Goal: Feedback & Contribution: Contribute content

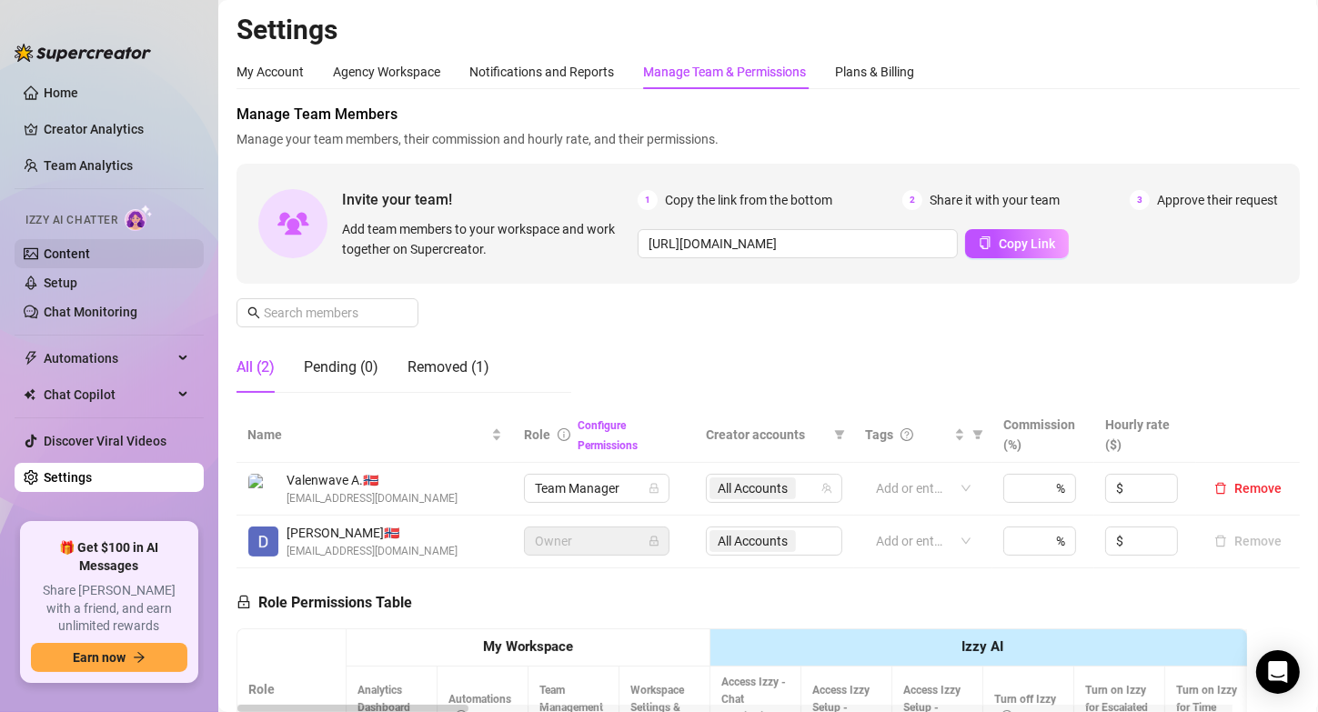
click at [55, 250] on link "Content" at bounding box center [67, 254] width 46 height 15
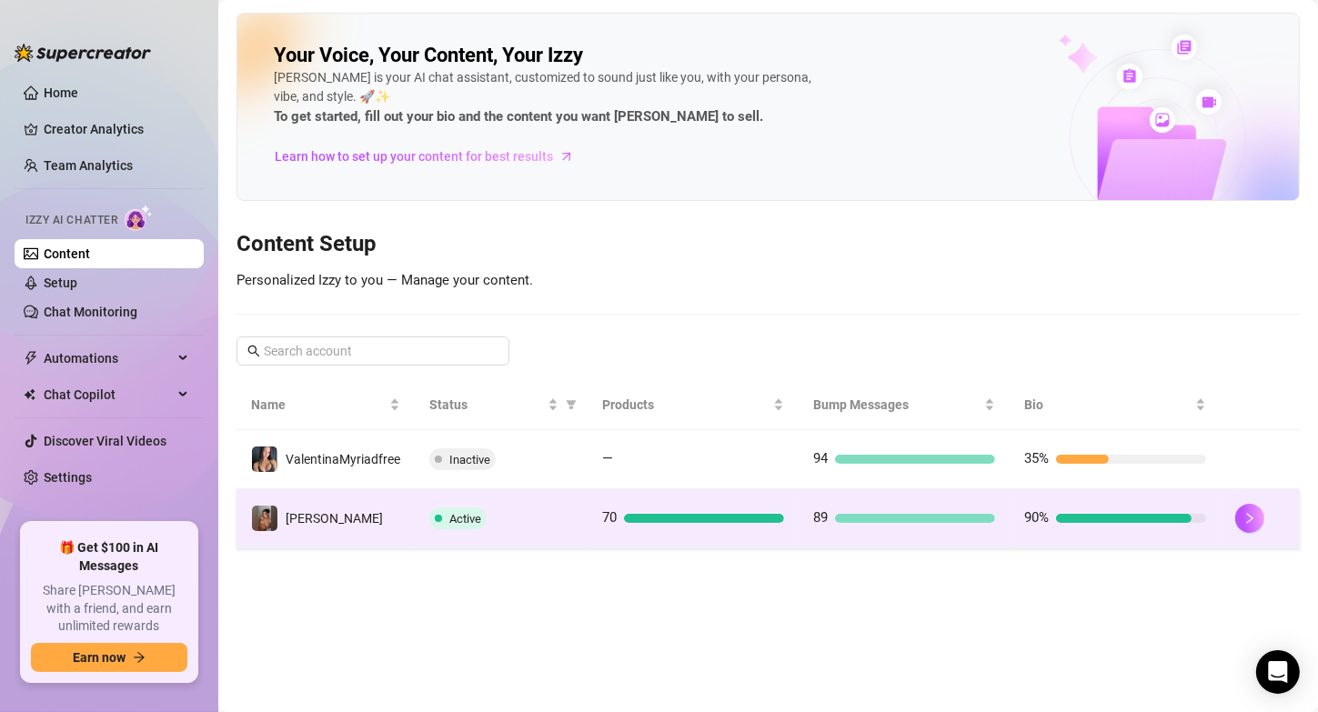
click at [814, 526] on span "89" at bounding box center [820, 519] width 15 height 22
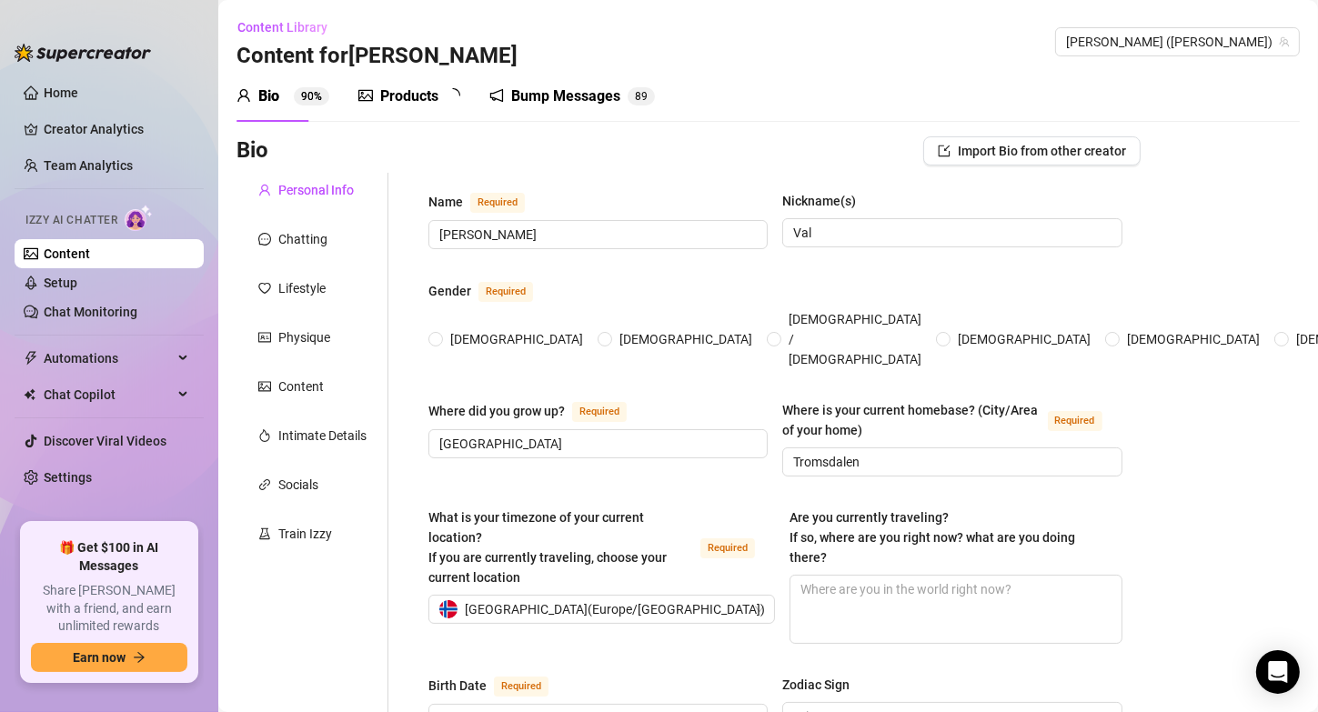
radio input "true"
type input "[DATE]"
click at [428, 89] on div "Products" at bounding box center [409, 97] width 58 height 22
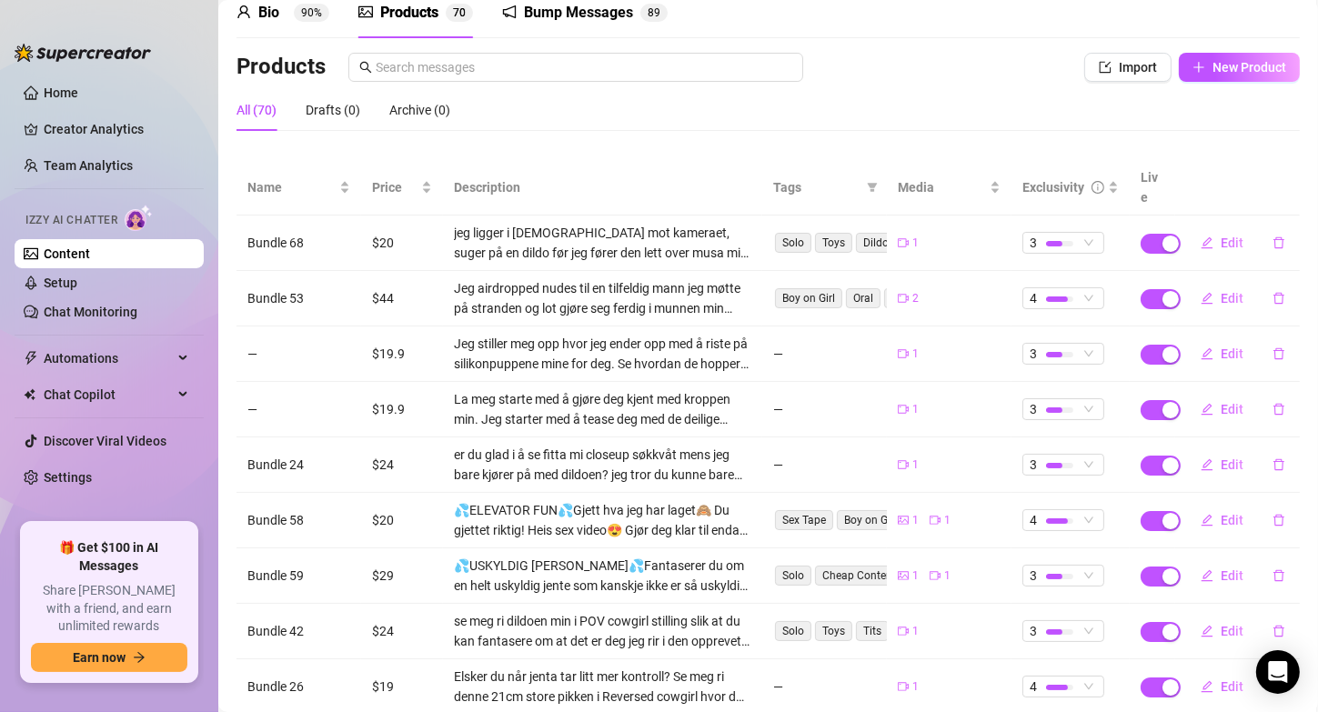
scroll to position [88, 0]
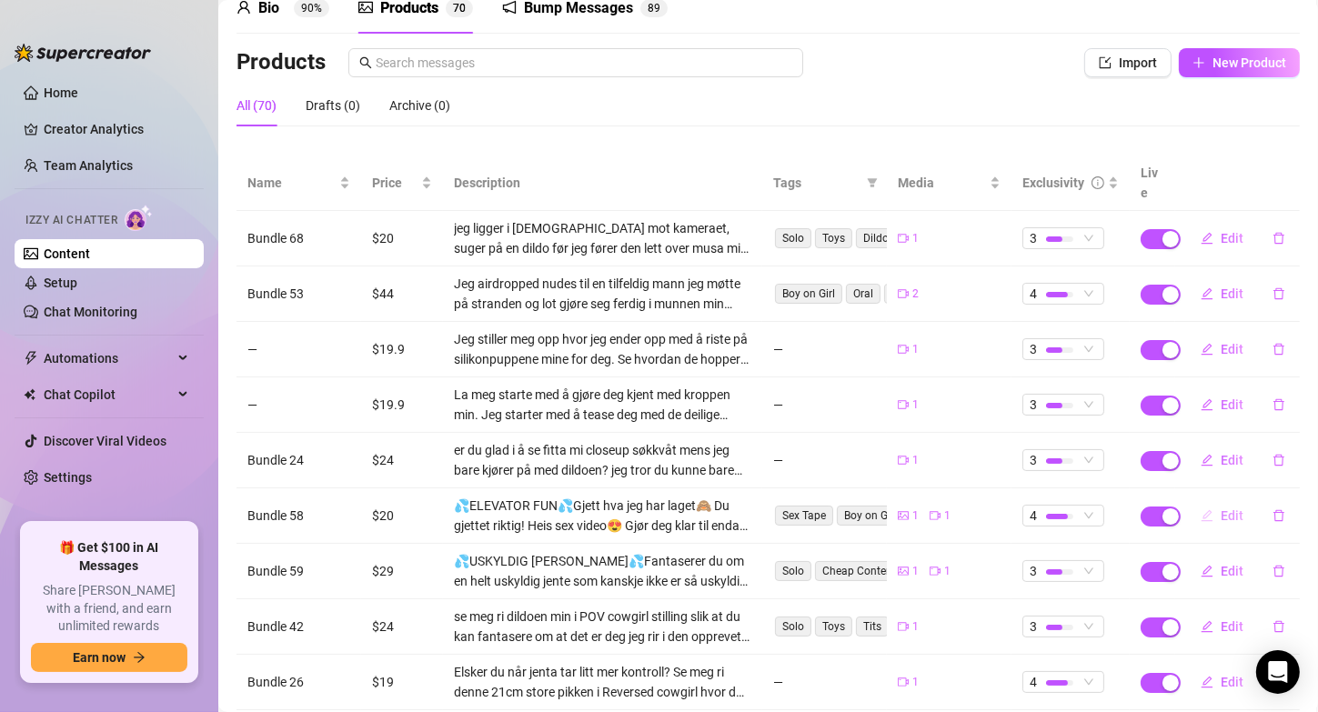
click at [1221, 508] on span "Edit" at bounding box center [1232, 515] width 23 height 15
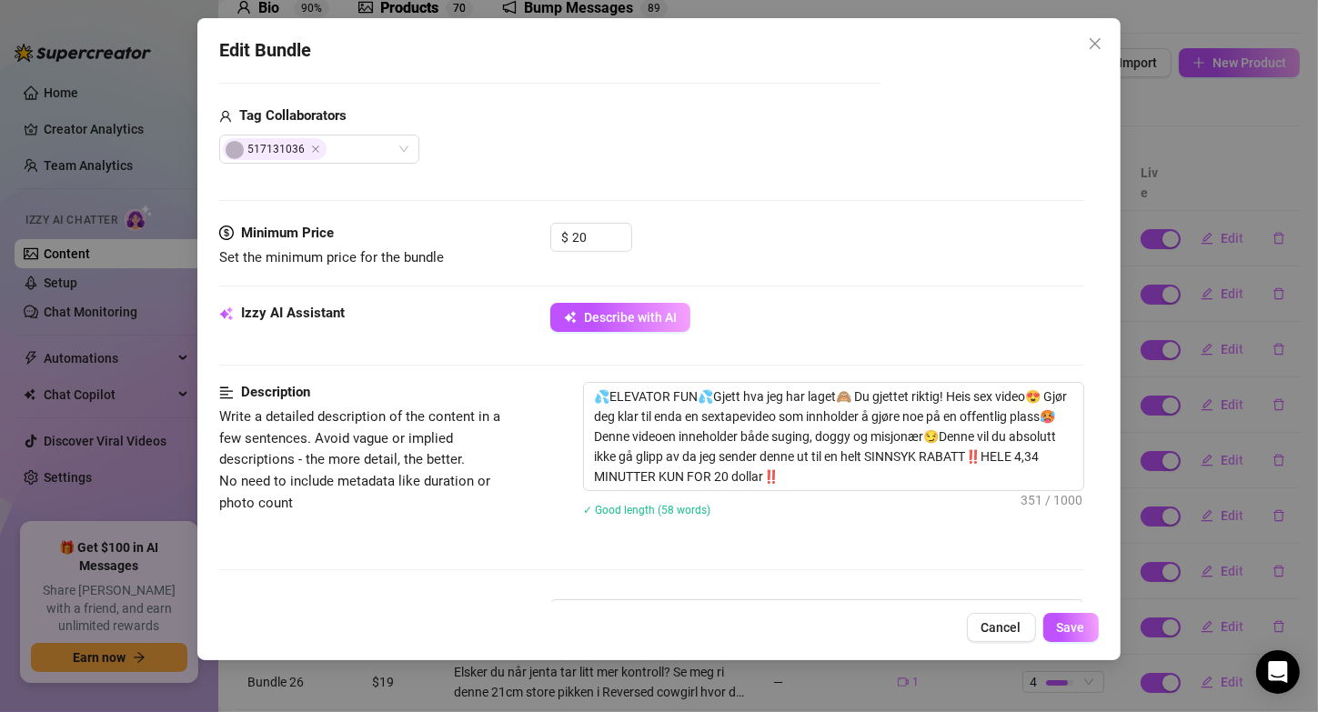
scroll to position [438, 0]
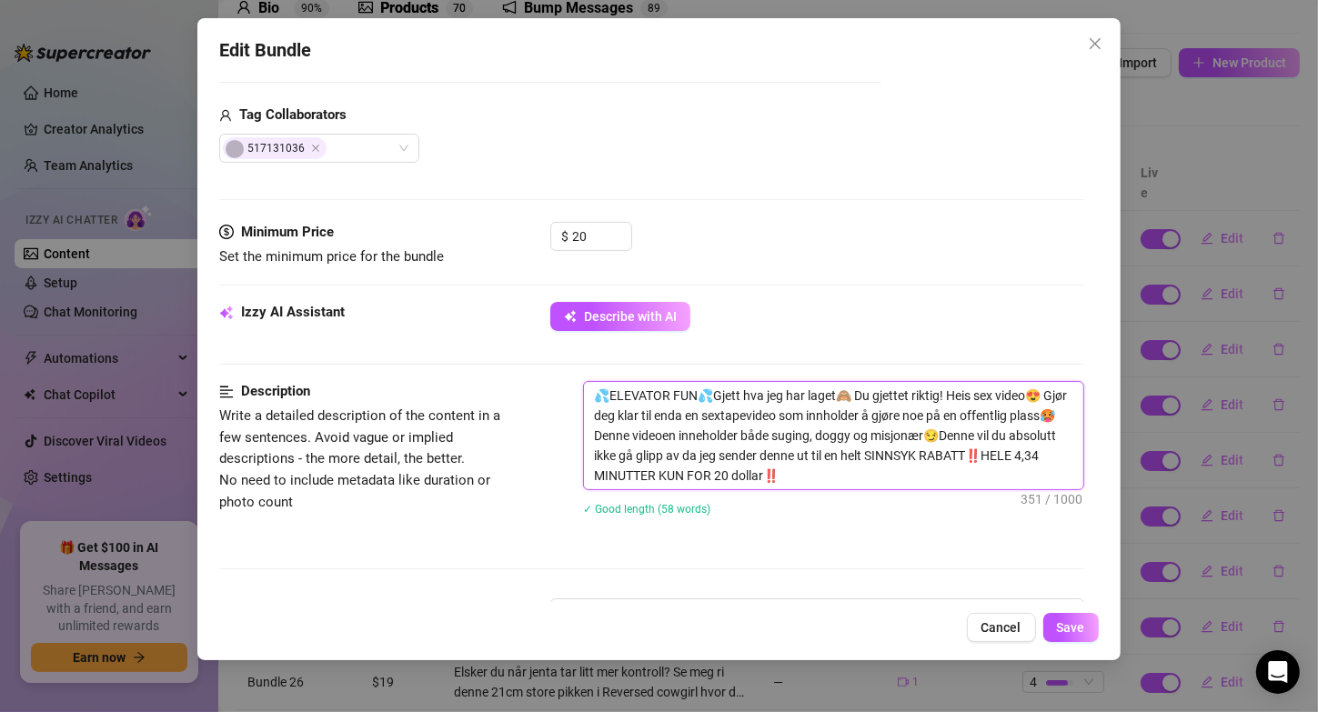
click at [1039, 409] on textarea "💦ELEVATOR FUN💦Gjett hva jeg har laget🙈 Du gjettet riktig! Heis sex video😍 Gjør …" at bounding box center [833, 435] width 498 height 107
type textarea "💦ELEVATOR FUN💦Gjett hva jeg har laget🙈 Du gjettet riktig! Heis sex video😍 Gjør …"
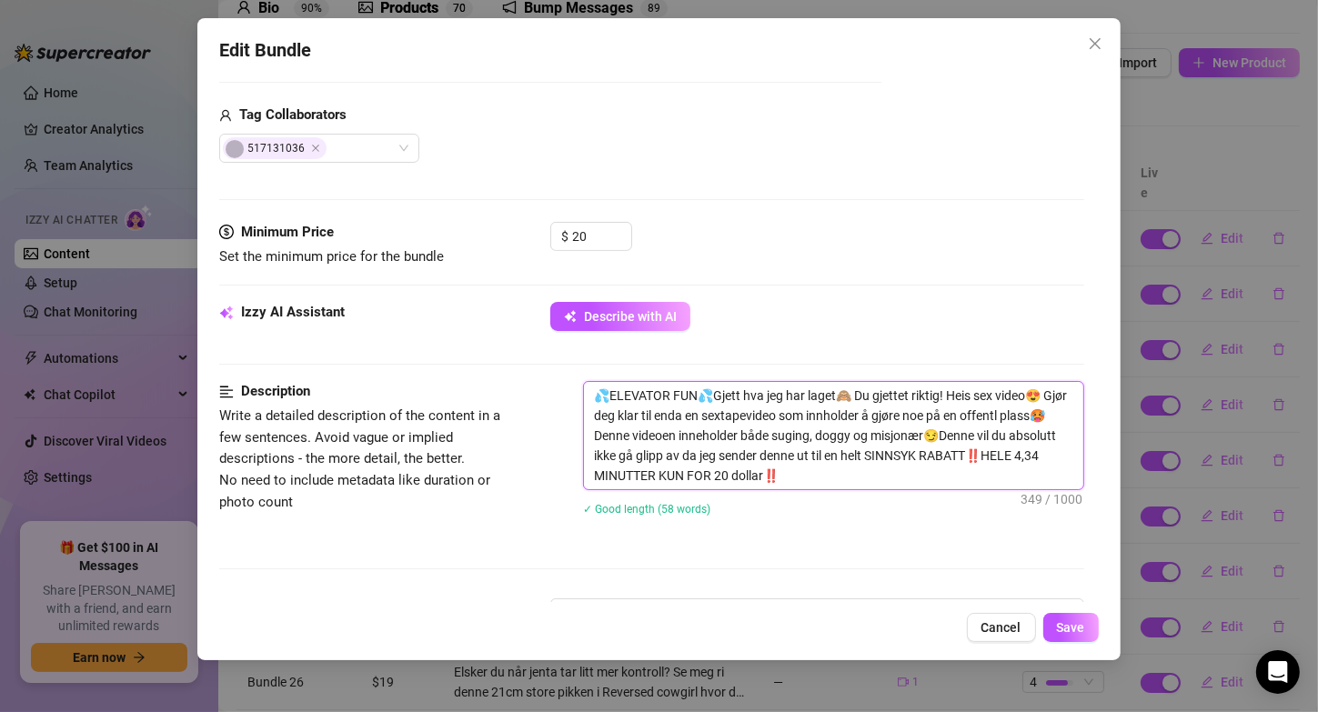
type textarea "💦ELEVATOR FUN💦Gjett hva jeg har laget🙈 Du gjettet riktig! Heis sex video😍 Gjør …"
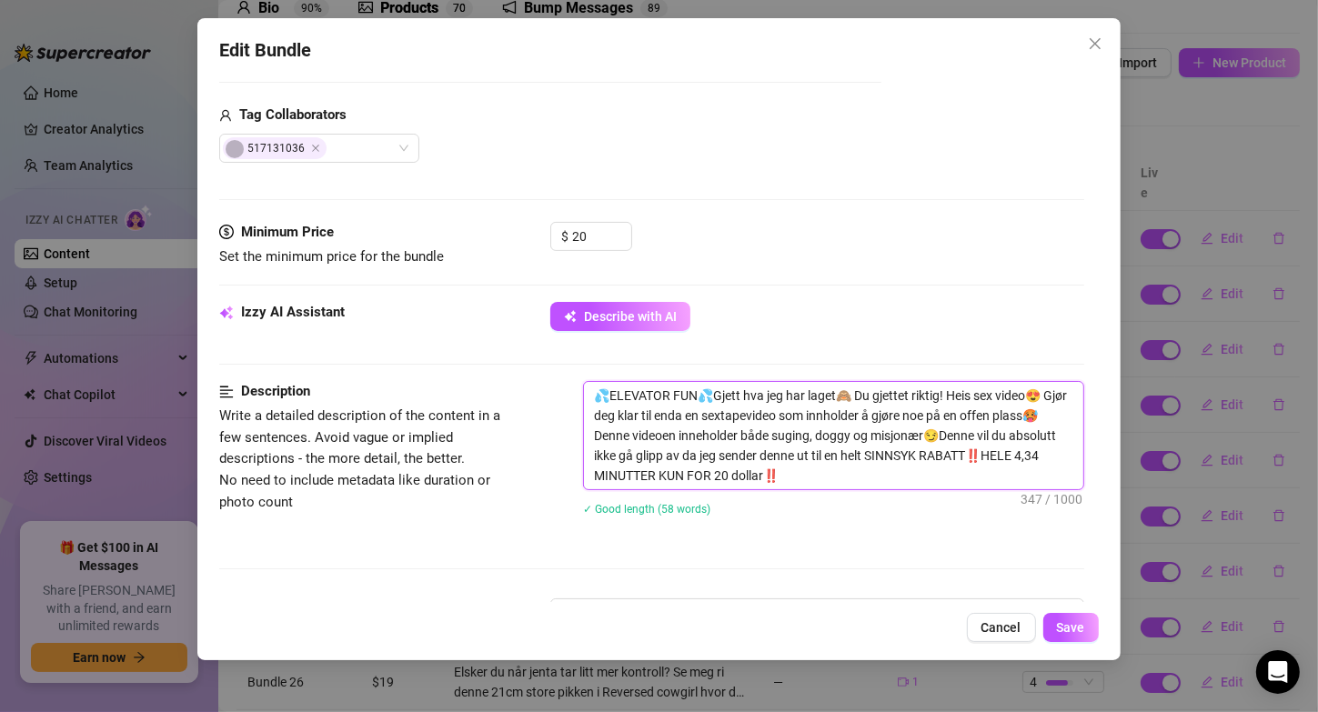
type textarea "💦ELEVATOR FUN💦Gjett hva jeg har laget🙈 Du gjettet riktig! Heis sex video😍 Gjør …"
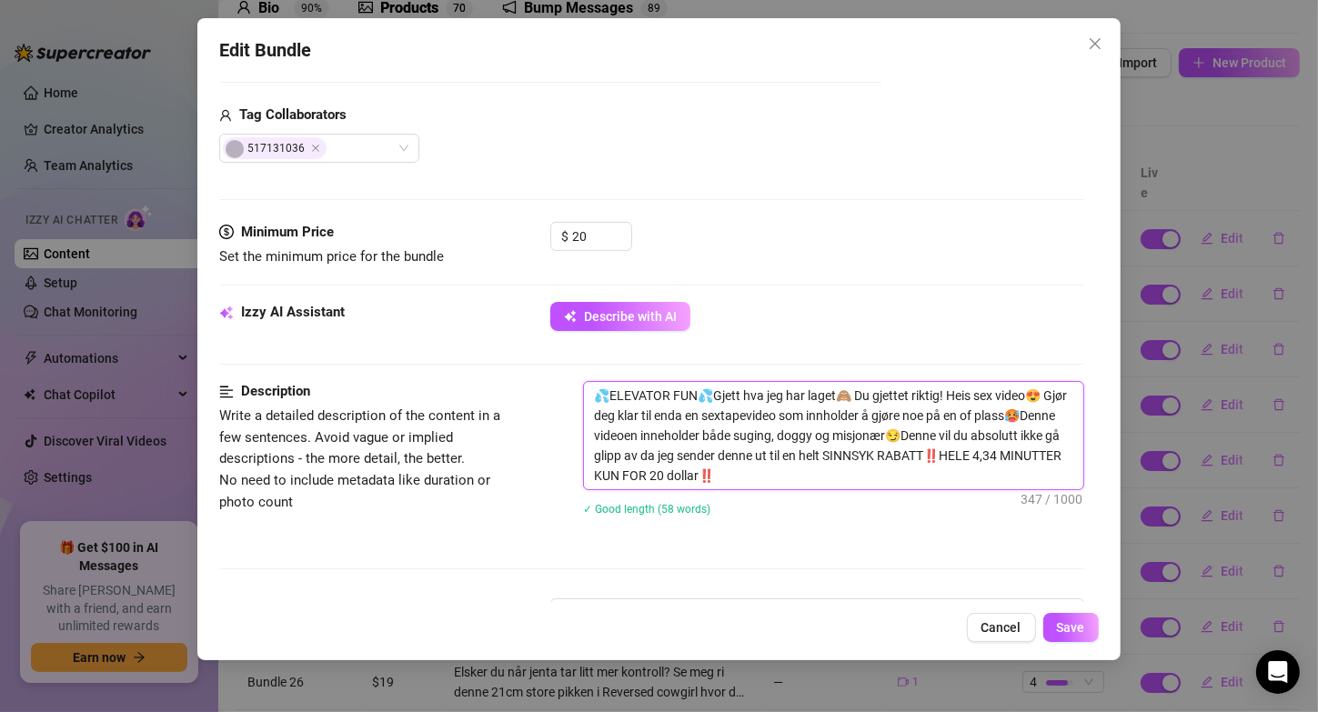
type textarea "💦ELEVATOR FUN💦Gjett hva jeg har laget🙈 Du gjettet riktig! Heis sex video😍 Gjør …"
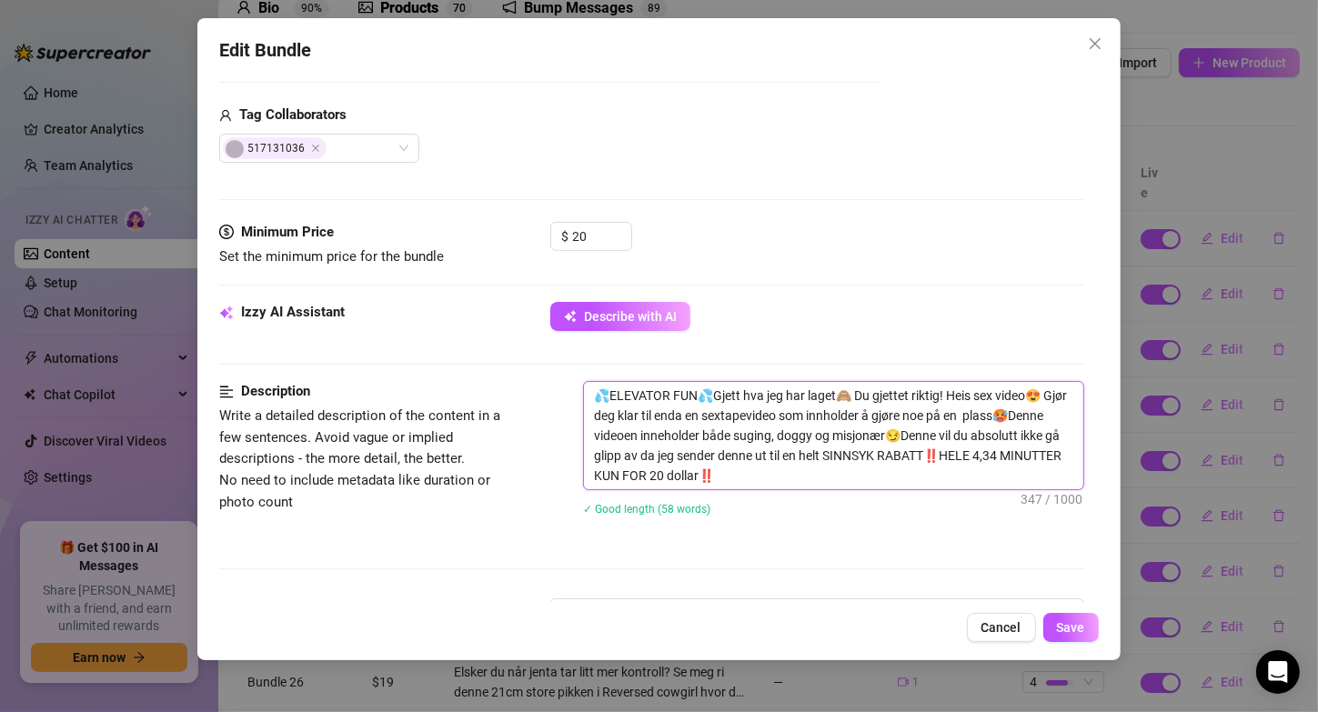
type textarea "💦ELEVATOR FUN💦Gjett hva jeg har laget🙈 Du gjettet riktig! Heis sex video😍 Gjør …"
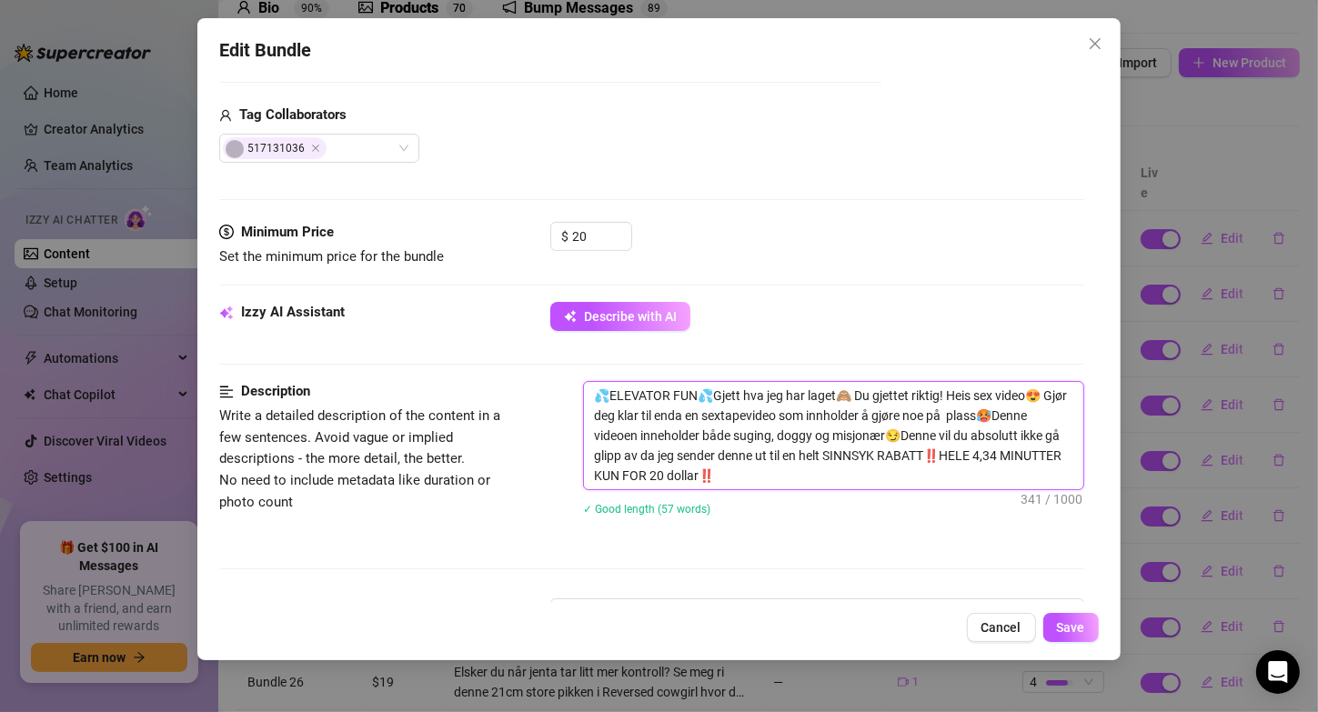
type textarea "💦ELEVATOR FUN💦Gjett hva jeg har laget🙈 Du gjettet riktig! Heis sex video😍 Gjør …"
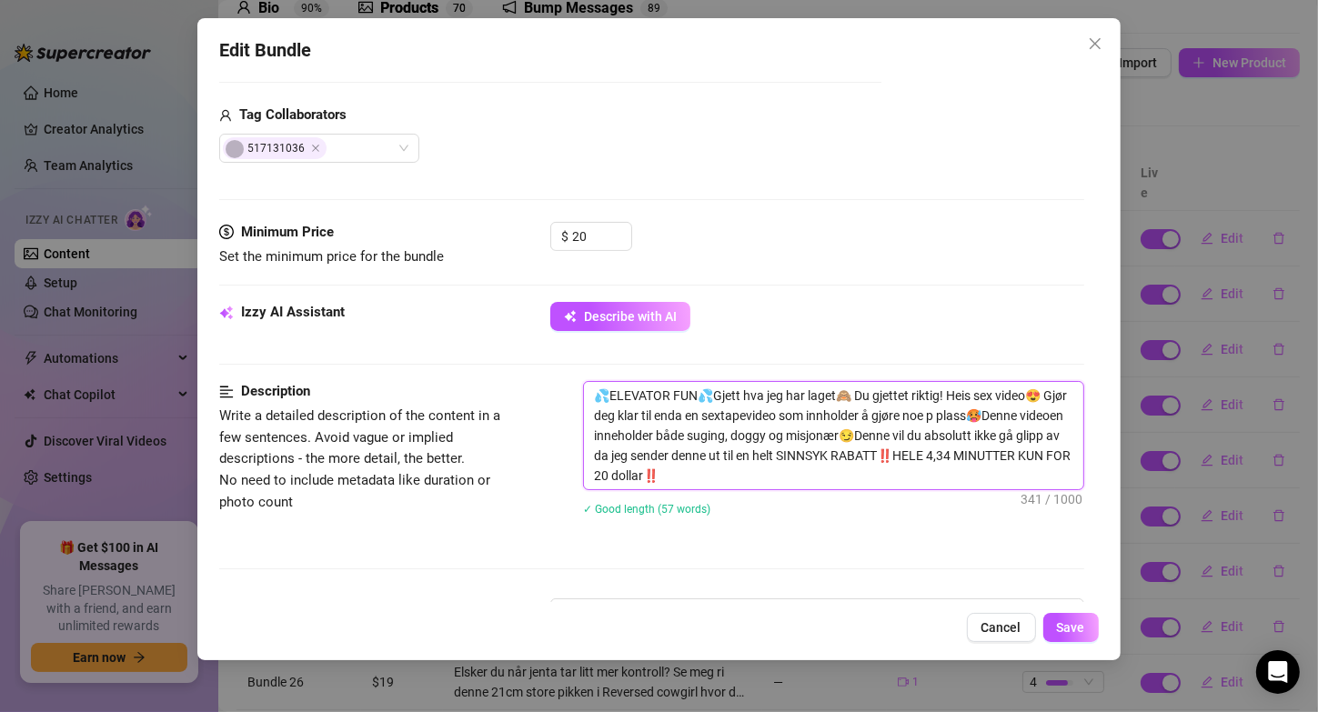
type textarea "💦ELEVATOR FUN💦Gjett hva jeg har laget🙈 Du gjettet riktig! Heis sex video😍 Gjør …"
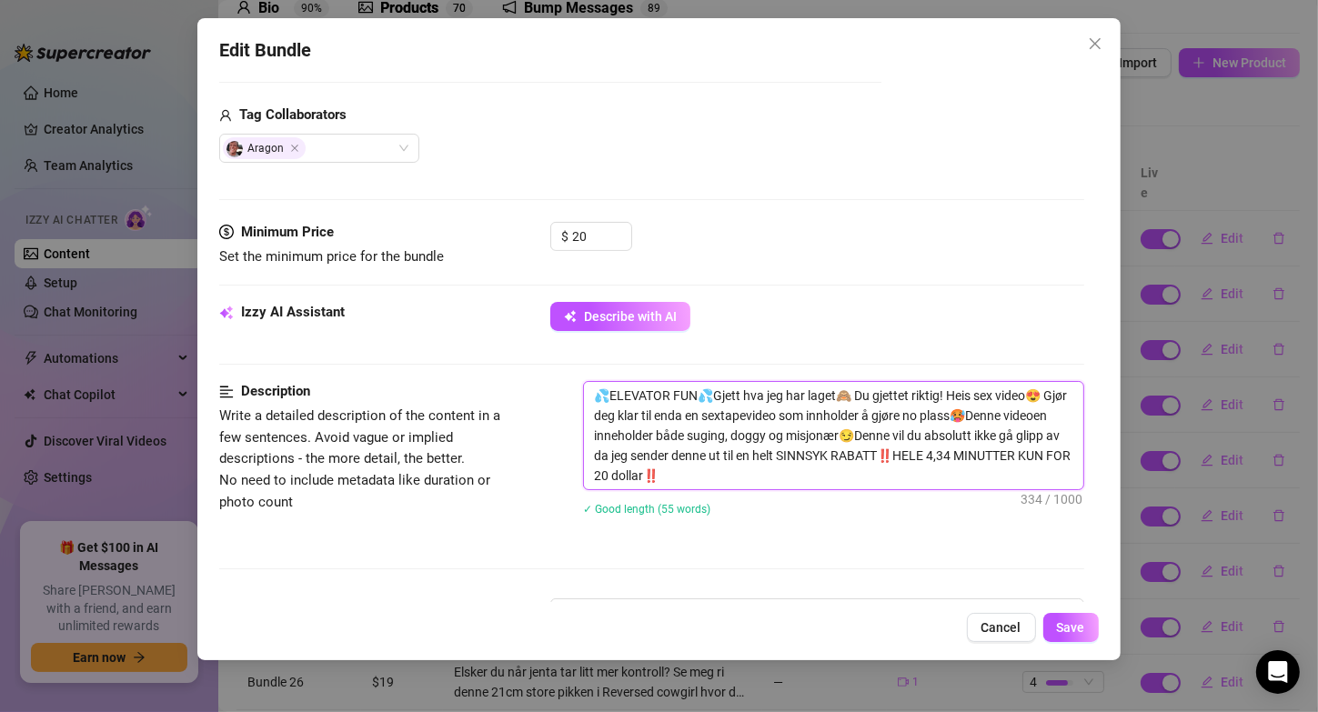
type textarea "💦ELEVATOR FUN💦Gjett hva jeg har laget🙈 Du gjettet riktig! Heis sex video😍 Gjør …"
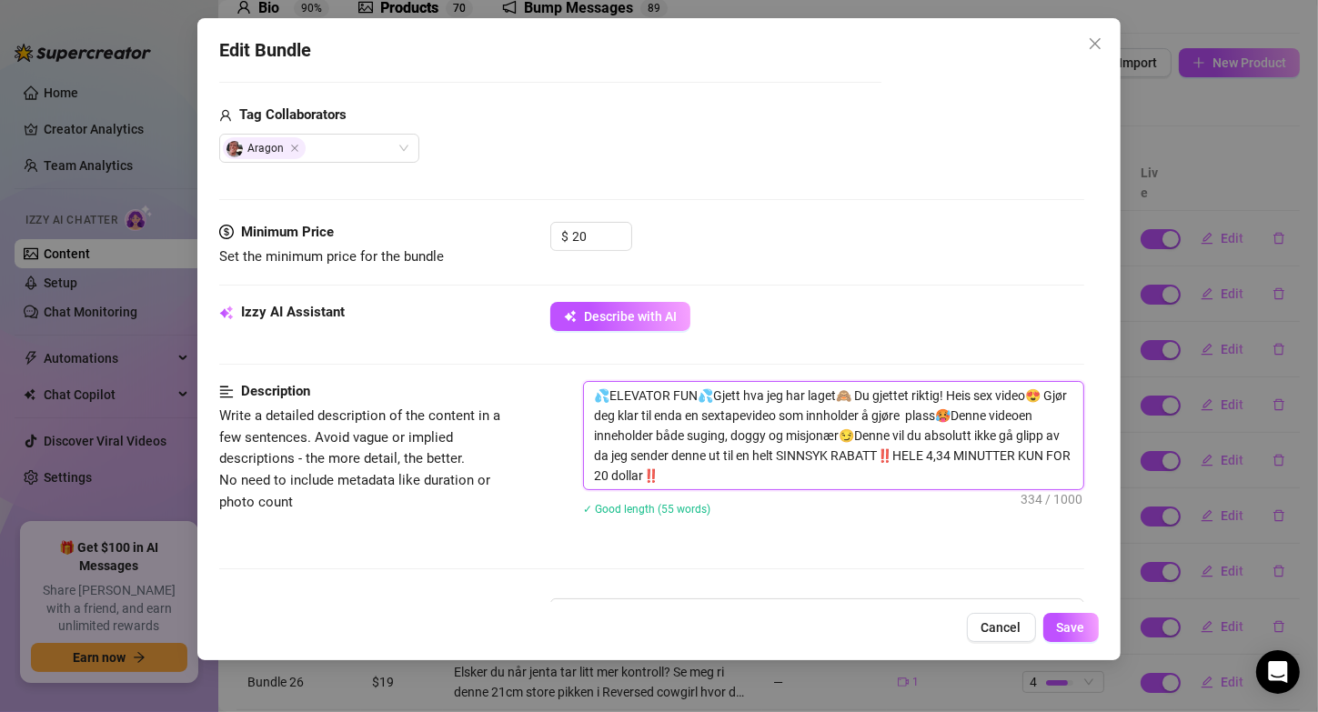
type textarea "💦ELEVATOR FUN💦Gjett hva jeg har laget🙈 Du gjettet riktig! Heis sex video😍 Gjør …"
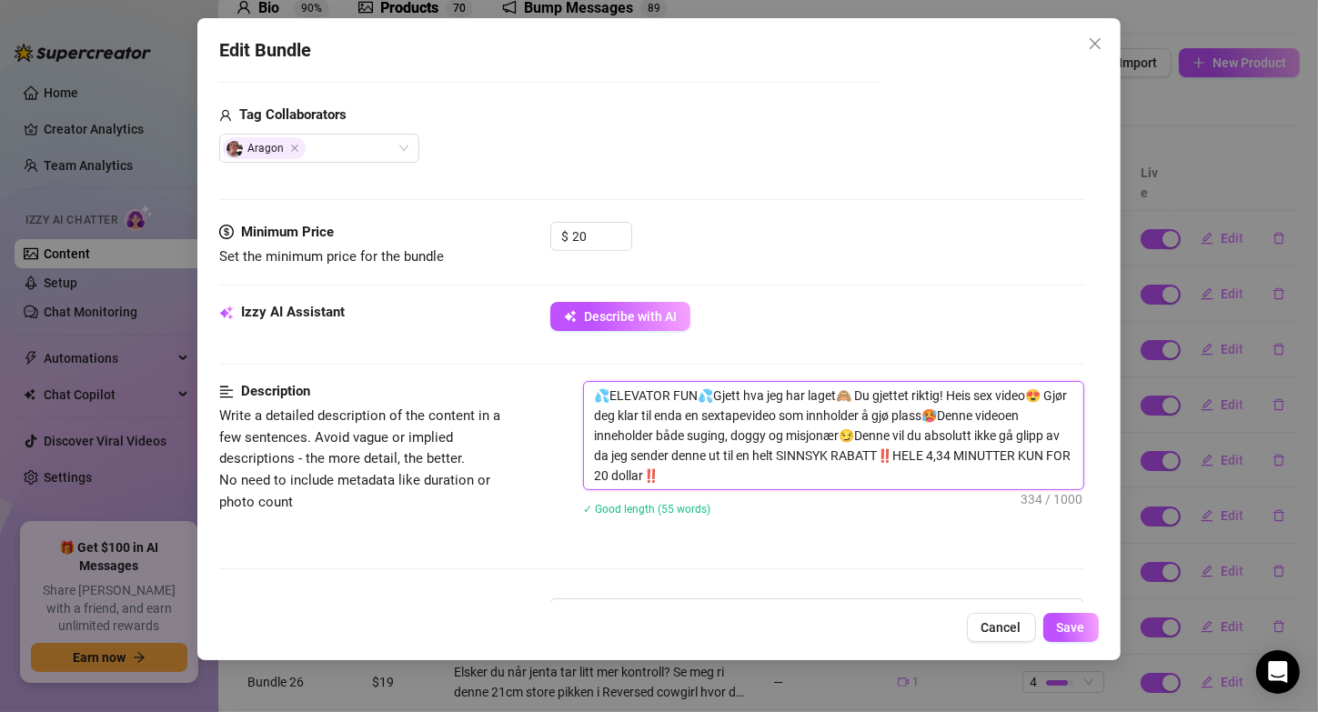
type textarea "💦ELEVATOR FUN💦Gjett hva jeg har laget🙈 Du gjettet riktig! Heis sex video😍 Gjør …"
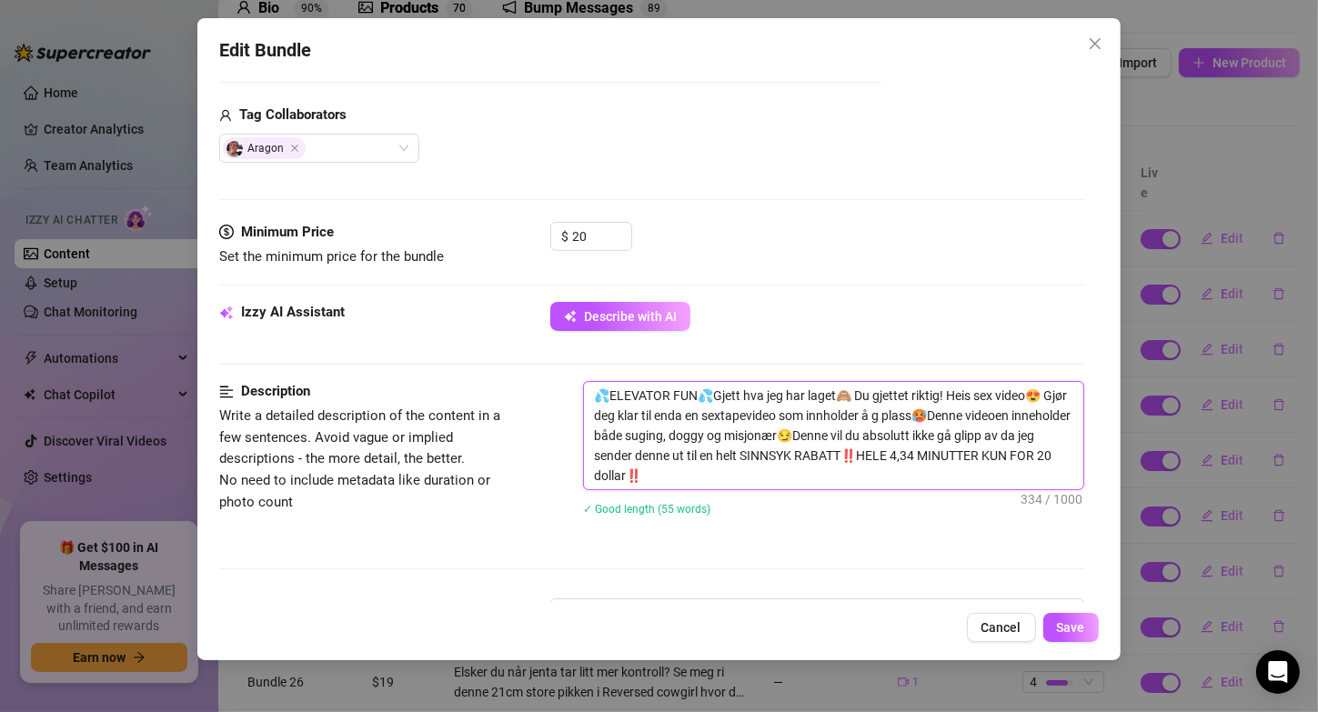
type textarea "💦ELEVATOR FUN💦Gjett hva jeg har laget🙈 Du gjettet riktig! Heis sex video😍 Gjør …"
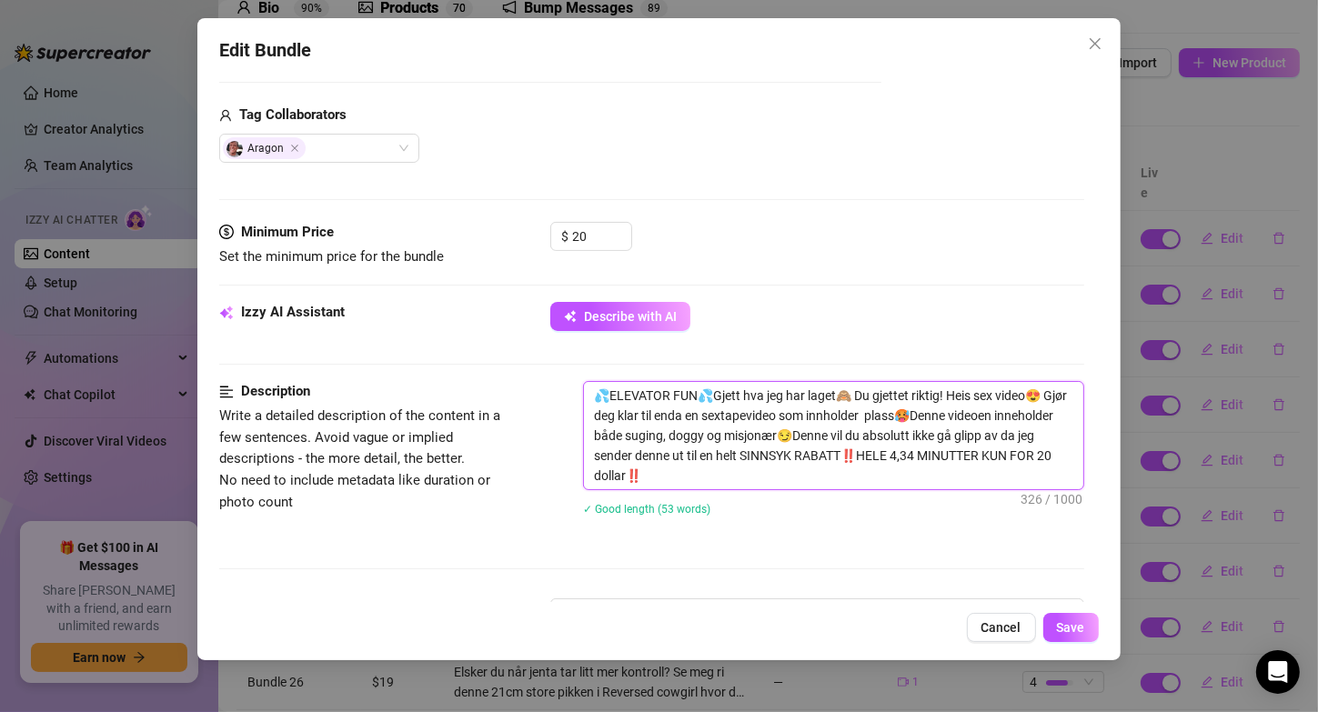
type textarea "💦ELEVATOR FUN💦Gjett hva jeg har laget🙈 Du gjettet riktig! Heis sex video😍 Gjør …"
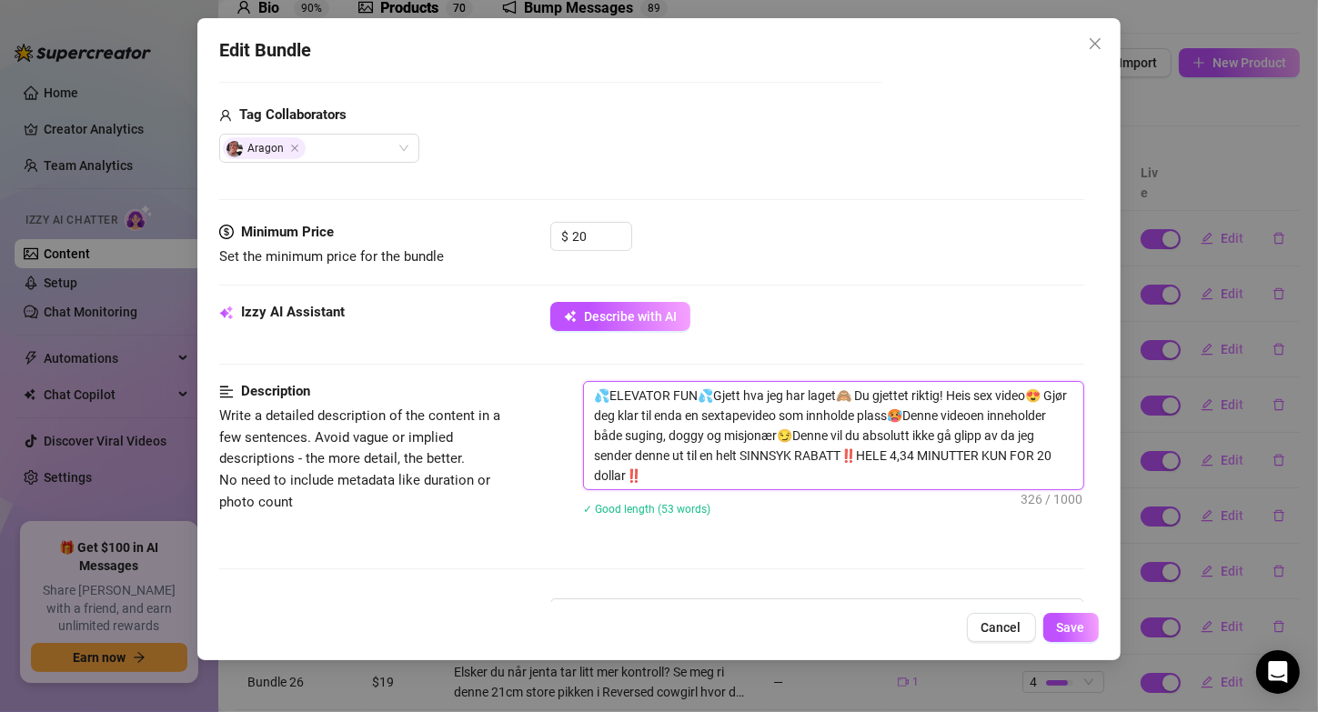
type textarea "💦ELEVATOR FUN💦Gjett hva jeg har laget🙈 Du gjettet riktig! Heis sex video😍 Gjør …"
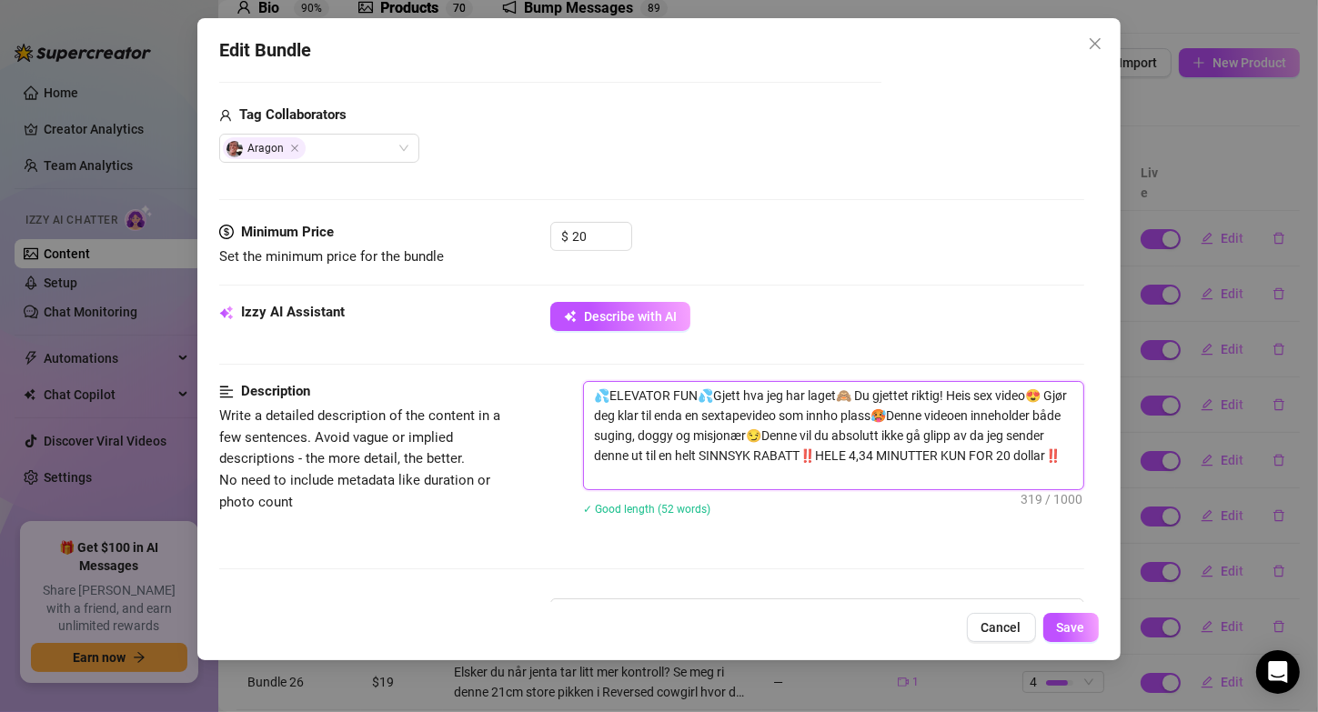
type textarea "💦ELEVATOR FUN💦Gjett hva jeg har laget🙈 Du gjettet riktig! Heis sex video😍 Gjør …"
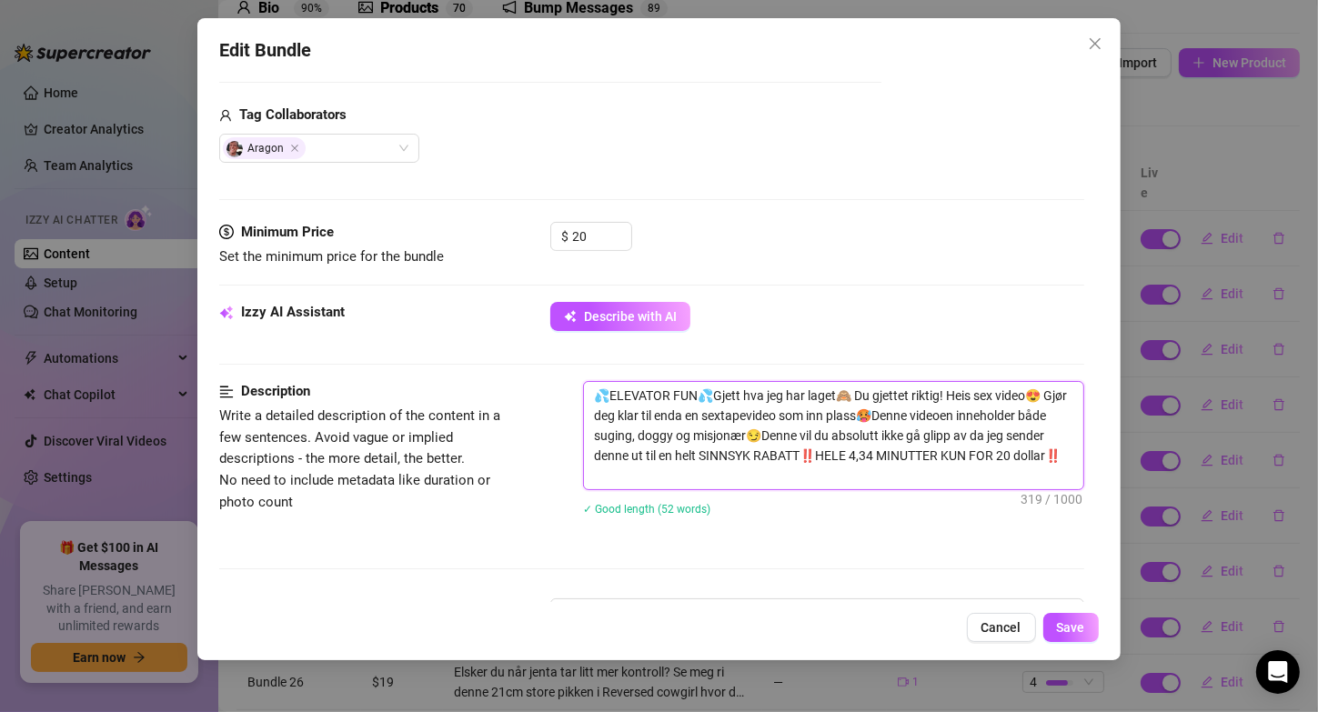
type textarea "💦ELEVATOR FUN💦Gjett hva jeg har laget🙈 Du gjettet riktig! Heis sex video😍 Gjør …"
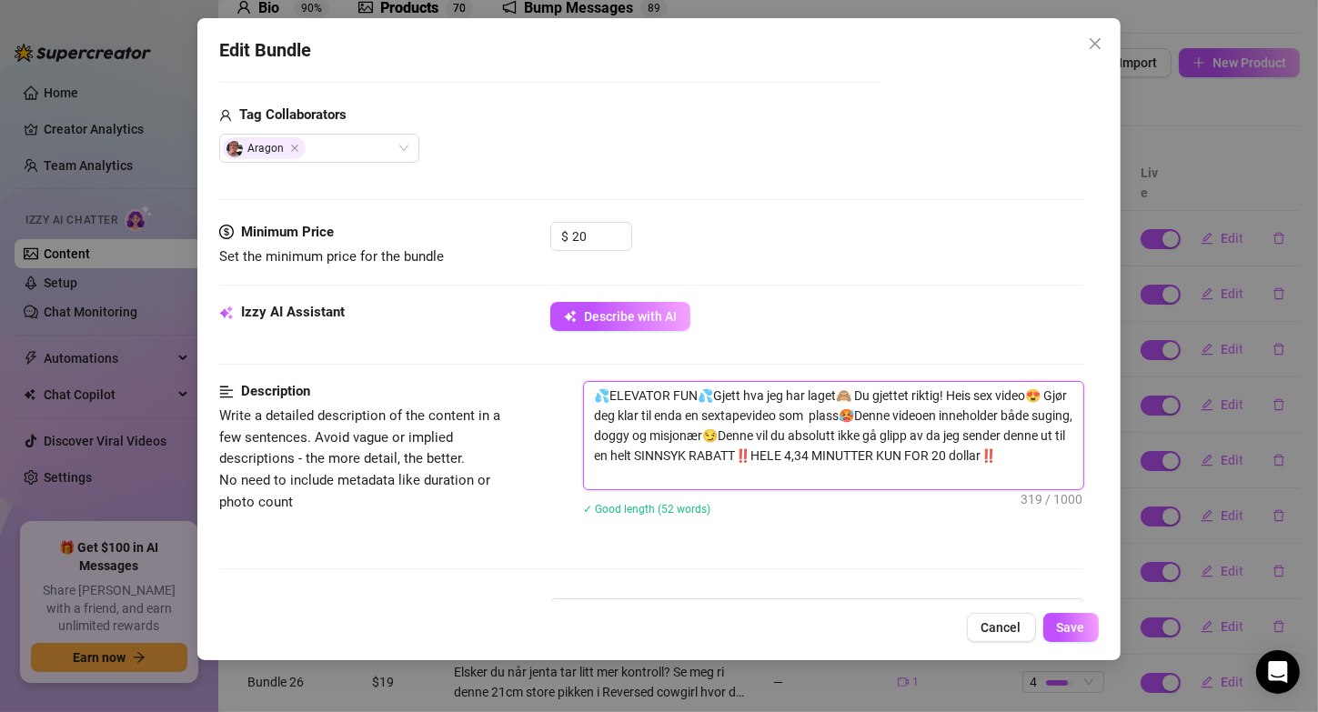
type textarea "💦ELEVATOR FUN💦Gjett hva jeg har laget🙈 Du gjettet riktig! Heis sex video😍 Gjør …"
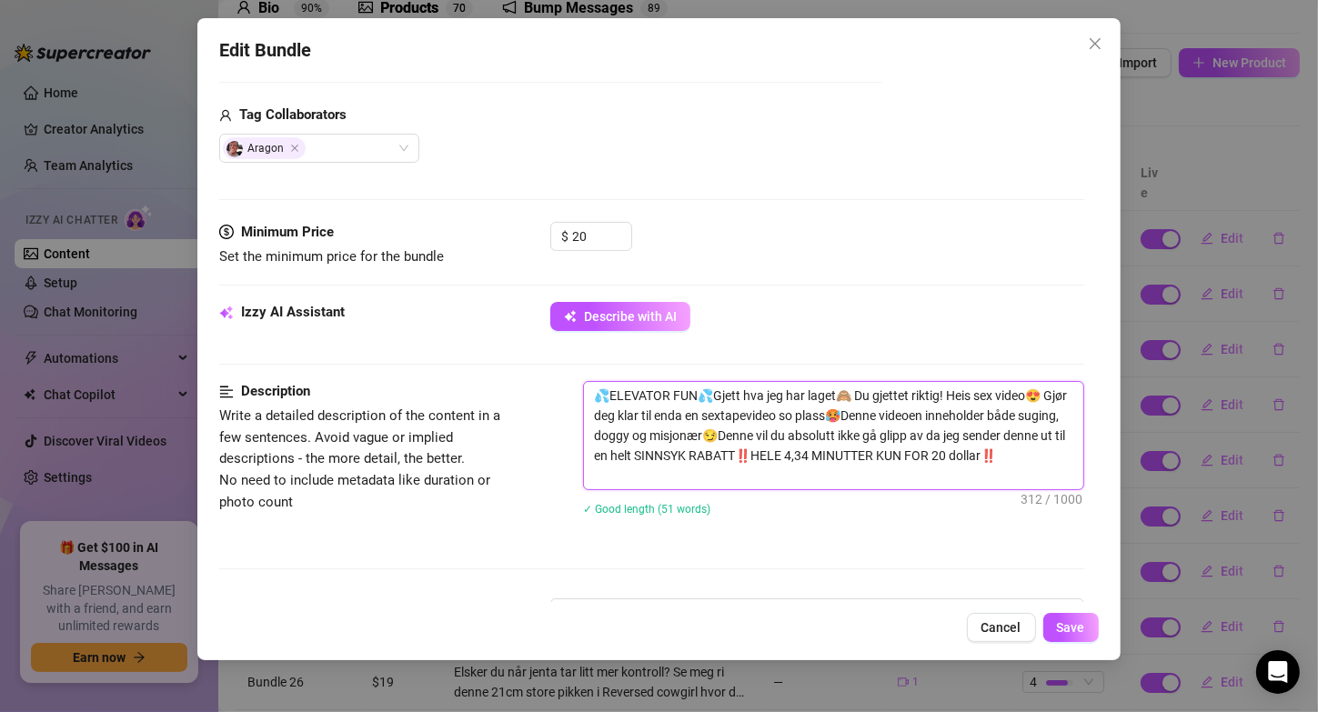
type textarea "💦ELEVATOR FUN💦Gjett hva jeg har laget🙈 Du gjettet riktig! Heis sex video😍 Gjør …"
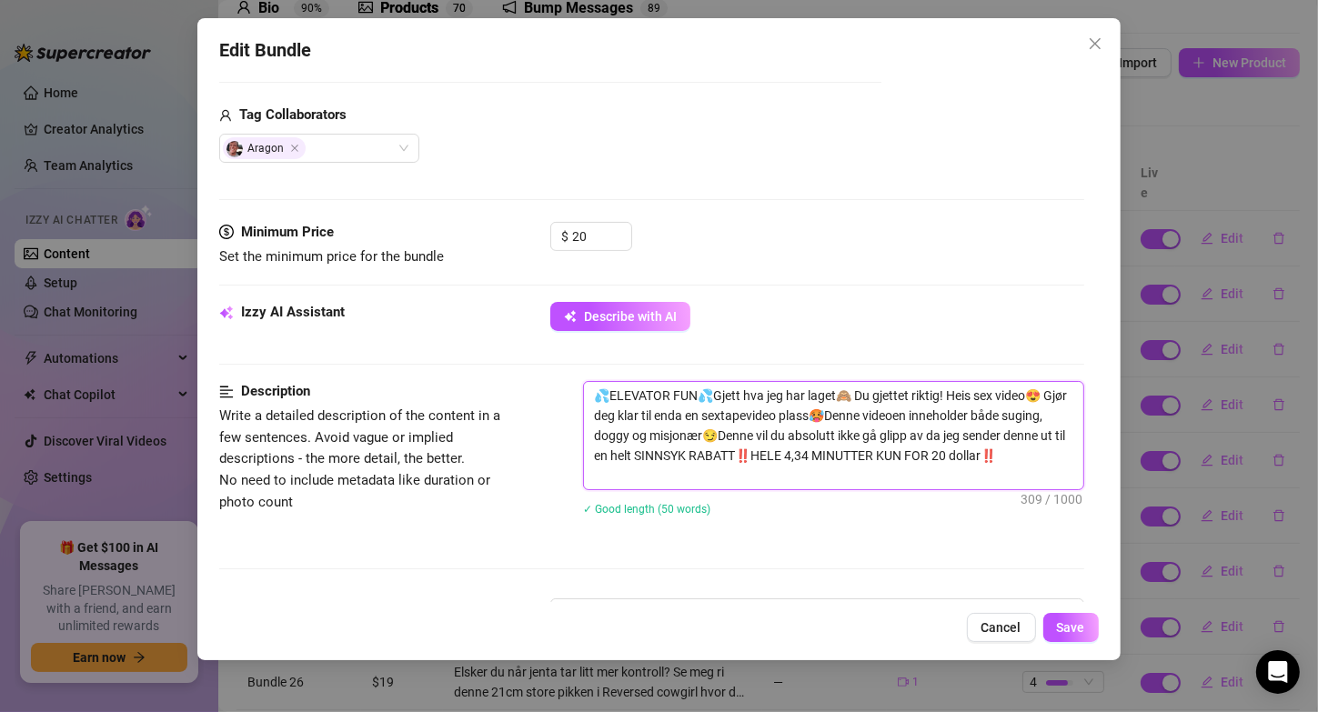
click at [843, 408] on textarea "💦ELEVATOR FUN💦Gjett hva jeg har laget🙈 Du gjettet riktig! Heis sex video😍 Gjør …" at bounding box center [833, 435] width 498 height 107
type textarea "💦ELEVATOR FUN💦Gjett hva jeg har laget🙈 Du gjettet riktig! Heis sex video😍 Gjør …"
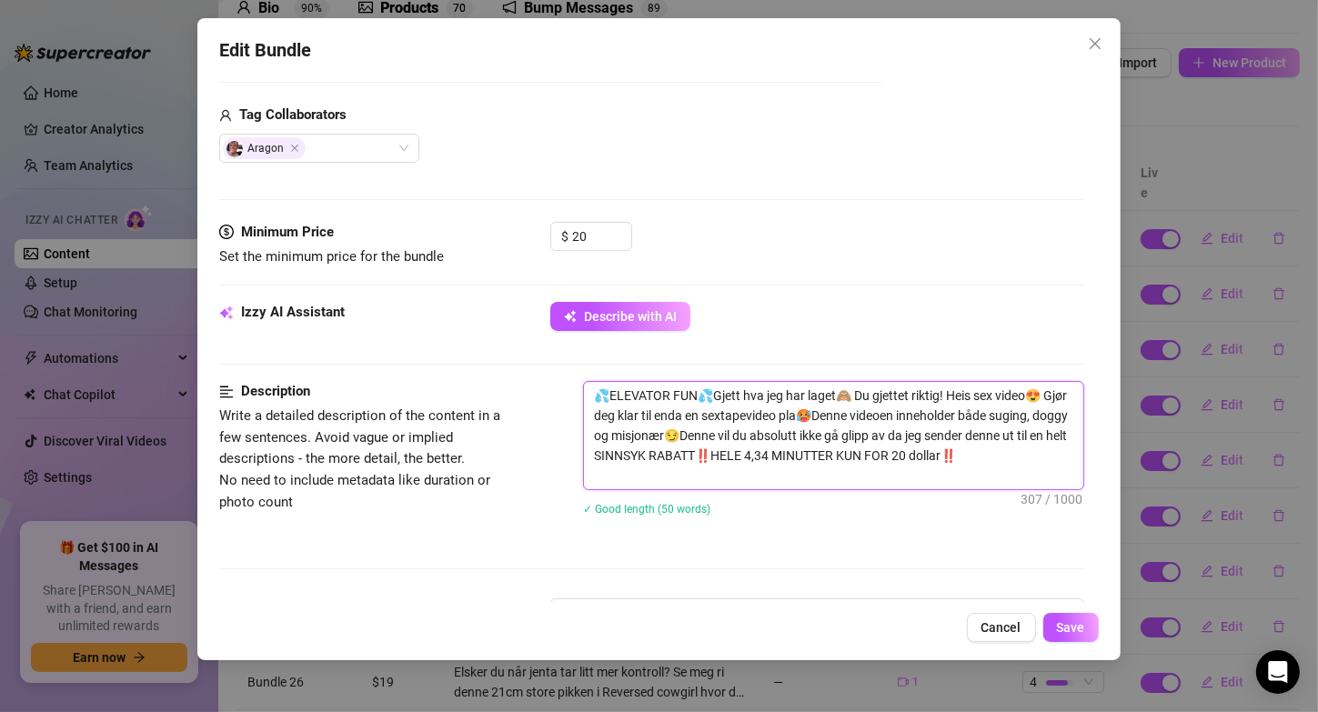
type textarea "💦ELEVATOR FUN💦Gjett hva jeg har laget🙈 Du gjettet riktig! Heis sex video😍 Gjør …"
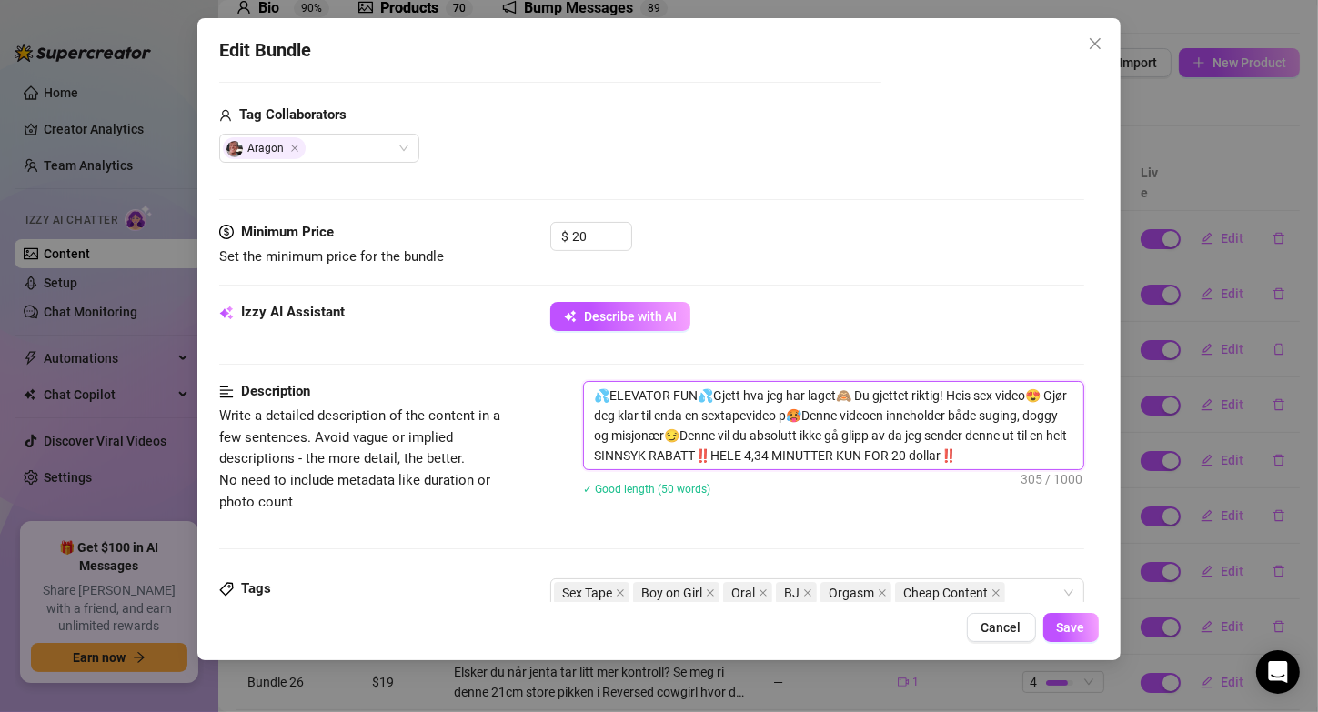
type textarea "💦ELEVATOR FUN💦Gjett hva jeg har laget🙈 Du gjettet riktig! Heis sex video😍 Gjør …"
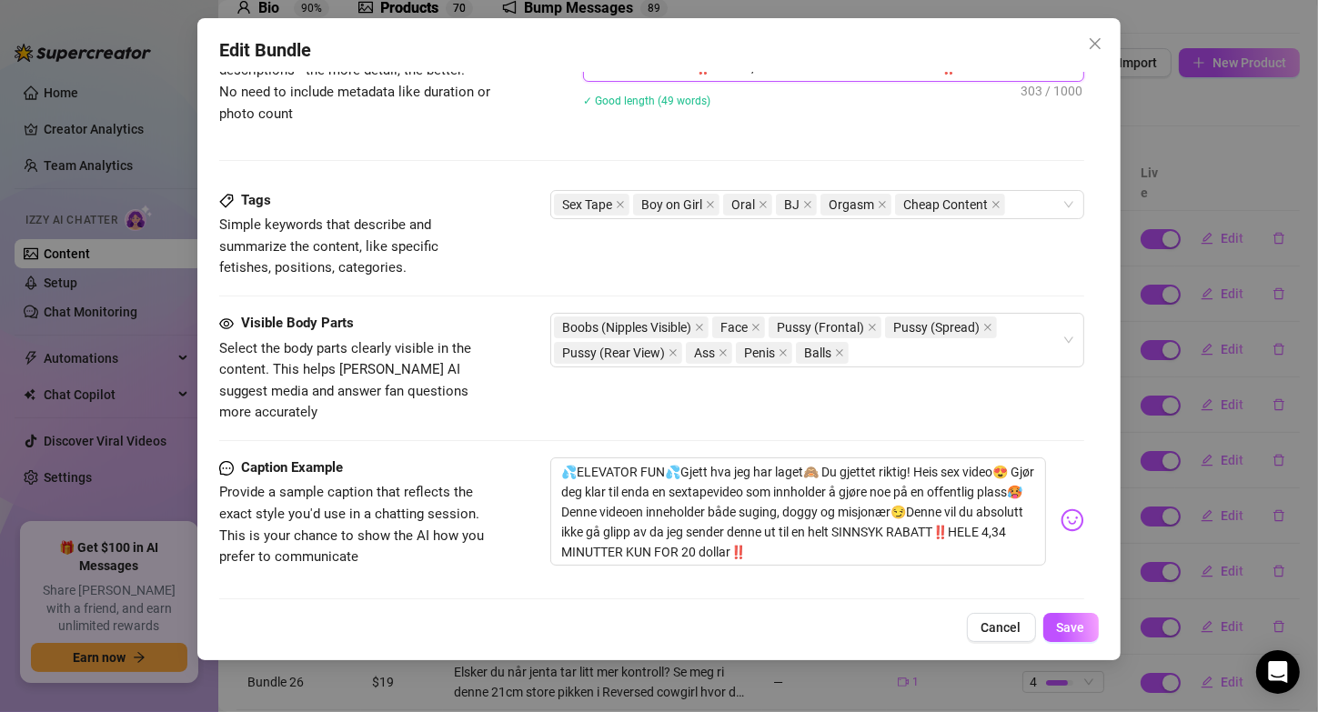
scroll to position [830, 0]
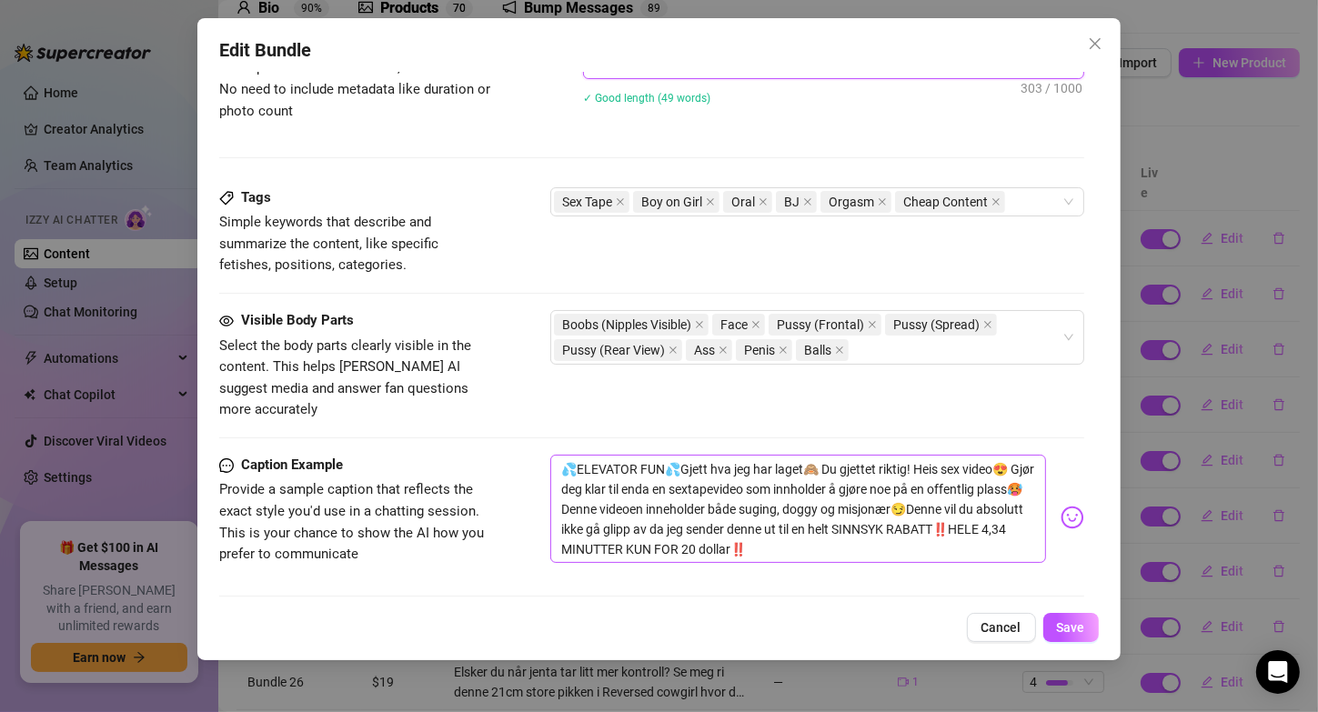
type textarea "💦ELEVATOR FUN💦Gjett hva jeg har laget🙈 Du gjettet riktig! Heis sex video😍 Gjør …"
drag, startPoint x: 590, startPoint y: 481, endPoint x: 777, endPoint y: 464, distance: 187.3
click at [777, 464] on textarea "💦ELEVATOR FUN💦Gjett hva jeg har laget🙈 Du gjettet riktig! Heis sex video😍 Gjør …" at bounding box center [797, 509] width 495 height 109
type textarea "💦ELEVATOR FUN💦Gjett hva jeg har laget🙈 Du gjettet riktig! Heis sex video😍 Gjør …"
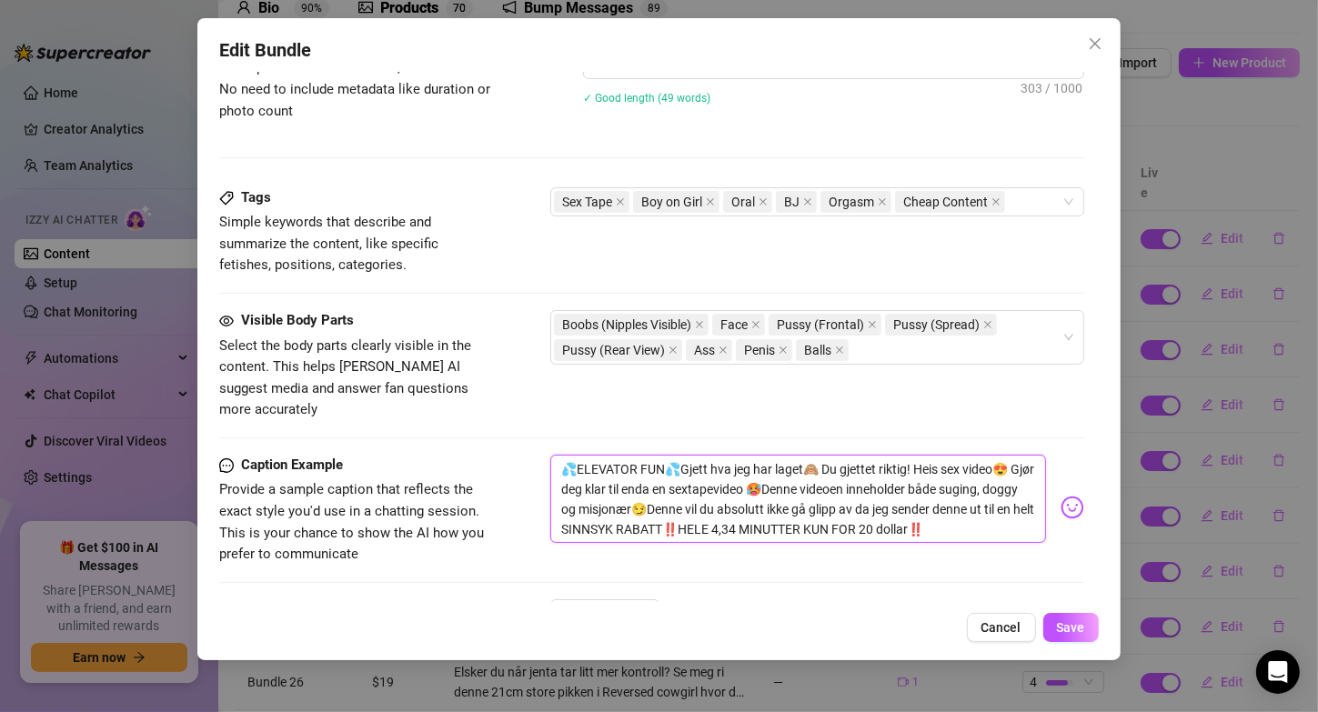
type textarea "💦ELEVATOR FUN💦Gjett hva jeg har laget🙈 Du gjettet riktig! Heis sex video😍 Gjør …"
click at [1078, 622] on span "Save" at bounding box center [1071, 627] width 28 height 15
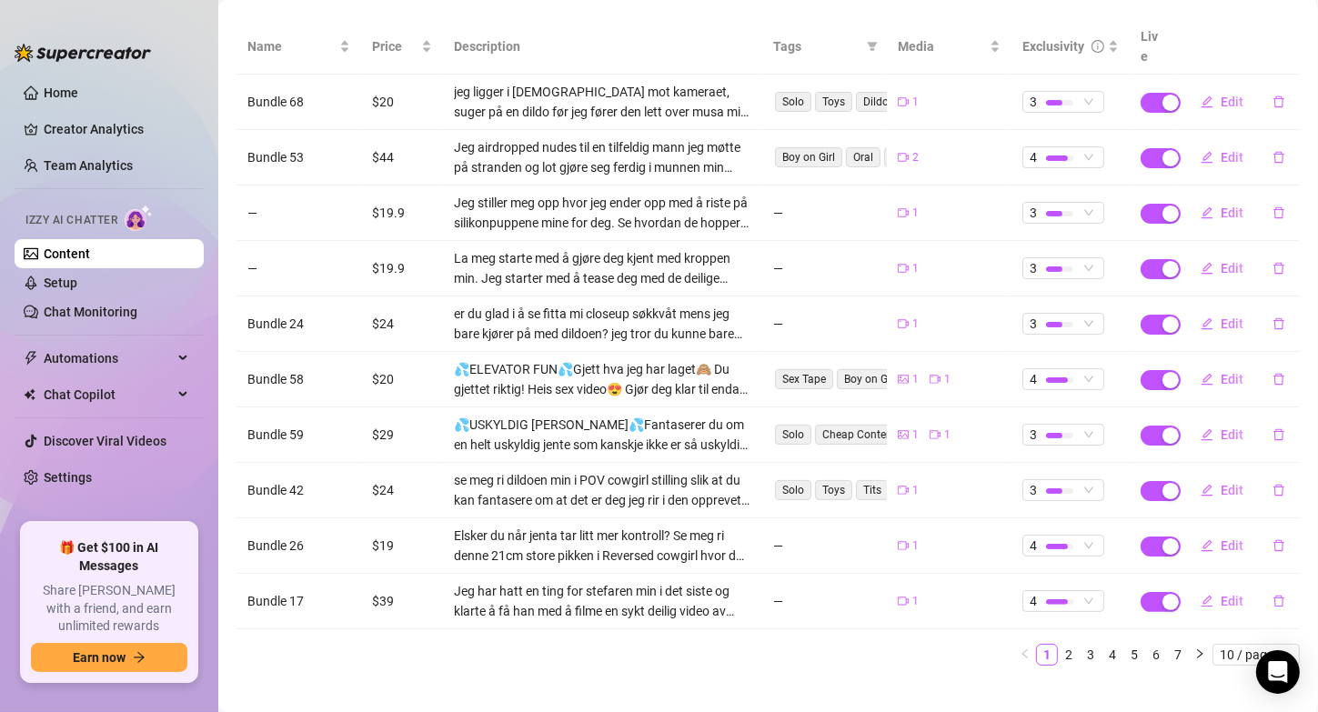
scroll to position [224, 0]
click at [1221, 595] on span "Edit" at bounding box center [1232, 602] width 23 height 15
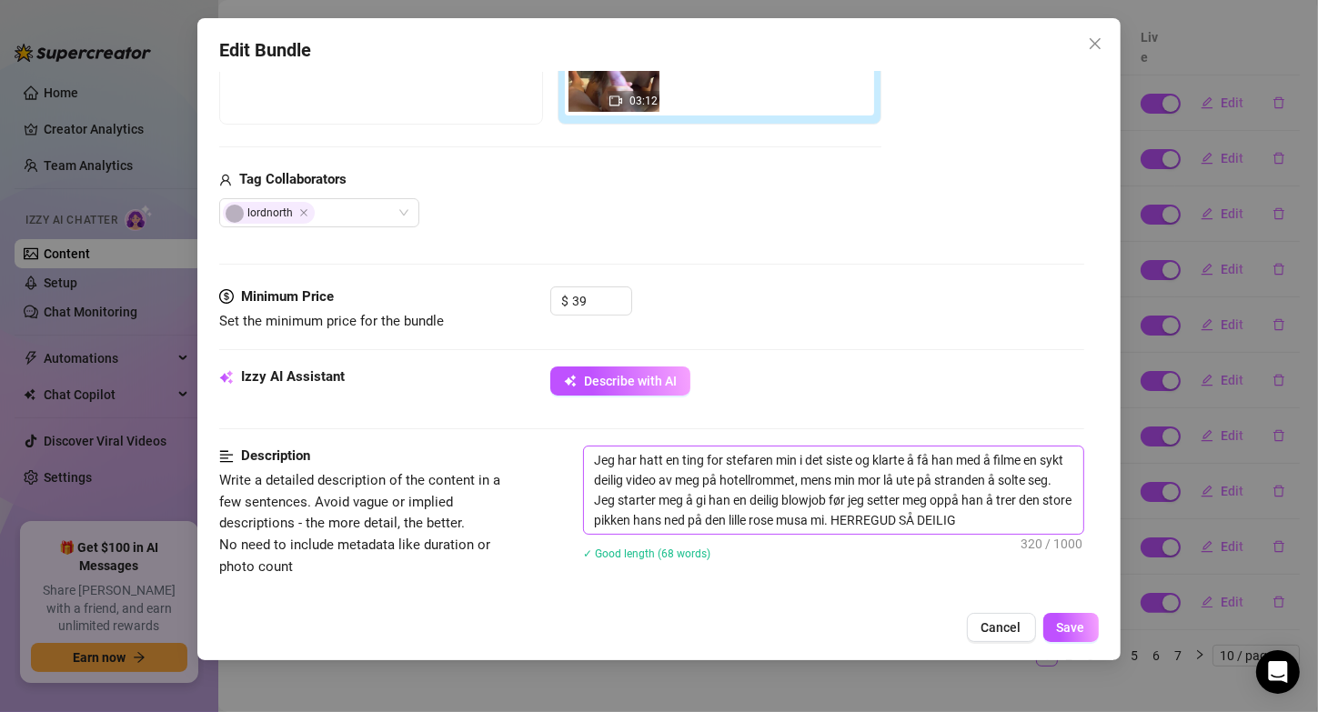
scroll to position [374, 0]
drag, startPoint x: 909, startPoint y: 457, endPoint x: 661, endPoint y: 458, distance: 247.4
click at [661, 458] on textarea "Jeg har hatt en ting for stefaren min i det siste og klarte å få han med å film…" at bounding box center [833, 490] width 498 height 87
type textarea "Jeg har hatt å få han med å filme en sykt deilig video av meg på hotellrommet, …"
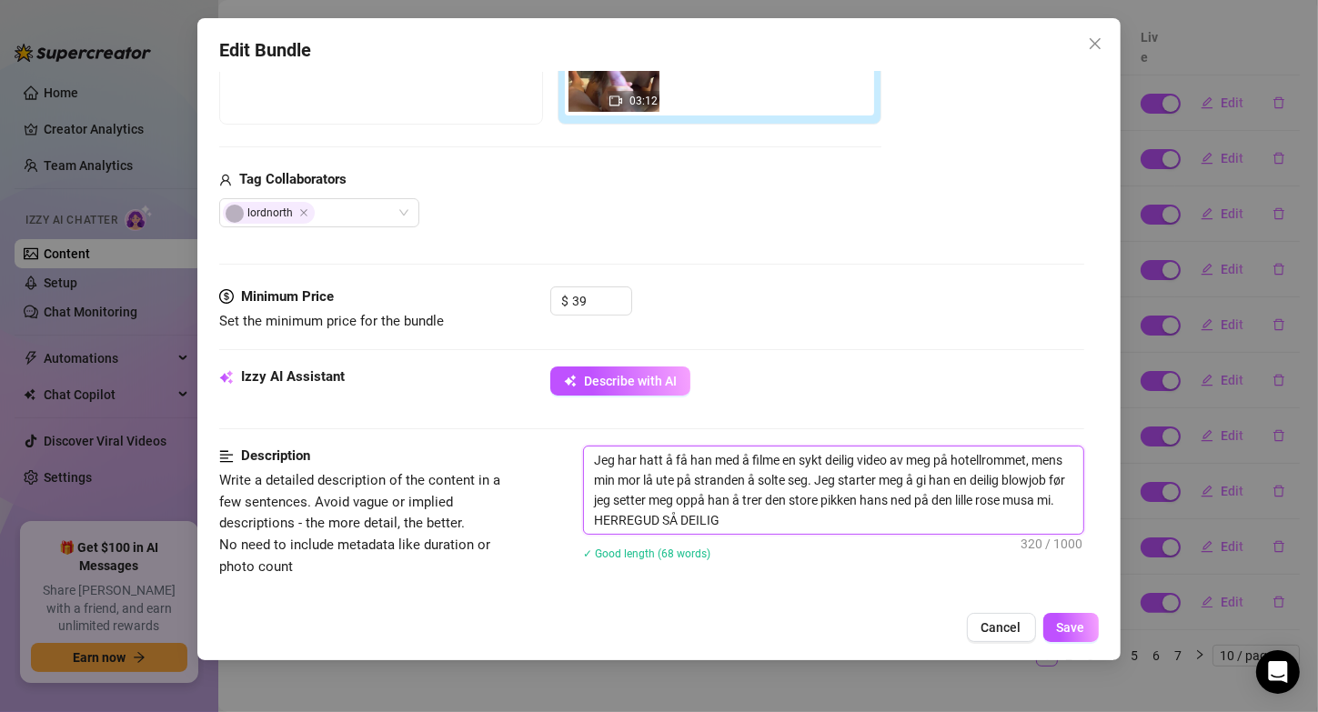
type textarea "Jeg har hat å få han med å filme en sykt deilig video av meg på hotellrommet, m…"
type textarea "Jeg har ha å få han med å filme en sykt deilig video av meg på hotellrommet, me…"
type textarea "Jeg har h å få han med å filme en sykt deilig video av meg på hotellrommet, men…"
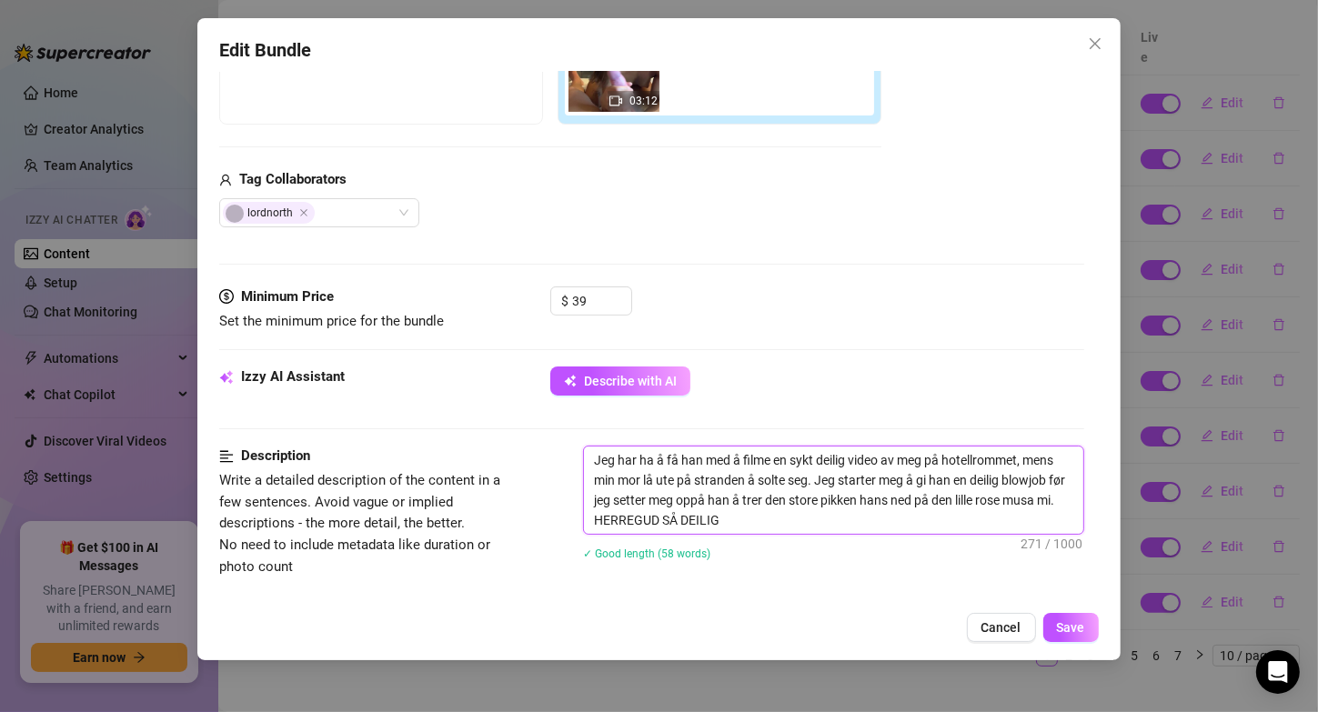
type textarea "Jeg har h å få han med å filme en sykt deilig video av meg på hotellrommet, men…"
type textarea "Jeg har å få han med å filme en sykt deilig video av meg på hotellrommet, mens …"
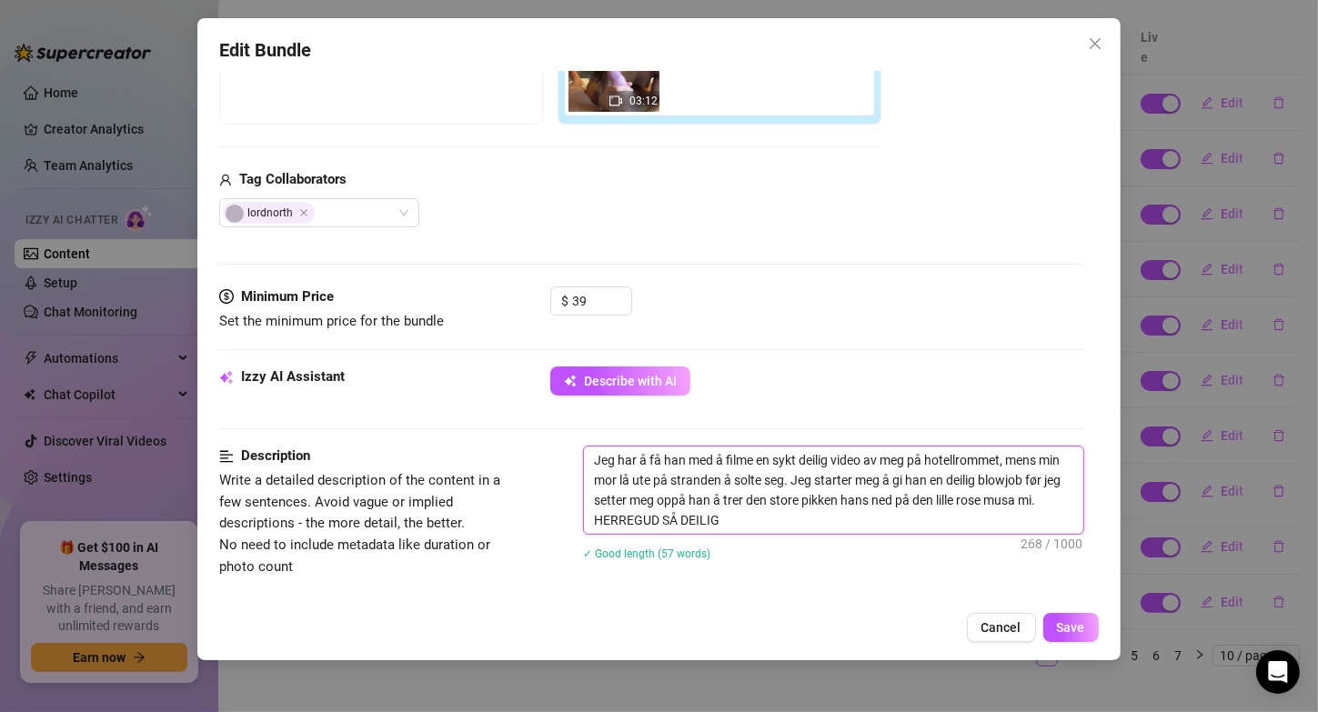
type textarea "Jeg ha å få han med å filme en sykt deilig video av meg på hotellrommet, mens m…"
type textarea "Jeg h å få han med å filme en sykt deilig video av meg på hotellrommet, mens mi…"
type textarea "Jeg å få han med å filme en sykt deilig video av meg på hotellrommet, mens min …"
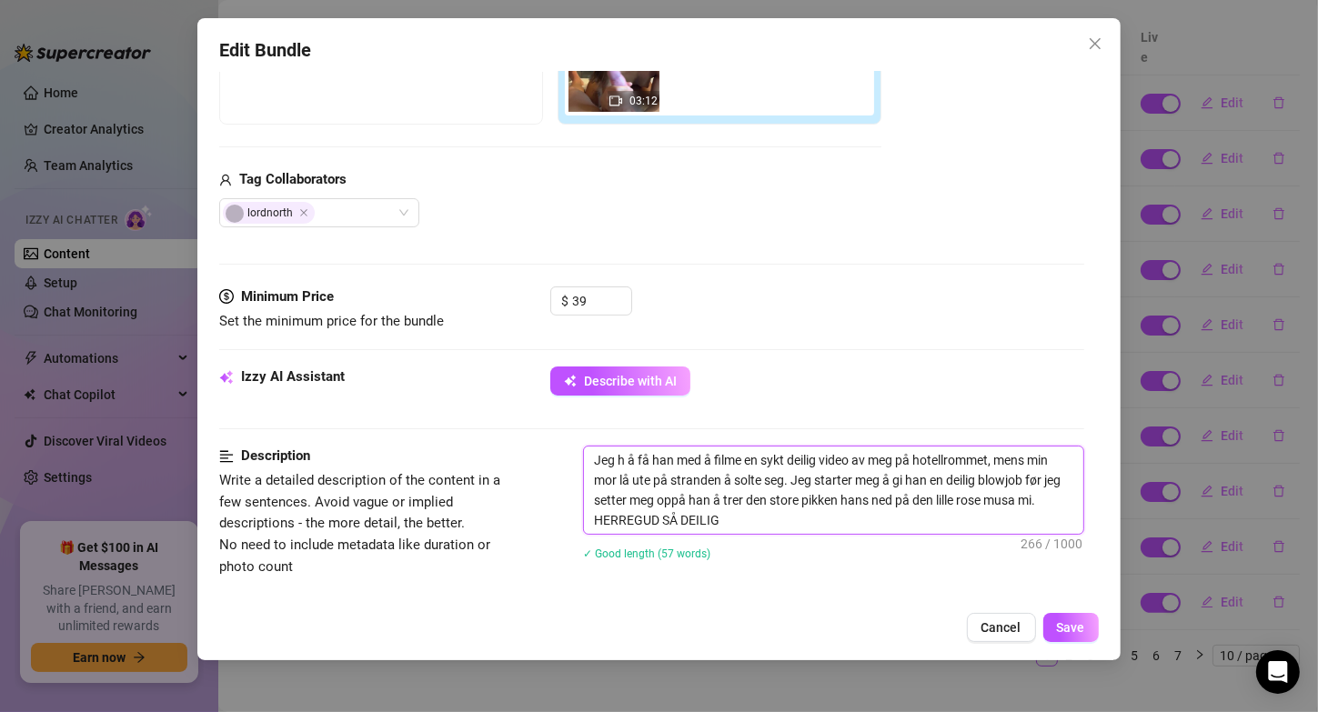
type textarea "Jeg å få han med å filme en sykt deilig video av meg på hotellrommet, mens min …"
type textarea "Jeg k å få han med å filme en sykt deilig video av meg på hotellrommet, mens mi…"
type textarea "Jeg kl å få han med å filme en sykt deilig video av meg på hotellrommet, mens m…"
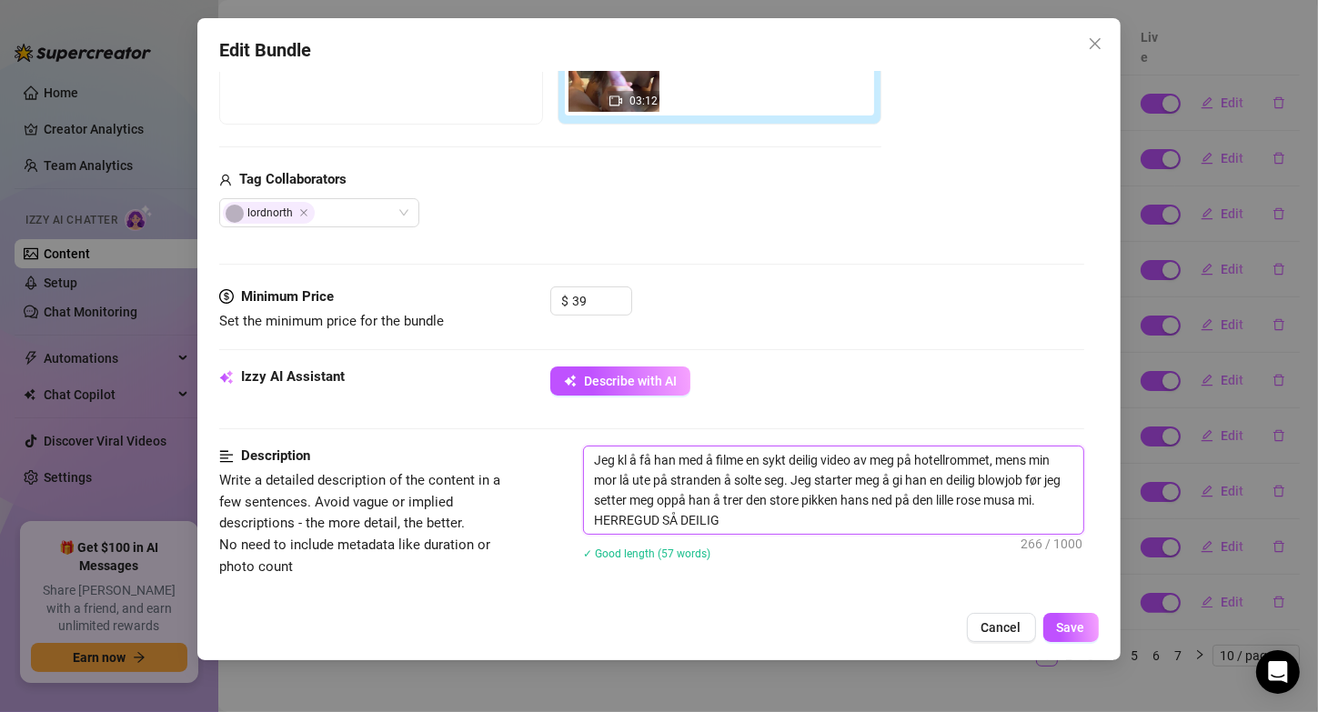
type textarea "Jeg kla å få han med å filme en sykt deilig video av meg på hotellrommet, mens …"
type textarea "Jeg klar å få han med å filme en sykt deilig video av meg på hotellrommet, mens…"
type textarea "Jeg klart å få han med å filme en sykt deilig video av meg på hotellrommet, men…"
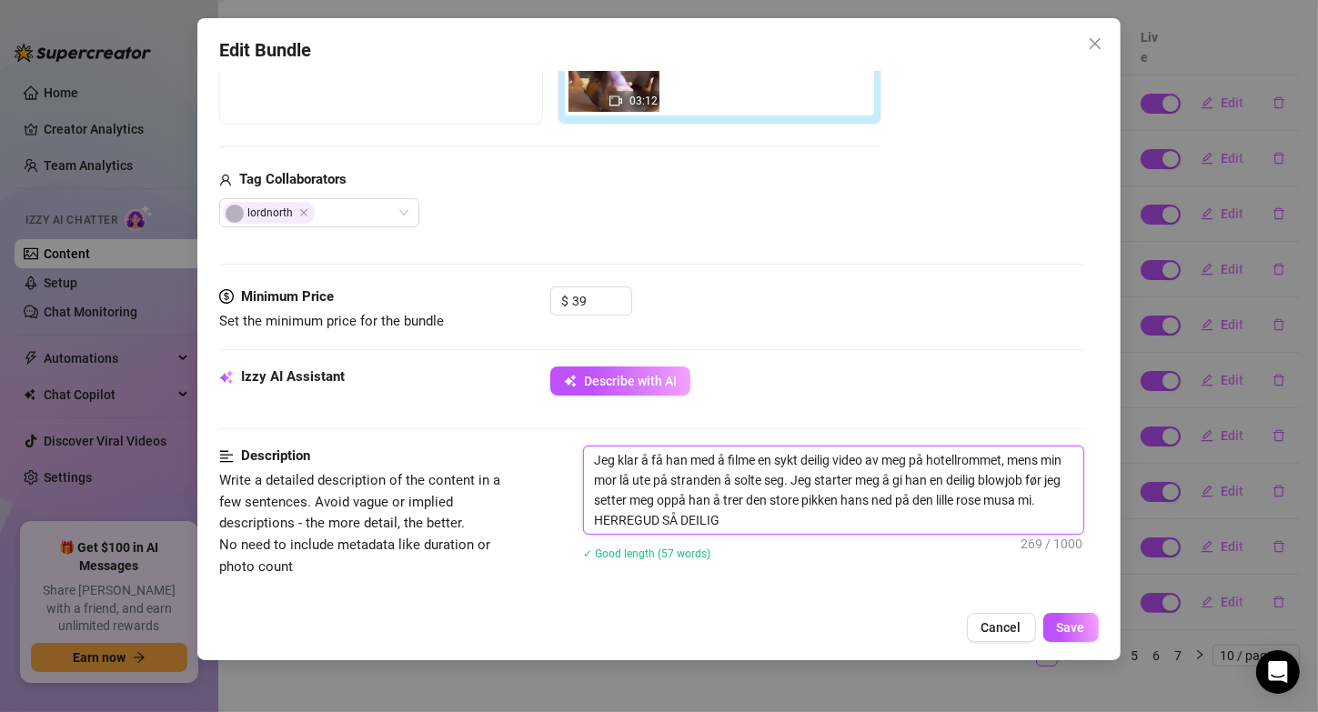
type textarea "Jeg klart å få han med å filme en sykt deilig video av meg på hotellrommet, men…"
type textarea "Jeg klarte å få han med å filme en sykt deilig video av meg på hotellrommet, me…"
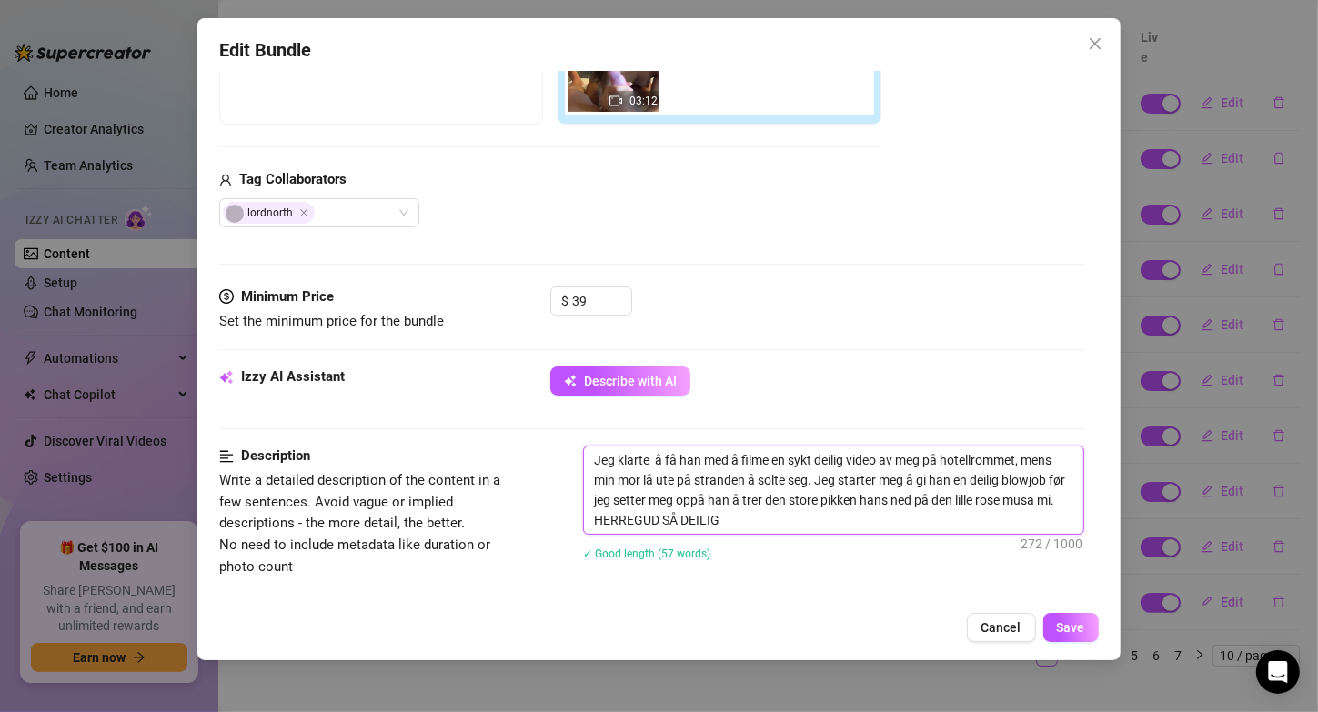
type textarea "Jeg klarte å få han med å filme en sykt deilig video av meg på hotellrommet, me…"
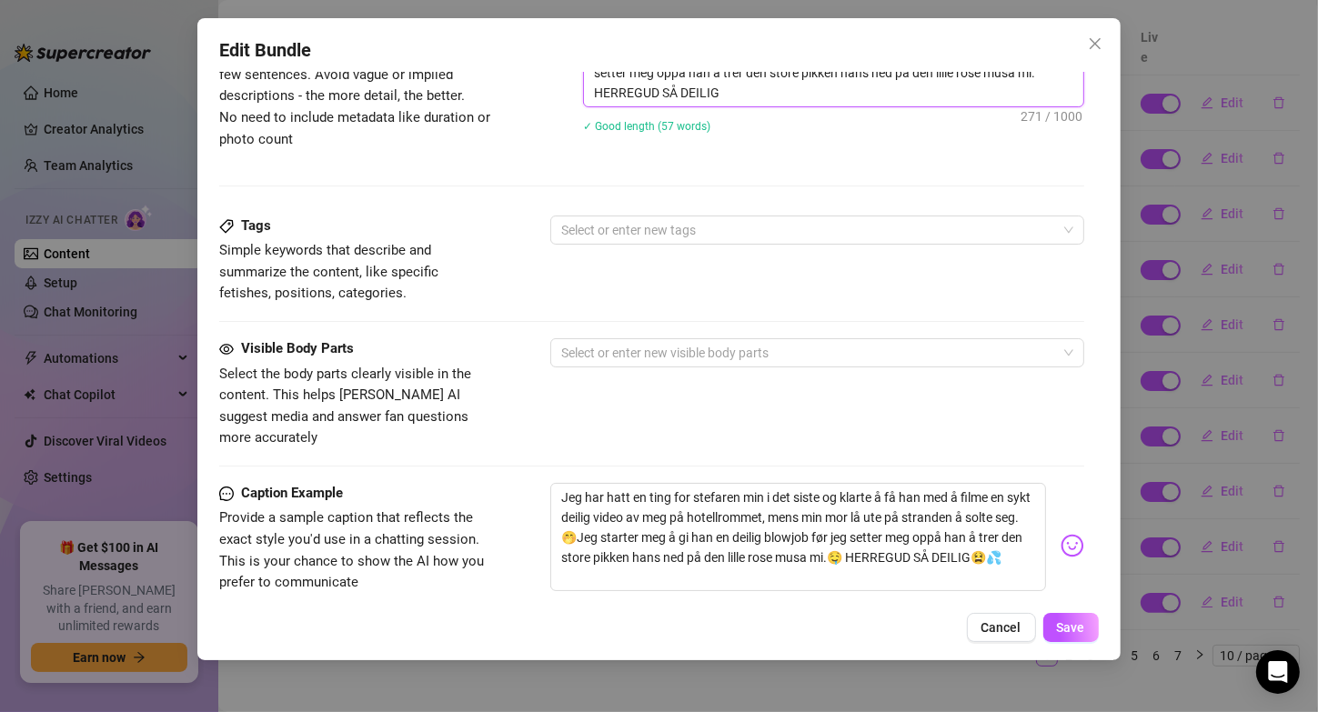
scroll to position [861, 0]
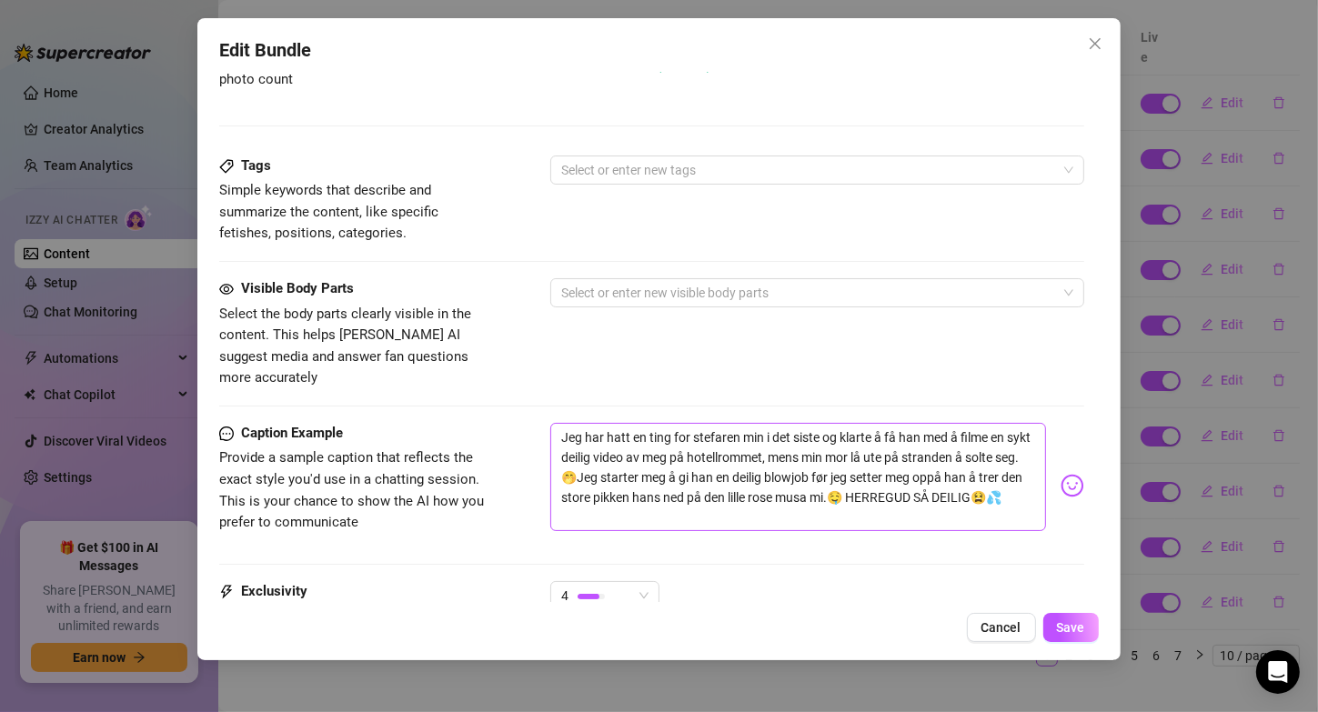
type textarea "Jeg klarte å få han med å filme en sykt deilig video av meg på hotellrommet, me…"
drag, startPoint x: 760, startPoint y: 411, endPoint x: 583, endPoint y: 406, distance: 177.5
click at [583, 423] on textarea "Jeg har hatt en ting for stefaren min i det siste og klarte å få han med å film…" at bounding box center [797, 477] width 495 height 109
type textarea "Jeg i det siste og klarte å få han med å filme en sykt deilig video av meg på h…"
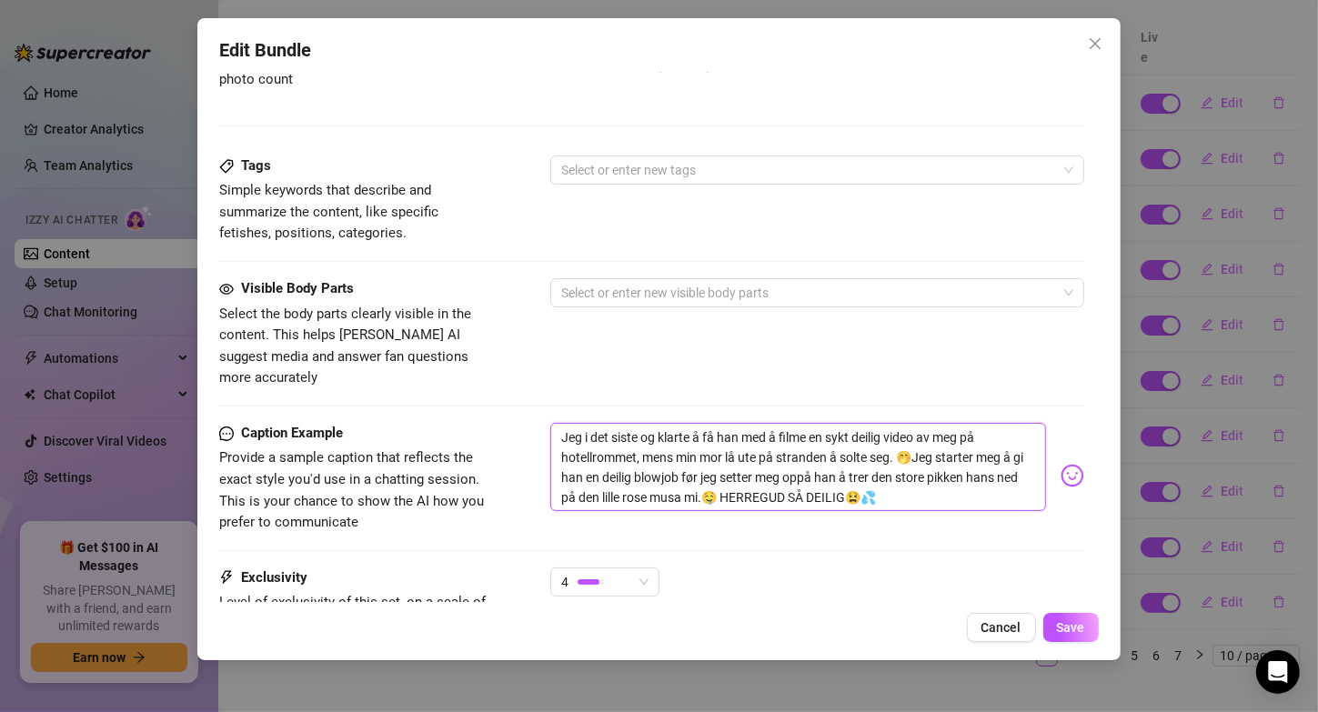
type textarea "Jeg i det siste og klarte å få han med å filme en sykt deilig video av meg på h…"
type textarea "Jeg f i det siste og klarte å få han med å filme en sykt deilig video av meg på…"
type textarea "Jeg fi i det siste og klarte å få han med å filme en sykt deilig video av meg p…"
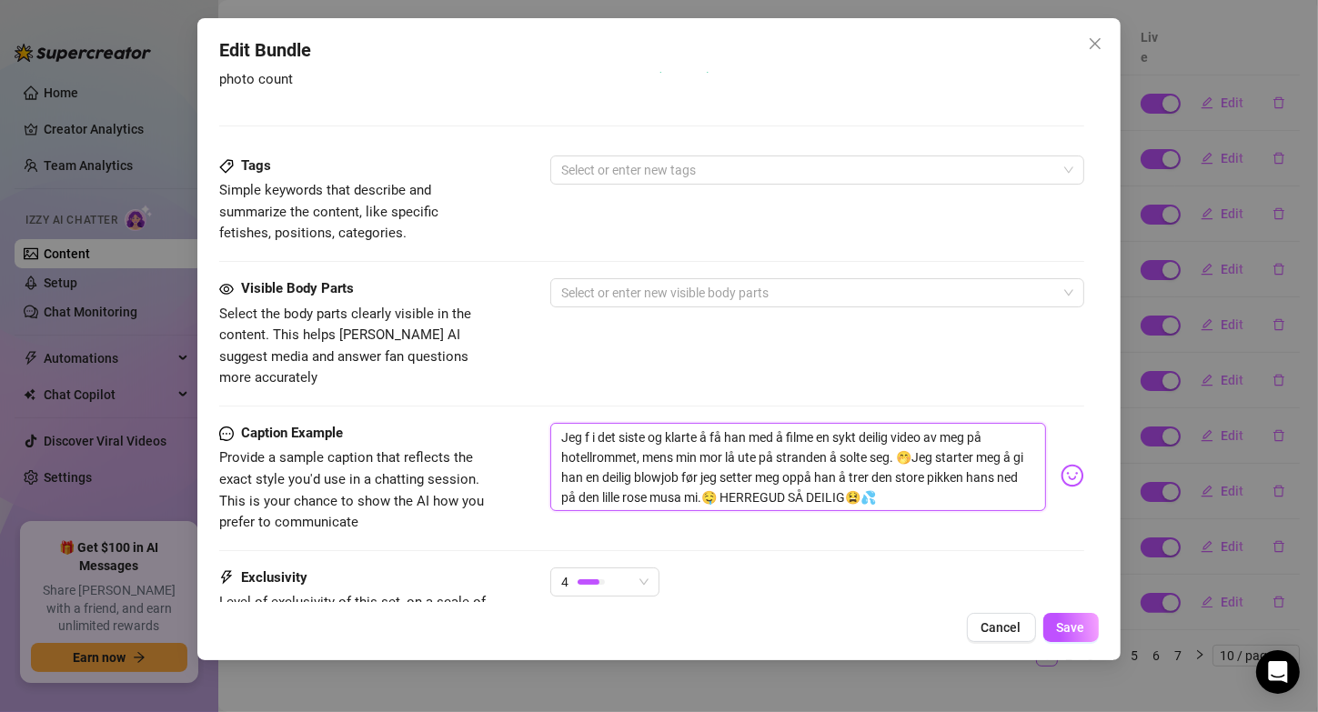
type textarea "Jeg fi i det siste og klarte å få han med å filme en sykt deilig video av meg p…"
type textarea "Jeg fik i det siste og klarte å få han med å filme en sykt deilig video av meg …"
type textarea "Jeg fikk i det siste og klarte å få han med å filme en sykt deilig video av meg…"
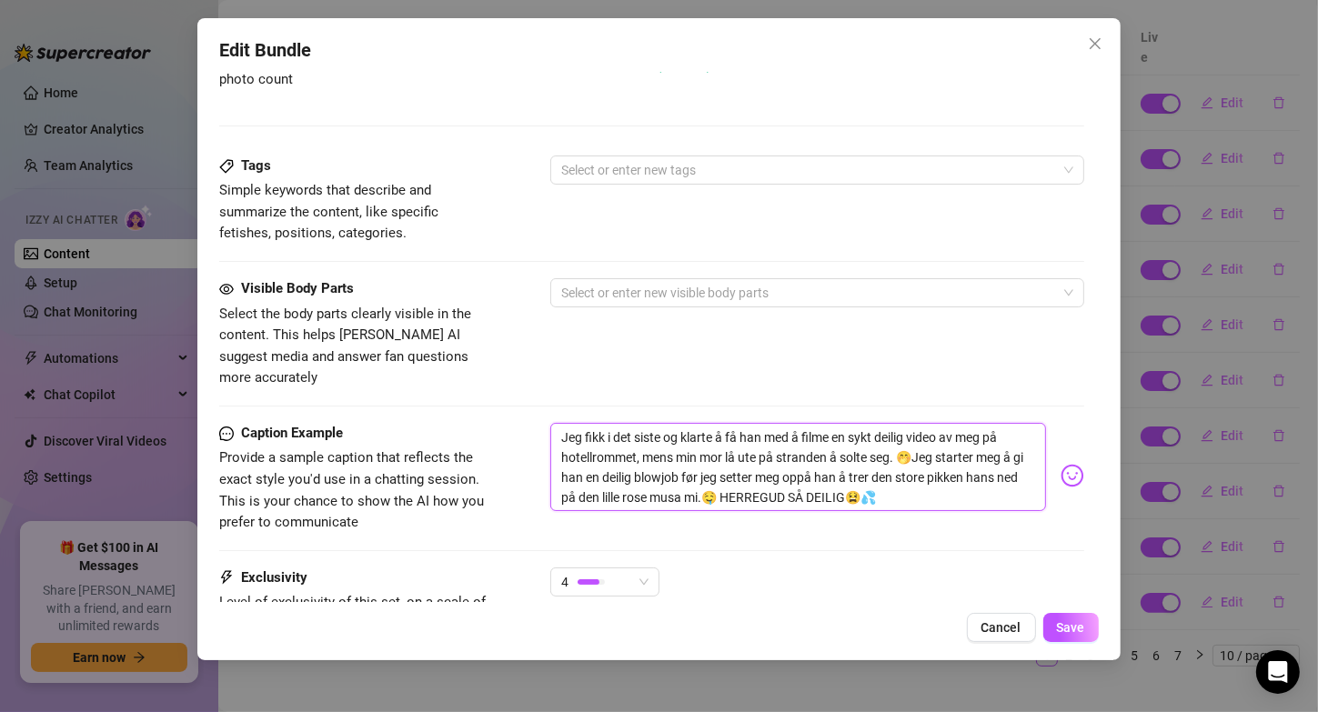
click at [669, 423] on textarea "Jeg fikk i det siste og klarte å få han med å filme en sykt deilig video av meg…" at bounding box center [797, 467] width 495 height 89
type textarea "Jeg fikk i det sisteog klarte å få han med å filme en sykt deilig video av meg …"
type textarea "Jeg fikk i det sistog klarte å få han med å filme en sykt deilig video av meg p…"
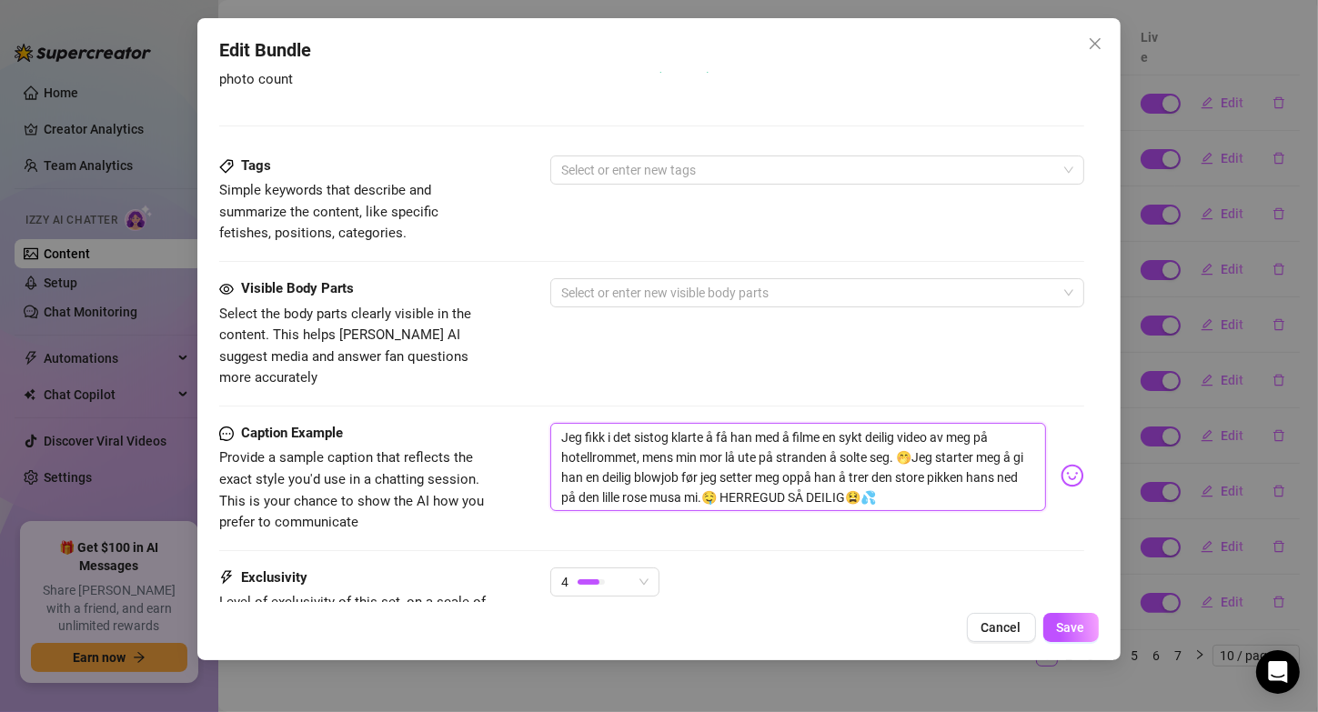
type textarea "Jeg fikk i det sisog klarte å få han med å filme en sykt deilig video av meg på…"
type textarea "Jeg fikk i det siog klarte å få han med å filme en sykt deilig video av meg på …"
type textarea "Jeg fikk i det sog klarte å få han med å filme en sykt deilig video av meg på h…"
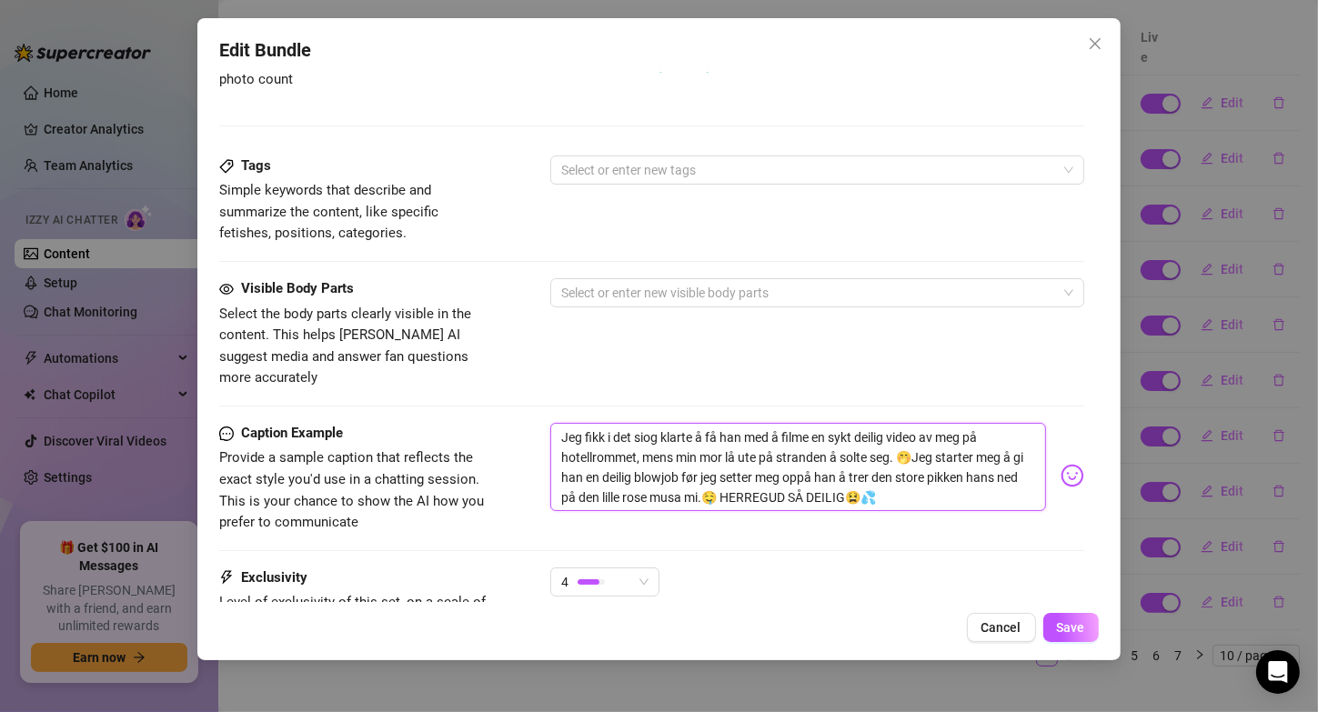
type textarea "Jeg fikk i det sog klarte å få han med å filme en sykt deilig video av meg på h…"
type textarea "Jeg fikk i det og klarte å få han med å filme en sykt deilig video av meg på ho…"
type textarea "Jeg fikk i detog klarte å få han med å filme en sykt deilig video av meg på hot…"
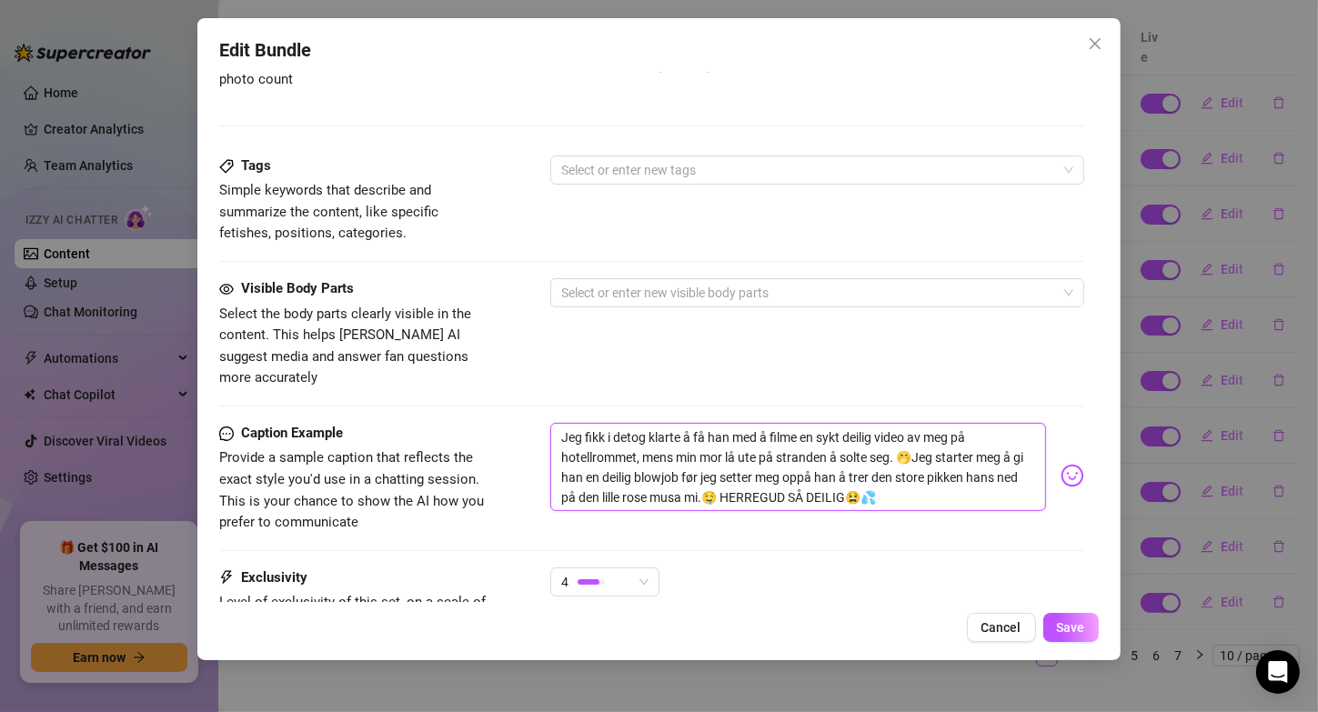
type textarea "Jeg fikk i deog klarte å få han med å filme en sykt deilig video av meg på hote…"
type textarea "Jeg fikk i dog klarte å få han med å filme en sykt deilig video av meg på hotel…"
type textarea "Jeg fikk i og klarte å få han med å filme en sykt deilig video av meg på hotell…"
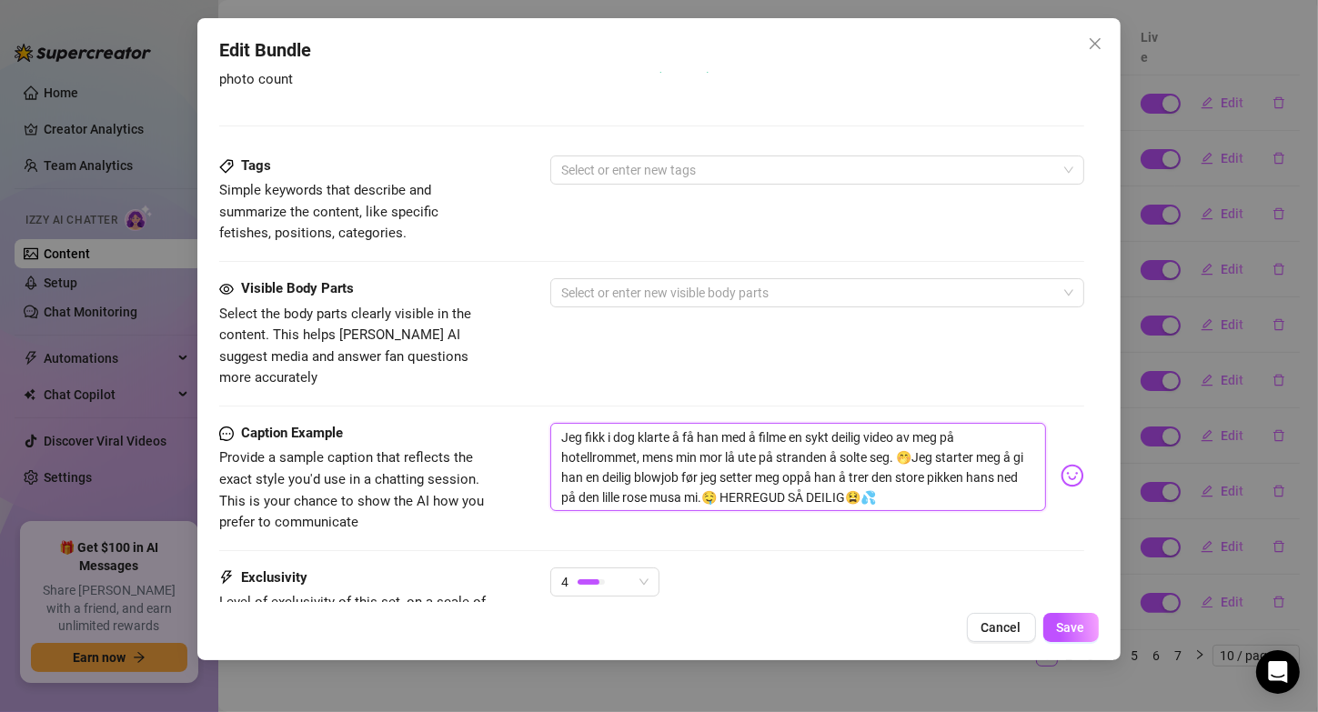
type textarea "Jeg fikk i og klarte å få han med å filme en sykt deilig video av meg på hotell…"
type textarea "Jeg fikk [PERSON_NAME] klarte å få han med å filme en sykt deilig video av meg …"
type textarea "Jeg fikk og klarte å få han med å filme en sykt deilig video av meg på hotellro…"
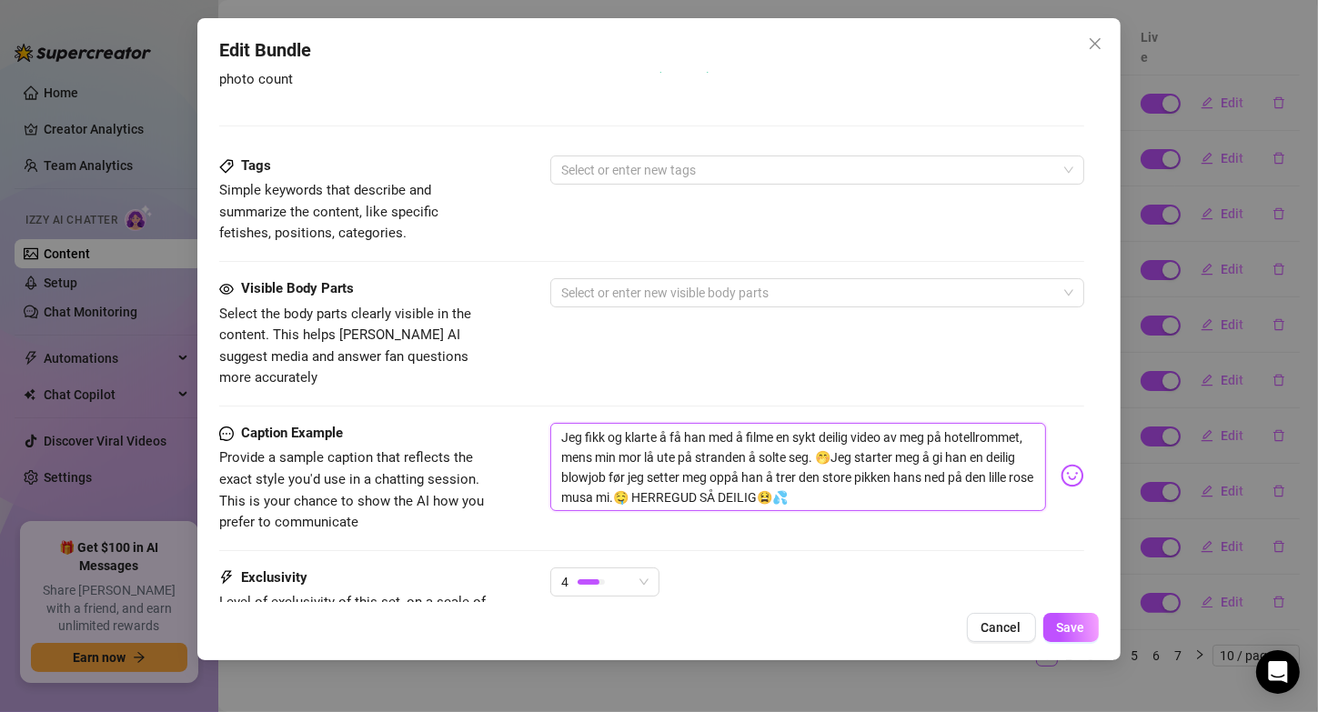
type textarea "Jeg fikk hog klarte å få han med å filme en sykt deilig video av meg på hotellr…"
type textarea "Jeg fikk [PERSON_NAME] klarte å få han med å filme en sykt deilig video av meg …"
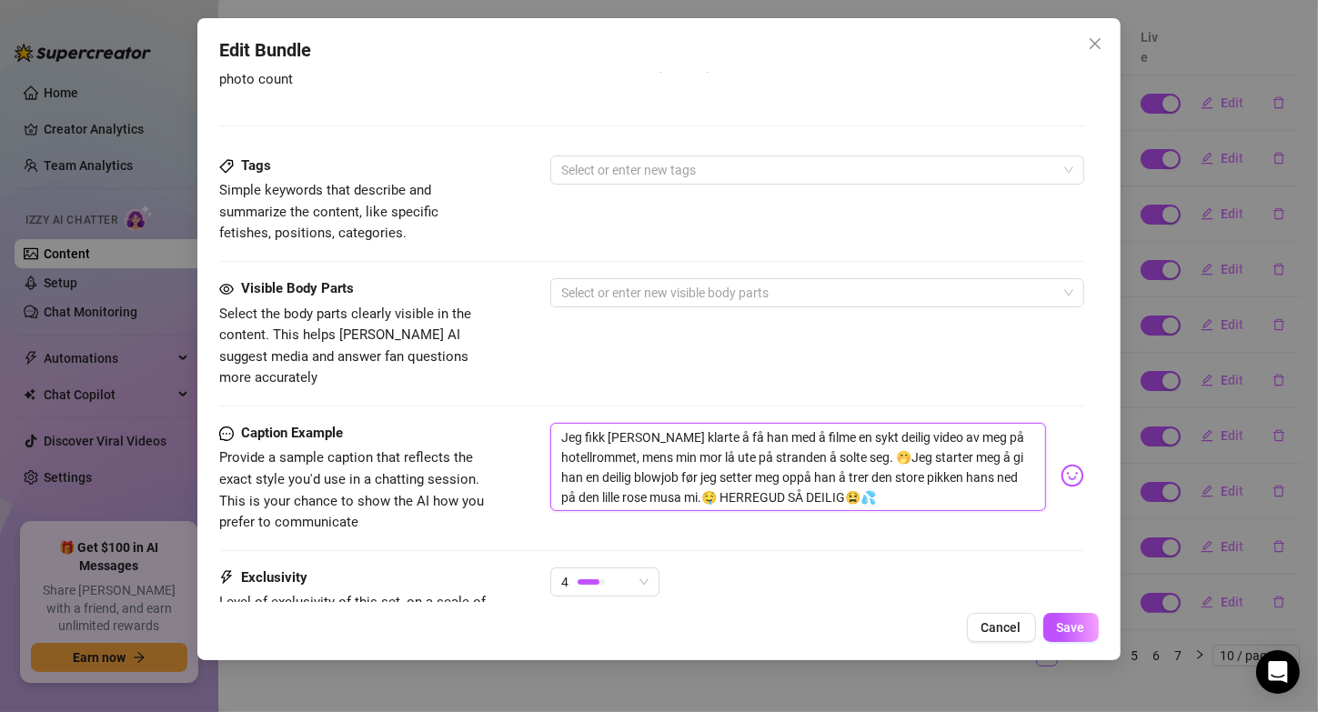
type textarea "Jeg fikk [PERSON_NAME] klarte å få han med å filme en sykt deilig video av meg …"
type textarea "Jeg fikk han og klarte å få han med å filme en sykt deilig video av meg på hote…"
click at [647, 423] on textarea "Jeg fikk han og klarte å få han med å filme en sykt deilig video av meg på hote…" at bounding box center [797, 467] width 495 height 89
type textarea "Jeg fikk han o klarte å få han med å filme en sykt deilig video av meg på hotel…"
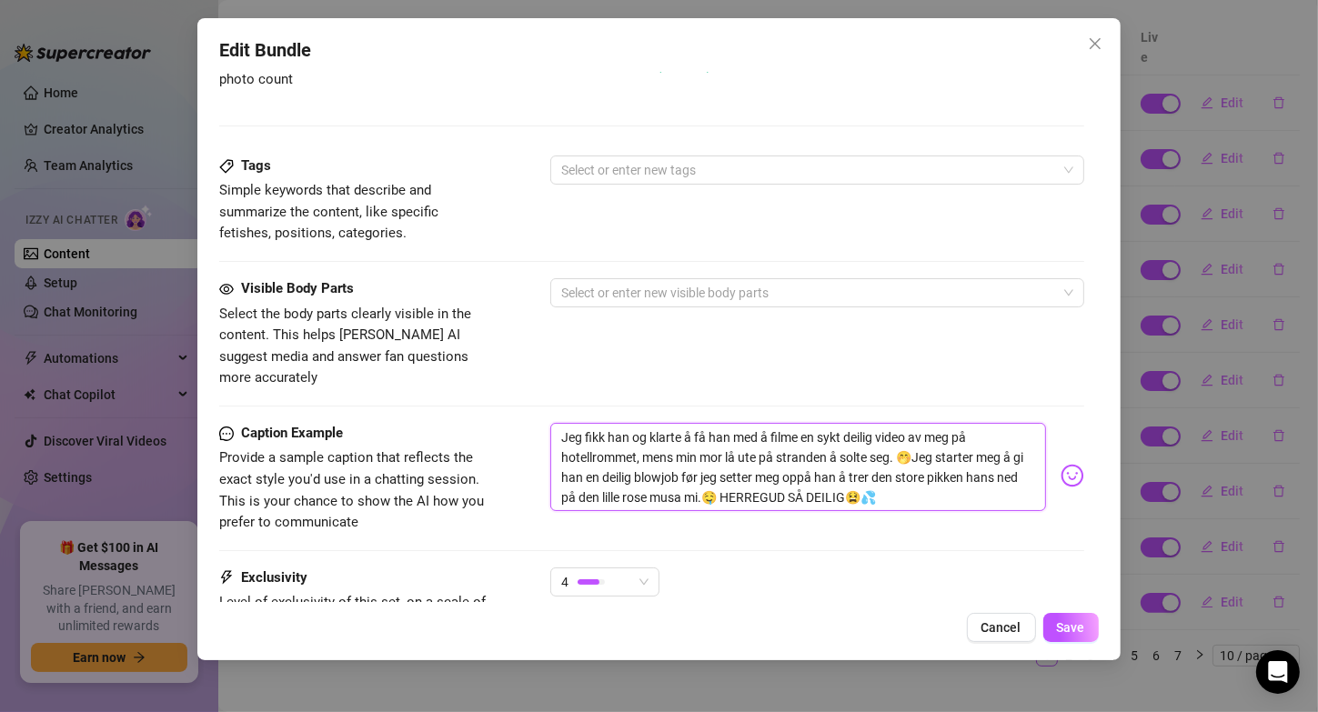
type textarea "Jeg fikk han o klarte å få han med å filme en sykt deilig video av meg på hotel…"
type textarea "Jeg fikk han klarte å få han med å filme en sykt deilig video av meg på hotellr…"
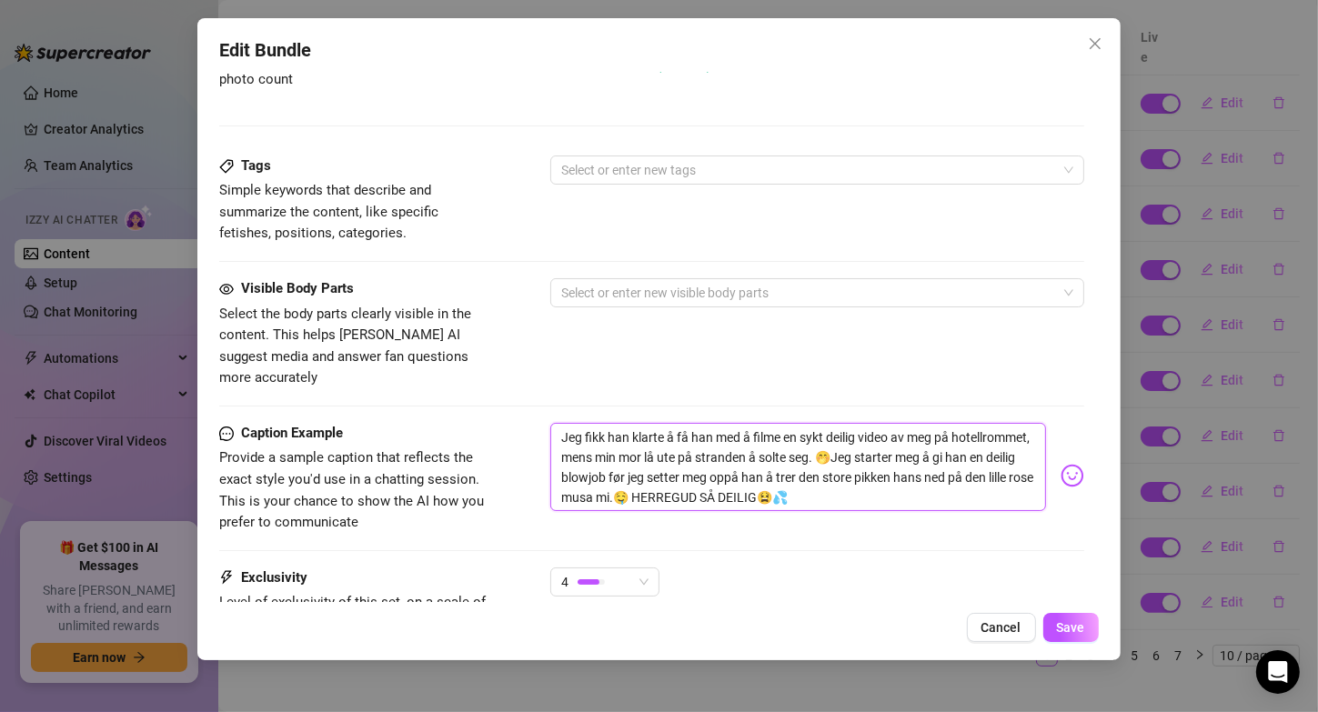
type textarea "Jeg fikk ha klarte å få han med å filme en sykt deilig video av meg på hotellro…"
type textarea "Jeg fikk h klarte å få han med å filme en sykt deilig video av meg på hotellrom…"
type textarea "Jeg fikk klarte å få han med å filme en sykt deilig video av meg på hotellromme…"
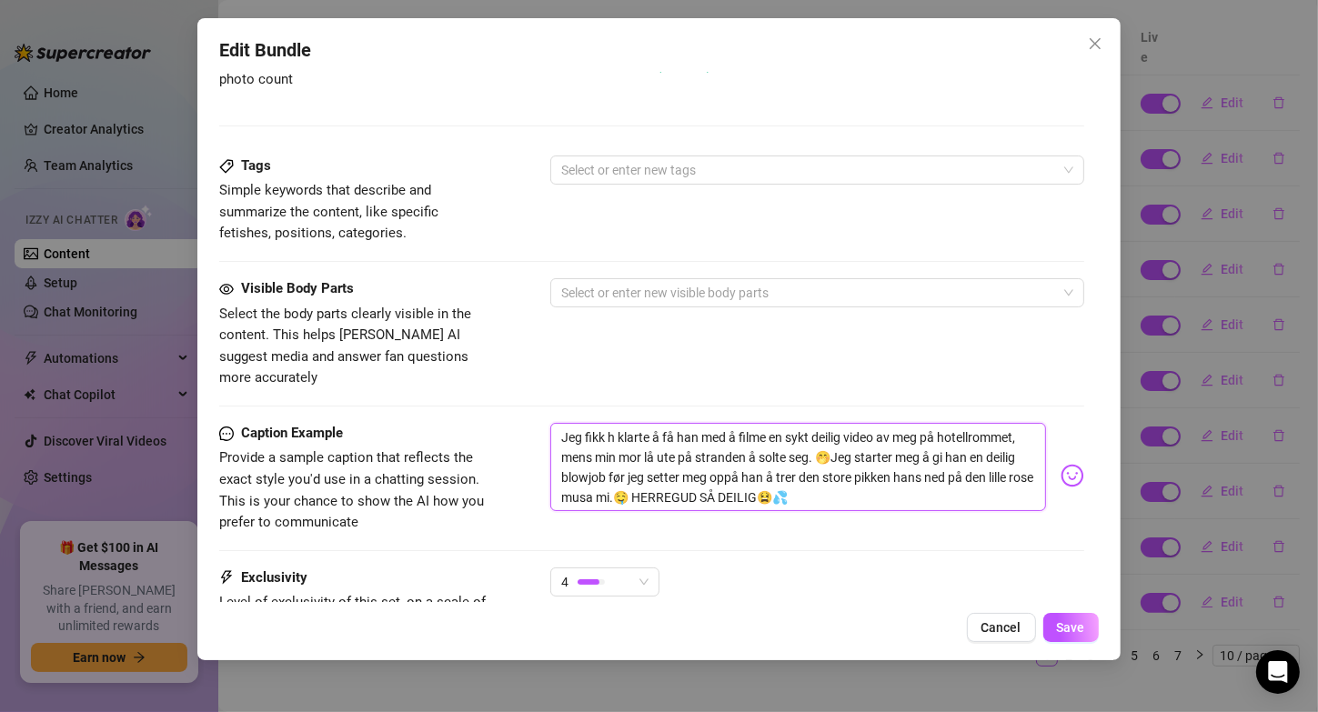
type textarea "Jeg fikk klarte å få han med å filme en sykt deilig video av meg på hotellromme…"
type textarea "Jeg fik klarte å få han med å filme en sykt deilig video av meg på hotellrommet…"
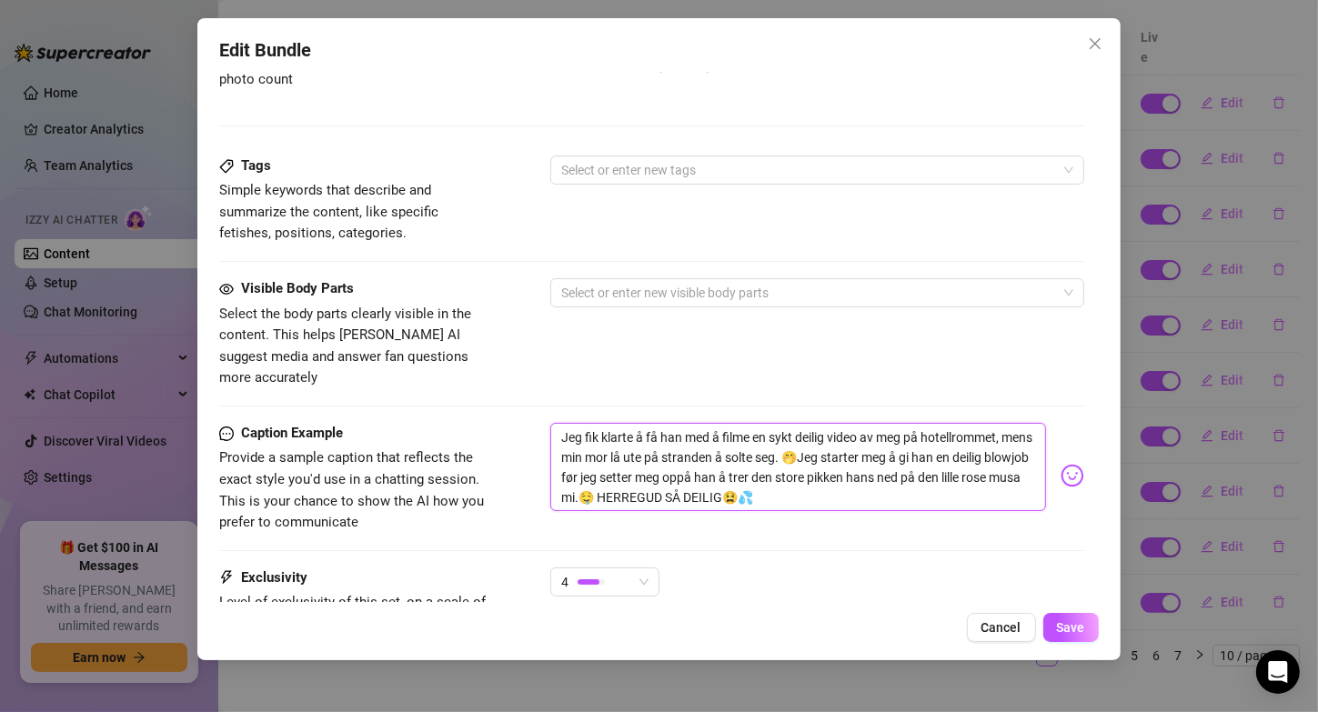
type textarea "Jeg fi klarte å få han med å filme en sykt deilig video av meg på hotellrommet,…"
type textarea "Jeg f klarte å få han med å filme en sykt deilig video av meg på hotellrommet, …"
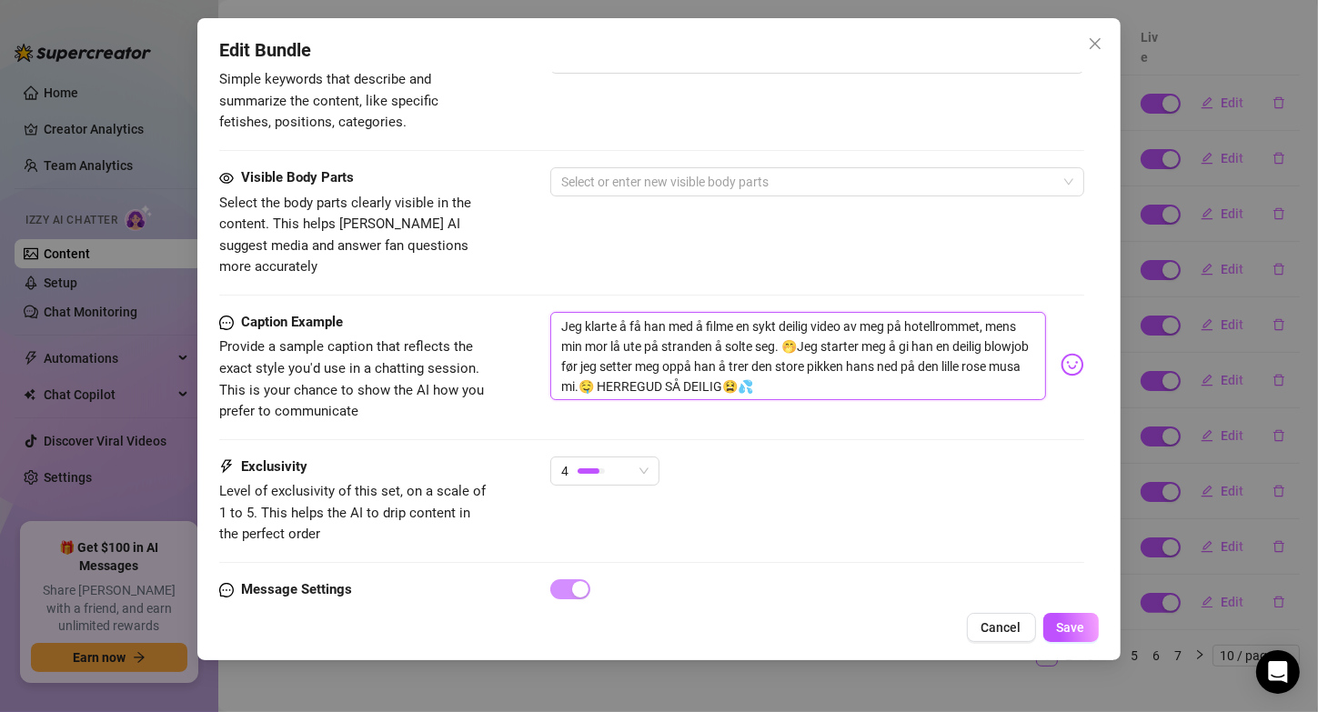
scroll to position [982, 0]
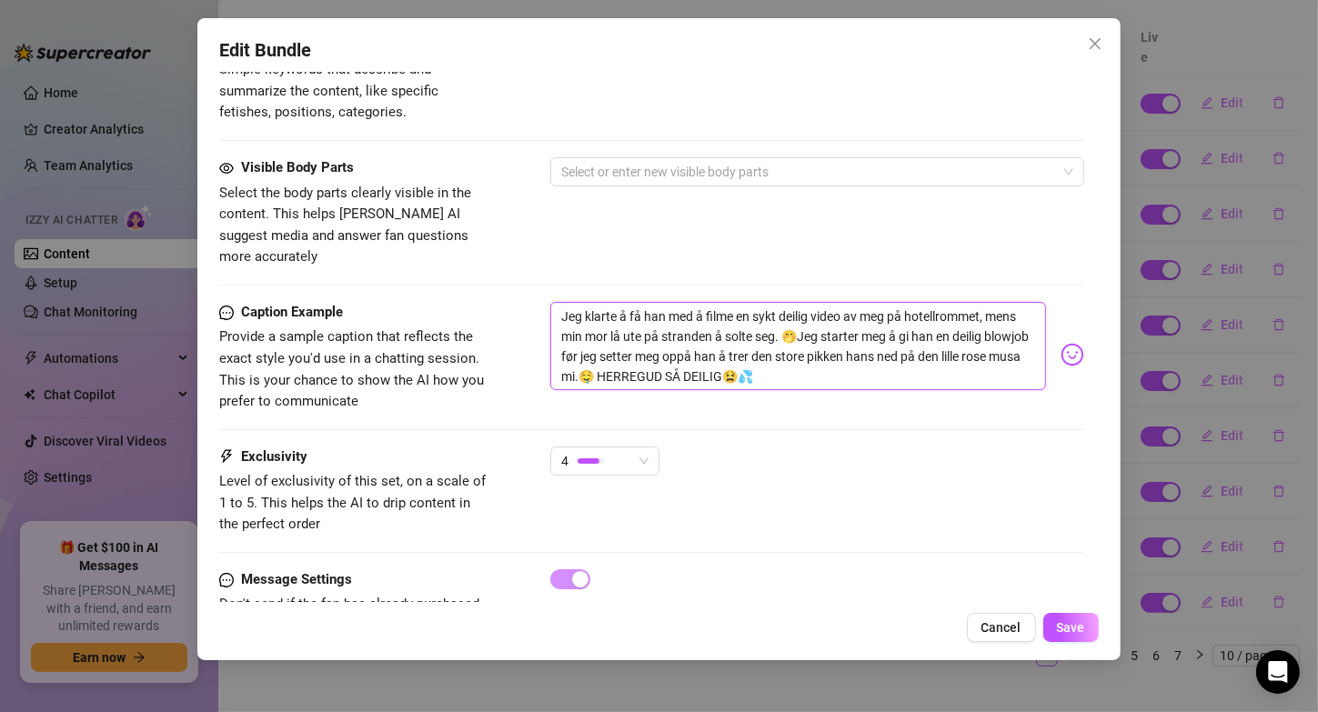
drag, startPoint x: 815, startPoint y: 313, endPoint x: 570, endPoint y: 310, distance: 244.7
click at [570, 310] on textarea "Jeg klarte å få han med å filme en sykt deilig video av meg på hotellrommet, me…" at bounding box center [797, 346] width 495 height 89
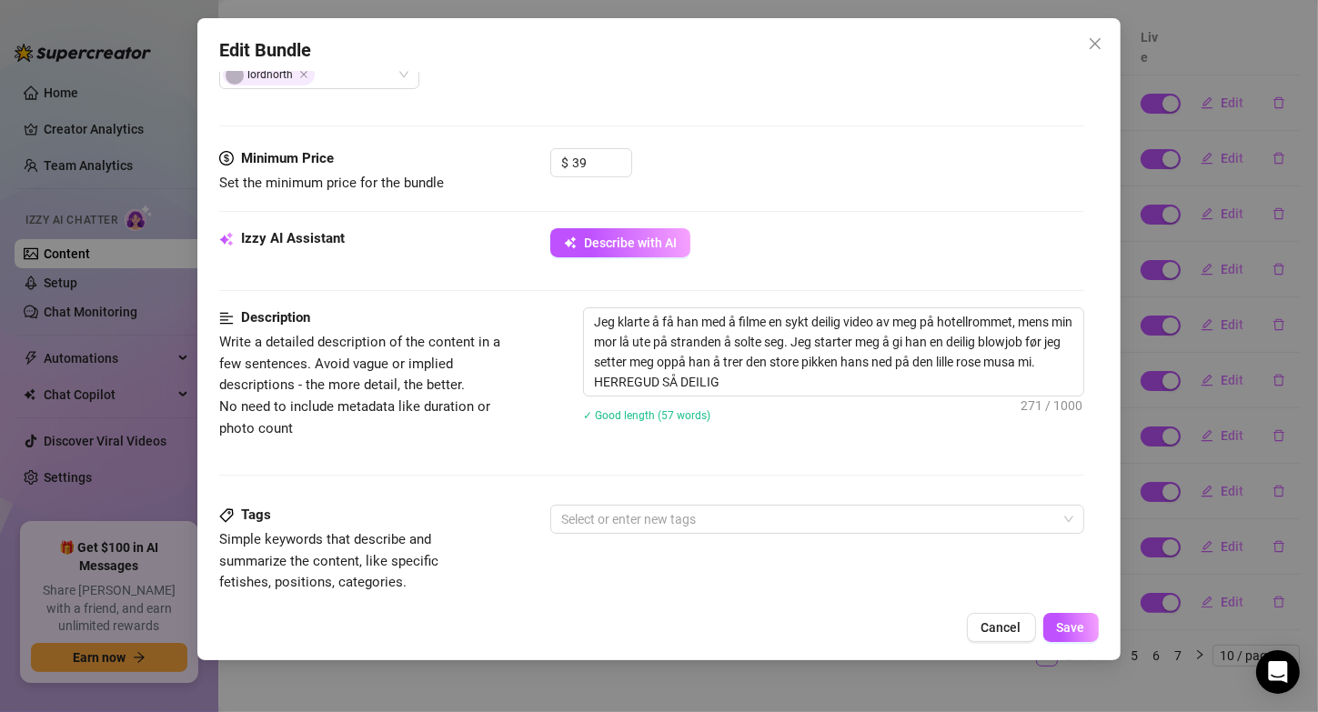
scroll to position [500, 0]
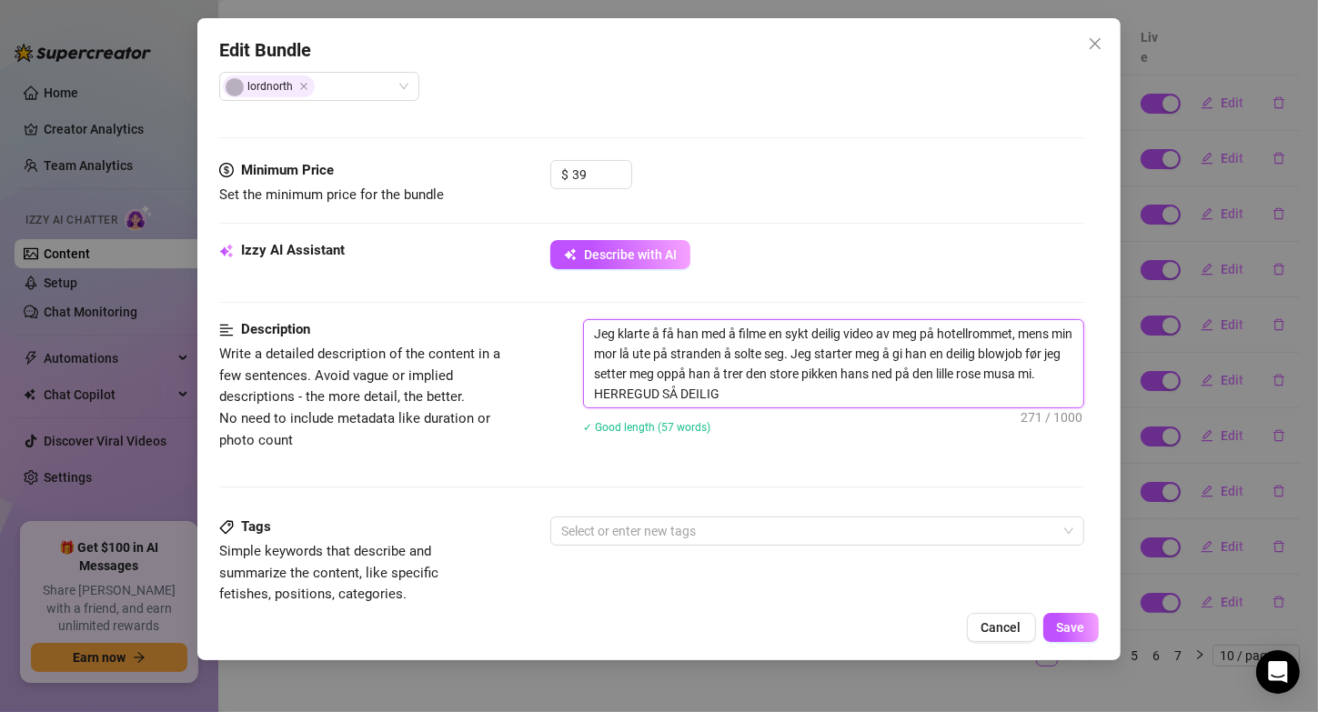
drag, startPoint x: 810, startPoint y: 353, endPoint x: 1028, endPoint y: 312, distance: 221.2
click at [1028, 312] on form "Account [PERSON_NAME] (@valentinamyriad) Name Name is for your internal organiz…" at bounding box center [651, 372] width 864 height 1559
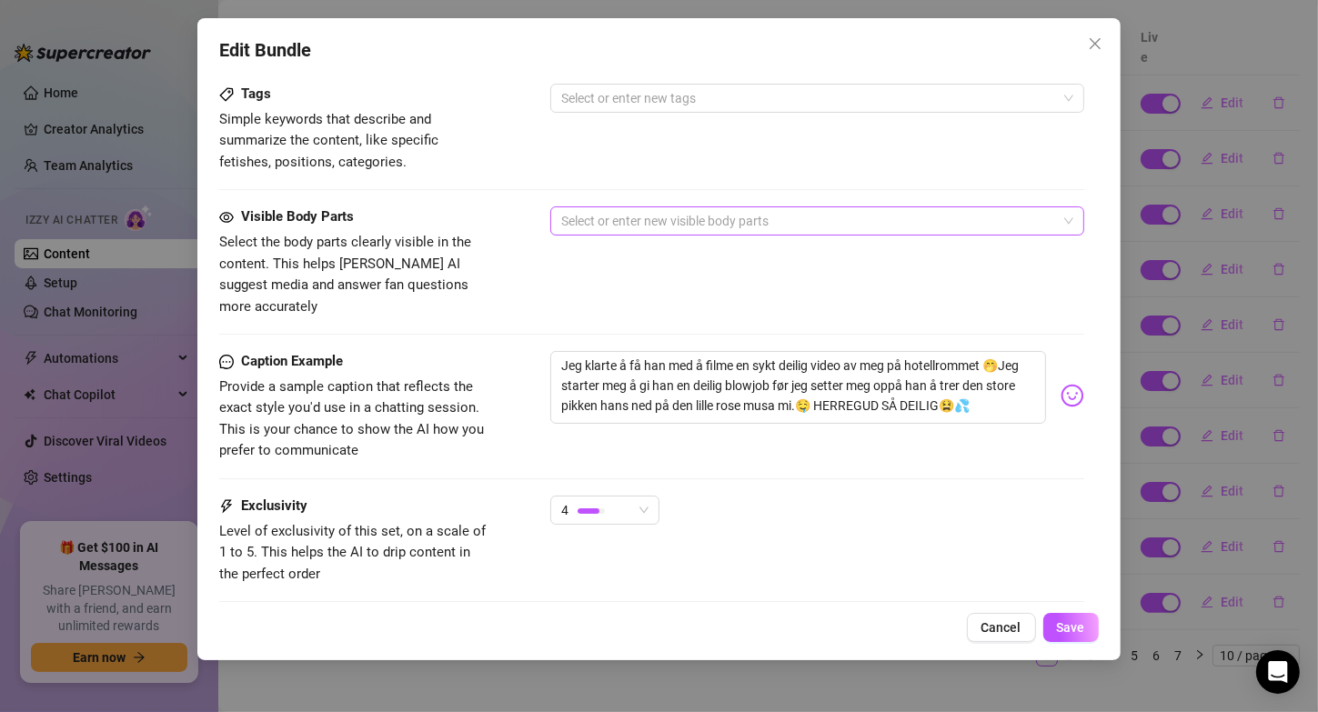
scroll to position [931, 0]
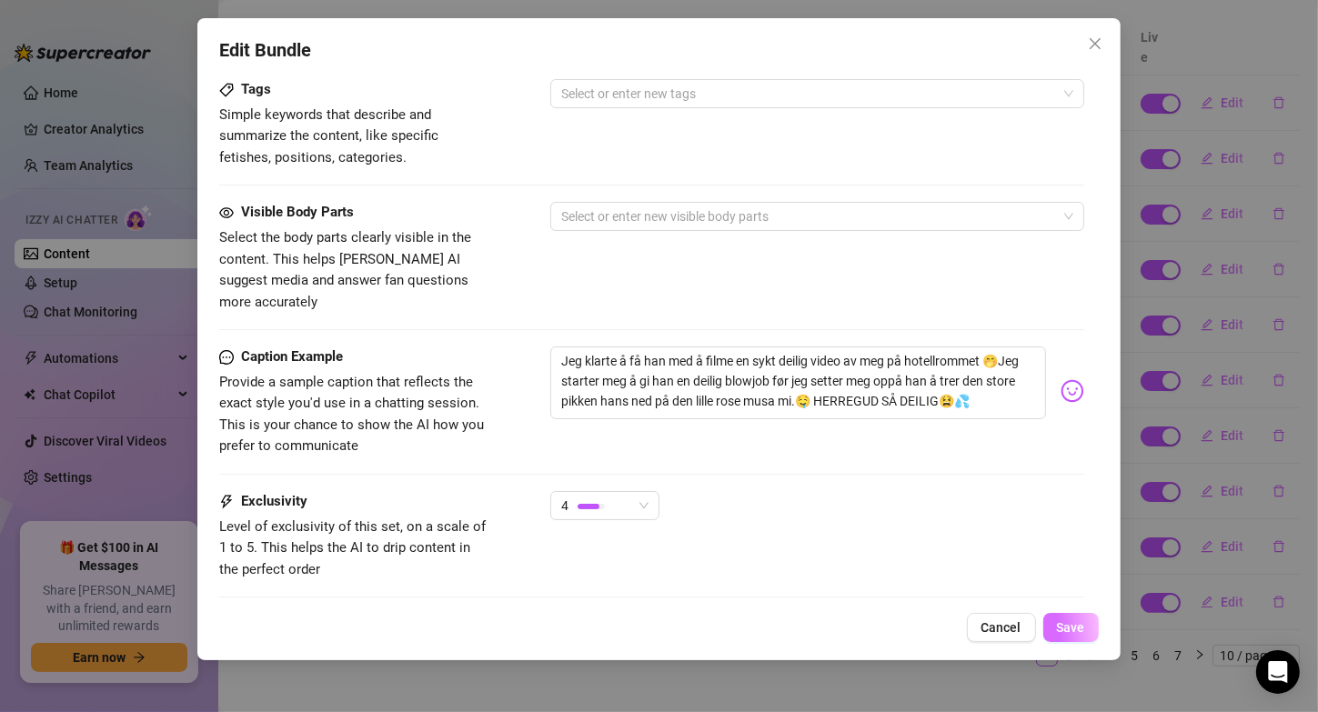
click at [1074, 627] on span "Save" at bounding box center [1071, 627] width 28 height 15
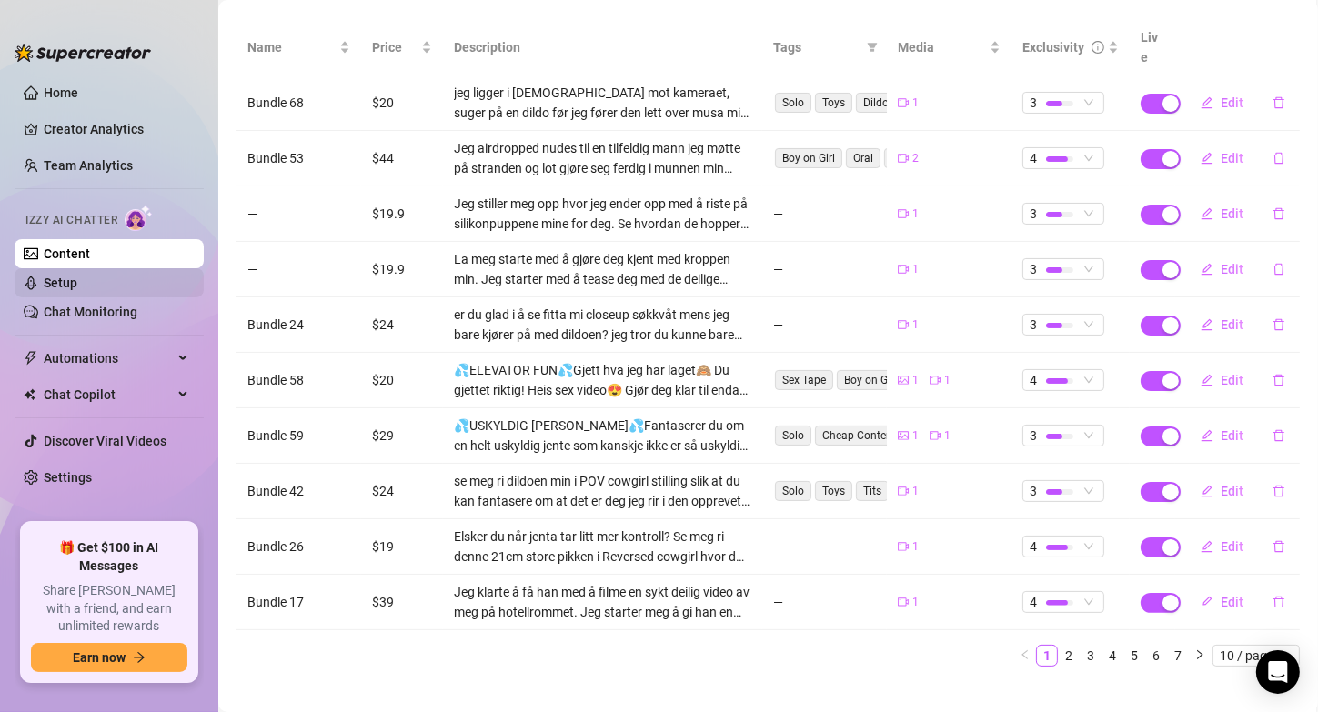
click at [77, 290] on link "Setup" at bounding box center [61, 283] width 34 height 15
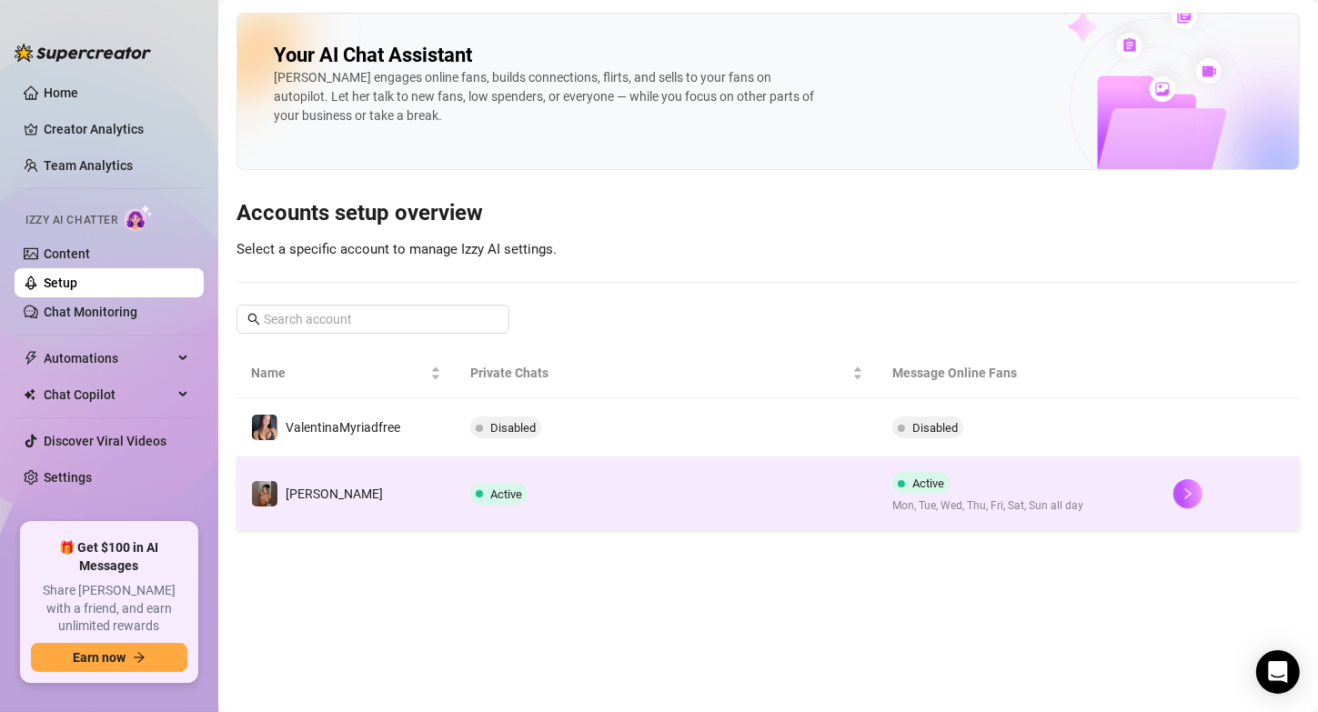
click at [646, 488] on td "Active" at bounding box center [667, 494] width 422 height 73
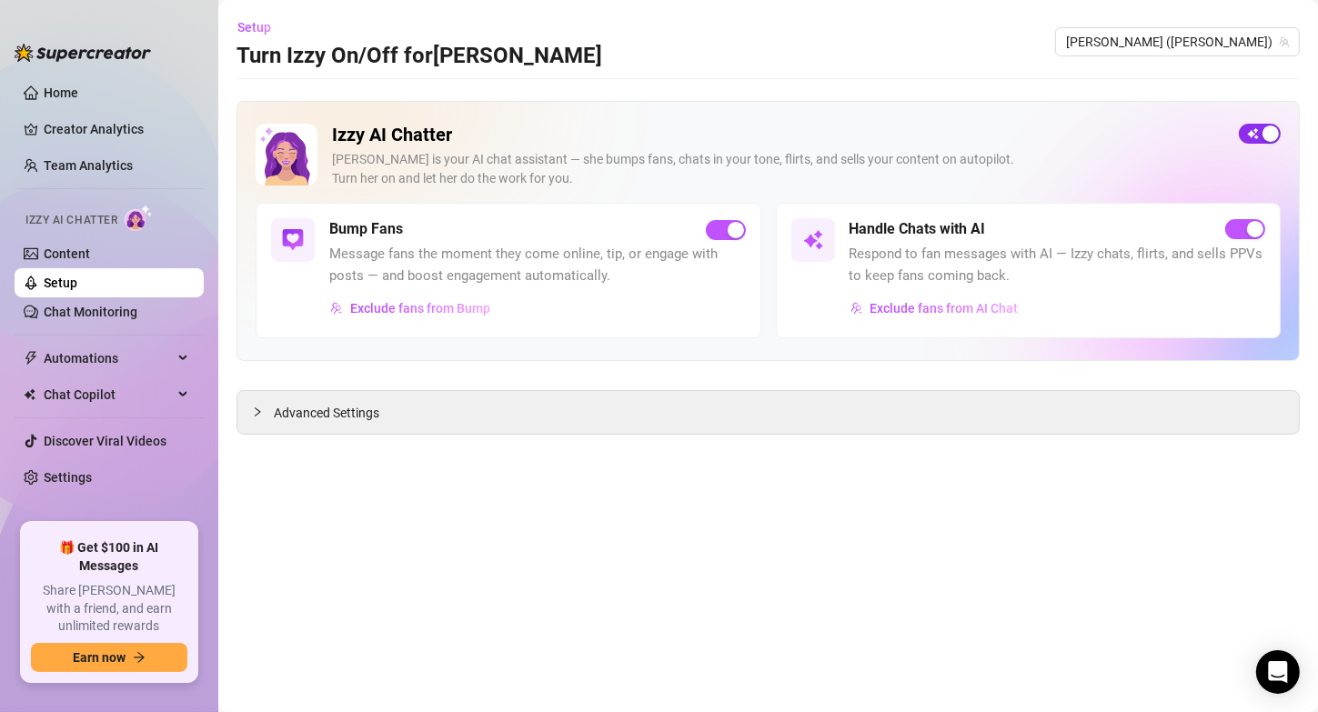
click at [1263, 132] on div "button" at bounding box center [1271, 134] width 16 height 16
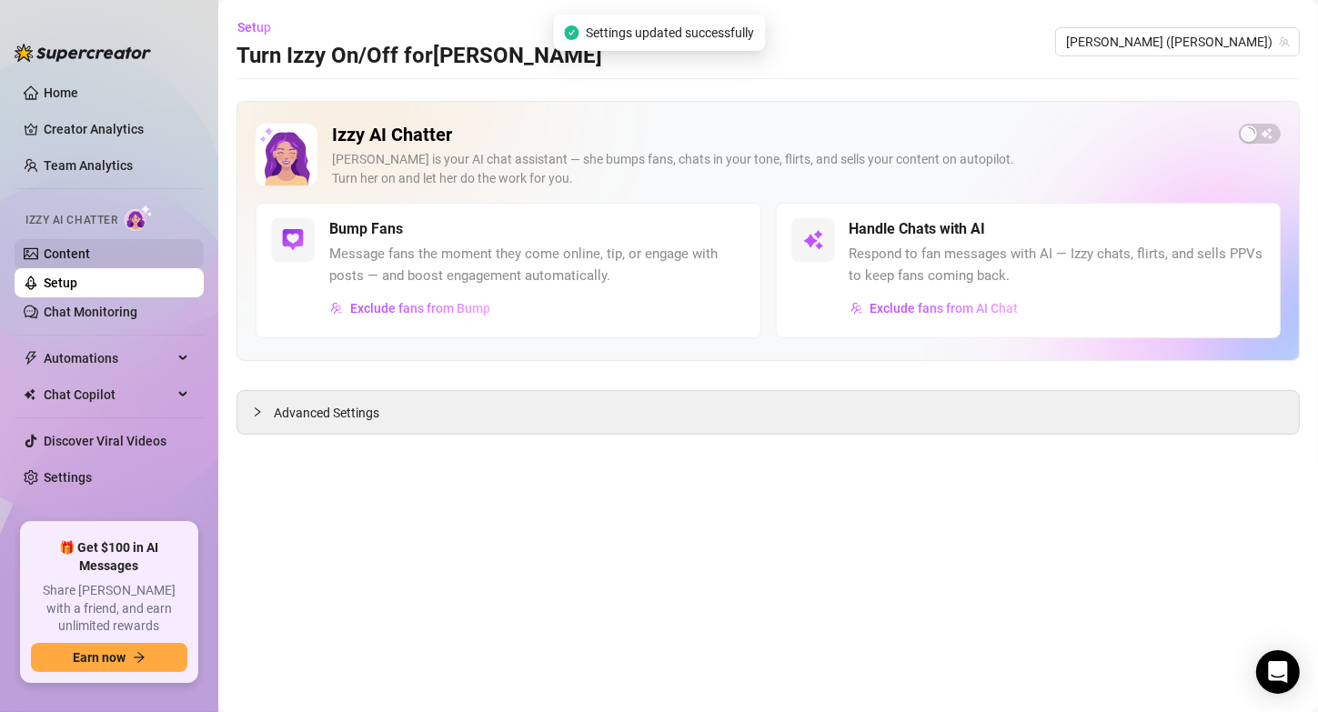
click at [87, 252] on link "Content" at bounding box center [67, 254] width 46 height 15
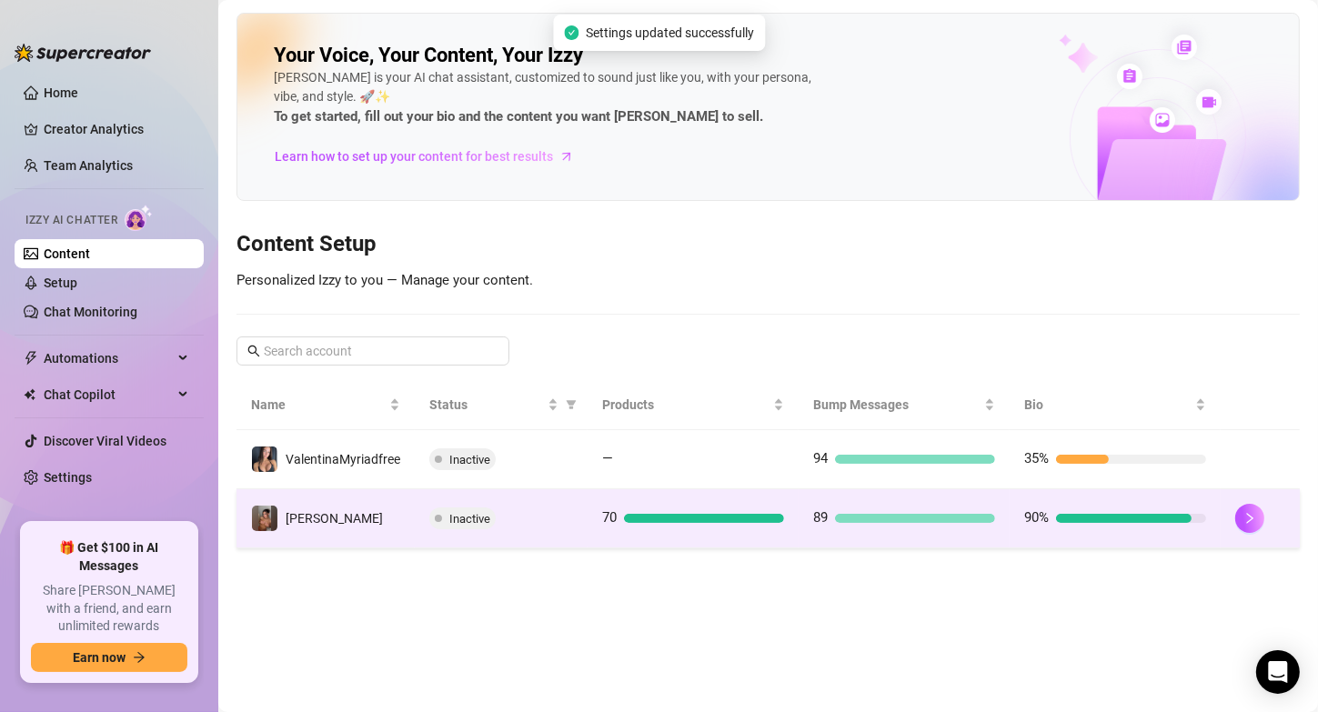
click at [555, 499] on td "Inactive" at bounding box center [501, 518] width 173 height 59
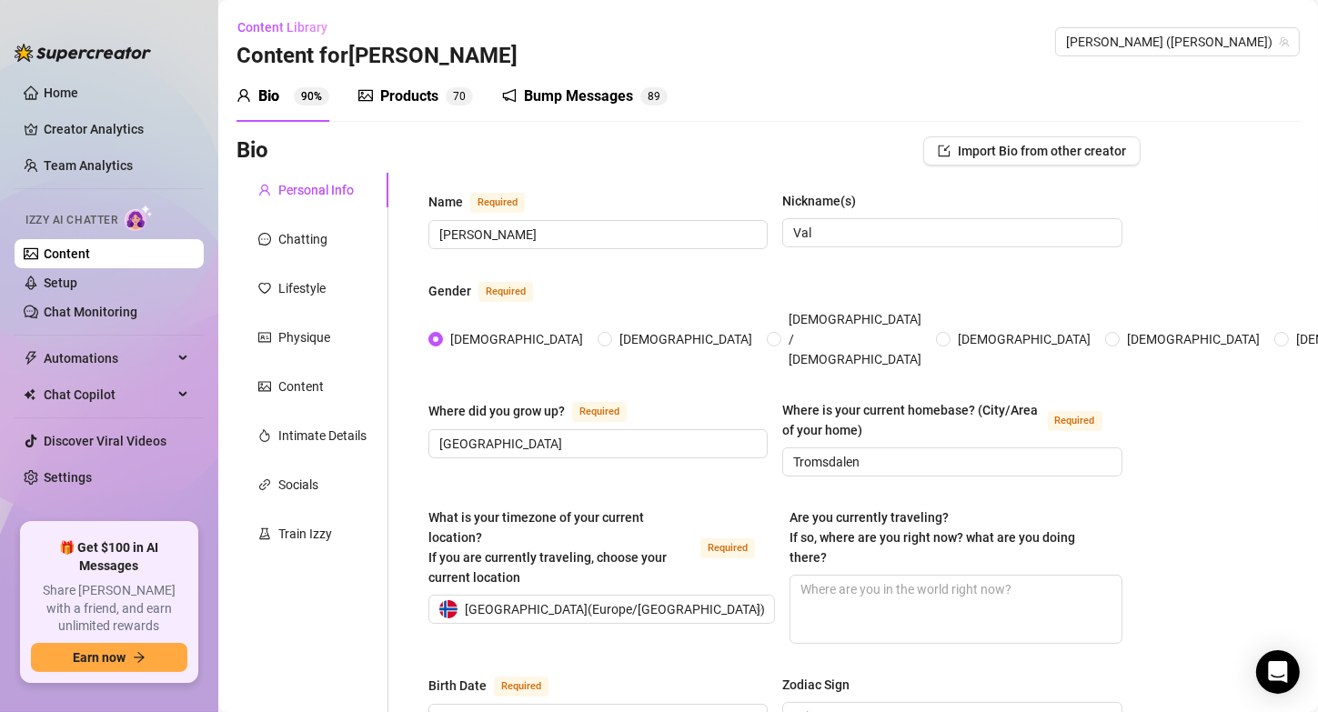
click at [450, 96] on sup "7 0" at bounding box center [459, 96] width 27 height 18
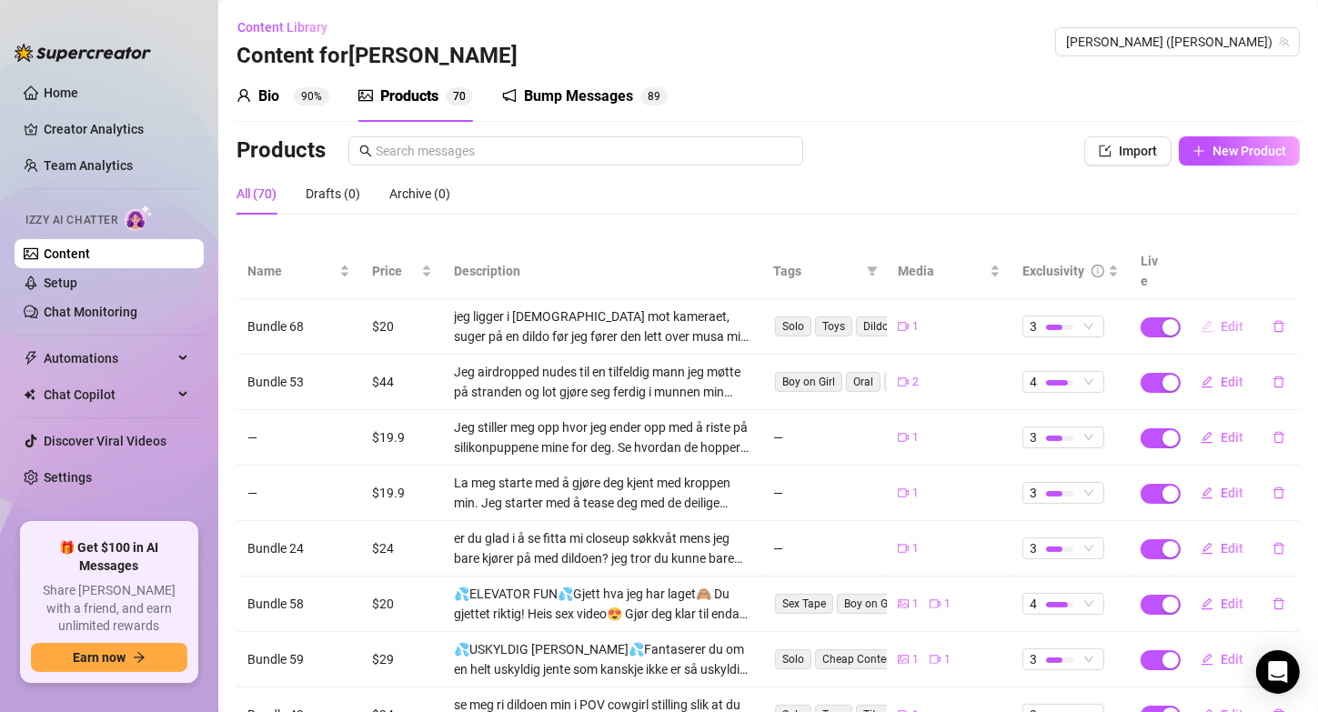
click at [1202, 320] on icon "edit" at bounding box center [1208, 326] width 12 height 12
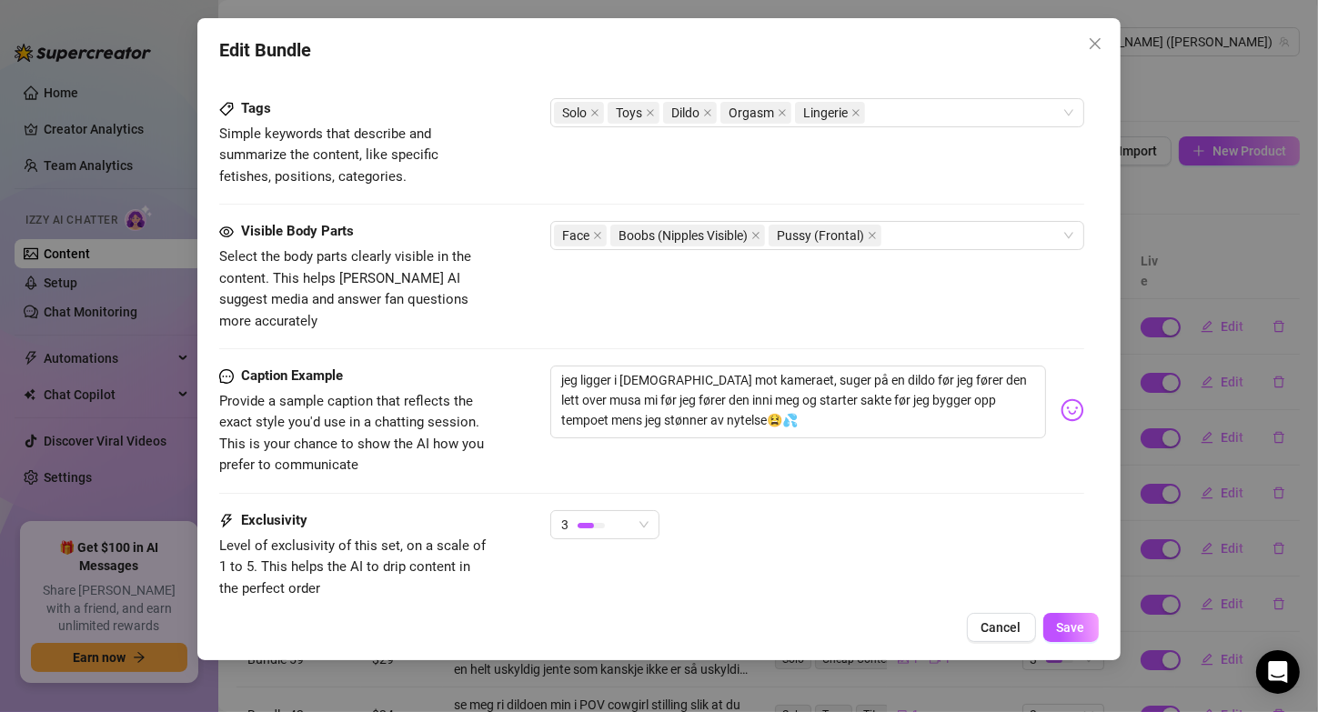
scroll to position [915, 0]
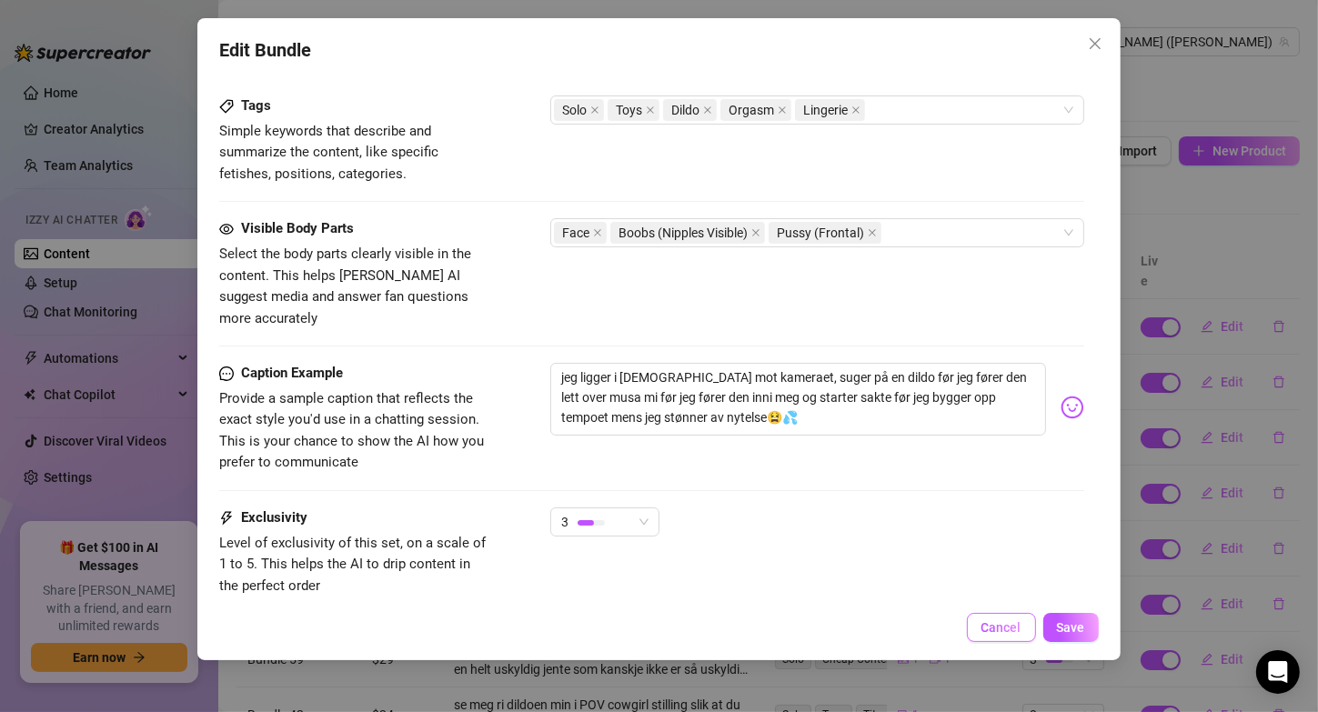
click at [1000, 628] on span "Cancel" at bounding box center [1001, 627] width 40 height 15
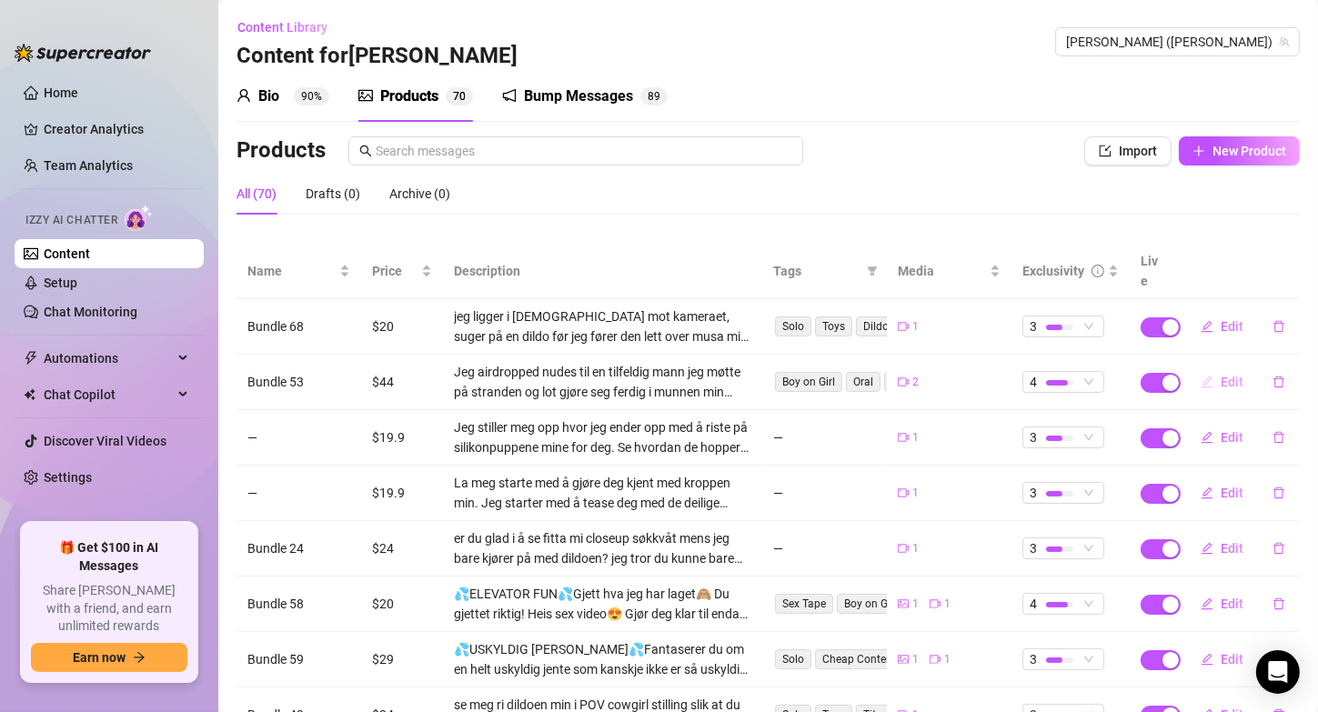
click at [1201, 367] on button "Edit" at bounding box center [1222, 381] width 72 height 29
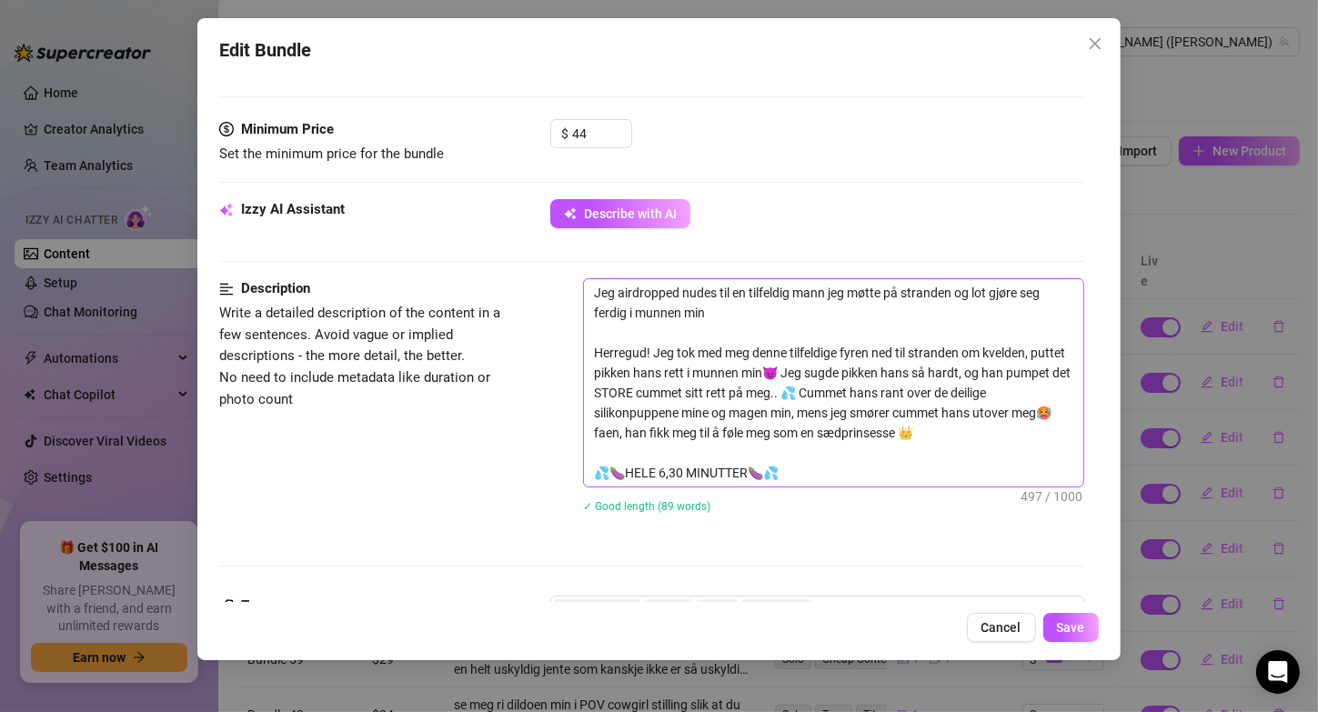
scroll to position [541, 0]
drag, startPoint x: 594, startPoint y: 346, endPoint x: 592, endPoint y: 280, distance: 65.5
click at [592, 280] on textarea "Jeg airdropped nudes til en tilfeldig mann jeg møtte på stranden og lot gjøre s…" at bounding box center [833, 382] width 498 height 207
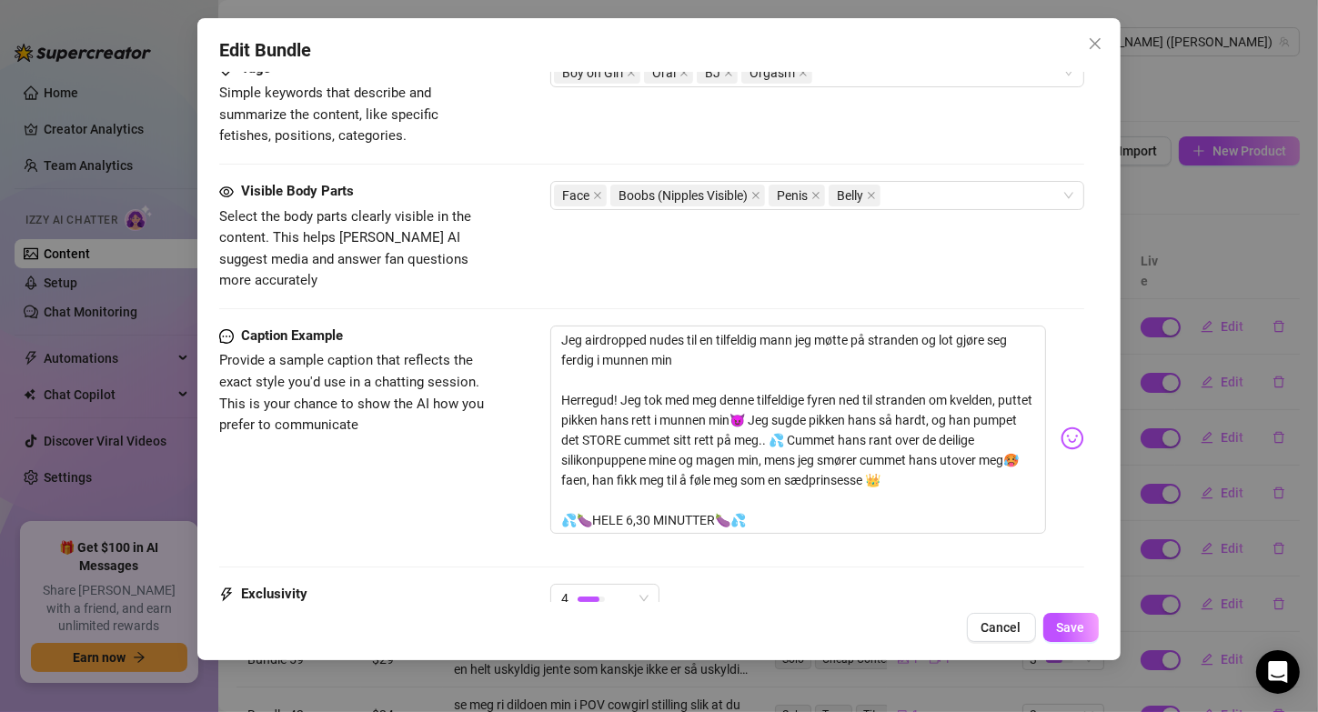
scroll to position [1018, 0]
drag, startPoint x: 557, startPoint y: 378, endPoint x: 537, endPoint y: 274, distance: 106.5
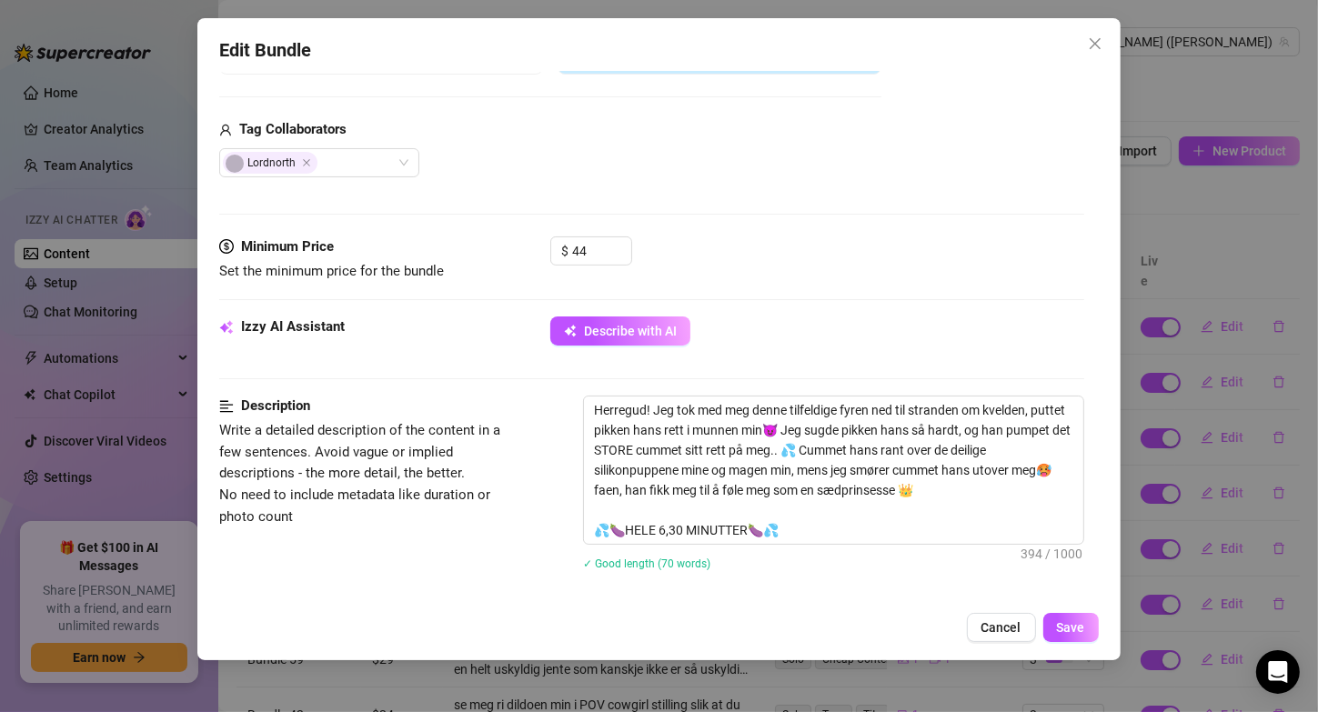
scroll to position [426, 0]
click at [1055, 626] on button "Save" at bounding box center [1070, 627] width 55 height 29
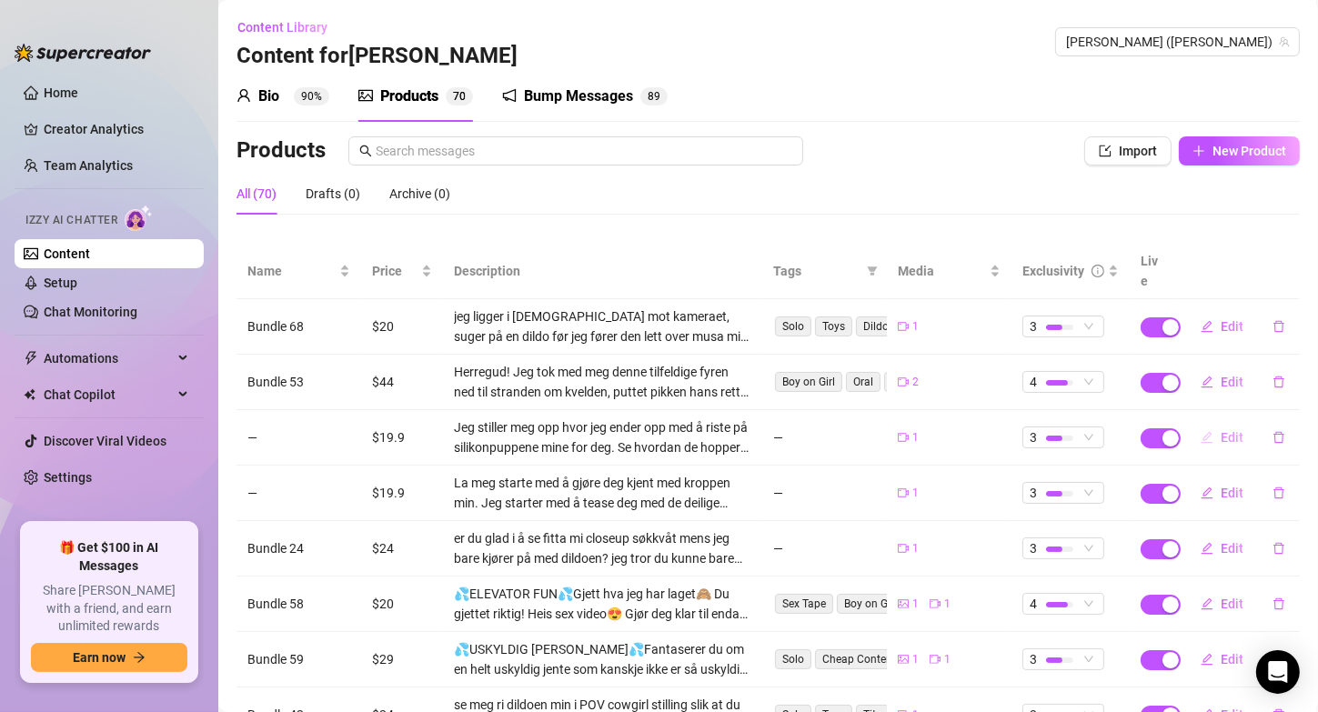
click at [1221, 430] on span "Edit" at bounding box center [1232, 437] width 23 height 15
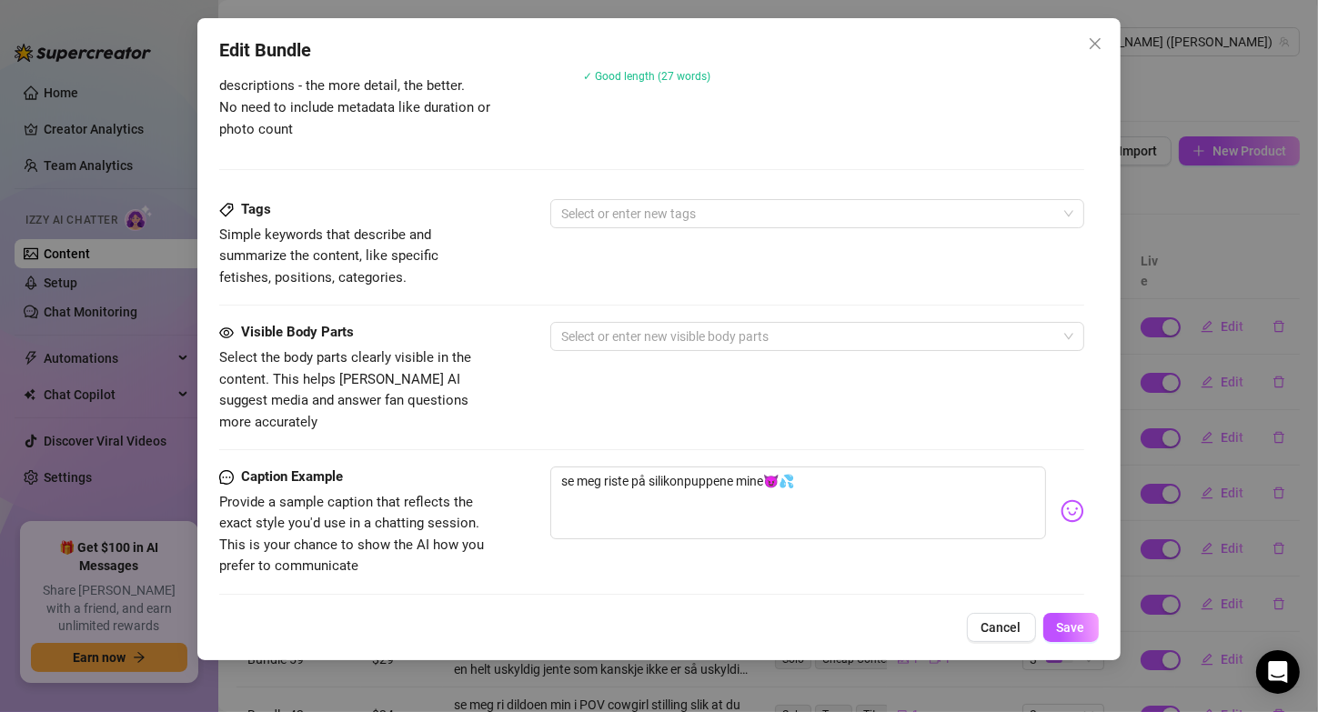
scroll to position [812, 0]
click at [998, 634] on span "Cancel" at bounding box center [1001, 627] width 40 height 15
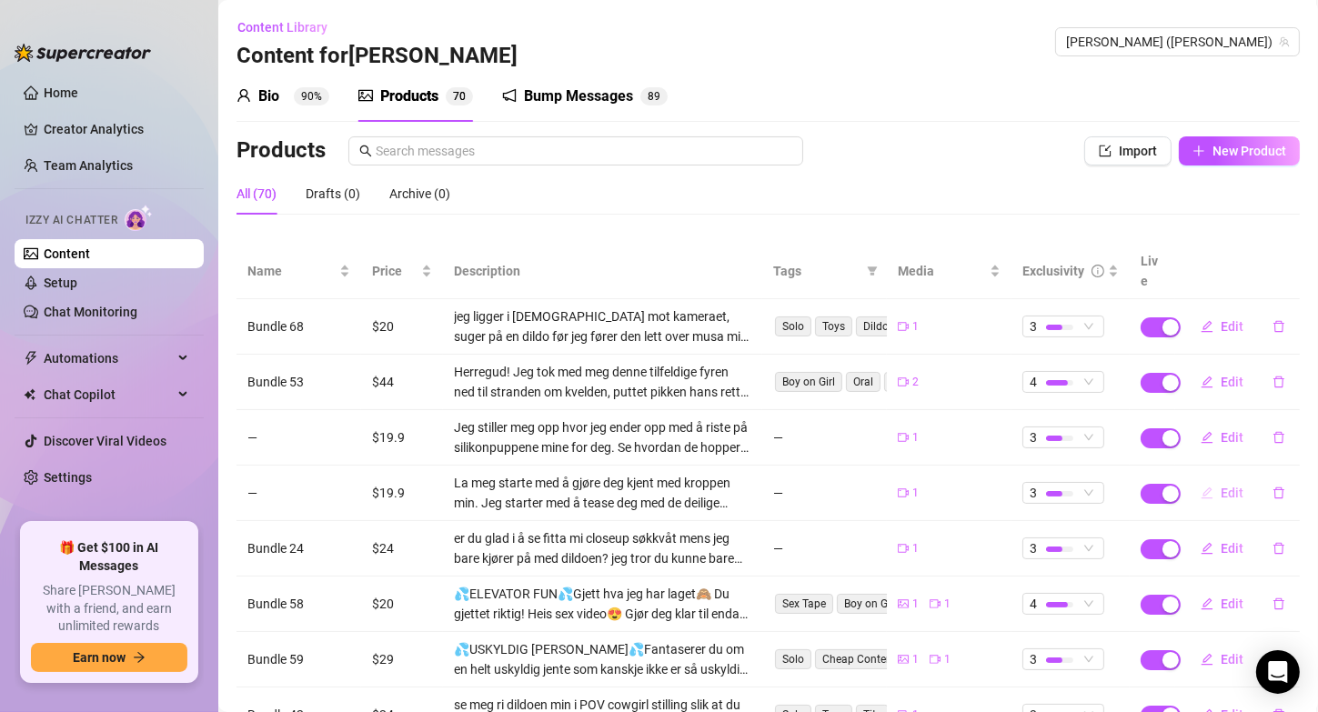
click at [1201, 487] on icon "edit" at bounding box center [1207, 493] width 13 height 13
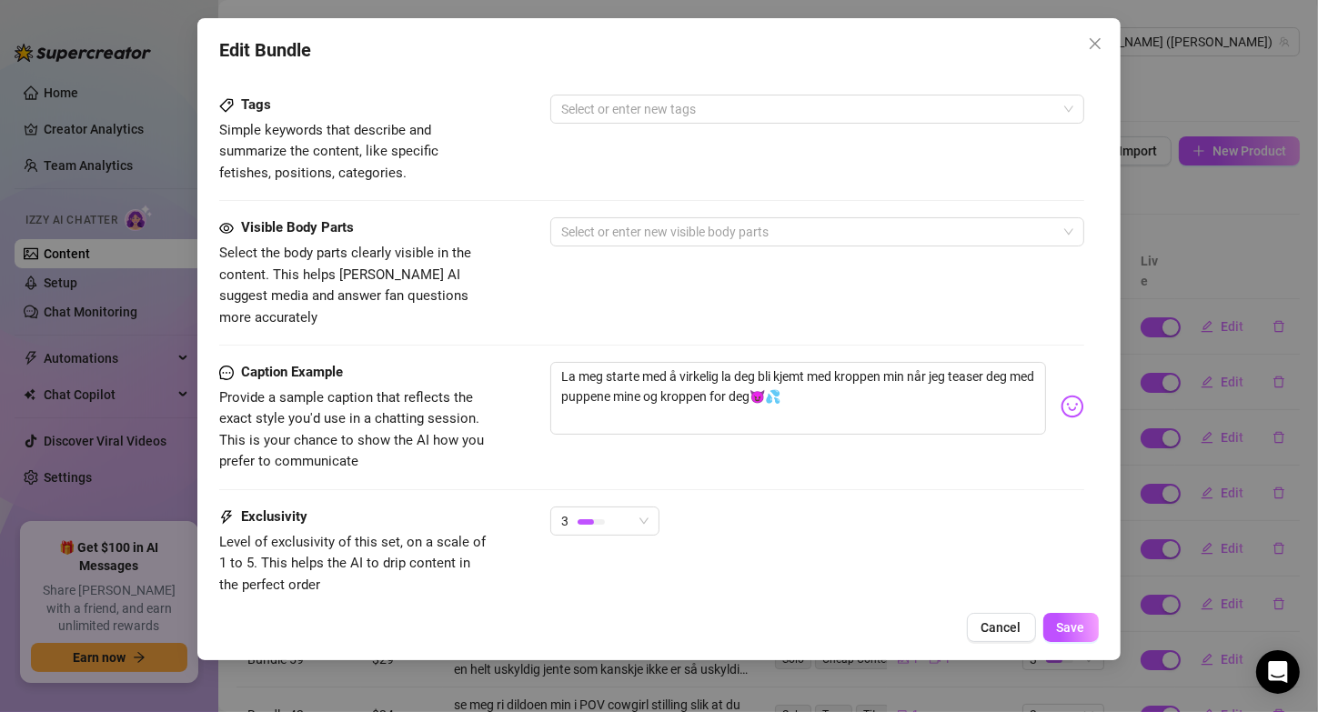
scroll to position [920, 0]
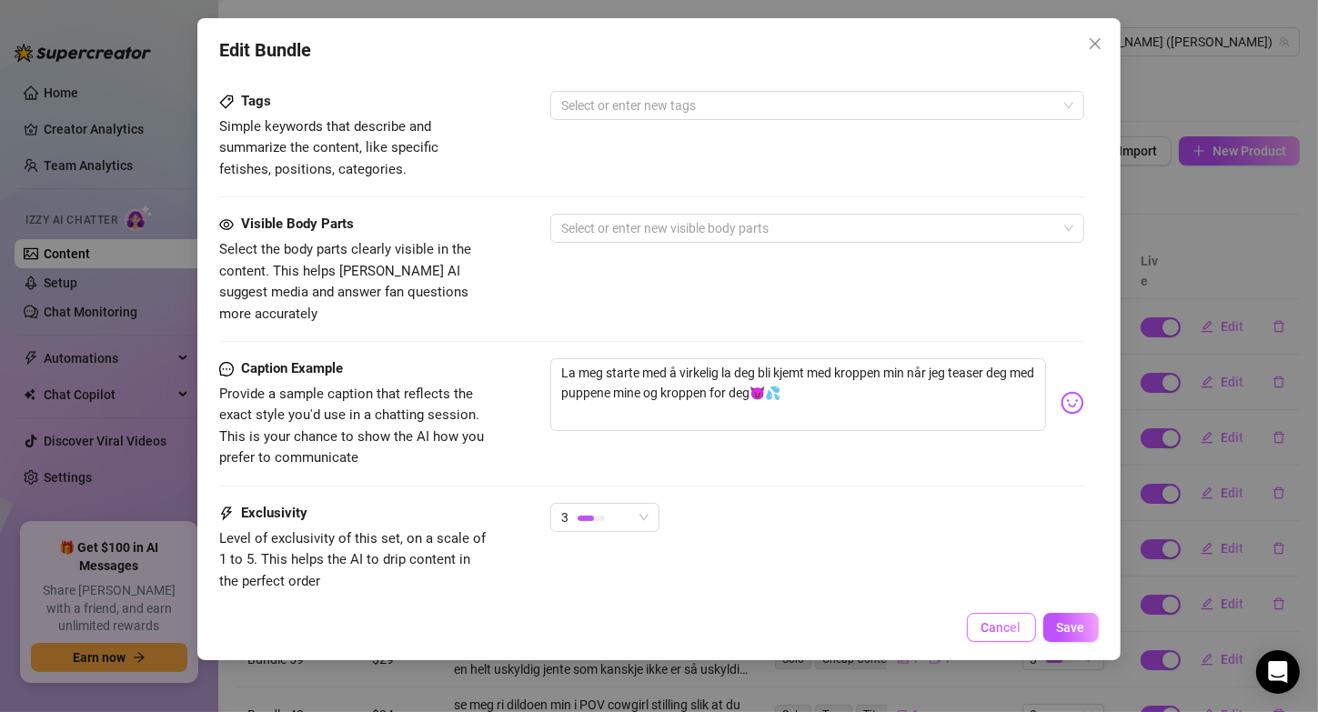
click at [1018, 623] on span "Cancel" at bounding box center [1001, 627] width 40 height 15
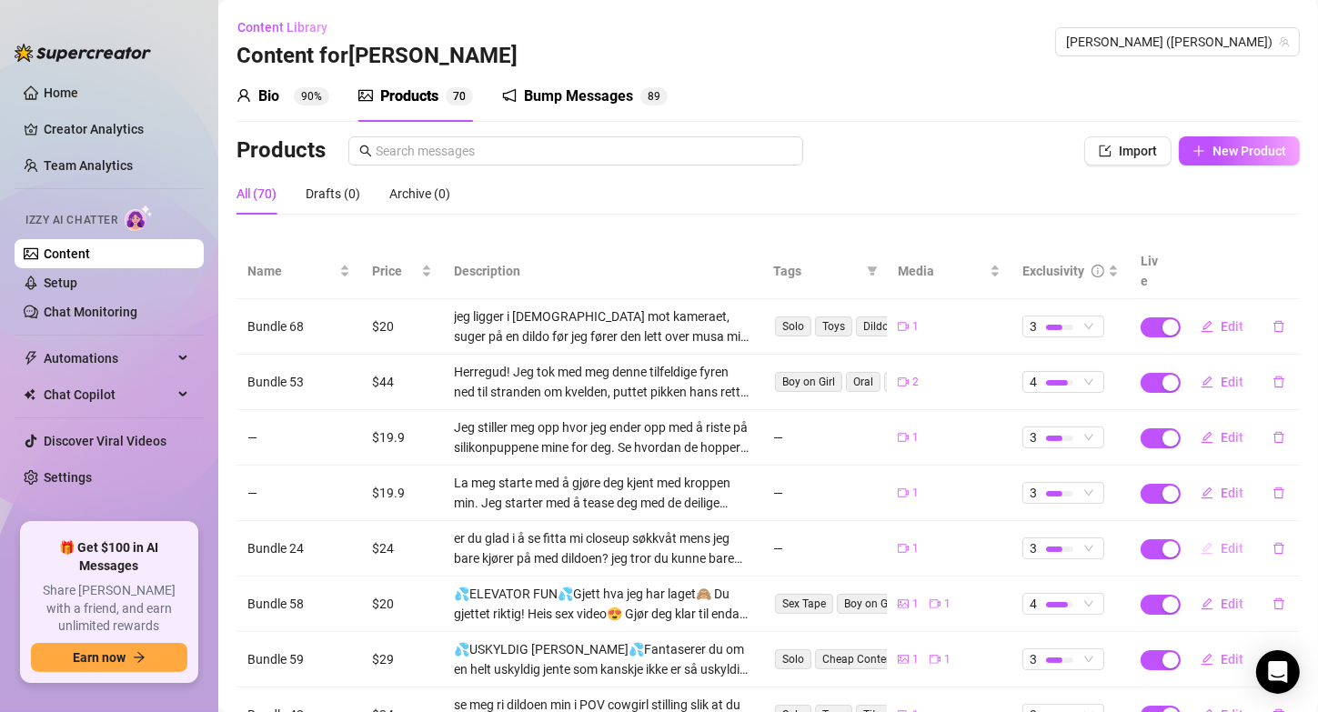
click at [1201, 542] on icon "edit" at bounding box center [1207, 548] width 13 height 13
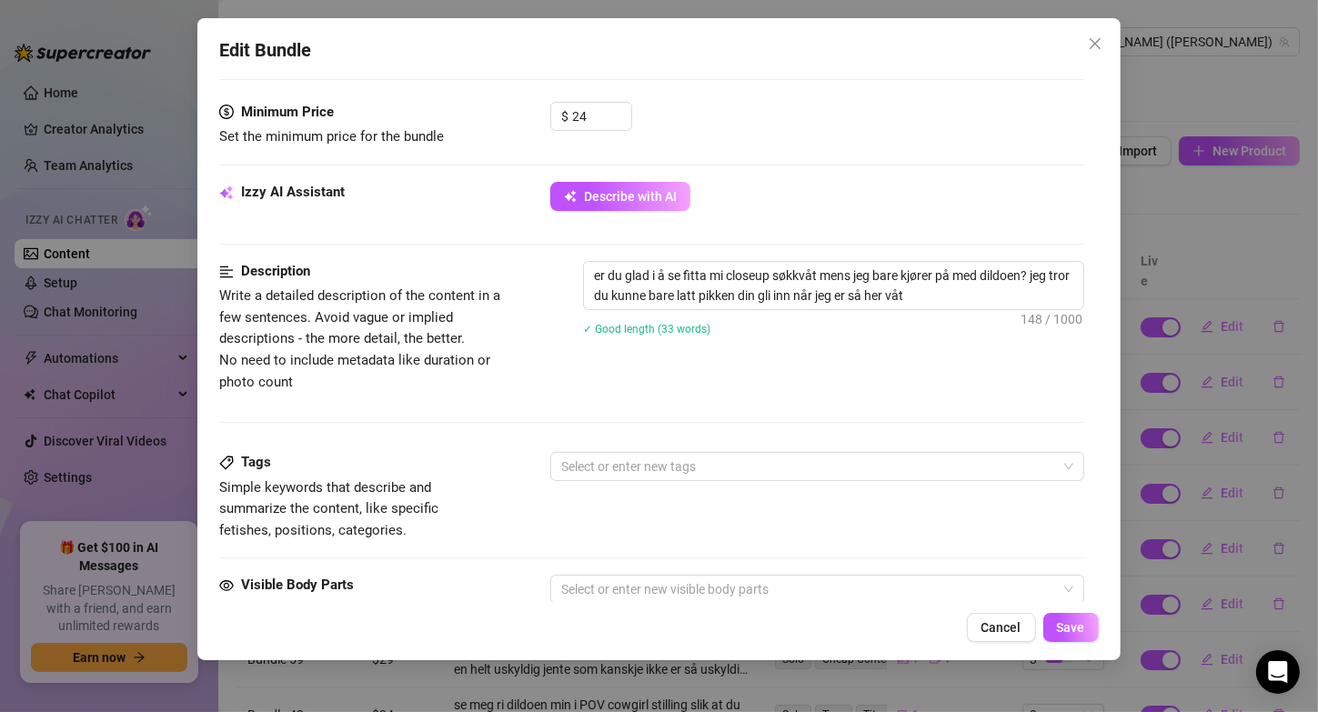
scroll to position [917, 0]
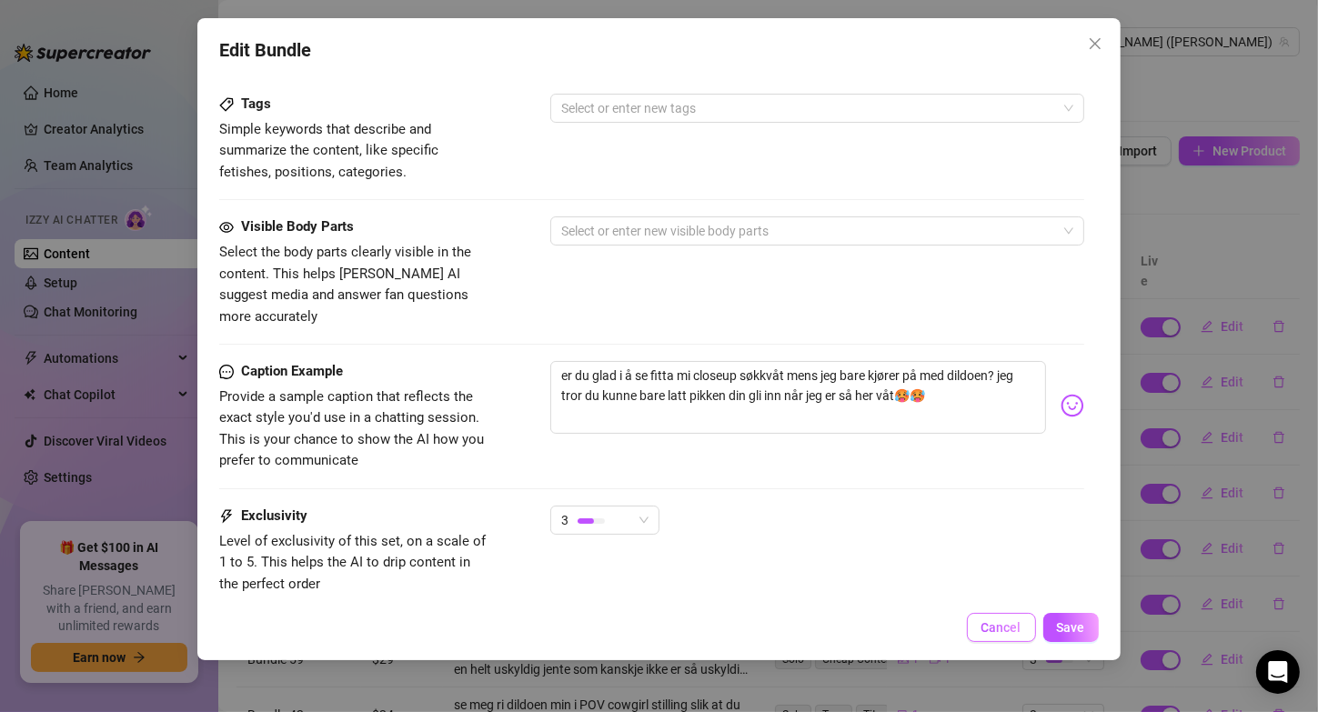
click at [1012, 629] on span "Cancel" at bounding box center [1001, 627] width 40 height 15
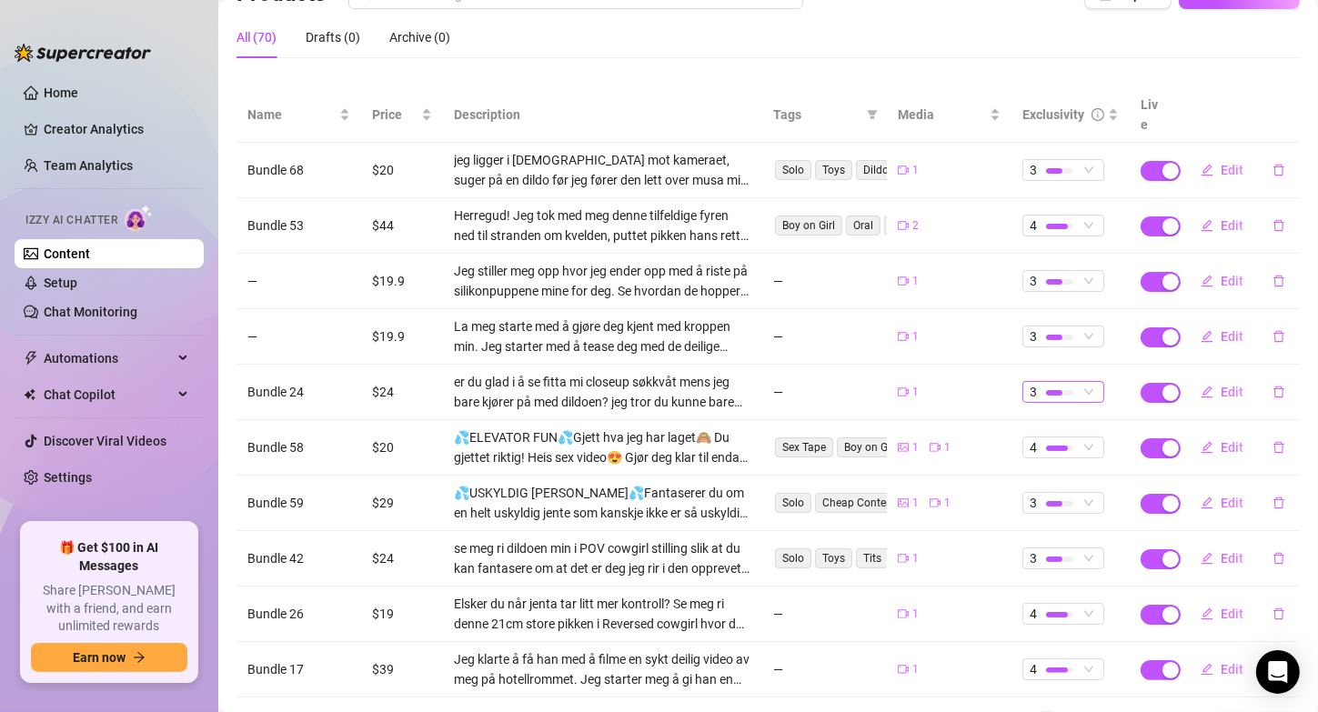
scroll to position [159, 0]
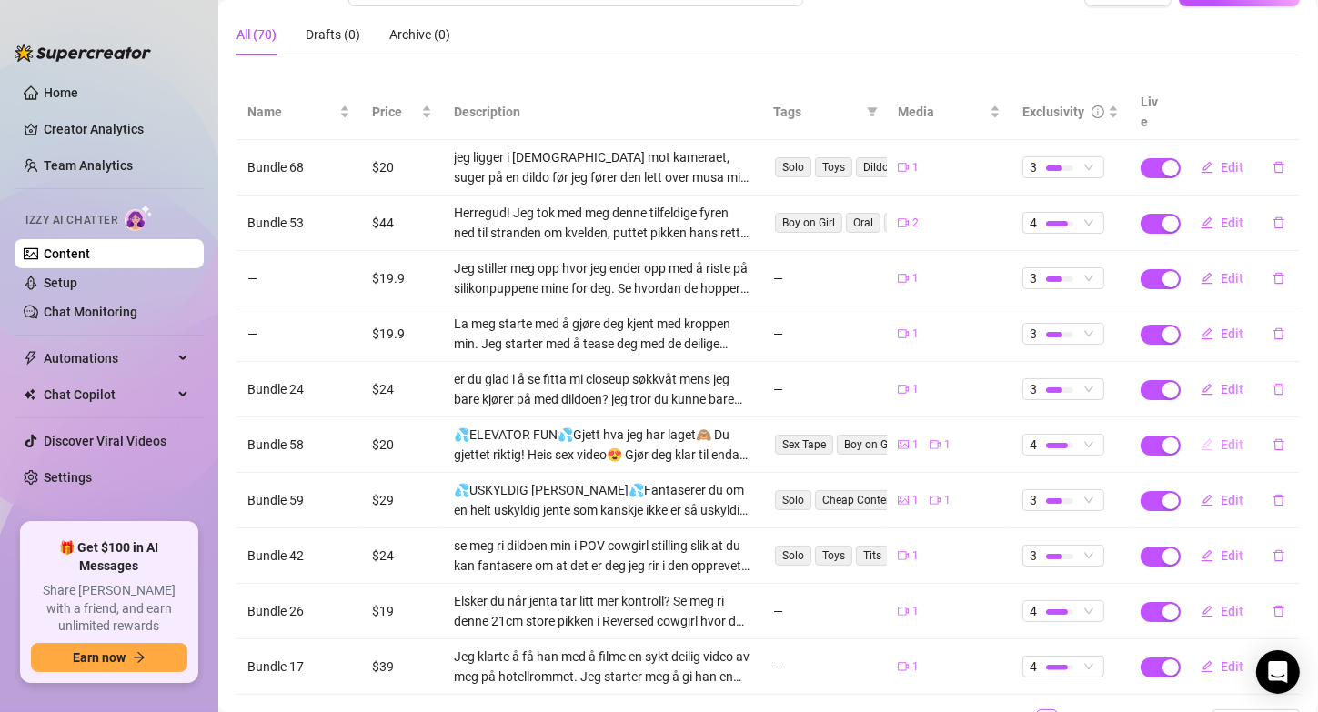
click at [1221, 438] on span "Edit" at bounding box center [1232, 445] width 23 height 15
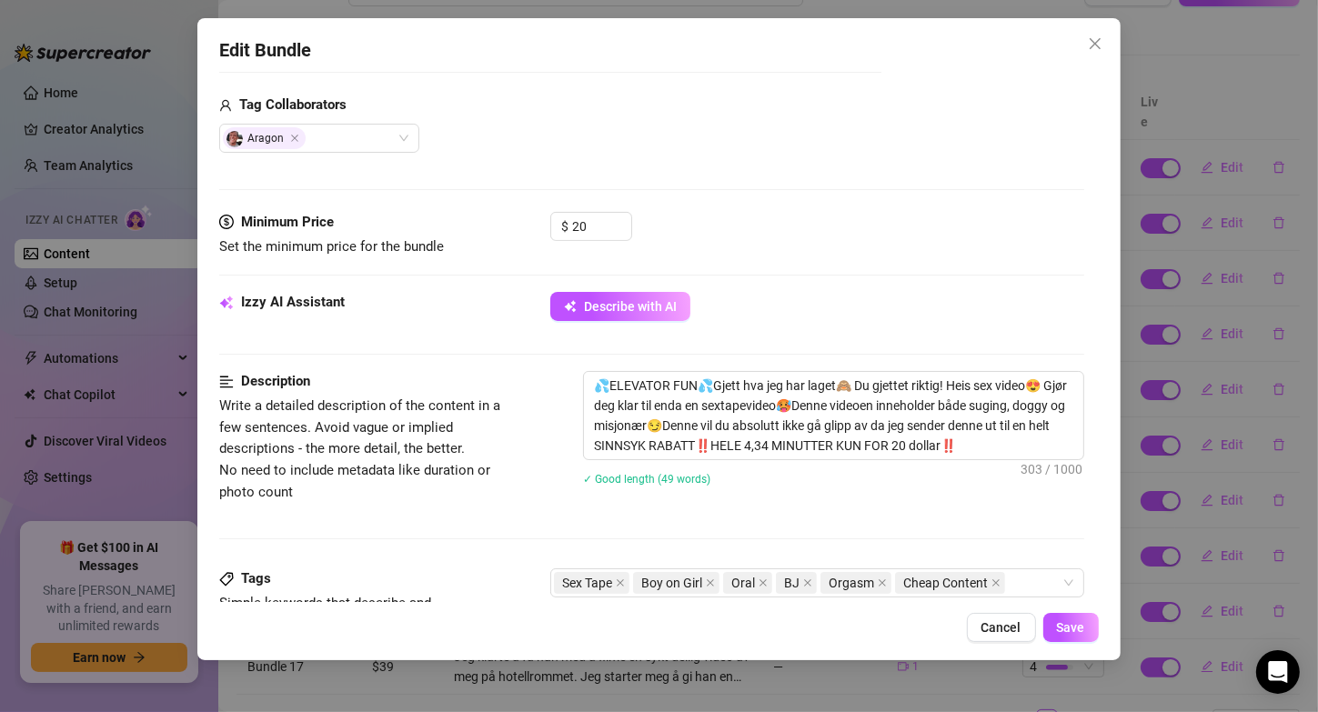
scroll to position [449, 0]
drag, startPoint x: 1041, startPoint y: 379, endPoint x: 951, endPoint y: 382, distance: 90.1
click at [951, 382] on textarea "💦ELEVATOR FUN💦Gjett hva jeg har laget🙈 Du gjettet riktig! Heis sex video😍 Gjør …" at bounding box center [833, 414] width 498 height 87
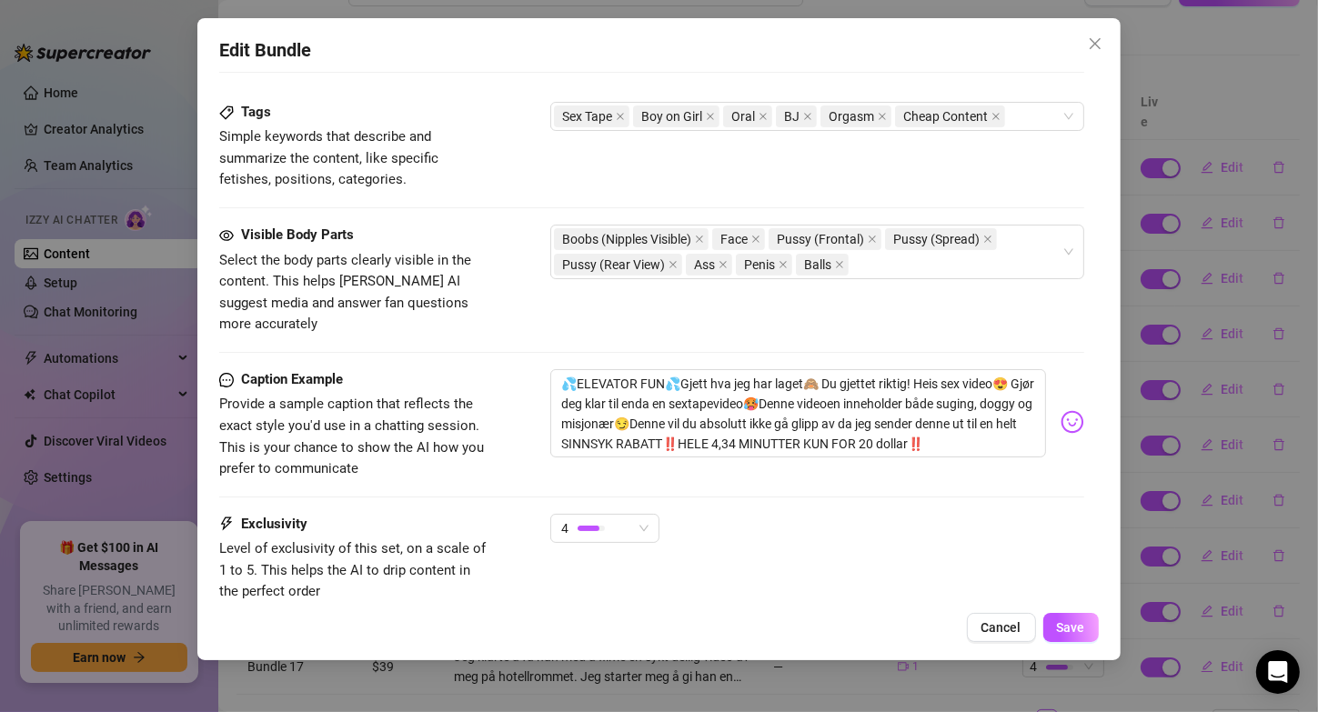
scroll to position [916, 0]
drag, startPoint x: 1005, startPoint y: 359, endPoint x: 921, endPoint y: 357, distance: 83.7
click at [921, 368] on textarea "💦ELEVATOR FUN💦Gjett hva jeg har laget🙈 Du gjettet riktig! Heis sex video😍 Gjør …" at bounding box center [797, 412] width 495 height 89
click at [1076, 635] on span "Save" at bounding box center [1071, 627] width 28 height 15
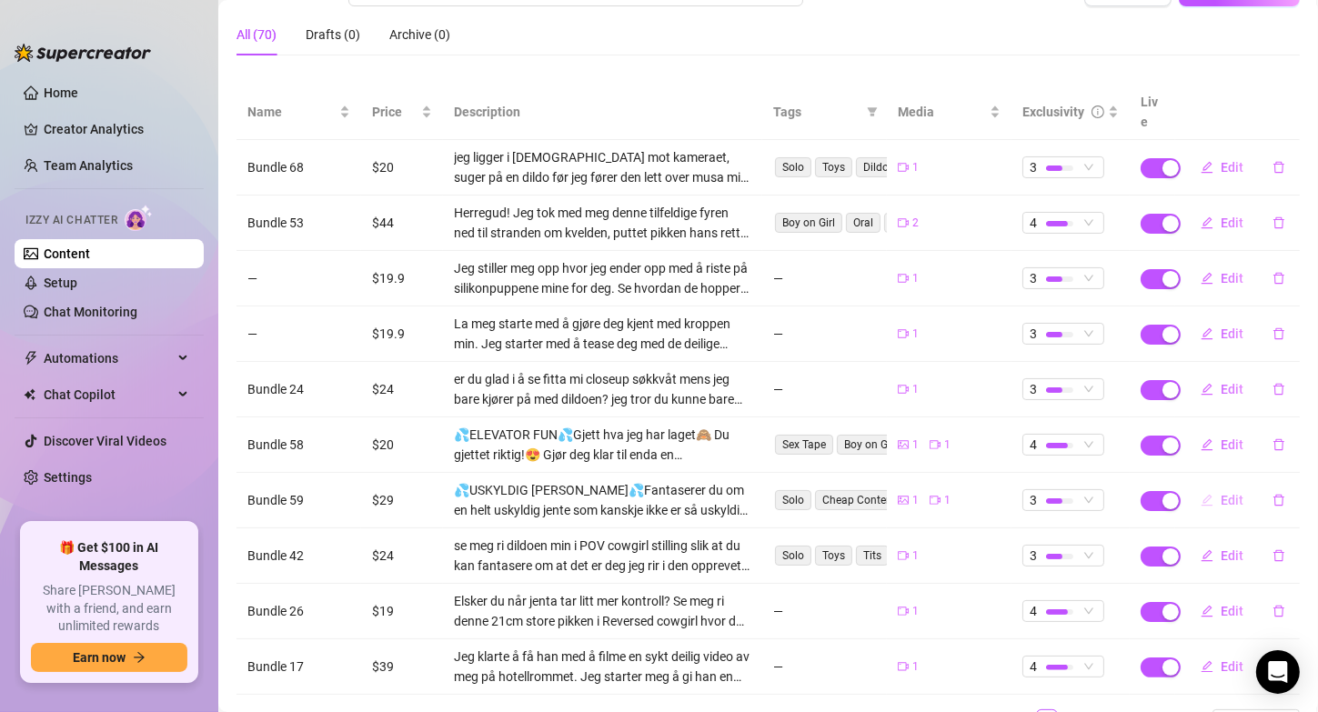
click at [1201, 494] on icon "edit" at bounding box center [1207, 500] width 13 height 13
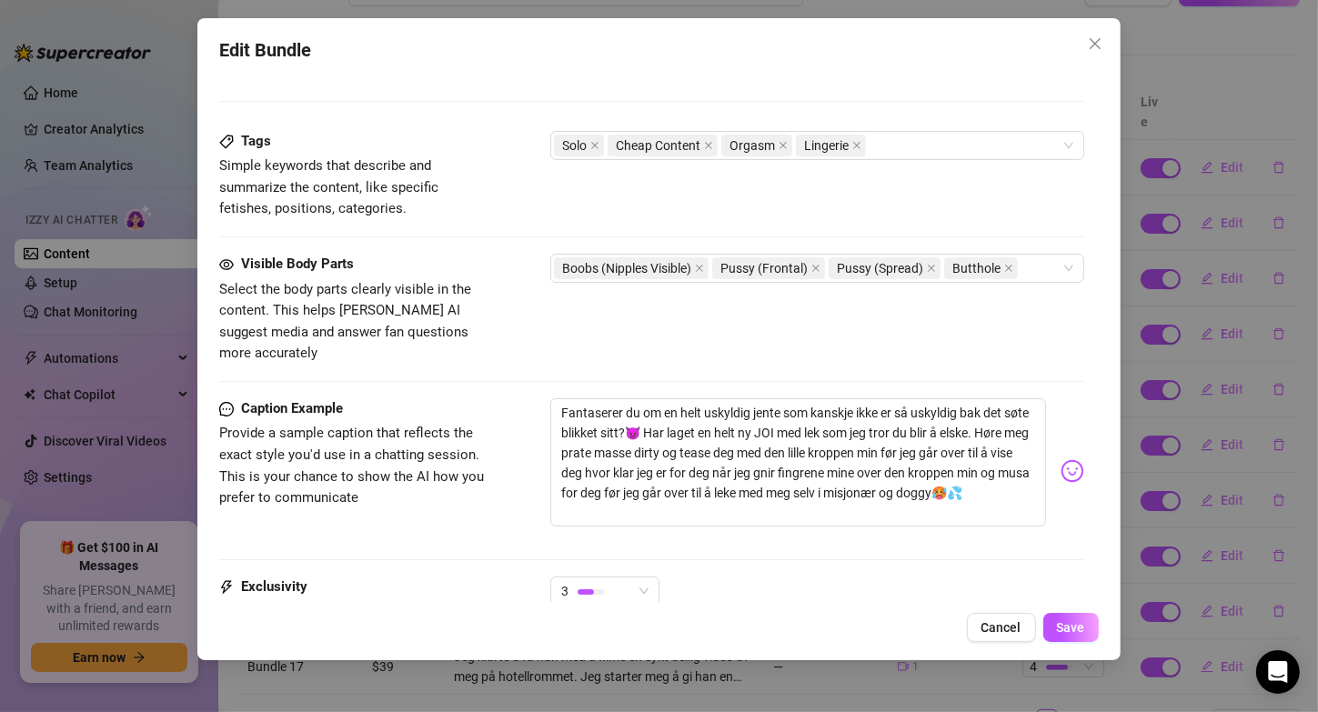
scroll to position [988, 0]
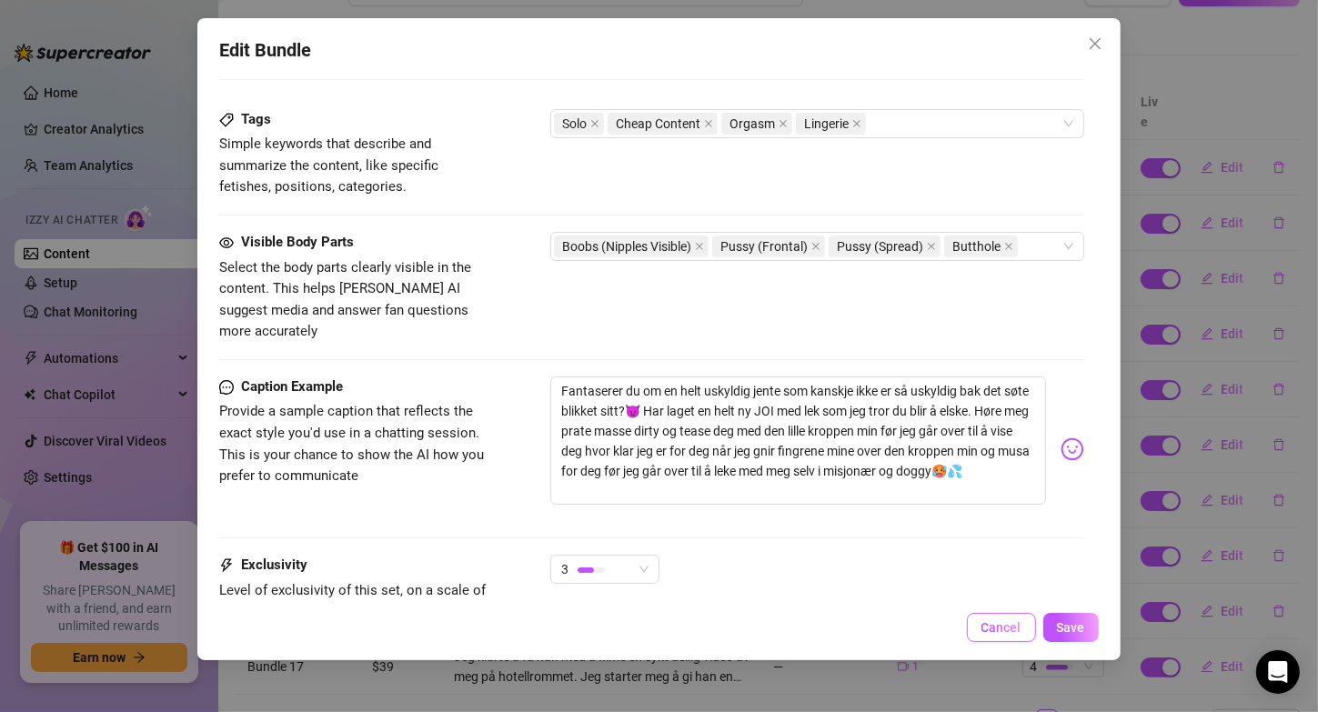
click at [1001, 624] on span "Cancel" at bounding box center [1001, 627] width 40 height 15
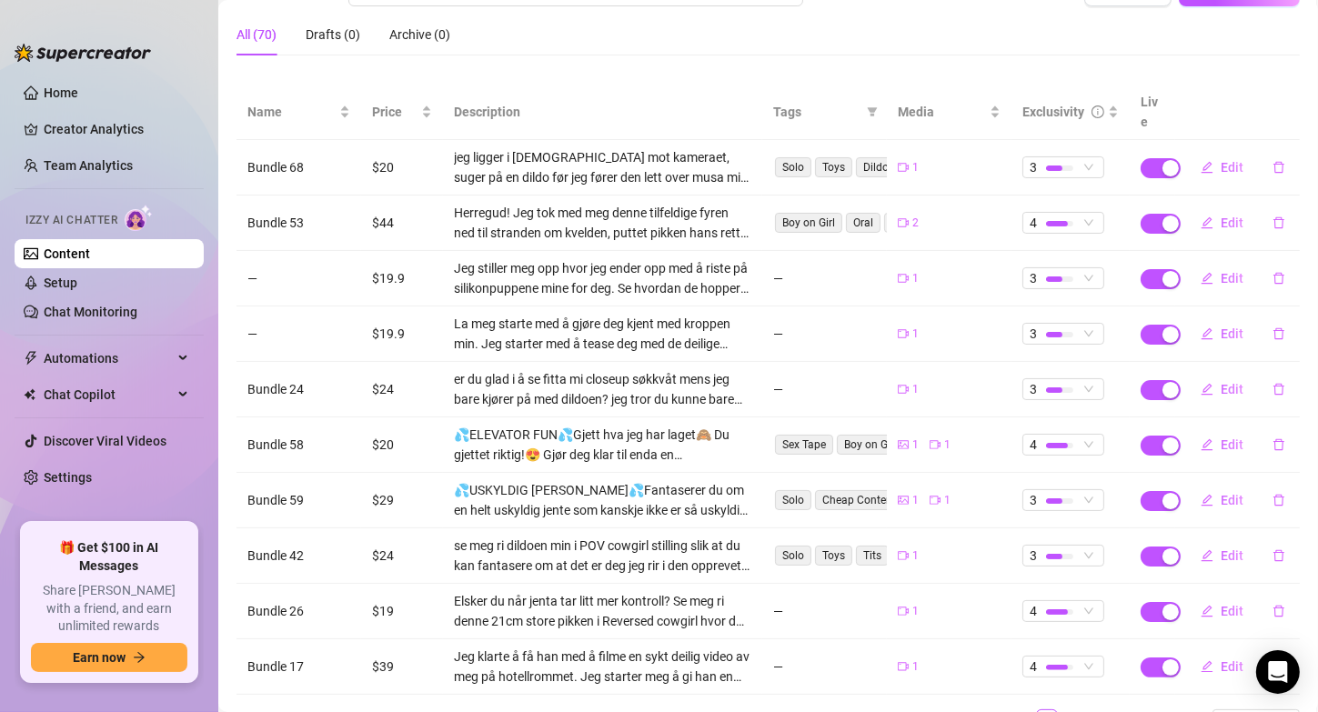
scroll to position [225, 0]
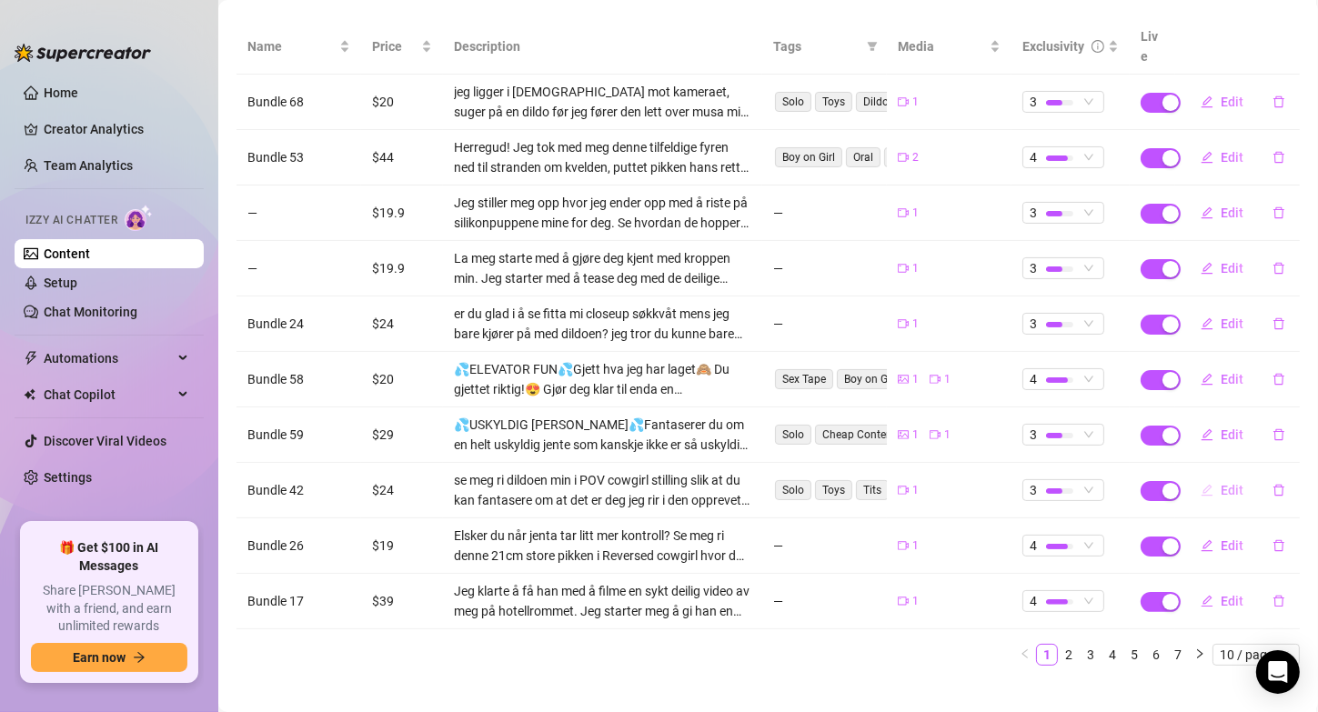
click at [1222, 483] on span "Edit" at bounding box center [1232, 490] width 23 height 15
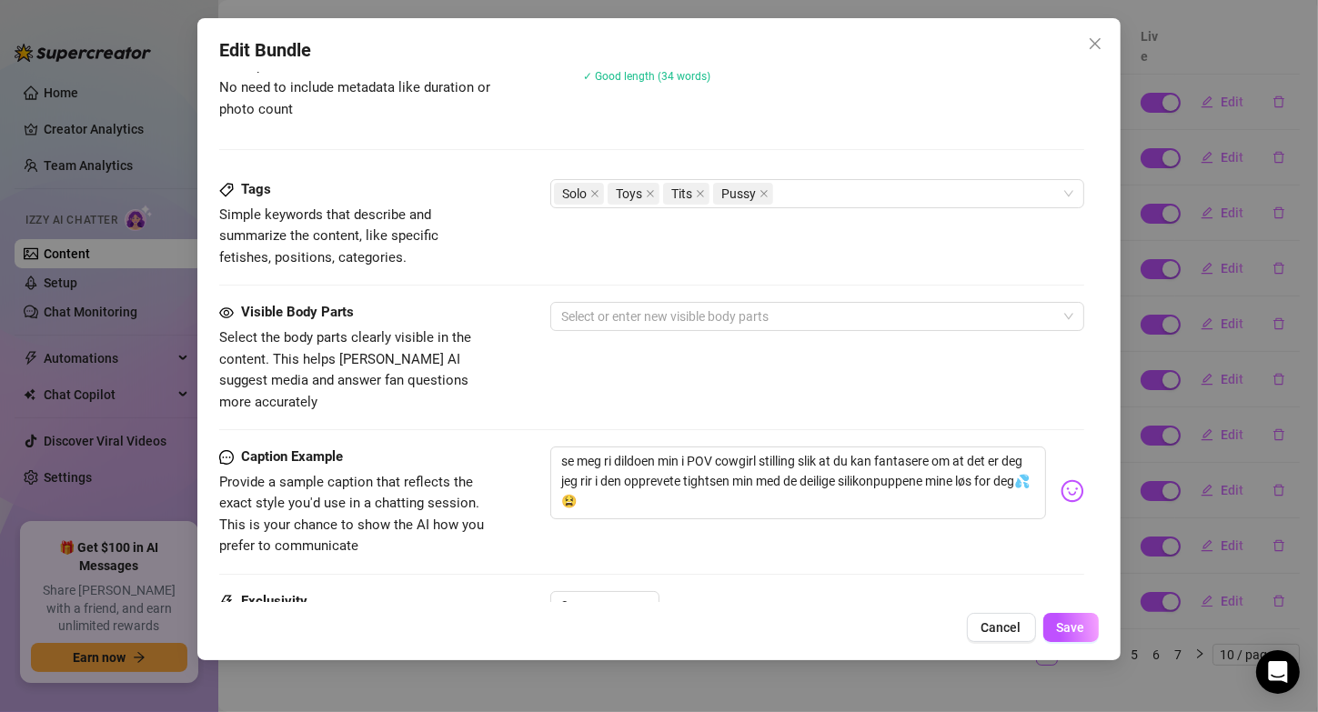
scroll to position [886, 0]
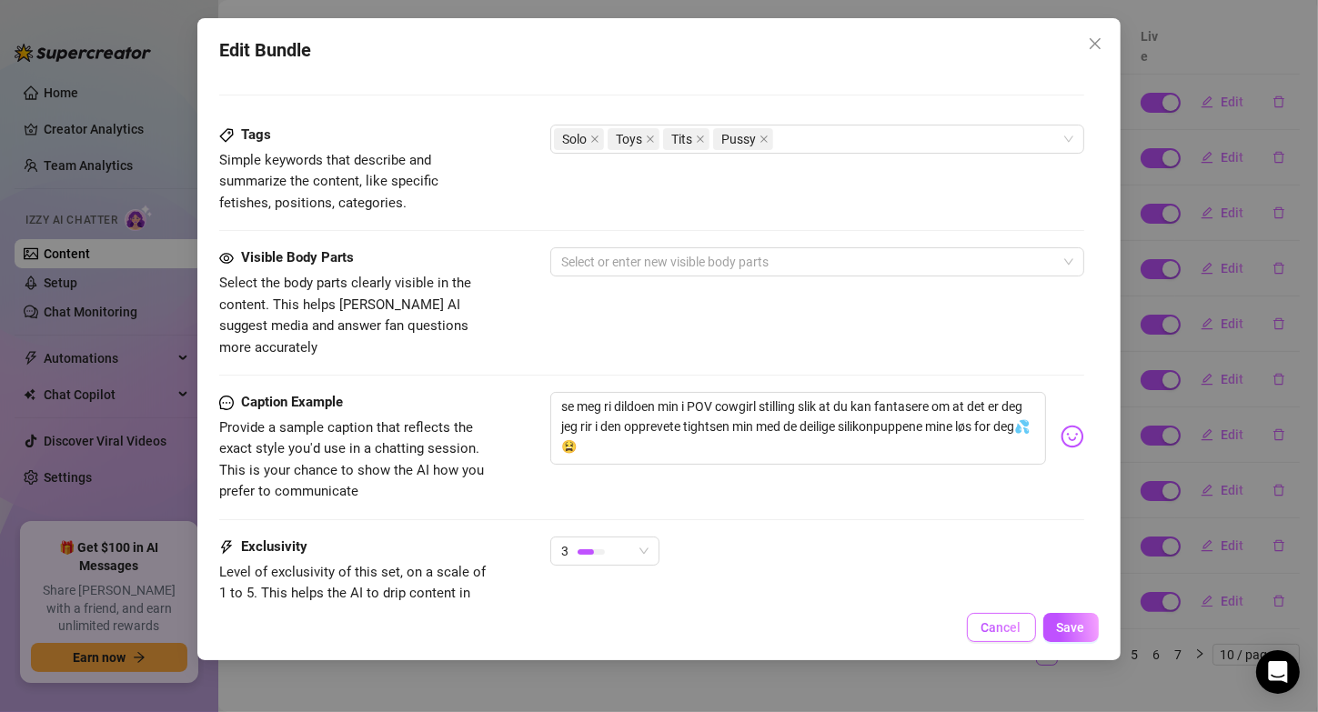
click at [1017, 622] on span "Cancel" at bounding box center [1001, 627] width 40 height 15
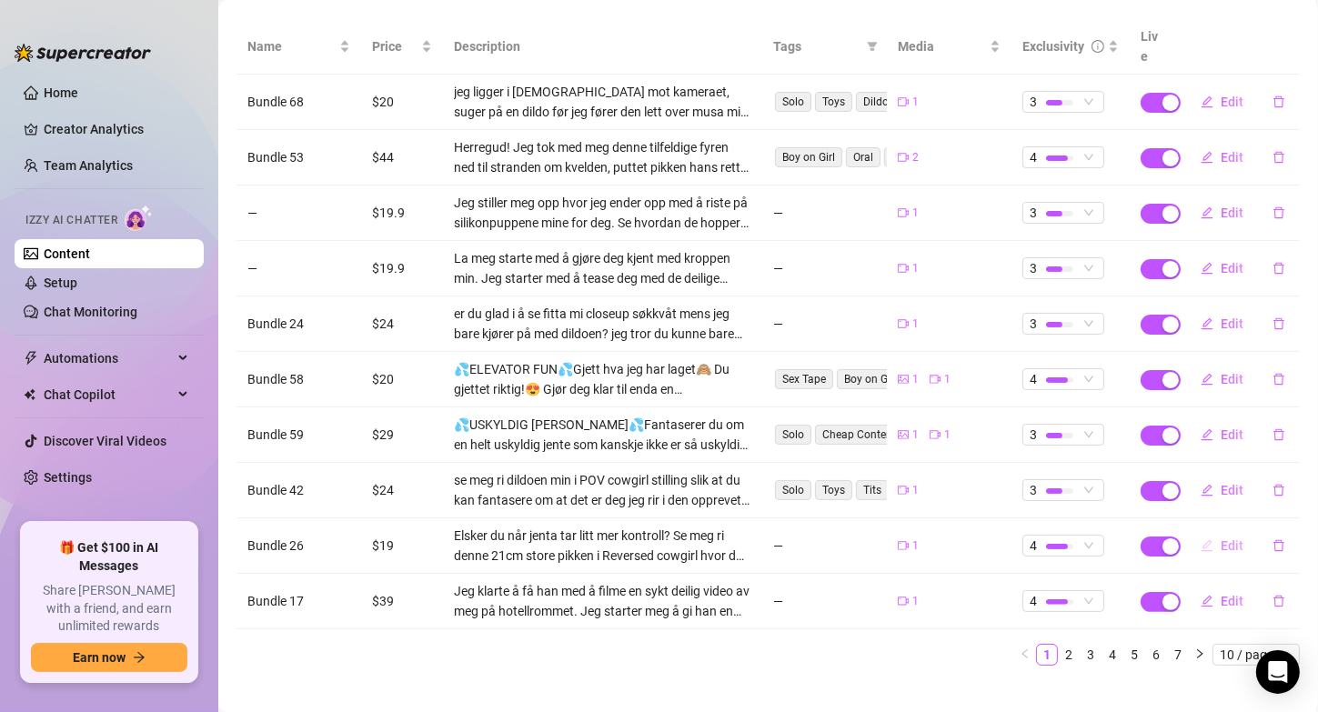
click at [1205, 531] on button "Edit" at bounding box center [1222, 545] width 72 height 29
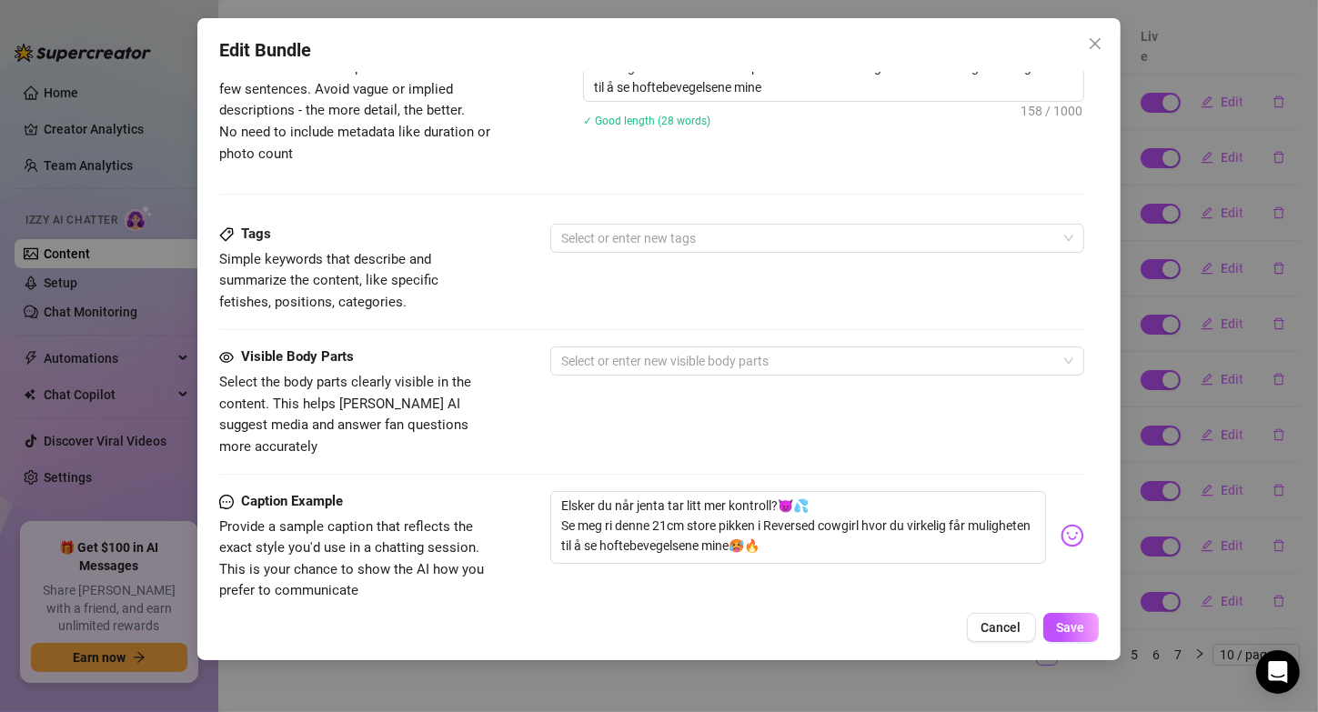
scroll to position [788, 0]
click at [1011, 630] on span "Cancel" at bounding box center [1001, 627] width 40 height 15
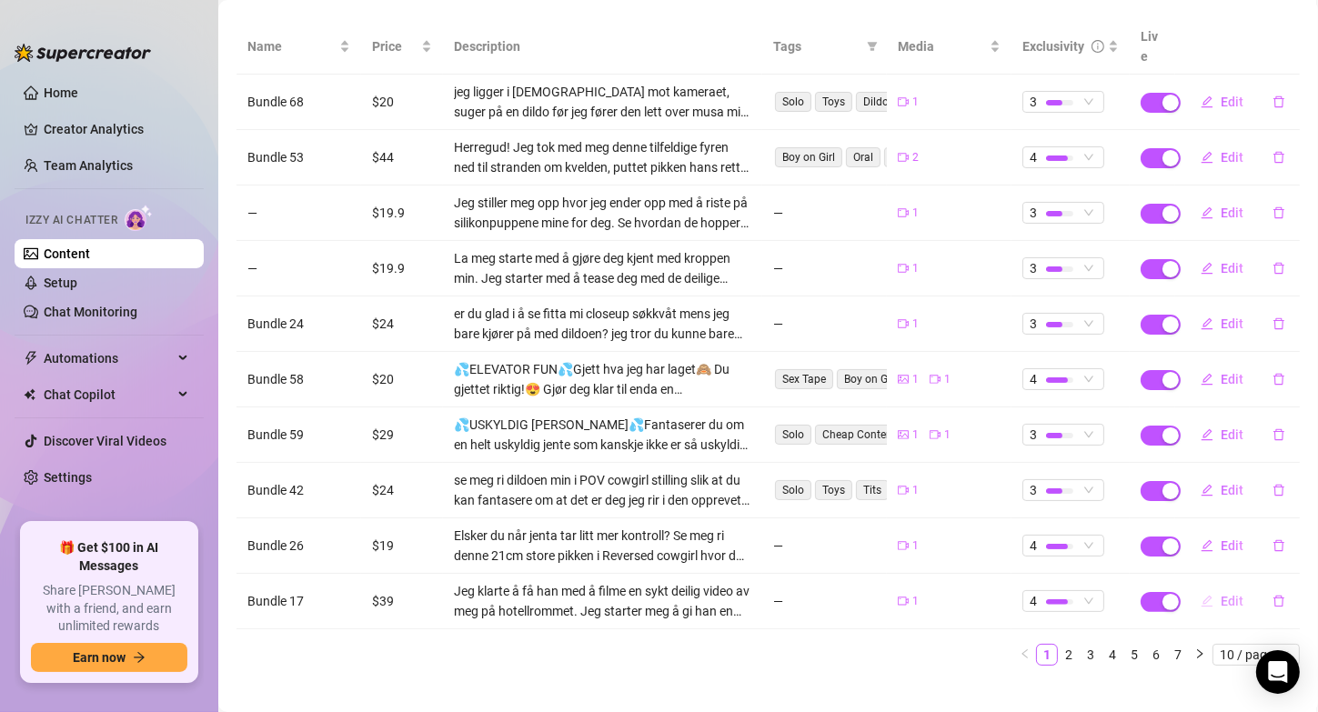
click at [1222, 594] on span "Edit" at bounding box center [1232, 601] width 23 height 15
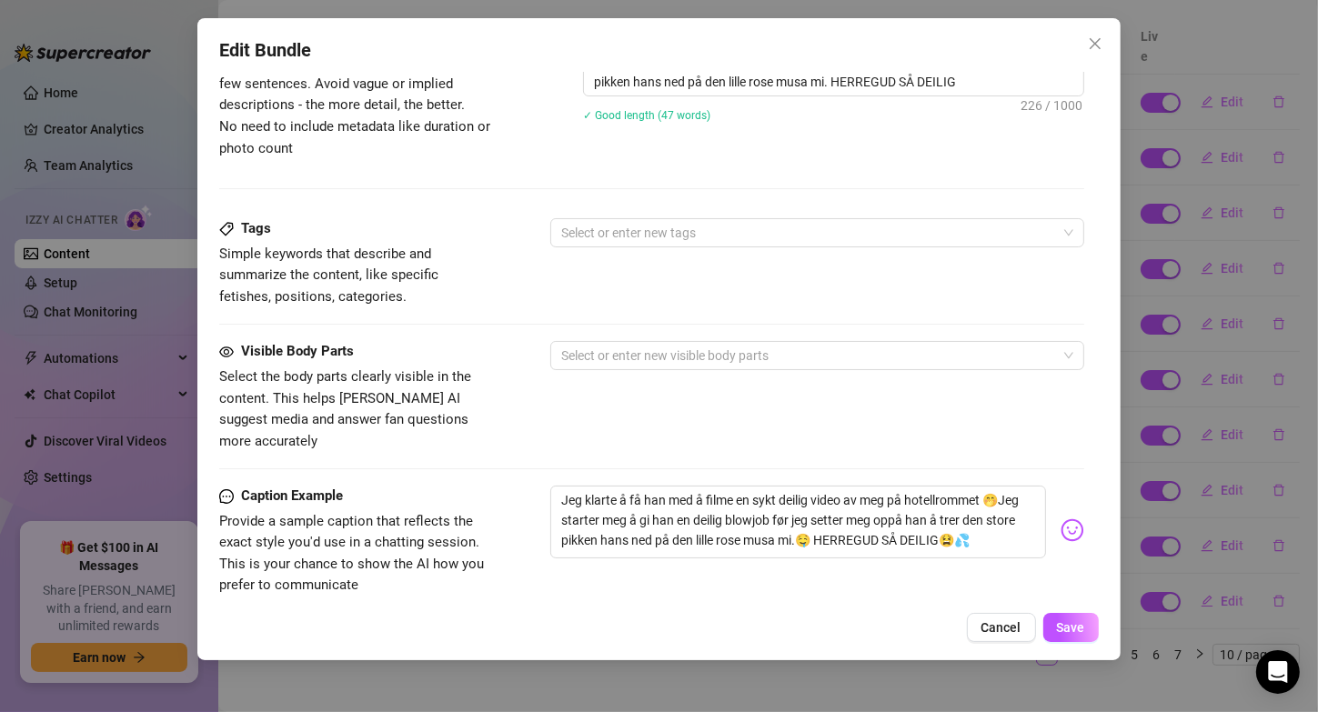
scroll to position [796, 0]
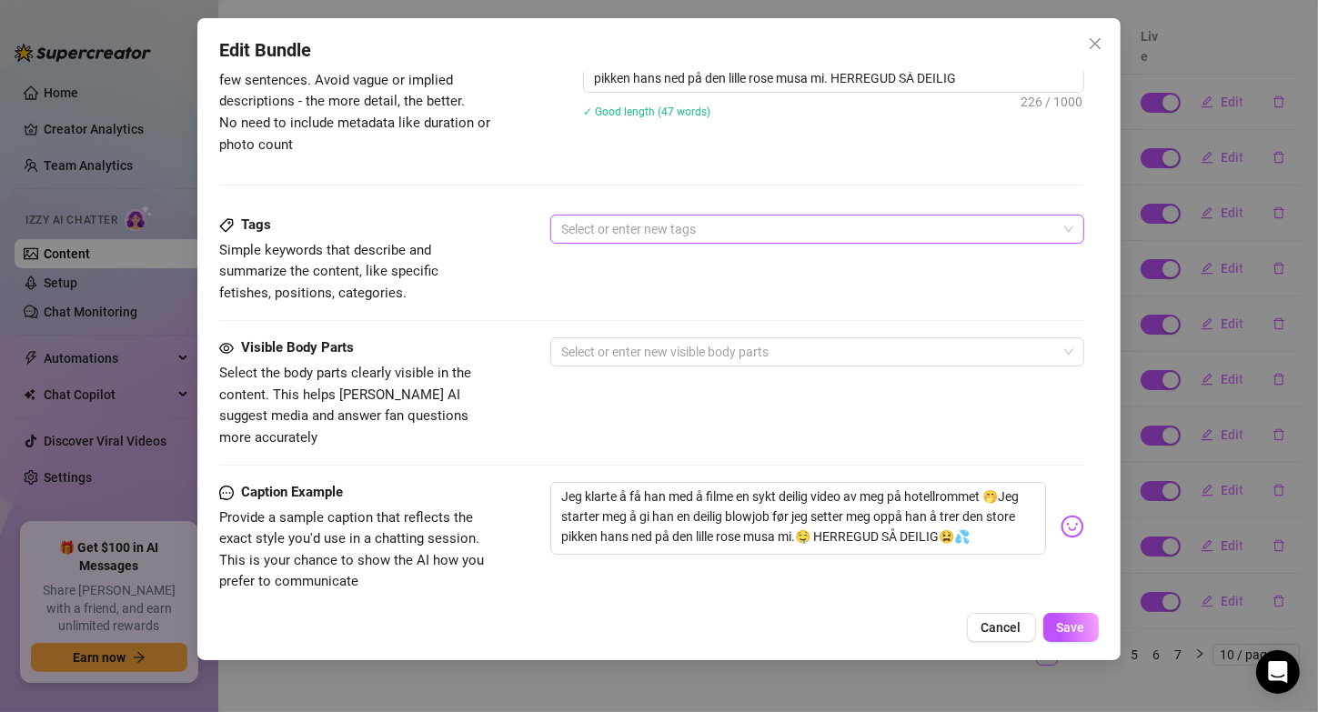
click at [894, 223] on div at bounding box center [807, 228] width 507 height 25
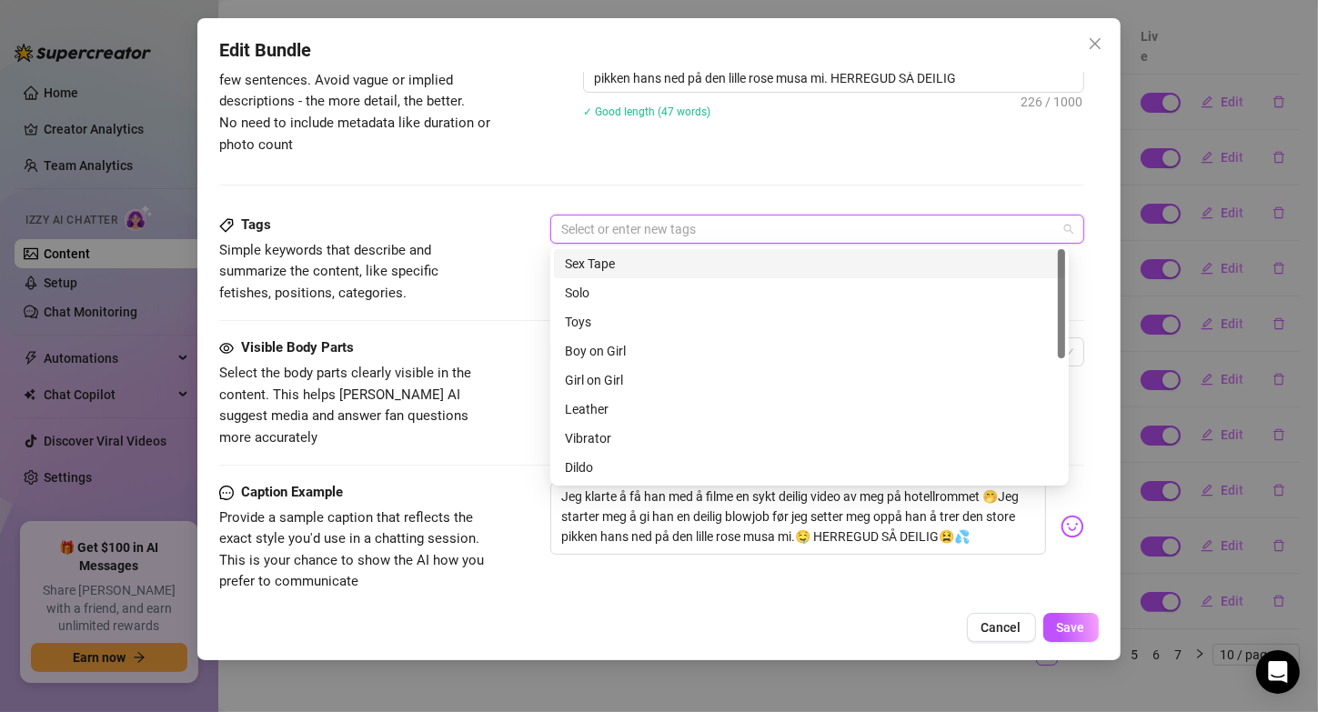
click at [667, 265] on div "Sex Tape" at bounding box center [809, 264] width 489 height 20
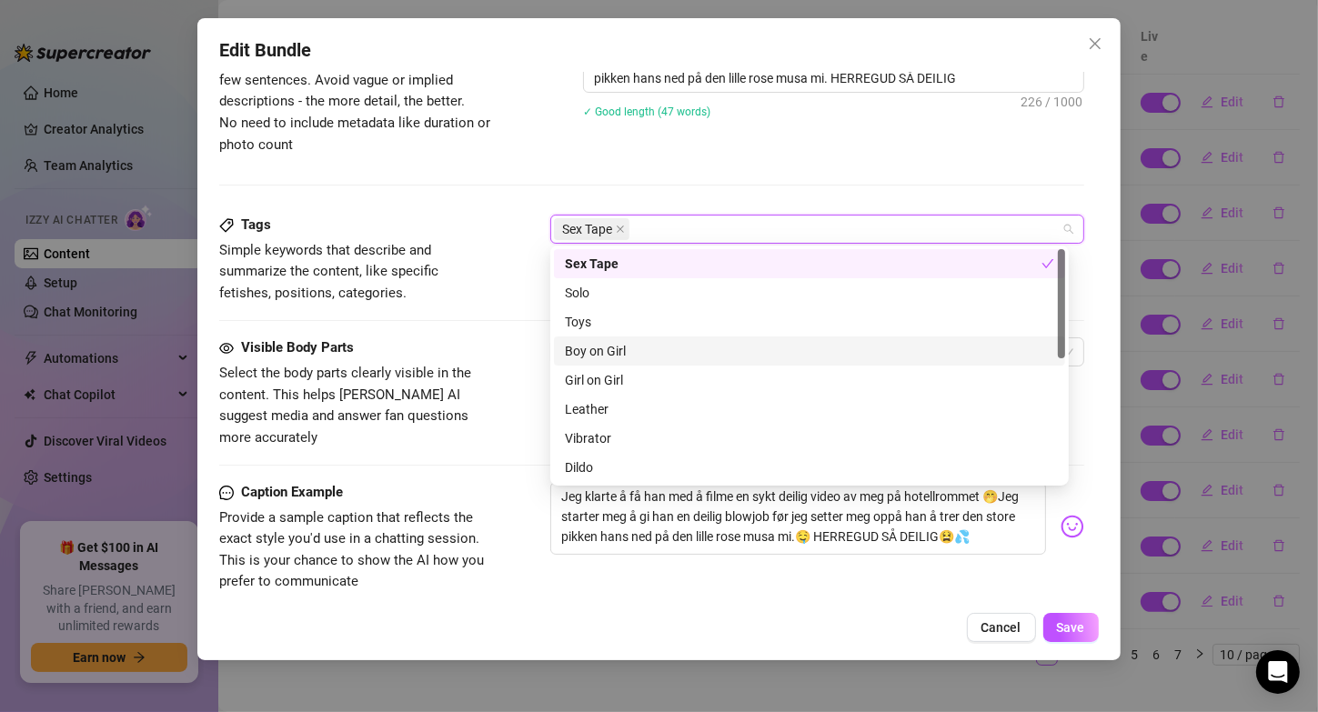
click at [631, 350] on div "Boy on Girl" at bounding box center [809, 351] width 489 height 20
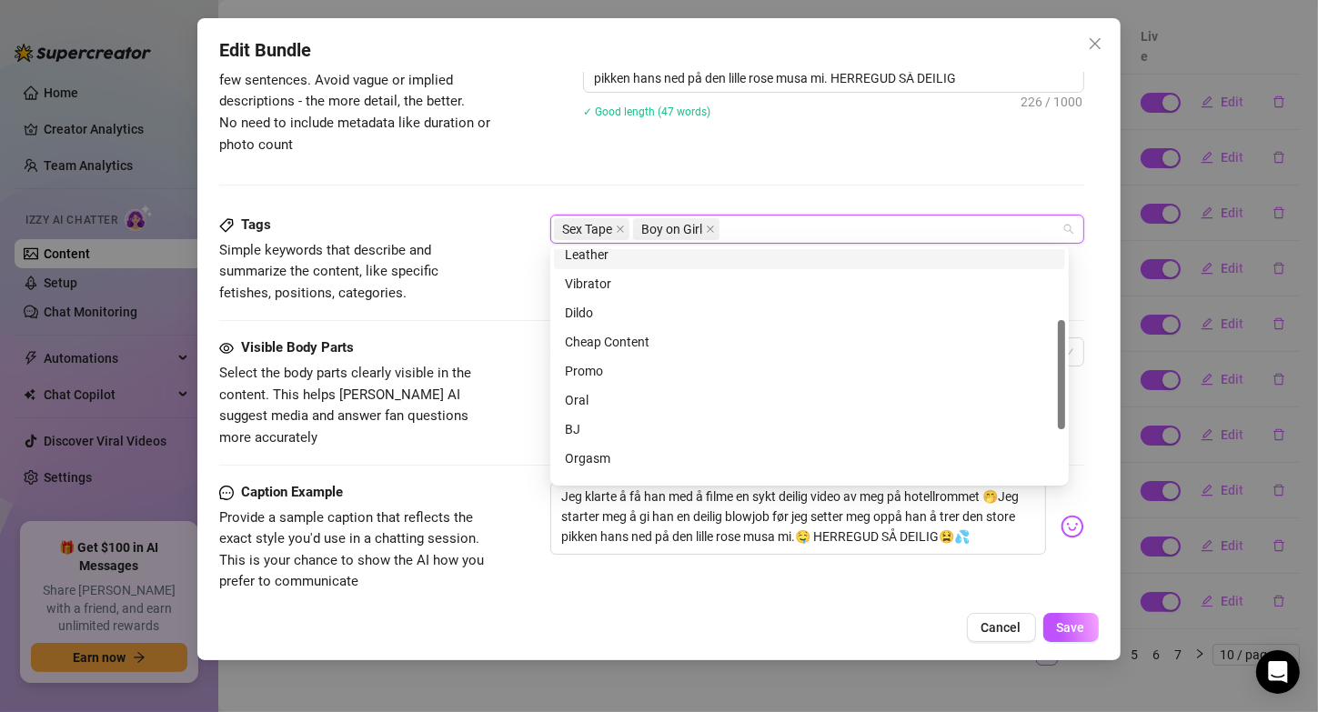
scroll to position [155, 0]
click at [603, 398] on div "Oral" at bounding box center [809, 400] width 489 height 20
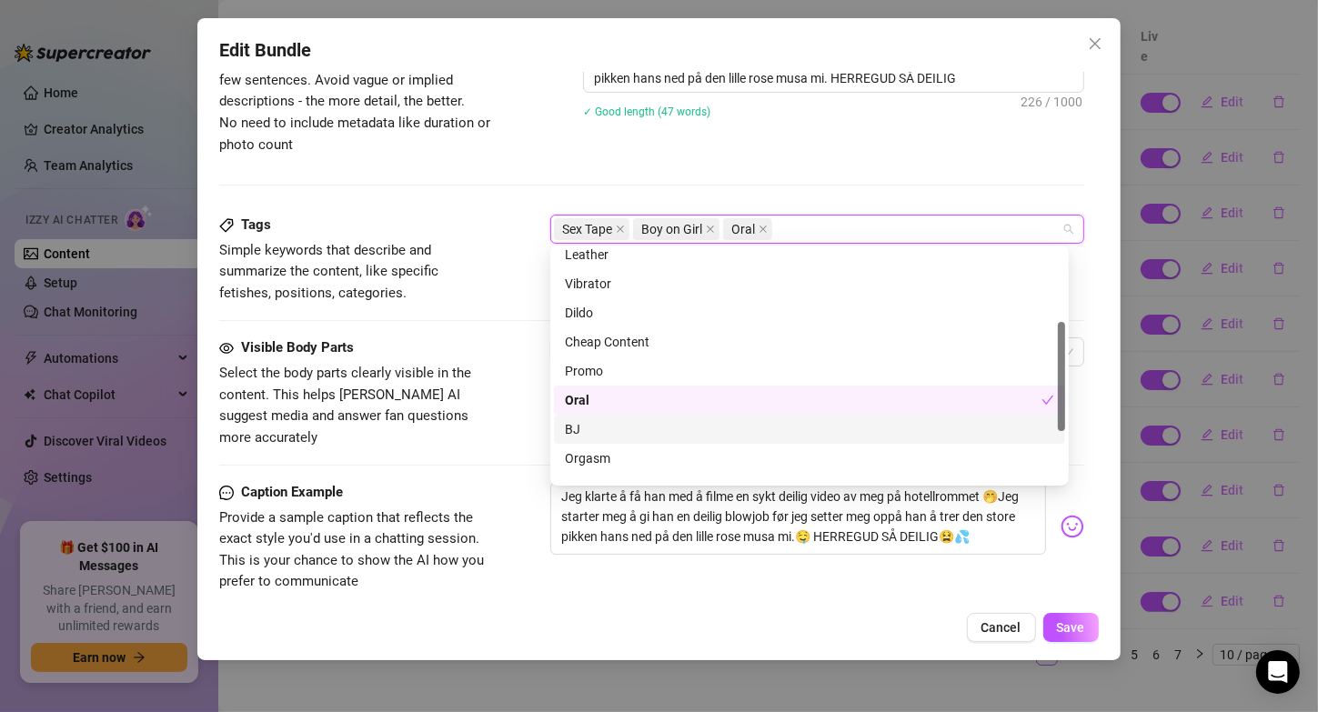
click at [602, 422] on div "BJ" at bounding box center [809, 429] width 489 height 20
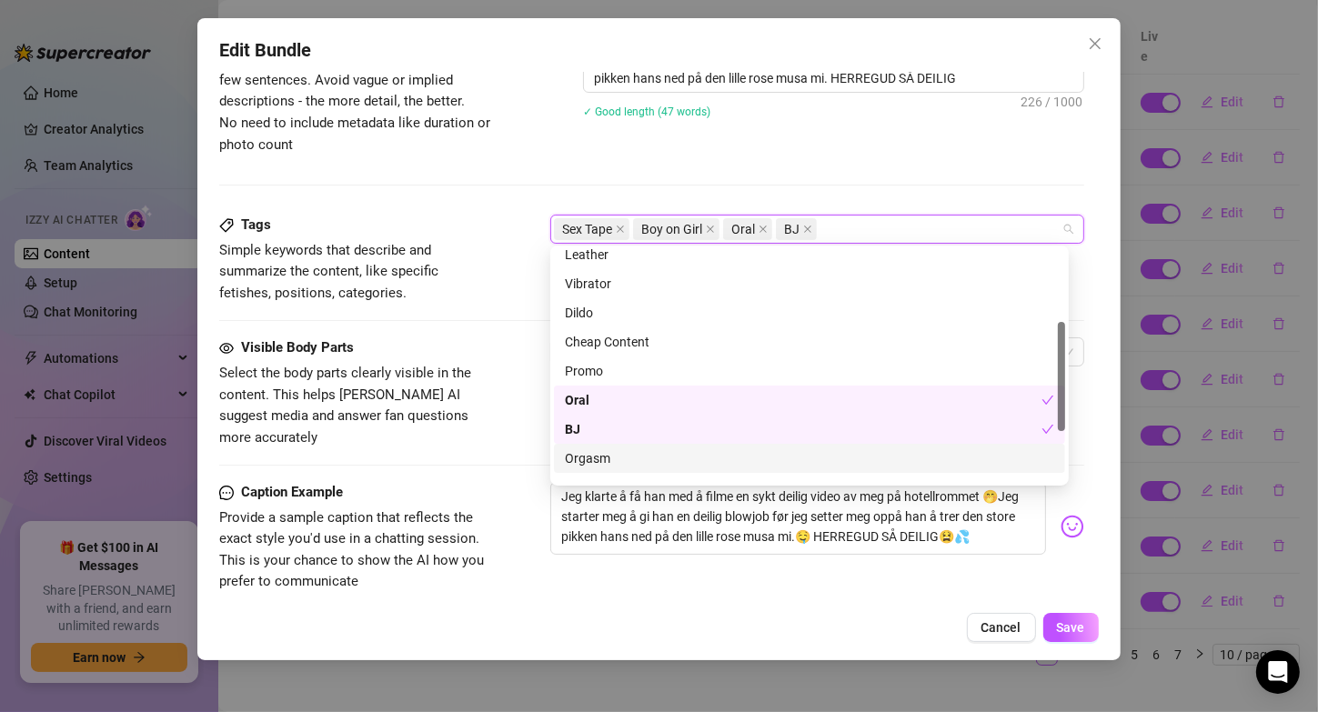
click at [613, 465] on div "Orgasm" at bounding box center [809, 458] width 489 height 20
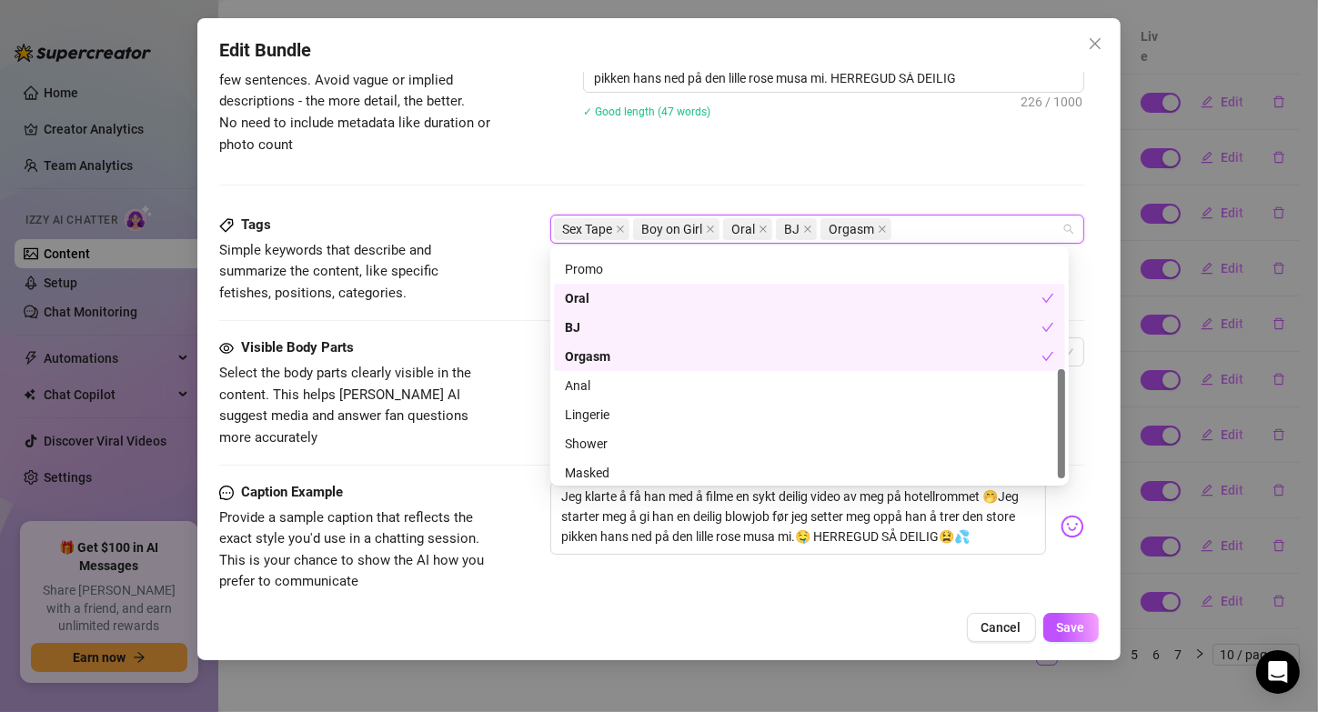
scroll to position [262, 0]
click at [625, 539] on div "Jeg klarte å få han med å filme en sykt deilig video av meg på hotellrommet 🤭Je…" at bounding box center [816, 526] width 533 height 89
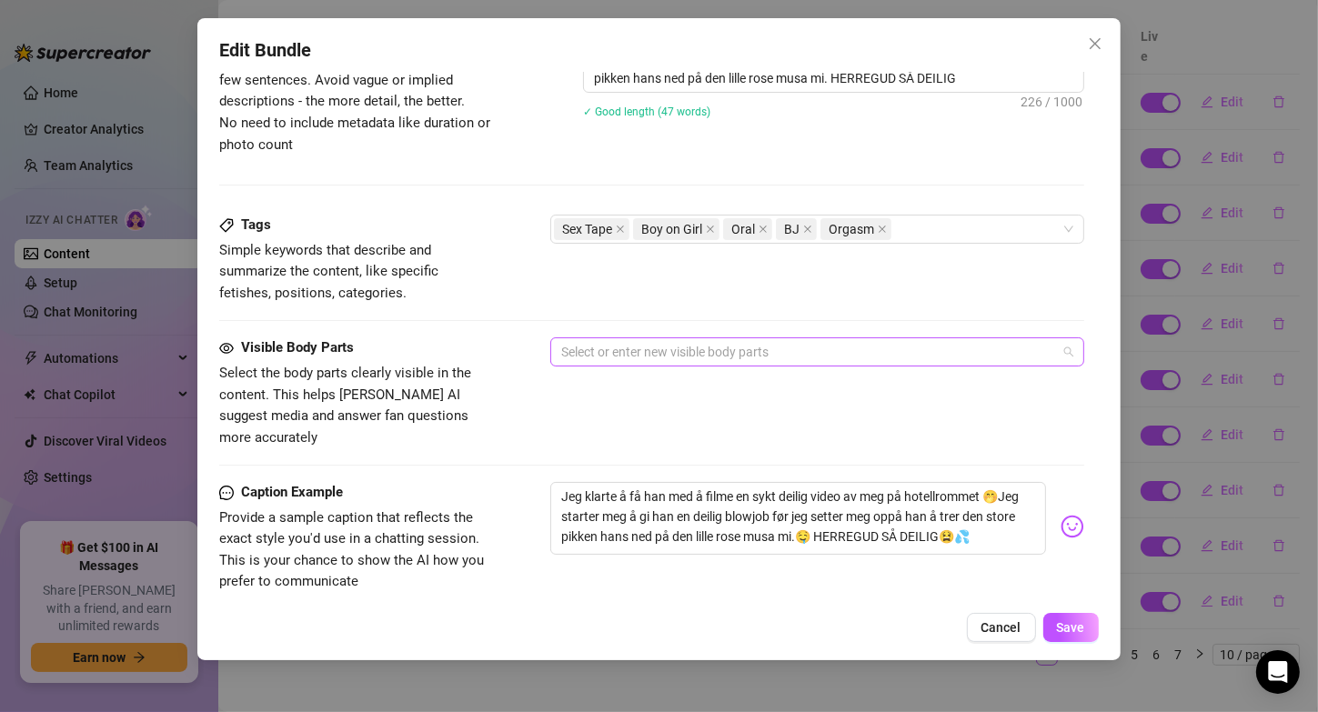
click at [616, 342] on div at bounding box center [807, 351] width 507 height 25
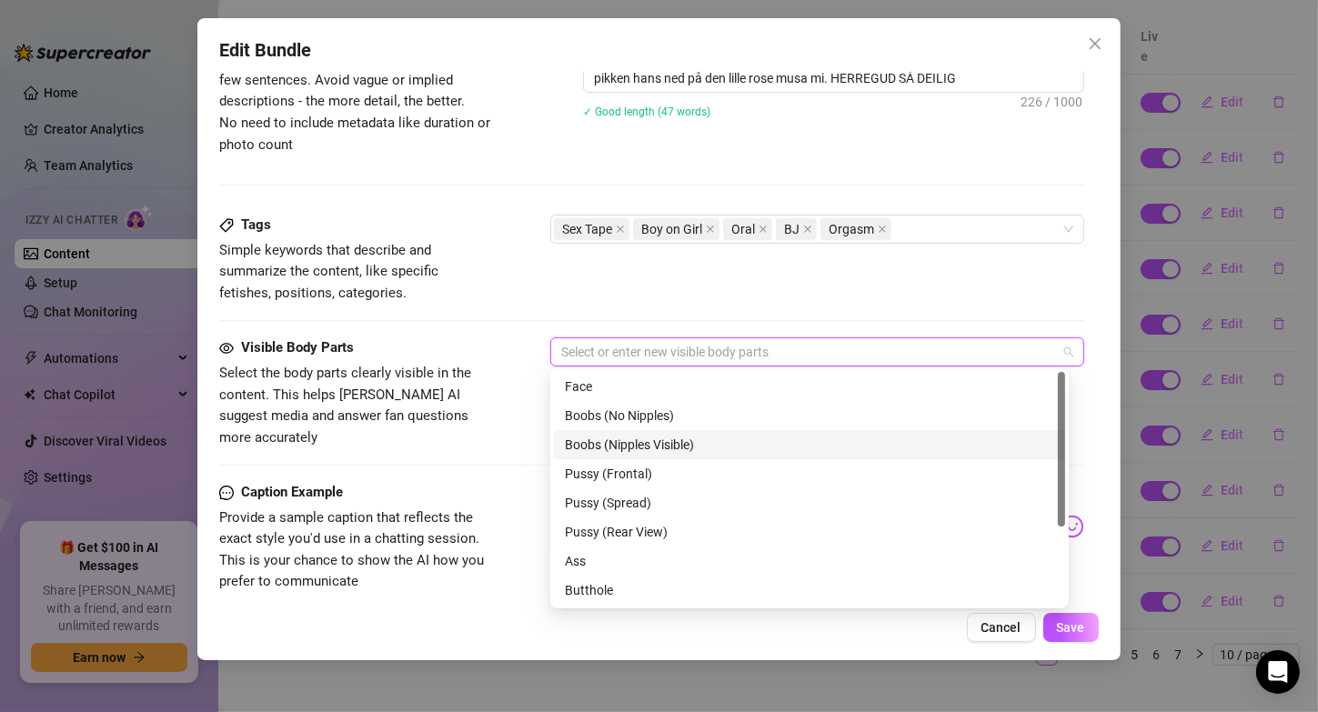
click at [649, 441] on div "Boobs (Nipples Visible)" at bounding box center [809, 445] width 489 height 20
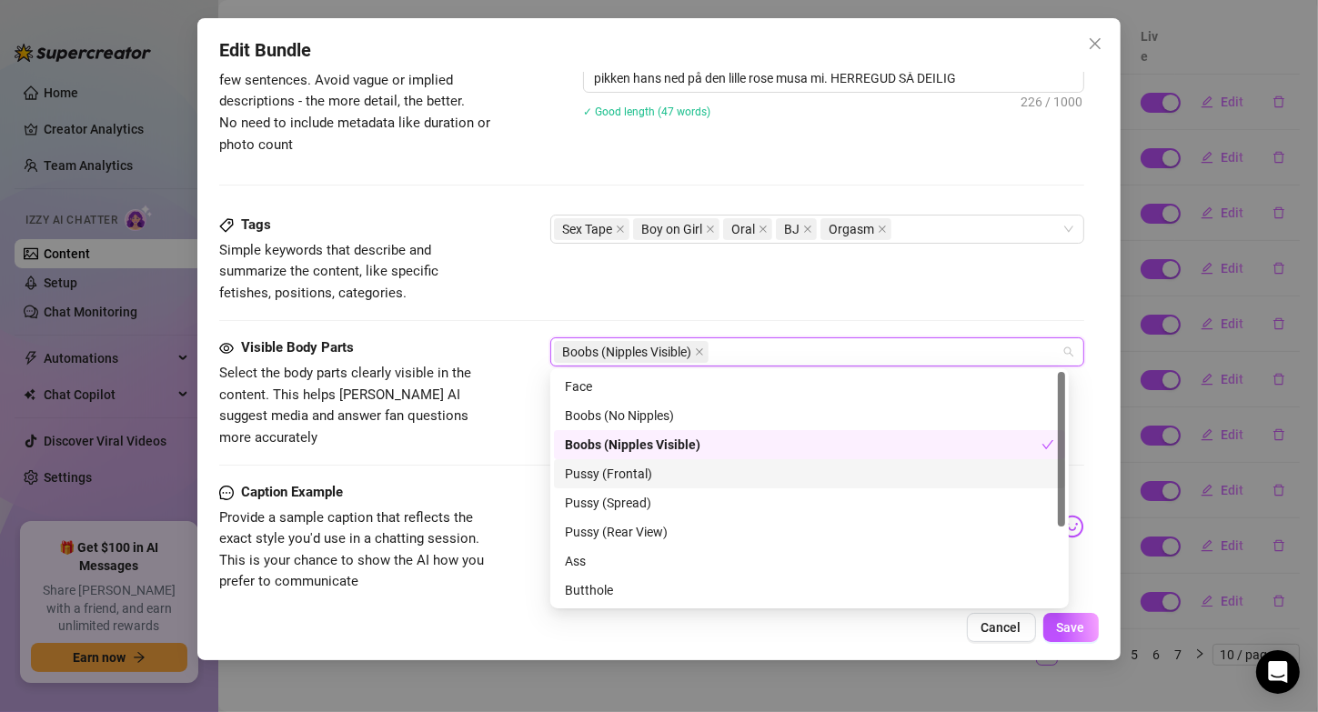
click at [639, 481] on div "Pussy (Frontal)" at bounding box center [809, 474] width 489 height 20
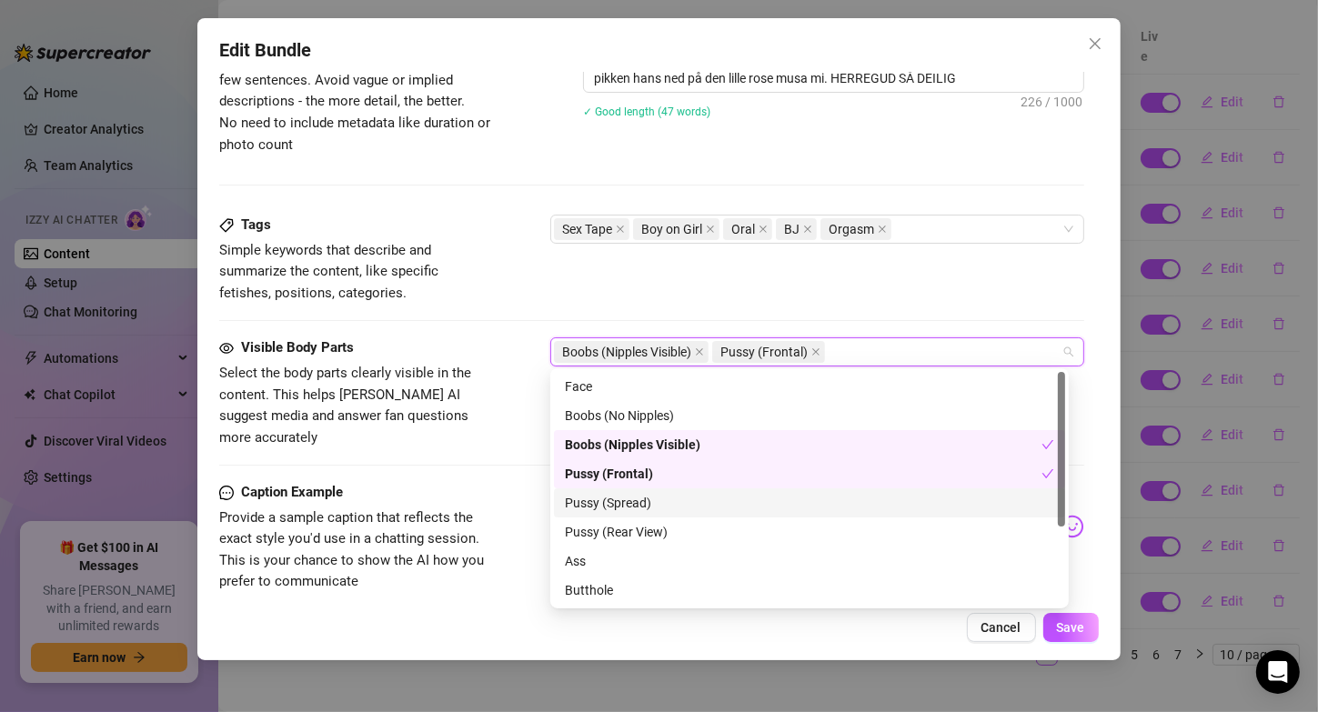
click at [643, 502] on div "Pussy (Spread)" at bounding box center [809, 503] width 489 height 20
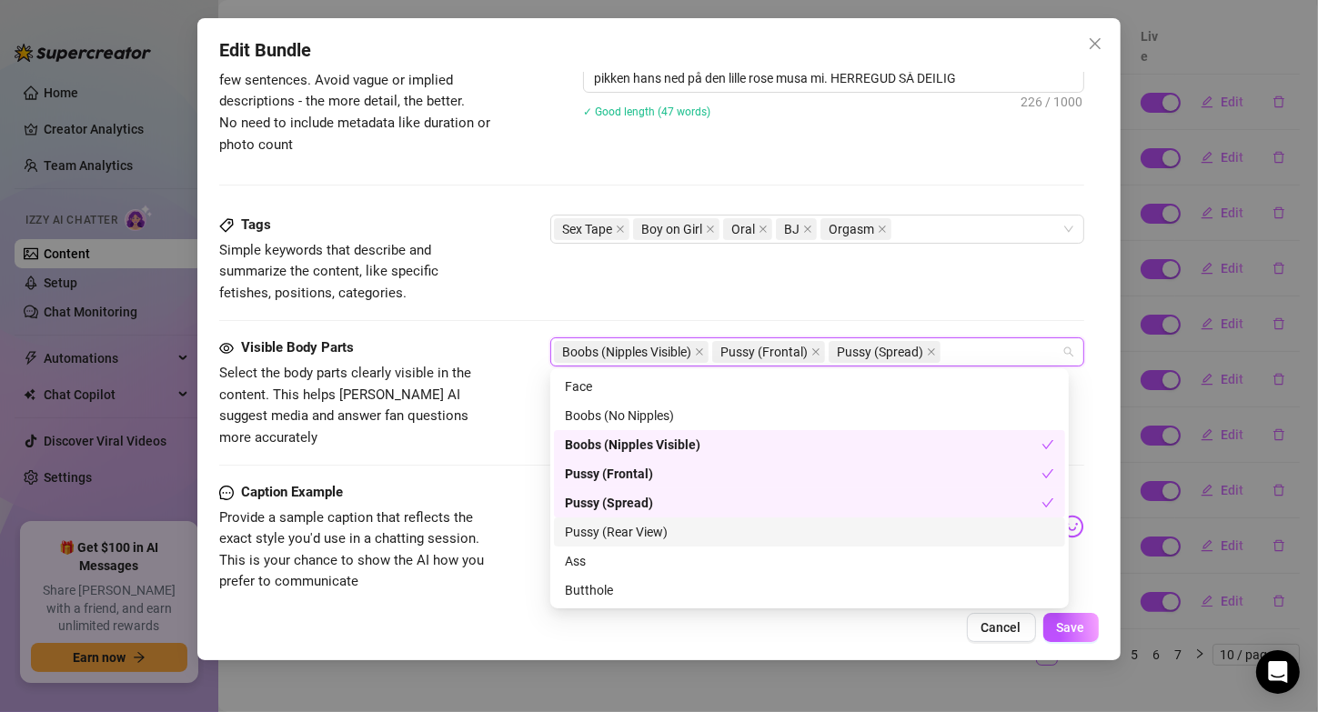
click at [647, 527] on div "Pussy (Rear View)" at bounding box center [809, 532] width 489 height 20
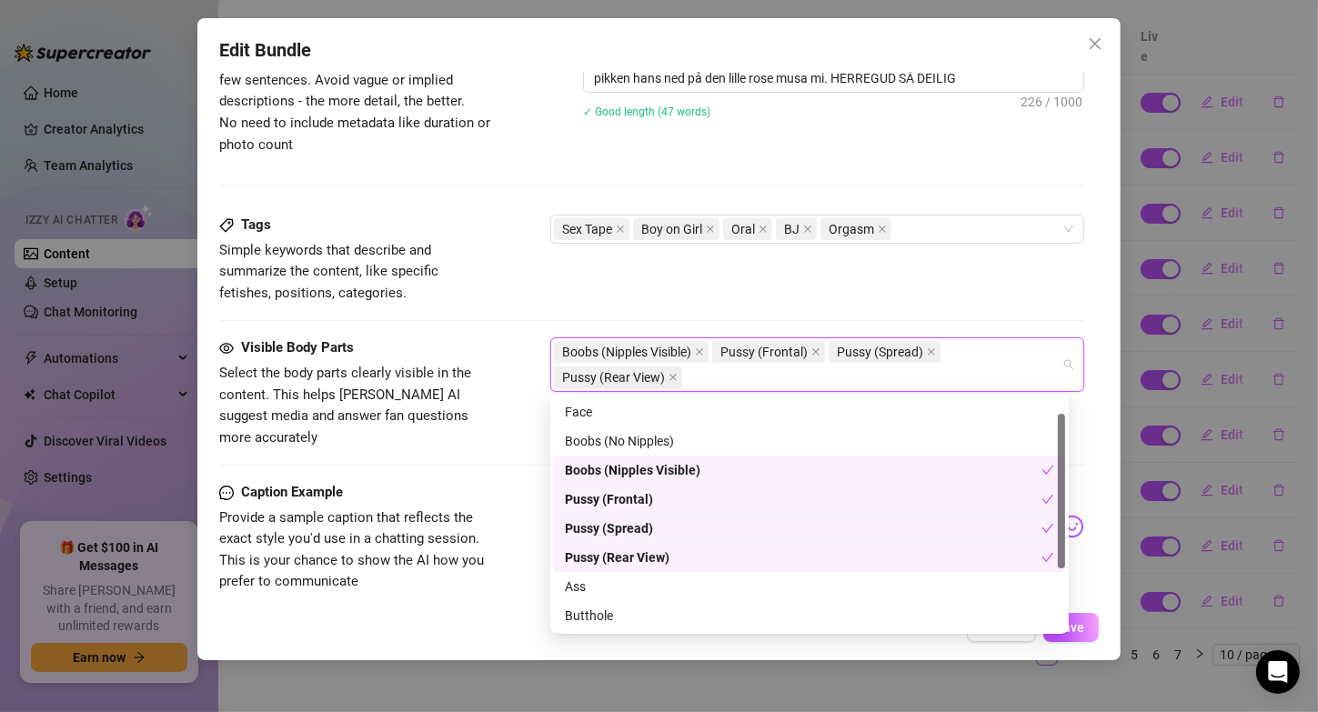
scroll to position [116, 0]
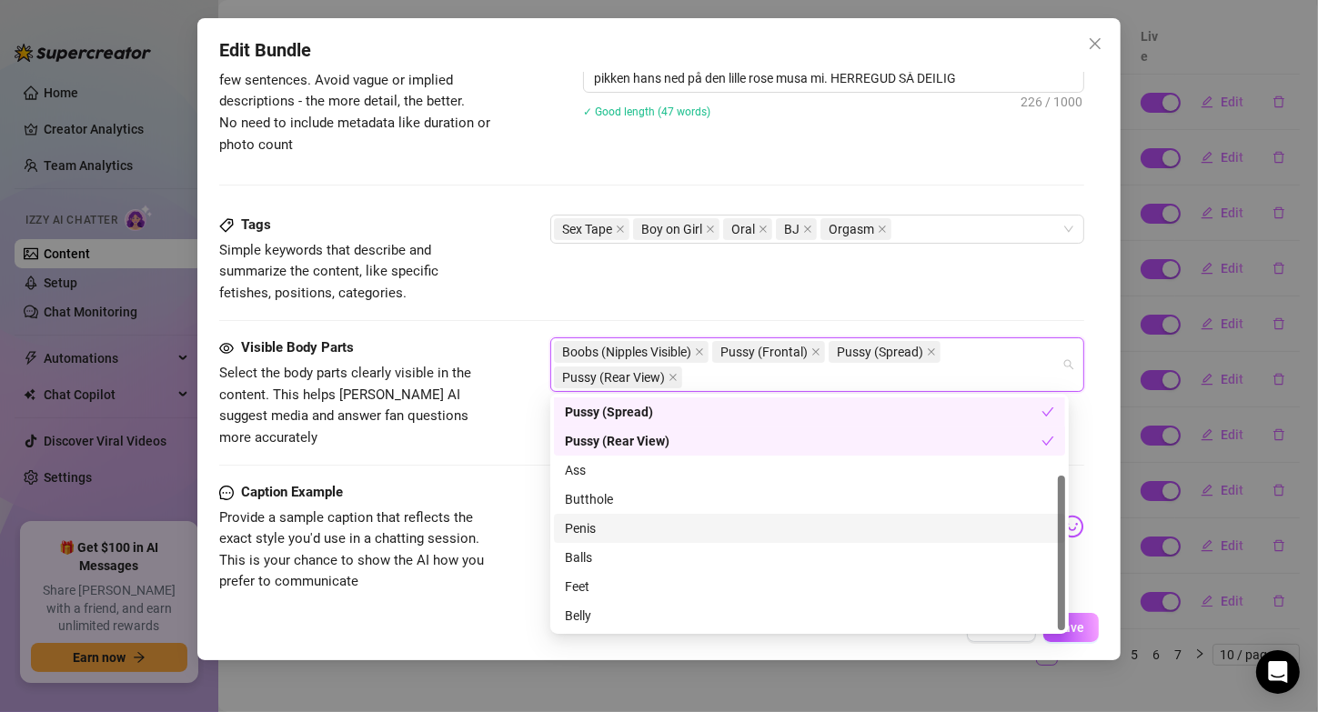
click at [676, 526] on div "Penis" at bounding box center [809, 528] width 489 height 20
click at [991, 260] on div "Tags Simple keywords that describe and summarize the content, like specific fet…" at bounding box center [651, 259] width 864 height 89
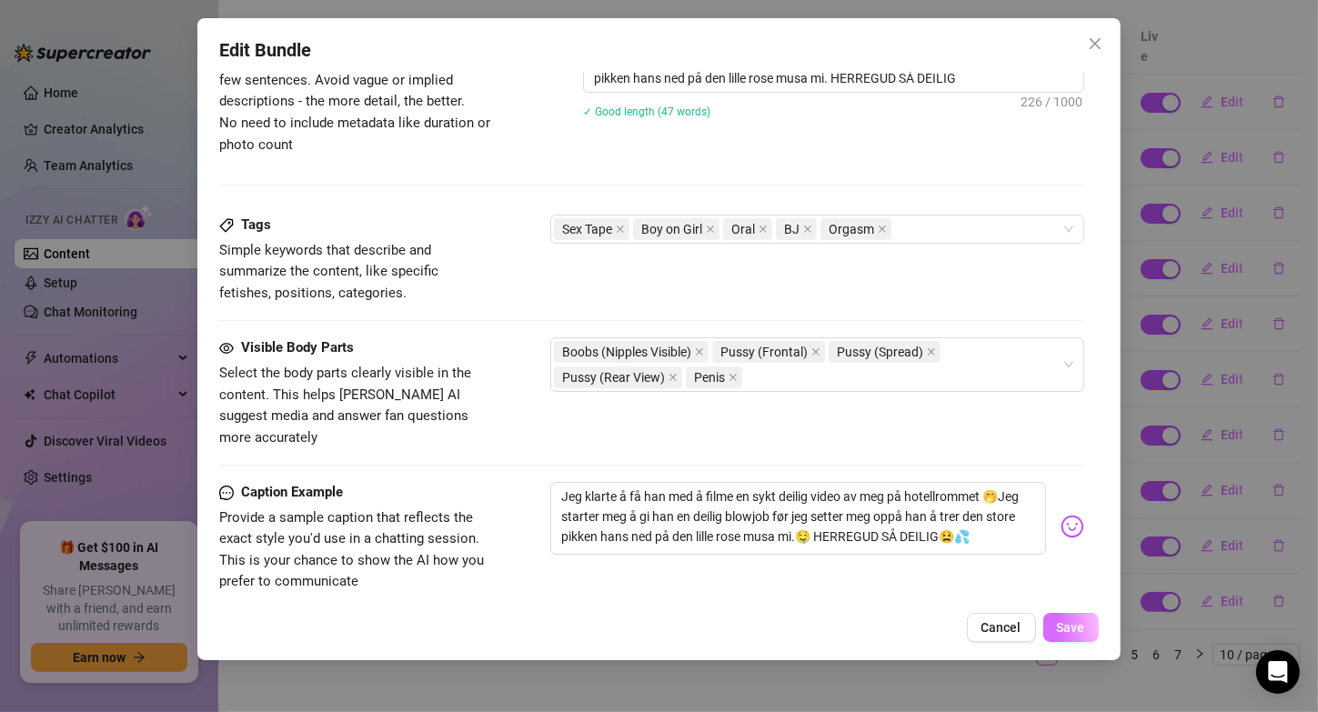
click at [1072, 619] on button "Save" at bounding box center [1070, 627] width 55 height 29
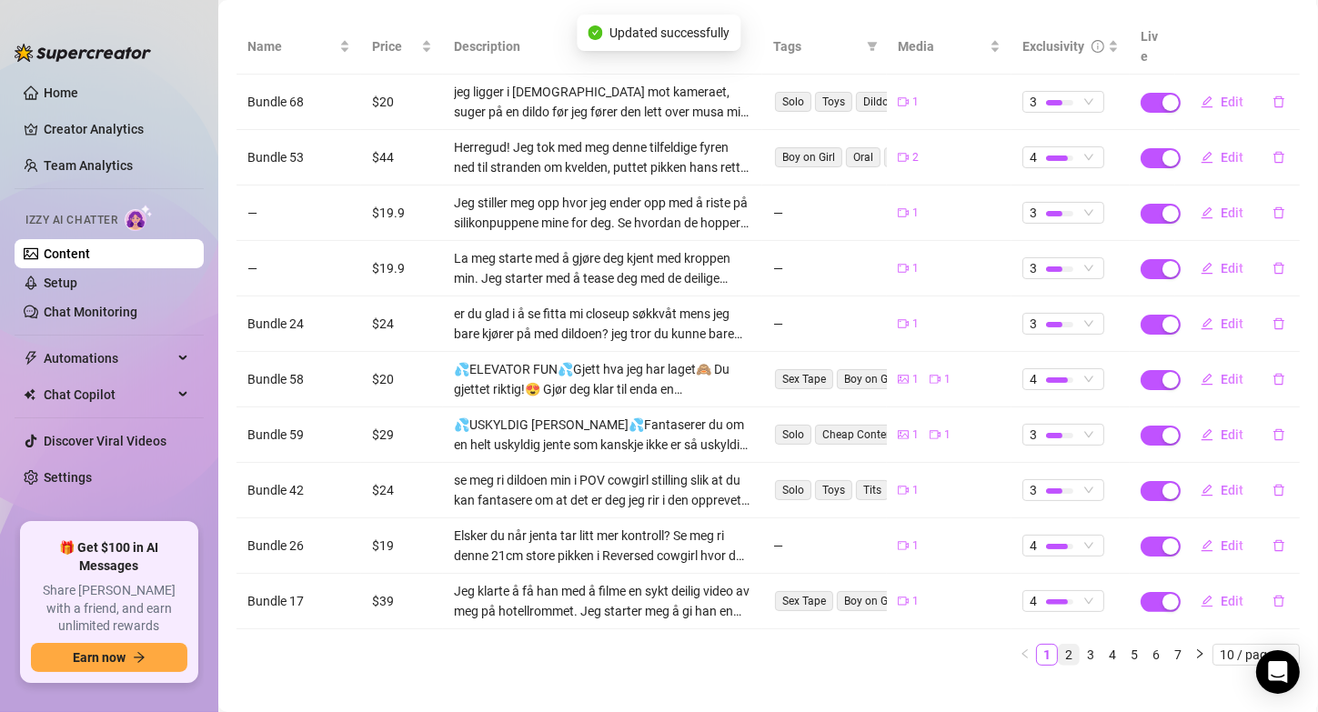
click at [1059, 645] on link "2" at bounding box center [1069, 655] width 20 height 20
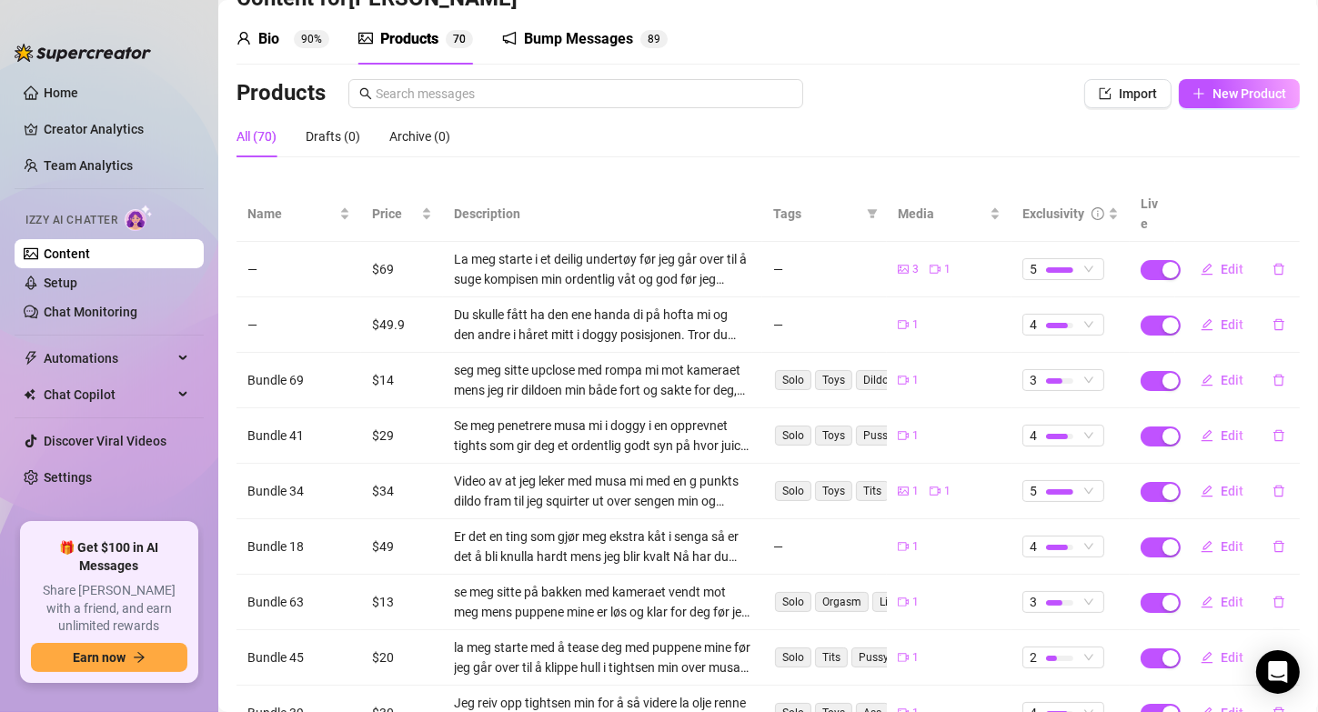
scroll to position [65, 0]
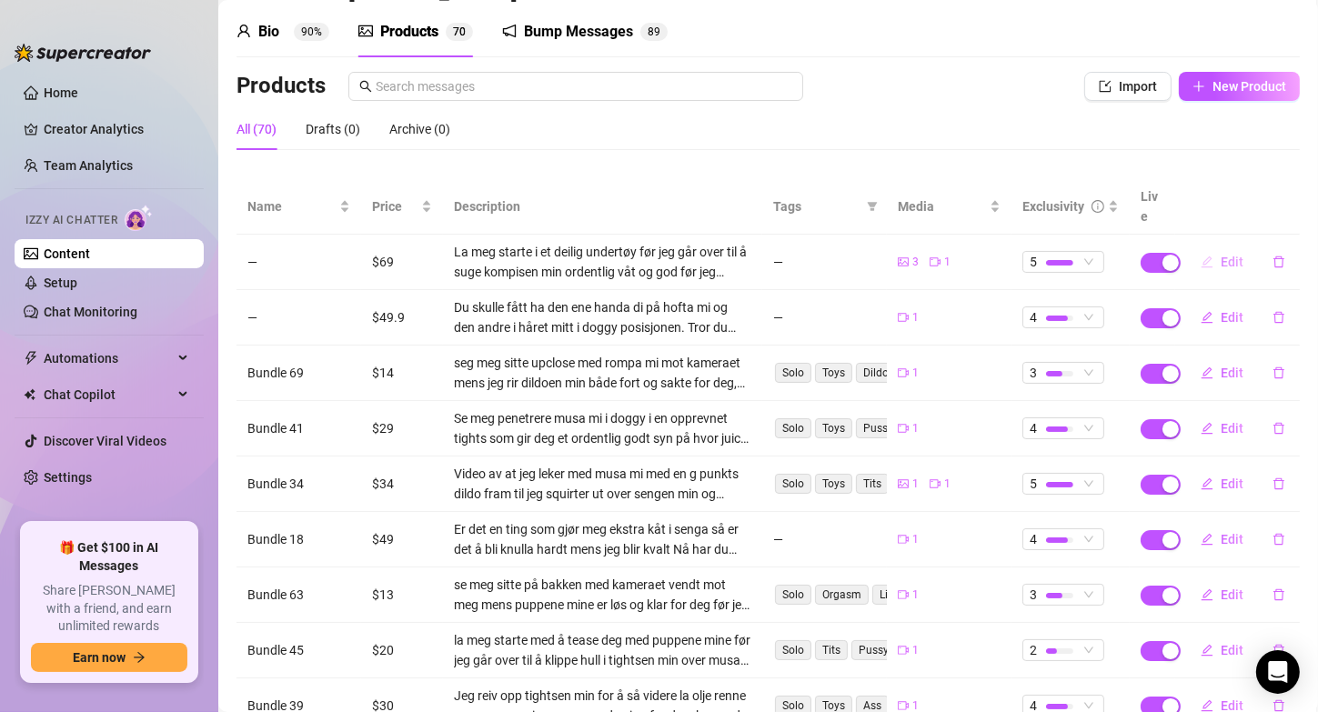
click at [1205, 247] on button "Edit" at bounding box center [1222, 261] width 72 height 29
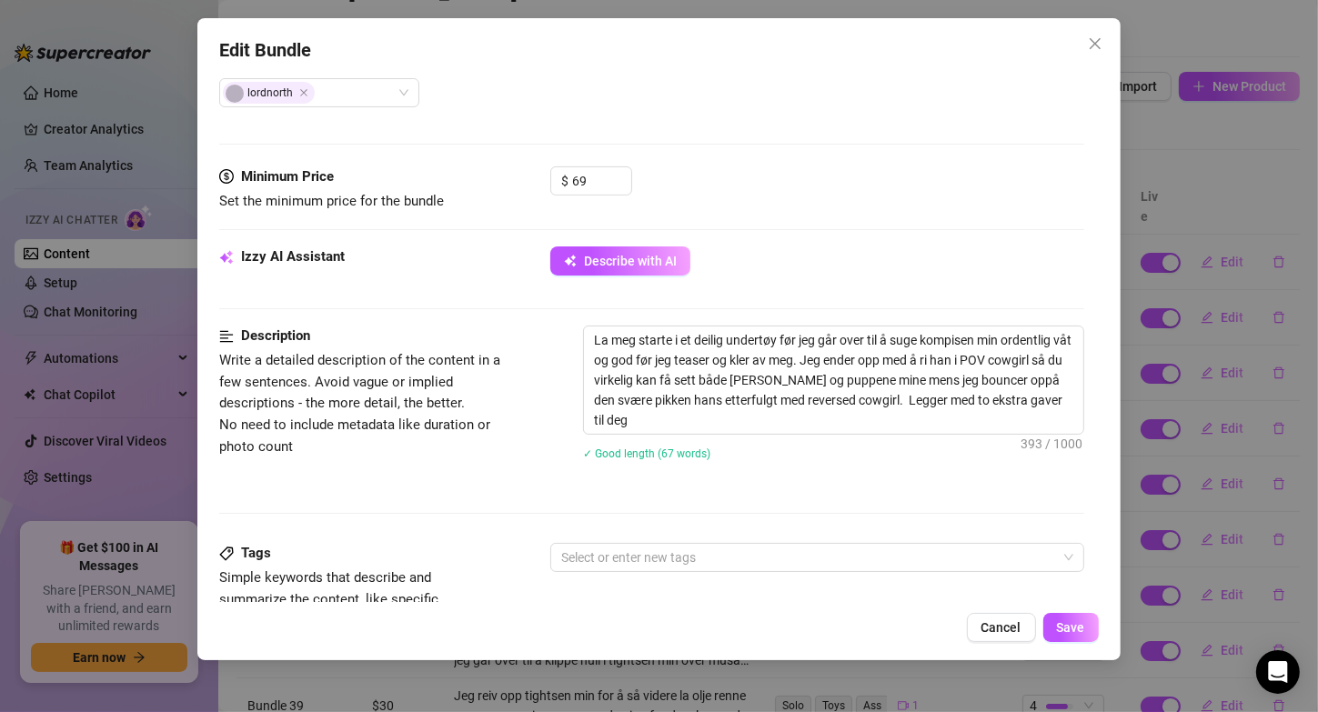
scroll to position [513, 0]
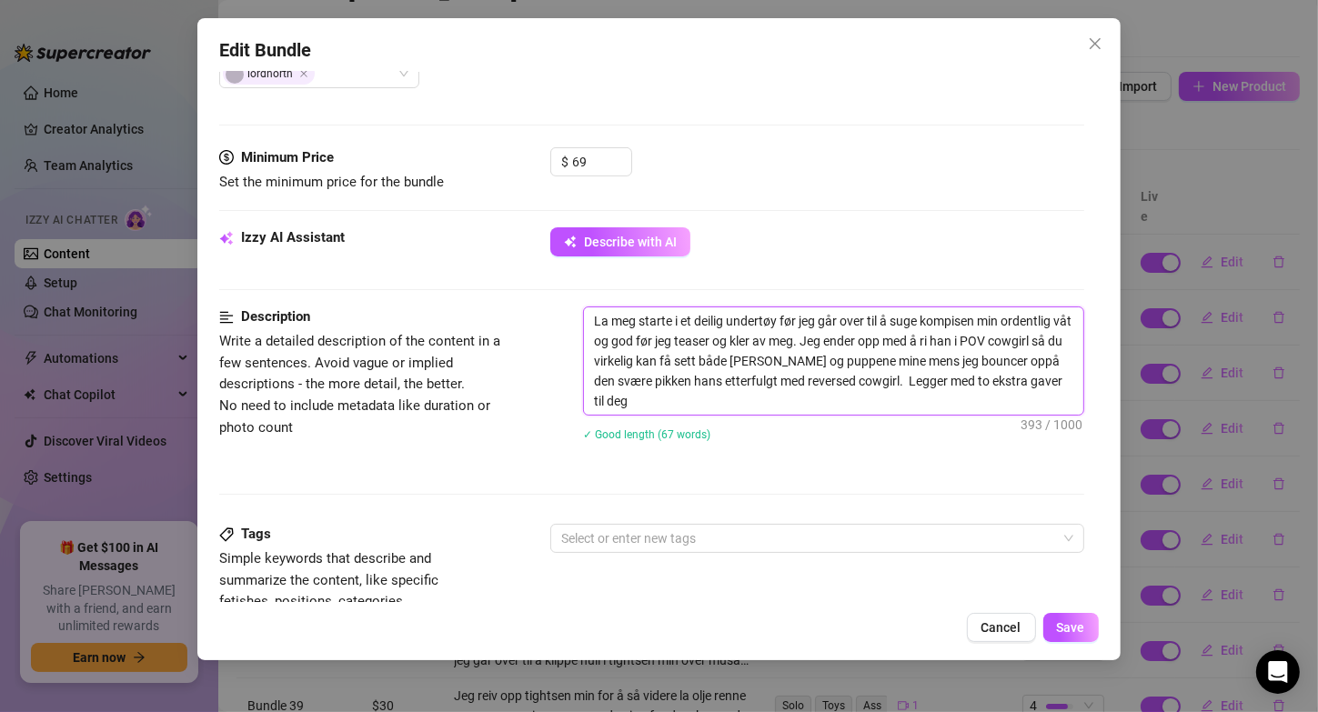
click at [1016, 315] on textarea "La meg starte i et deilig undertøy før jeg går over til å suge kompisen min ord…" at bounding box center [833, 360] width 498 height 107
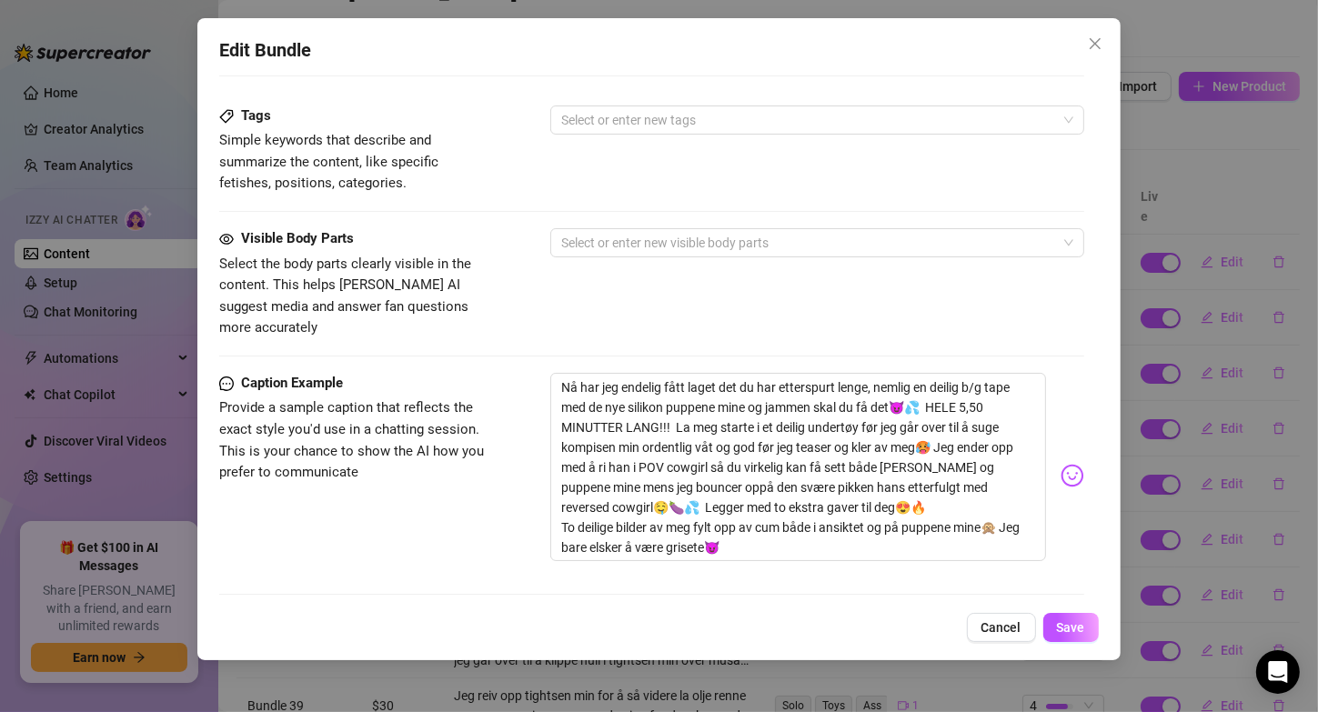
scroll to position [943, 0]
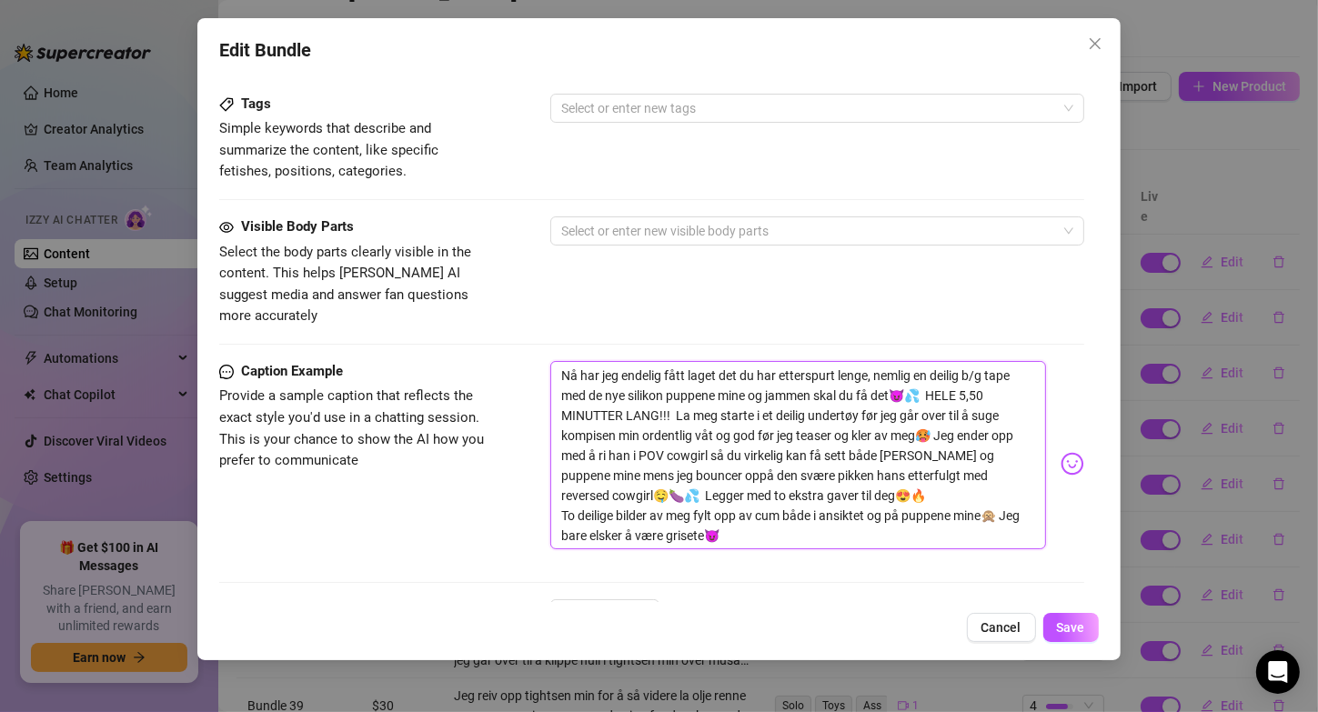
click at [643, 407] on textarea "Nå har jeg endelig fått laget det du har etterspurt lenge, nemlig en deilig b/g…" at bounding box center [797, 455] width 495 height 189
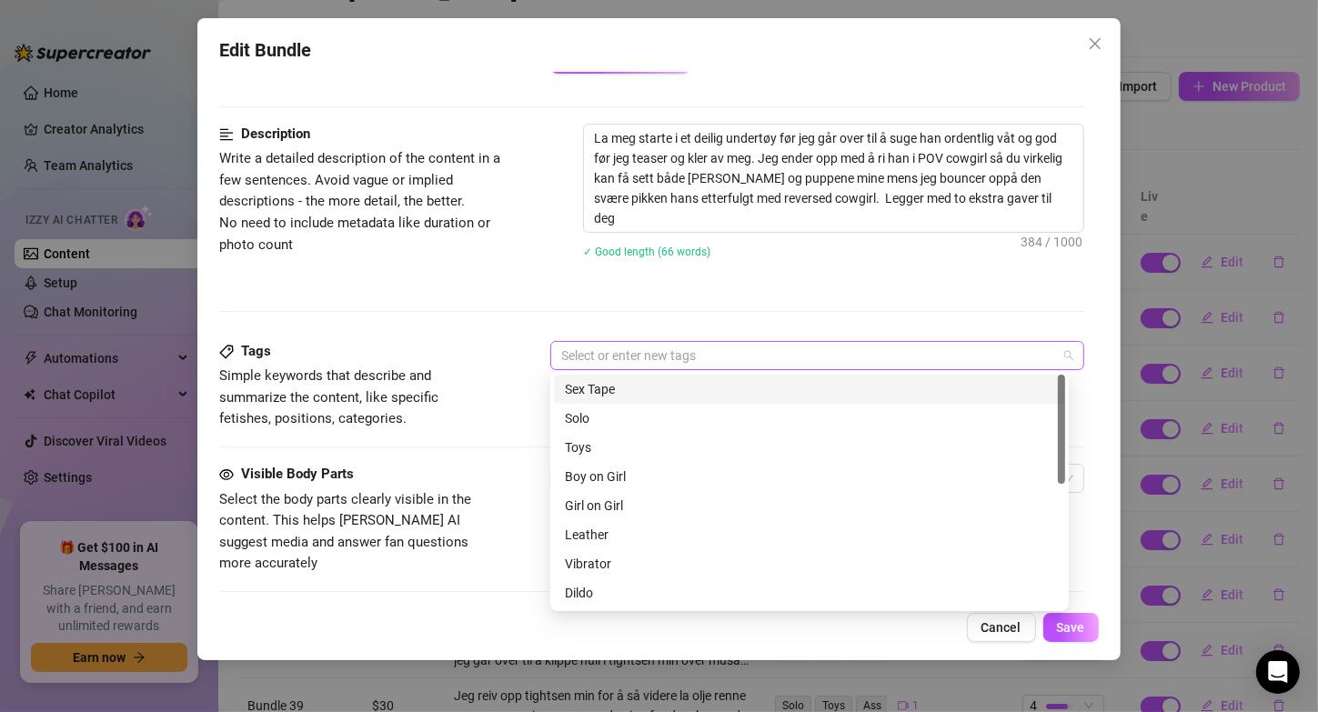
click at [686, 358] on div at bounding box center [807, 355] width 507 height 25
click at [653, 388] on div "Sex Tape" at bounding box center [809, 389] width 489 height 20
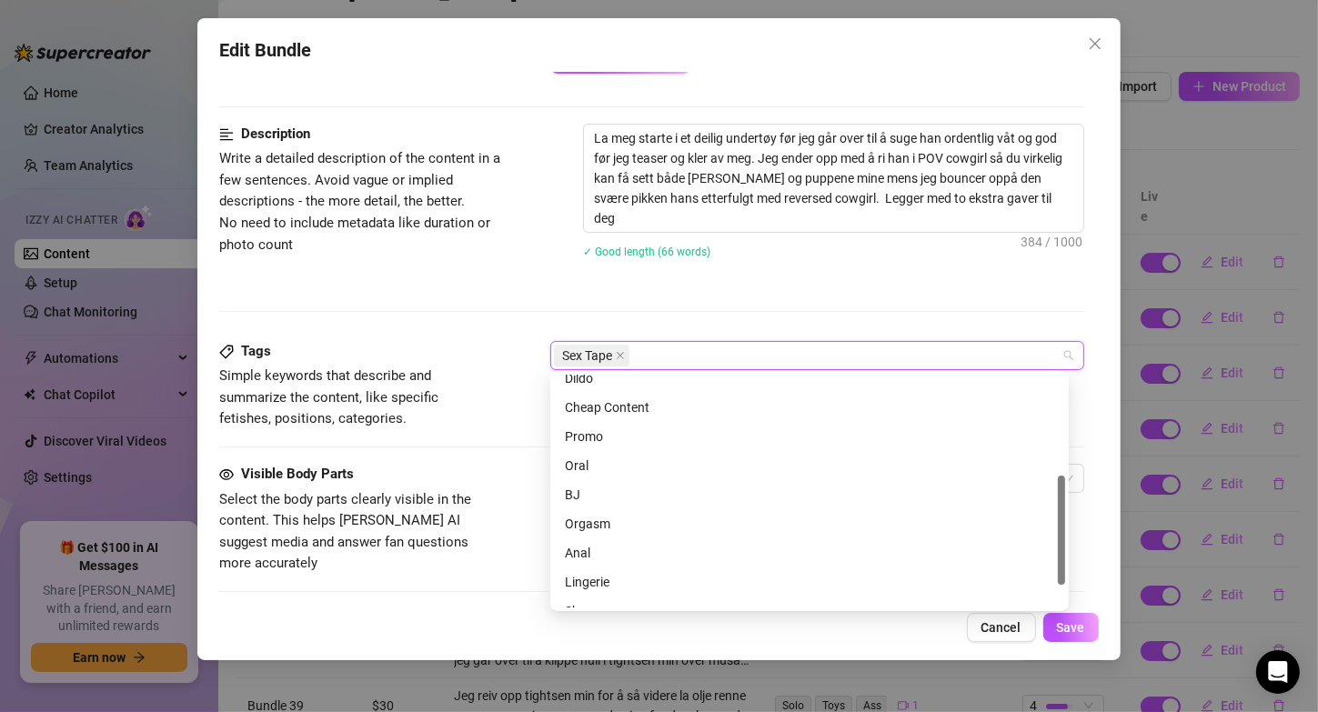
scroll to position [217, 0]
click at [585, 460] on div "Oral" at bounding box center [809, 463] width 489 height 20
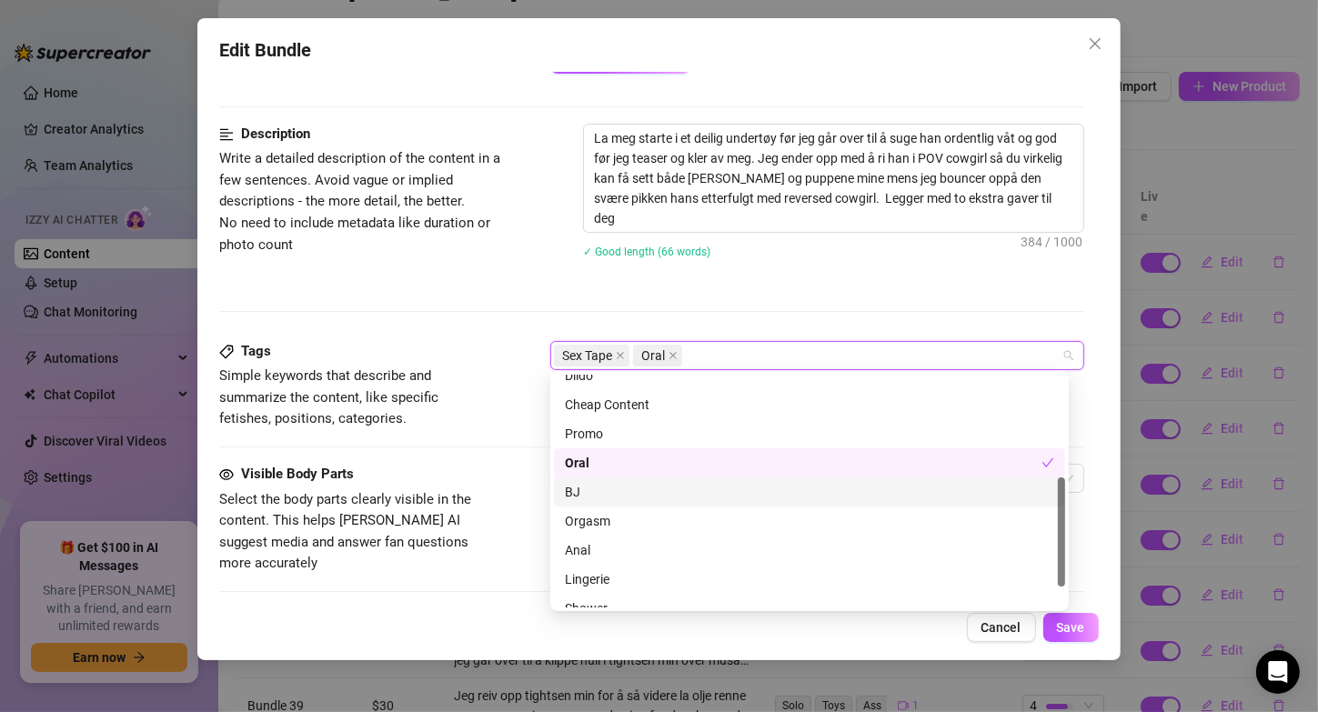
click at [585, 488] on div "BJ" at bounding box center [809, 492] width 489 height 20
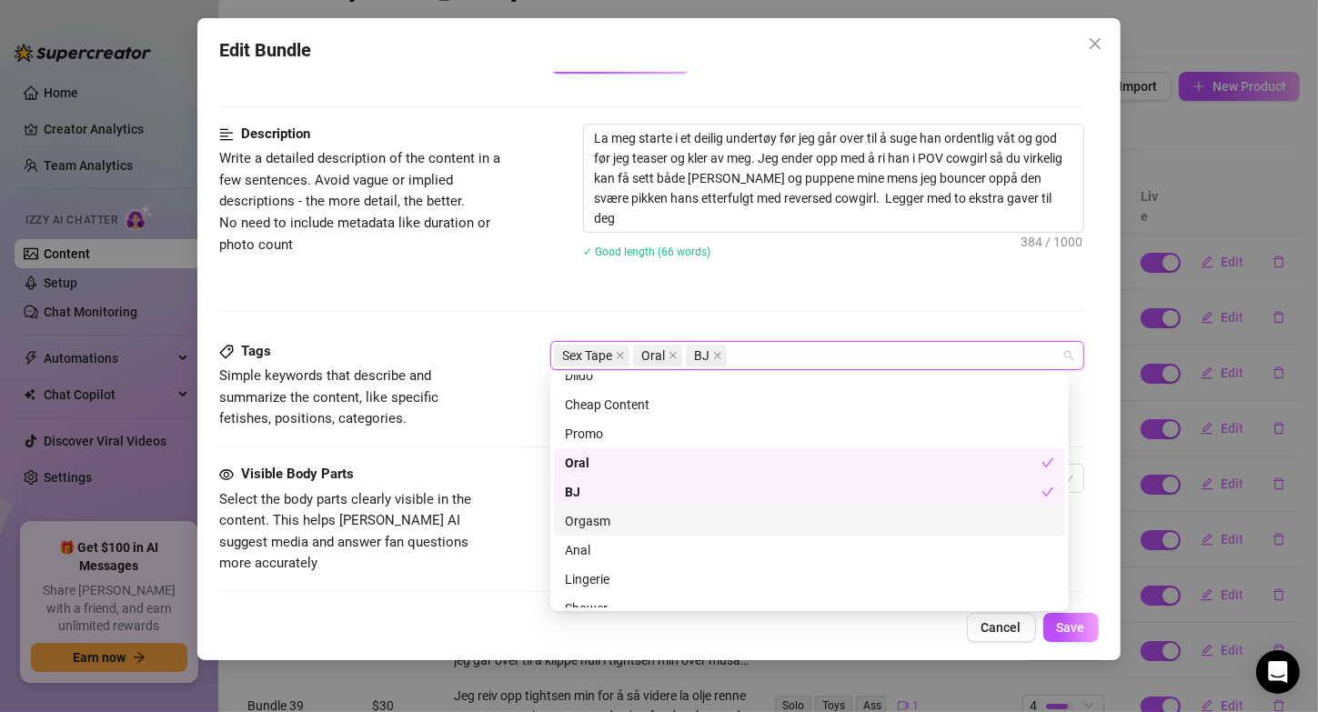
click at [596, 524] on div "Orgasm" at bounding box center [809, 521] width 489 height 20
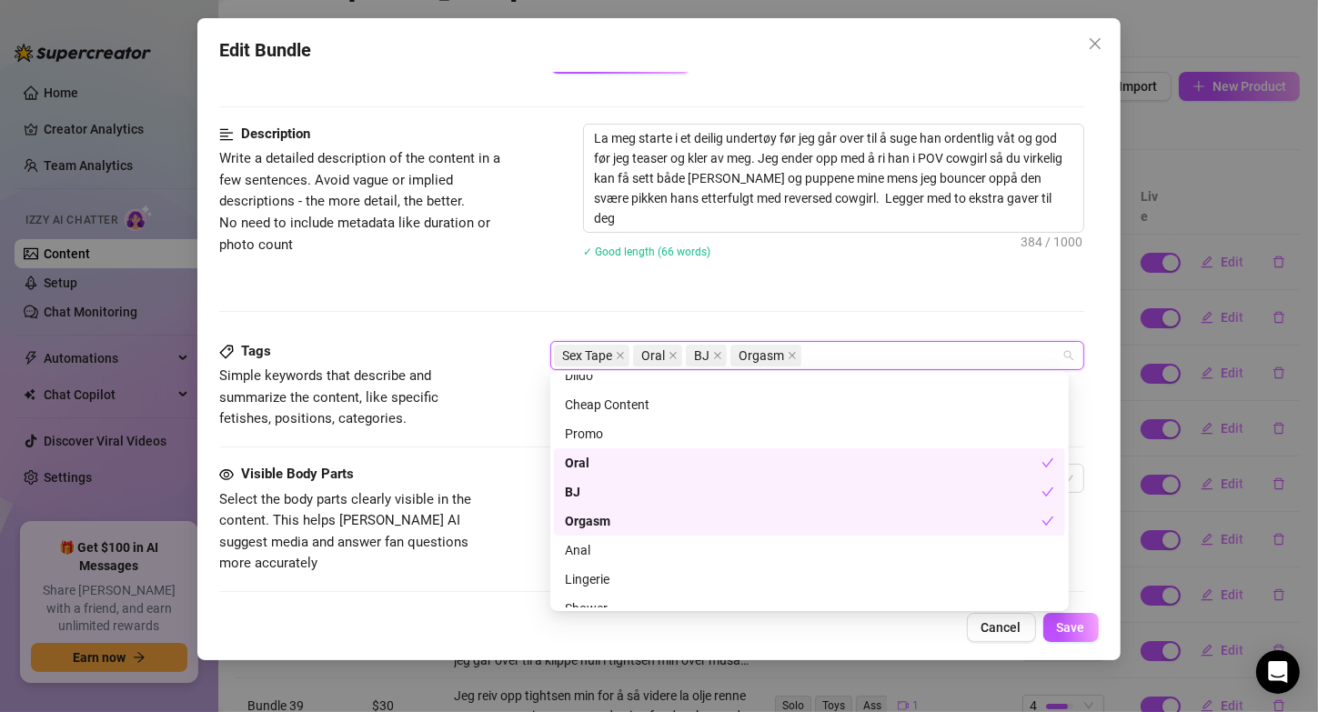
scroll to position [262, 0]
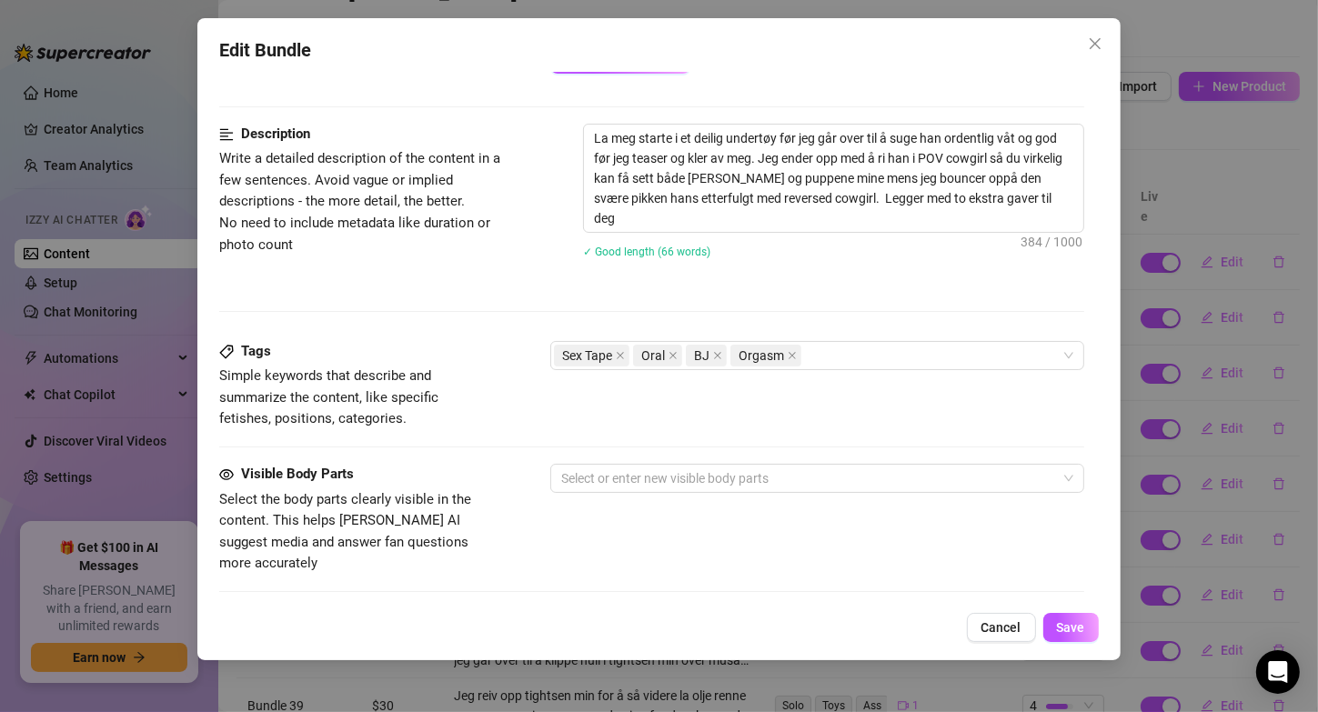
click at [486, 435] on div "Tags Simple keywords that describe and summarize the content, like specific fet…" at bounding box center [651, 402] width 864 height 123
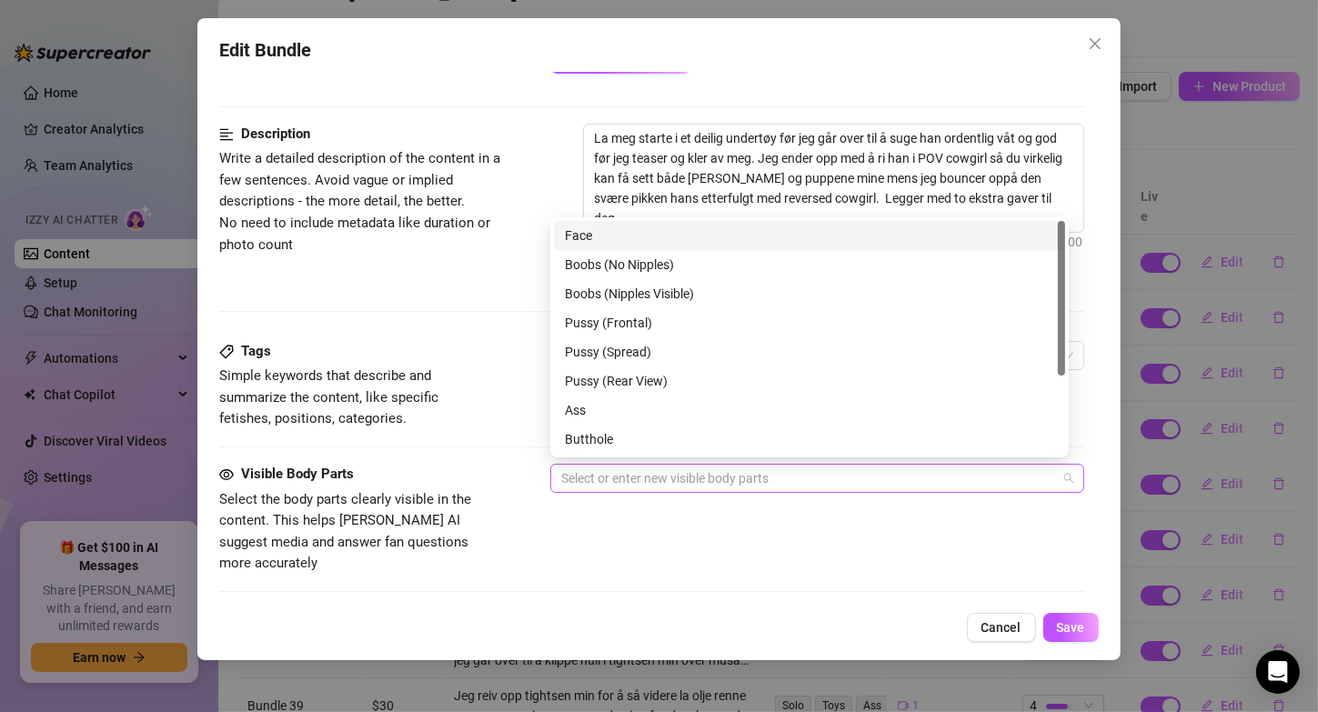
click at [619, 481] on div at bounding box center [807, 478] width 507 height 25
click at [645, 287] on div "Boobs (Nipples Visible)" at bounding box center [809, 294] width 489 height 20
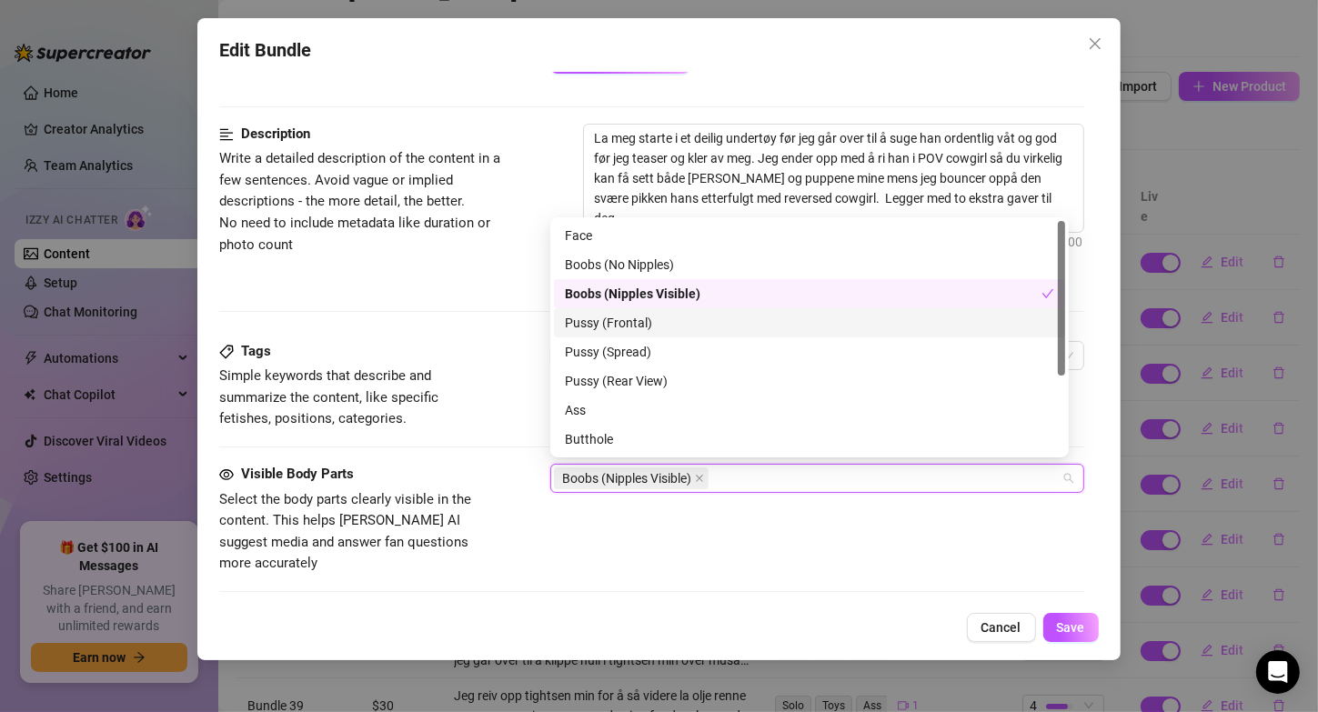
click at [642, 331] on div "Pussy (Frontal)" at bounding box center [809, 323] width 489 height 20
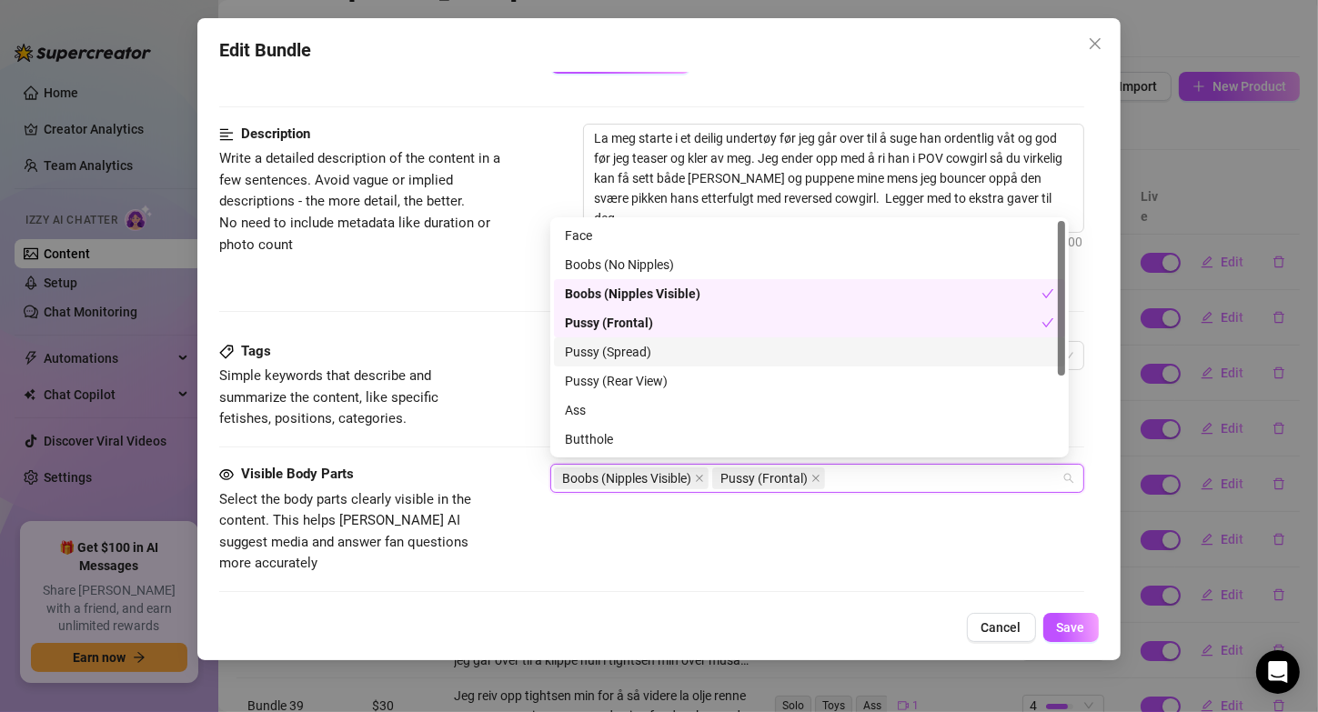
click at [641, 347] on div "Pussy (Spread)" at bounding box center [809, 352] width 489 height 20
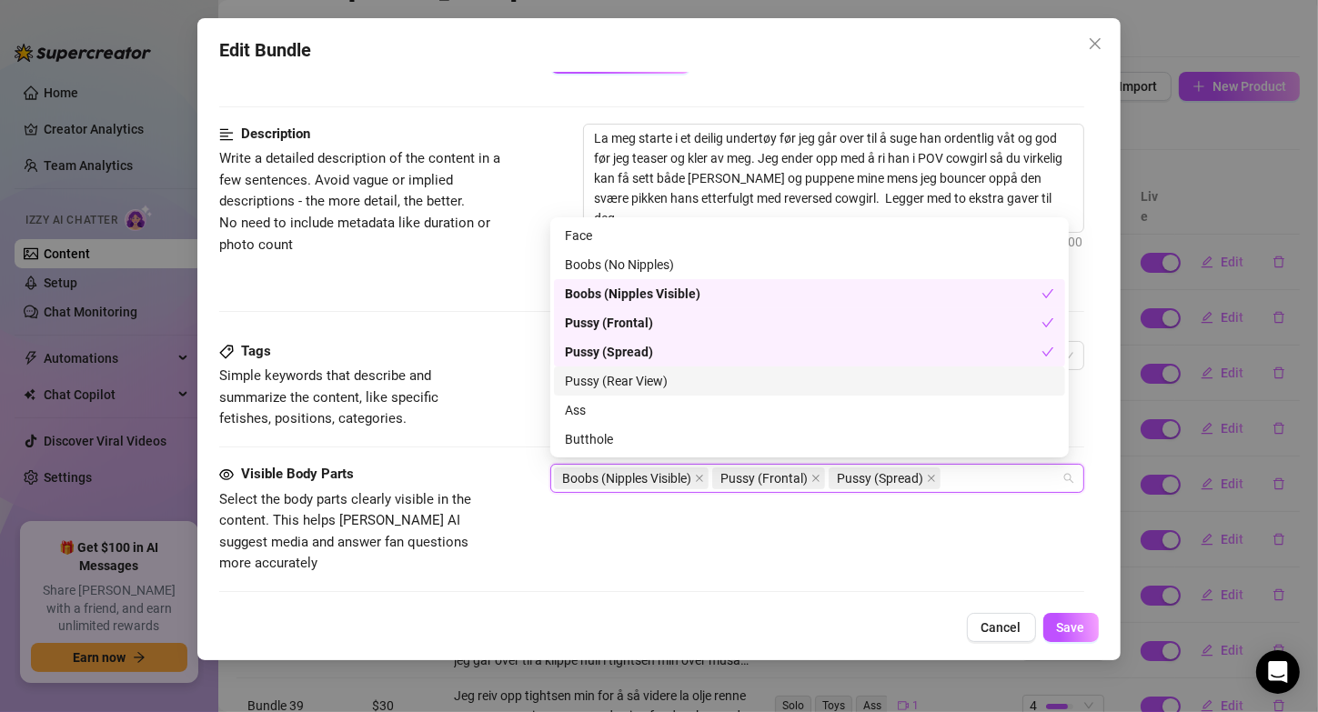
click at [645, 380] on div "Pussy (Rear View)" at bounding box center [809, 381] width 489 height 20
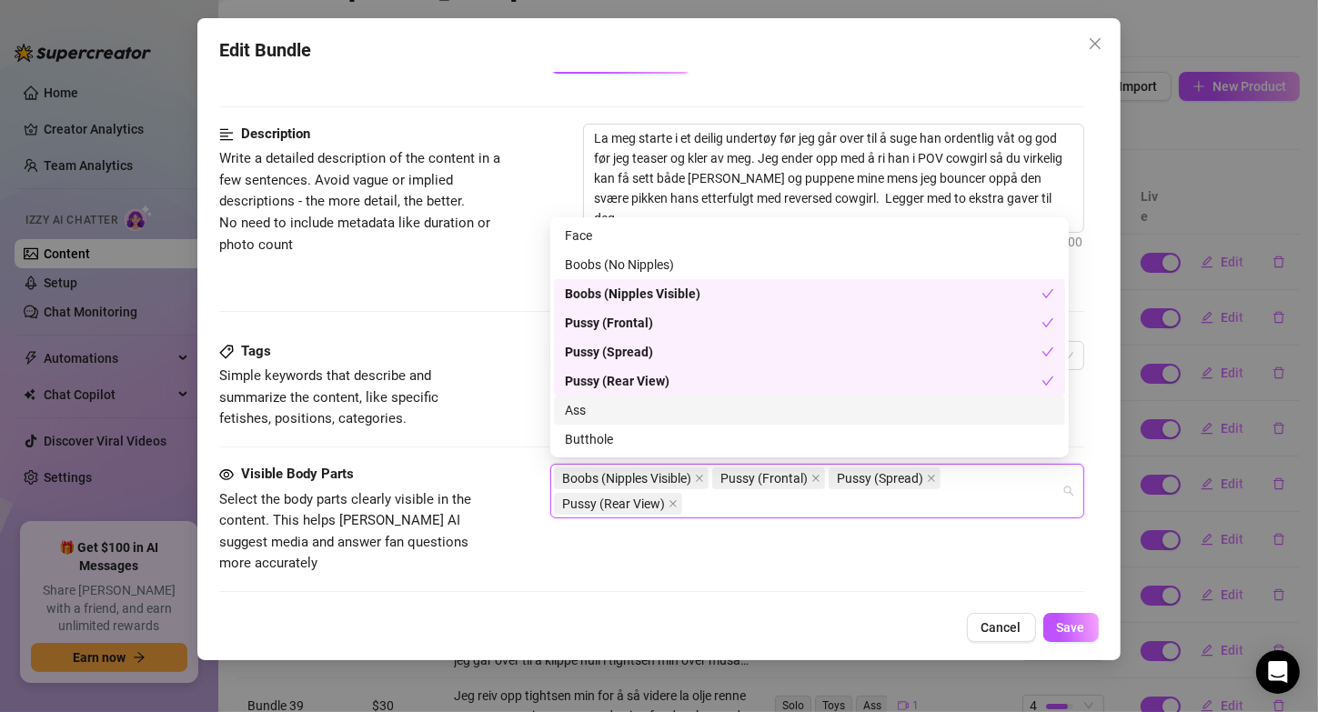
click at [622, 400] on div "Ass" at bounding box center [809, 410] width 489 height 20
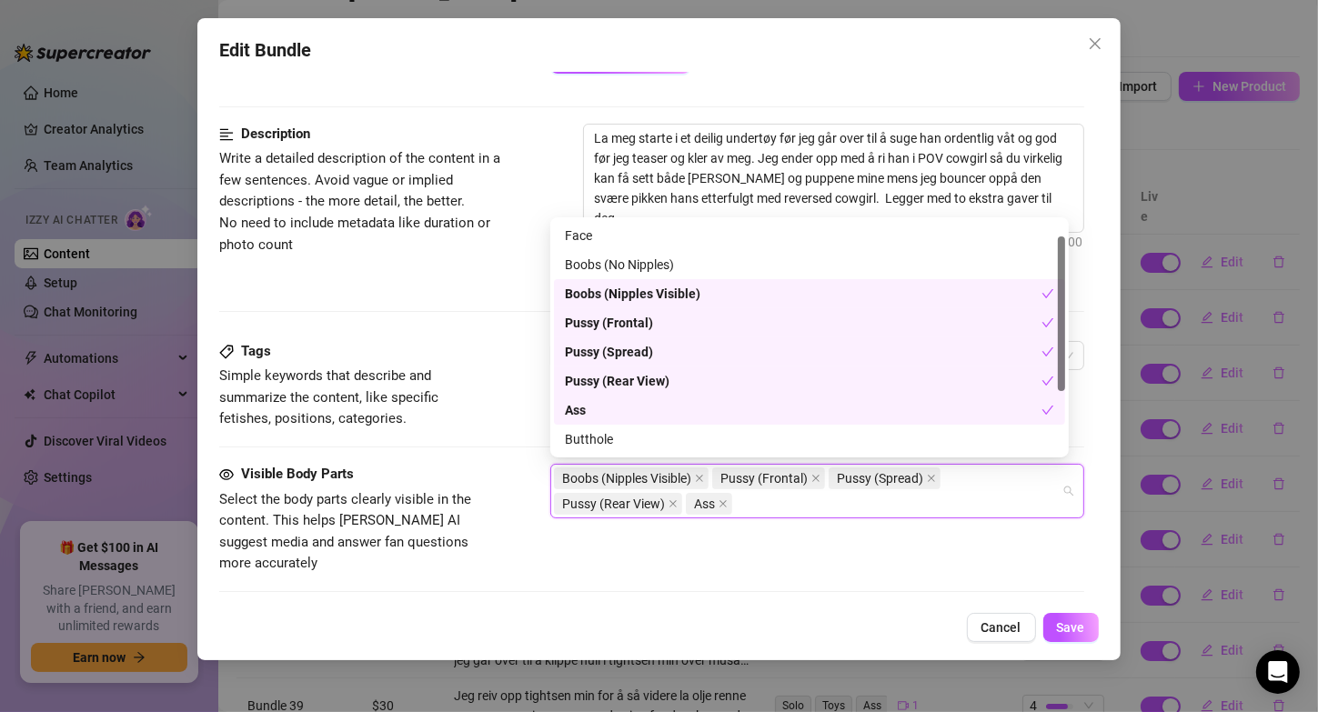
scroll to position [116, 0]
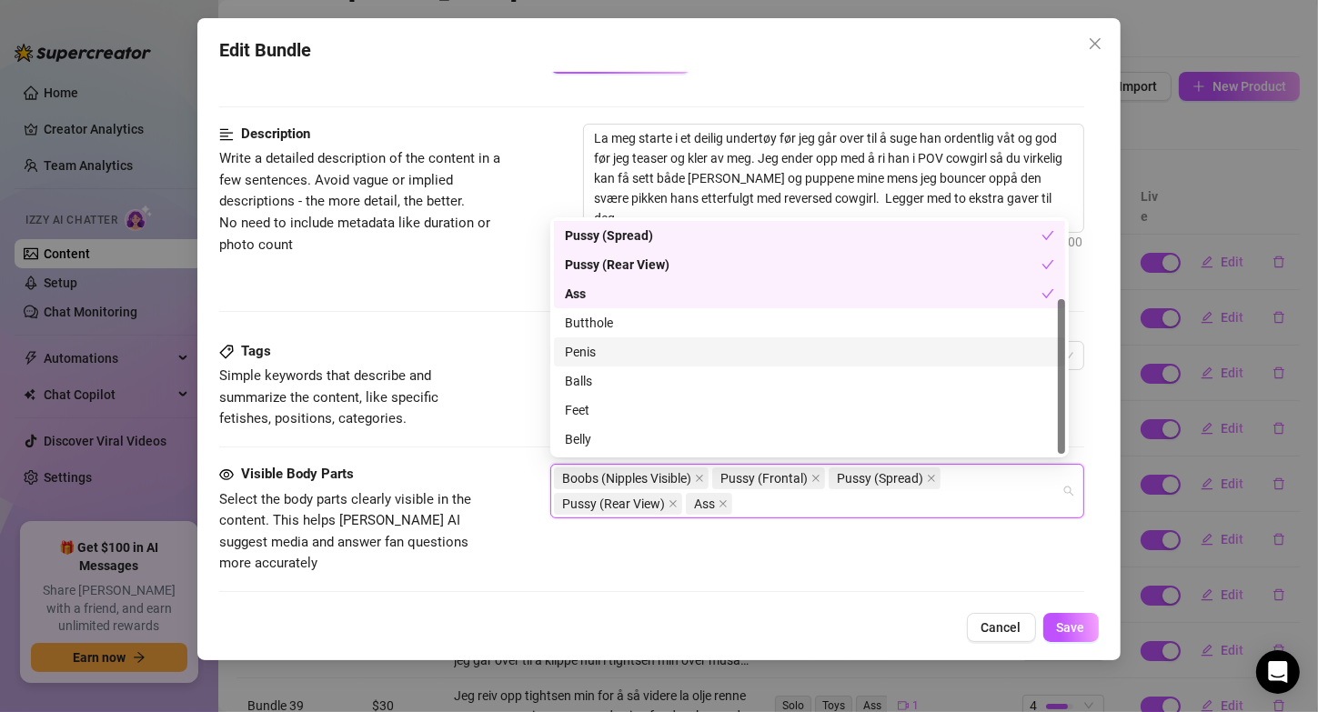
click at [592, 344] on div "Penis" at bounding box center [809, 352] width 489 height 20
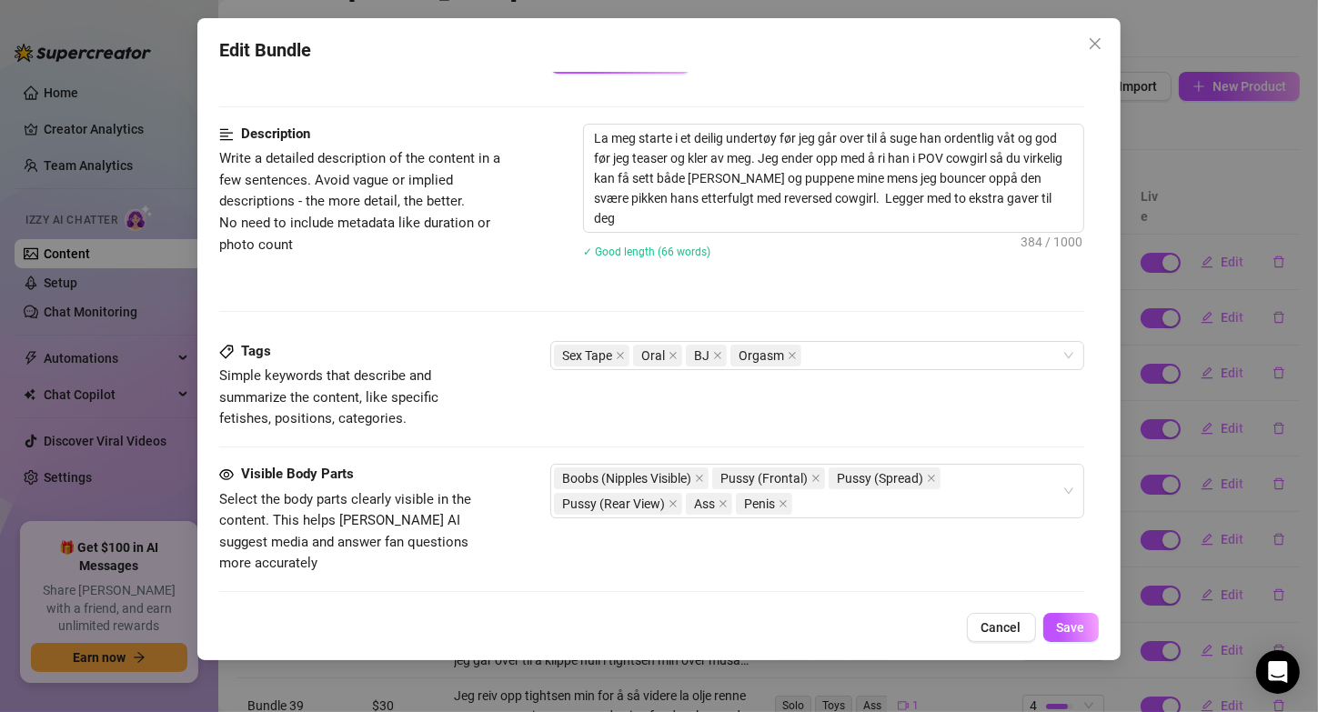
click at [478, 331] on div "Description Write a detailed description of the content in a few sentences. Avo…" at bounding box center [651, 232] width 864 height 217
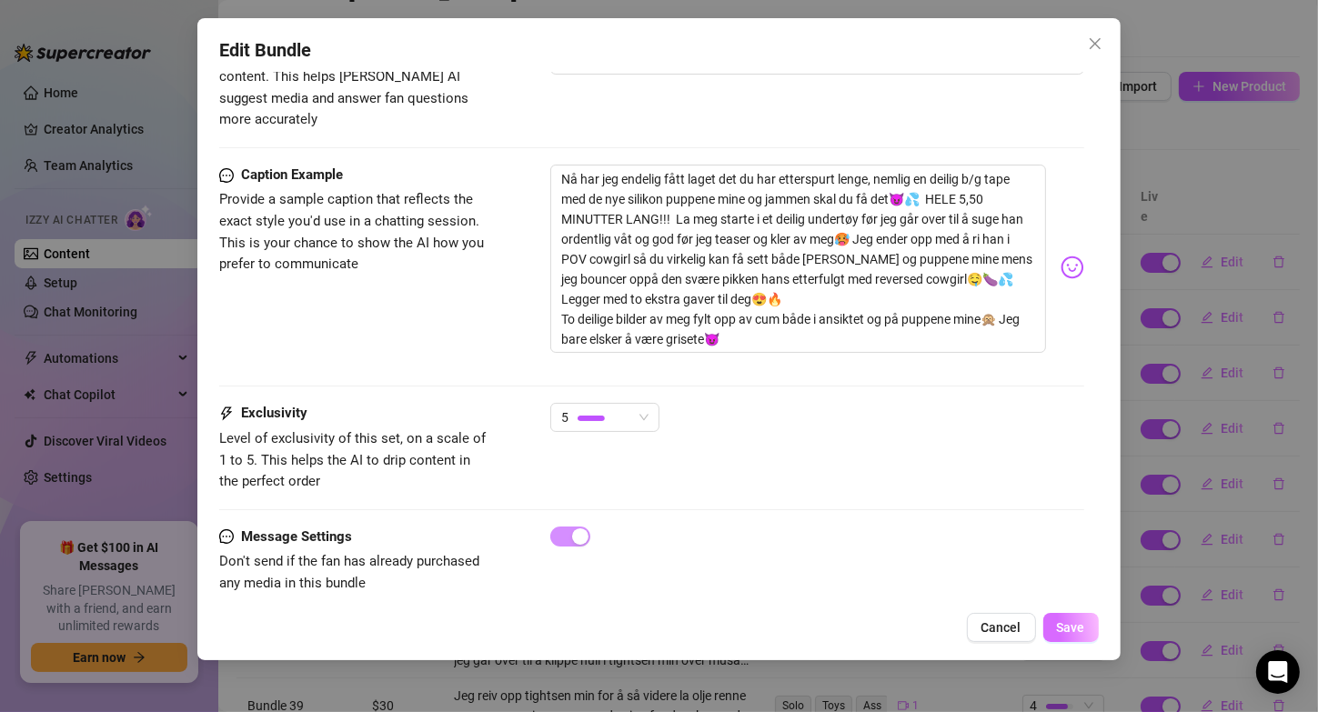
click at [1081, 631] on span "Save" at bounding box center [1071, 627] width 28 height 15
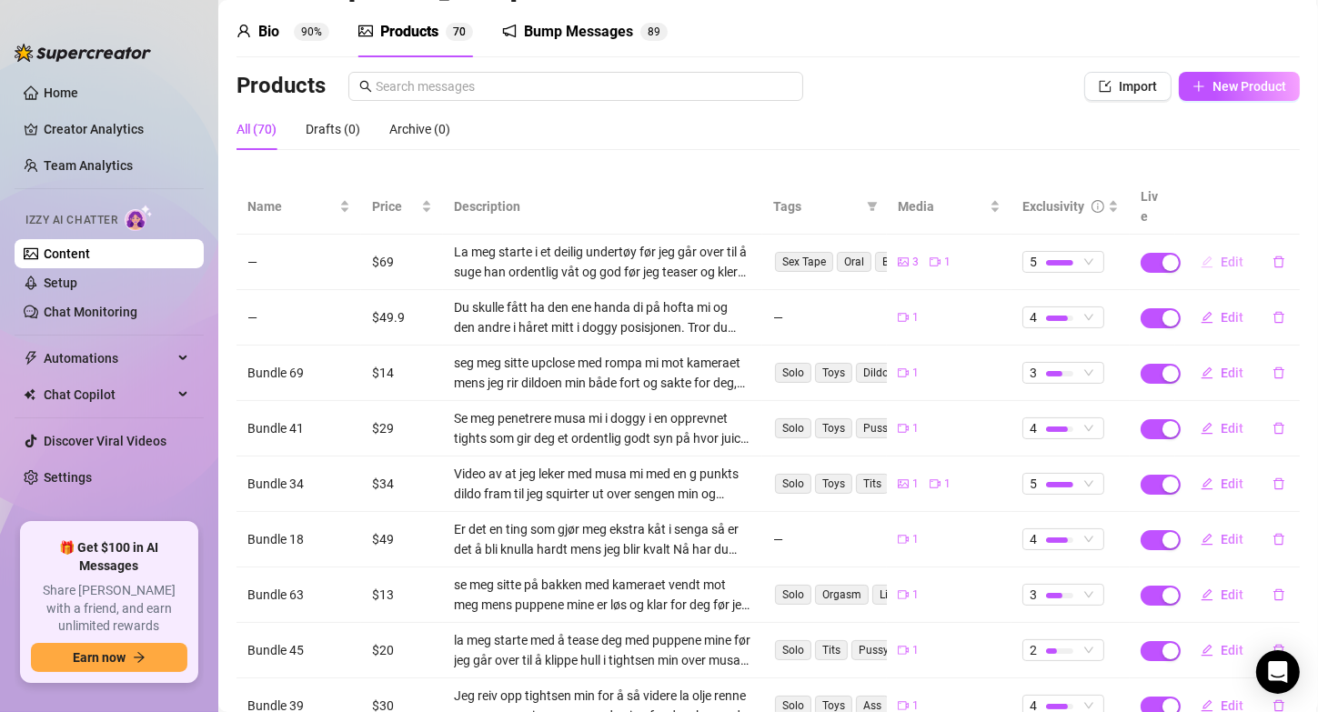
click at [1221, 255] on span "Edit" at bounding box center [1232, 262] width 23 height 15
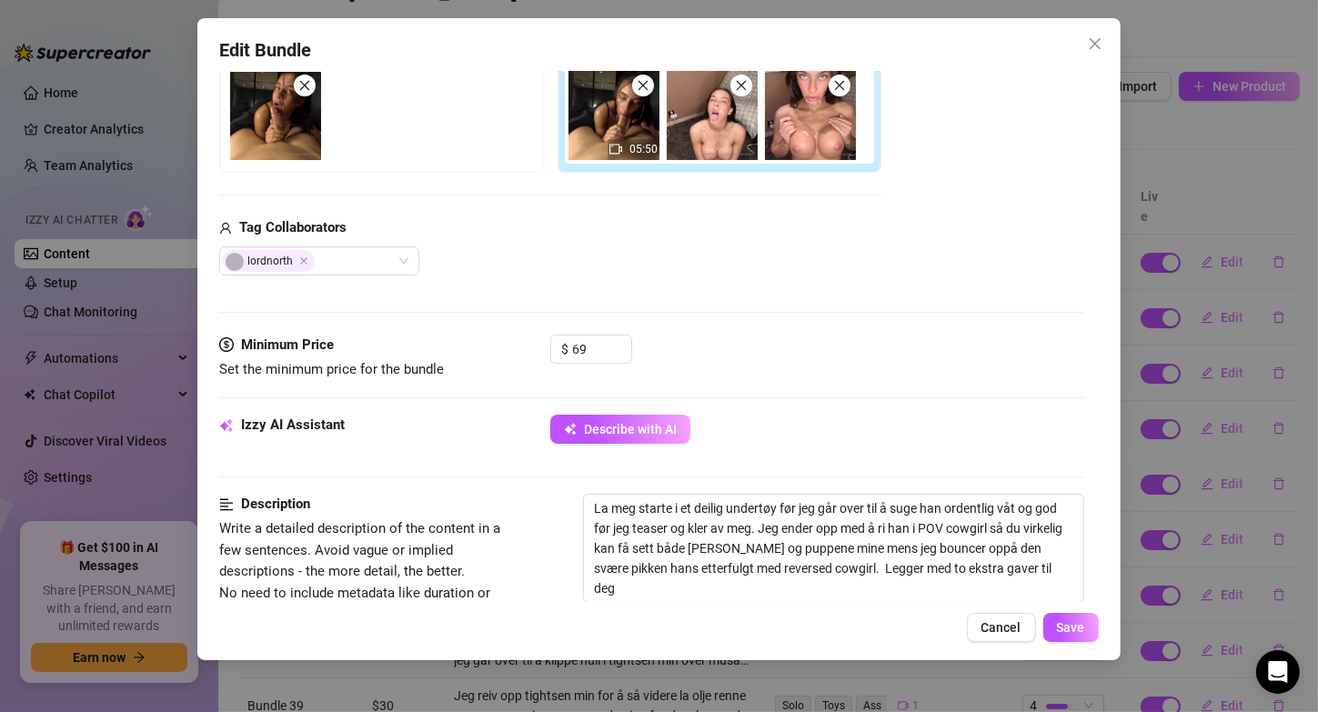
scroll to position [379, 0]
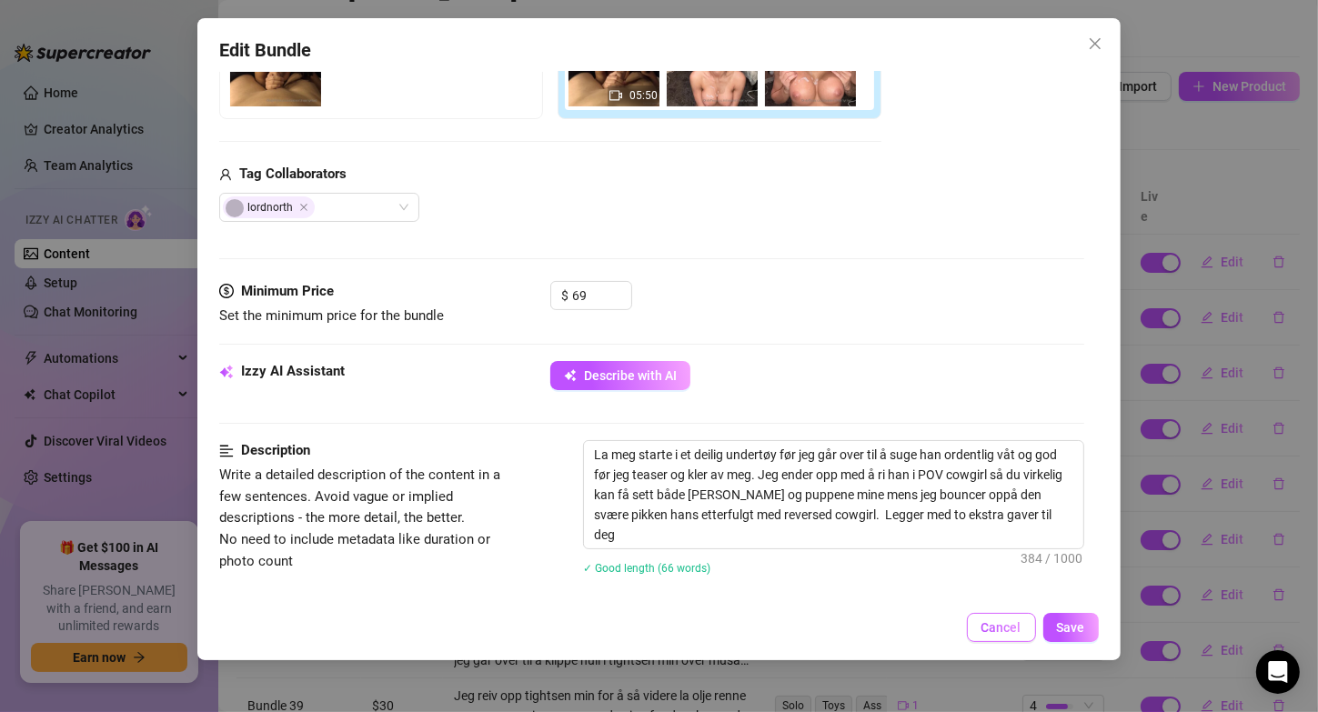
click at [1006, 625] on span "Cancel" at bounding box center [1001, 627] width 40 height 15
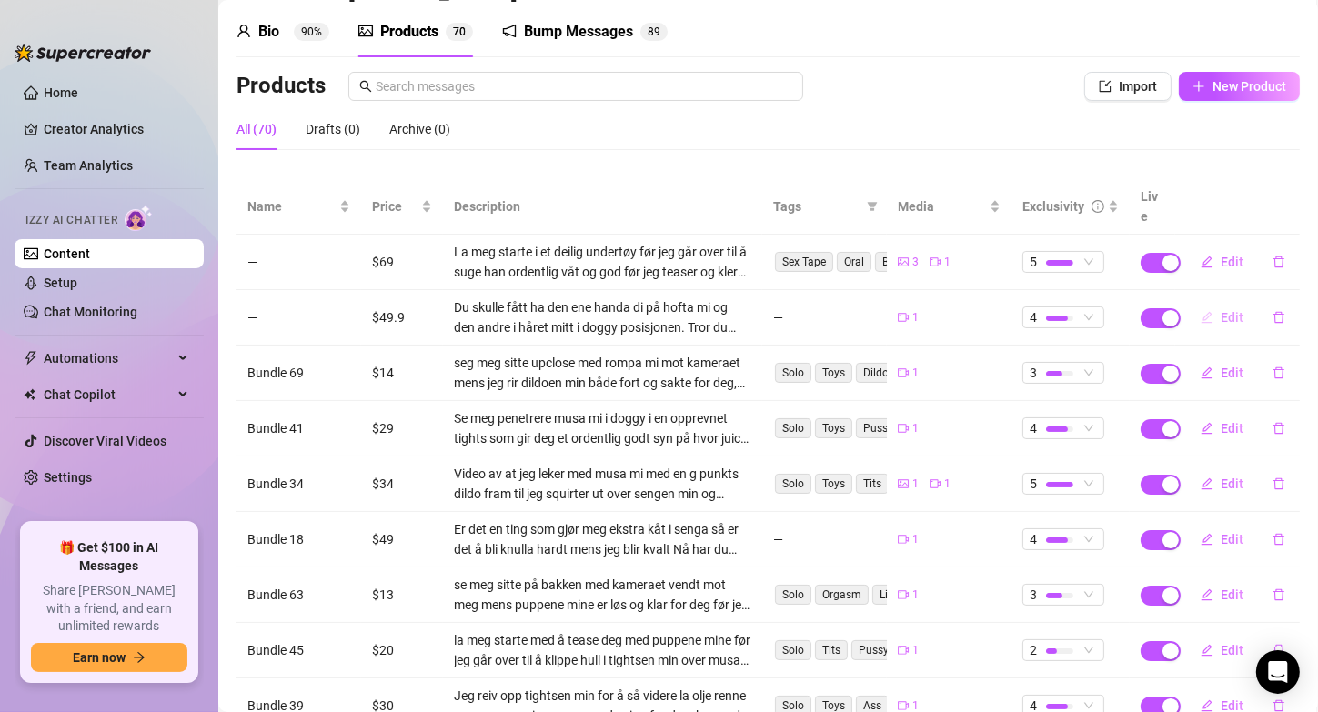
click at [1201, 303] on button "Edit" at bounding box center [1222, 317] width 72 height 29
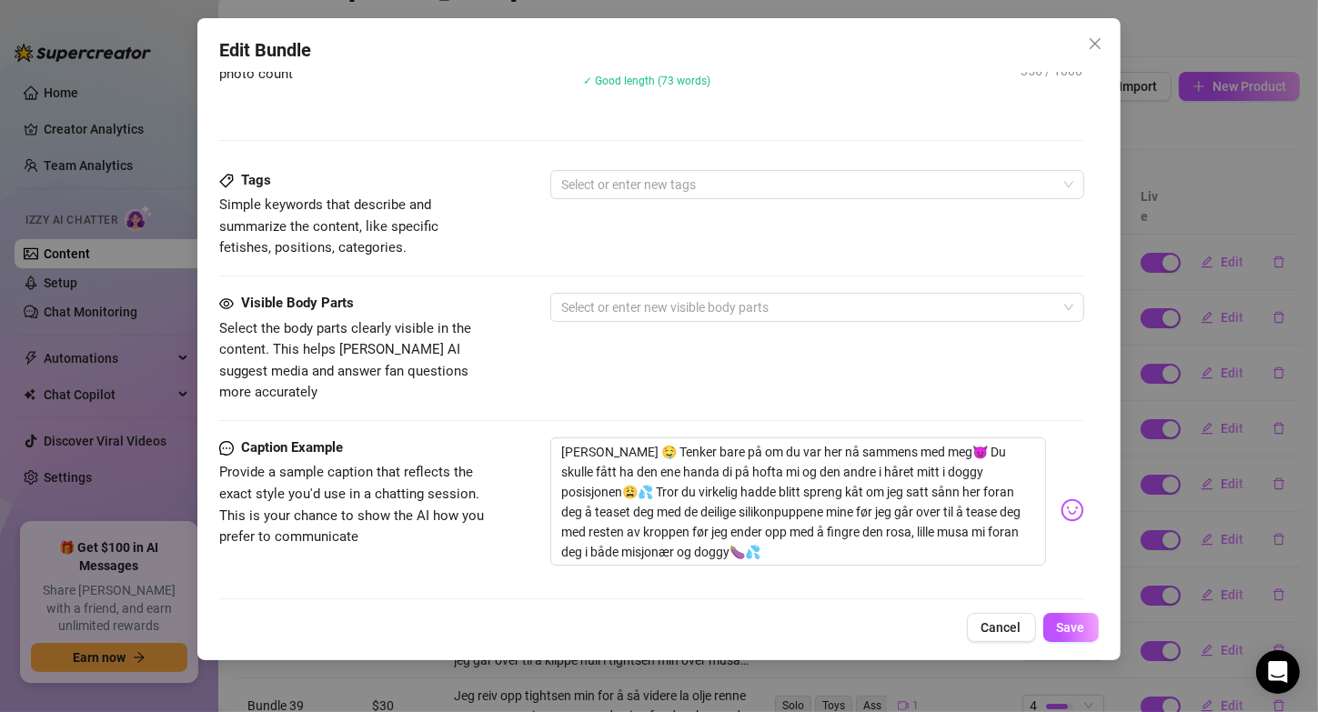
scroll to position [868, 0]
click at [991, 636] on button "Cancel" at bounding box center [1001, 627] width 69 height 29
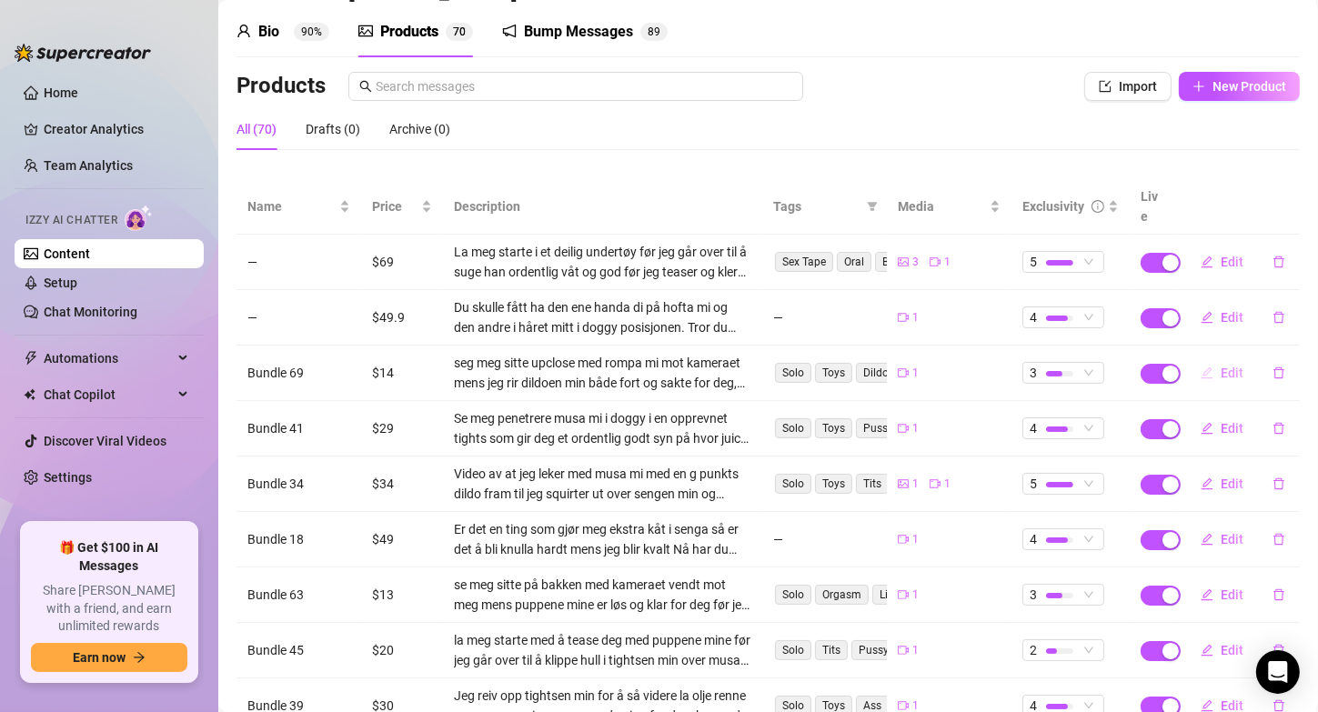
click at [1209, 362] on button "Edit" at bounding box center [1222, 372] width 72 height 29
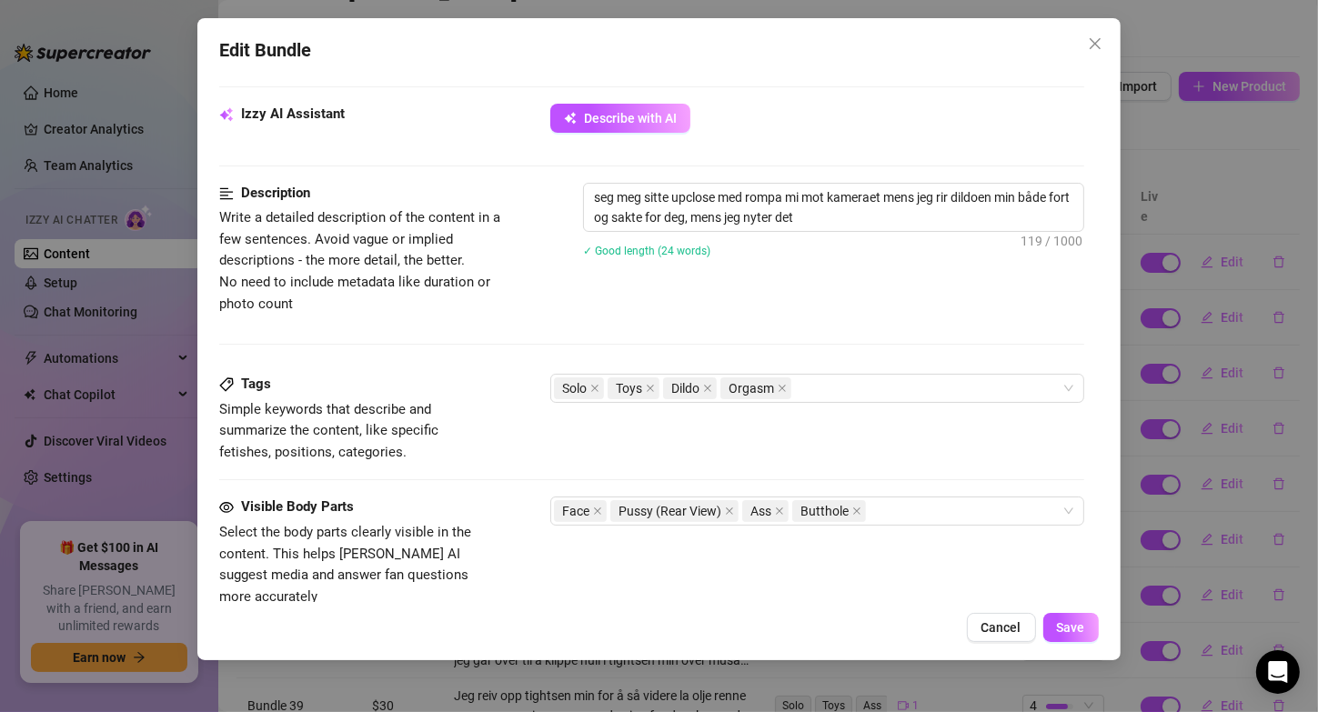
scroll to position [639, 0]
click at [1023, 626] on button "Cancel" at bounding box center [1001, 627] width 69 height 29
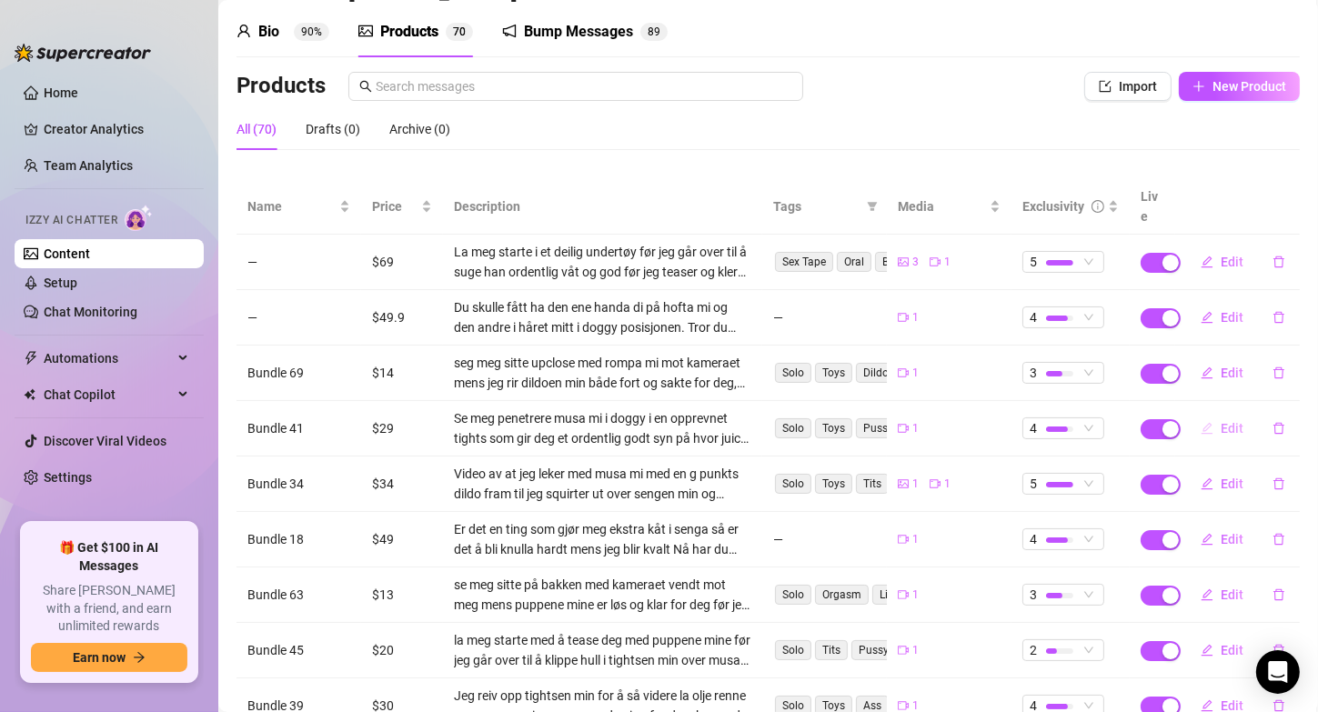
click at [1201, 414] on button "Edit" at bounding box center [1222, 428] width 72 height 29
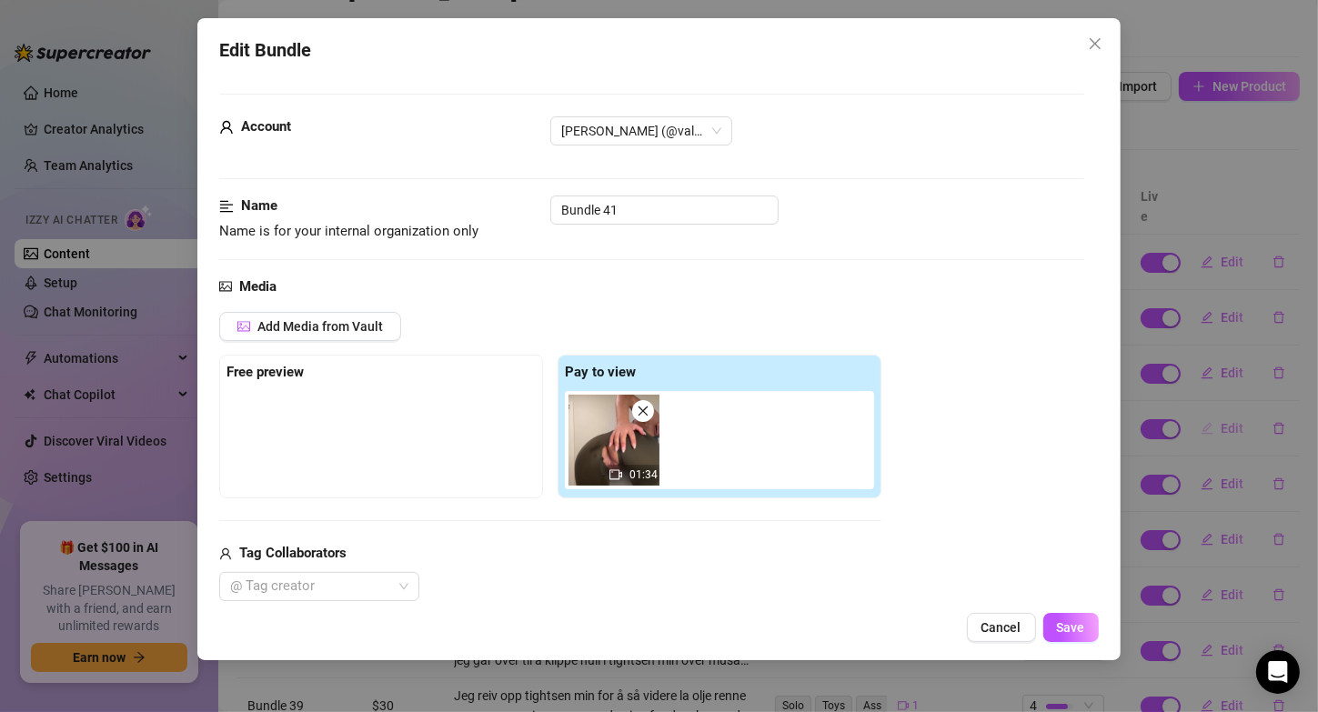
click at [1201, 412] on div "Edit Bundle Account [PERSON_NAME] (@valentinamyriad) Name Name is for your inte…" at bounding box center [659, 356] width 1318 height 712
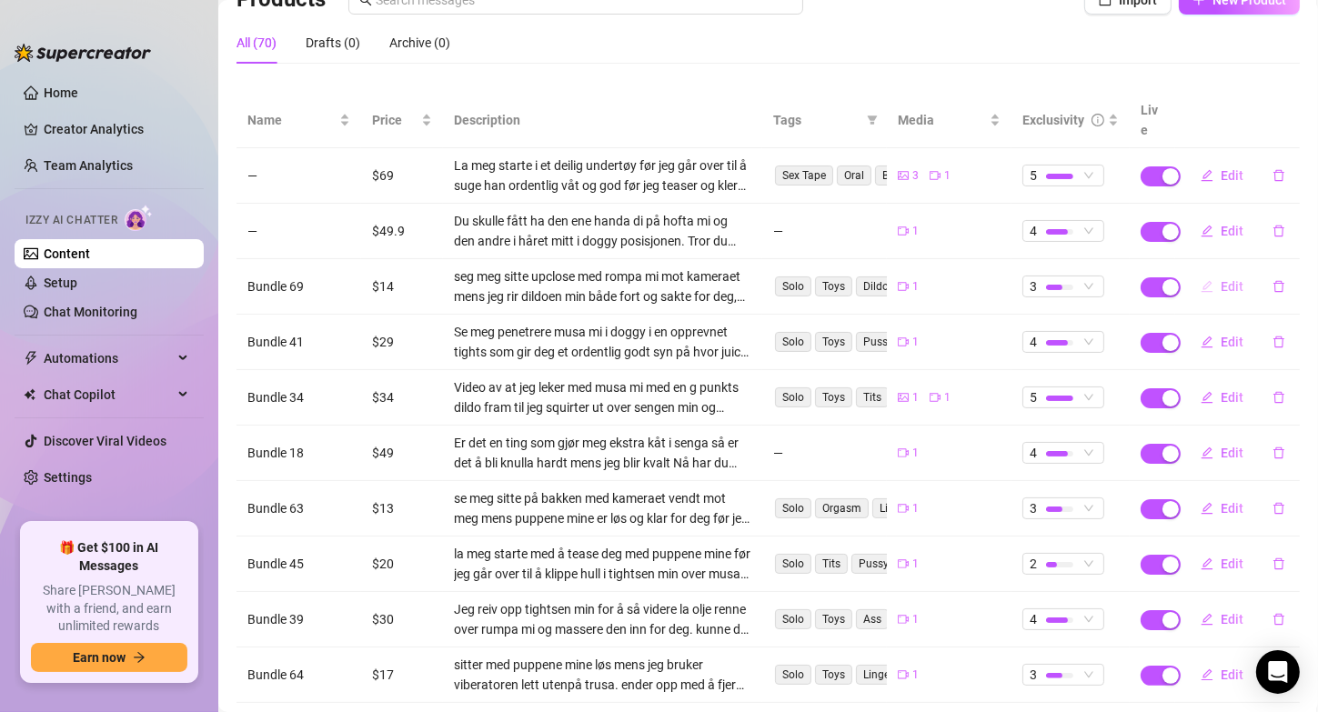
scroll to position [166, 0]
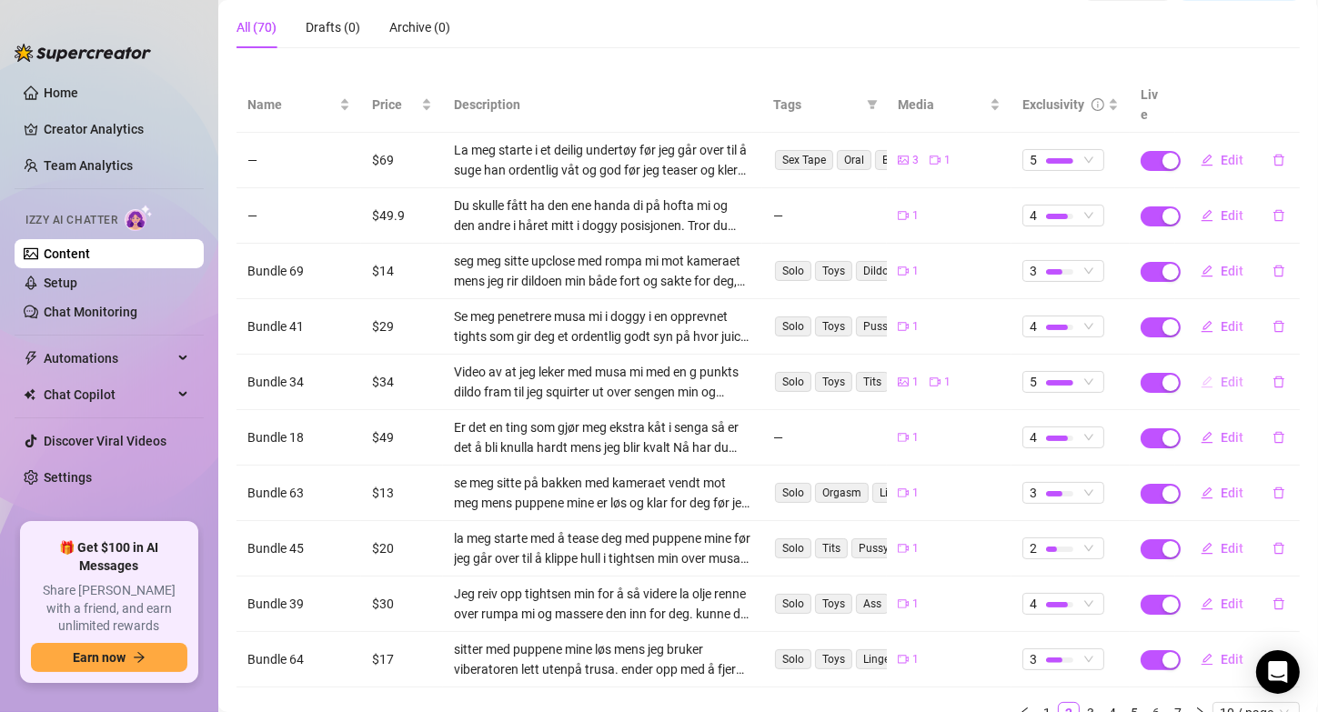
click at [1198, 367] on button "Edit" at bounding box center [1222, 381] width 72 height 29
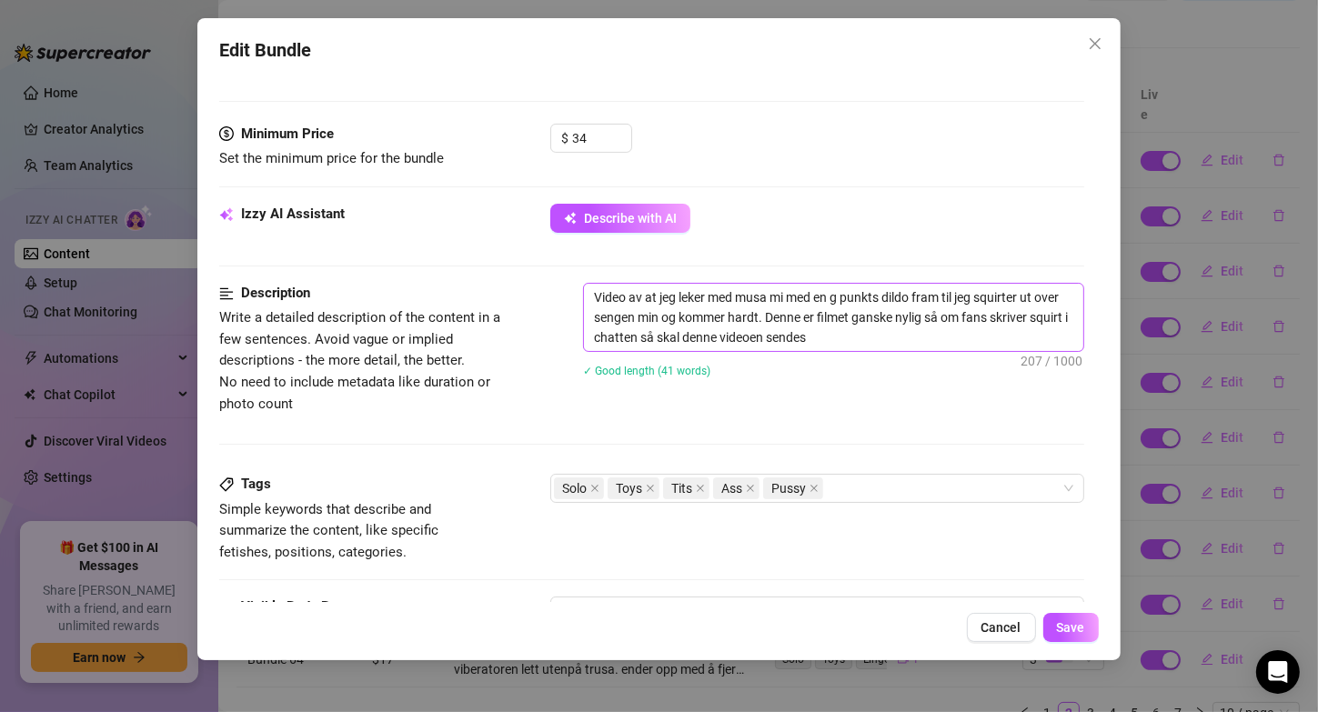
scroll to position [528, 0]
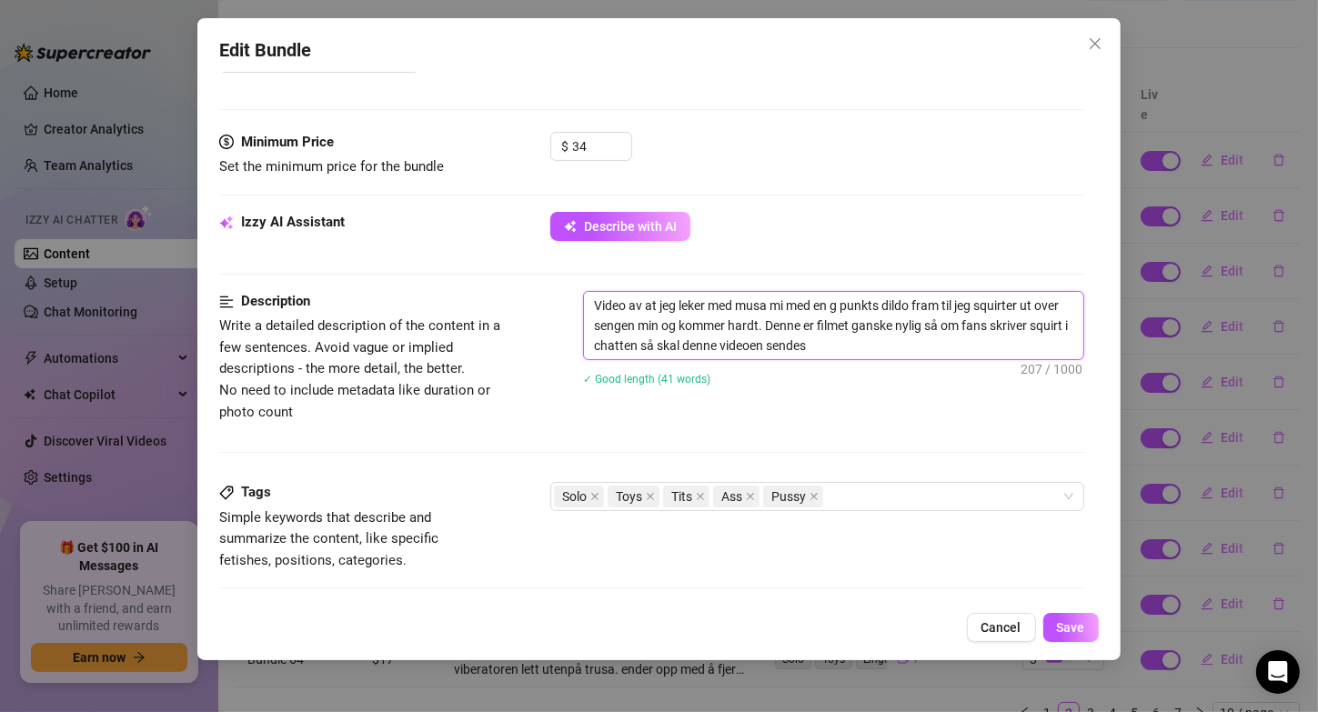
drag, startPoint x: 901, startPoint y: 344, endPoint x: 794, endPoint y: 318, distance: 110.3
click at [794, 318] on textarea "Video av at jeg leker med musa mi med en g punkts dildo fram til jeg squirter u…" at bounding box center [833, 325] width 498 height 67
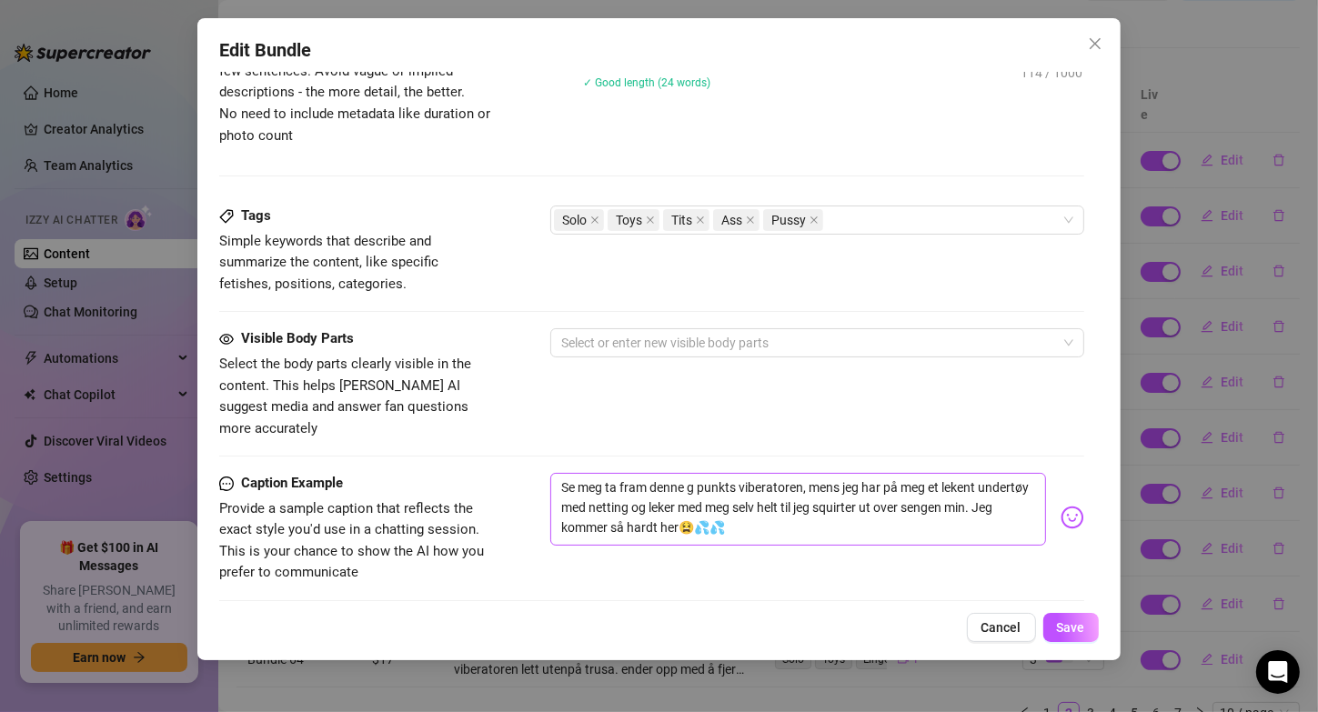
scroll to position [1021, 0]
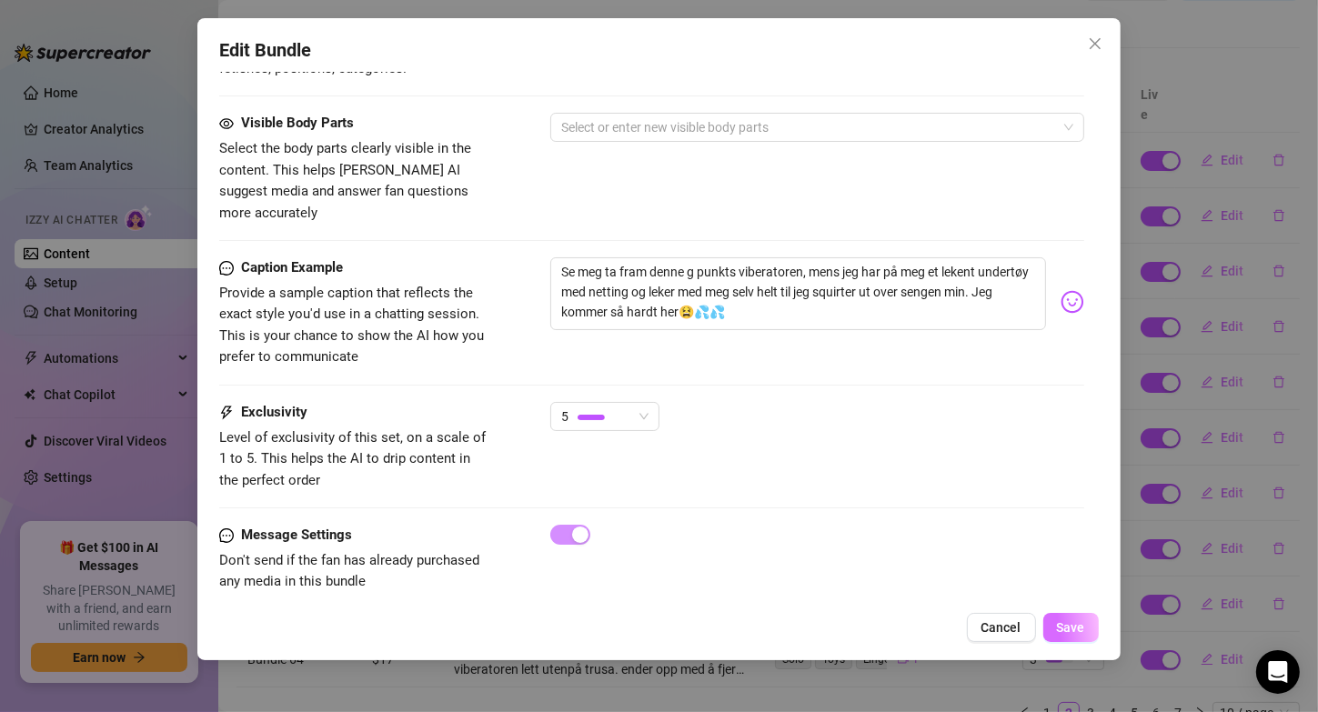
click at [1071, 628] on span "Save" at bounding box center [1071, 627] width 28 height 15
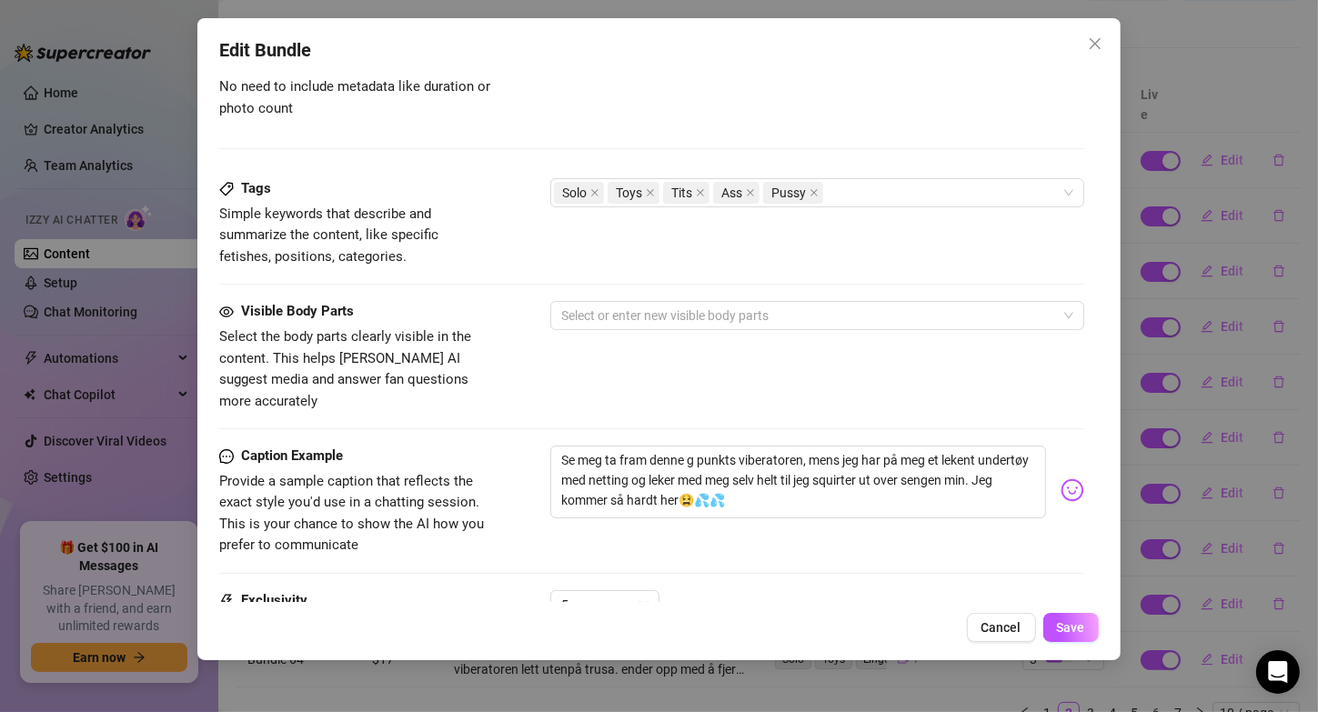
scroll to position [459, 0]
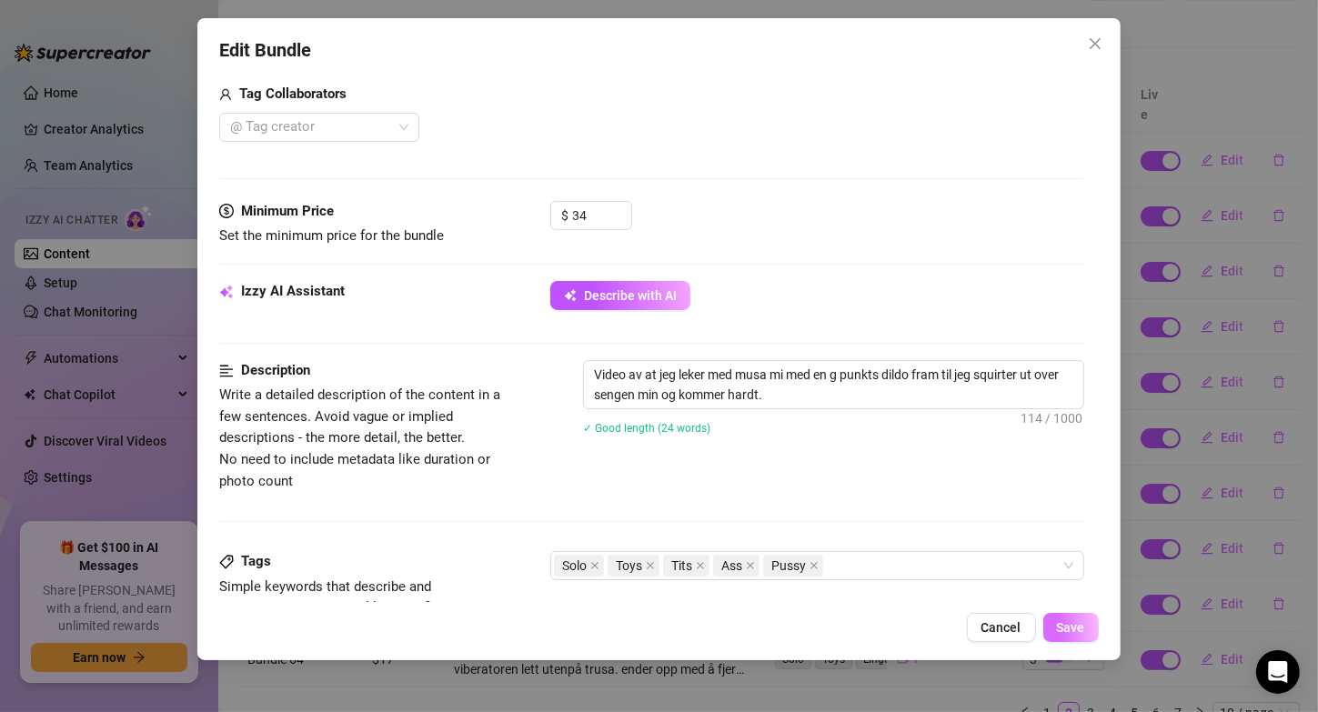
click at [1067, 633] on span "Save" at bounding box center [1071, 627] width 28 height 15
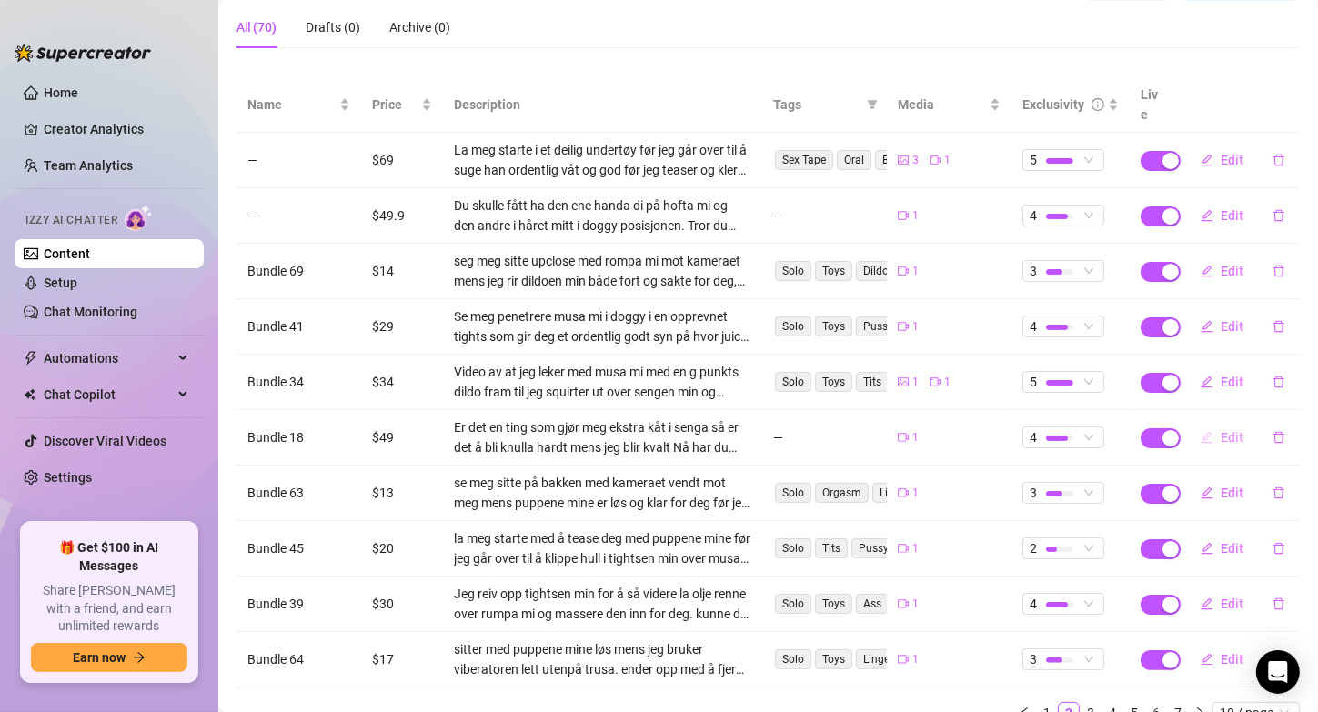
click at [1201, 431] on icon "edit" at bounding box center [1207, 437] width 13 height 13
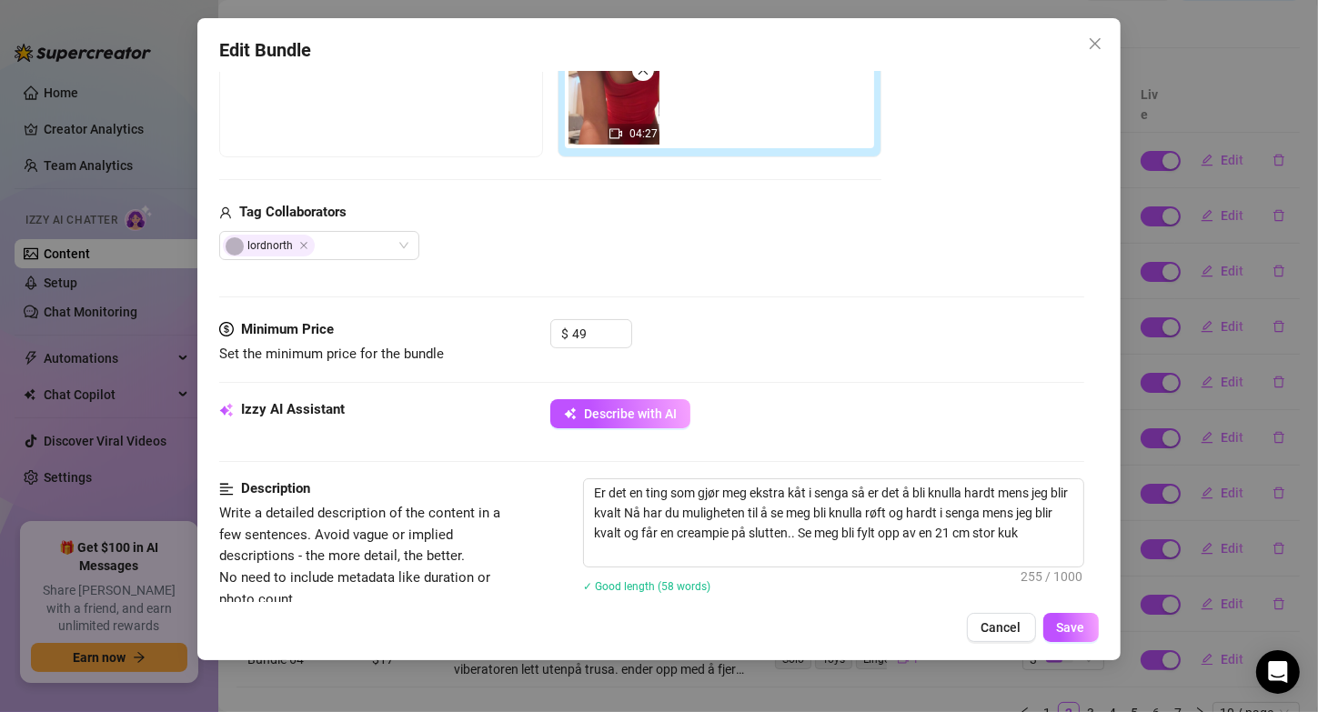
scroll to position [408, 0]
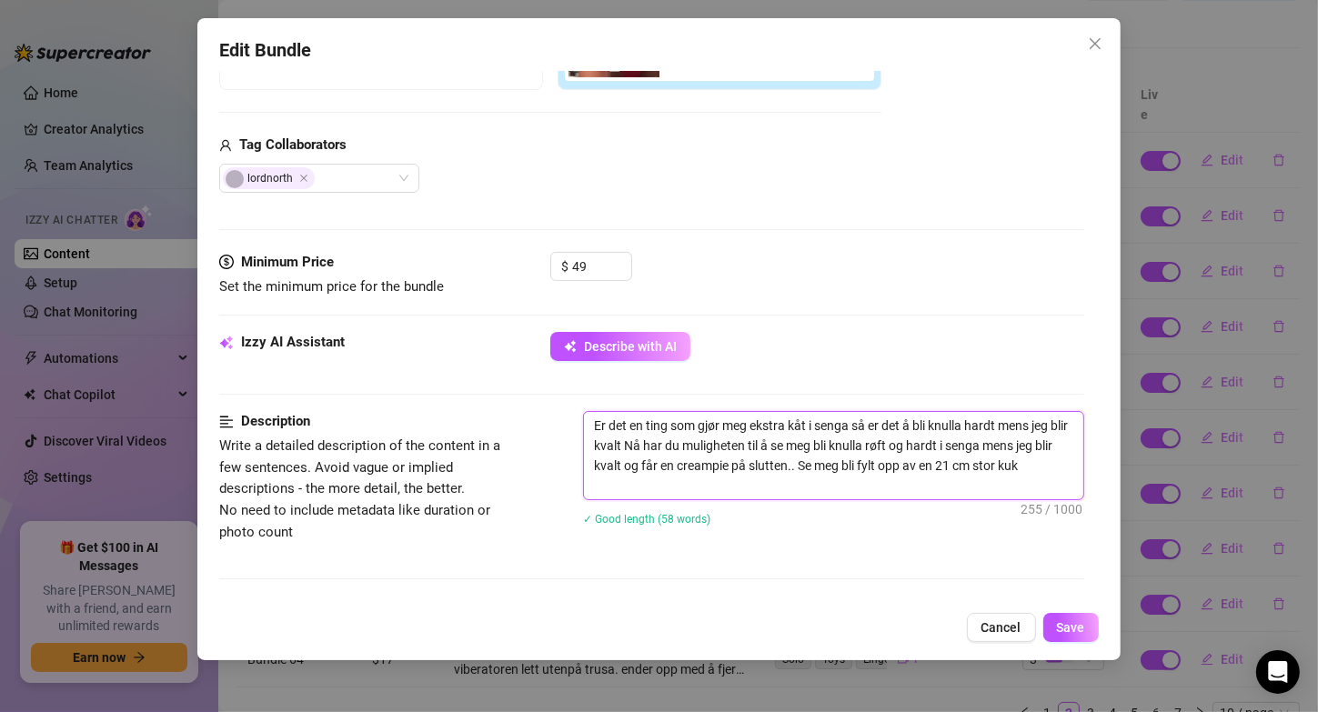
click at [640, 438] on textarea "Er det en ting som gjør meg ekstra kåt i senga så er det å bli knulla hardt men…" at bounding box center [833, 455] width 498 height 87
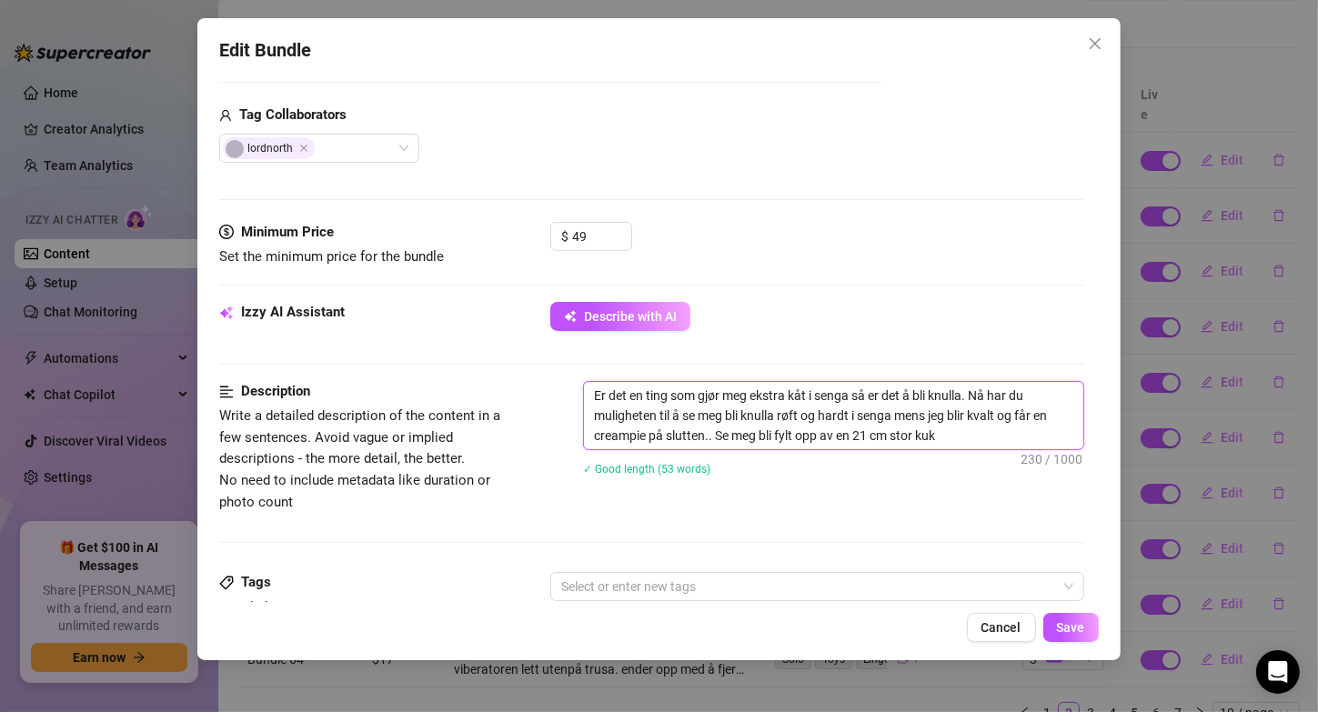
scroll to position [440, 0]
click at [822, 408] on textarea "Er det en ting som gjør meg ekstra kåt i senga så er det å bli knulla. Nå har d…" at bounding box center [833, 413] width 498 height 67
click at [593, 429] on textarea "Er det en ting som gjør meg ekstra kåt i senga så er det å bli knulla. Nå har d…" at bounding box center [833, 413] width 498 height 67
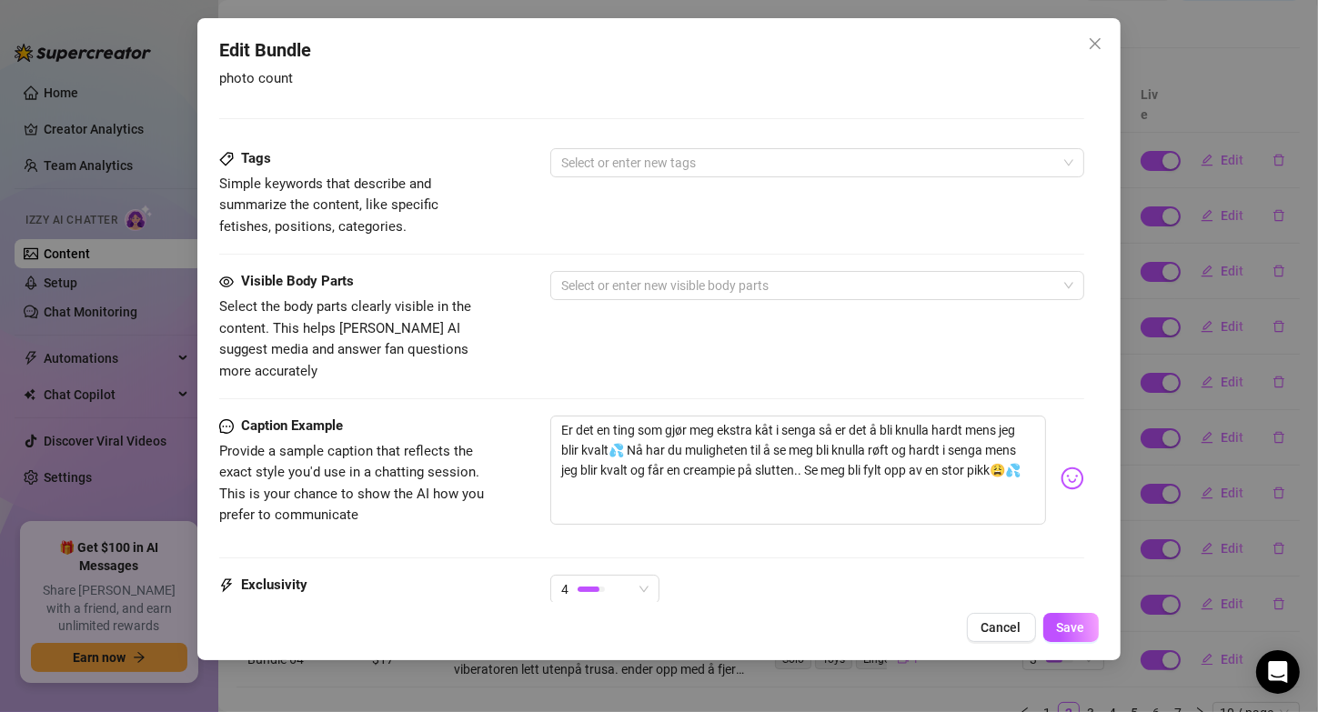
scroll to position [864, 0]
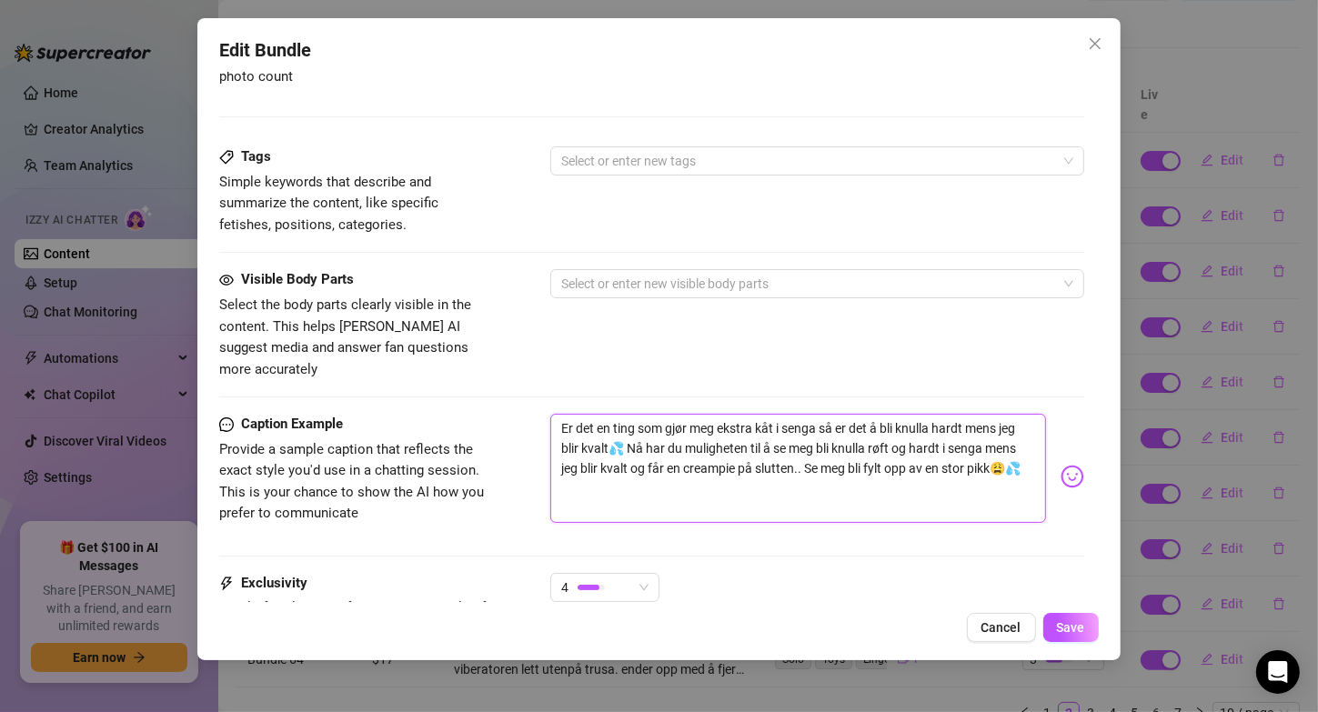
drag, startPoint x: 629, startPoint y: 420, endPoint x: 814, endPoint y: 367, distance: 193.2
click at [814, 367] on form "Account [PERSON_NAME] (@valentinamyriad) Name Name is for your internal organiz…" at bounding box center [651, 13] width 864 height 1567
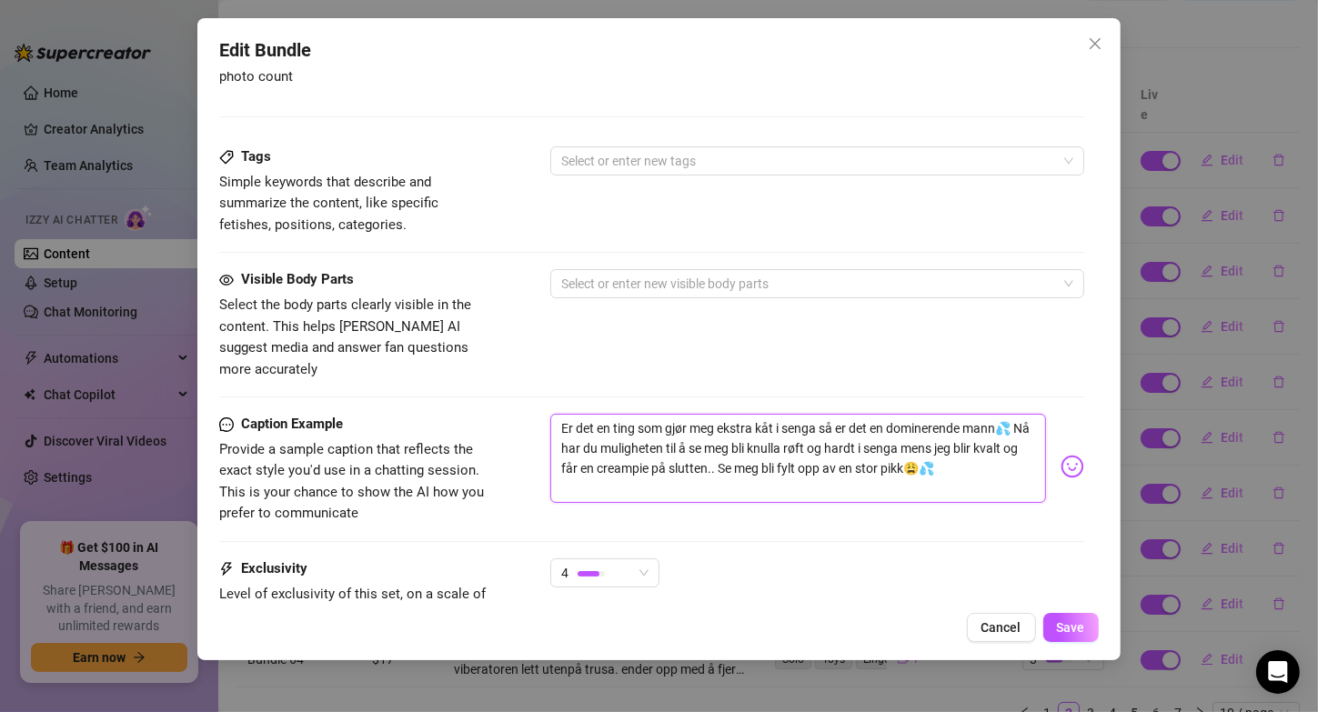
click at [805, 423] on textarea "Er det en ting som gjør meg ekstra kåt i senga så er det en dominerende mann💦 N…" at bounding box center [797, 458] width 495 height 89
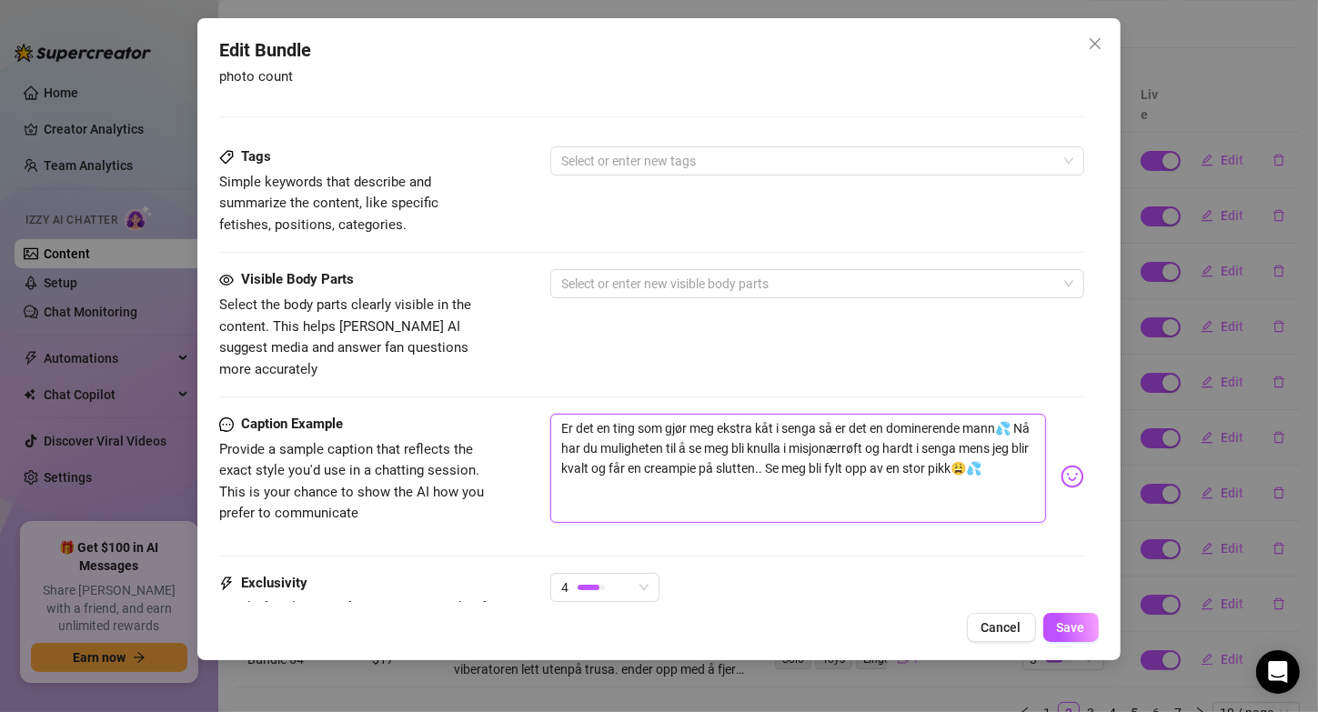
drag, startPoint x: 631, startPoint y: 444, endPoint x: 874, endPoint y: 433, distance: 243.1
click at [874, 433] on textarea "Er det en ting som gjør meg ekstra kåt i senga så er det en dominerende mann💦 N…" at bounding box center [797, 468] width 495 height 109
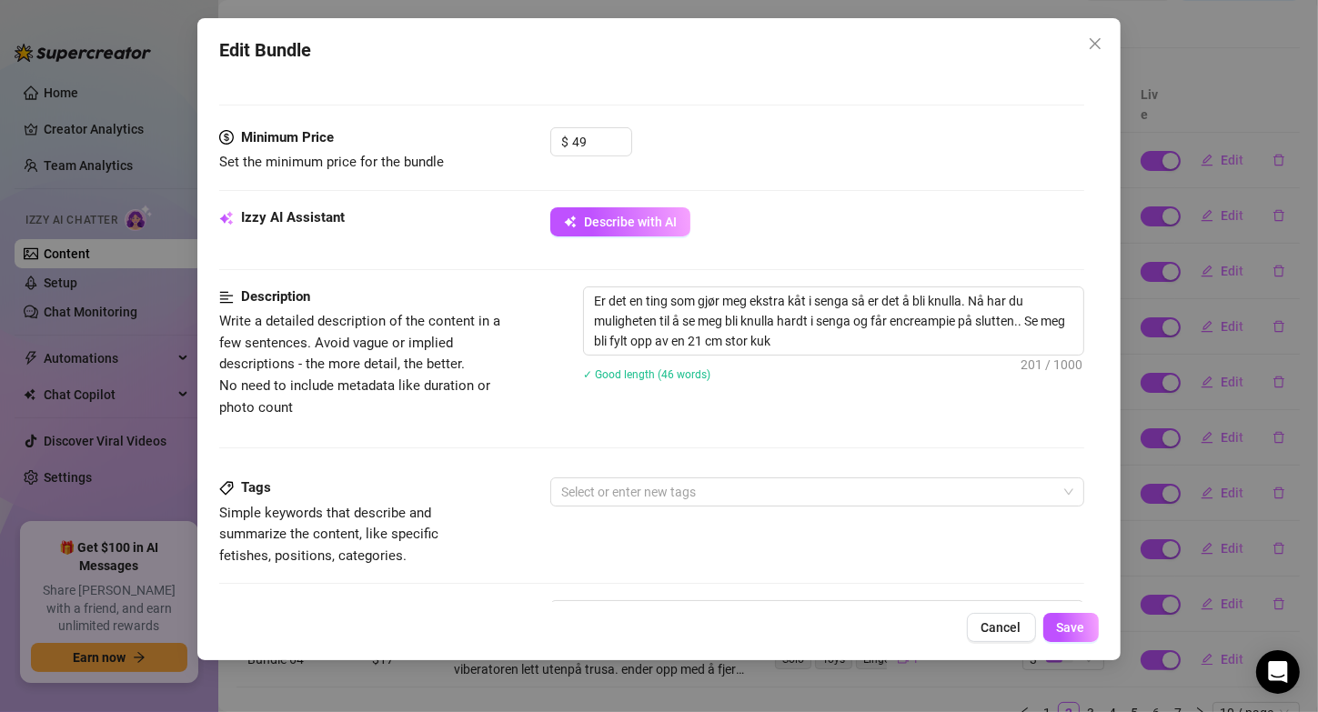
scroll to position [545, 0]
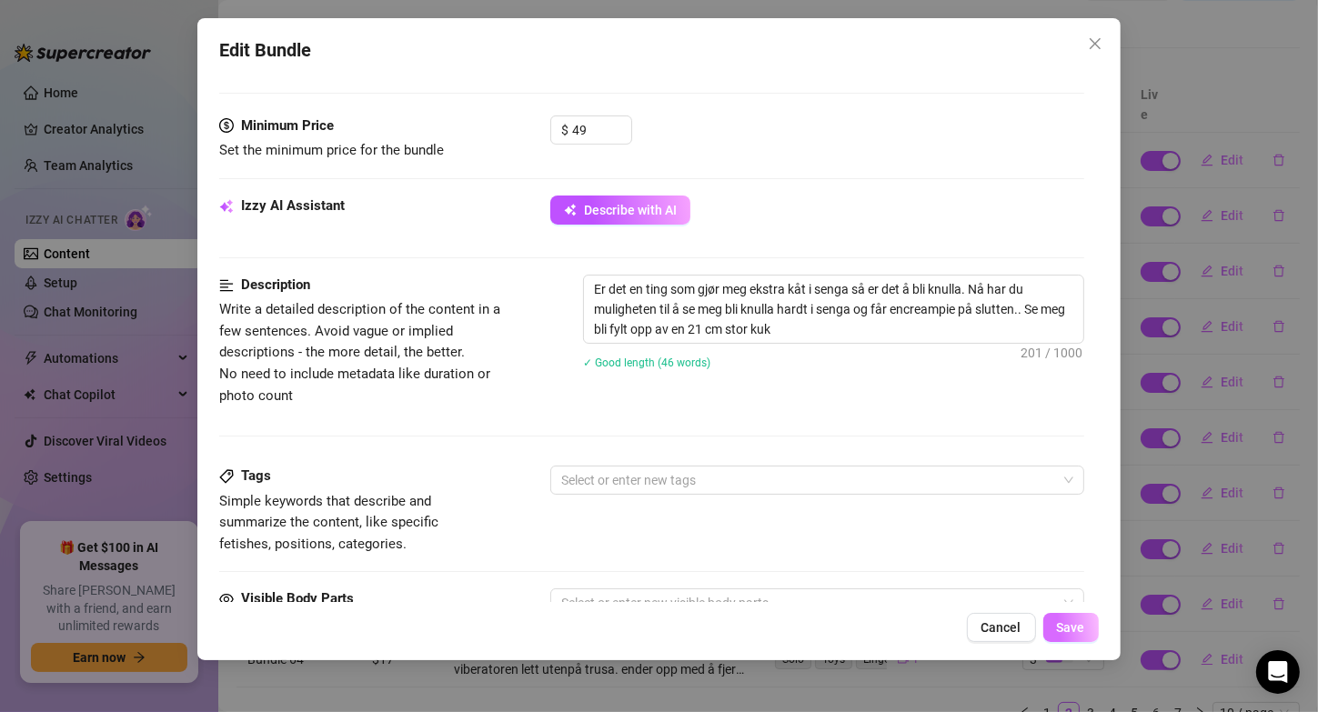
click at [1057, 635] on span "Save" at bounding box center [1071, 627] width 28 height 15
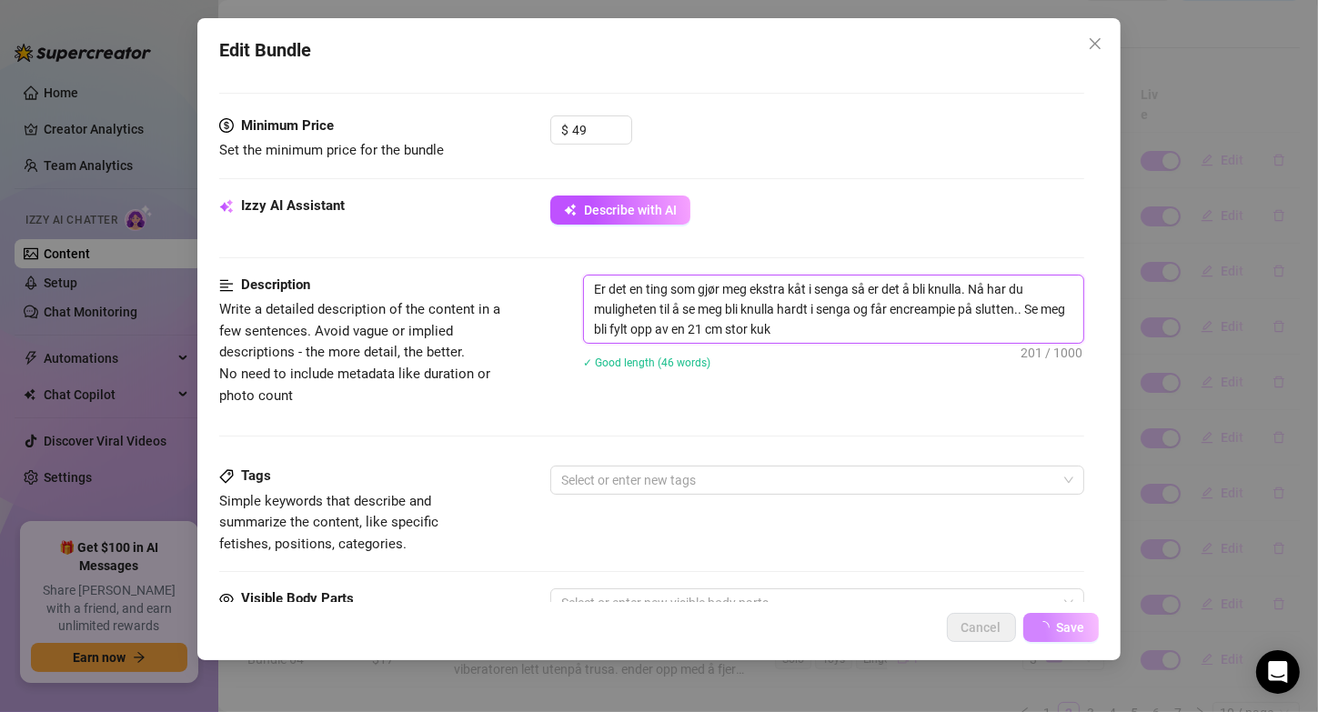
click at [909, 305] on textarea "Er det en ting som gjør meg ekstra kåt i senga så er det å bli knulla. Nå har d…" at bounding box center [833, 309] width 498 height 67
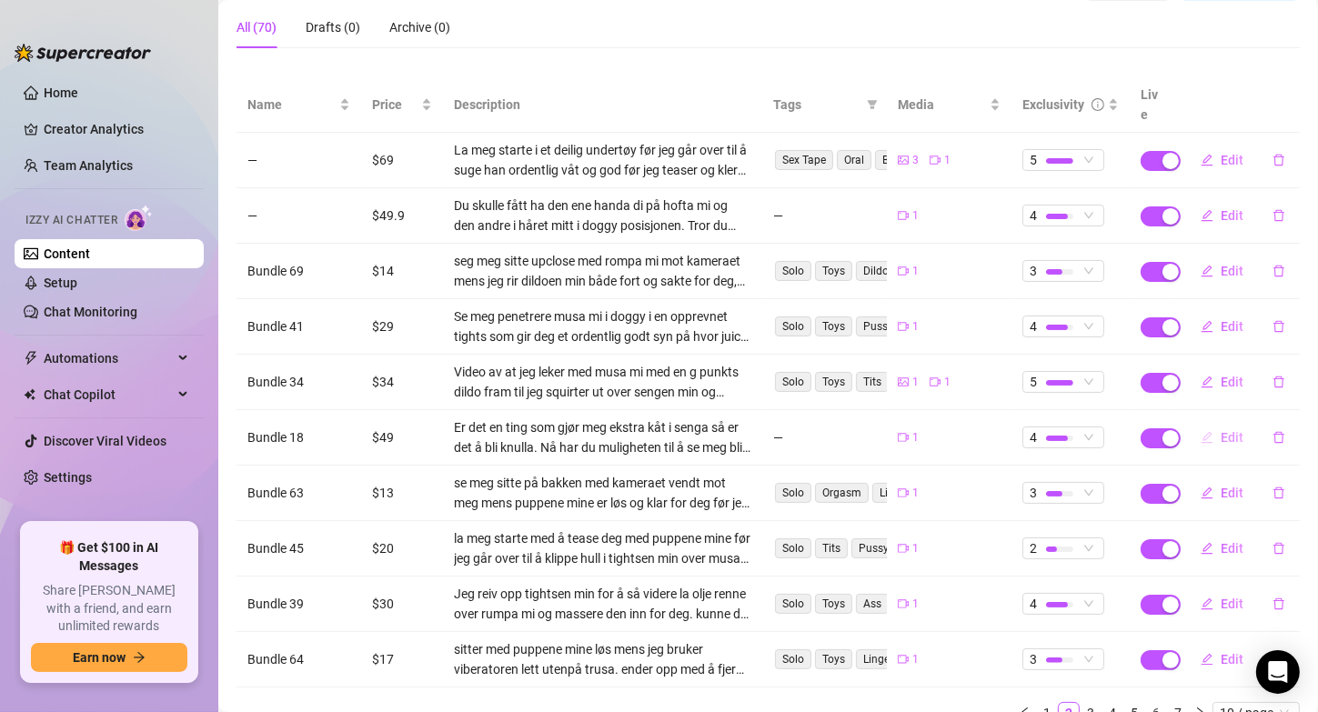
click at [1206, 423] on button "Edit" at bounding box center [1222, 437] width 72 height 29
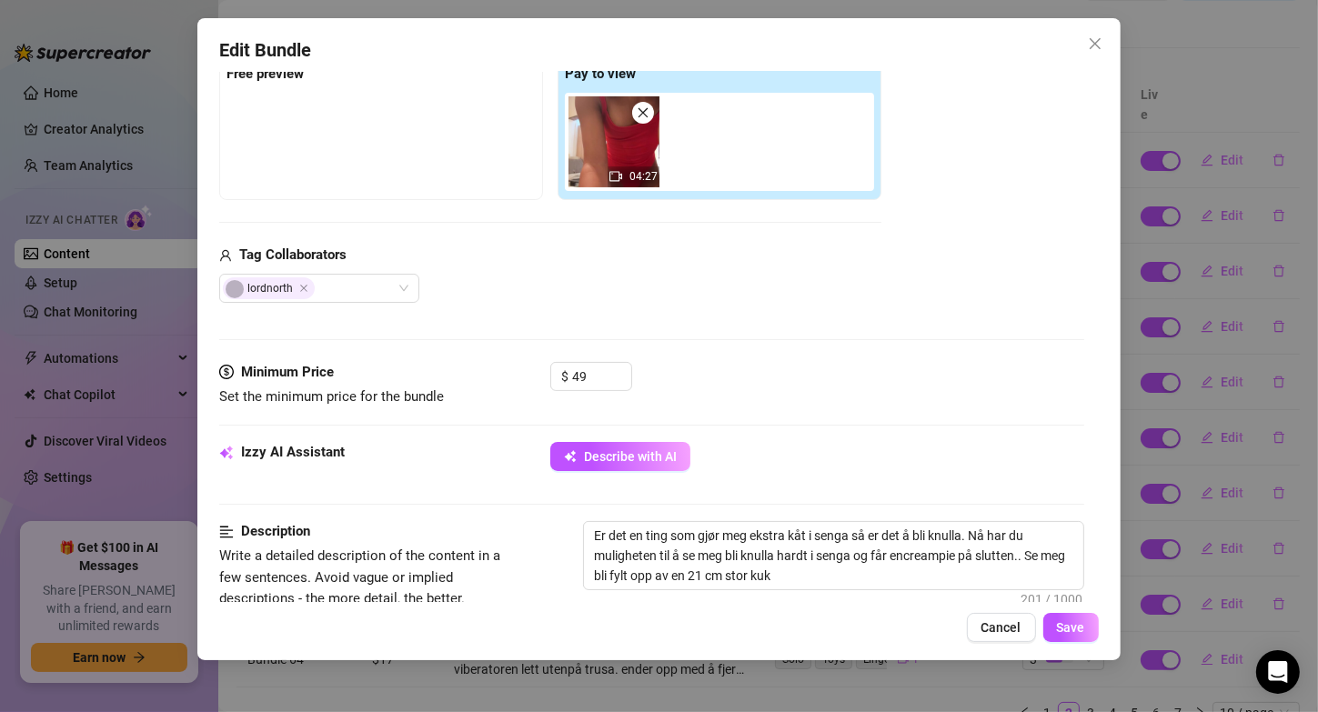
scroll to position [357, 0]
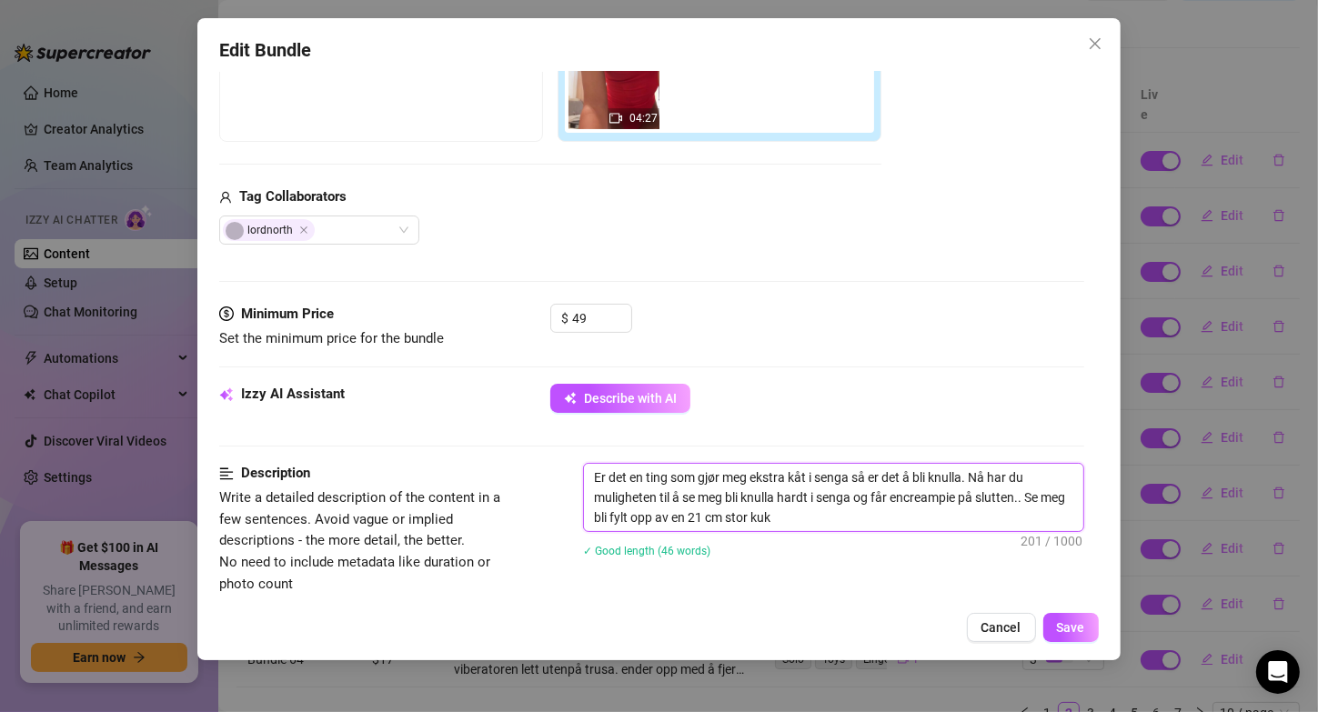
click at [812, 496] on textarea "Er det en ting som gjør meg ekstra kåt i senga så er det å bli knulla. Nå har d…" at bounding box center [833, 497] width 498 height 67
click at [936, 498] on textarea "Er det en ting som gjør meg ekstra kåt i senga så er det å bli knulla. Nå har d…" at bounding box center [833, 497] width 498 height 67
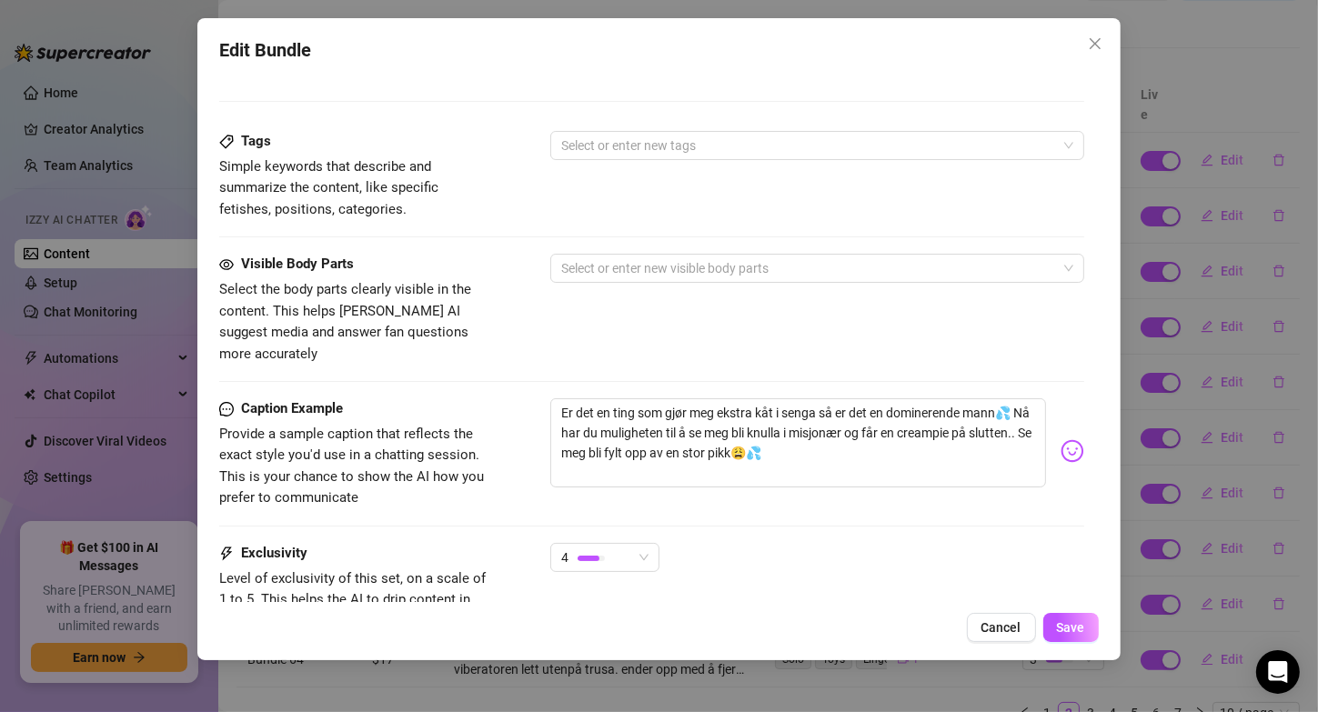
scroll to position [881, 0]
click at [1065, 620] on span "Save" at bounding box center [1071, 627] width 28 height 15
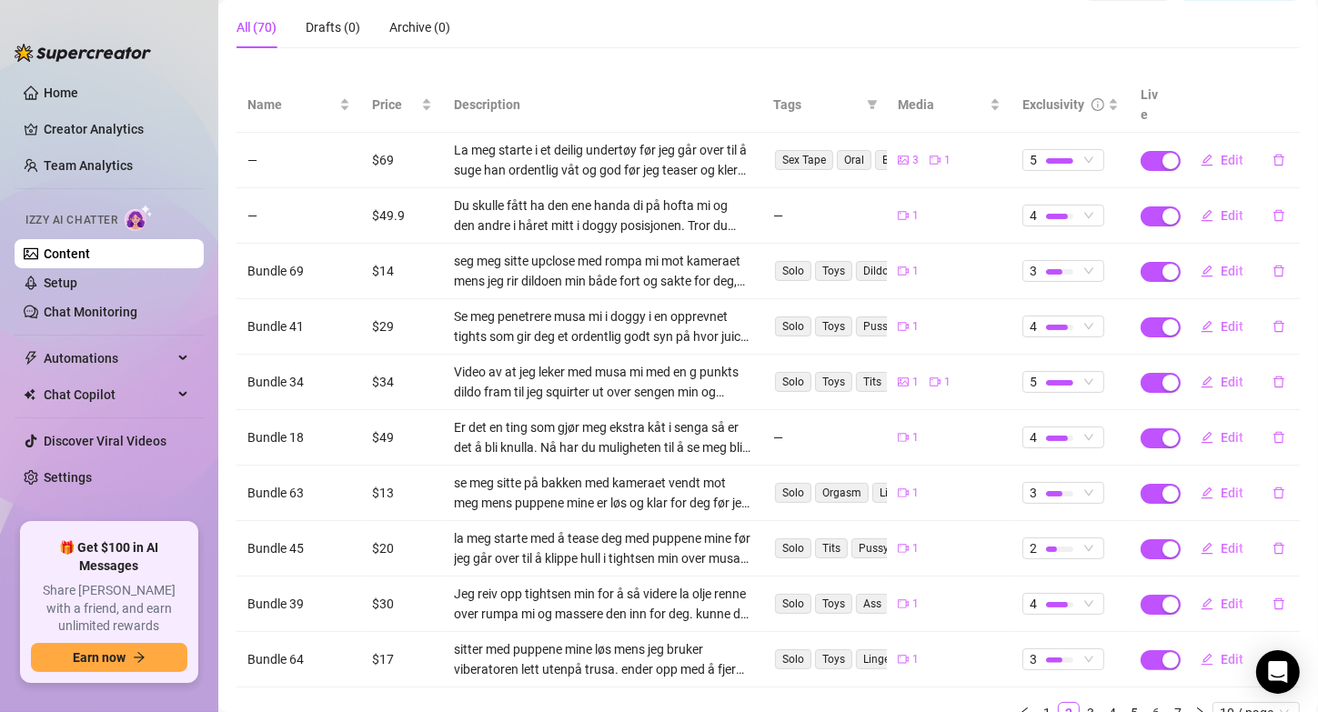
scroll to position [225, 0]
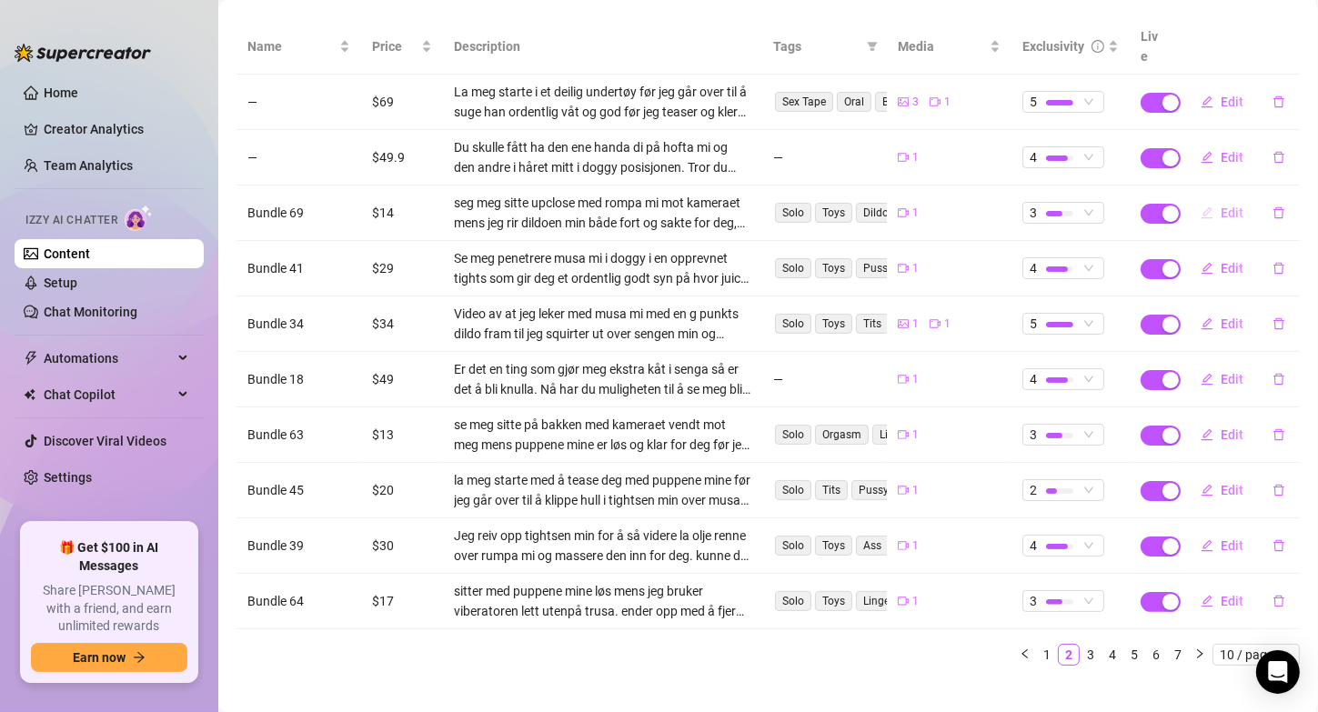
click at [1221, 206] on span "Edit" at bounding box center [1232, 213] width 23 height 15
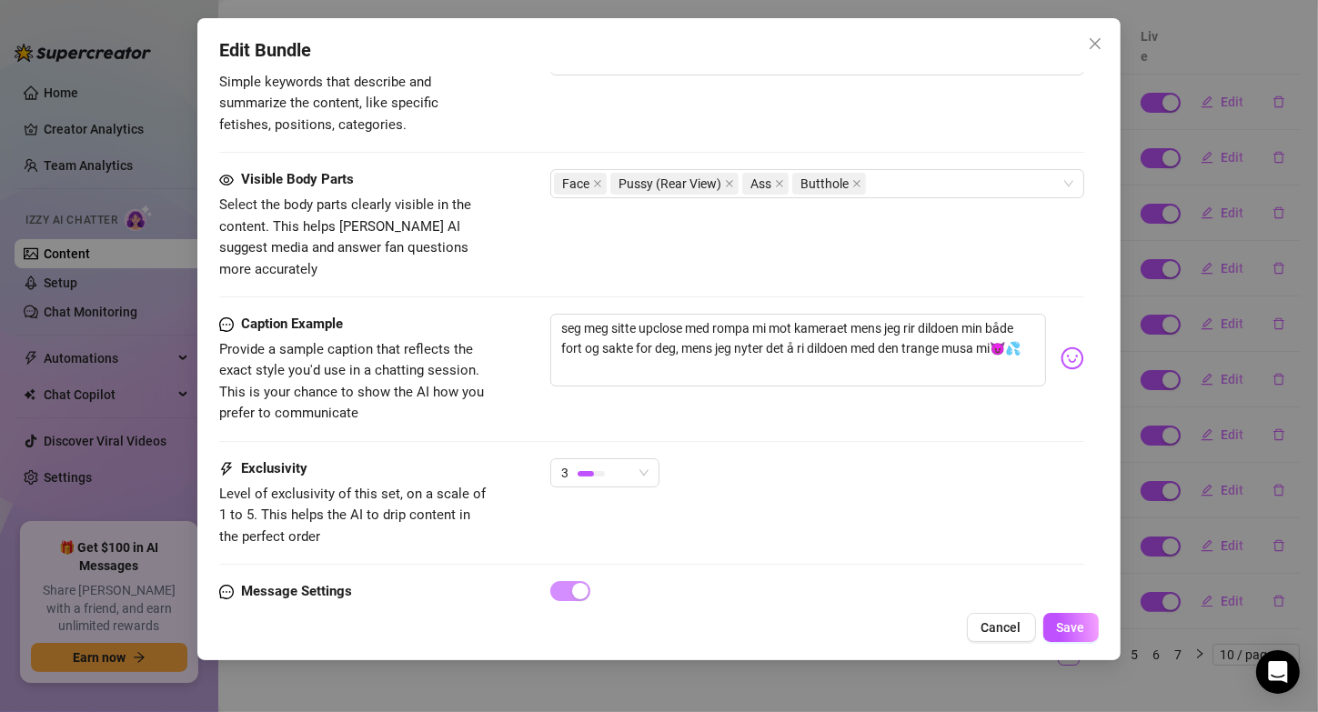
scroll to position [965, 0]
click at [1012, 629] on span "Cancel" at bounding box center [1001, 627] width 40 height 15
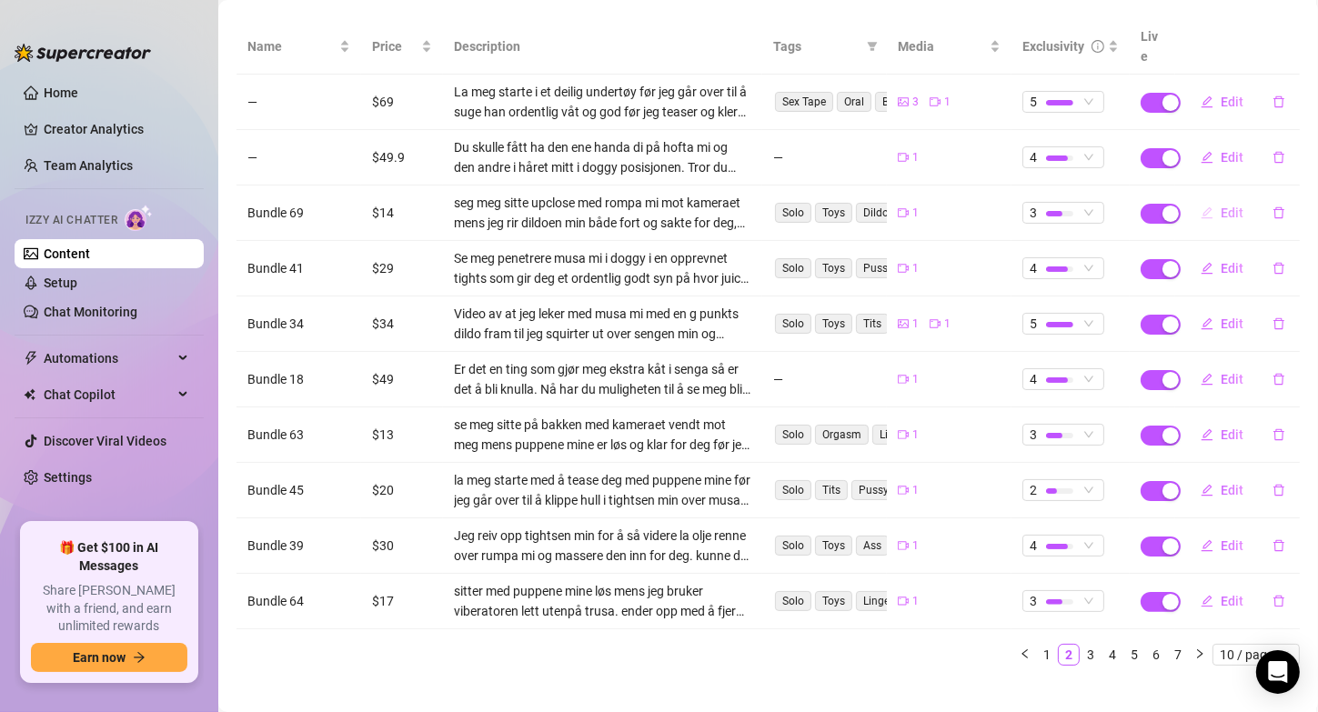
click at [1186, 198] on button "Edit" at bounding box center [1222, 212] width 72 height 29
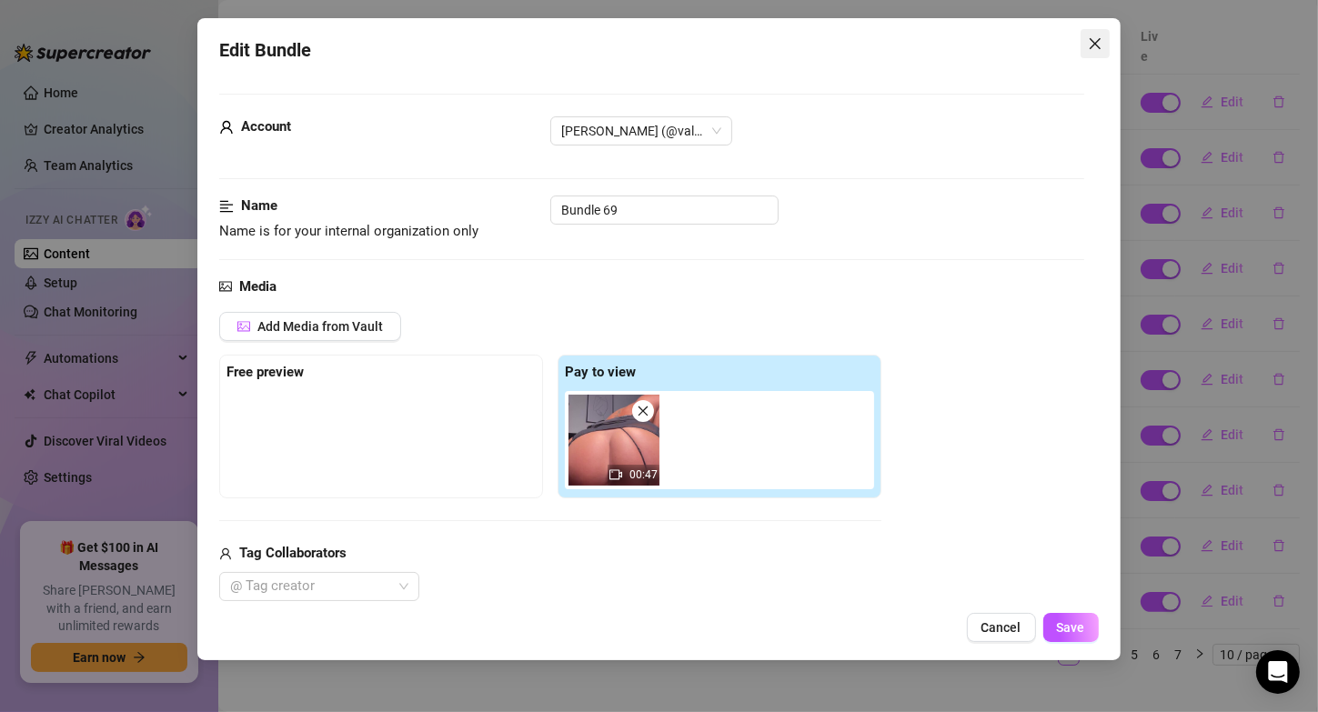
click at [1091, 45] on icon "close" at bounding box center [1095, 43] width 15 height 15
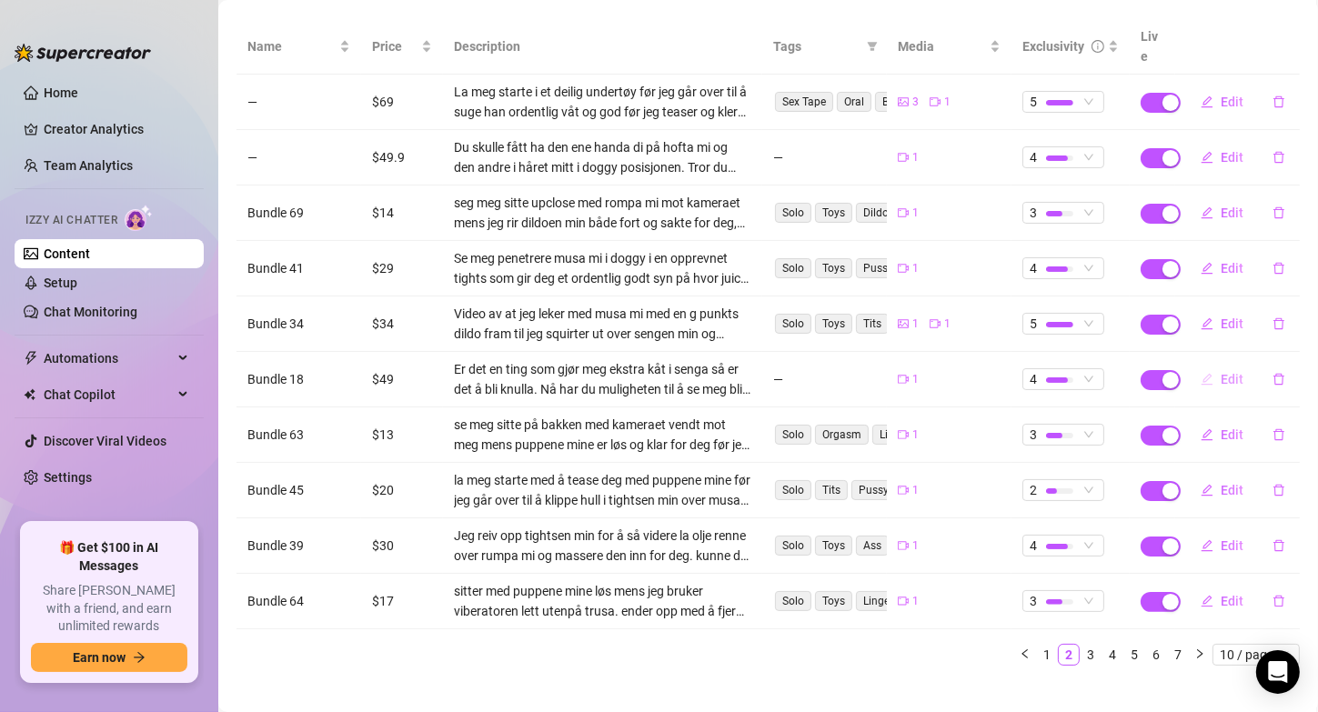
click at [1221, 372] on span "Edit" at bounding box center [1232, 379] width 23 height 15
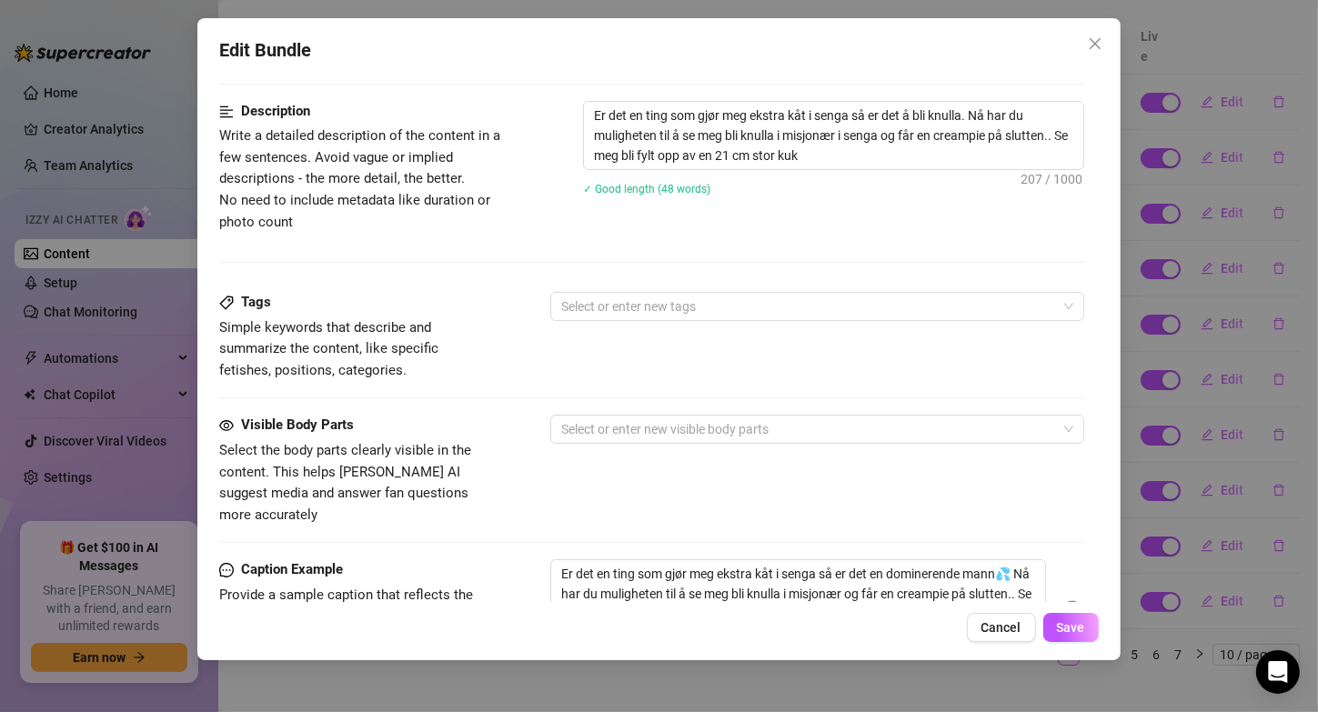
scroll to position [740, 0]
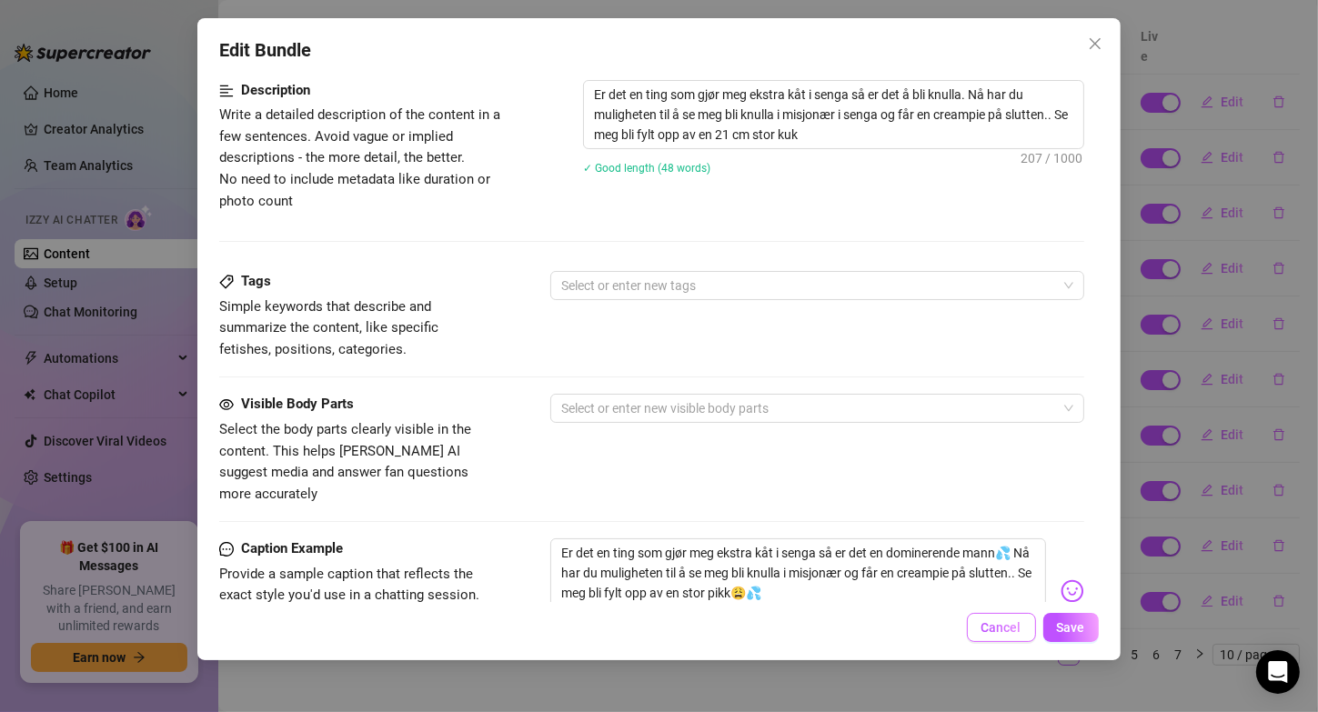
click at [1013, 629] on span "Cancel" at bounding box center [1001, 627] width 40 height 15
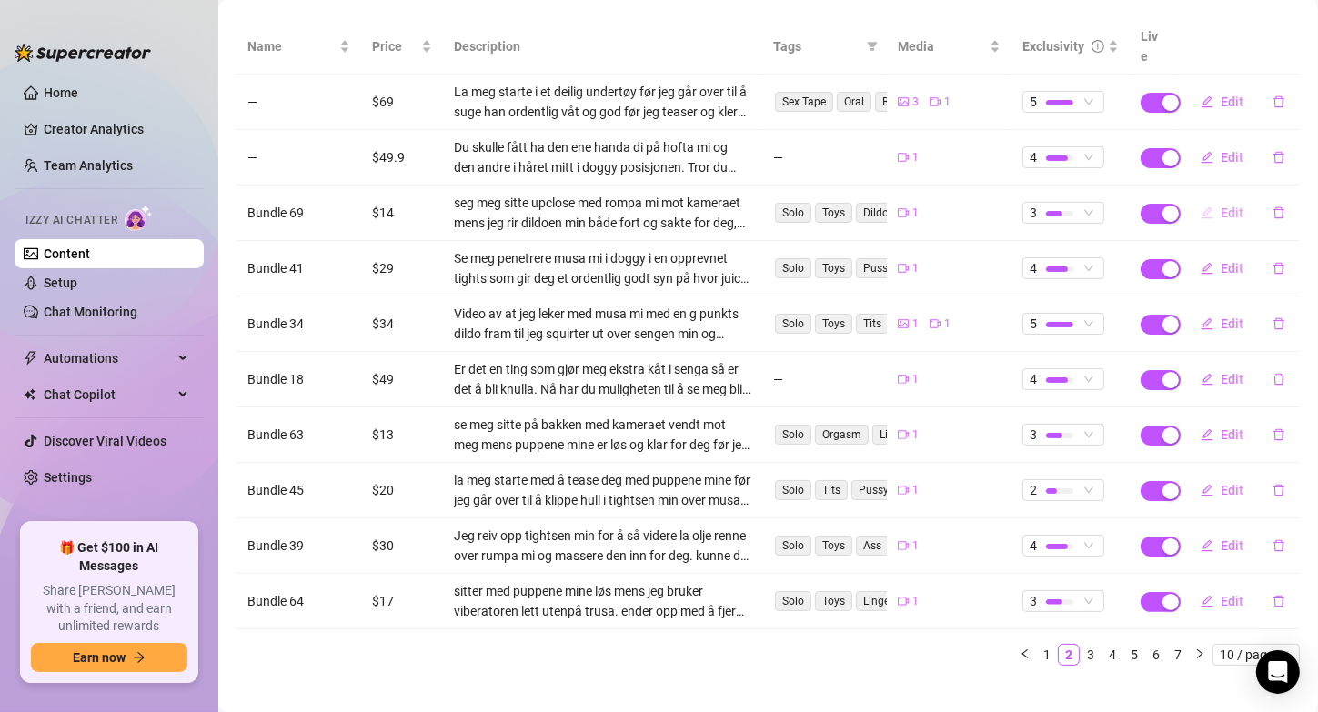
click at [1221, 206] on span "Edit" at bounding box center [1232, 213] width 23 height 15
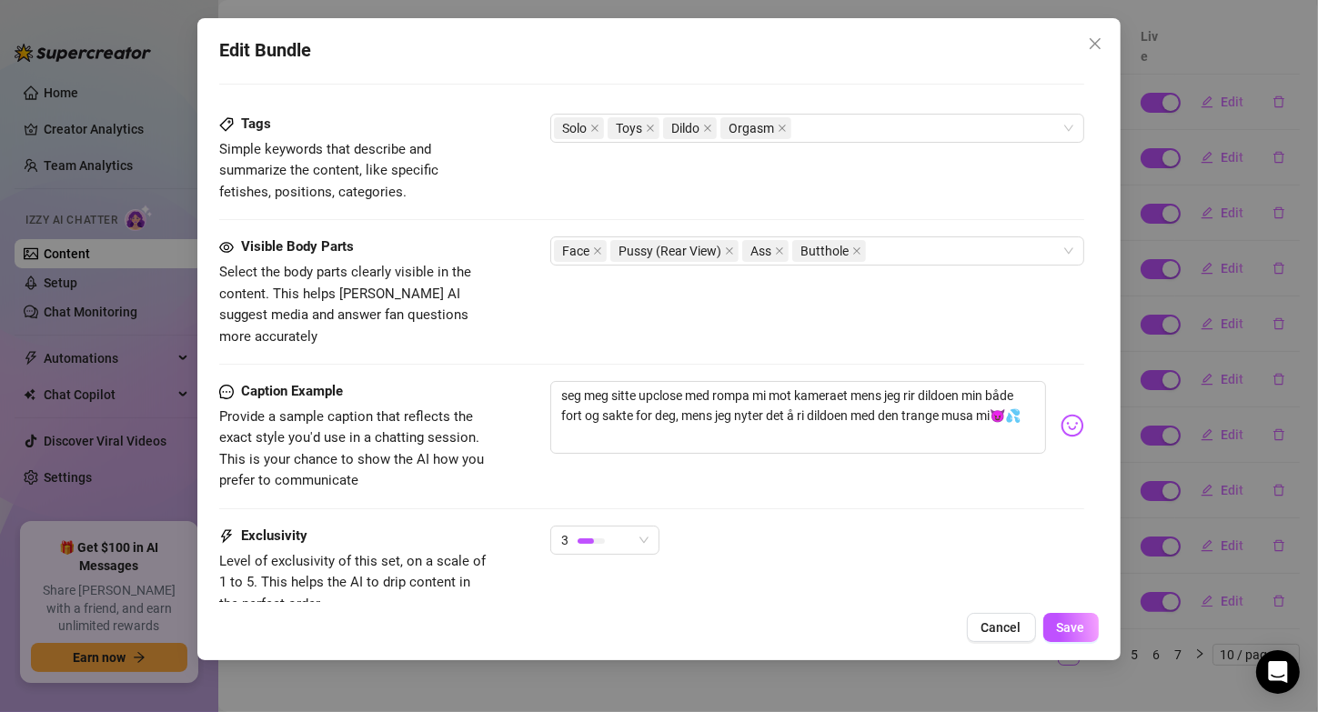
scroll to position [898, 0]
click at [991, 618] on button "Cancel" at bounding box center [1001, 627] width 69 height 29
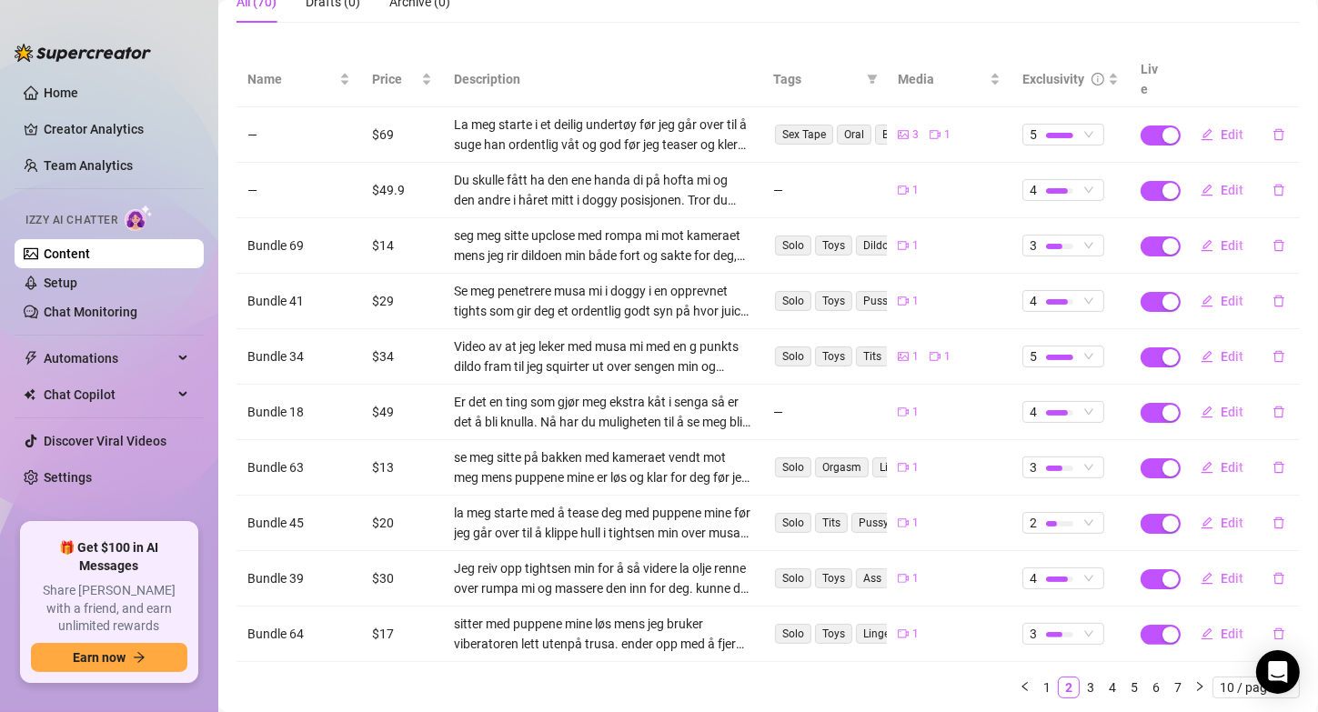
scroll to position [225, 0]
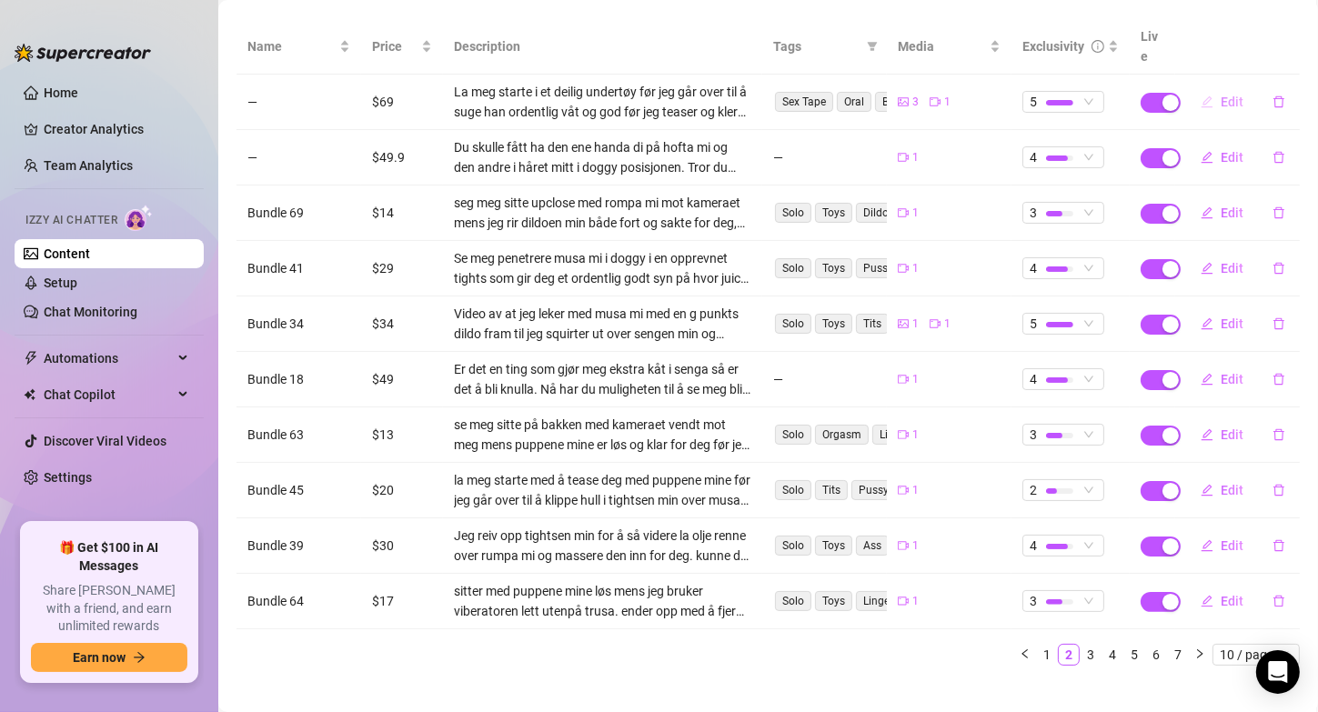
click at [1201, 96] on icon "edit" at bounding box center [1207, 102] width 13 height 13
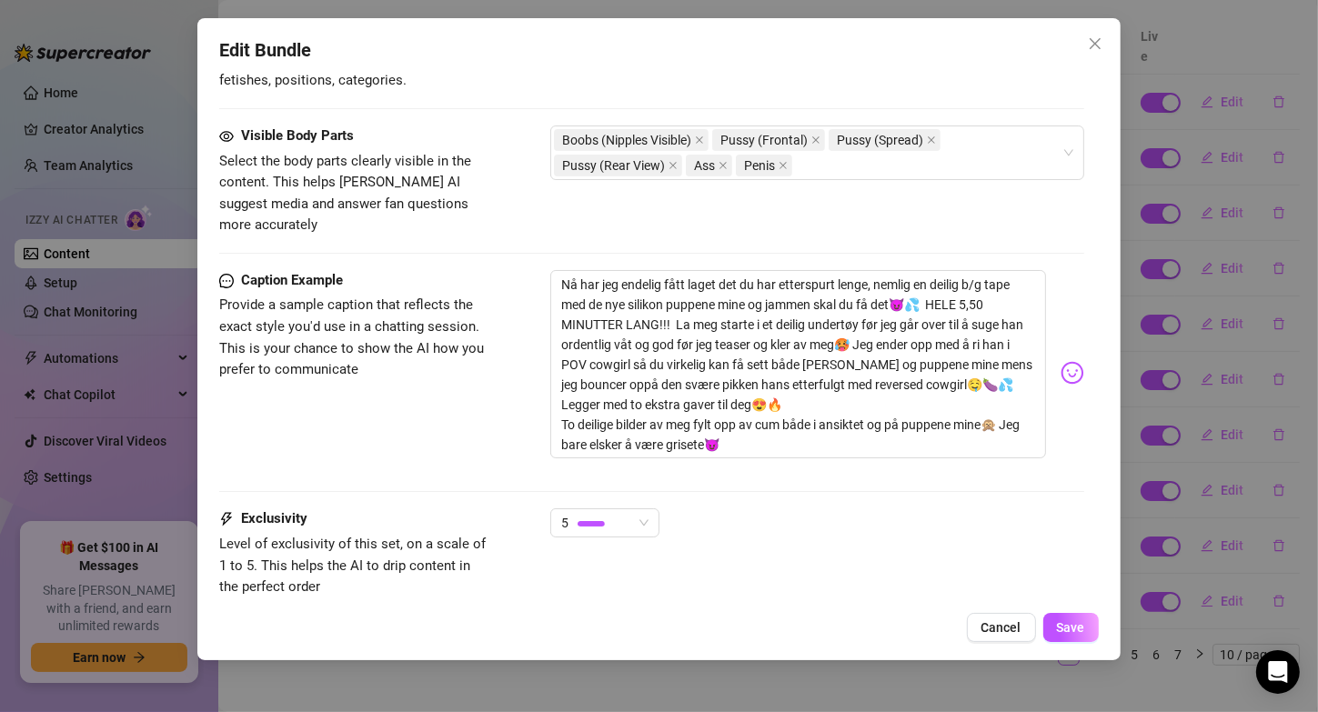
scroll to position [1035, 0]
click at [985, 619] on button "Cancel" at bounding box center [1001, 627] width 69 height 29
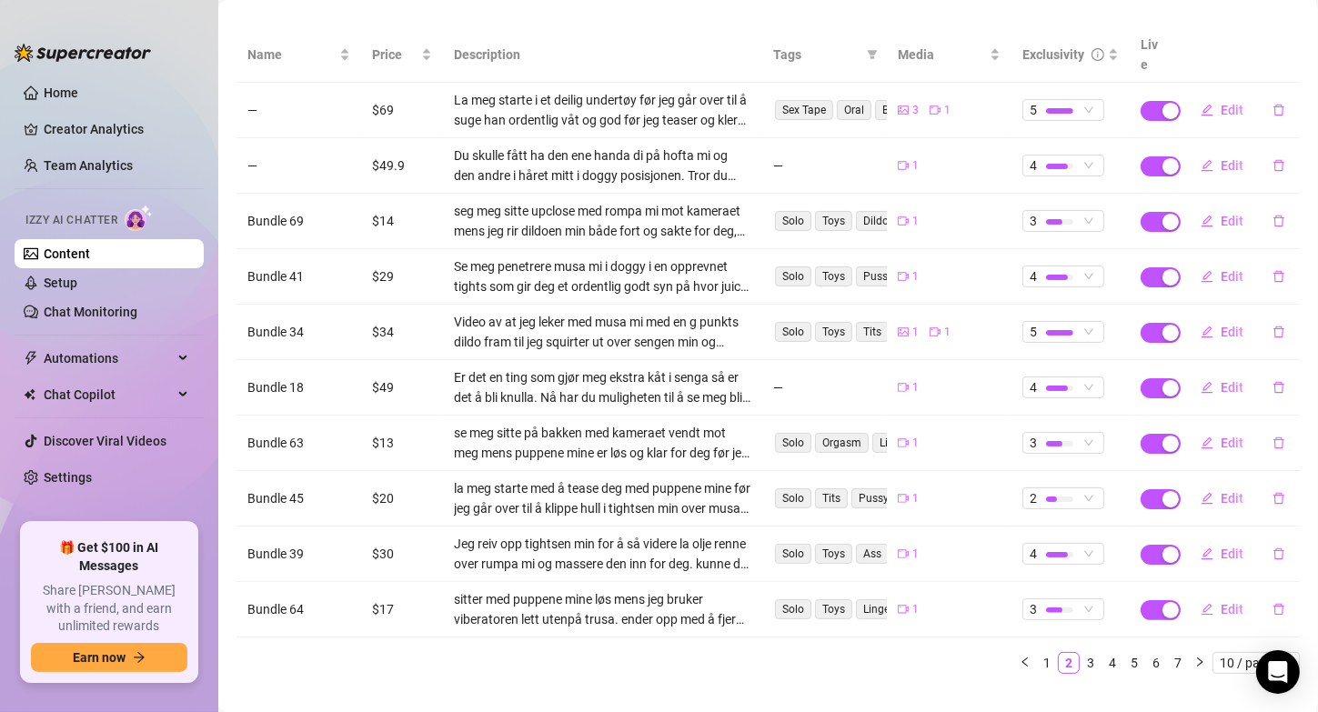
scroll to position [222, 0]
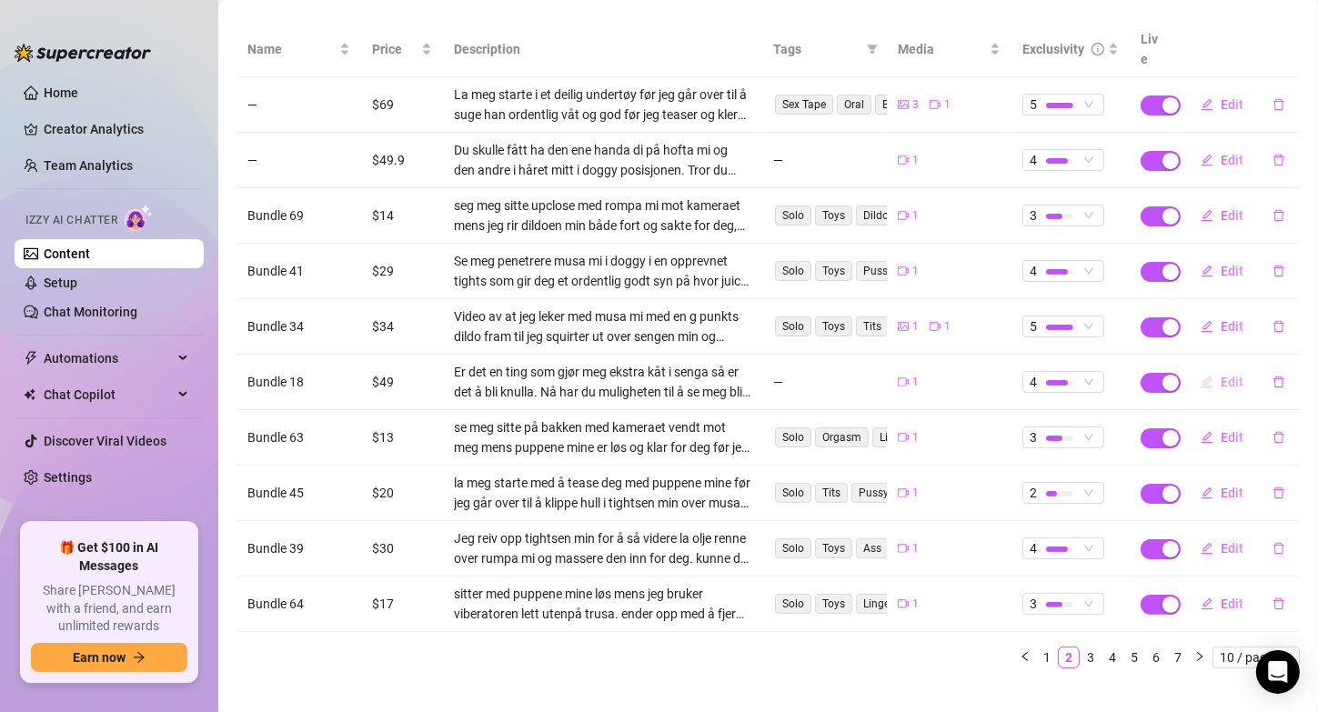
click at [1201, 375] on span "button" at bounding box center [1207, 382] width 13 height 15
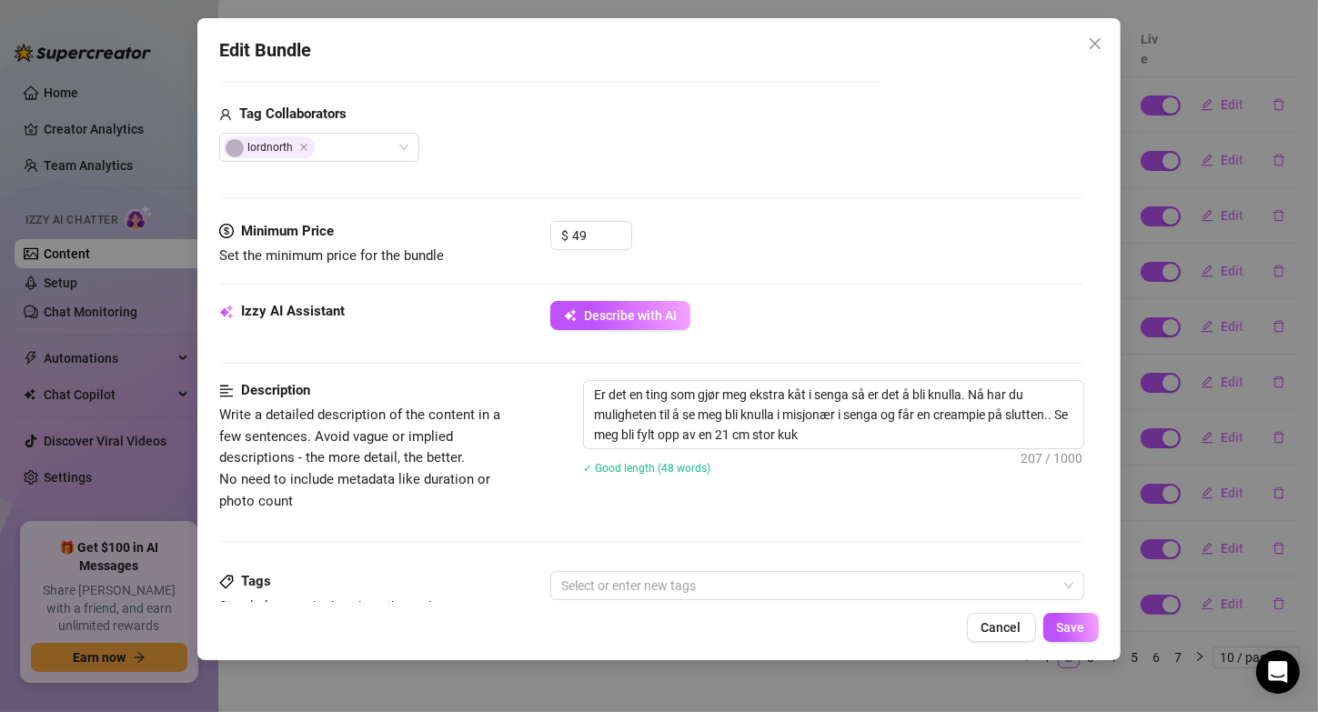
scroll to position [440, 0]
click at [967, 389] on textarea "Er det en ting som gjør meg ekstra kåt i senga så er det å bli knulla. Nå har d…" at bounding box center [833, 413] width 498 height 67
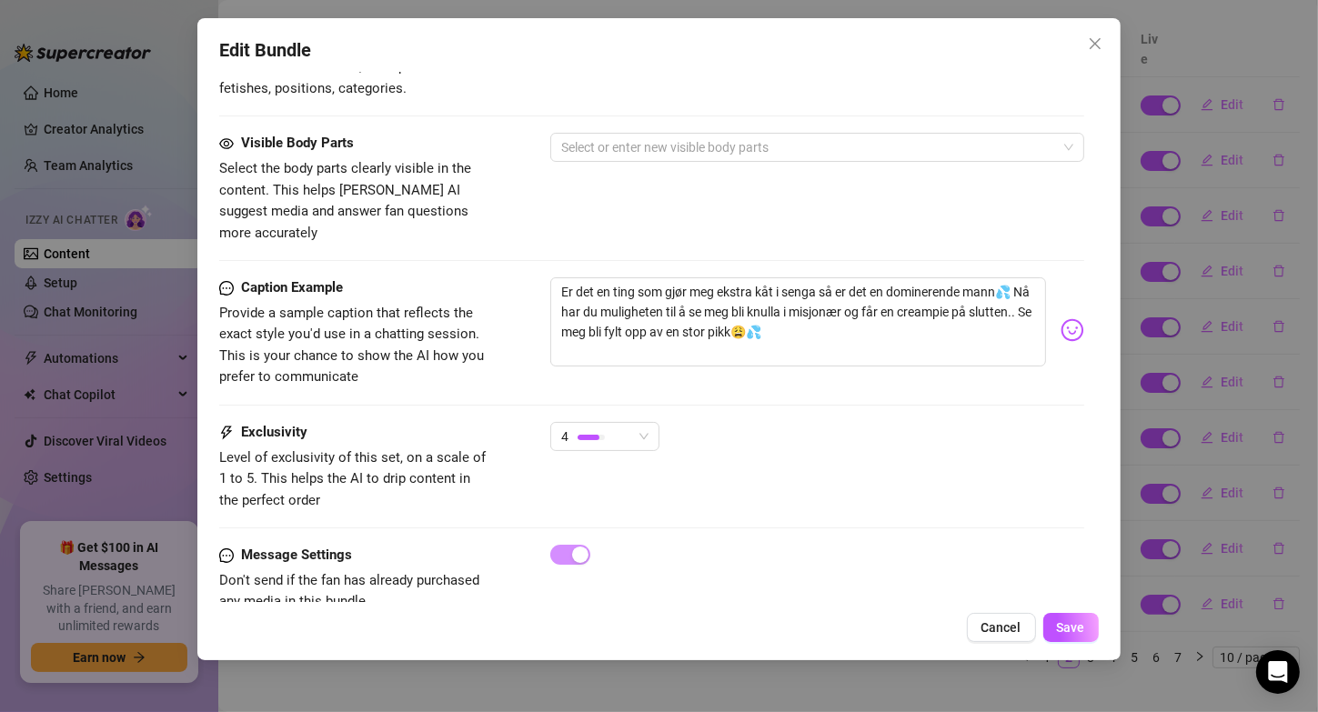
scroll to position [1021, 0]
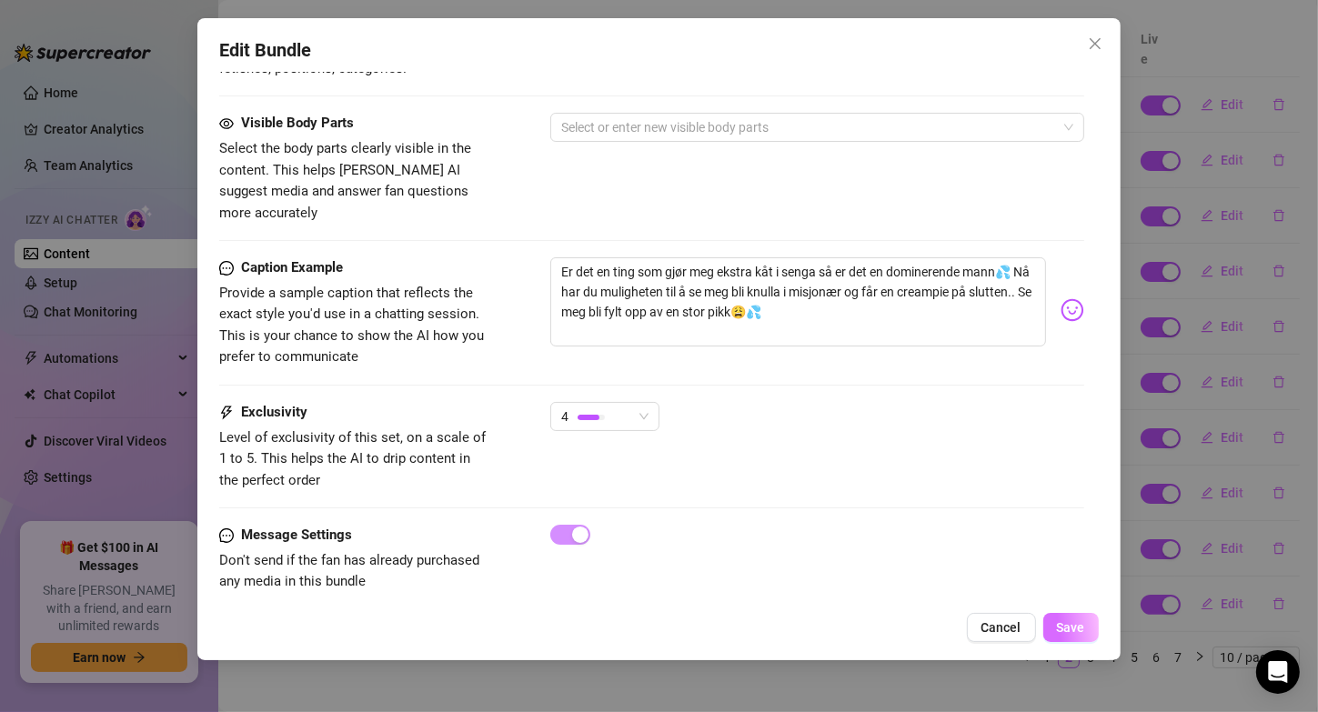
click at [1086, 625] on button "Save" at bounding box center [1070, 627] width 55 height 29
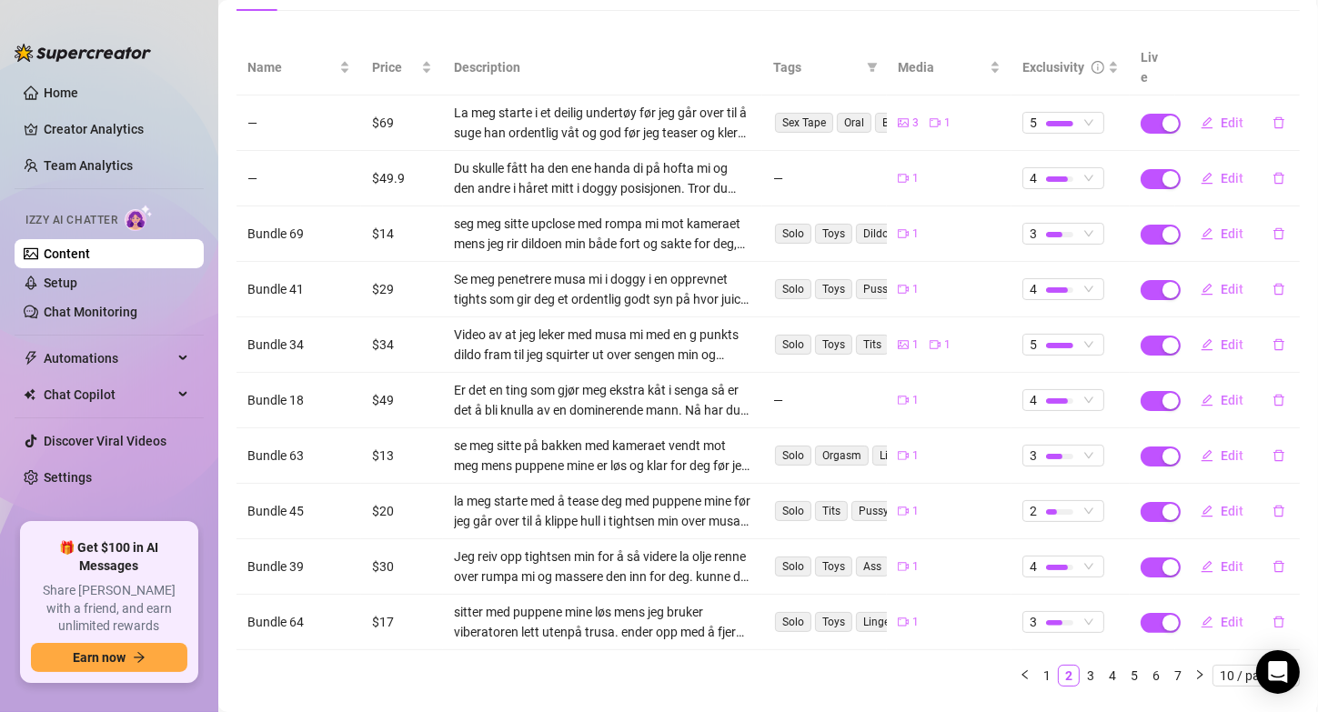
scroll to position [225, 0]
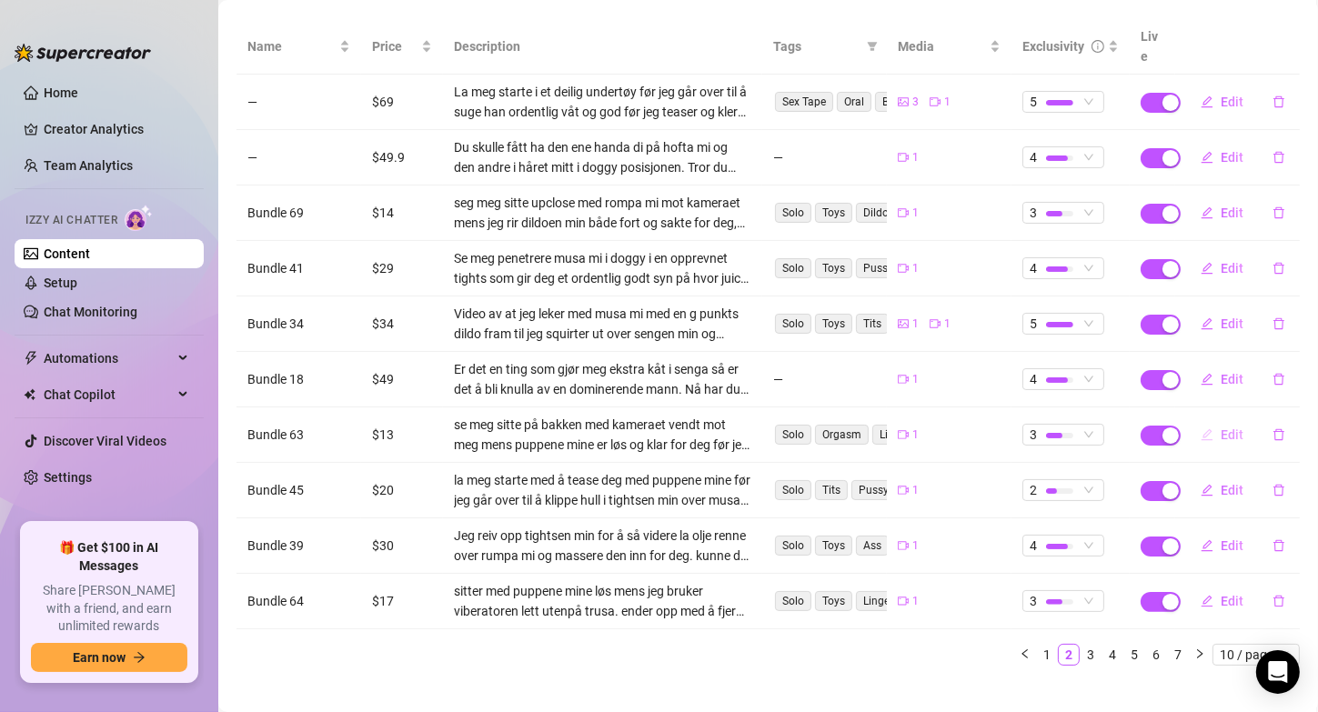
click at [1201, 428] on icon "edit" at bounding box center [1207, 434] width 13 height 13
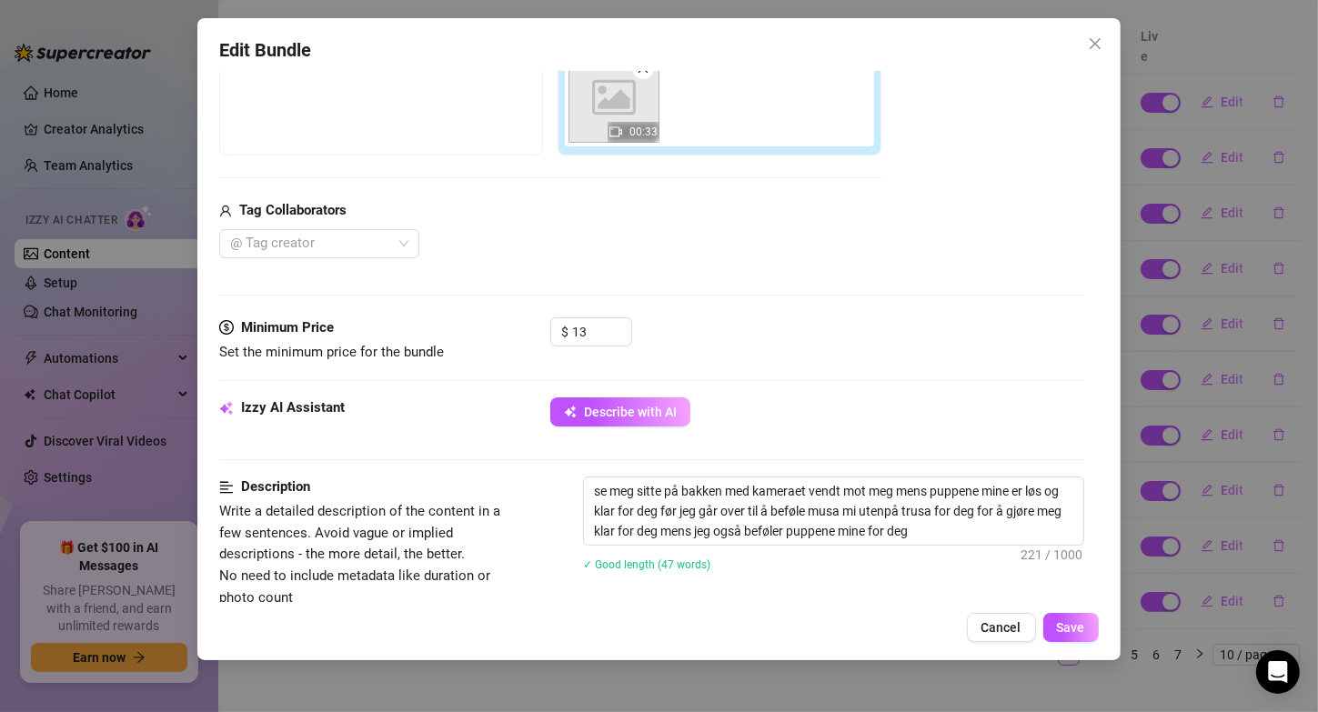
scroll to position [350, 0]
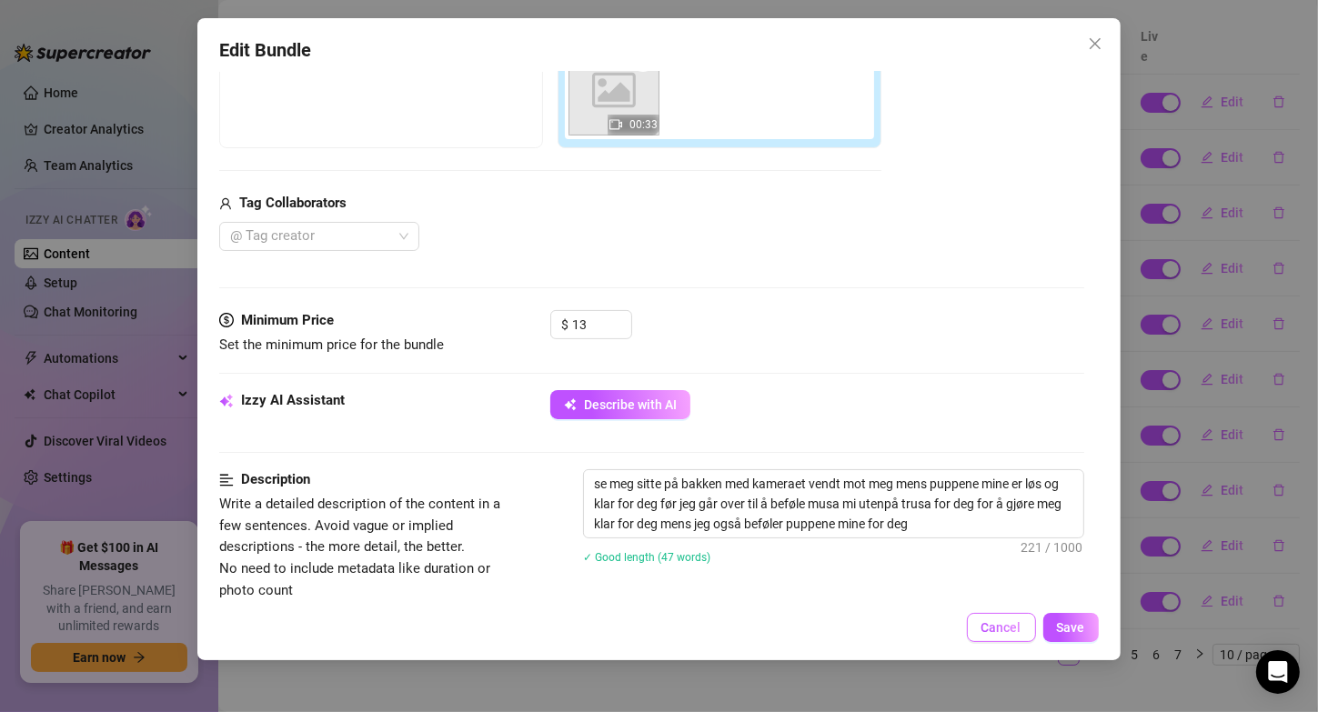
click at [988, 620] on span "Cancel" at bounding box center [1001, 627] width 40 height 15
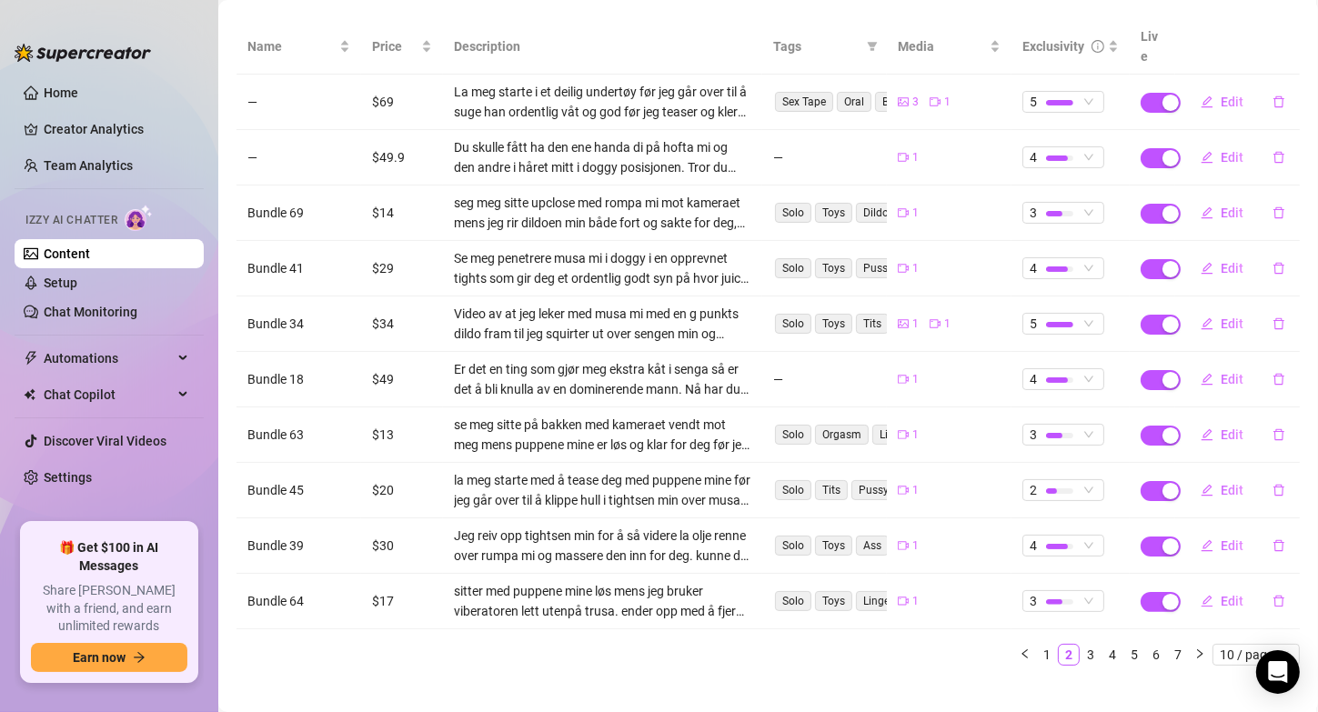
click at [1200, 317] on td "Edit" at bounding box center [1237, 324] width 125 height 55
click at [1221, 428] on span "Edit" at bounding box center [1232, 435] width 23 height 15
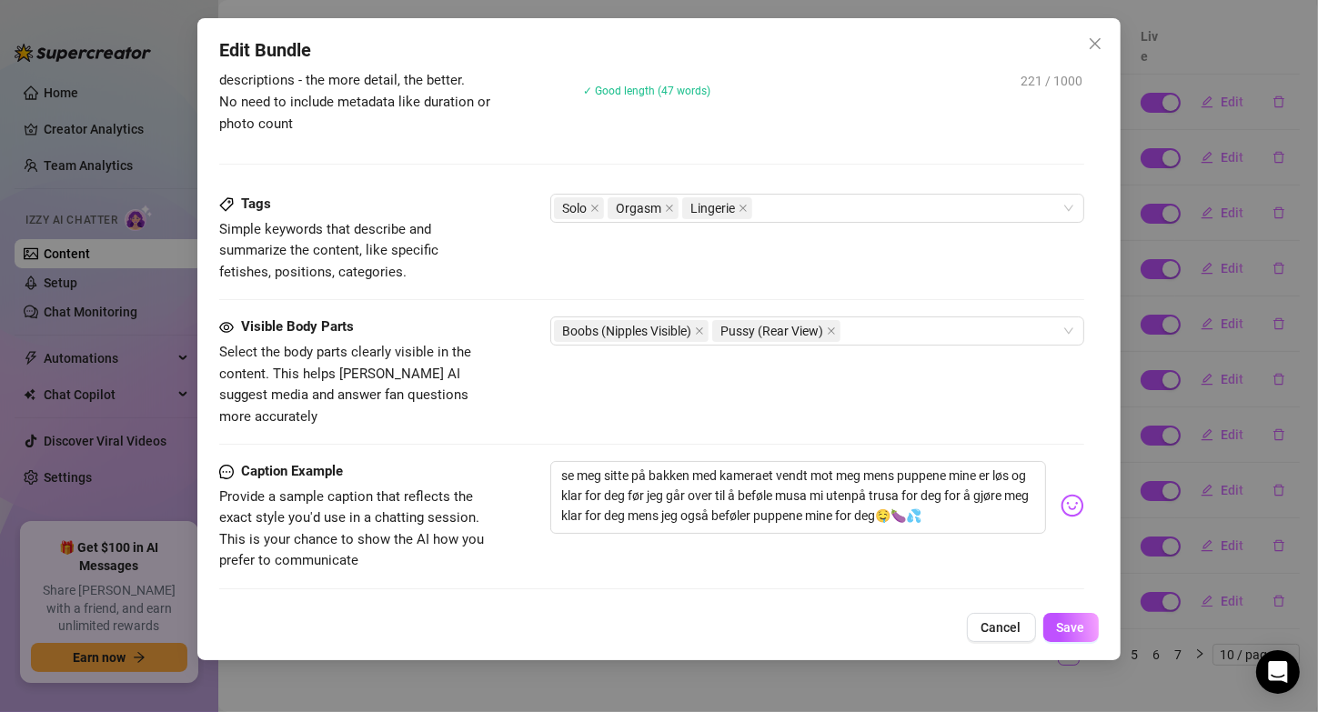
scroll to position [821, 0]
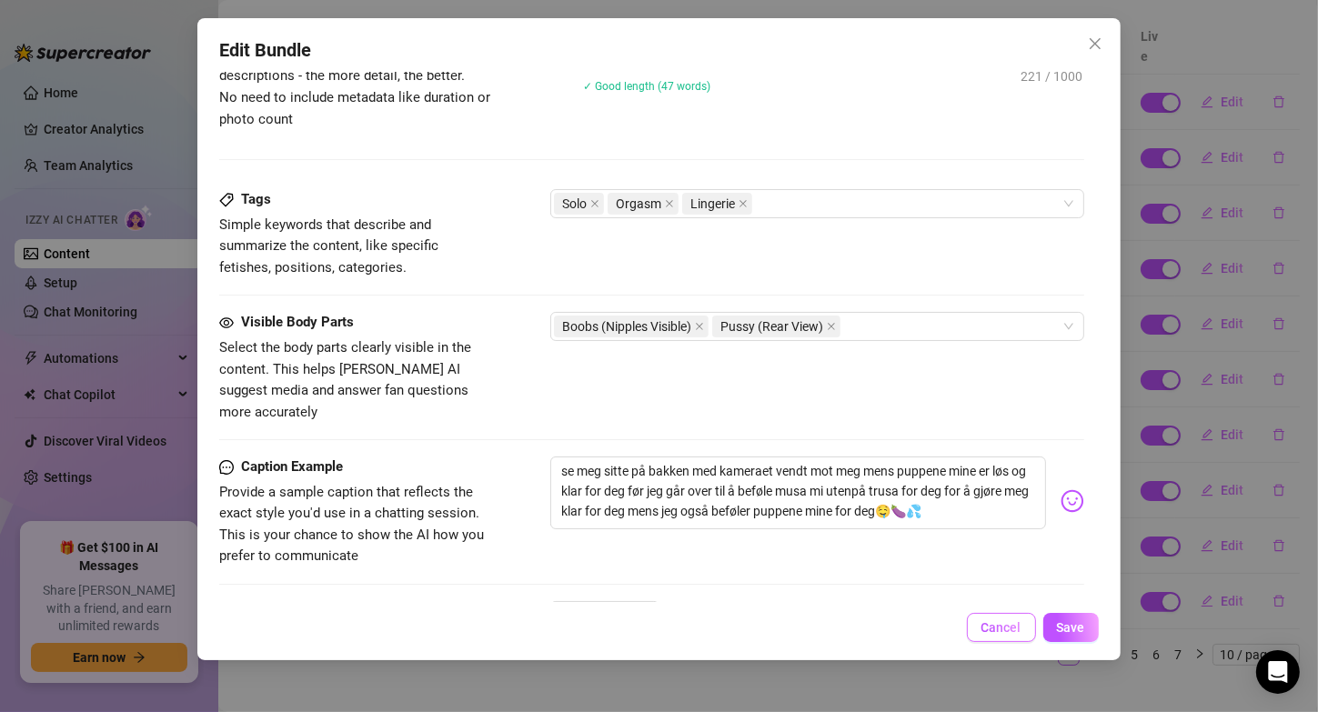
click at [1010, 628] on span "Cancel" at bounding box center [1001, 627] width 40 height 15
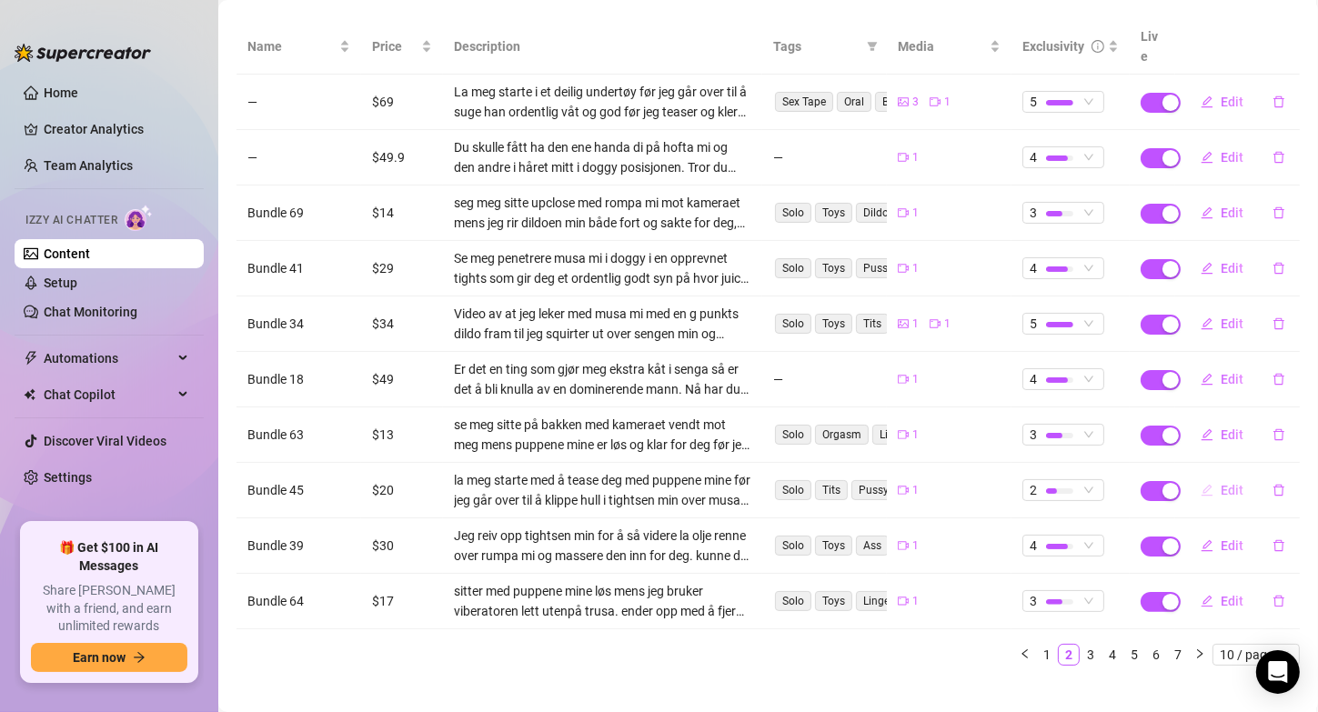
click at [1221, 483] on span "Edit" at bounding box center [1232, 490] width 23 height 15
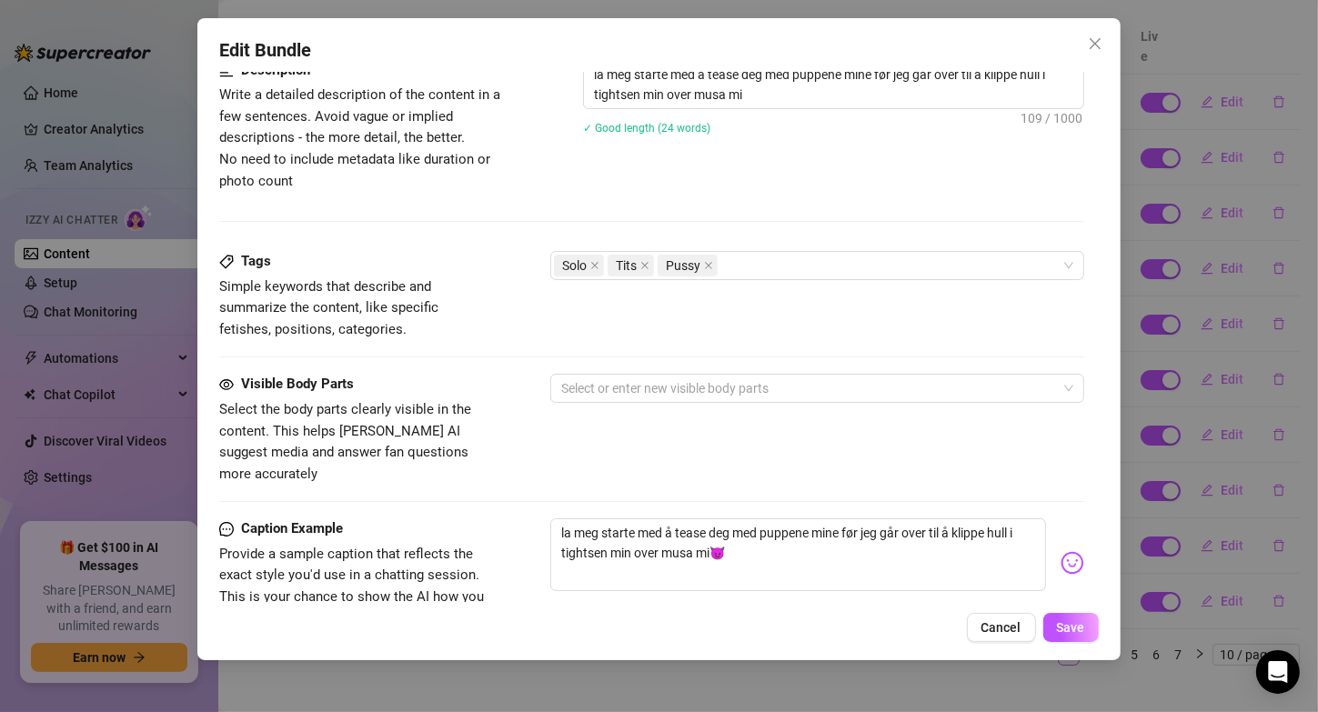
scroll to position [760, 0]
click at [996, 620] on span "Cancel" at bounding box center [1001, 627] width 40 height 15
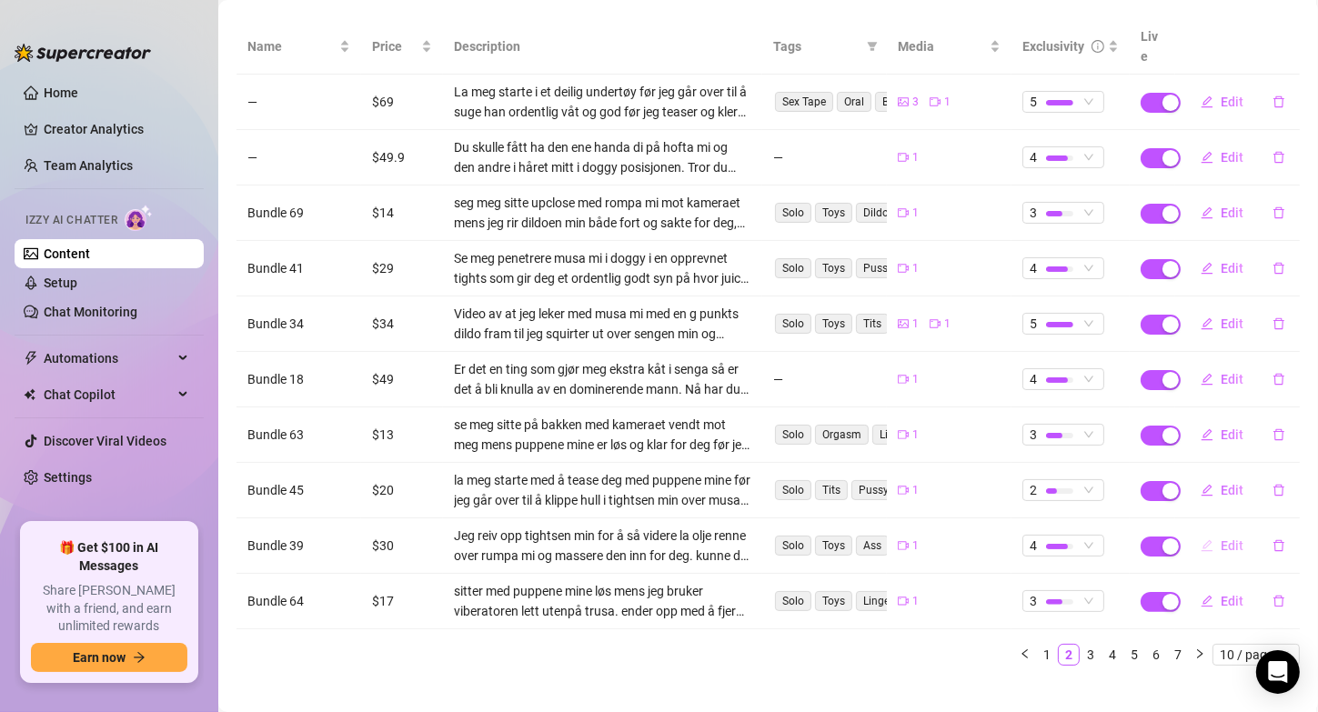
click at [1221, 538] on span "Edit" at bounding box center [1232, 545] width 23 height 15
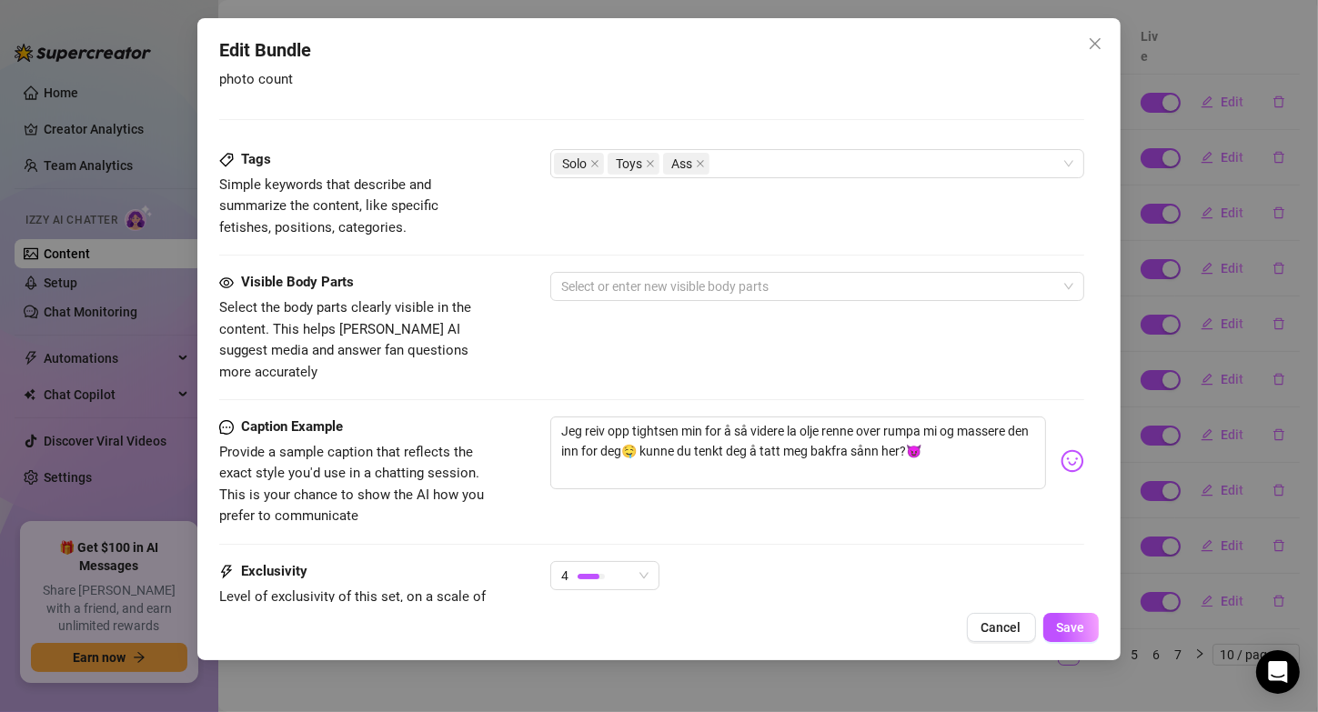
scroll to position [862, 0]
click at [999, 639] on button "Cancel" at bounding box center [1001, 627] width 69 height 29
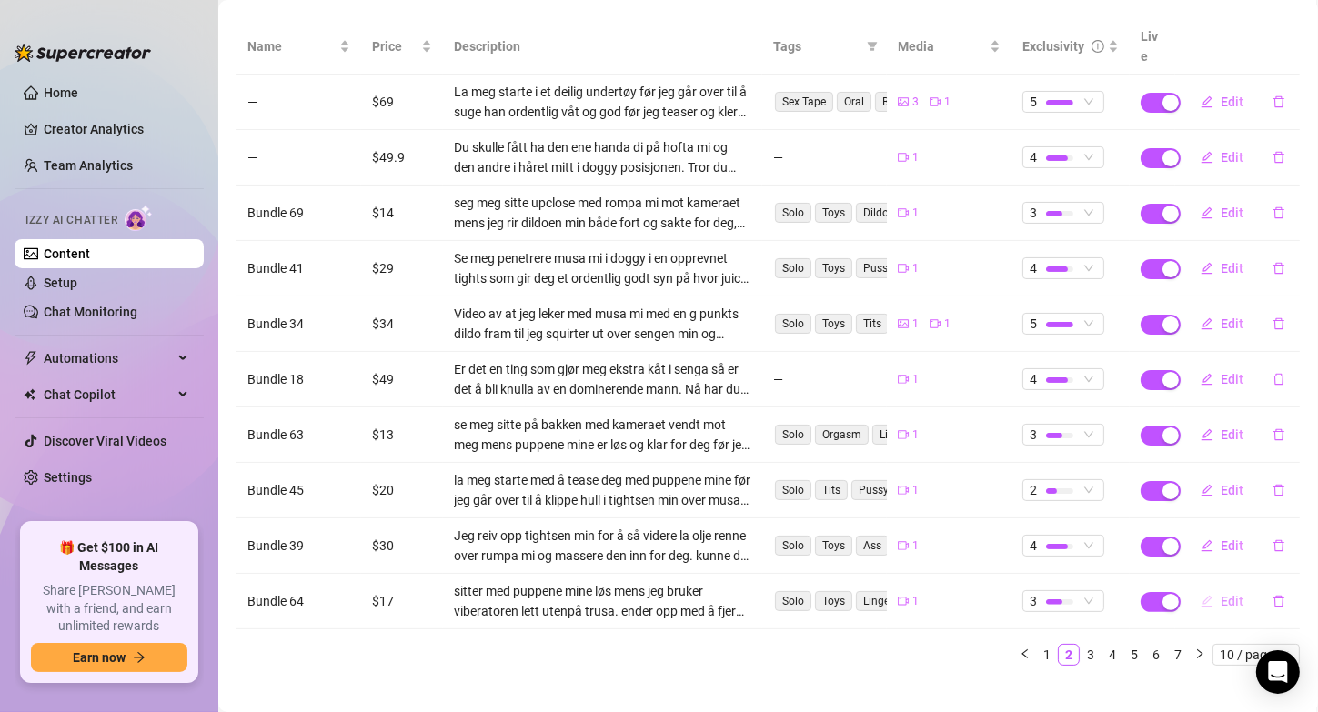
click at [1221, 594] on span "Edit" at bounding box center [1232, 601] width 23 height 15
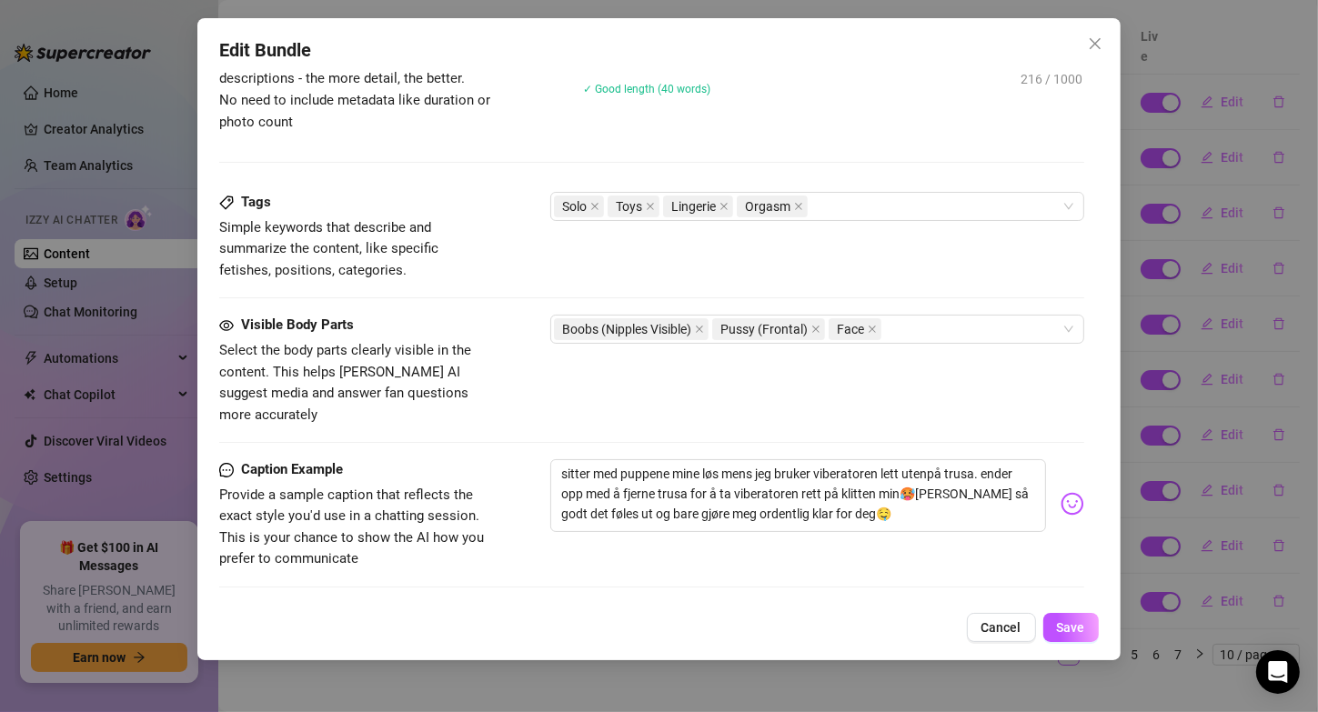
scroll to position [838, 0]
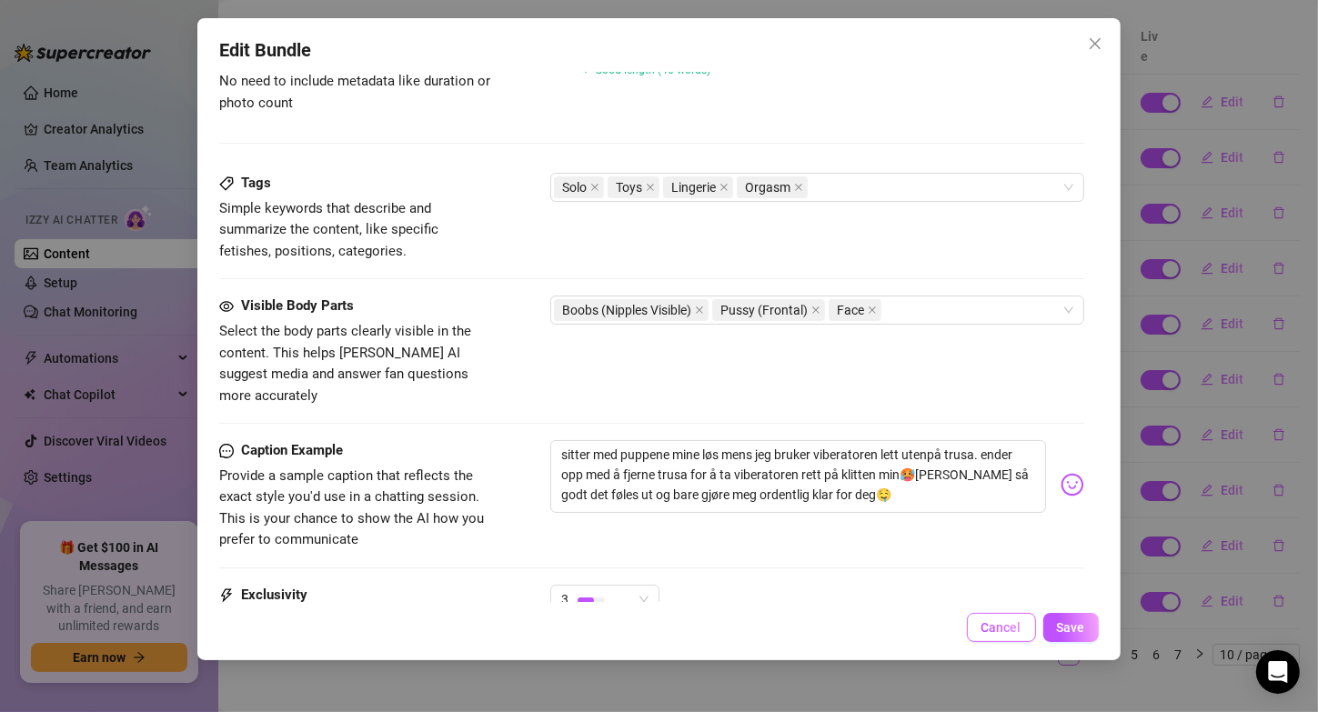
click at [1005, 627] on span "Cancel" at bounding box center [1001, 627] width 40 height 15
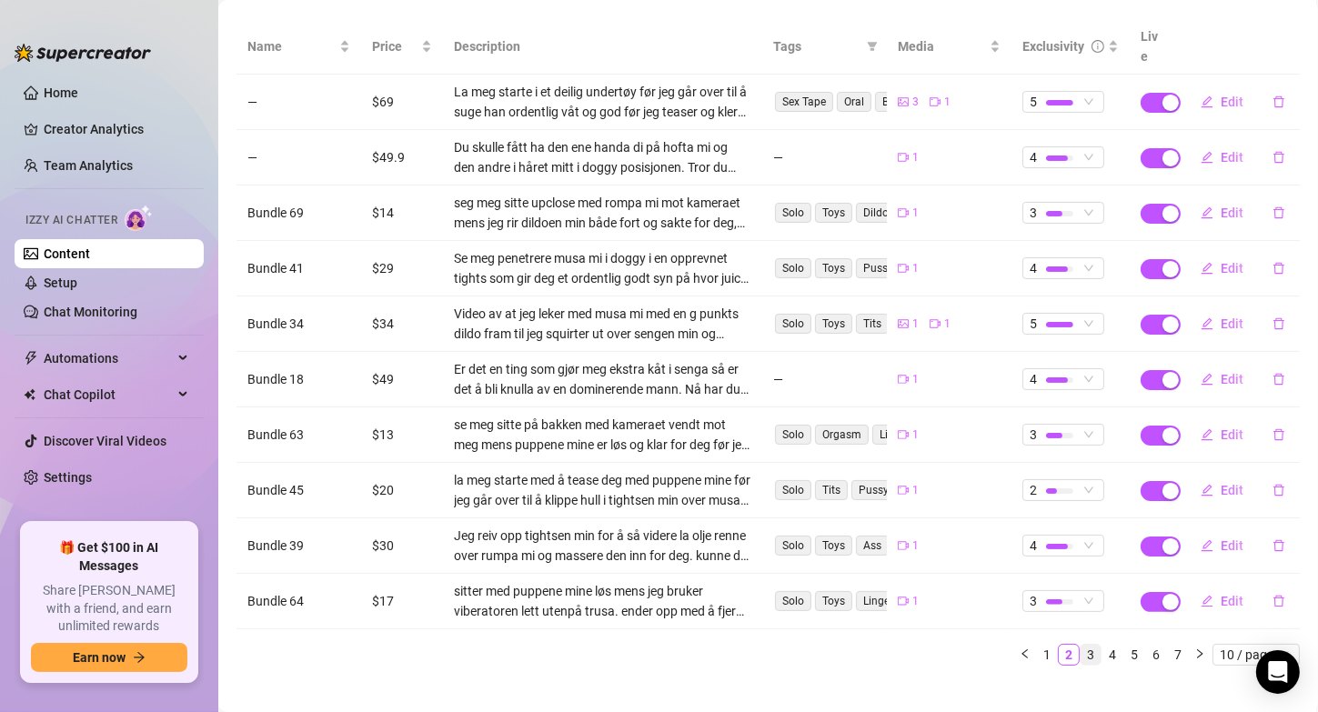
click at [1082, 645] on link "3" at bounding box center [1091, 655] width 20 height 20
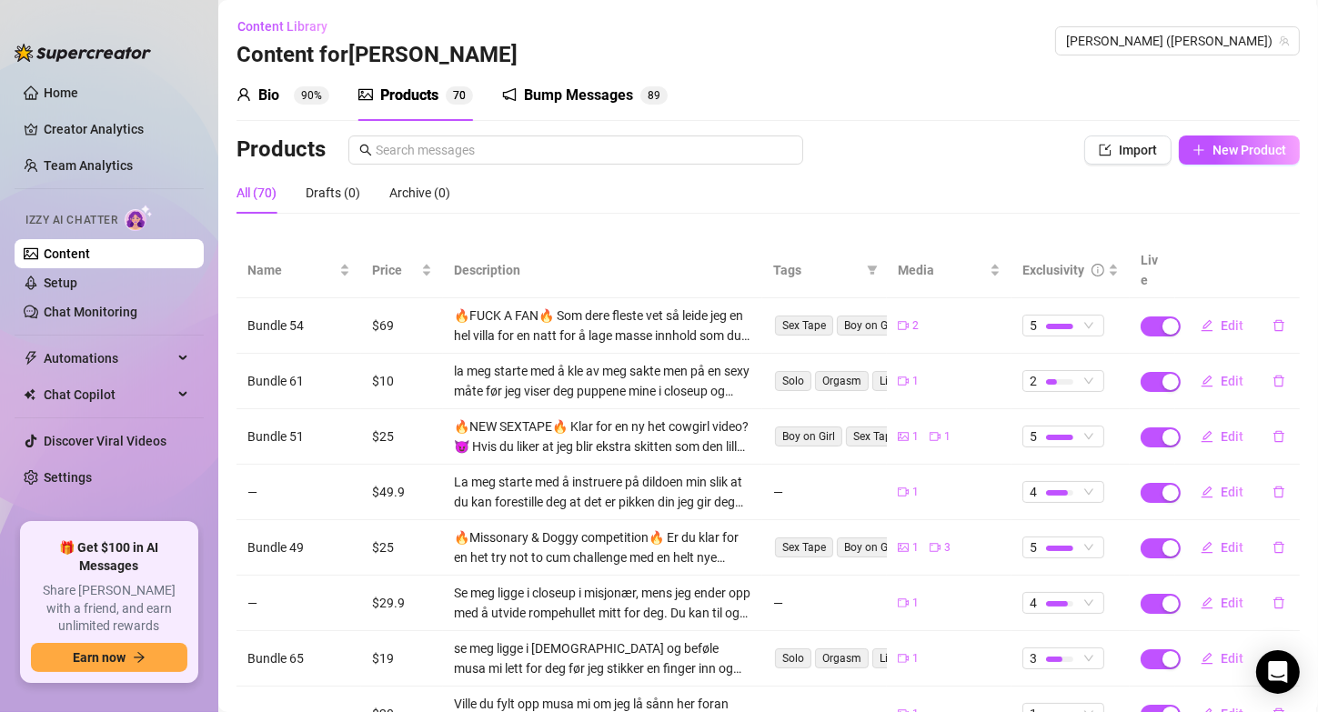
scroll to position [88, 0]
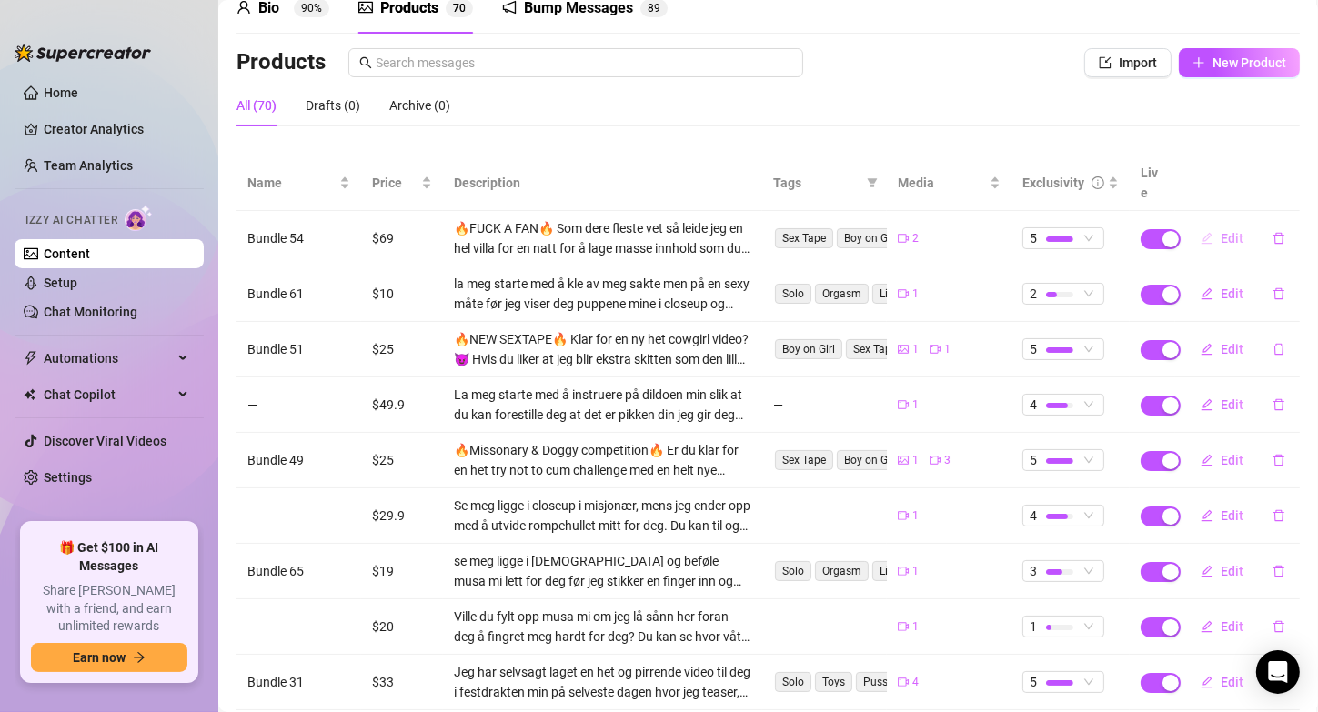
click at [1221, 231] on span "Edit" at bounding box center [1232, 238] width 23 height 15
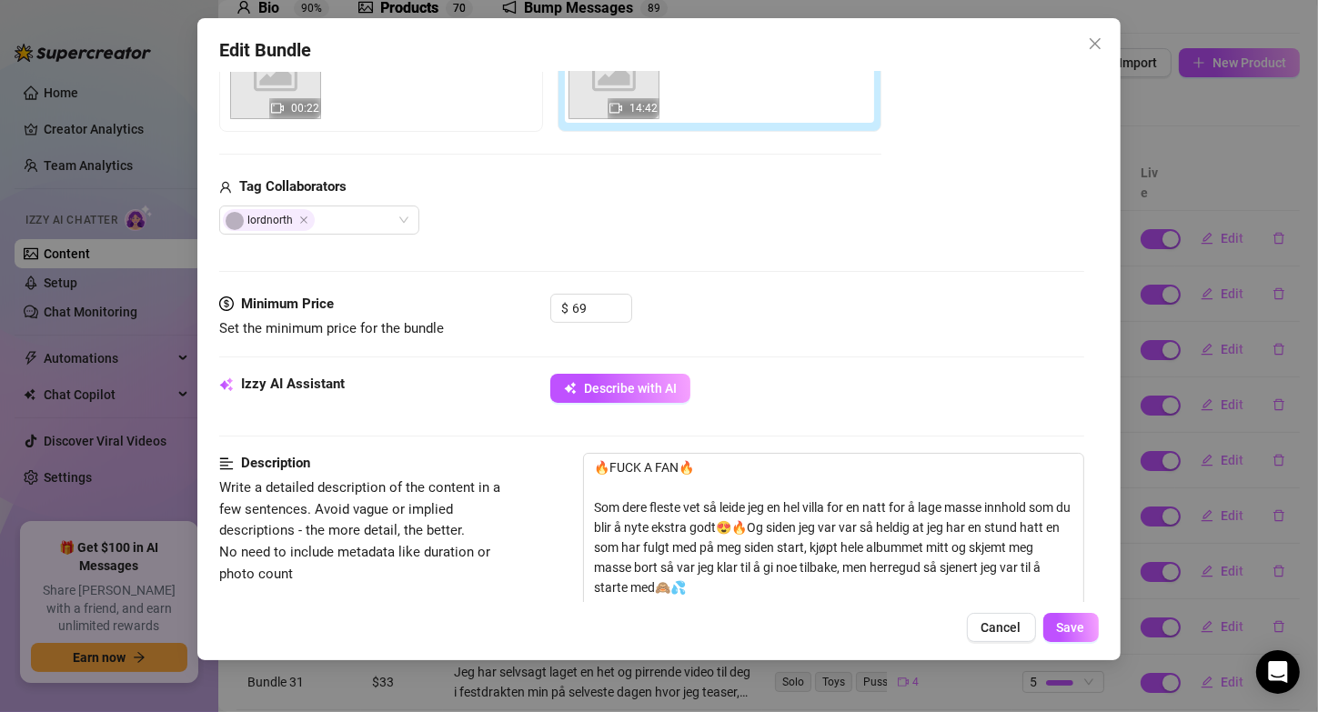
scroll to position [412, 0]
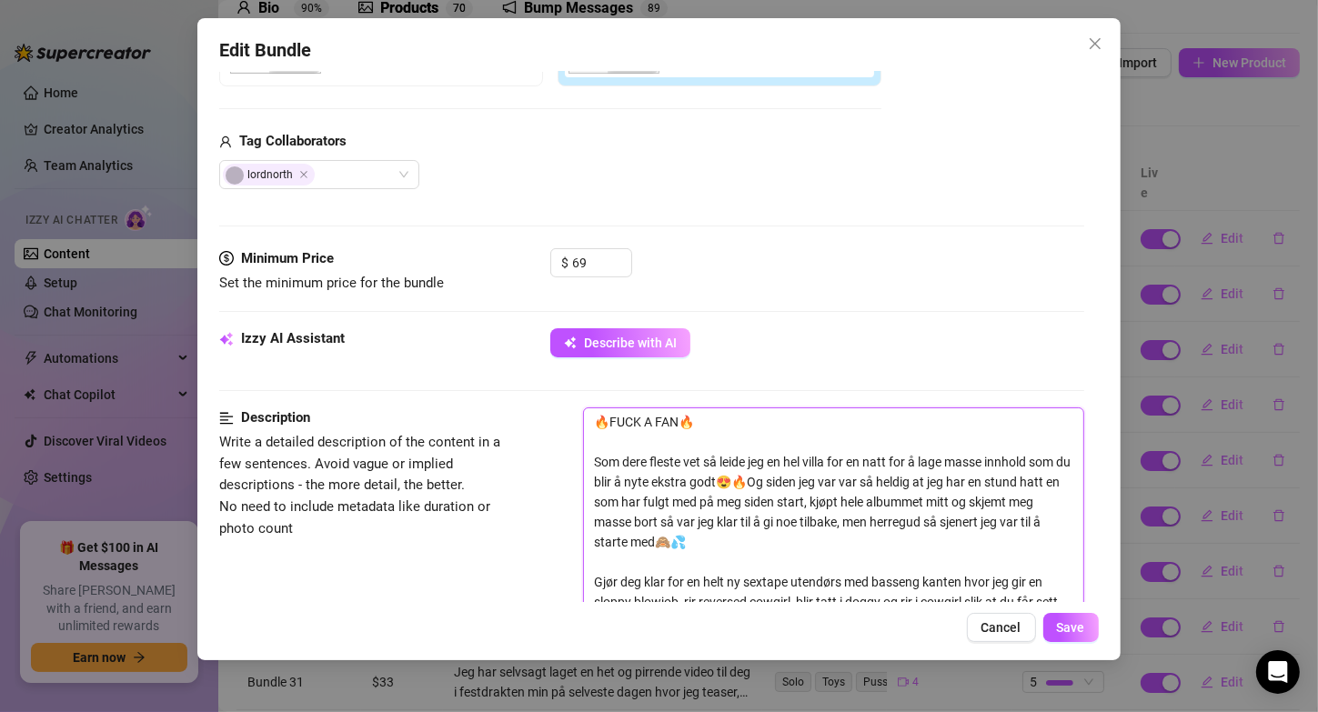
click at [600, 461] on textarea "🔥FUCK A FAN🔥 Som dere fleste vet så leide jeg en hel villa for en natt for å la…" at bounding box center [833, 581] width 498 height 347
drag, startPoint x: 596, startPoint y: 459, endPoint x: 585, endPoint y: 400, distance: 60.1
click at [585, 400] on form "Account [PERSON_NAME] (@valentinamyriad) Name Name is for your internal organiz…" at bounding box center [651, 719] width 864 height 2074
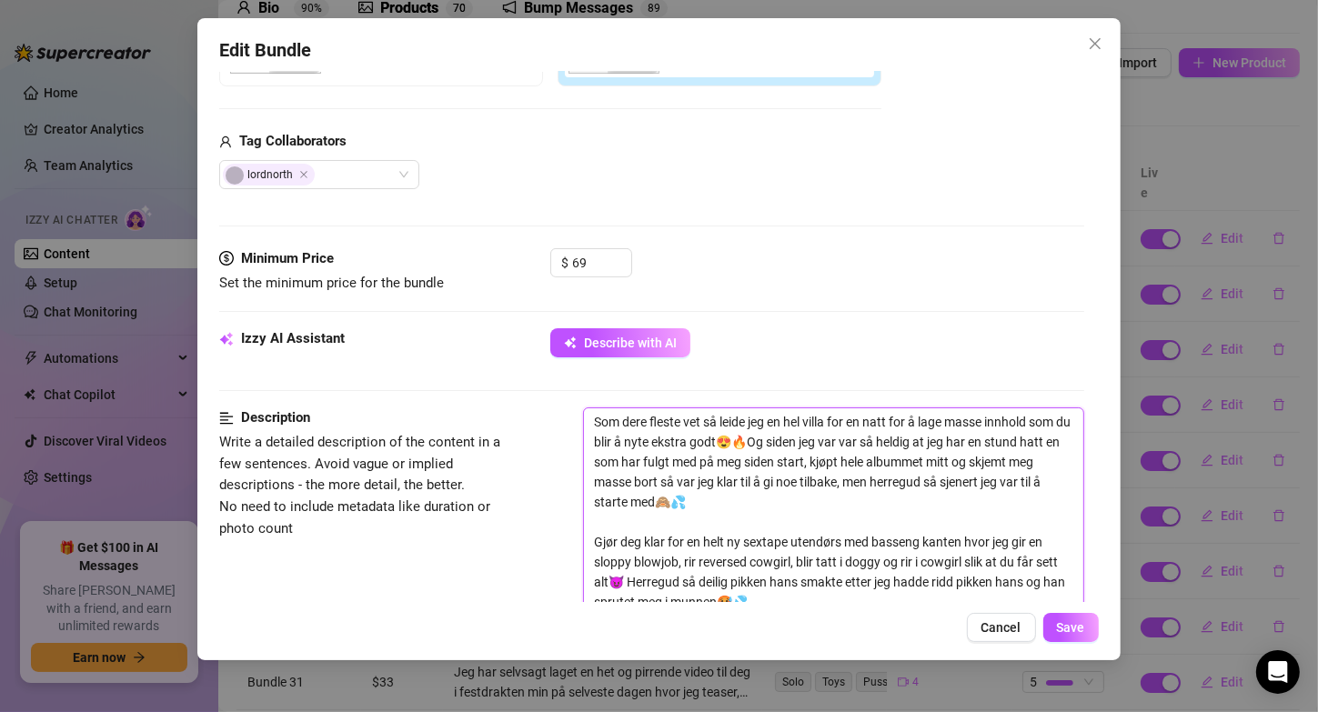
click at [650, 417] on textarea "Som dere fleste vet så leide jeg en hel villa for en natt for å lage masse innh…" at bounding box center [833, 561] width 498 height 307
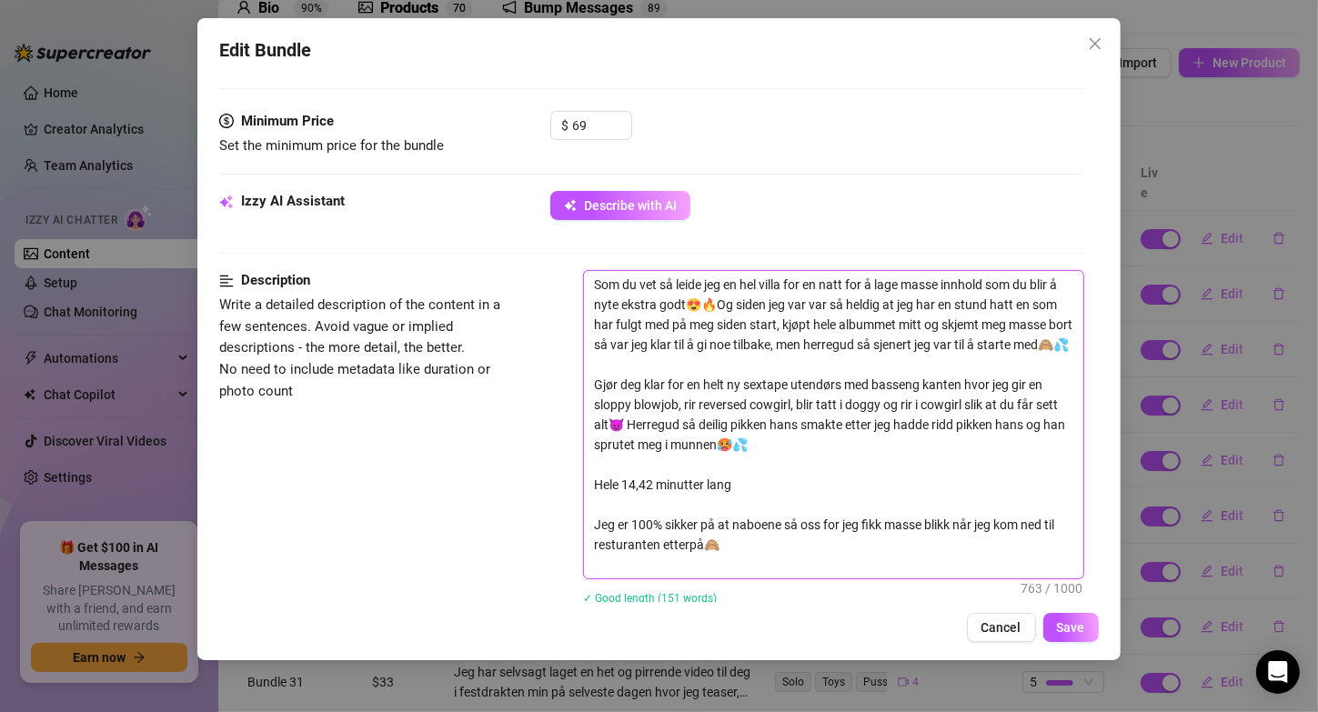
scroll to position [548, 0]
click at [760, 281] on textarea "Som du vet så leide jeg en hel villa for en natt for å lage masse innhold som d…" at bounding box center [833, 425] width 498 height 307
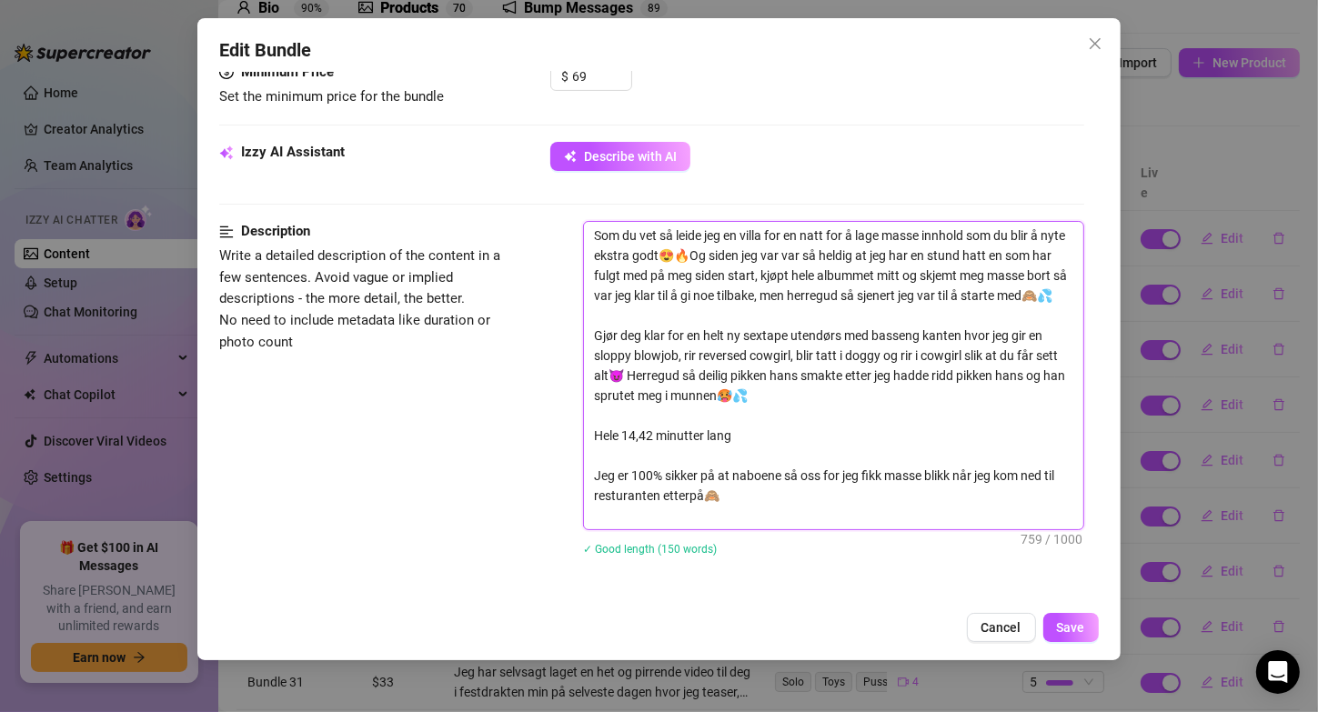
drag, startPoint x: 694, startPoint y: 318, endPoint x: 728, endPoint y: 258, distance: 68.8
click at [728, 258] on textarea "Som du vet så leide jeg en villa for en natt for å lage masse innhold som du bl…" at bounding box center [833, 375] width 498 height 307
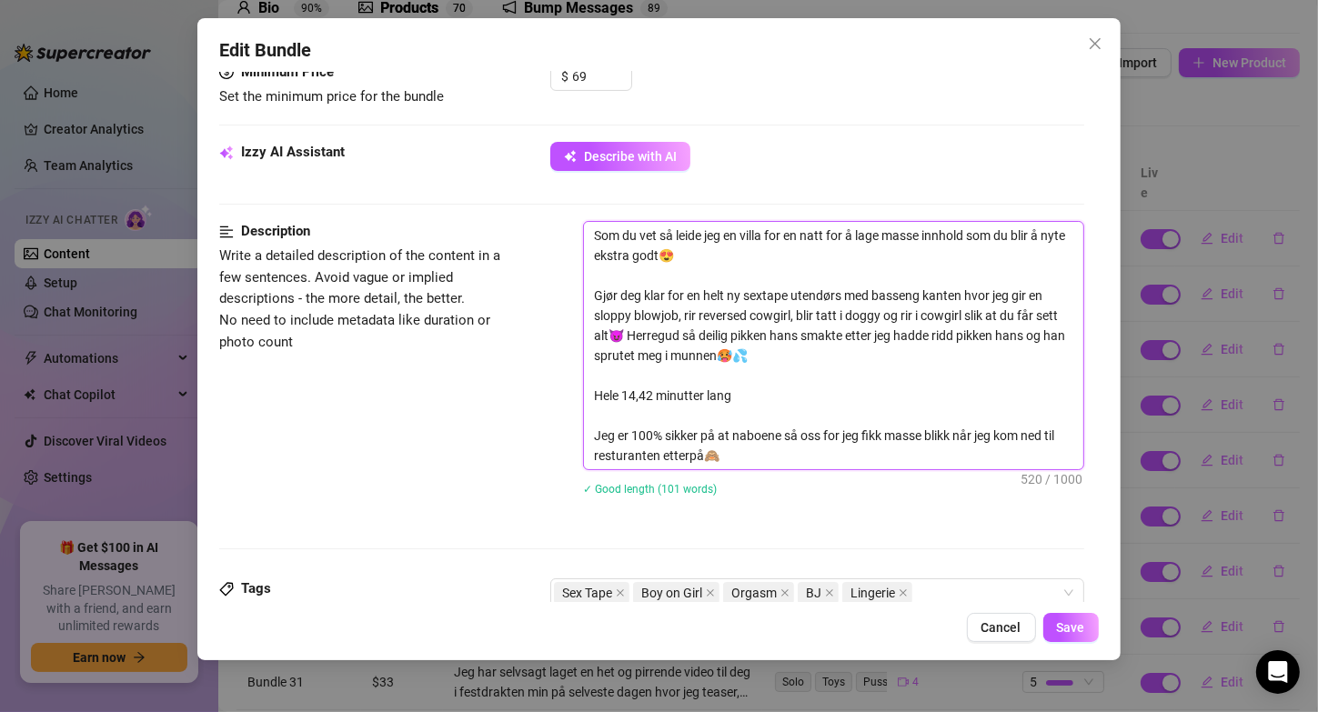
click at [593, 287] on textarea "Som du vet så leide jeg en villa for en natt for å lage masse innhold som du bl…" at bounding box center [833, 345] width 498 height 247
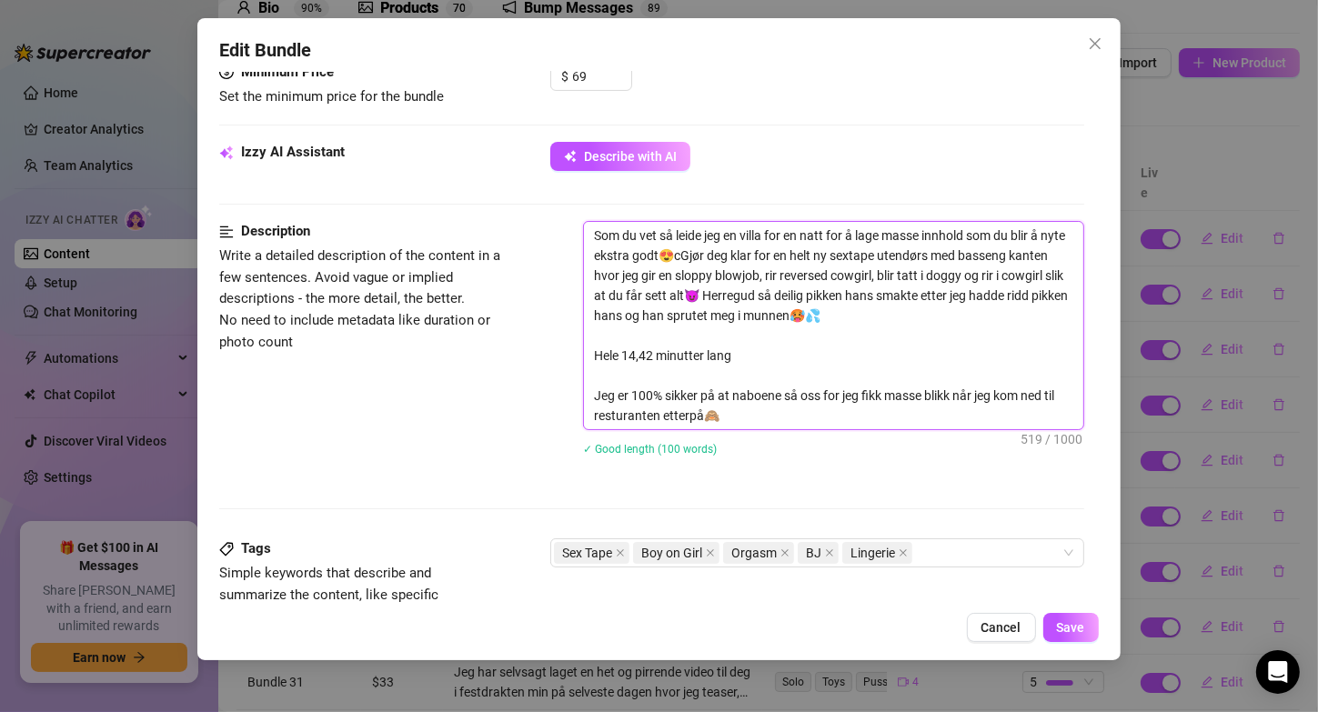
drag, startPoint x: 747, startPoint y: 410, endPoint x: 578, endPoint y: 391, distance: 170.3
click at [578, 391] on div "Description Write a detailed description of the content in a few sentences. Avo…" at bounding box center [651, 350] width 864 height 258
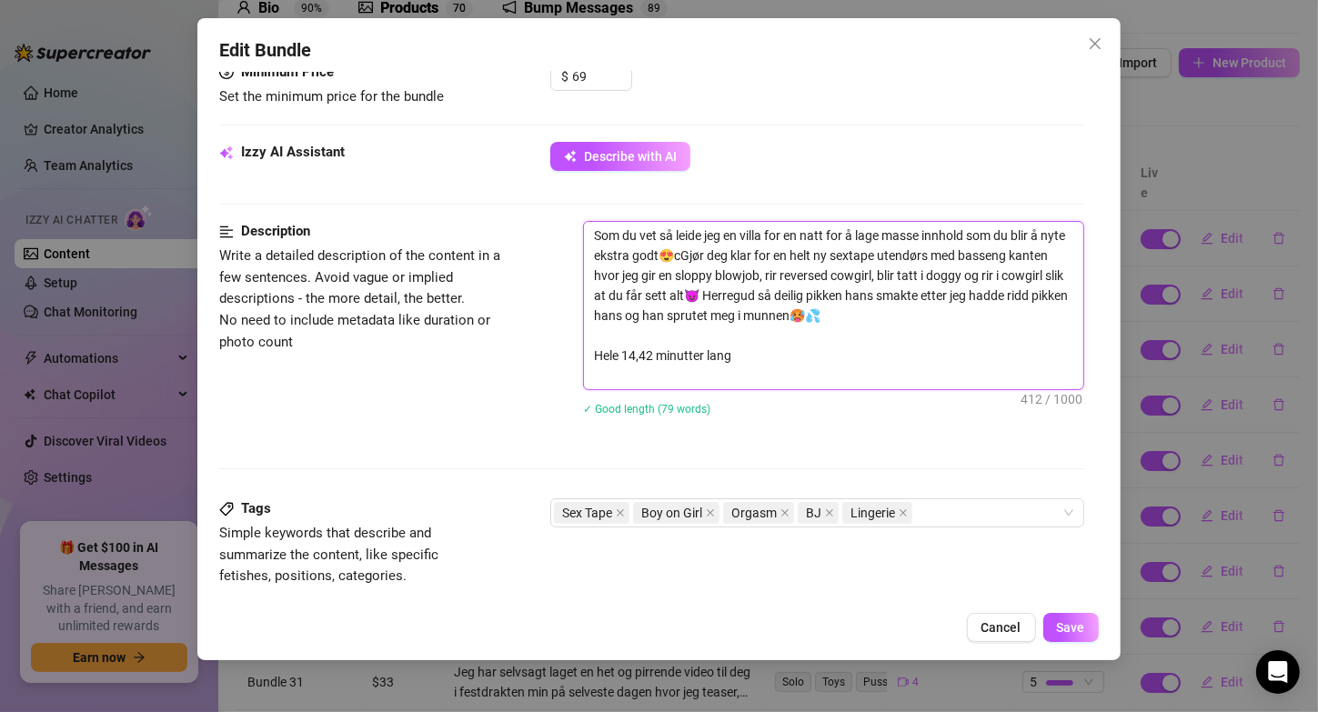
click at [710, 249] on textarea "Som du vet så leide jeg en villa for en natt for å lage masse innhold som du bl…" at bounding box center [833, 305] width 498 height 167
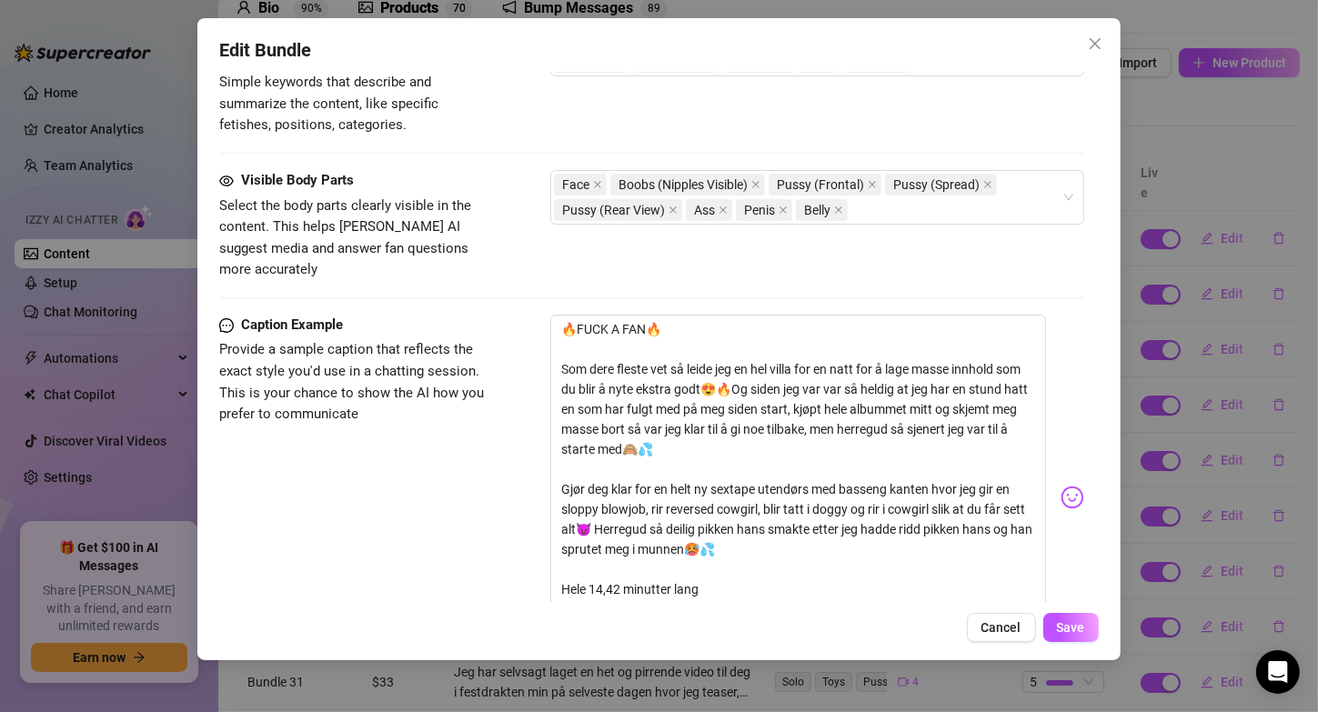
scroll to position [1061, 0]
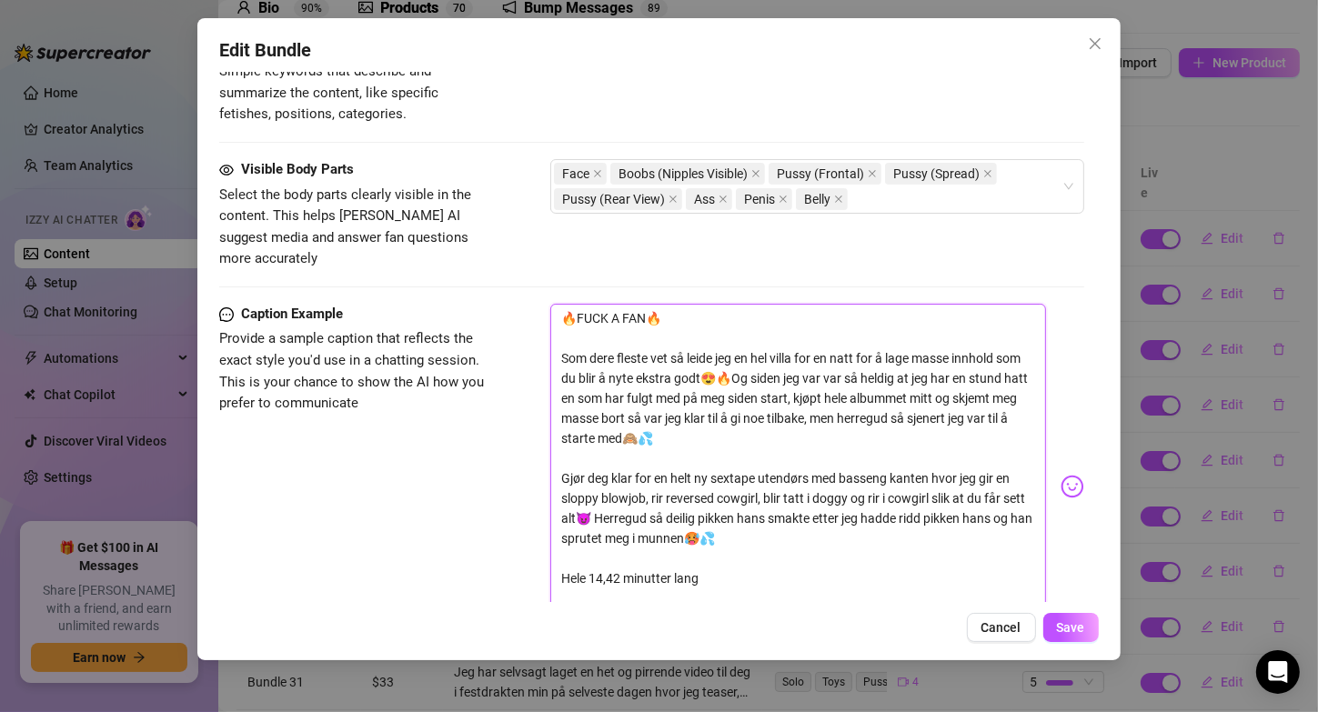
drag, startPoint x: 790, startPoint y: 420, endPoint x: 764, endPoint y: 348, distance: 76.2
click at [764, 348] on textarea "🔥FUCK A FAN🔥 Som dere fleste vet så leide jeg en hel villa for en natt for å la…" at bounding box center [797, 478] width 495 height 349
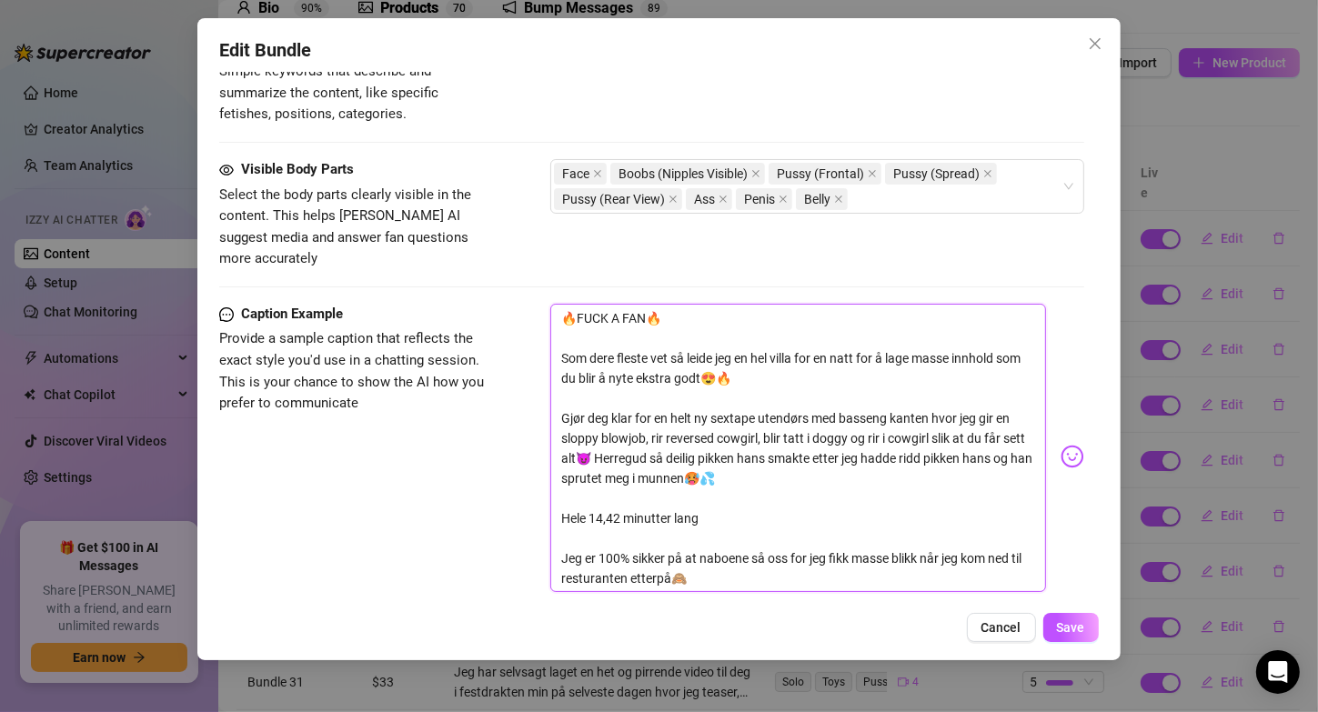
click at [619, 333] on textarea "🔥FUCK A FAN🔥 Som dere fleste vet så leide jeg en hel villa for en natt for å la…" at bounding box center [797, 448] width 495 height 289
drag, startPoint x: 686, startPoint y: 307, endPoint x: 538, endPoint y: 270, distance: 152.9
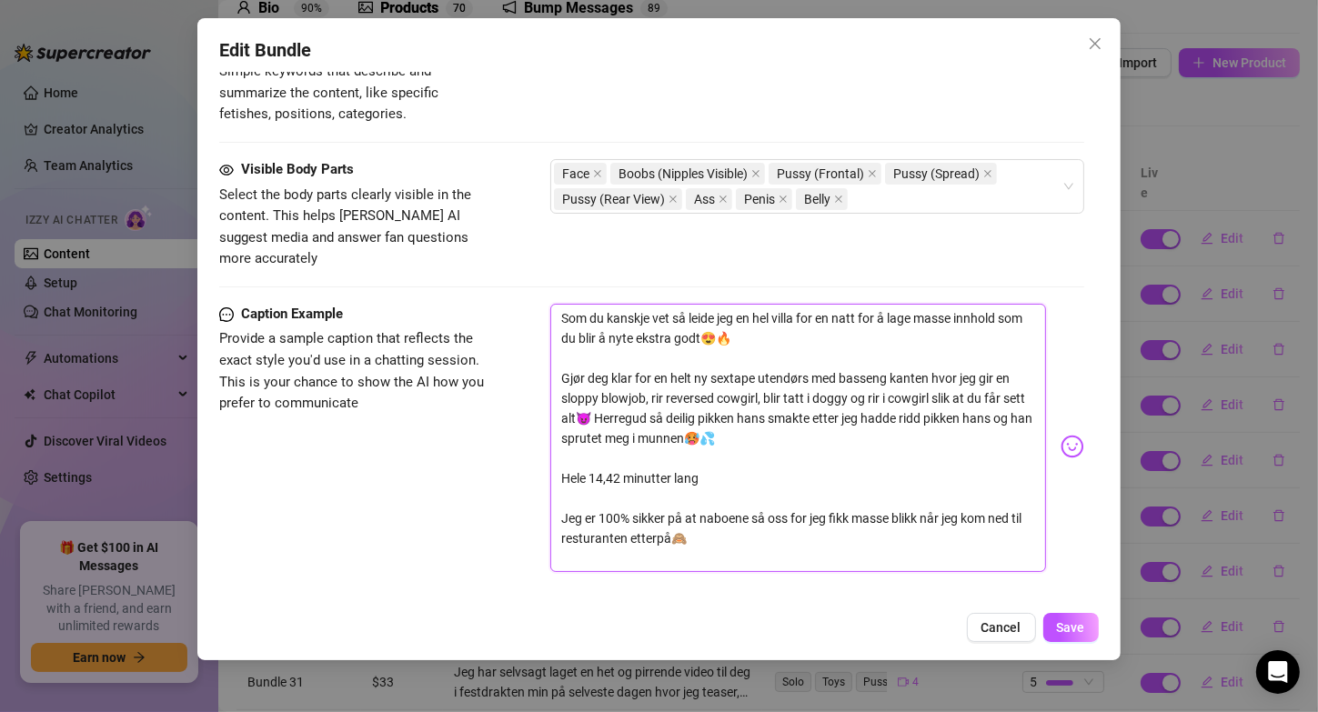
click at [561, 304] on textarea "Som du kanskje vet så leide jeg en hel villa for en natt for å lage masse innho…" at bounding box center [797, 438] width 495 height 269
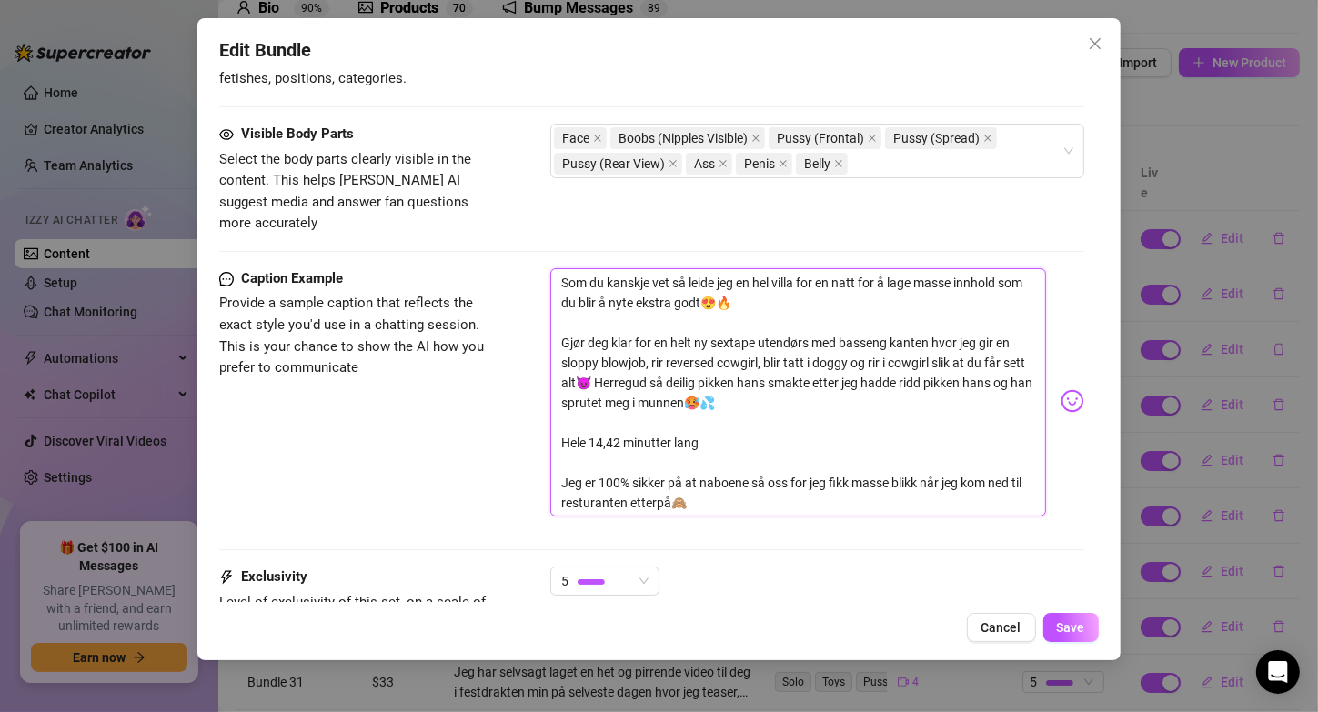
scroll to position [1097, 0]
drag, startPoint x: 717, startPoint y: 471, endPoint x: 562, endPoint y: 448, distance: 156.4
click at [562, 448] on textarea "Som du kanskje vet så leide jeg en hel villa for en natt for å lage masse innho…" at bounding box center [797, 391] width 495 height 249
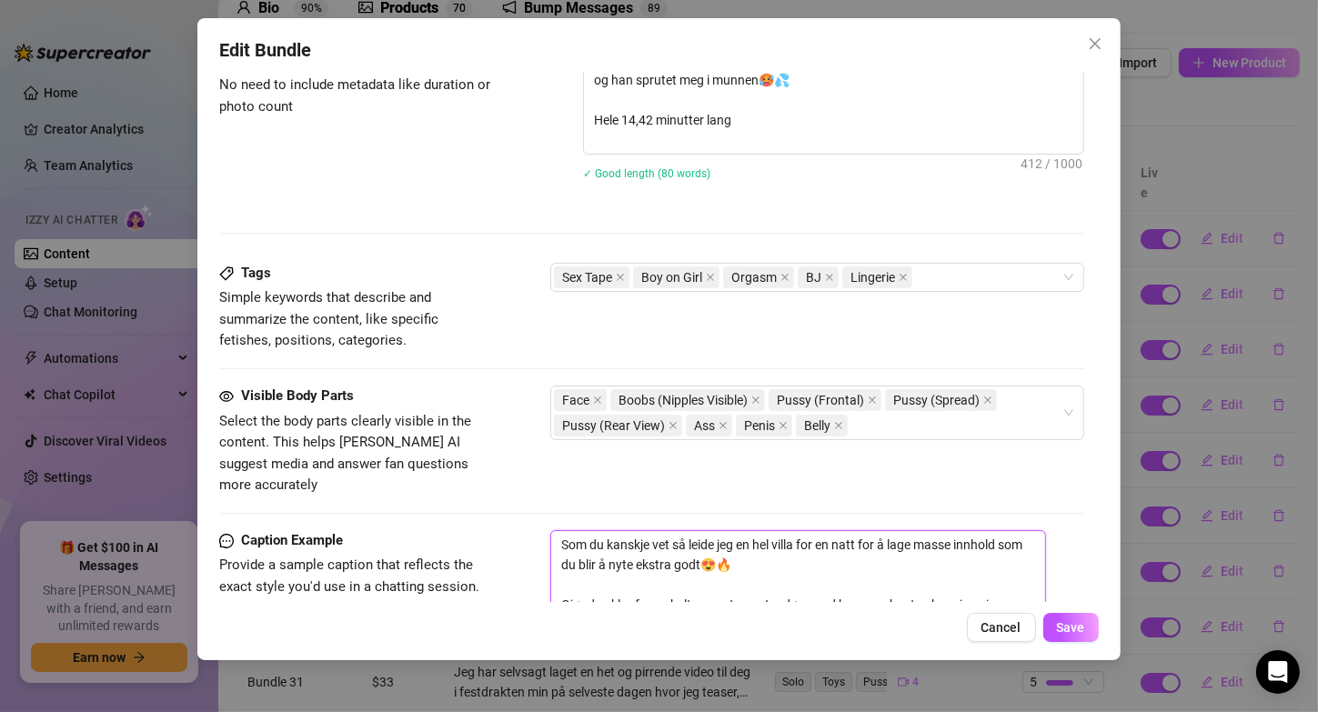
scroll to position [702, 0]
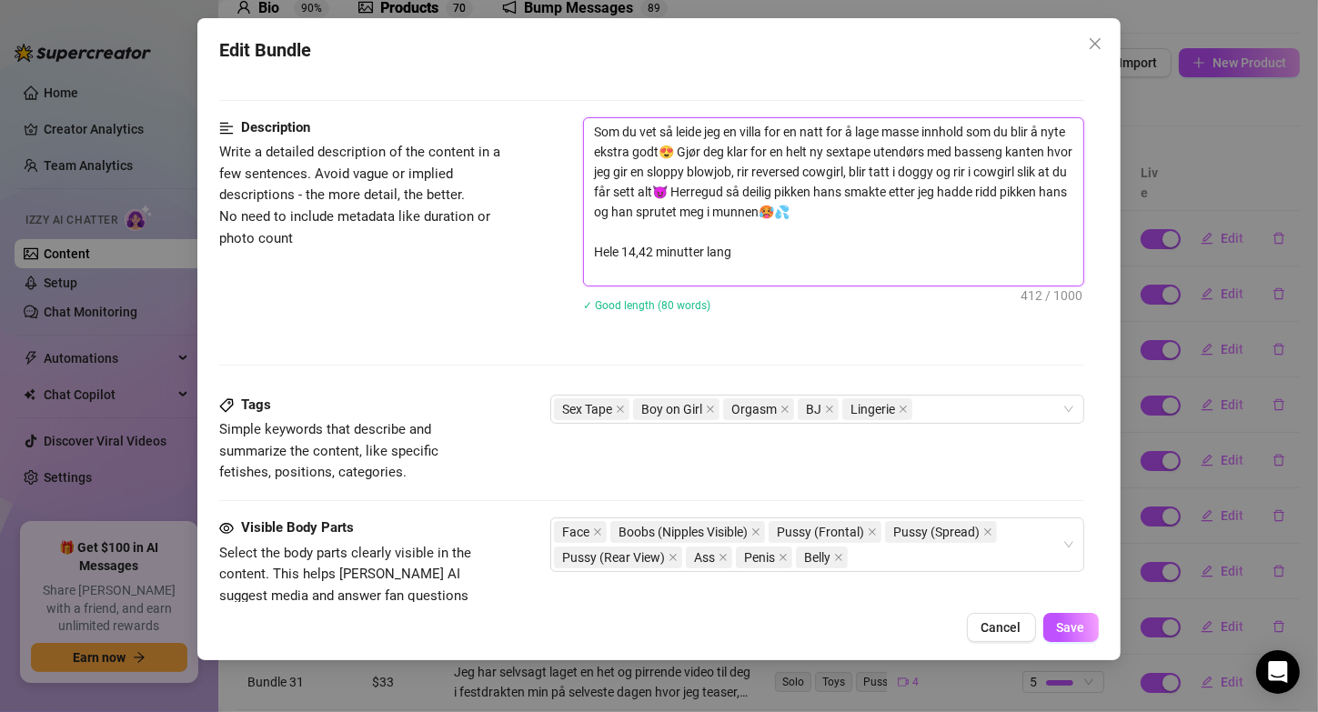
click at [642, 124] on textarea "Som du vet så leide jeg en villa for en natt for å lage masse innhold som du bl…" at bounding box center [833, 201] width 498 height 167
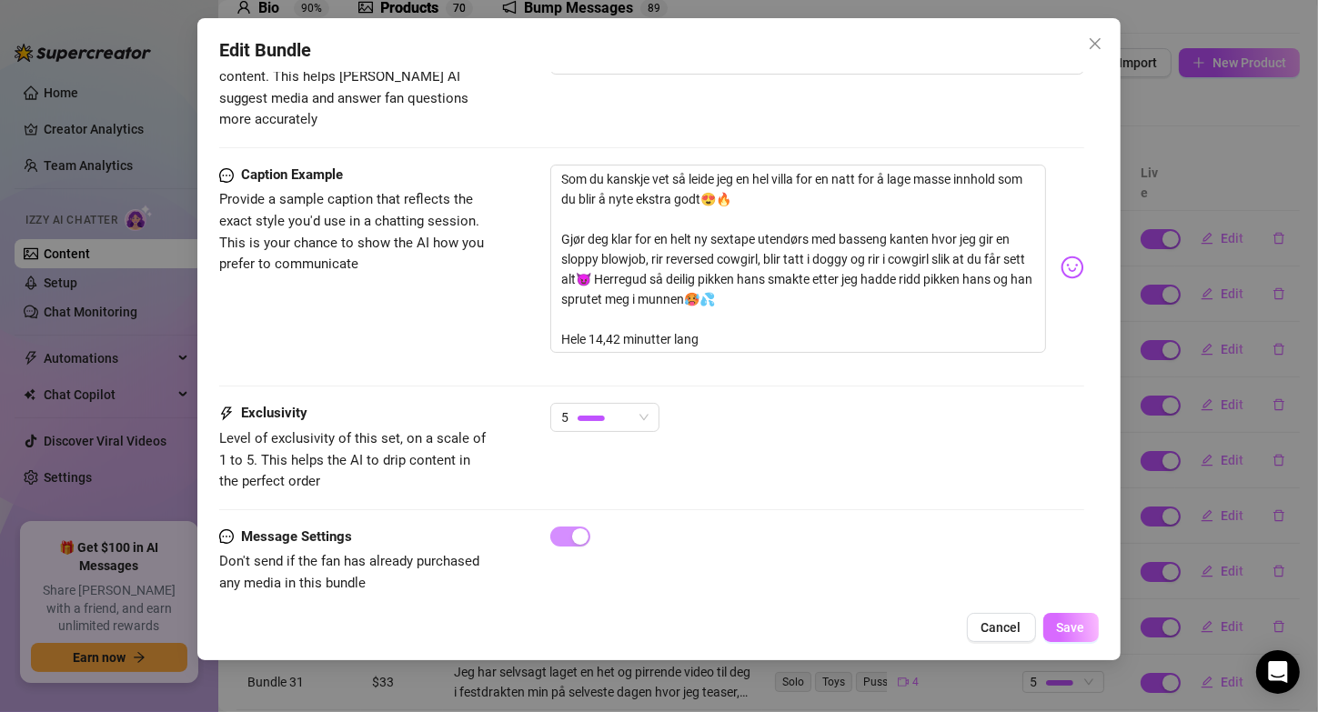
click at [1074, 626] on span "Save" at bounding box center [1071, 627] width 28 height 15
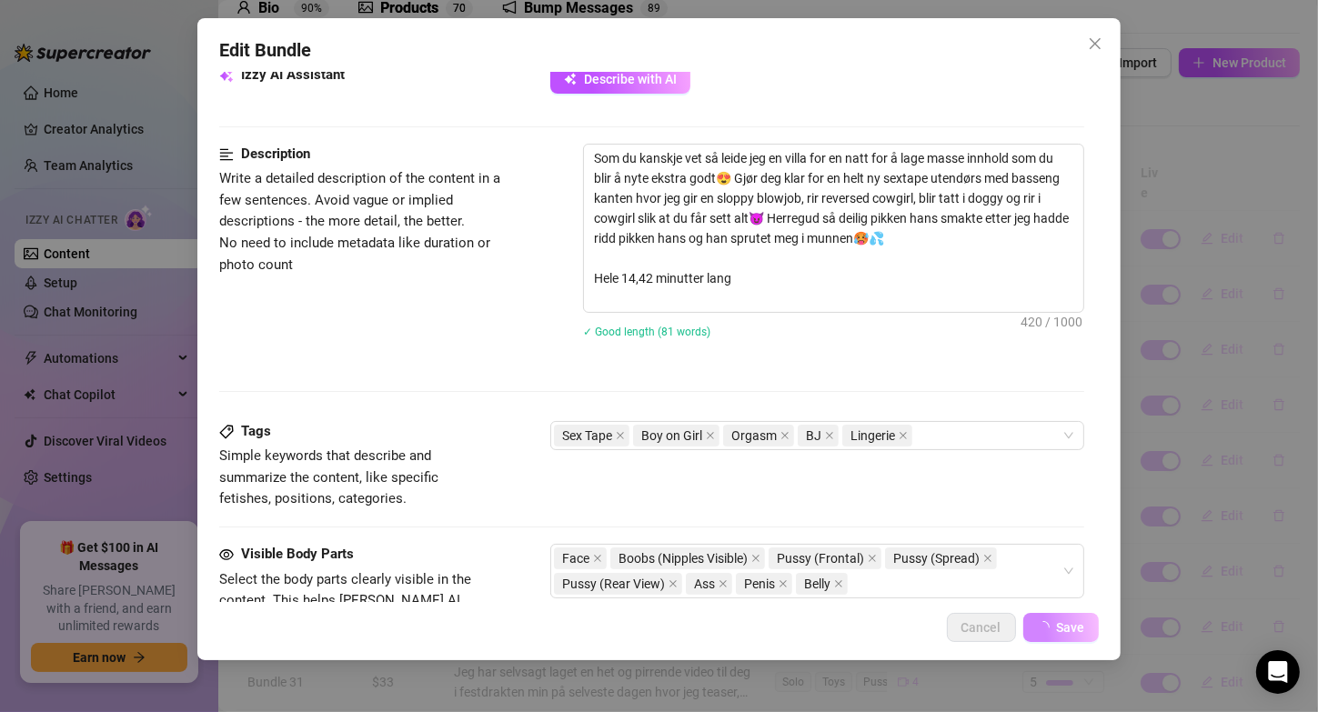
scroll to position [677, 0]
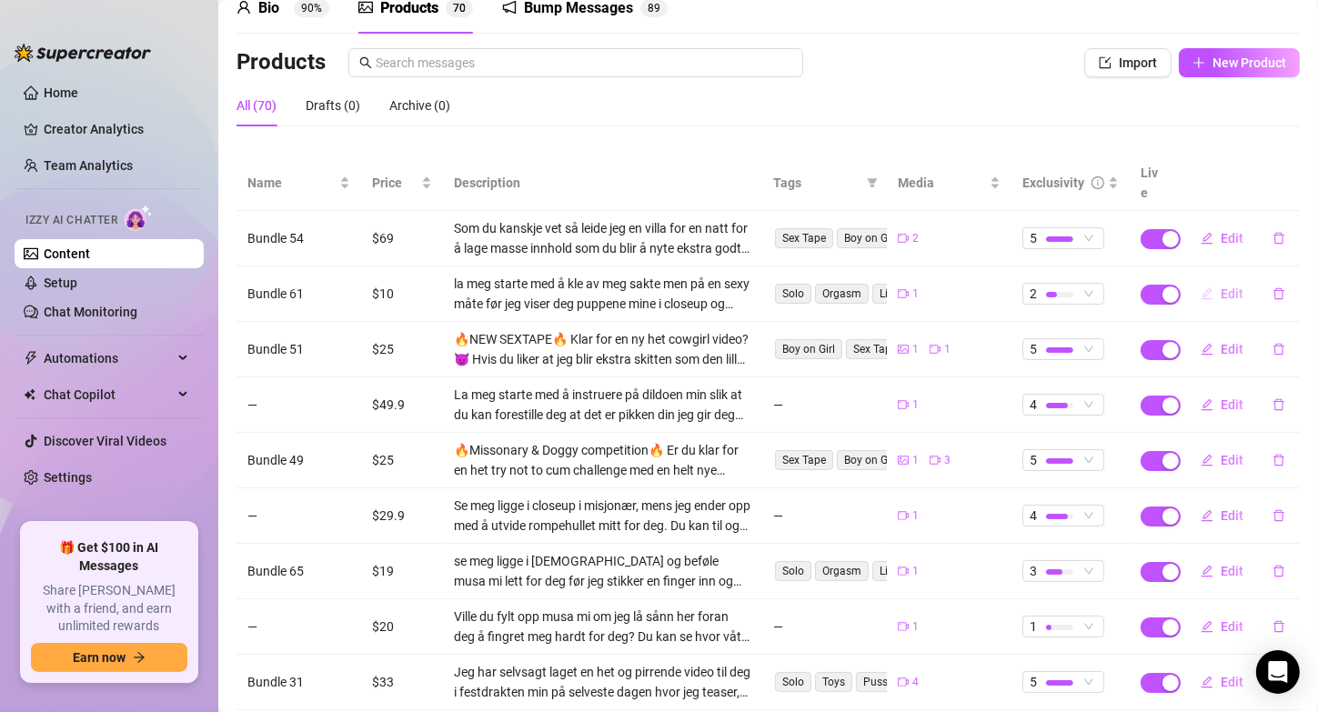
click at [1202, 279] on button "Edit" at bounding box center [1222, 293] width 72 height 29
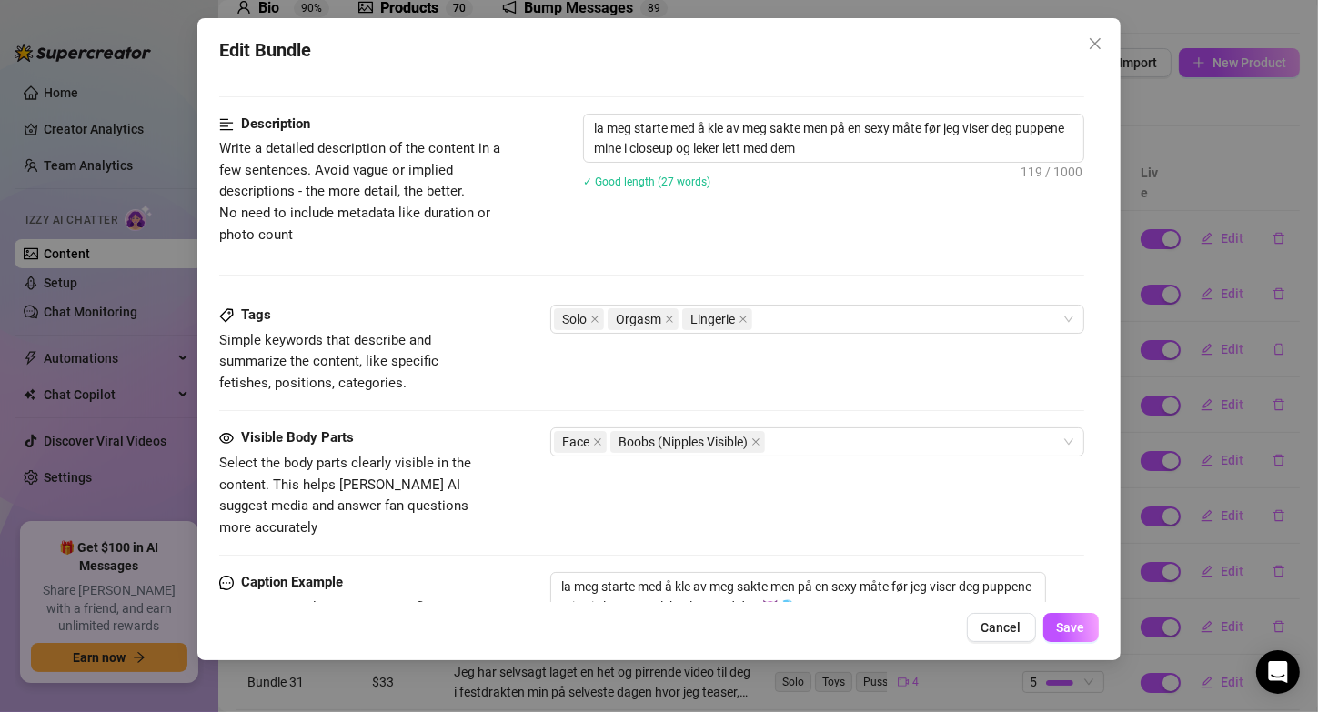
scroll to position [722, 0]
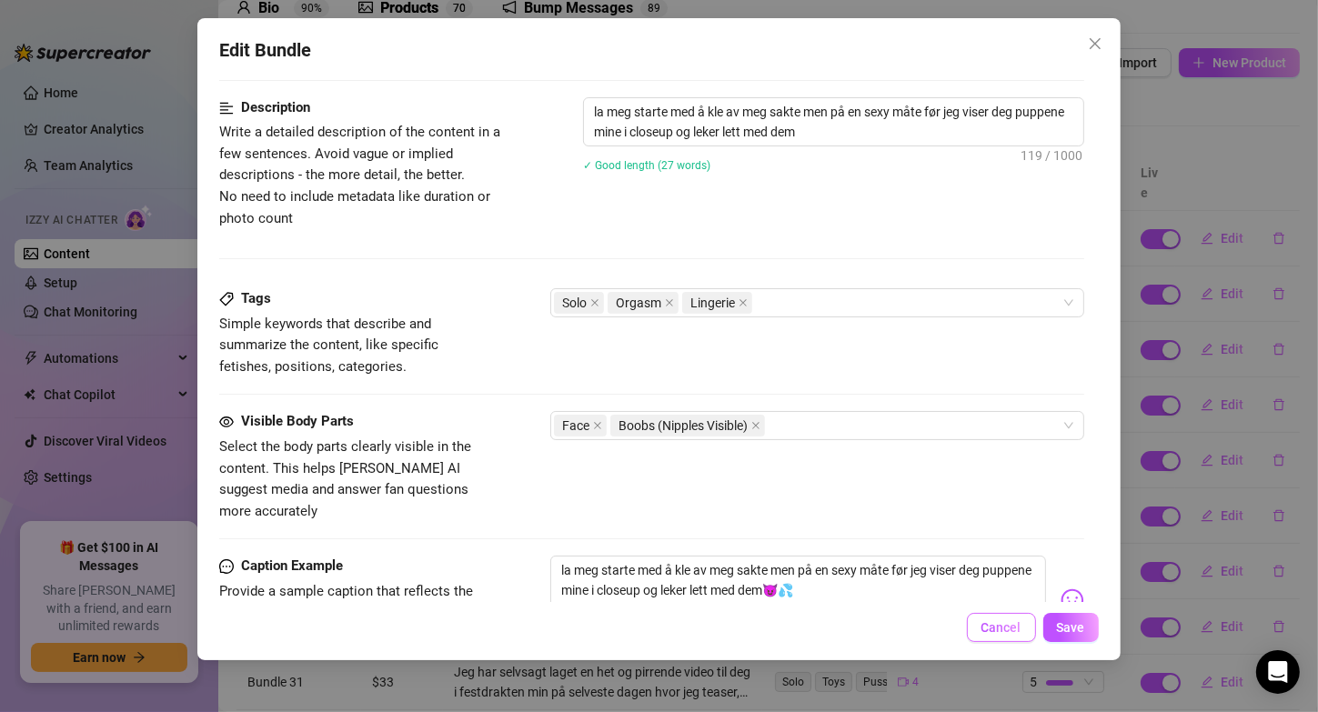
click at [1009, 642] on button "Cancel" at bounding box center [1001, 627] width 69 height 29
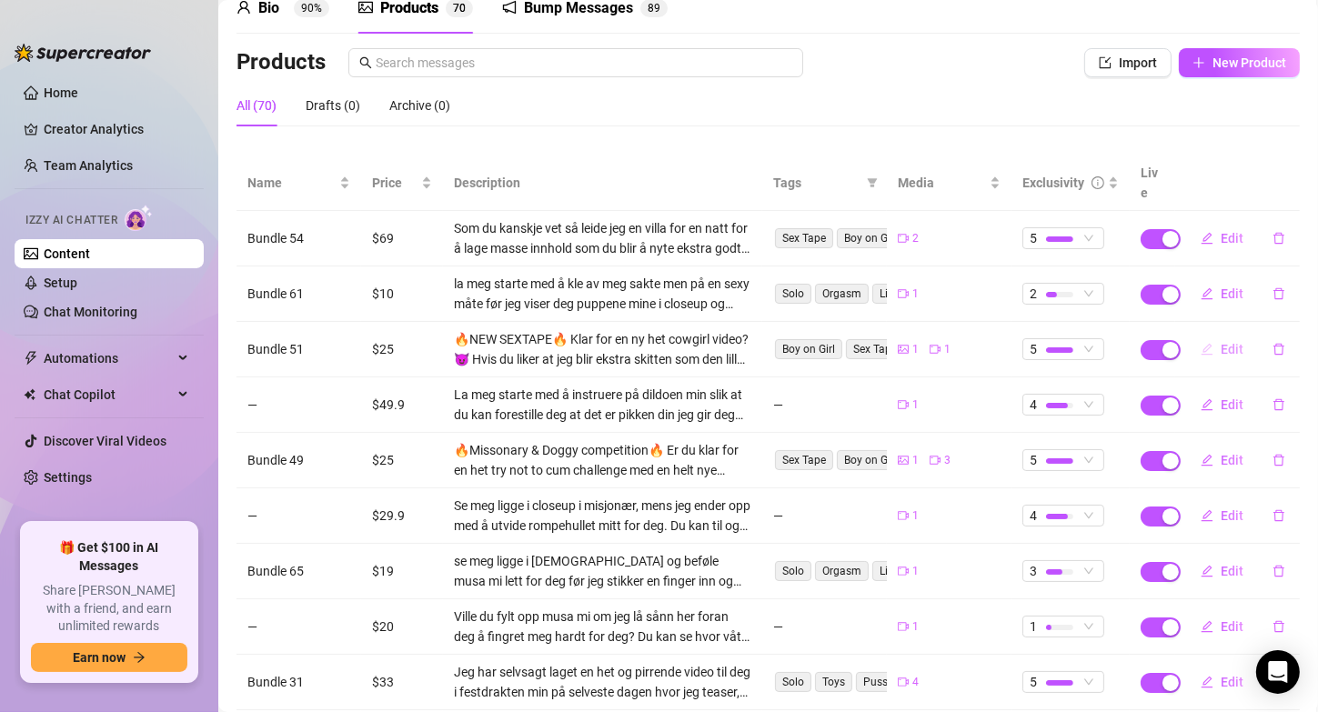
click at [1201, 343] on icon "edit" at bounding box center [1207, 349] width 13 height 13
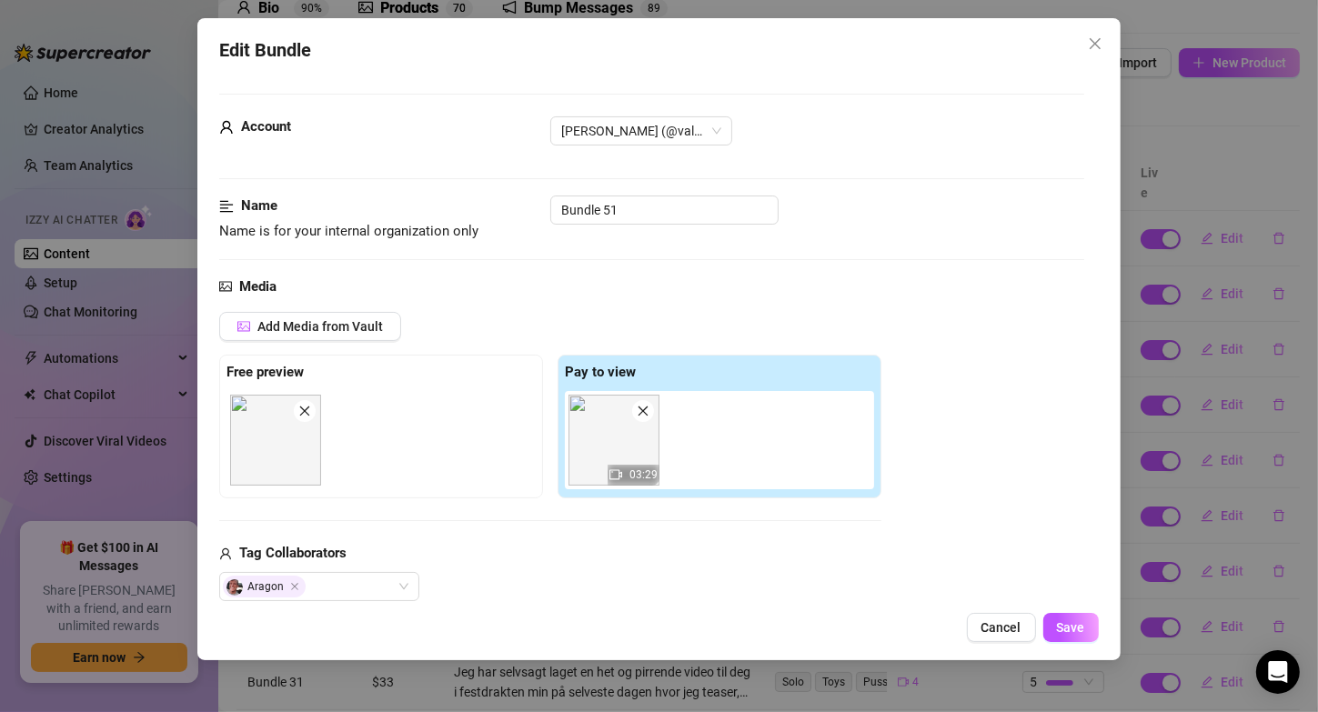
scroll to position [491, 0]
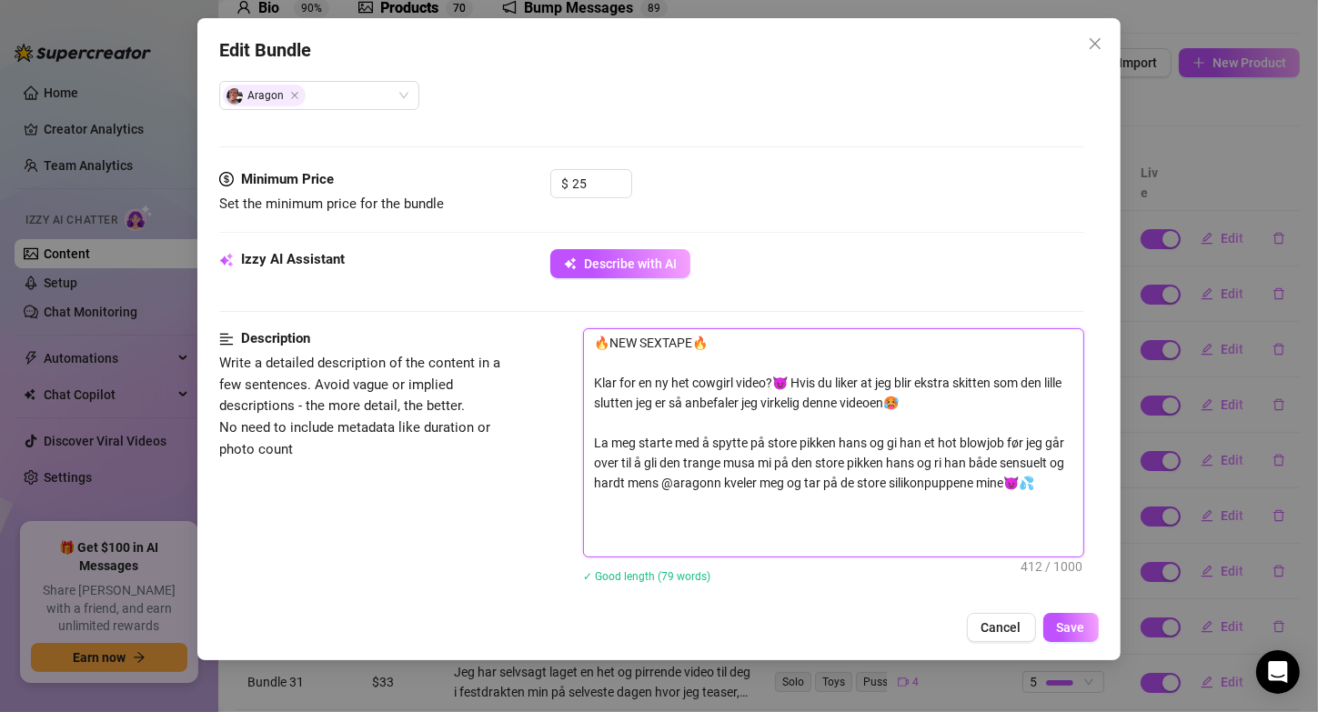
click at [659, 400] on textarea "🔥NEW SEXTAPE🔥 Klar for en ny het cowgirl video?😈 Hvis du liker at jeg blir ekst…" at bounding box center [833, 442] width 498 height 227
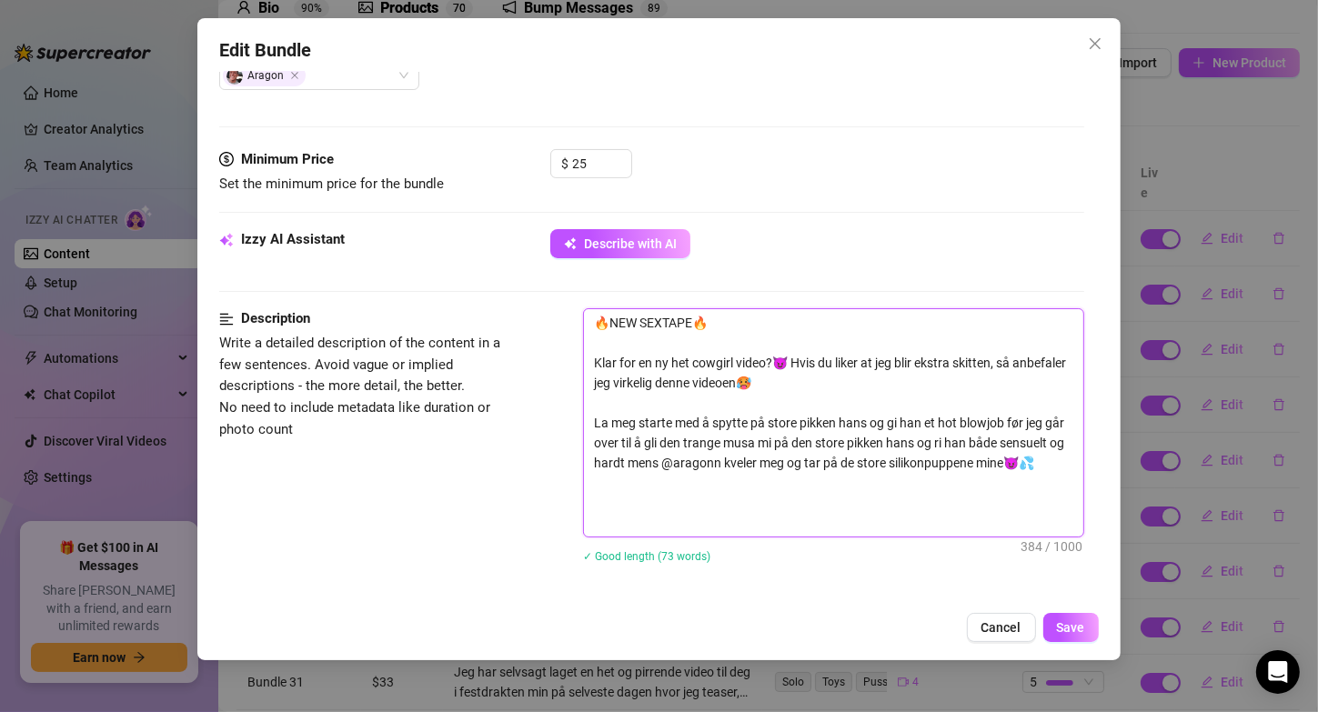
scroll to position [519, 0]
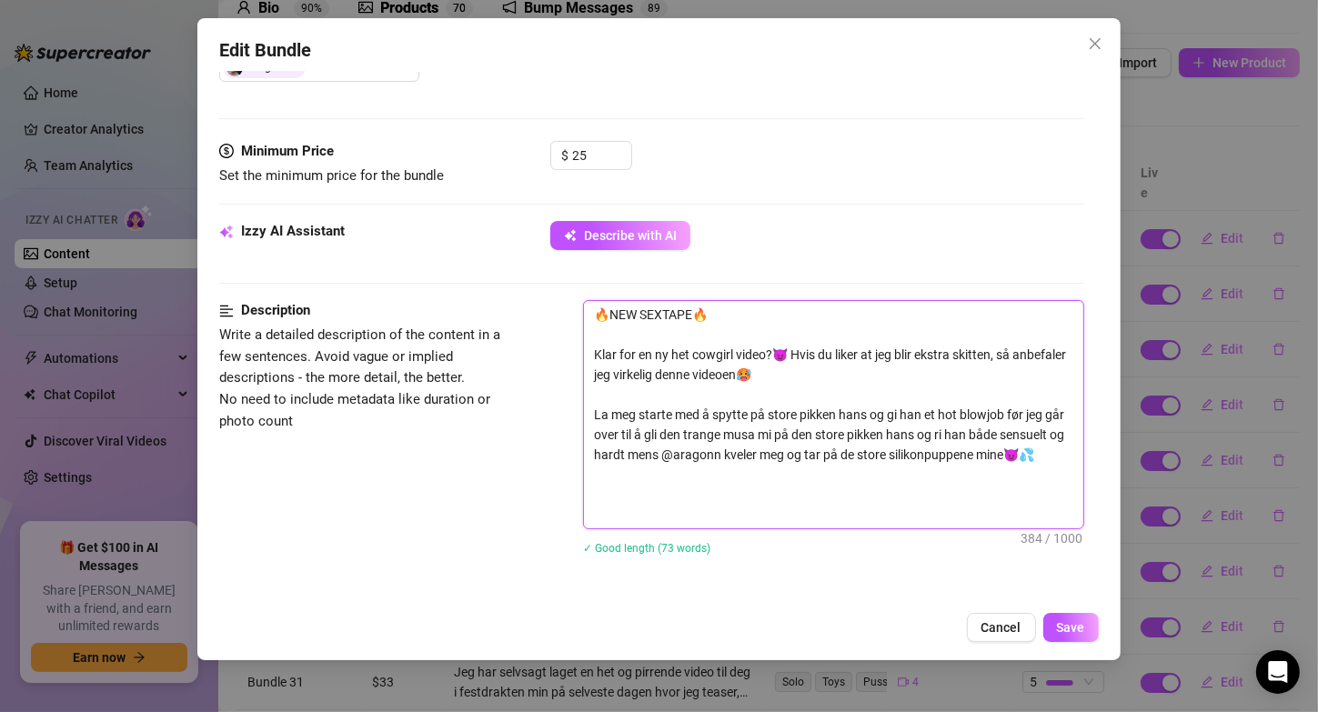
click at [750, 411] on textarea "🔥NEW SEXTAPE🔥 Klar for en ny het cowgirl video?😈 Hvis du liker at jeg blir ekst…" at bounding box center [833, 414] width 498 height 227
click at [1030, 413] on textarea "🔥NEW SEXTAPE🔥 Klar for en ny het cowgirl video?😈 Hvis du liker at jeg blir ekst…" at bounding box center [833, 414] width 498 height 227
click at [743, 451] on textarea "🔥NEW SEXTAPE🔥 Klar for en ny het cowgirl video?😈 Hvis du liker at jeg blir ekst…" at bounding box center [833, 414] width 498 height 227
click at [748, 451] on textarea "🔥NEW SEXTAPE🔥 Klar for en ny het cowgirl video?😈 Hvis du liker at jeg blir ekst…" at bounding box center [833, 414] width 498 height 227
click at [863, 453] on textarea "🔥NEW SEXTAPE🔥 Klar for en ny het cowgirl video?😈 Hvis du liker at jeg blir ekst…" at bounding box center [833, 414] width 498 height 227
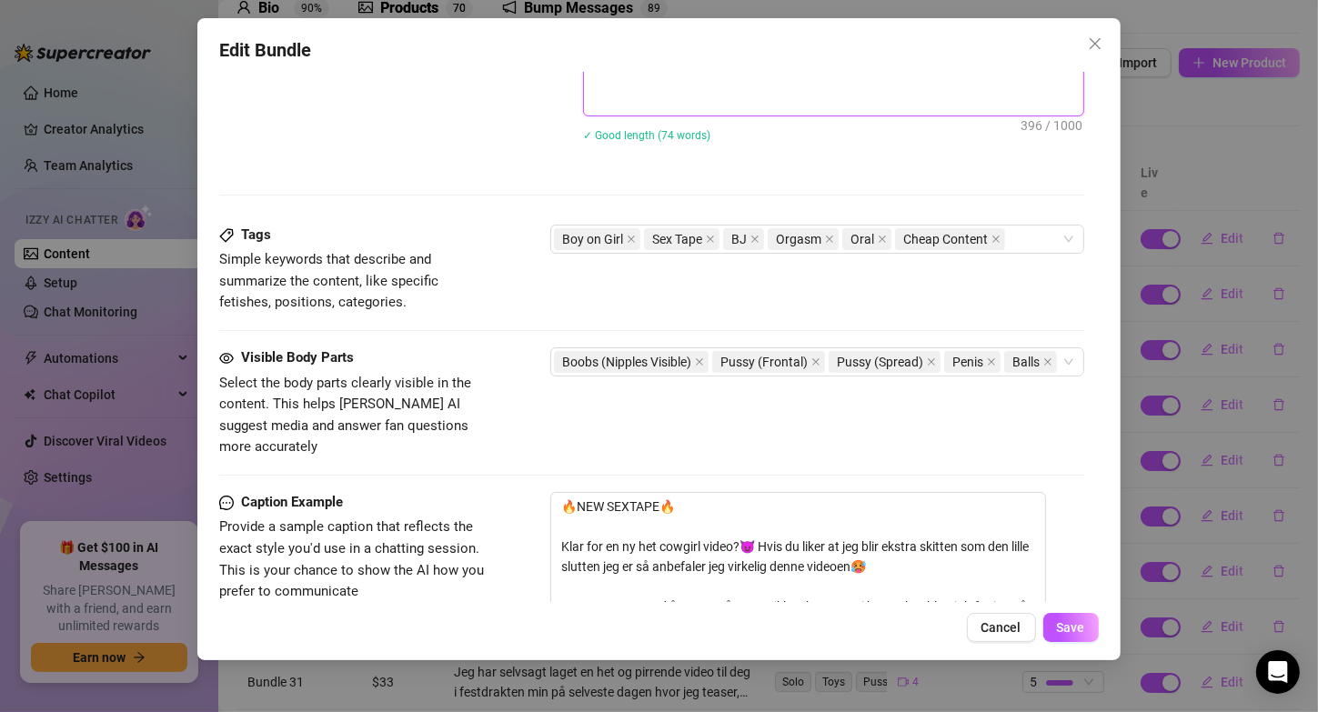
scroll to position [1223, 0]
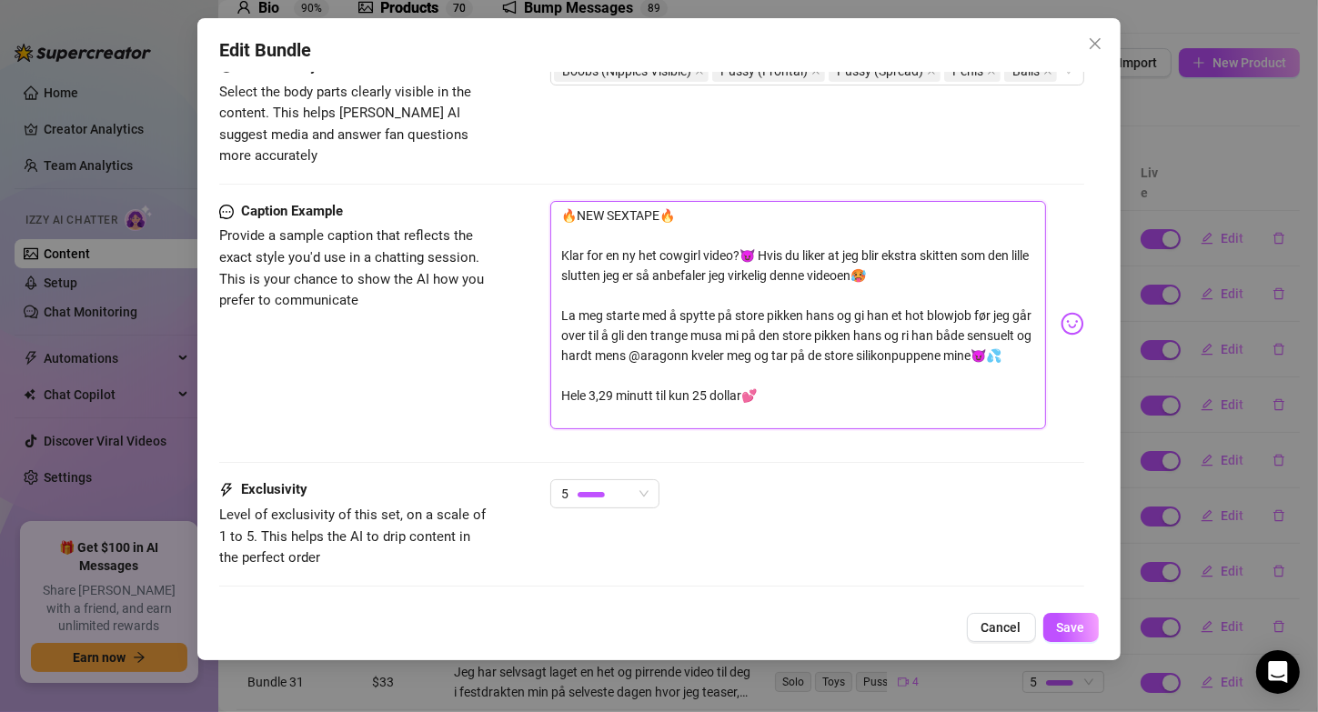
drag, startPoint x: 655, startPoint y: 251, endPoint x: 967, endPoint y: 229, distance: 312.8
click at [967, 229] on textarea "🔥NEW SEXTAPE🔥 Klar for en ny het cowgirl video?😈 Hvis du liker at jeg blir ekst…" at bounding box center [797, 315] width 495 height 229
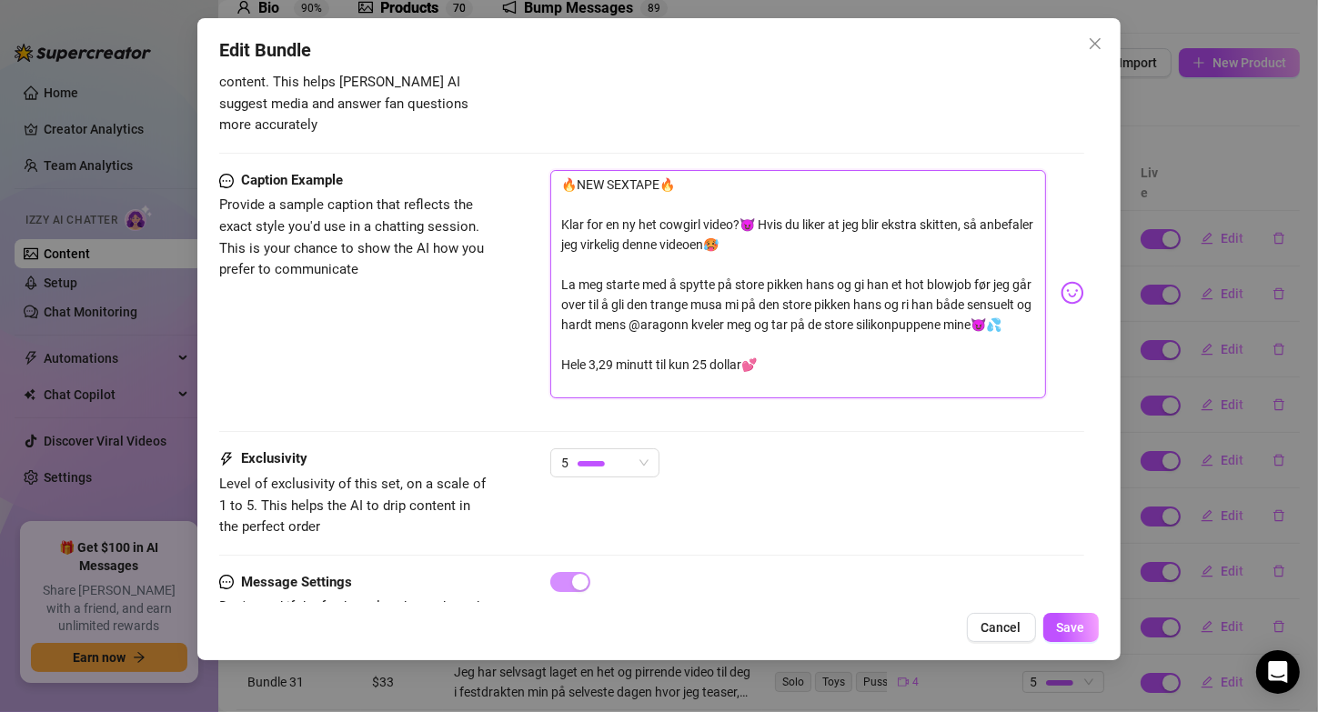
click at [720, 259] on textarea "🔥NEW SEXTAPE🔥 Klar for en ny het cowgirl video?😈 Hvis du liker at jeg blir ekst…" at bounding box center [797, 284] width 495 height 229
drag, startPoint x: 819, startPoint y: 355, endPoint x: 571, endPoint y: 106, distance: 351.2
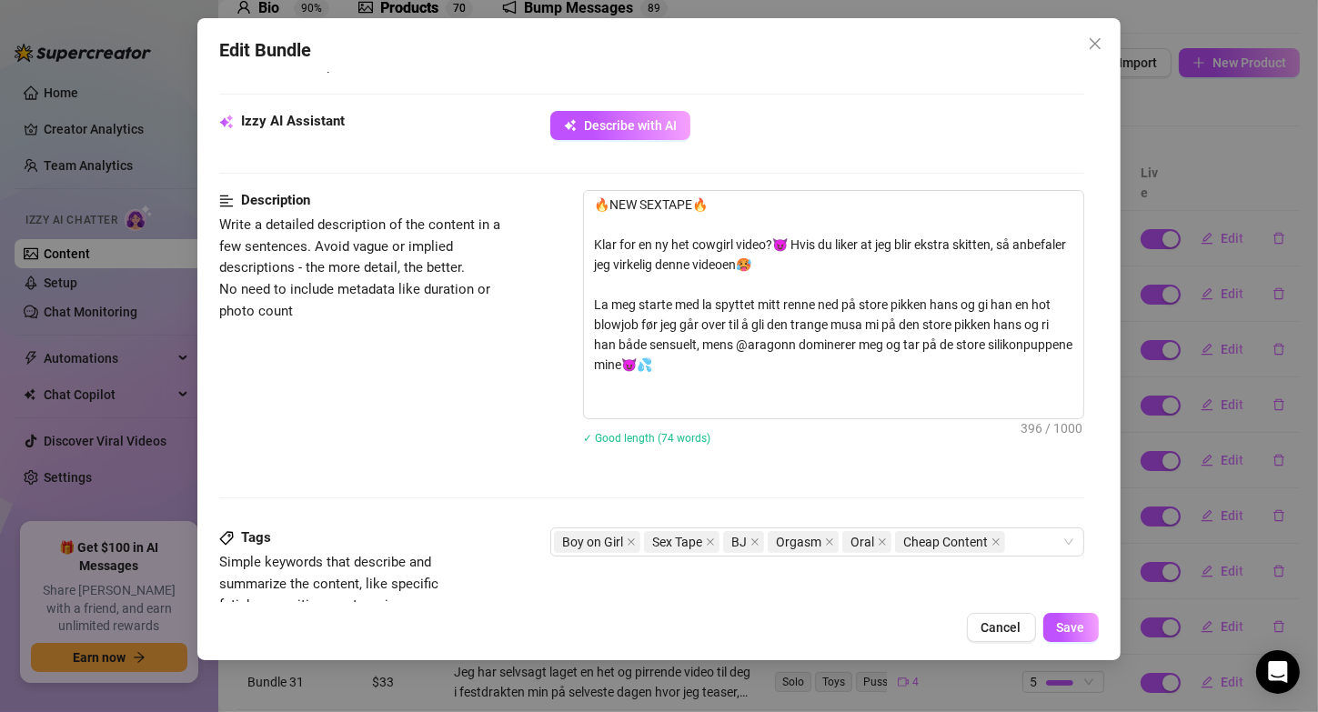
scroll to position [497, 0]
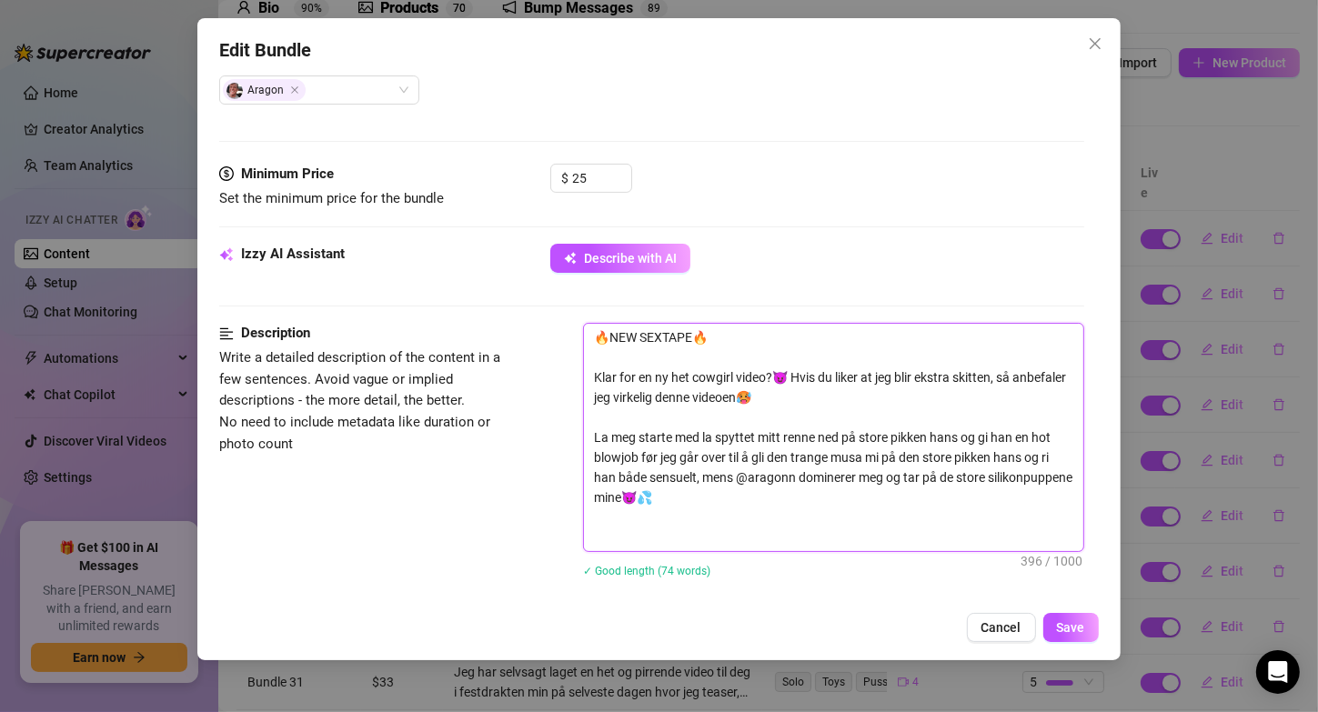
drag, startPoint x: 601, startPoint y: 341, endPoint x: 807, endPoint y: 591, distance: 323.8
click at [807, 591] on div "🔥NEW SEXTAPE🔥 Klar for en ny het cowgirl video?😈 Hvis du liker at jeg blir ekst…" at bounding box center [833, 462] width 500 height 278
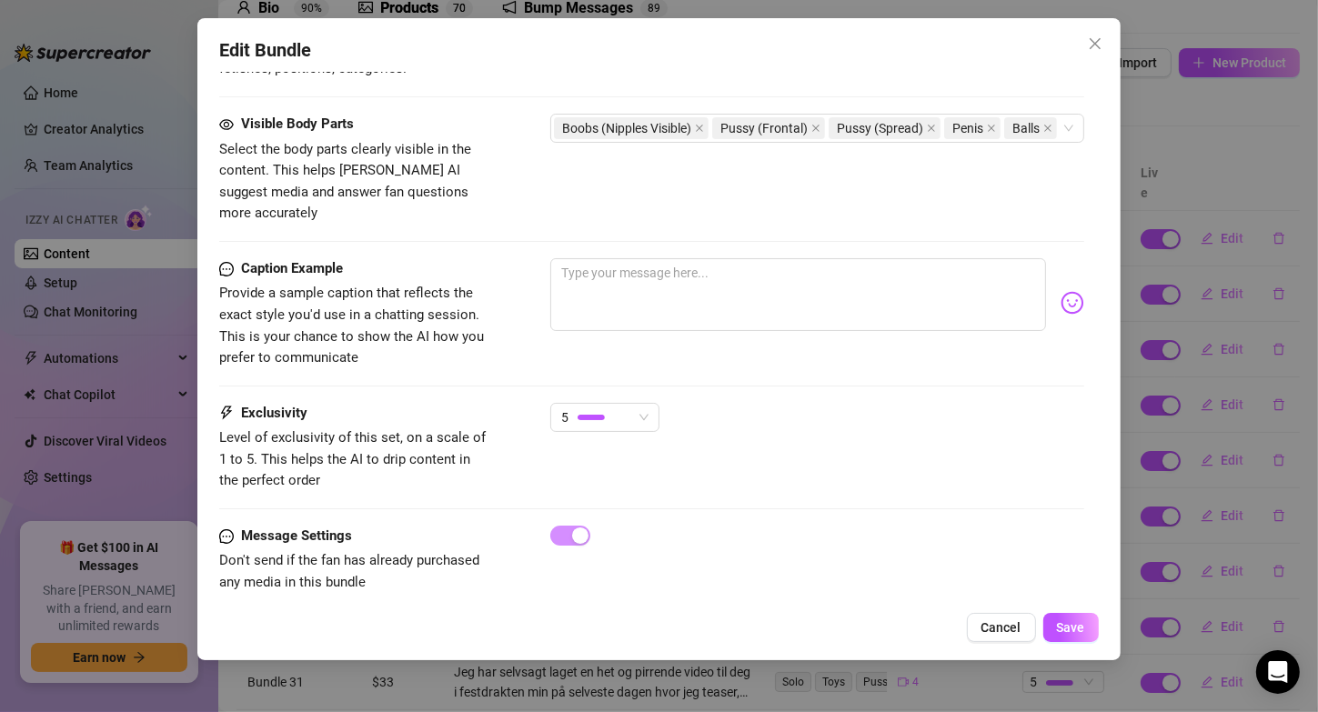
scroll to position [1165, 0]
click at [699, 272] on textarea at bounding box center [797, 295] width 495 height 73
paste textarea "🔥NEW SEXTAPE🔥 Klar for en ny het cowgirl video?😈 Hvis du liker at jeg blir ekst…"
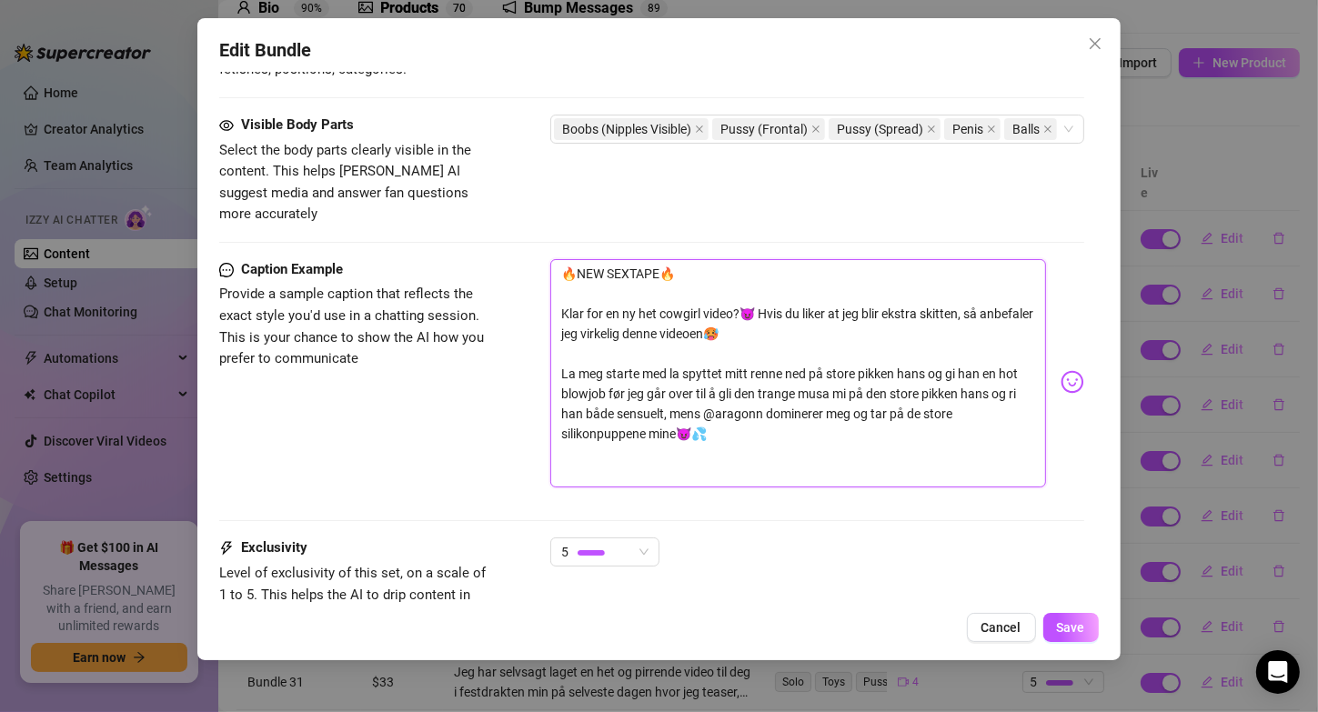
scroll to position [0, 0]
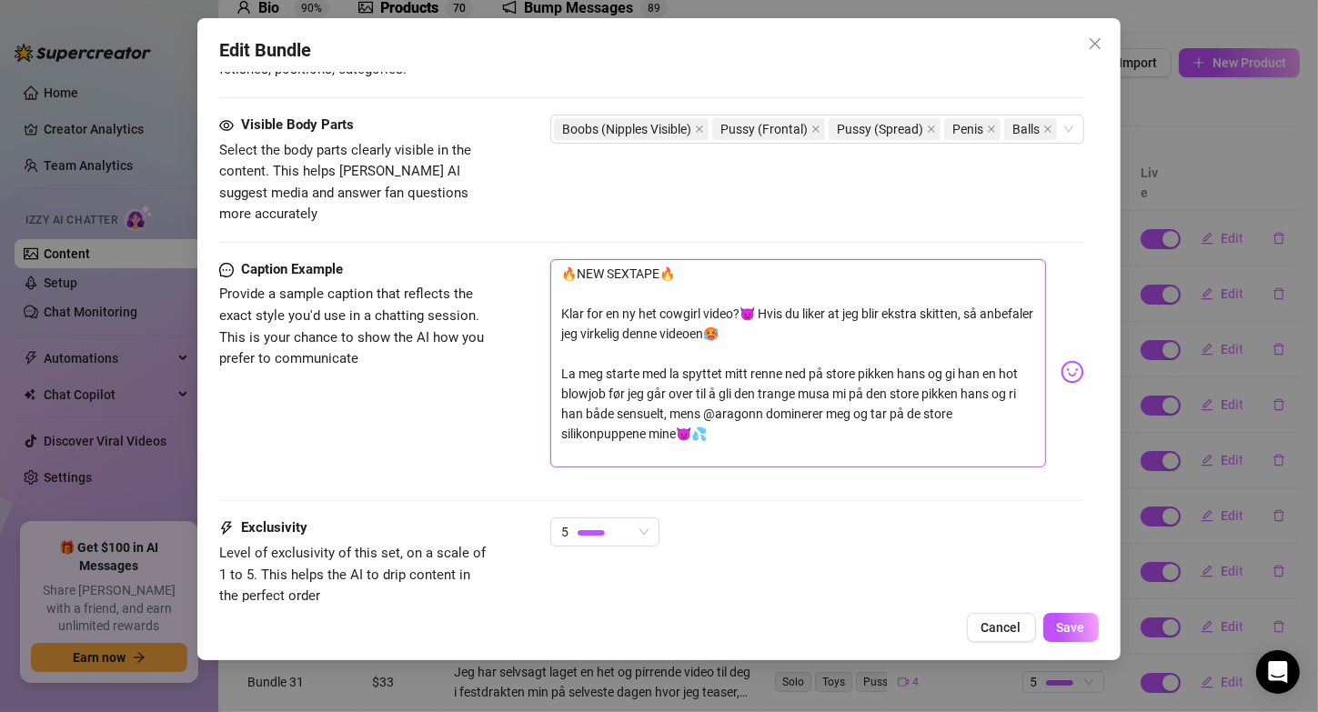
click at [639, 391] on textarea "🔥NEW SEXTAPE🔥 Klar for en ny het cowgirl video?😈 Hvis du liker at jeg blir ekst…" at bounding box center [797, 363] width 495 height 209
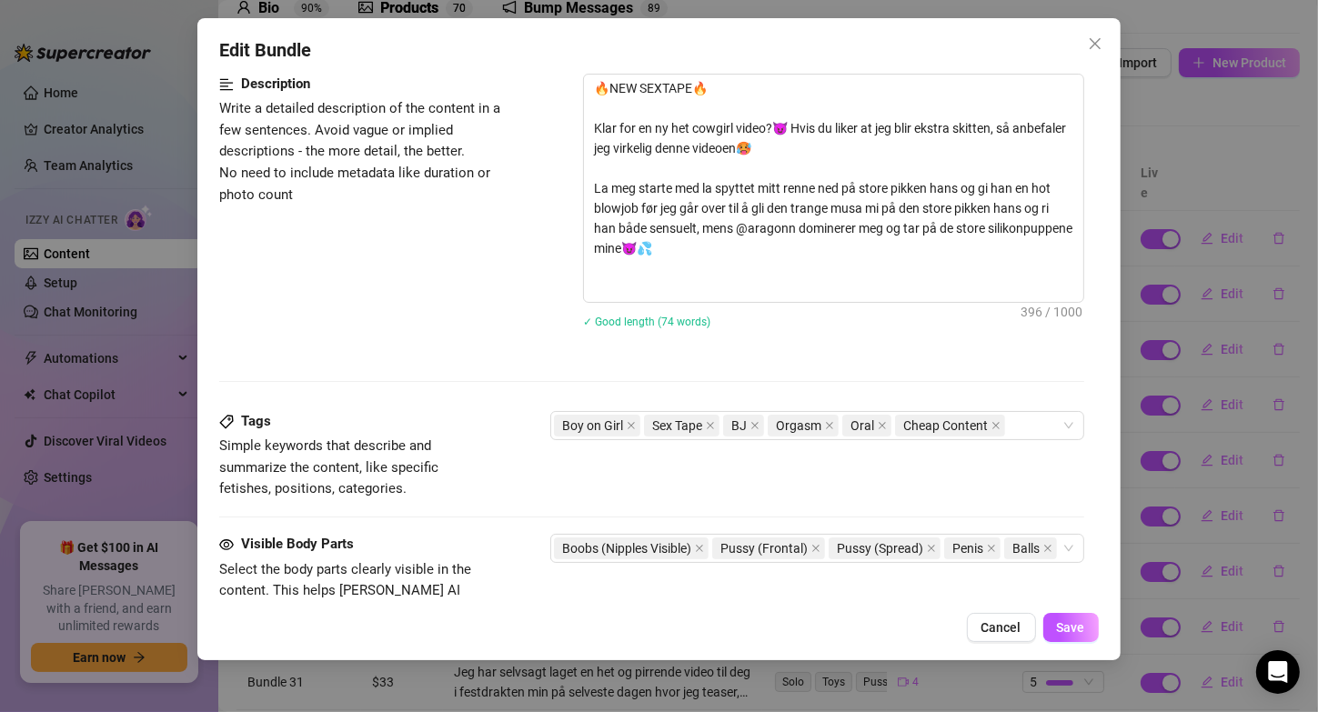
scroll to position [611, 0]
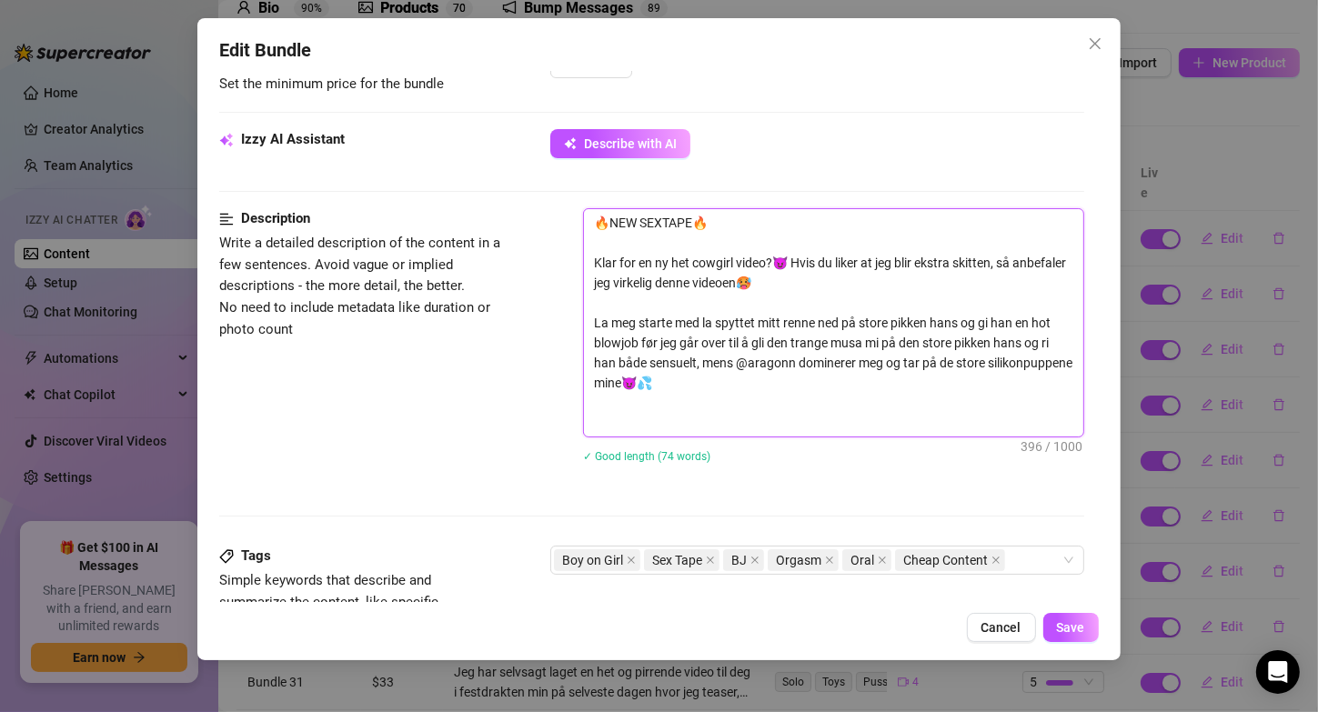
click at [652, 362] on textarea "🔥NEW SEXTAPE🔥 Klar for en ny het cowgirl video?😈 Hvis du liker at jeg blir ekst…" at bounding box center [833, 322] width 498 height 227
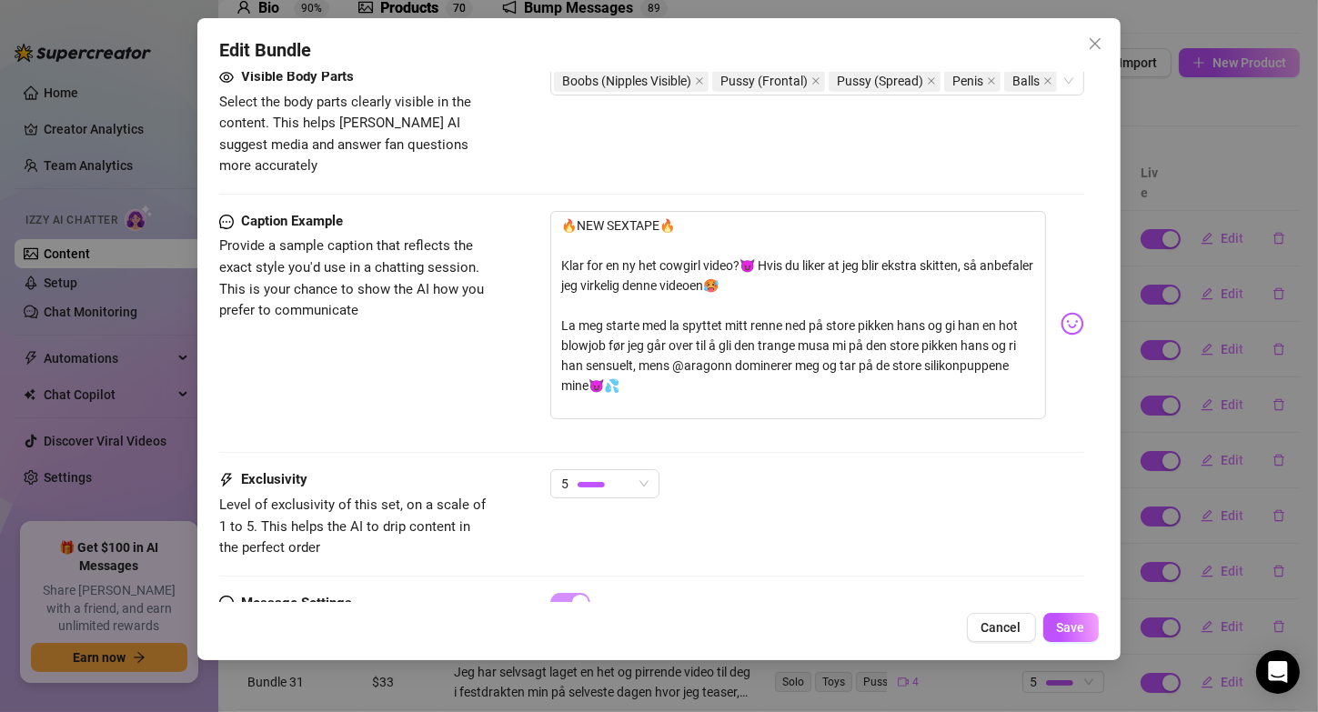
scroll to position [1280, 0]
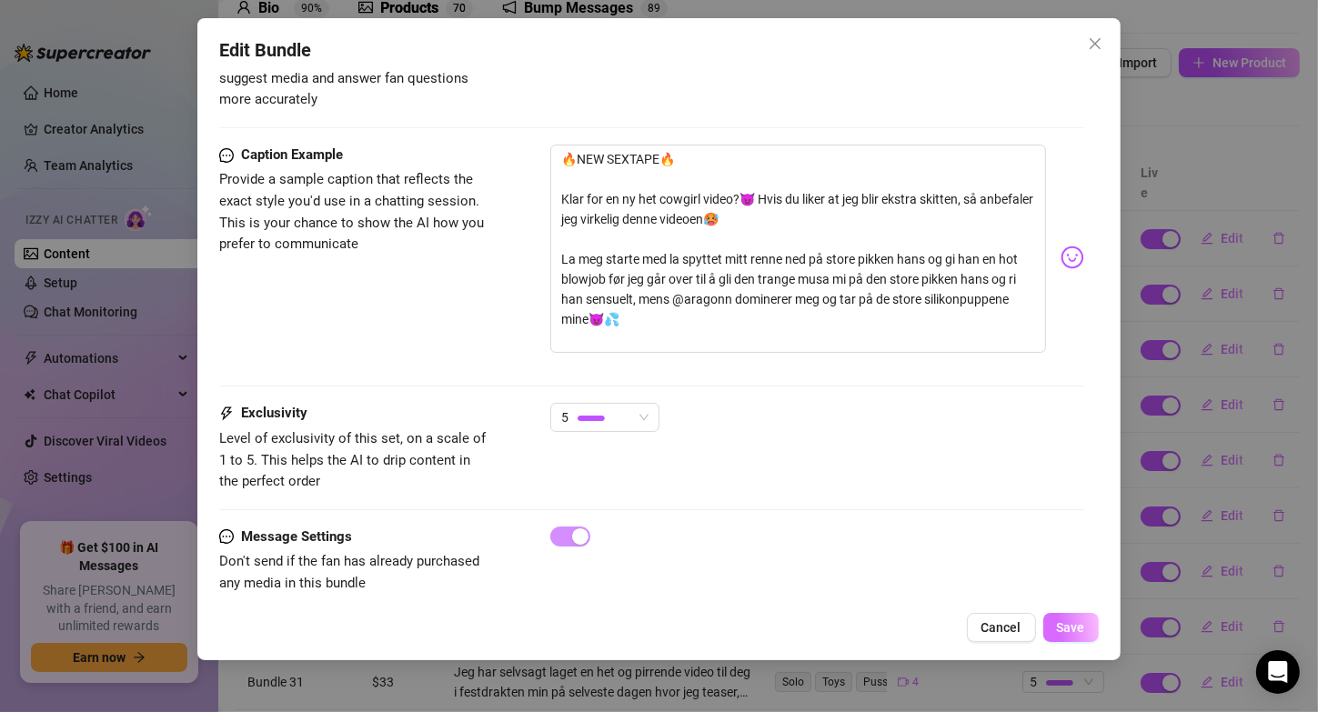
click at [1059, 633] on span "Save" at bounding box center [1071, 627] width 28 height 15
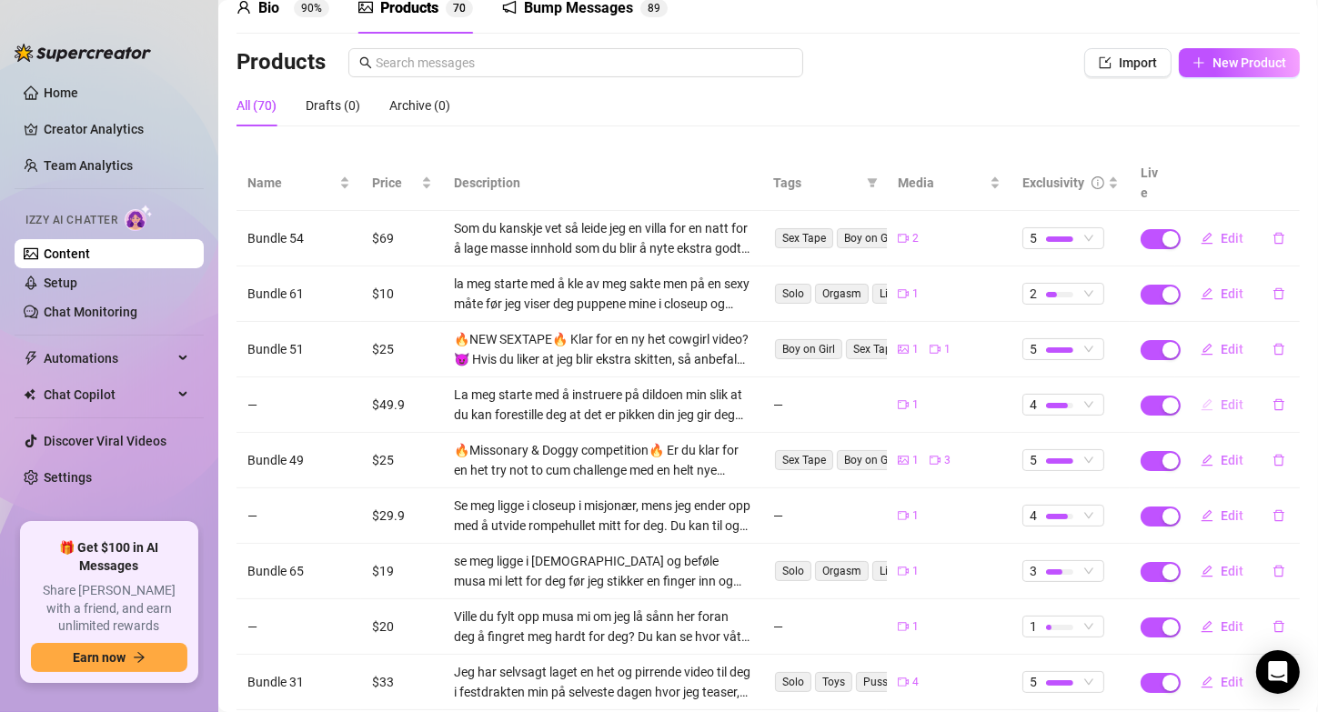
click at [1205, 391] on button "Edit" at bounding box center [1222, 404] width 72 height 29
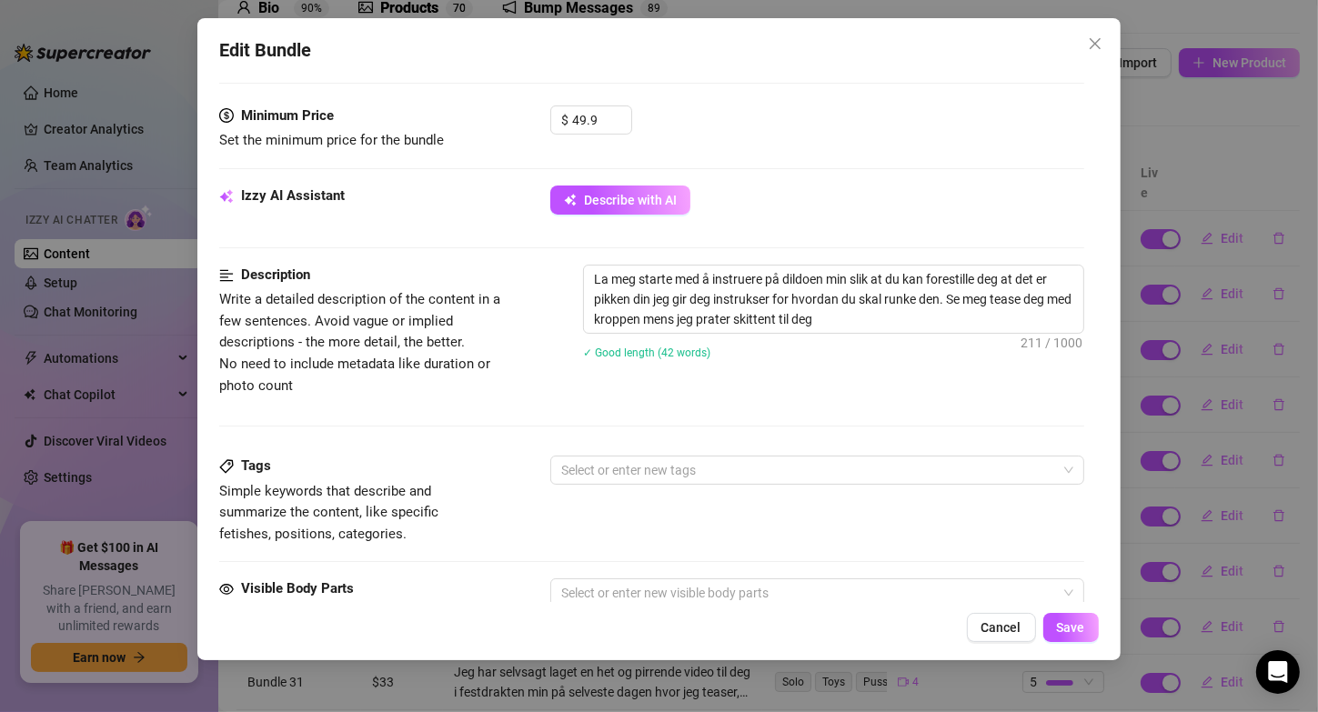
scroll to position [1021, 0]
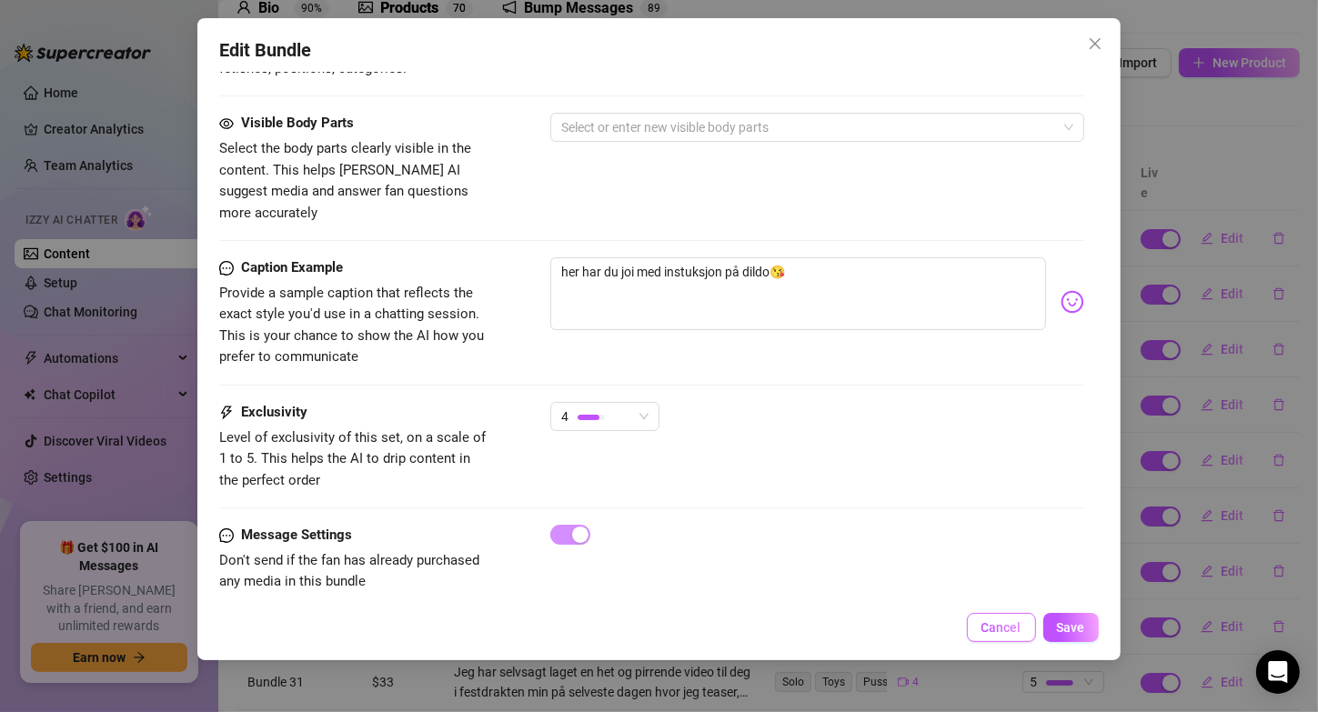
click at [997, 624] on span "Cancel" at bounding box center [1001, 627] width 40 height 15
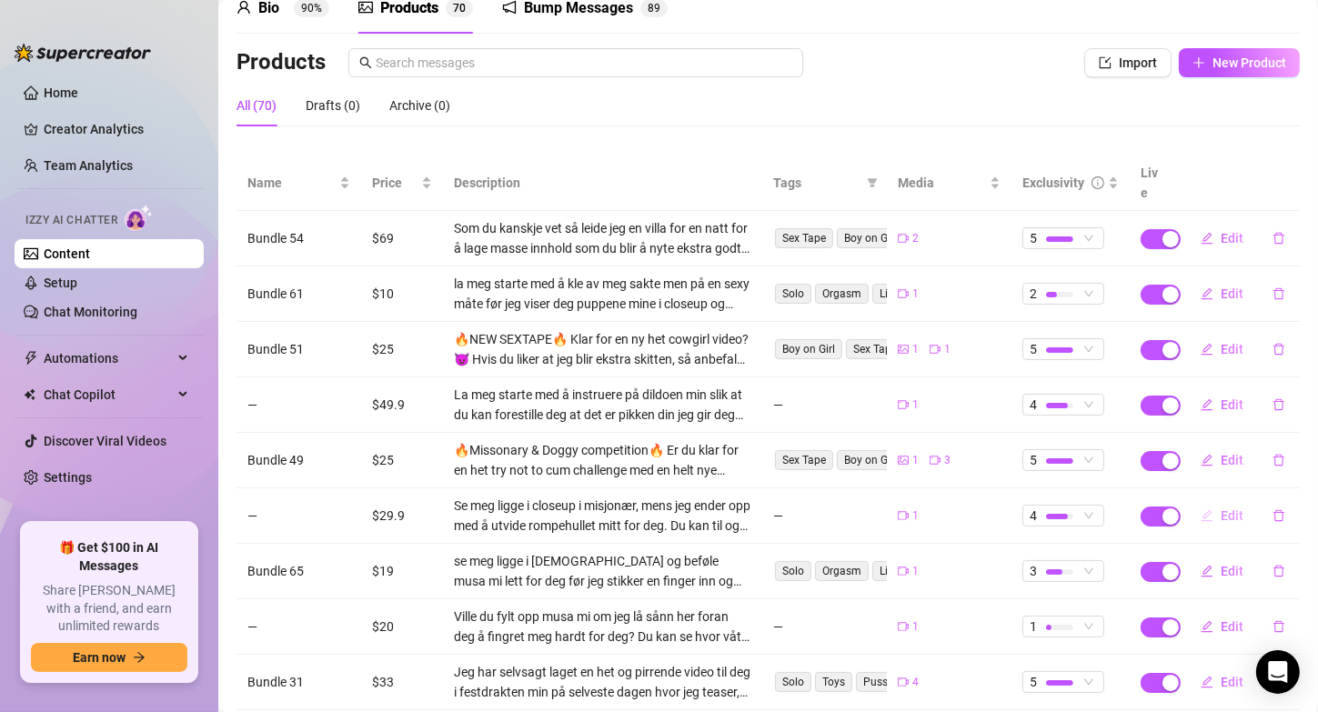
click at [1203, 501] on button "Edit" at bounding box center [1222, 515] width 72 height 29
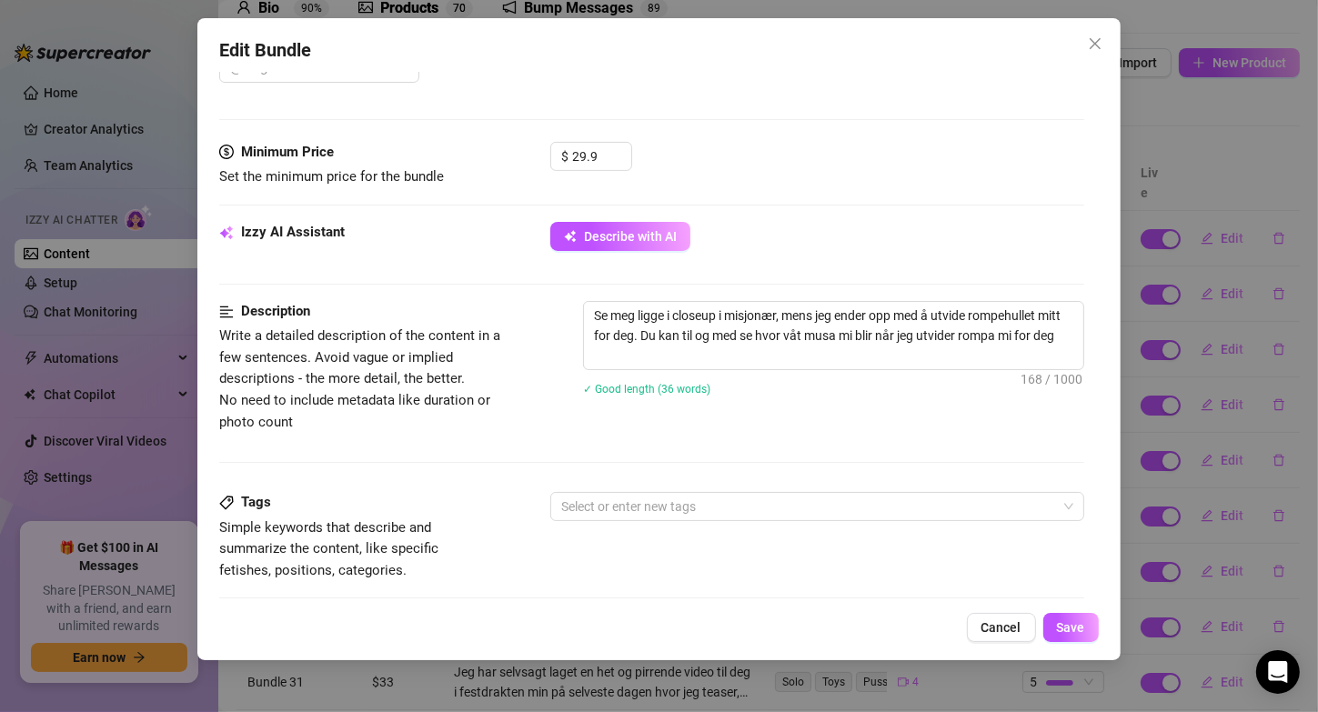
scroll to position [519, 0]
click at [649, 354] on textarea "Se meg ligge i closeup i misjonær, mens jeg ender opp med å utvide rompehullet …" at bounding box center [833, 334] width 498 height 67
click at [649, 354] on div "✓ Good length (30 words)" at bounding box center [833, 367] width 500 height 29
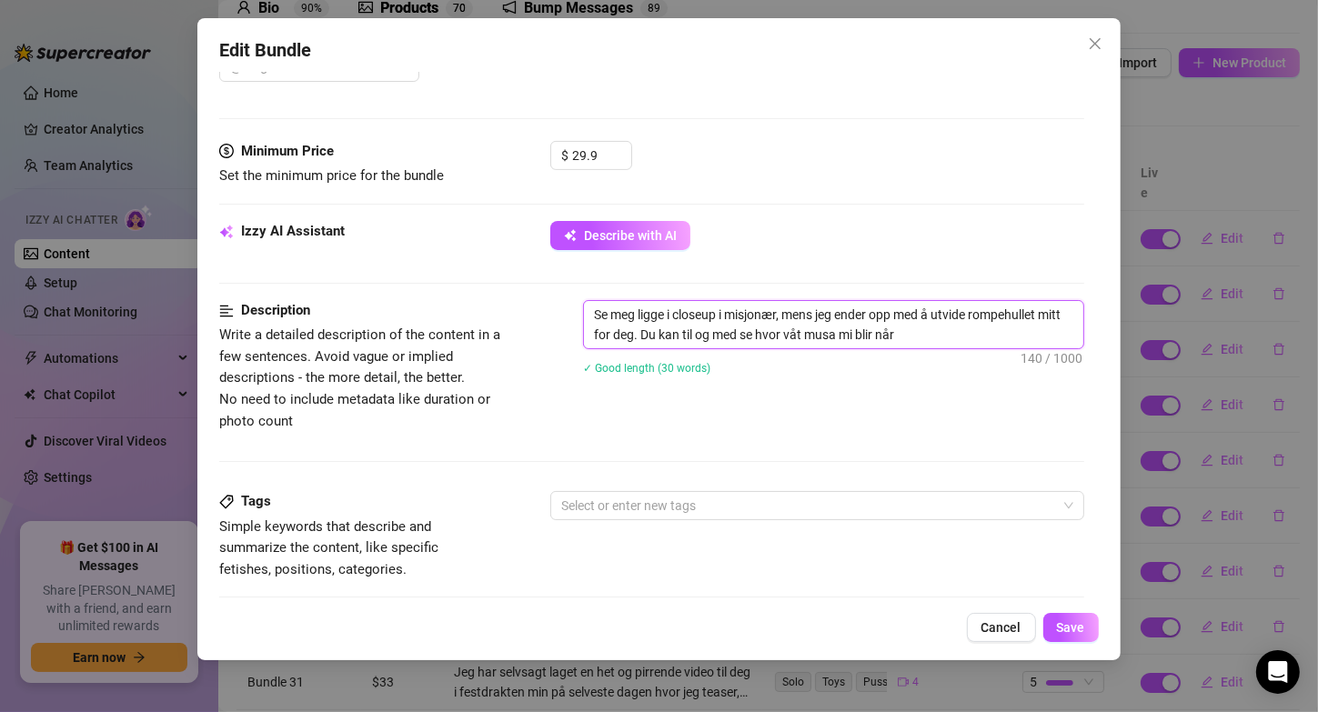
click at [946, 316] on textarea "Se meg ligge i closeup i misjonær, mens jeg ender opp med å utvide rompehullet …" at bounding box center [833, 324] width 498 height 47
click at [946, 331] on textarea "Se meg ligge i closeup i misjonær, mens jeg ender opp med å utvide rompehullet …" at bounding box center [833, 324] width 498 height 47
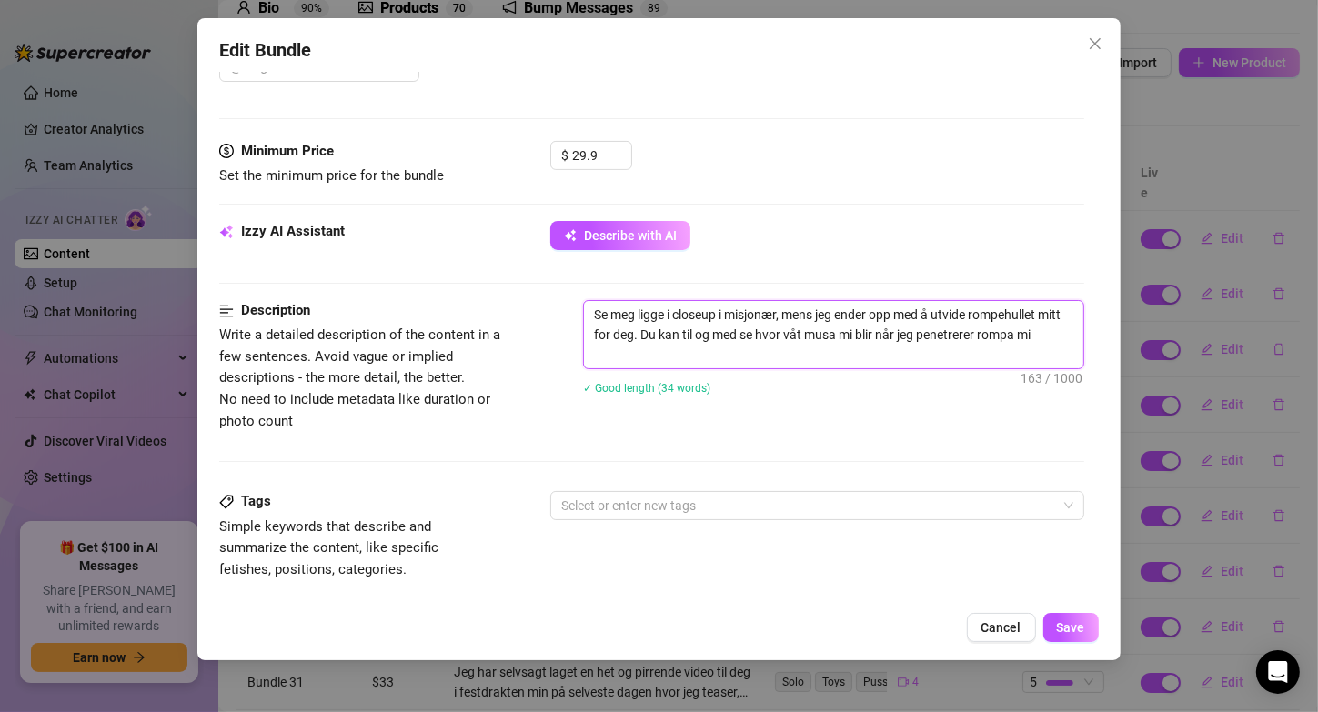
scroll to position [852, 0]
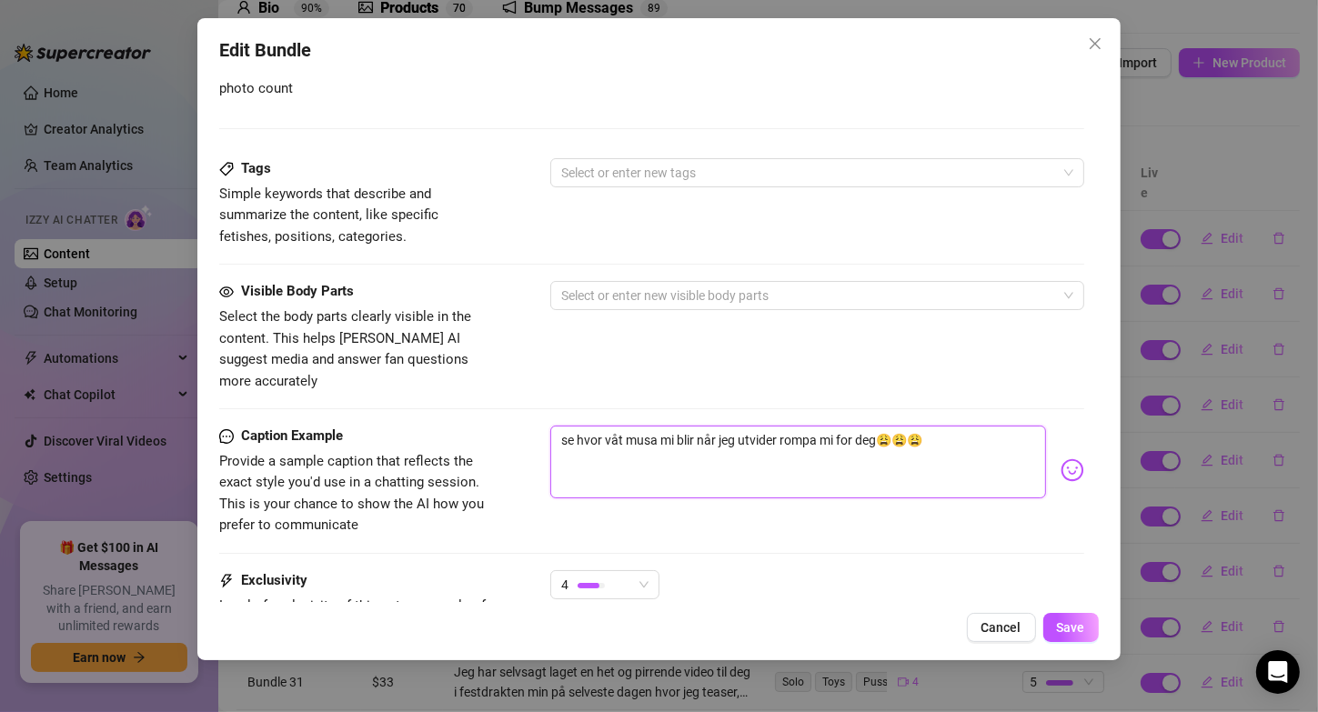
click at [786, 426] on textarea "se hvor våt musa mi blir når jeg utvider rompa mi for deg😩😩😩" at bounding box center [797, 462] width 495 height 73
click at [1062, 629] on span "Save" at bounding box center [1071, 627] width 28 height 15
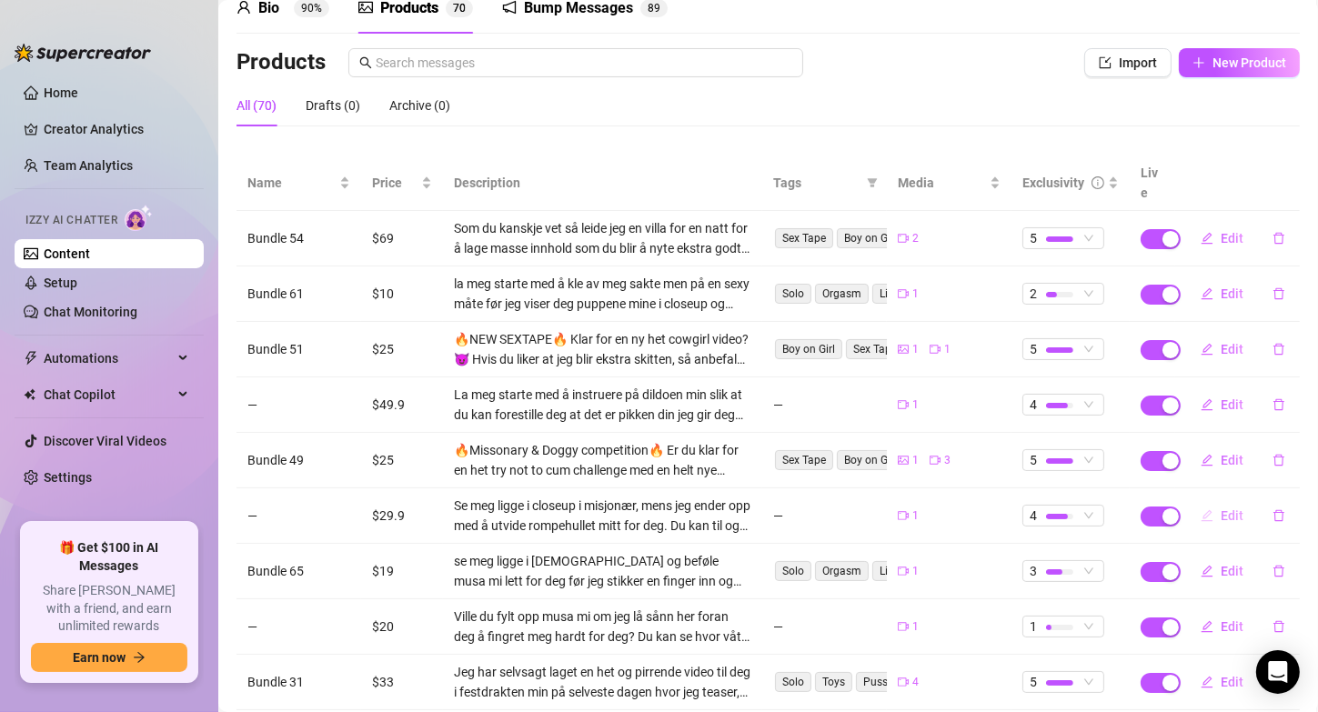
click at [1221, 508] on span "Edit" at bounding box center [1232, 515] width 23 height 15
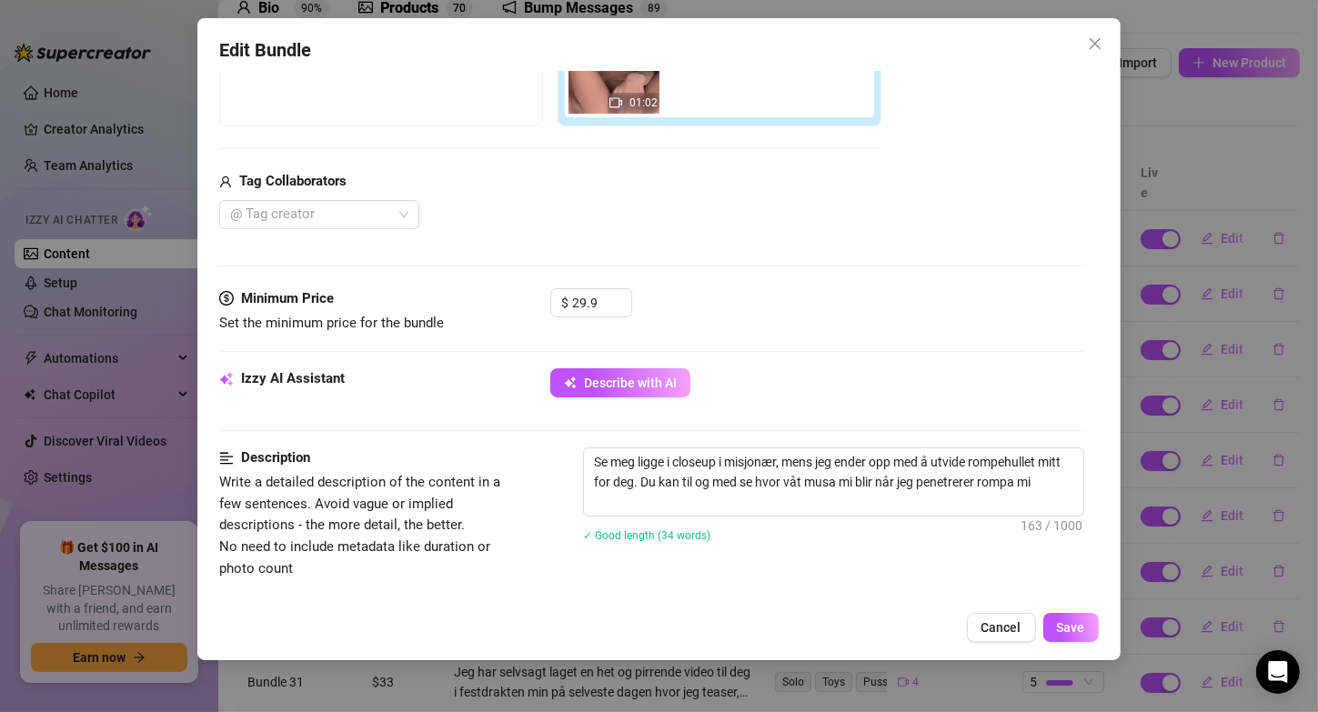
scroll to position [376, 0]
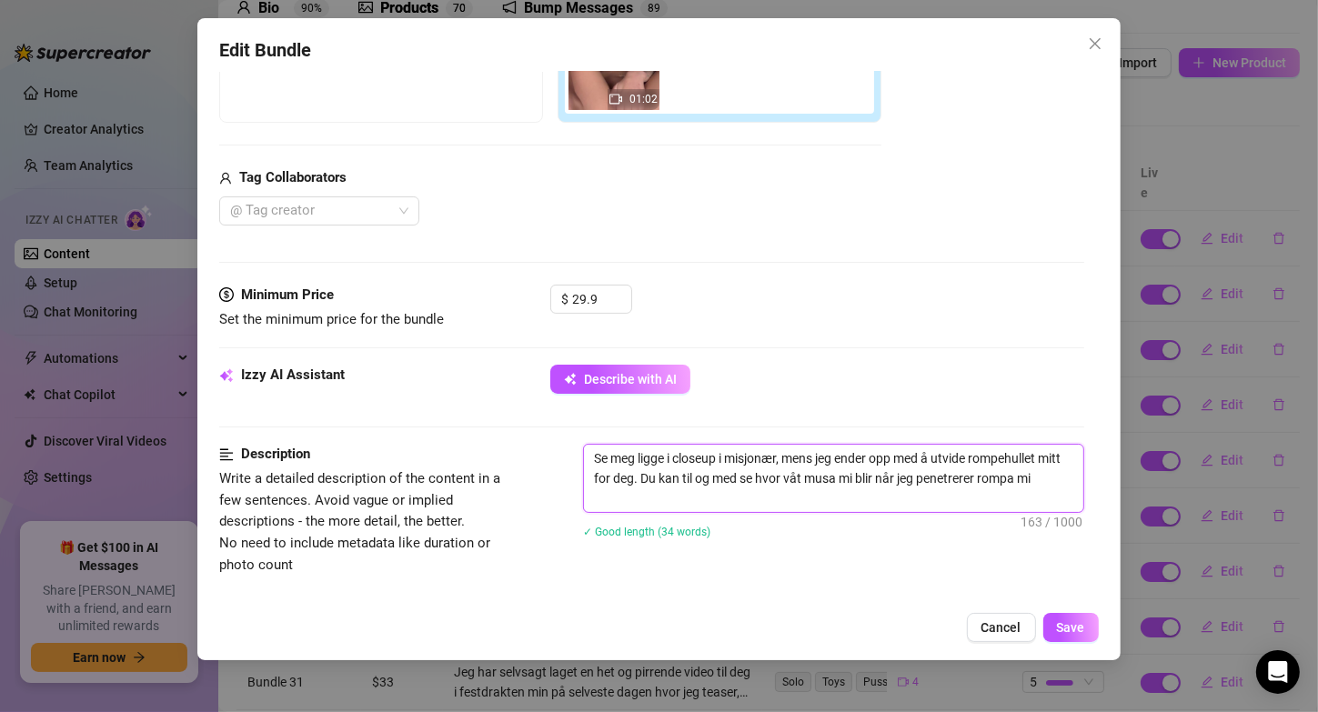
click at [977, 454] on textarea "Se meg ligge i closeup i misjonær, mens jeg ender opp med å utvide rompehullet …" at bounding box center [833, 478] width 498 height 67
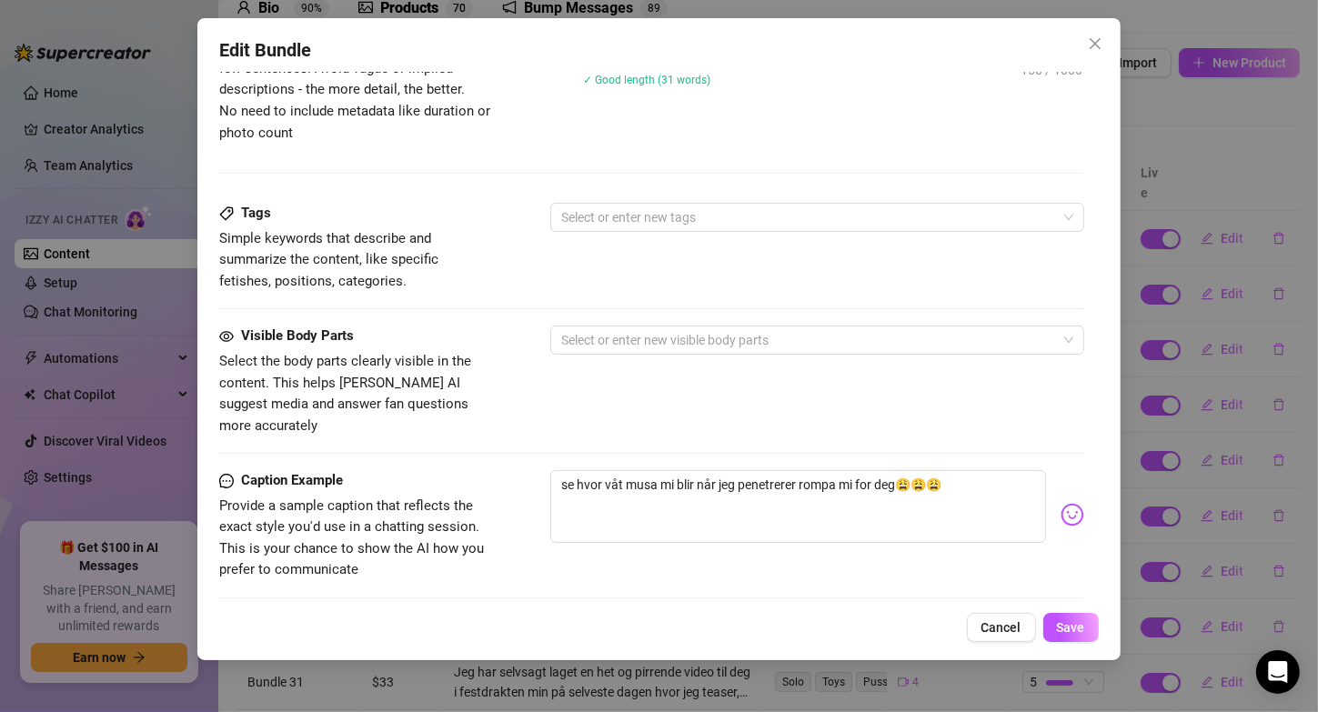
scroll to position [833, 0]
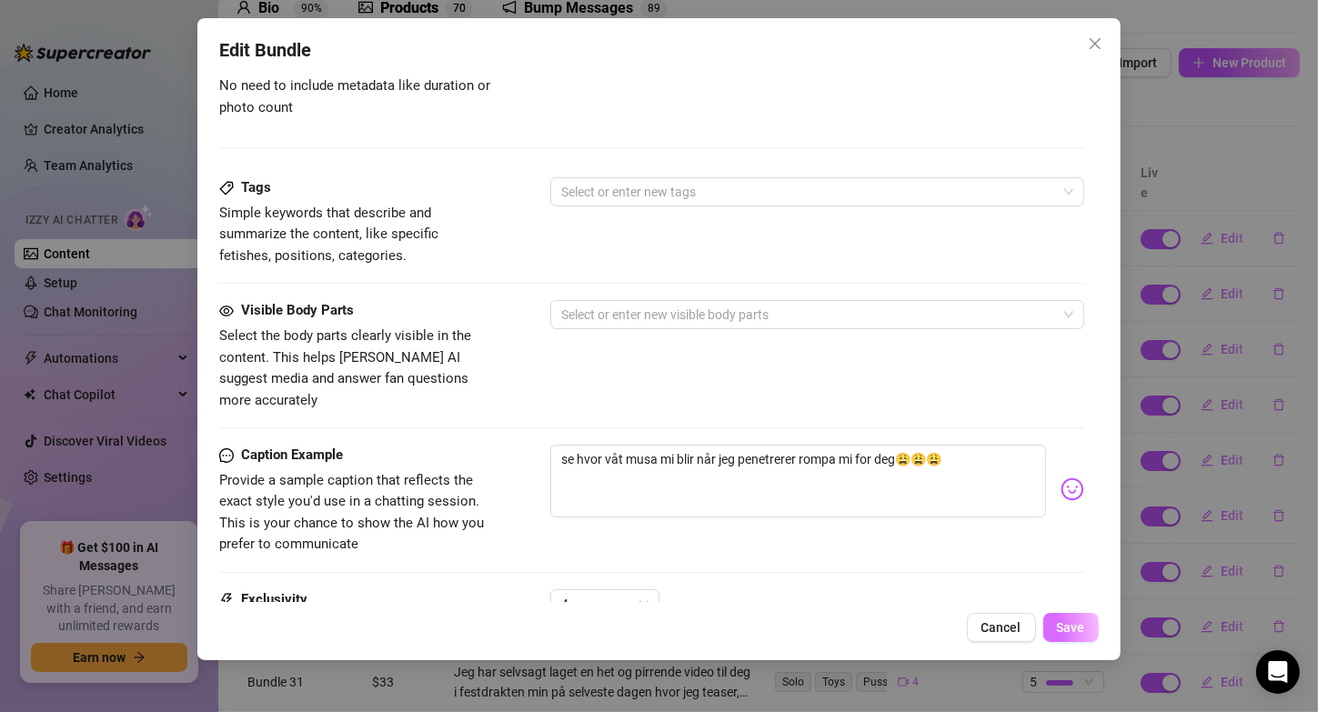
click at [1067, 628] on span "Save" at bounding box center [1071, 627] width 28 height 15
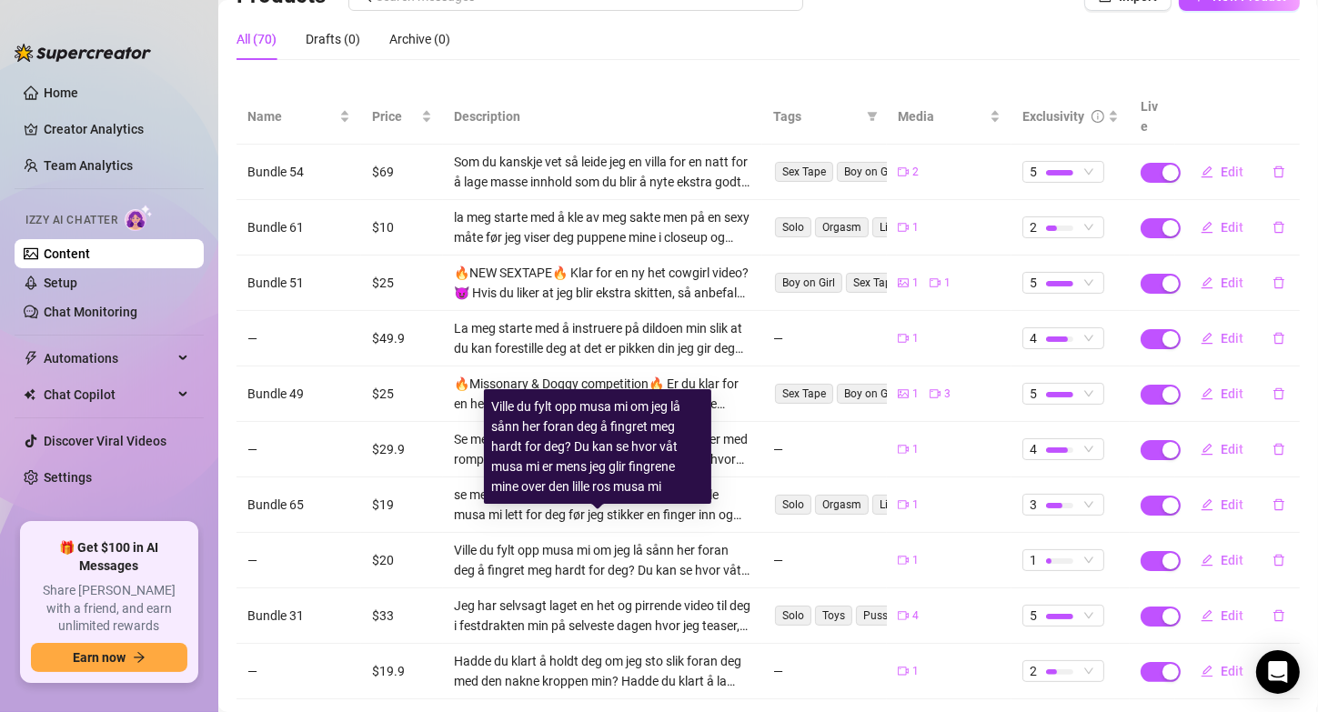
scroll to position [168, 0]
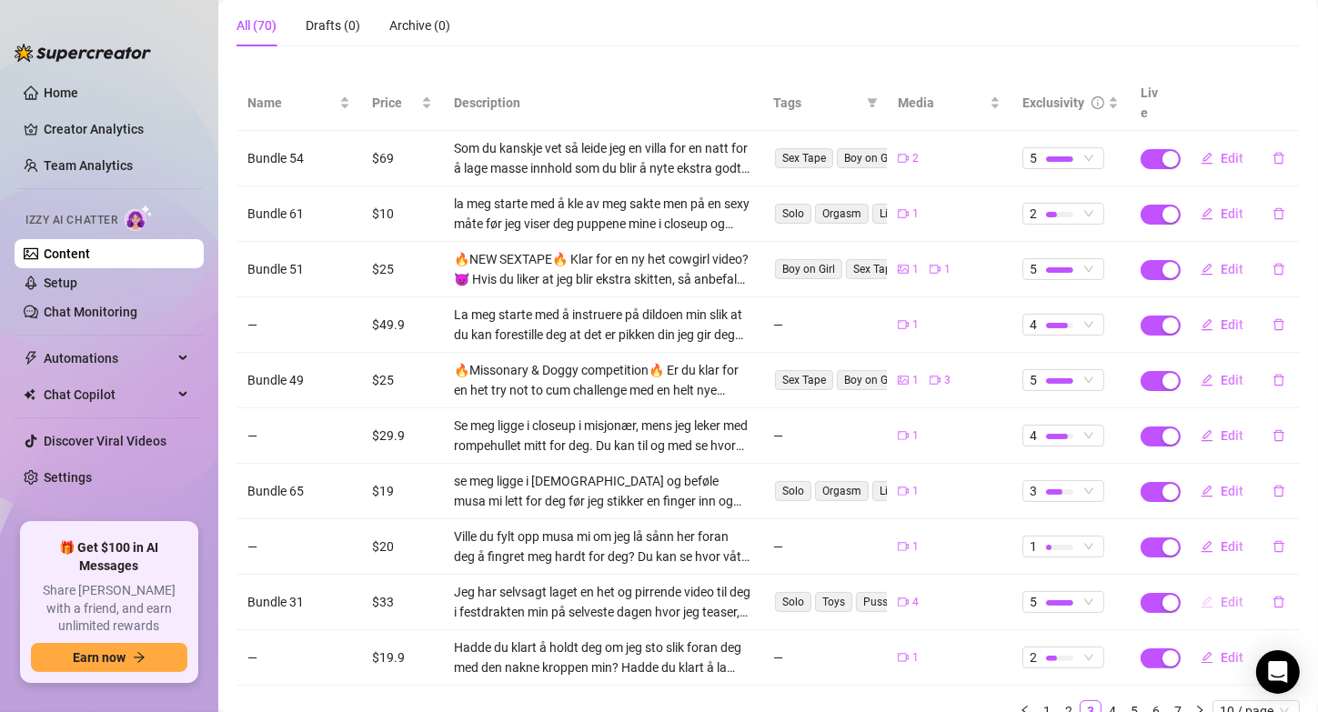
click at [1205, 588] on button "Edit" at bounding box center [1222, 602] width 72 height 29
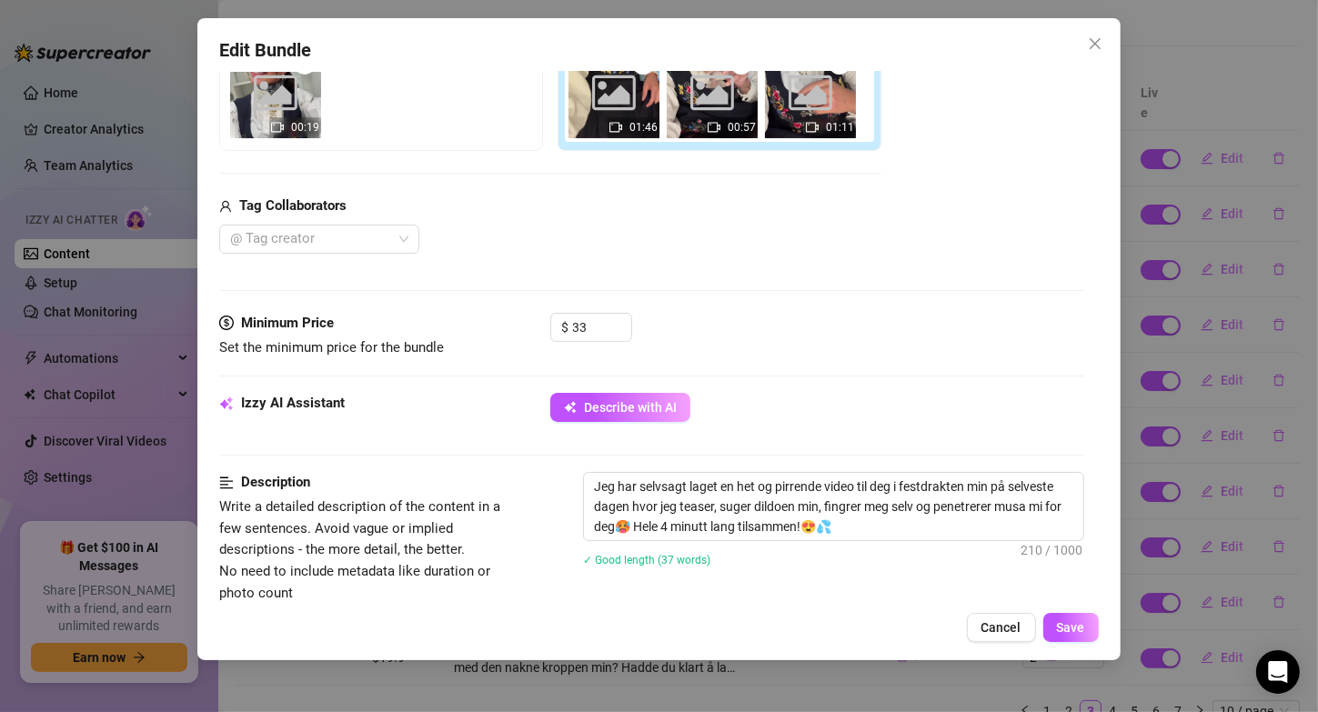
scroll to position [396, 0]
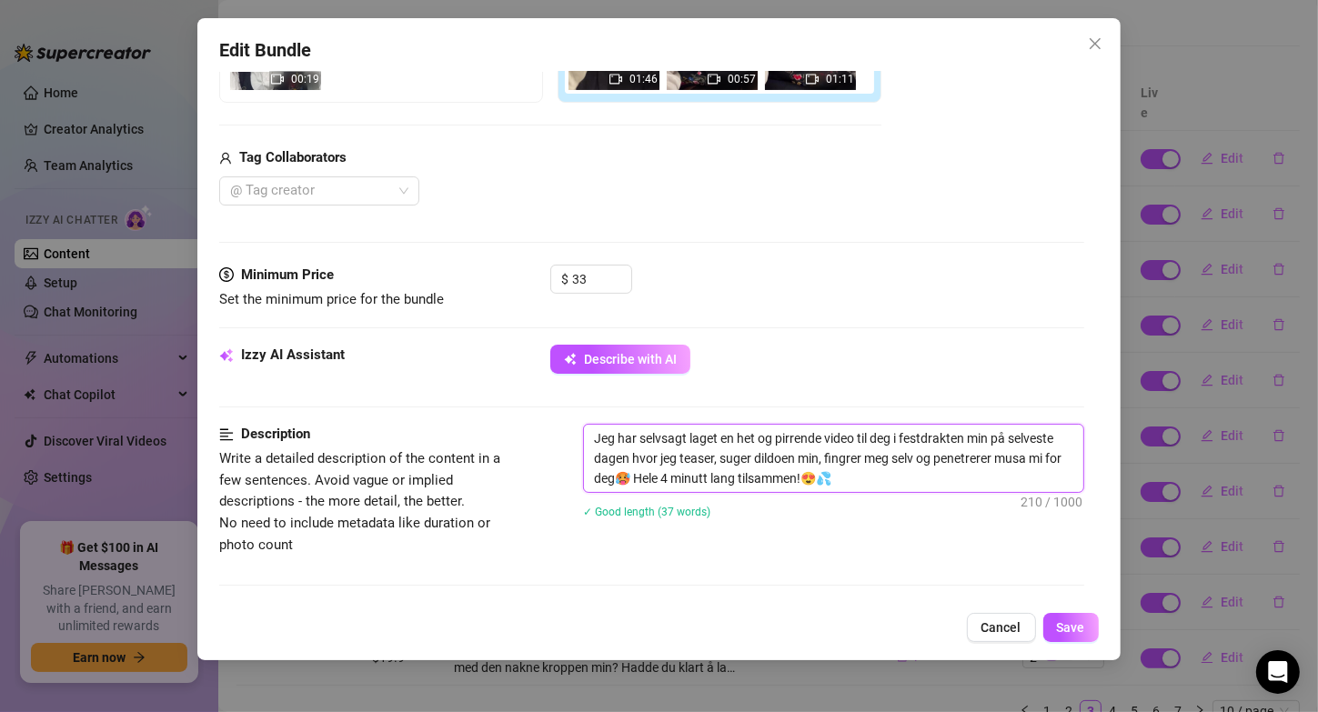
click at [972, 437] on textarea "Jeg har selvsagt laget en het og pirrende video til deg i festdrakten min på se…" at bounding box center [833, 458] width 498 height 67
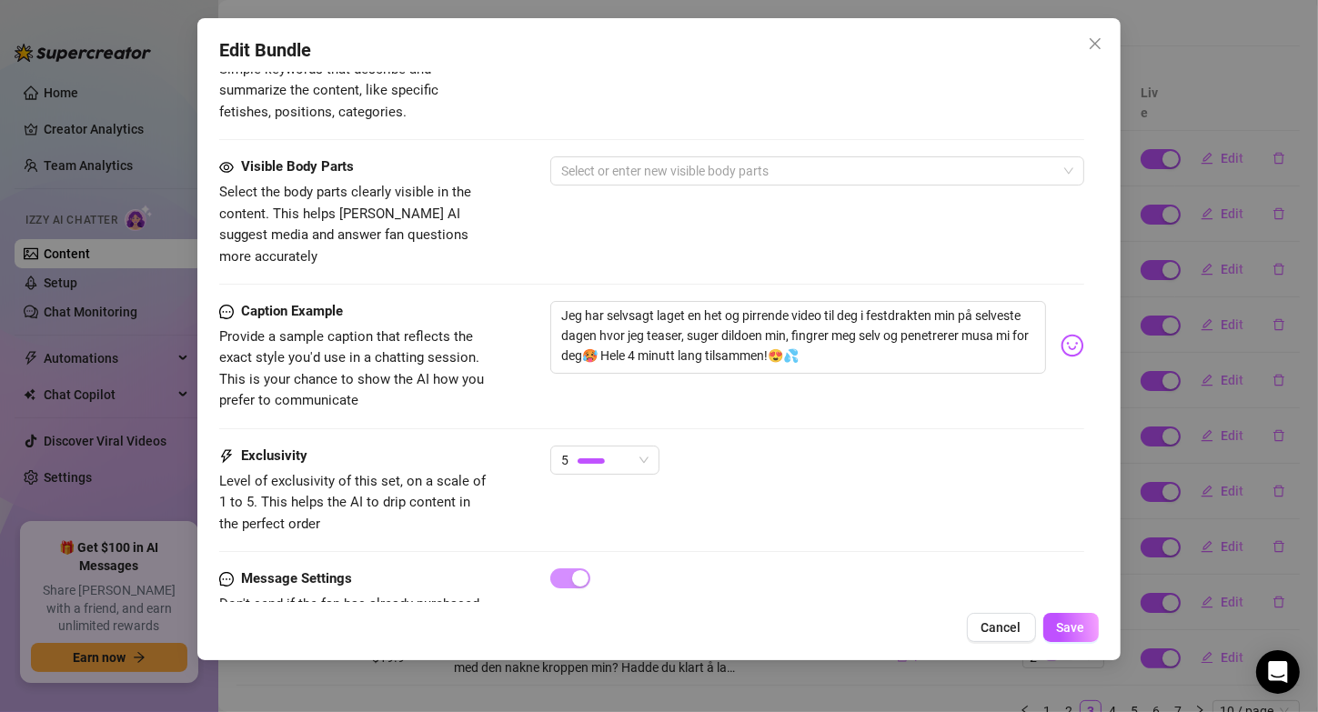
scroll to position [976, 0]
click at [938, 302] on textarea "Jeg har selvsagt laget en het og pirrende video til deg i festdrakten min på se…" at bounding box center [797, 338] width 495 height 73
click at [1092, 625] on button "Save" at bounding box center [1070, 627] width 55 height 29
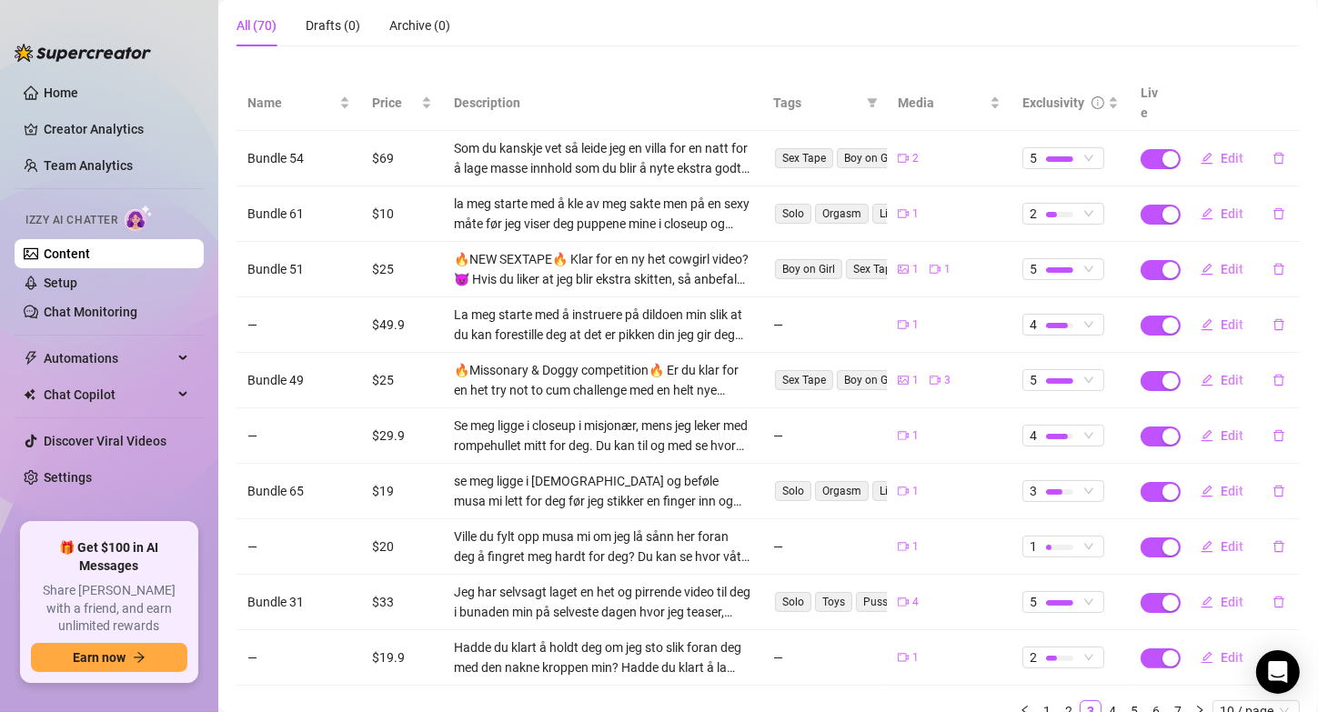
scroll to position [225, 0]
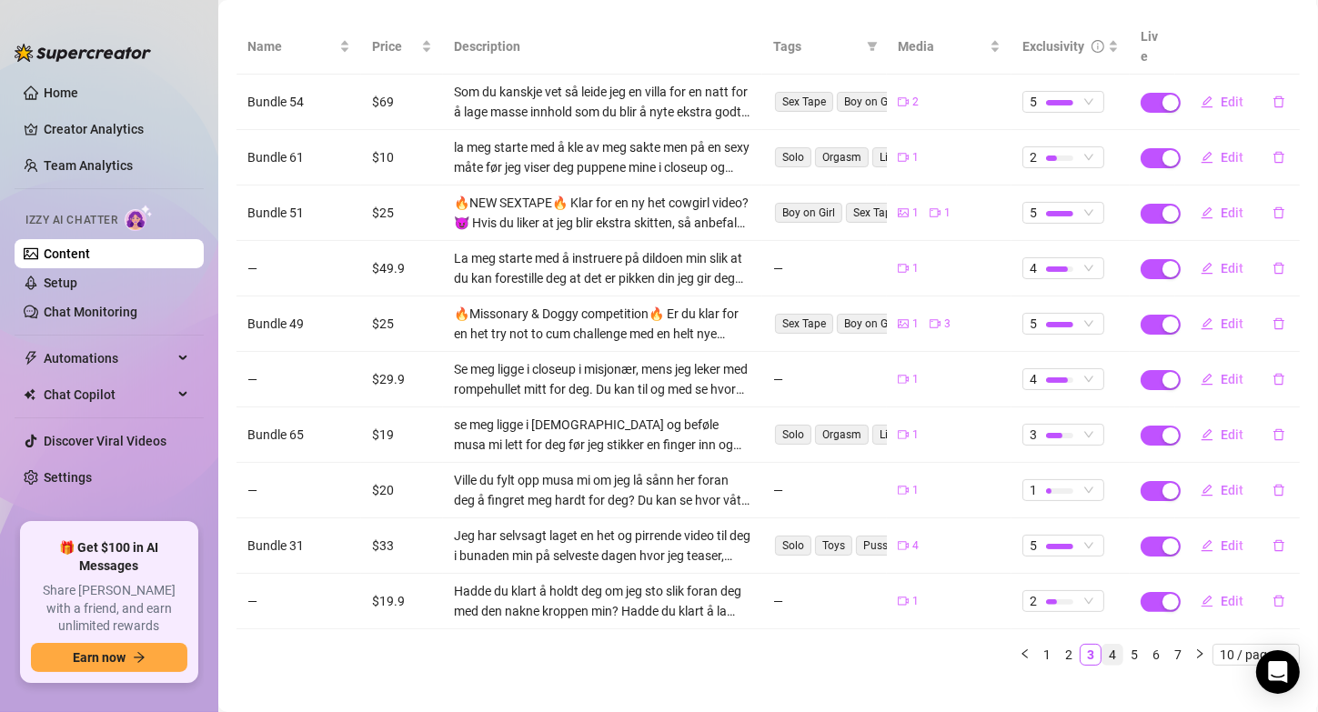
click at [1102, 645] on link "4" at bounding box center [1112, 655] width 20 height 20
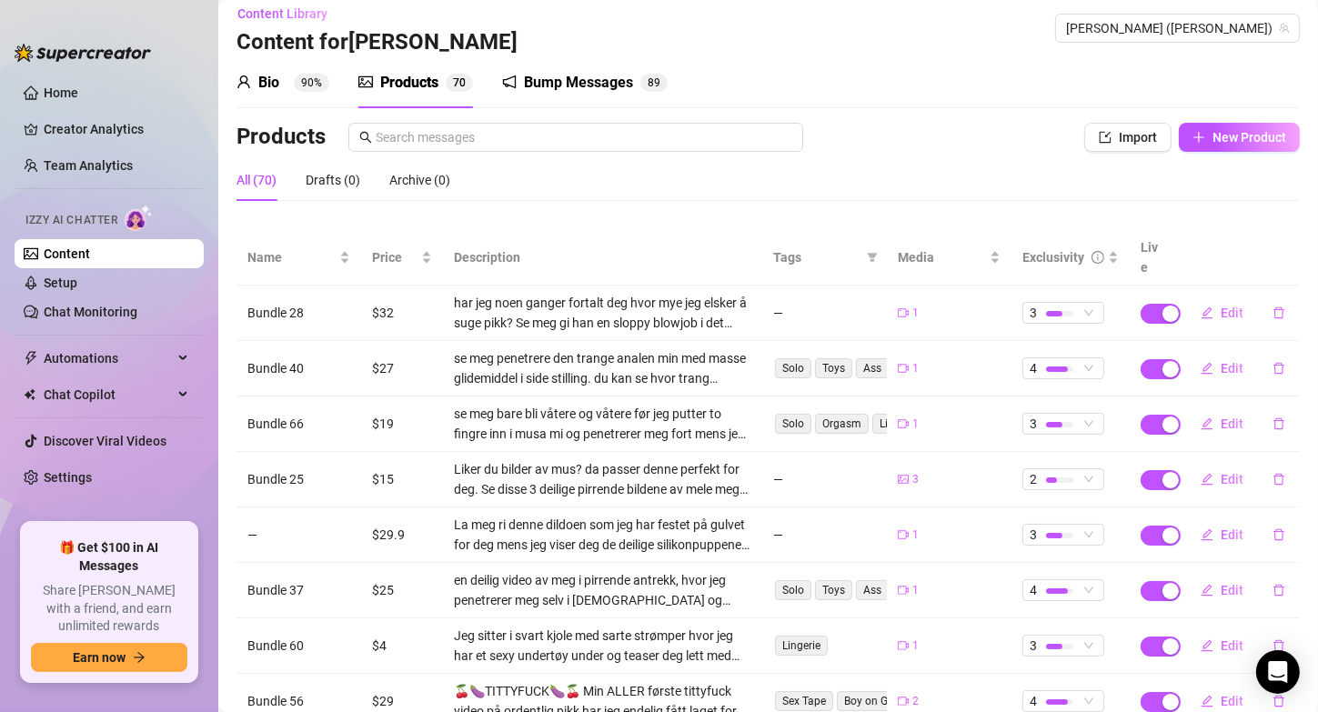
scroll to position [77, 0]
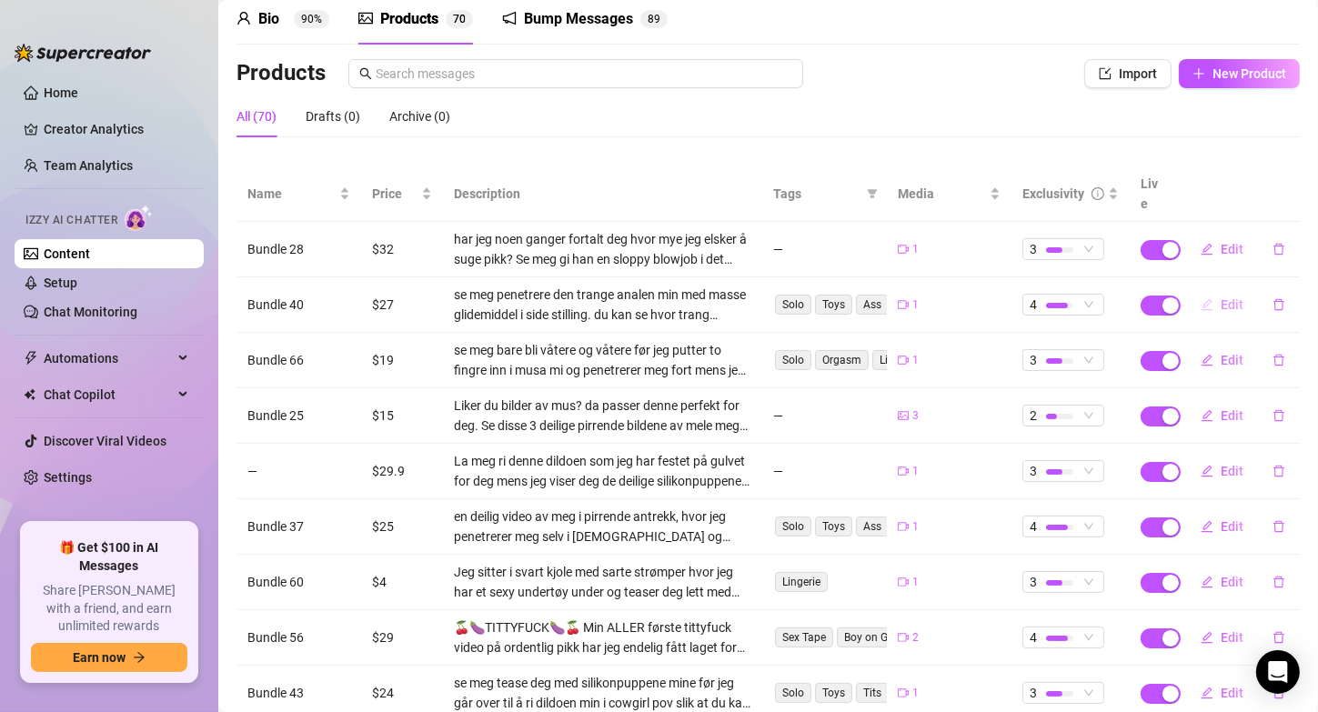
click at [1221, 297] on span "Edit" at bounding box center [1232, 304] width 23 height 15
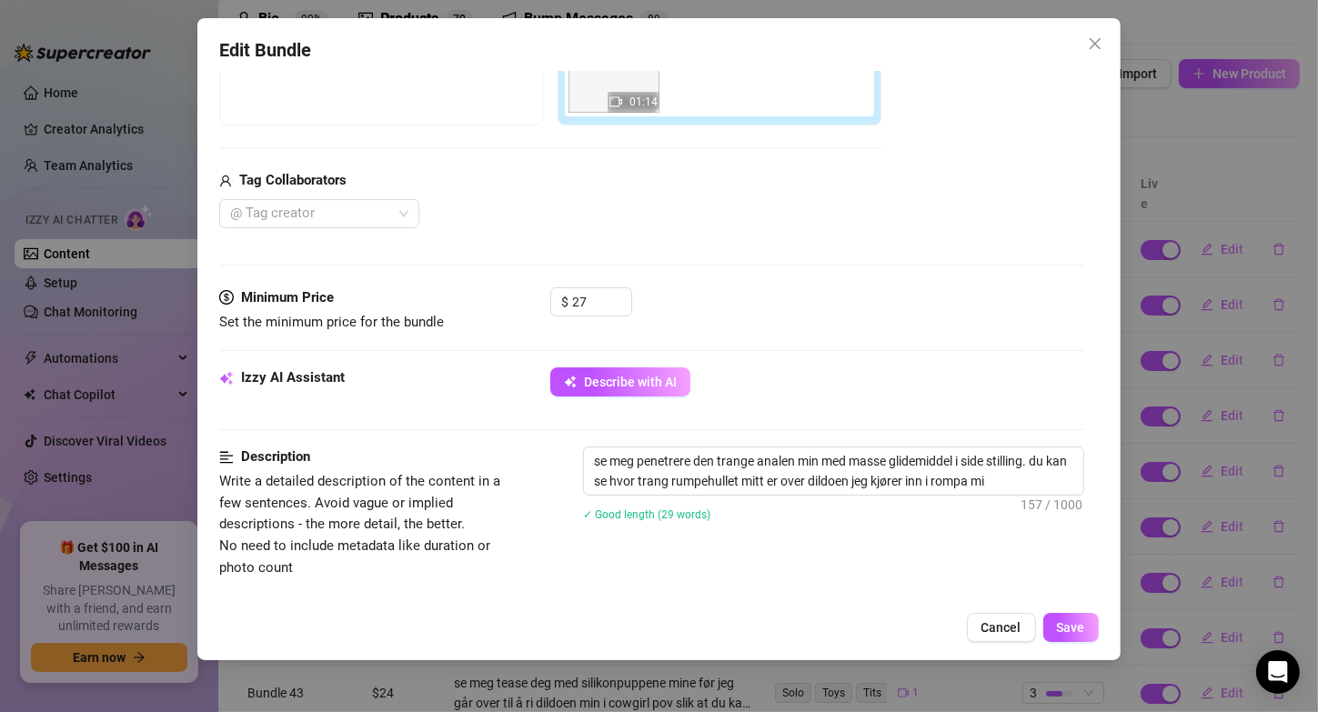
scroll to position [378, 0]
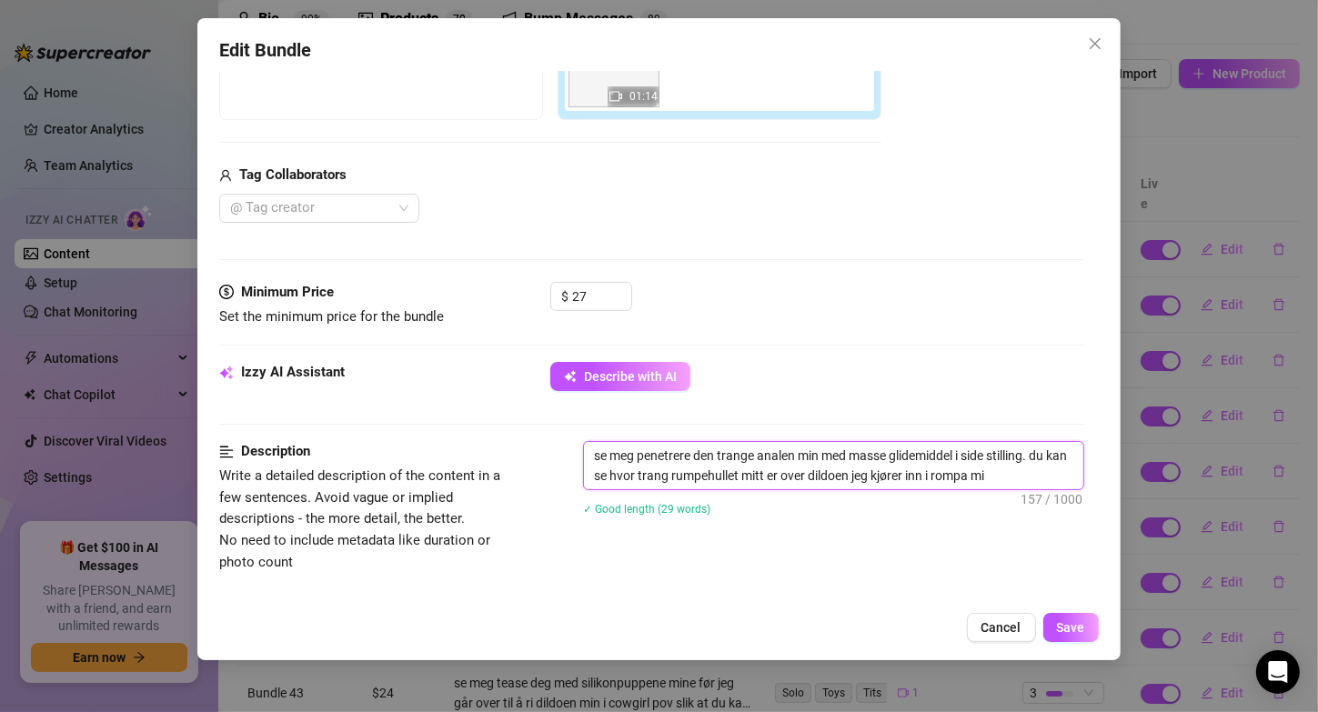
click at [800, 454] on textarea "se meg penetrere den trange analen min med masse glidemiddel i side stilling. d…" at bounding box center [833, 465] width 498 height 47
click at [820, 452] on textarea "se meg penetrere den trange rompa min med masse glidemiddel i side stilling. du…" at bounding box center [833, 465] width 498 height 47
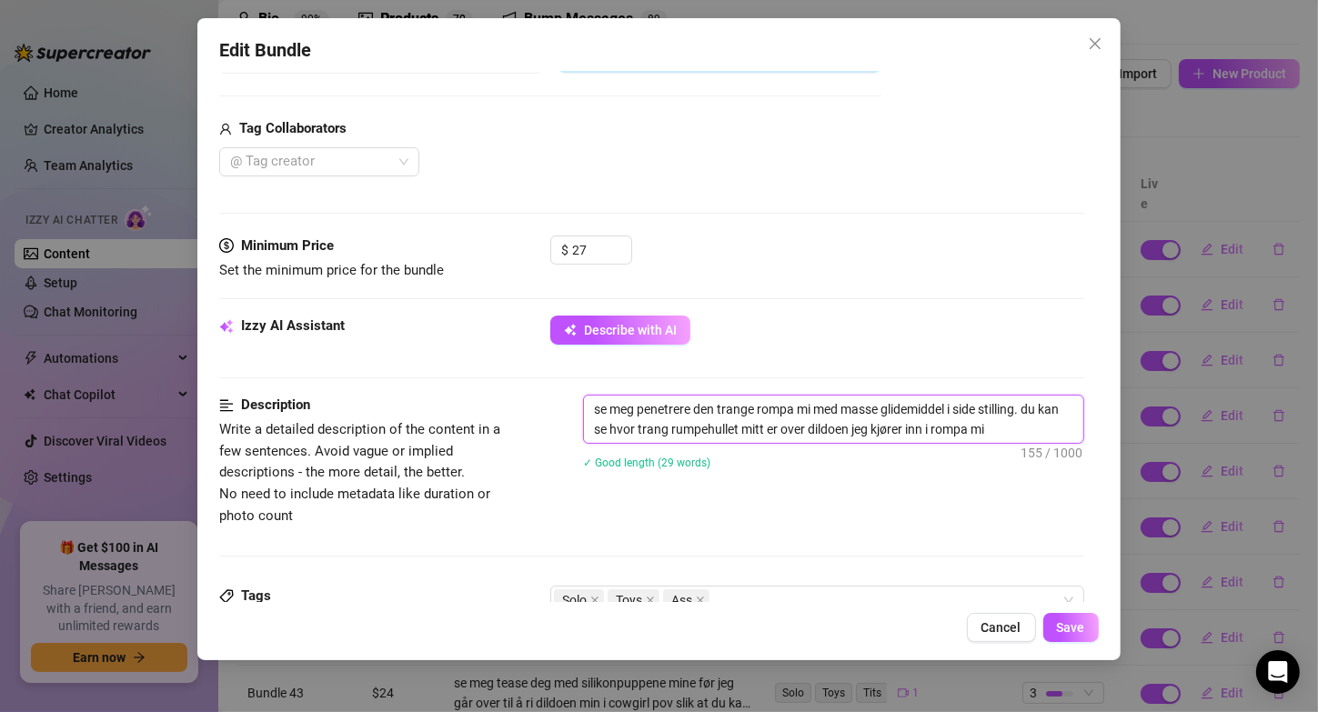
scroll to position [424, 0]
drag, startPoint x: 1033, startPoint y: 434, endPoint x: 695, endPoint y: 443, distance: 338.5
click at [695, 443] on div "se meg penetrere den trange rompa mi med masse glidemiddel i side stilling. du …" at bounding box center [833, 445] width 500 height 98
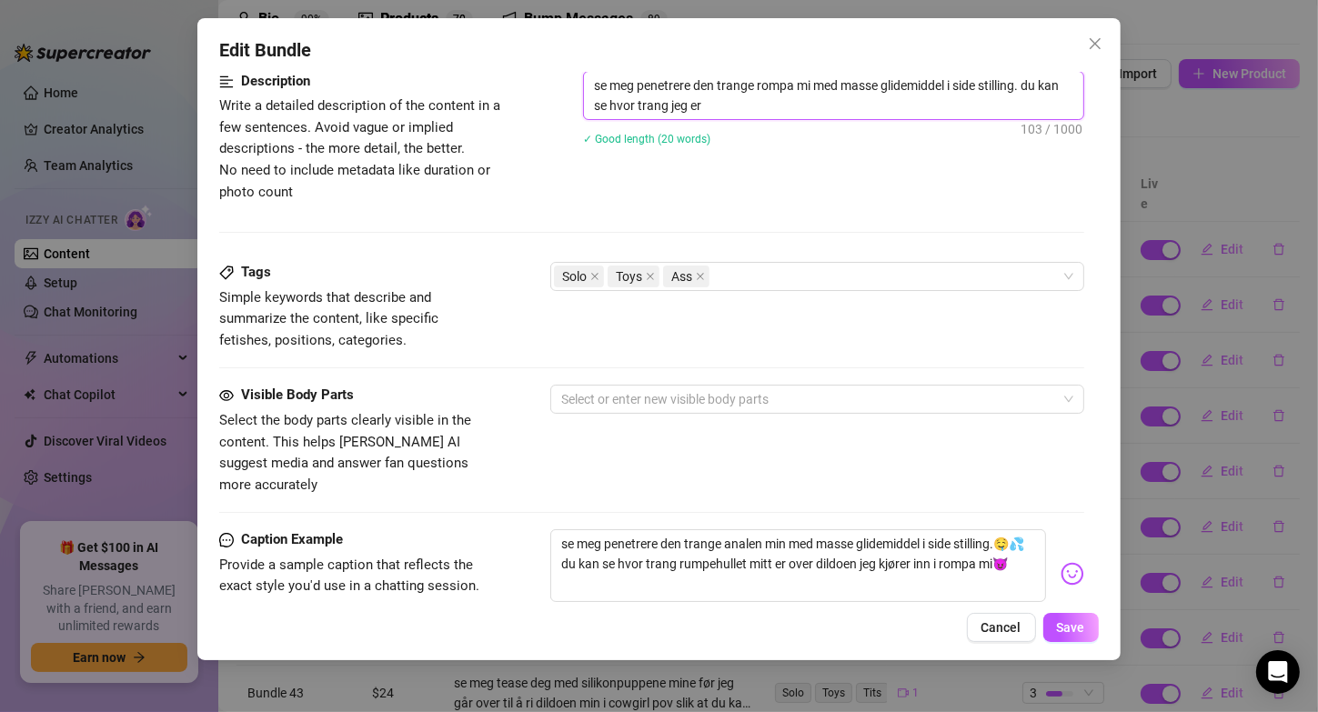
scroll to position [750, 0]
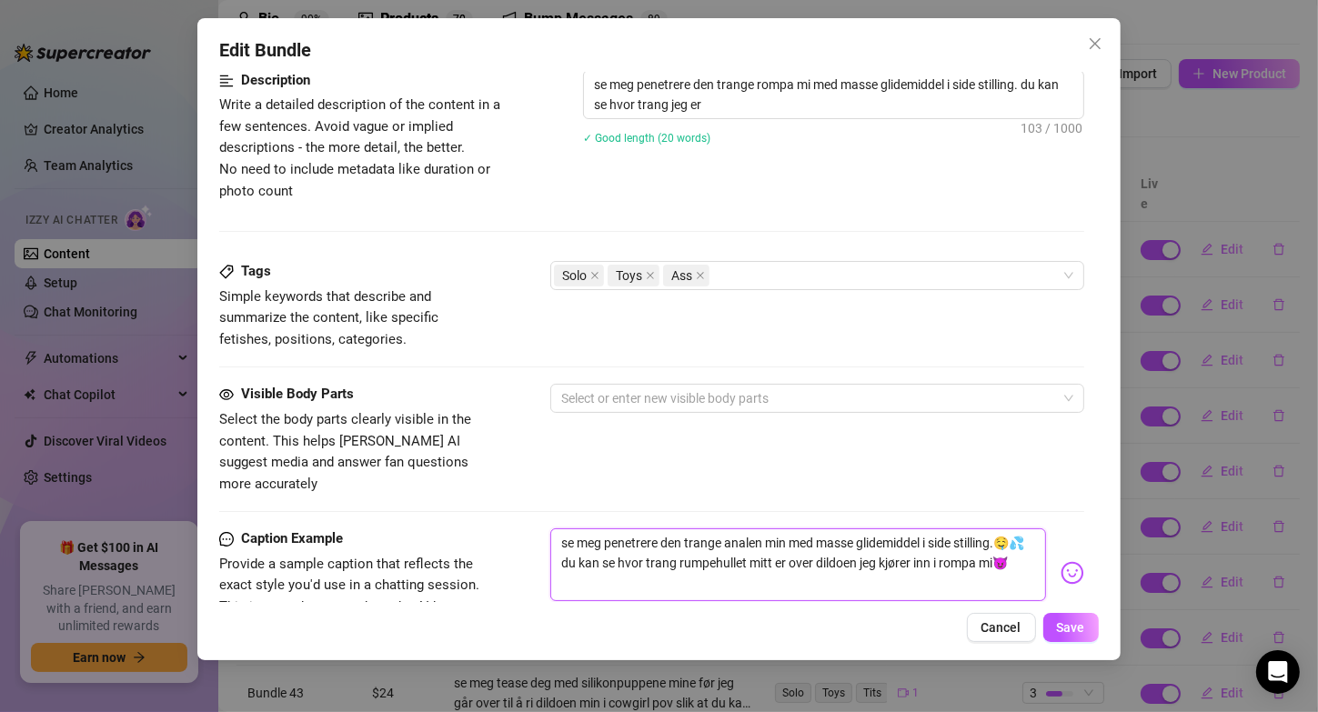
drag, startPoint x: 1018, startPoint y: 538, endPoint x: 790, endPoint y: 531, distance: 227.5
click at [790, 531] on textarea "se meg penetrere den trange analen min med masse glidemiddel i side stilling.🤤💦…" at bounding box center [797, 564] width 495 height 73
click at [770, 528] on textarea "se meg penetrere den trange analen min med masse glidemiddel i side stilling.🤤💦…" at bounding box center [797, 564] width 495 height 73
click at [792, 528] on textarea "se meg penetrere den trange rompa min med masse glidemiddel i side stilling.🤤💦 …" at bounding box center [797, 564] width 495 height 73
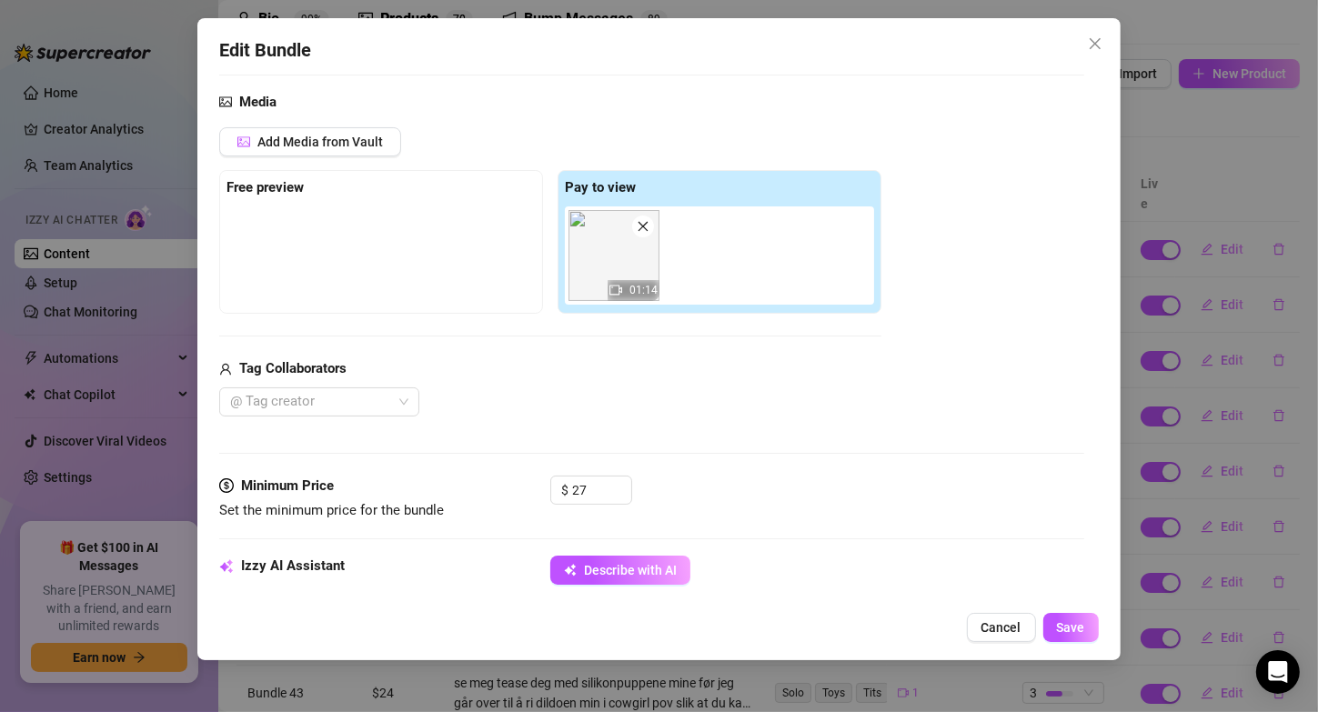
scroll to position [670, 0]
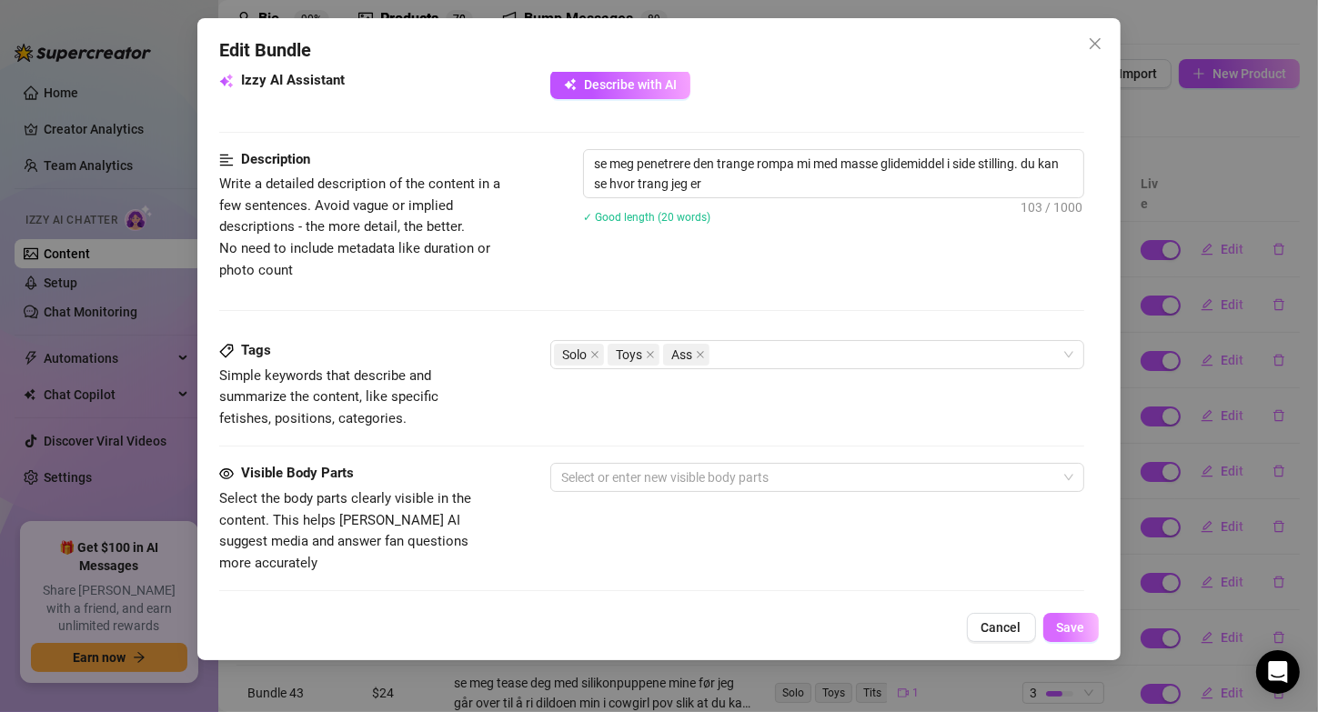
click at [1068, 639] on button "Save" at bounding box center [1070, 627] width 55 height 29
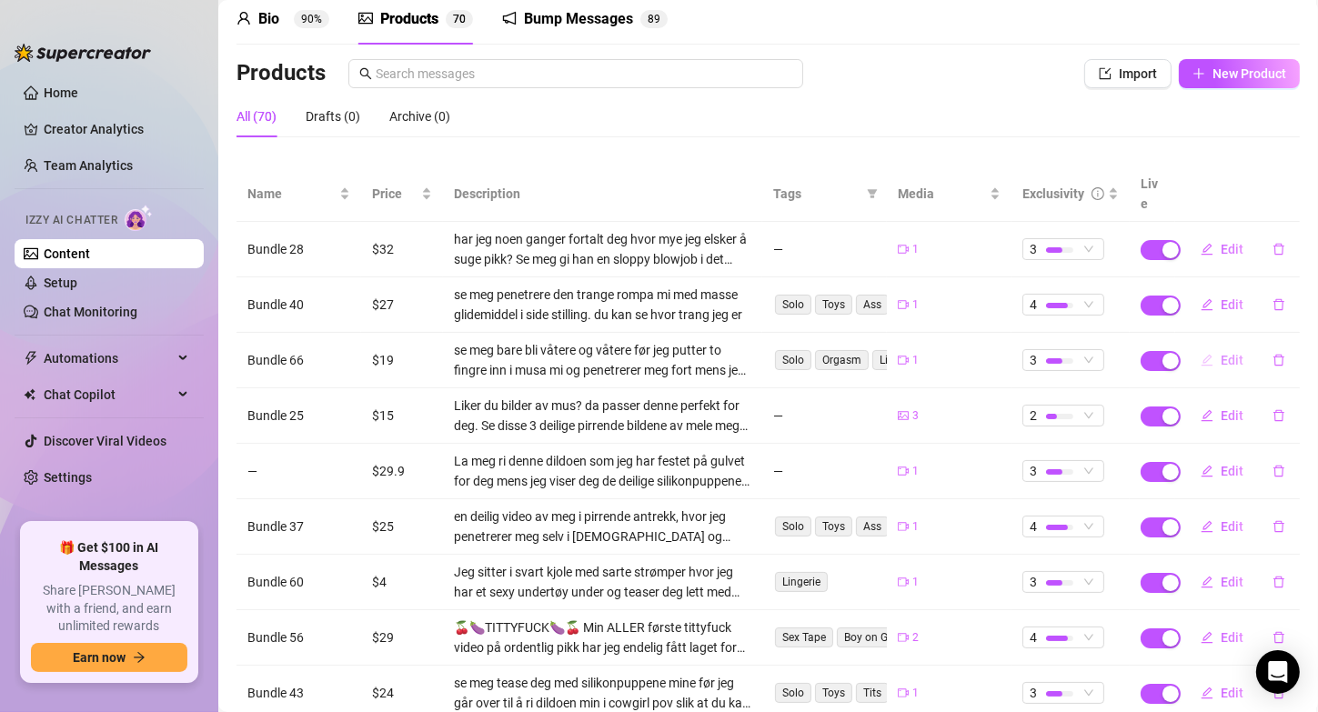
click at [1201, 354] on icon "edit" at bounding box center [1207, 360] width 13 height 13
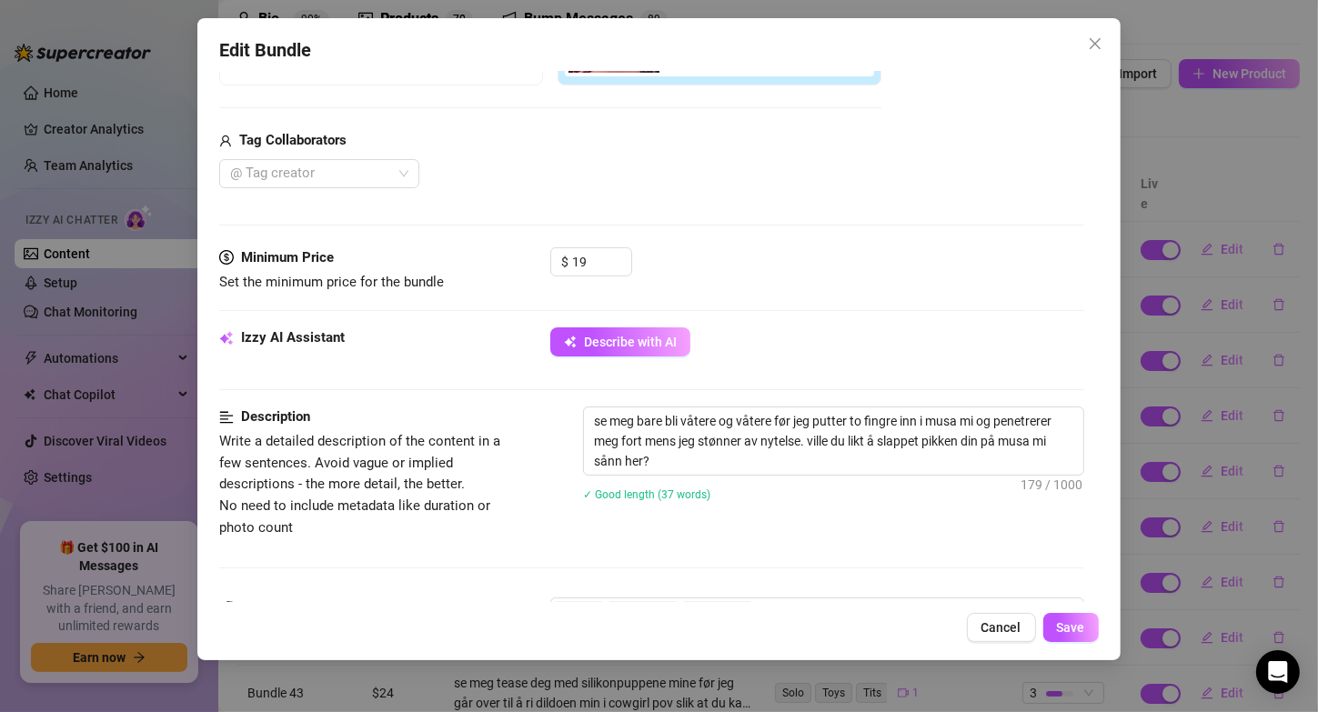
scroll to position [415, 0]
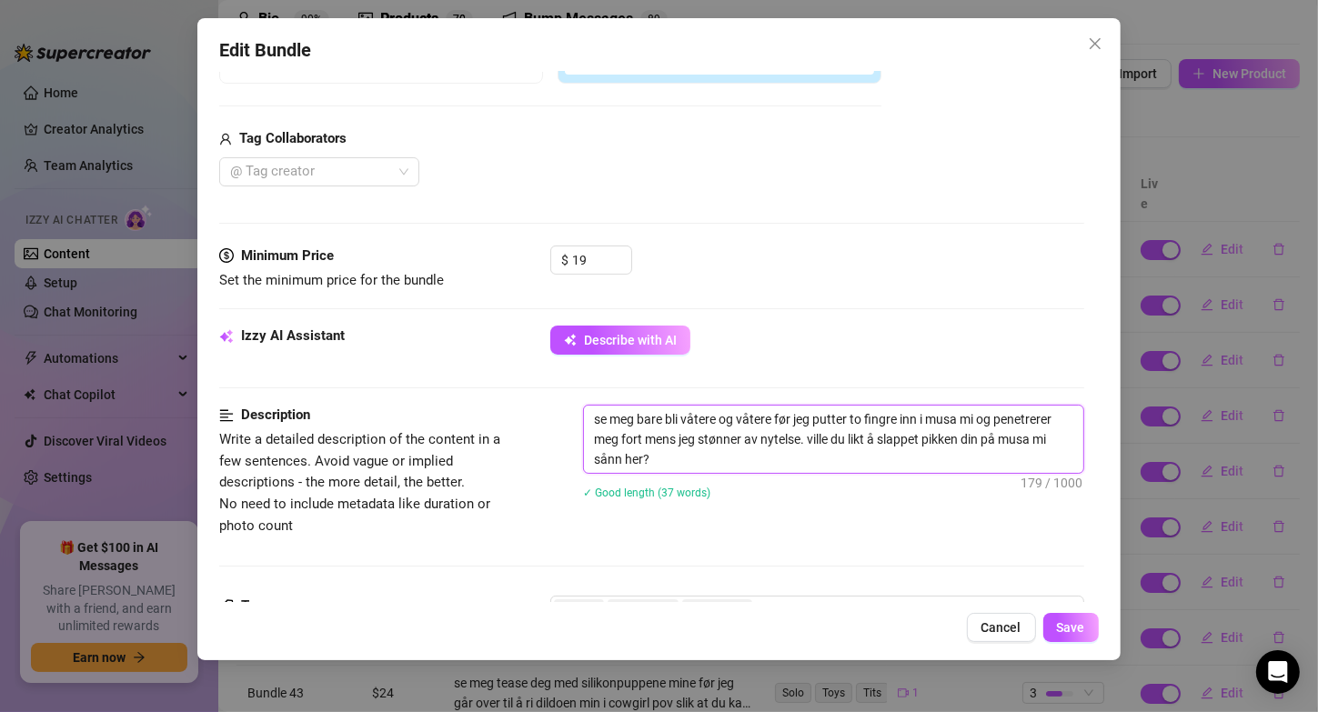
drag, startPoint x: 745, startPoint y: 465, endPoint x: 817, endPoint y: 441, distance: 75.7
click at [817, 441] on textarea "se meg bare bli våtere og våtere før jeg putter to fingre inn i musa mi og pene…" at bounding box center [833, 439] width 498 height 67
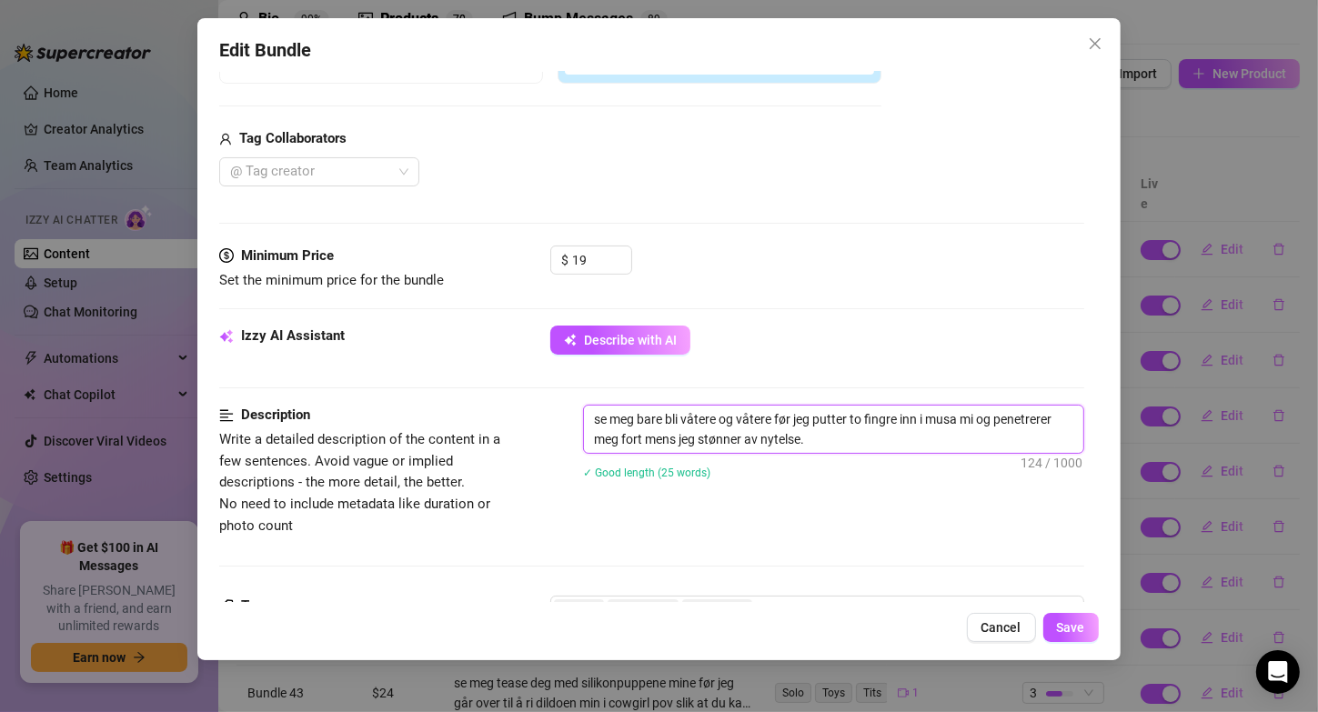
scroll to position [1021, 0]
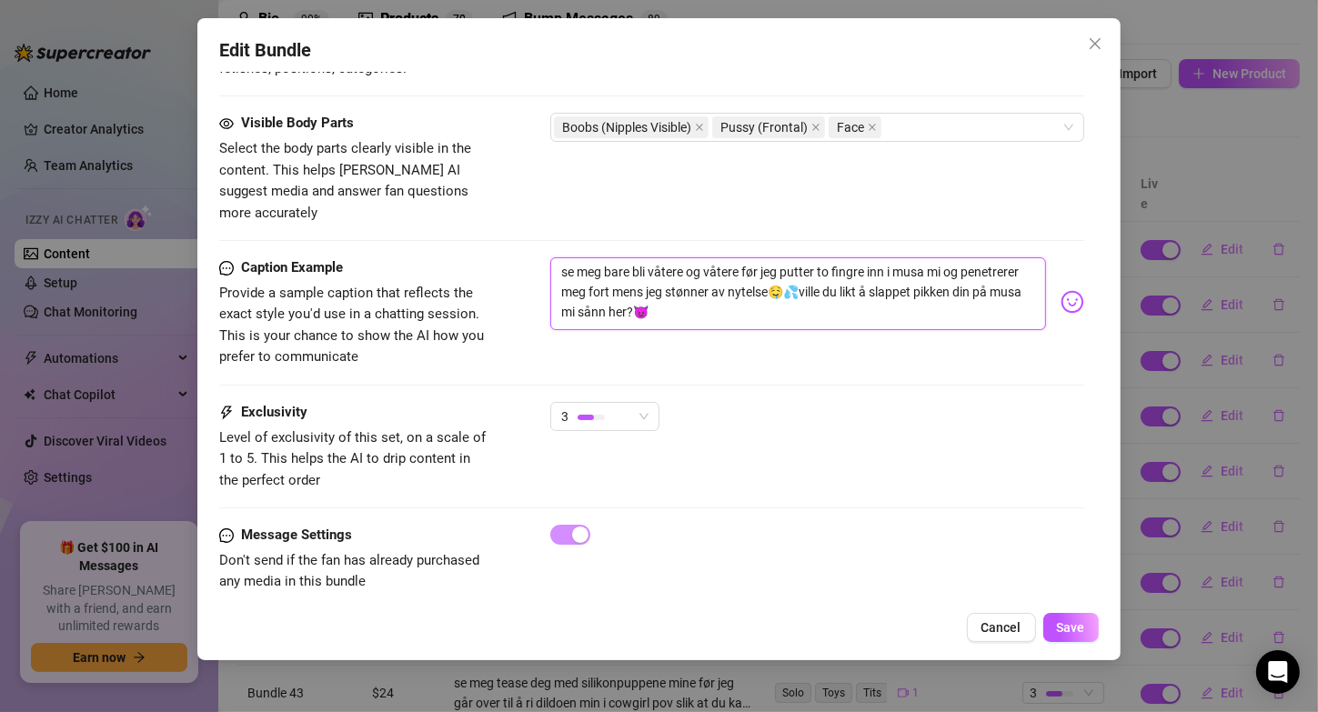
drag, startPoint x: 762, startPoint y: 291, endPoint x: 865, endPoint y: 266, distance: 105.9
click at [865, 266] on textarea "se meg bare bli våtere og våtere før jeg putter to fingre inn i musa mi og pene…" at bounding box center [797, 293] width 495 height 73
click at [1069, 625] on span "Save" at bounding box center [1071, 627] width 28 height 15
click at [1071, 630] on span "Save" at bounding box center [1071, 627] width 28 height 15
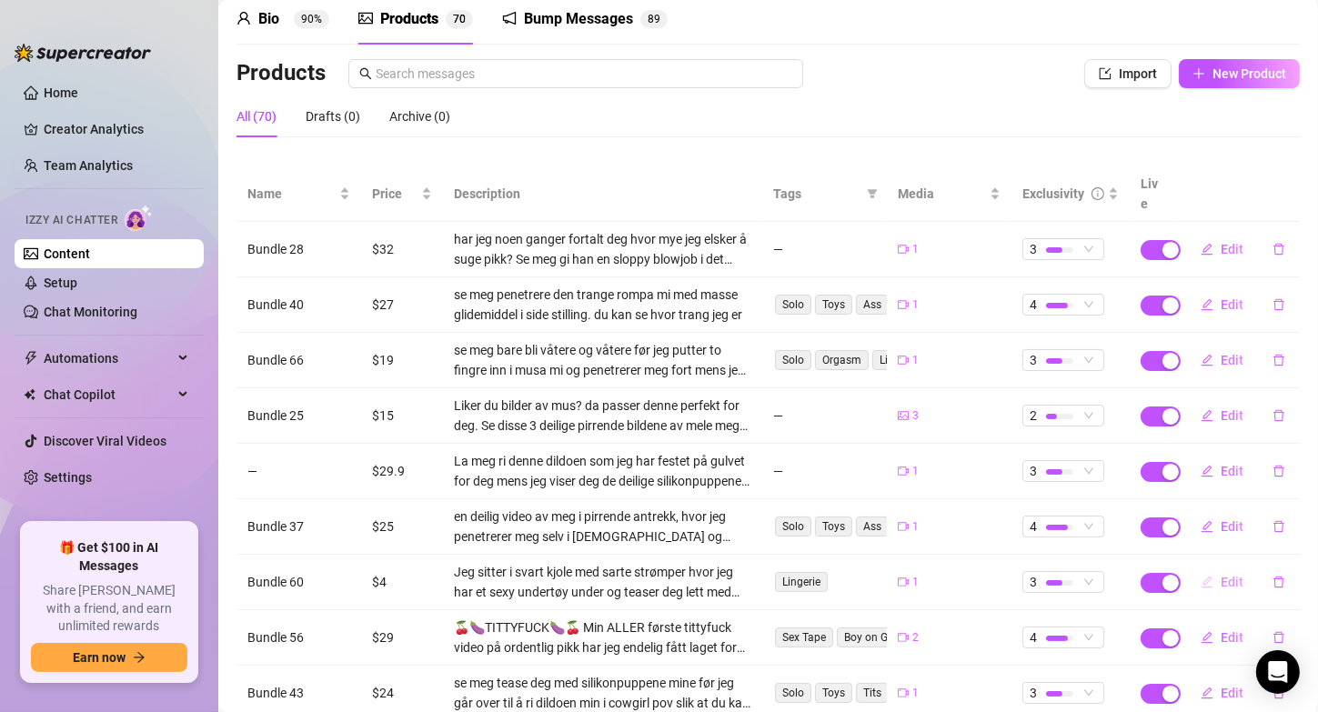
click at [1201, 575] on span "button" at bounding box center [1207, 582] width 13 height 15
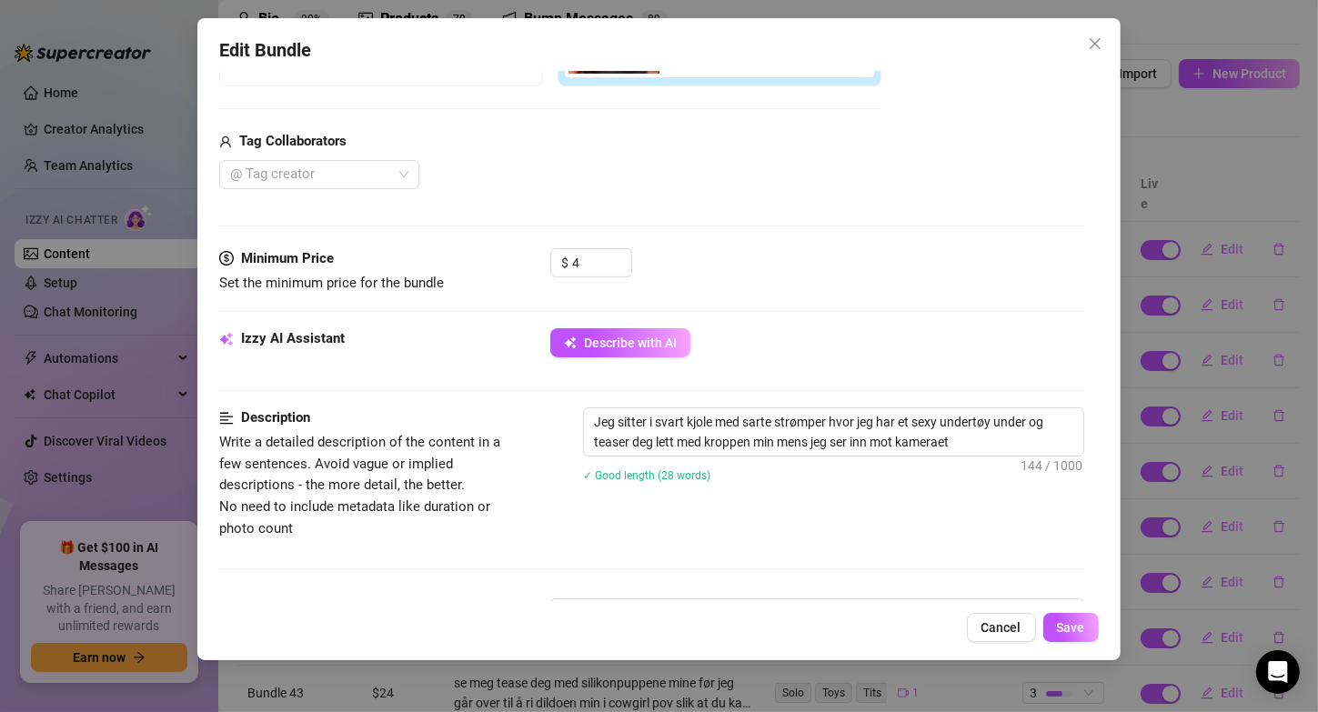
scroll to position [417, 0]
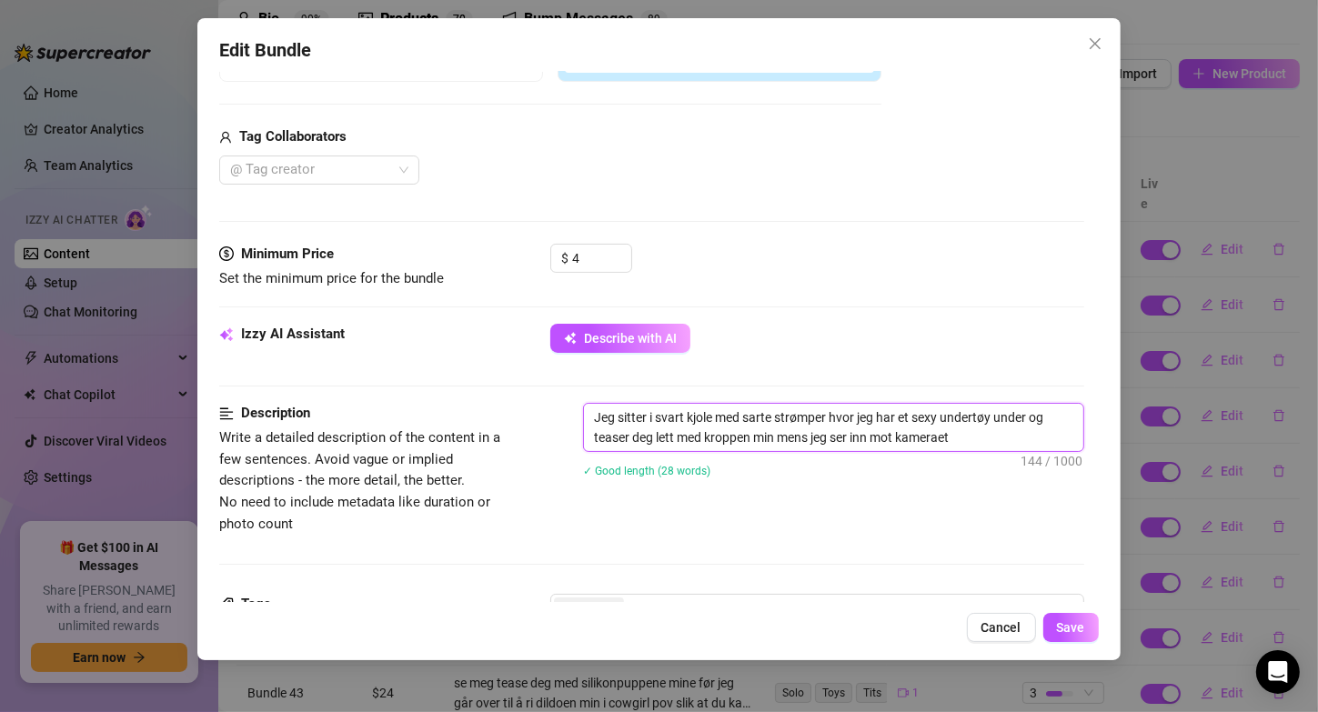
click at [758, 411] on textarea "Jeg sitter i svart kjole med sarte strømper hvor jeg har et sexy undertøy under…" at bounding box center [833, 427] width 498 height 47
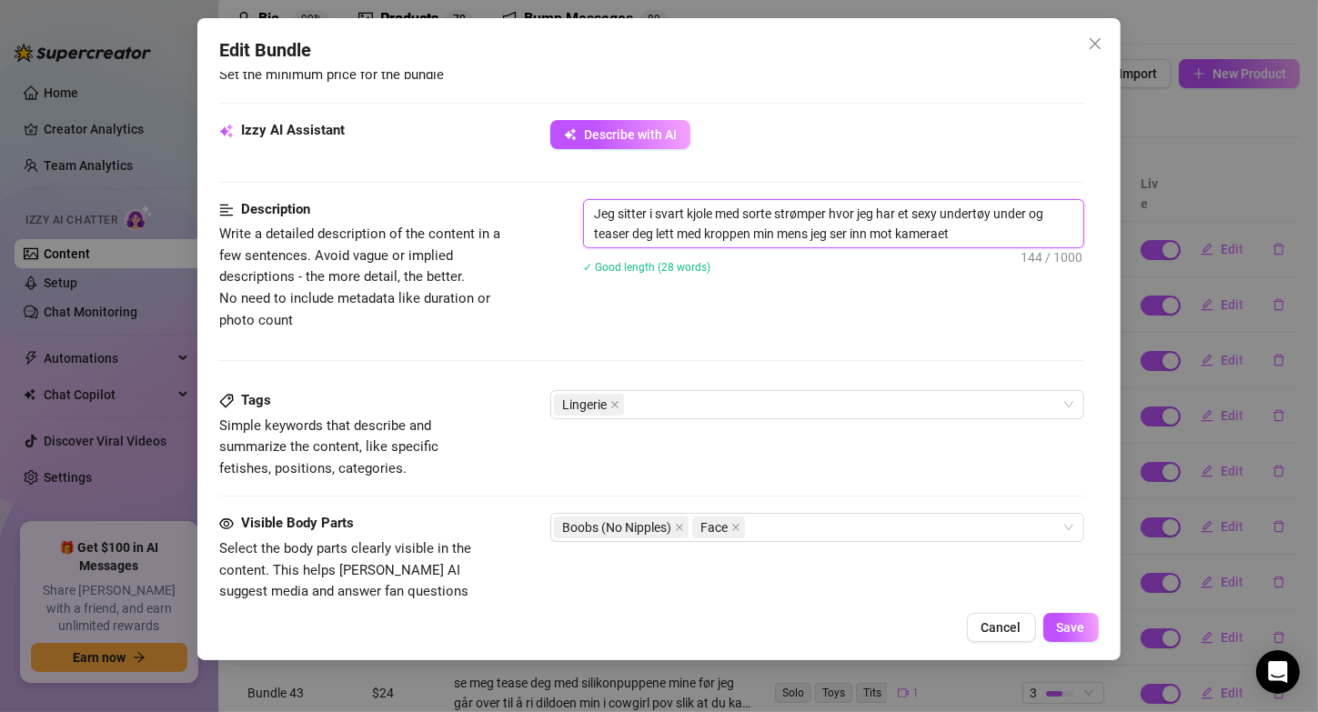
scroll to position [748, 0]
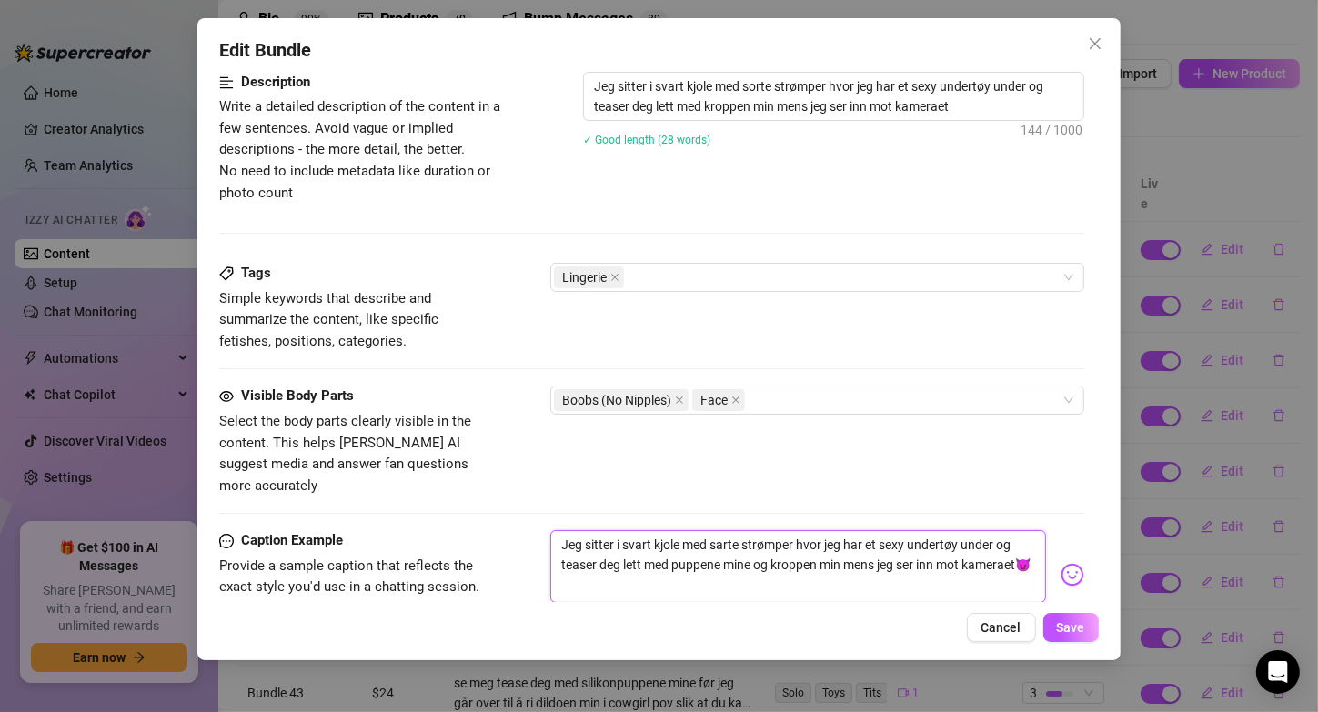
click at [727, 530] on textarea "Jeg sitter i svart kjole med sarte strømper hvor jeg har et sexy undertøy under…" at bounding box center [797, 566] width 495 height 73
click at [1056, 628] on button "Save" at bounding box center [1070, 627] width 55 height 29
click at [1069, 619] on button "Save" at bounding box center [1070, 627] width 55 height 29
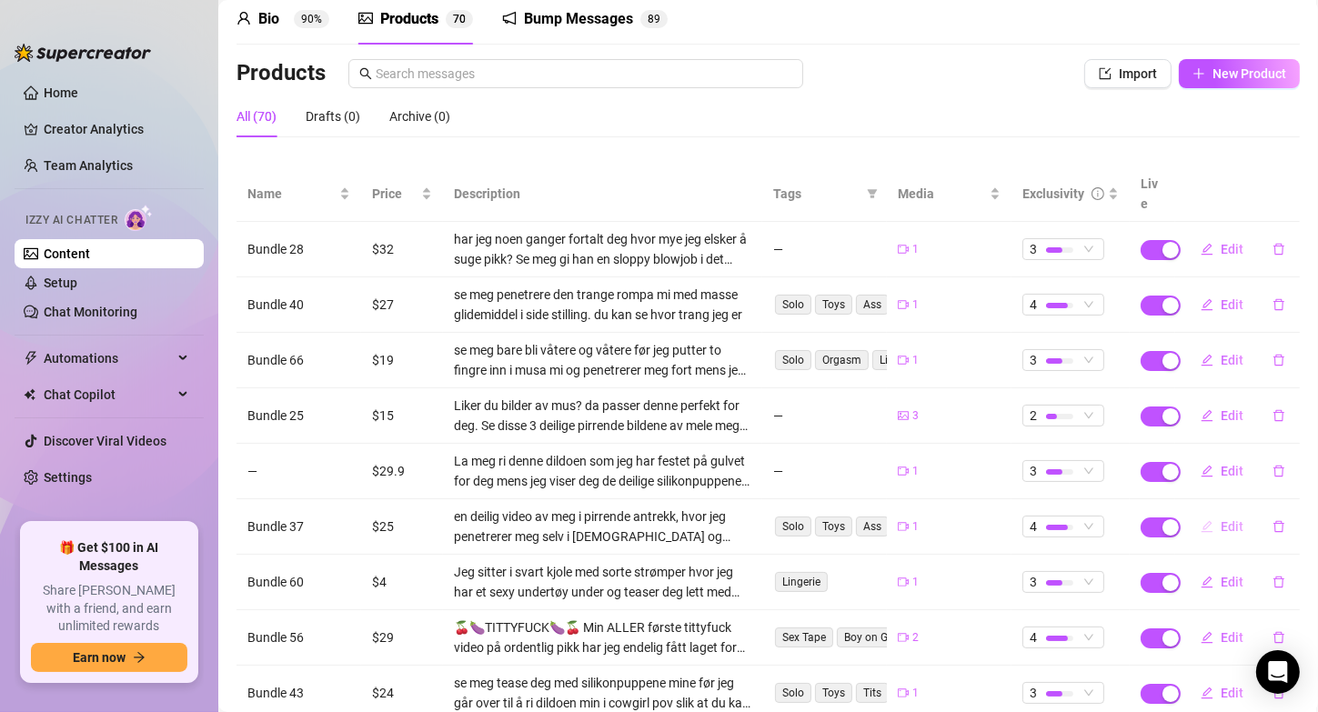
click at [1202, 512] on button "Edit" at bounding box center [1222, 526] width 72 height 29
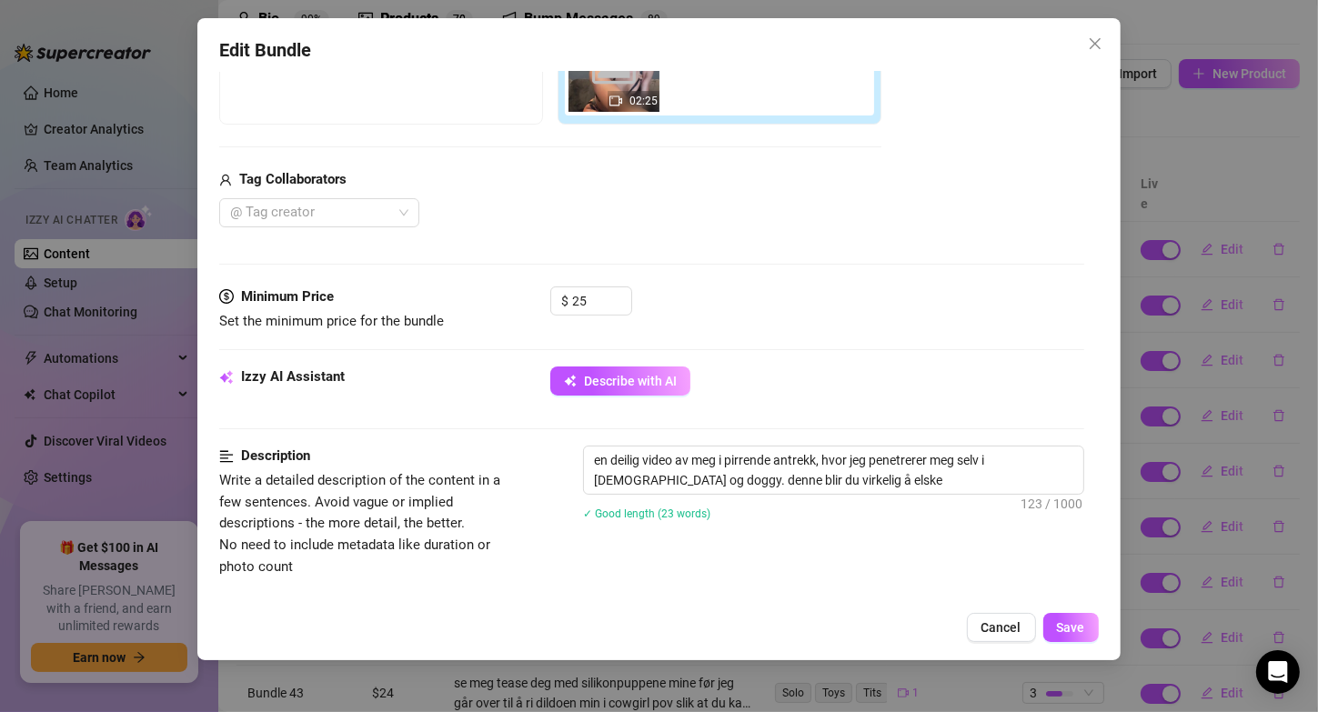
scroll to position [377, 0]
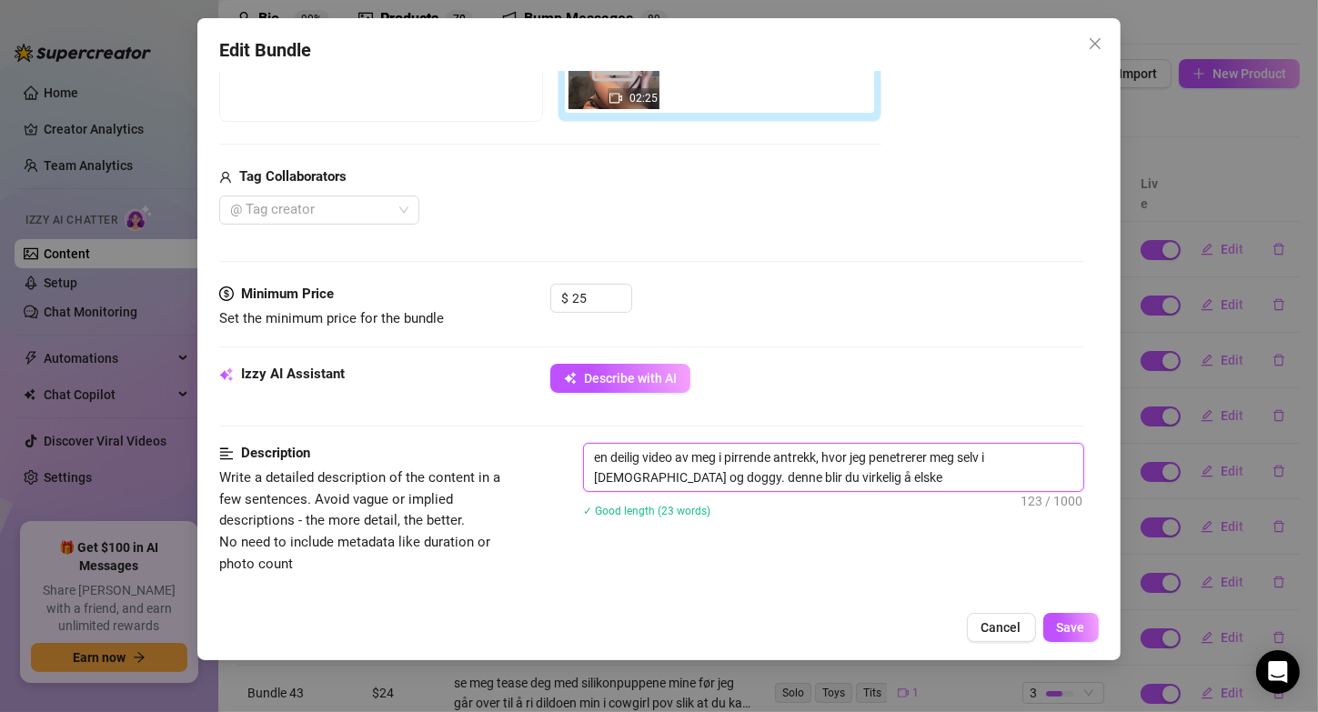
click at [776, 448] on textarea "en deilig video av meg i pirrende antrekk, hvor jeg penetrerer meg selv i [DEMO…" at bounding box center [833, 467] width 498 height 47
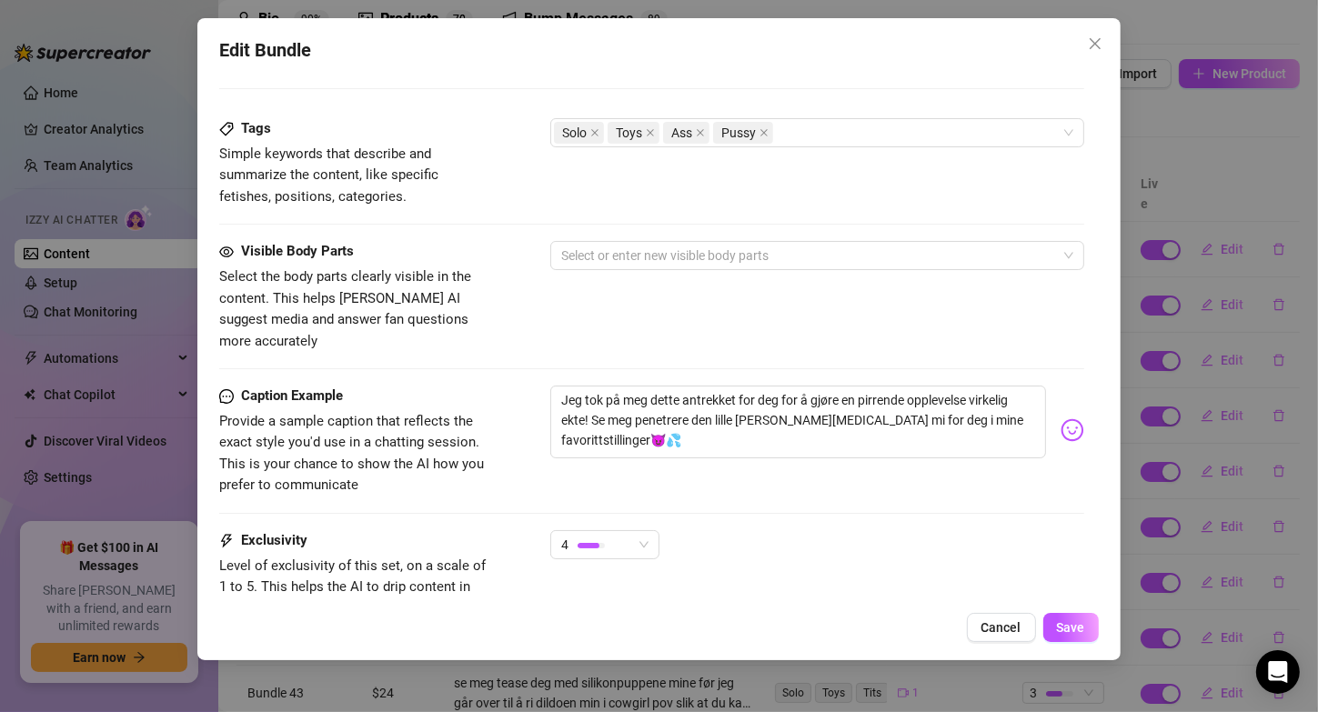
scroll to position [893, 0]
click at [1091, 622] on button "Save" at bounding box center [1070, 627] width 55 height 29
click at [1082, 623] on span "Save" at bounding box center [1071, 627] width 28 height 15
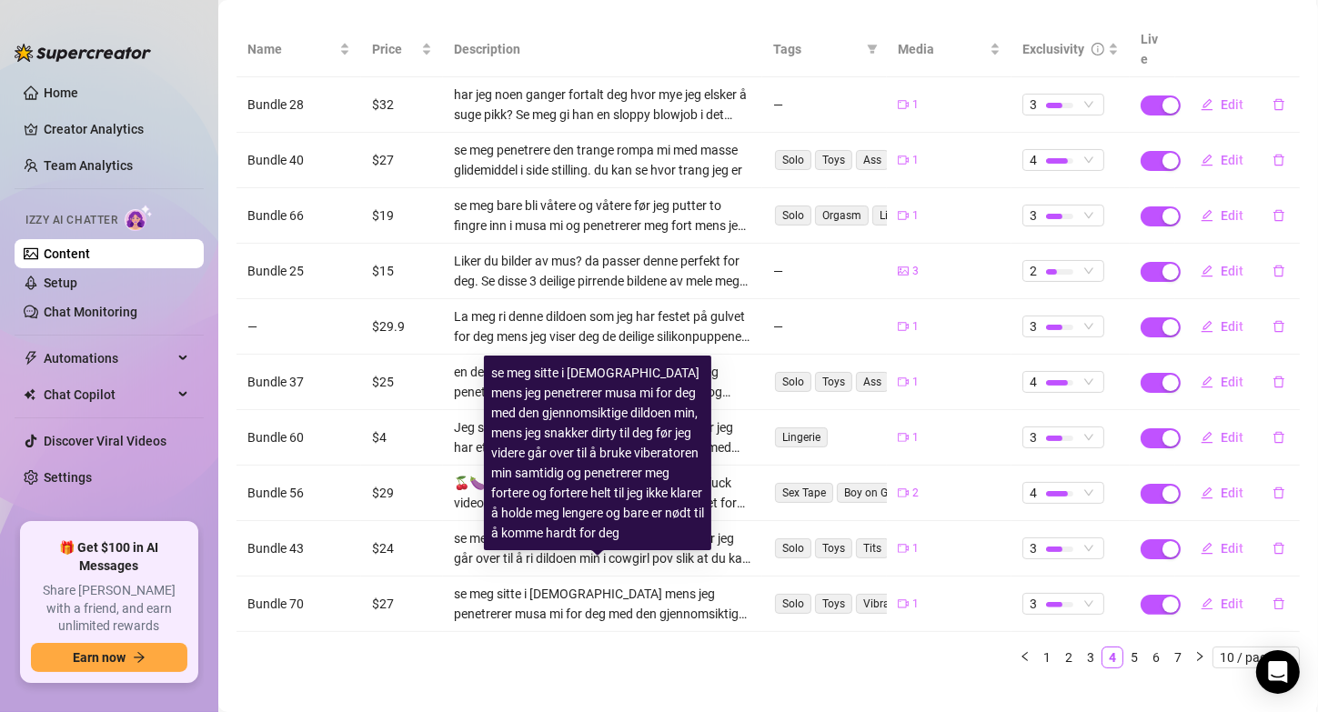
scroll to position [225, 0]
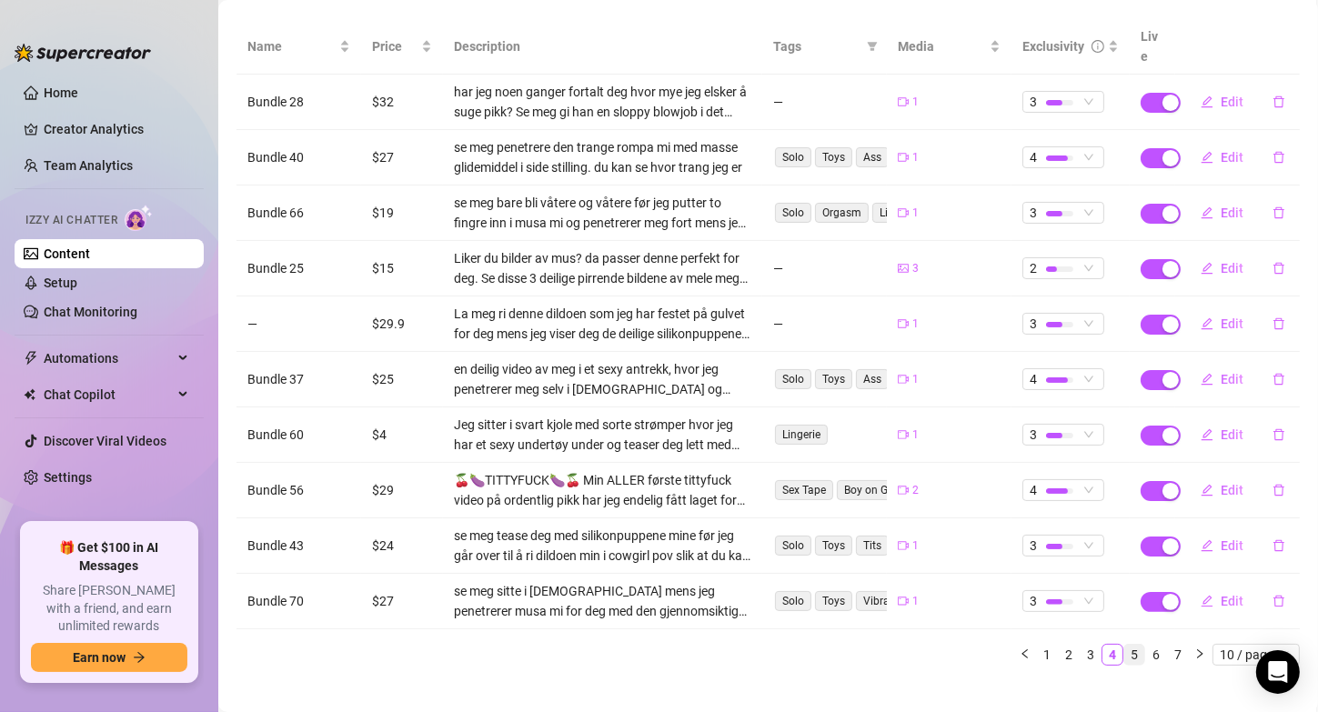
click at [1124, 645] on link "5" at bounding box center [1134, 655] width 20 height 20
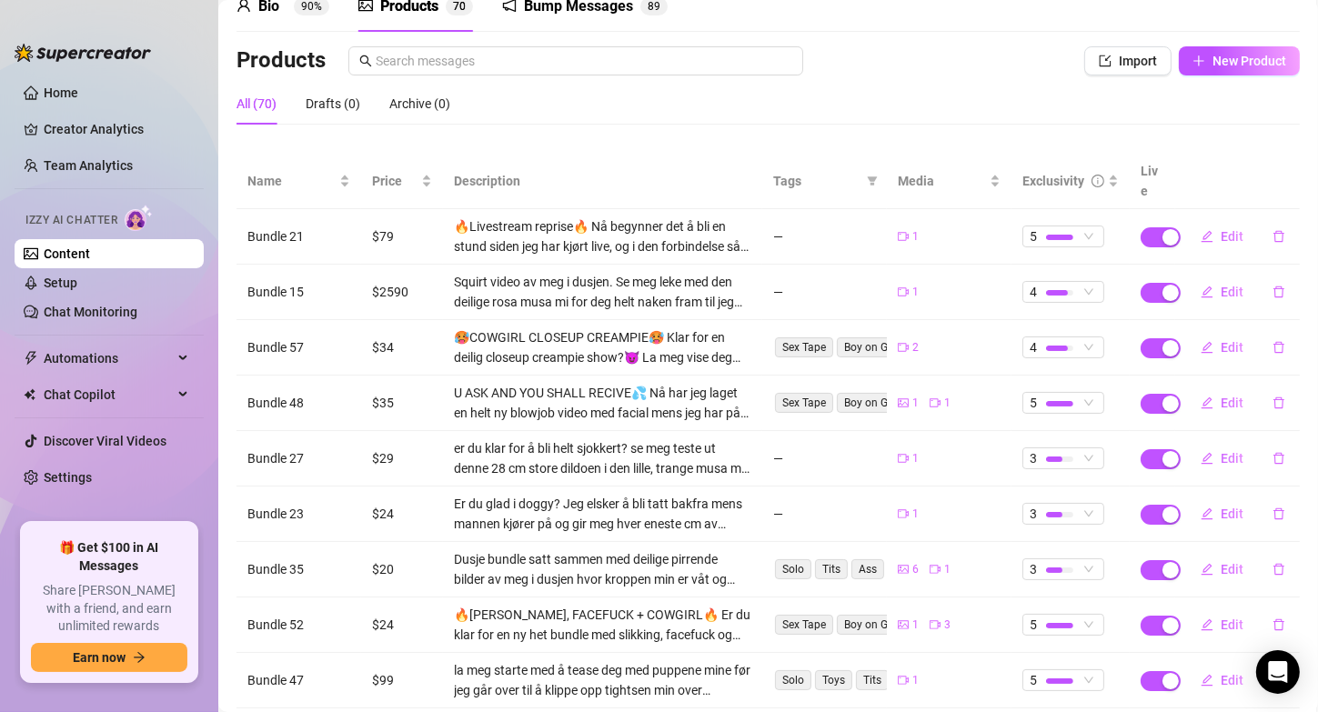
scroll to position [91, 0]
click at [1201, 285] on icon "edit" at bounding box center [1207, 291] width 13 height 13
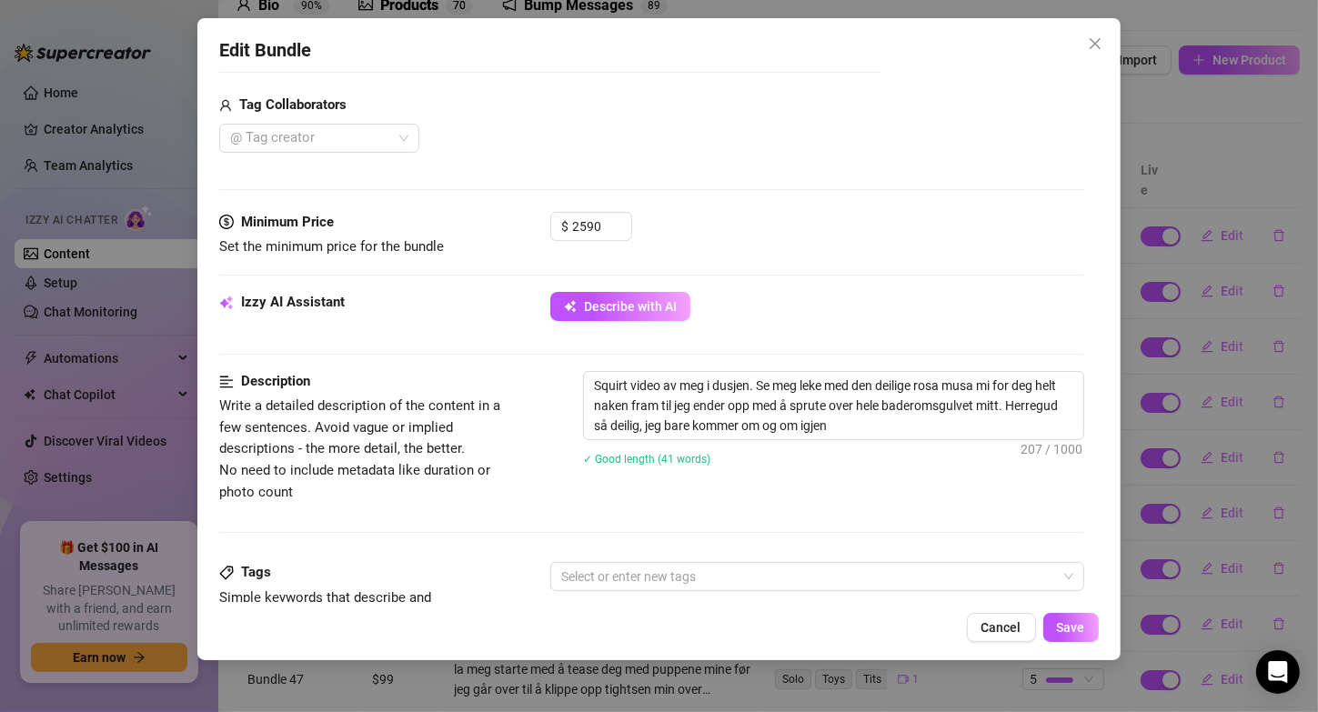
scroll to position [448, 0]
click at [850, 406] on textarea "Squirt video av meg i dusjen. Se meg leke med den deilige rosa musa mi for deg …" at bounding box center [833, 406] width 498 height 67
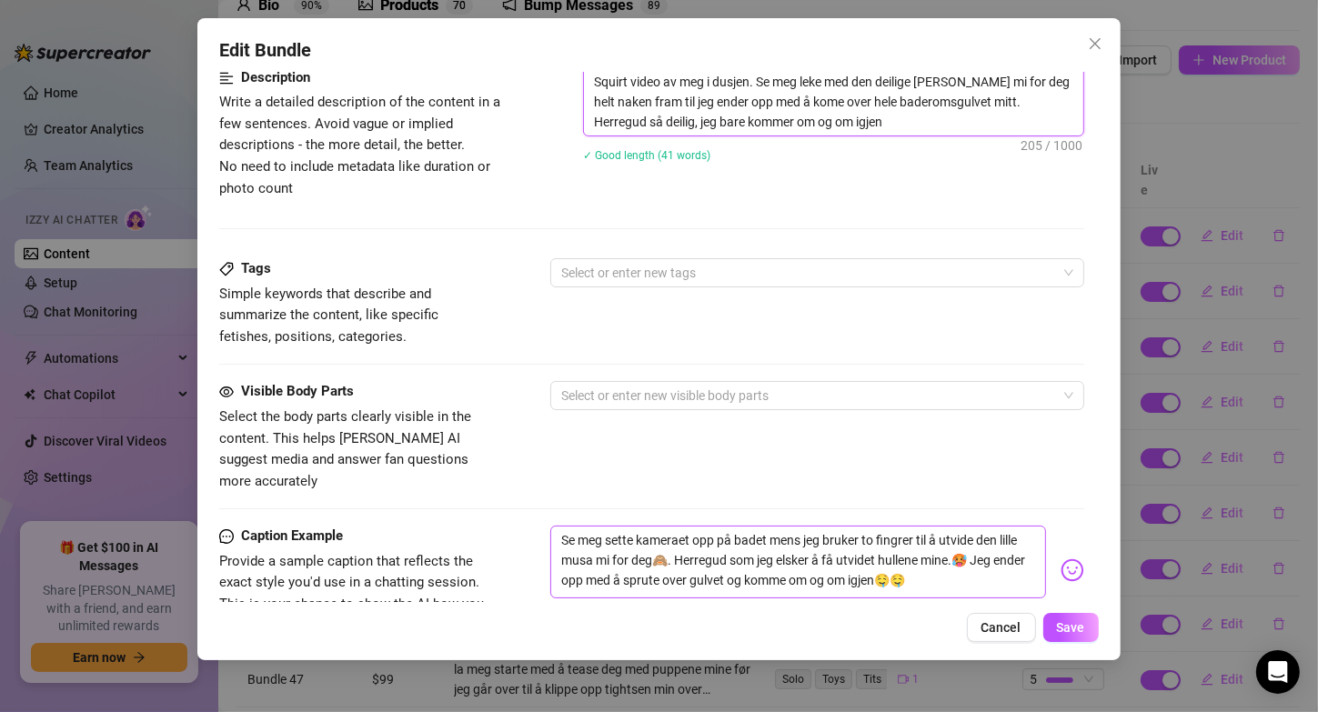
scroll to position [816, 0]
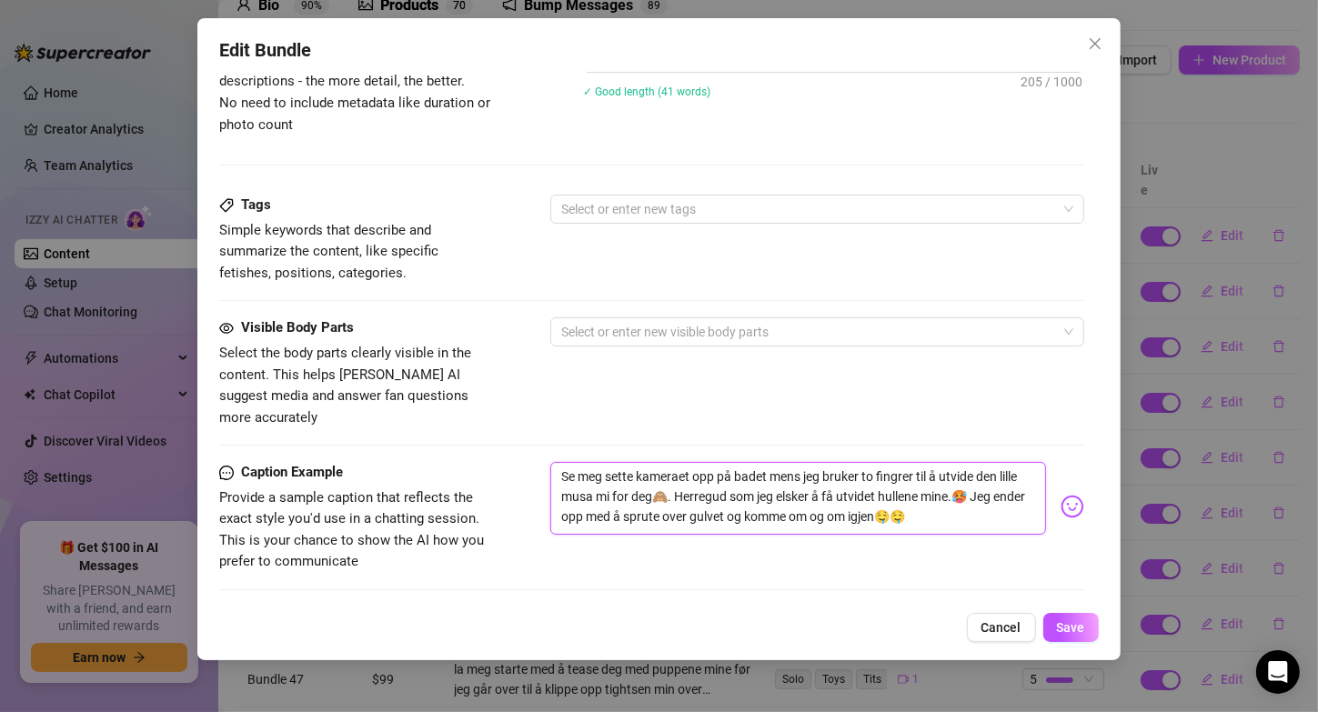
click at [988, 462] on textarea "Se meg sette kameraet opp på badet mens jeg bruker to fingrer til å utvide den …" at bounding box center [797, 498] width 495 height 73
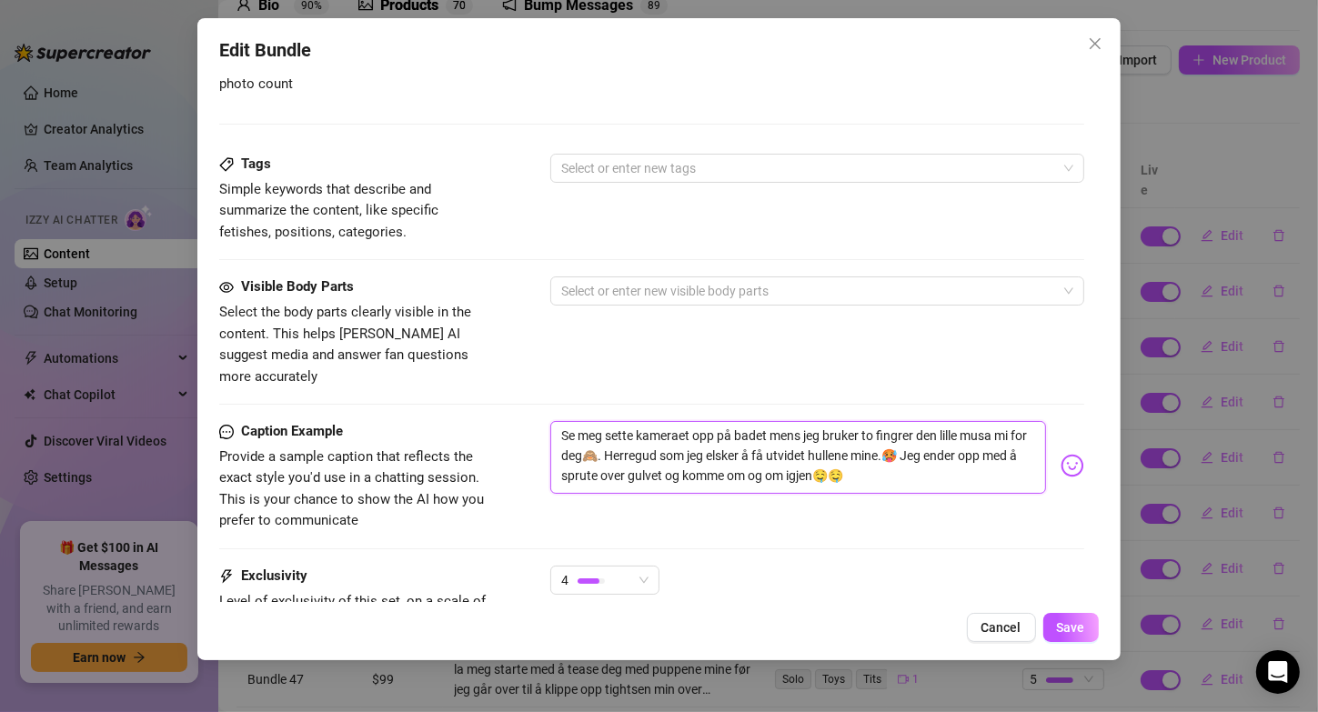
scroll to position [861, 0]
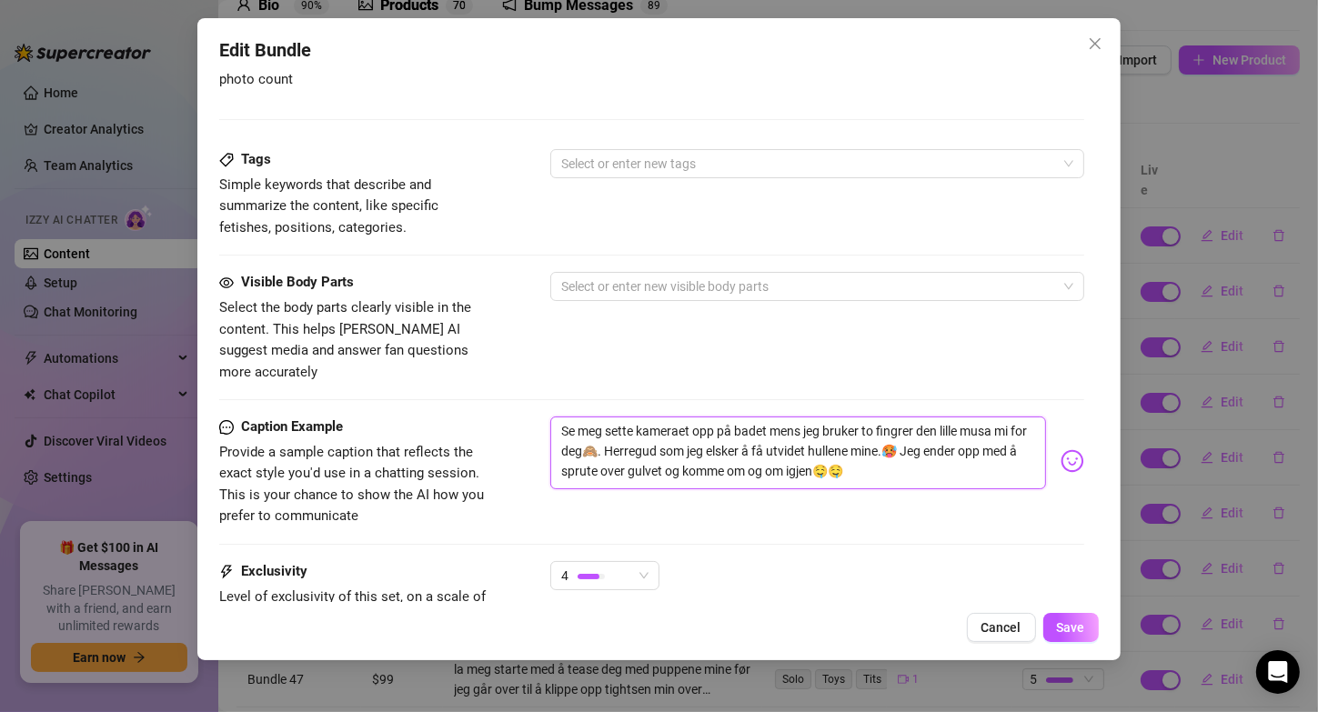
click at [909, 425] on textarea "Se meg sette kameraet opp på badet mens jeg bruker to fingrer den lille musa mi…" at bounding box center [797, 453] width 495 height 73
click at [798, 430] on textarea "Se meg sette kameraet opp på badet mens jeg bruker to fingrer den lille musa mi…" at bounding box center [797, 453] width 495 height 73
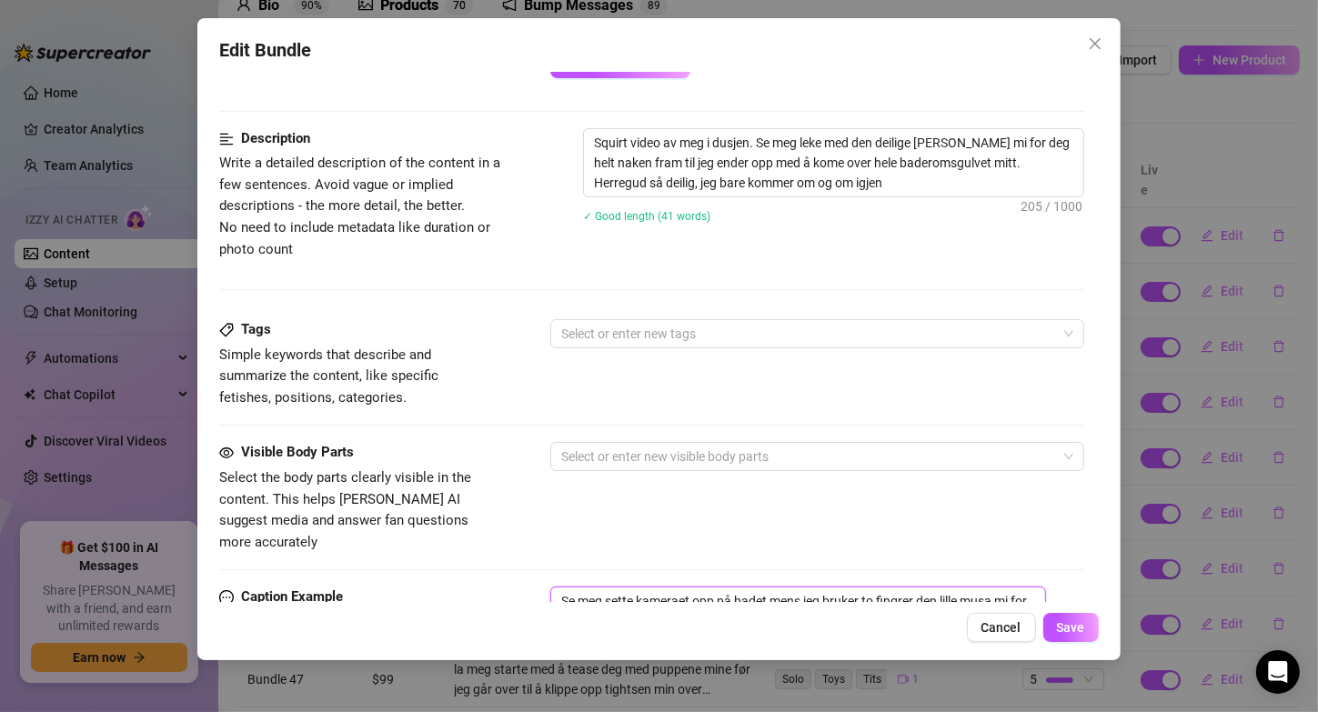
scroll to position [579, 0]
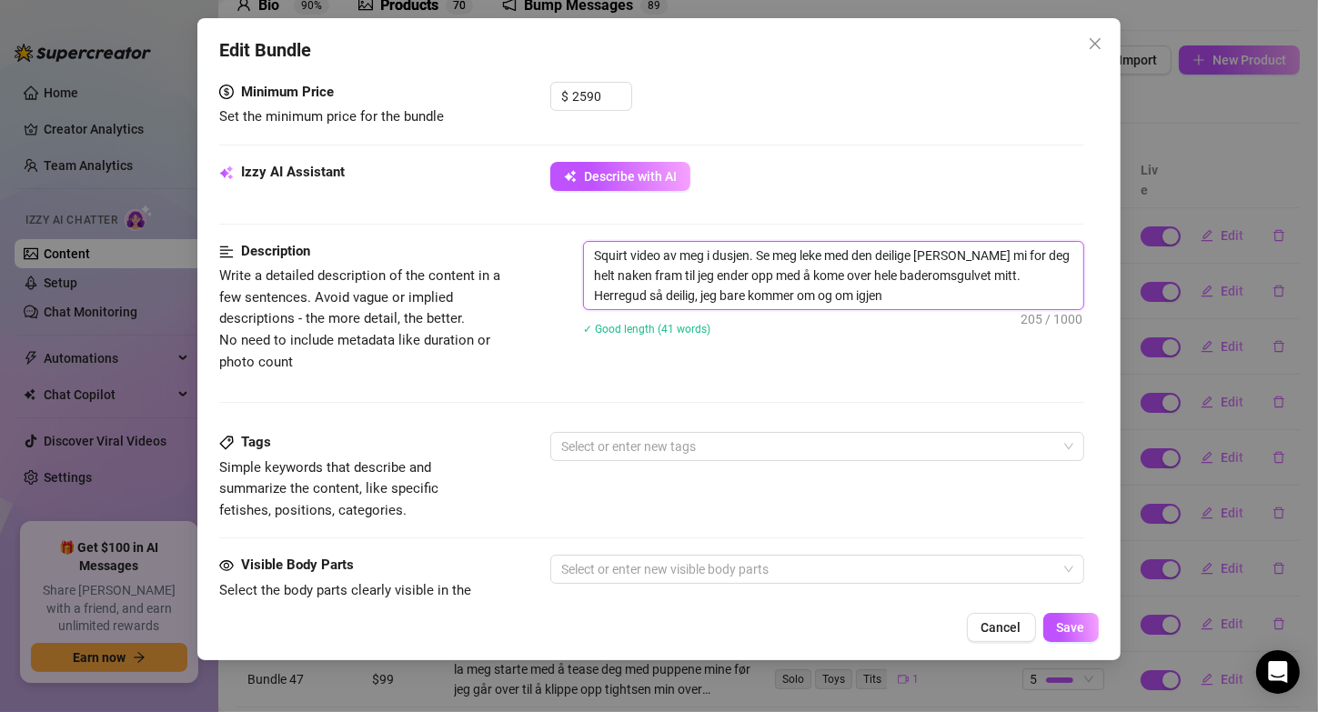
click at [840, 275] on textarea "Squirt video av meg i dusjen. Se meg leke med den deilige [PERSON_NAME] mi for …" at bounding box center [833, 275] width 498 height 67
click at [912, 276] on textarea "Squirt video av meg i dusjen. Se meg leke med den deilige [PERSON_NAME] mi for …" at bounding box center [833, 275] width 498 height 67
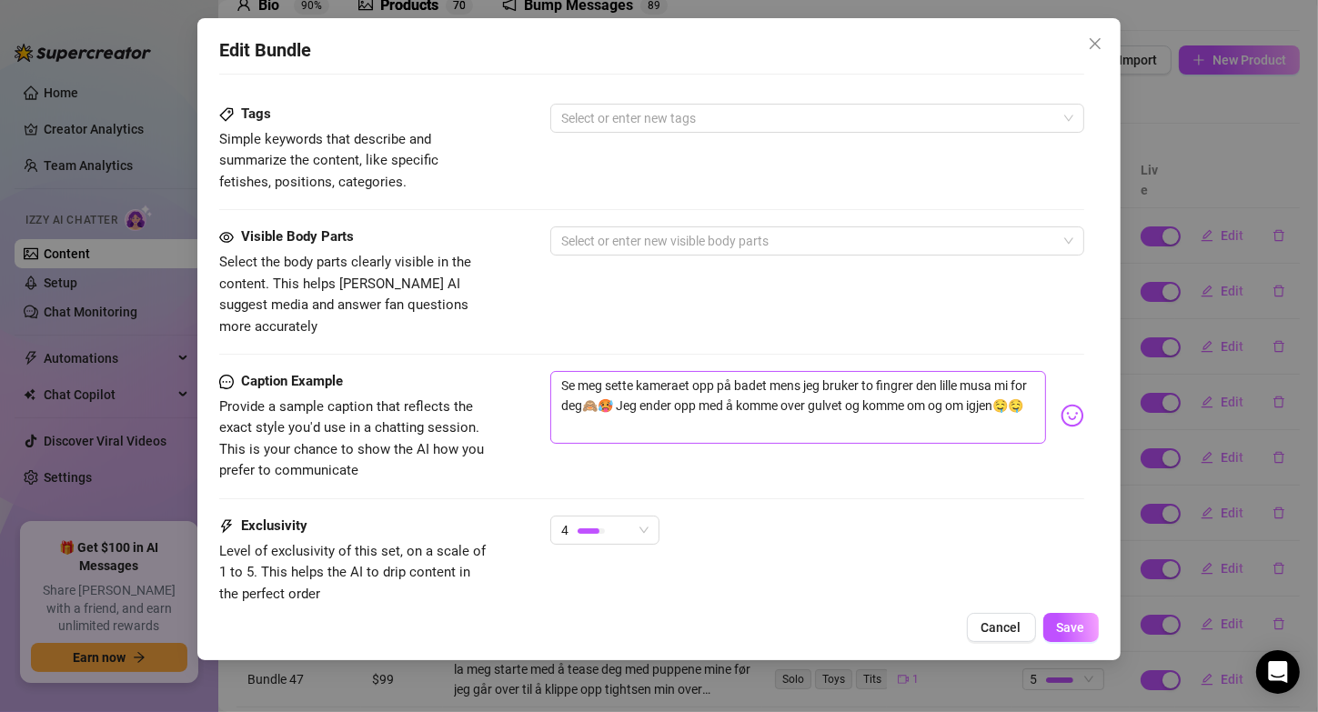
scroll to position [1021, 0]
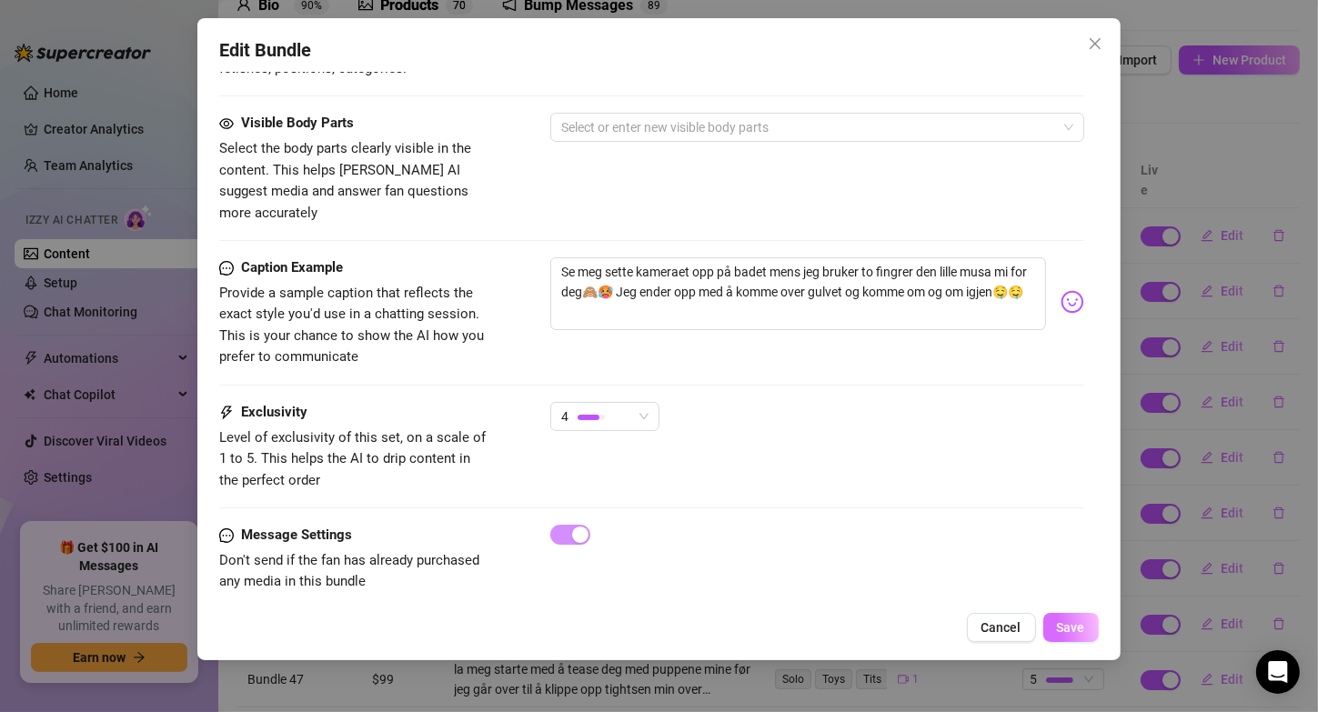
click at [1052, 636] on button "Save" at bounding box center [1070, 627] width 55 height 29
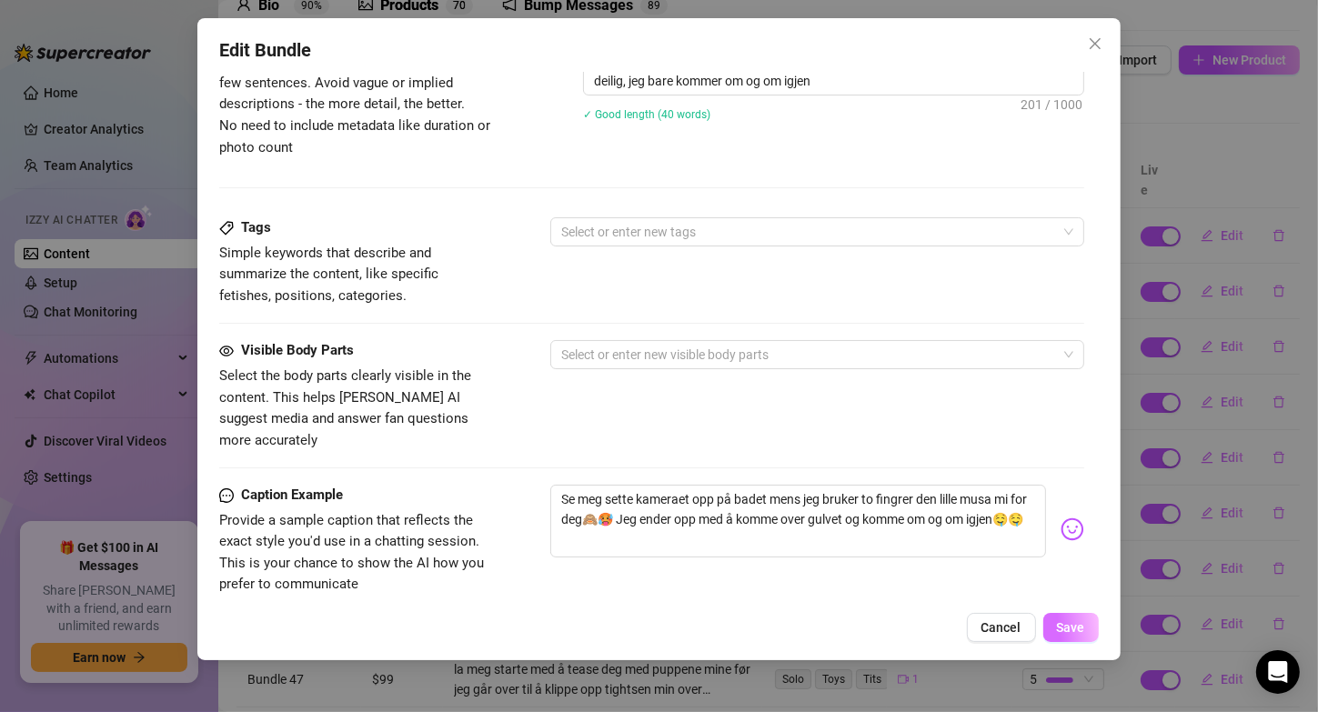
click at [1062, 630] on span "Save" at bounding box center [1071, 627] width 28 height 15
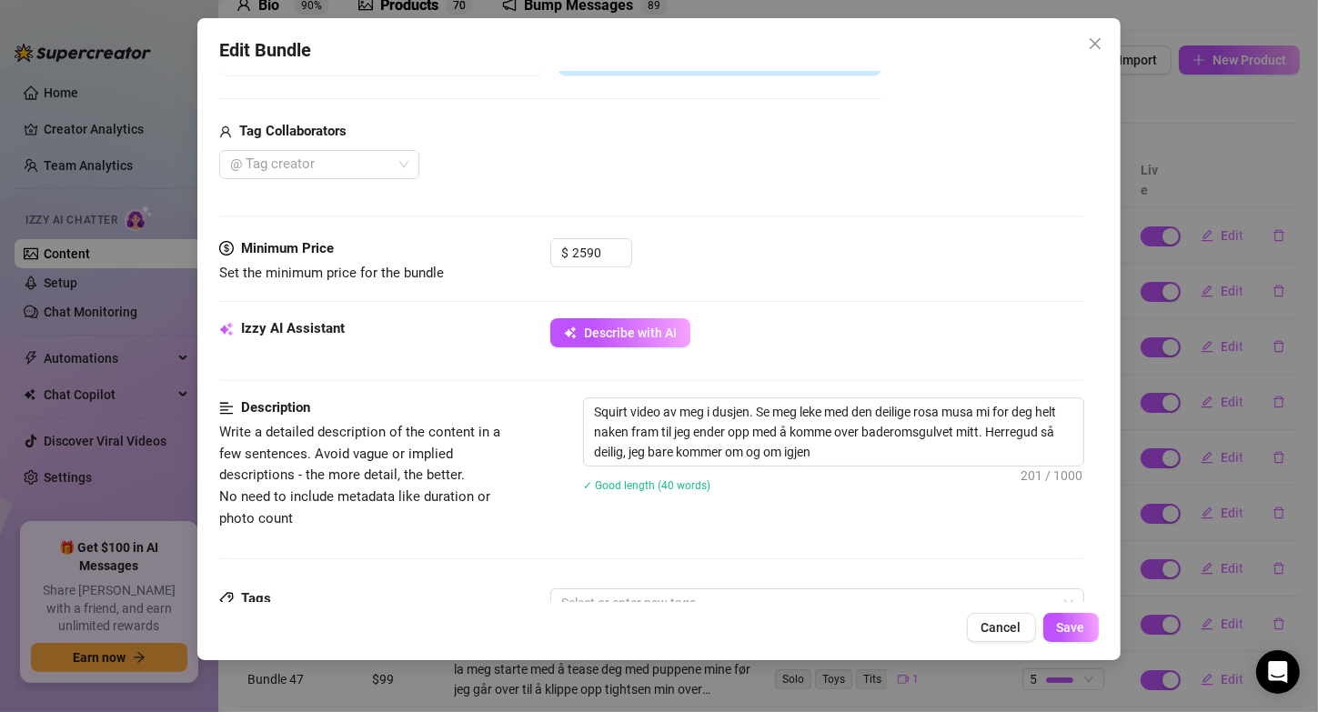
scroll to position [420, 0]
click at [612, 250] on span "Increase Value" at bounding box center [621, 249] width 20 height 16
click at [626, 267] on div "$ 2591" at bounding box center [591, 262] width 82 height 45
click at [607, 257] on input "2591" at bounding box center [601, 254] width 59 height 27
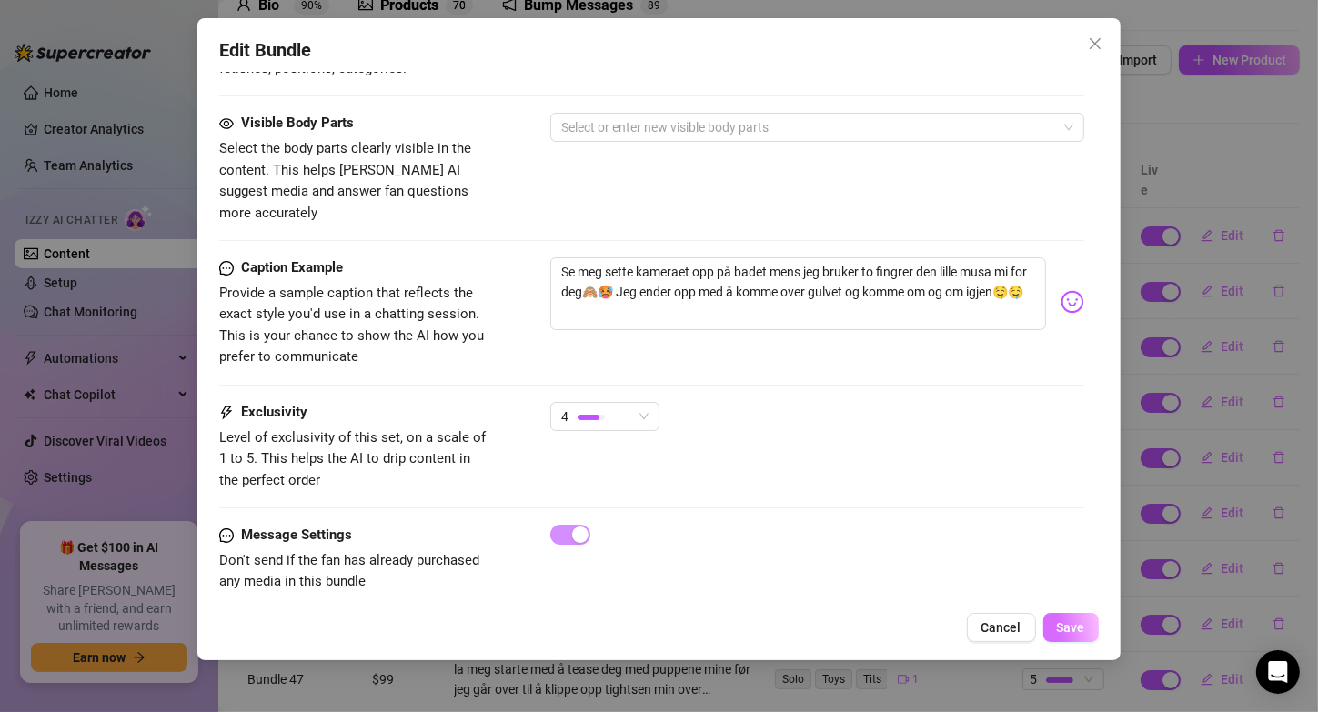
click at [1089, 629] on button "Save" at bounding box center [1070, 627] width 55 height 29
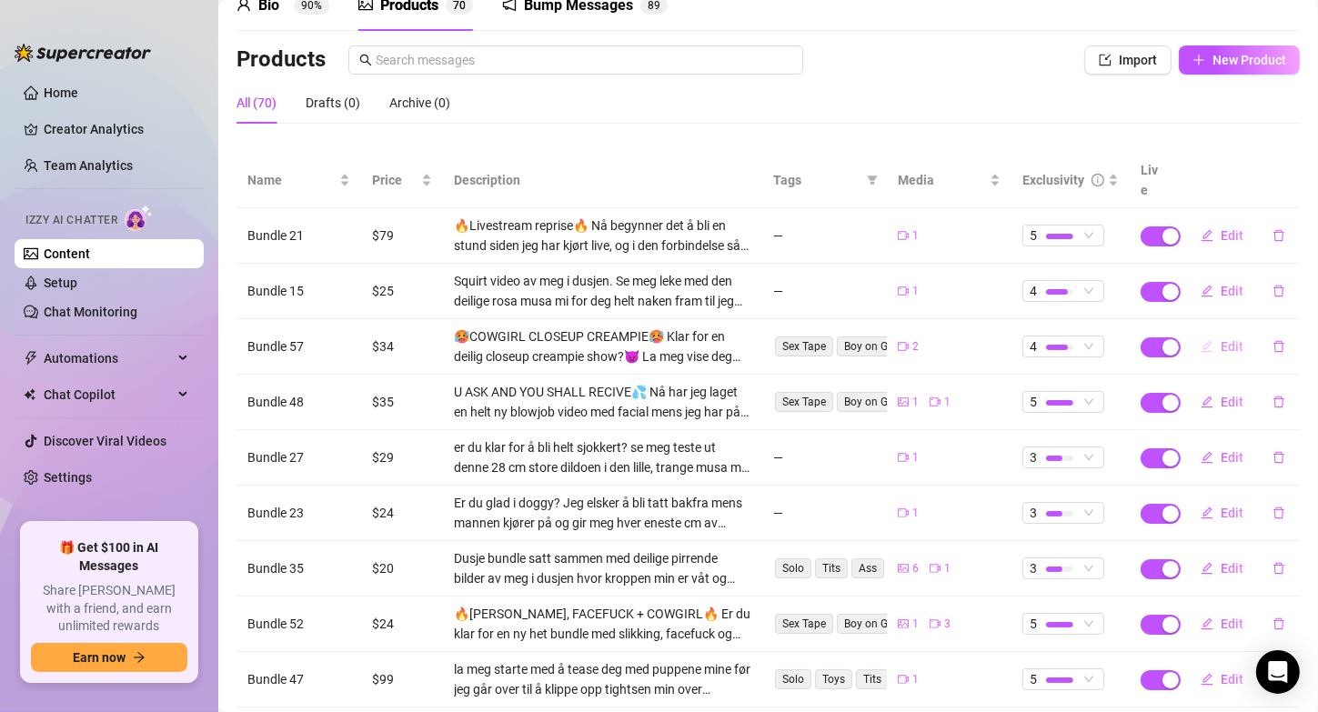
click at [1206, 332] on button "Edit" at bounding box center [1222, 346] width 72 height 29
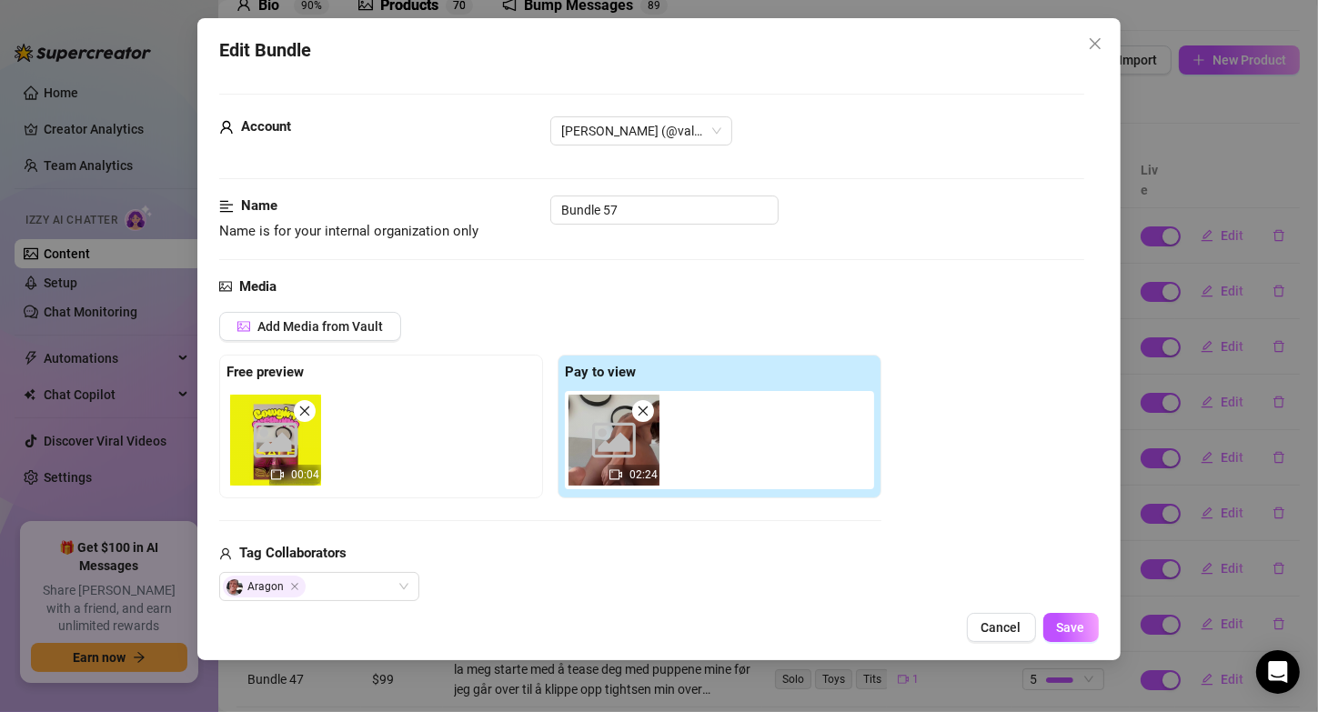
scroll to position [669, 0]
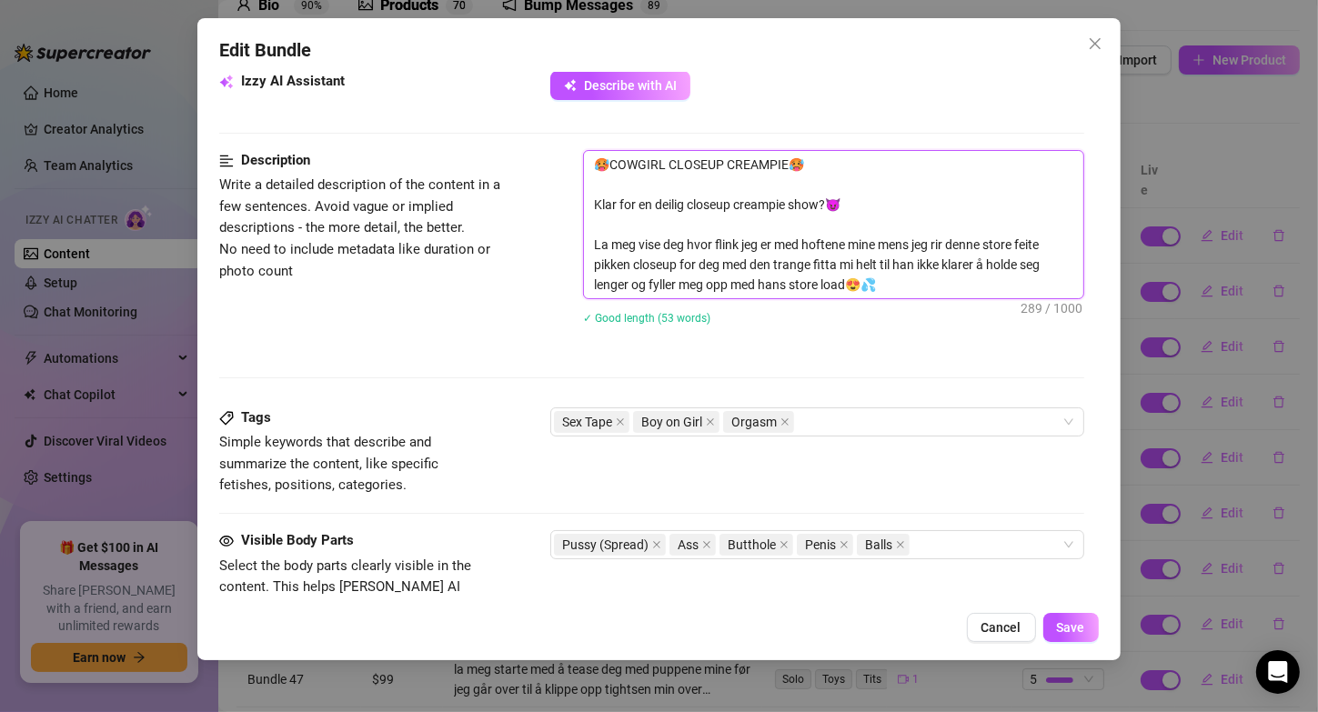
click at [588, 262] on textarea "🥵COWGIRL CLOSEUP CREAMPIE🥵 Klar for en deilig closeup creampie show?😈 La meg vi…" at bounding box center [833, 224] width 498 height 147
click at [840, 262] on textarea "🥵COWGIRL CLOSEUP CREAMPIE🥵 Klar for en deilig closeup creampie show?😈 La meg vi…" at bounding box center [833, 224] width 498 height 147
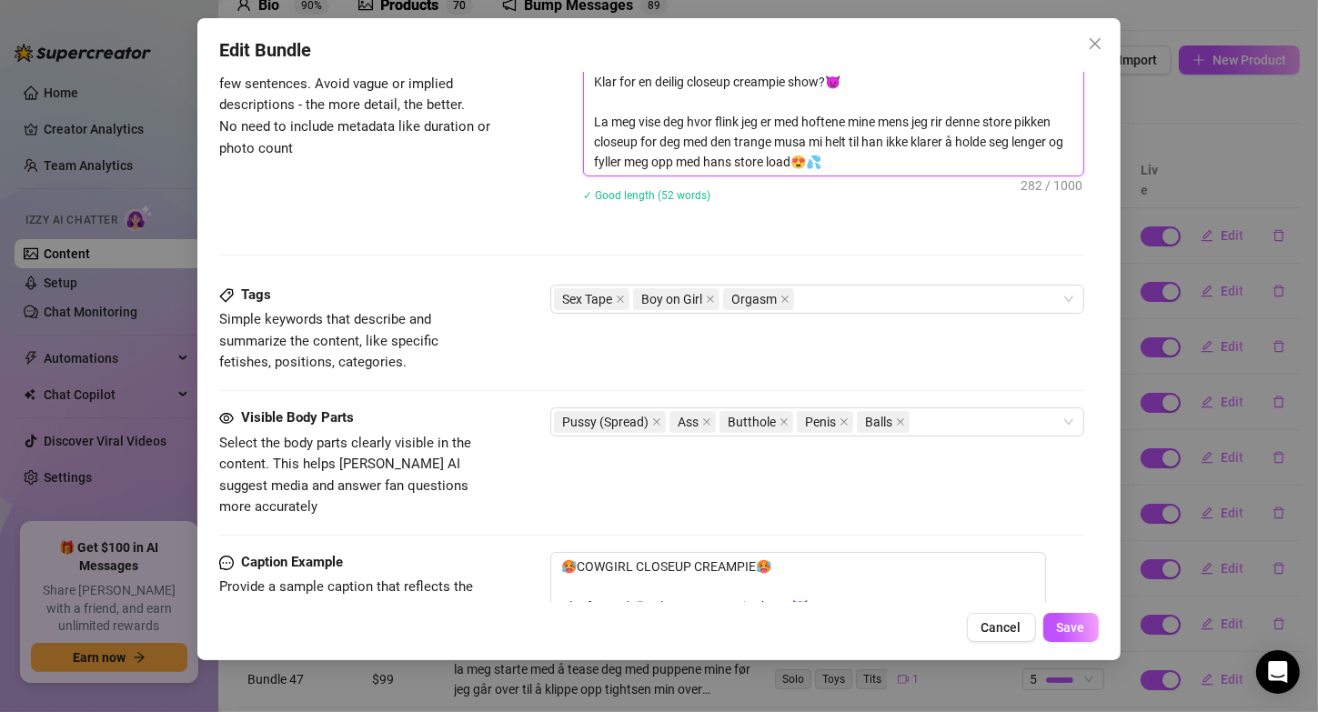
scroll to position [793, 0]
click at [852, 160] on textarea "🥵COWGIRL CLOSEUP CREAMPIE🥵 Klar for en deilig closeup creampie show?😈 La meg vi…" at bounding box center [833, 100] width 498 height 147
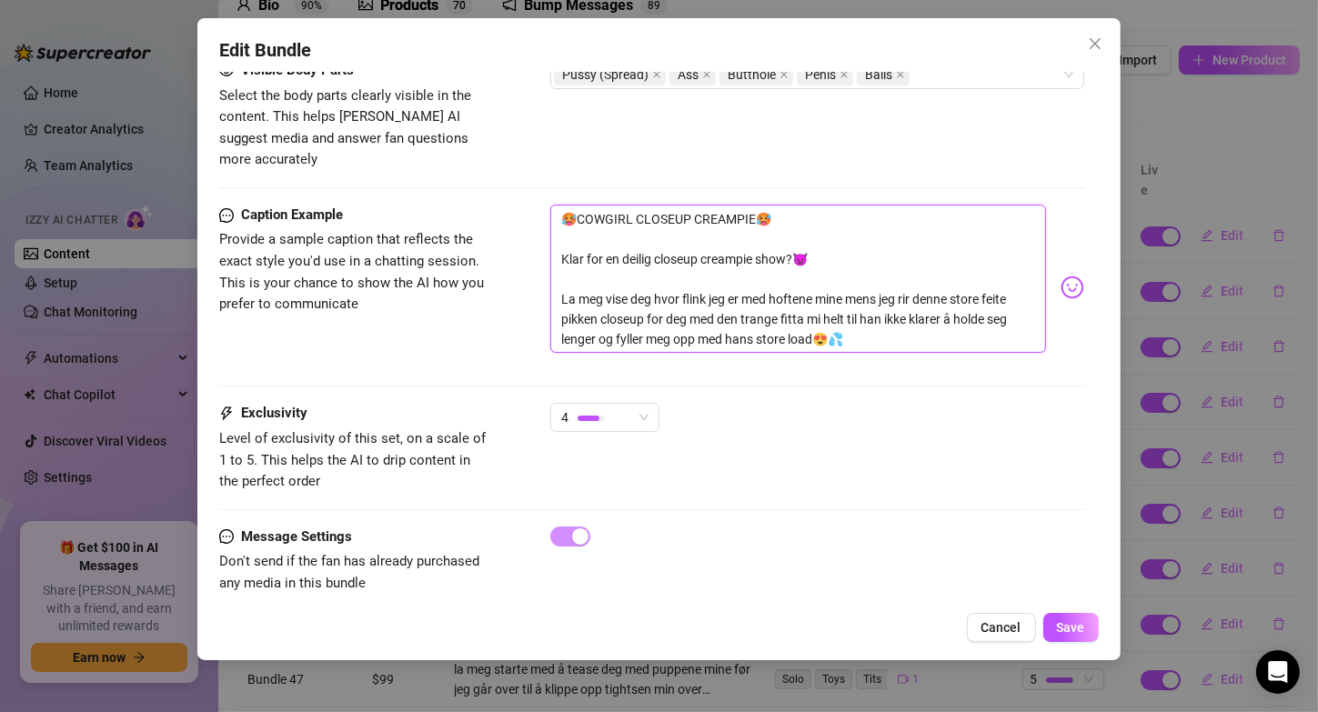
click at [1018, 274] on textarea "🥵COWGIRL CLOSEUP CREAMPIE🥵 Klar for en deilig closeup creampie show?😈 La meg vi…" at bounding box center [797, 279] width 495 height 149
click at [807, 292] on textarea "🥵COWGIRL CLOSEUP CREAMPIE🥵 Klar for en deilig closeup creampie show?😈 La meg vi…" at bounding box center [797, 279] width 495 height 149
drag, startPoint x: 841, startPoint y: 311, endPoint x: 722, endPoint y: 317, distance: 119.3
click at [722, 317] on textarea "🥵COWGIRL CLOSEUP CREAMPIE🥵 Klar for en deilig closeup creampie show?😈 La meg vi…" at bounding box center [797, 279] width 495 height 149
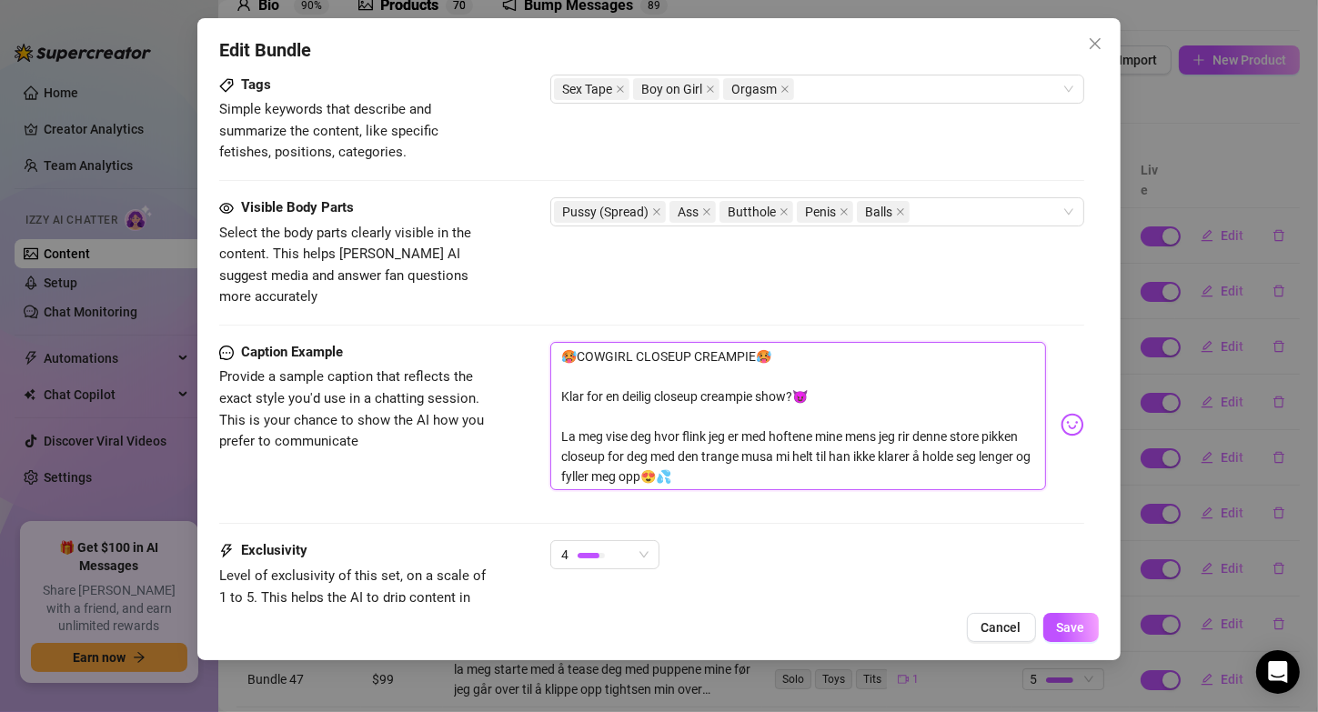
scroll to position [1004, 0]
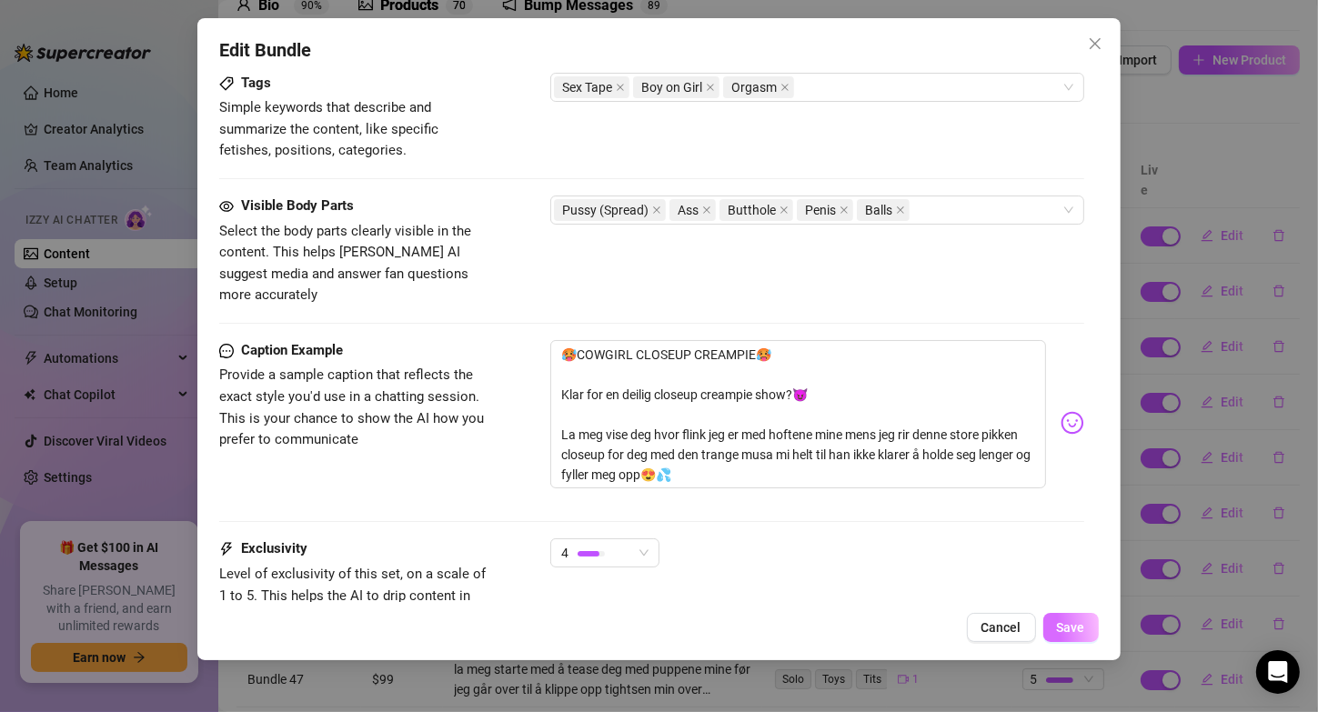
click at [1083, 629] on span "Save" at bounding box center [1071, 627] width 28 height 15
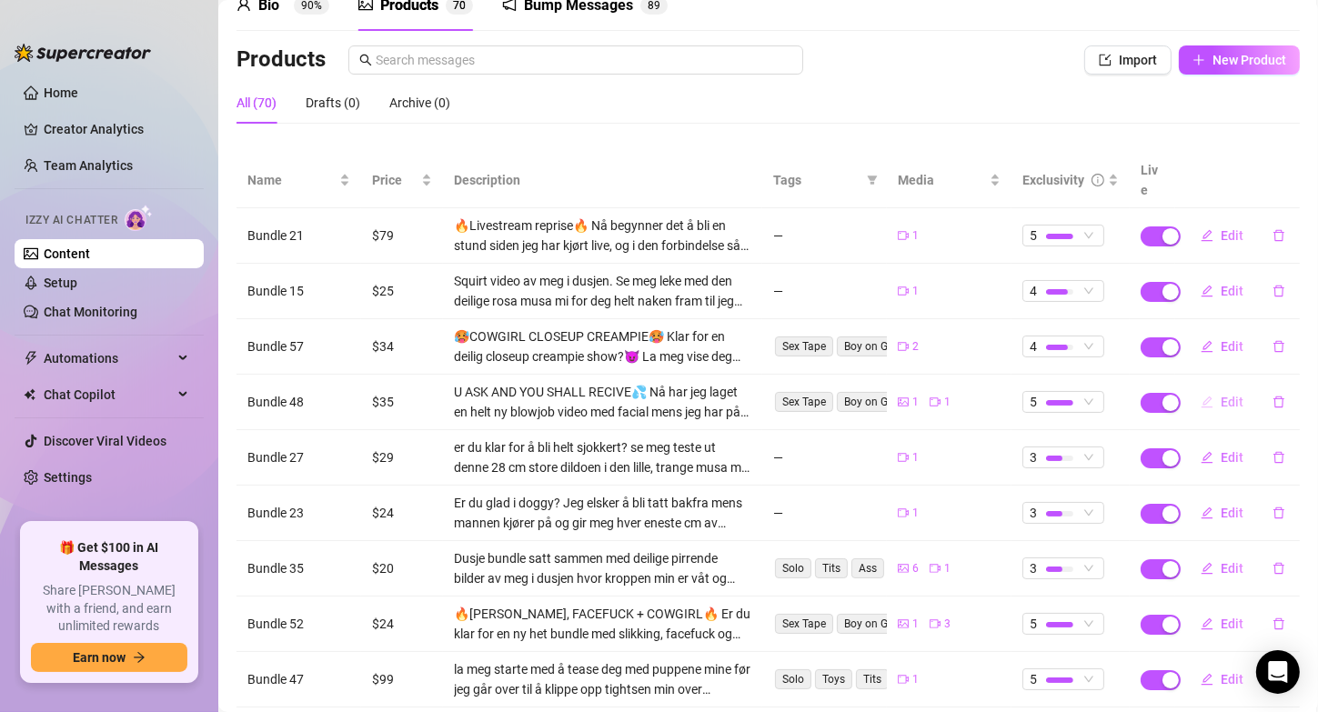
click at [1201, 396] on icon "edit" at bounding box center [1207, 402] width 13 height 13
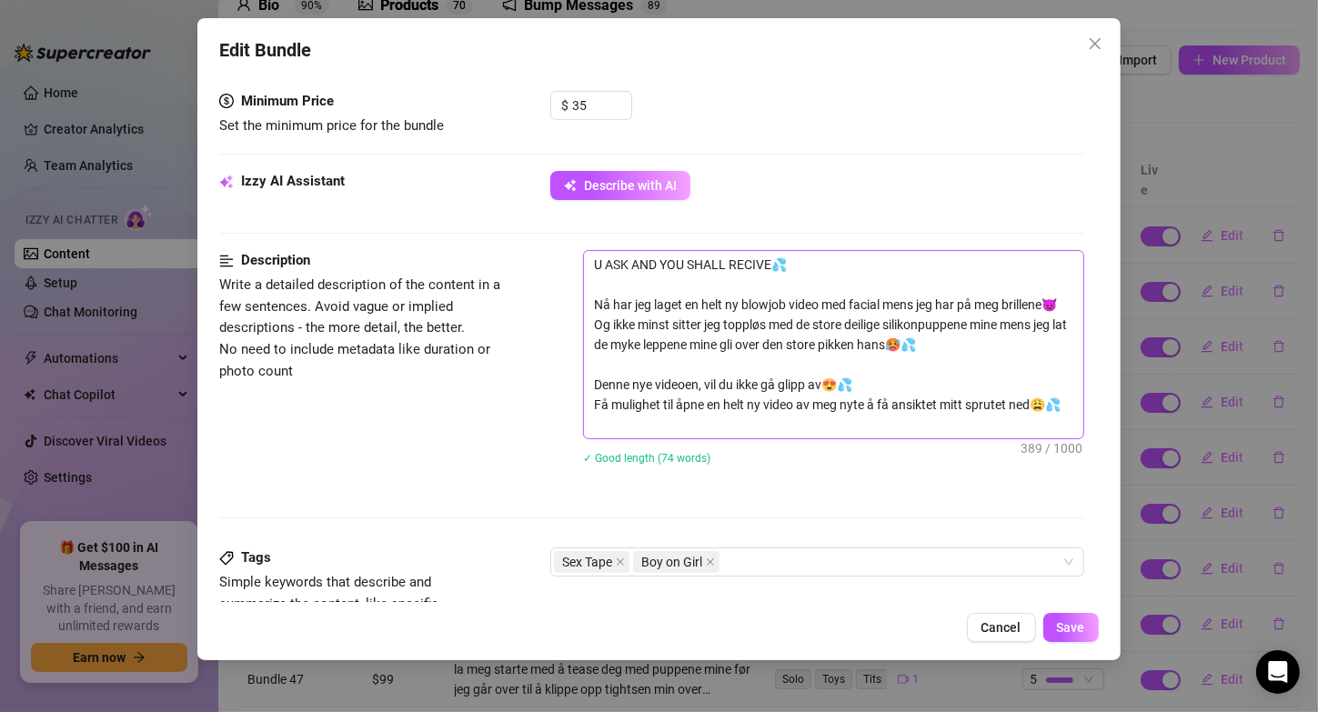
scroll to position [571, 0]
click at [664, 342] on textarea "U ASK AND YOU SHALL RECIVE💦 Nå har jeg laget en helt ny blowjob video med facia…" at bounding box center [833, 342] width 498 height 187
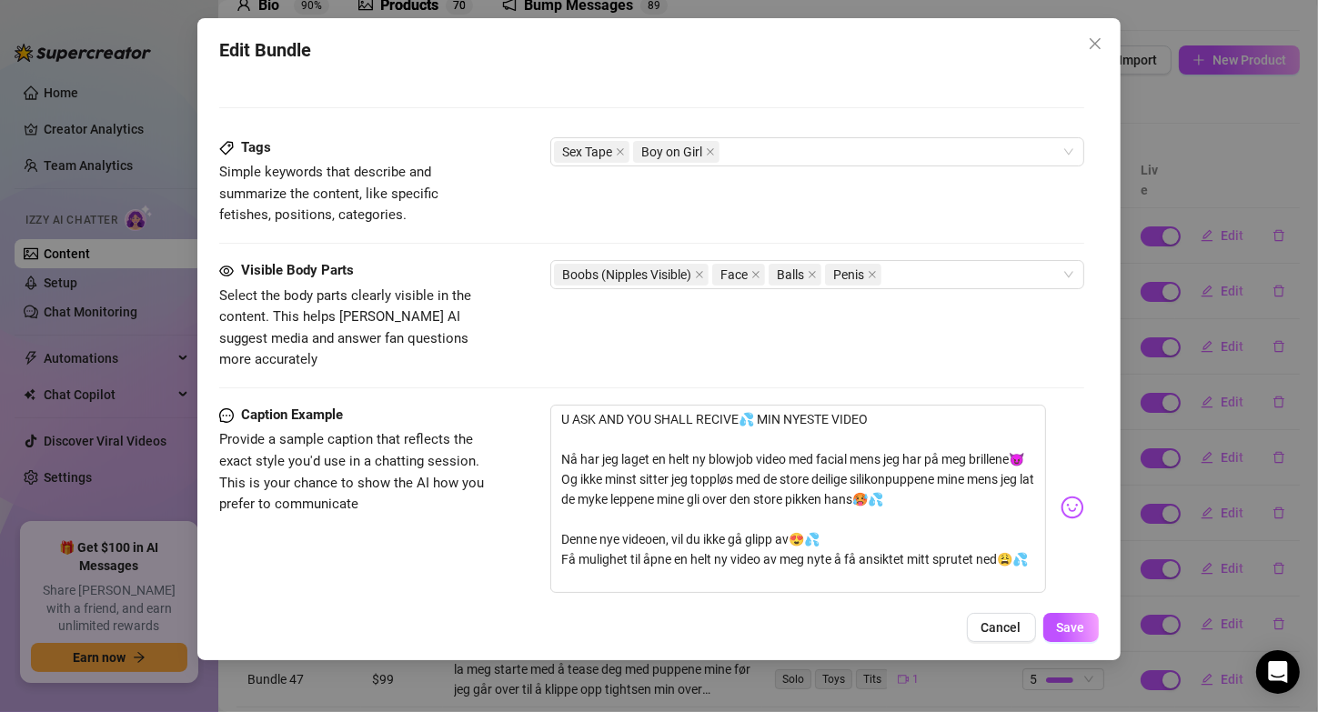
scroll to position [990, 0]
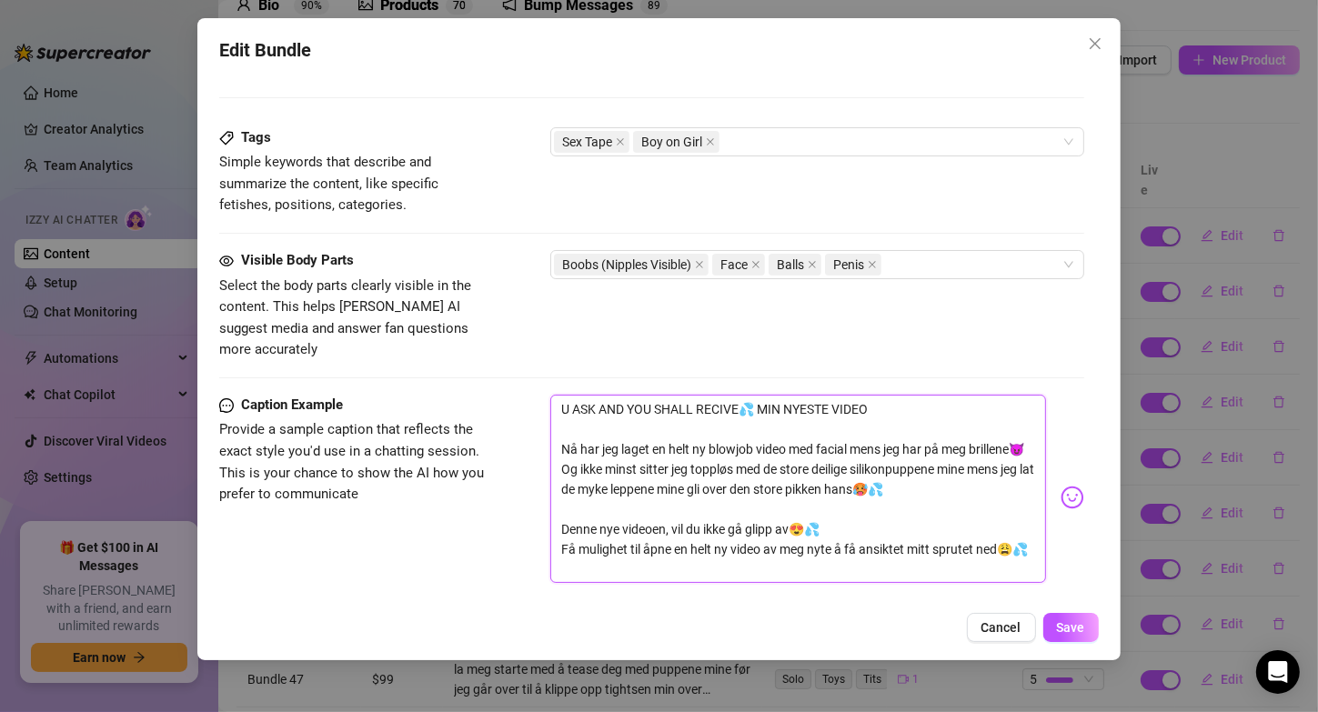
click at [633, 468] on textarea "U ASK AND YOU SHALL RECIVE💦 MIN NYESTE VIDEO Nå har jeg laget en helt ny blowjo…" at bounding box center [797, 489] width 495 height 189
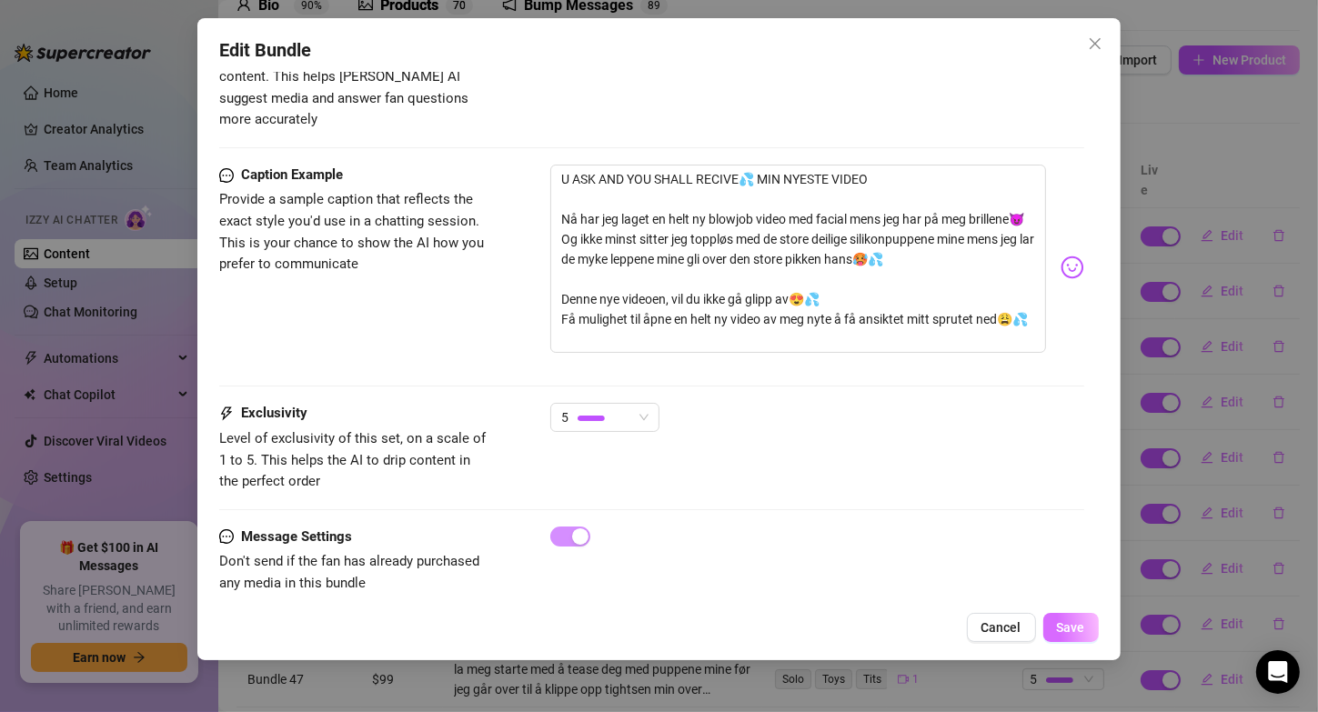
click at [1069, 633] on span "Save" at bounding box center [1071, 627] width 28 height 15
click at [1074, 629] on span "Save" at bounding box center [1071, 627] width 28 height 15
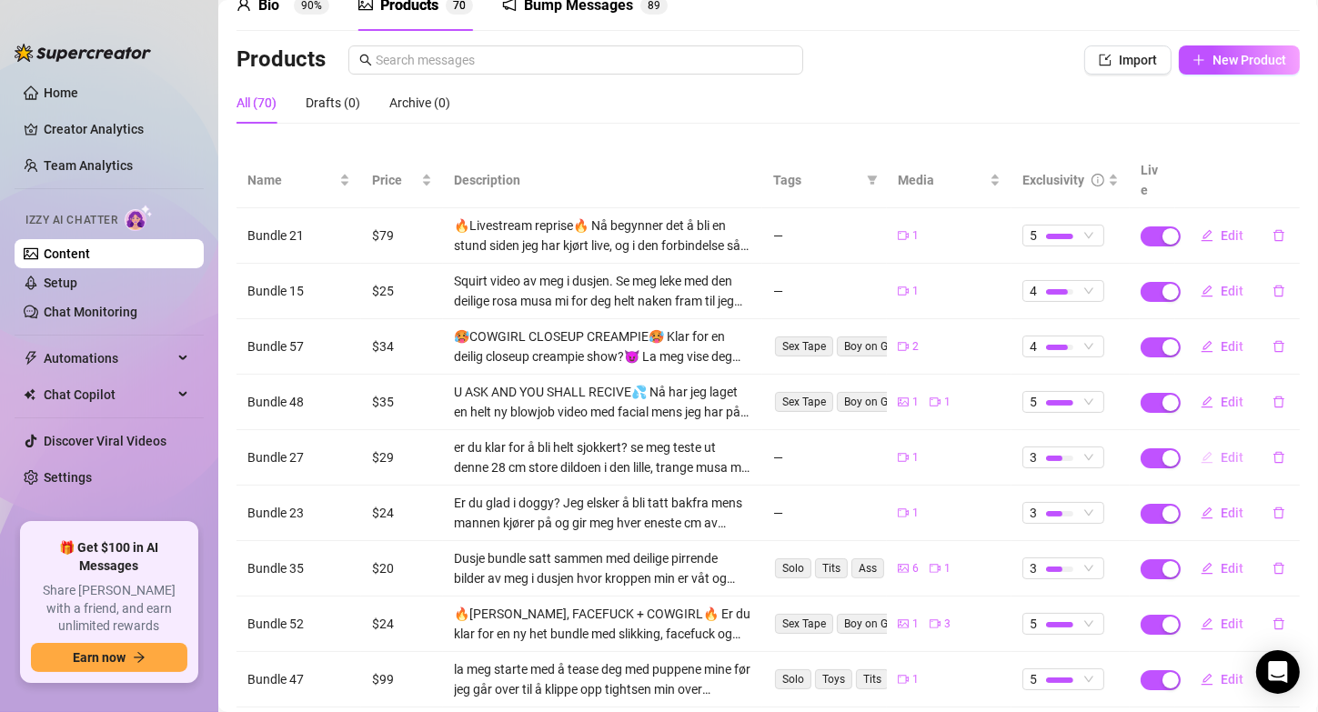
click at [1201, 451] on icon "edit" at bounding box center [1207, 457] width 13 height 13
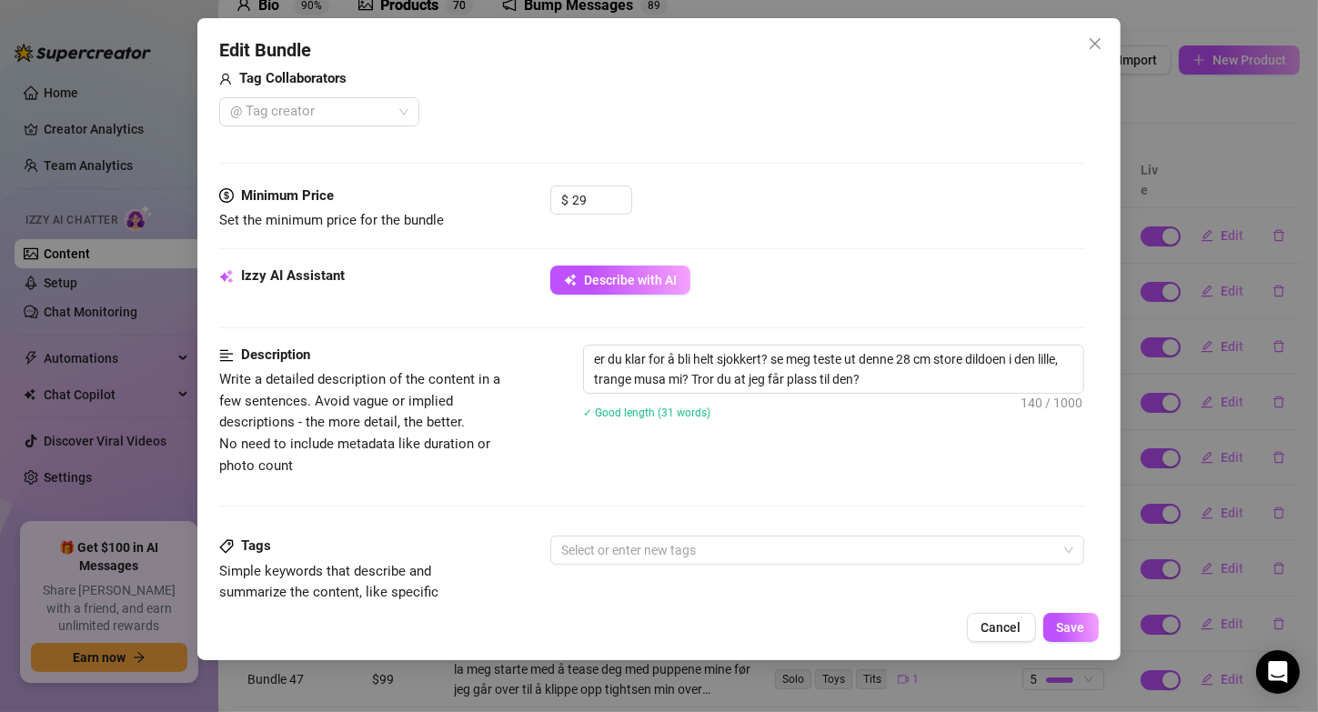
scroll to position [533, 0]
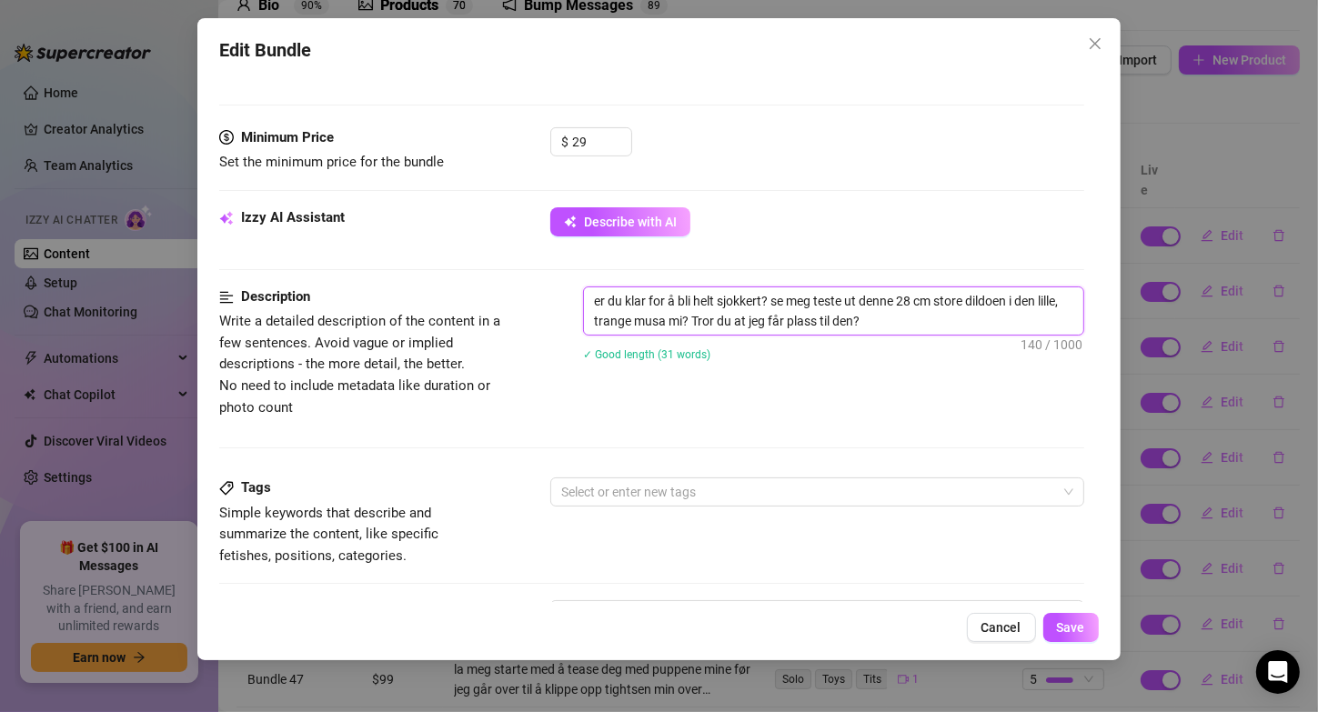
click at [943, 297] on textarea "er du klar for å bli helt sjokkert? se meg teste ut denne 28 cm store dildoen i…" at bounding box center [833, 310] width 498 height 47
click at [988, 299] on textarea "er du klar for å bli helt sjokkert? se meg teste ut denne store dildoen i den l…" at bounding box center [833, 310] width 498 height 47
click at [690, 320] on textarea "er du klar for å bli helt sjokkert? se meg teste ut denne store dildoen på den …" at bounding box center [833, 310] width 498 height 47
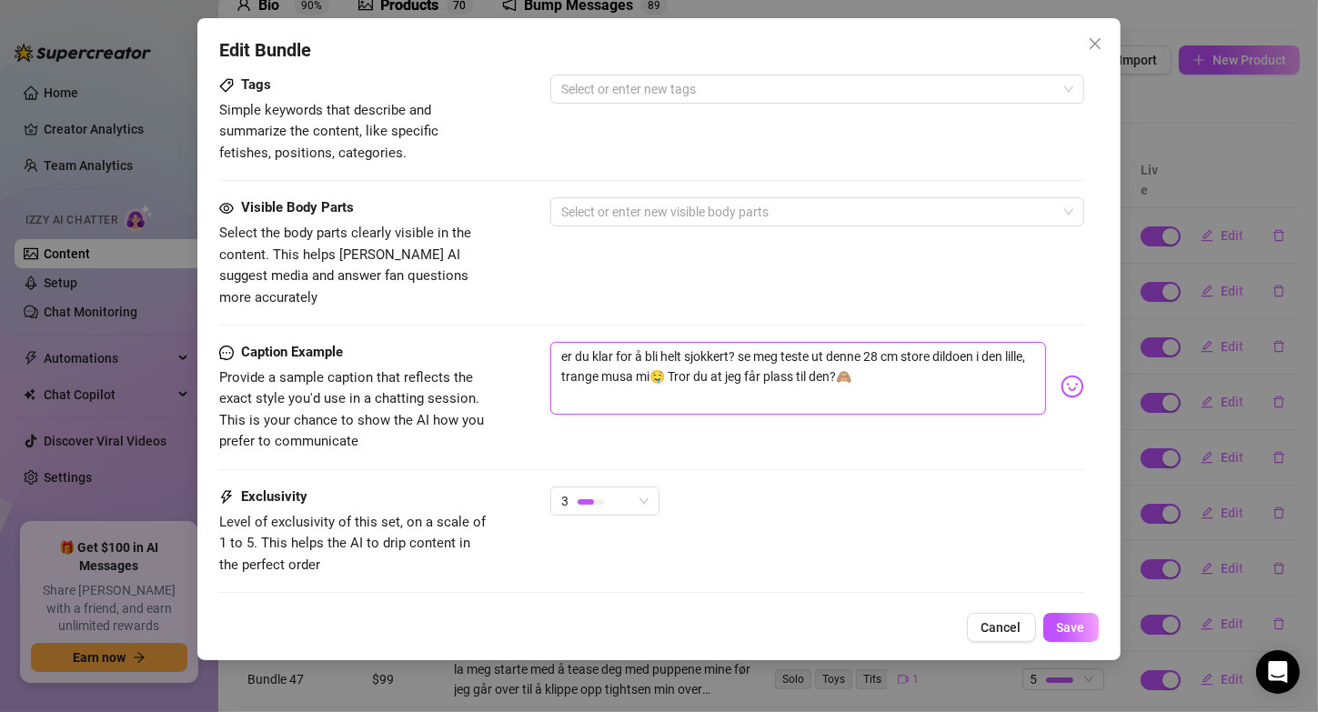
click at [907, 342] on textarea "er du klar for å bli helt sjokkert? se meg teste ut denne 28 cm store dildoen i…" at bounding box center [797, 378] width 495 height 73
click at [959, 342] on textarea "er du klar for å bli helt sjokkert? se meg teste ut dennecstore dildoen i den l…" at bounding box center [797, 378] width 495 height 73
click at [874, 342] on textarea "er du klar for å bli helt sjokkert? se meg teste ut dennecstore dildoen på den …" at bounding box center [797, 378] width 495 height 73
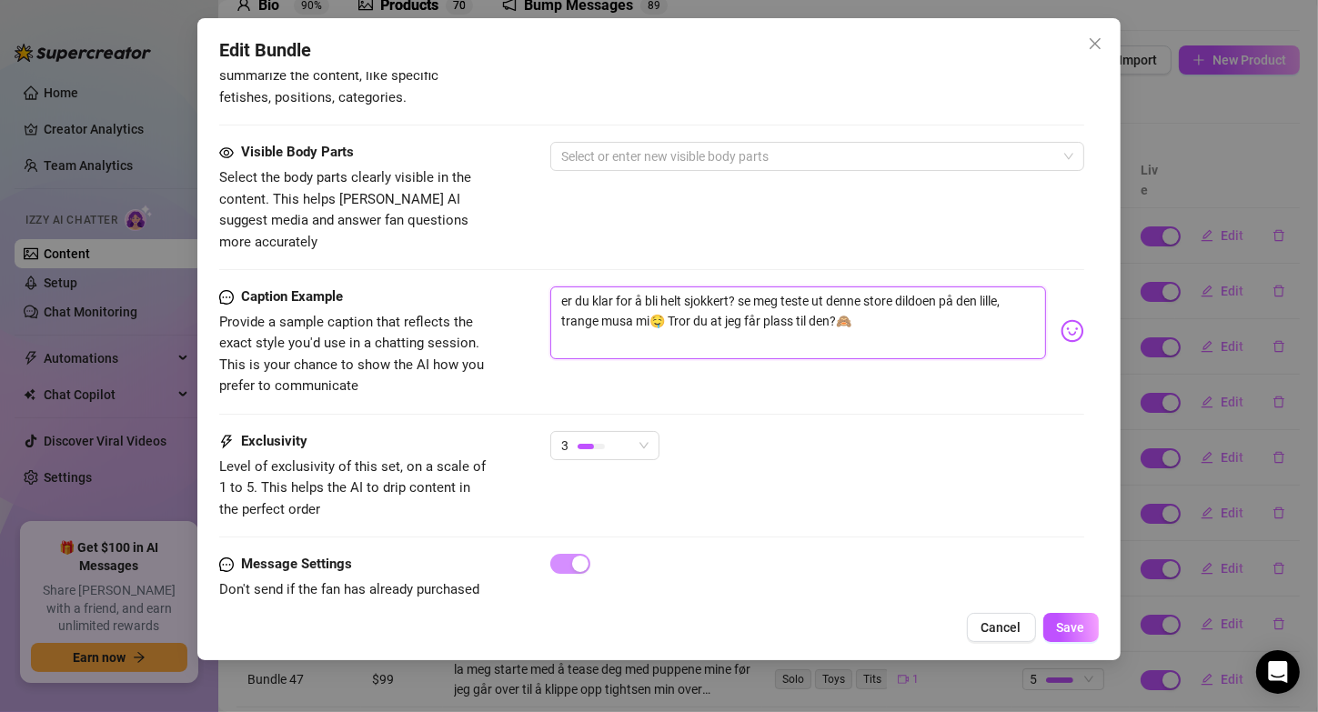
scroll to position [1008, 0]
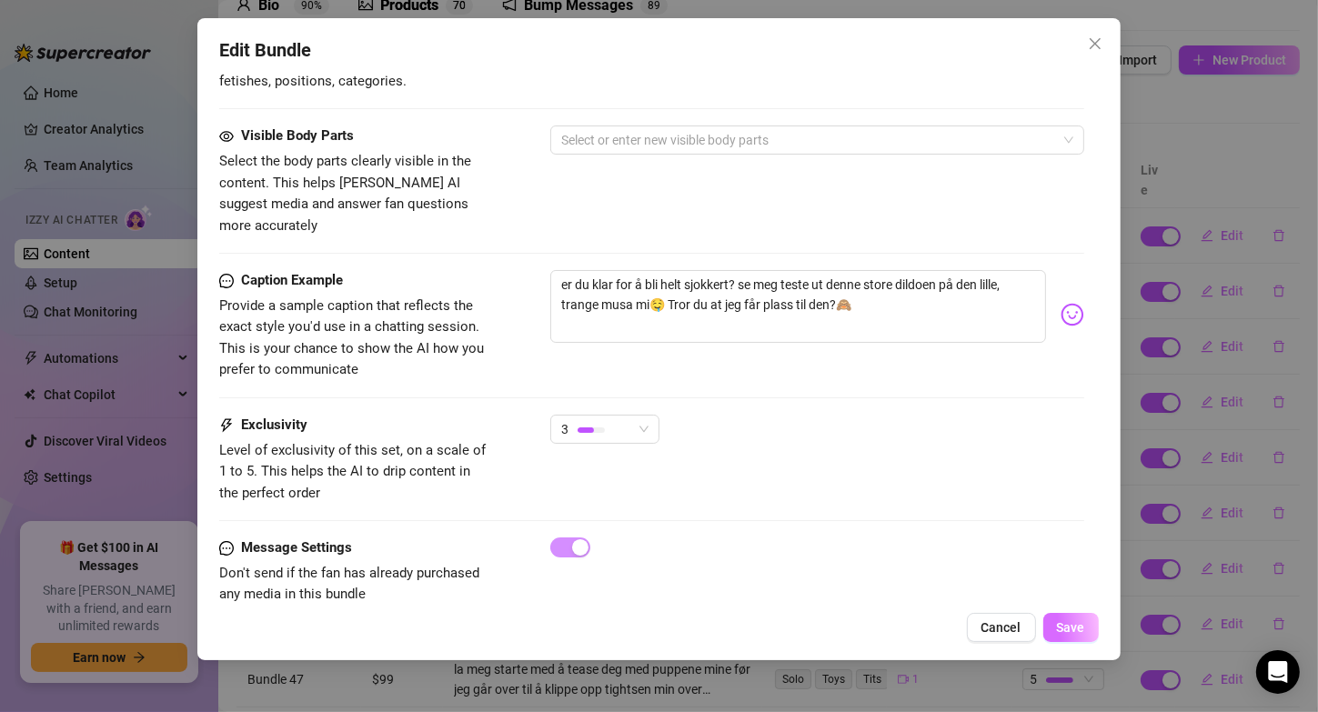
click at [1072, 623] on span "Save" at bounding box center [1071, 627] width 28 height 15
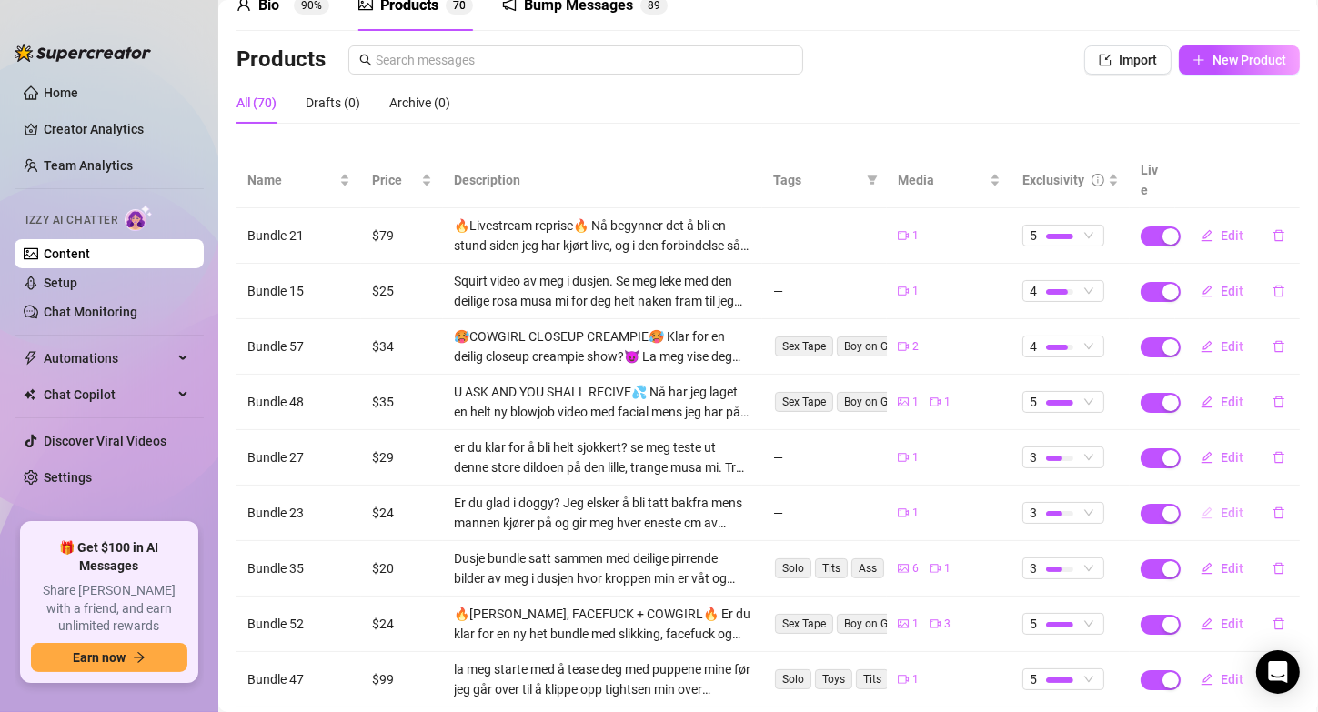
click at [1221, 506] on span "Edit" at bounding box center [1232, 513] width 23 height 15
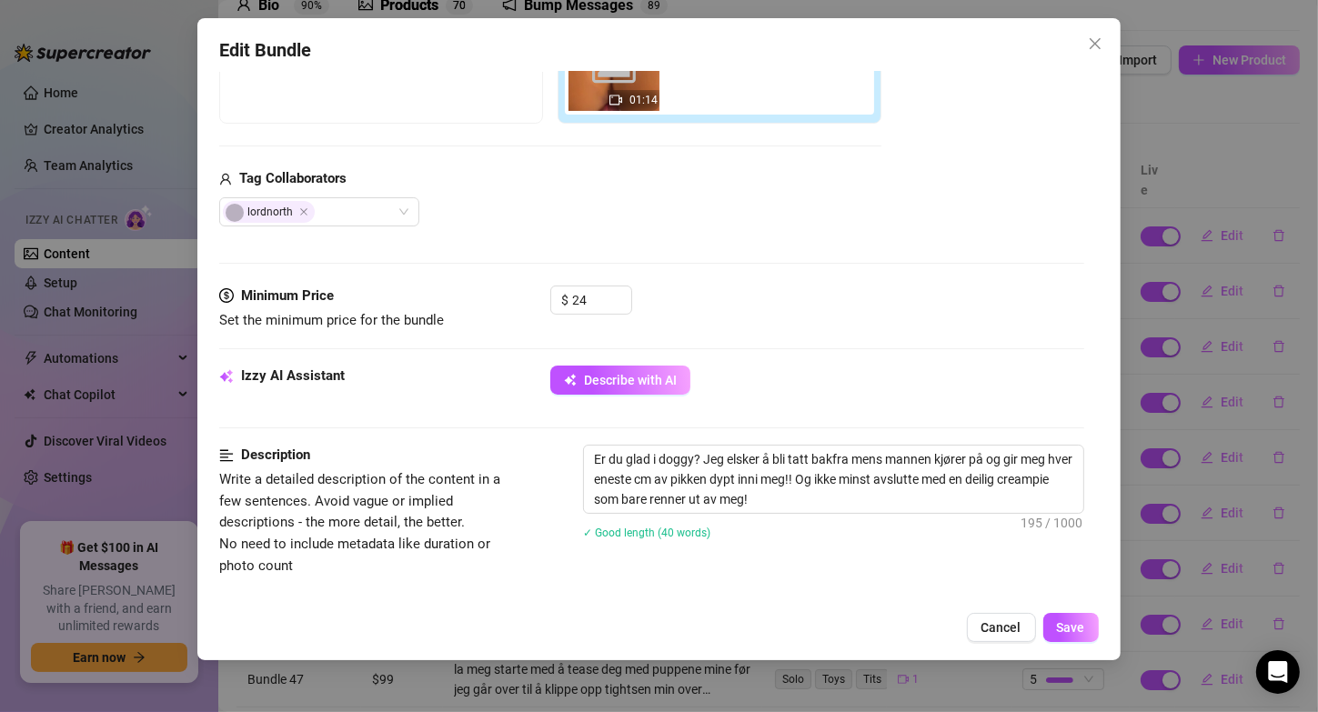
scroll to position [418, 0]
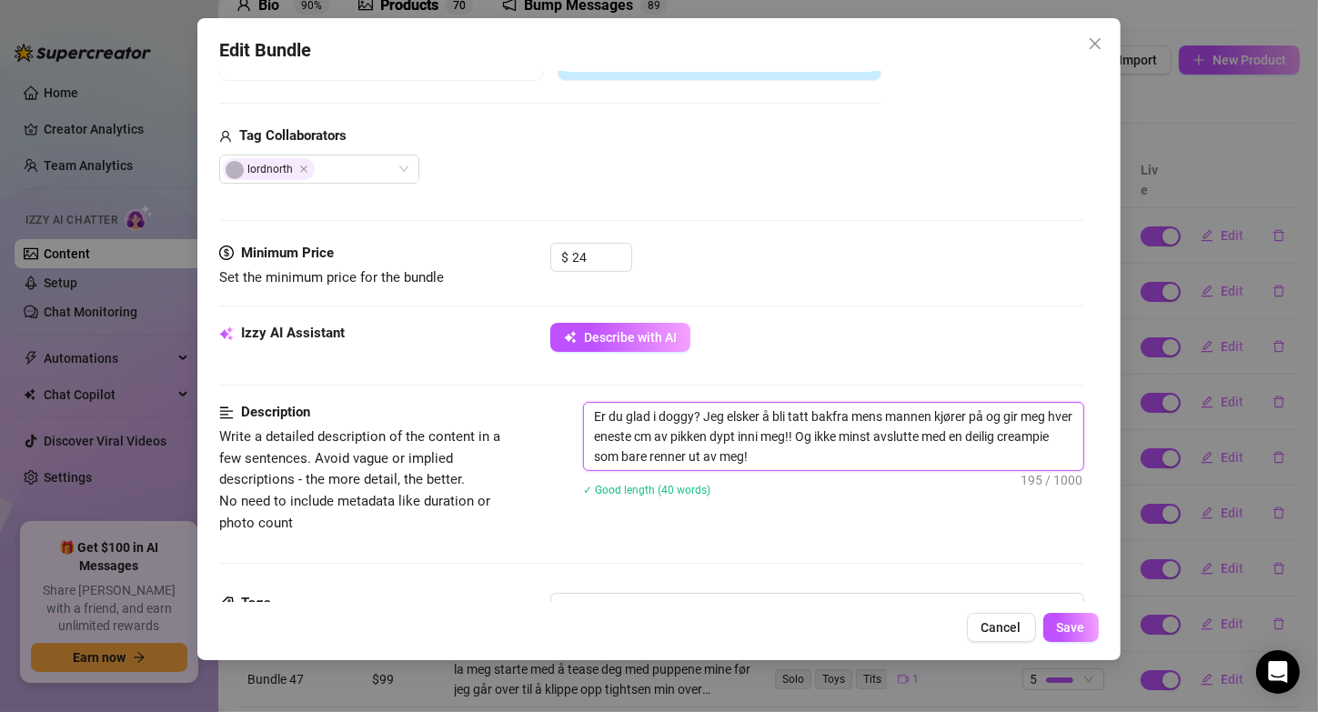
click at [971, 412] on textarea "Er du glad i doggy? Jeg elsker å bli tatt bakfra mens mannen kjører på og gir m…" at bounding box center [833, 436] width 498 height 67
click at [988, 416] on textarea "Er du glad i doggy? Jeg elsker å bli tatt bakfra mens mannen på og gir meg hver…" at bounding box center [833, 436] width 498 height 67
click at [699, 432] on textarea "Er du glad i doggy? Jeg elsker å bli tatt bakfra mens mannen gir meg hver enest…" at bounding box center [833, 436] width 498 height 67
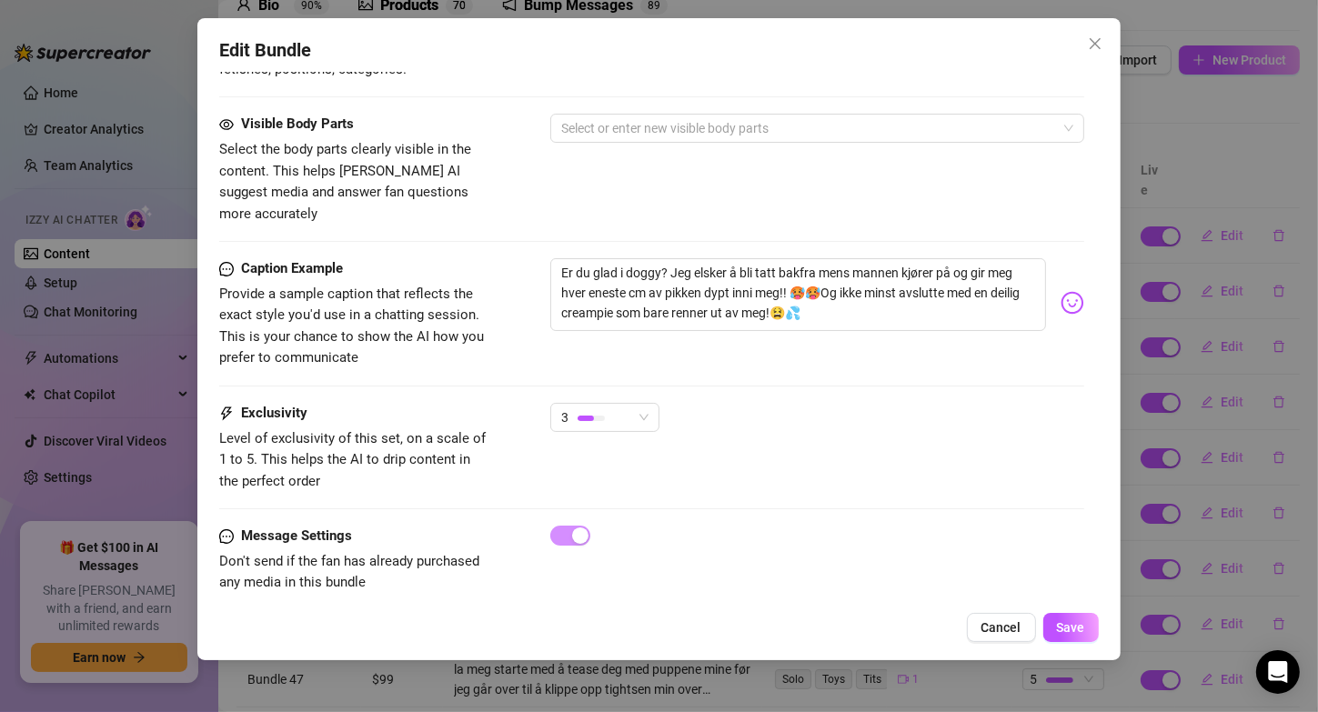
scroll to position [1021, 0]
click at [977, 257] on textarea "Er du glad i doggy? Jeg elsker å bli tatt bakfra mens mannen kjører på og gir m…" at bounding box center [797, 293] width 495 height 73
click at [663, 267] on textarea "Er du glad i doggy? Jeg elsker å bli tatt bakfra mens mannen gir meg hver enest…" at bounding box center [797, 293] width 495 height 73
click at [1071, 636] on button "Save" at bounding box center [1070, 627] width 55 height 29
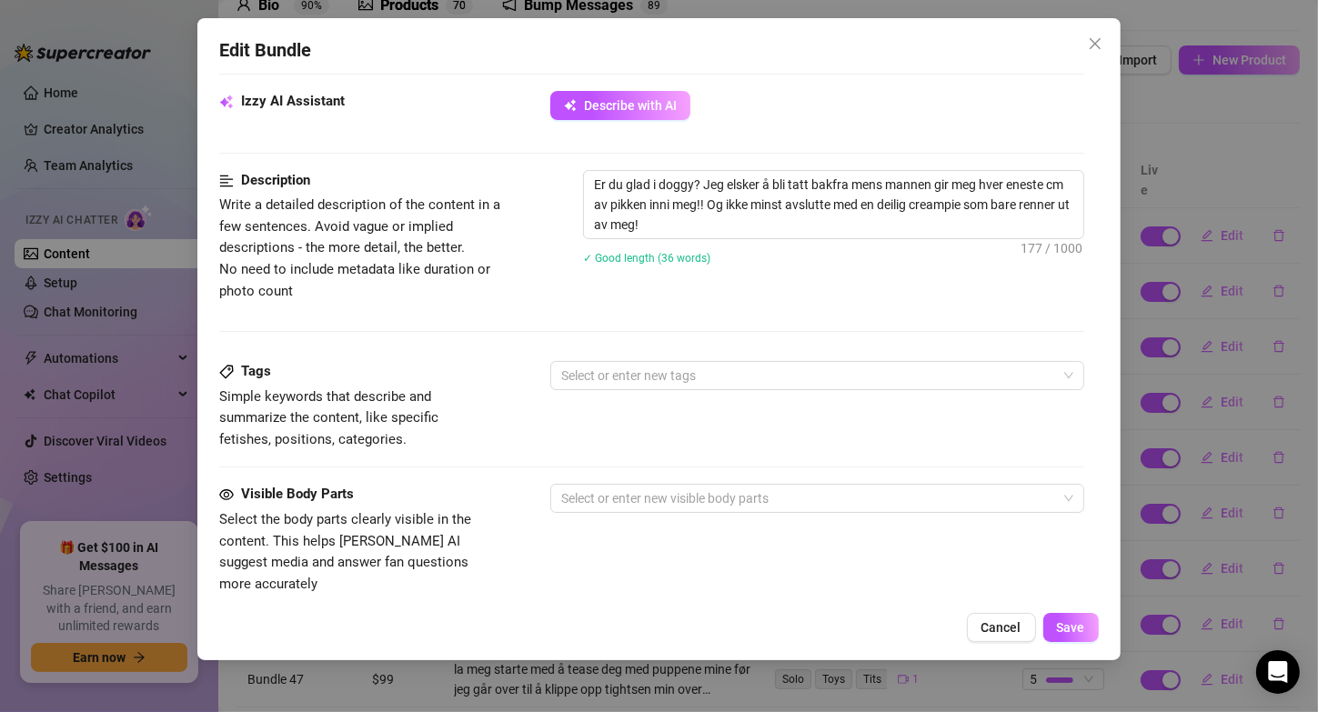
scroll to position [650, 0]
click at [1061, 619] on button "Save" at bounding box center [1070, 627] width 55 height 29
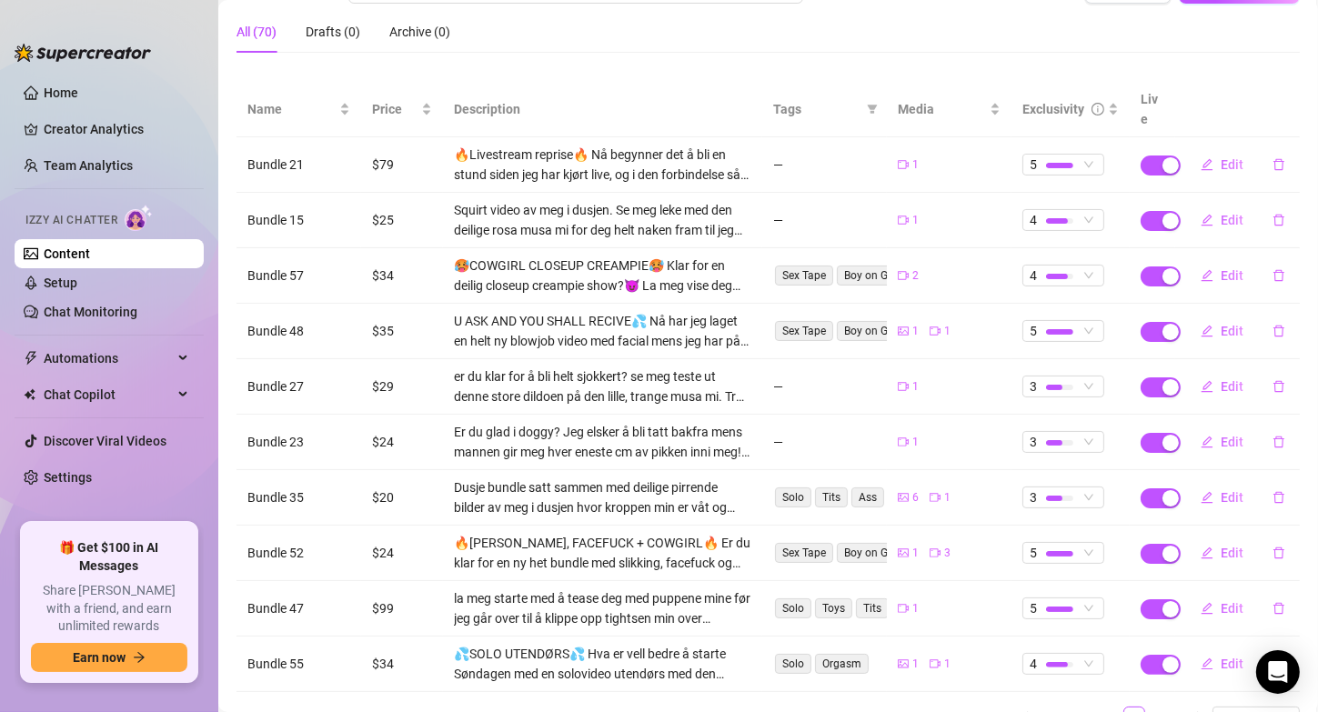
scroll to position [176, 0]
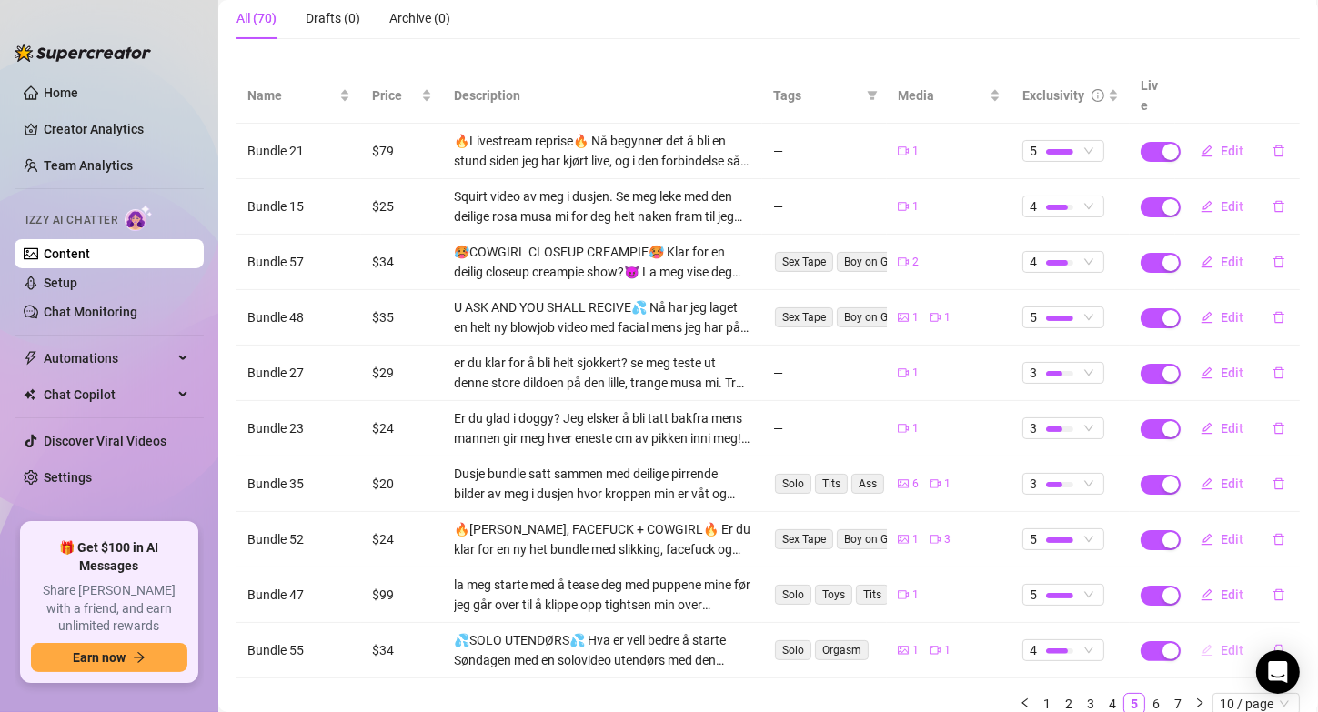
click at [1206, 636] on button "Edit" at bounding box center [1222, 650] width 72 height 29
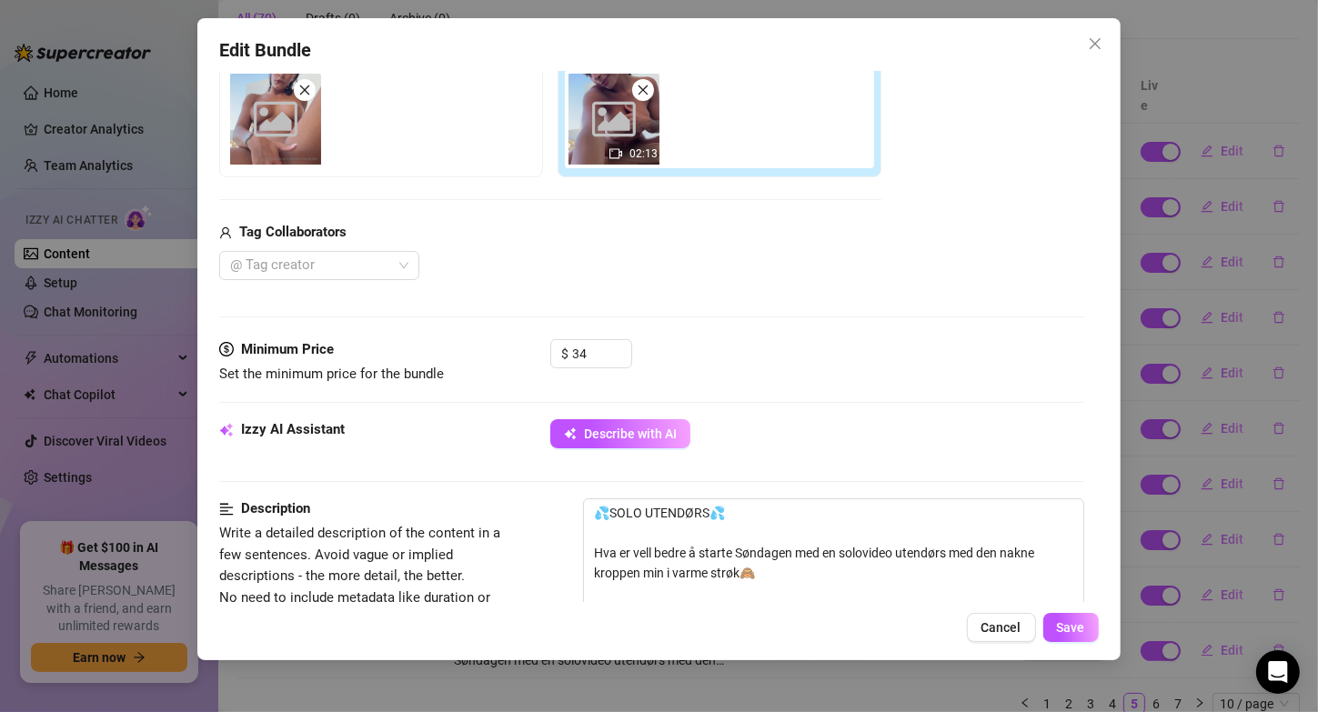
scroll to position [512, 0]
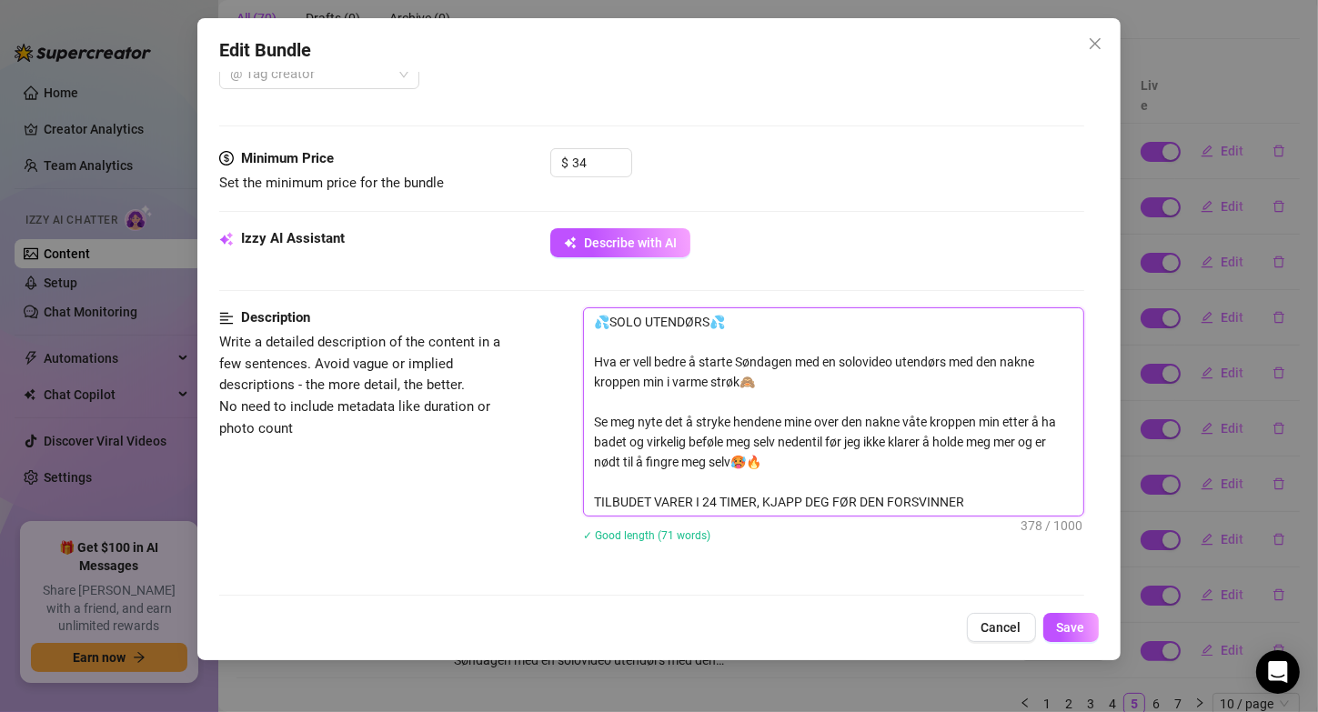
click at [712, 315] on textarea "💦SOLO UTENDØRS💦 Hva er vell bedre å starte Søndagen med en solovideo utendørs m…" at bounding box center [833, 411] width 498 height 207
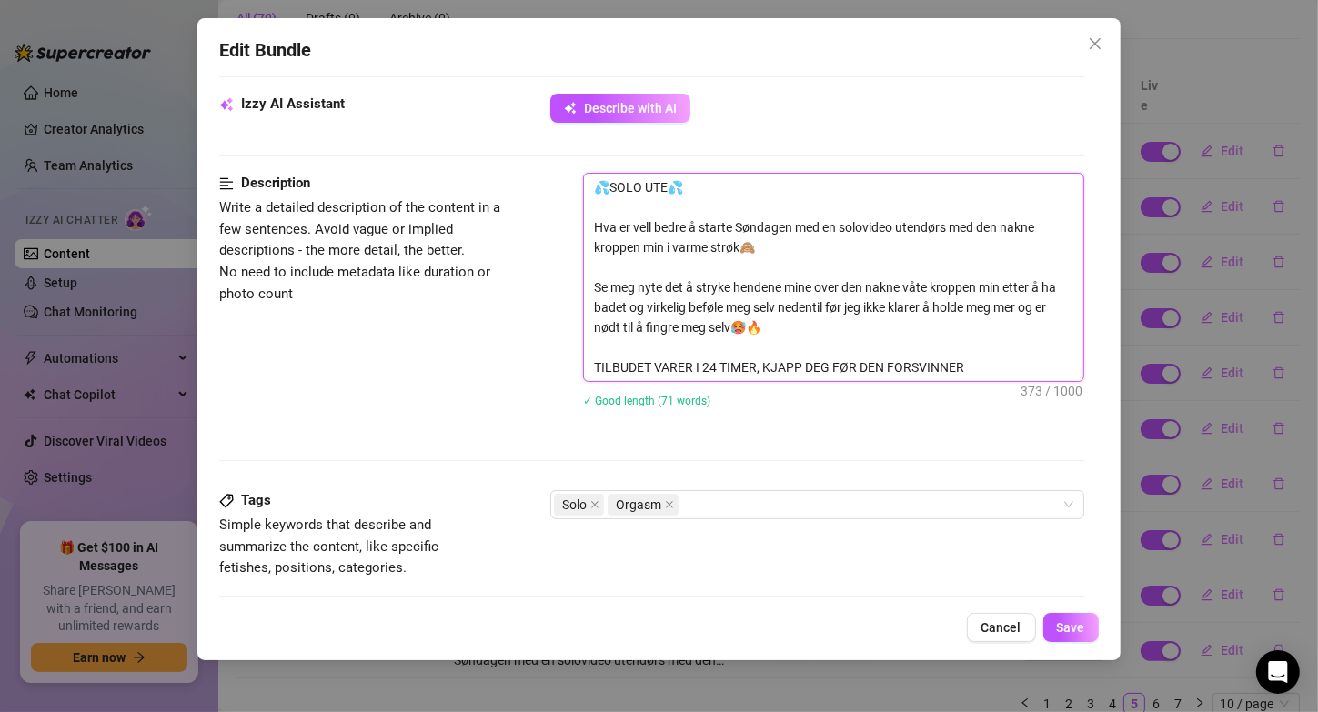
scroll to position [1103, 0]
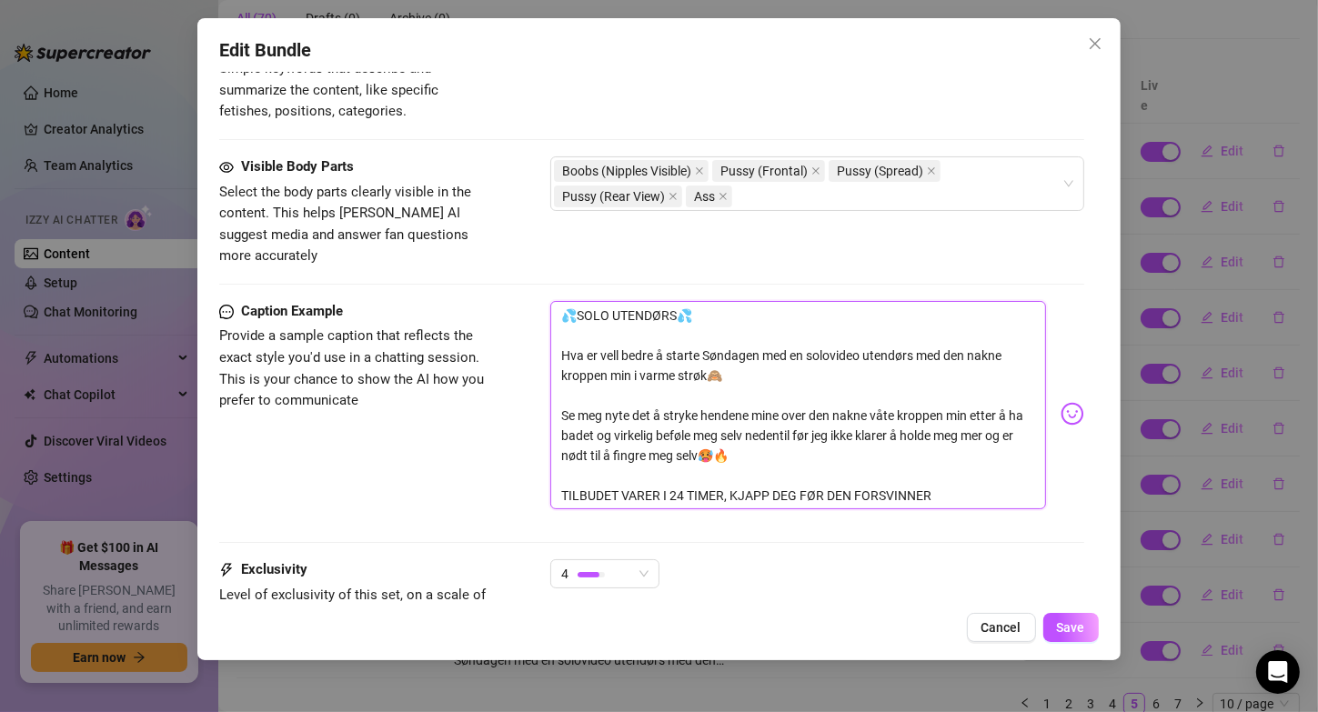
click at [681, 301] on textarea "💦SOLO UTENDØRS💦 Hva er vell bedre å starte Søndagen med en solovideo utendørs m…" at bounding box center [797, 405] width 495 height 209
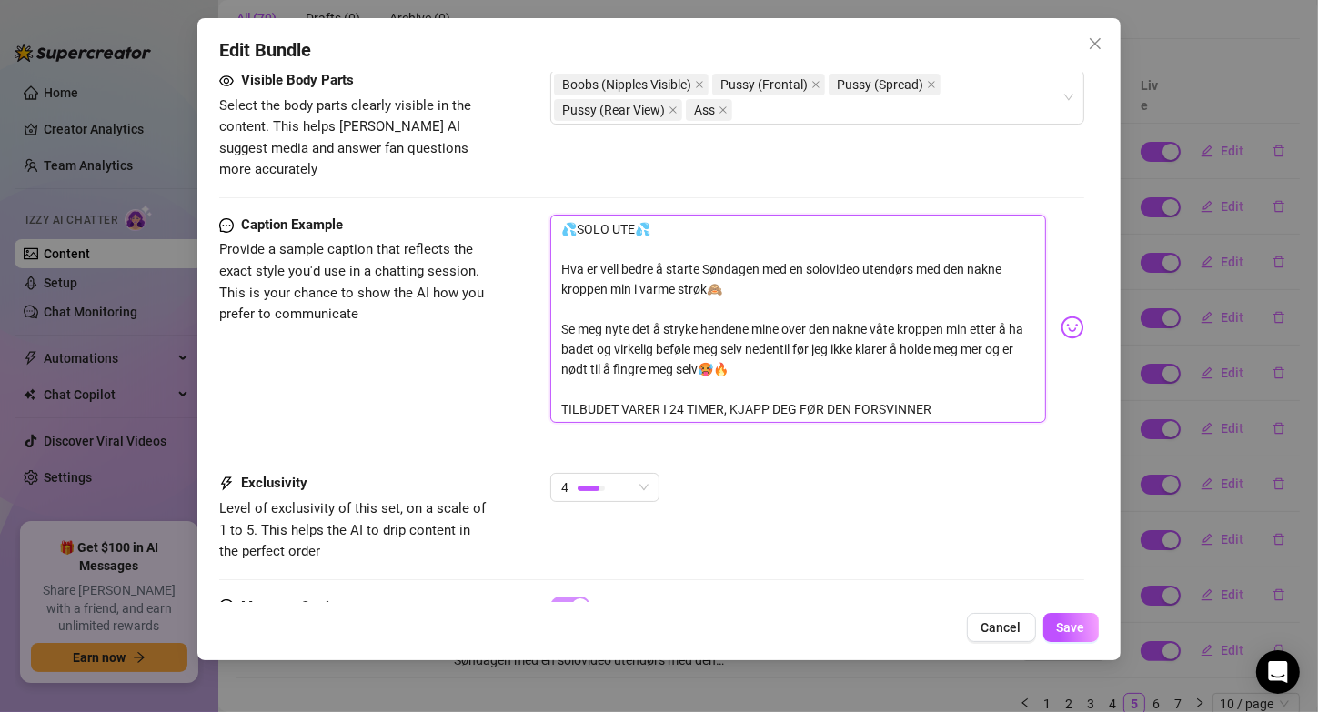
scroll to position [1192, 0]
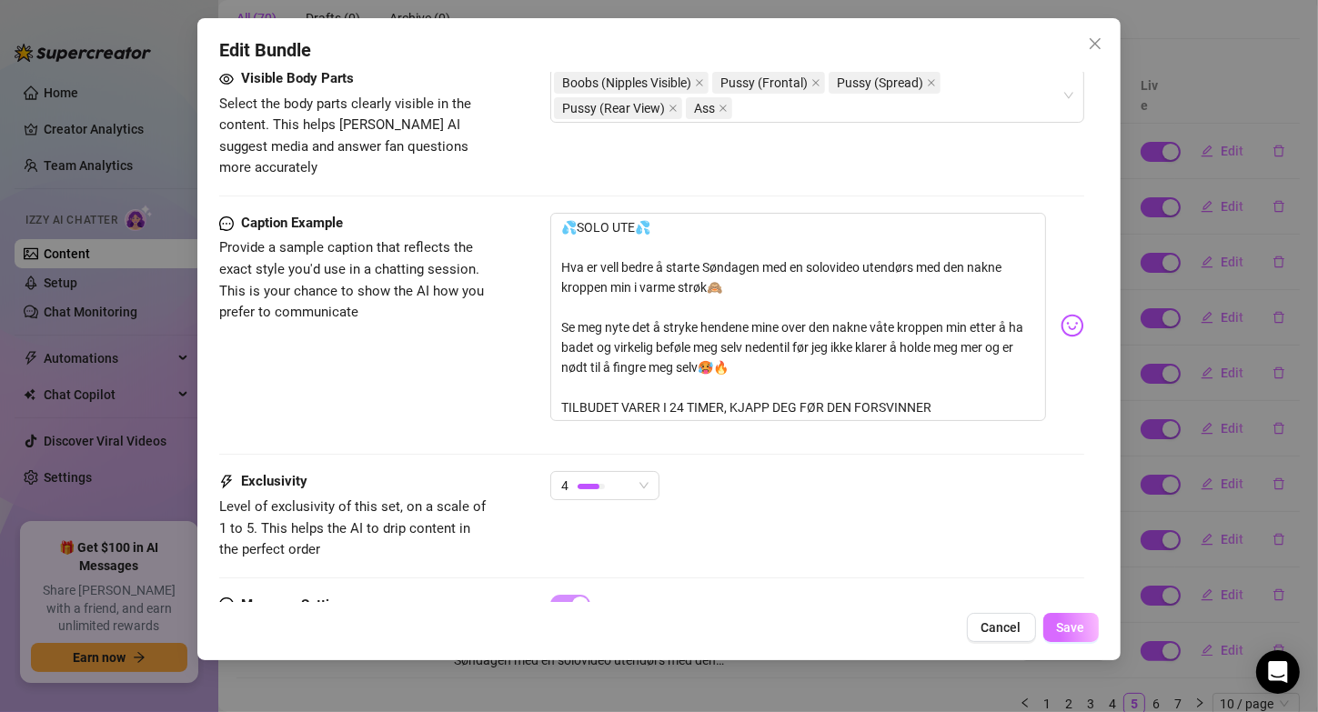
click at [1058, 631] on span "Save" at bounding box center [1071, 627] width 28 height 15
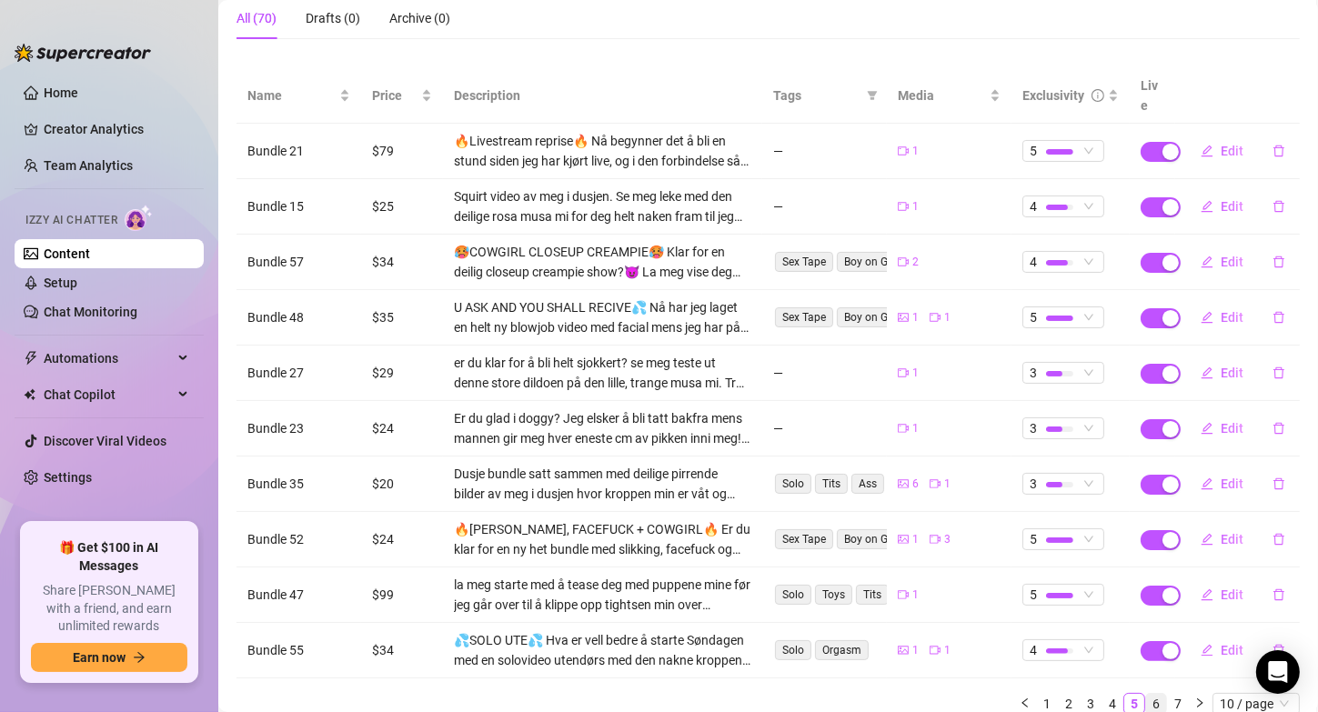
click at [1146, 694] on link "6" at bounding box center [1156, 704] width 20 height 20
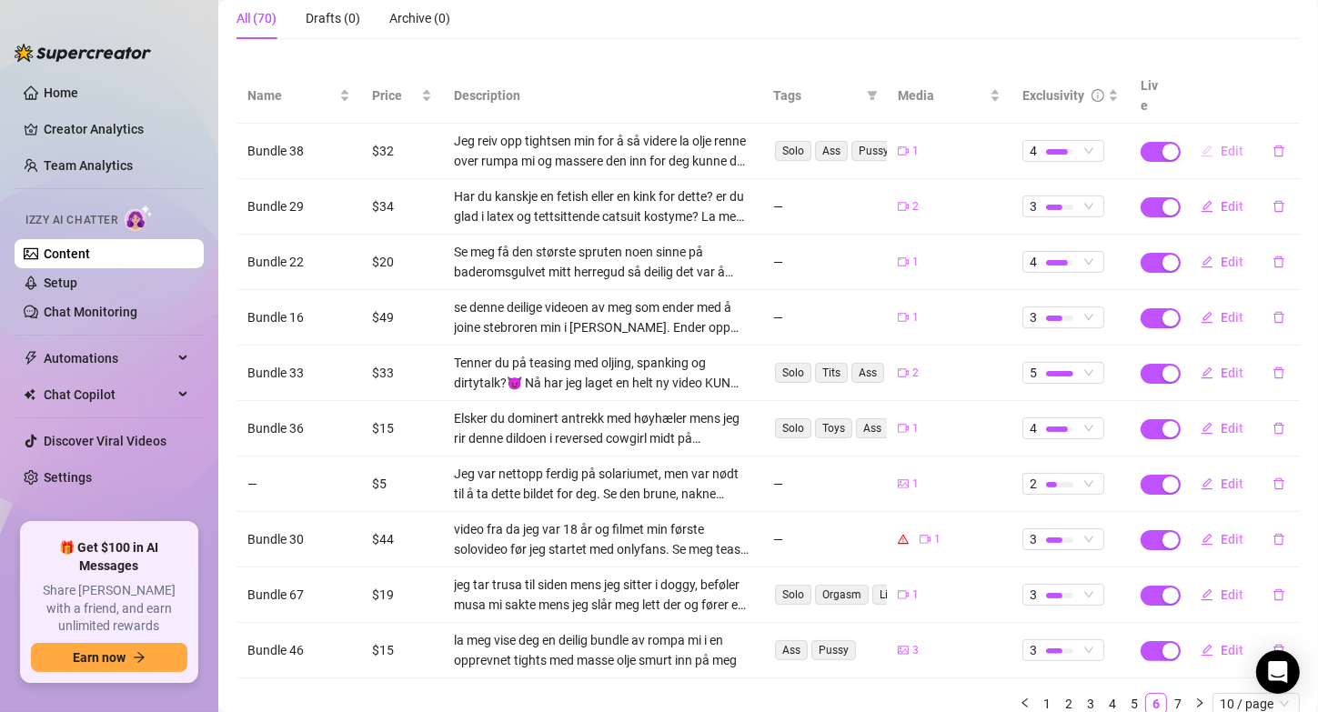
click at [1211, 138] on button "Edit" at bounding box center [1222, 150] width 72 height 29
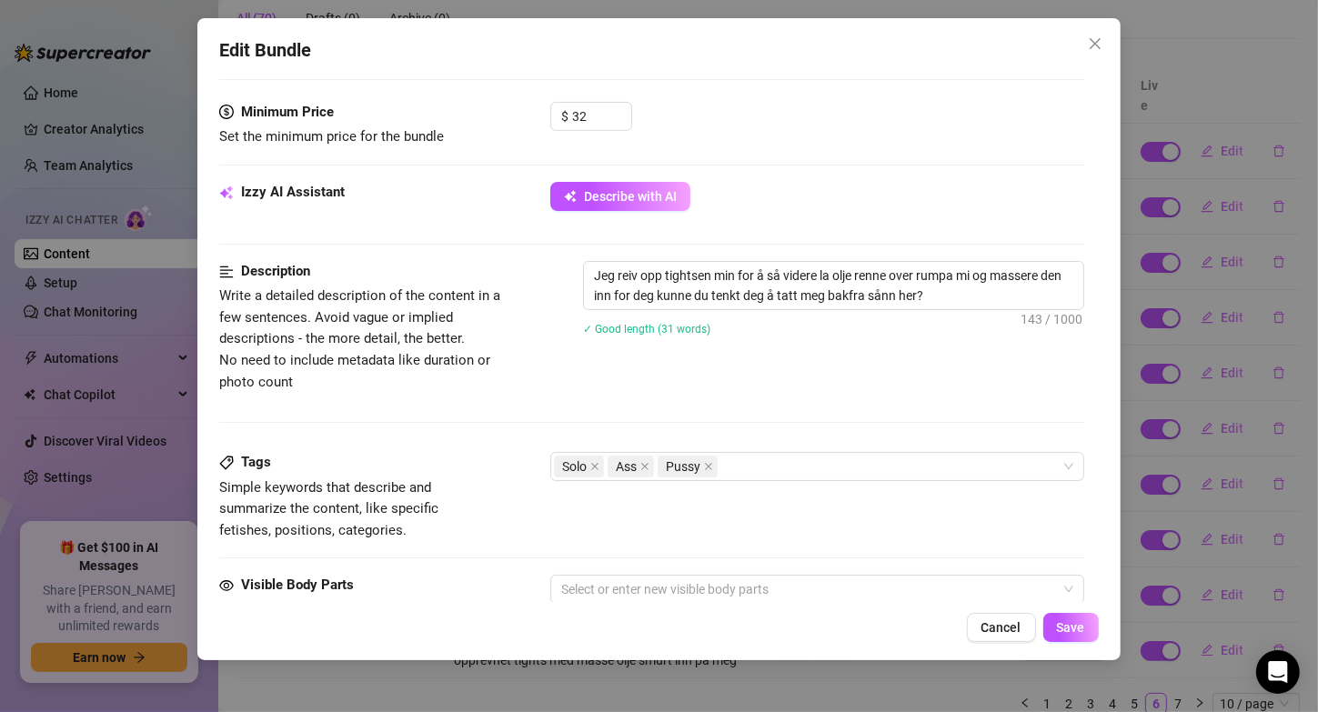
scroll to position [559, 0]
click at [638, 273] on textarea "Jeg reiv opp tightsen min for å så videre la olje renne over rumpa mi og masser…" at bounding box center [833, 284] width 498 height 47
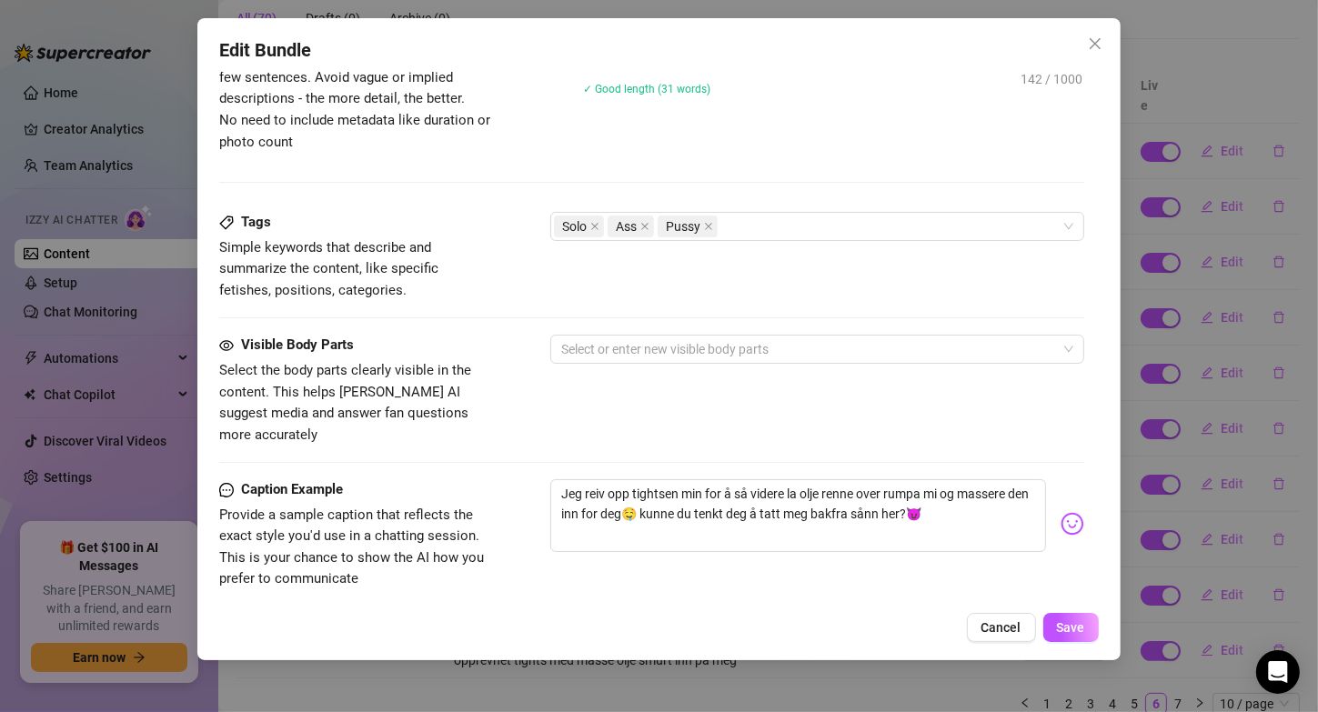
scroll to position [804, 0]
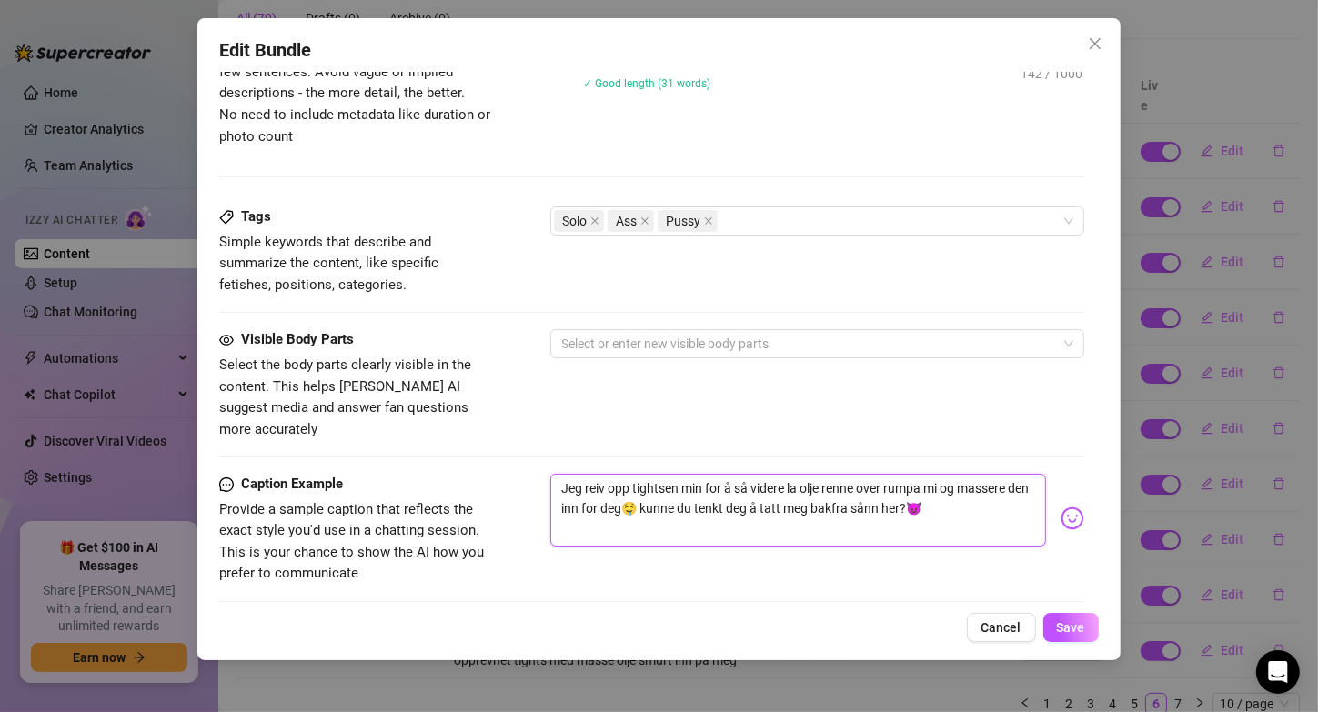
click at [606, 474] on textarea "Jeg reiv opp tightsen min for å så videre la olje renne over rumpa mi og masser…" at bounding box center [797, 510] width 495 height 73
click at [1054, 621] on button "Save" at bounding box center [1070, 627] width 55 height 29
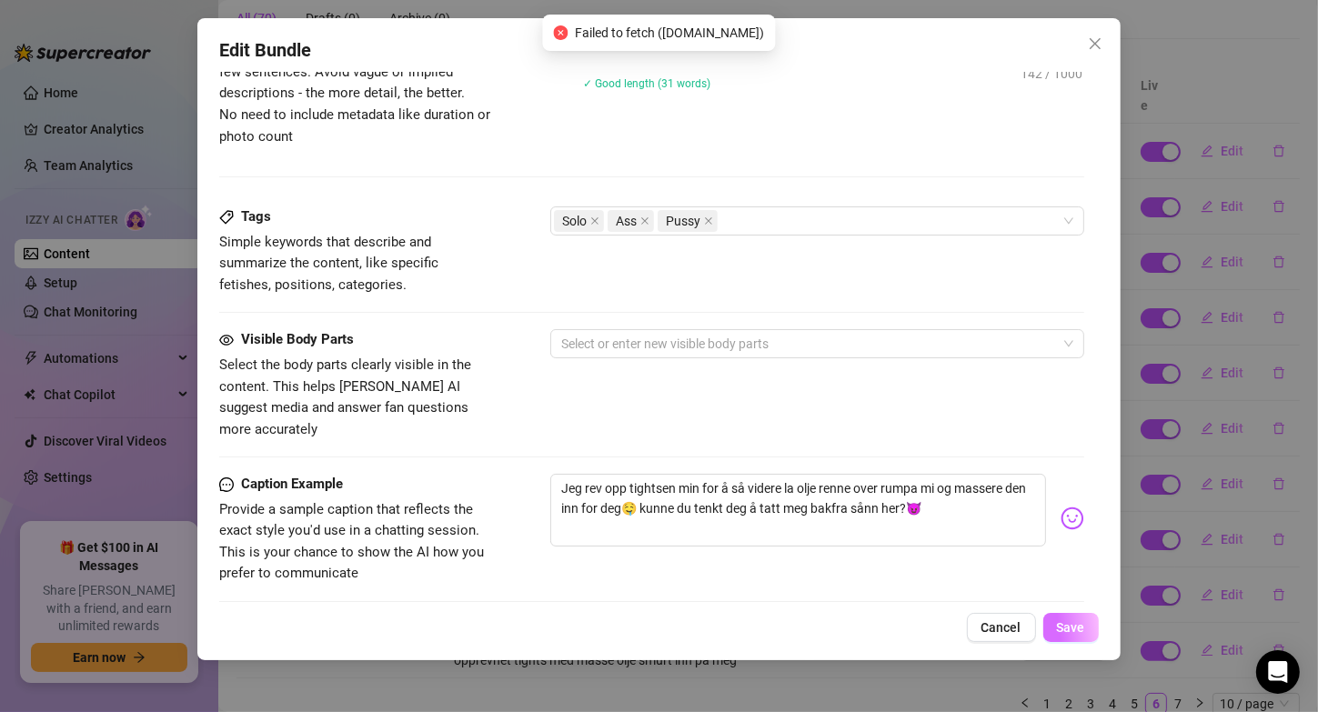
click at [1077, 616] on button "Save" at bounding box center [1070, 627] width 55 height 29
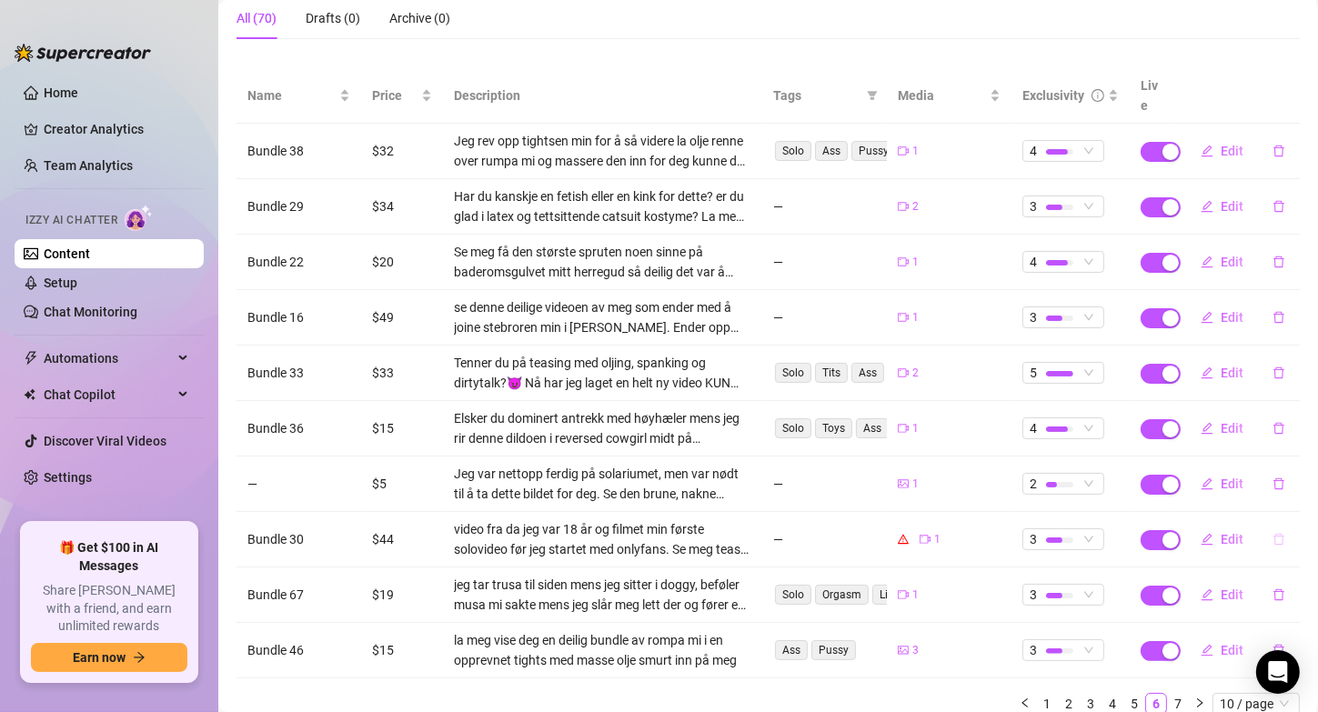
click at [1258, 525] on button "button" at bounding box center [1279, 539] width 42 height 29
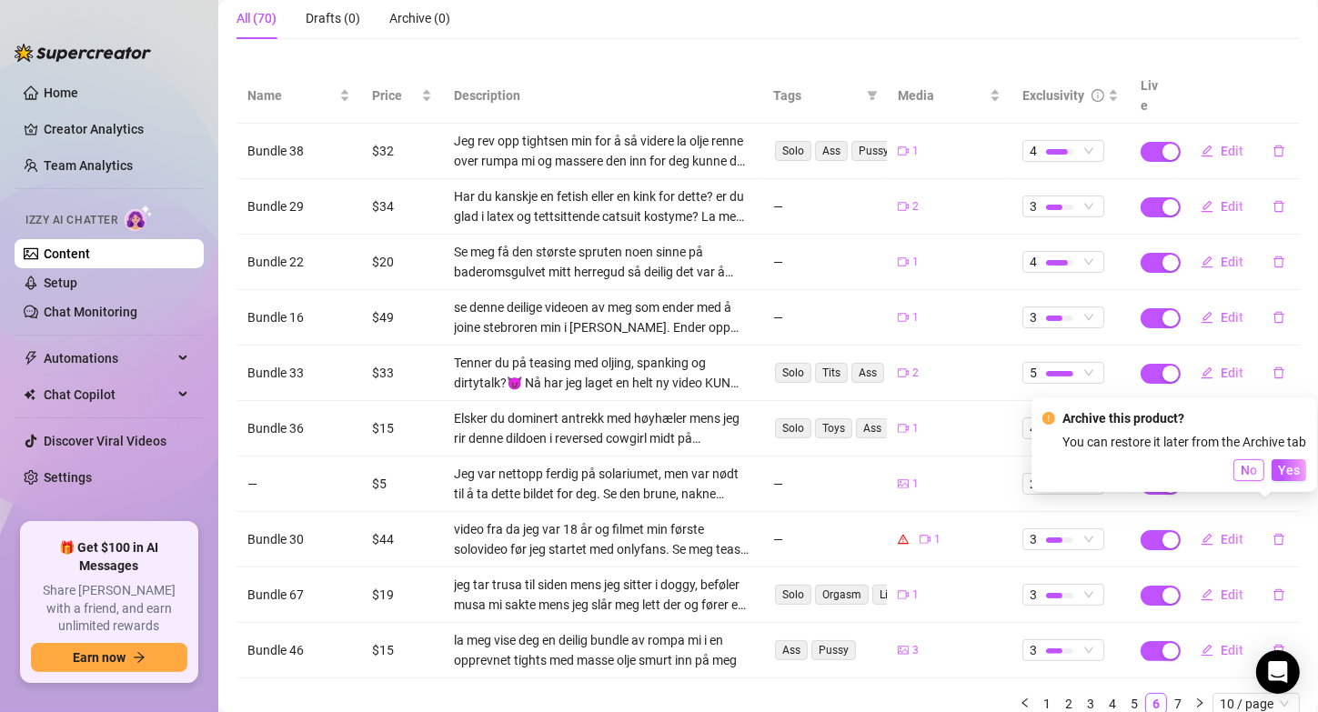
click at [1257, 469] on span "No" at bounding box center [1249, 470] width 16 height 15
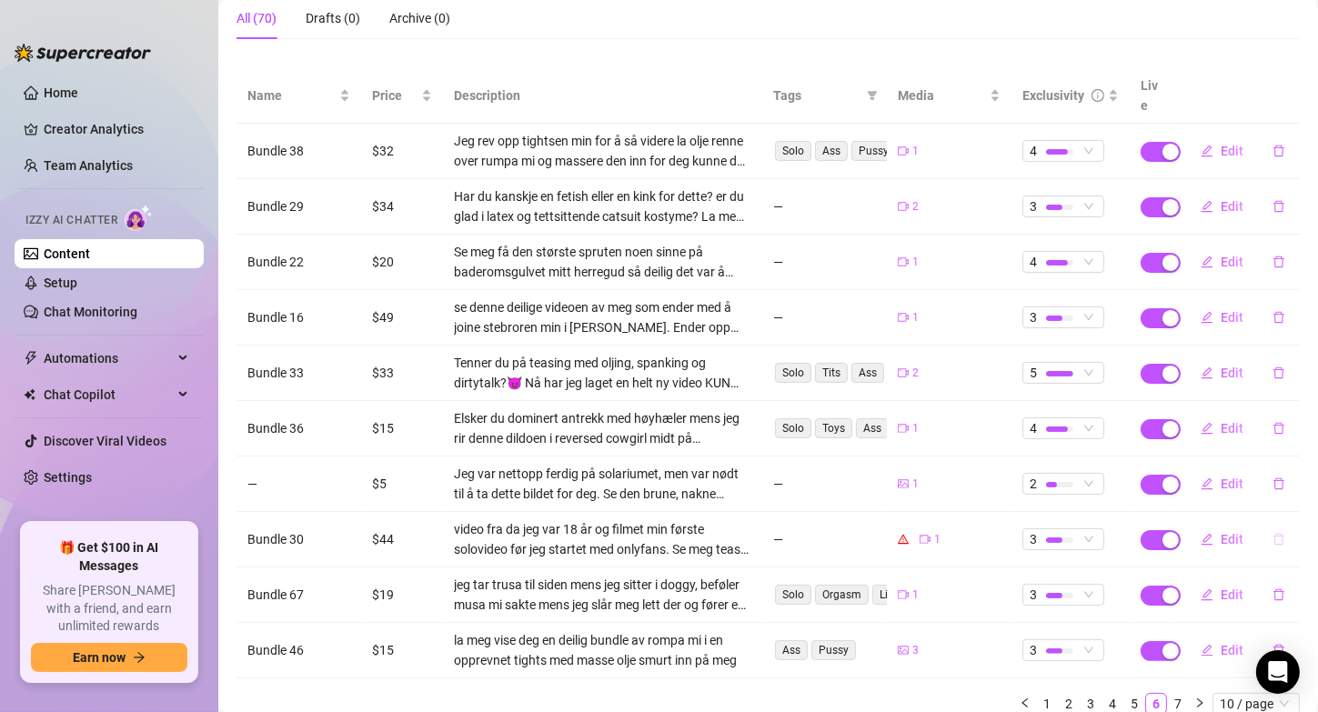
click at [1272, 525] on button "button" at bounding box center [1279, 539] width 42 height 29
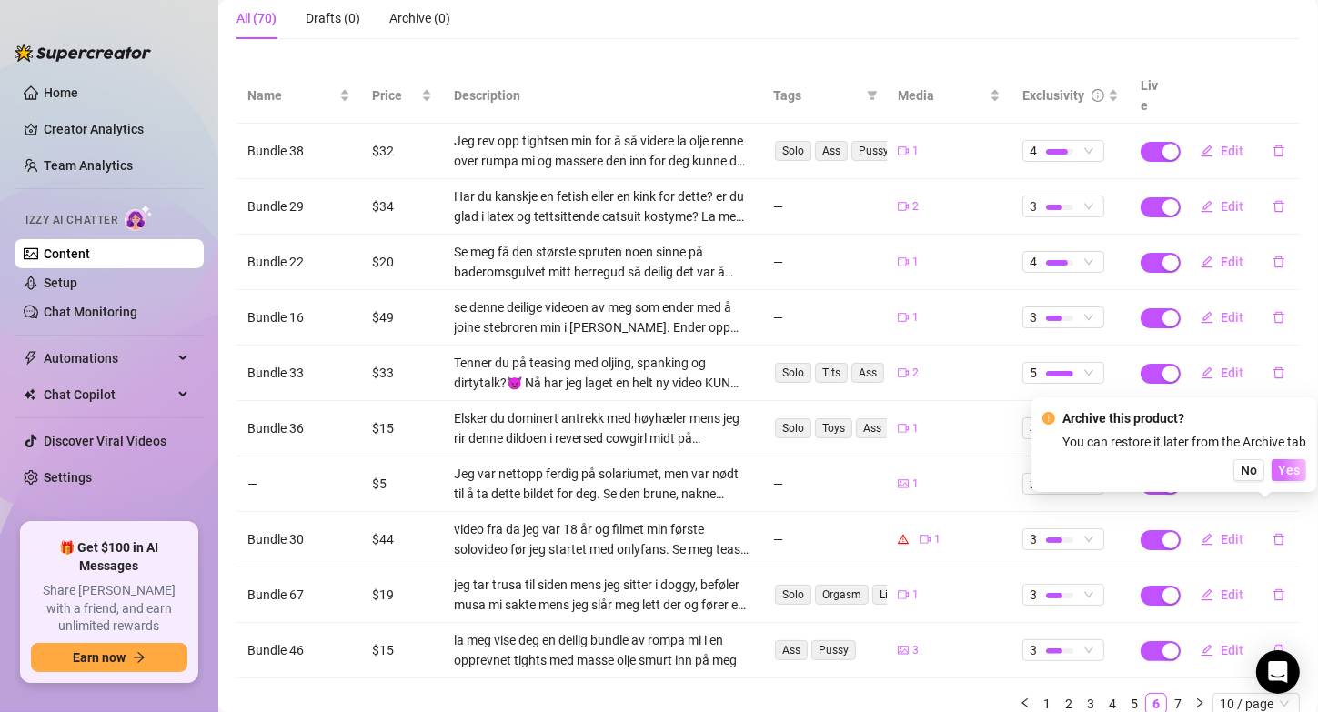
click at [1293, 473] on span "Yes" at bounding box center [1289, 470] width 22 height 15
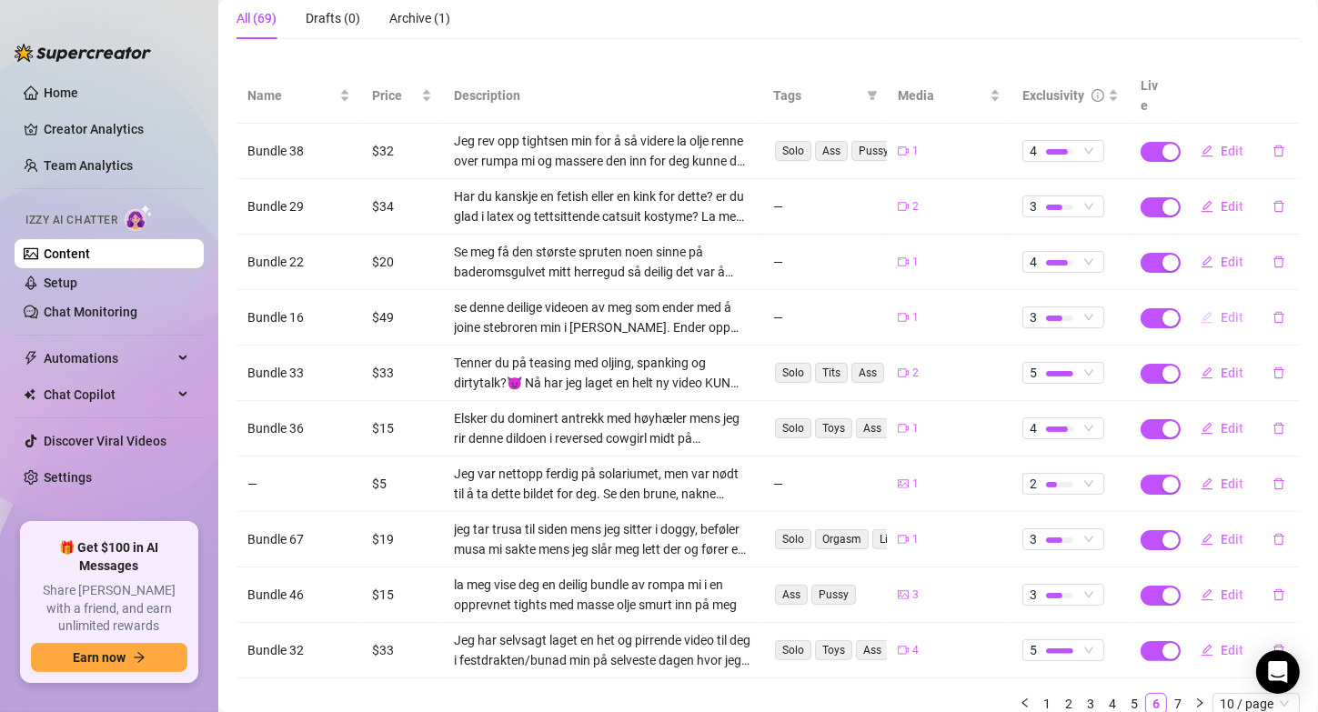
click at [1221, 310] on span "Edit" at bounding box center [1232, 317] width 23 height 15
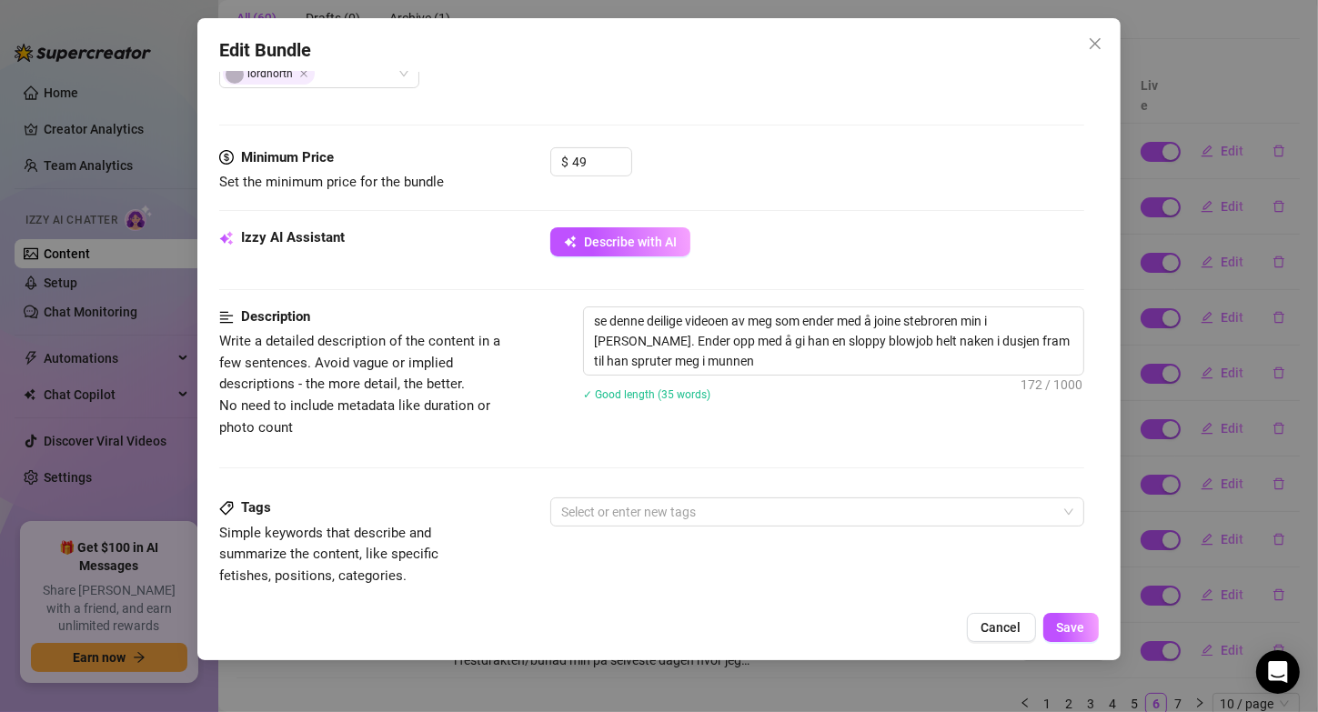
scroll to position [516, 0]
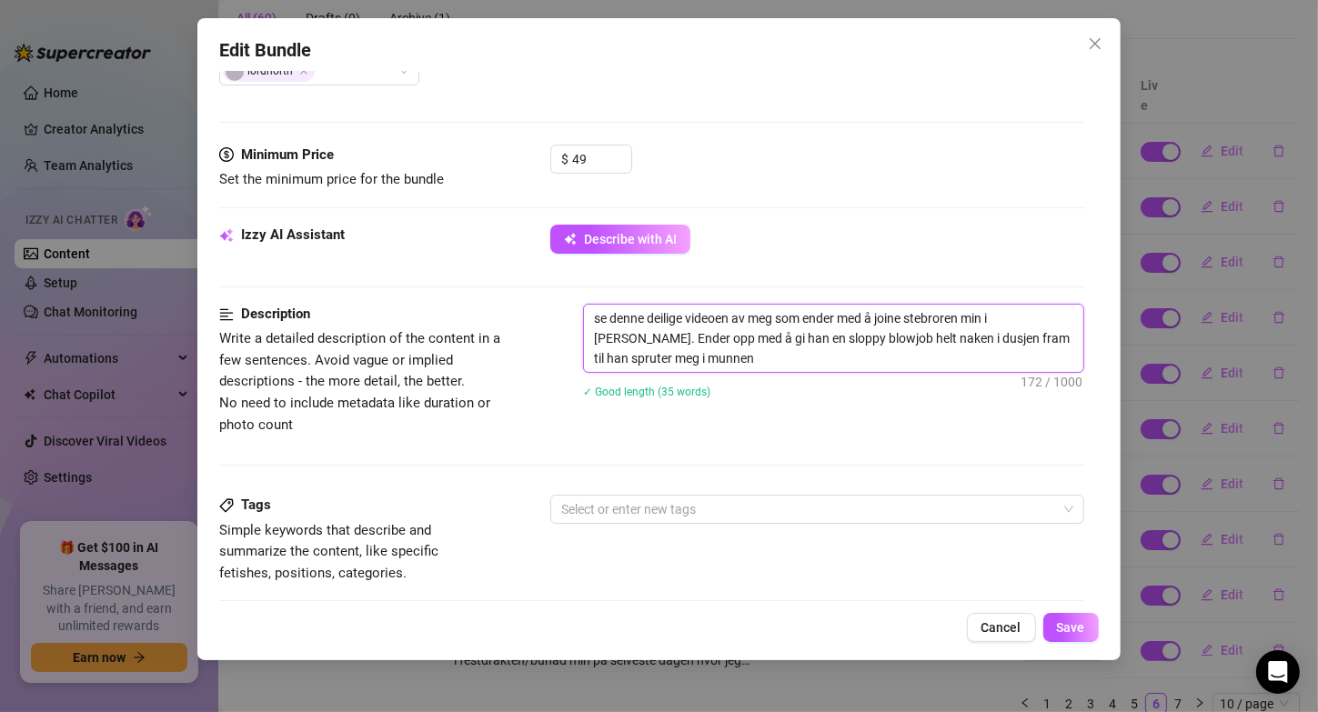
drag, startPoint x: 590, startPoint y: 335, endPoint x: 777, endPoint y: 313, distance: 187.7
click at [777, 313] on textarea "se denne deilige videoen av meg som ender med å joine stebroren min i [PERSON_N…" at bounding box center [833, 338] width 498 height 67
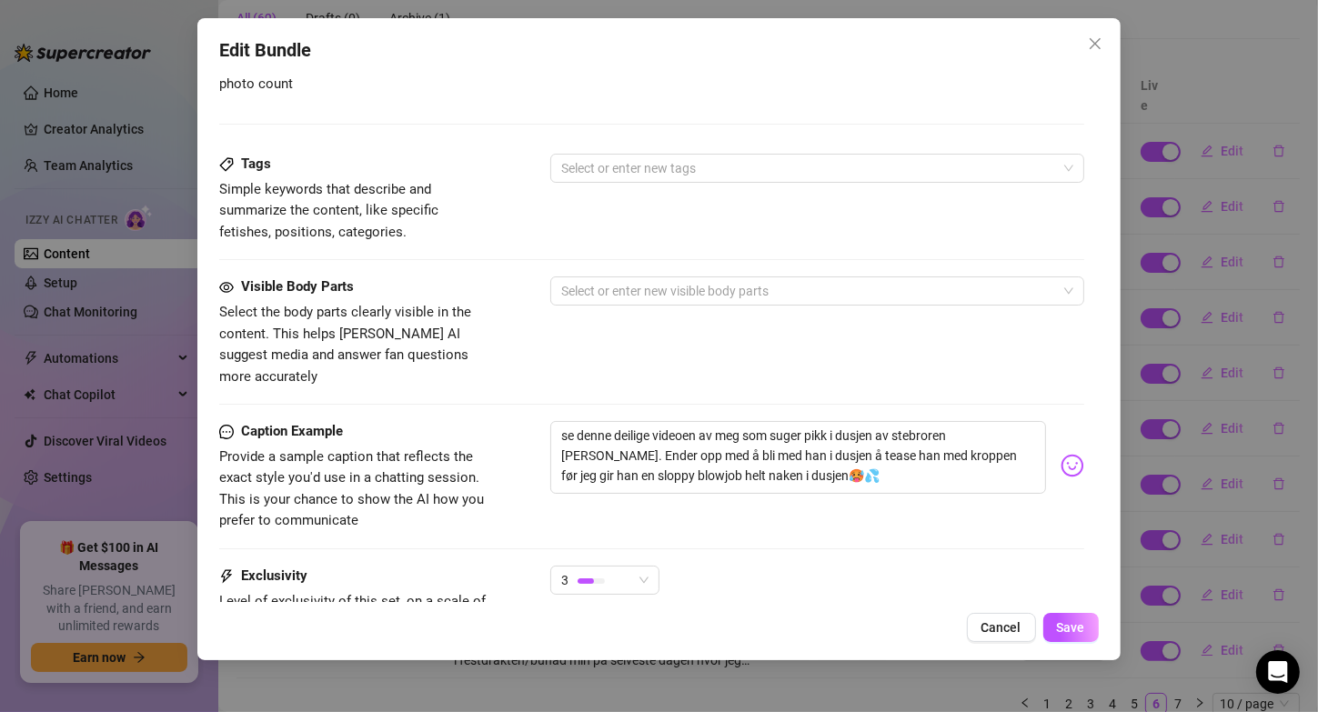
scroll to position [860, 0]
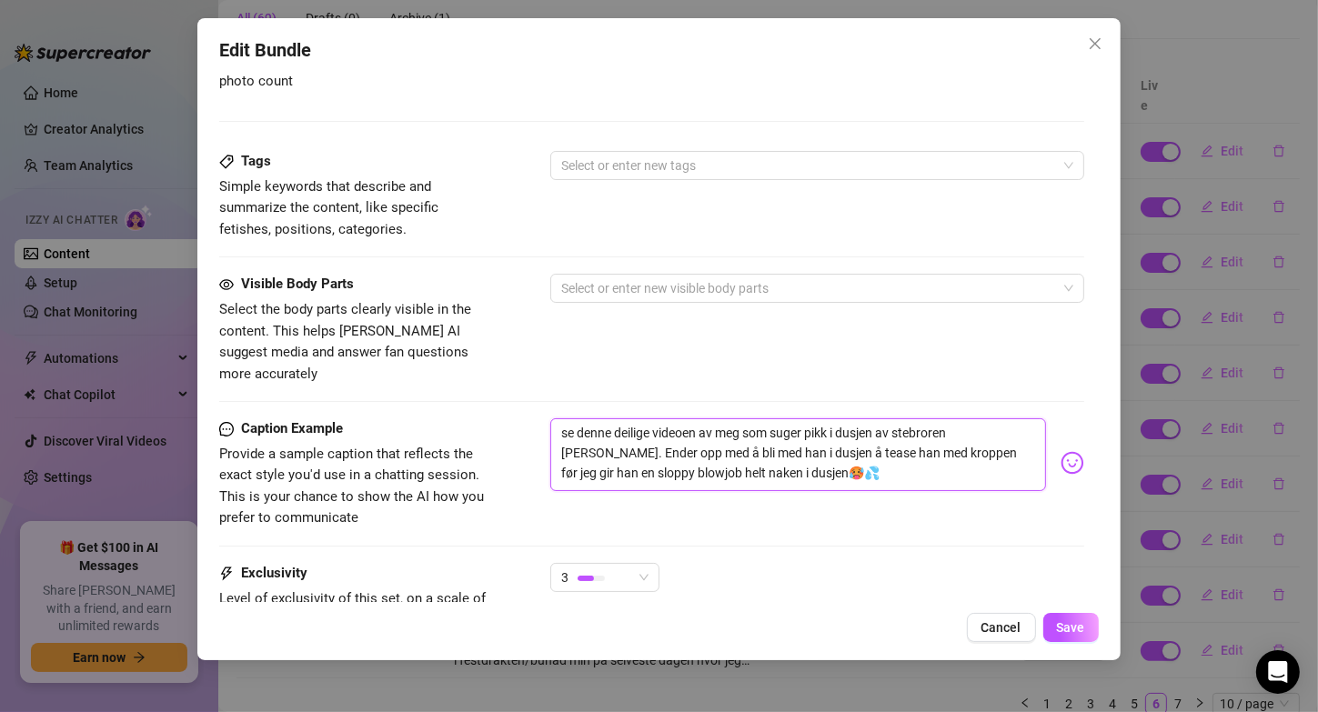
drag, startPoint x: 984, startPoint y: 414, endPoint x: 882, endPoint y: 397, distance: 103.3
click at [882, 418] on textarea "se denne deilige videoen av meg som suger pikk i dusjen av stebroren [PERSON_NA…" at bounding box center [797, 454] width 495 height 73
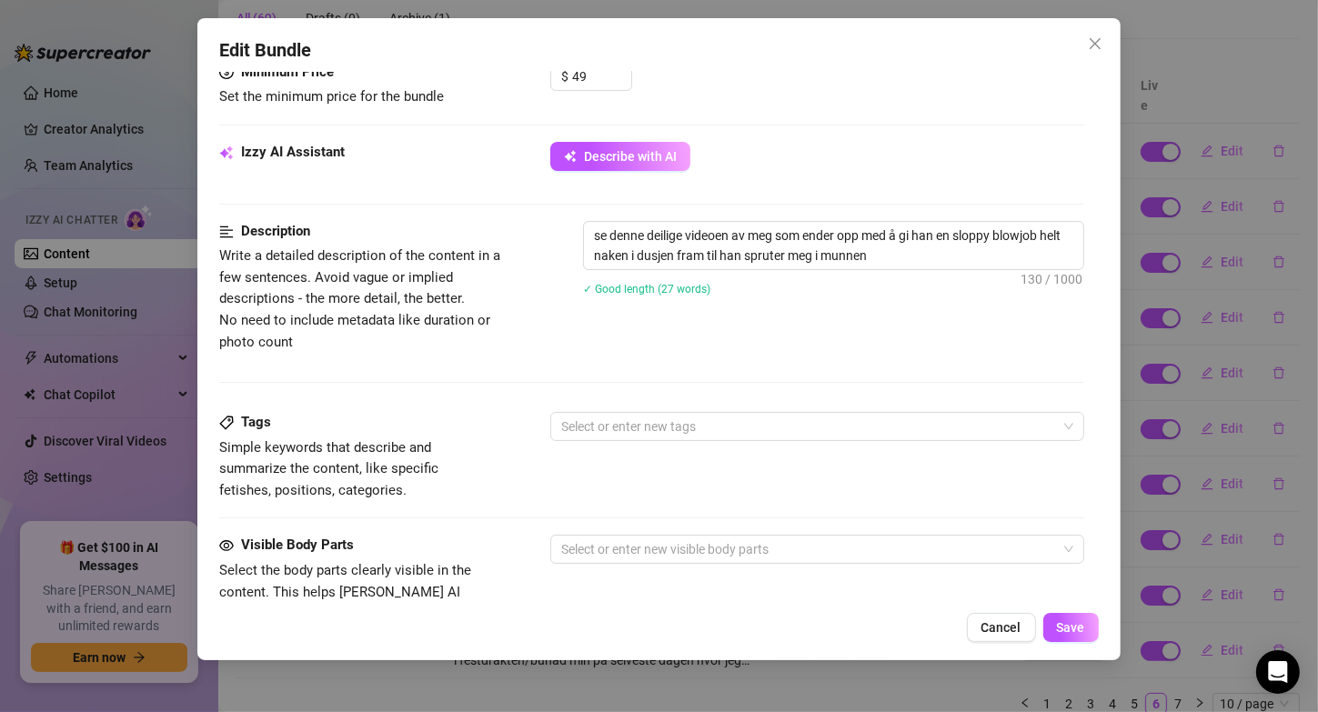
scroll to position [598, 0]
click at [1058, 635] on span "Save" at bounding box center [1071, 627] width 28 height 15
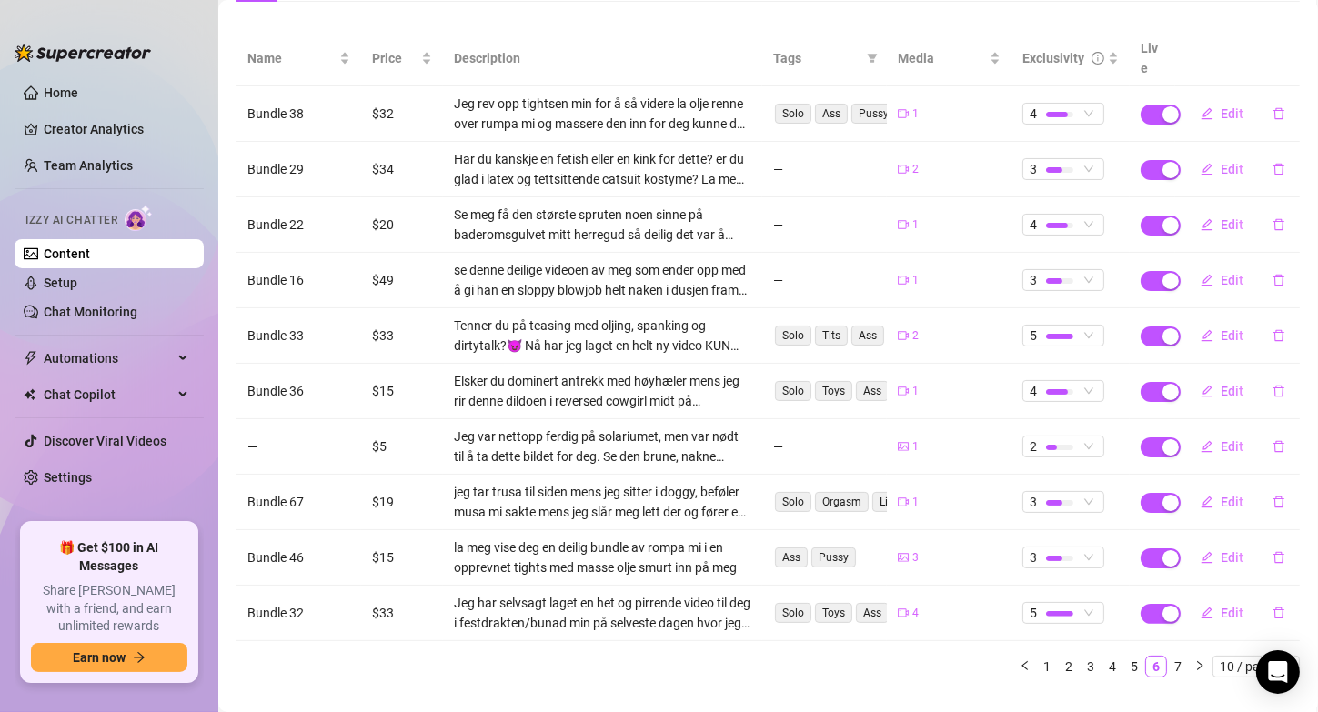
scroll to position [214, 0]
click at [1201, 384] on icon "edit" at bounding box center [1207, 390] width 13 height 13
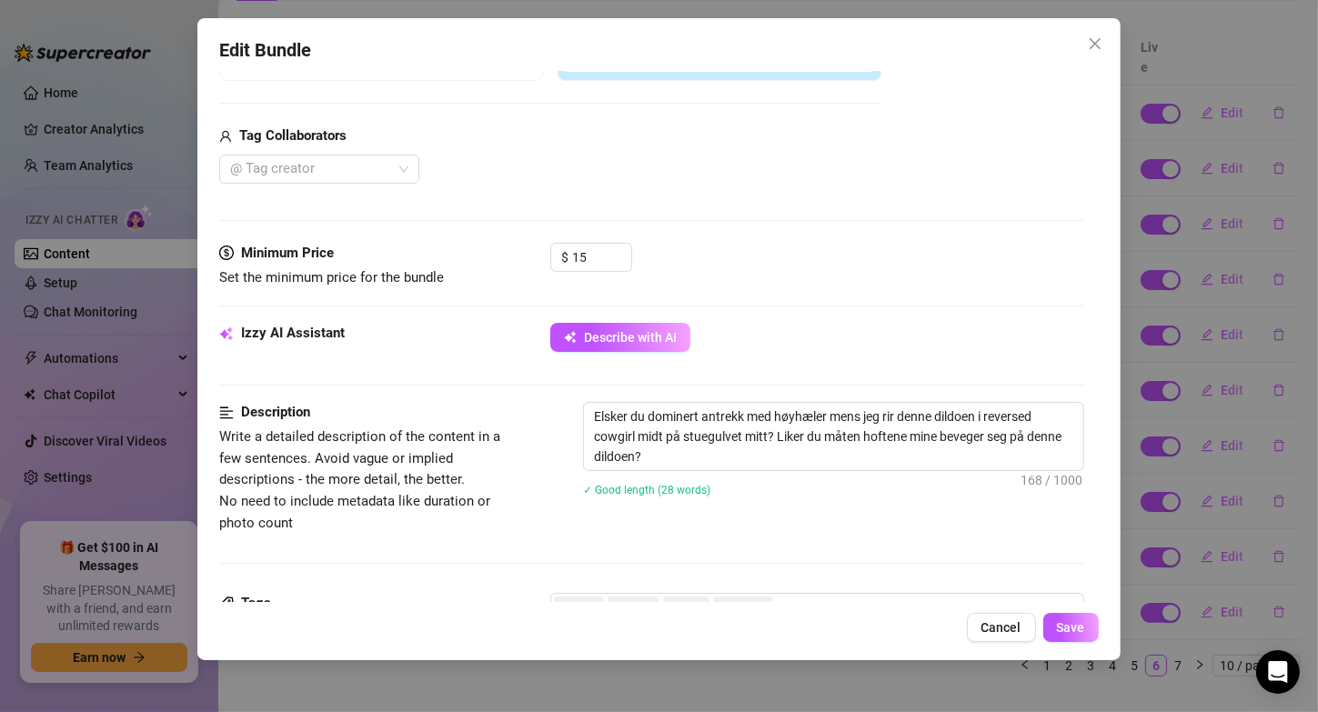
scroll to position [434, 0]
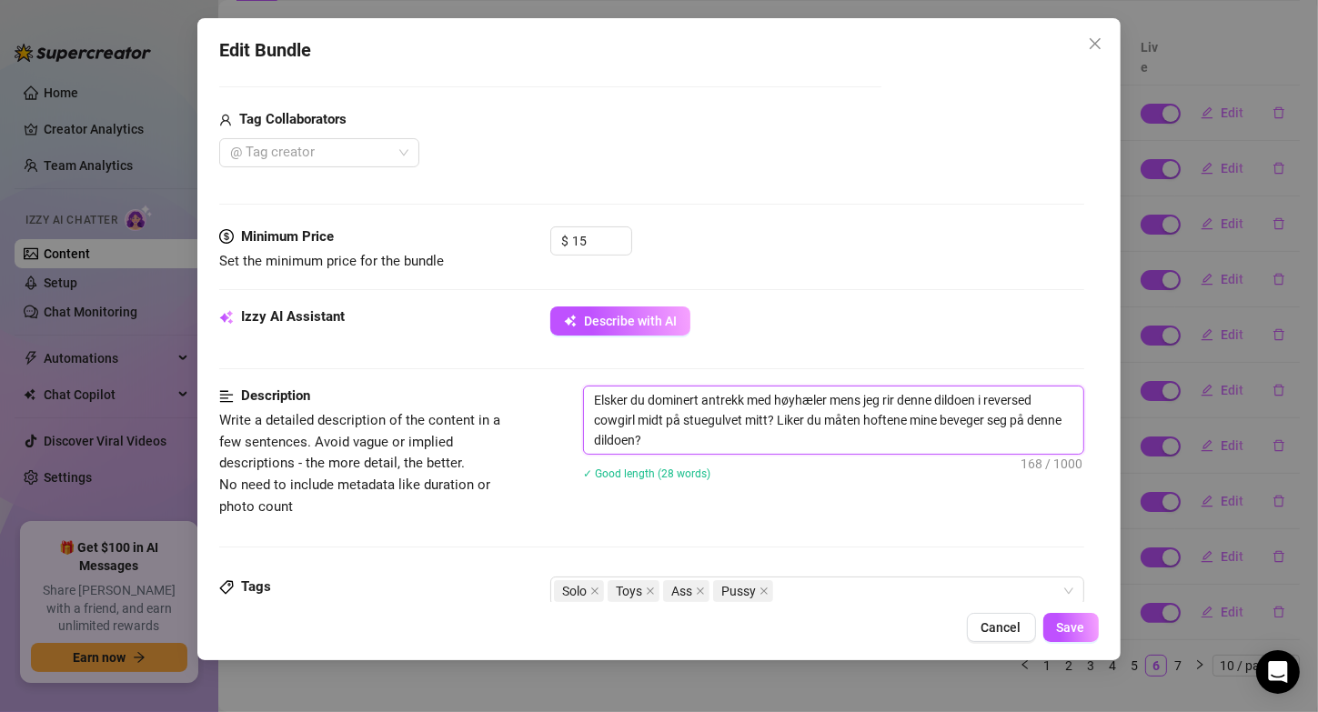
click at [707, 398] on textarea "Elsker du dominert antrekk med høyhæler mens jeg rir denne dildoen i reversed c…" at bounding box center [833, 420] width 498 height 67
drag, startPoint x: 701, startPoint y: 399, endPoint x: 649, endPoint y: 401, distance: 52.8
click at [649, 401] on textarea "Elsker du dominert antrekk med høyhæler mens jeg rir denne dildoen i reversed c…" at bounding box center [833, 420] width 498 height 67
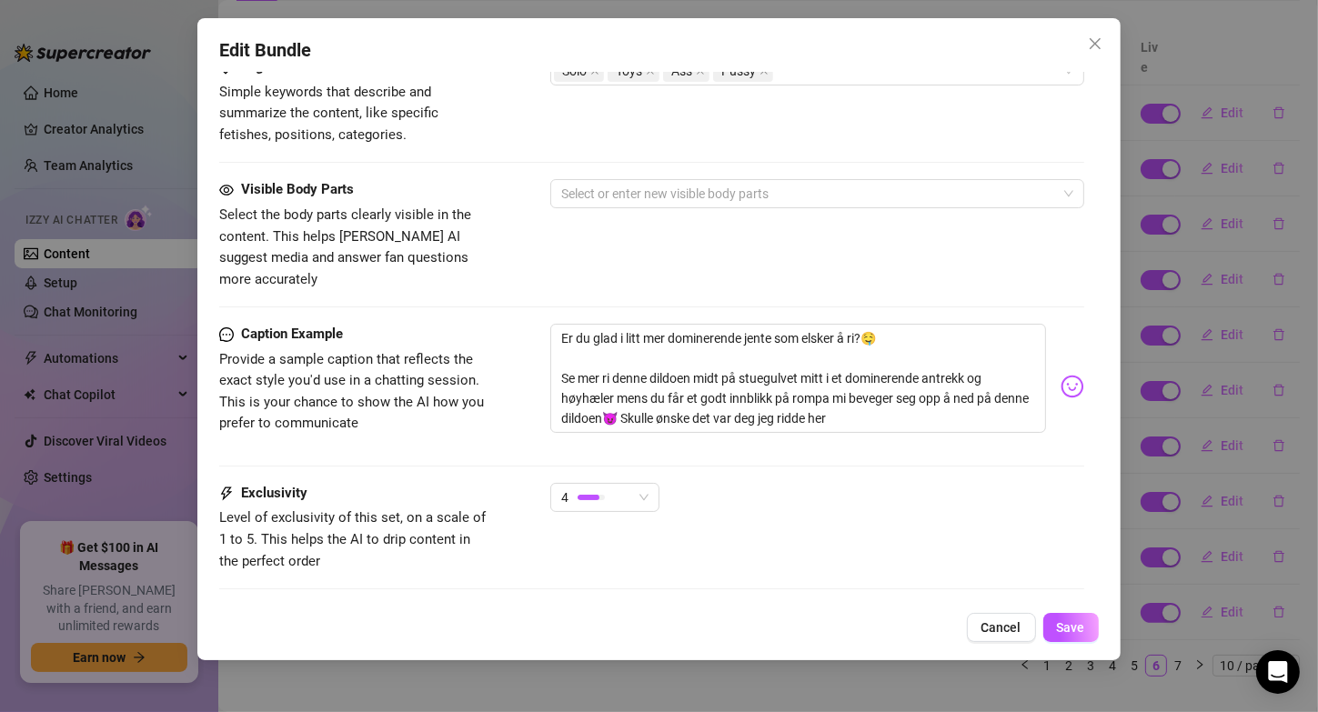
scroll to position [956, 0]
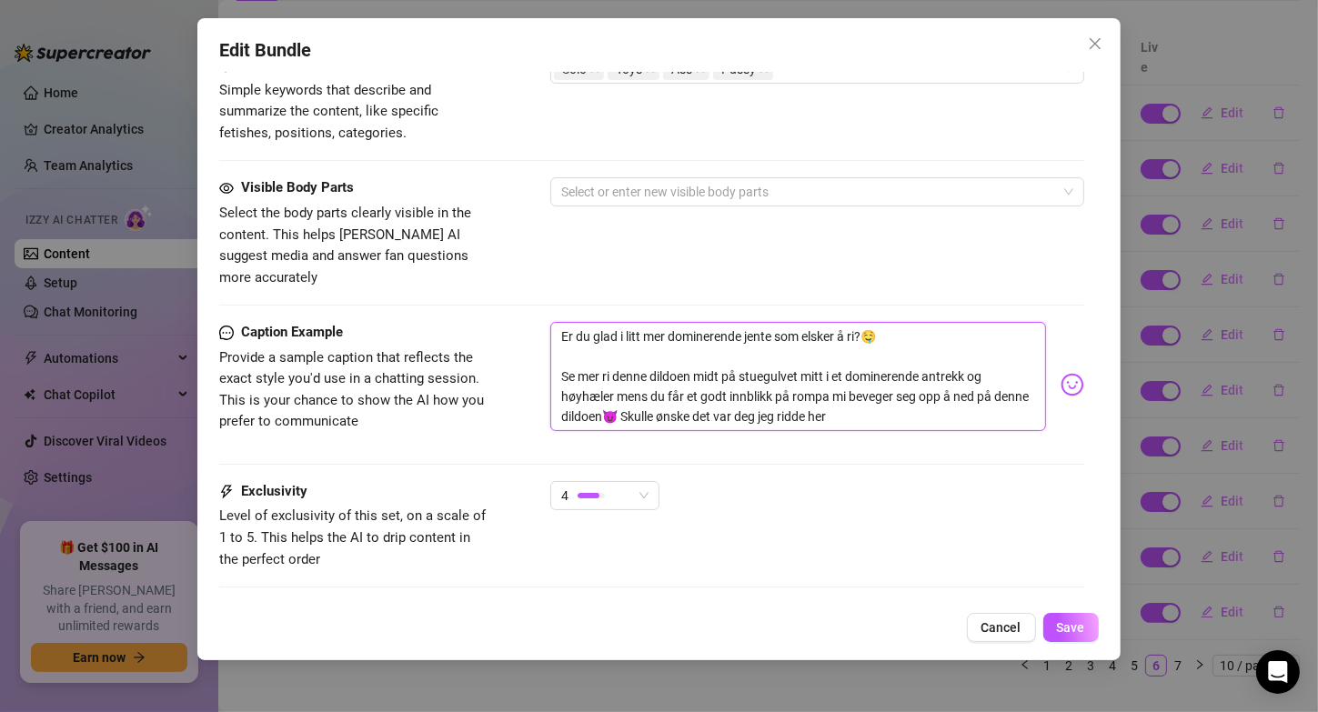
drag, startPoint x: 931, startPoint y: 355, endPoint x: 849, endPoint y: 354, distance: 82.8
click at [849, 354] on textarea "Er du glad i litt mer dominerende jente som elsker å ri?🤤 Se mer ri denne dildo…" at bounding box center [797, 376] width 495 height 109
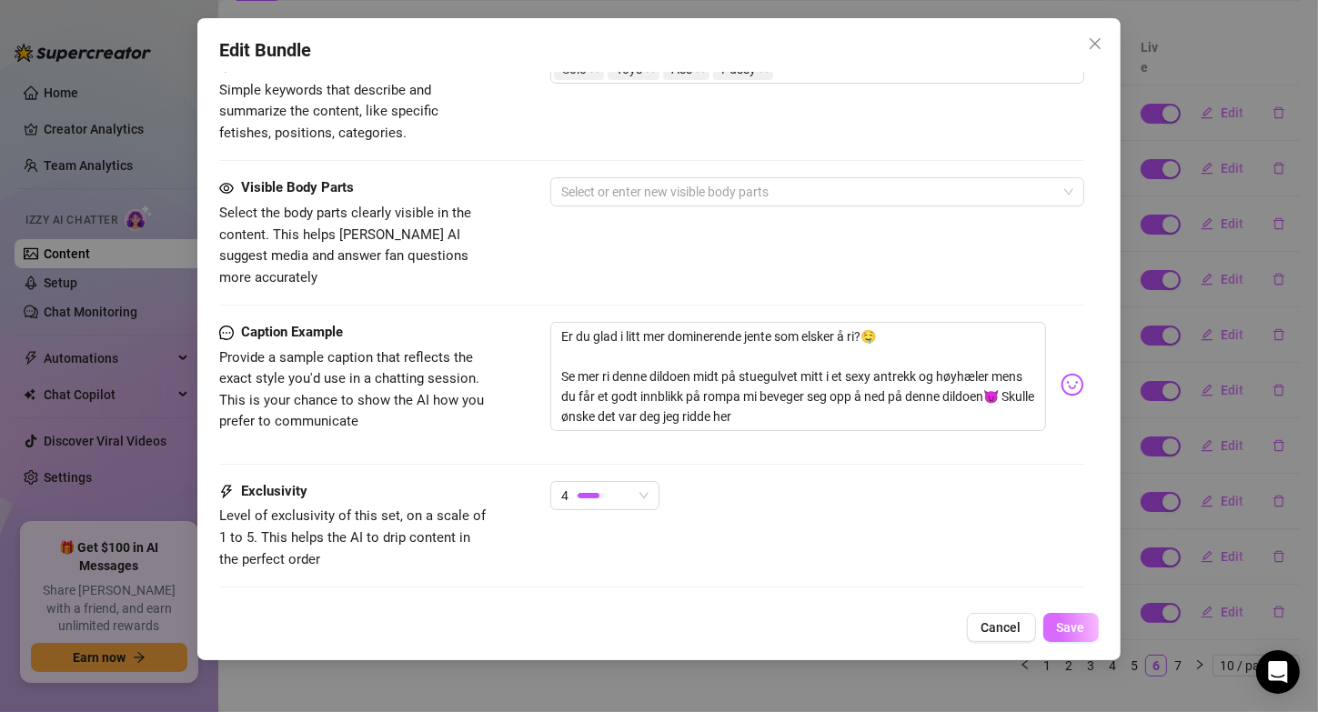
click at [1067, 628] on span "Save" at bounding box center [1071, 627] width 28 height 15
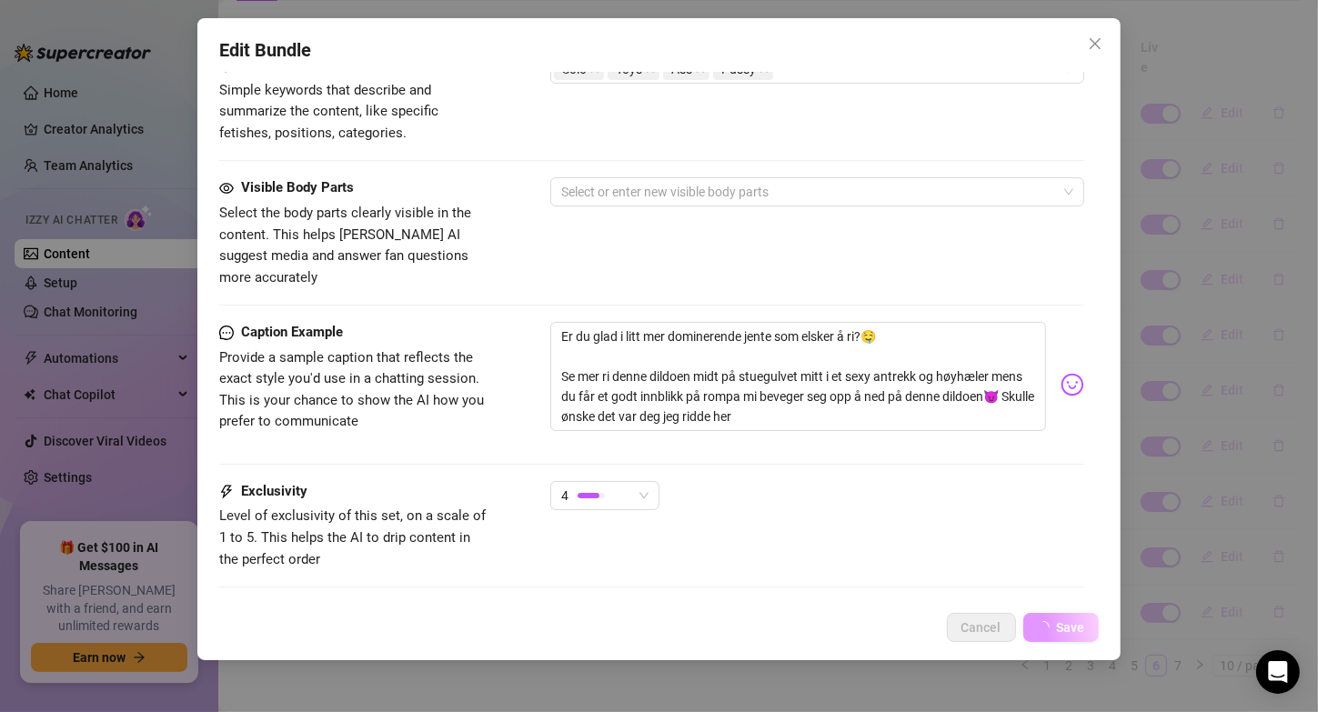
click at [1067, 628] on span "Save" at bounding box center [1071, 627] width 28 height 15
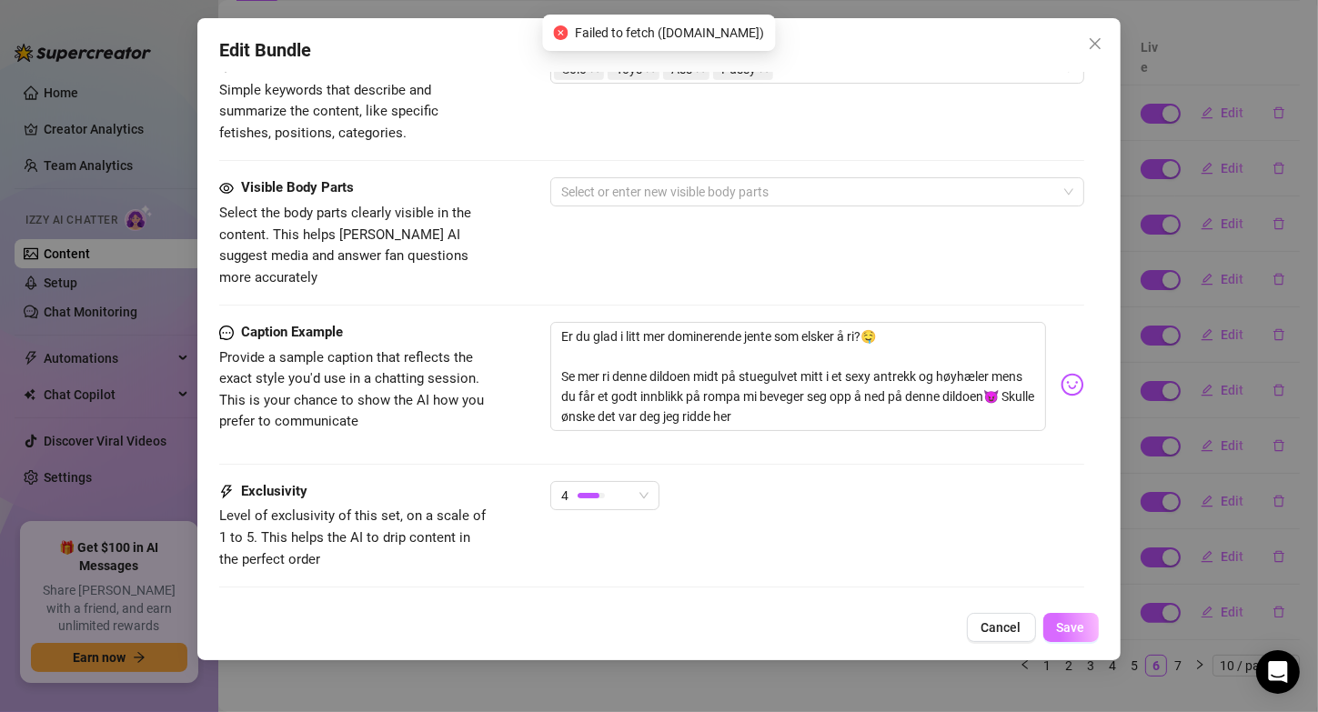
click at [1067, 628] on span "Save" at bounding box center [1071, 627] width 28 height 15
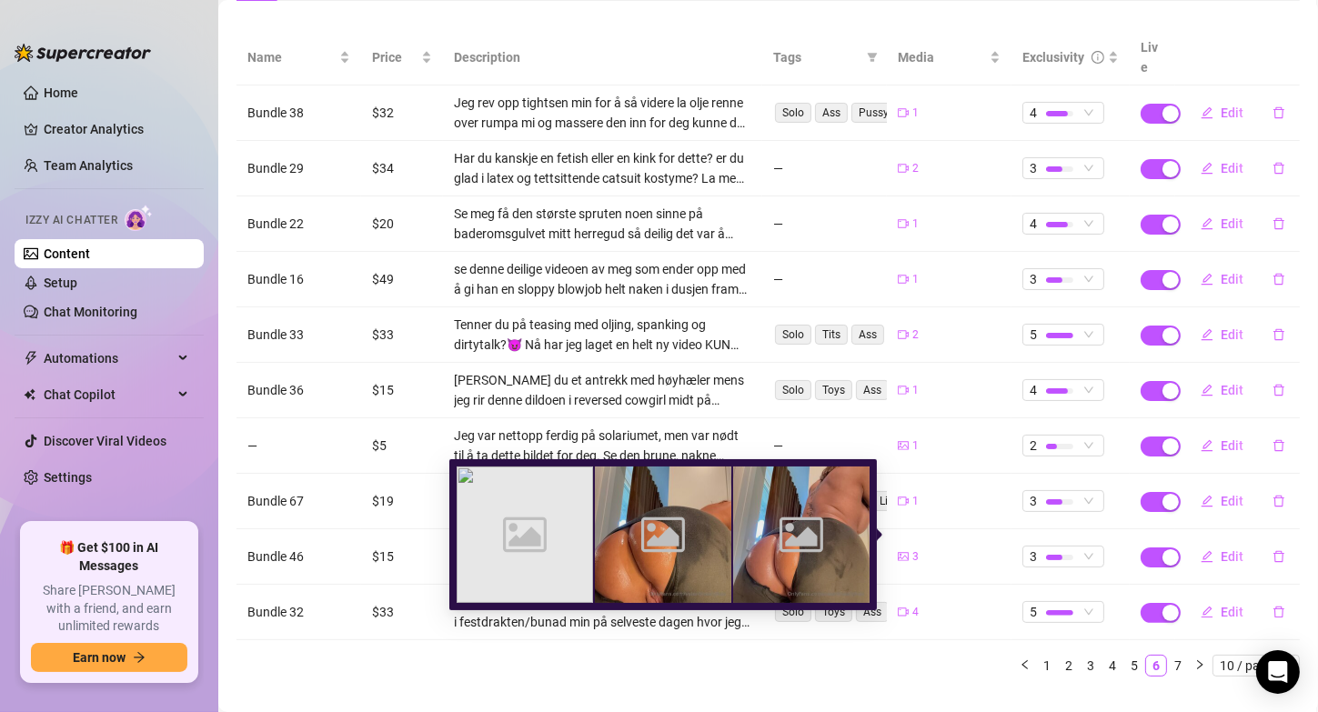
click at [898, 551] on icon "picture" at bounding box center [903, 556] width 11 height 11
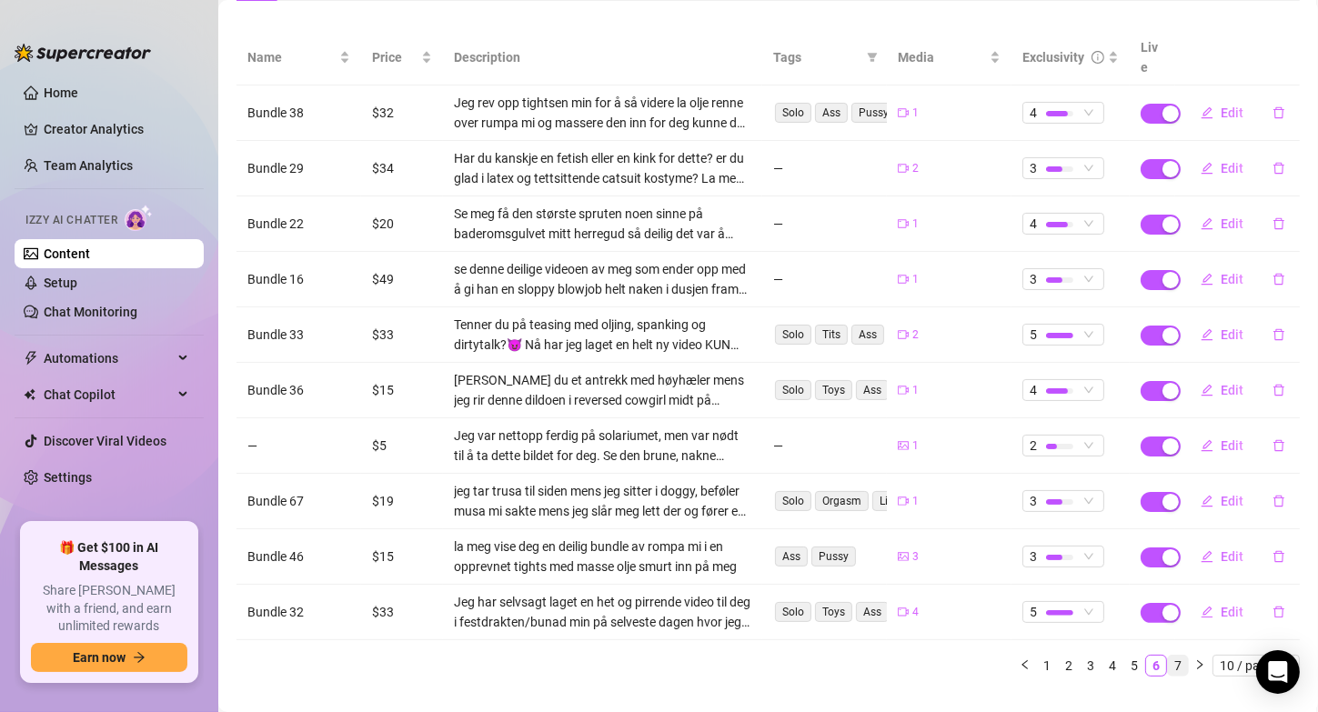
click at [1168, 656] on link "7" at bounding box center [1178, 666] width 20 height 20
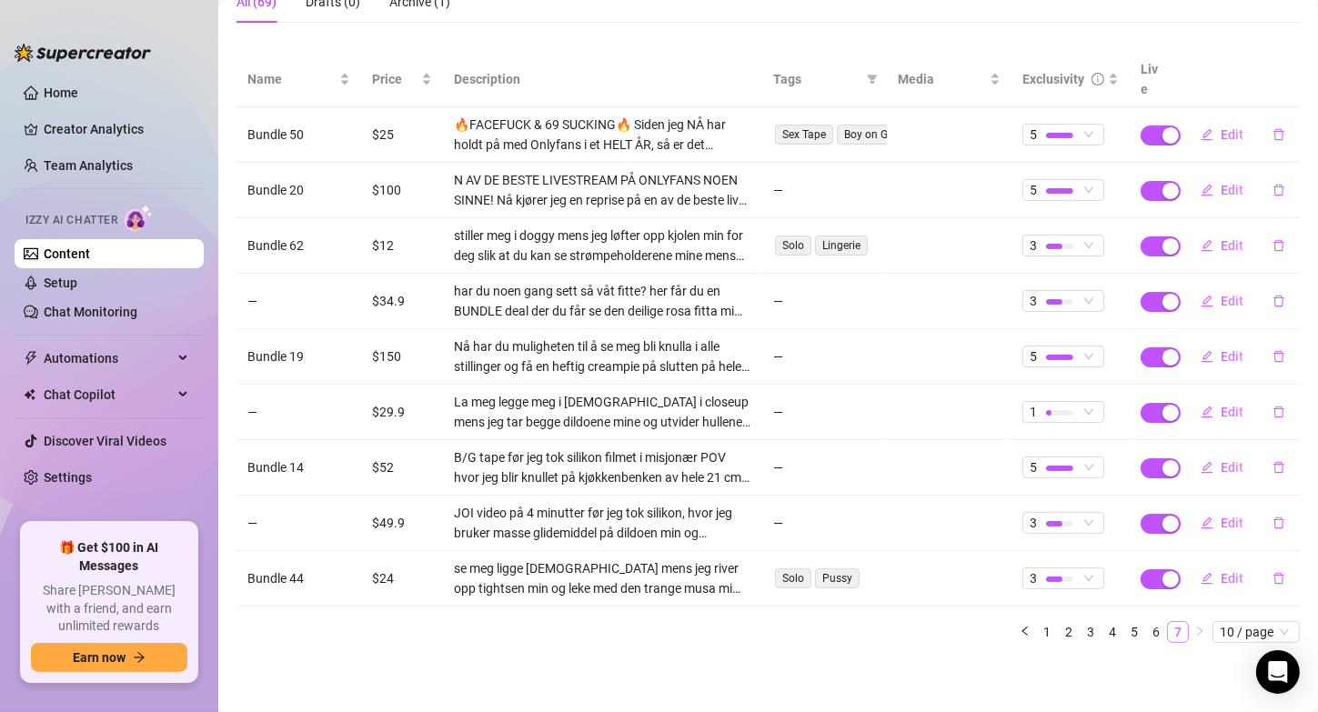
scroll to position [169, 0]
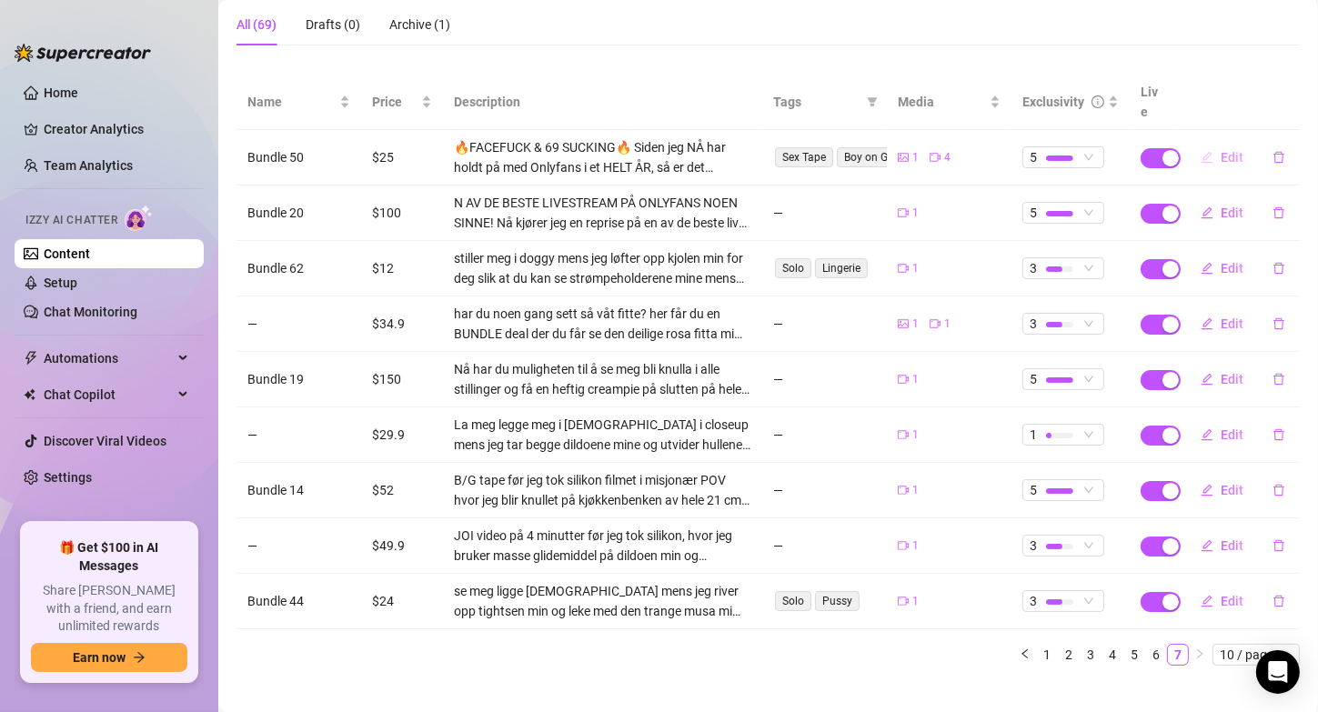
click at [1221, 150] on span "Edit" at bounding box center [1232, 157] width 23 height 15
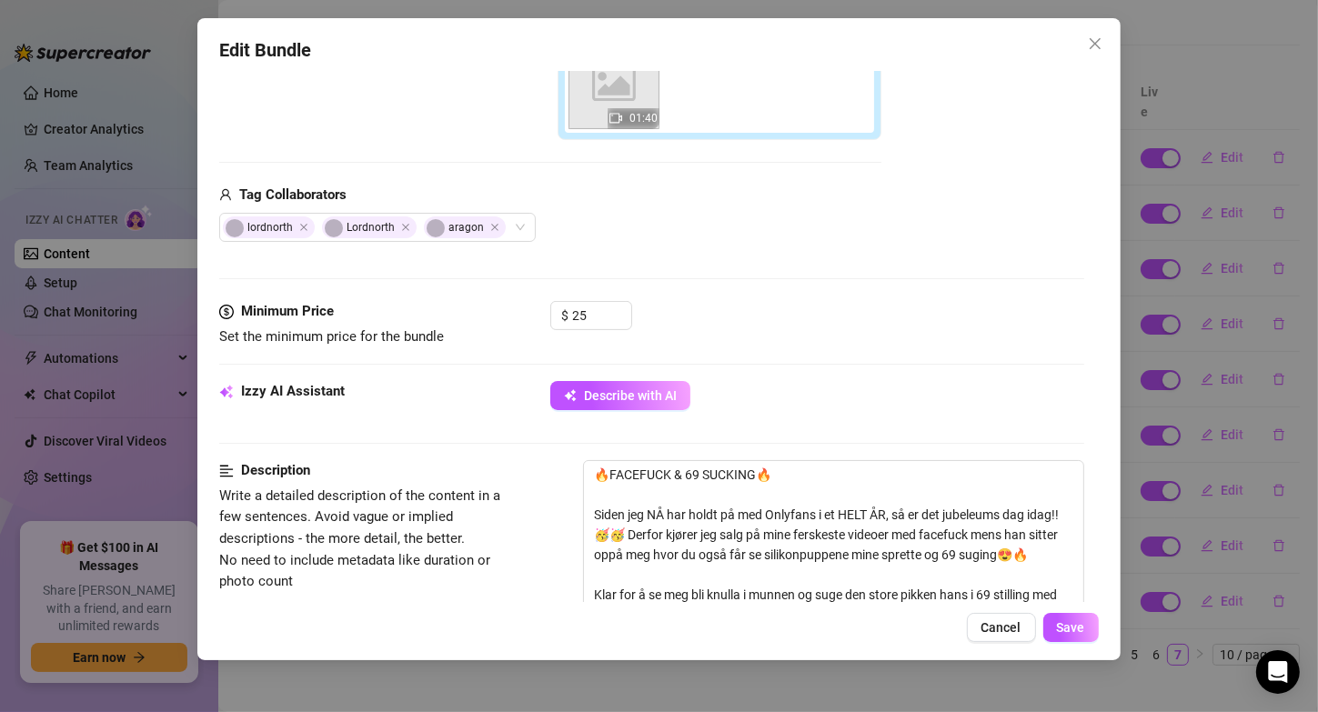
scroll to position [596, 0]
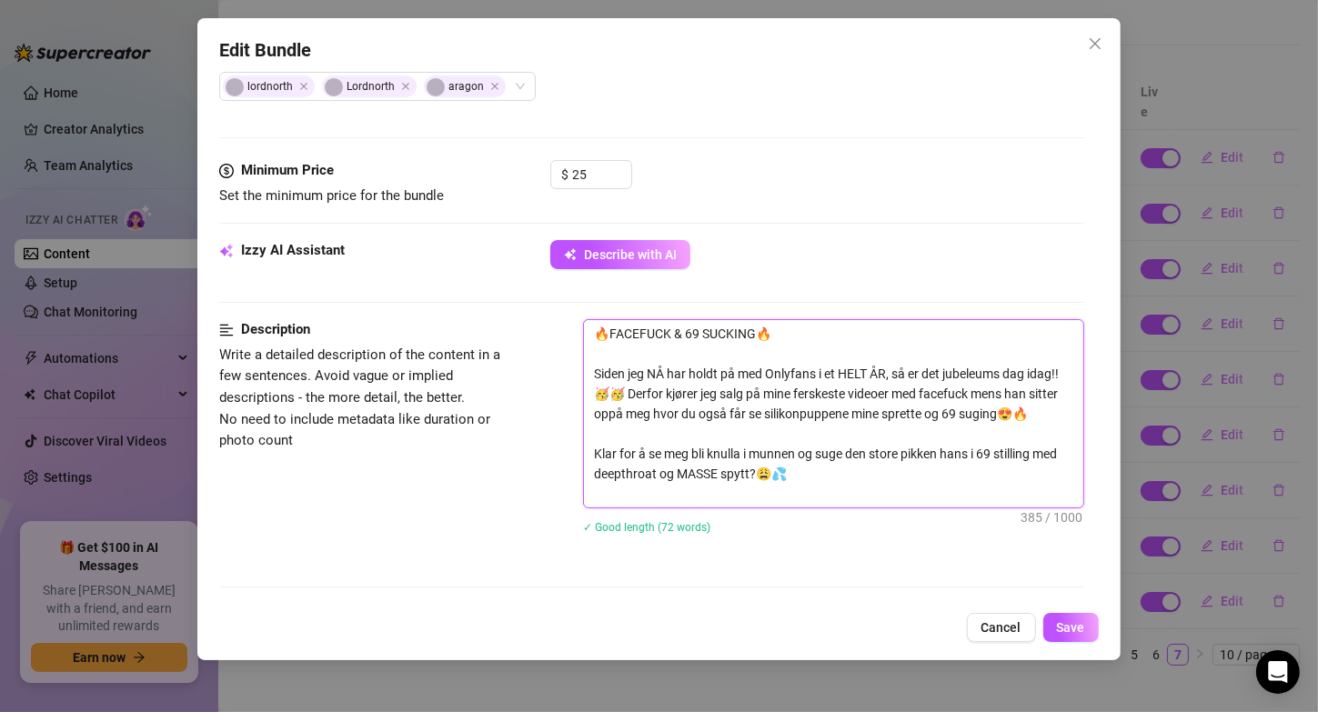
click at [745, 470] on textarea "🔥FACEFUCK & 69 SUCKING🔥 Siden jeg NÅ har holdt på med Onlyfans i et HELT ÅR, så…" at bounding box center [833, 413] width 498 height 187
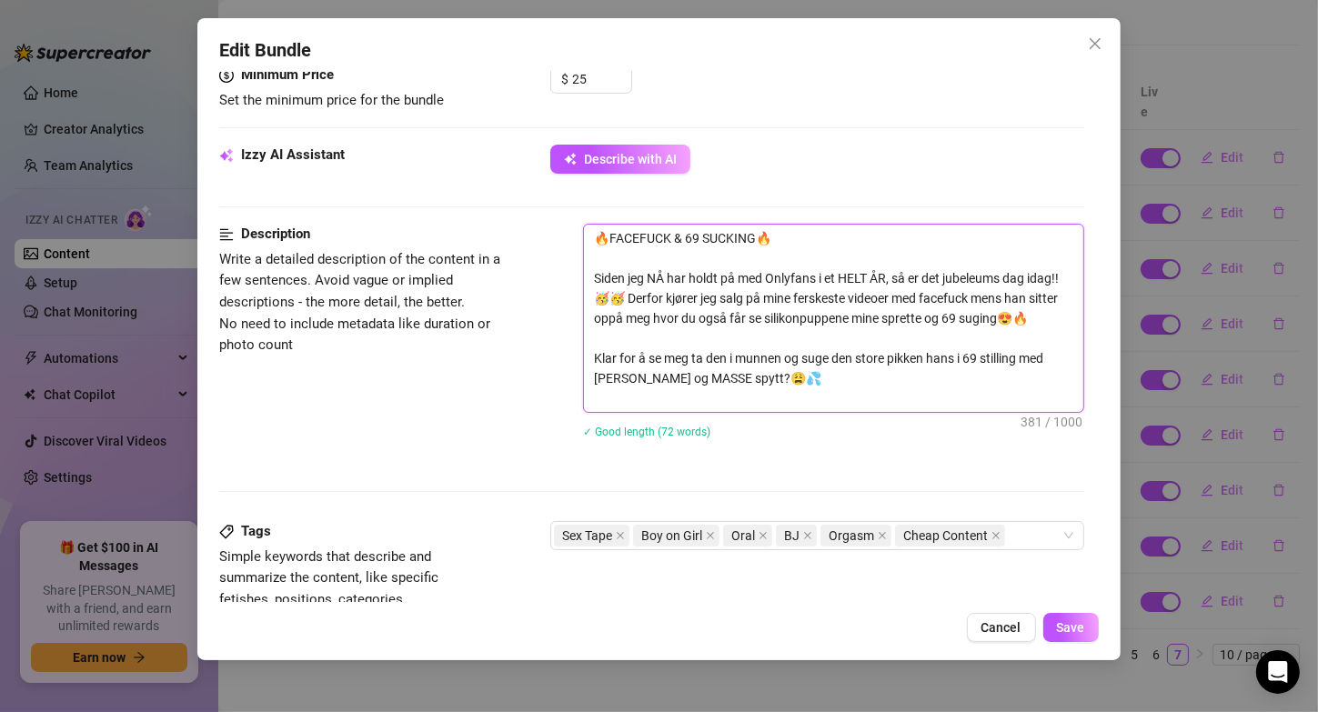
scroll to position [701, 0]
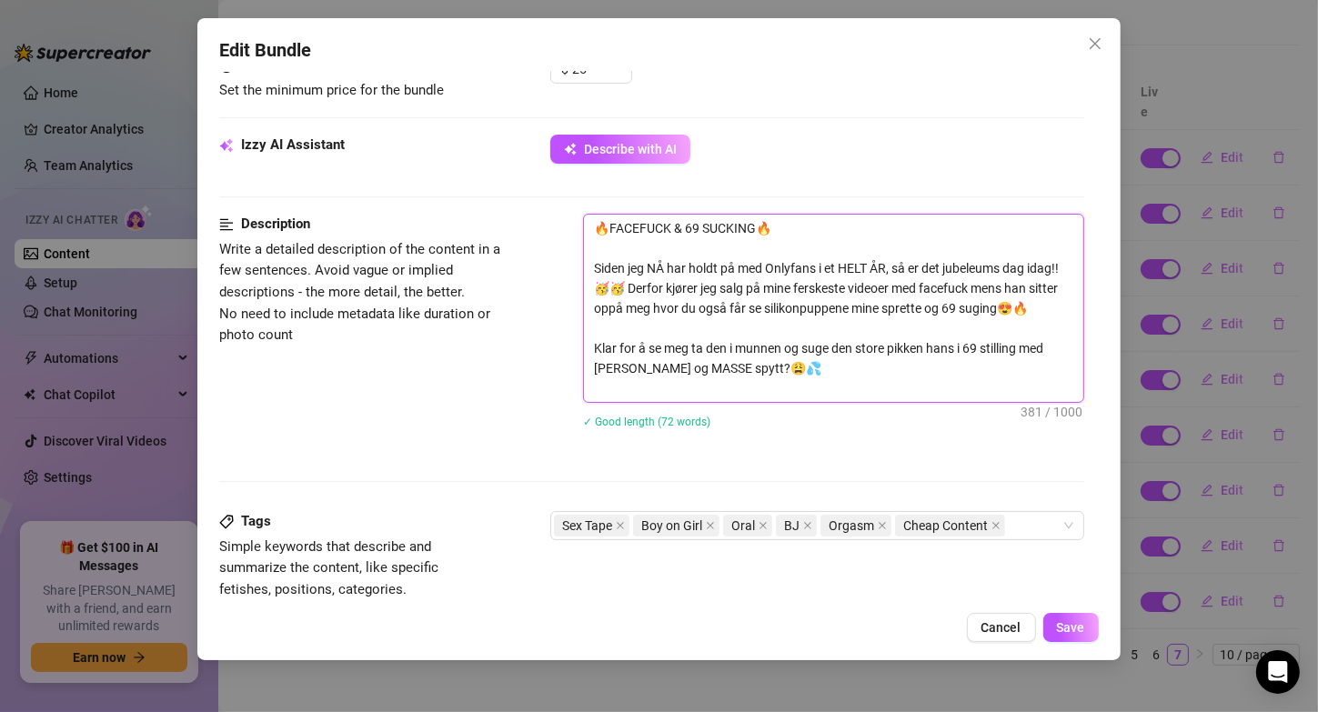
click at [659, 382] on textarea "🔥FACEFUCK & 69 SUCKING🔥 Siden jeg NÅ har holdt på med Onlyfans i et HELT ÅR, så…" at bounding box center [833, 308] width 498 height 187
click at [629, 387] on textarea "🔥FACEFUCK & 69 SUCKING🔥 Siden jeg NÅ har holdt på med Onlyfans i et HELT ÅR, så…" at bounding box center [833, 308] width 498 height 187
drag, startPoint x: 729, startPoint y: 386, endPoint x: 582, endPoint y: 191, distance: 243.6
click at [582, 191] on form "Account [PERSON_NAME] (@valentinamyriad) Name Name is for your internal organiz…" at bounding box center [651, 317] width 864 height 1850
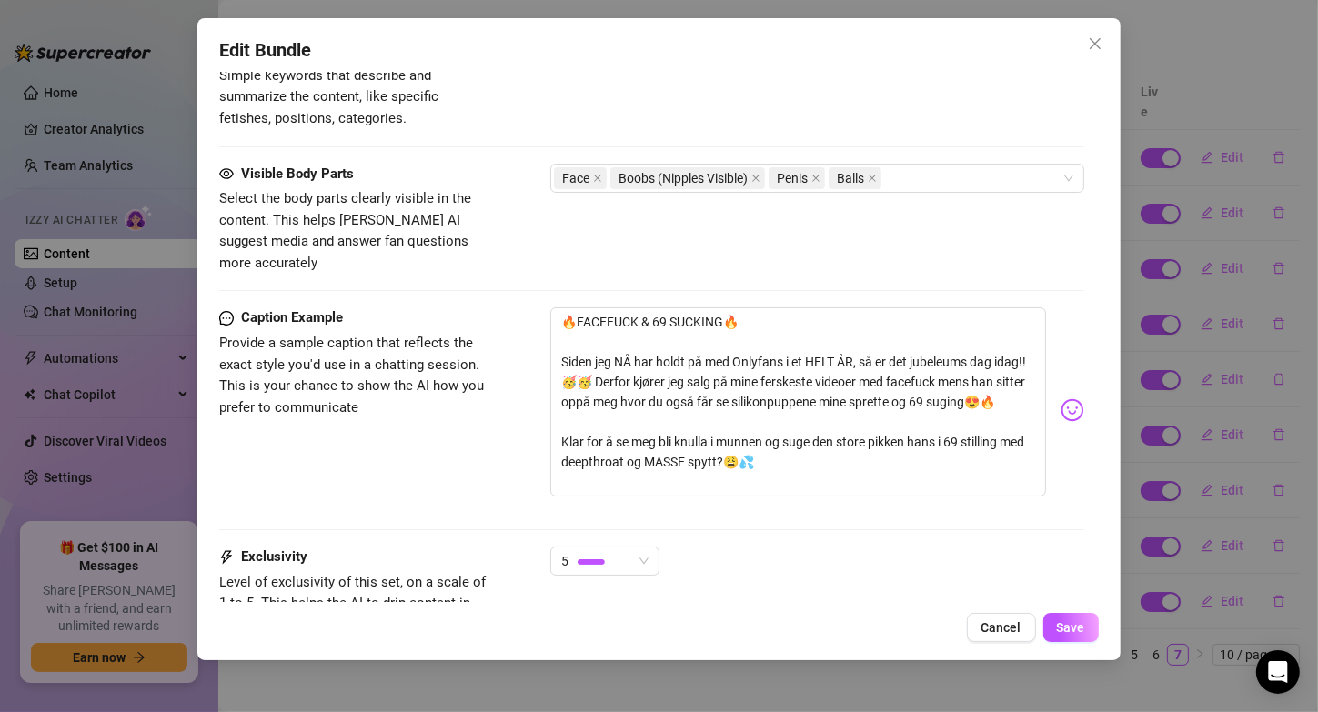
scroll to position [1175, 0]
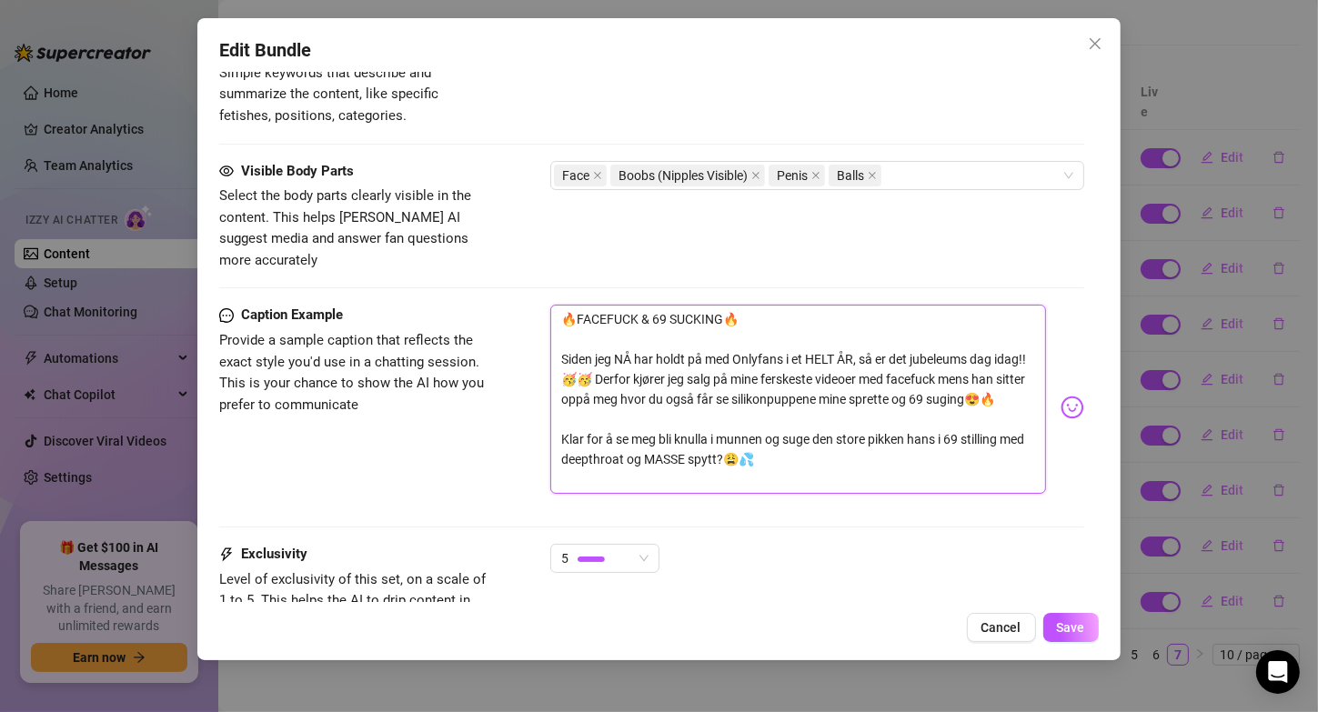
drag, startPoint x: 803, startPoint y: 463, endPoint x: 512, endPoint y: 227, distance: 374.5
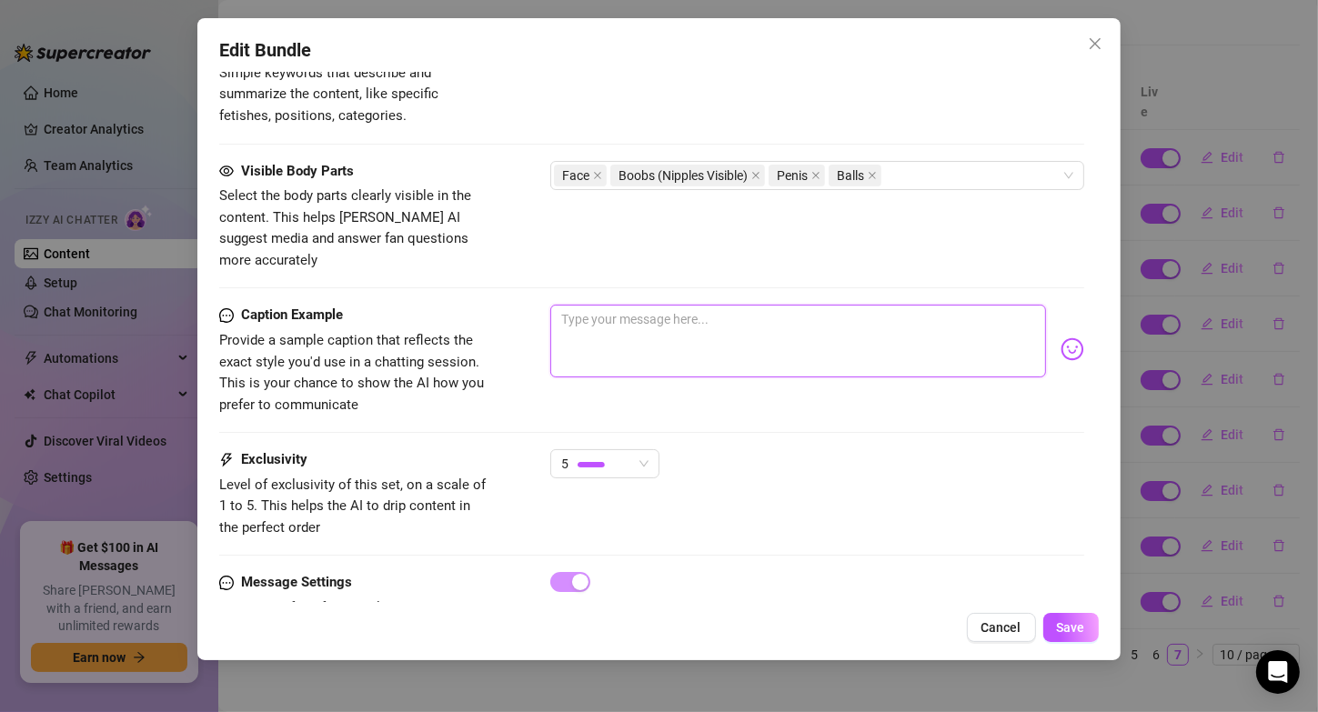
paste textarea "🔥FACEFUCK & 69 SUCKING🔥 Siden jeg NÅ har holdt på med Onlyfans i et HELT ÅR, så…"
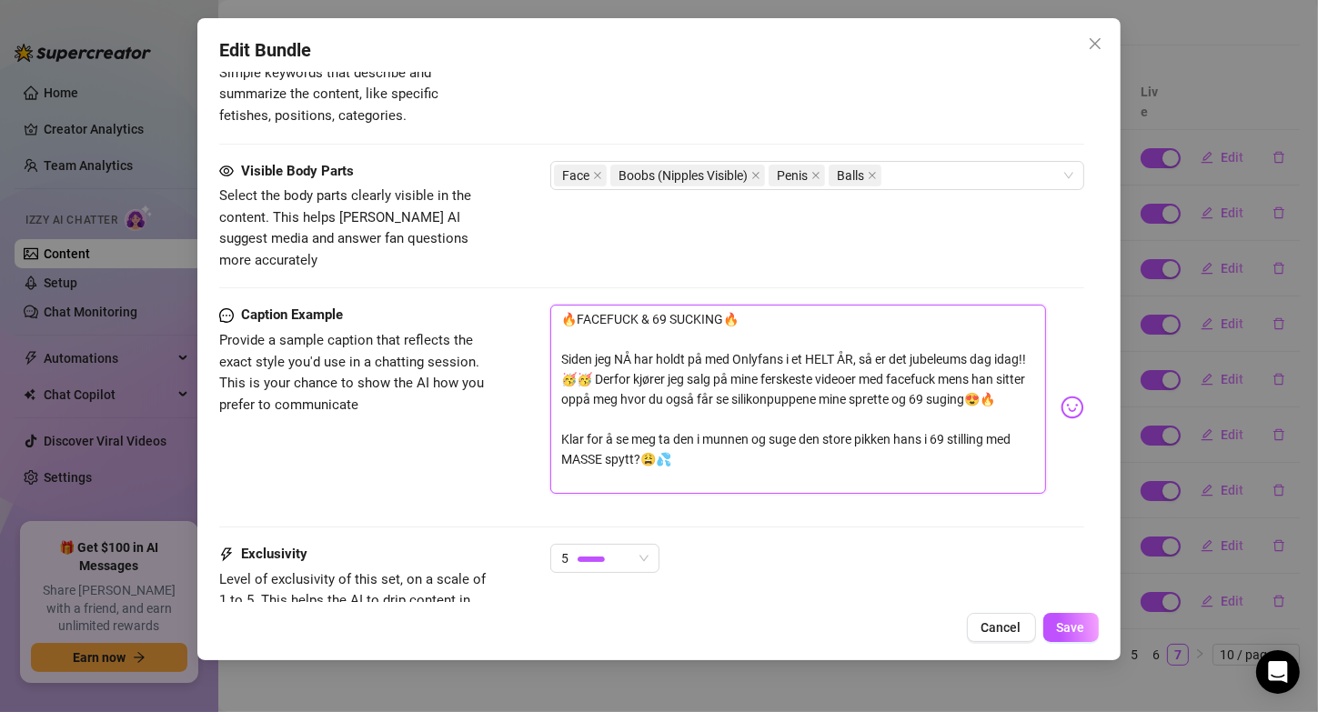
scroll to position [0, 0]
click at [1075, 626] on span "Save" at bounding box center [1071, 627] width 28 height 15
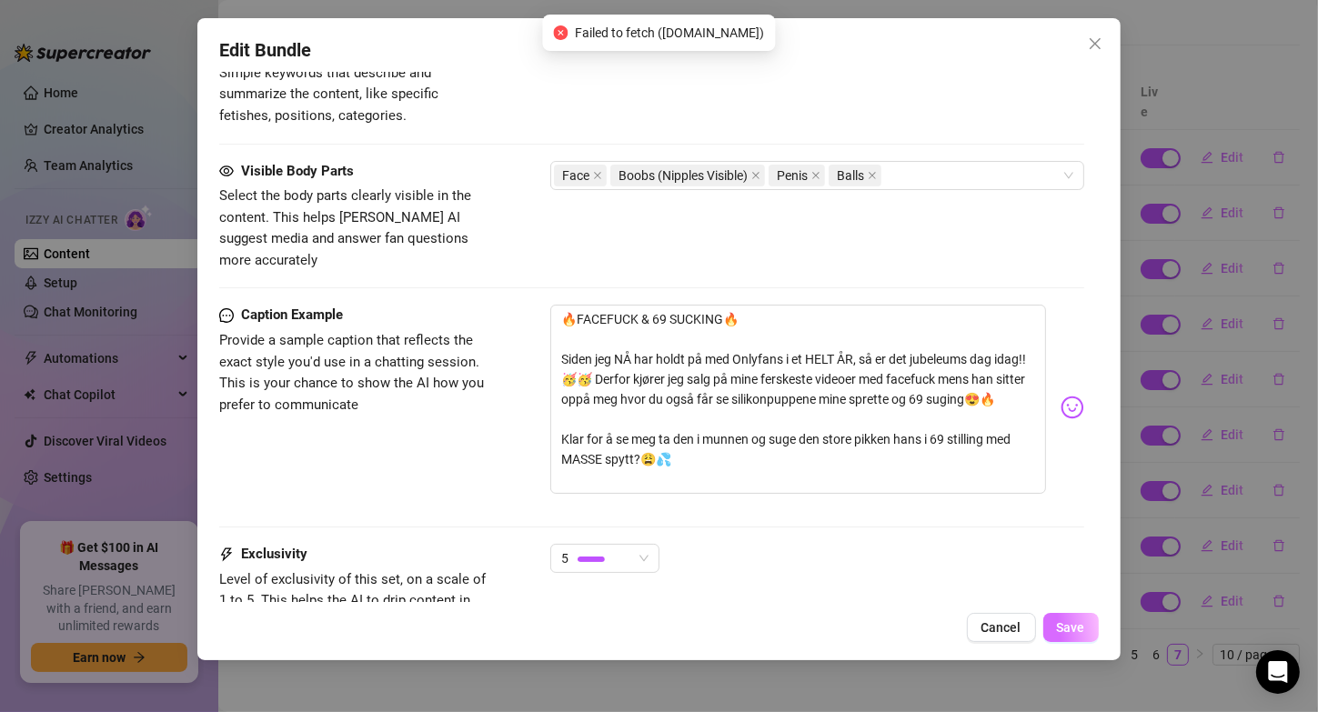
click at [1075, 626] on span "Save" at bounding box center [1071, 627] width 28 height 15
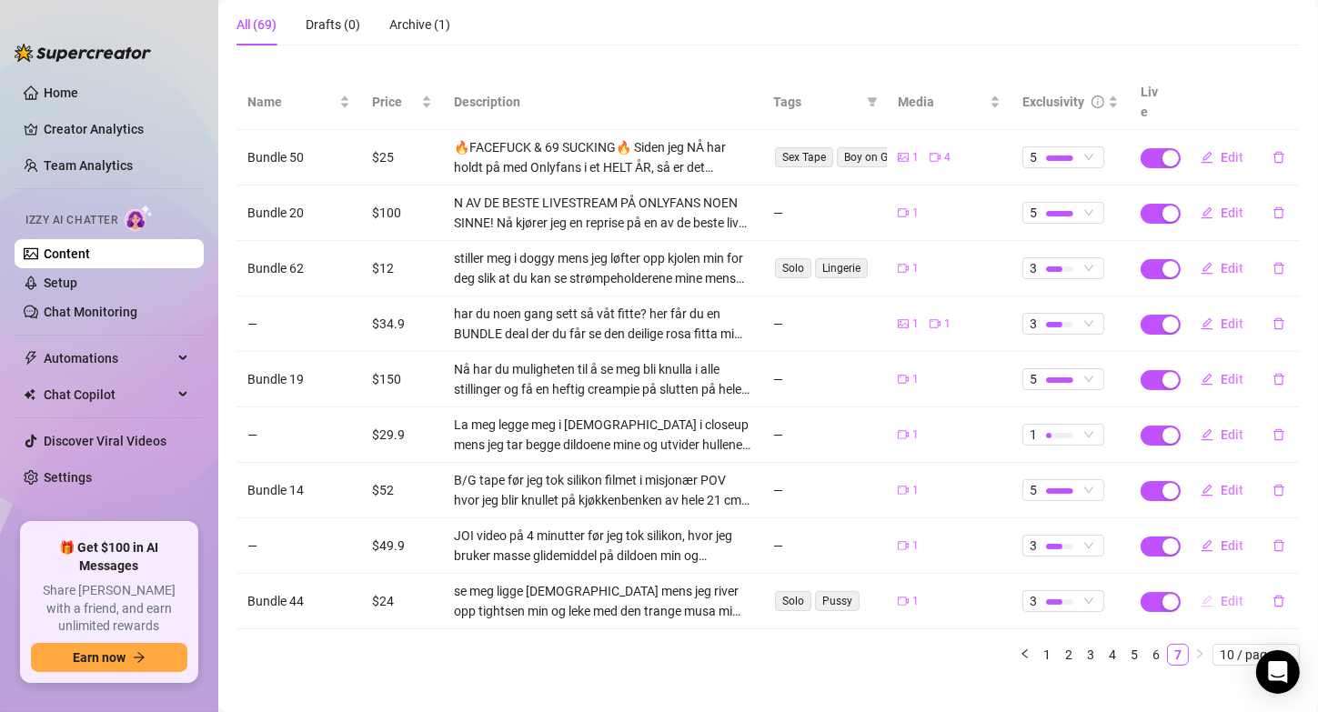
click at [1201, 587] on button "Edit" at bounding box center [1222, 601] width 72 height 29
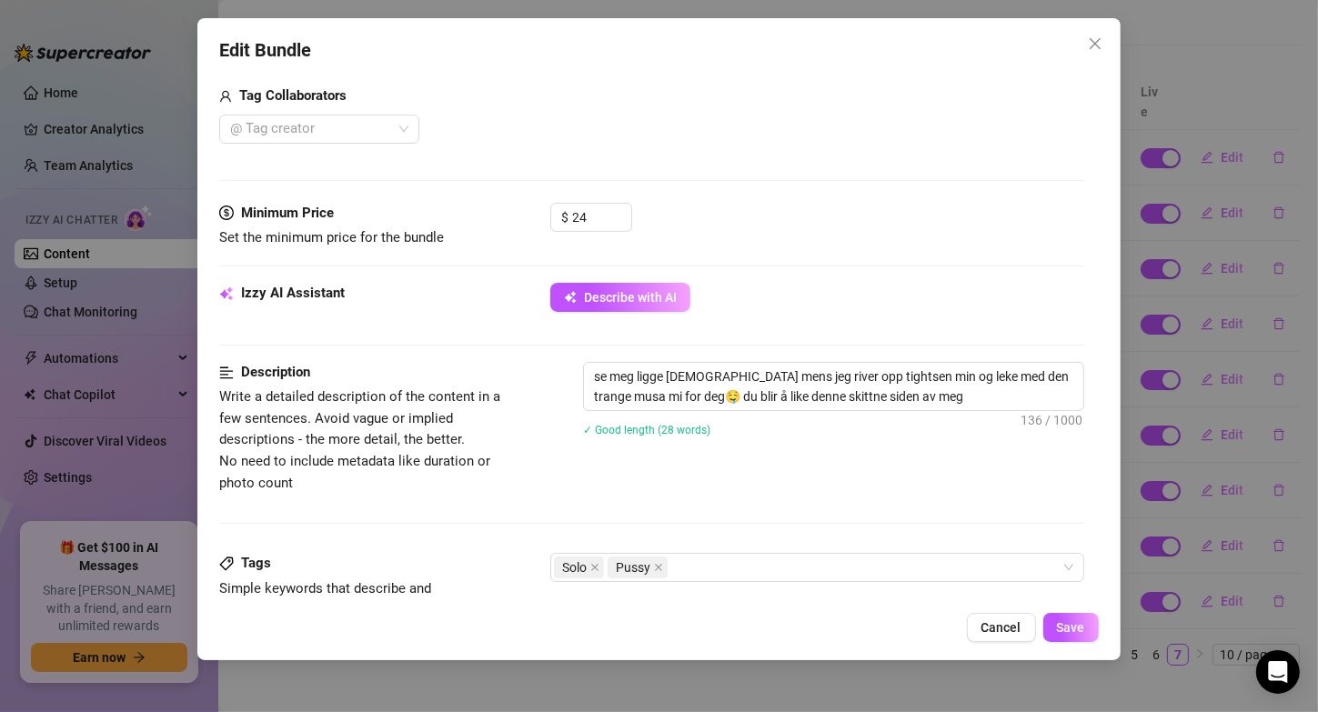
scroll to position [478, 0]
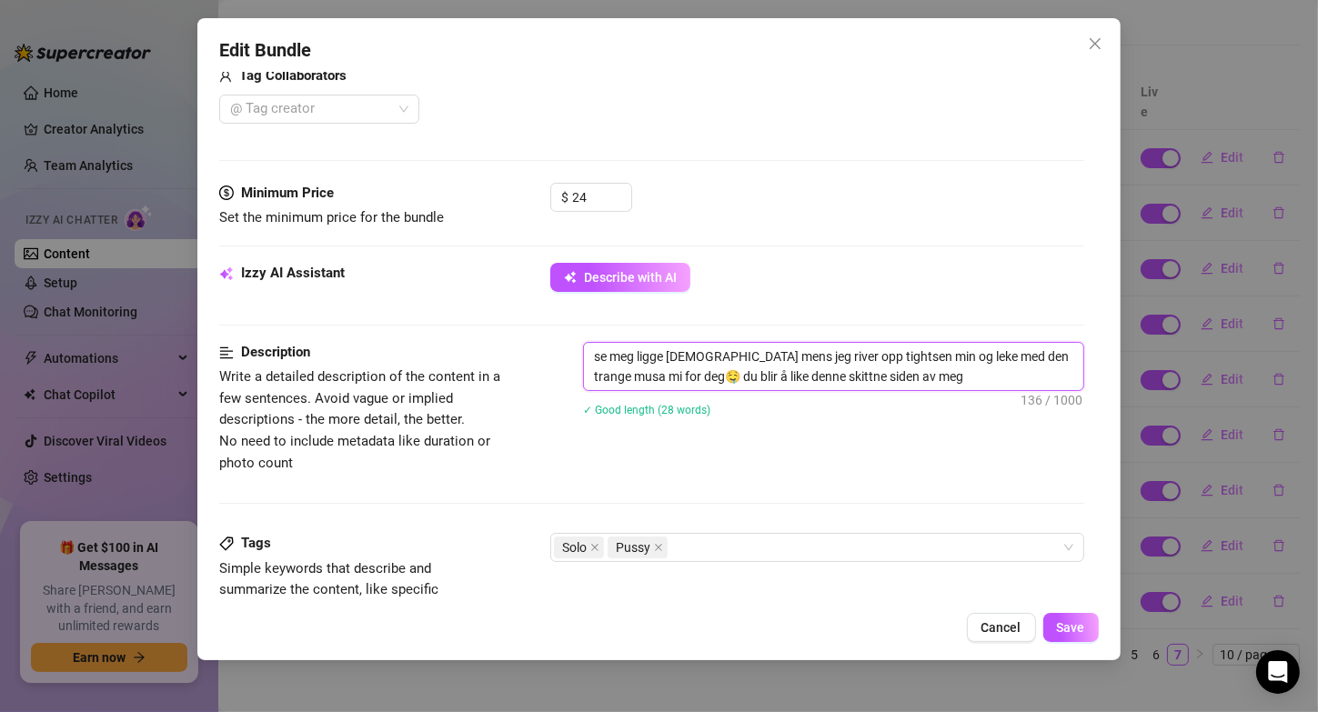
drag, startPoint x: 949, startPoint y: 373, endPoint x: 710, endPoint y: 384, distance: 238.6
click at [710, 384] on textarea "se meg ligge [DEMOGRAPHIC_DATA] mens jeg river opp tightsen min og leke med den…" at bounding box center [833, 366] width 498 height 47
click at [689, 377] on textarea "se meg ligge [DEMOGRAPHIC_DATA] mens jeg river opp tightsen min og leke med den…" at bounding box center [833, 366] width 498 height 47
click at [718, 377] on textarea "se meg ligge [DEMOGRAPHIC_DATA] mens jeg river opp tightsen min og leke med den…" at bounding box center [833, 366] width 498 height 47
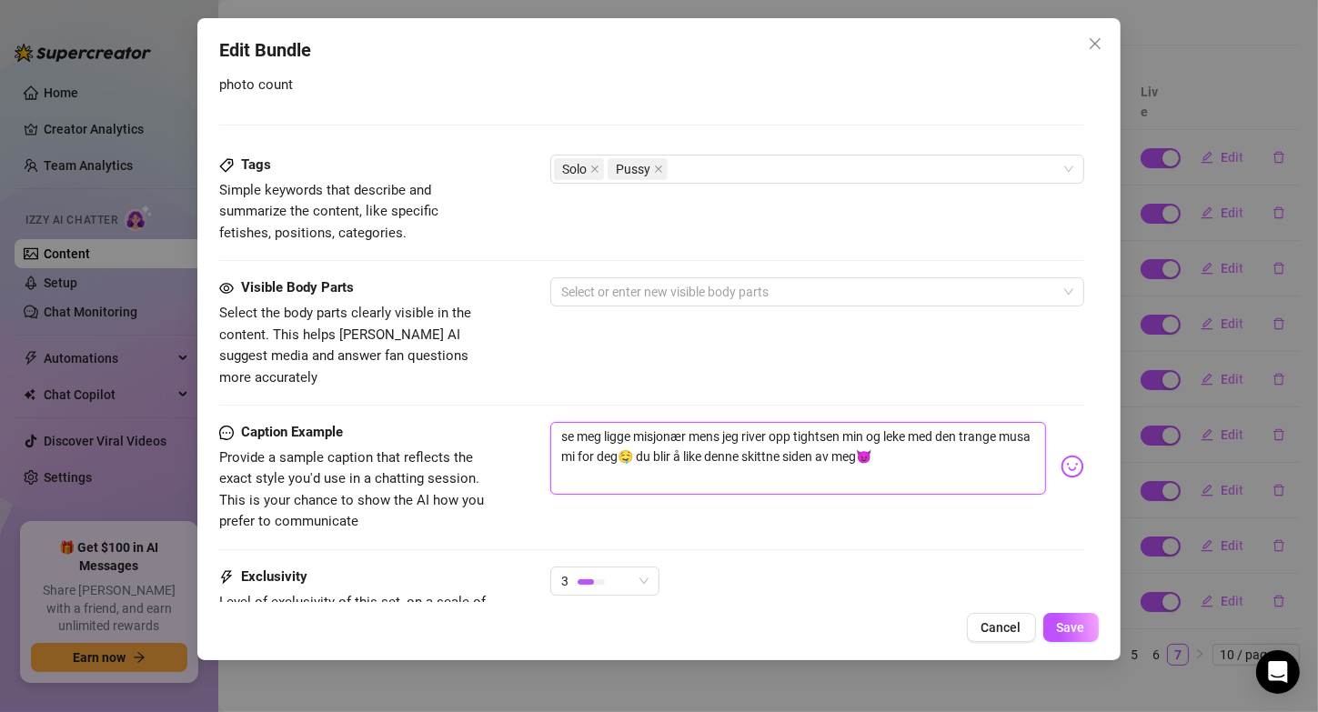
drag, startPoint x: 902, startPoint y: 437, endPoint x: 679, endPoint y: 441, distance: 223.8
click at [679, 441] on textarea "se meg ligge misjonær mens jeg river opp tightsen min og leke med den trange mu…" at bounding box center [797, 458] width 495 height 73
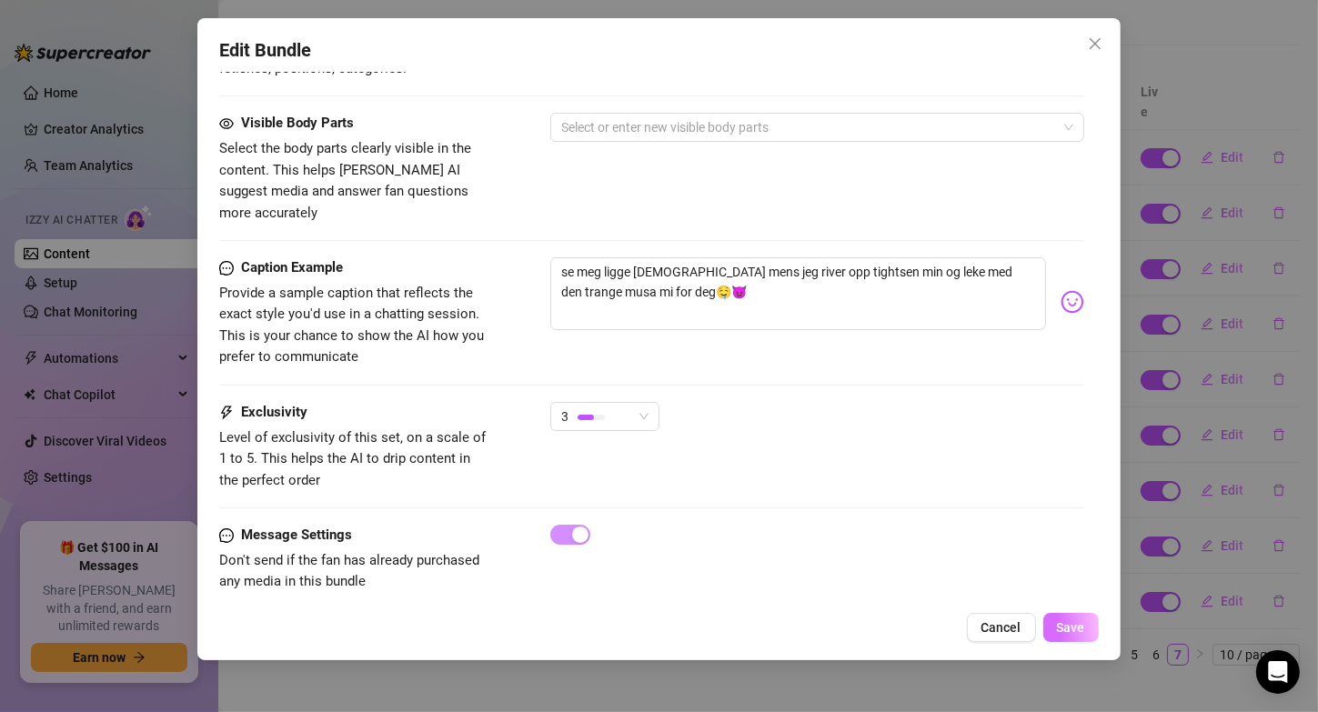
click at [1072, 627] on span "Save" at bounding box center [1071, 627] width 28 height 15
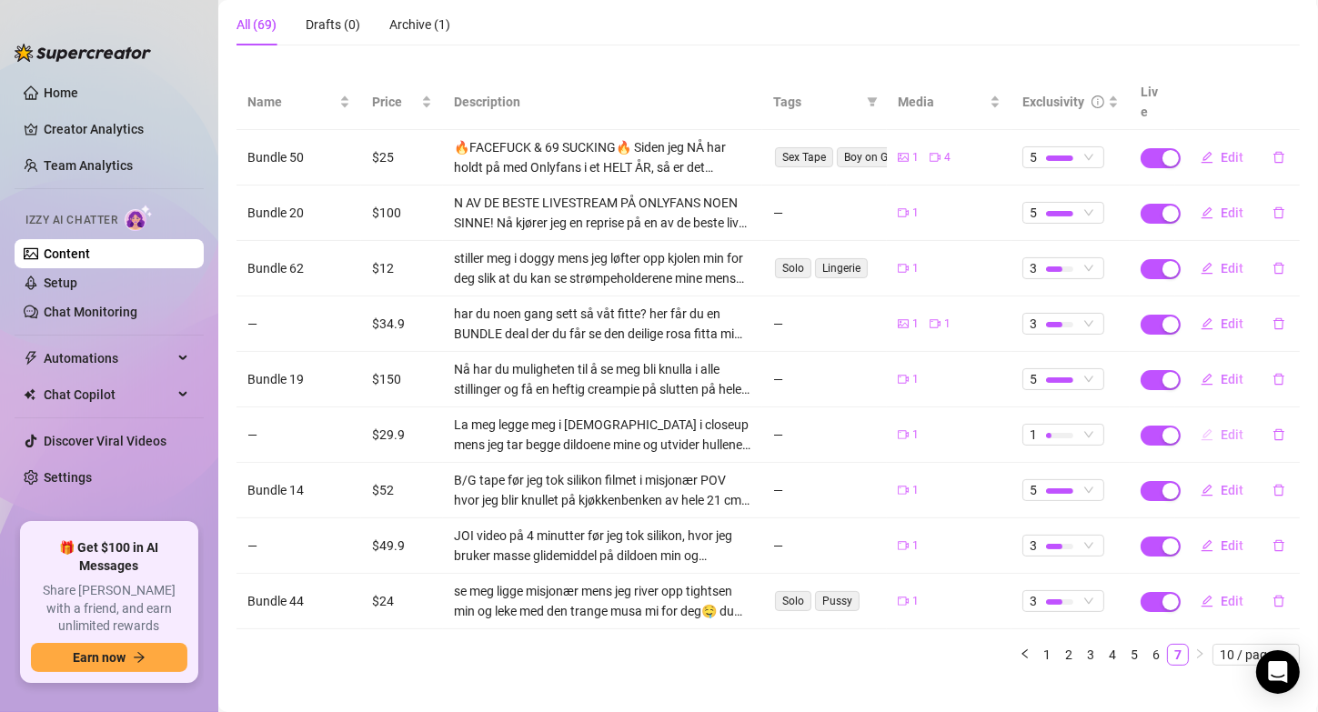
click at [1221, 428] on span "Edit" at bounding box center [1232, 435] width 23 height 15
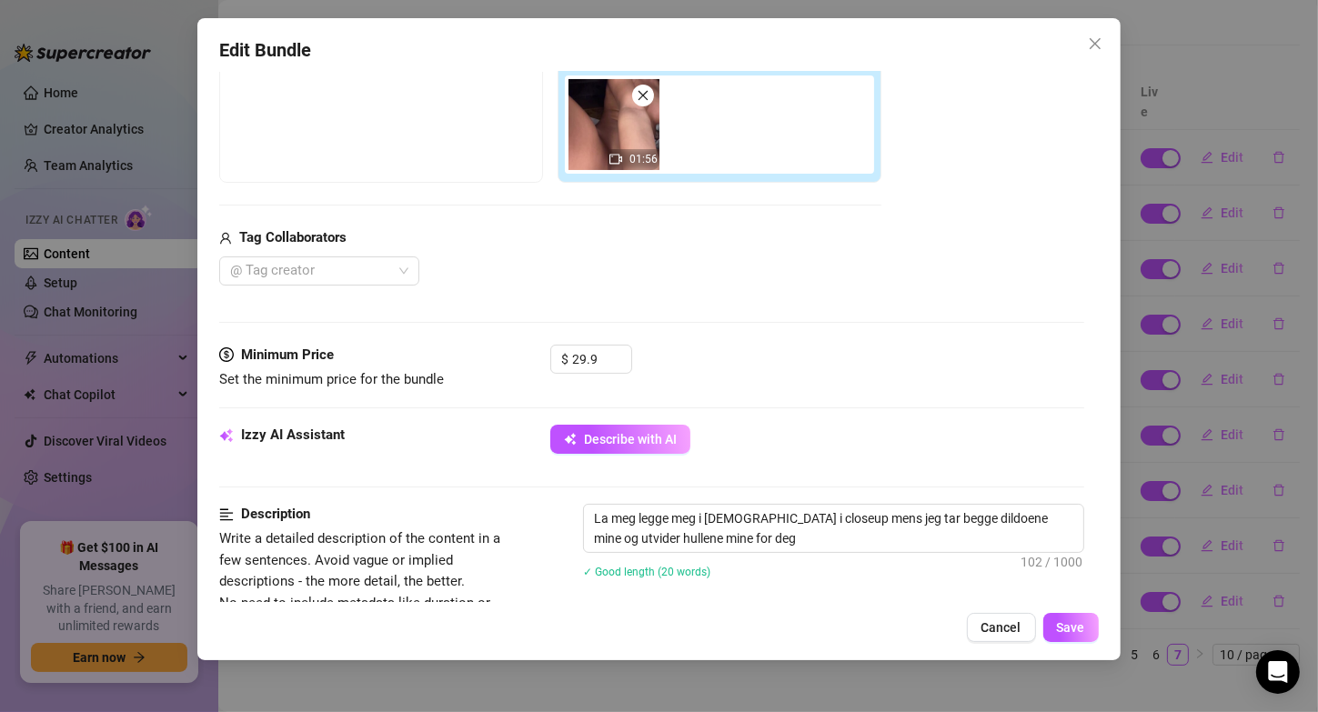
scroll to position [360, 0]
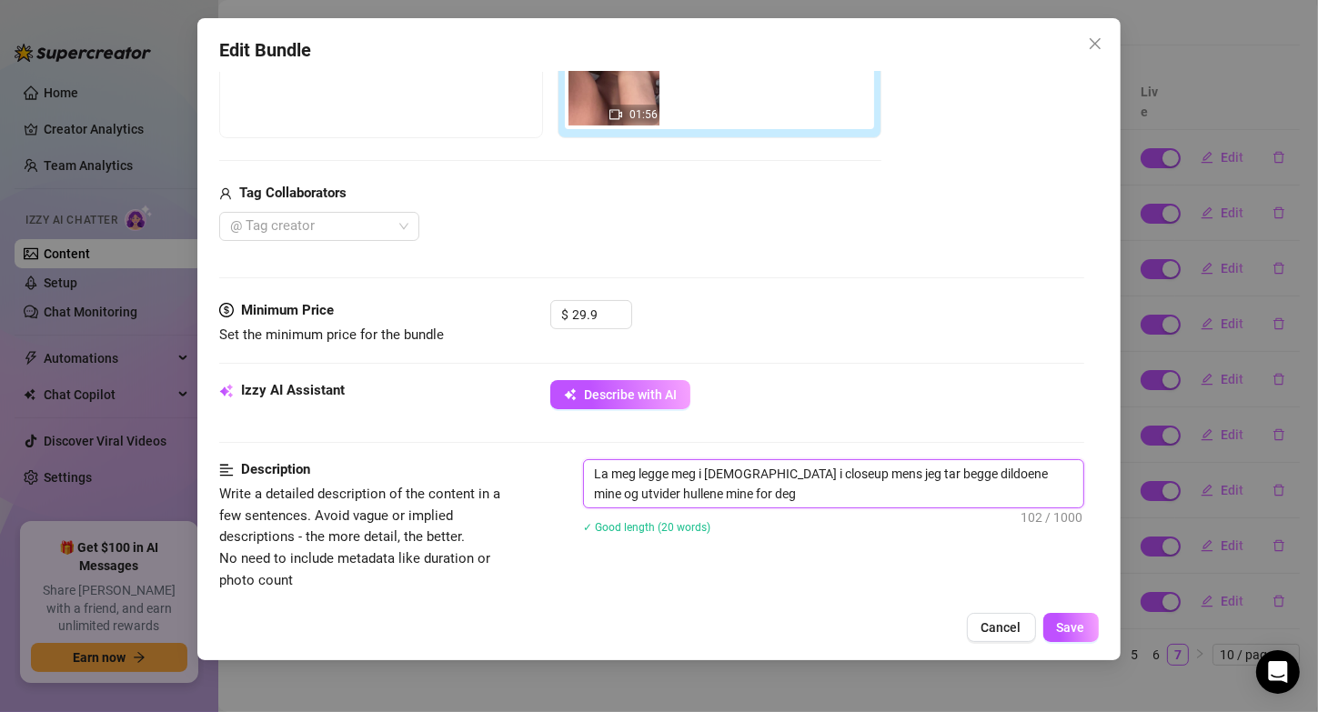
drag, startPoint x: 776, startPoint y: 499, endPoint x: 593, endPoint y: 493, distance: 182.9
click at [593, 493] on textarea "La meg legge meg i [DEMOGRAPHIC_DATA] i closeup mens jeg tar begge dildoene min…" at bounding box center [833, 483] width 498 height 47
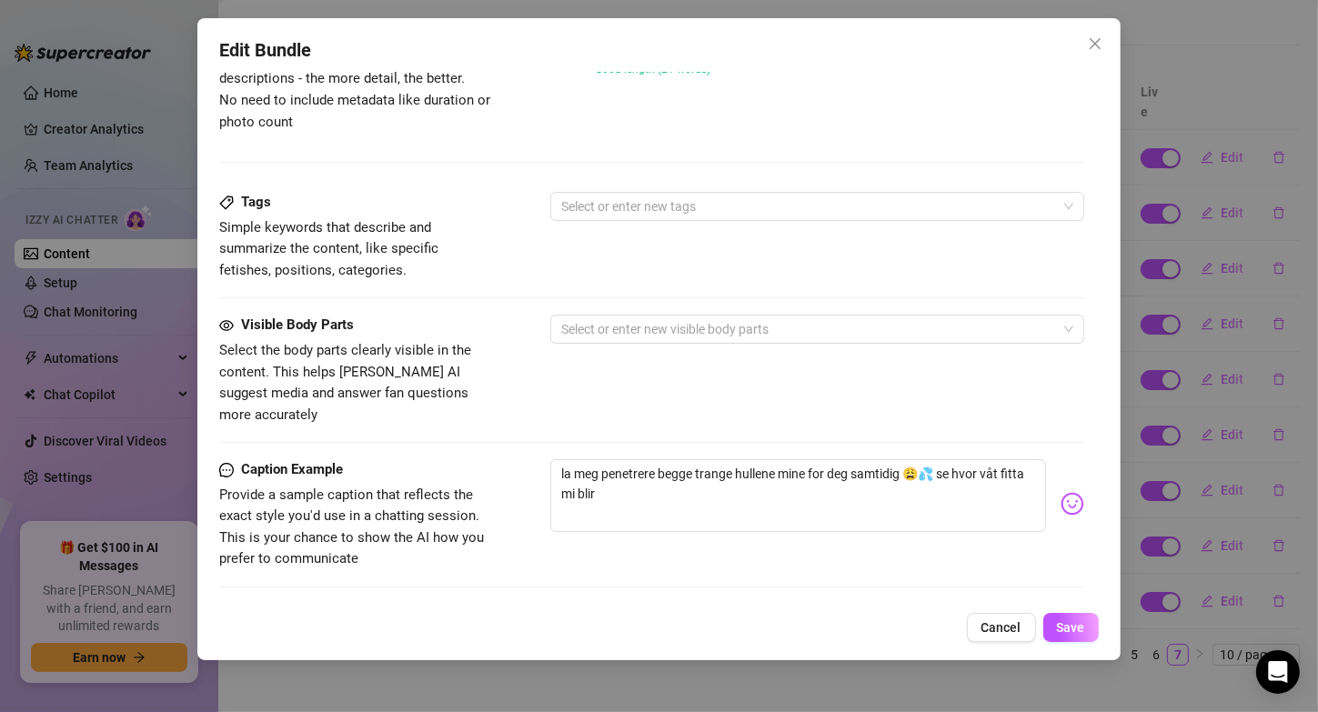
scroll to position [822, 0]
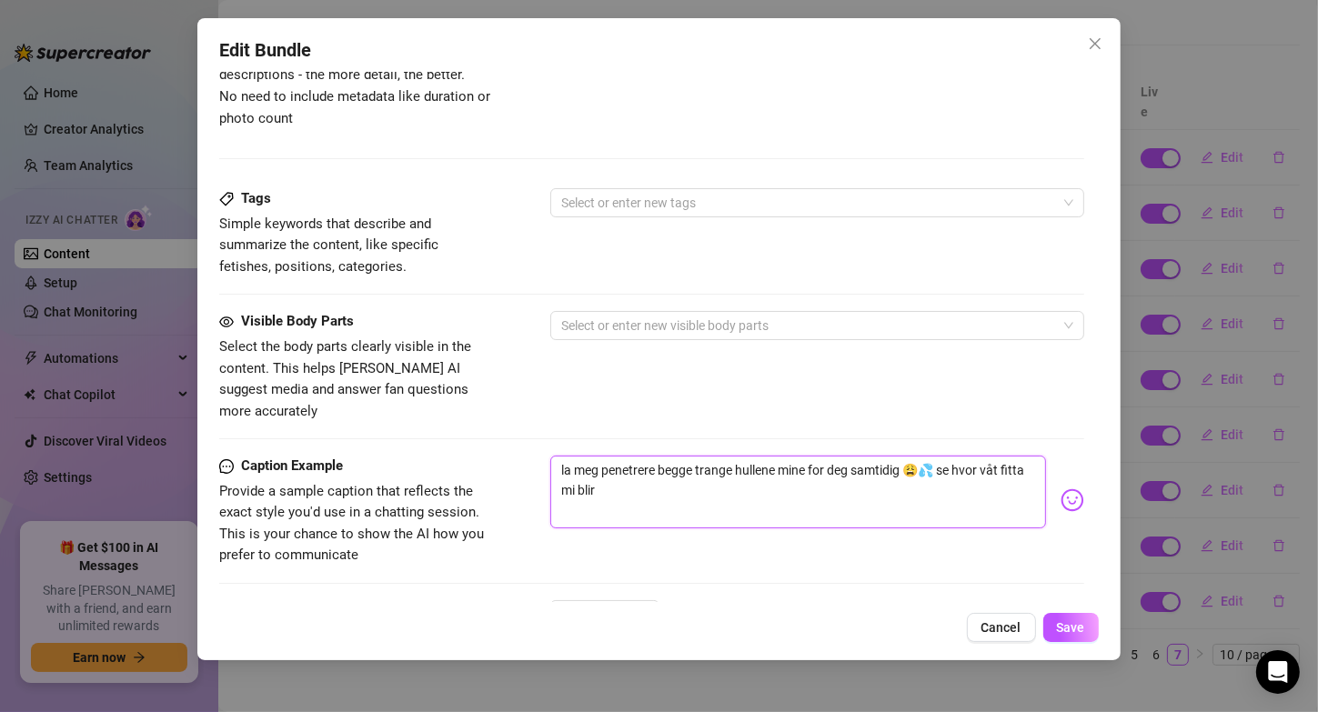
drag, startPoint x: 905, startPoint y: 446, endPoint x: 613, endPoint y: 437, distance: 292.1
click at [613, 456] on textarea "la meg penetrere begge trange hullene mine for deg samtidig 😩💦 se hvor våt fitt…" at bounding box center [797, 492] width 495 height 73
click at [988, 456] on textarea "la meg leke med meg selv med begge dildoene mine 😩💦 se hvor våt fitta mi blir" at bounding box center [797, 492] width 495 height 73
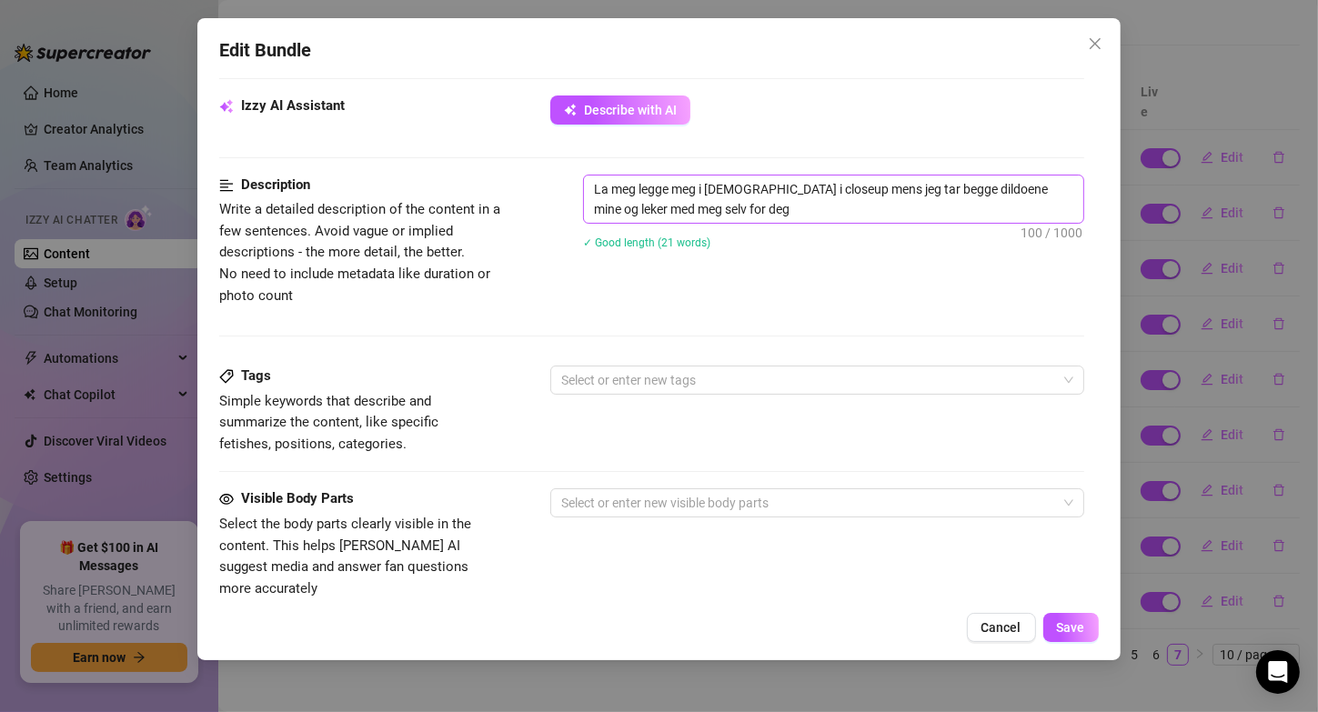
scroll to position [1021, 0]
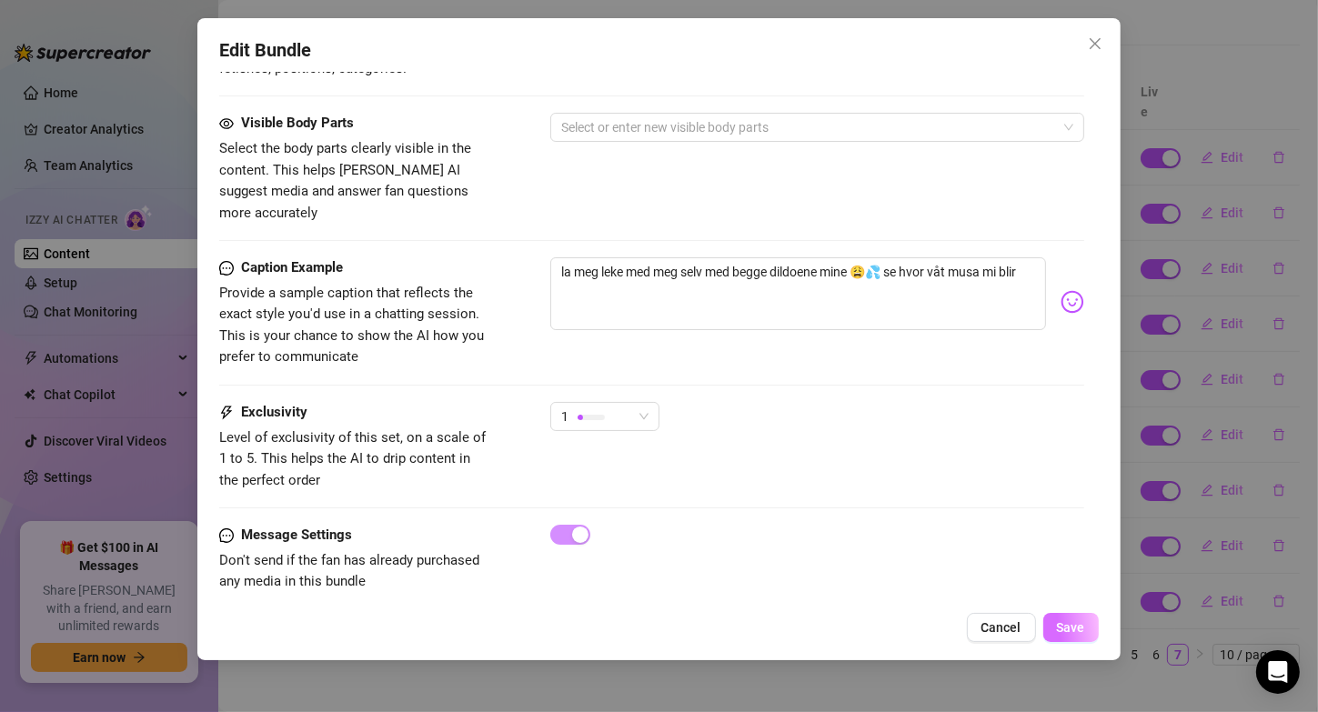
click at [1072, 632] on span "Save" at bounding box center [1071, 627] width 28 height 15
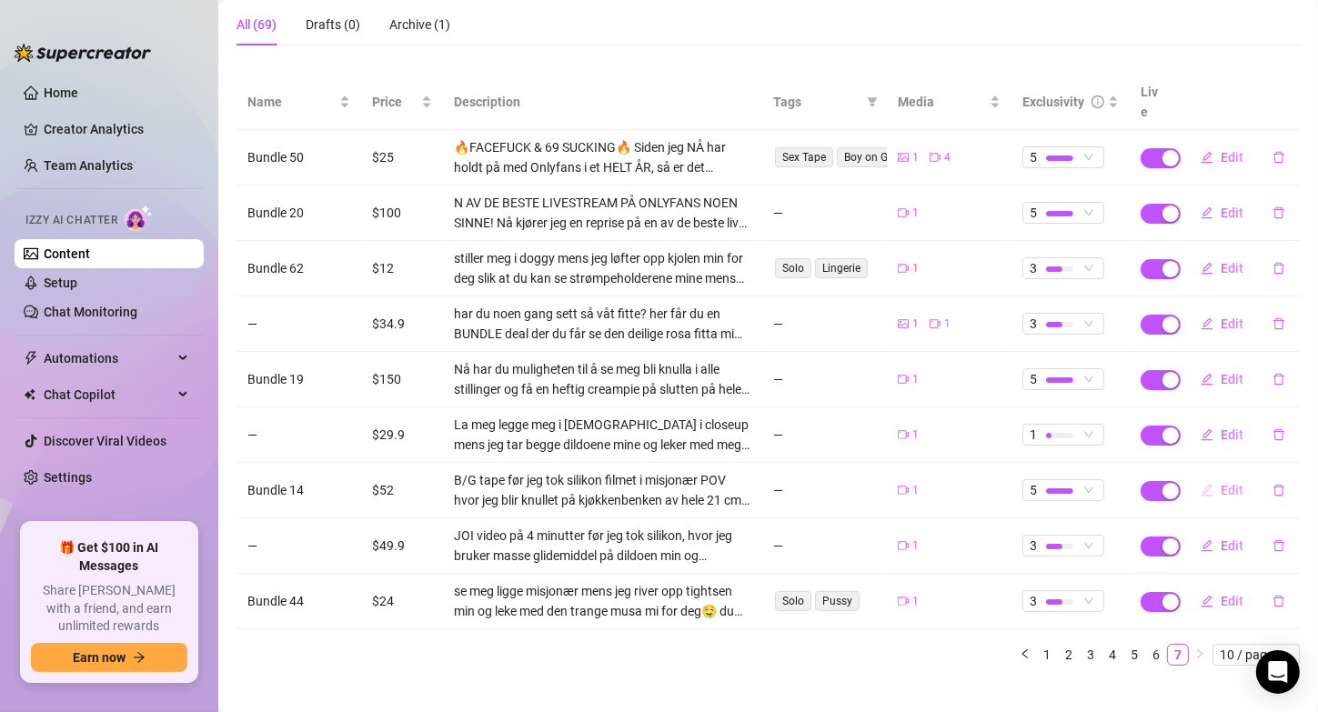
click at [1207, 476] on button "Edit" at bounding box center [1222, 490] width 72 height 29
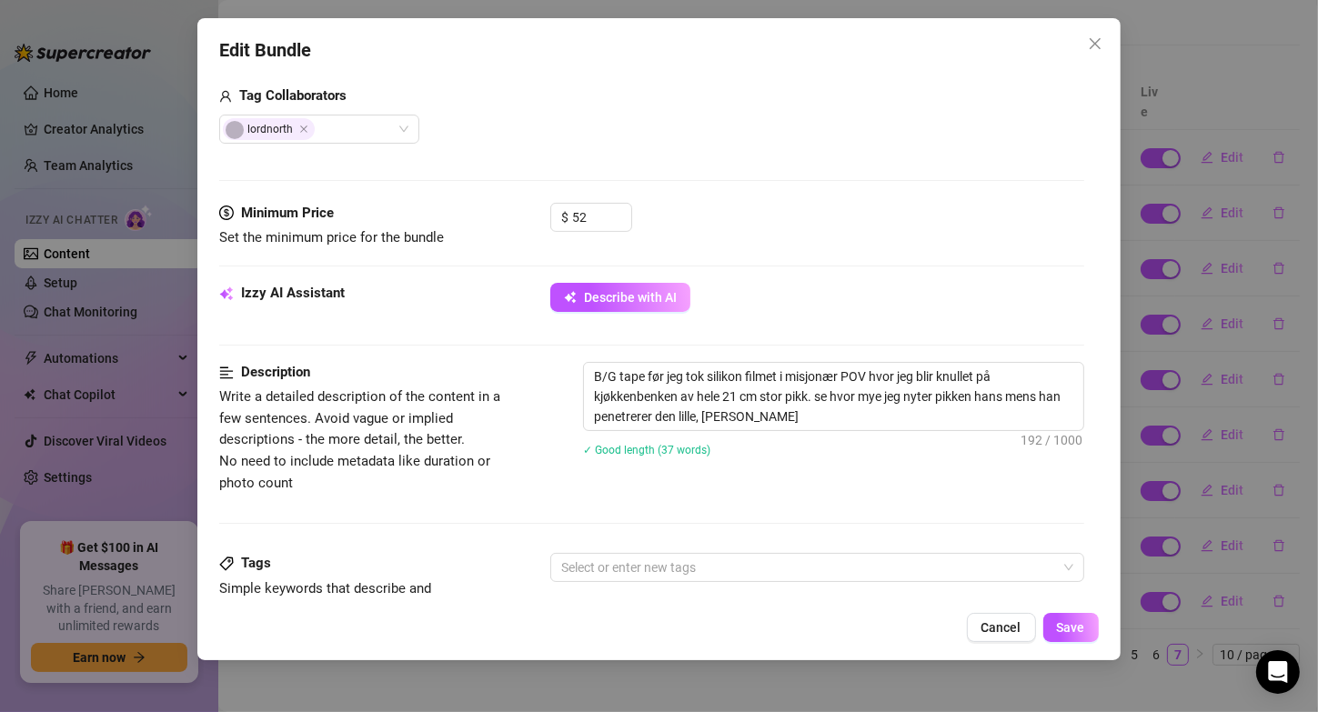
scroll to position [462, 0]
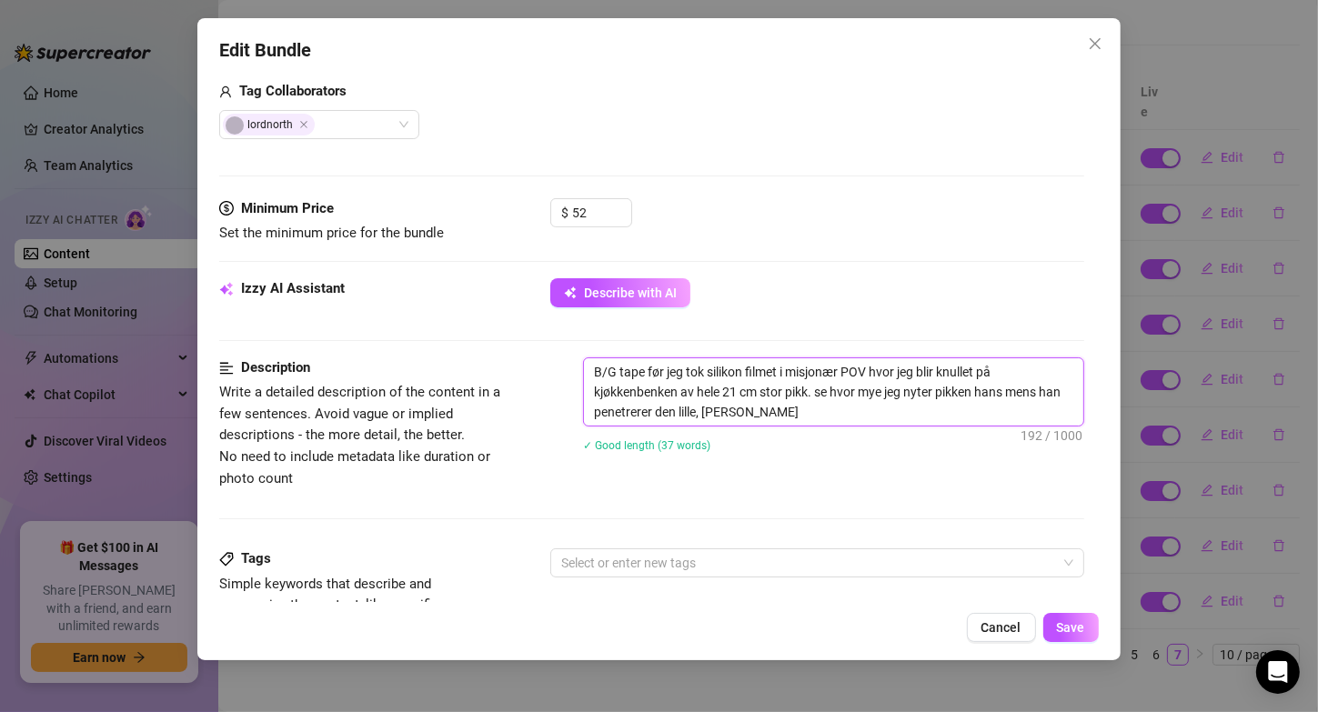
drag, startPoint x: 830, startPoint y: 411, endPoint x: 1009, endPoint y: 397, distance: 179.8
click at [1009, 397] on textarea "B/G tape før jeg tok silikon filmet i misjonær POV hvor jeg blir knullet på kjø…" at bounding box center [833, 391] width 498 height 67
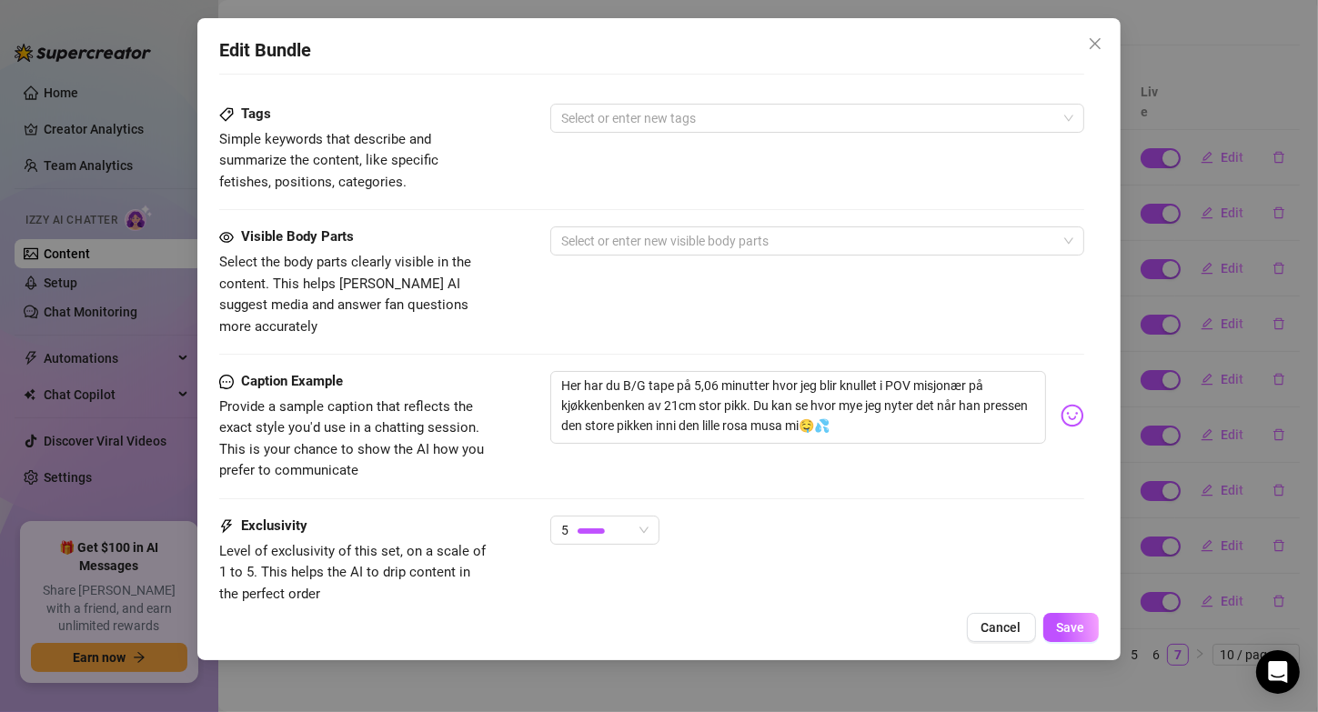
scroll to position [930, 0]
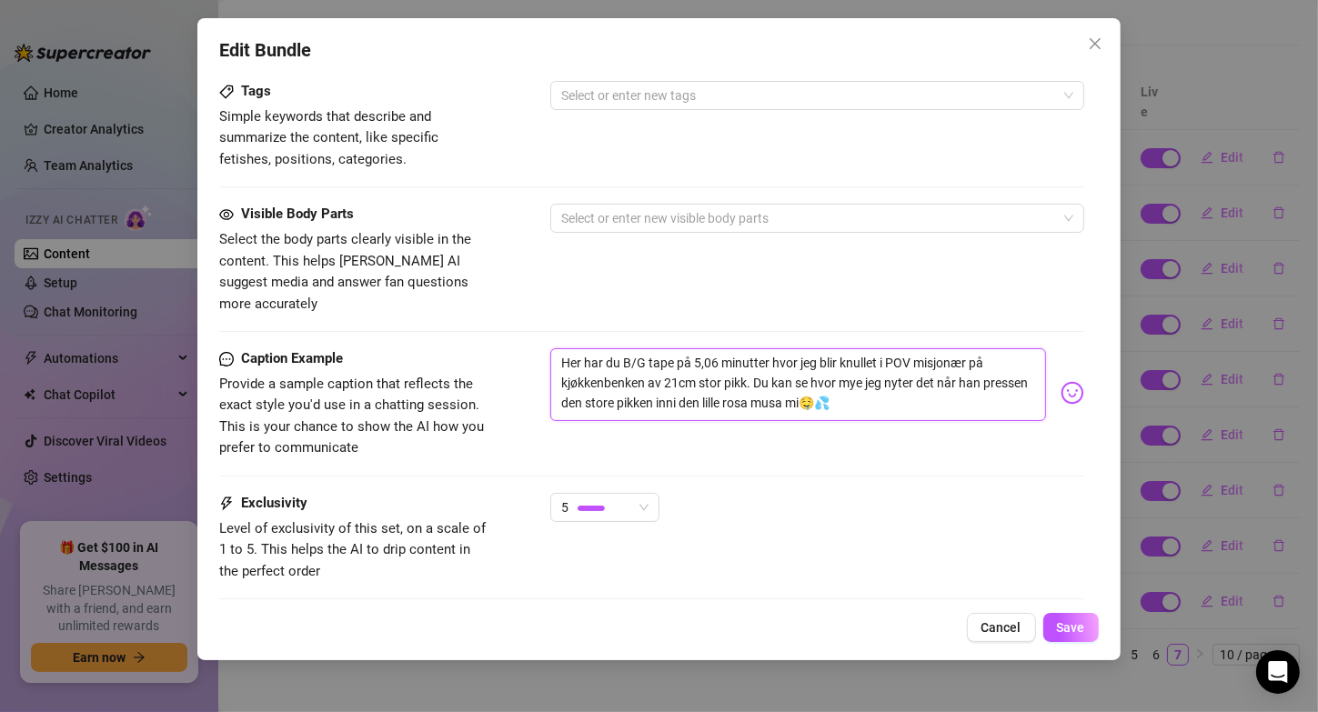
click at [725, 373] on textarea "Her har du B/G tape på 5,06 minutter hvor jeg blir knullet i POV misjonær på kj…" at bounding box center [797, 384] width 495 height 73
drag, startPoint x: 885, startPoint y: 380, endPoint x: 760, endPoint y: 377, distance: 125.6
click at [760, 377] on textarea "Her har du B/G tape på 5,06 minutter hvor jeg blir knullet i POV misjonær på kj…" at bounding box center [797, 384] width 495 height 73
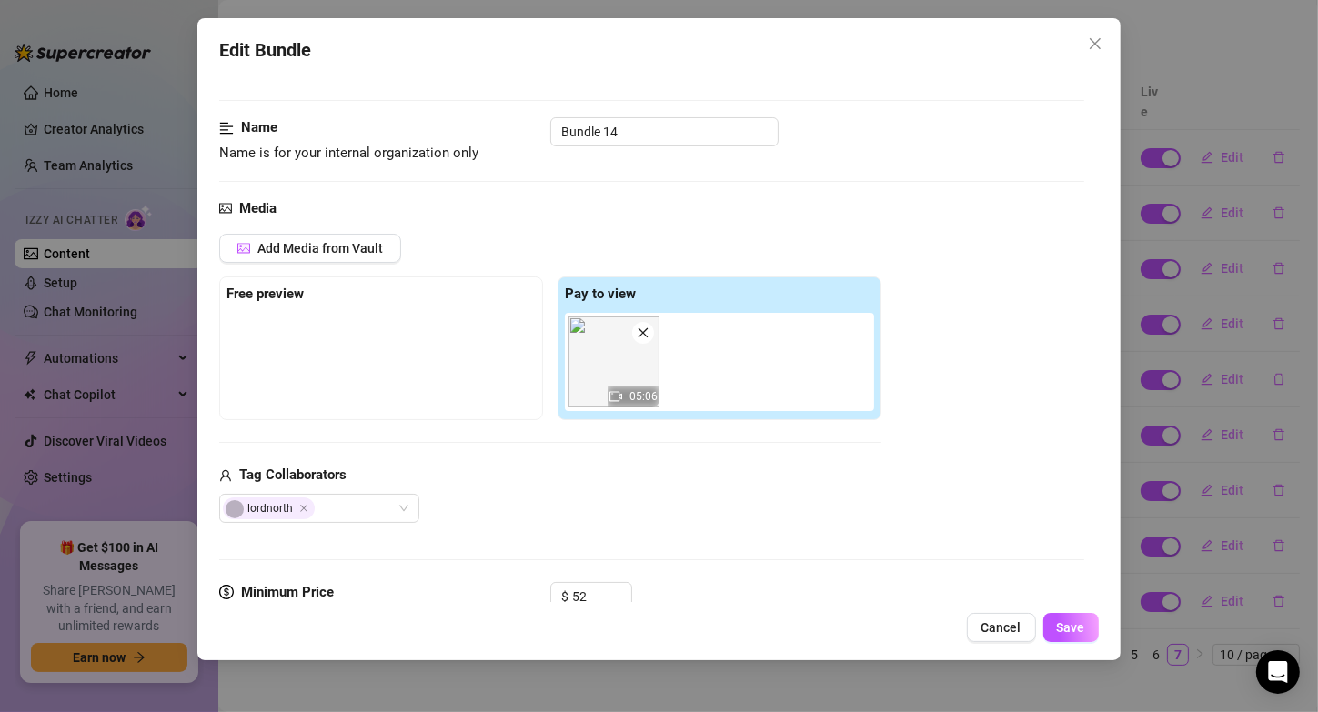
scroll to position [79, 0]
click at [1069, 628] on span "Save" at bounding box center [1071, 627] width 28 height 15
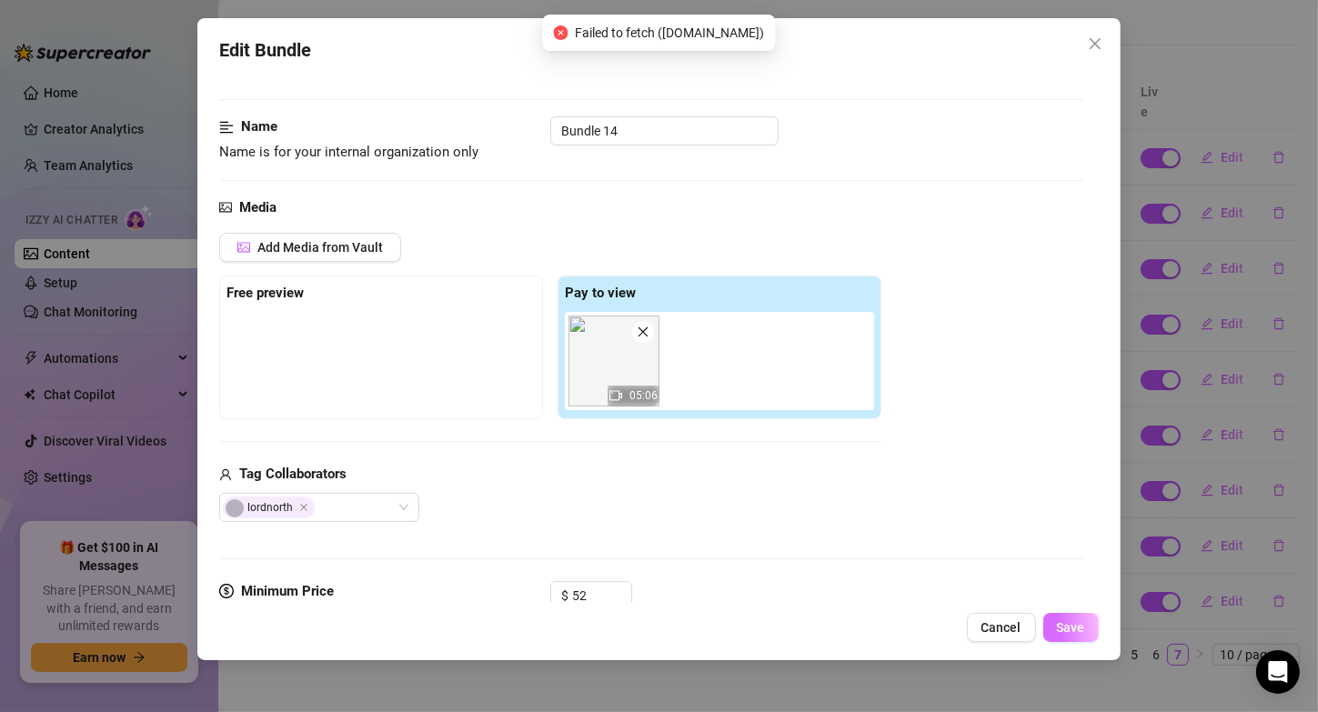
click at [1069, 628] on span "Save" at bounding box center [1071, 627] width 28 height 15
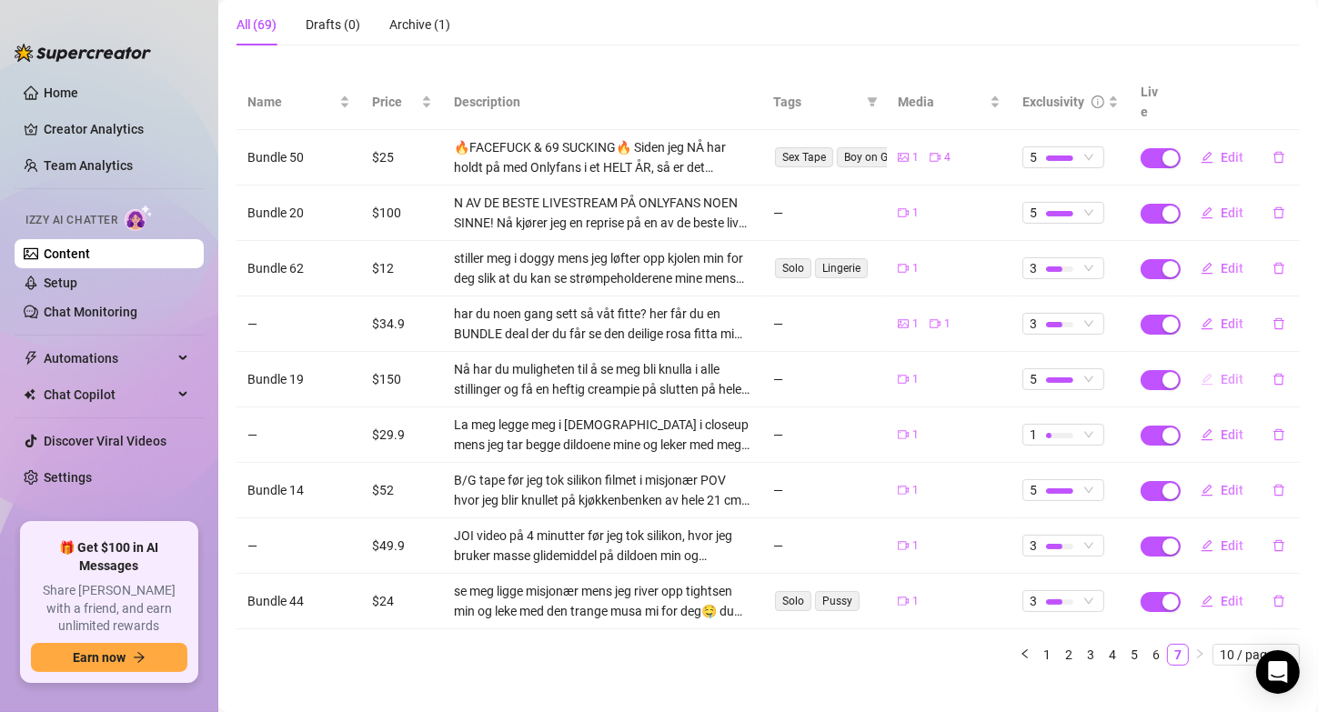
click at [1221, 372] on span "Edit" at bounding box center [1232, 379] width 23 height 15
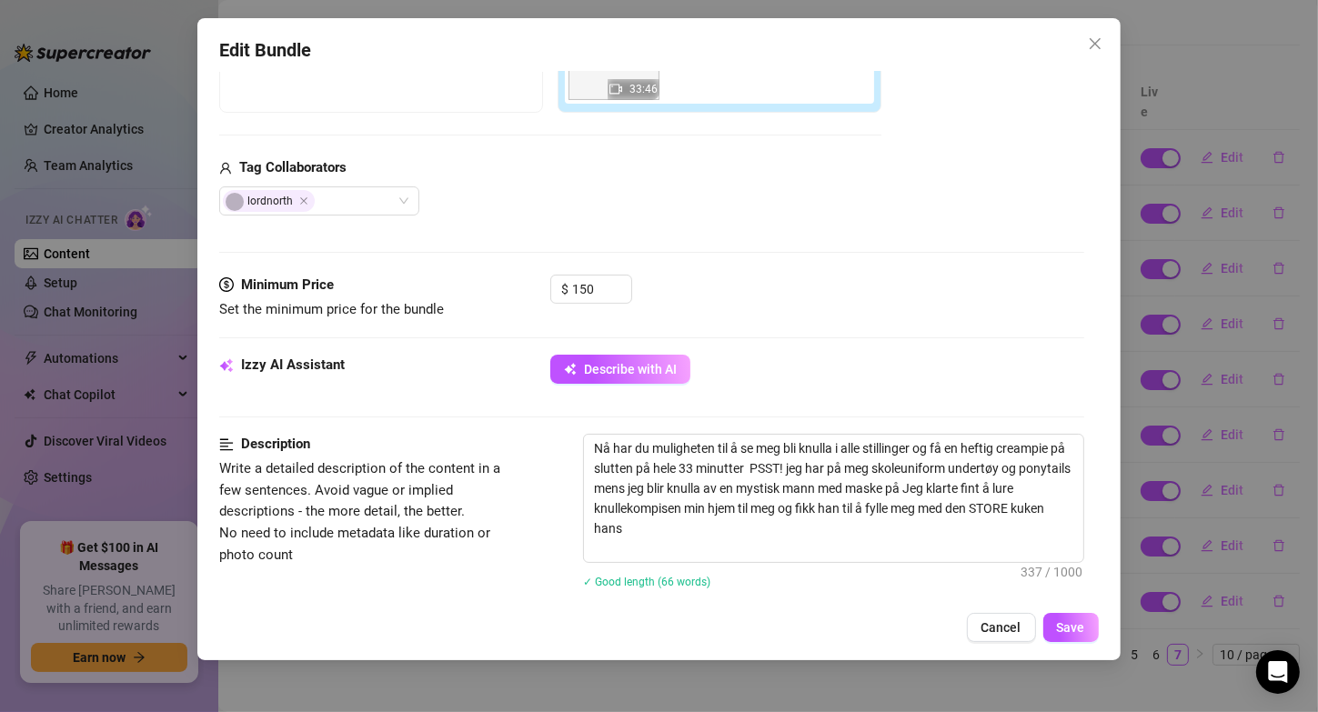
scroll to position [387, 0]
click at [849, 443] on textarea "Nå har du muligheten til å se meg bli knulla i alle stillinger og få en heftig …" at bounding box center [833, 496] width 498 height 127
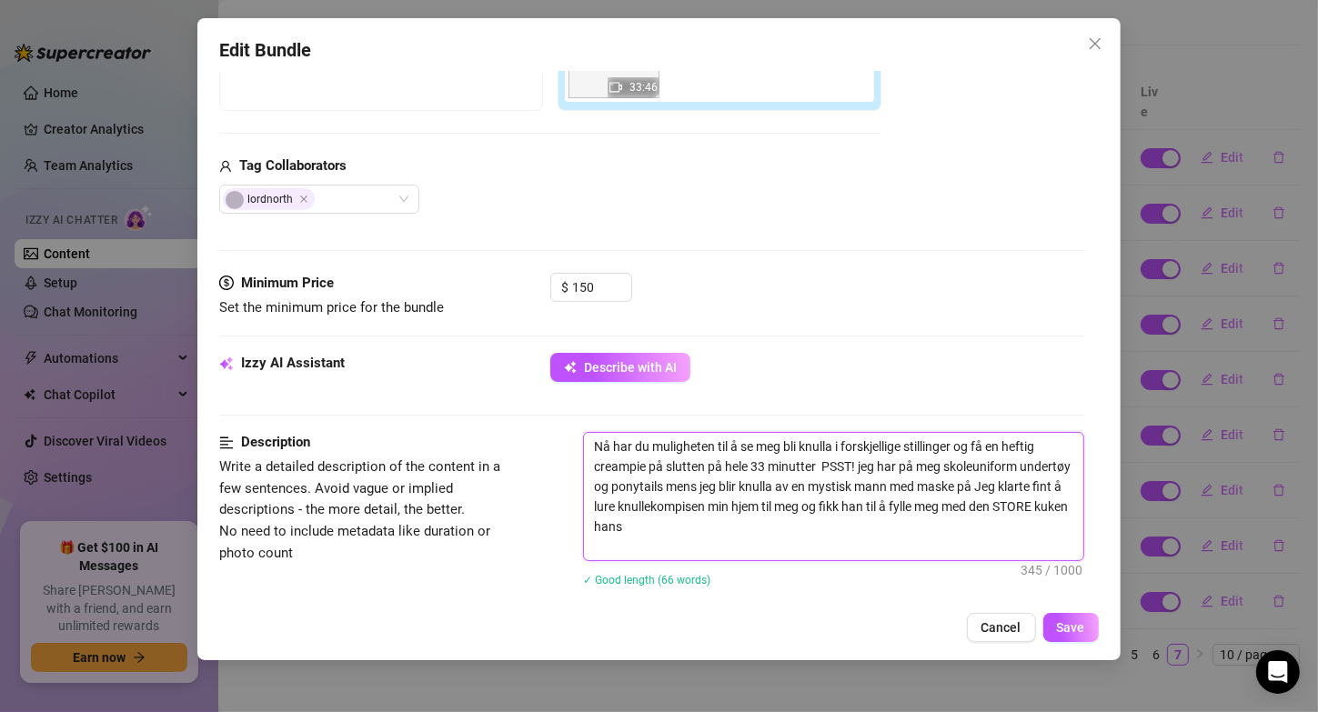
click at [591, 465] on textarea "Nå har du muligheten til å se meg bli knulla i forskjellige stillinger og få en…" at bounding box center [833, 496] width 498 height 127
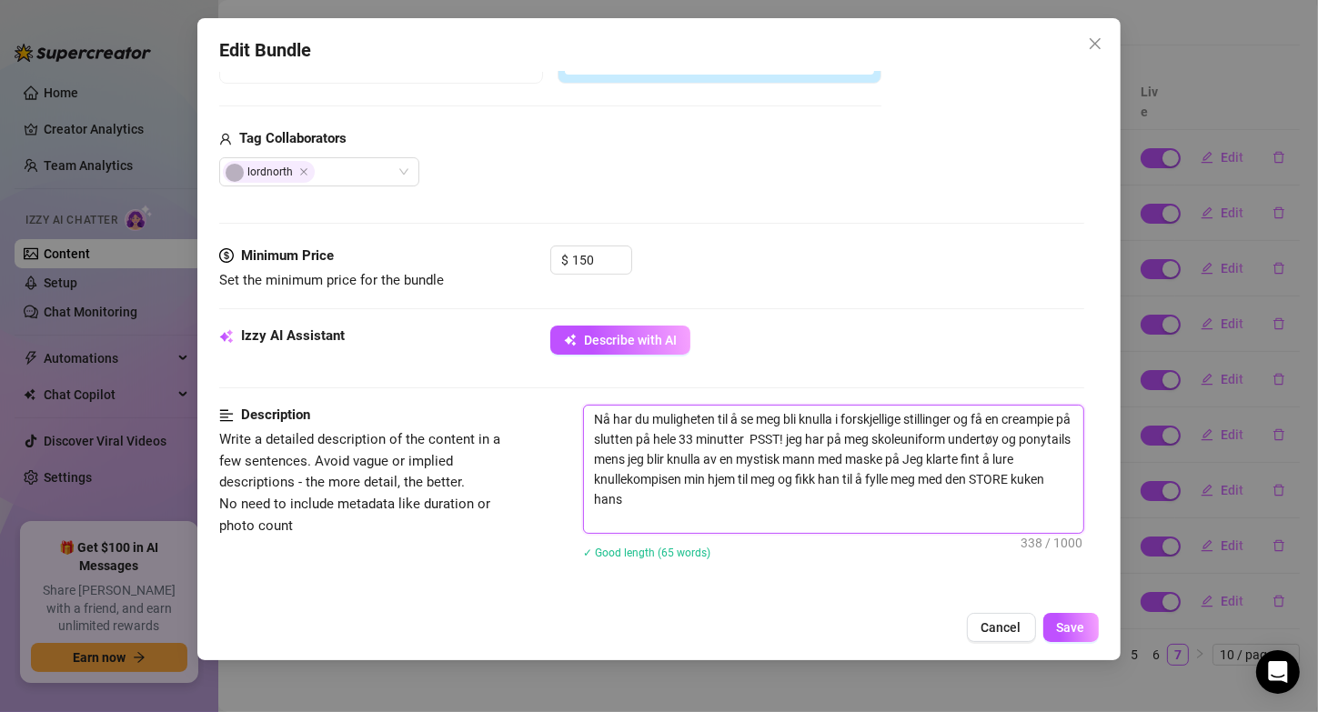
scroll to position [418, 0]
drag, startPoint x: 754, startPoint y: 493, endPoint x: 863, endPoint y: 436, distance: 123.3
click at [863, 436] on textarea "Nå har du muligheten til å se meg bli knulla i forskjellige stillinger og få en…" at bounding box center [833, 466] width 498 height 127
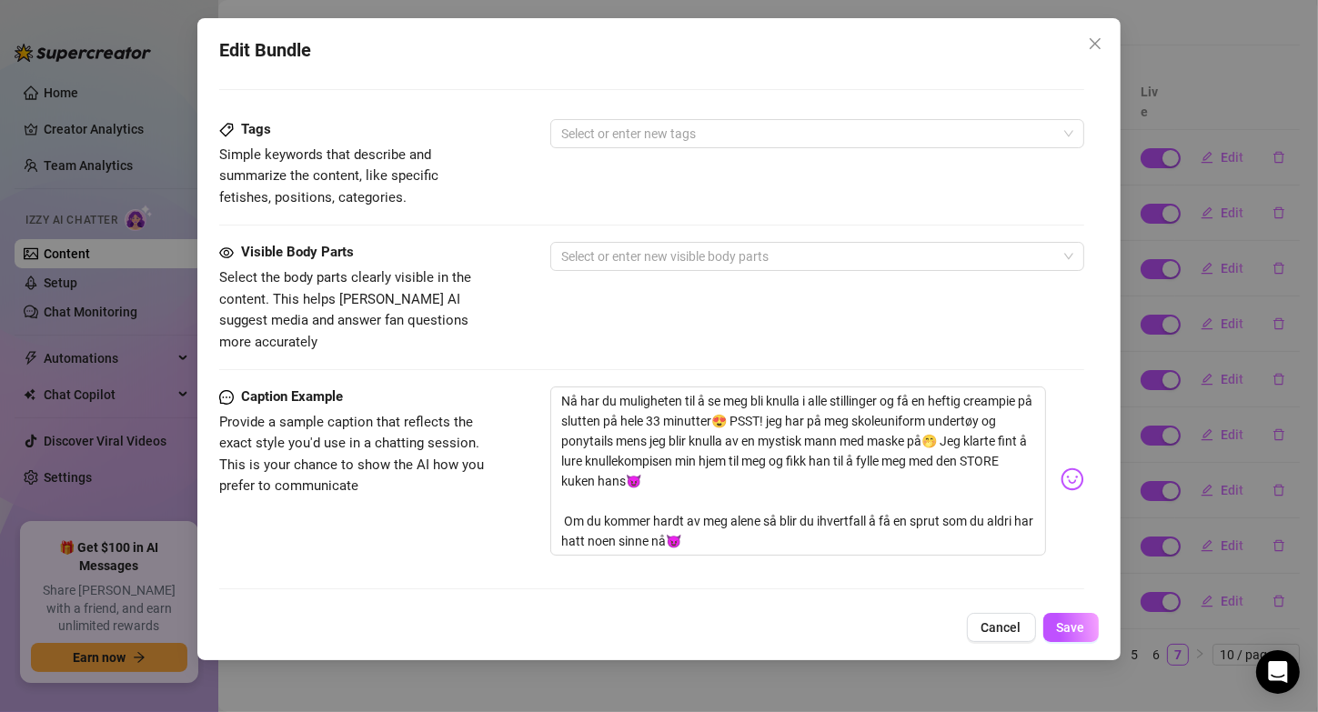
scroll to position [1066, 0]
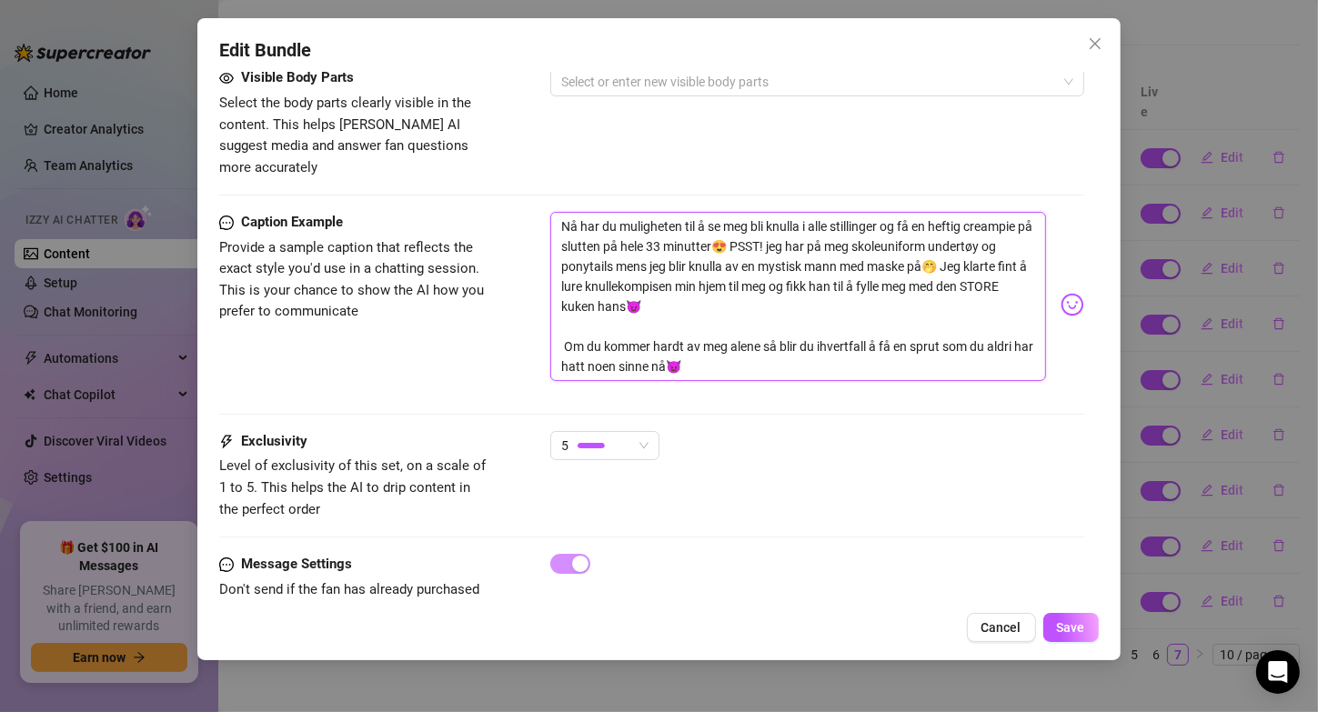
click at [833, 212] on textarea "Nå har du muligheten til å se meg bli knulla i alle stillinger og få en heftig …" at bounding box center [797, 296] width 495 height 169
click at [557, 224] on textarea "Nå har du muligheten til å se meg bli knulla i forskjellige stillinger og få en…" at bounding box center [797, 296] width 495 height 169
drag, startPoint x: 743, startPoint y: 285, endPoint x: 810, endPoint y: 217, distance: 95.2
click at [810, 217] on textarea "Nå har du muligheten til å se meg bli knulla i forskjellige stillinger og få en…" at bounding box center [797, 296] width 495 height 169
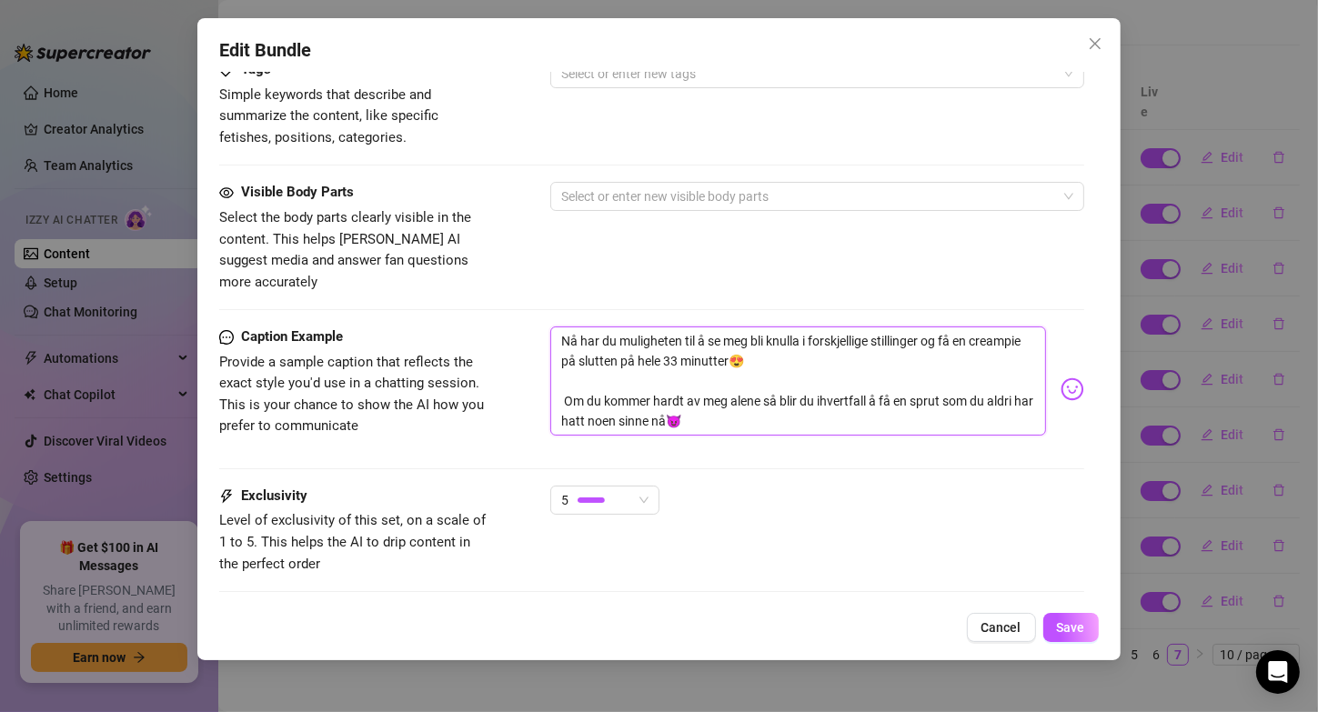
scroll to position [569, 0]
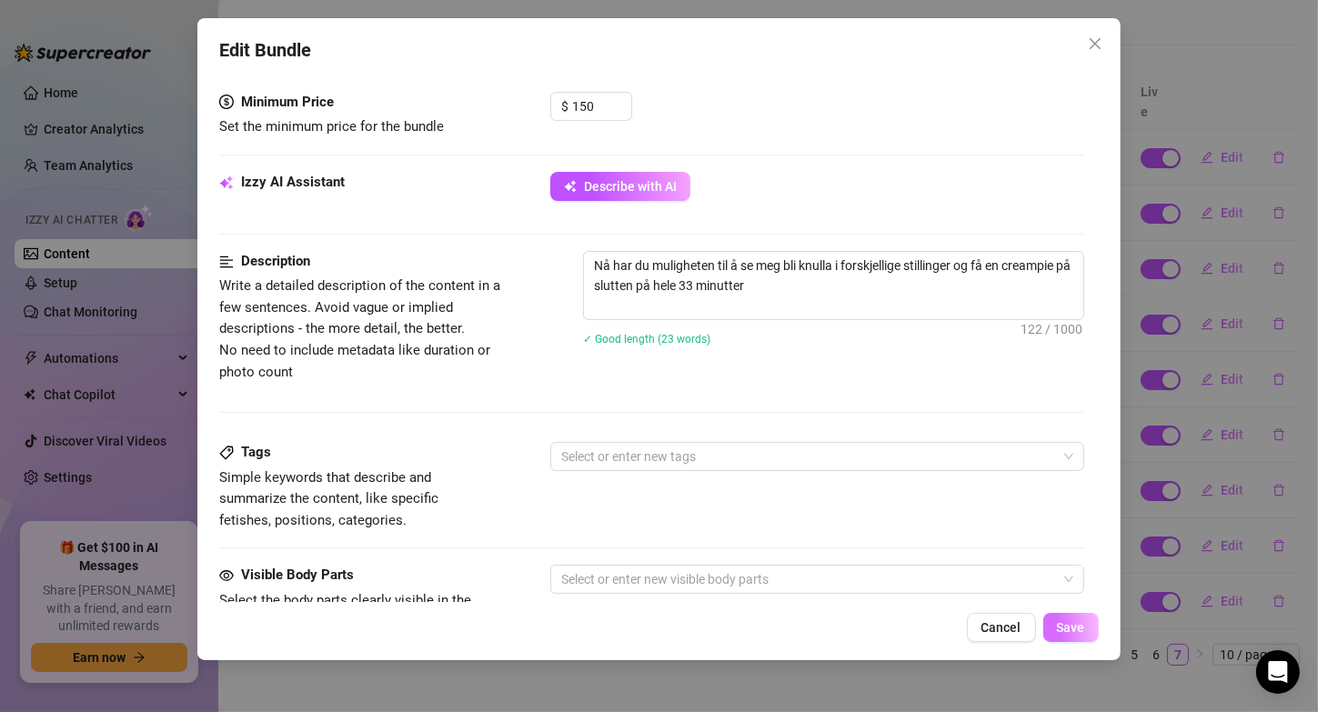
click at [1069, 631] on span "Save" at bounding box center [1071, 627] width 28 height 15
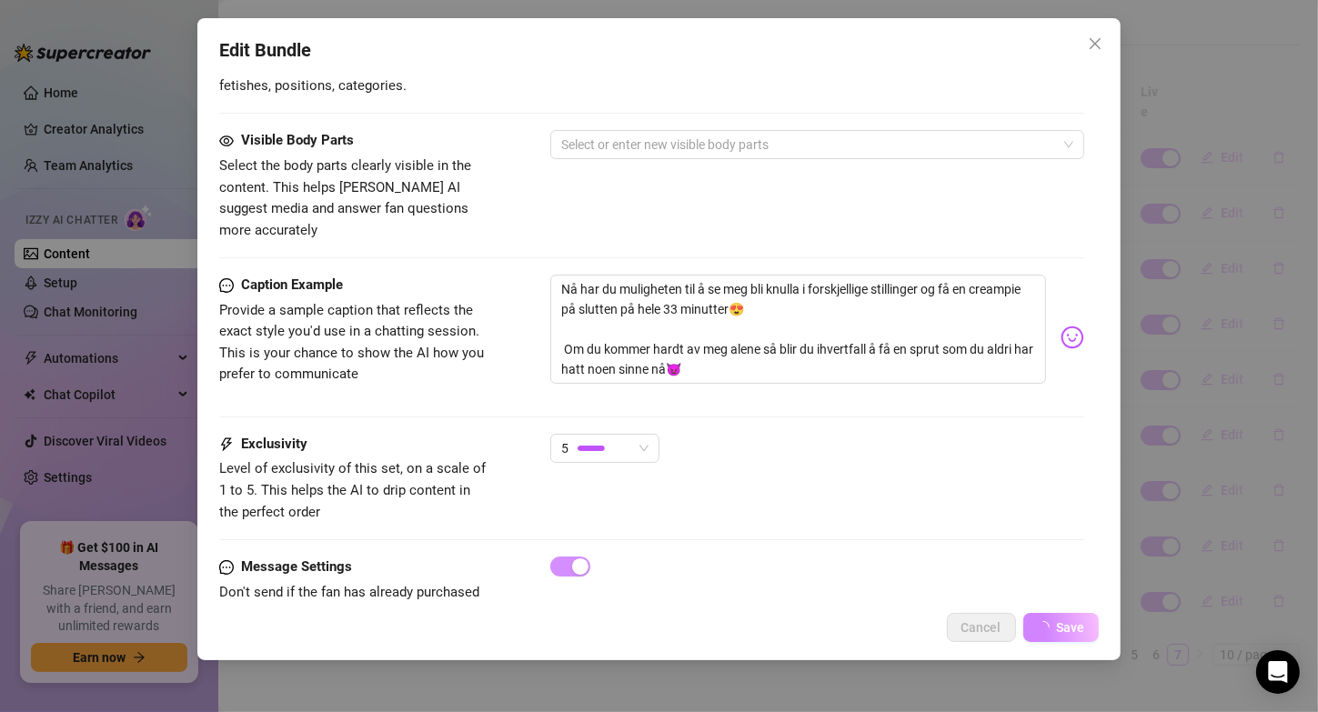
scroll to position [1034, 0]
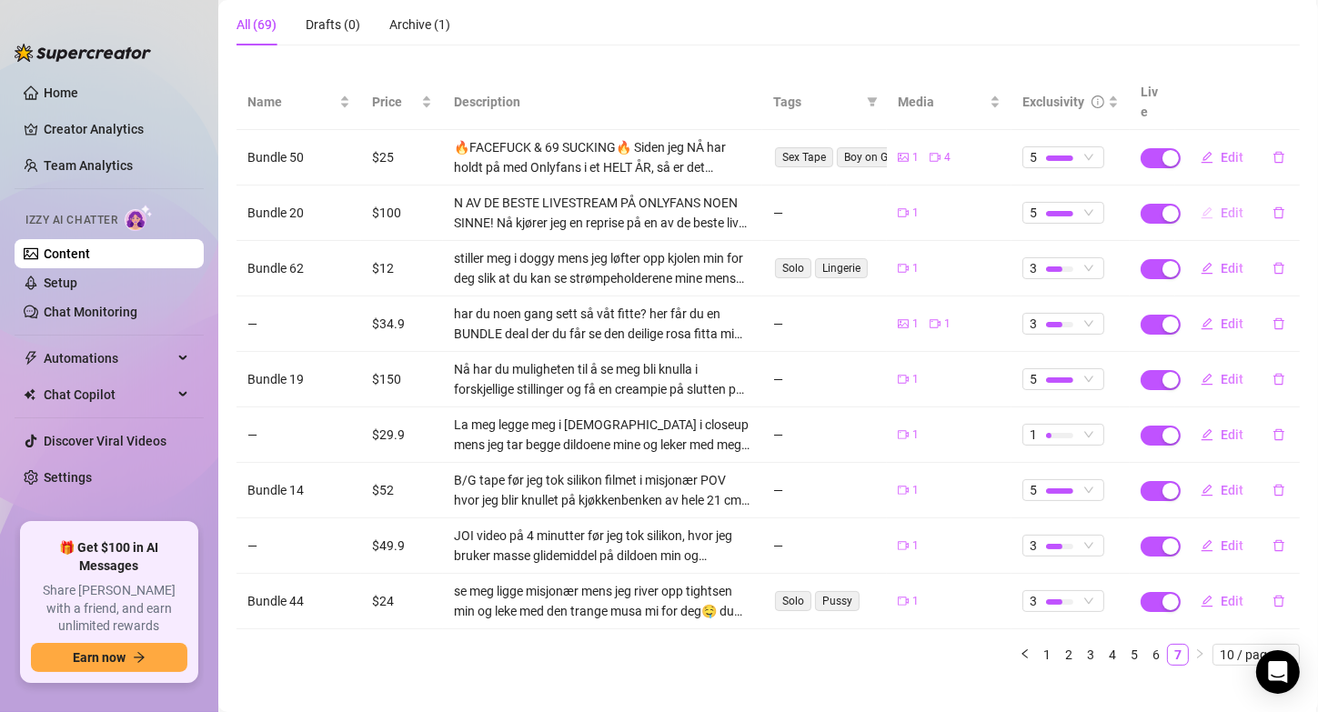
click at [1198, 198] on button "Edit" at bounding box center [1222, 212] width 72 height 29
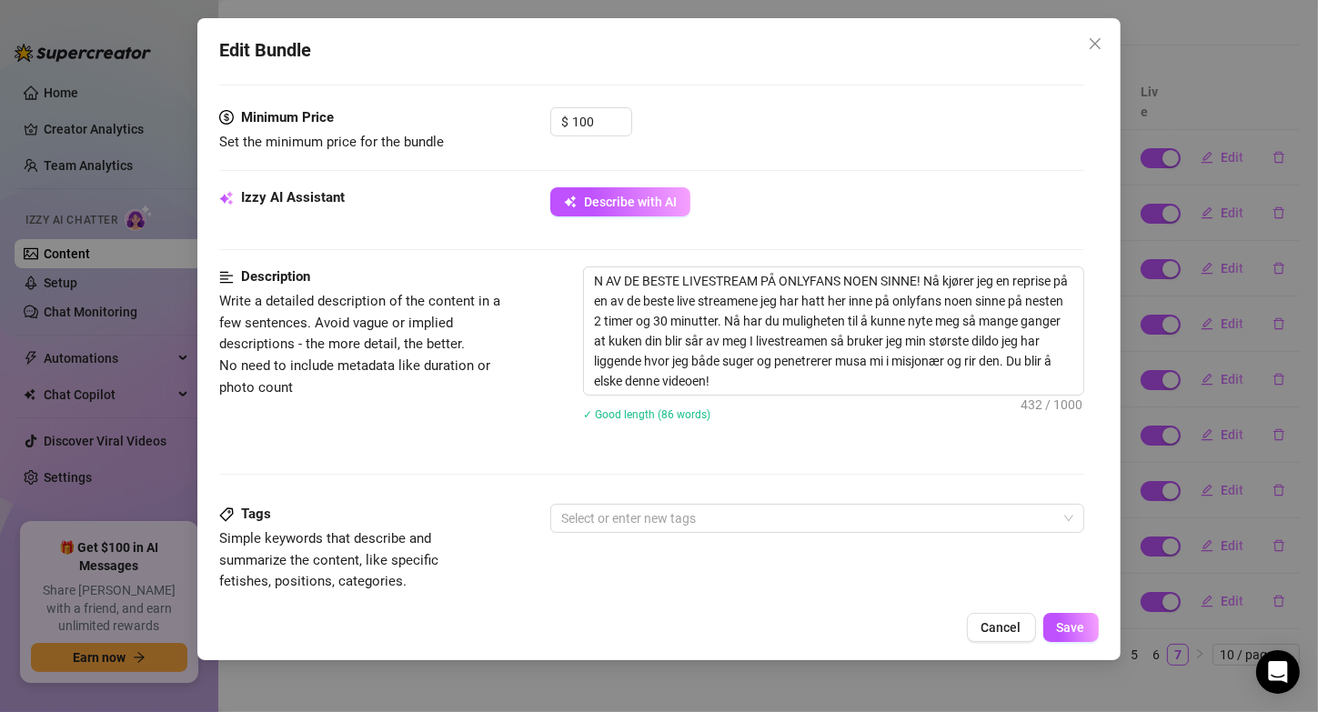
scroll to position [554, 0]
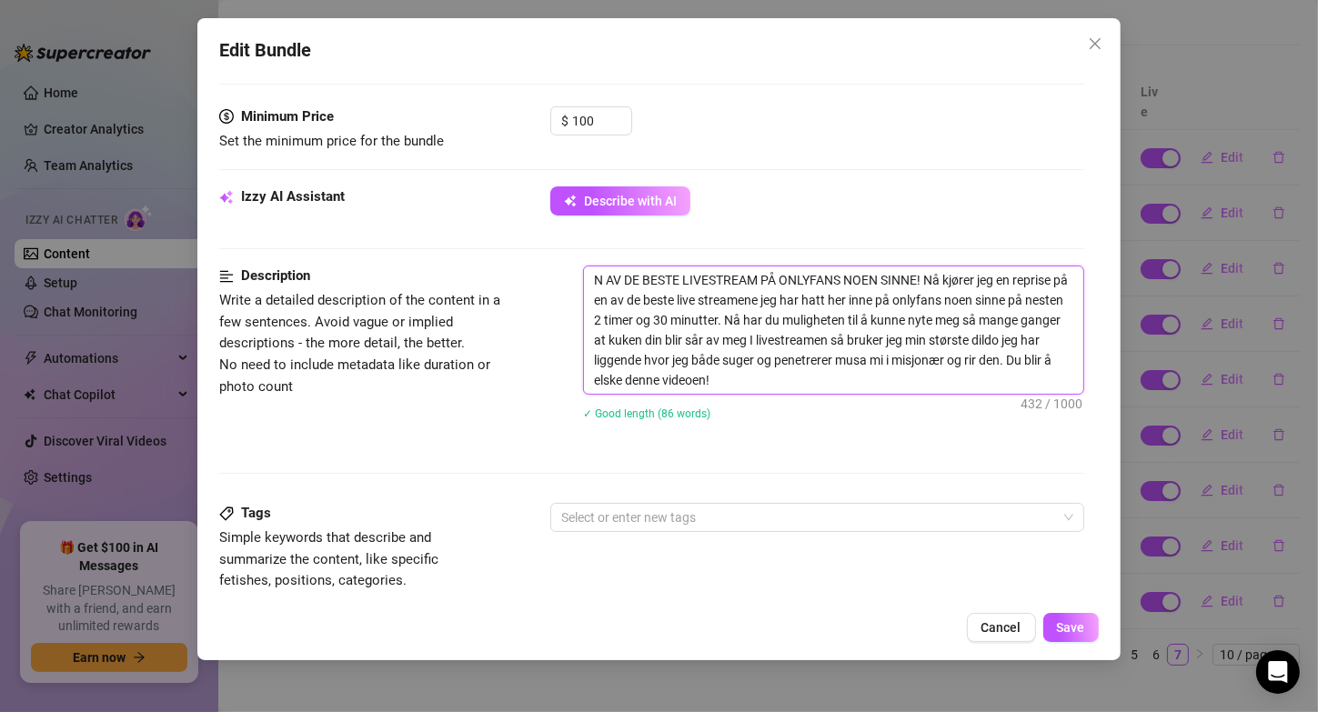
click at [598, 269] on textarea "N AV DE BESTE LIVESTREAM PÅ ONLYFANS NOEN SINNE! Nå kjører jeg en reprise på en…" at bounding box center [833, 330] width 498 height 127
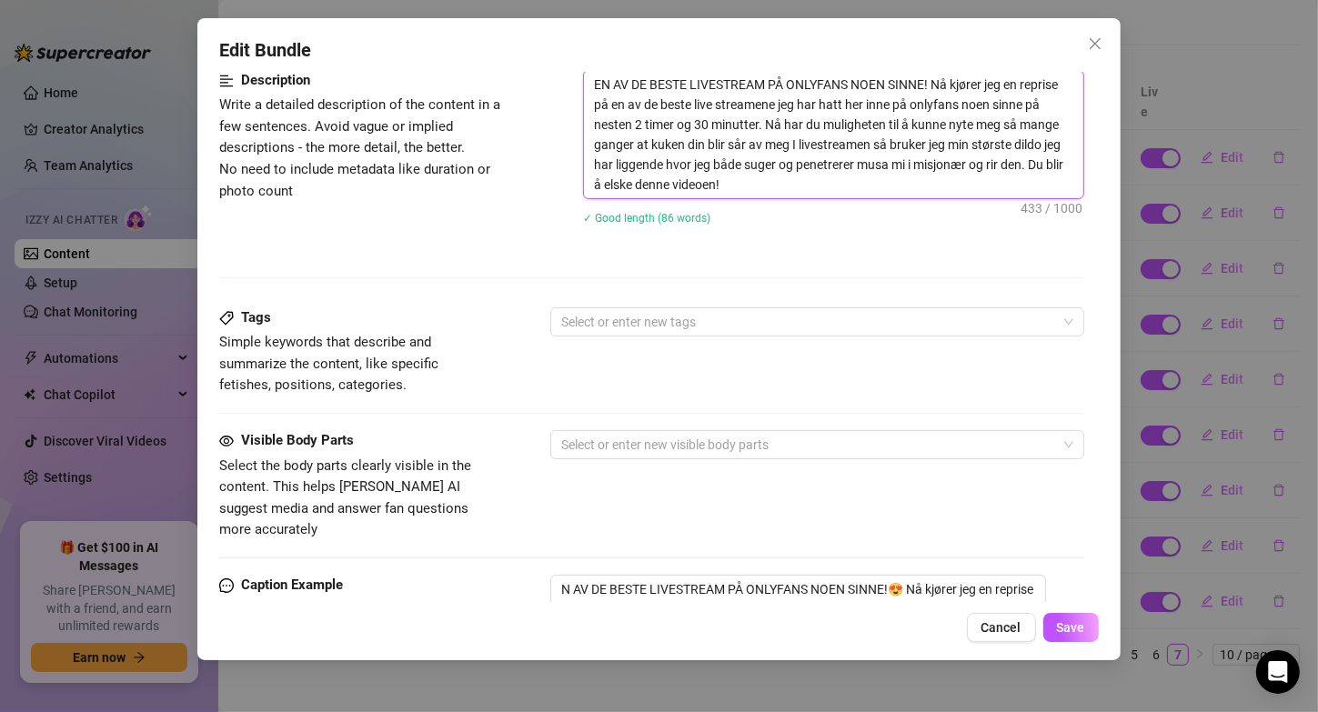
scroll to position [751, 0]
click at [746, 138] on textarea "EN AV DE BESTE LIVESTREAM PÅ ONLYFANS NOEN SINNE! Nå kjører jeg en reprise på e…" at bounding box center [833, 132] width 498 height 127
click at [746, 144] on textarea "EN AV DE BESTE LIVESTREAM PÅ ONLYFANS NOEN SINNE! Nå kjører jeg en reprise på e…" at bounding box center [833, 132] width 498 height 127
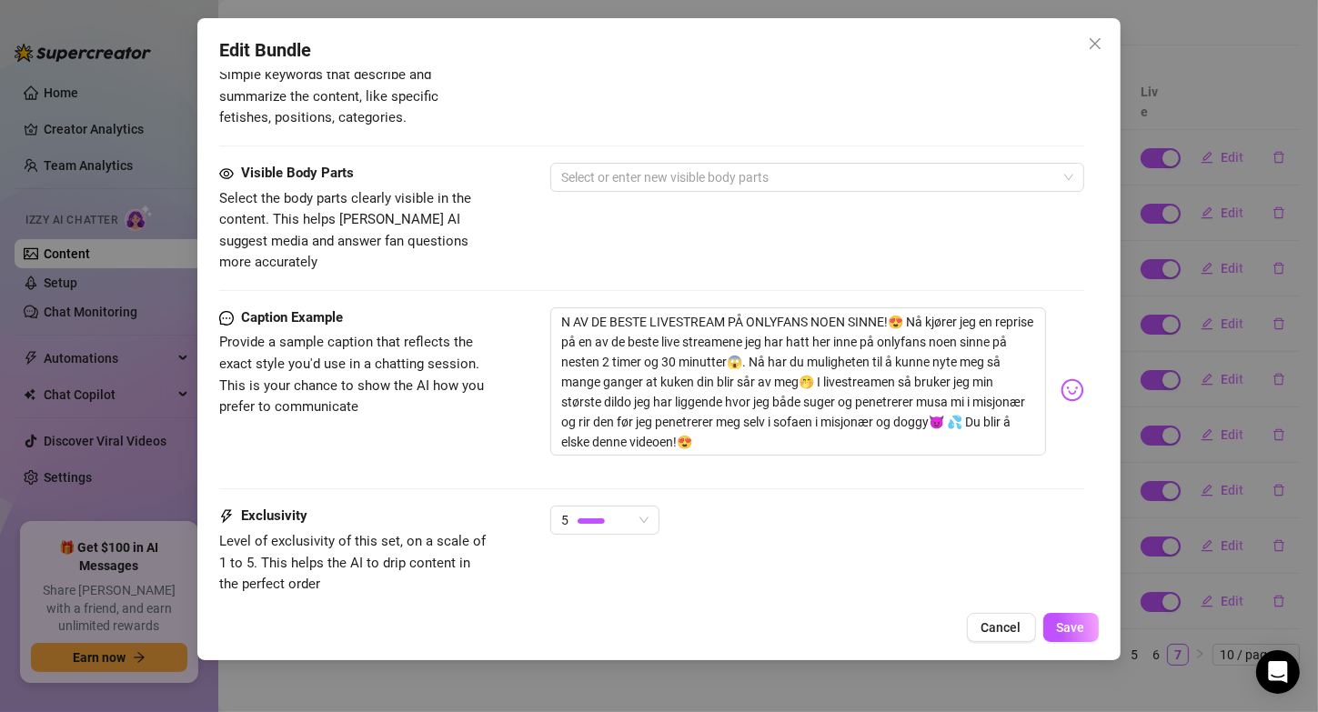
scroll to position [1018, 0]
click at [740, 357] on textarea "N AV DE BESTE LIVESTREAM PÅ ONLYFANS NOEN SINNE!😍 Nå kjører jeg en reprise på e…" at bounding box center [797, 381] width 495 height 149
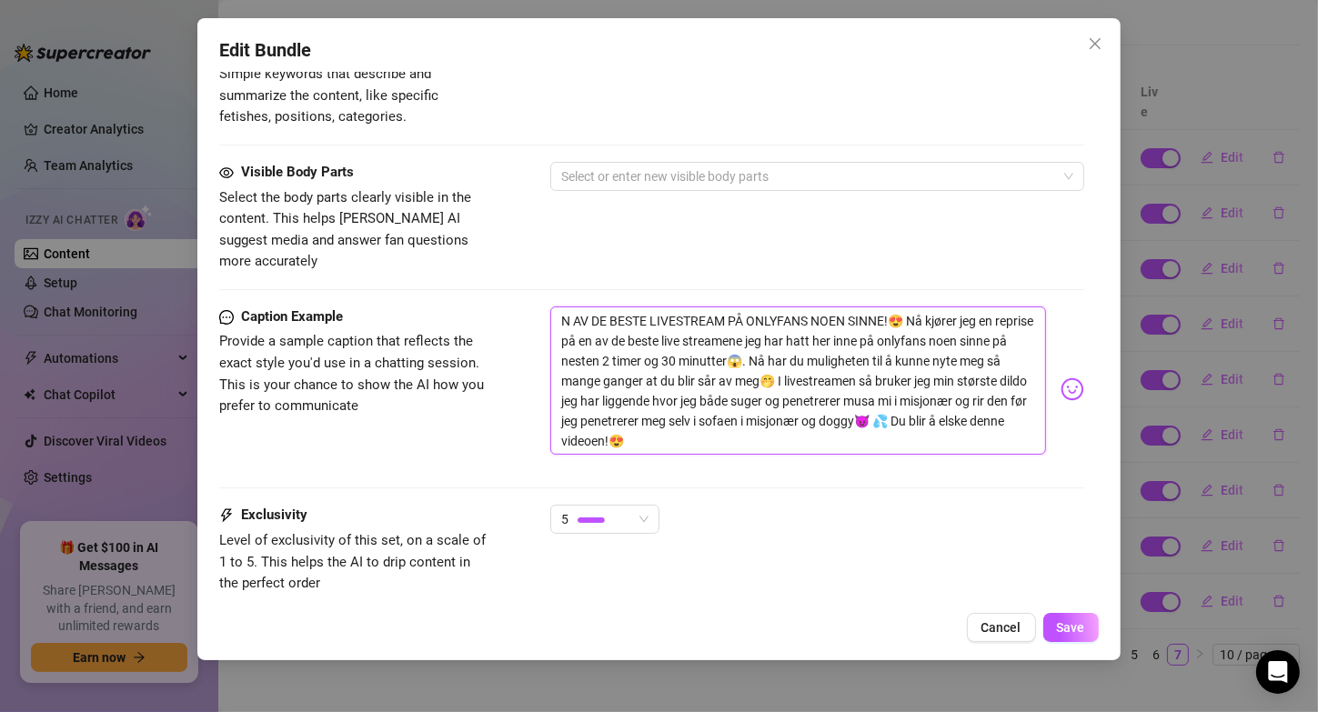
scroll to position [1120, 0]
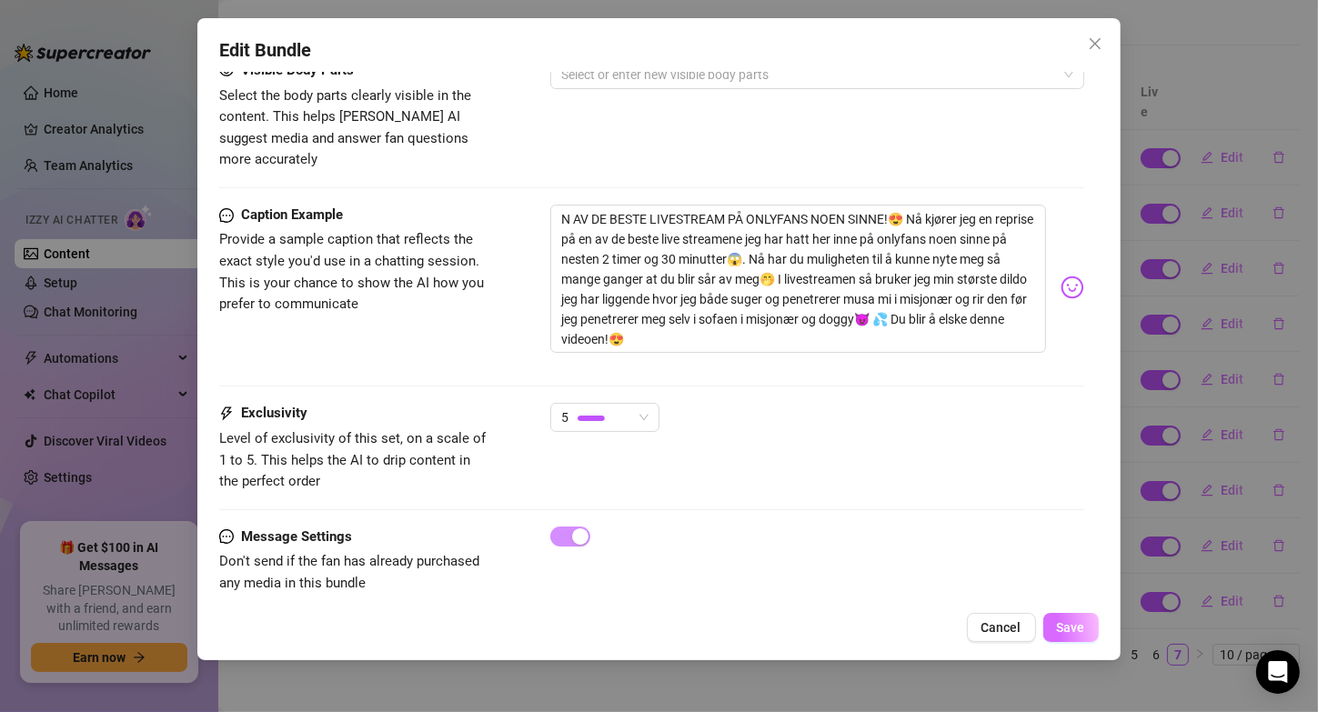
click at [1062, 625] on span "Save" at bounding box center [1071, 627] width 28 height 15
click at [1056, 635] on button "Save" at bounding box center [1070, 627] width 55 height 29
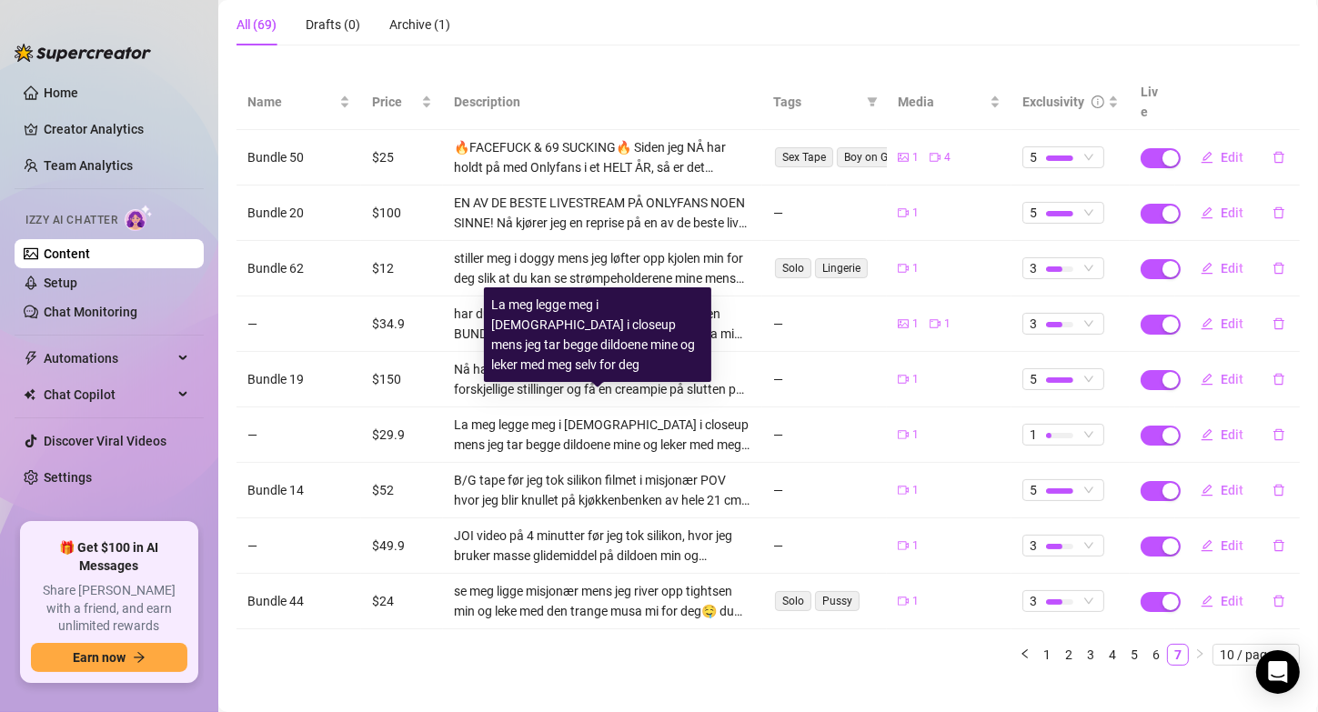
click at [72, 247] on link "Content" at bounding box center [67, 254] width 46 height 15
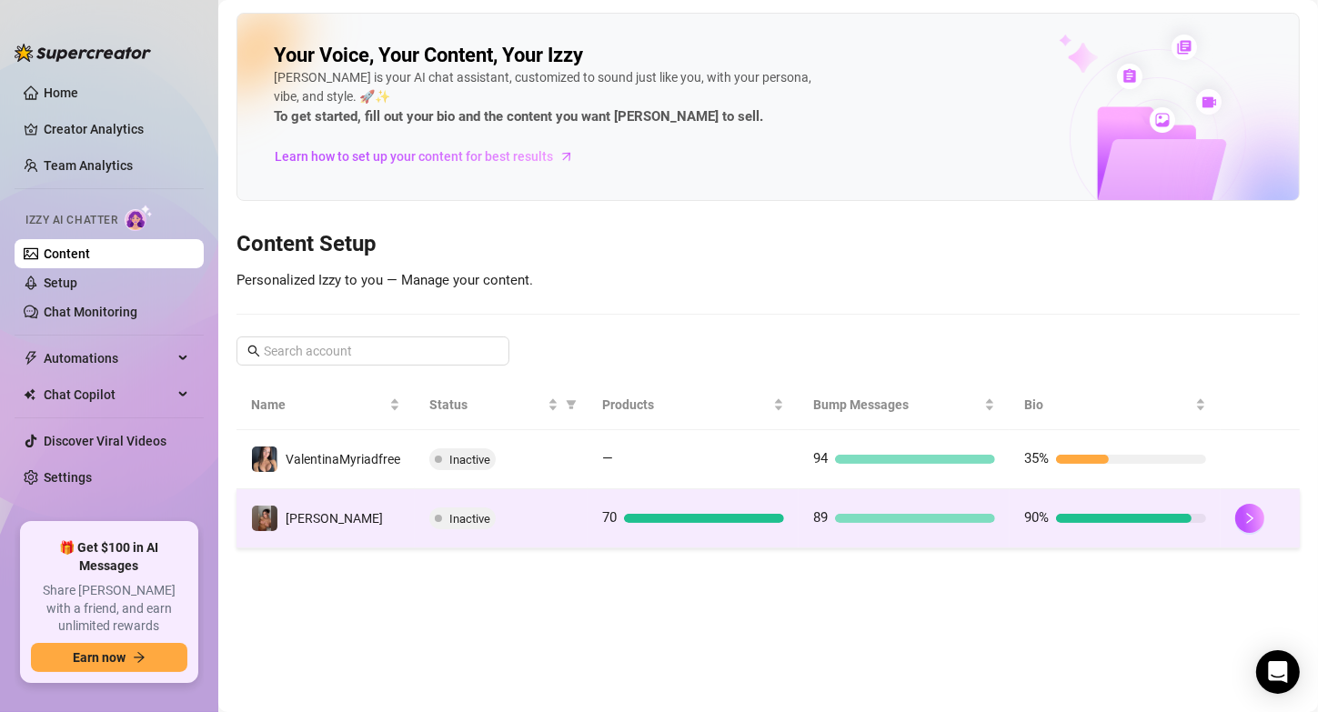
click at [355, 524] on td "[PERSON_NAME]" at bounding box center [325, 518] width 178 height 59
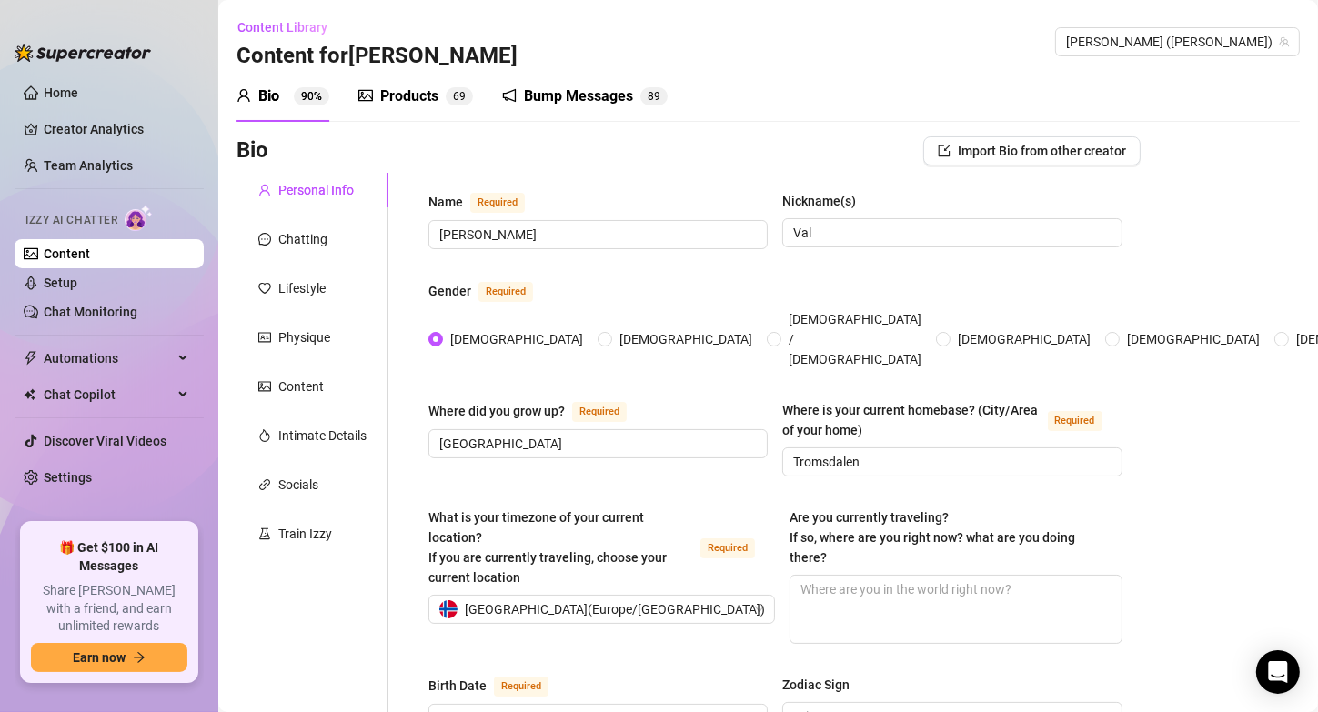
click at [404, 102] on div "Products" at bounding box center [409, 97] width 58 height 22
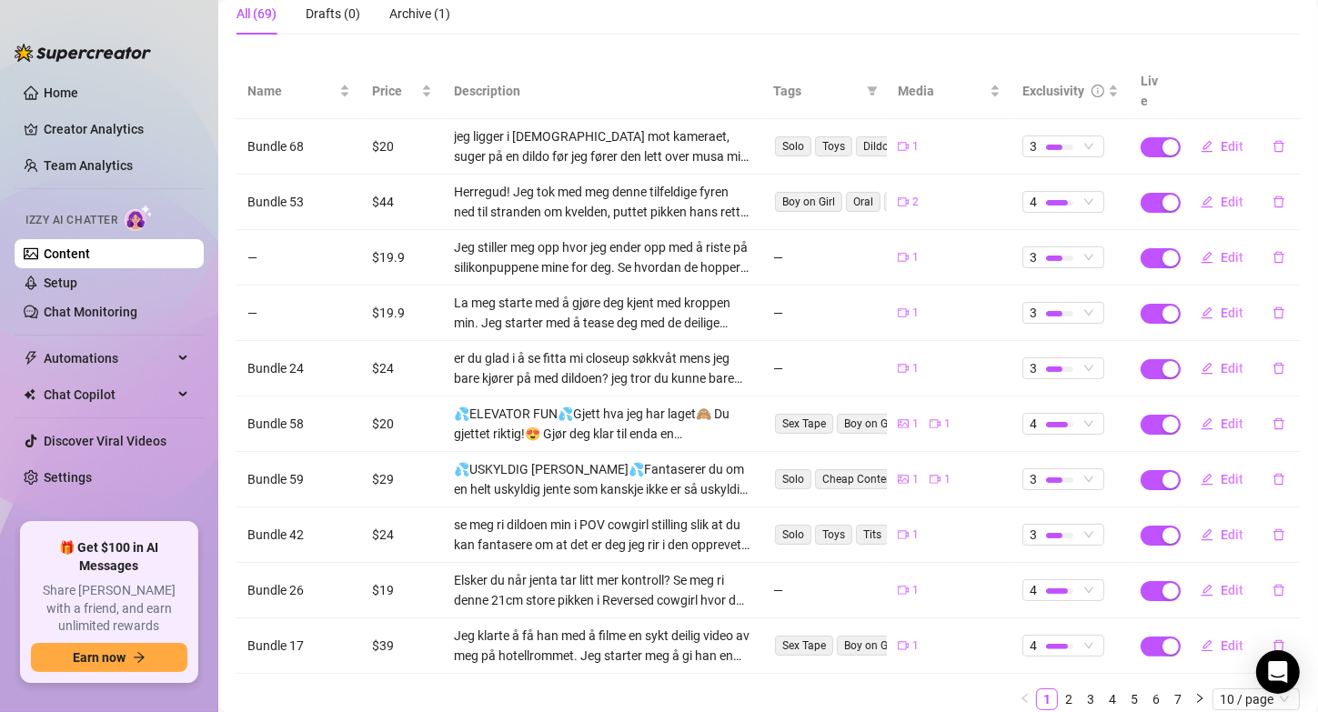
scroll to position [225, 0]
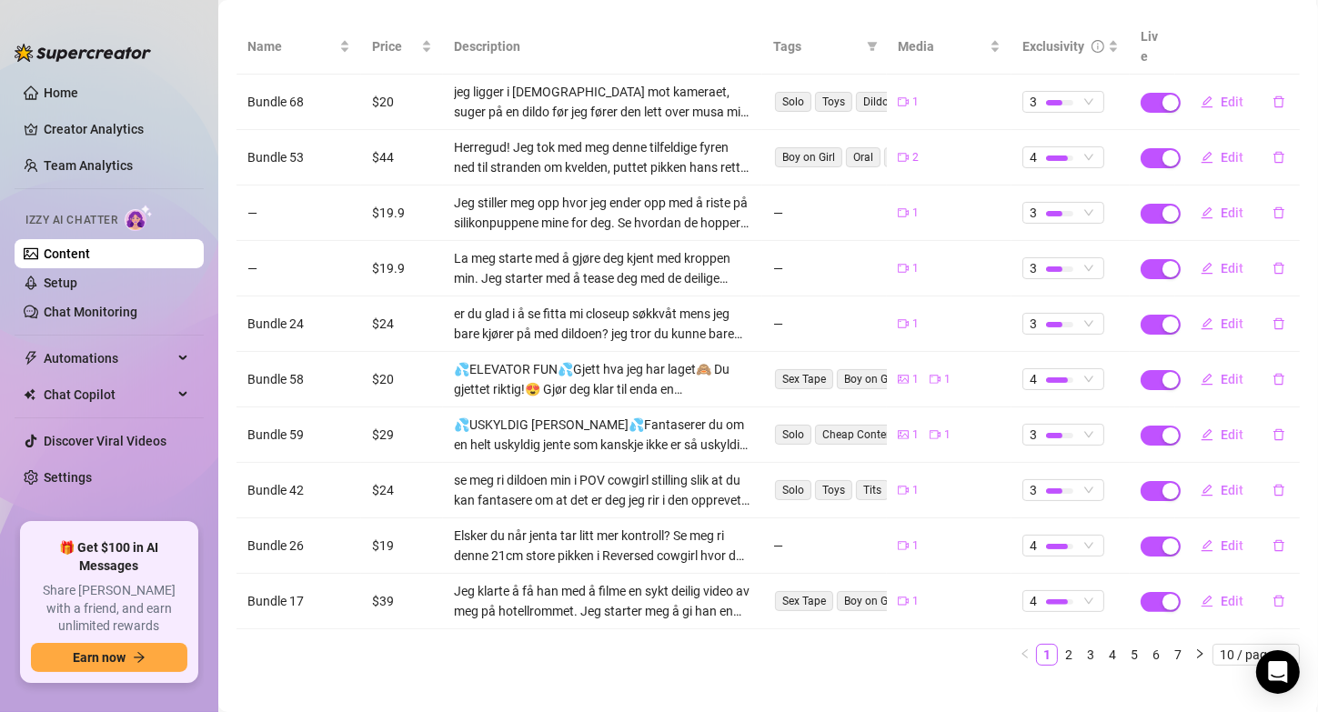
click at [685, 415] on div "💦USKYLDIG [PERSON_NAME]💦Fantaserer du om en helt uskyldig jente som kanskje ikk…" at bounding box center [602, 435] width 297 height 40
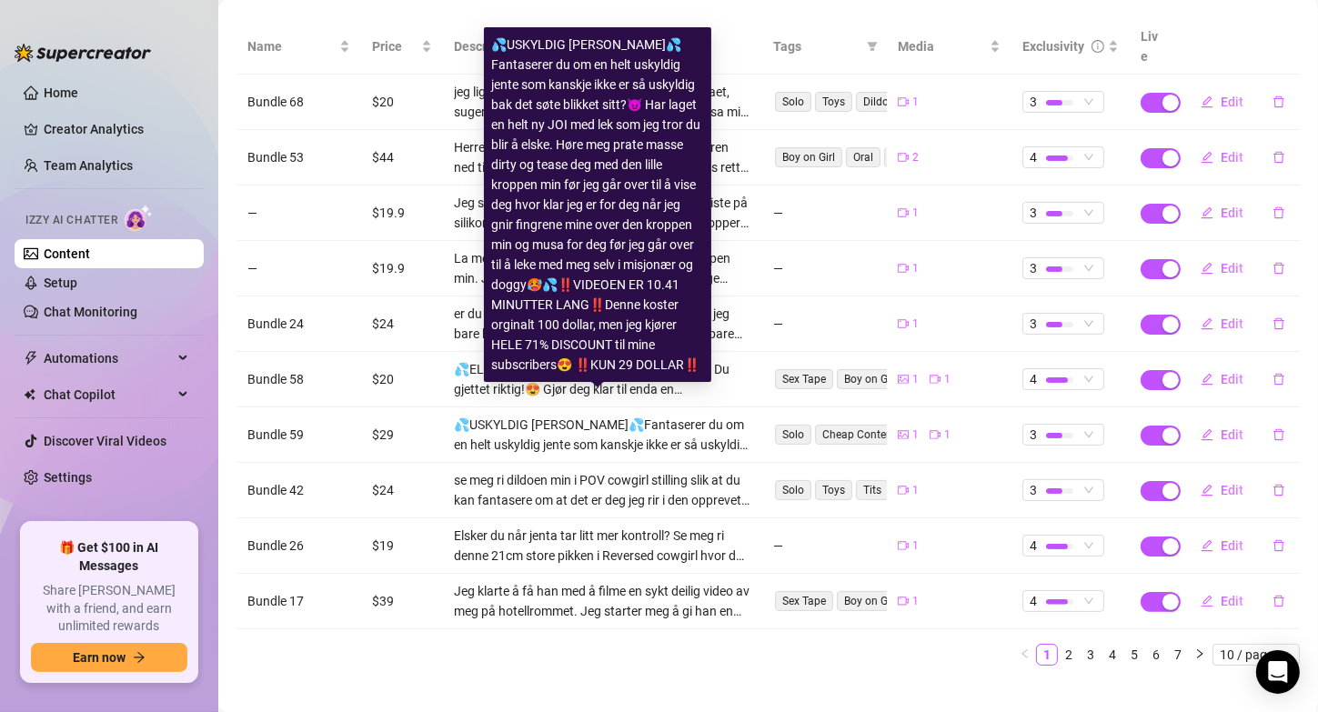
click at [685, 415] on div "💦USKYLDIG [PERSON_NAME]💦Fantaserer du om en helt uskyldig jente som kanskje ikk…" at bounding box center [602, 435] width 297 height 40
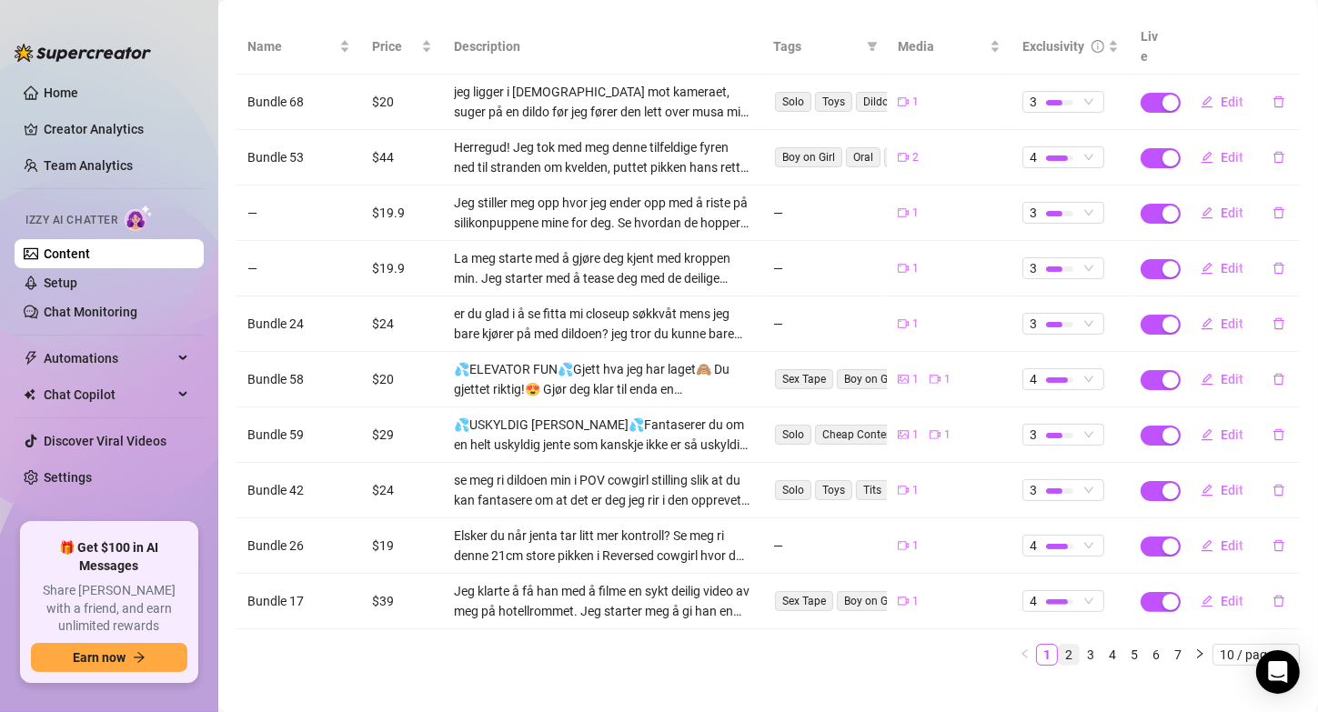
click at [1059, 645] on link "2" at bounding box center [1069, 655] width 20 height 20
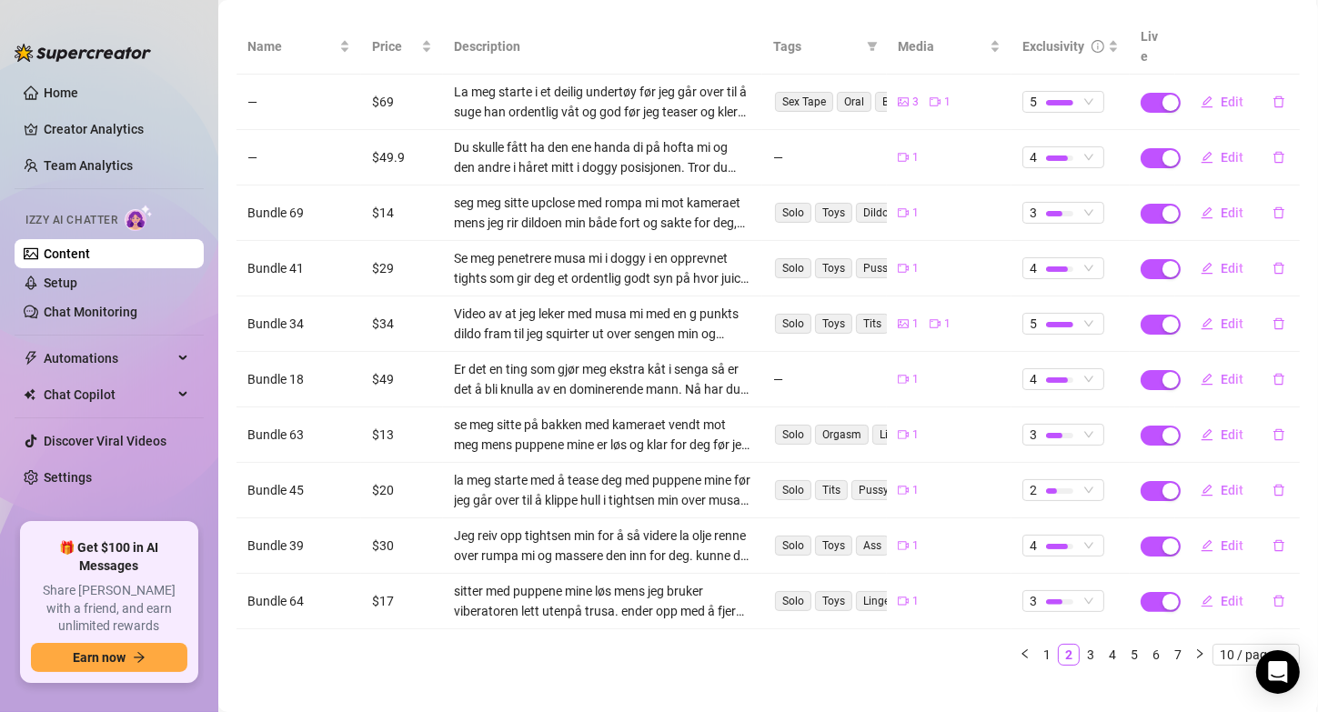
scroll to position [0, 0]
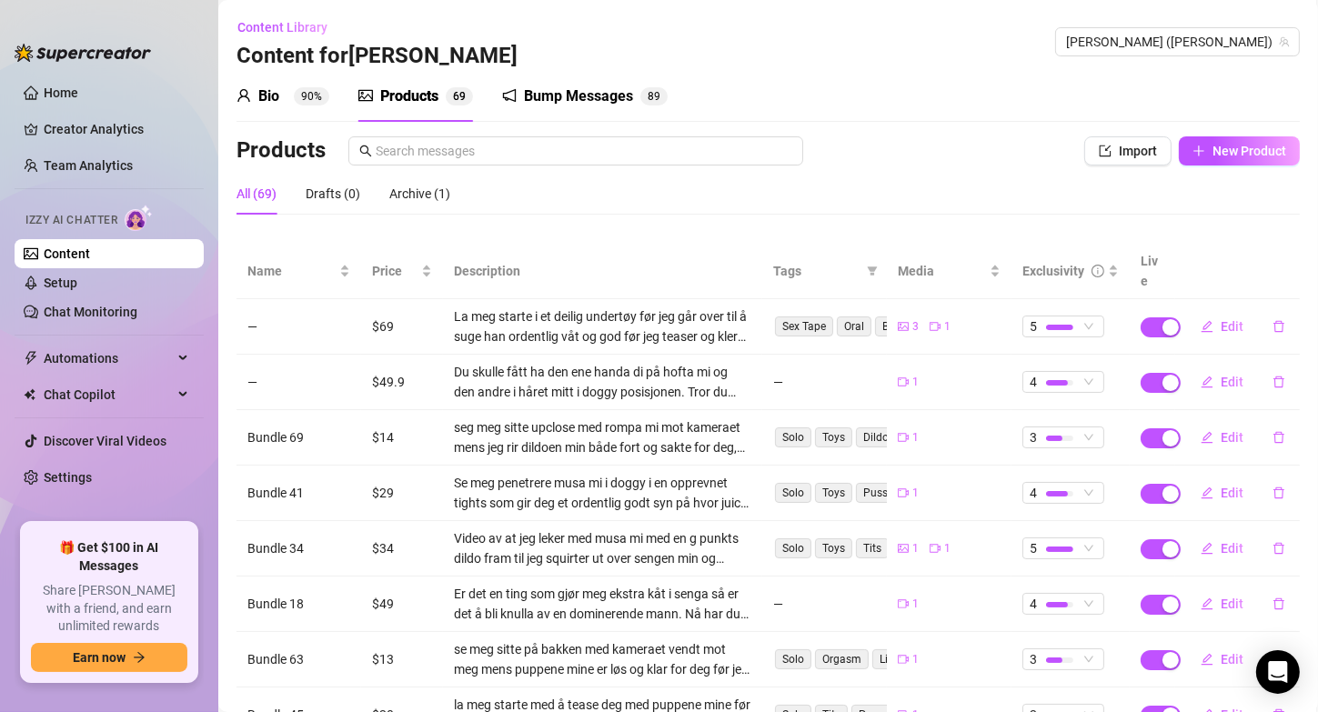
click at [624, 92] on div "Bump Messages" at bounding box center [578, 97] width 109 height 22
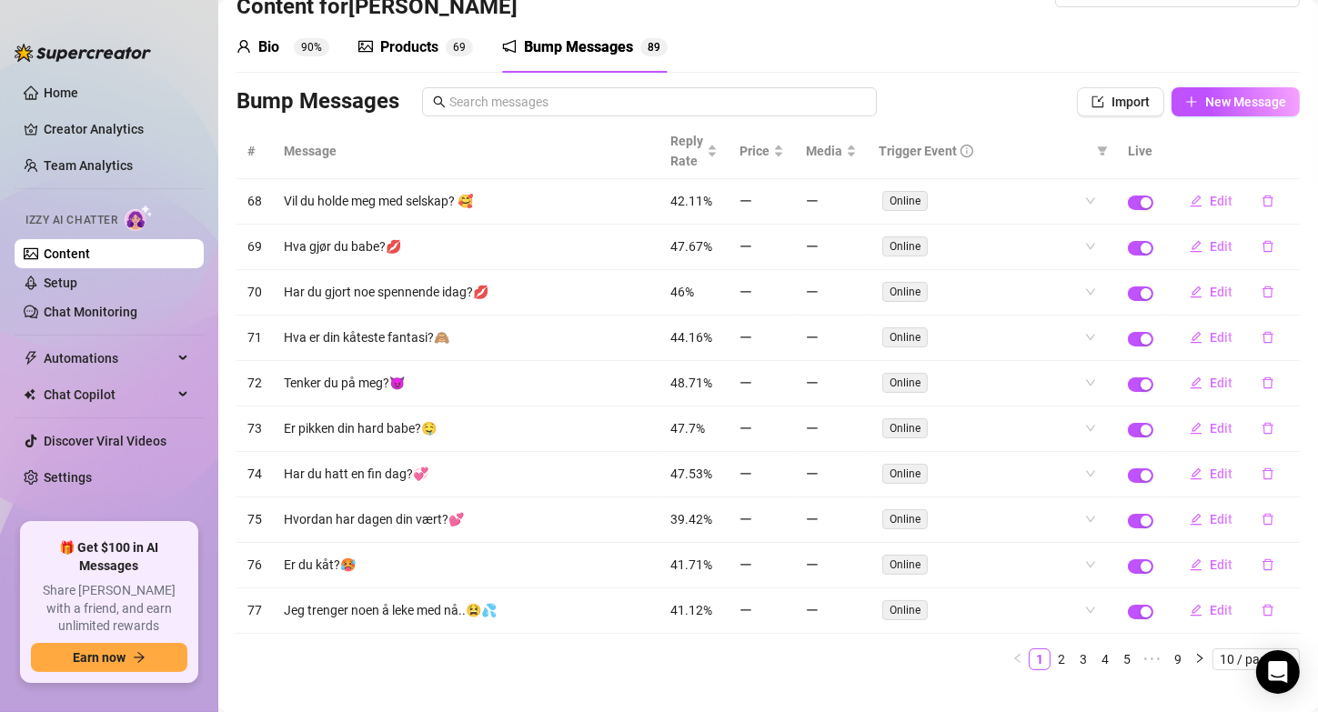
scroll to position [68, 0]
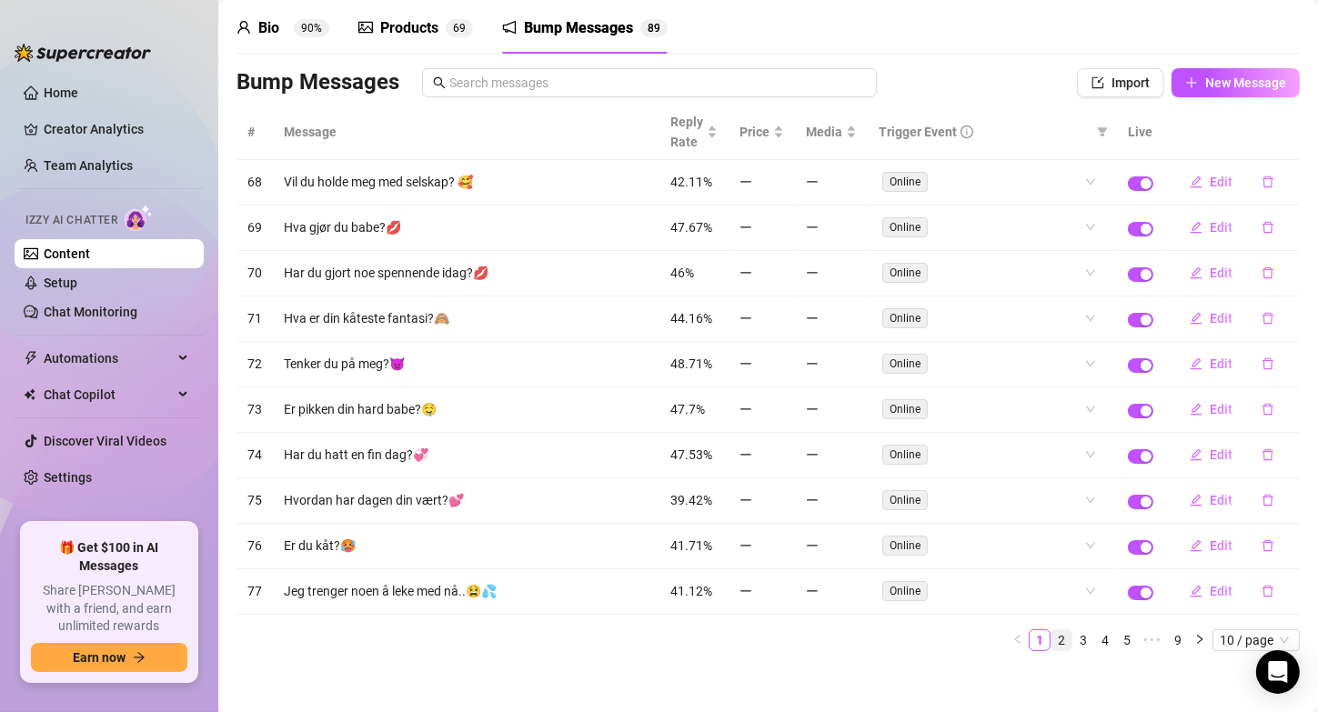
click at [1052, 635] on link "2" at bounding box center [1062, 640] width 20 height 20
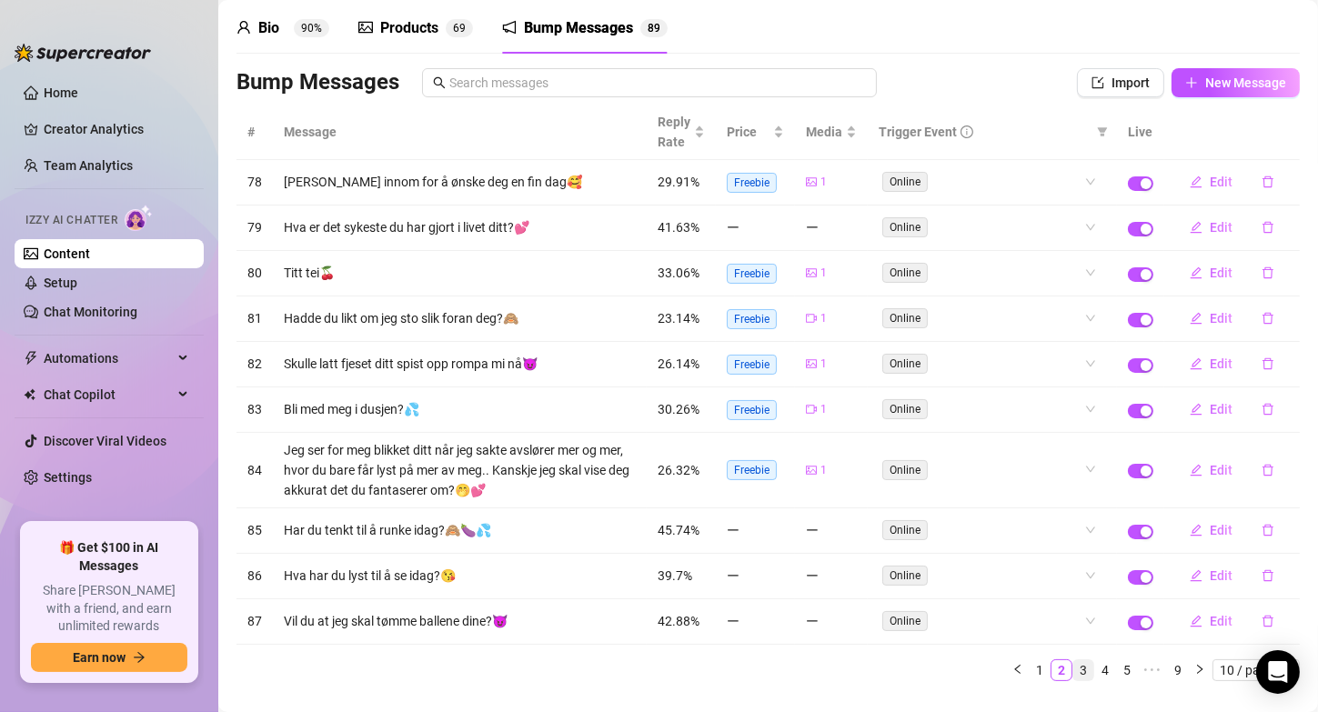
click at [1077, 669] on link "3" at bounding box center [1083, 670] width 20 height 20
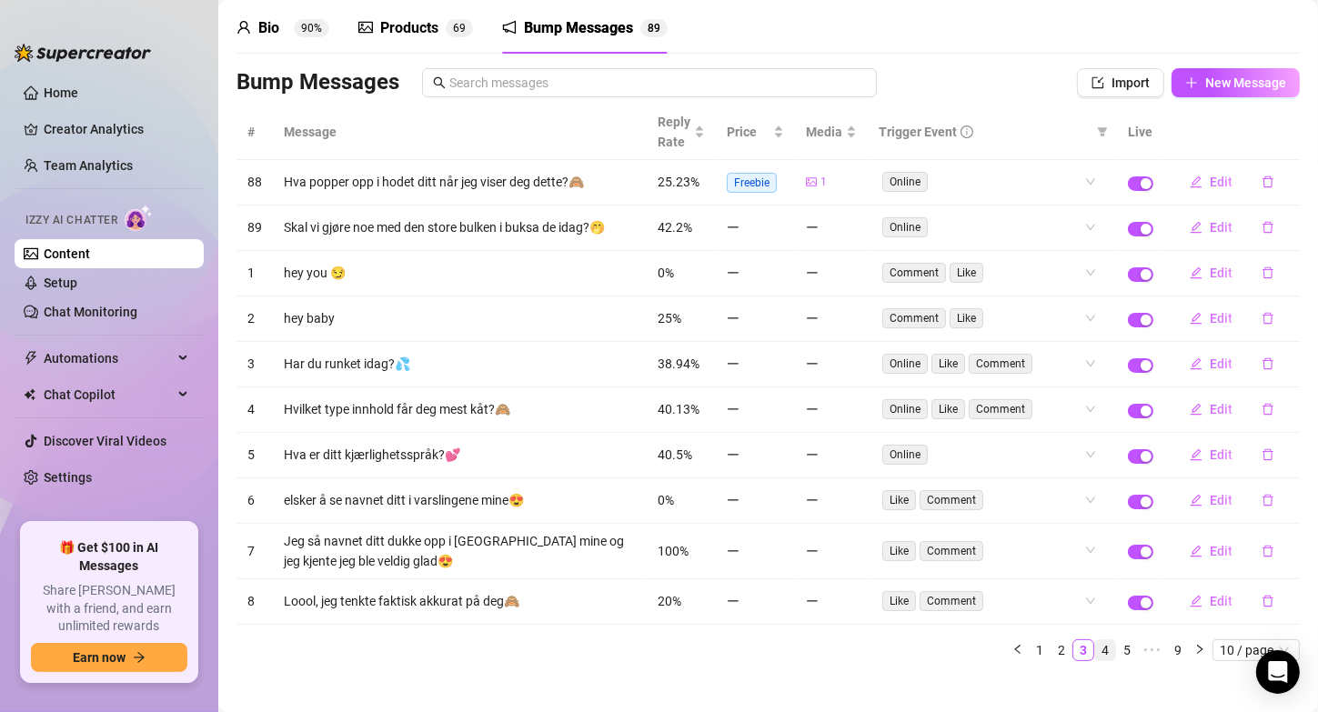
click at [1095, 645] on link "4" at bounding box center [1105, 650] width 20 height 20
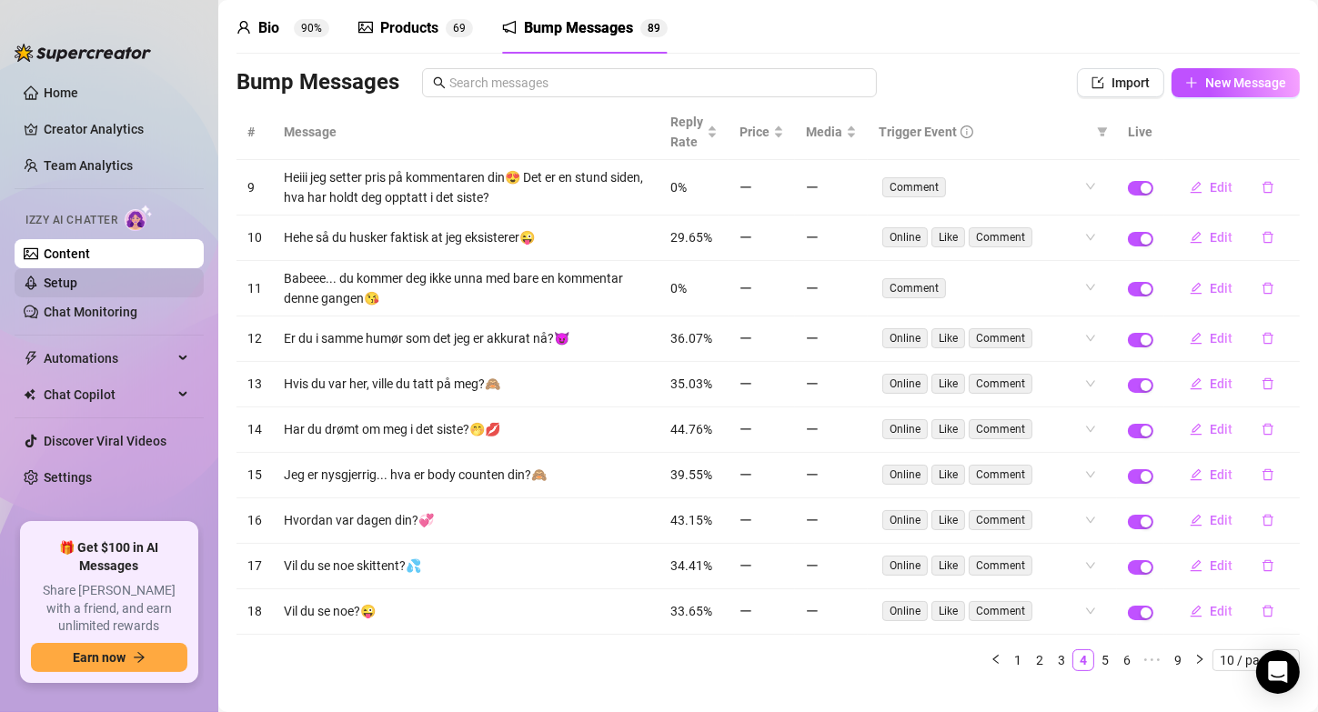
click at [77, 290] on link "Setup" at bounding box center [61, 283] width 34 height 15
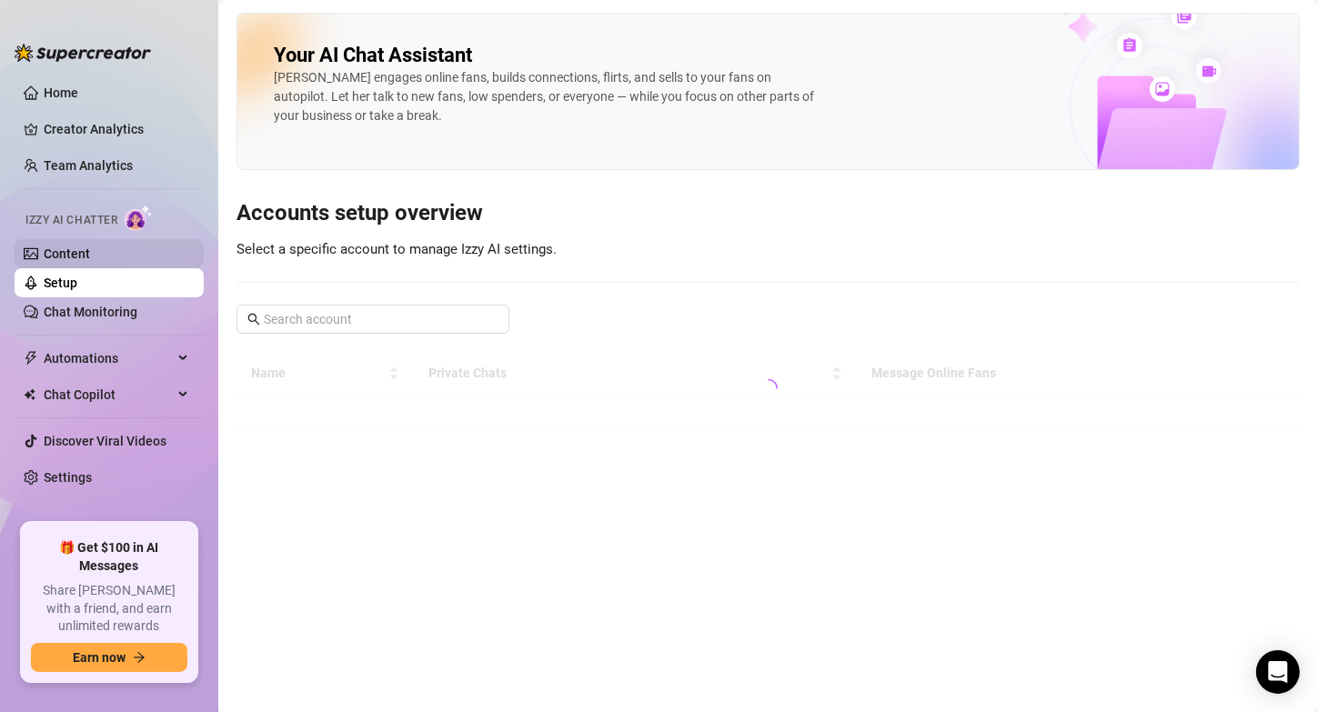
click at [90, 261] on link "Content" at bounding box center [67, 254] width 46 height 15
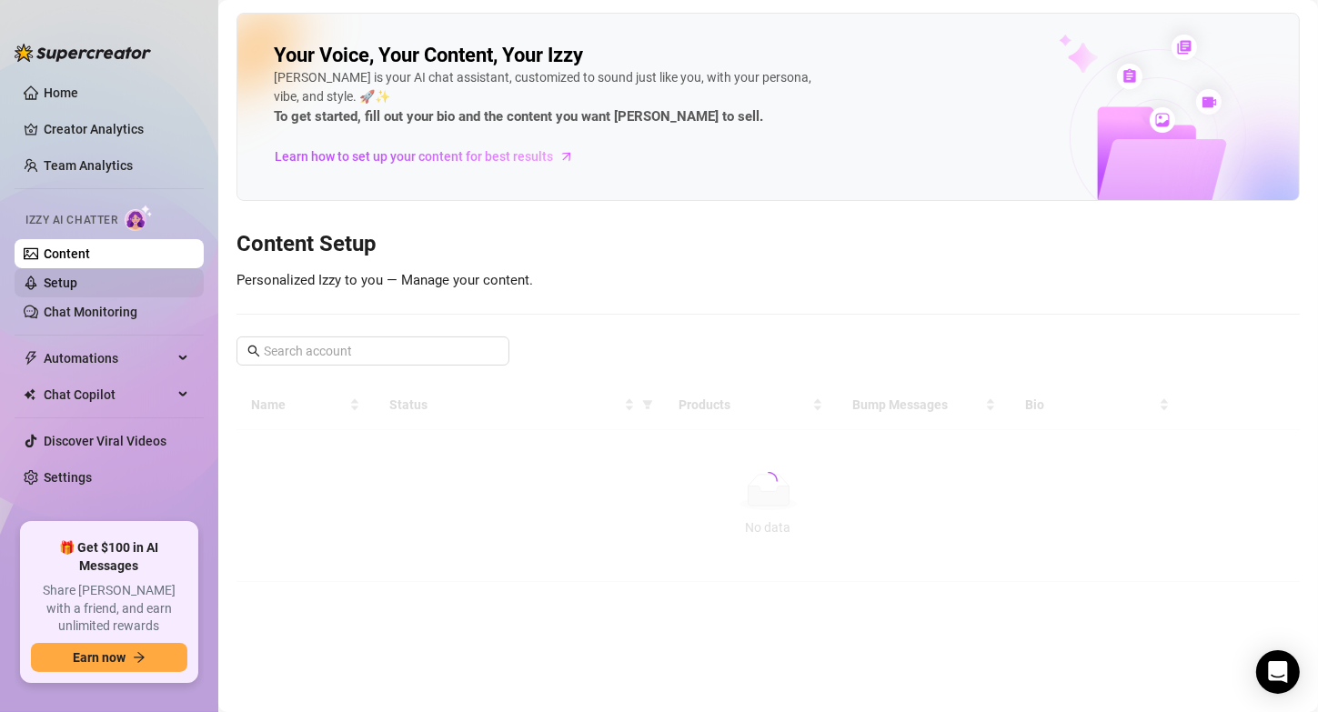
click at [77, 282] on link "Setup" at bounding box center [61, 283] width 34 height 15
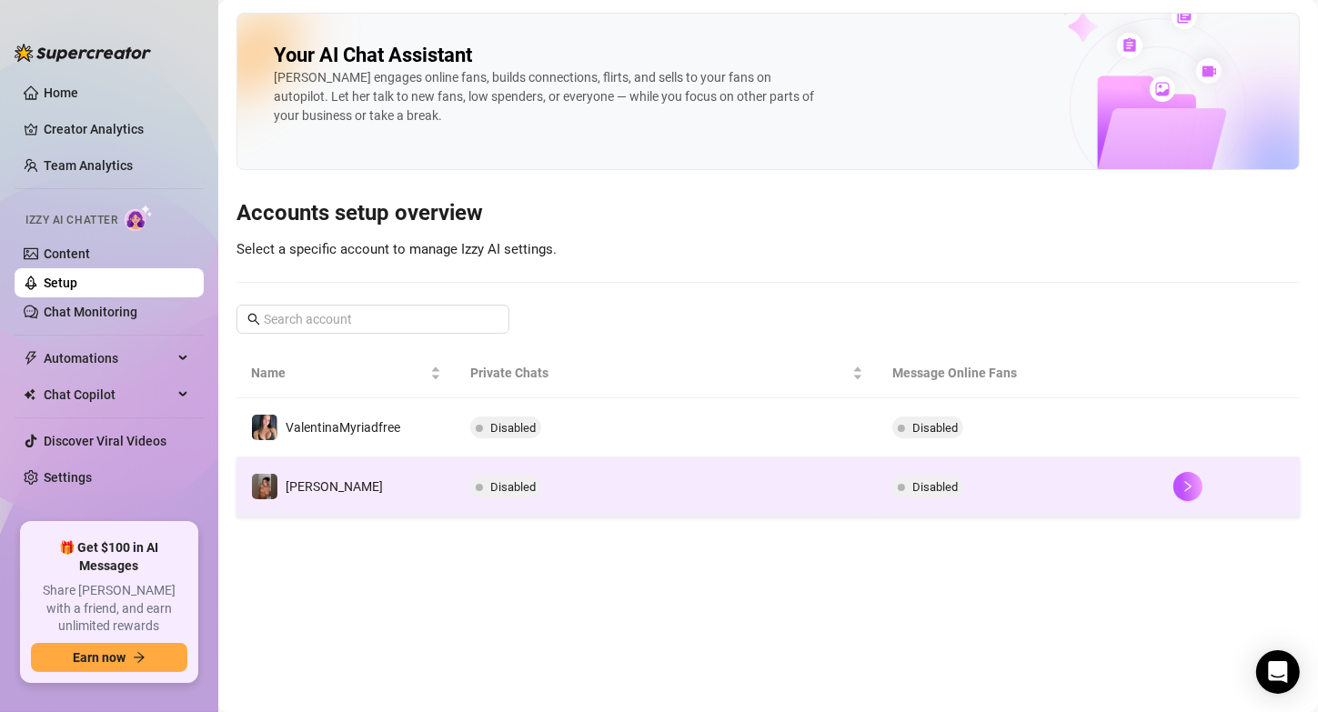
click at [678, 468] on td "Disabled" at bounding box center [667, 487] width 422 height 59
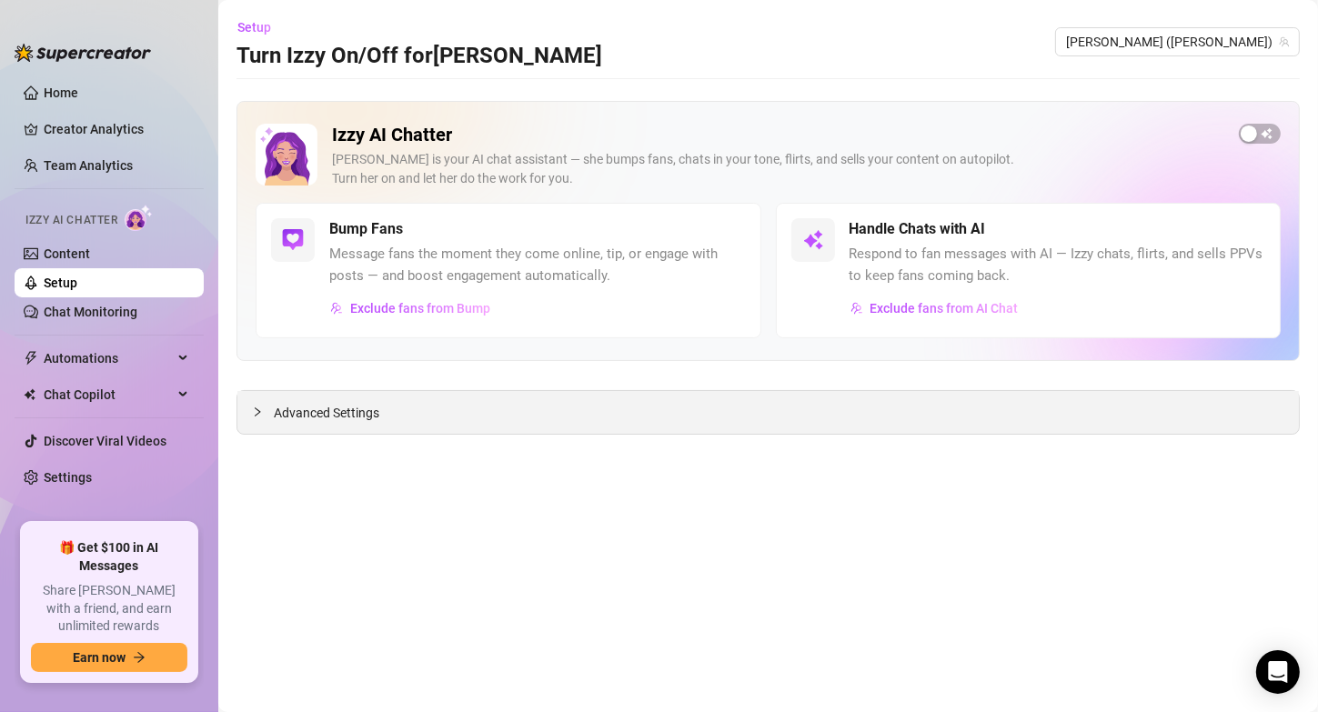
click at [295, 410] on span "Advanced Settings" at bounding box center [327, 413] width 106 height 20
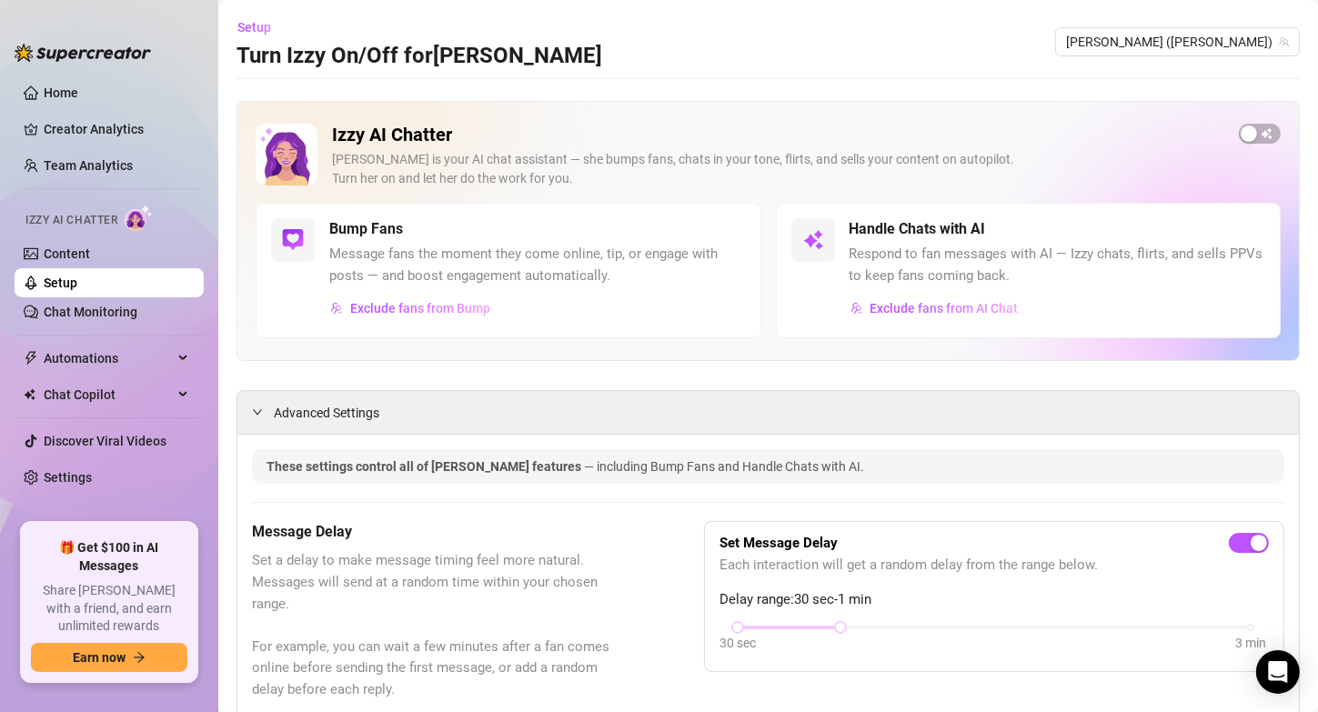
scroll to position [448, 0]
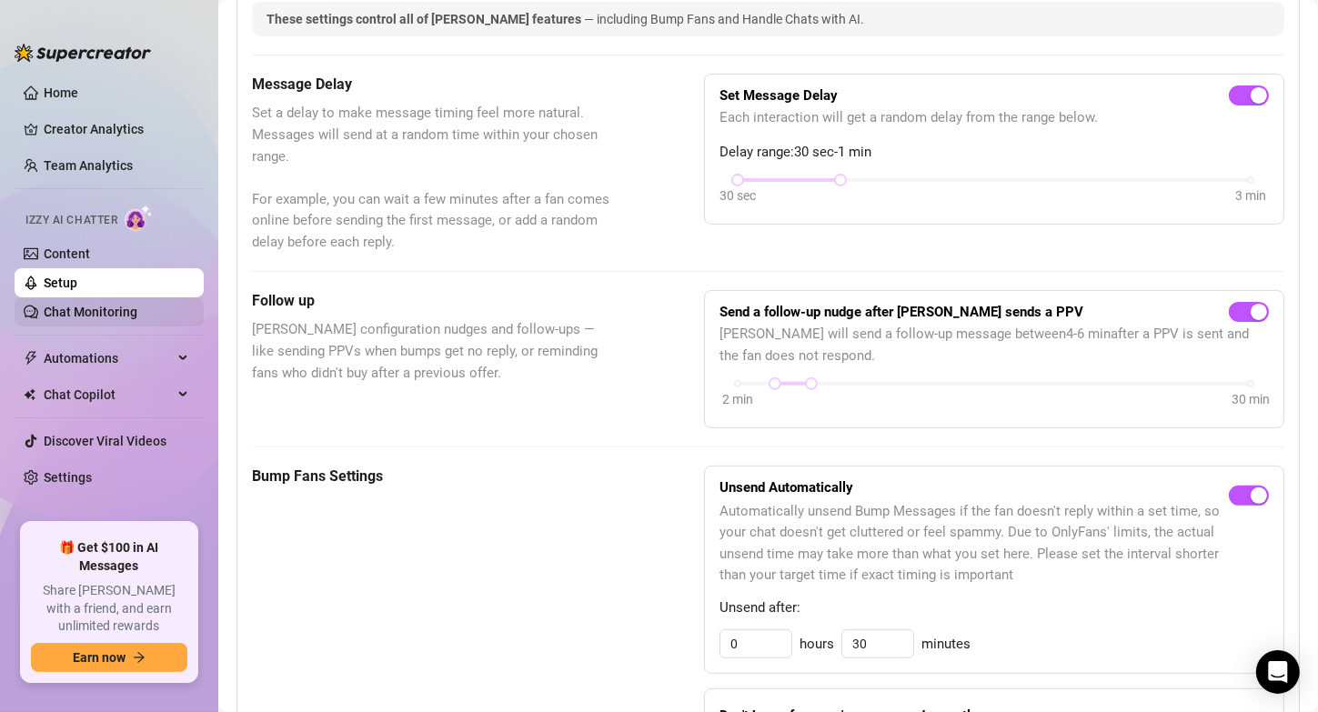
click at [76, 305] on link "Chat Monitoring" at bounding box center [91, 312] width 94 height 15
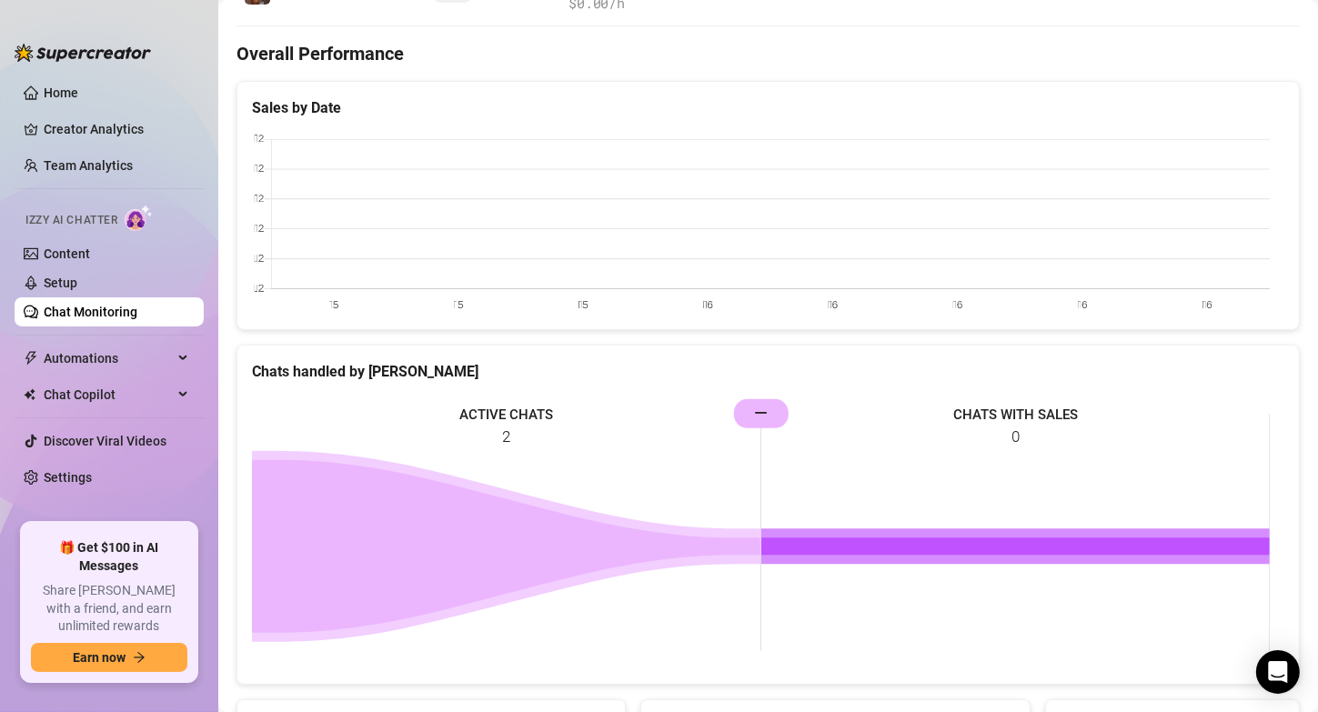
scroll to position [448, 0]
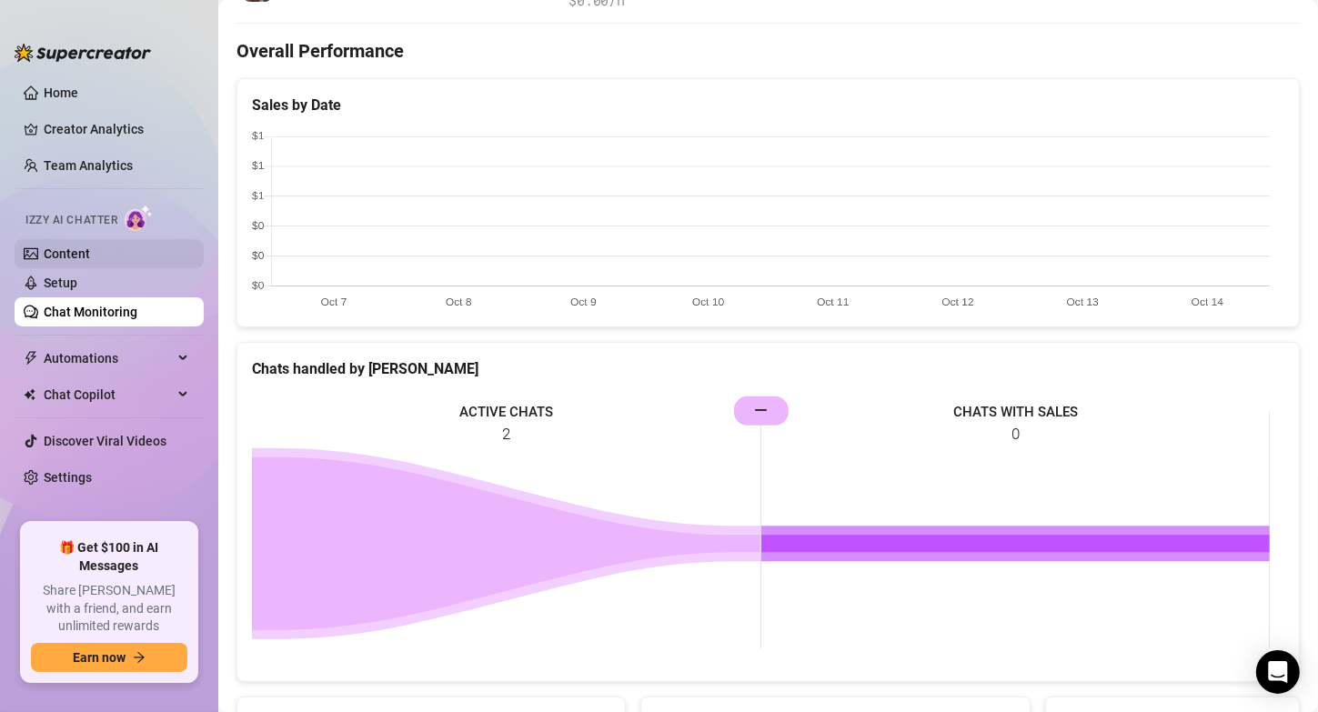
click at [90, 257] on link "Content" at bounding box center [67, 254] width 46 height 15
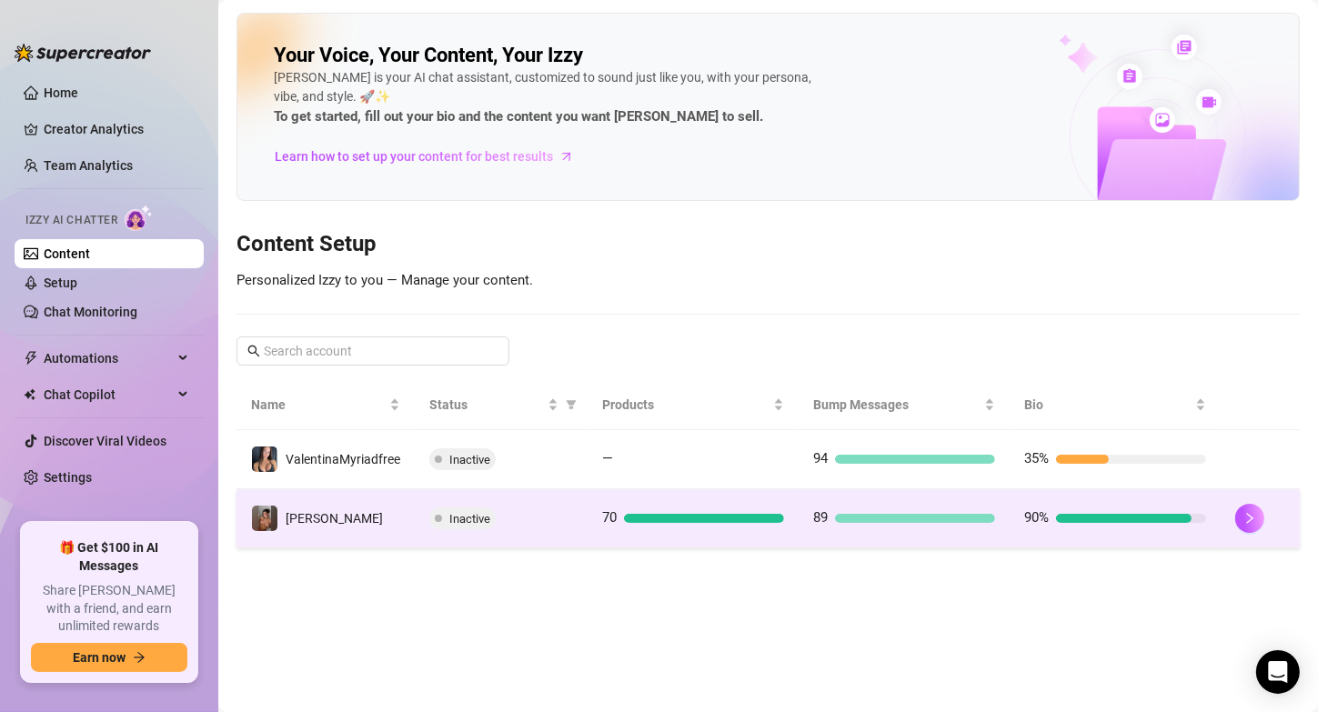
click at [528, 503] on td "Inactive" at bounding box center [501, 518] width 173 height 59
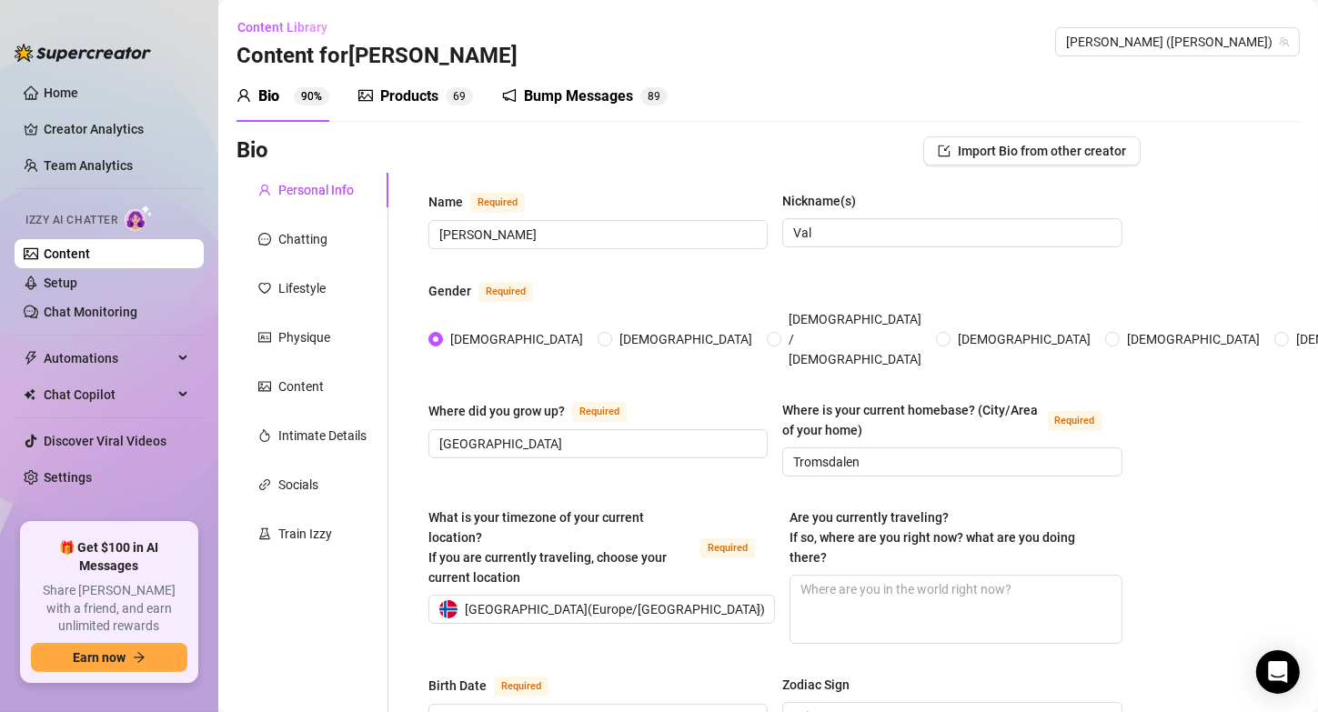
click at [567, 96] on div "Bump Messages" at bounding box center [578, 97] width 109 height 22
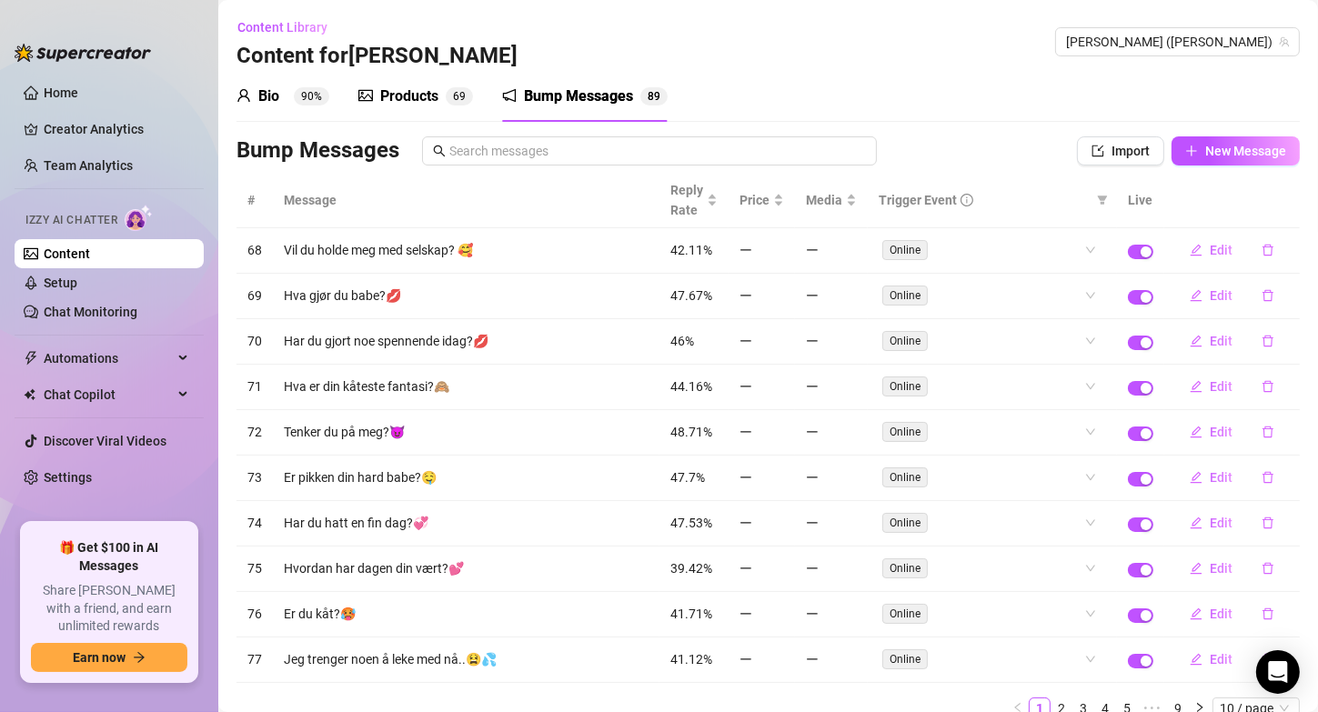
scroll to position [1, 0]
click at [305, 96] on sup "90%" at bounding box center [311, 95] width 35 height 18
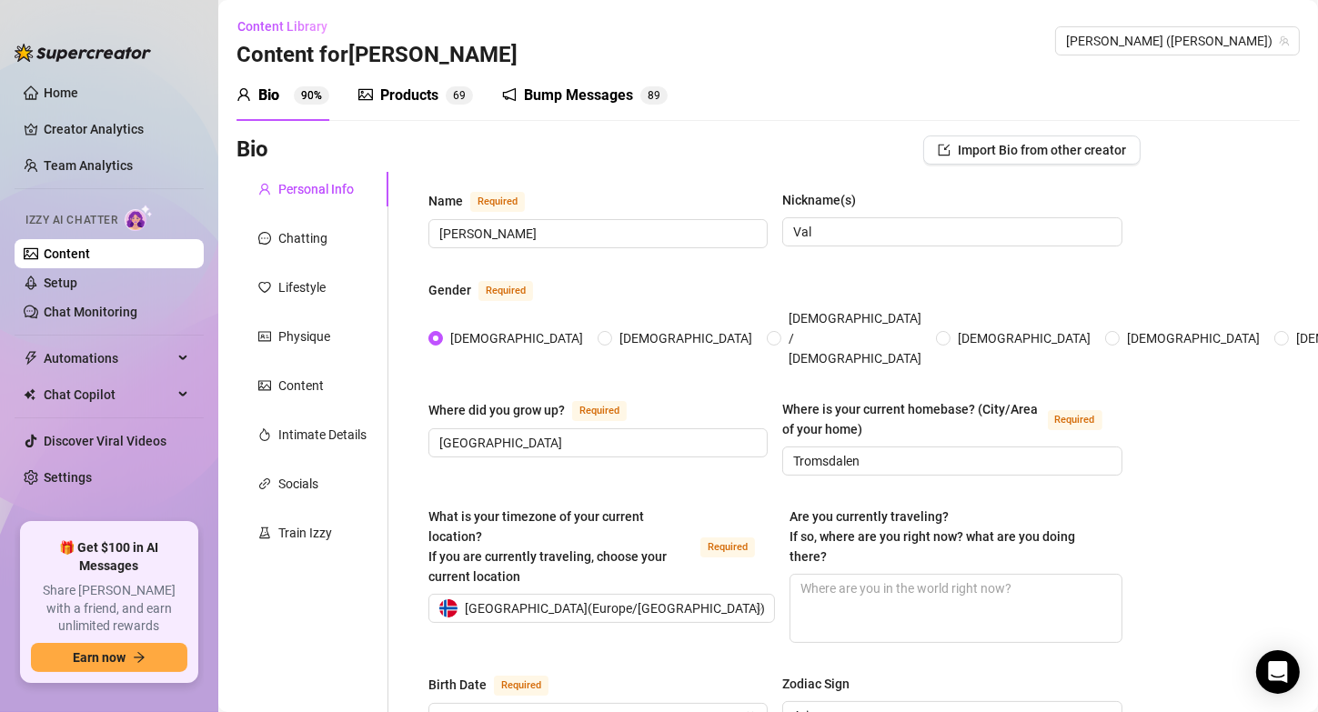
click at [554, 100] on div "Bump Messages" at bounding box center [578, 96] width 109 height 22
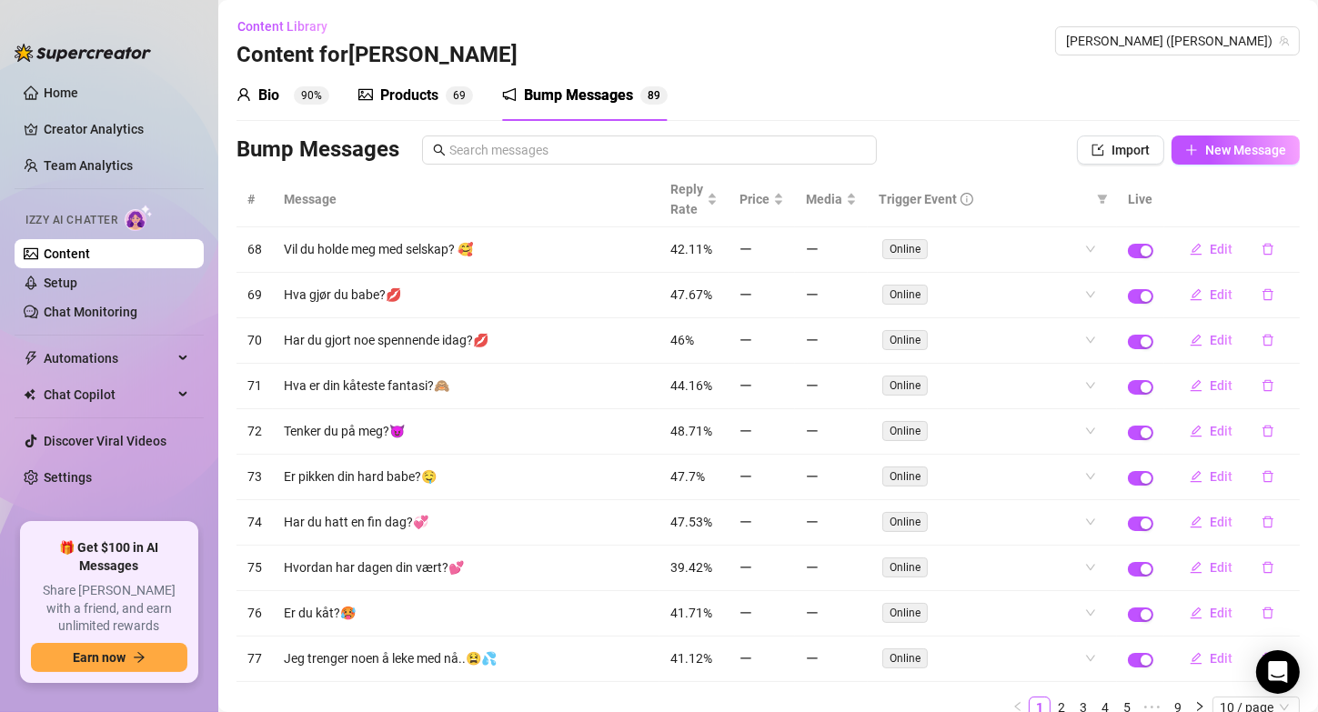
scroll to position [68, 0]
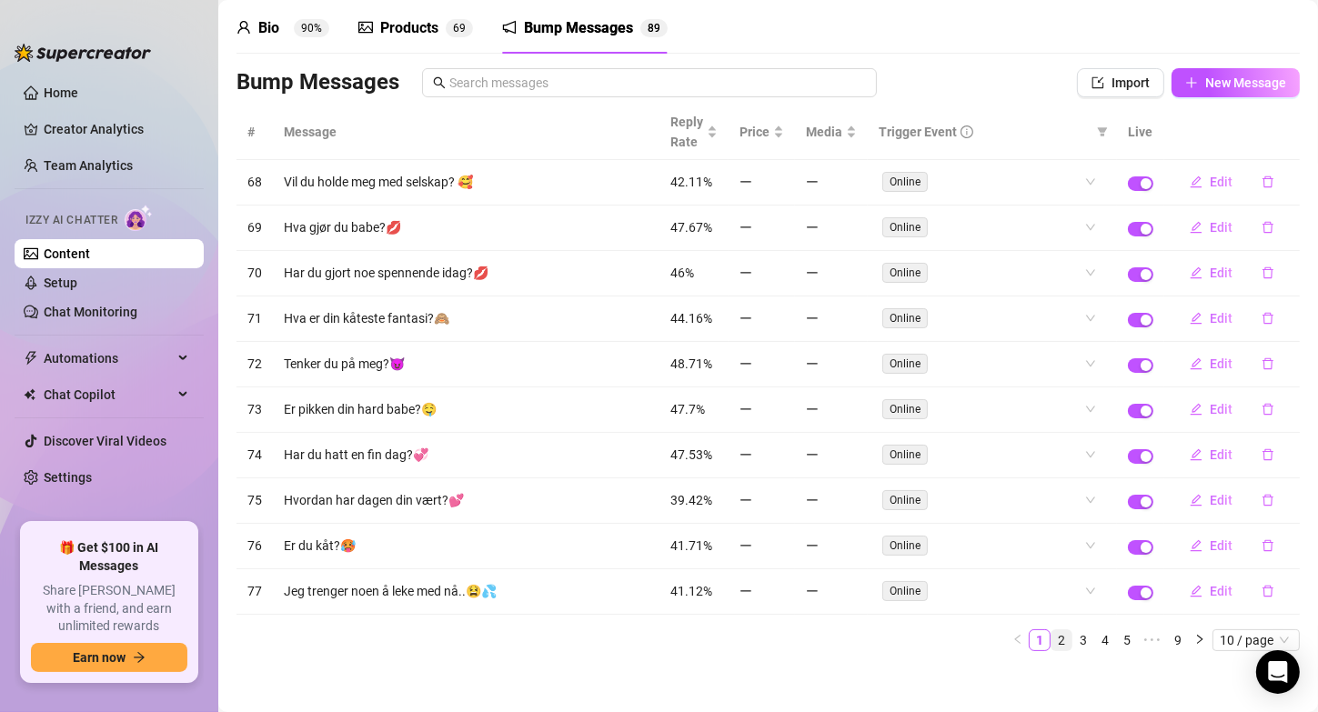
click at [1054, 630] on link "2" at bounding box center [1062, 640] width 20 height 20
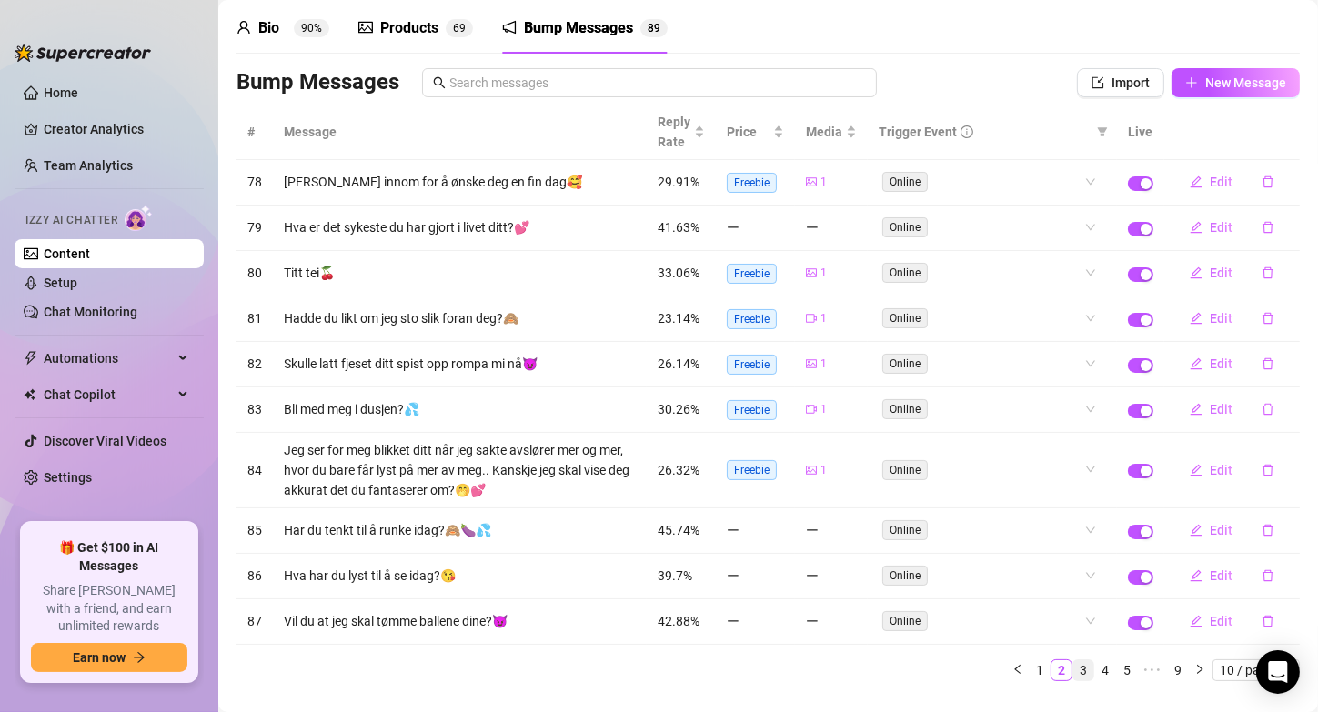
click at [1073, 662] on link "3" at bounding box center [1083, 670] width 20 height 20
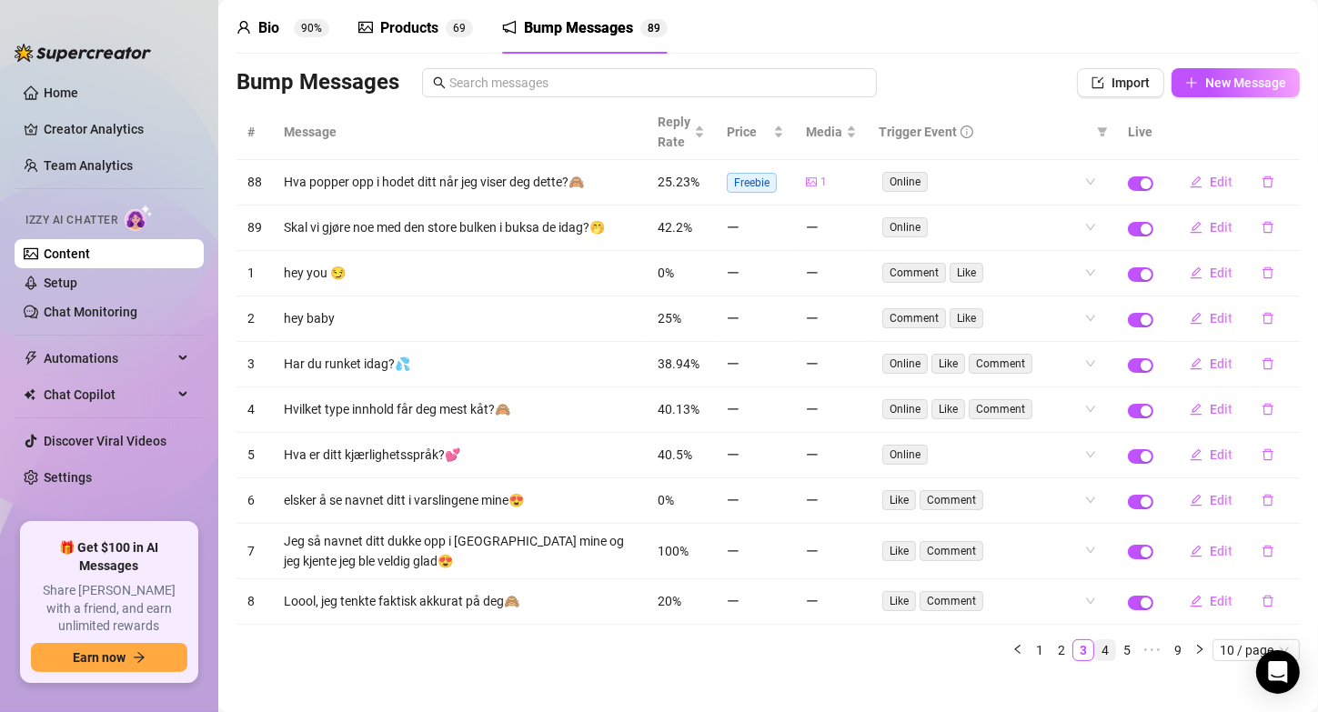
click at [1095, 640] on link "4" at bounding box center [1105, 650] width 20 height 20
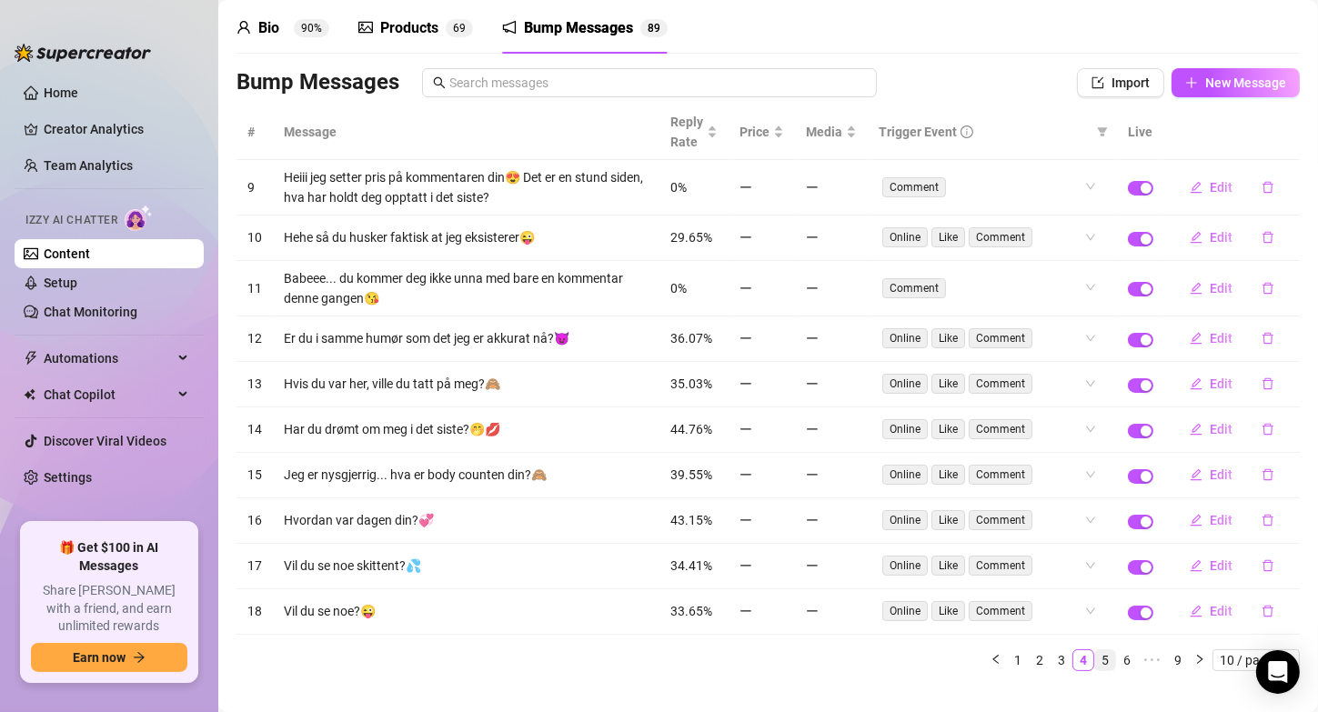
click at [1095, 653] on link "5" at bounding box center [1105, 660] width 20 height 20
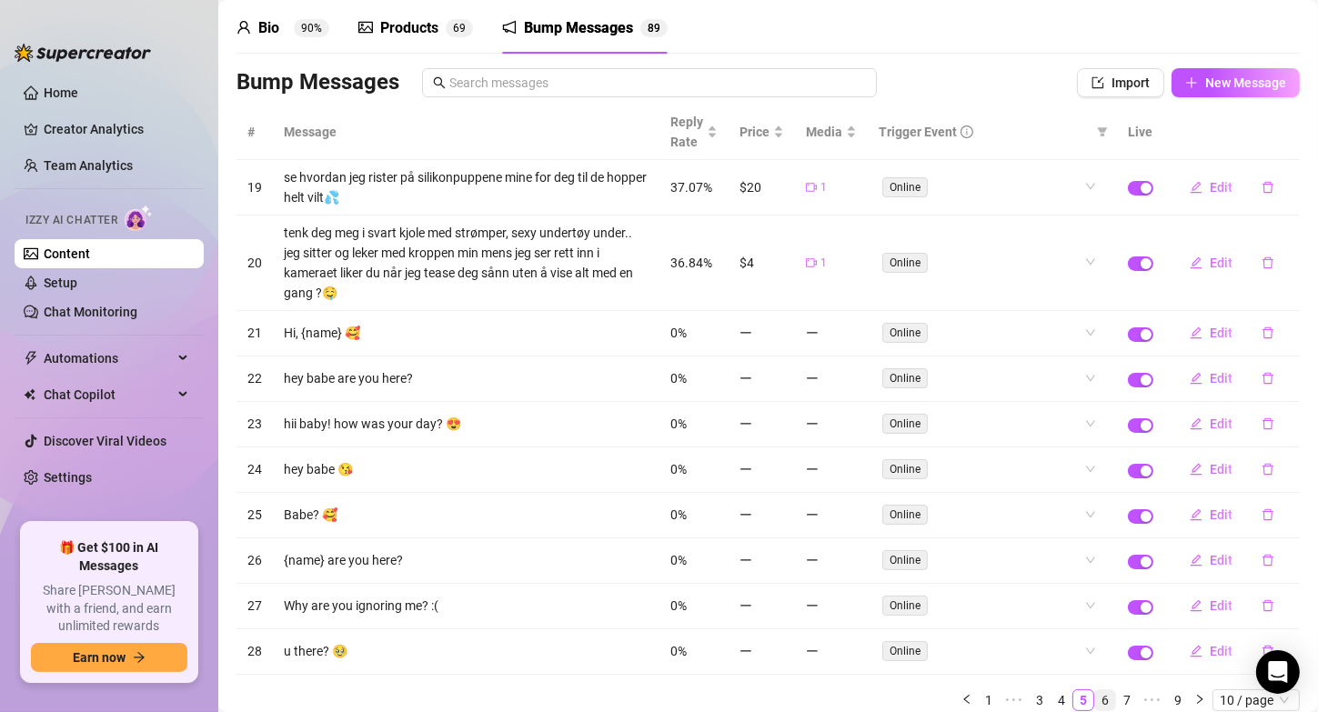
click at [1094, 703] on li "6" at bounding box center [1105, 700] width 22 height 22
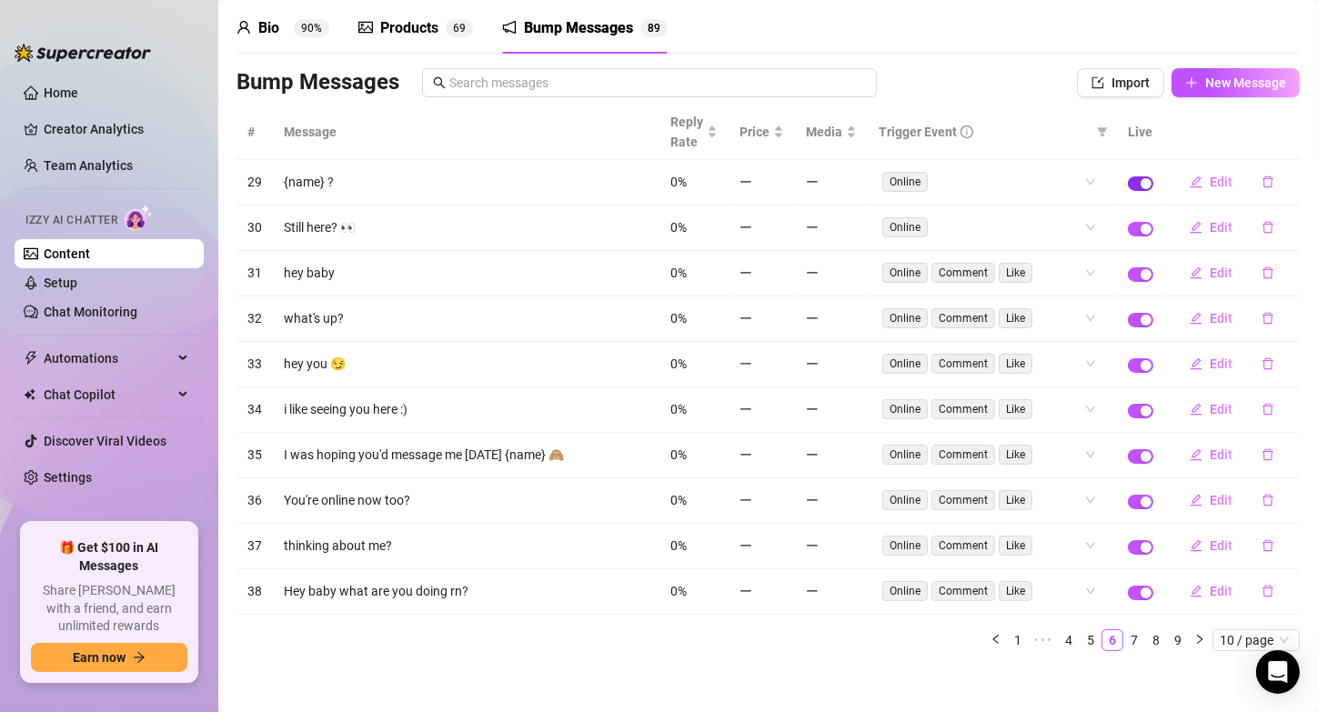
click at [1141, 186] on div "button" at bounding box center [1146, 183] width 11 height 11
click at [1141, 227] on div "button" at bounding box center [1146, 229] width 11 height 11
click at [1141, 269] on div "button" at bounding box center [1146, 274] width 11 height 11
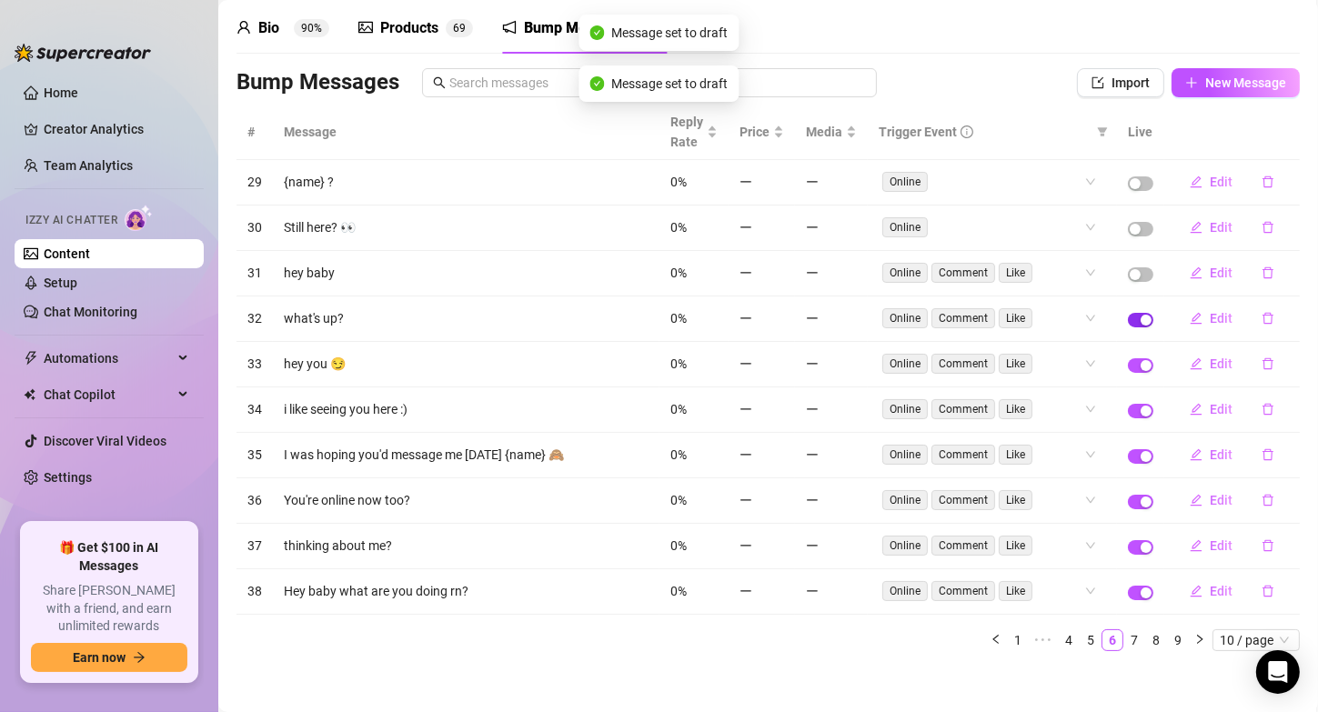
click at [1141, 317] on div "button" at bounding box center [1146, 320] width 11 height 11
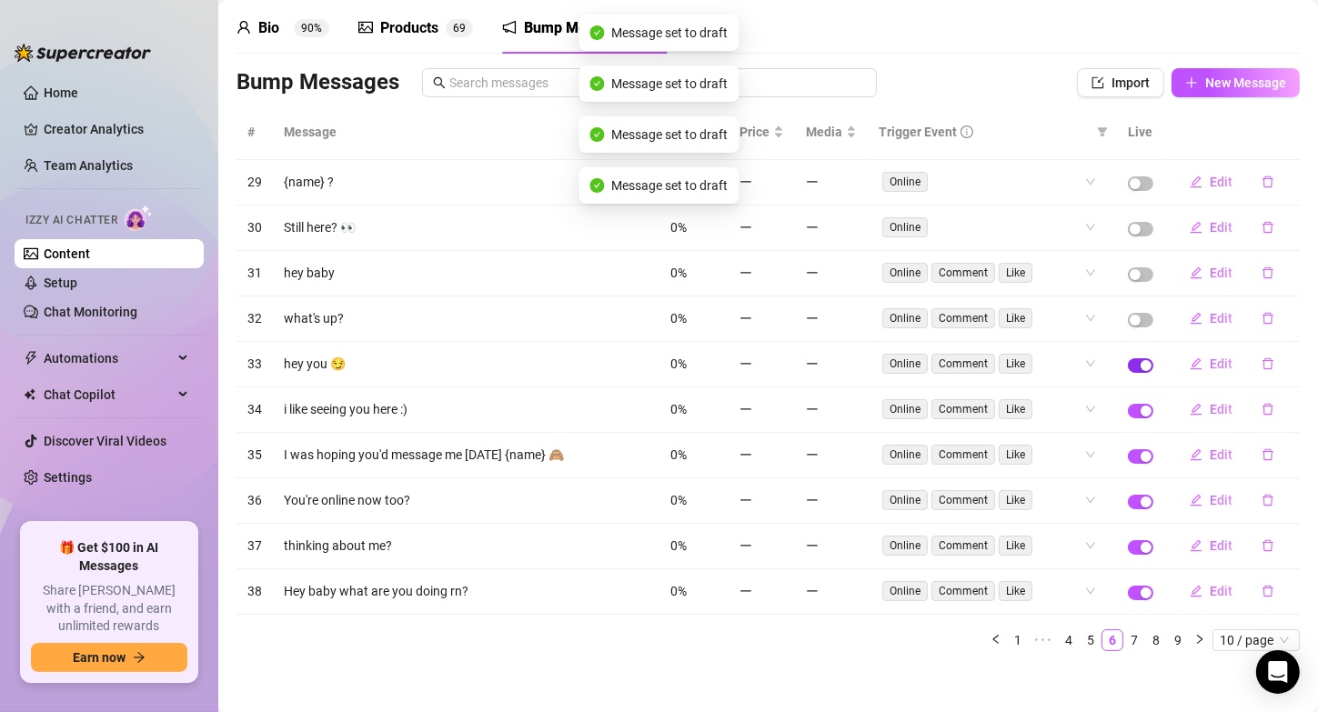
click at [1141, 364] on div "button" at bounding box center [1146, 365] width 11 height 11
click at [1128, 404] on span "button" at bounding box center [1140, 411] width 25 height 15
click at [1141, 451] on div "button" at bounding box center [1146, 456] width 11 height 11
click at [1128, 495] on span "button" at bounding box center [1140, 502] width 25 height 15
click at [1123, 549] on td at bounding box center [1140, 546] width 47 height 45
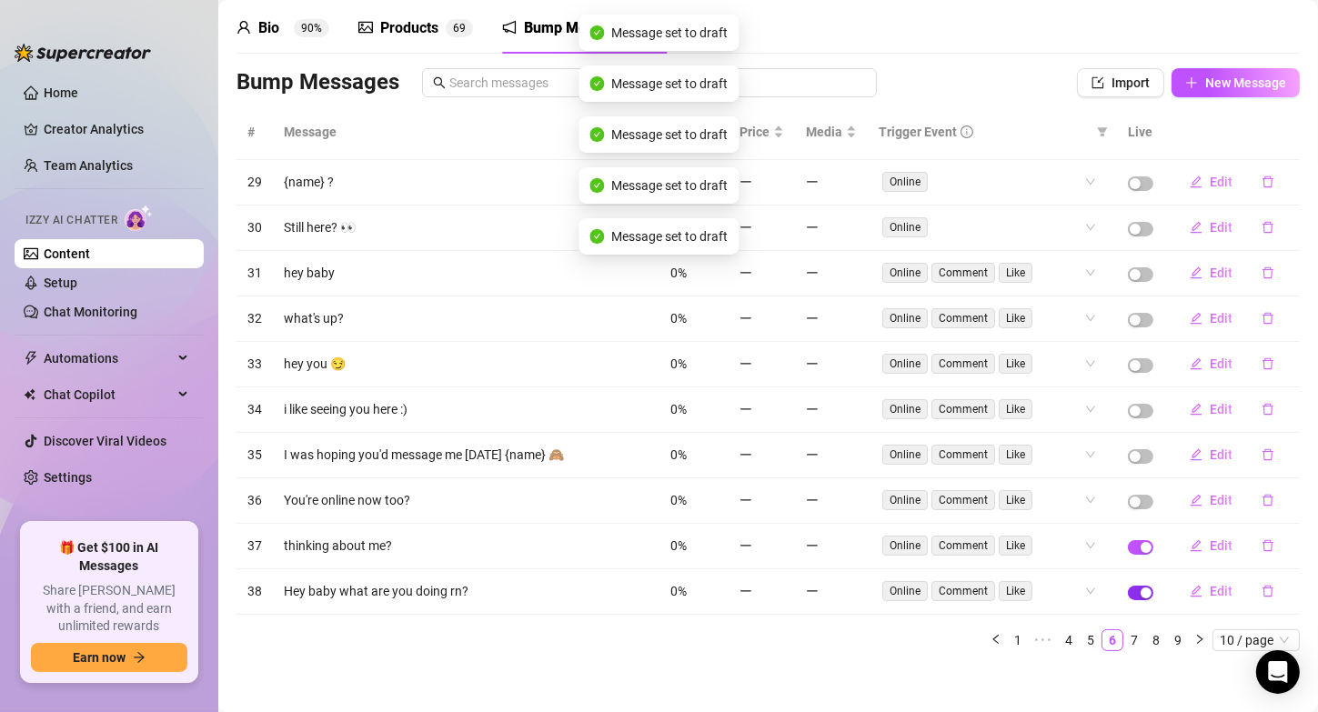
click at [1128, 586] on span "button" at bounding box center [1140, 593] width 25 height 15
click at [1128, 540] on span "button" at bounding box center [1140, 547] width 25 height 15
click at [1124, 630] on link "7" at bounding box center [1134, 640] width 20 height 20
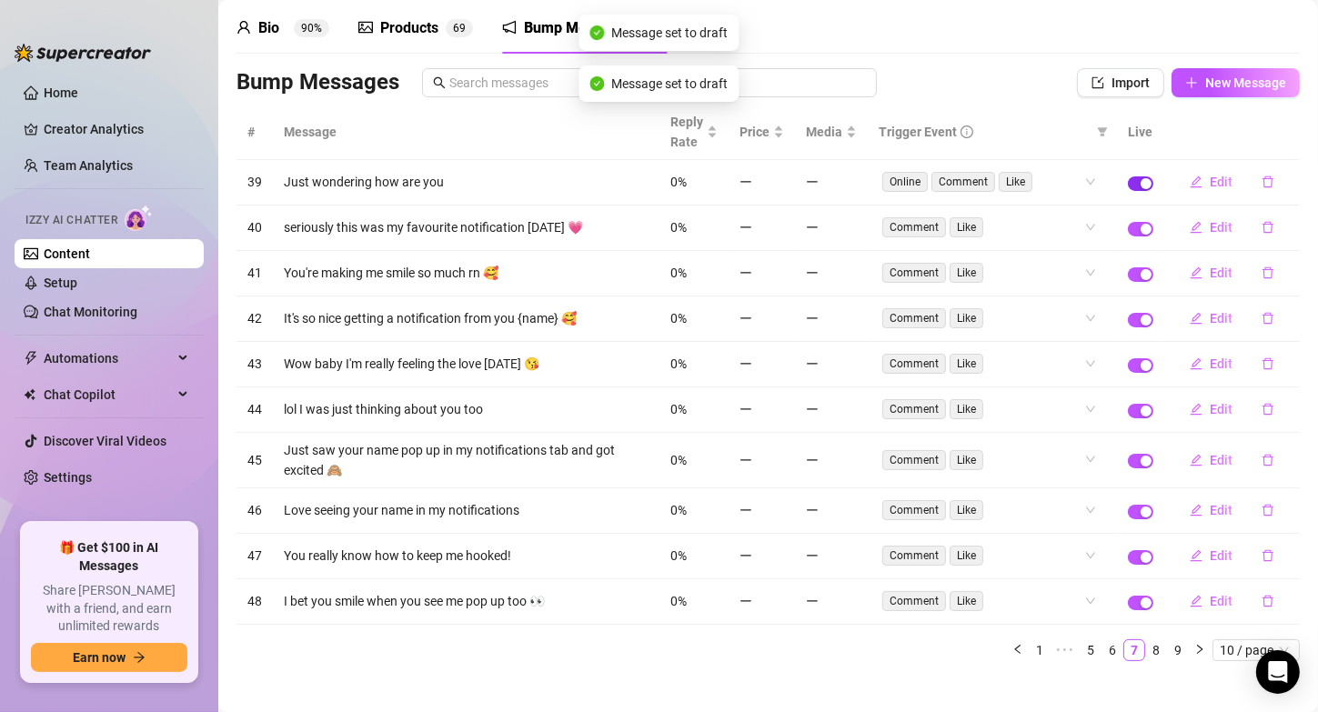
click at [1128, 178] on span "button" at bounding box center [1140, 183] width 25 height 15
click at [1141, 224] on div "button" at bounding box center [1146, 229] width 11 height 11
click at [1141, 269] on div "button" at bounding box center [1146, 274] width 11 height 11
click at [1141, 321] on div "button" at bounding box center [1146, 320] width 11 height 11
click at [1132, 368] on td at bounding box center [1140, 364] width 47 height 45
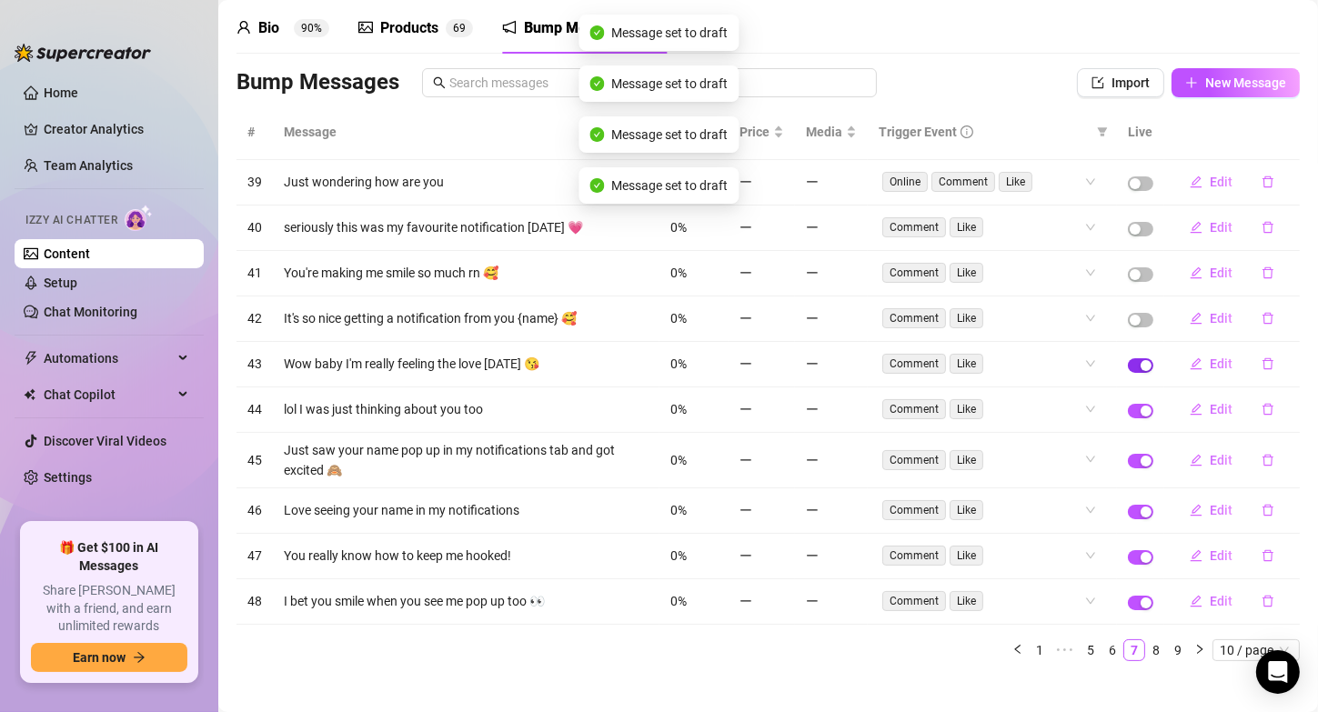
click at [1131, 358] on span "button" at bounding box center [1140, 365] width 25 height 15
click at [1130, 398] on td at bounding box center [1140, 409] width 47 height 45
click at [1128, 413] on span "button" at bounding box center [1140, 411] width 25 height 15
click at [1127, 463] on td at bounding box center [1140, 460] width 47 height 55
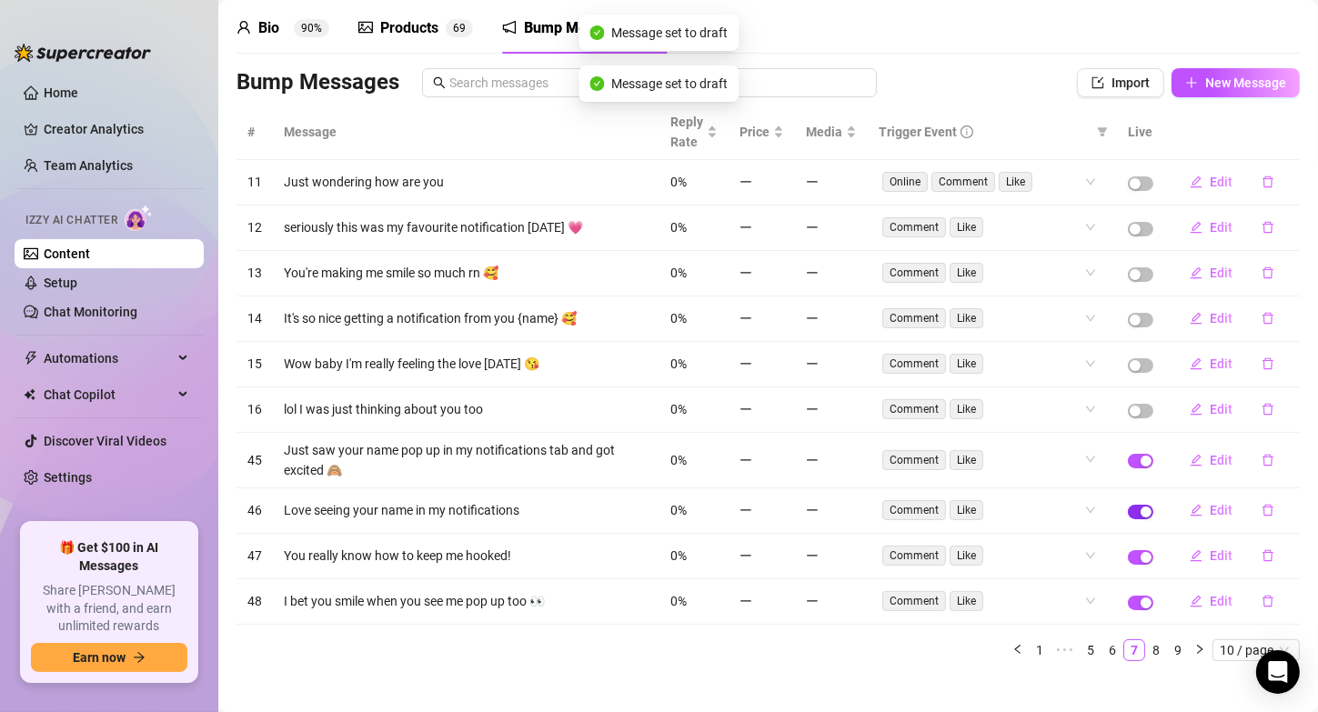
click at [1141, 508] on div "button" at bounding box center [1146, 512] width 11 height 11
click at [1127, 542] on td at bounding box center [1140, 556] width 47 height 45
click at [1141, 556] on div "button" at bounding box center [1146, 557] width 11 height 11
click at [1126, 604] on td at bounding box center [1140, 601] width 47 height 45
click at [1128, 596] on span "button" at bounding box center [1140, 603] width 25 height 15
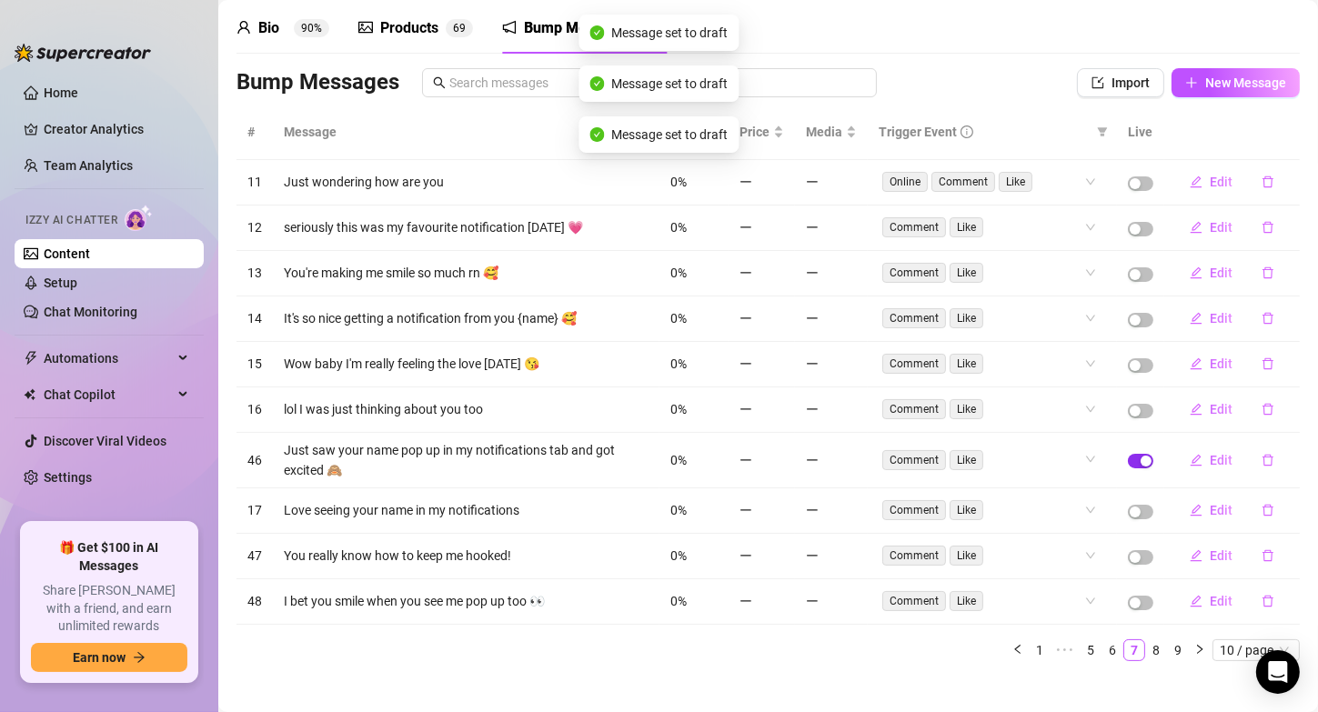
click at [1132, 454] on span "button" at bounding box center [1140, 461] width 25 height 15
click at [1150, 644] on link "8" at bounding box center [1156, 650] width 20 height 20
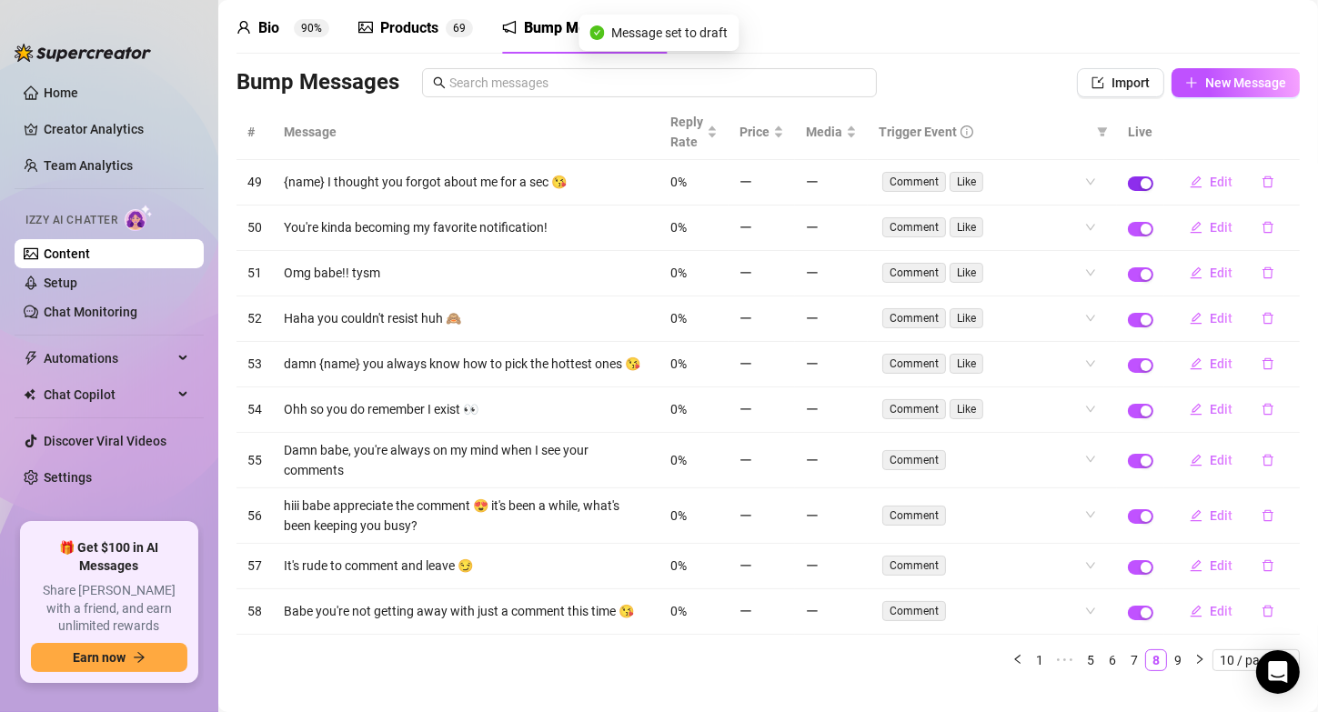
click at [1128, 176] on span "button" at bounding box center [1140, 183] width 25 height 15
click at [1141, 226] on div "button" at bounding box center [1146, 229] width 11 height 11
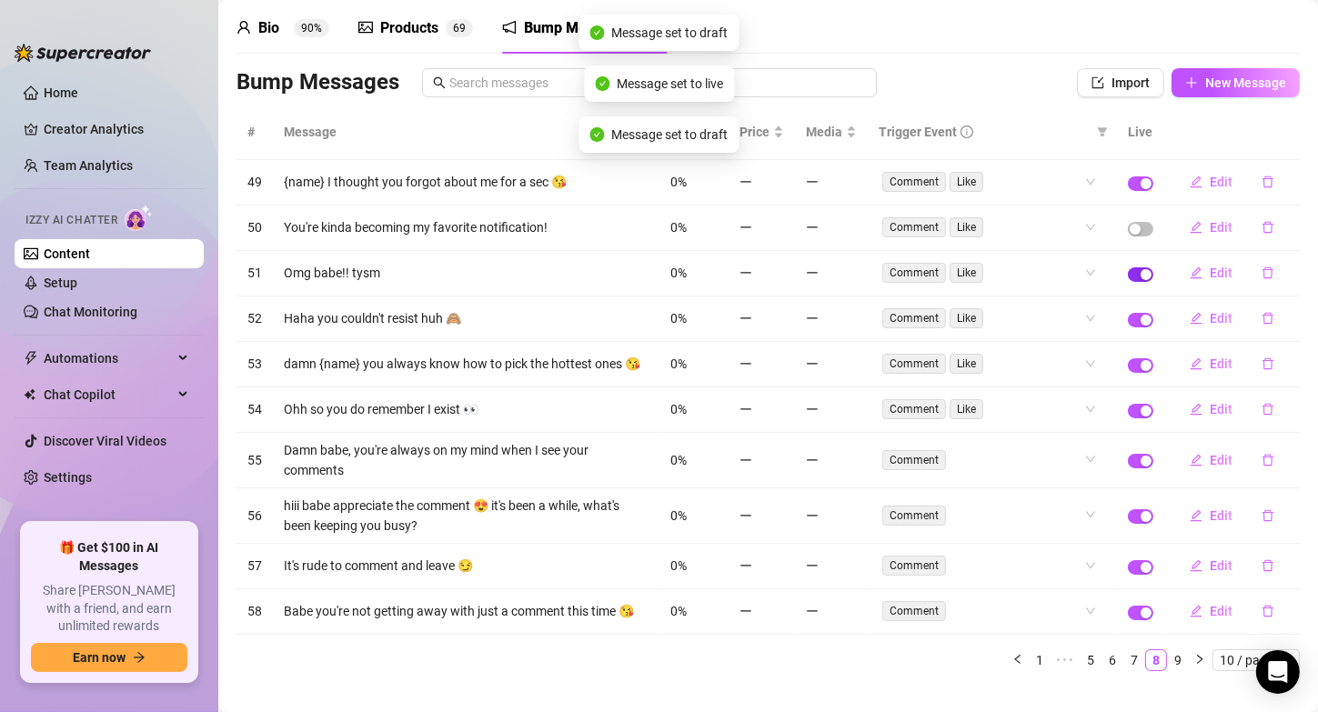
click at [1132, 278] on span "button" at bounding box center [1140, 274] width 25 height 15
click at [1130, 174] on td at bounding box center [1140, 182] width 47 height 45
drag, startPoint x: 1130, startPoint y: 184, endPoint x: 1128, endPoint y: 317, distance: 132.8
click at [1128, 317] on tbody "51 {name} I thought you forgot about me for a sec 😘 0% Comment Like Edit 21 You…" at bounding box center [767, 397] width 1063 height 475
click at [1141, 317] on div "button" at bounding box center [1146, 320] width 11 height 11
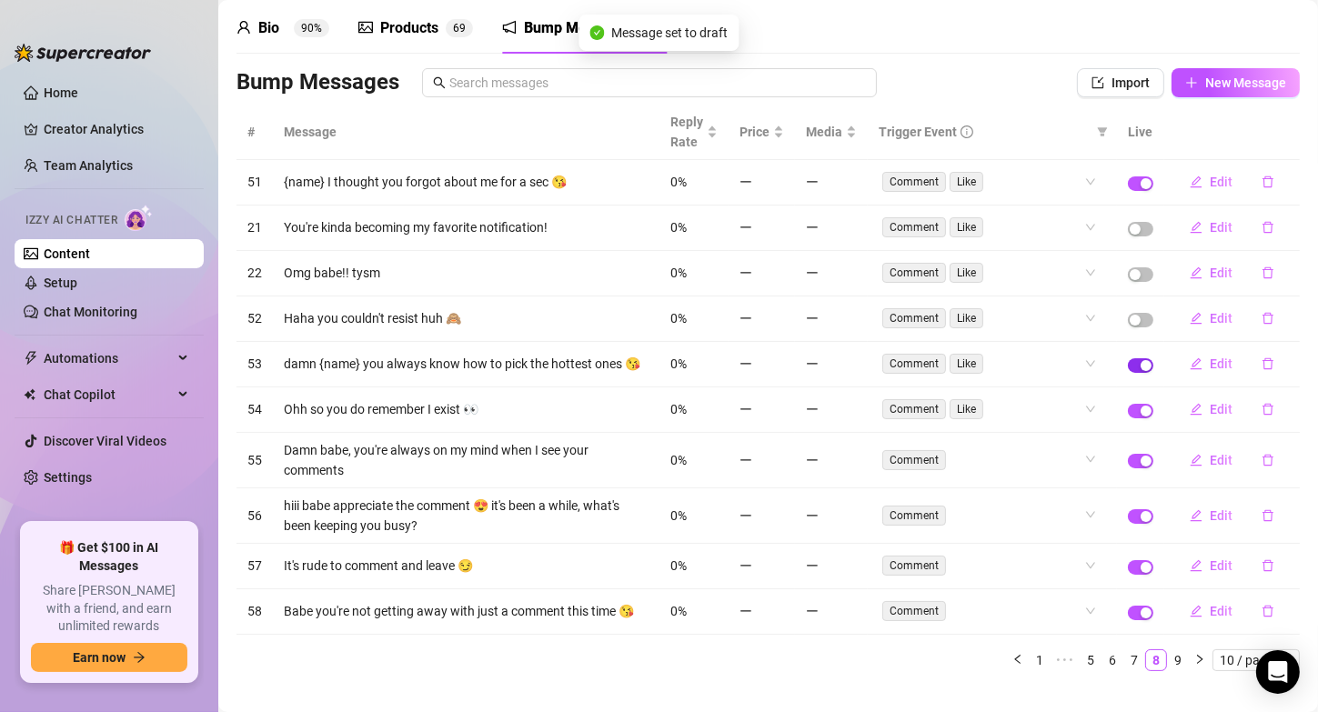
click at [1131, 360] on span "button" at bounding box center [1140, 365] width 25 height 15
click at [1141, 417] on div "button" at bounding box center [1146, 411] width 11 height 11
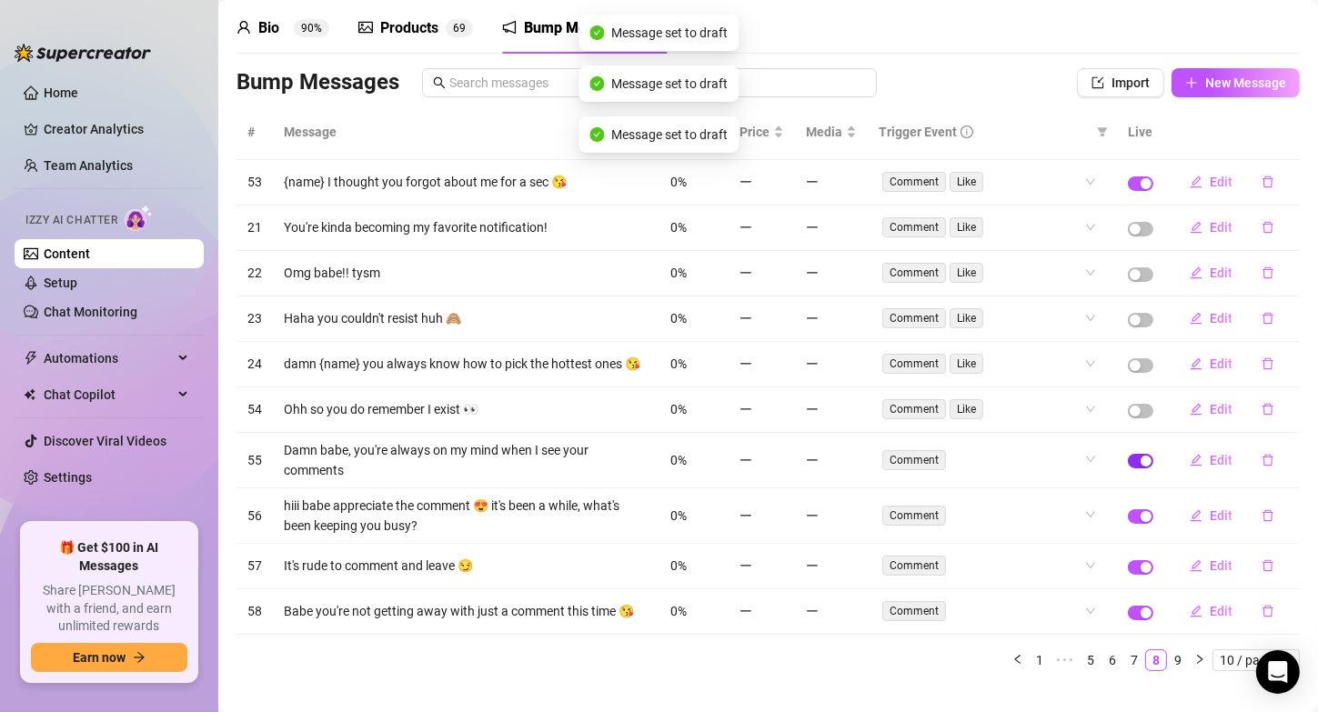
click at [1141, 466] on div "button" at bounding box center [1146, 461] width 11 height 11
click at [1141, 519] on div "button" at bounding box center [1146, 516] width 11 height 11
click at [1141, 570] on div "button" at bounding box center [1146, 567] width 11 height 11
click at [1141, 611] on div "button" at bounding box center [1146, 613] width 11 height 11
click at [1141, 184] on div "button" at bounding box center [1146, 183] width 11 height 11
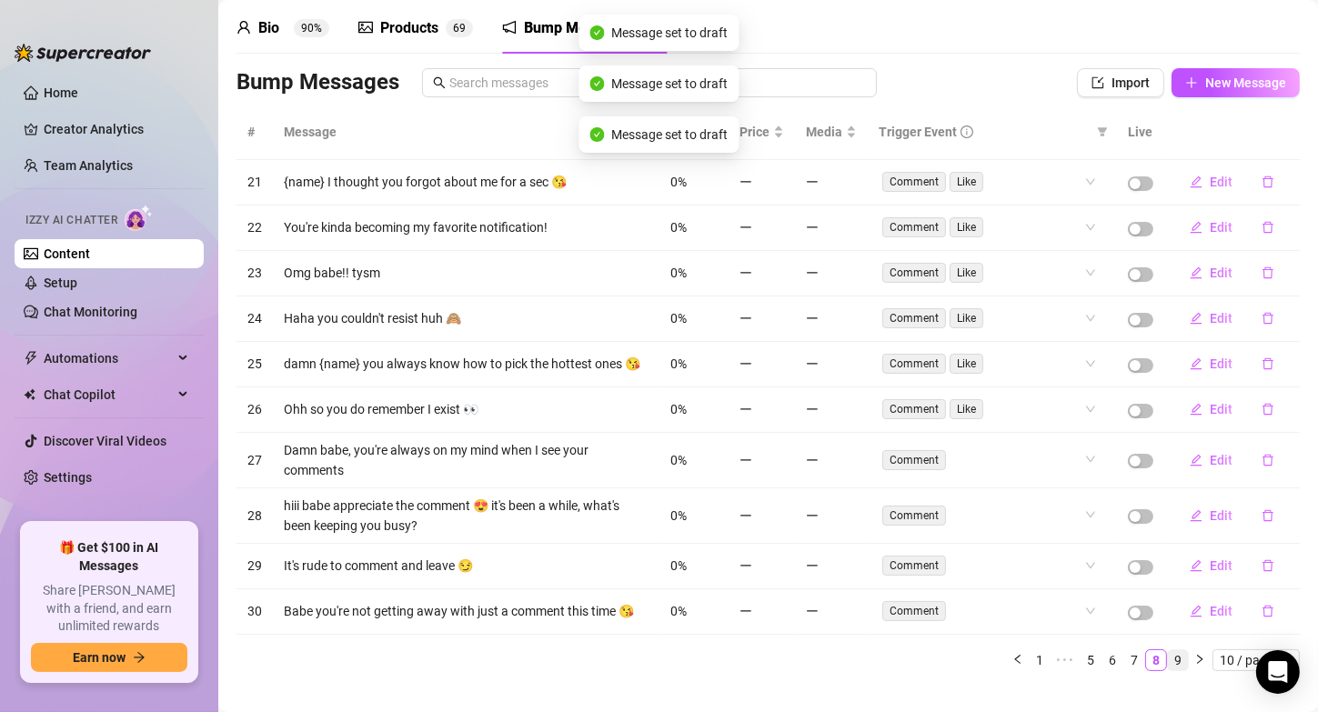
click at [1168, 666] on link "9" at bounding box center [1178, 660] width 20 height 20
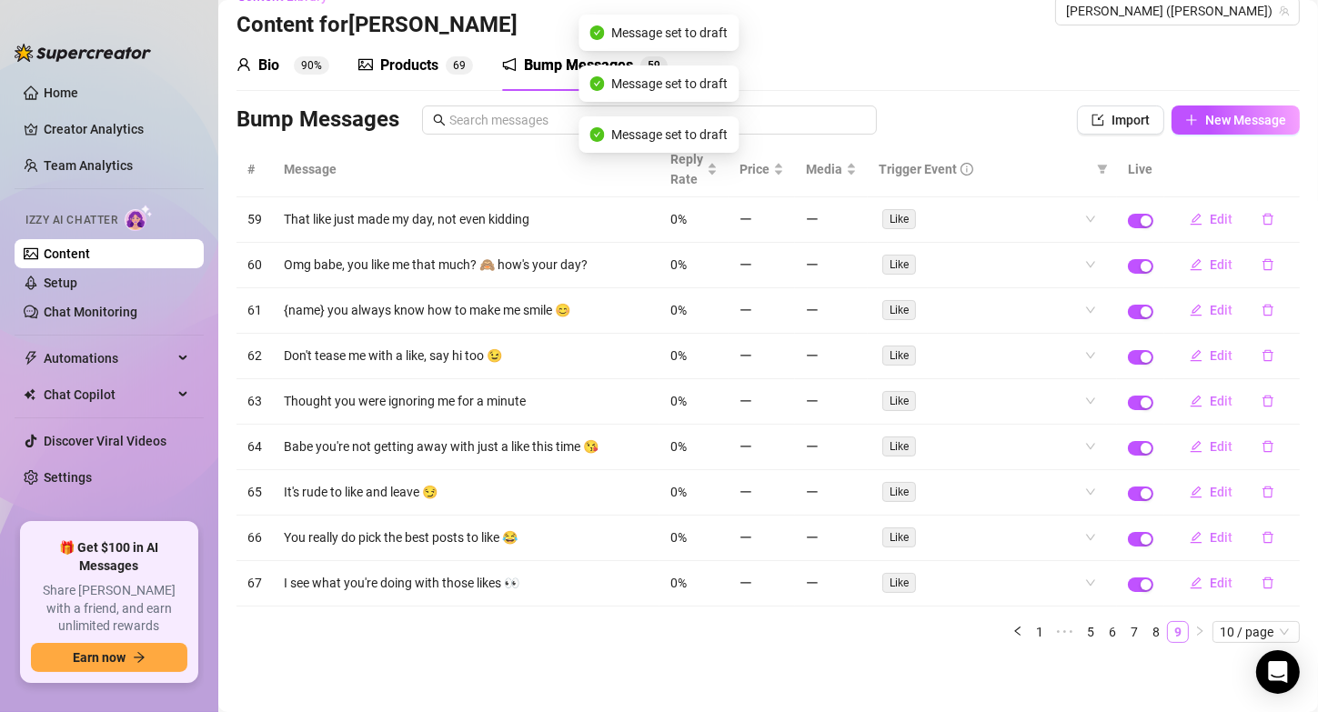
scroll to position [24, 0]
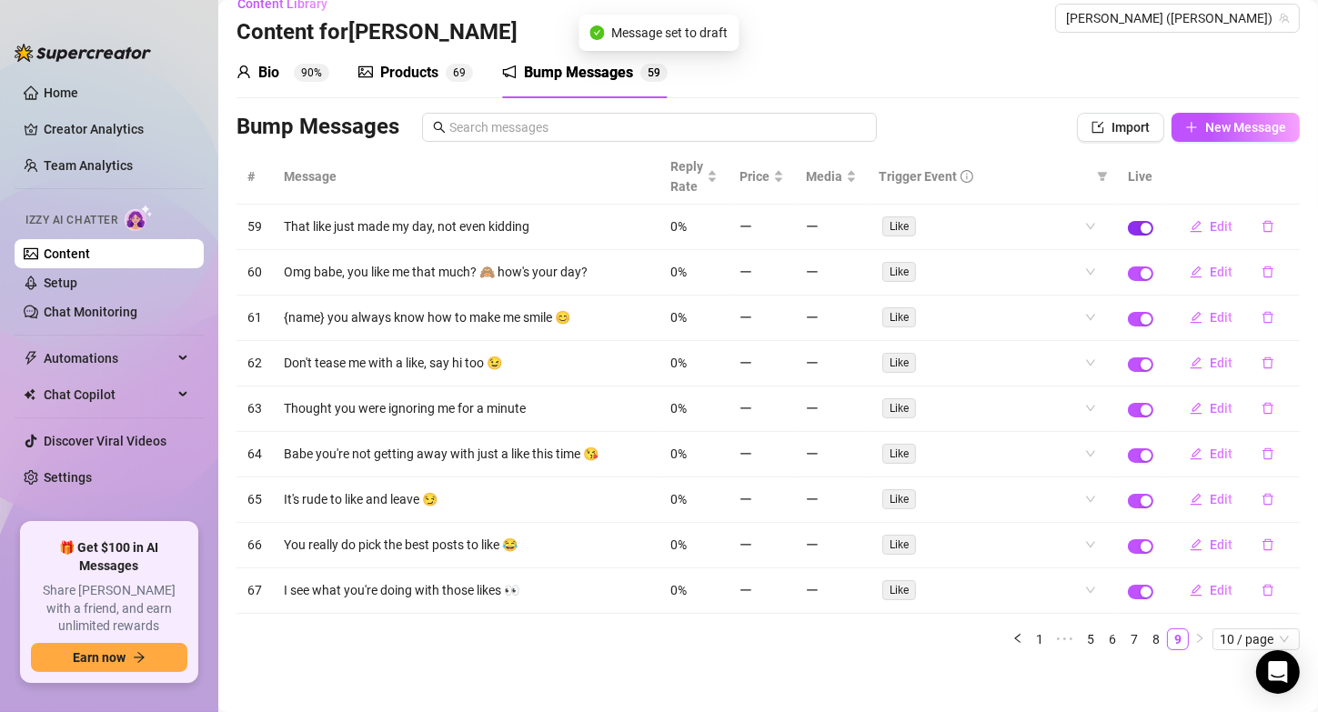
click at [1128, 230] on span "button" at bounding box center [1140, 228] width 25 height 15
click at [1141, 269] on div "button" at bounding box center [1146, 273] width 11 height 11
click at [1141, 317] on div "button" at bounding box center [1146, 319] width 11 height 11
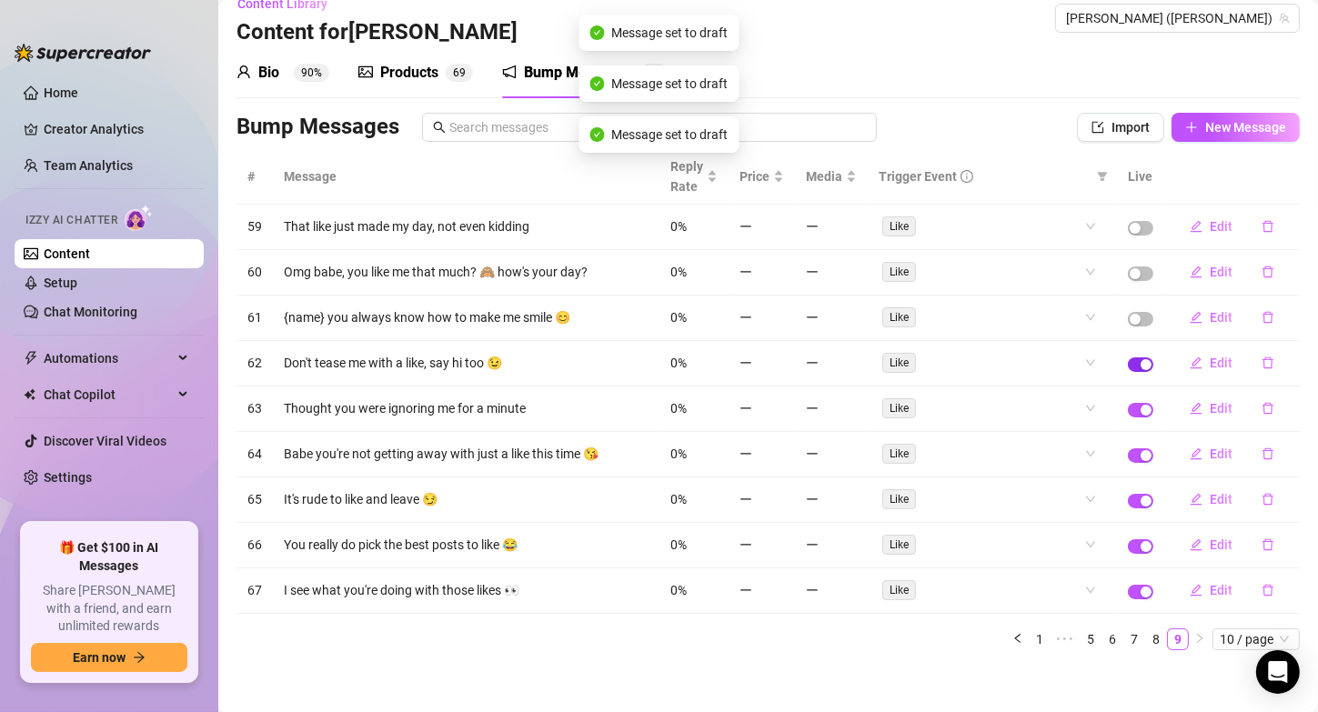
click at [1141, 362] on div "button" at bounding box center [1146, 364] width 11 height 11
click at [1141, 405] on div "button" at bounding box center [1146, 410] width 11 height 11
click at [1141, 450] on div "button" at bounding box center [1146, 455] width 11 height 11
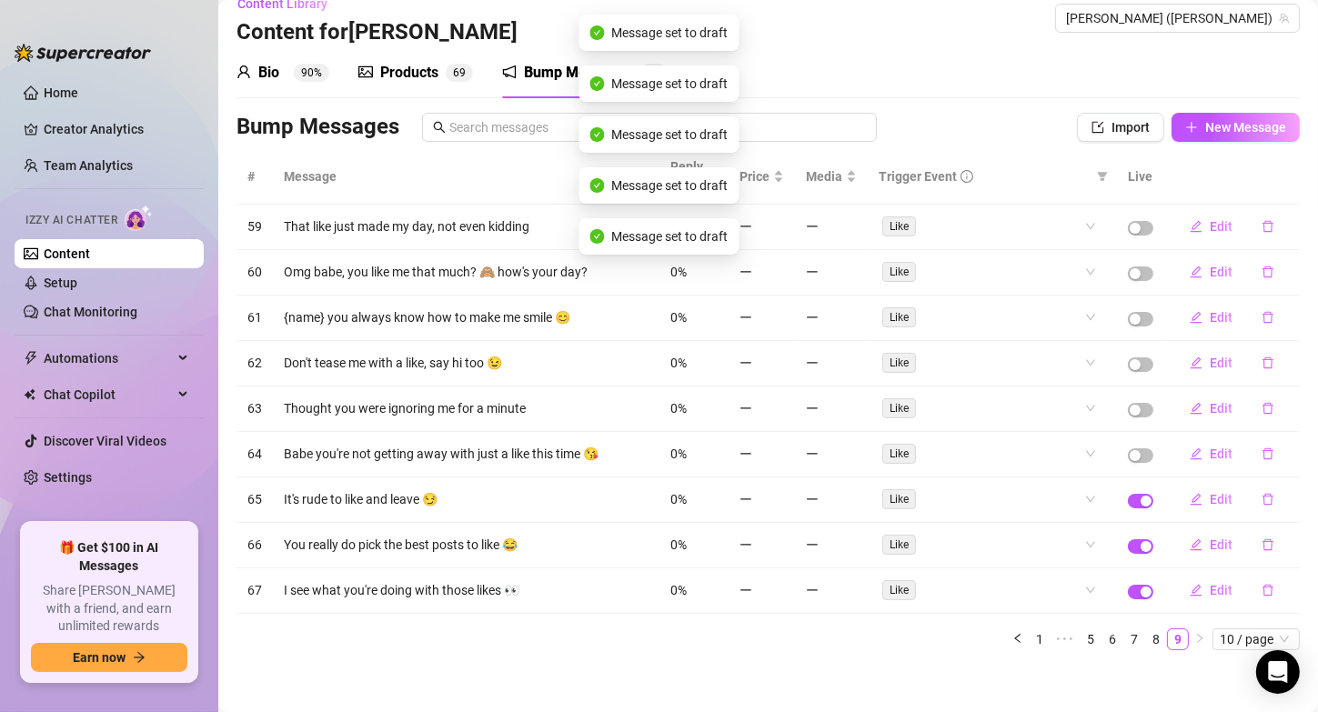
click at [1129, 485] on td at bounding box center [1140, 500] width 47 height 45
click at [1141, 496] on div "button" at bounding box center [1146, 501] width 11 height 11
click at [1141, 541] on div "button" at bounding box center [1146, 546] width 11 height 11
click at [1141, 588] on div "button" at bounding box center [1146, 592] width 11 height 11
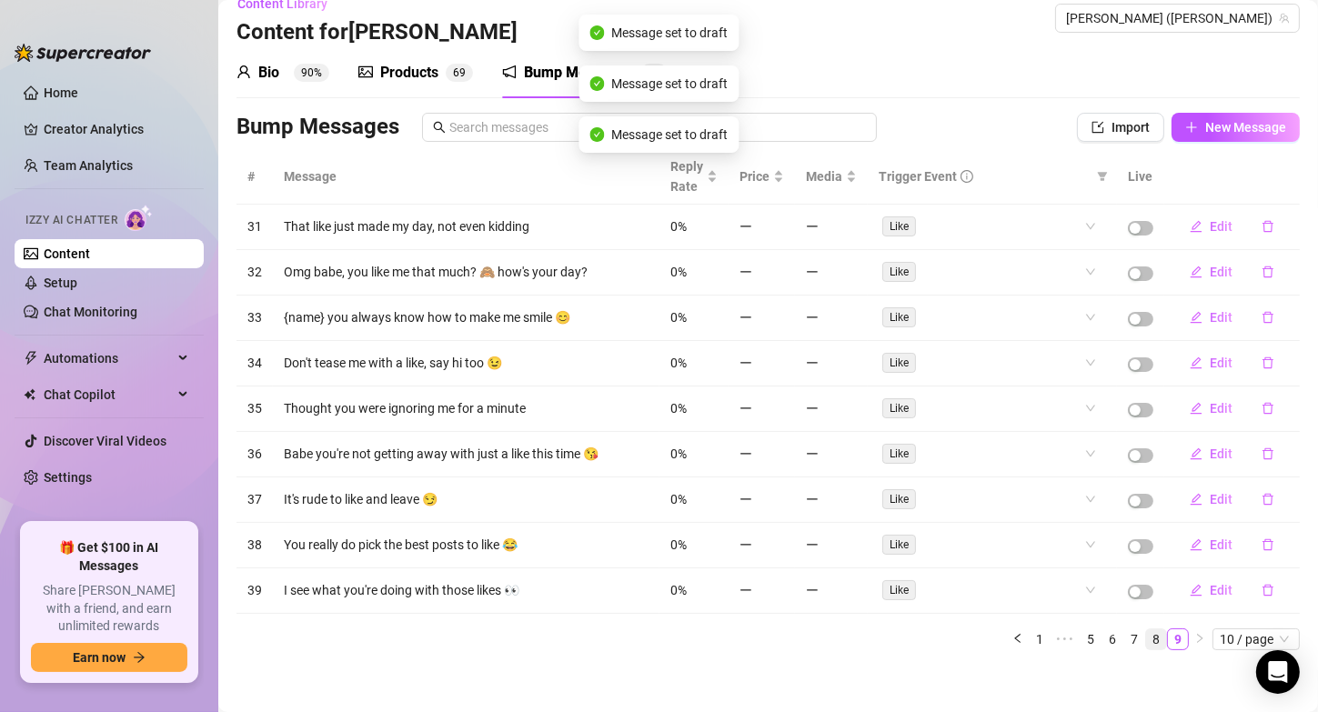
click at [1149, 629] on link "8" at bounding box center [1156, 639] width 20 height 20
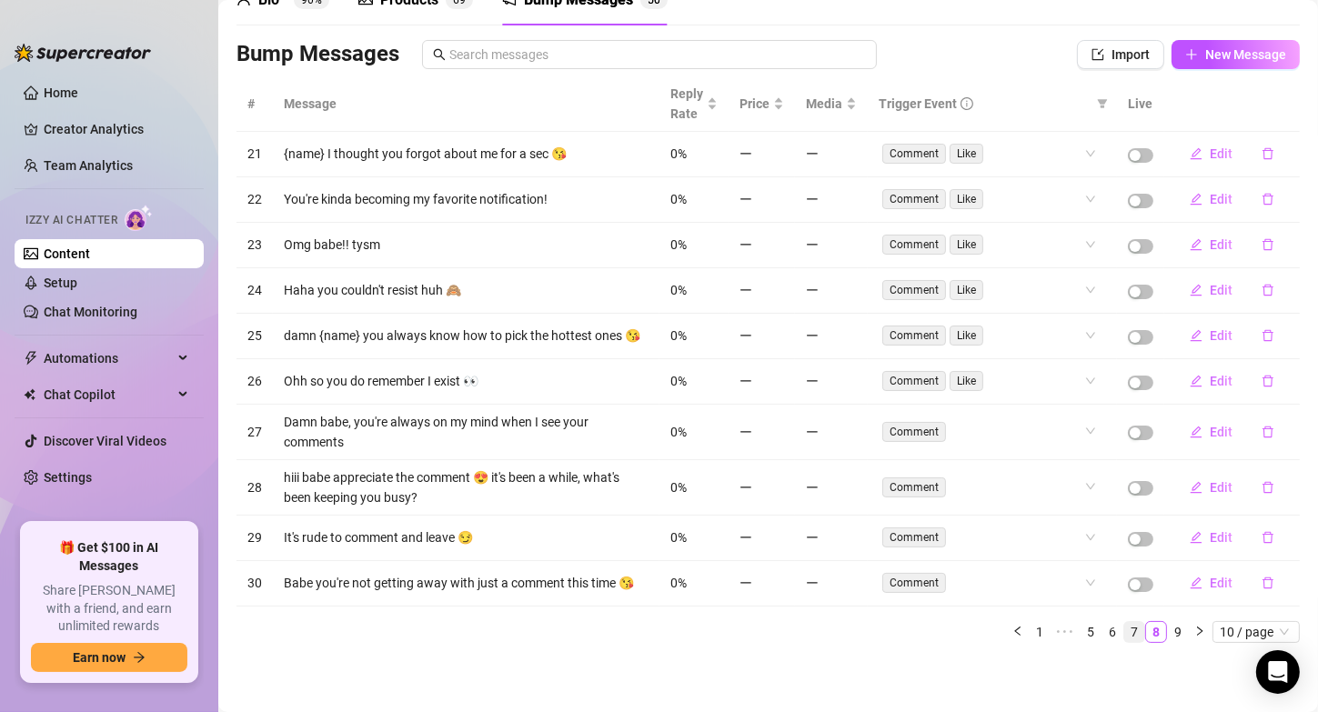
click at [1124, 631] on link "7" at bounding box center [1134, 632] width 20 height 20
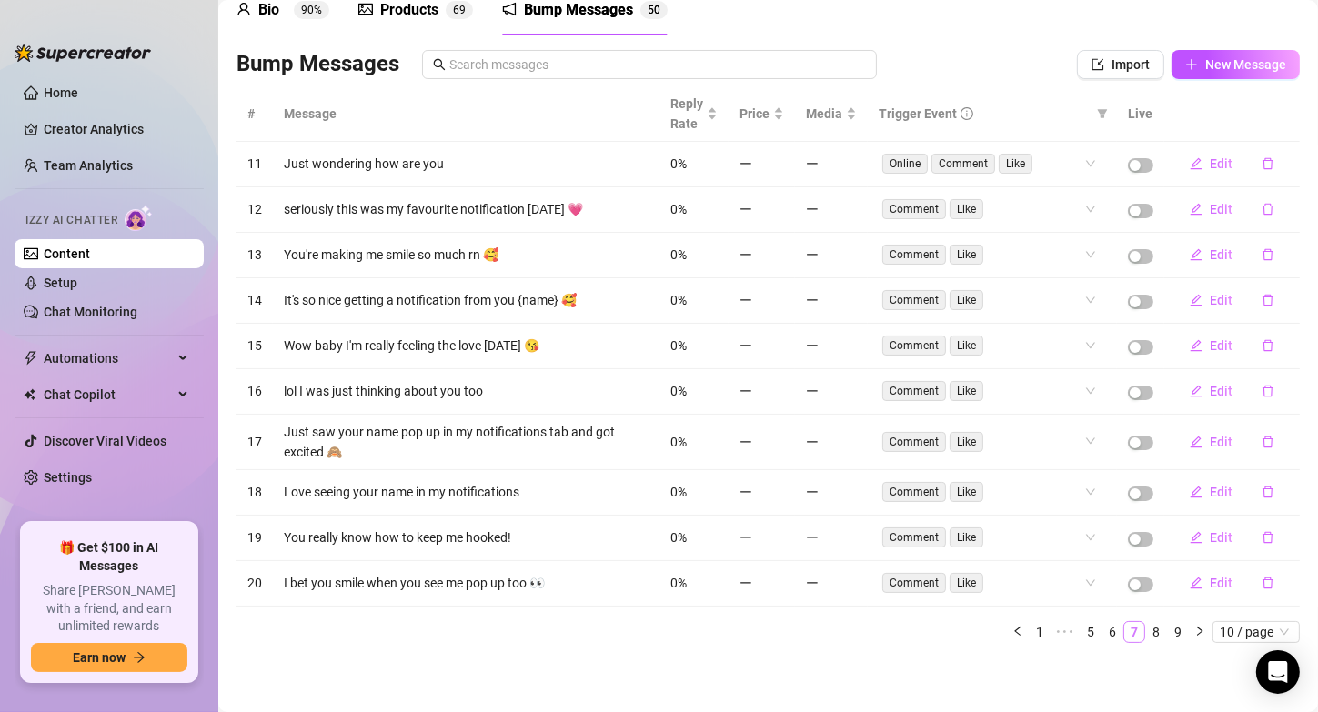
scroll to position [79, 0]
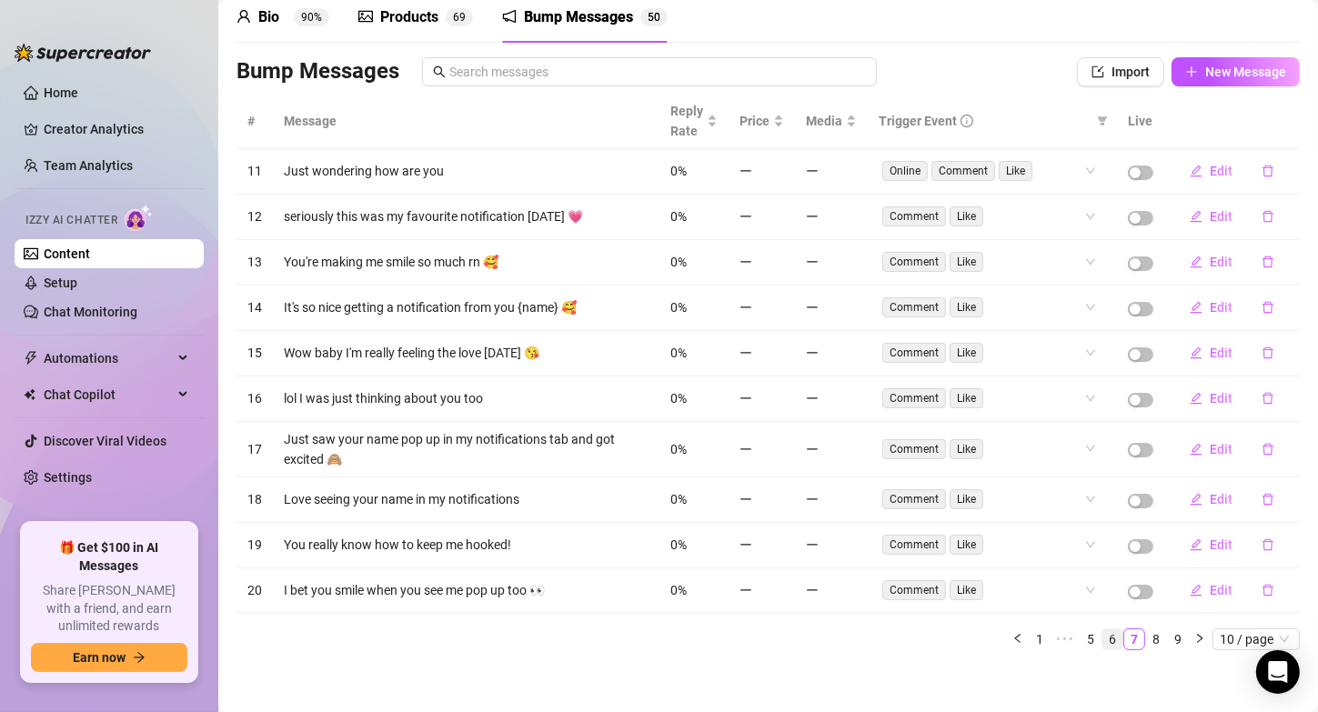
click at [1102, 635] on link "6" at bounding box center [1112, 639] width 20 height 20
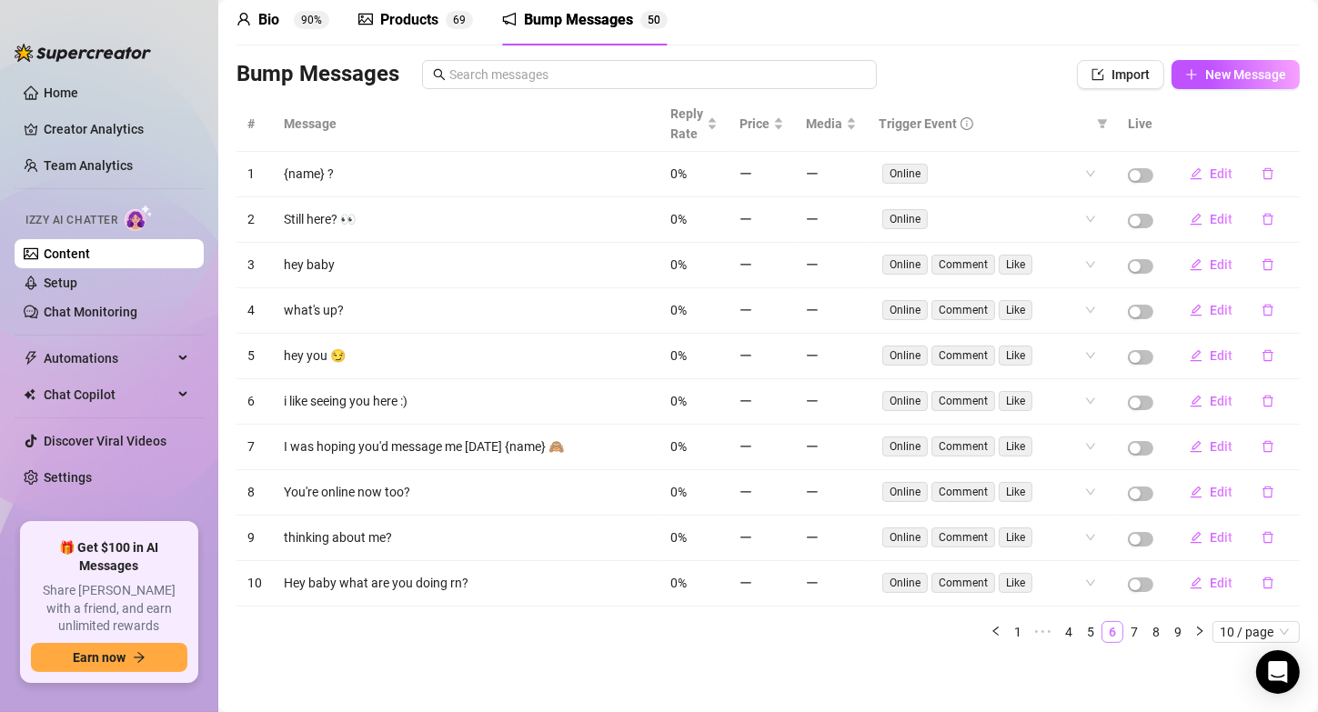
scroll to position [68, 0]
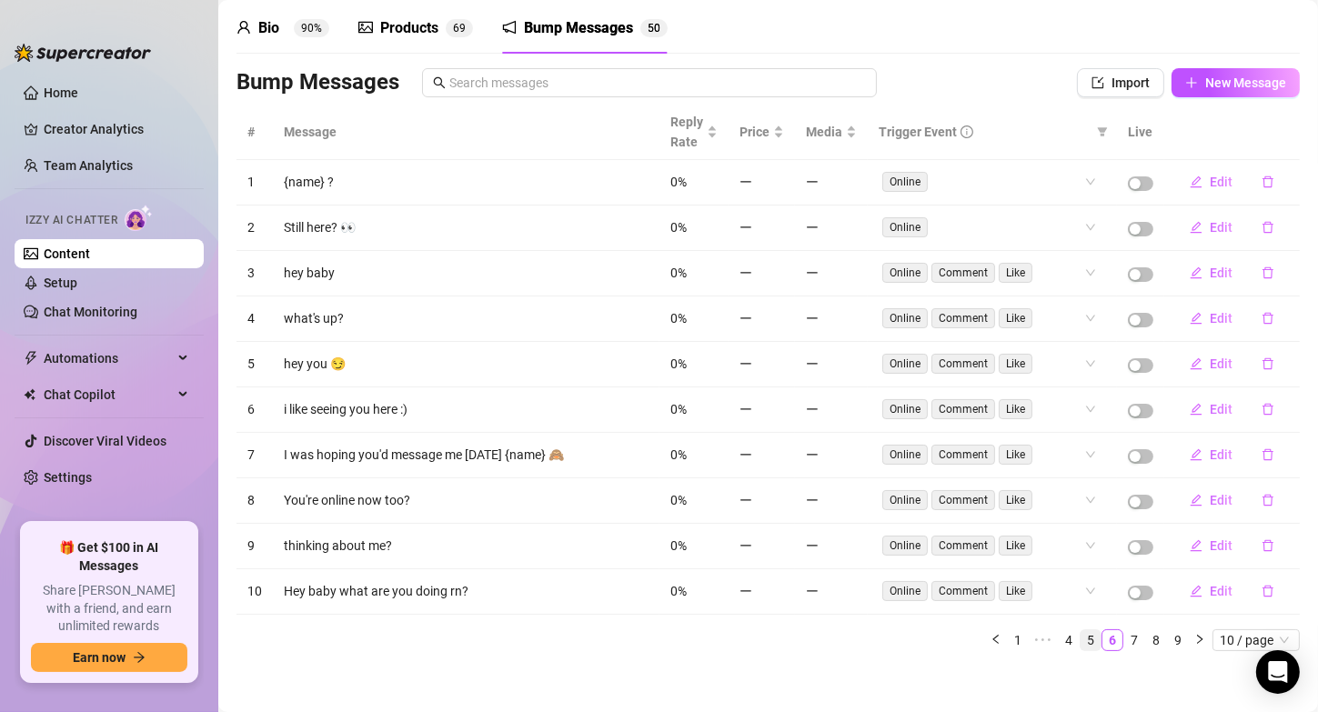
click at [1081, 633] on link "5" at bounding box center [1091, 640] width 20 height 20
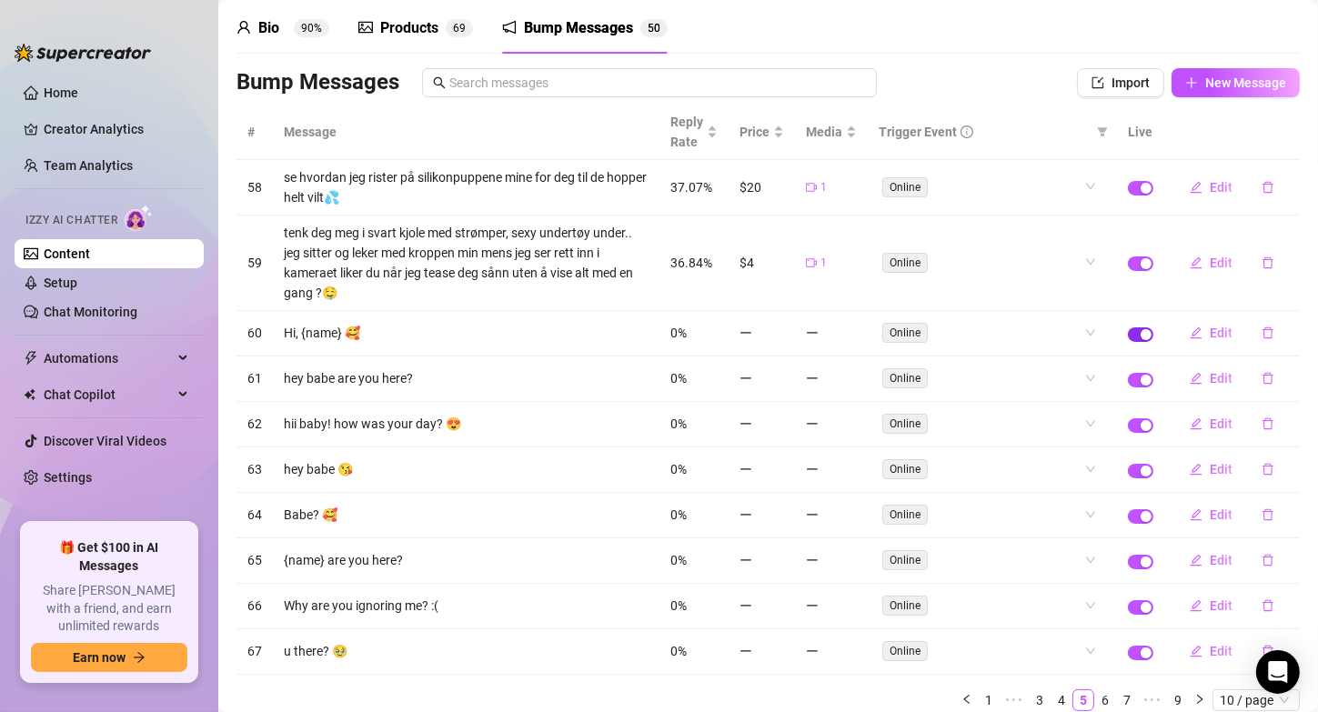
click at [1141, 335] on div "button" at bounding box center [1146, 334] width 11 height 11
click at [1141, 375] on div "button" at bounding box center [1146, 380] width 11 height 11
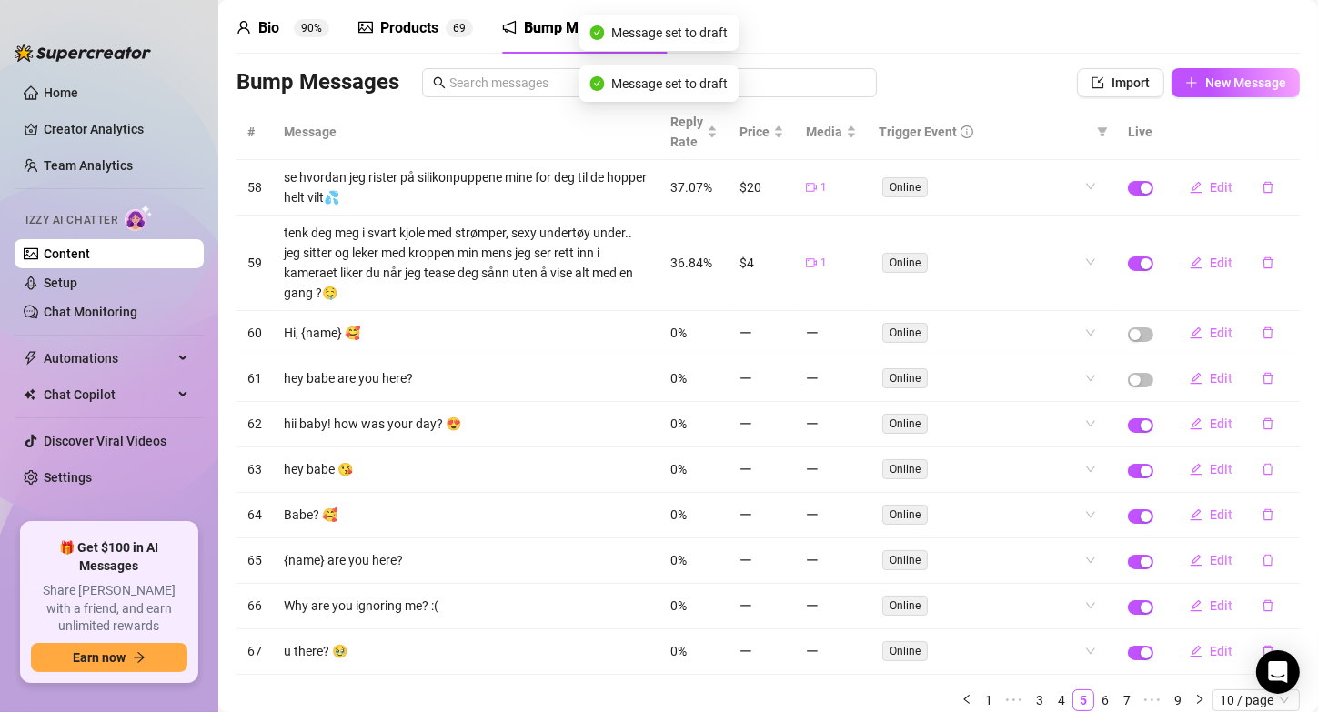
click at [1131, 430] on td at bounding box center [1140, 424] width 47 height 45
click at [1128, 428] on span "button" at bounding box center [1140, 425] width 25 height 15
click at [1141, 466] on div "button" at bounding box center [1146, 471] width 11 height 11
click at [1128, 509] on span "button" at bounding box center [1140, 516] width 25 height 15
click at [1128, 562] on span "button" at bounding box center [1140, 562] width 25 height 15
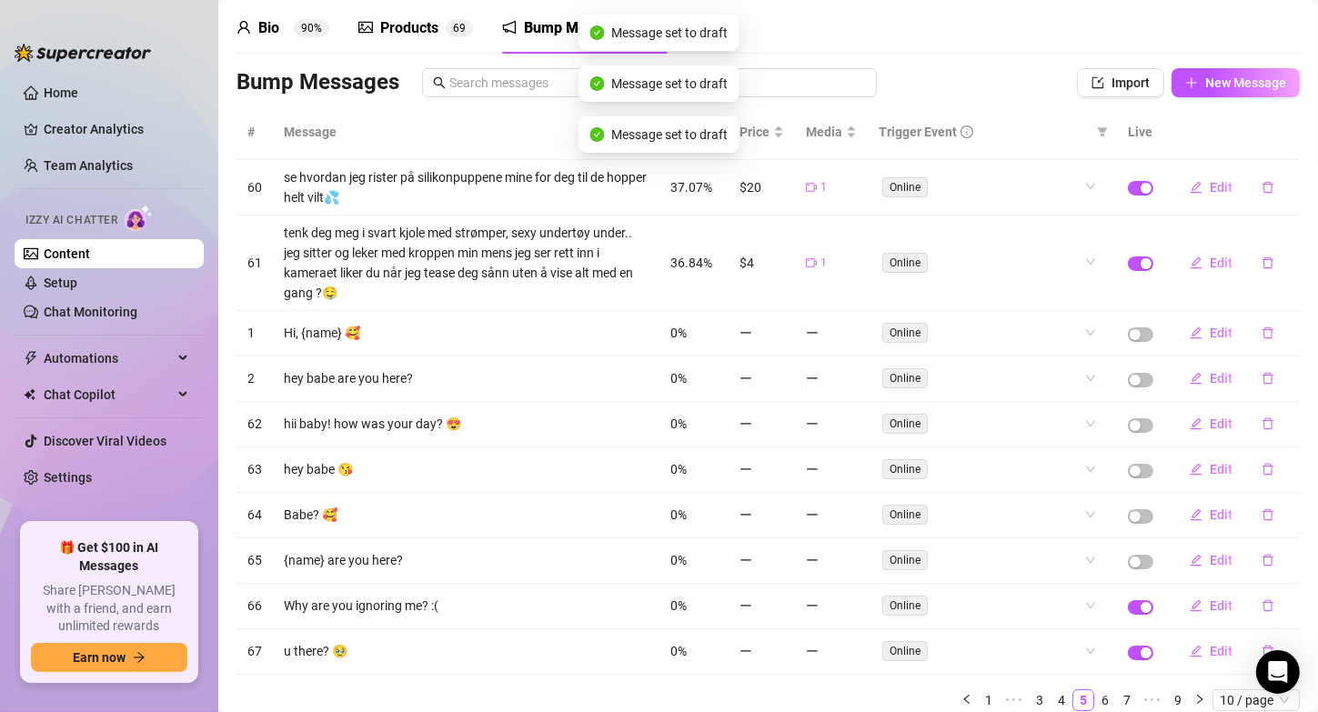
click at [1125, 610] on td at bounding box center [1140, 606] width 47 height 45
click at [1128, 600] on span "button" at bounding box center [1140, 607] width 25 height 15
click at [1125, 634] on td at bounding box center [1140, 651] width 47 height 45
click at [1128, 647] on button "button" at bounding box center [1140, 653] width 25 height 15
click at [299, 39] on div "Bio 90%" at bounding box center [282, 28] width 93 height 51
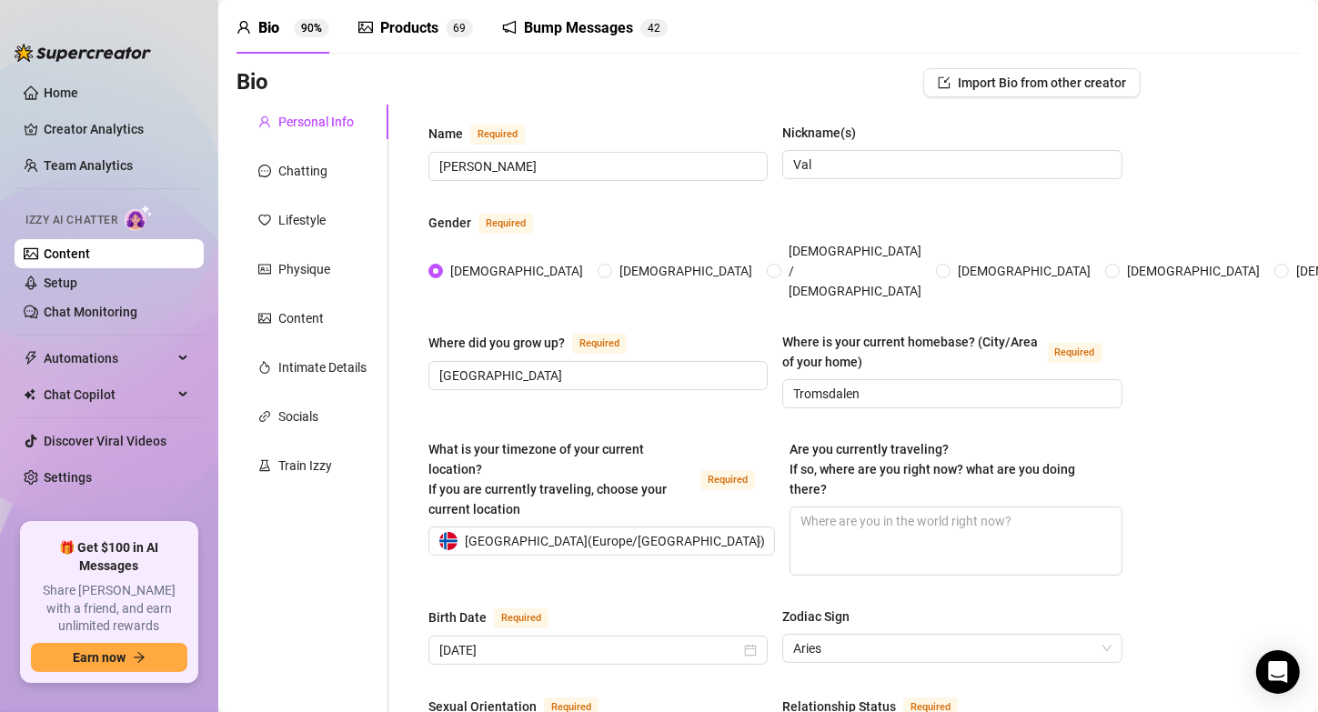
click at [599, 27] on div "Bump Messages" at bounding box center [578, 28] width 109 height 22
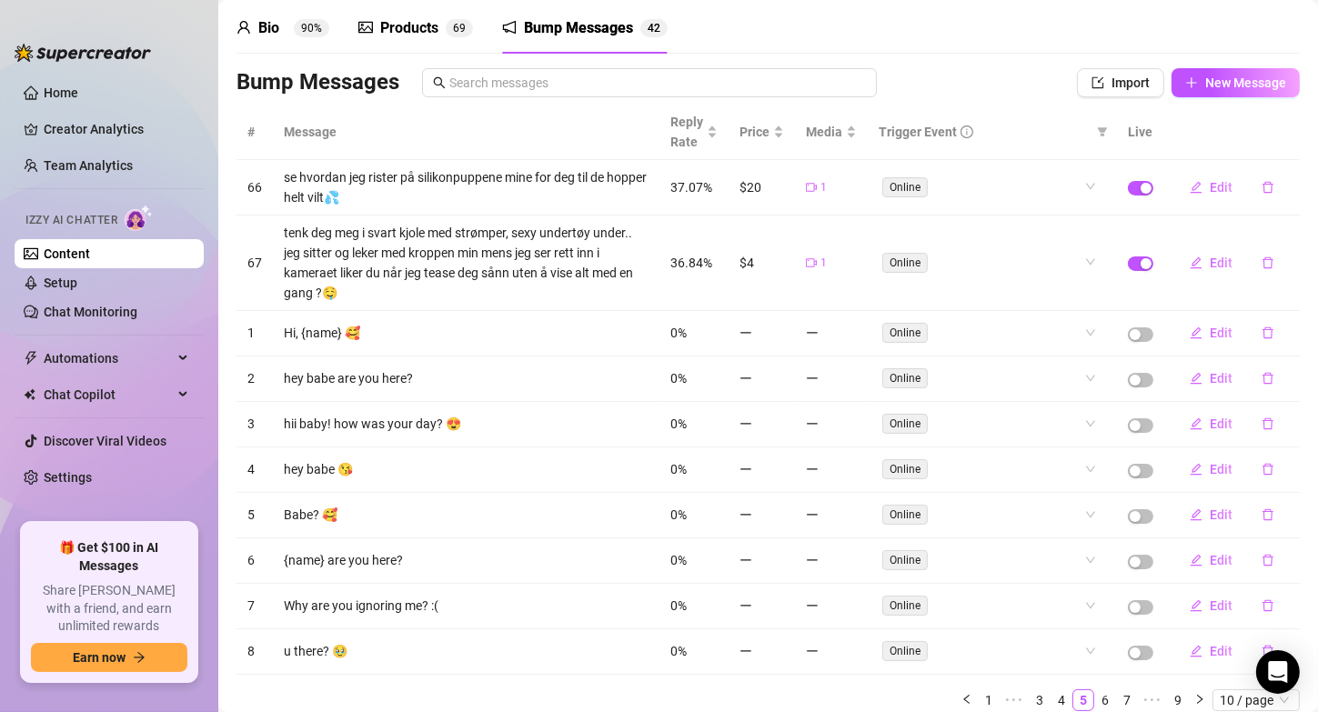
scroll to position [129, 0]
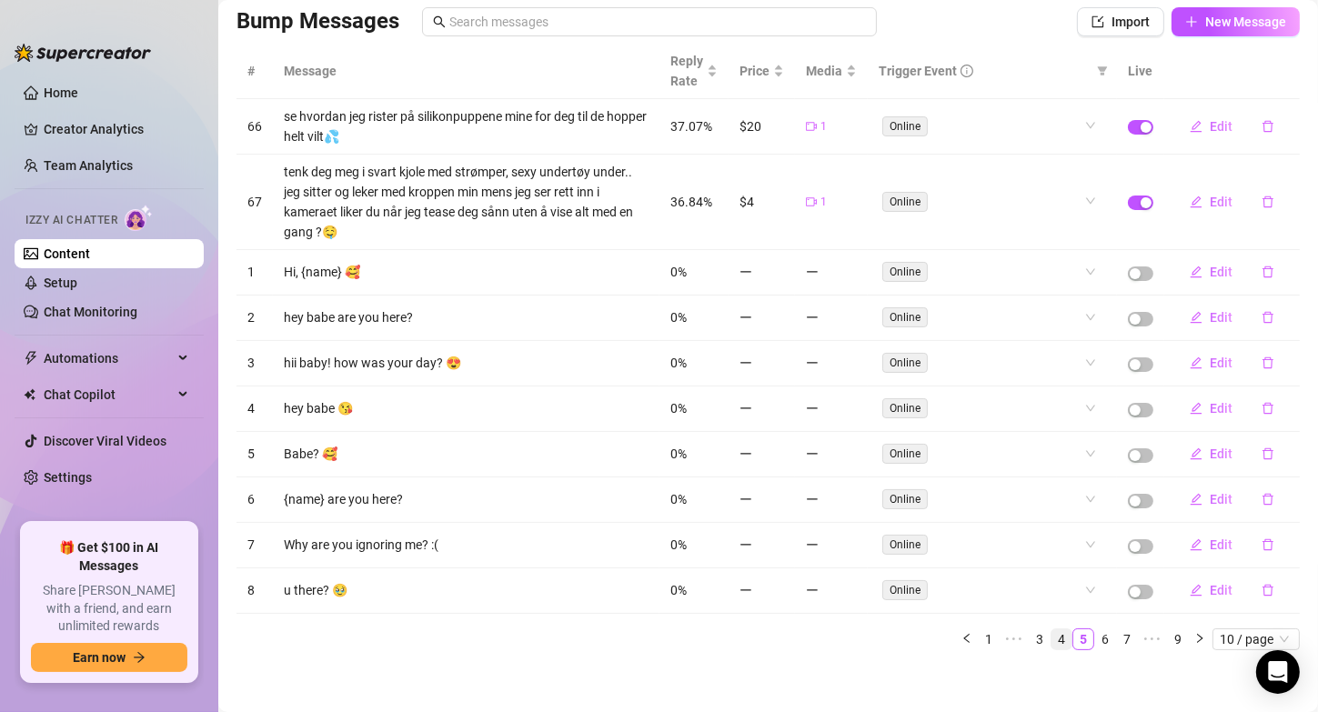
click at [1052, 629] on link "4" at bounding box center [1062, 639] width 20 height 20
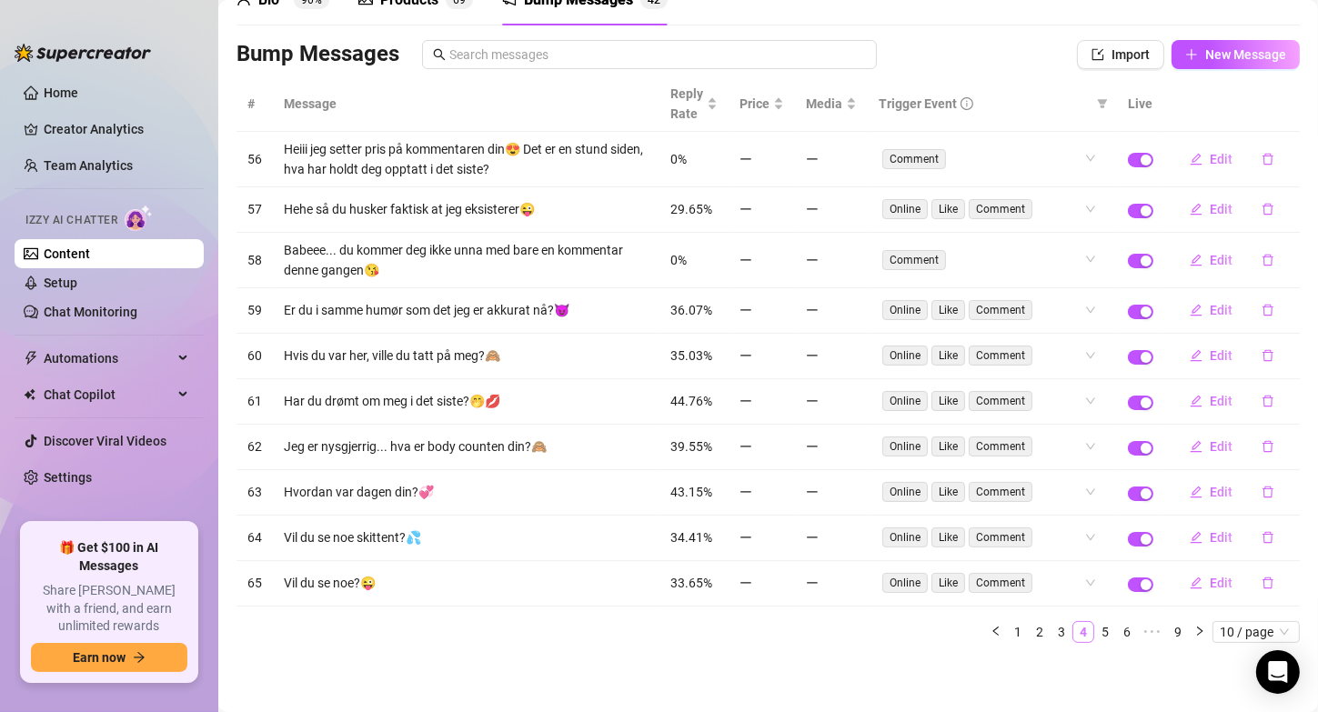
scroll to position [89, 0]
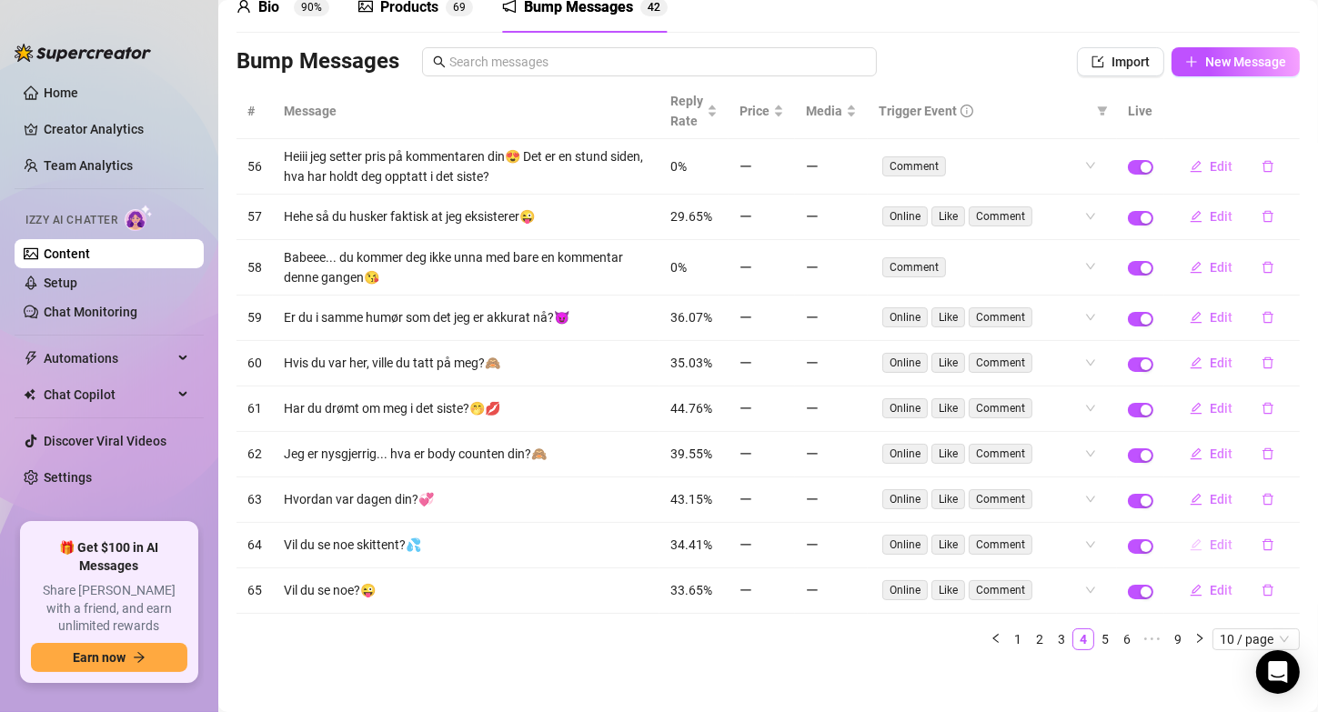
click at [1212, 538] on span "Edit" at bounding box center [1221, 545] width 23 height 15
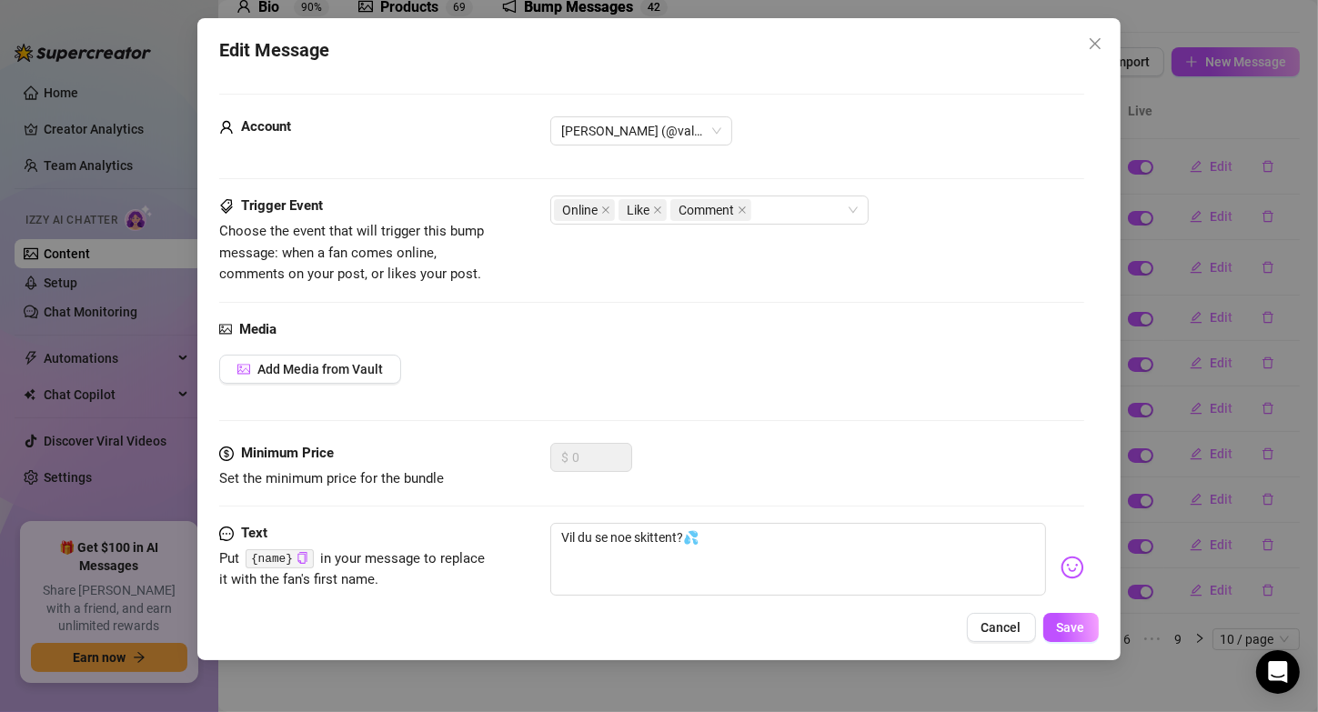
click at [1162, 372] on div "Edit Message Account [PERSON_NAME] (@valentinamyriad) Trigger Event Choose the …" at bounding box center [659, 356] width 1318 height 712
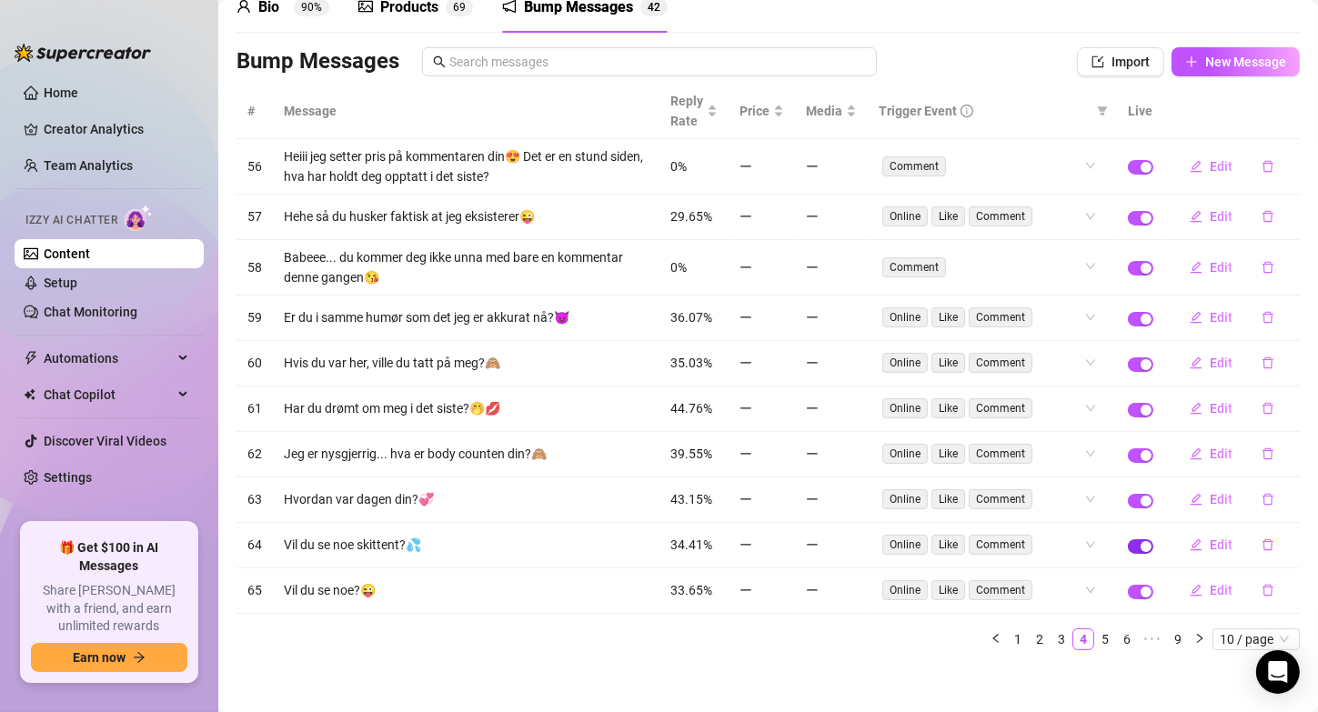
click at [1128, 546] on span "button" at bounding box center [1140, 546] width 25 height 15
click at [1052, 629] on link "3" at bounding box center [1062, 639] width 20 height 20
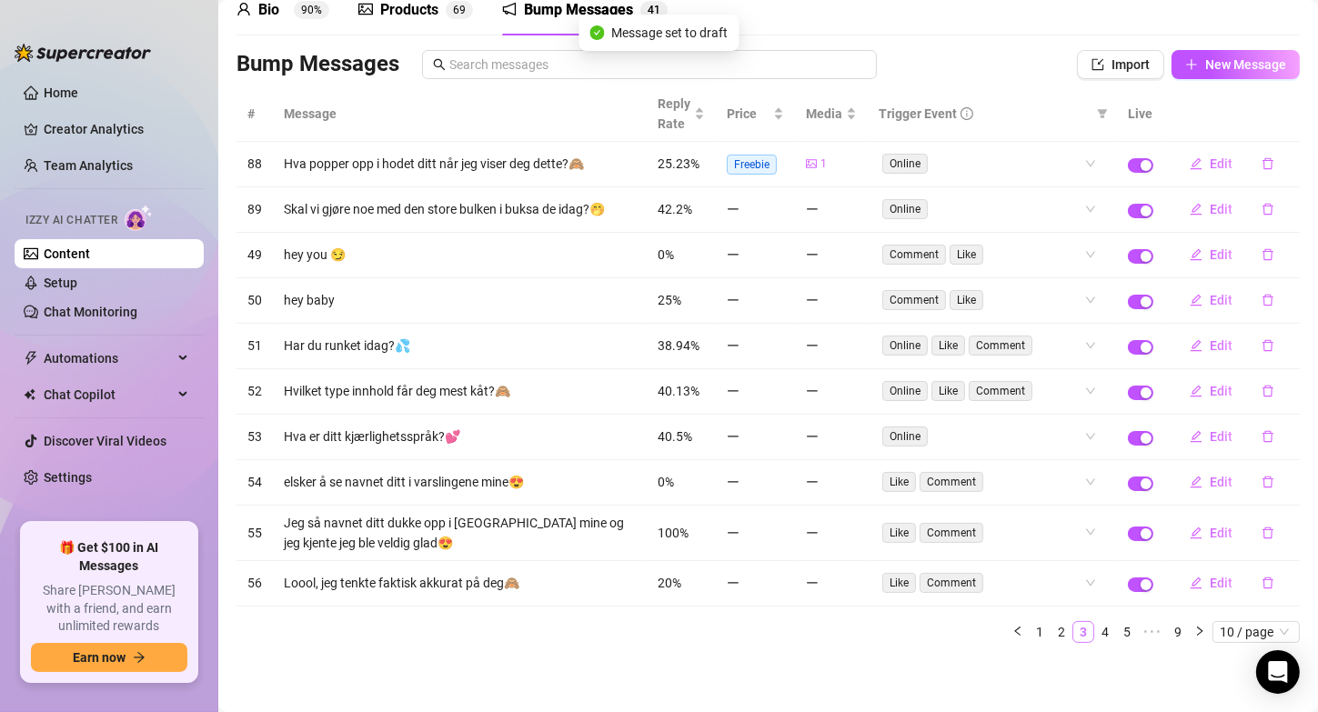
scroll to position [79, 0]
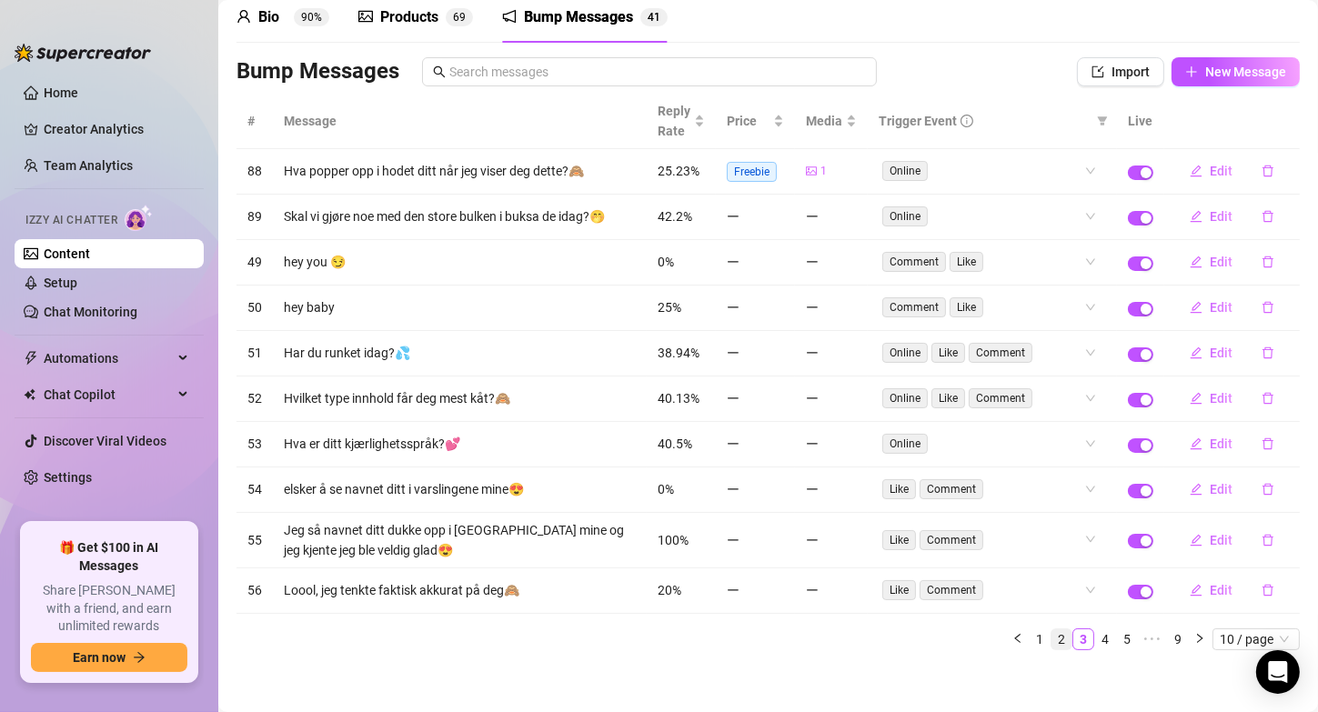
click at [1052, 629] on link "2" at bounding box center [1062, 639] width 20 height 20
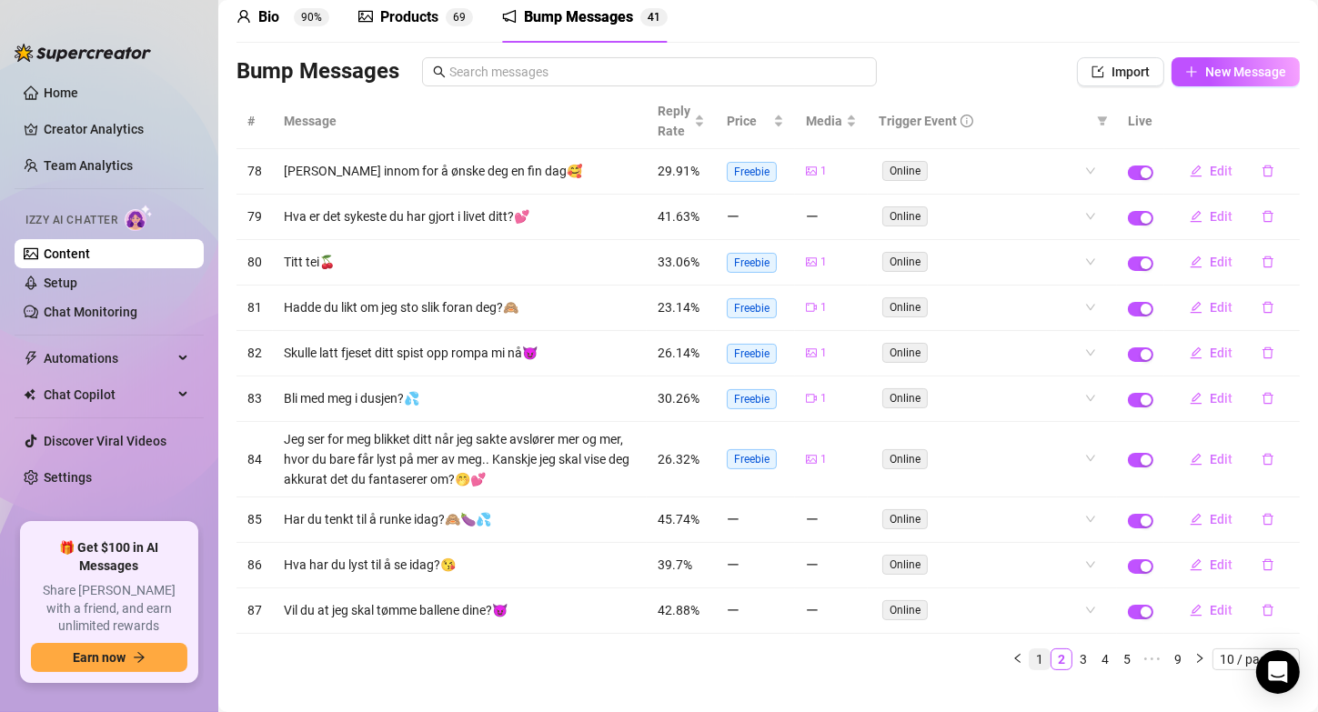
click at [1030, 653] on link "1" at bounding box center [1040, 659] width 20 height 20
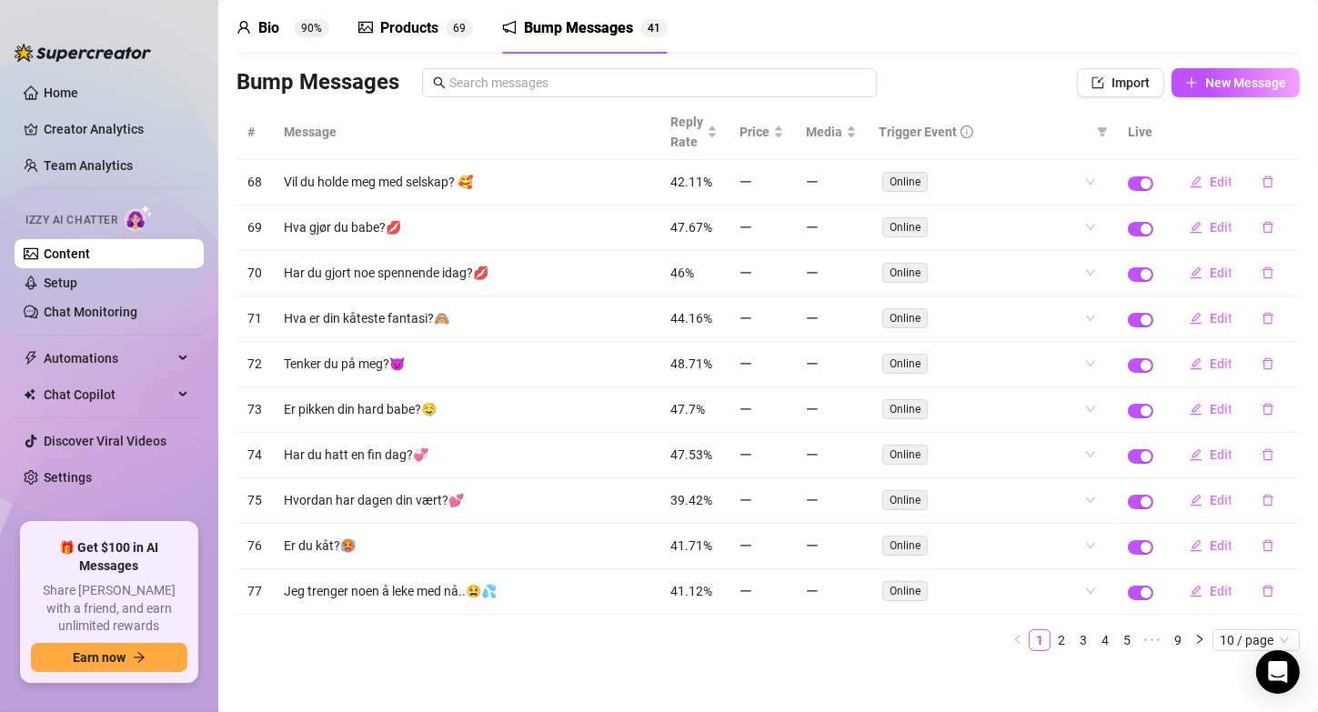
click at [292, 25] on div "Bio 90%" at bounding box center [282, 28] width 93 height 22
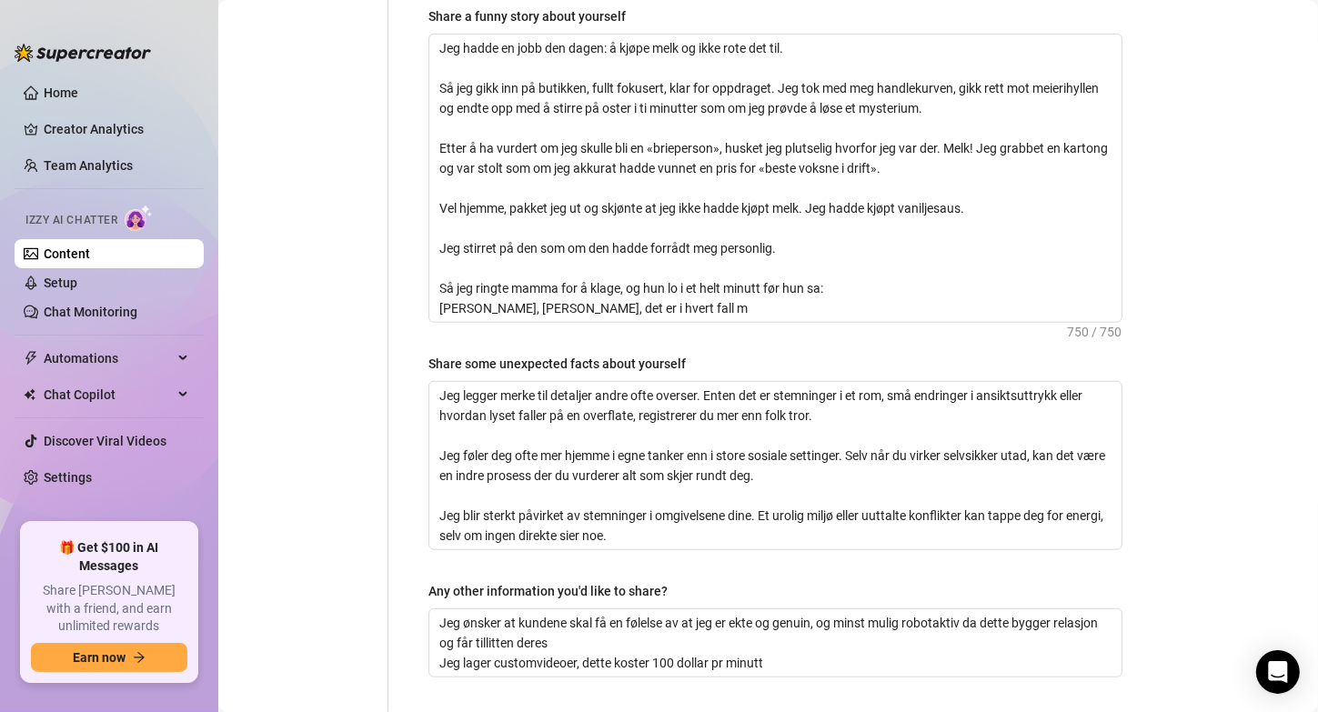
scroll to position [1364, 0]
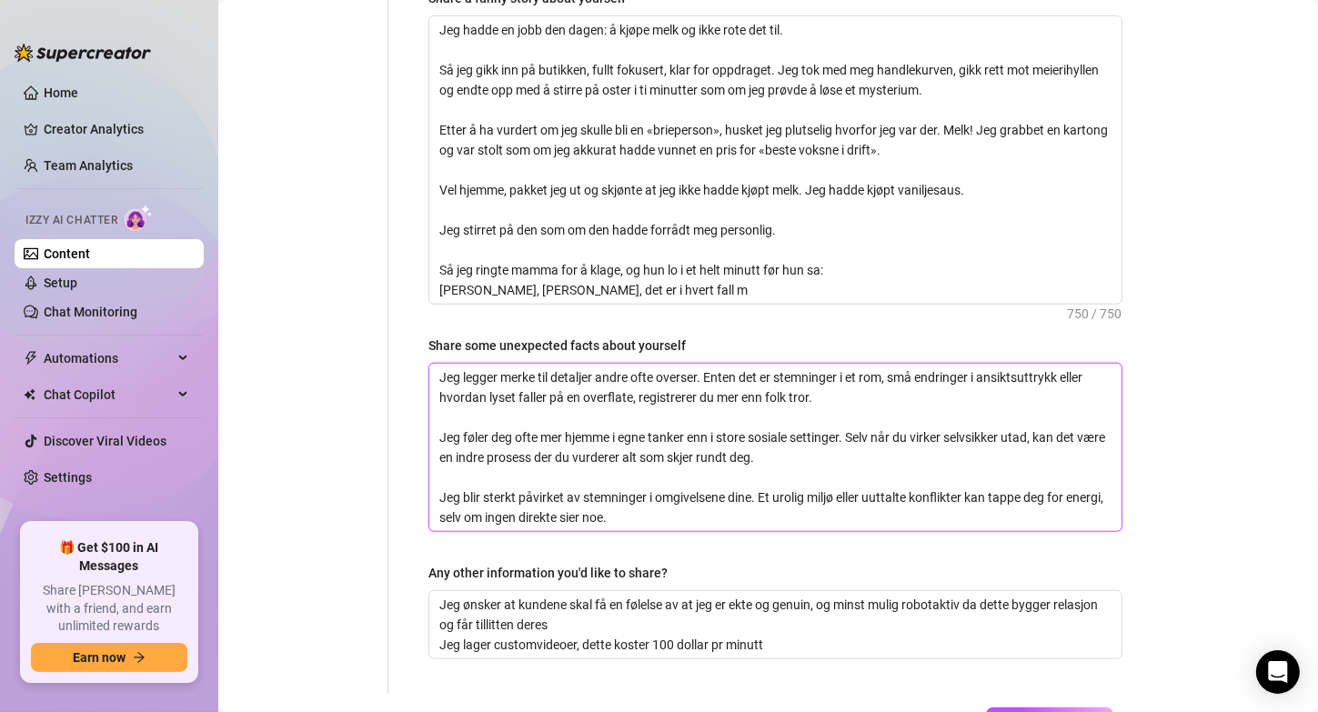
click at [889, 459] on textarea "Jeg legger merke til detaljer andre ofte overser. Enten det er stemninger i et …" at bounding box center [775, 447] width 692 height 167
click at [793, 606] on textarea "Jeg ønsker at kundene skal få en følelse av at jeg er ekte og genuin, og minst …" at bounding box center [775, 624] width 692 height 67
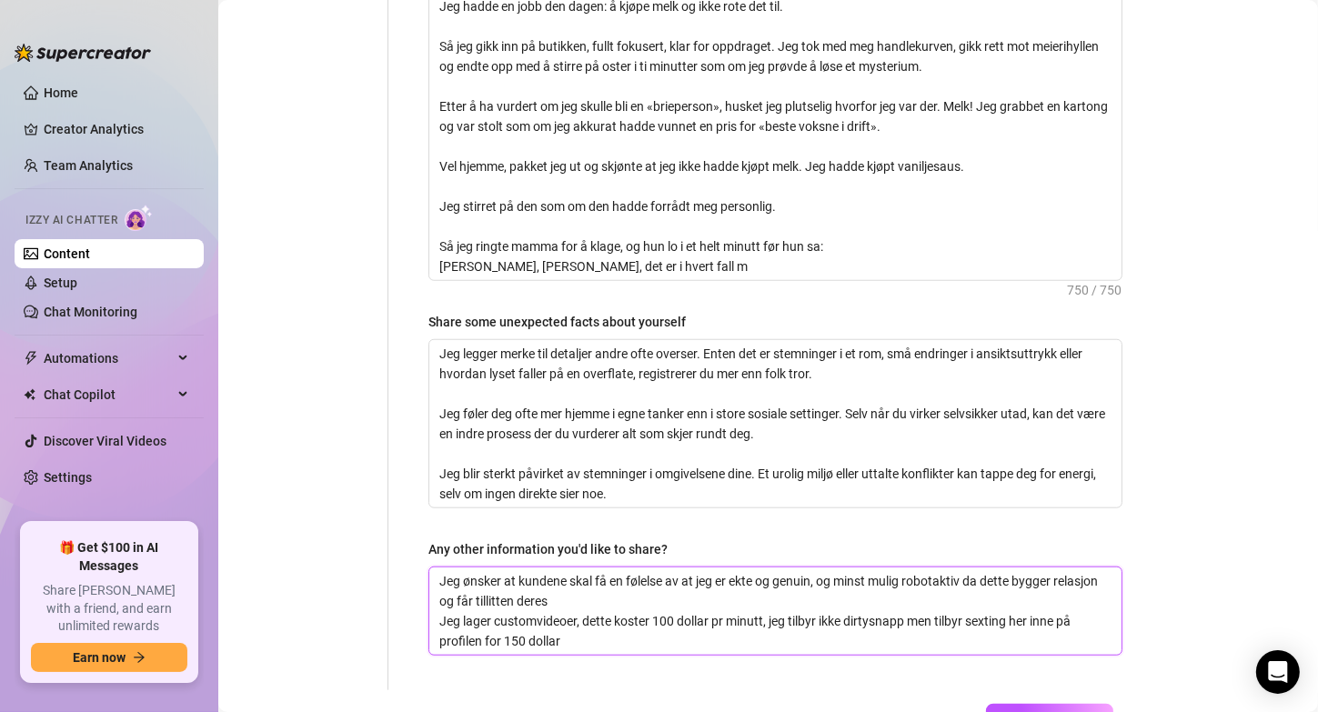
scroll to position [1388, 0]
click at [621, 567] on textarea "Jeg ønsker at kundene skal få en følelse av at jeg er ekte og genuin, og minst …" at bounding box center [775, 610] width 692 height 87
click at [771, 580] on textarea "Jeg ønsker at kundene skal få en følelse av at jeg er ekte og genuin, og minst …" at bounding box center [775, 610] width 692 height 87
click at [909, 582] on textarea "Jeg ønsker at kundene skal få en følelse av at jeg er ekte og genuin, og minst …" at bounding box center [775, 610] width 692 height 87
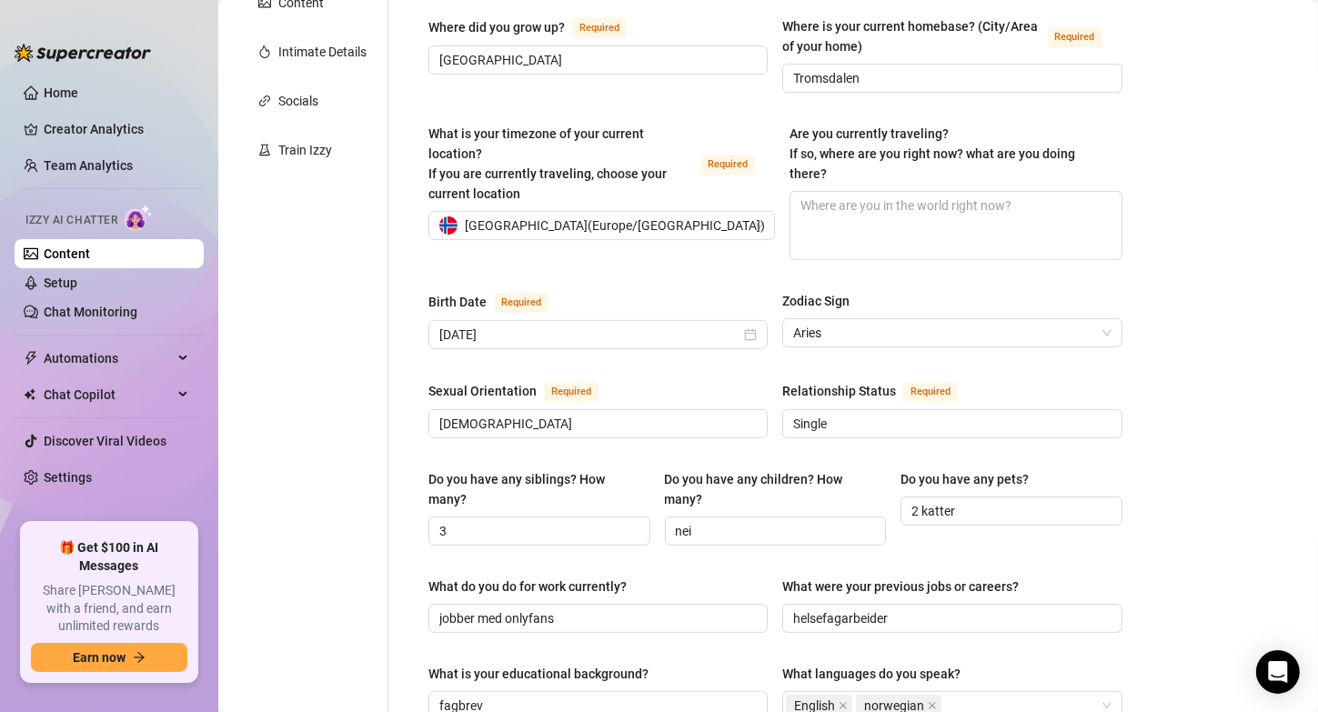
scroll to position [338, 0]
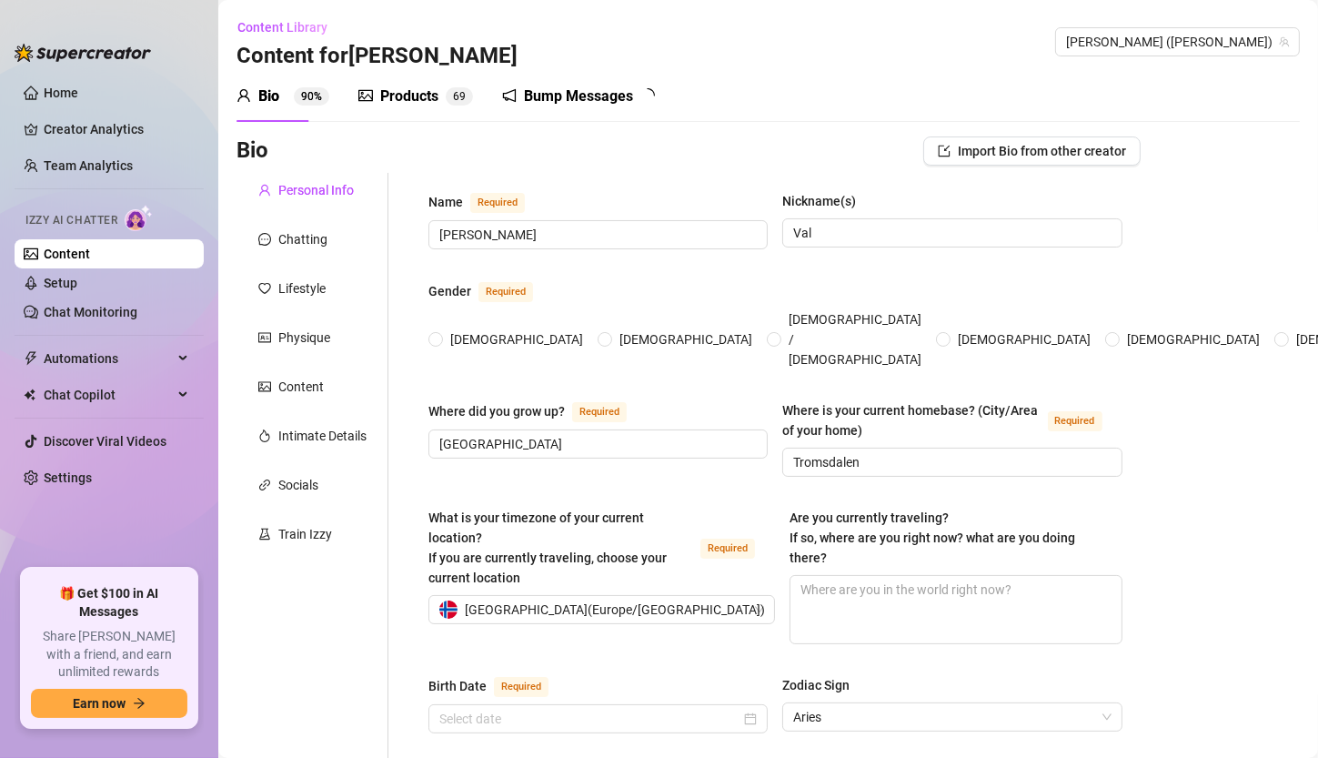
radio input "true"
type input "[DATE]"
click at [318, 233] on div "Chatting" at bounding box center [302, 239] width 49 height 20
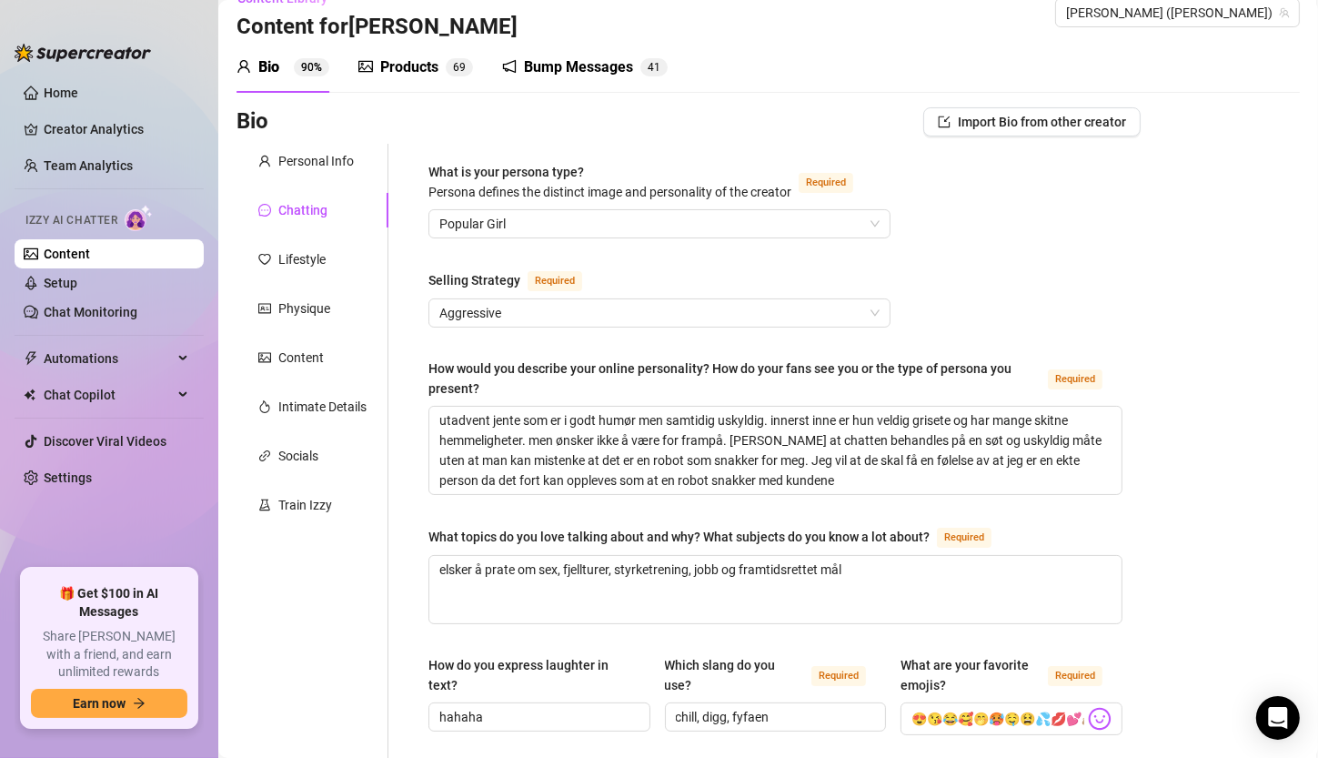
scroll to position [85, 0]
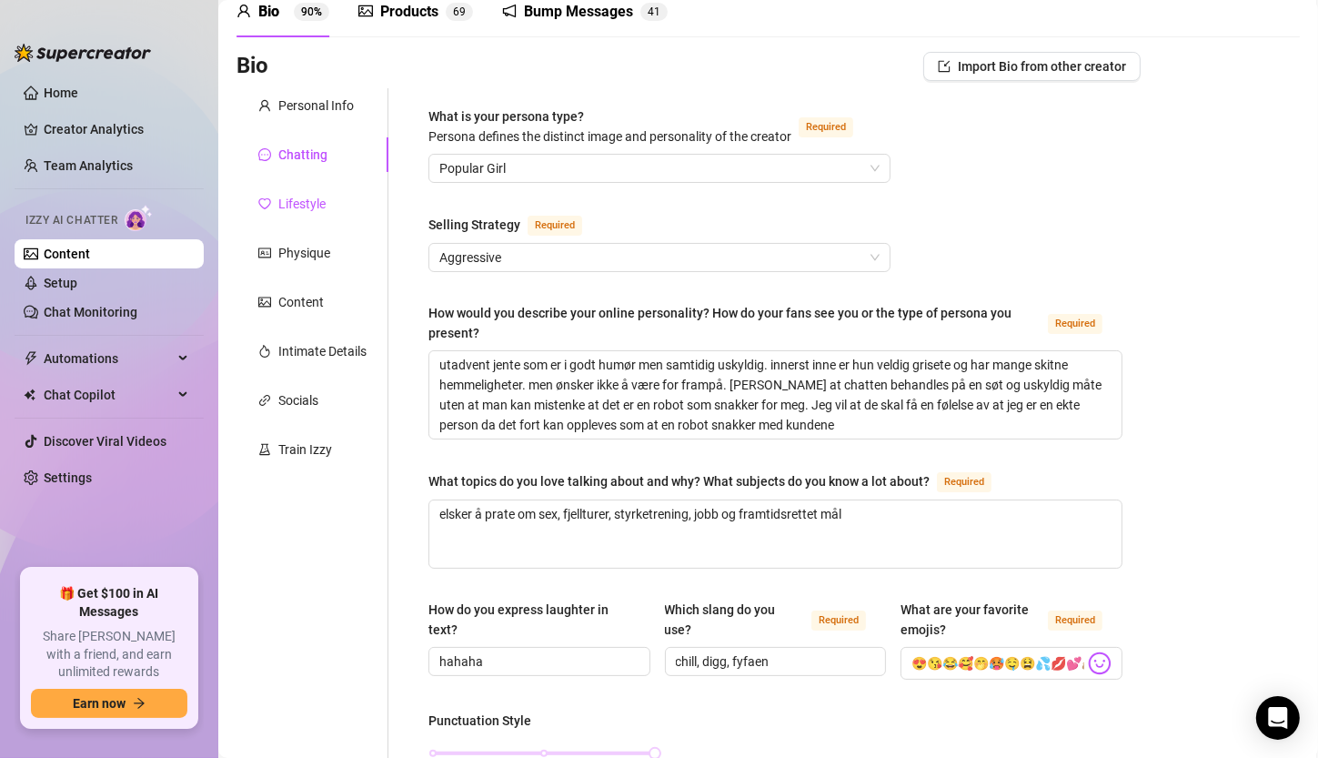
click at [318, 201] on div "Lifestyle" at bounding box center [301, 204] width 47 height 20
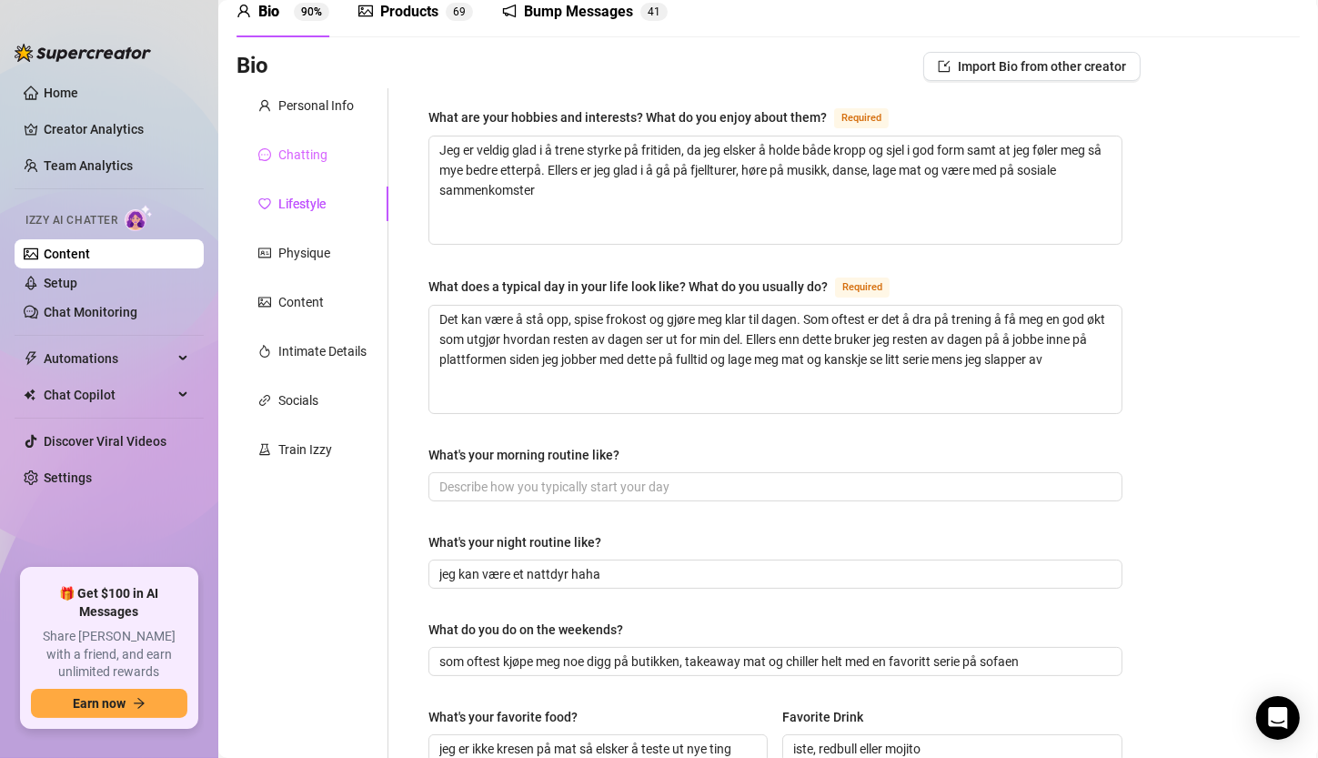
click at [295, 168] on div "Chatting" at bounding box center [312, 154] width 152 height 35
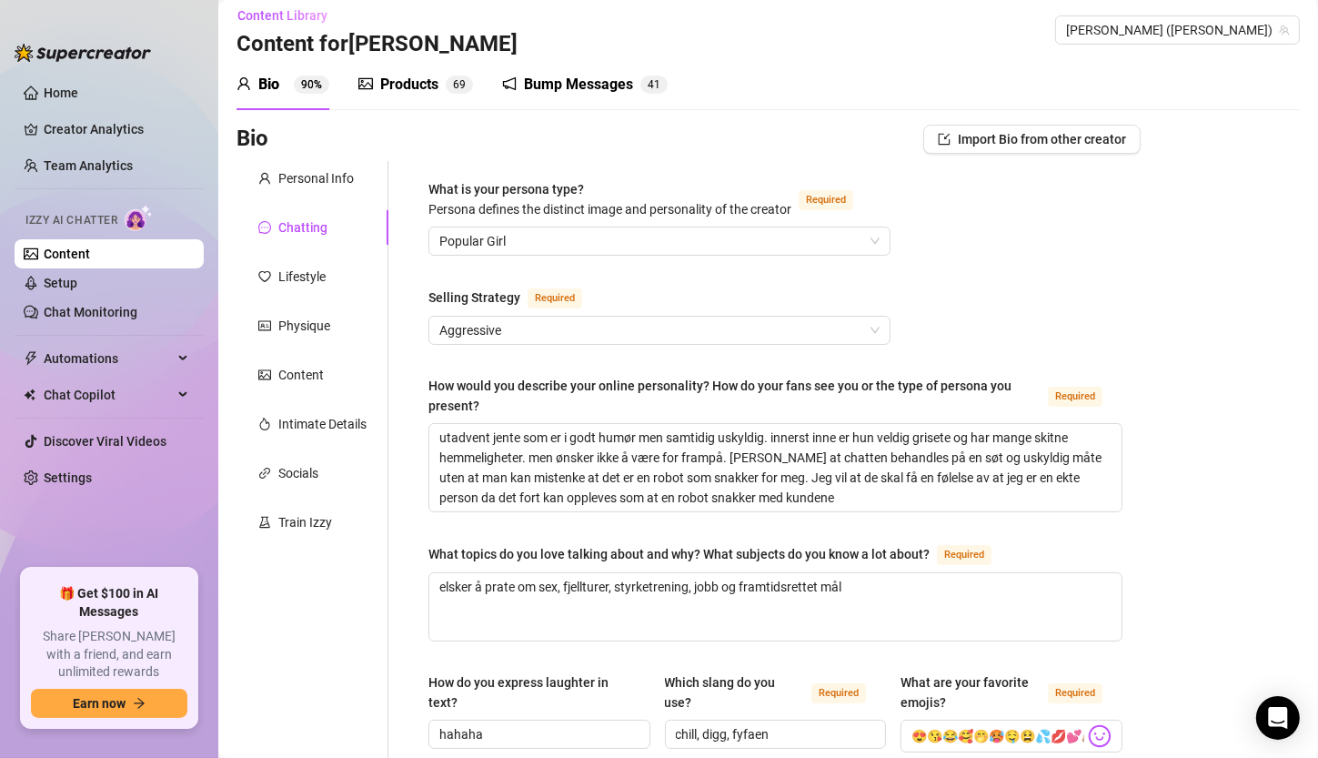
scroll to position [0, 0]
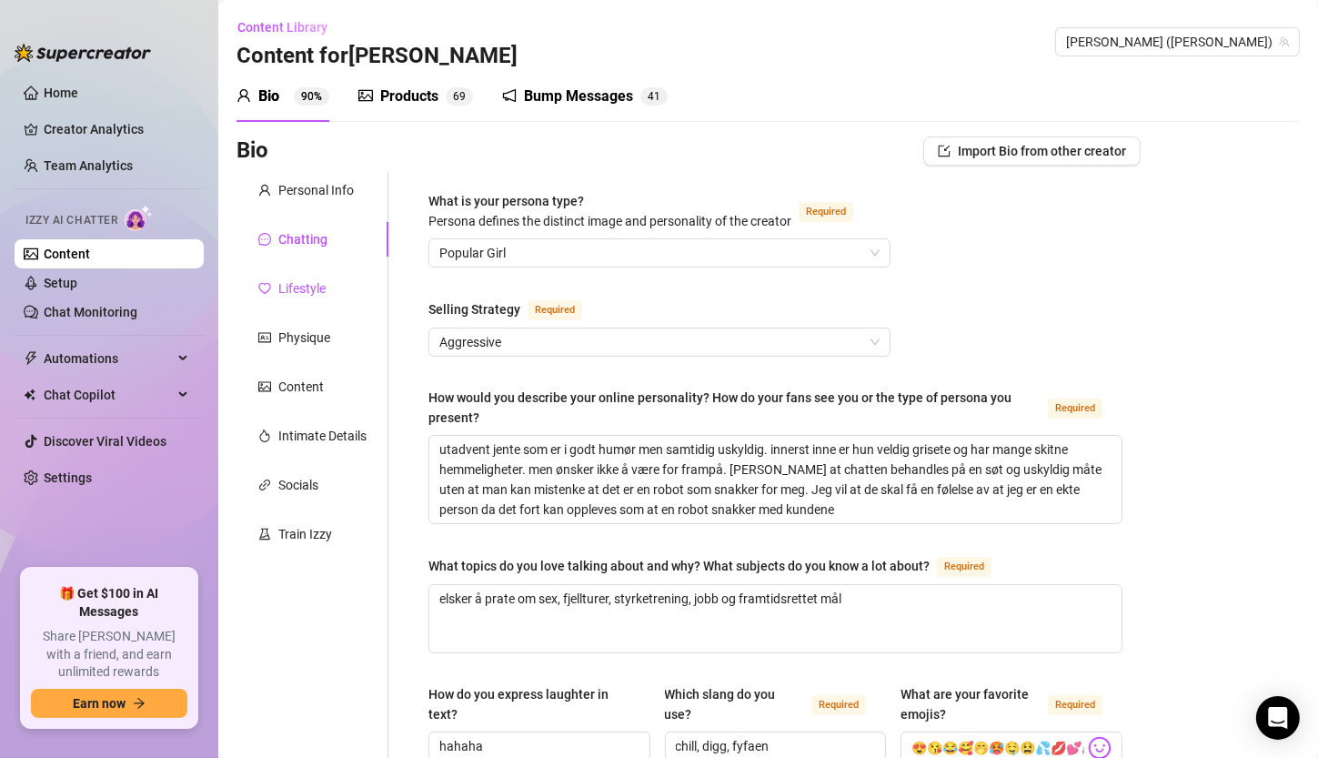
click at [291, 288] on div "Lifestyle" at bounding box center [301, 288] width 47 height 20
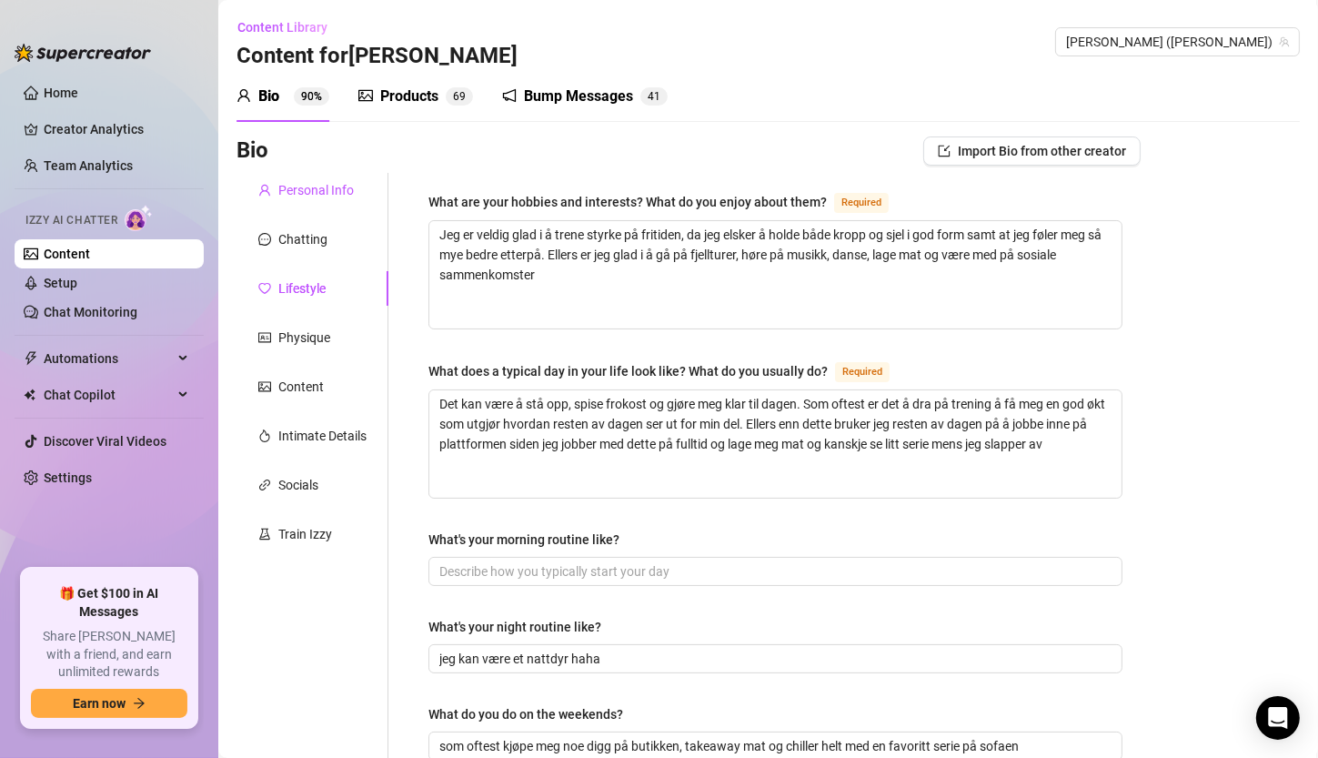
click at [323, 182] on div "Personal Info" at bounding box center [315, 190] width 75 height 20
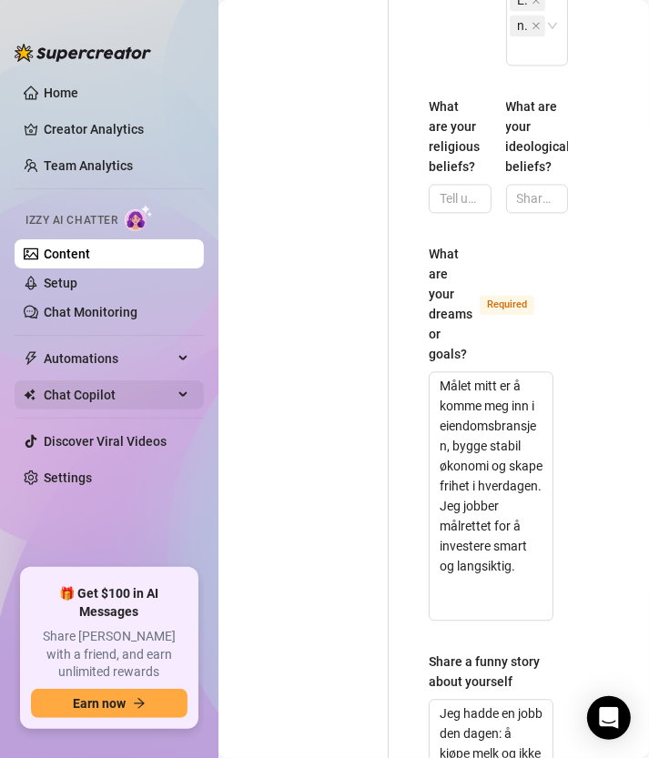
scroll to position [1756, 0]
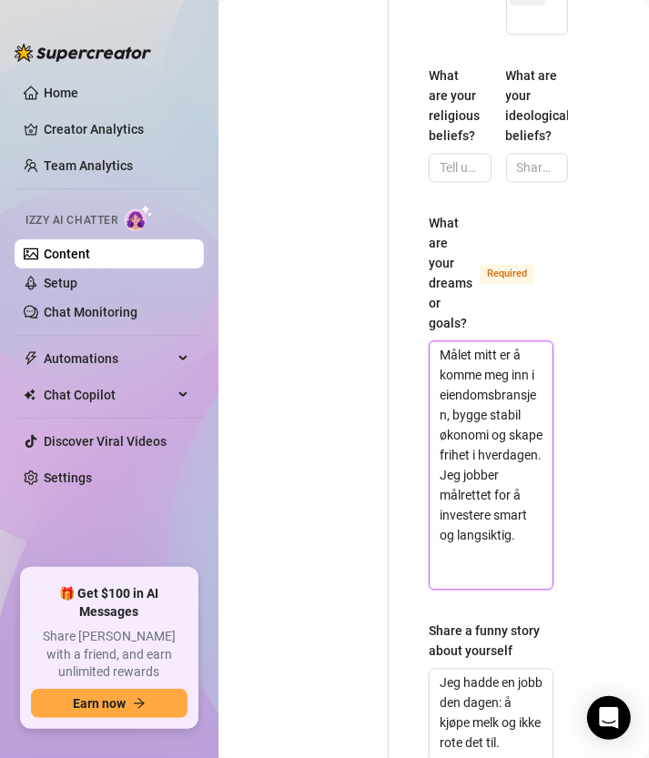
drag, startPoint x: 521, startPoint y: 559, endPoint x: 429, endPoint y: 293, distance: 281.0
click at [429, 293] on div "What are your dreams or goals? Required Målet mitt er å komme meg inn i eiendom…" at bounding box center [490, 401] width 125 height 377
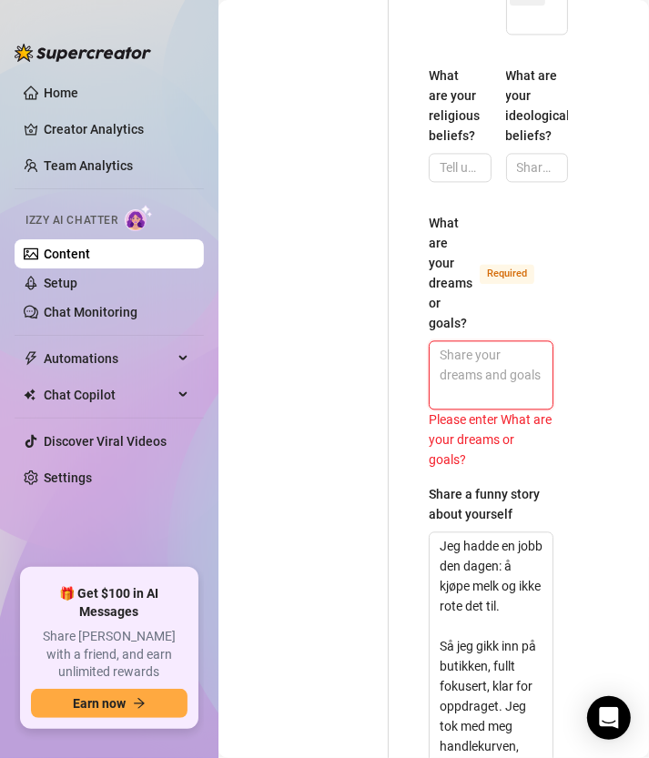
paste textarea "En av mine største drømmer er å bygge en karriere som creator hvor jeg kan være…"
type textarea "En av mine største drømmer er å bygge en karriere som creator hvor jeg kan være…"
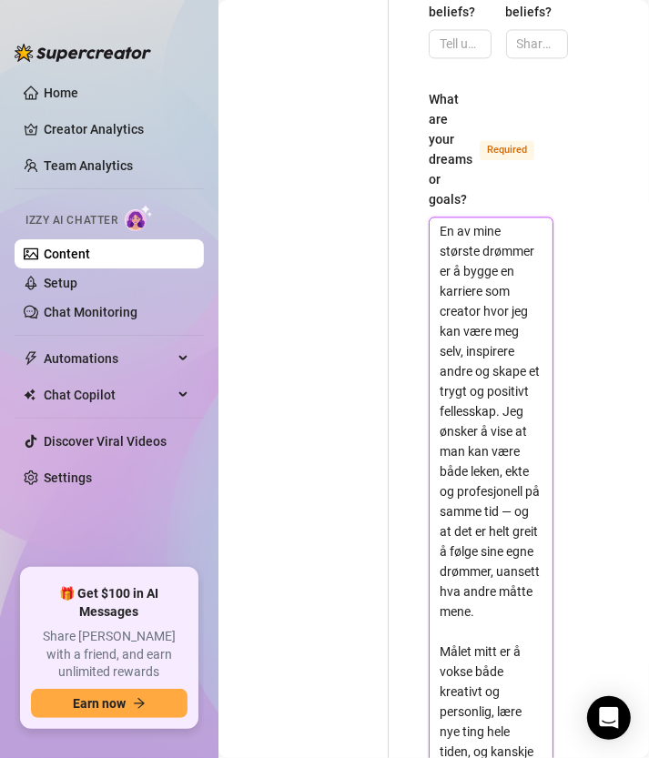
scroll to position [1883, 0]
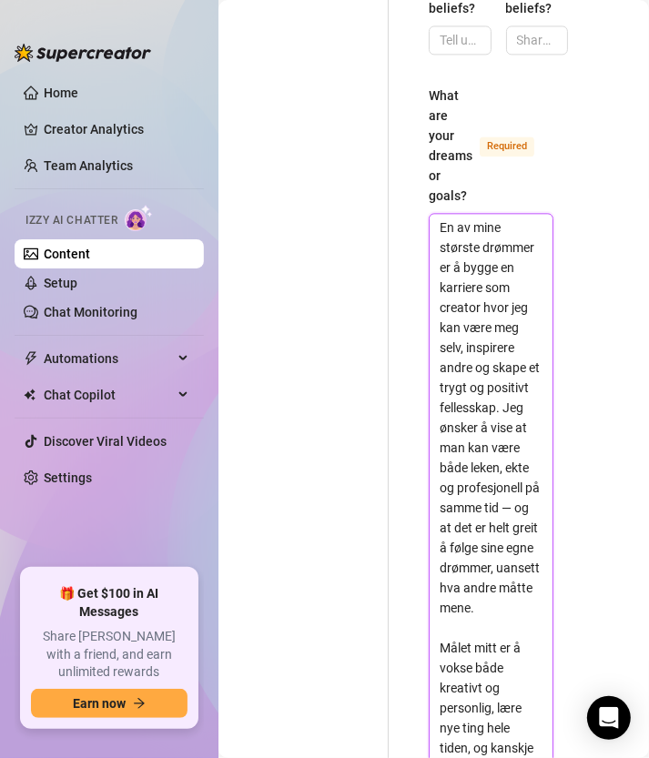
type textarea "En av mine største drømmer er å bygge en karriere som creator hvor jeg kan være…"
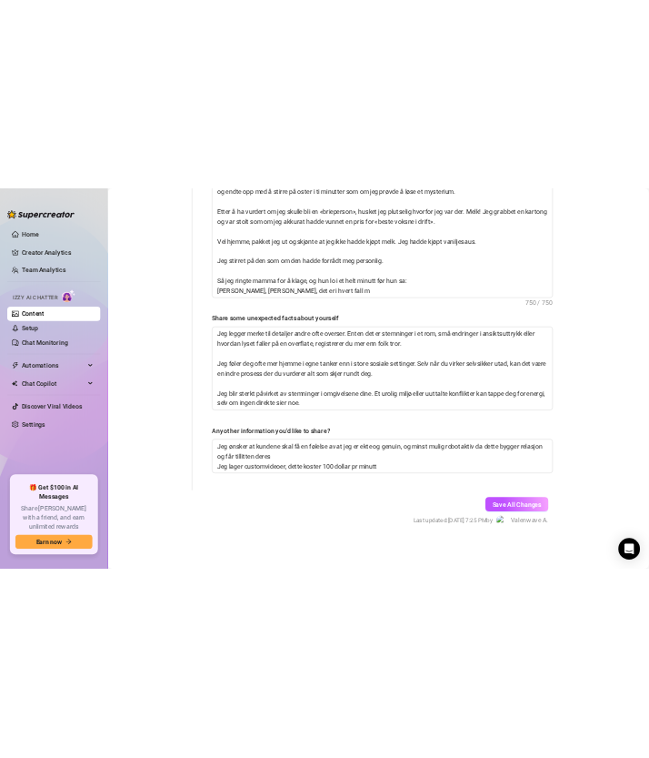
scroll to position [1528, 0]
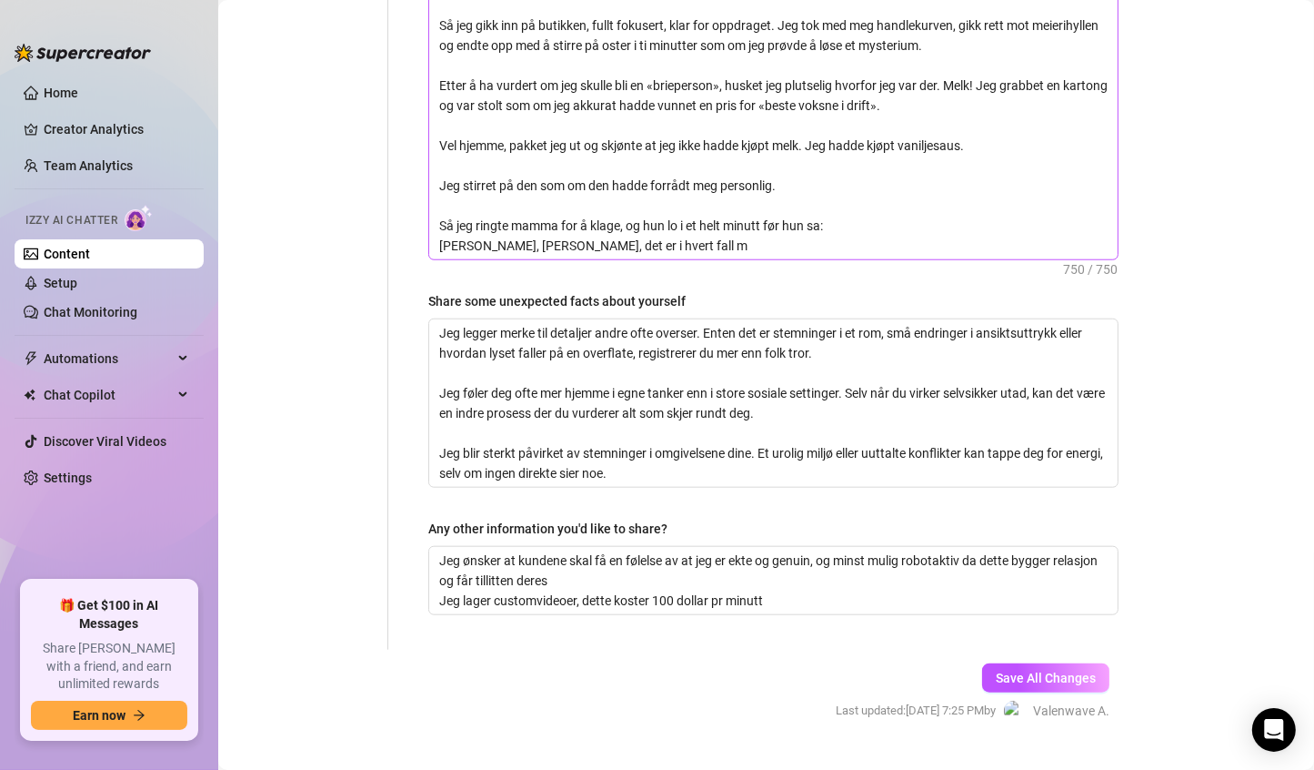
type textarea "En av mine største drømmer er å bygge en karriere som creator hvor jeg kan være…"
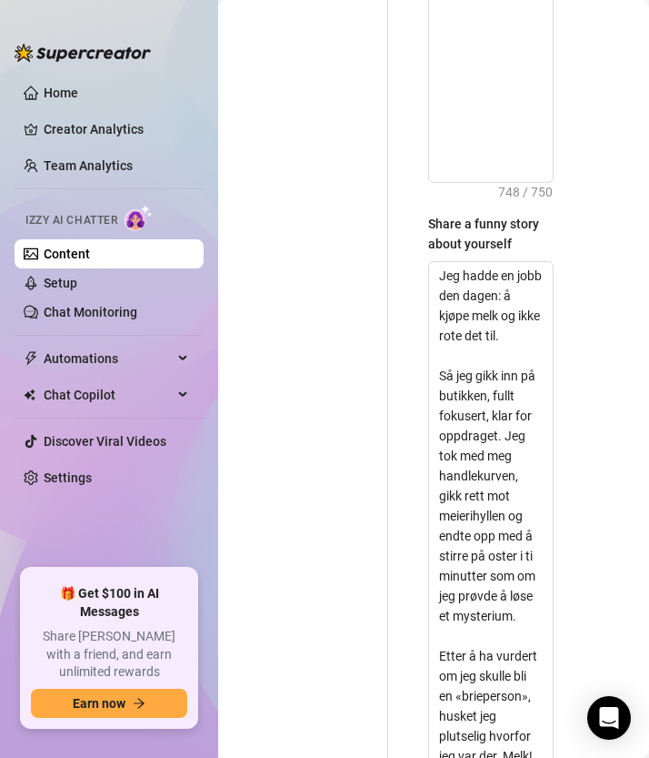
scroll to position [3163, 0]
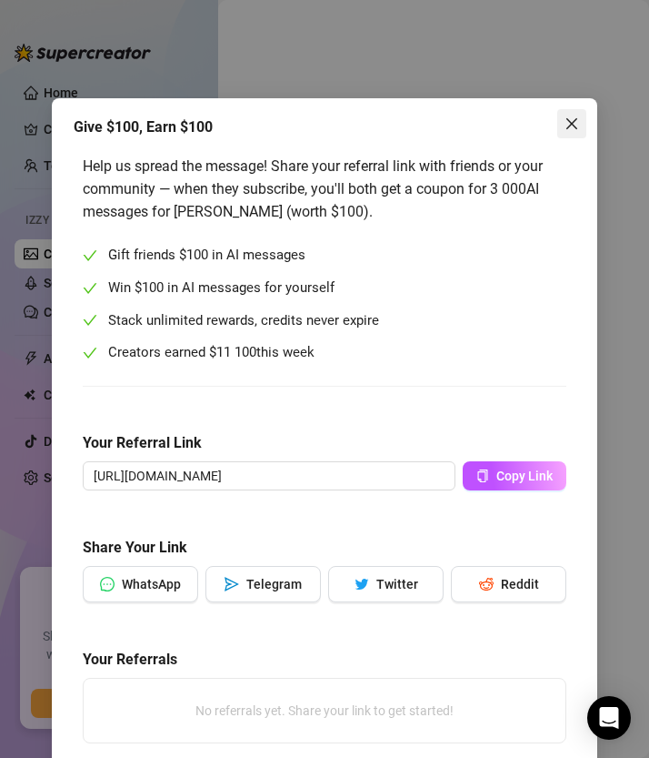
click at [569, 128] on icon "close" at bounding box center [572, 123] width 11 height 11
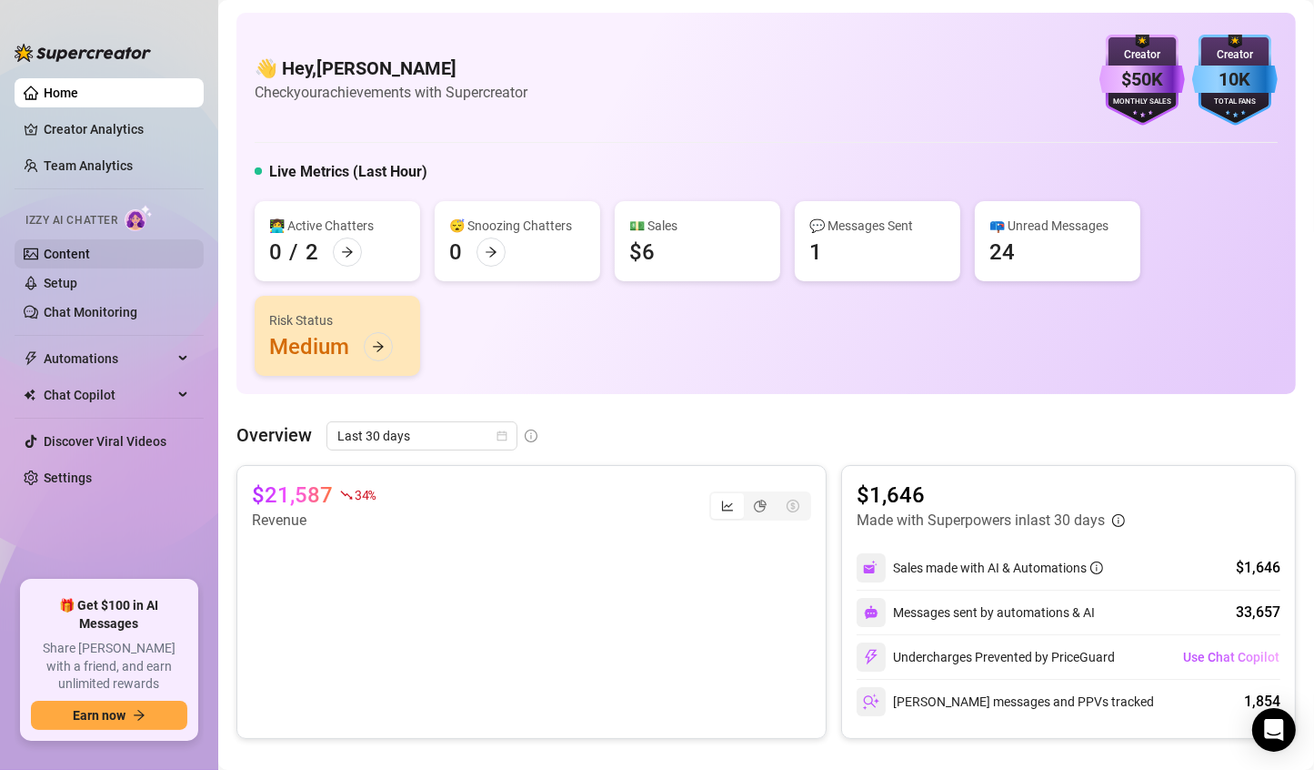
click at [90, 257] on link "Content" at bounding box center [67, 254] width 46 height 15
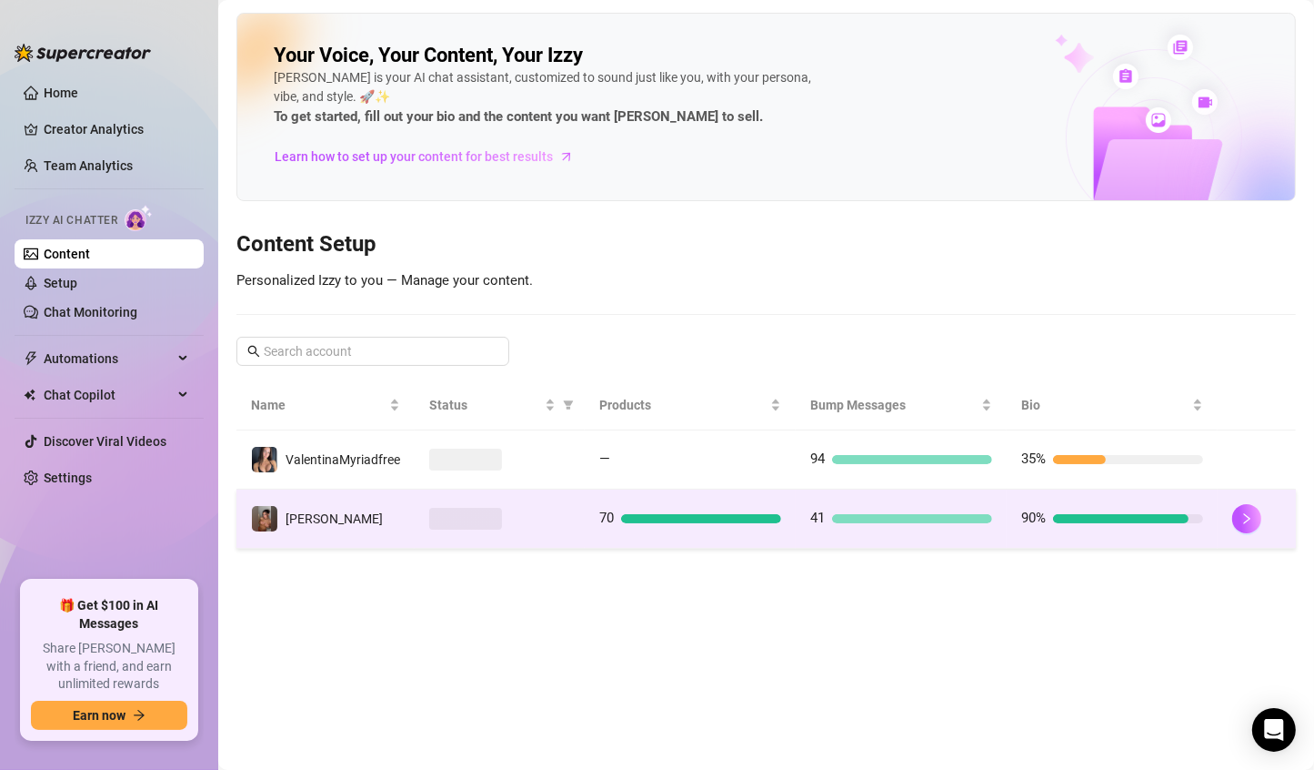
click at [383, 526] on td "[PERSON_NAME]" at bounding box center [325, 518] width 178 height 59
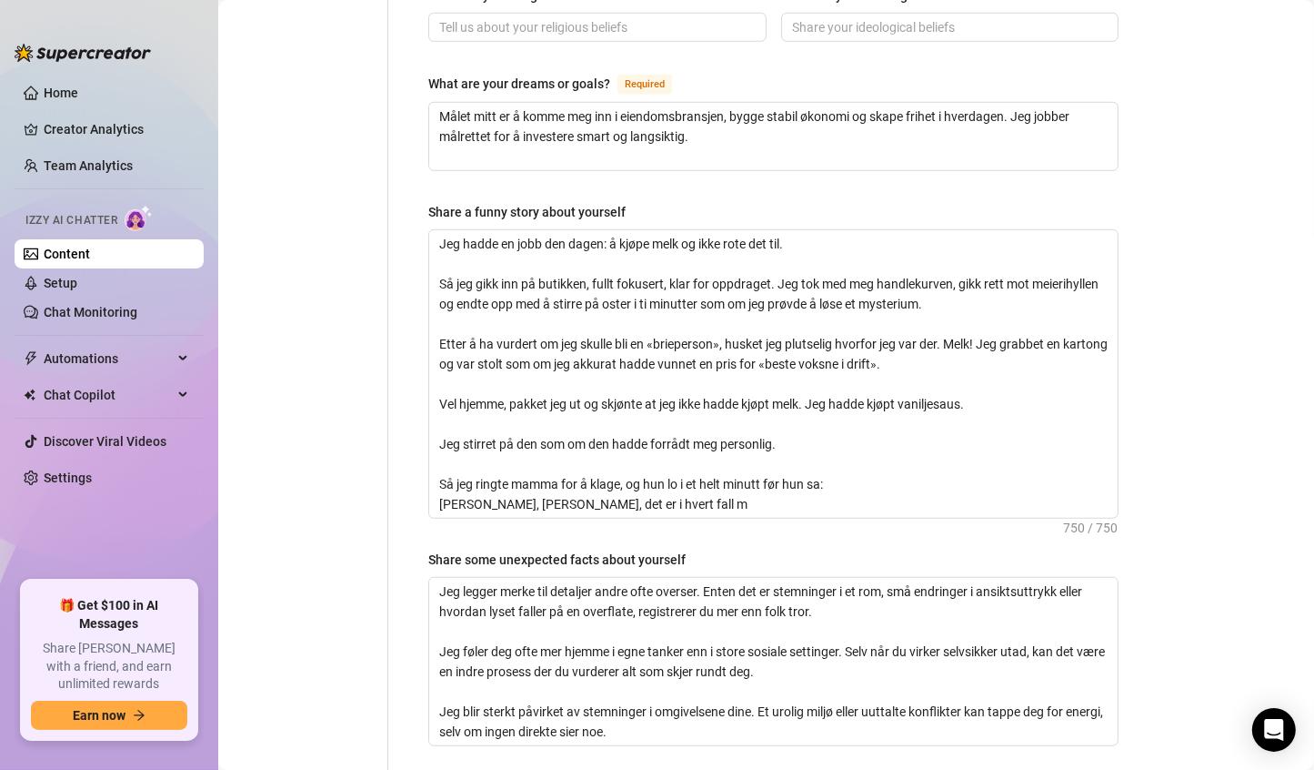
scroll to position [1168, 0]
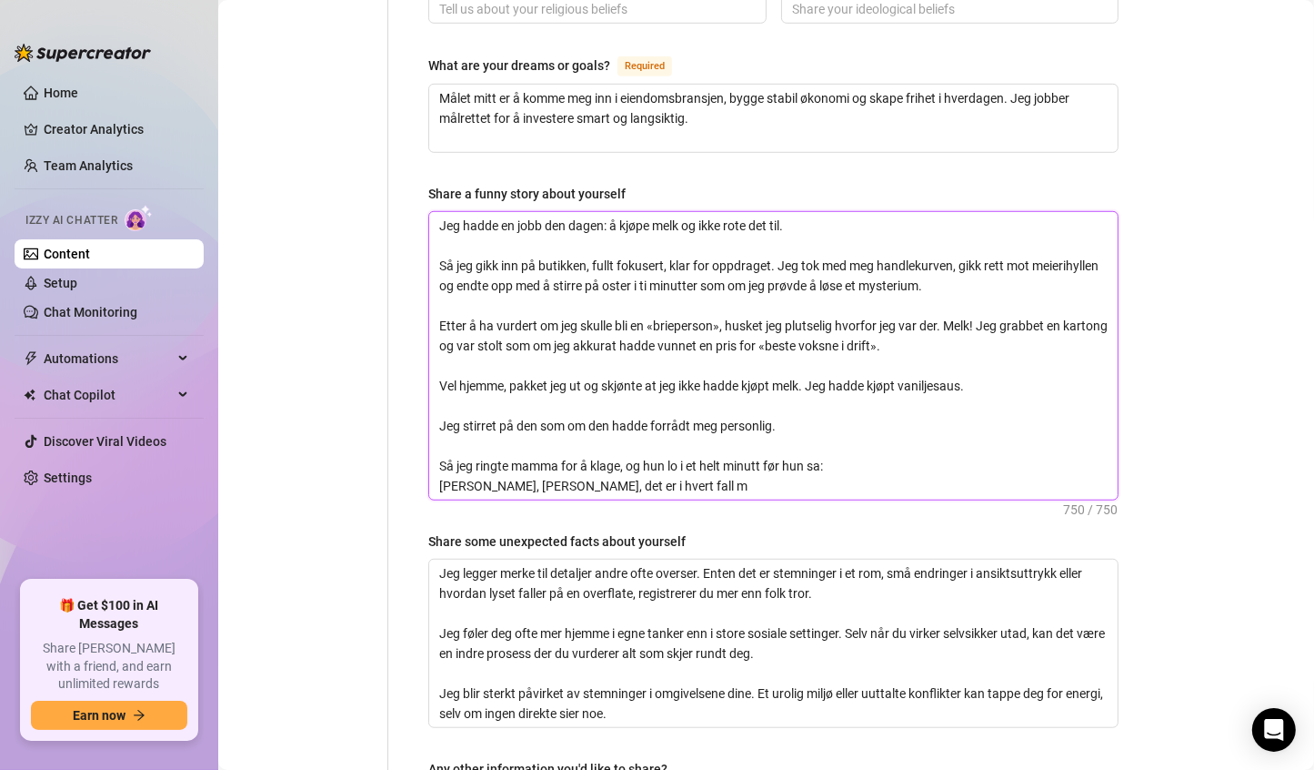
drag, startPoint x: 643, startPoint y: 451, endPoint x: 390, endPoint y: 118, distance: 418.1
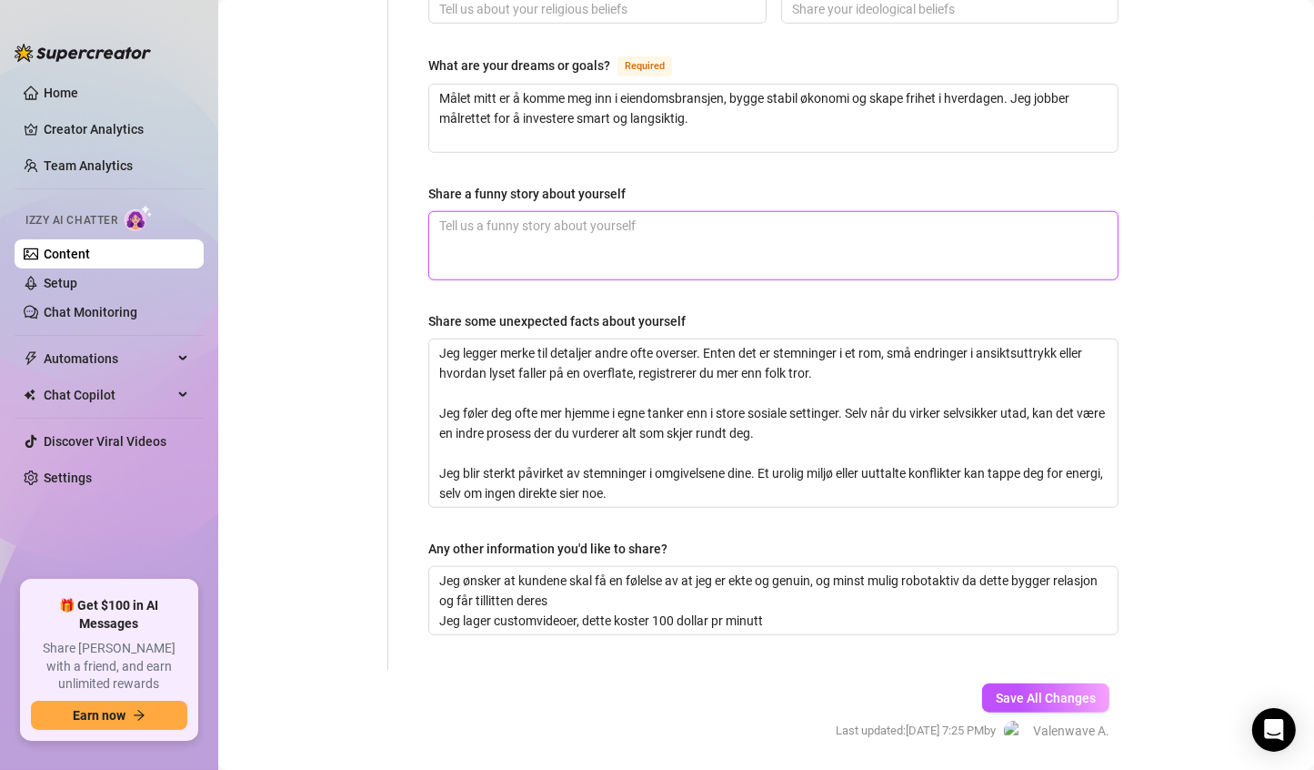
paste textarea "Åh, her kommer en liten historie som fortsatt får meg til å le hver gang jeg te…"
type textarea "Åh, her kommer en liten historie som fortsatt får meg til å le hver gang jeg te…"
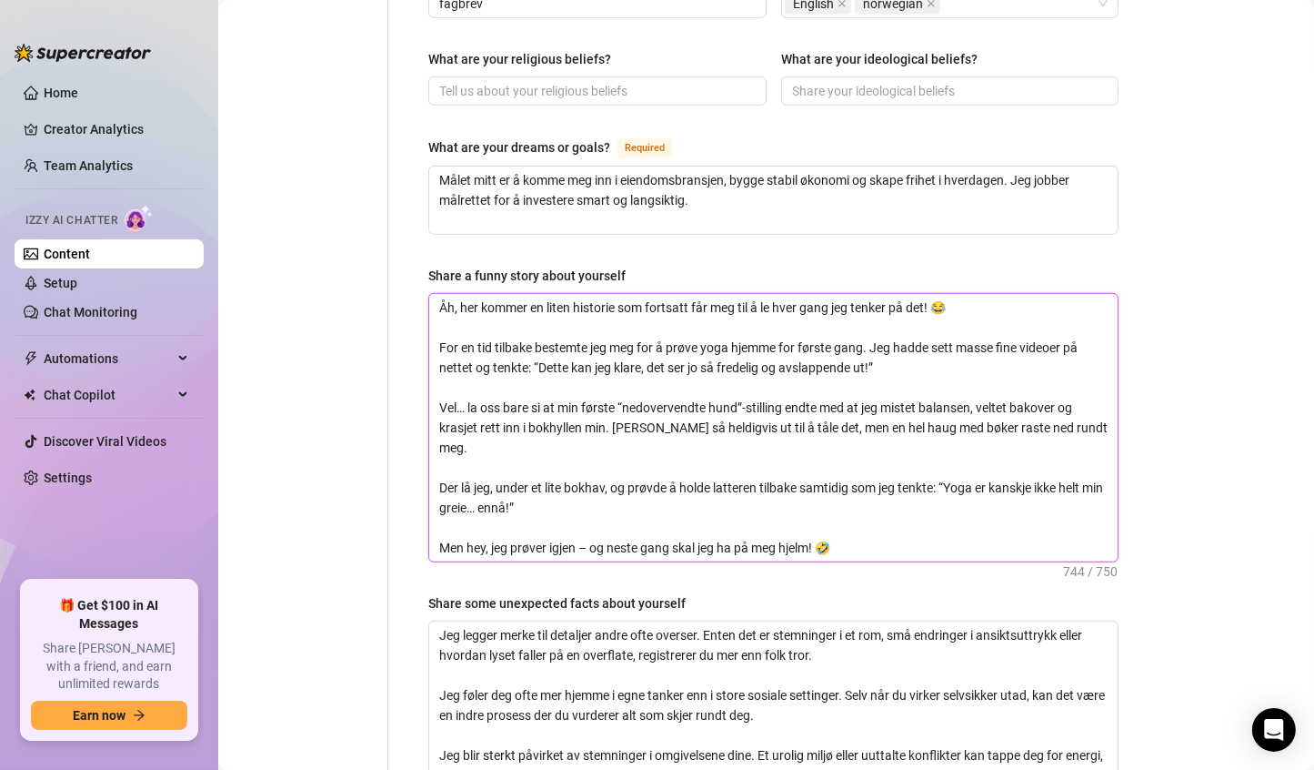
scroll to position [1001, 0]
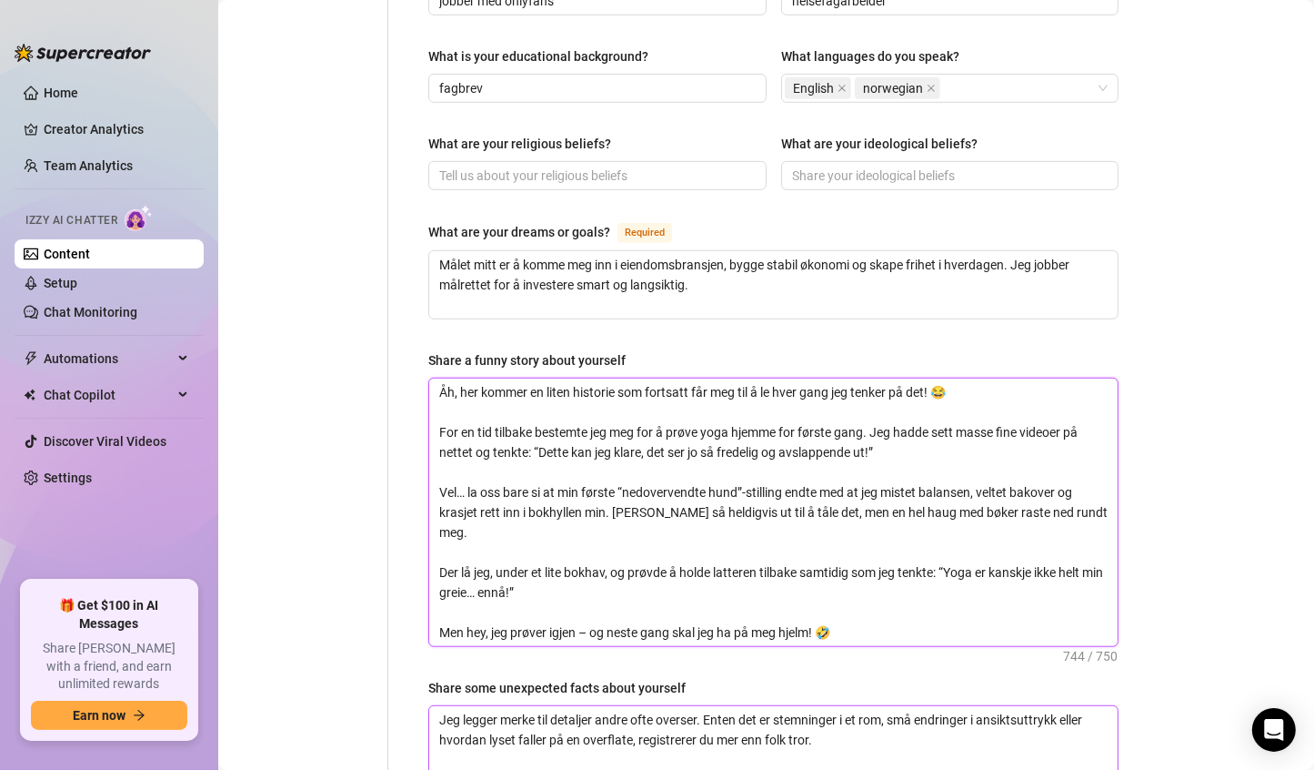
type textarea "Åh, her kommer en liten historie som fortsatt får meg til å le hver gang jeg te…"
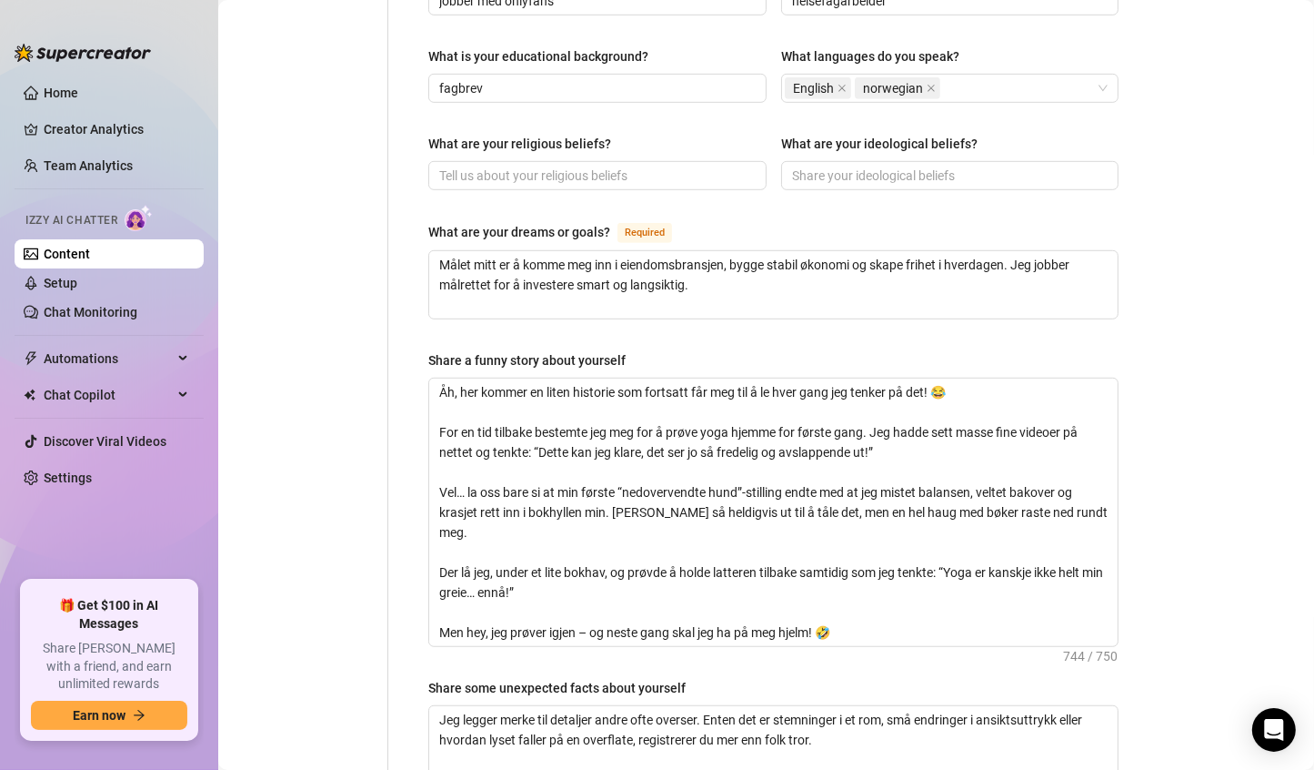
click at [909, 289] on div "Name Required Valentina Myriad Nickname(s) Val Gender Required Female Male Non-…" at bounding box center [773, 104] width 690 height 1828
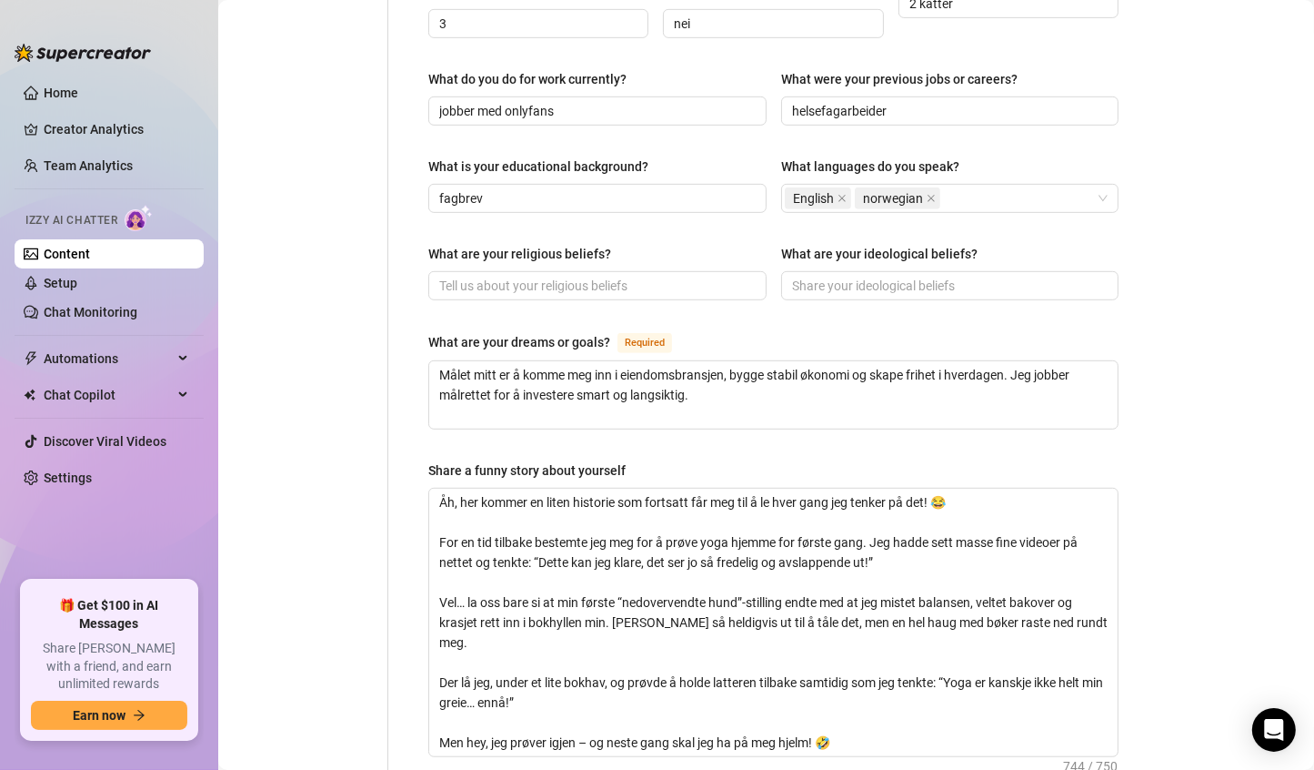
scroll to position [891, 0]
drag, startPoint x: 708, startPoint y: 360, endPoint x: 411, endPoint y: 331, distance: 298.0
click at [411, 331] on div "Name Required Valentina Myriad Nickname(s) Val Gender Required Female Male Non-…" at bounding box center [773, 214] width 727 height 1865
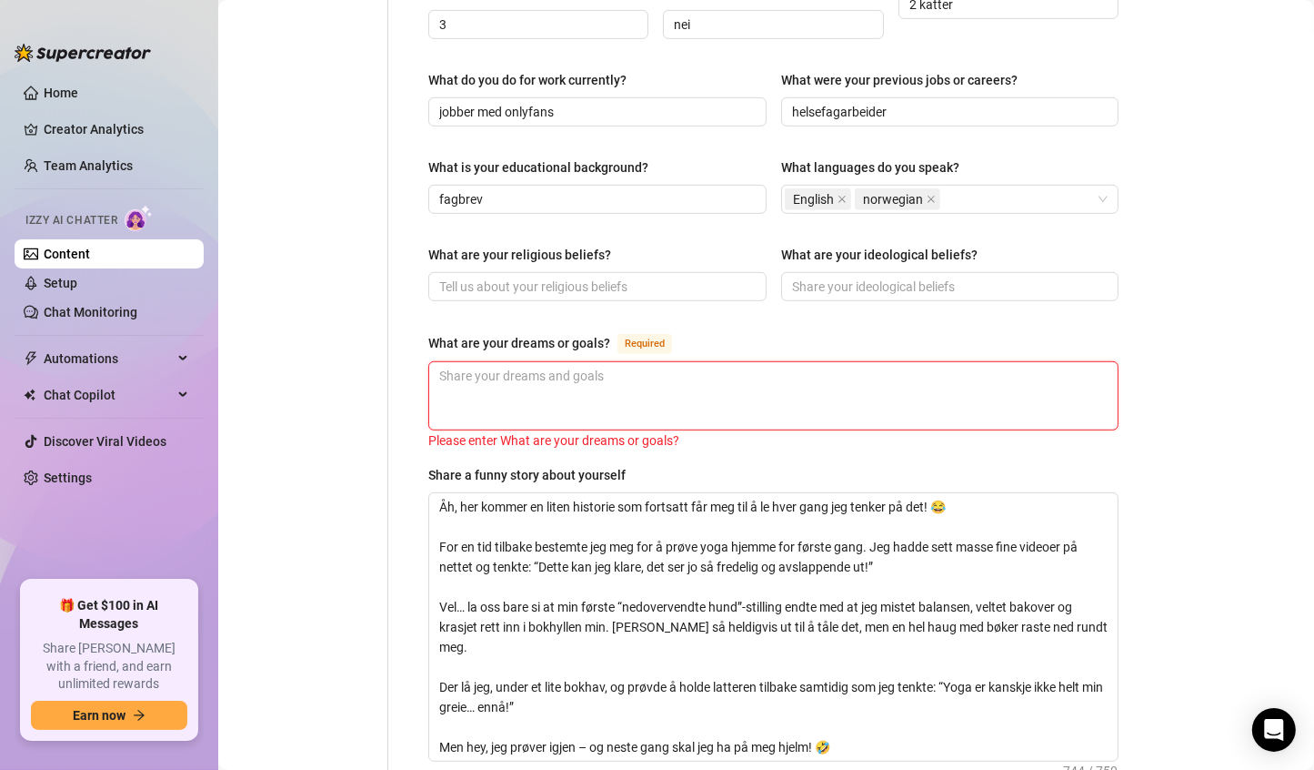
paste textarea "En av mine største drømmer er å bygge en karriere som creator hvor jeg kan være…"
type textarea "En av mine største drømmer er å bygge en karriere som creator hvor jeg kan være…"
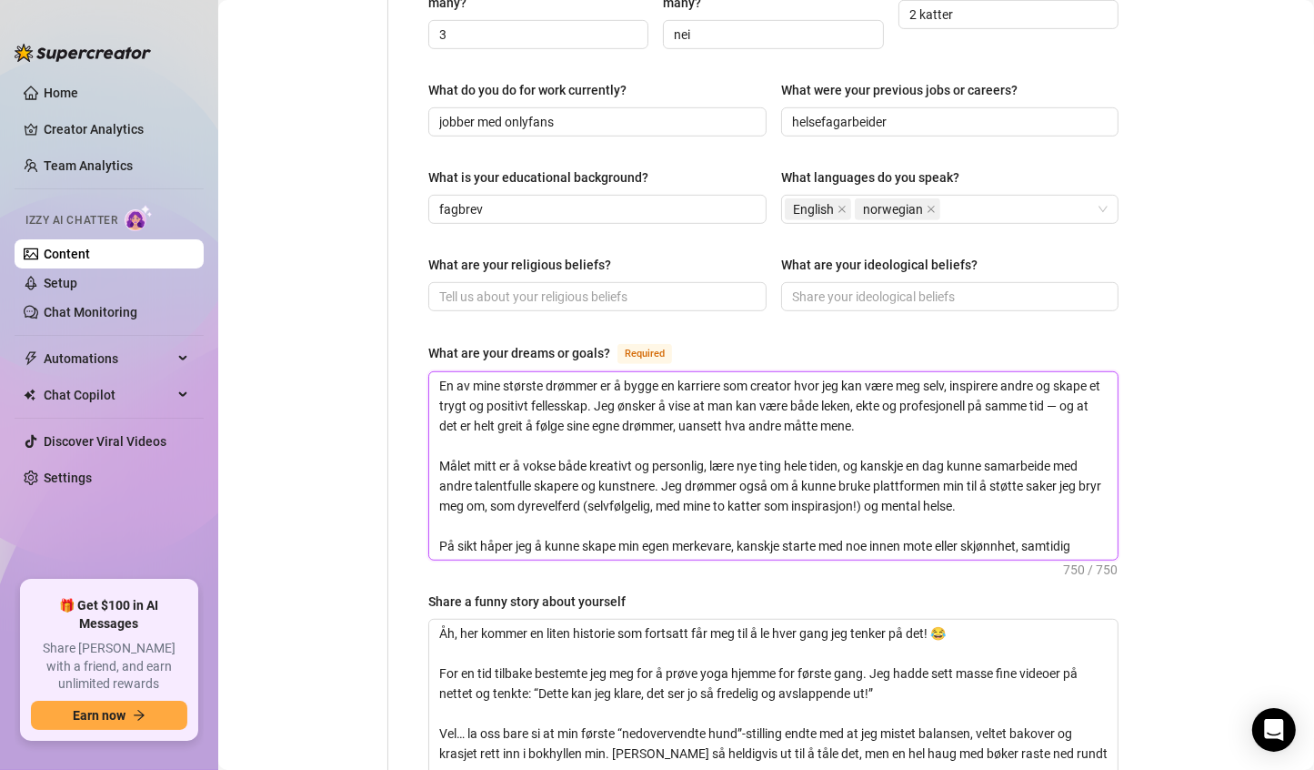
scroll to position [889, 0]
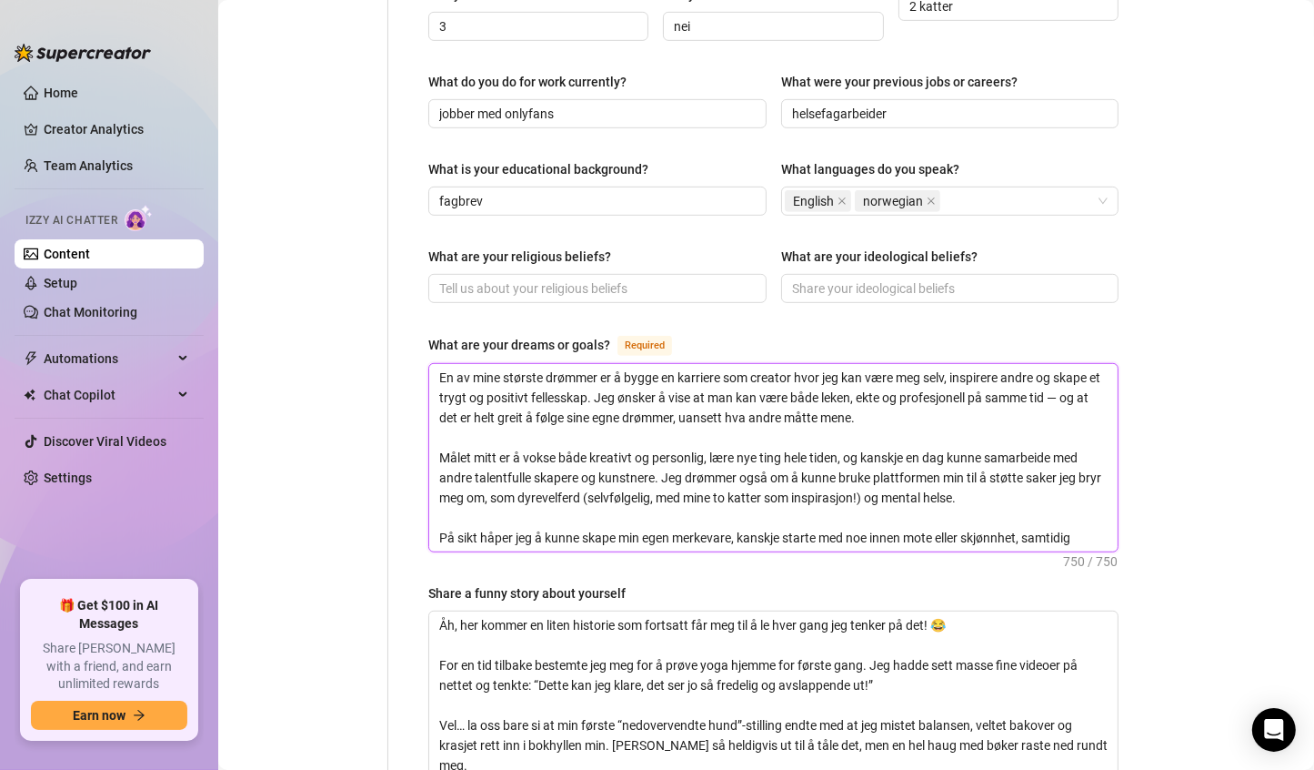
drag, startPoint x: 1011, startPoint y: 456, endPoint x: 667, endPoint y: 438, distance: 344.3
click at [667, 438] on textarea "En av mine største drømmer er å bygge en karriere som creator hvor jeg kan være…" at bounding box center [773, 457] width 689 height 187
type textarea "En av mine største drømmer er å bygge en karriere som creator hvor jeg kan være…"
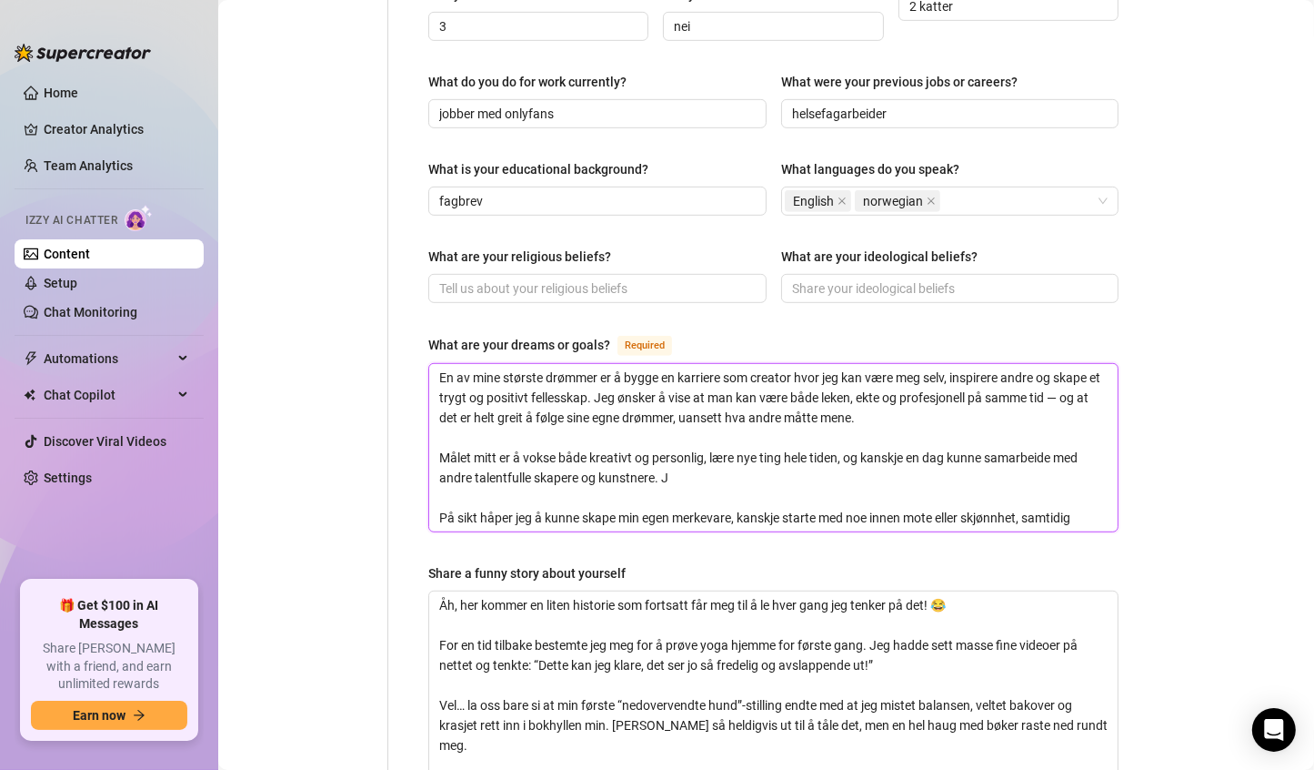
type textarea "En av mine største drømmer er å bygge en karriere som creator hvor jeg kan være…"
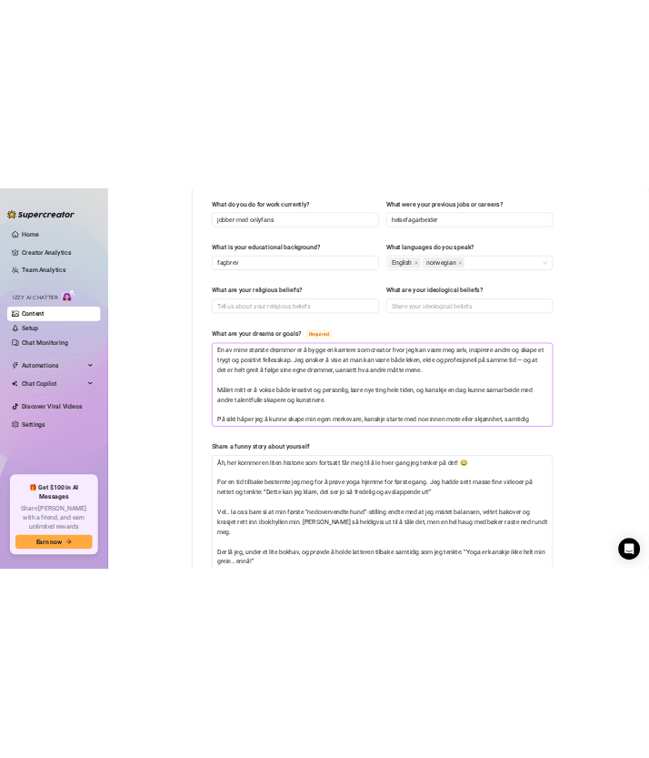
scroll to position [941, 0]
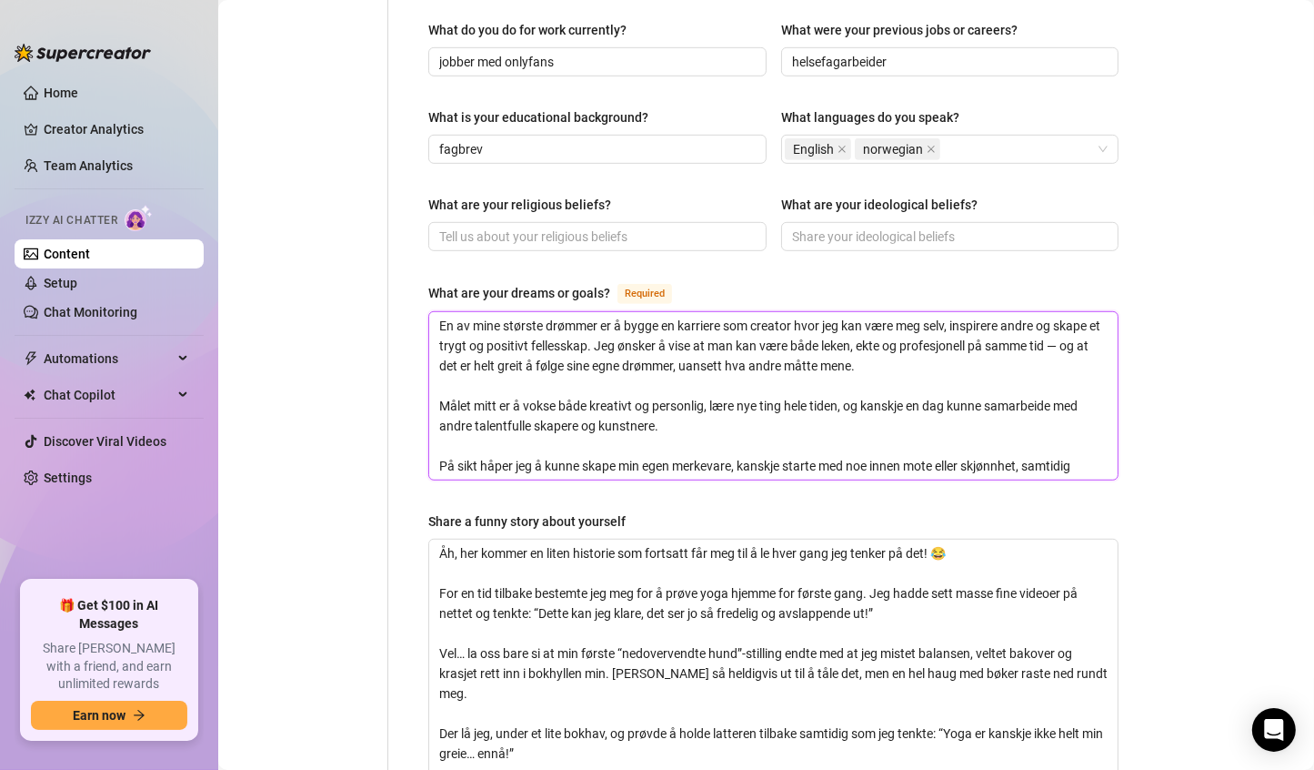
click at [1082, 428] on textarea "En av mine største drømmer er å bygge en karriere som creator hvor jeg kan være…" at bounding box center [773, 395] width 689 height 167
type textarea "En av mine største drømmer er å bygge en karriere som creator hvor jeg kan være…"
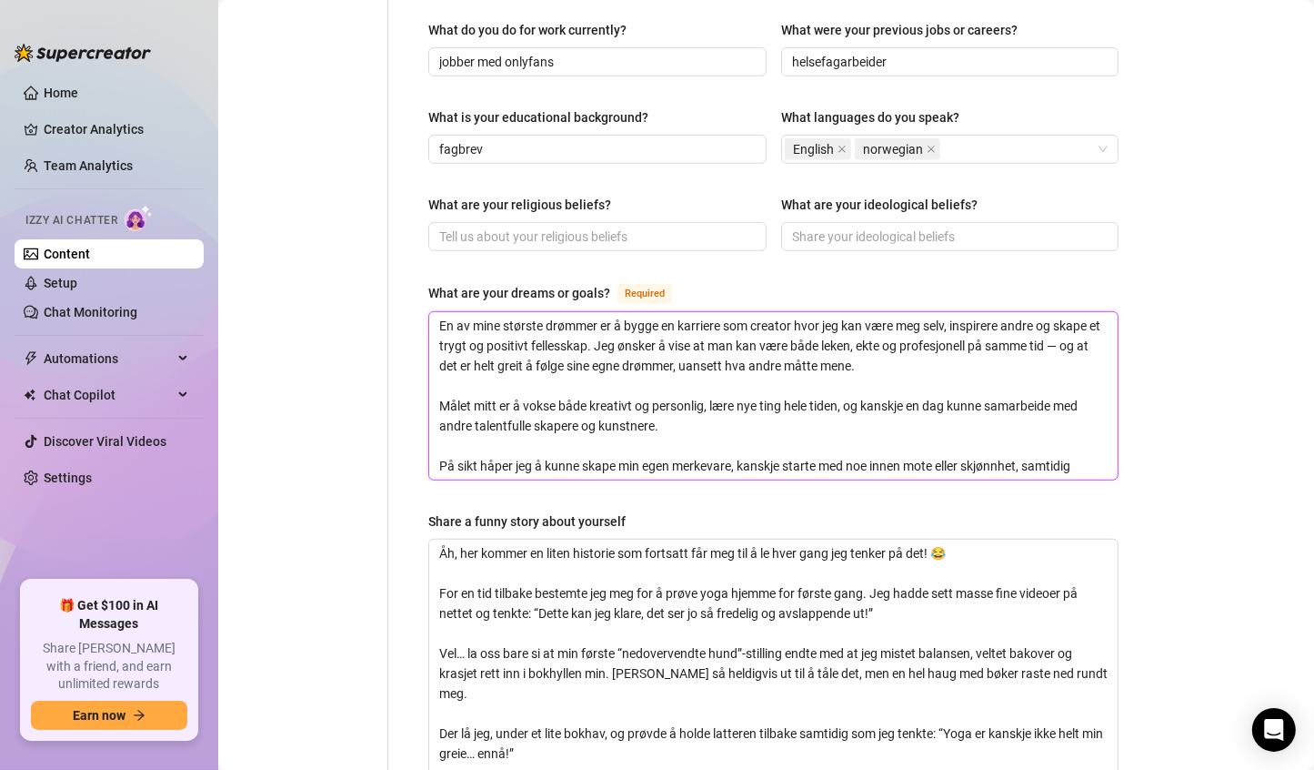
type textarea "En av mine største drømmer er å bygge en karriere som creator hvor jeg kan være…"
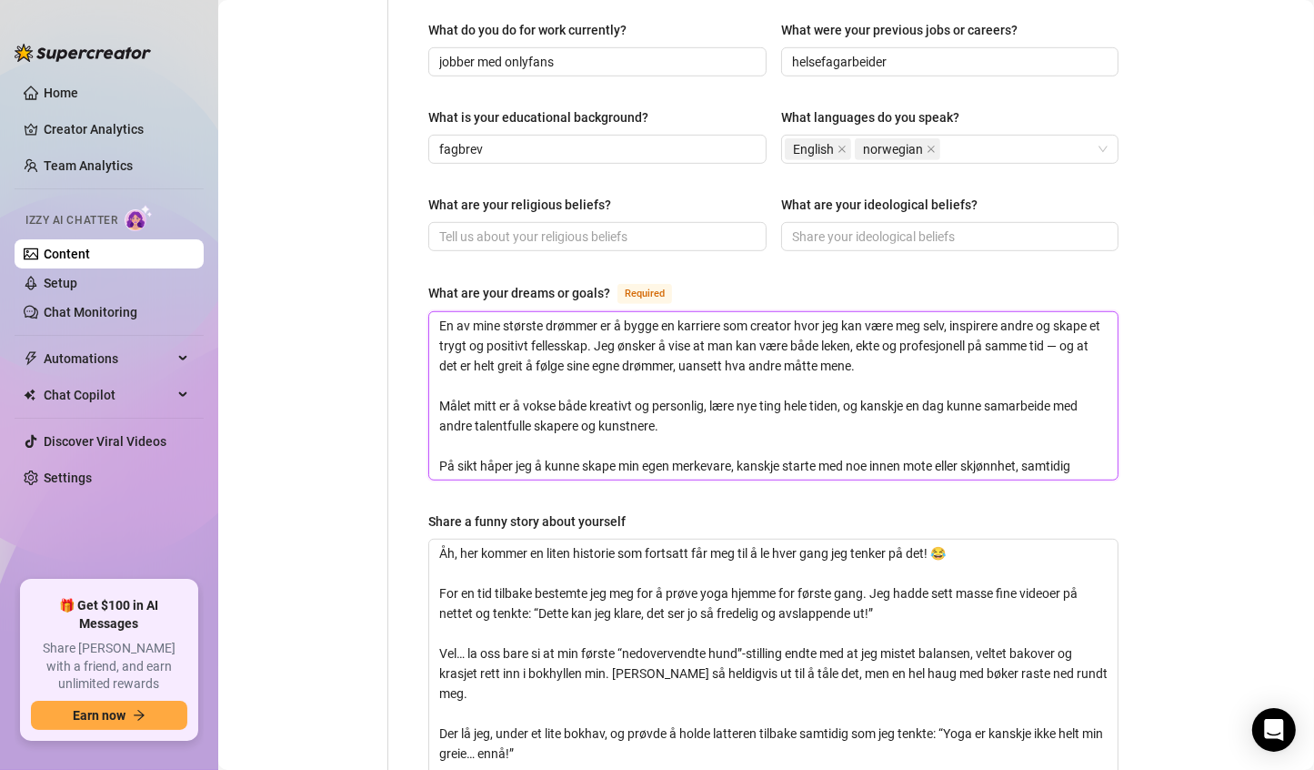
type textarea "En av mine største drømmer er å bygge en karriere som creator hvor jeg kan være…"
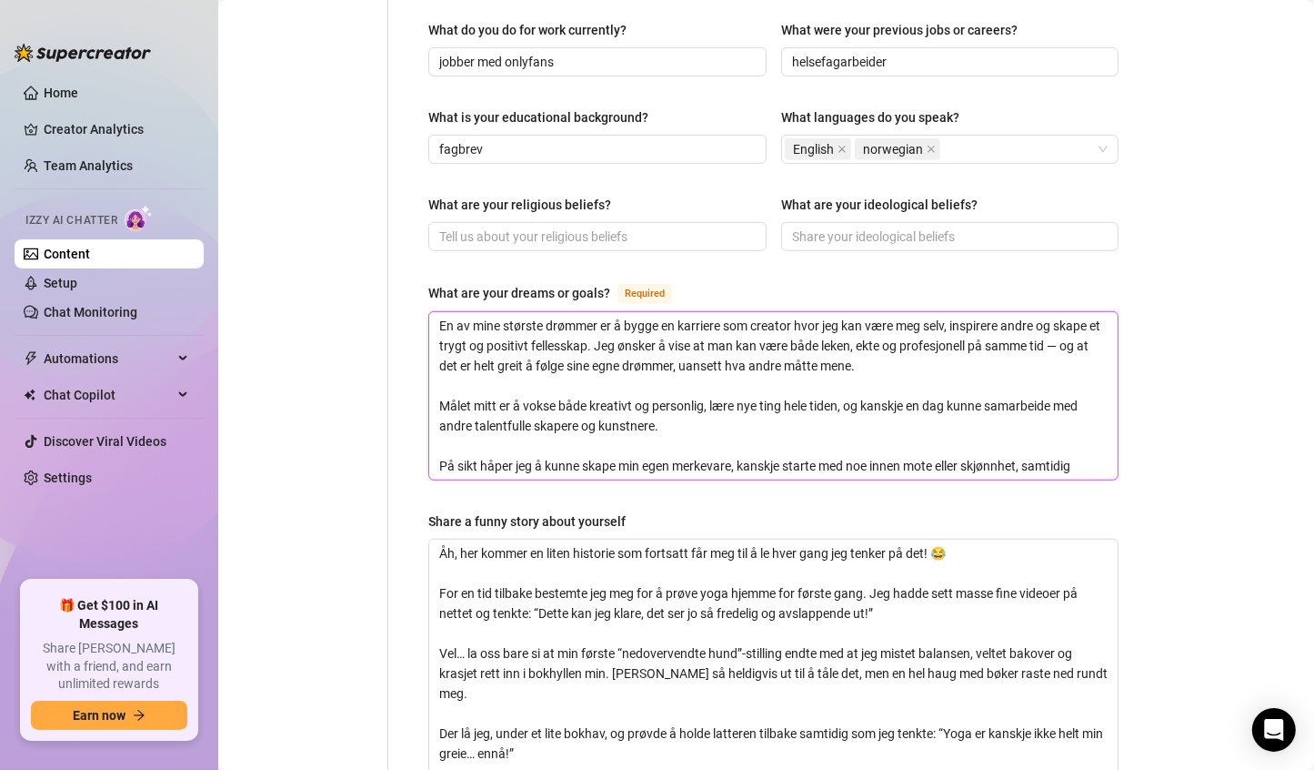
type textarea "En av mine største drømmer er å bygge en karriere som creator hvor jeg kan være…"
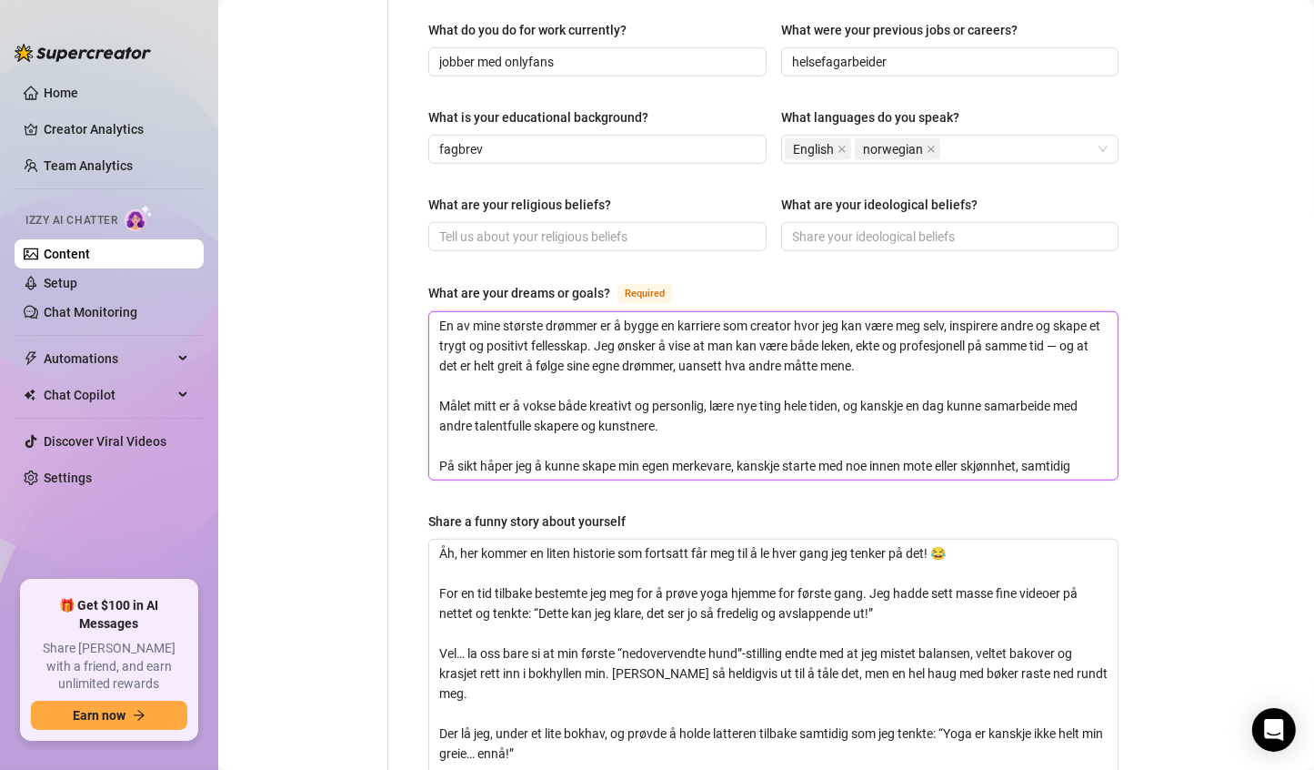
type textarea "En av mine største drømmer er å bygge en karriere som creator hvor jeg kan være…"
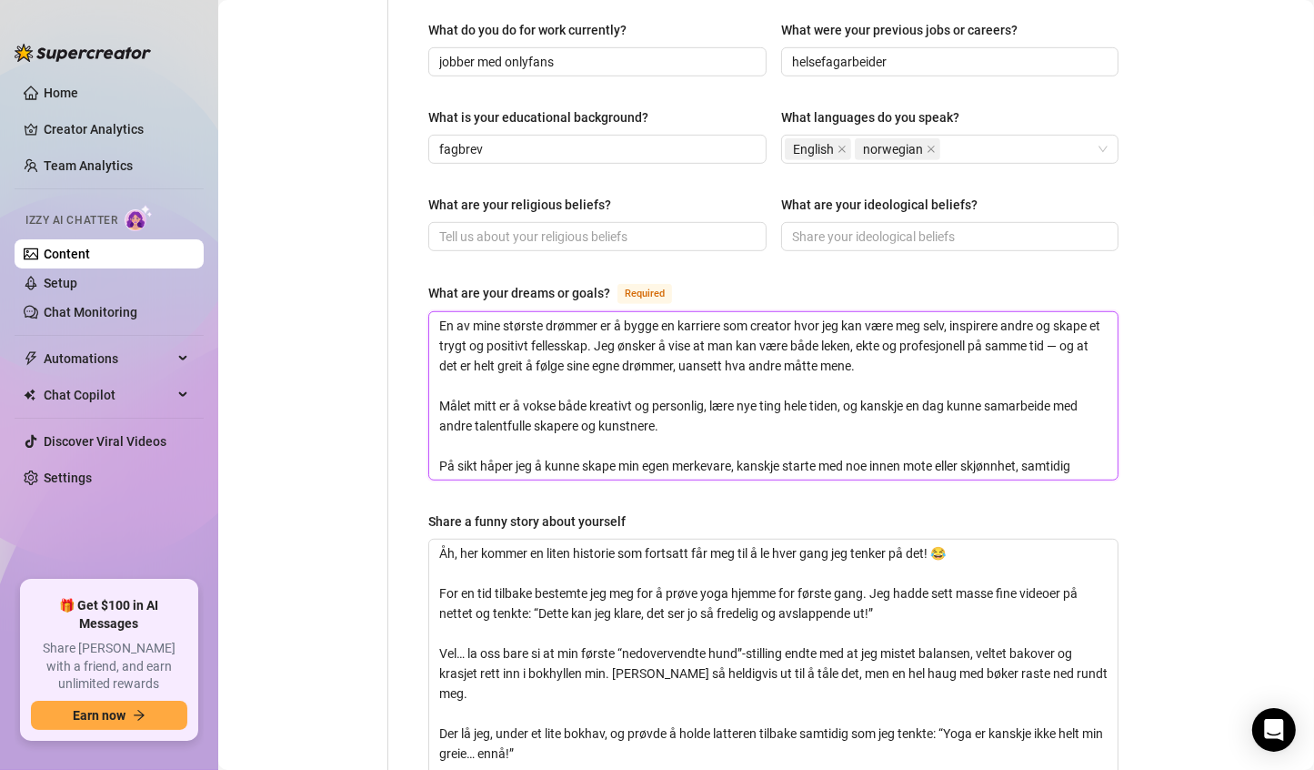
type textarea "En av mine største drømmer er å bygge en karriere som creator hvor jeg kan være…"
click at [1083, 427] on textarea "En av mine største drømmer er å bygge en karriere som creator hvor jeg kan være…" at bounding box center [773, 395] width 689 height 167
type textarea "En av mine største drømmer er å bygge en karriere som creator hvor jeg kan være…"
click at [1068, 422] on textarea "En av mine største drømmer er å bygge en karriere som creator hvor jeg kan være…" at bounding box center [773, 395] width 689 height 167
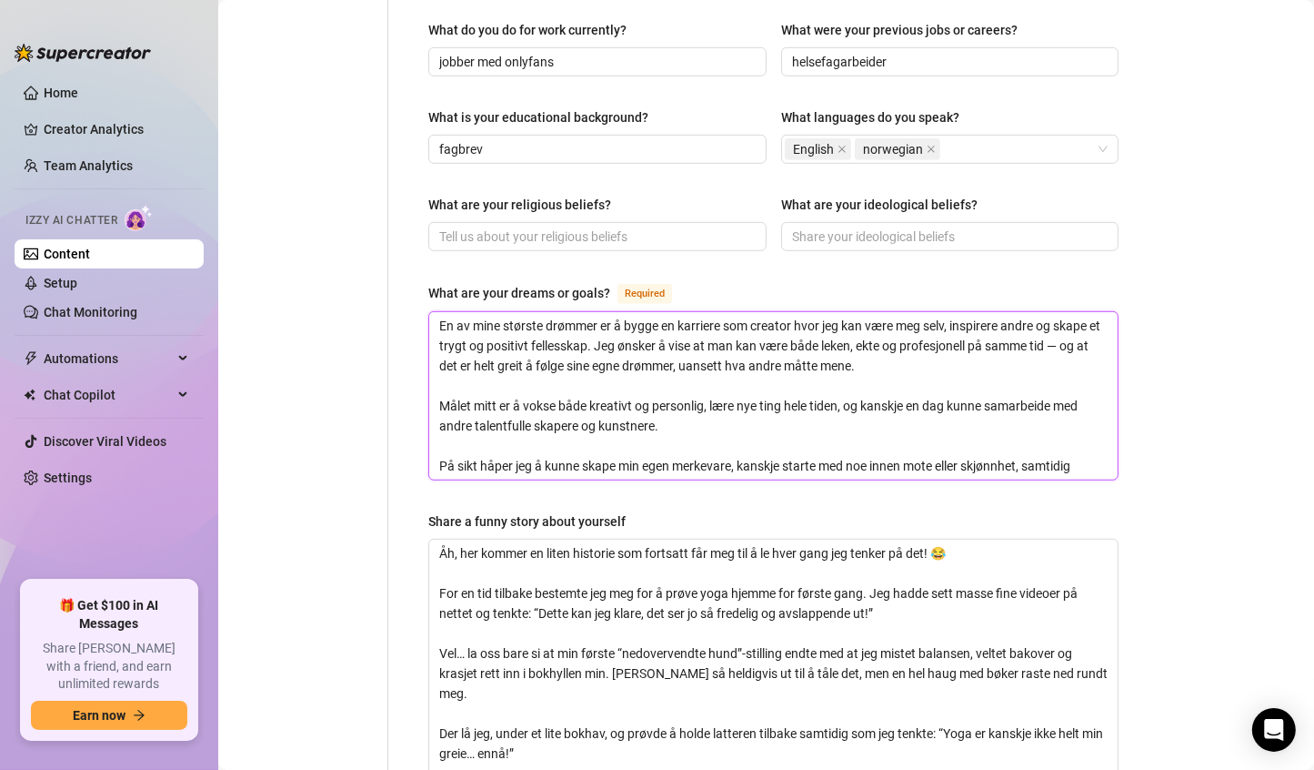
click at [1082, 425] on textarea "En av mine største drømmer er å bygge en karriere som creator hvor jeg kan være…" at bounding box center [773, 395] width 689 height 167
type textarea "En av mine største drømmer er å bygge en karriere som creator hvor jeg kan være…"
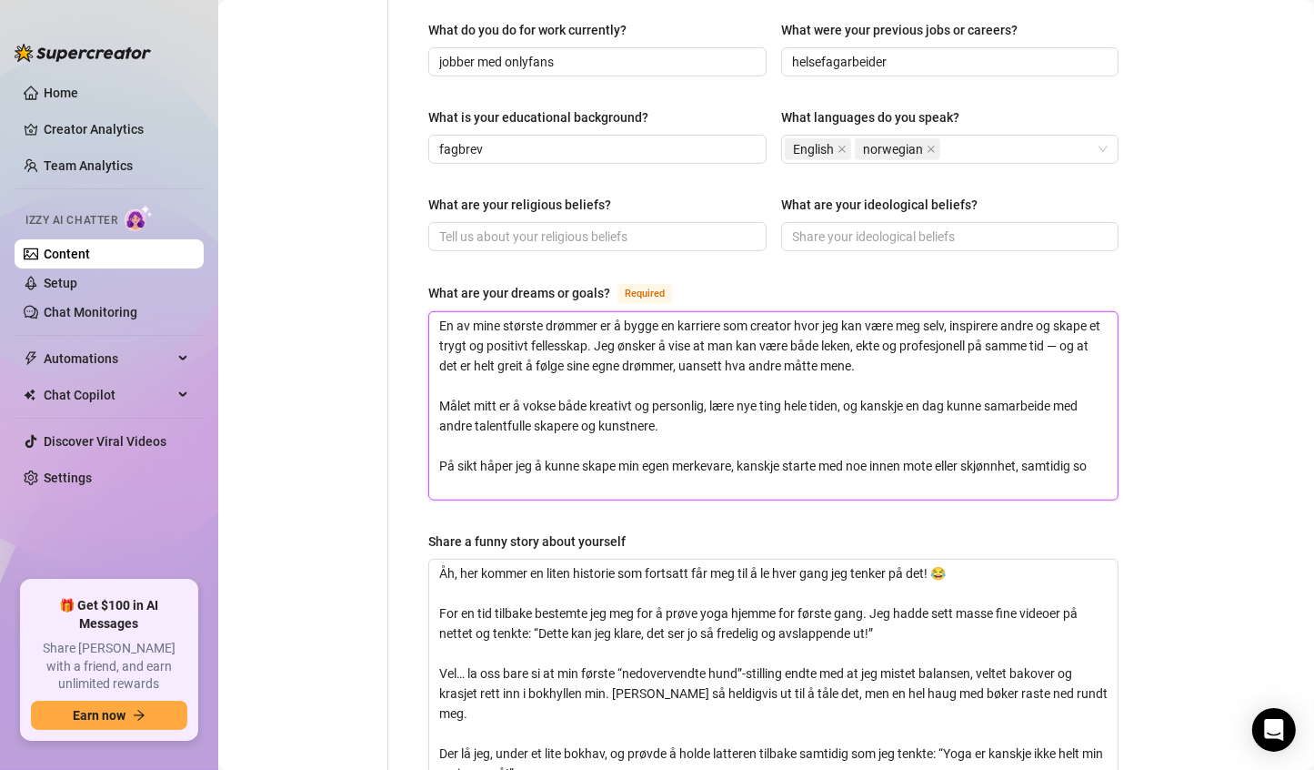
scroll to position [0, 0]
type textarea "En av mine største drømmer er å bygge en karriere som creator hvor jeg kan være…"
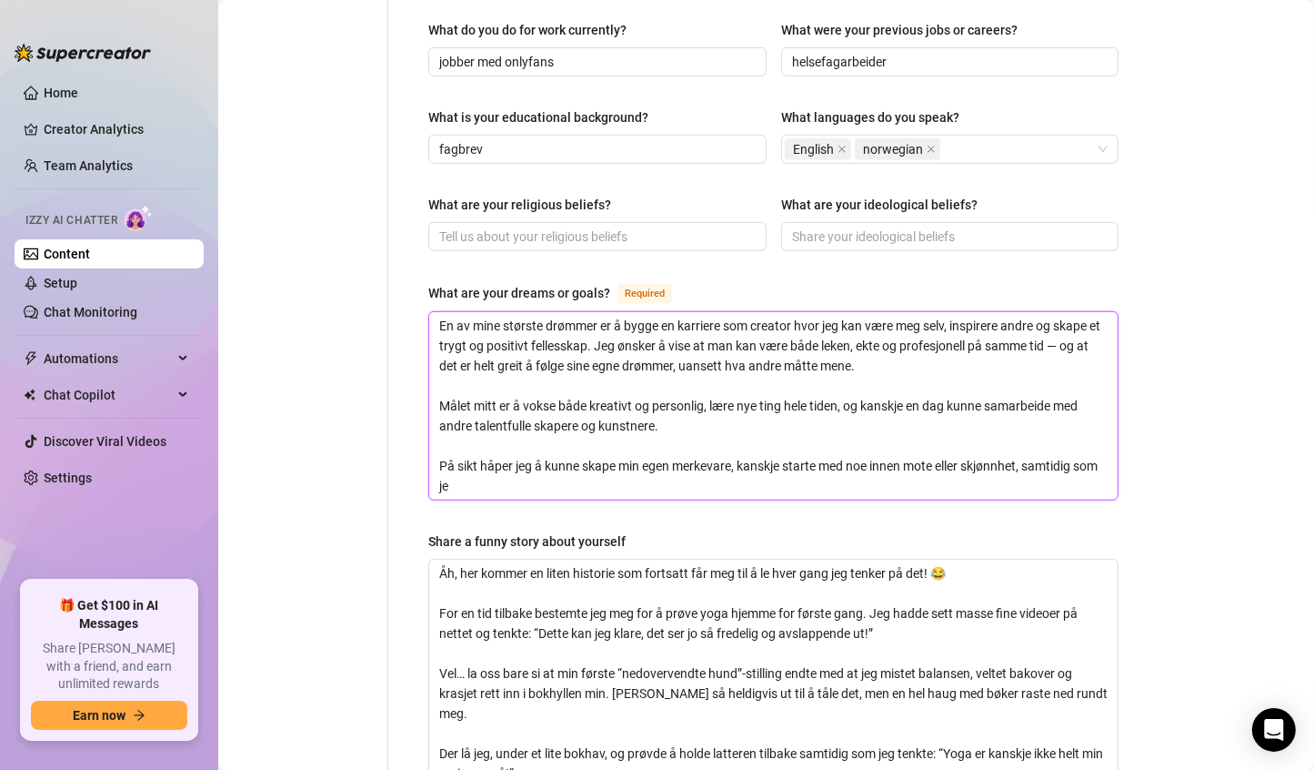
type textarea "En av mine største drømmer er å bygge en karriere som creator hvor jeg kan være…"
click at [652, 450] on textarea "En av mine største drømmer er å bygge en karriere som creator hvor jeg kan være…" at bounding box center [773, 405] width 689 height 187
type textarea "En av mine største drømmer er å bygge en karriere som creator hvor jeg kan være…"
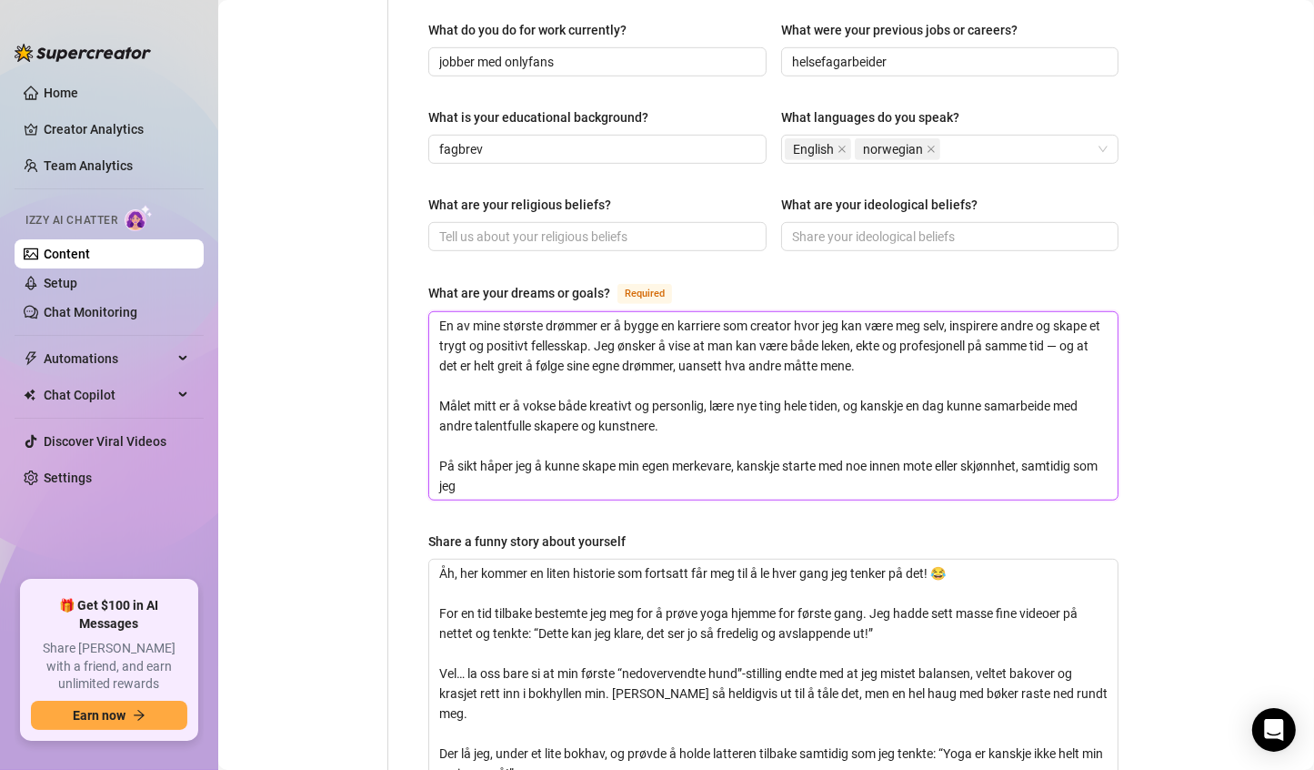
type textarea "En av mine største drømmer er å bygge en karriere som creator hvor jeg kan være…"
paste textarea "eg fortsetter å underholde og glede følgerne mine med unikt og morsomt innhold."
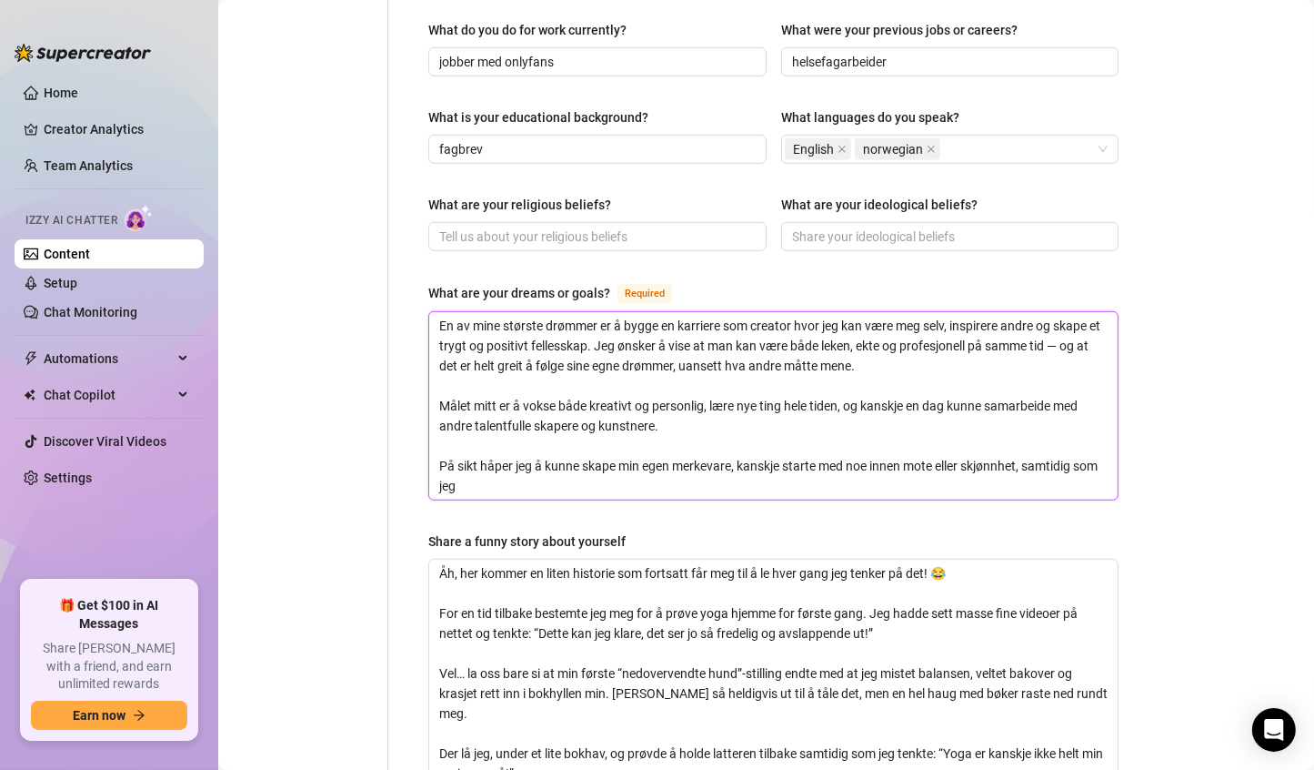
type textarea "En av mine største drømmer er å bygge en karriere som creator hvor jeg kan være…"
click at [505, 452] on textarea "En av mine største drømmer er å bygge en karriere som creator hvor jeg kan være…" at bounding box center [773, 405] width 689 height 187
type textarea "En av mine største drømmer er å bygge en karriere som creator hvor jeg kan være…"
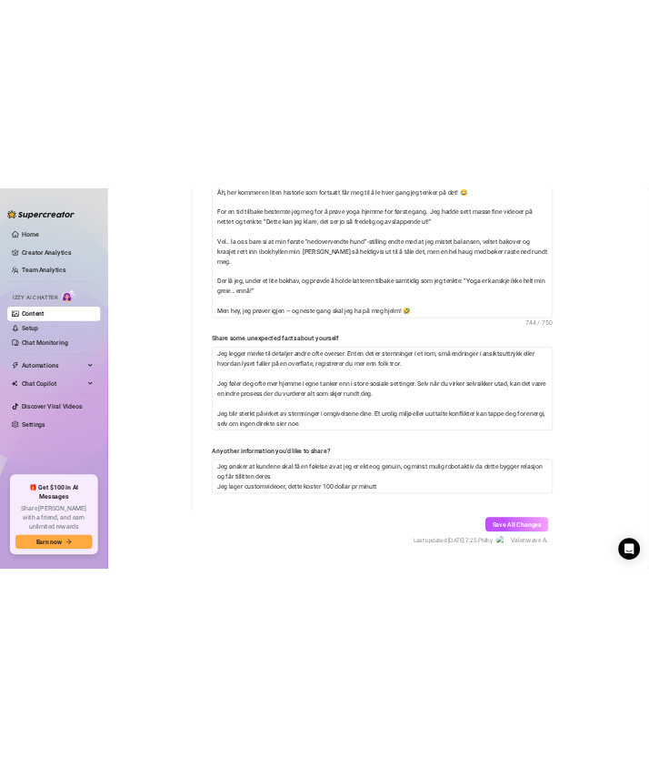
scroll to position [1508, 0]
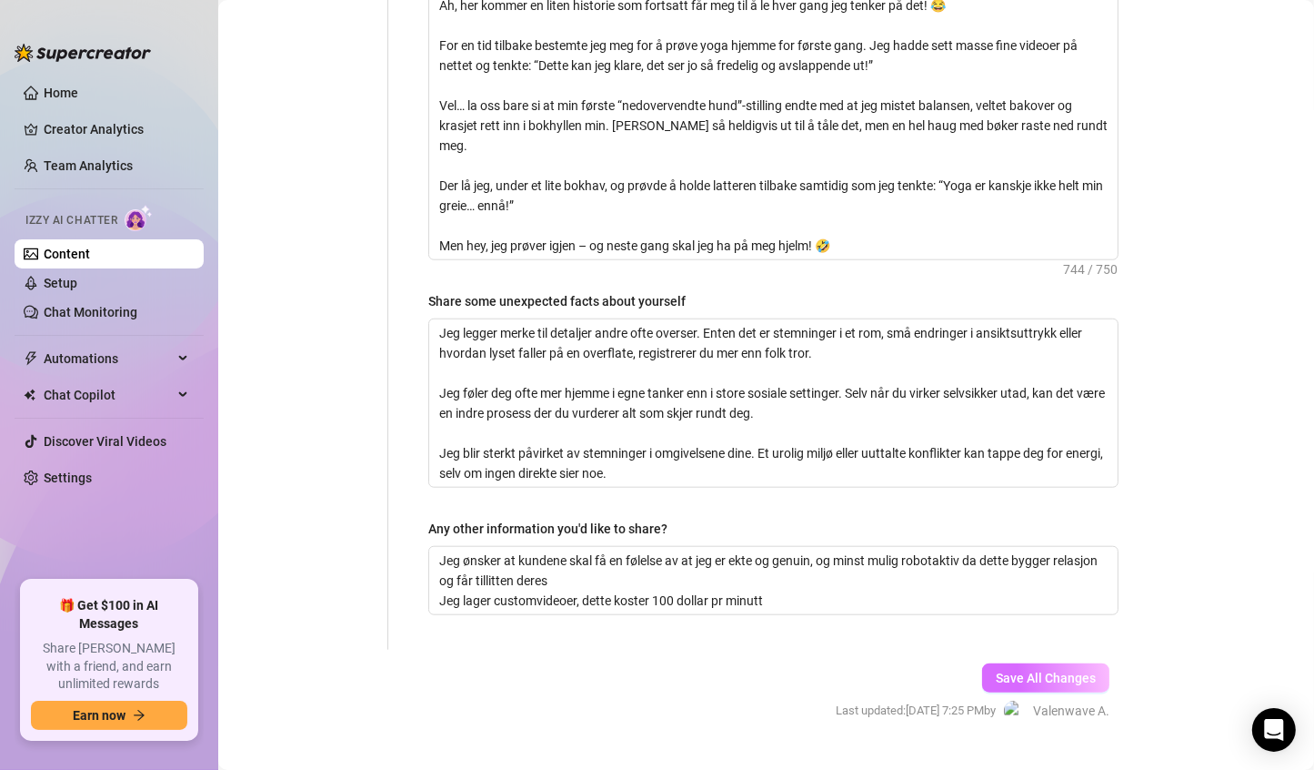
type textarea "En av mine største drømmer er å bygge en karriere som creator hvor jeg kan være…"
click at [1011, 670] on span "Save All Changes" at bounding box center [1046, 677] width 100 height 15
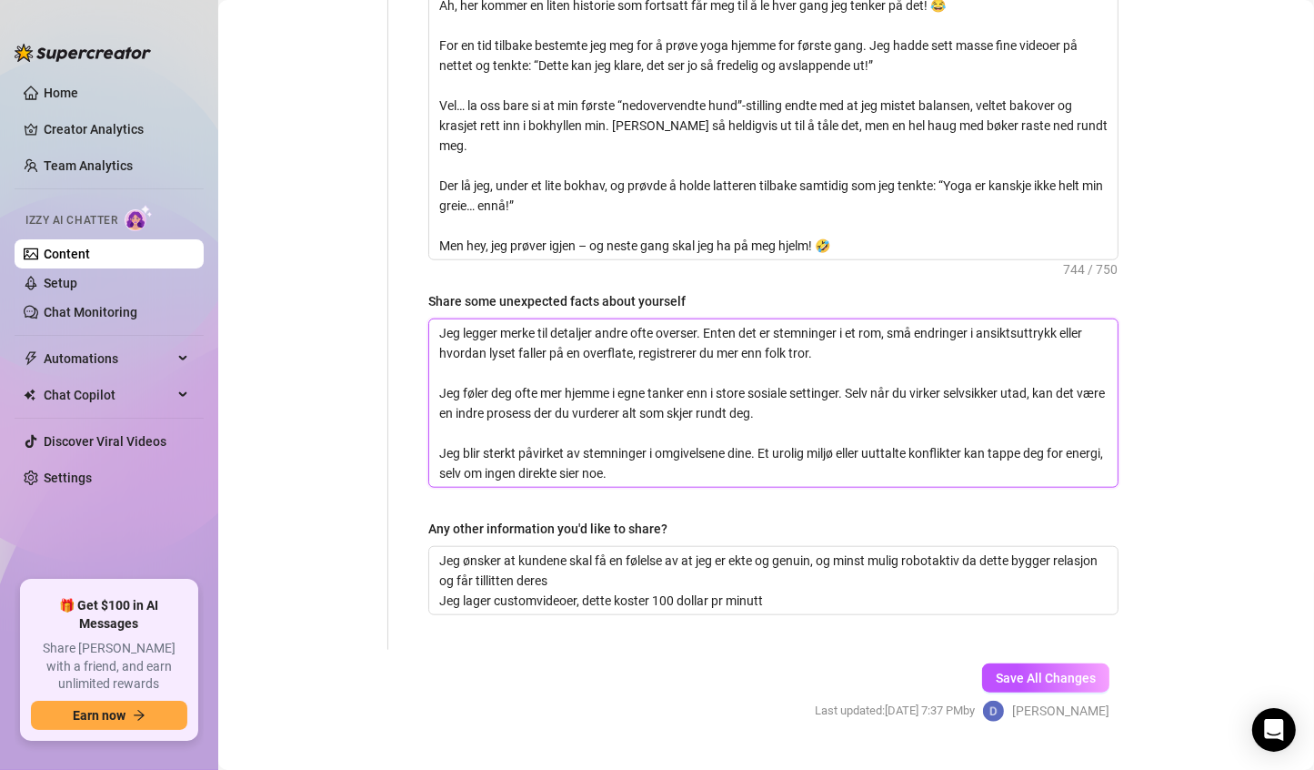
drag, startPoint x: 693, startPoint y: 442, endPoint x: 380, endPoint y: 264, distance: 360.1
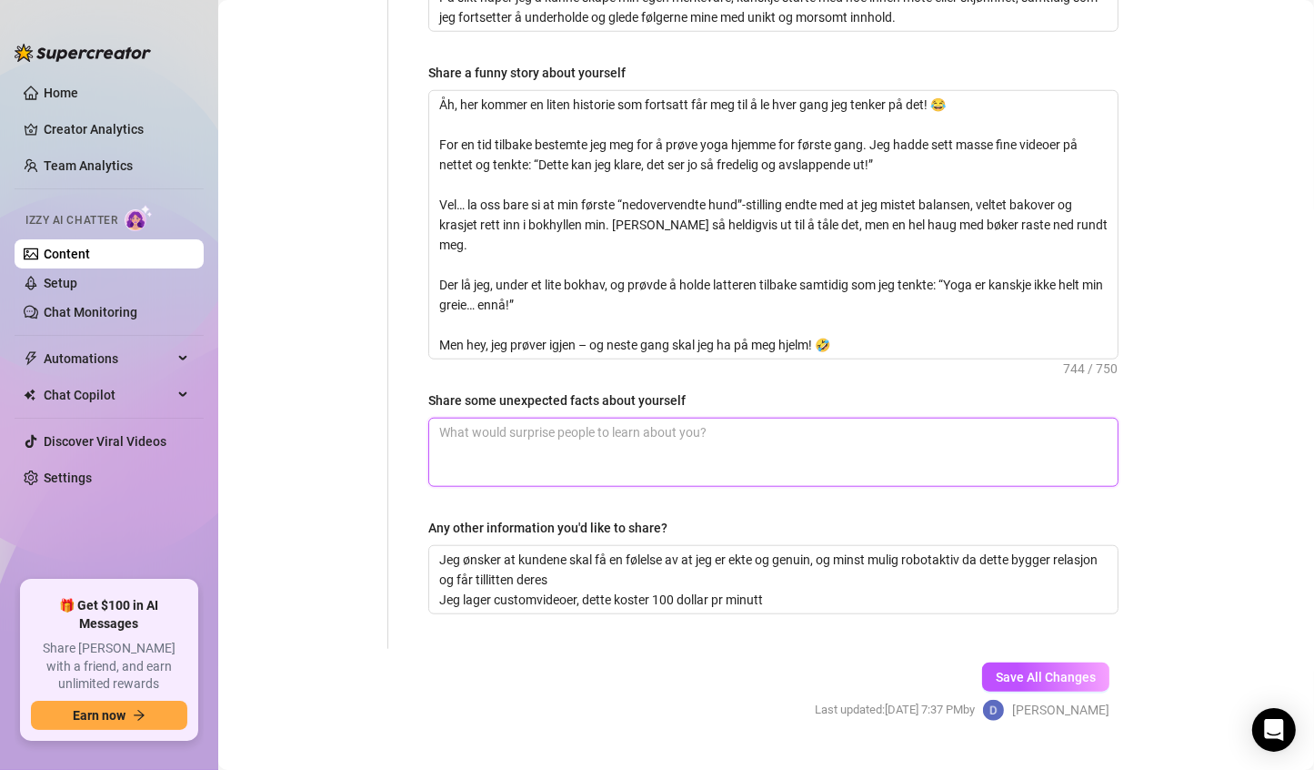
scroll to position [1408, 0]
paste textarea "Jeg har en stor kjærlighet for matlaging! 🍳 Selv om jeg elsker å være kreativ m…"
type textarea "Jeg har en stor kjærlighet for matlaging! 🍳 Selv om jeg elsker å være kreativ m…"
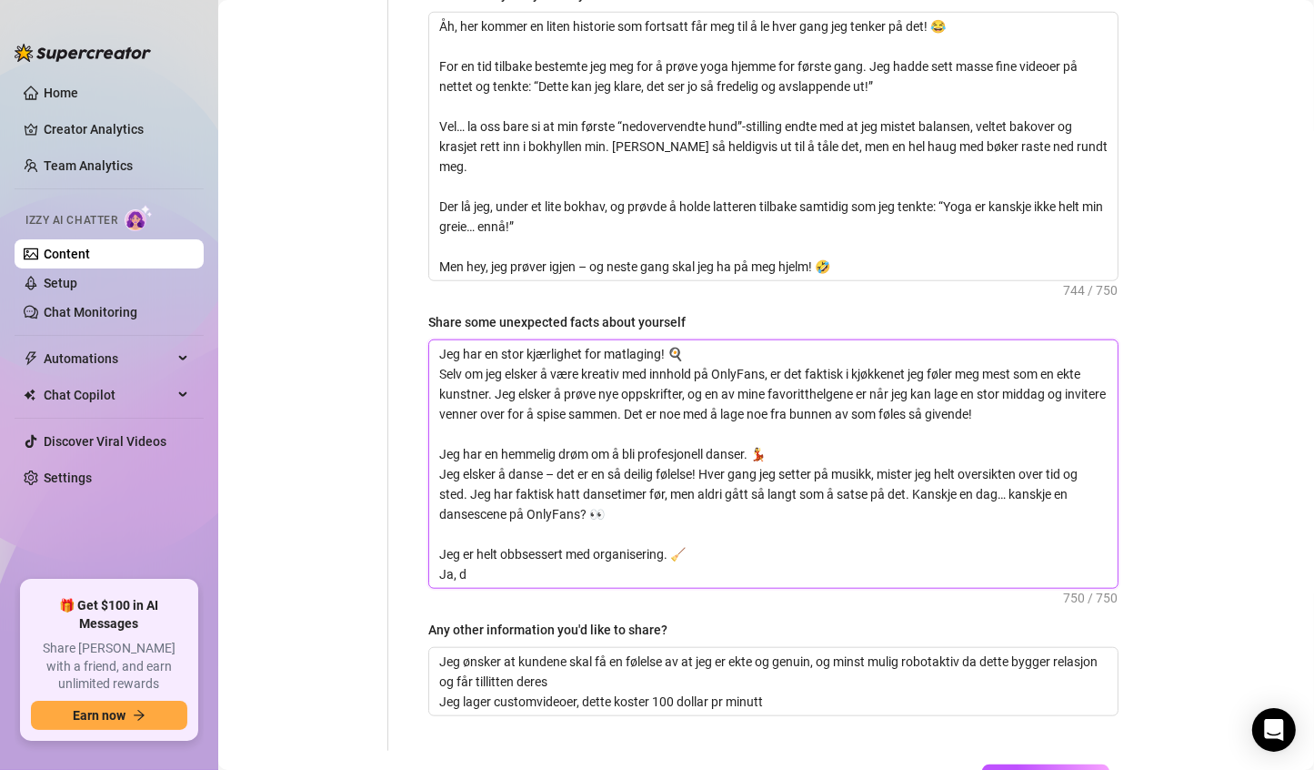
scroll to position [1496, 0]
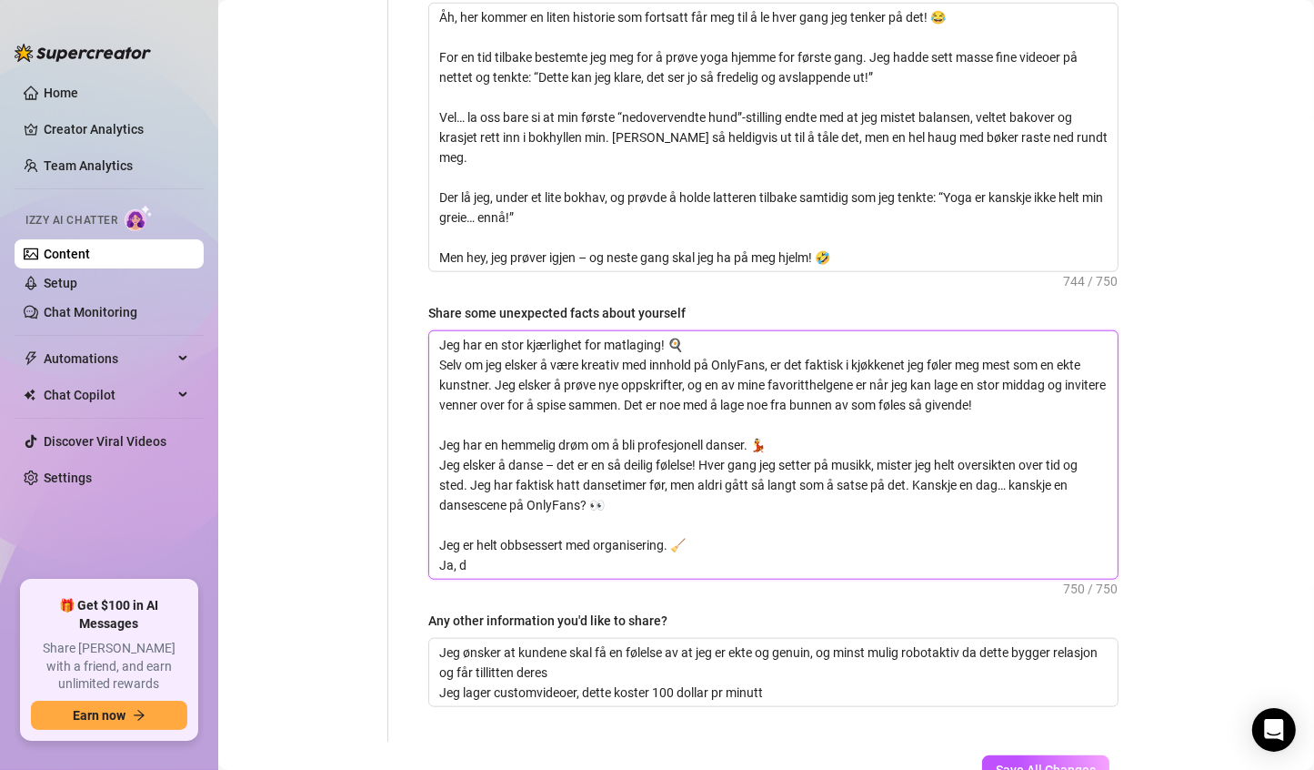
drag, startPoint x: 568, startPoint y: 526, endPoint x: 431, endPoint y: 495, distance: 139.9
click at [431, 495] on textarea "Jeg har en stor kjærlighet for matlaging! 🍳 Selv om jeg elsker å være kreativ m…" at bounding box center [773, 454] width 689 height 247
type textarea "Jeg har en stor kjærlighet for matlaging! 🍳 Selv om jeg elsker å være kreativ m…"
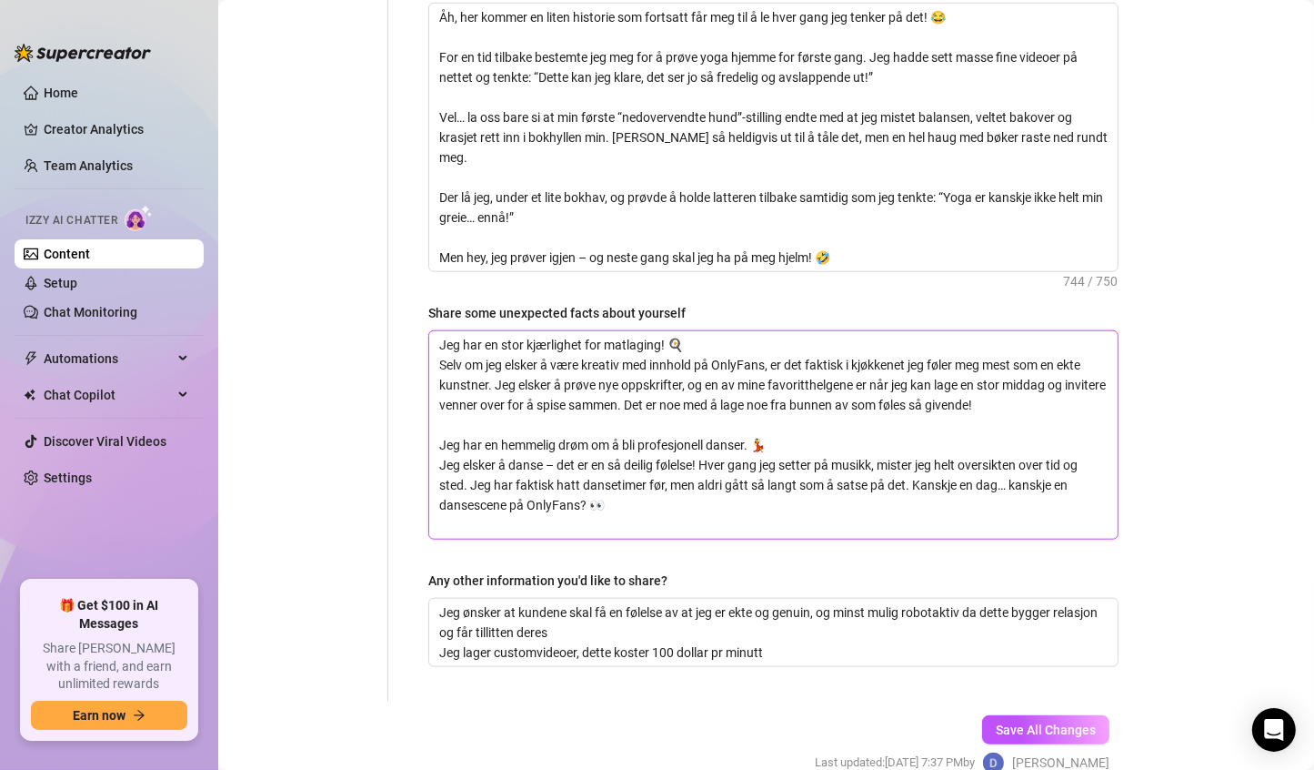
type textarea "Jeg har en stor kjærlighet for matlaging! 🍳 Selv om jeg elsker å være kreativ m…"
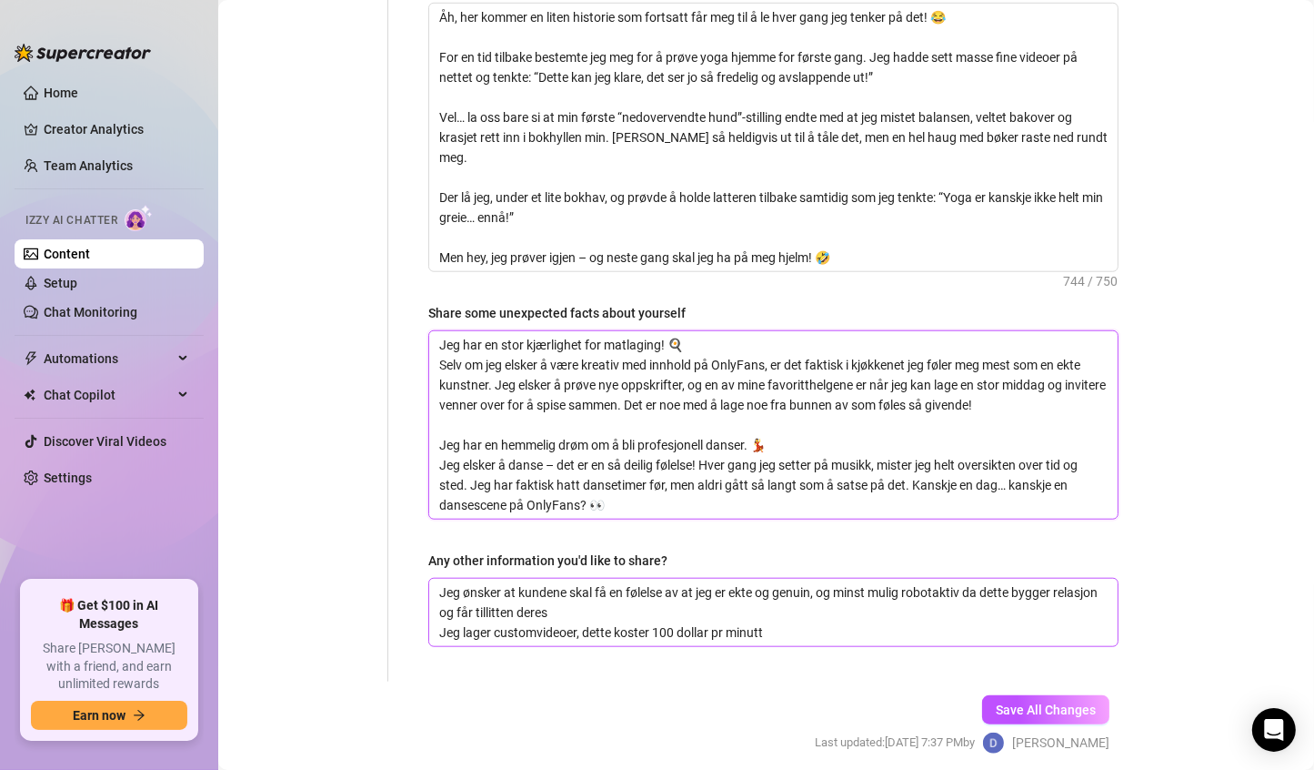
scroll to position [1528, 0]
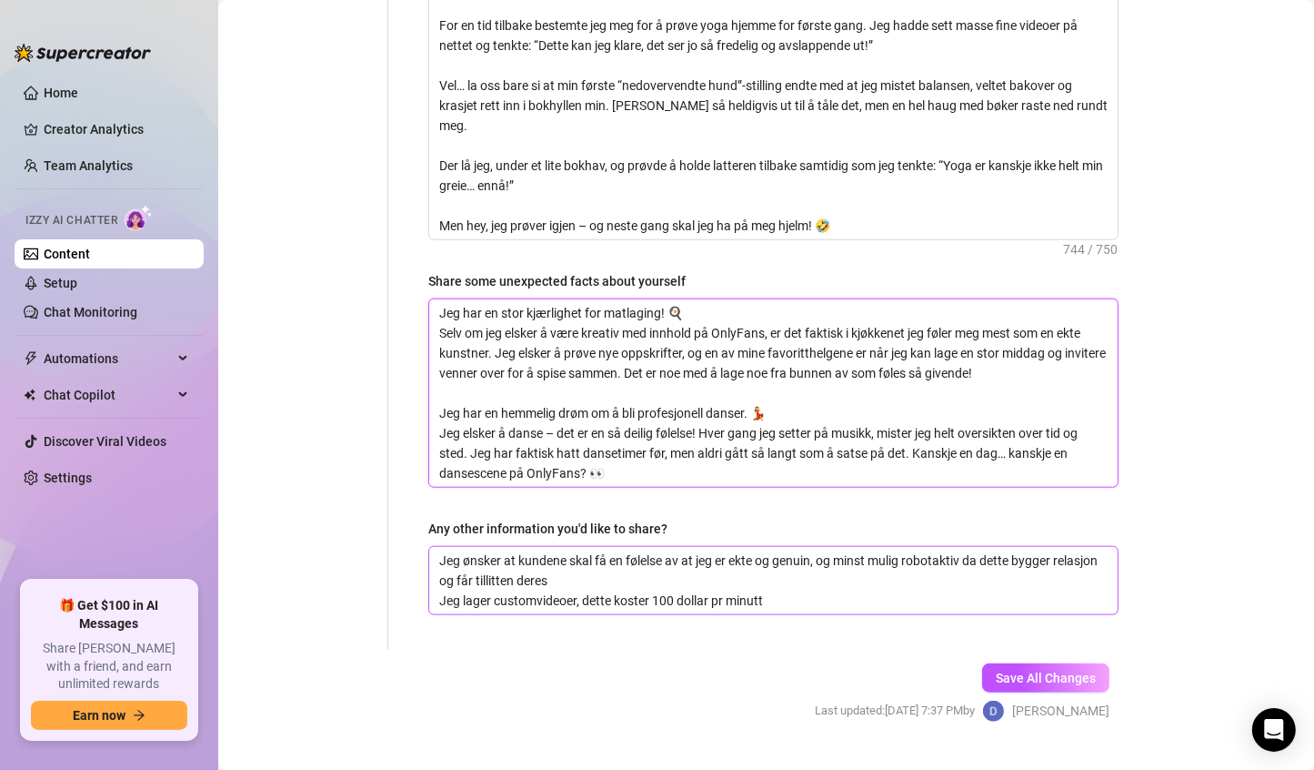
type textarea "Jeg har en stor kjærlighet for matlaging! 🍳 Selv om jeg elsker å være kreativ m…"
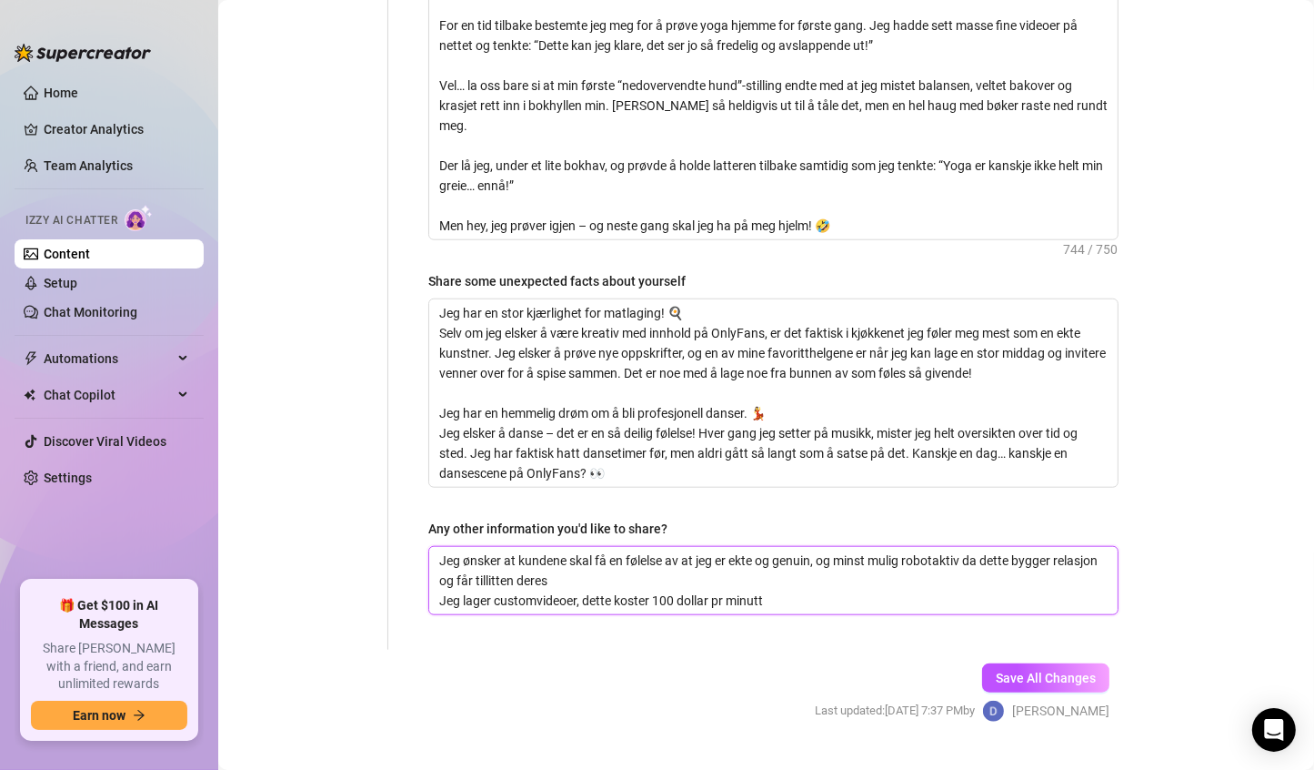
click at [675, 547] on textarea "Jeg ønsker at kundene skal få en følelse av at jeg er ekte og genuin, og minst …" at bounding box center [773, 580] width 689 height 67
click at [796, 559] on textarea "Jeg ønsker at kundene skal få en følelse av at jeg er ekte og genuin, og minst …" at bounding box center [773, 580] width 689 height 67
type textarea "Jeg ønsker at kundene skal få en følelse av at jeg er ekte og genuin, og minst …"
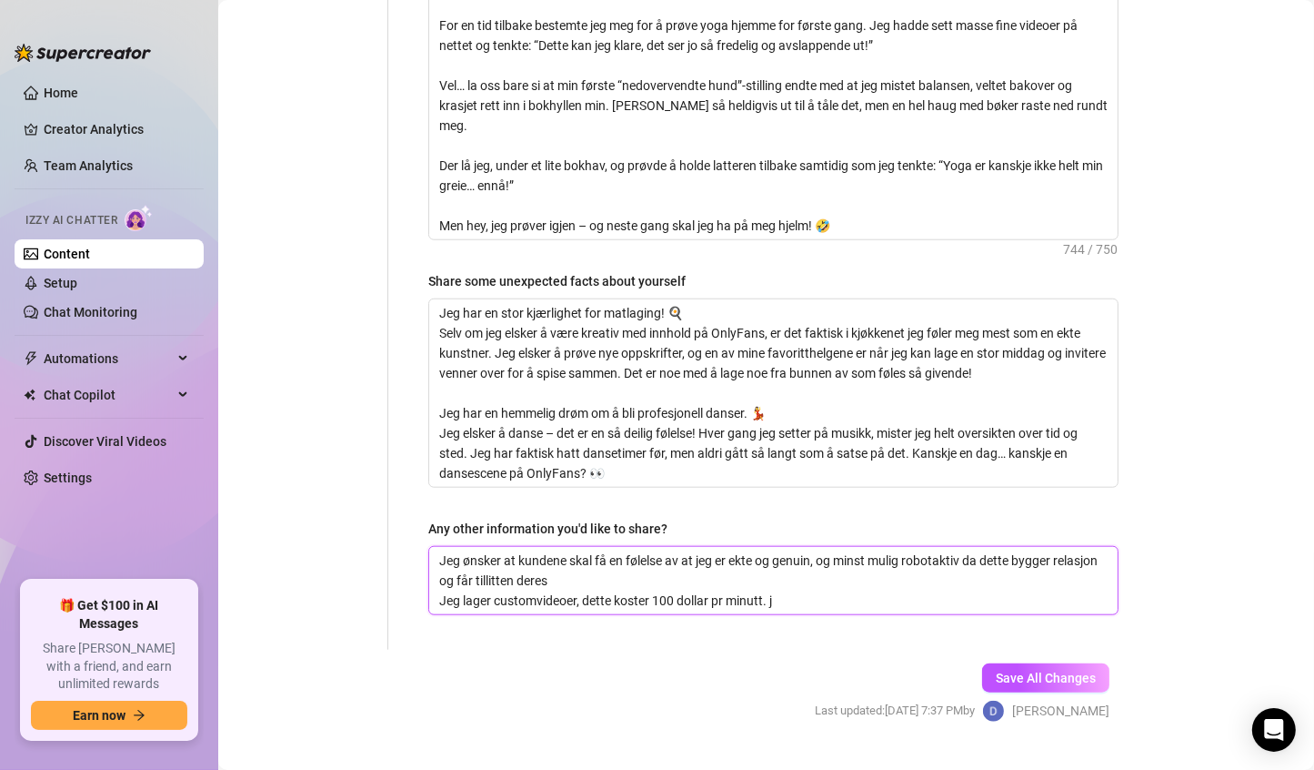
type textarea "Jeg ønsker at kundene skal få en følelse av at jeg er ekte og genuin, og minst …"
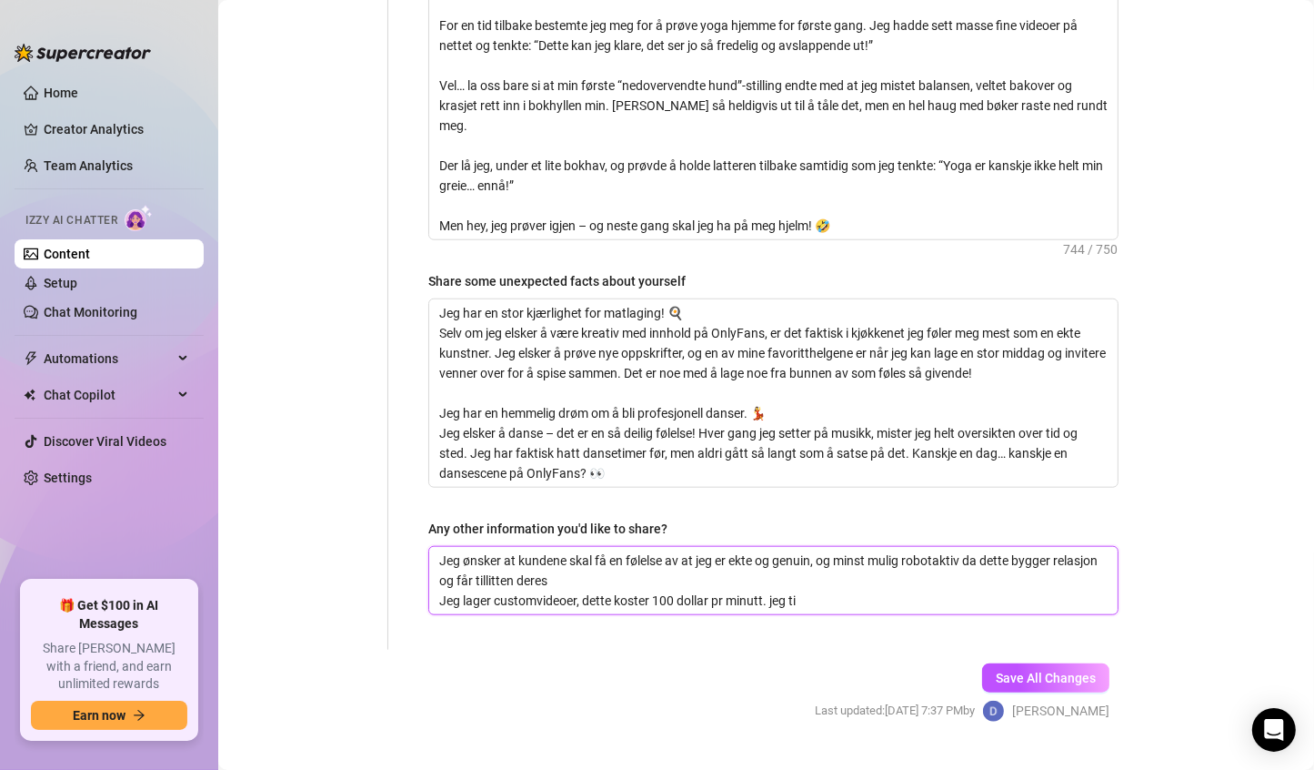
type textarea "Jeg ønsker at kundene skal få en følelse av at jeg er ekte og genuin, og minst …"
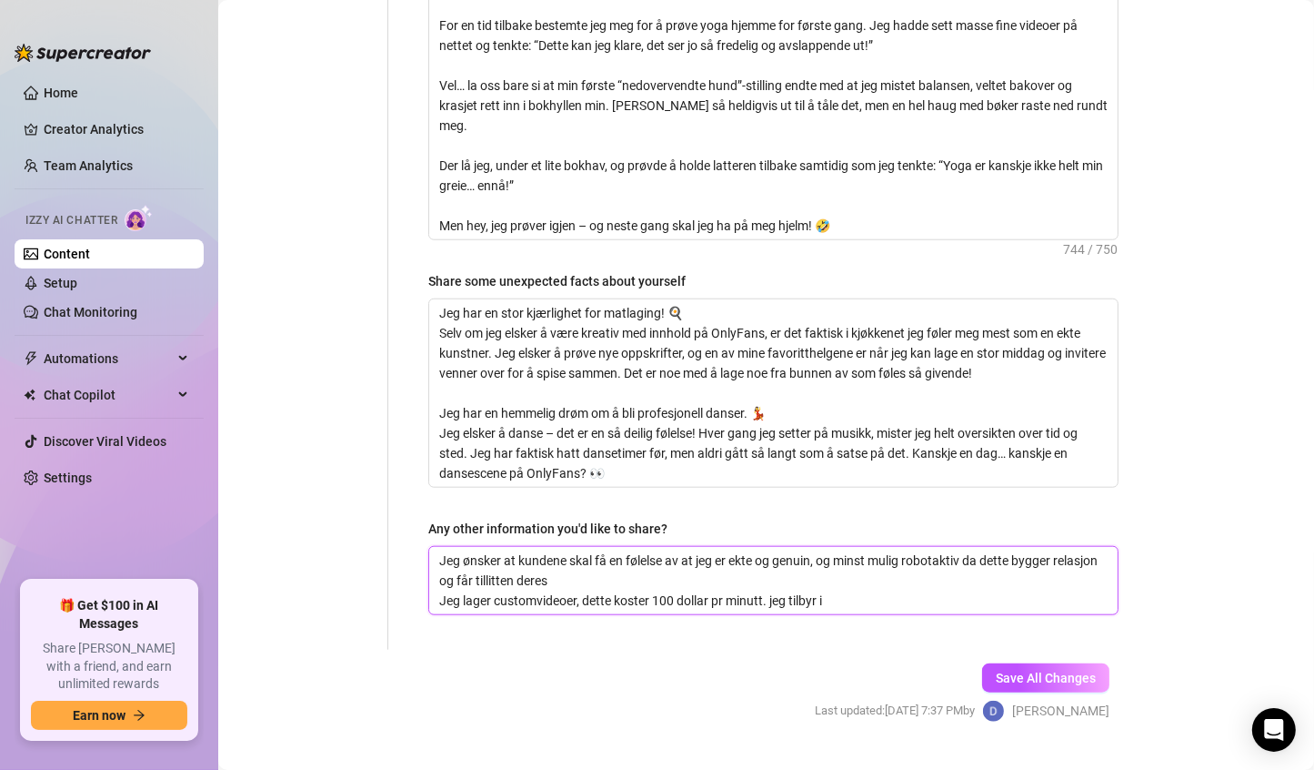
type textarea "Jeg ønsker at kundene skal få en følelse av at jeg er ekte og genuin, og minst …"
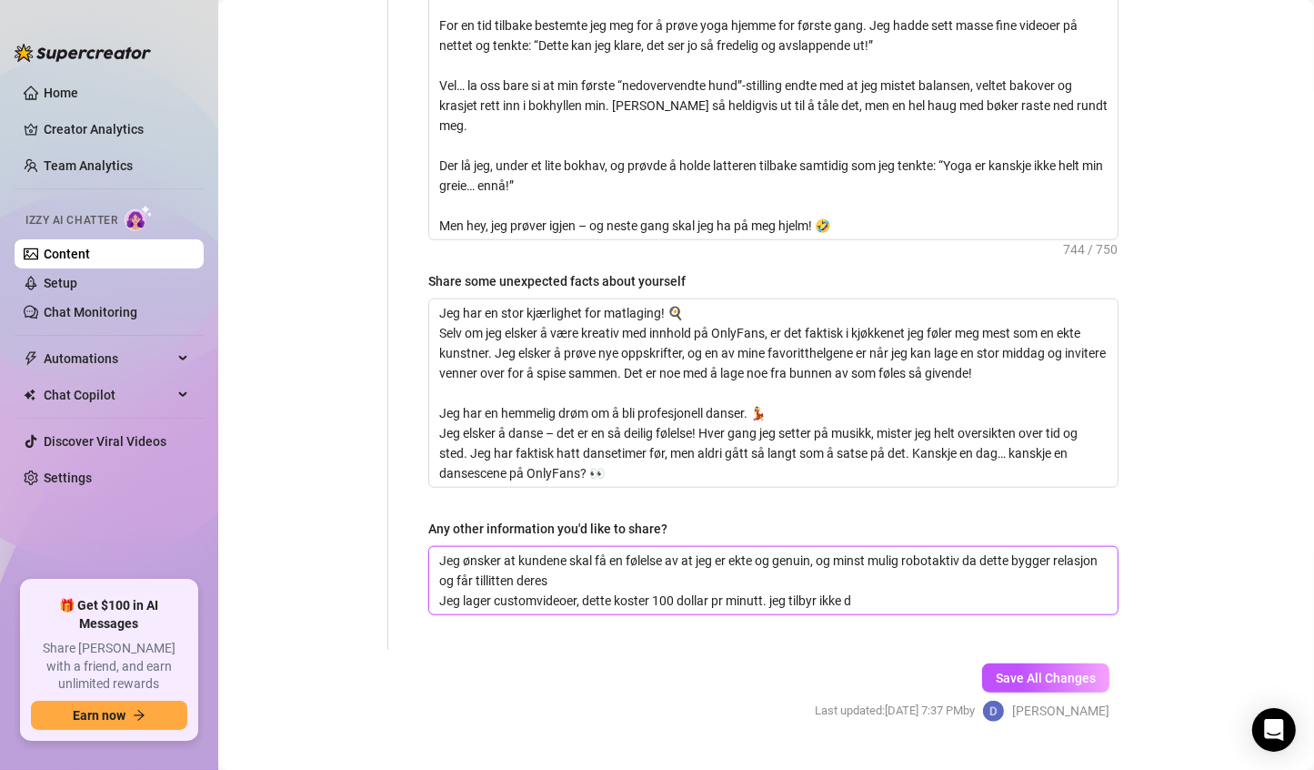
type textarea "Jeg ønsker at kundene skal få en følelse av at jeg er ekte og genuin, og minst …"
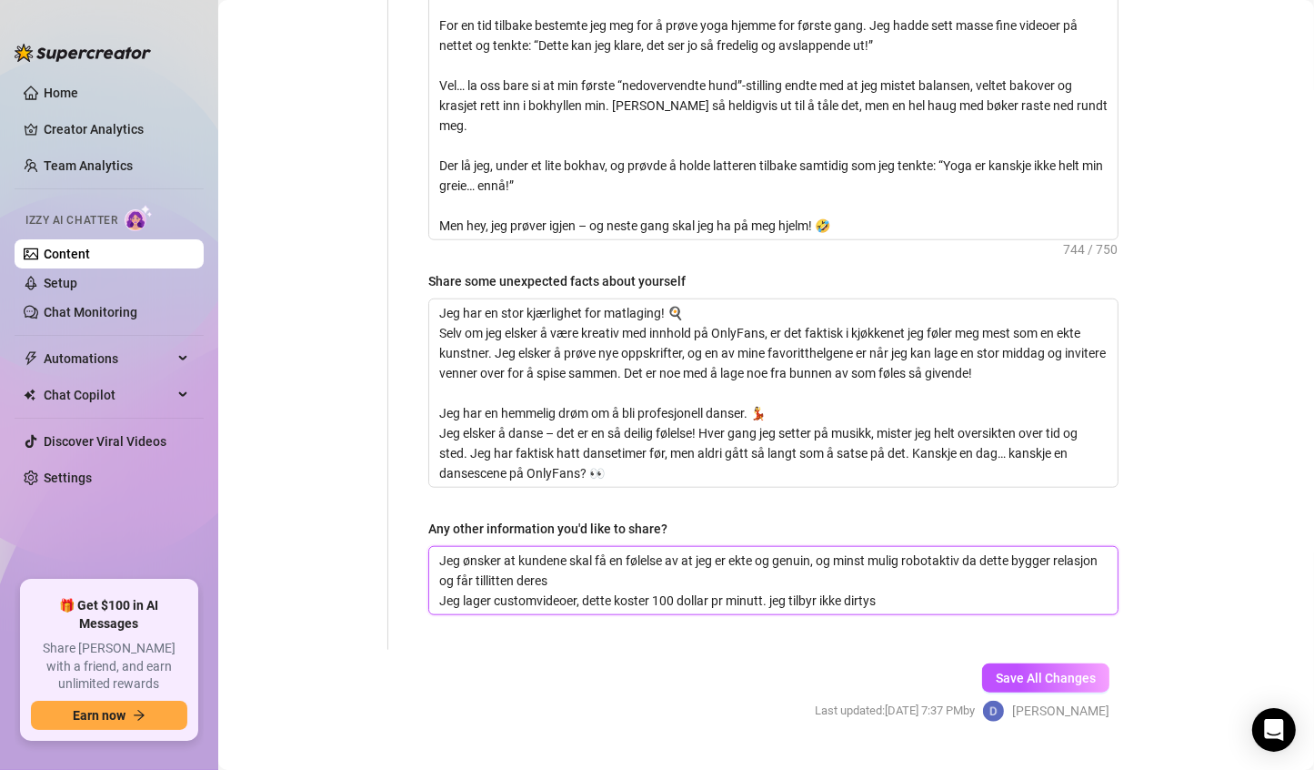
type textarea "Jeg ønsker at kundene skal få en følelse av at jeg er ekte og genuin, og minst …"
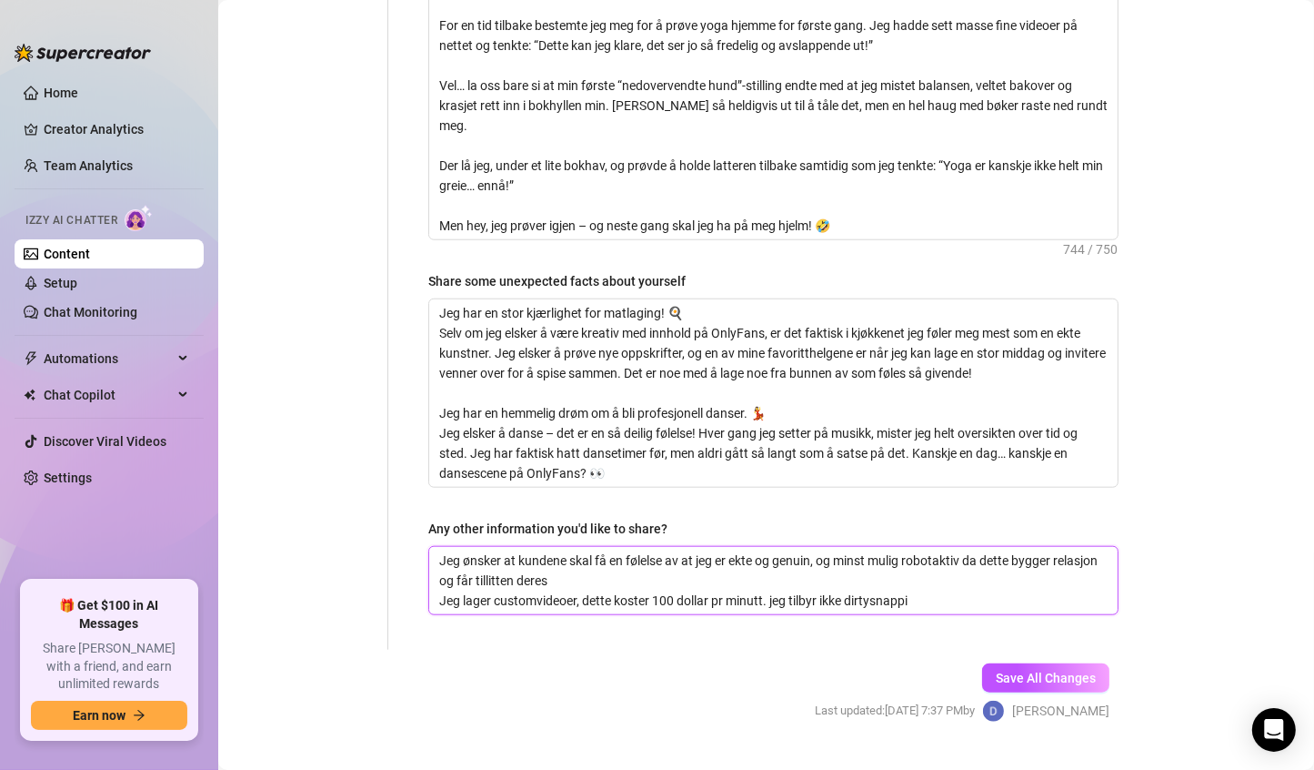
type textarea "Jeg ønsker at kundene skal få en følelse av at jeg er ekte og genuin, og minst …"
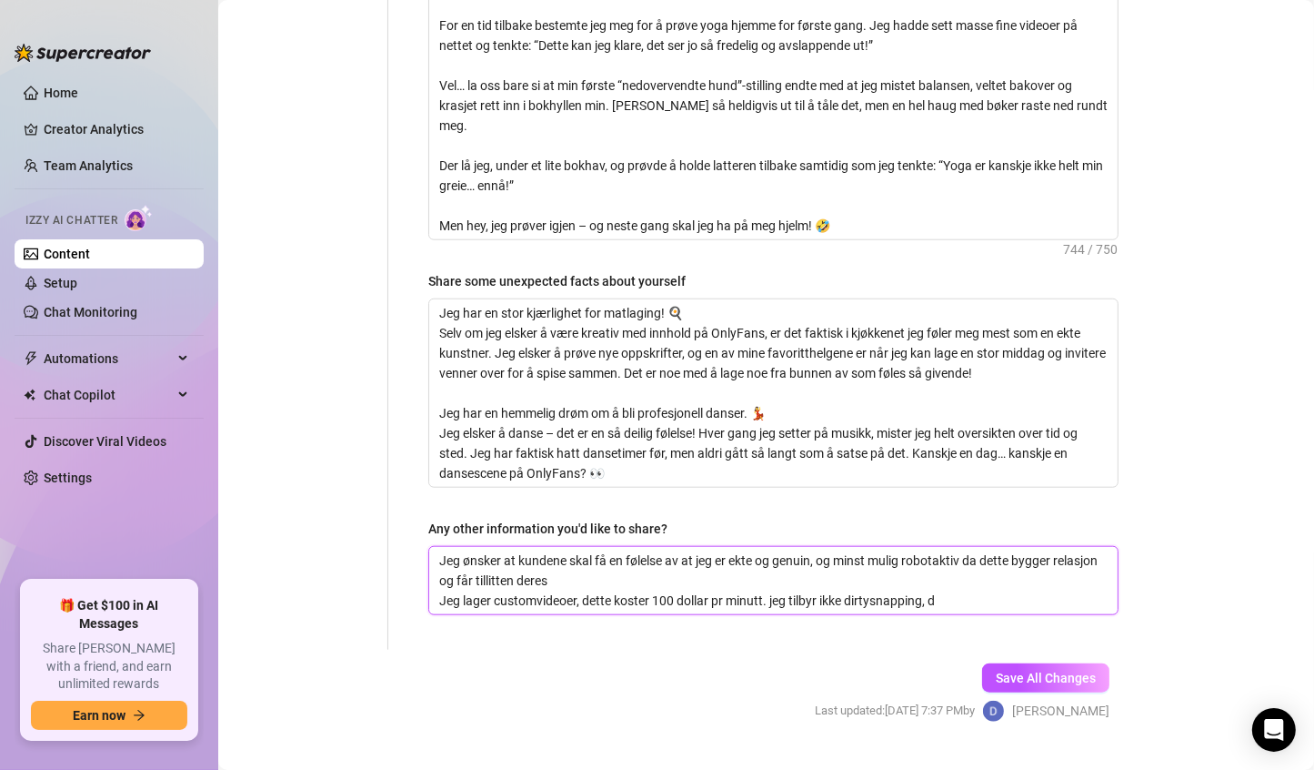
type textarea "Jeg ønsker at kundene skal få en følelse av at jeg er ekte og genuin, og minst …"
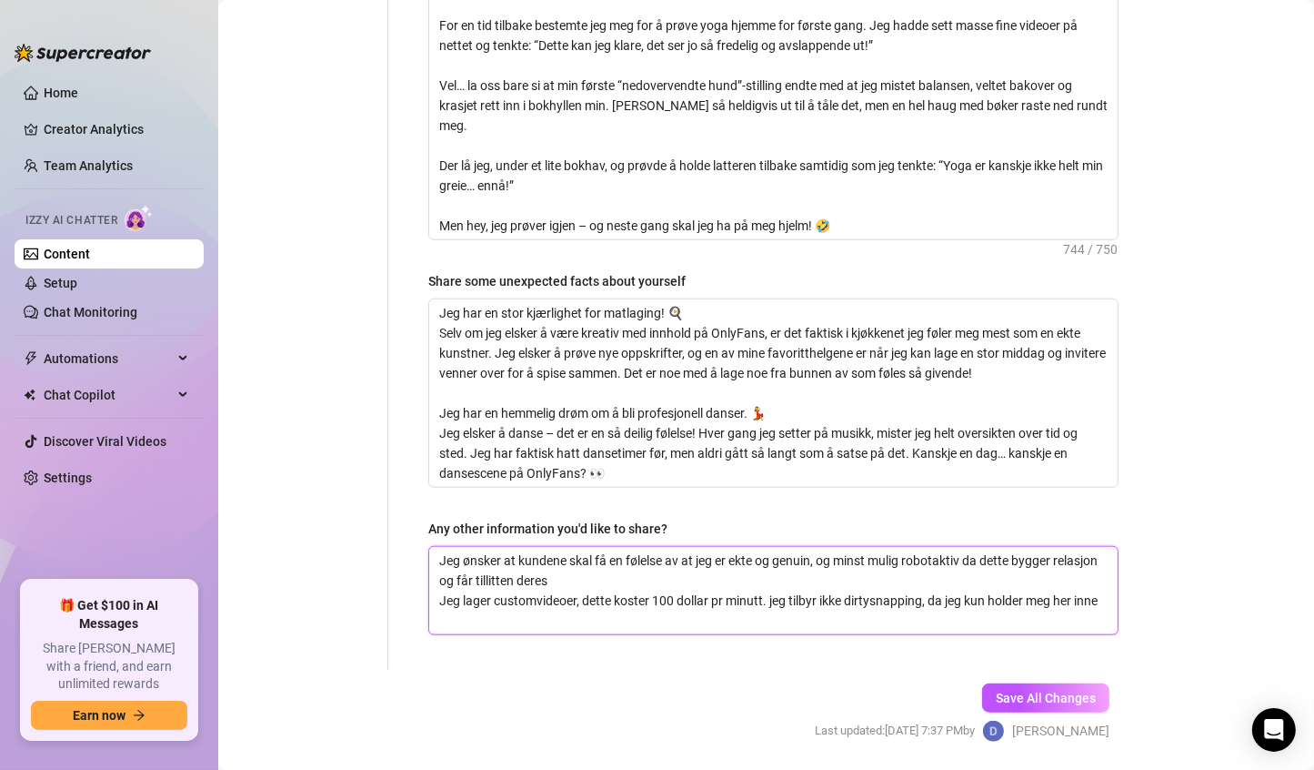
scroll to position [0, 0]
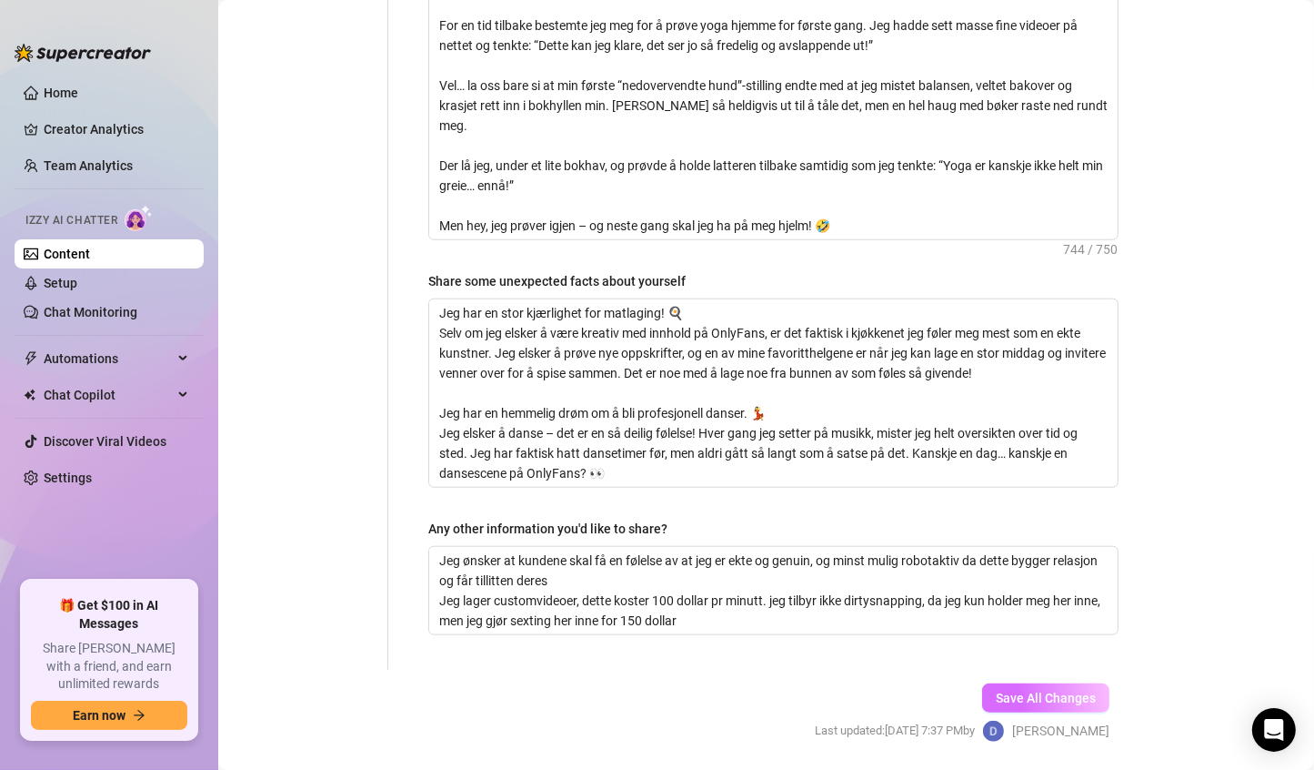
click at [1054, 690] on span "Save All Changes" at bounding box center [1046, 697] width 100 height 15
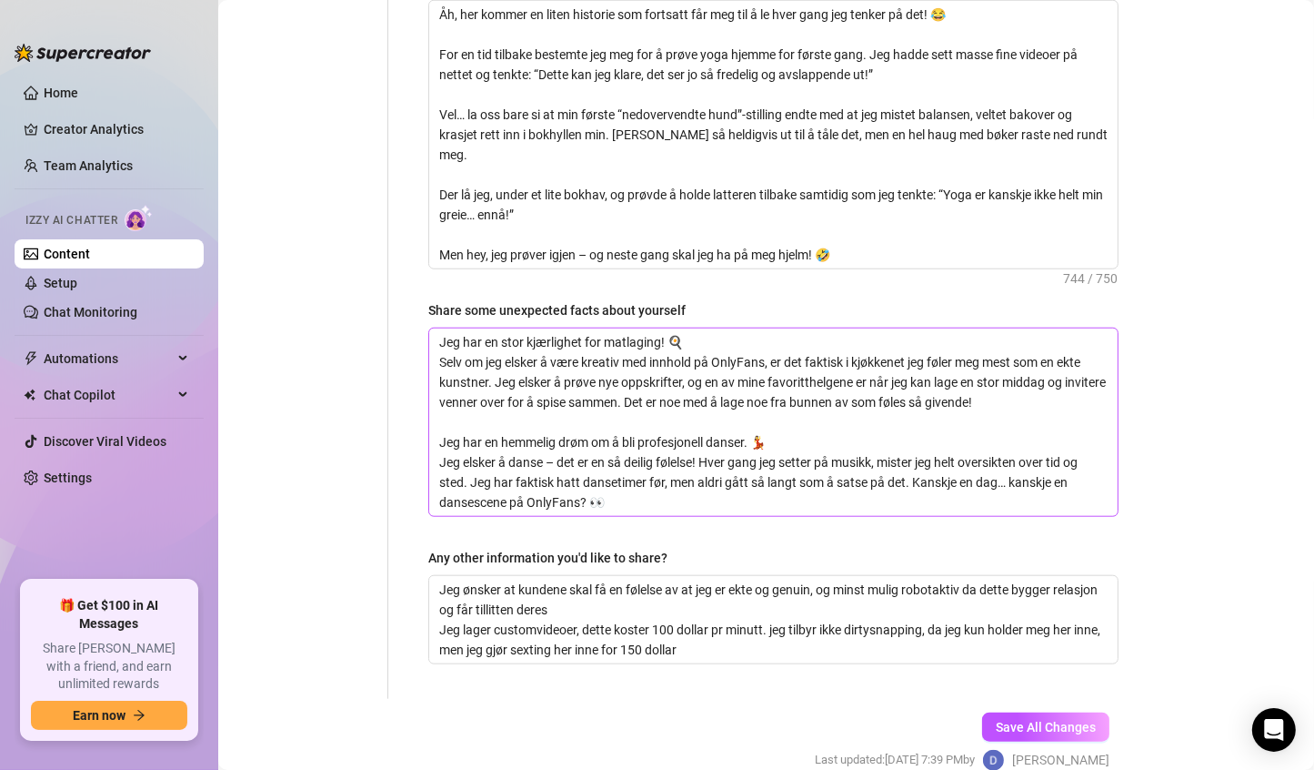
scroll to position [1503, 0]
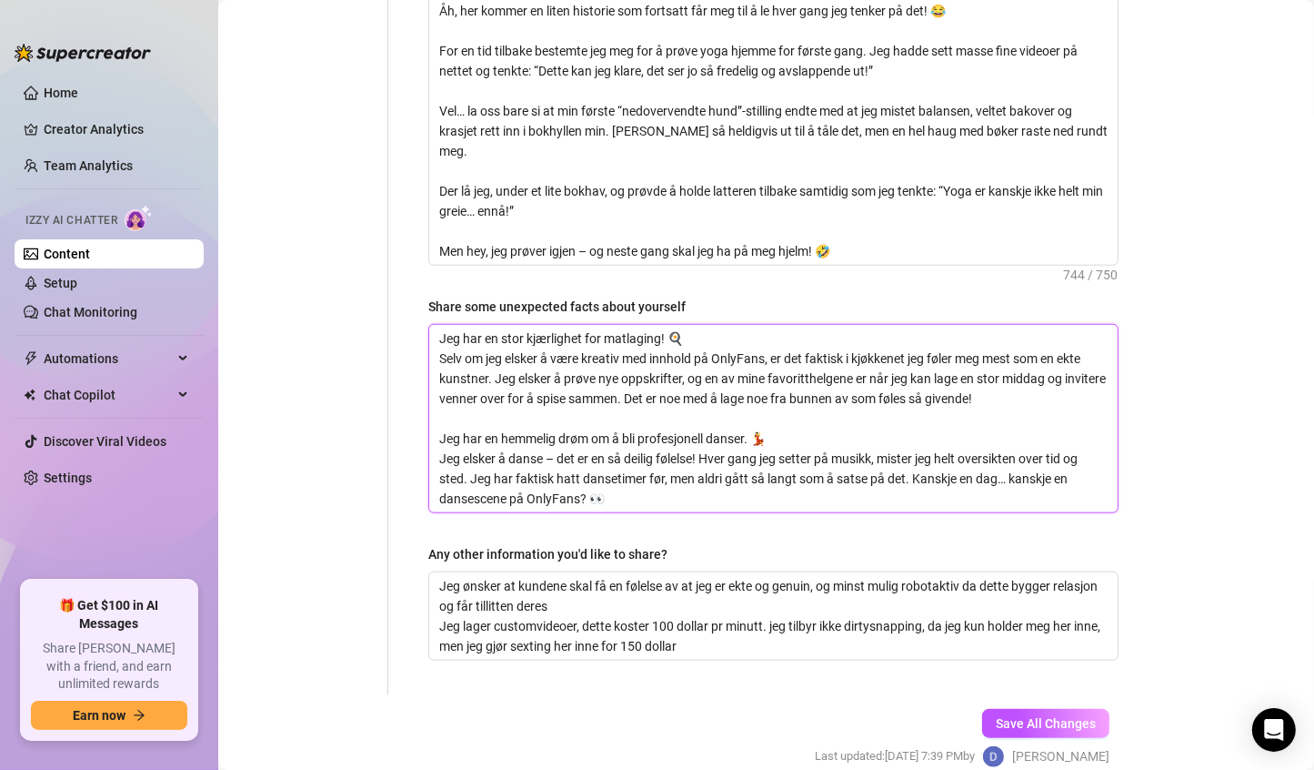
click at [559, 419] on textarea "Jeg har en stor kjærlighet for matlaging! 🍳 Selv om jeg elsker å være kreativ m…" at bounding box center [773, 418] width 689 height 187
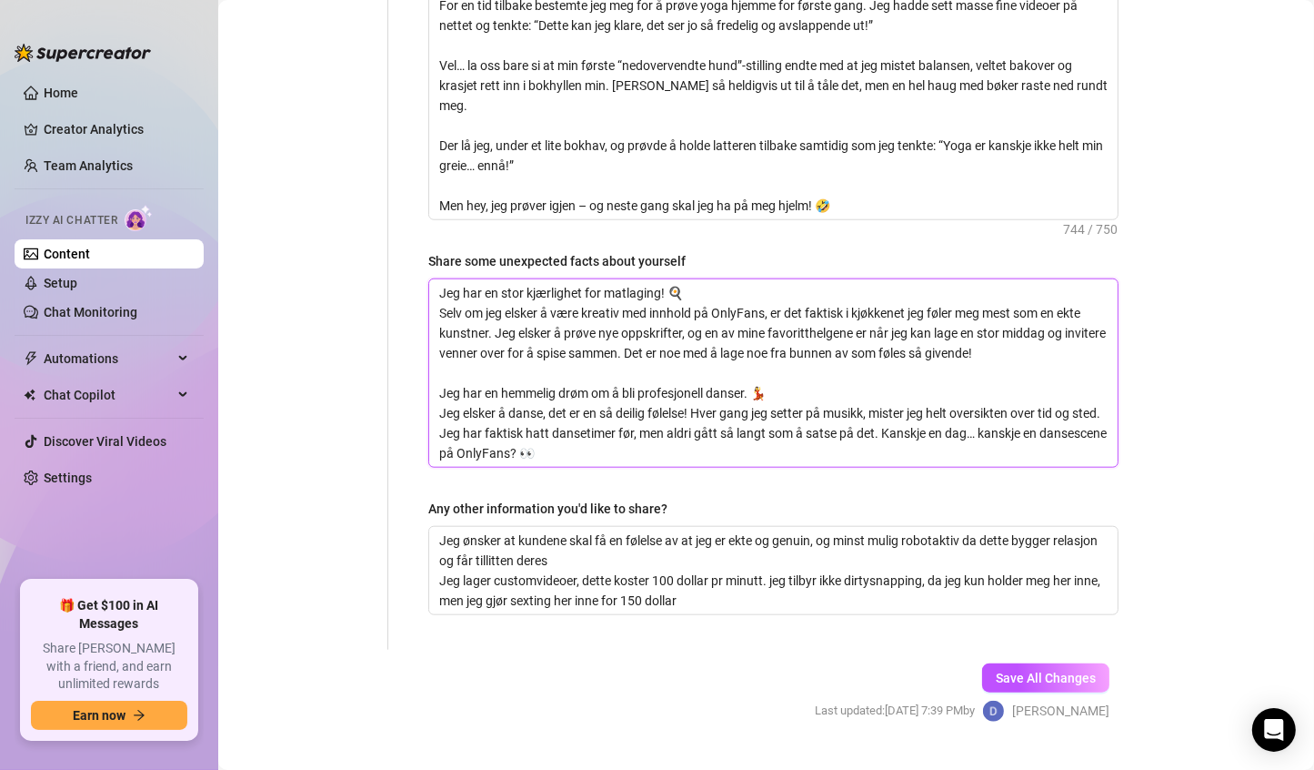
scroll to position [1548, 0]
click at [1047, 663] on button "Save All Changes" at bounding box center [1045, 677] width 127 height 29
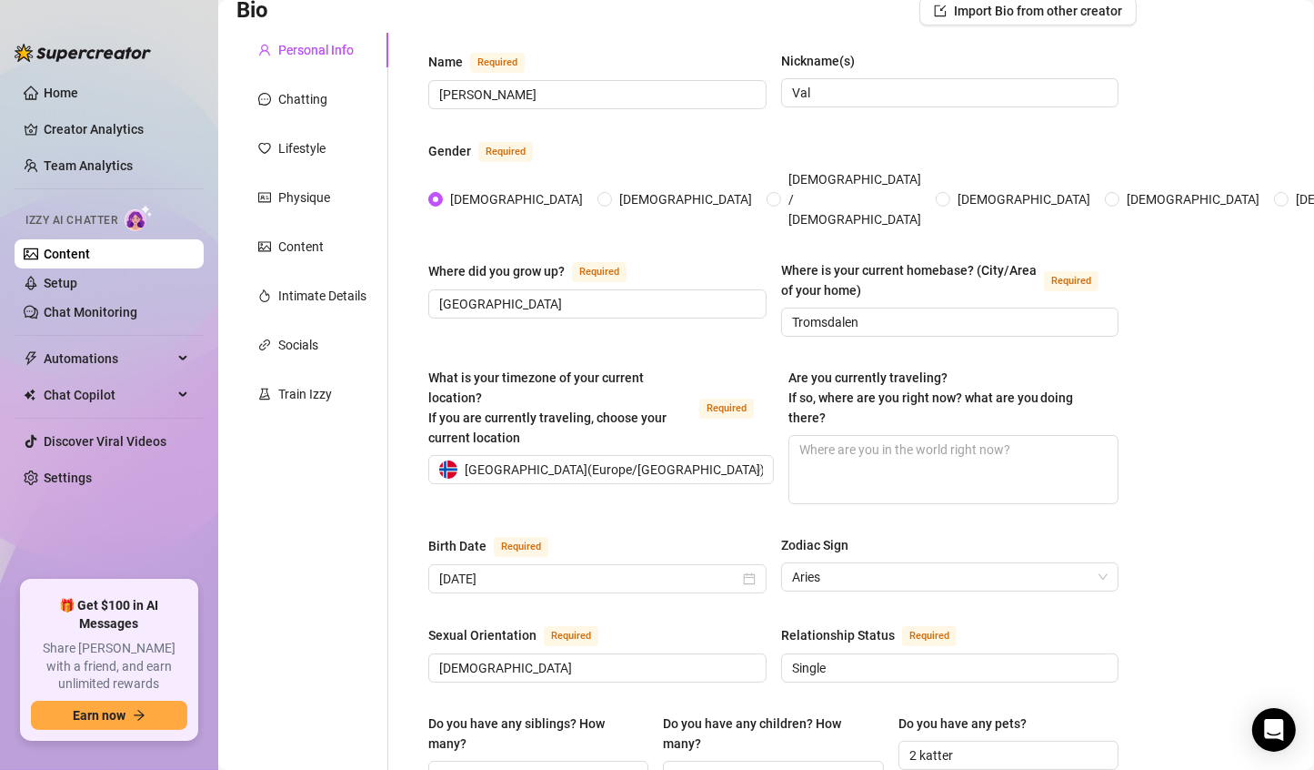
scroll to position [137, 0]
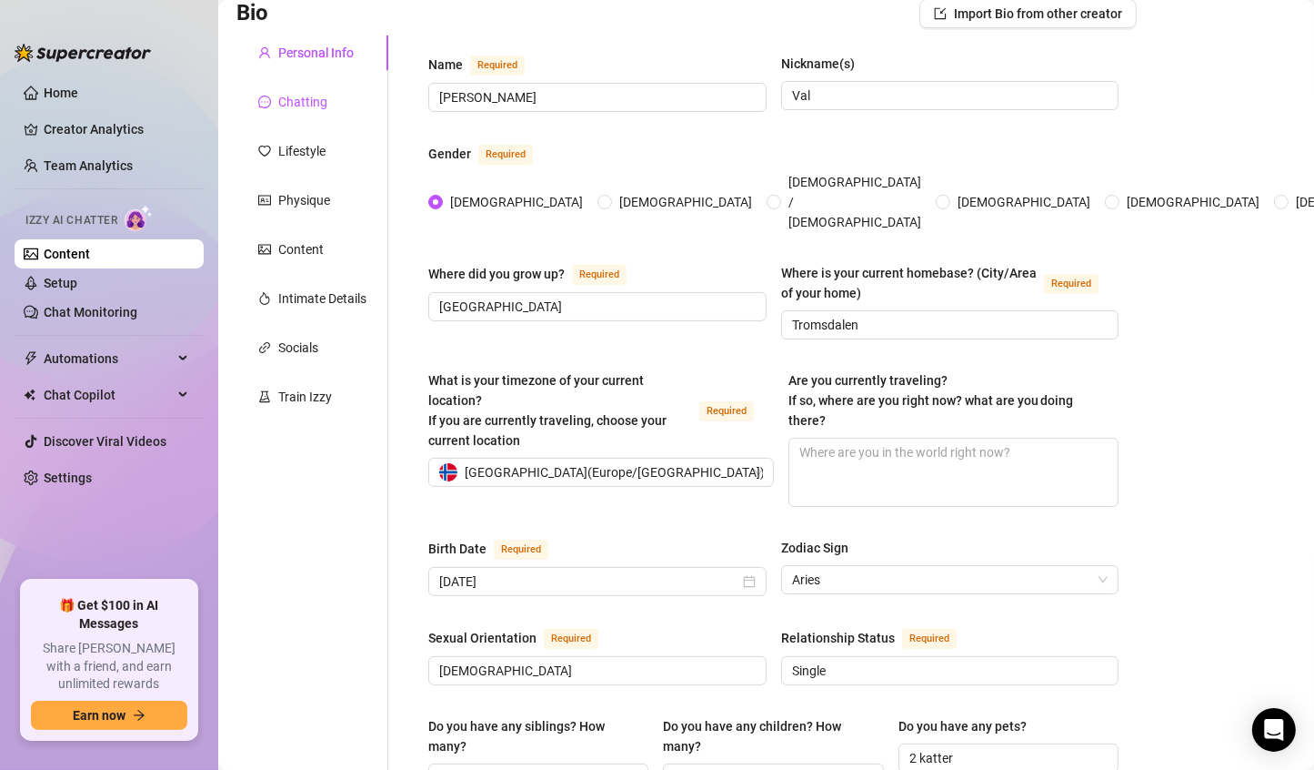
click at [307, 100] on div "Chatting" at bounding box center [302, 102] width 49 height 20
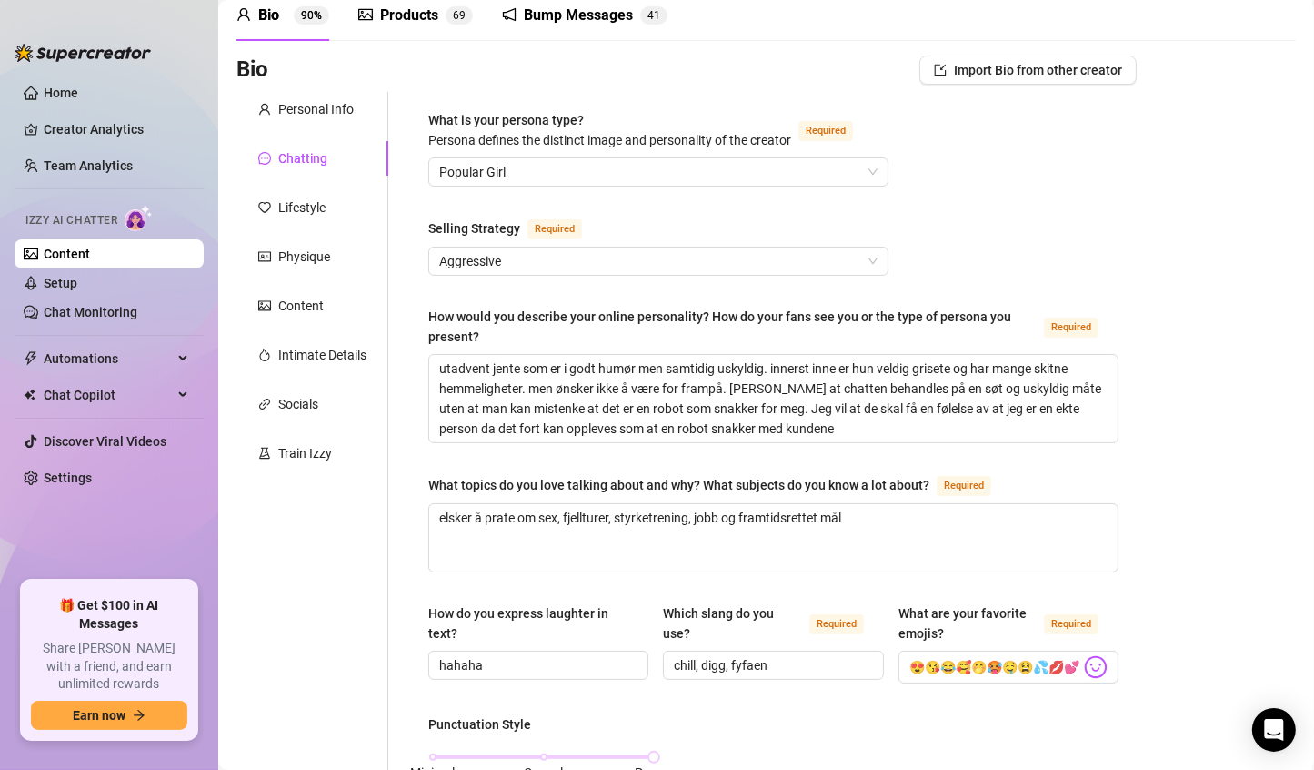
scroll to position [65, 0]
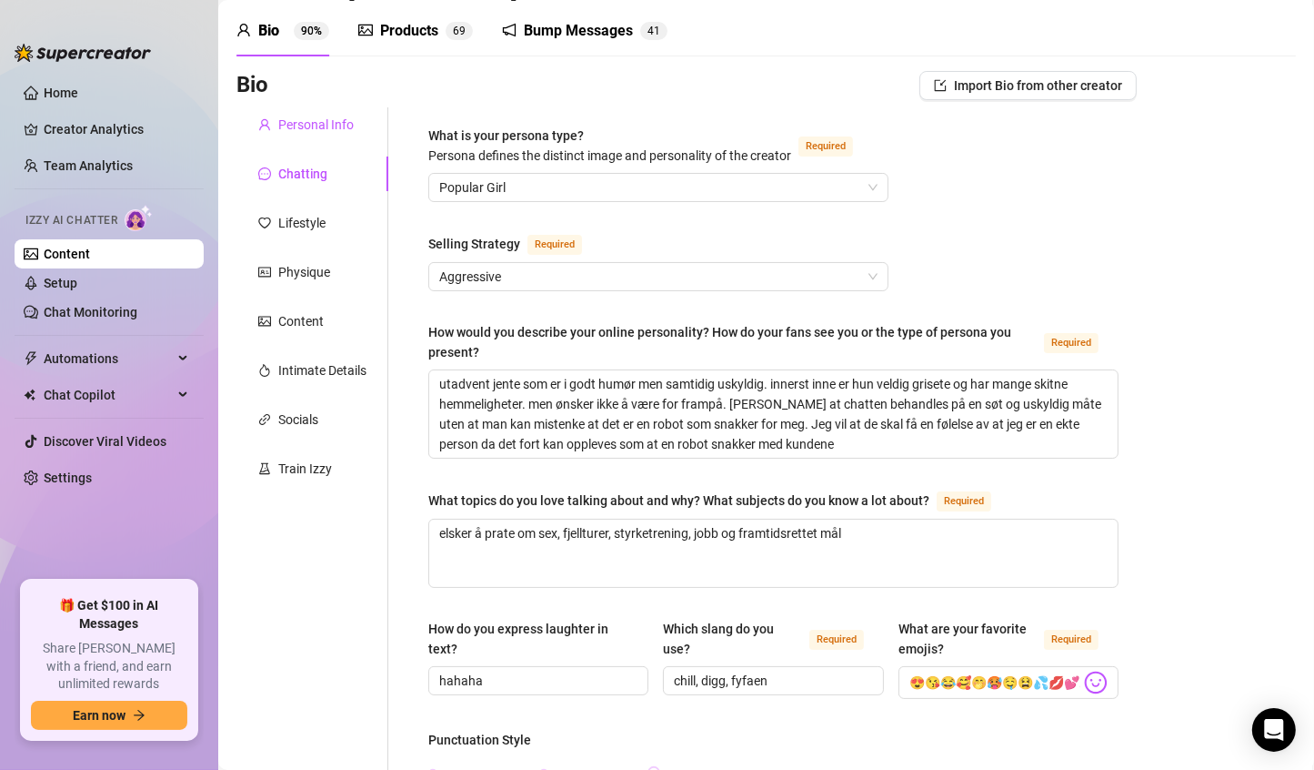
click at [310, 127] on div "Personal Info" at bounding box center [315, 125] width 75 height 20
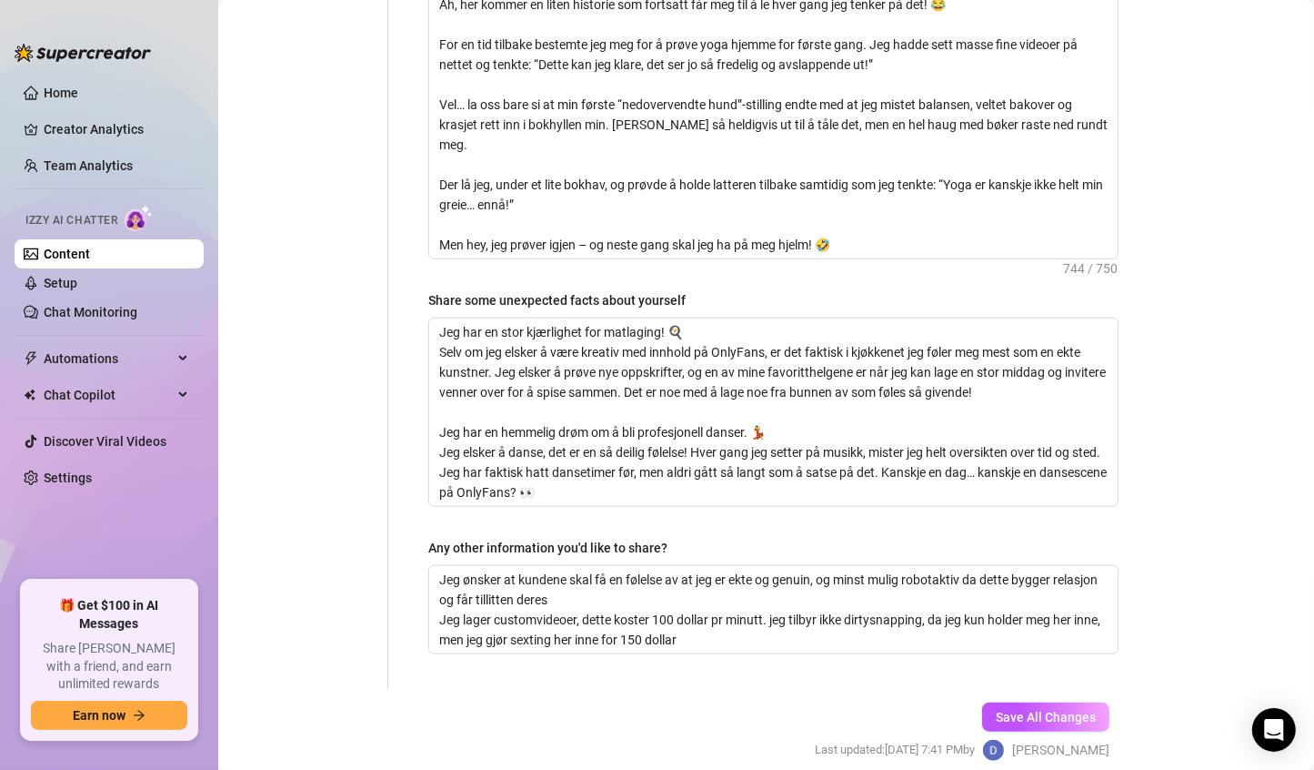
scroll to position [1504, 0]
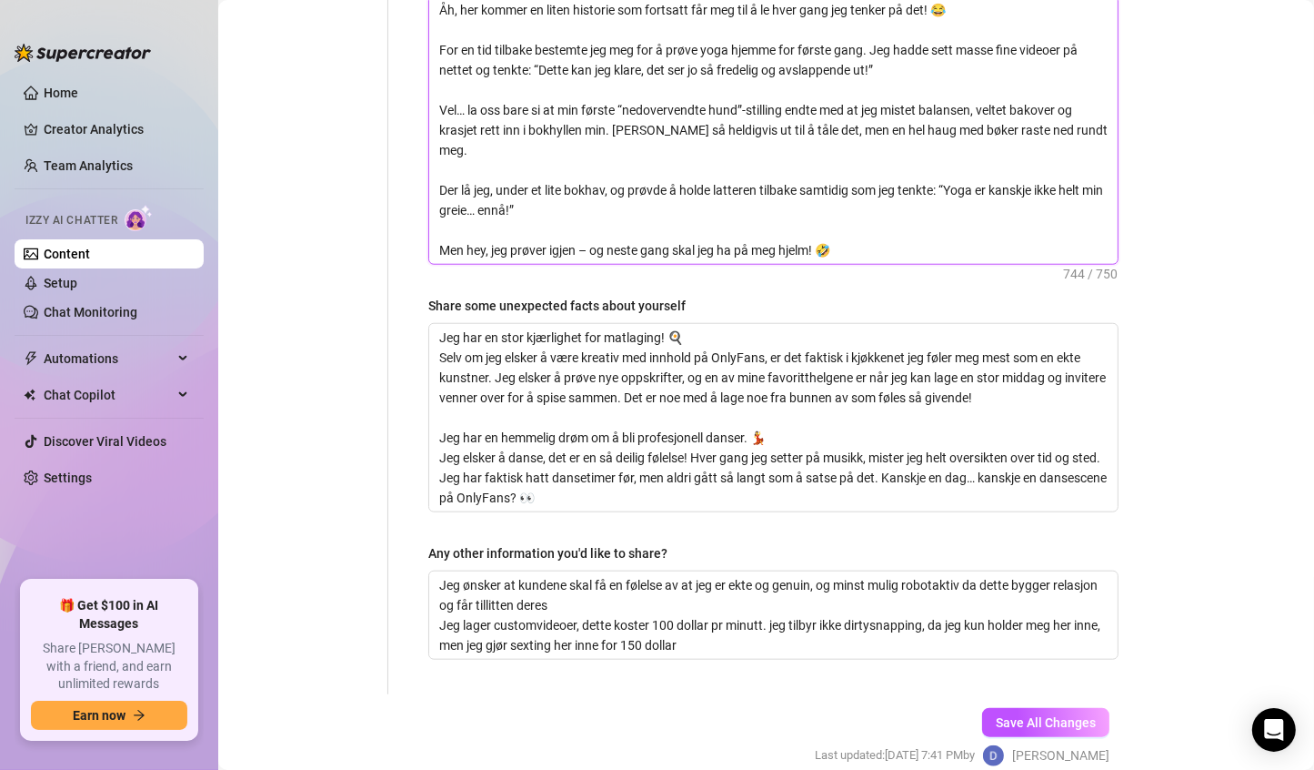
click at [592, 211] on textarea "Åh, her kommer en liten historie som fortsatt får meg til å le hver gang jeg te…" at bounding box center [773, 129] width 689 height 267
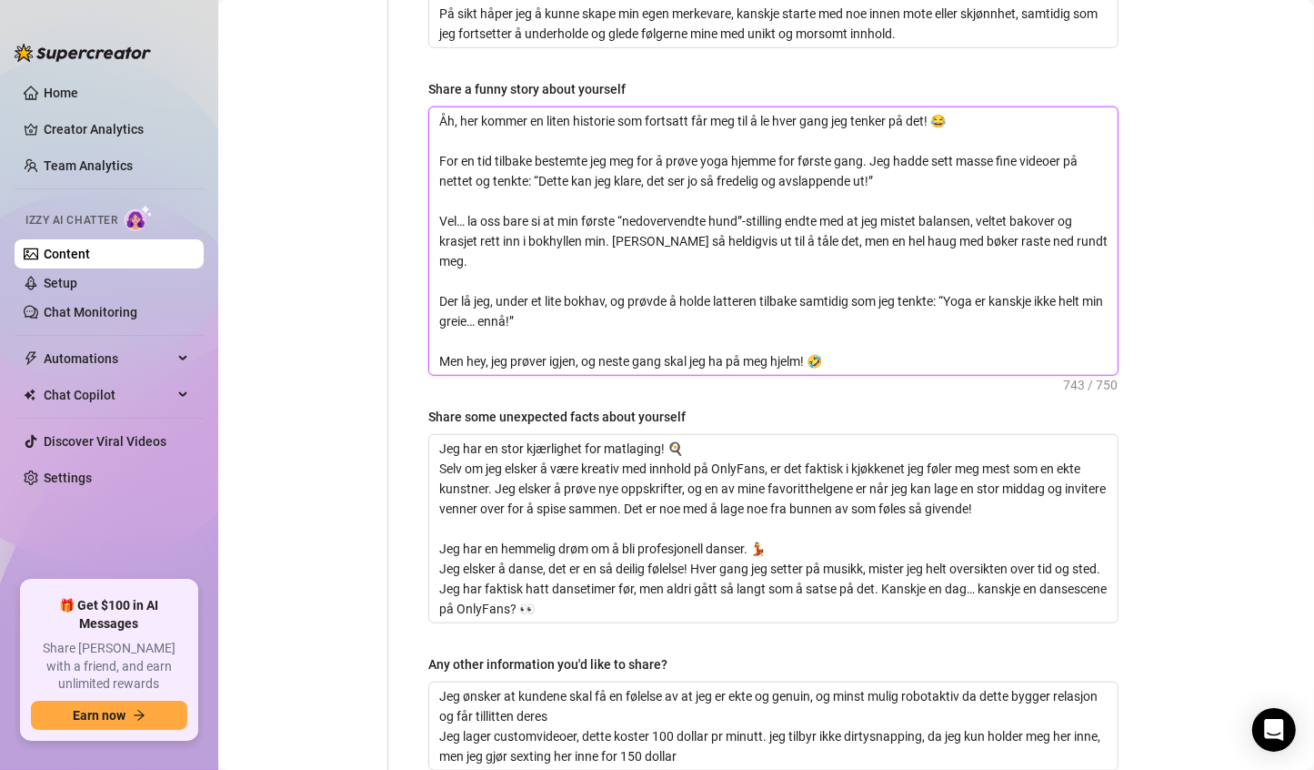
scroll to position [1392, 0]
click at [748, 179] on textarea "Åh, her kommer en liten historie som fortsatt får meg til å le hver gang jeg te…" at bounding box center [773, 241] width 689 height 267
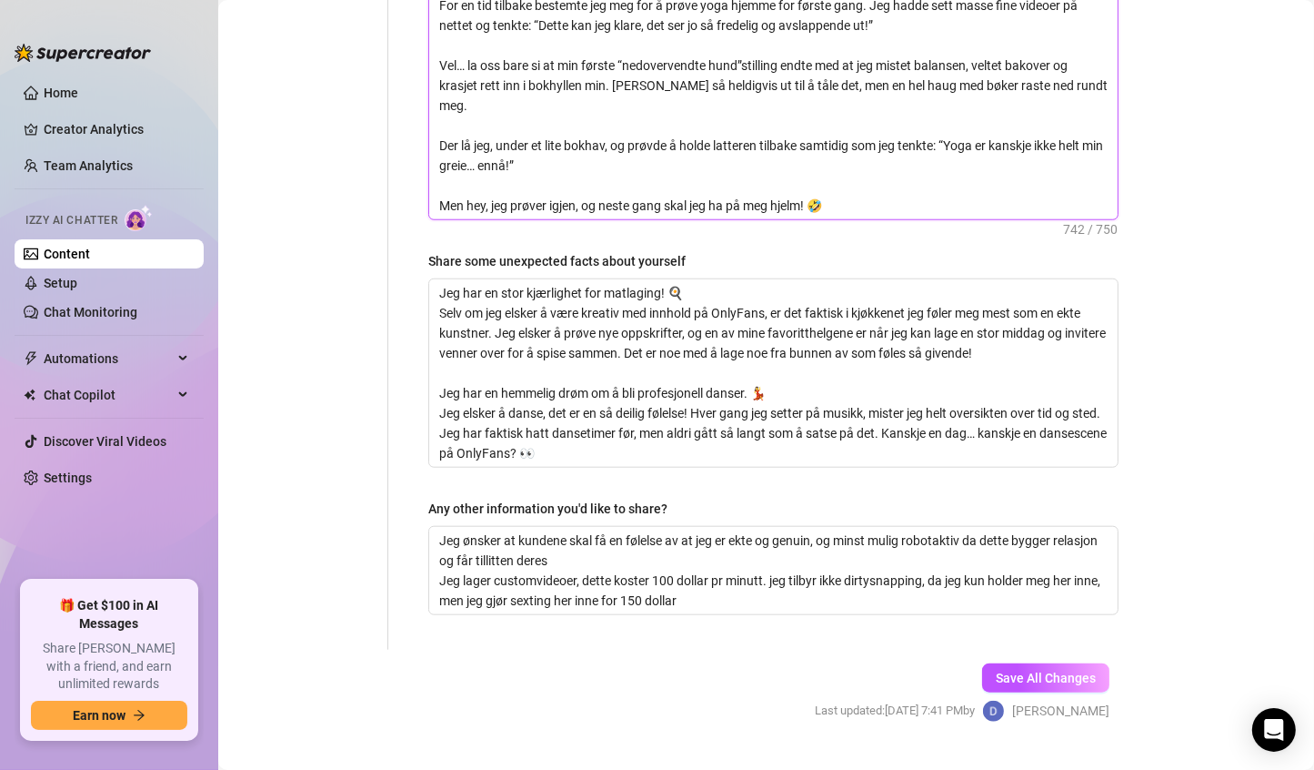
scroll to position [1548, 0]
click at [1067, 670] on span "Save All Changes" at bounding box center [1046, 677] width 100 height 15
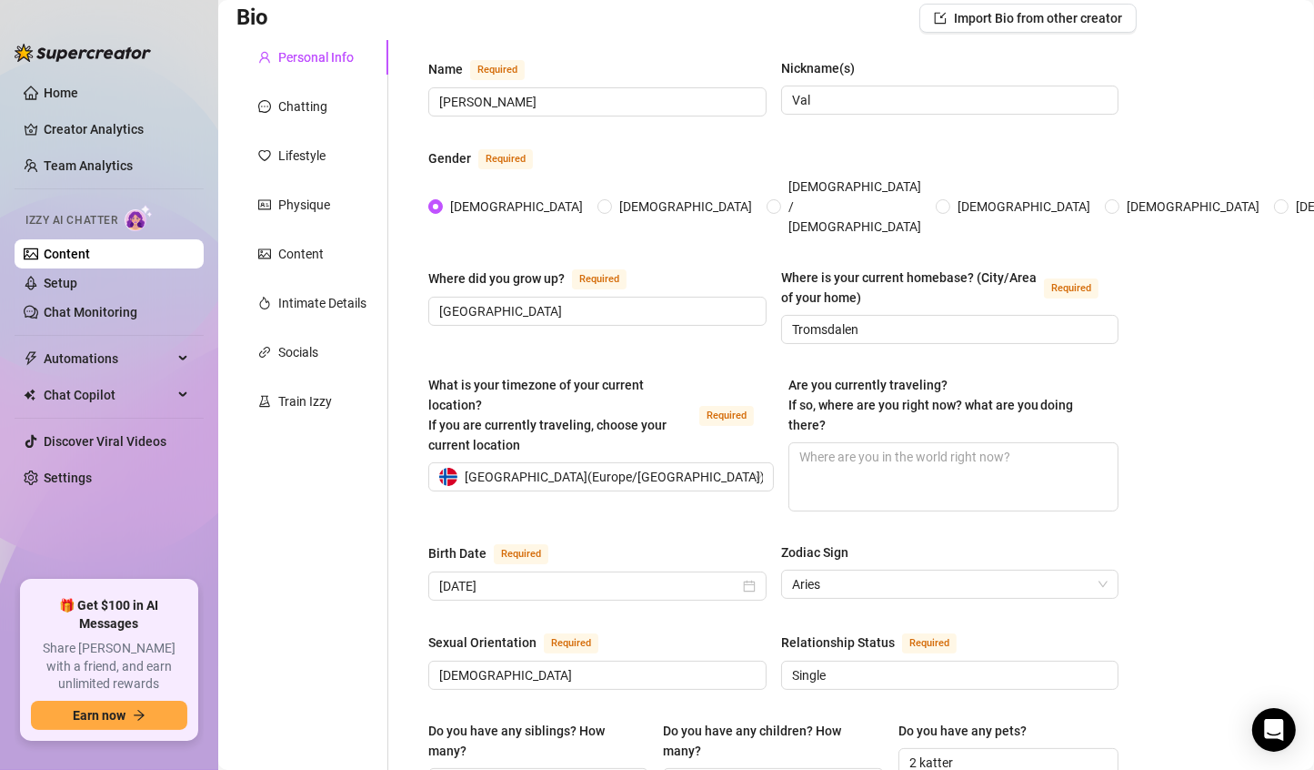
scroll to position [131, 0]
click at [322, 220] on div "Physique" at bounding box center [312, 206] width 152 height 35
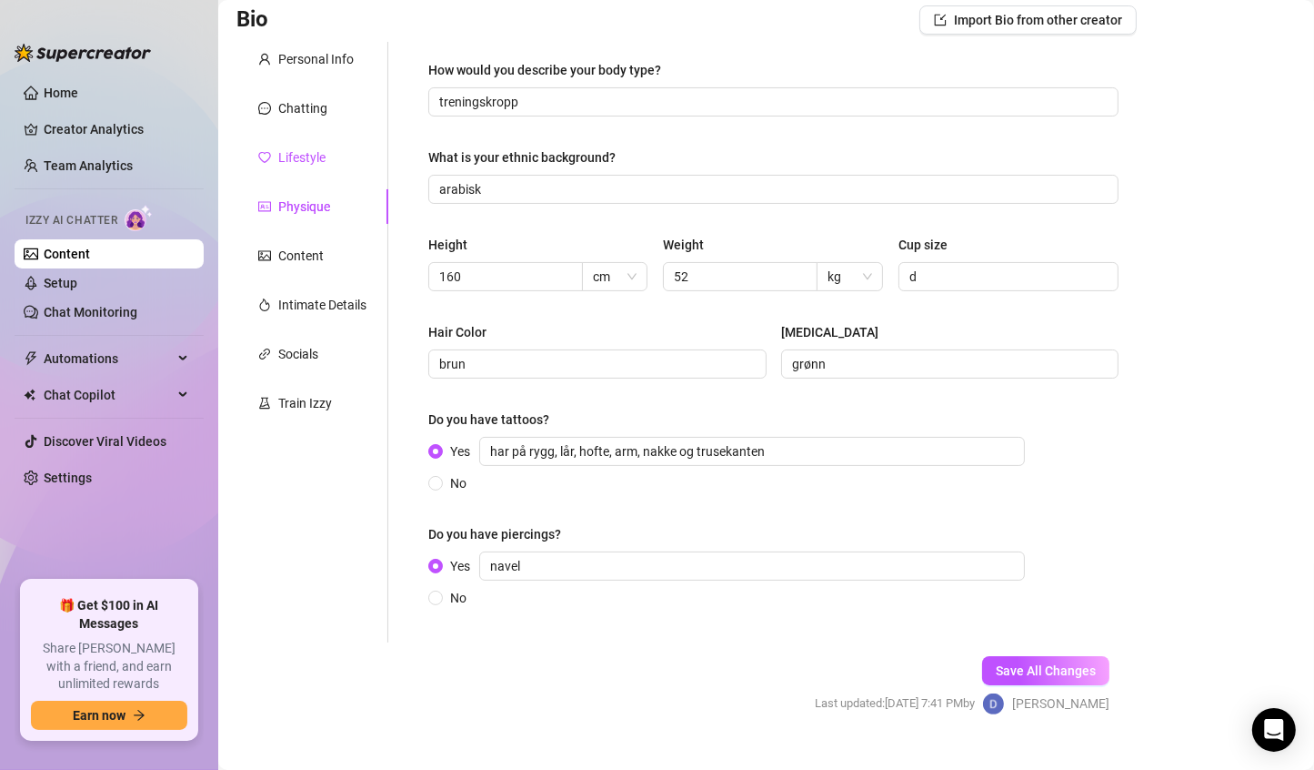
click at [319, 163] on div "Lifestyle" at bounding box center [301, 157] width 47 height 20
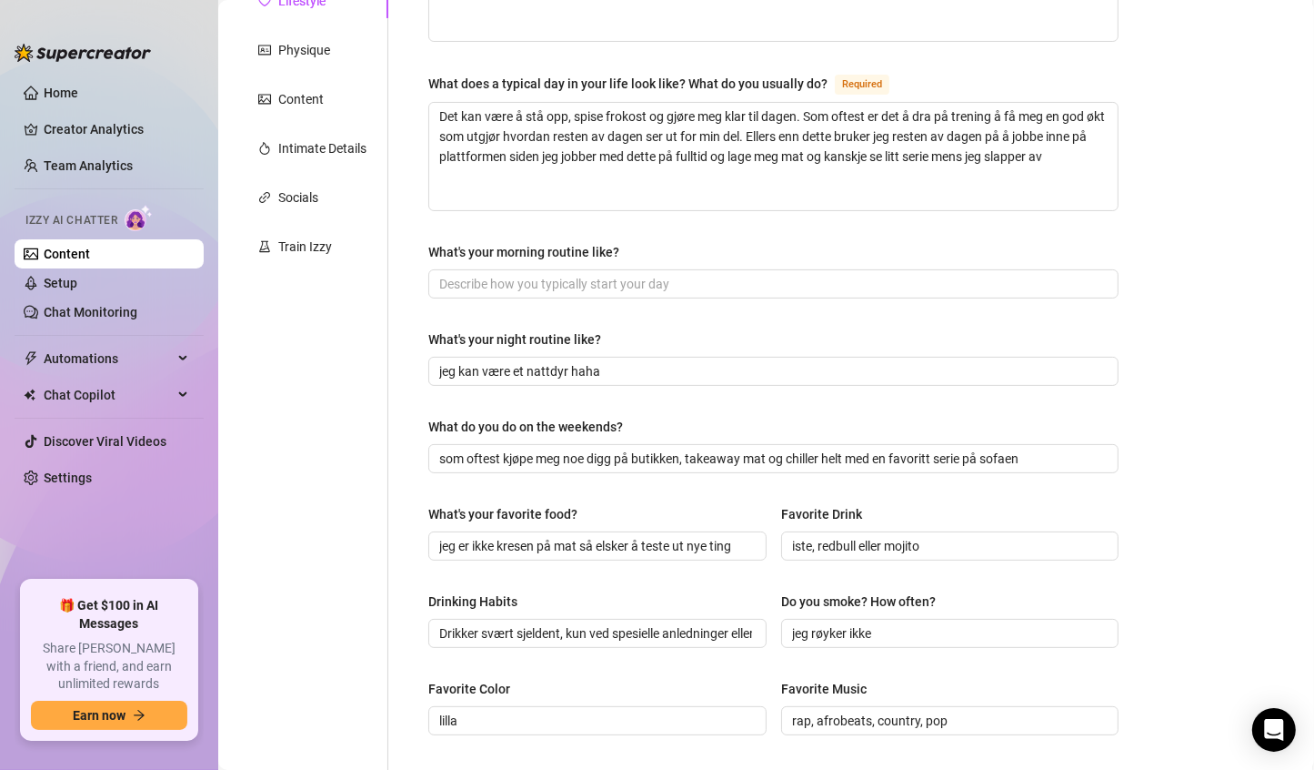
scroll to position [86, 0]
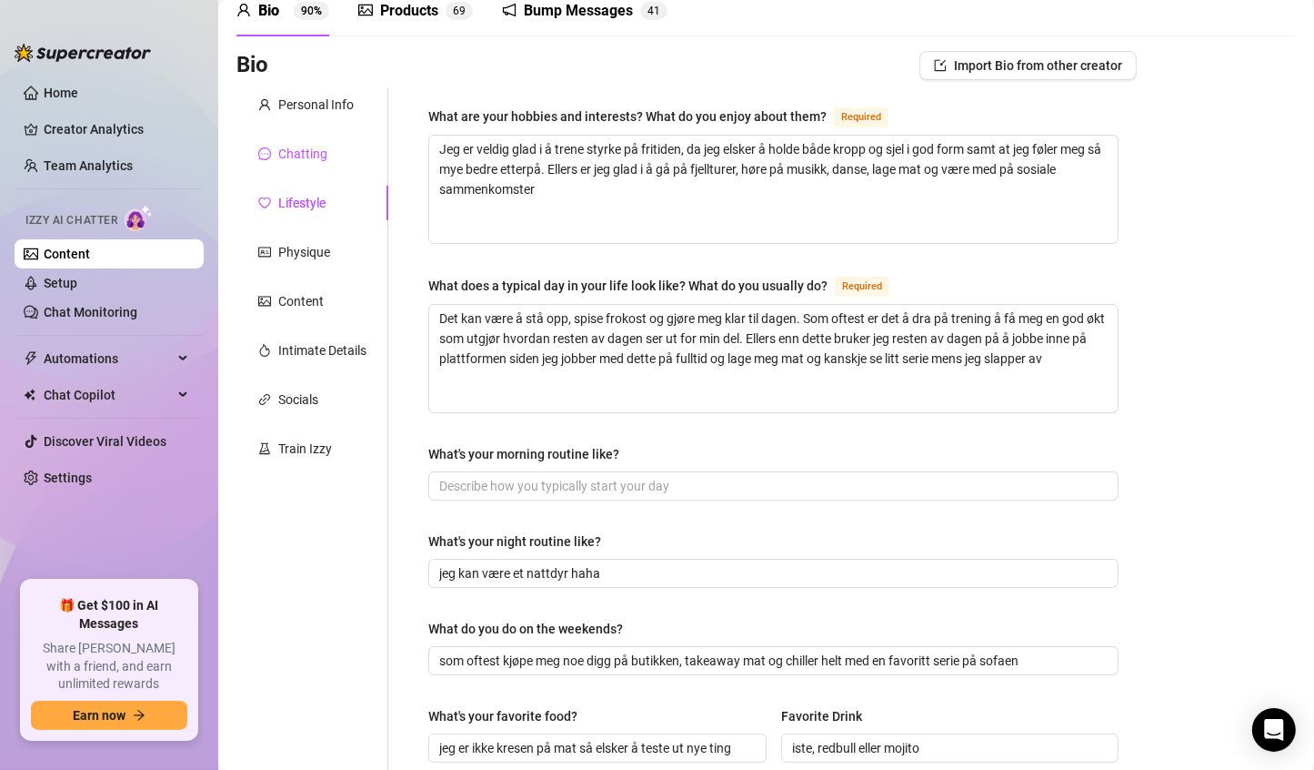
click at [310, 154] on div "Chatting" at bounding box center [302, 154] width 49 height 20
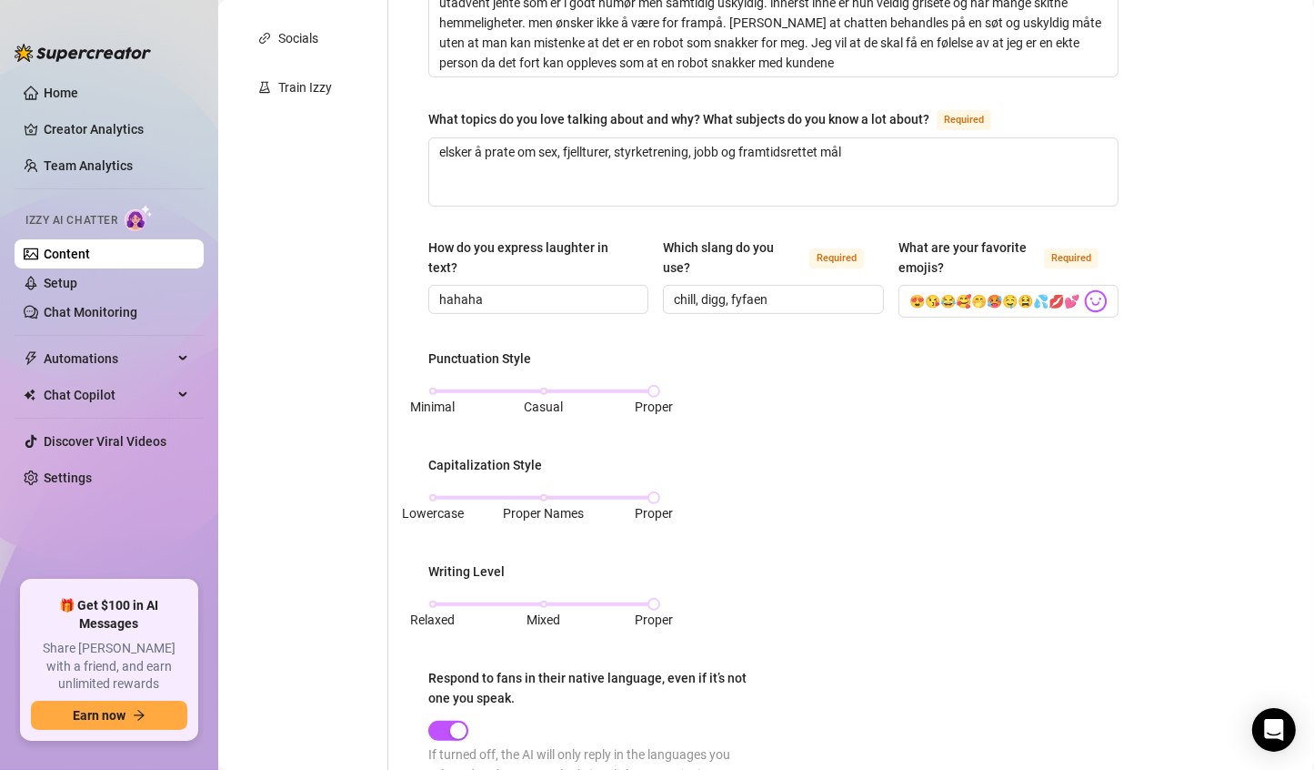
scroll to position [992, 0]
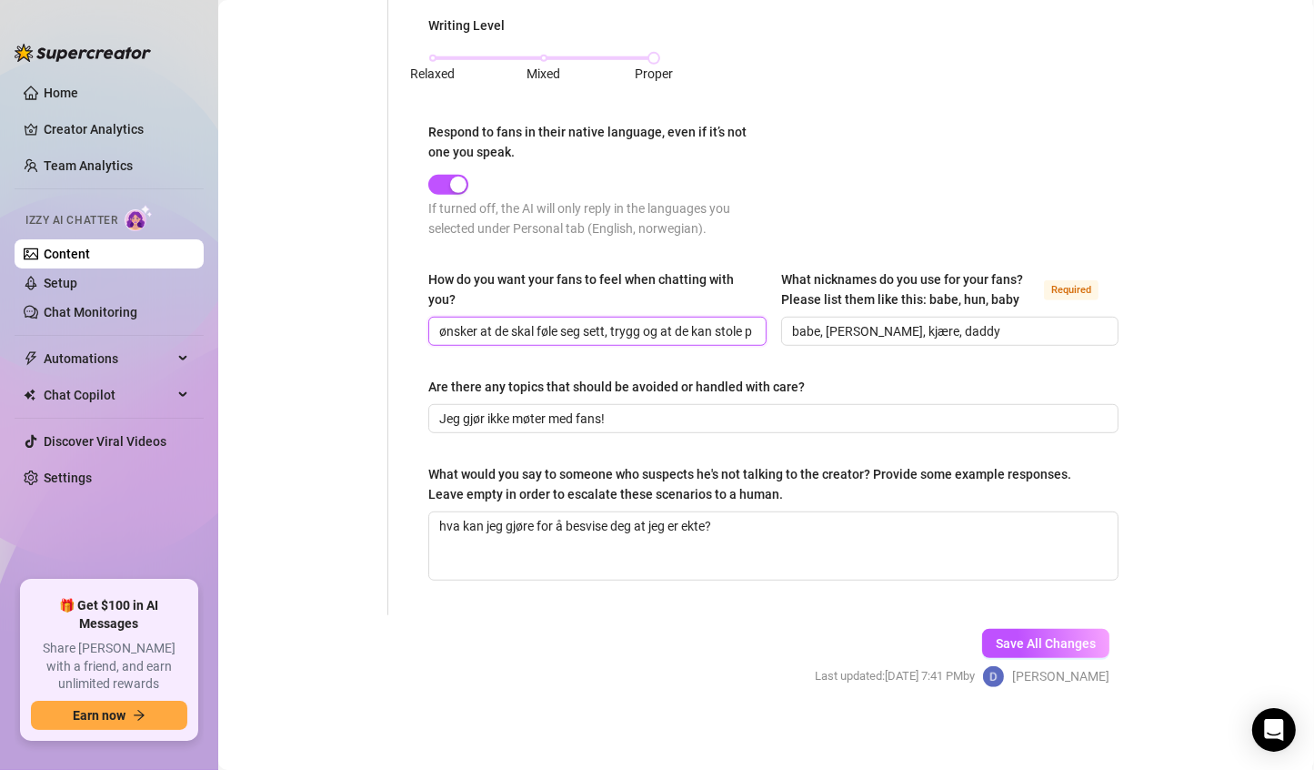
click at [744, 327] on input "ønsker at de skal føle seg sett, trygg og at de kan stole på meg, samtidig bli …" at bounding box center [595, 331] width 313 height 20
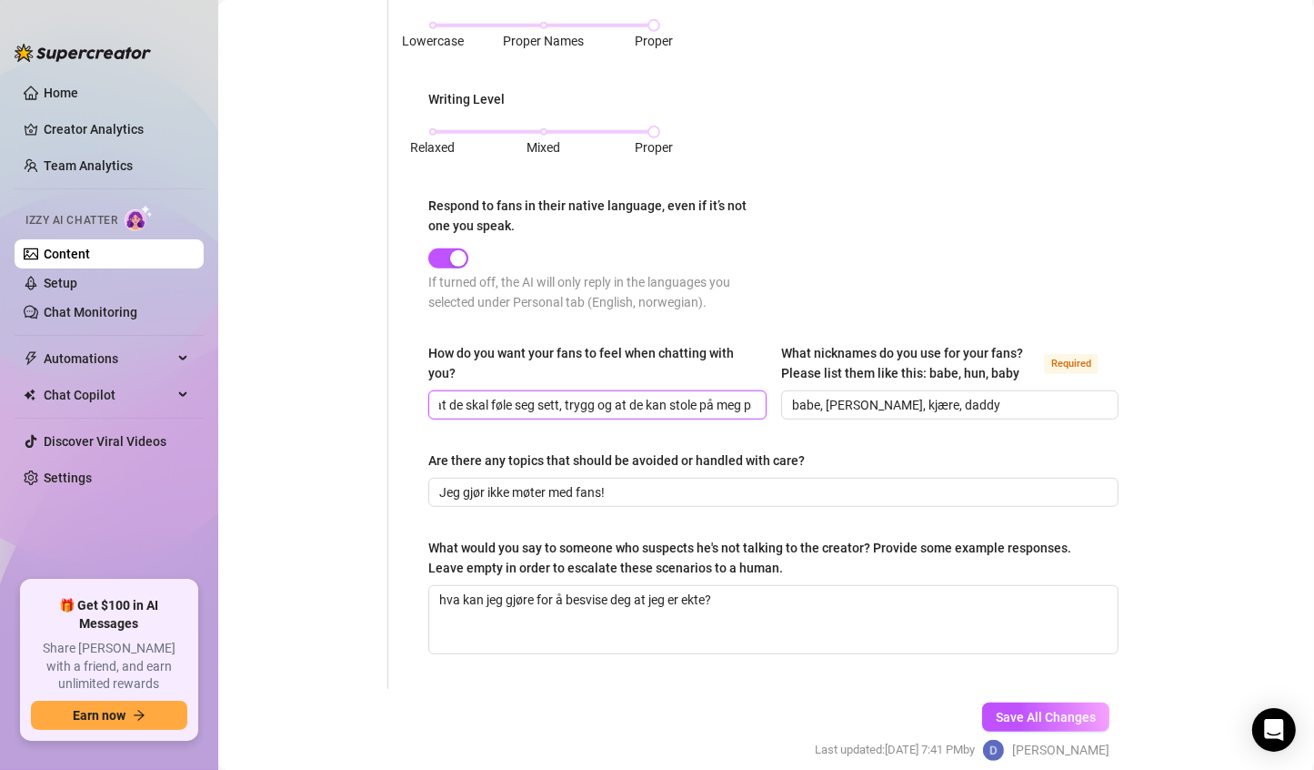
scroll to position [993, 0]
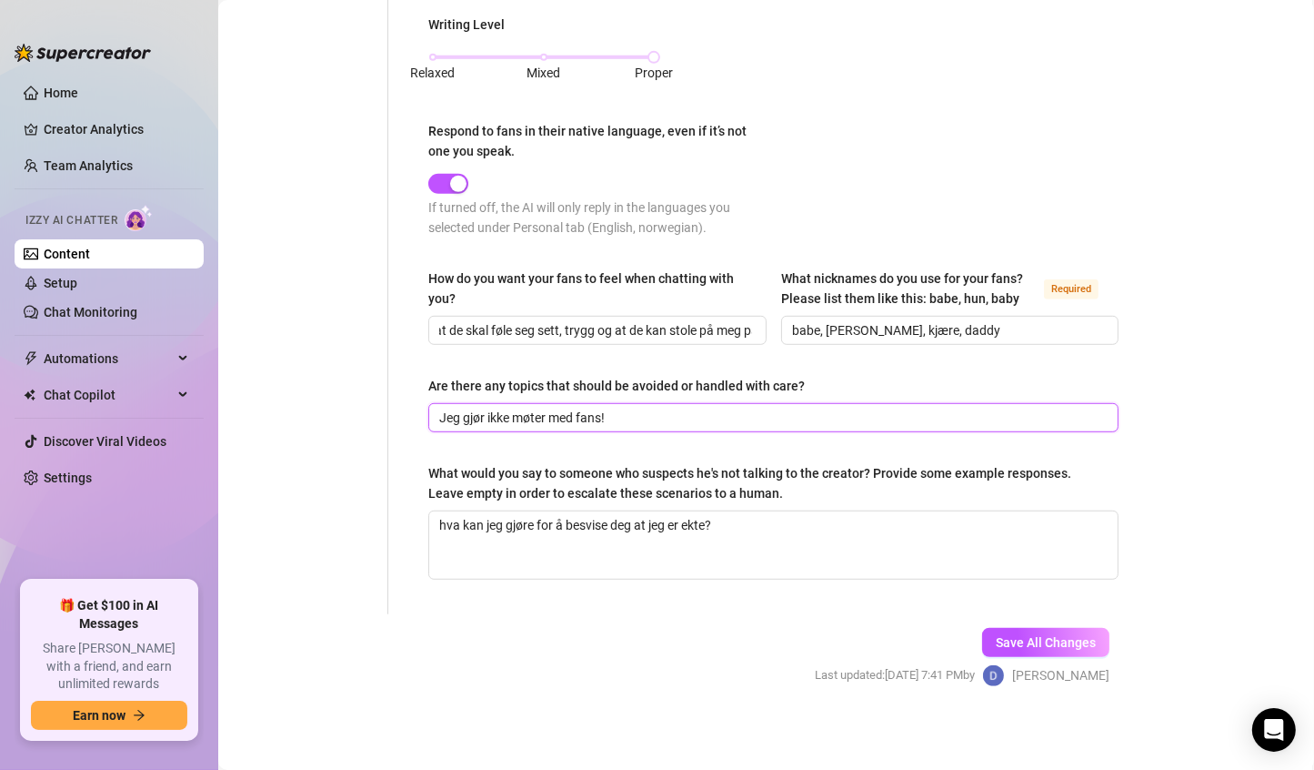
click at [663, 418] on input "Jeg gjør ikke møter med fans!" at bounding box center [771, 418] width 665 height 20
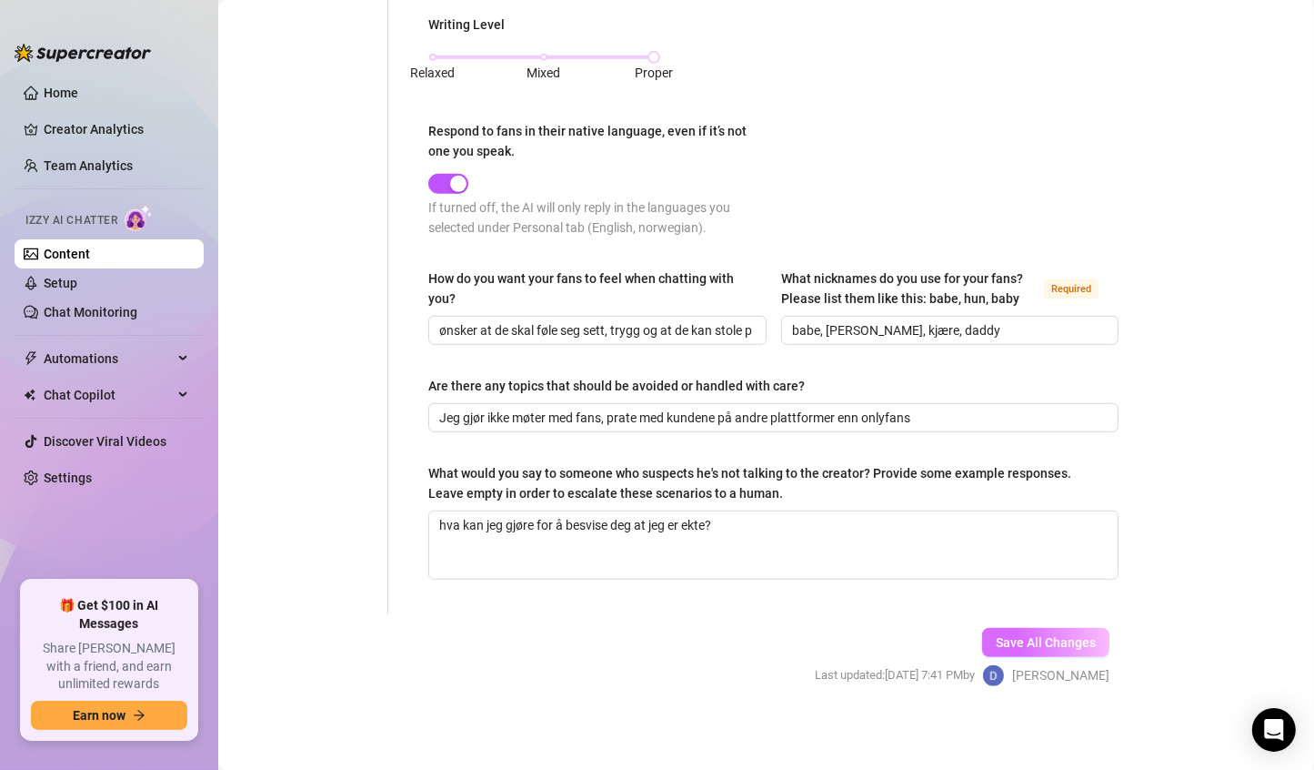
click at [1058, 639] on span "Save All Changes" at bounding box center [1046, 642] width 100 height 15
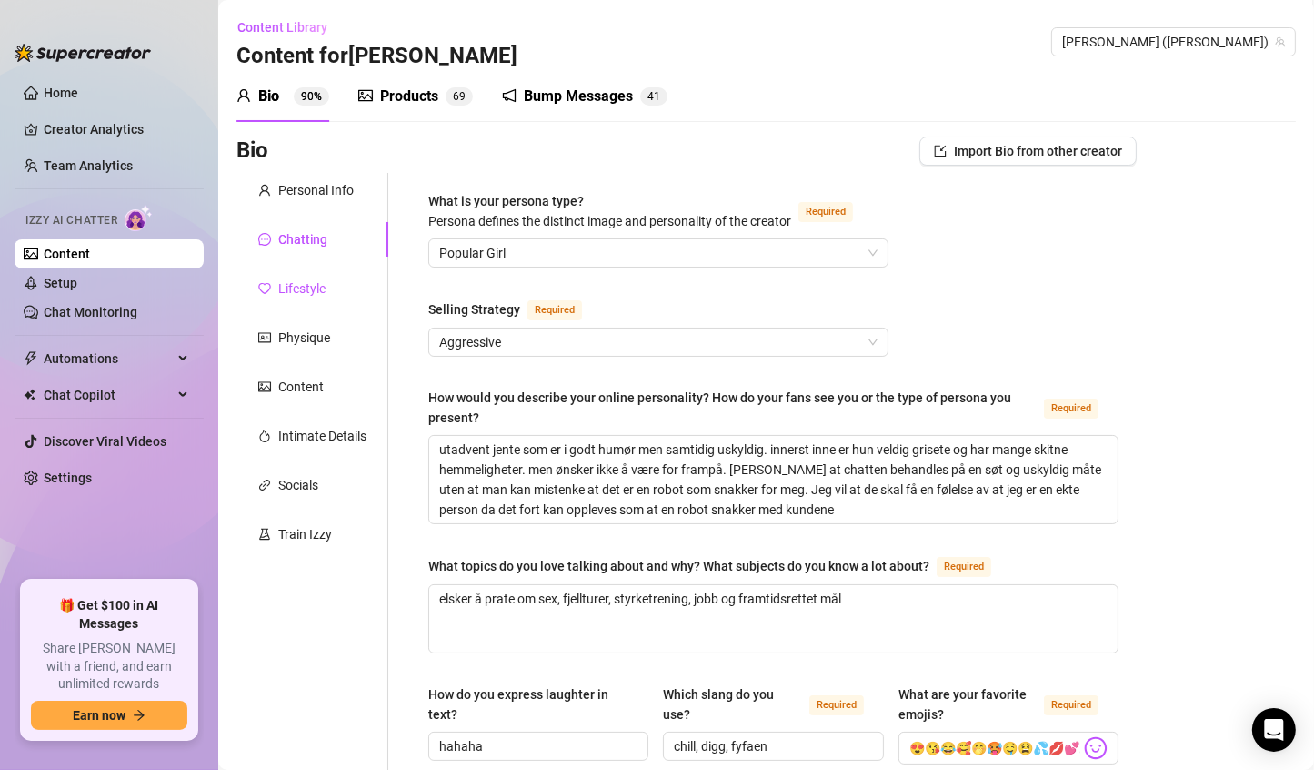
click at [264, 287] on icon "heart" at bounding box center [264, 288] width 13 height 13
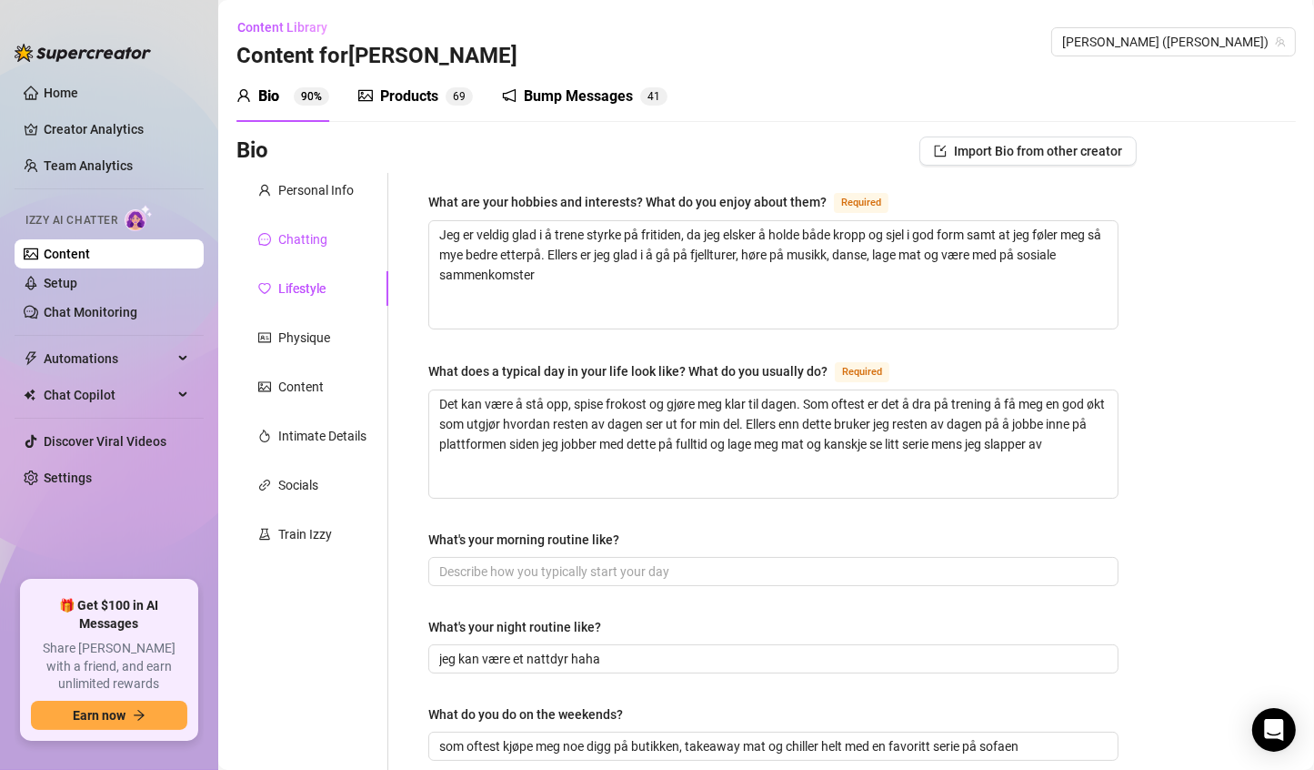
click at [287, 248] on div "Chatting" at bounding box center [302, 239] width 49 height 20
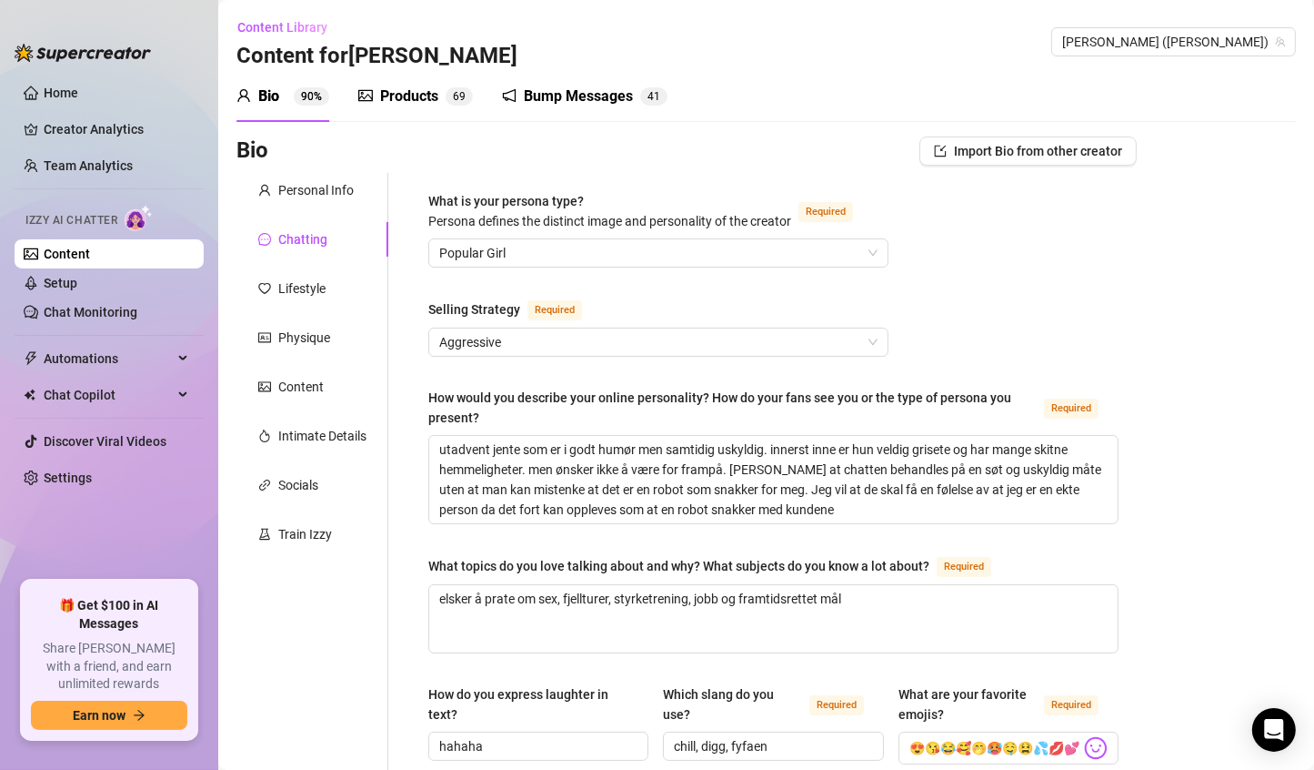
click at [425, 96] on div "Products" at bounding box center [409, 97] width 58 height 22
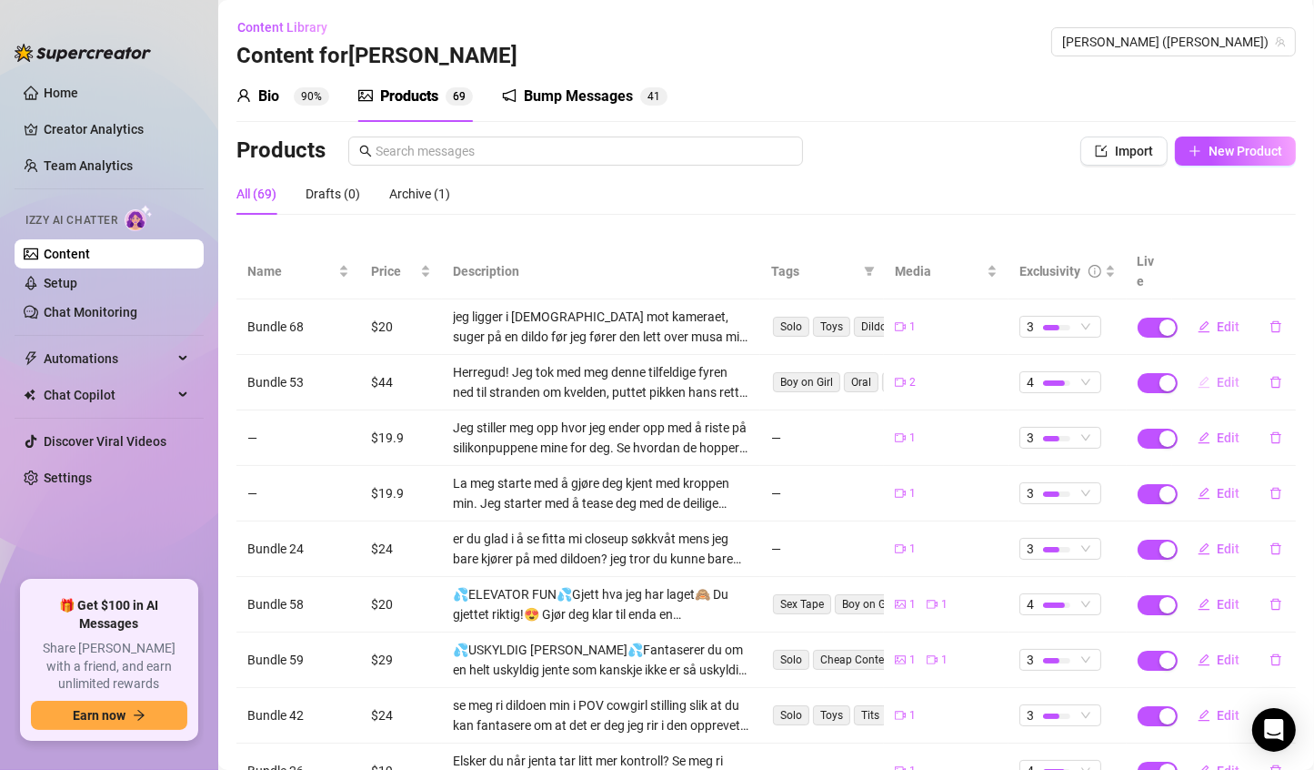
click at [1198, 376] on icon "edit" at bounding box center [1204, 382] width 13 height 13
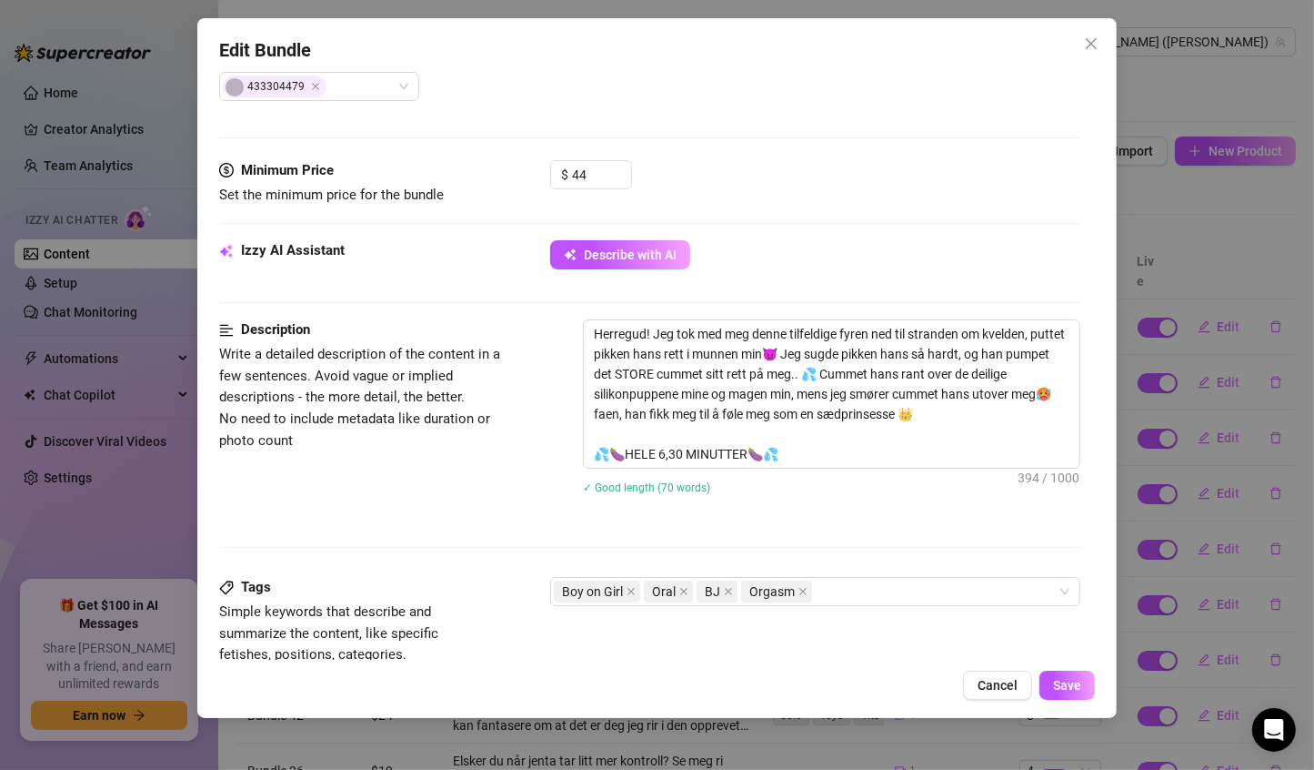
scroll to position [502, 0]
drag, startPoint x: 984, startPoint y: 408, endPoint x: 639, endPoint y: 408, distance: 344.7
click at [639, 408] on textarea "Herregud! Jeg tok med meg denne tilfeldige fyren ned til stranden om kvelden, p…" at bounding box center [832, 391] width 497 height 147
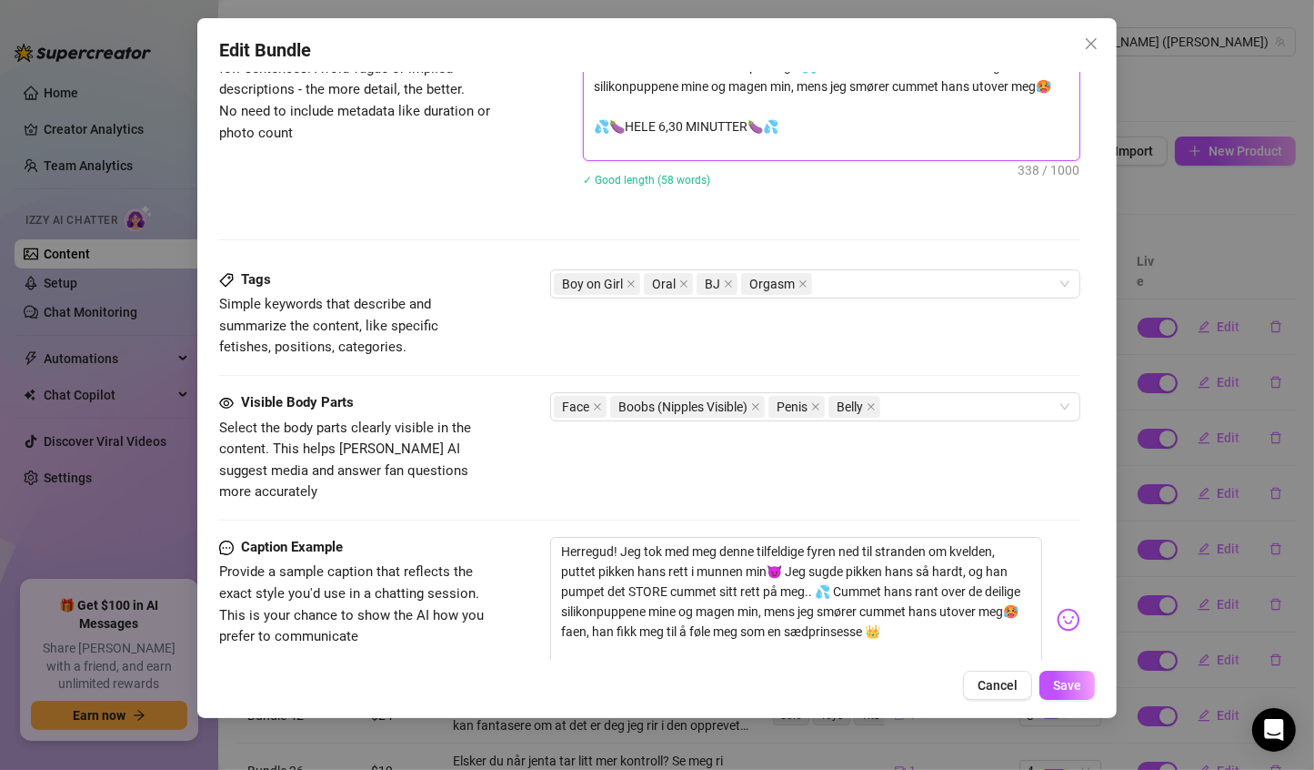
scroll to position [913, 0]
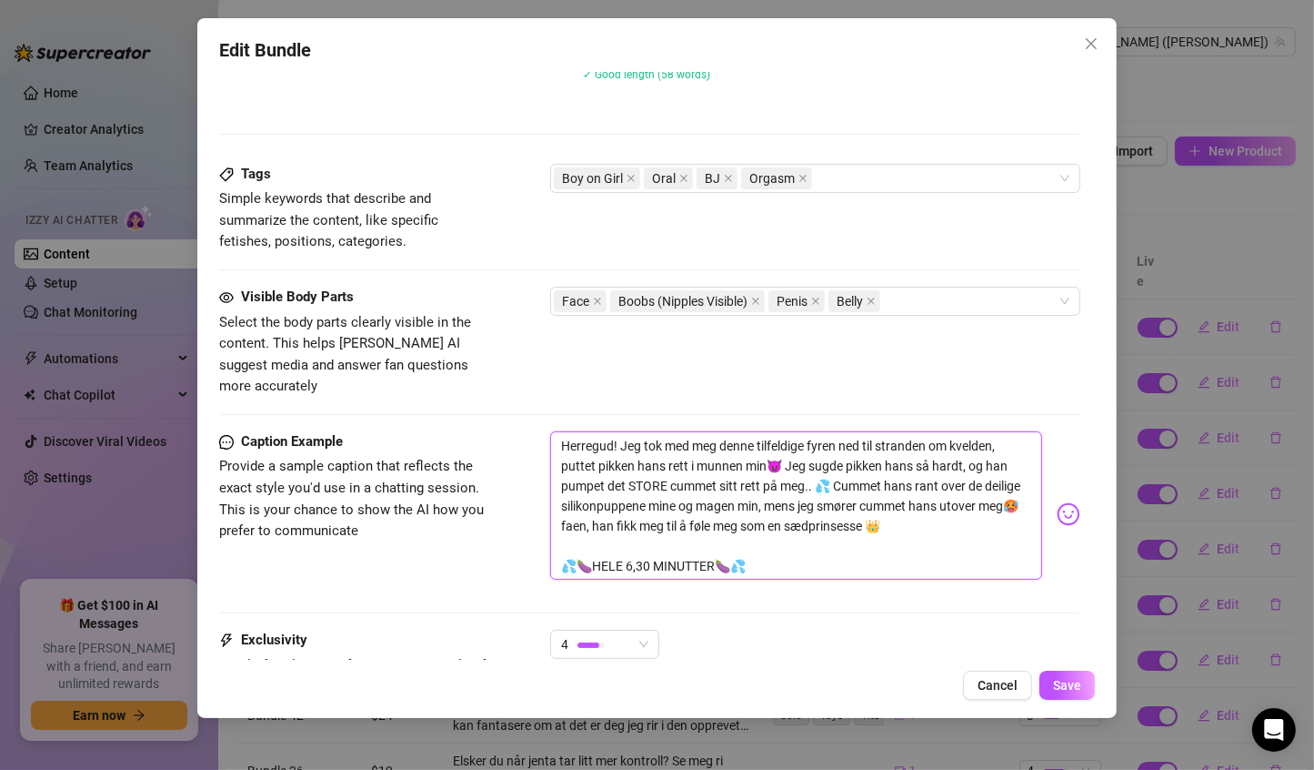
drag, startPoint x: 982, startPoint y: 508, endPoint x: 647, endPoint y: 501, distance: 335.7
click at [647, 501] on textarea "Herregud! Jeg tok med meg denne tilfeldige fyren ned til stranden om kvelden, p…" at bounding box center [796, 505] width 493 height 149
click at [810, 431] on textarea "Herregud! Jeg tok med meg denne tilfeldige fyren ned til stranden om kvelden, p…" at bounding box center [796, 505] width 493 height 149
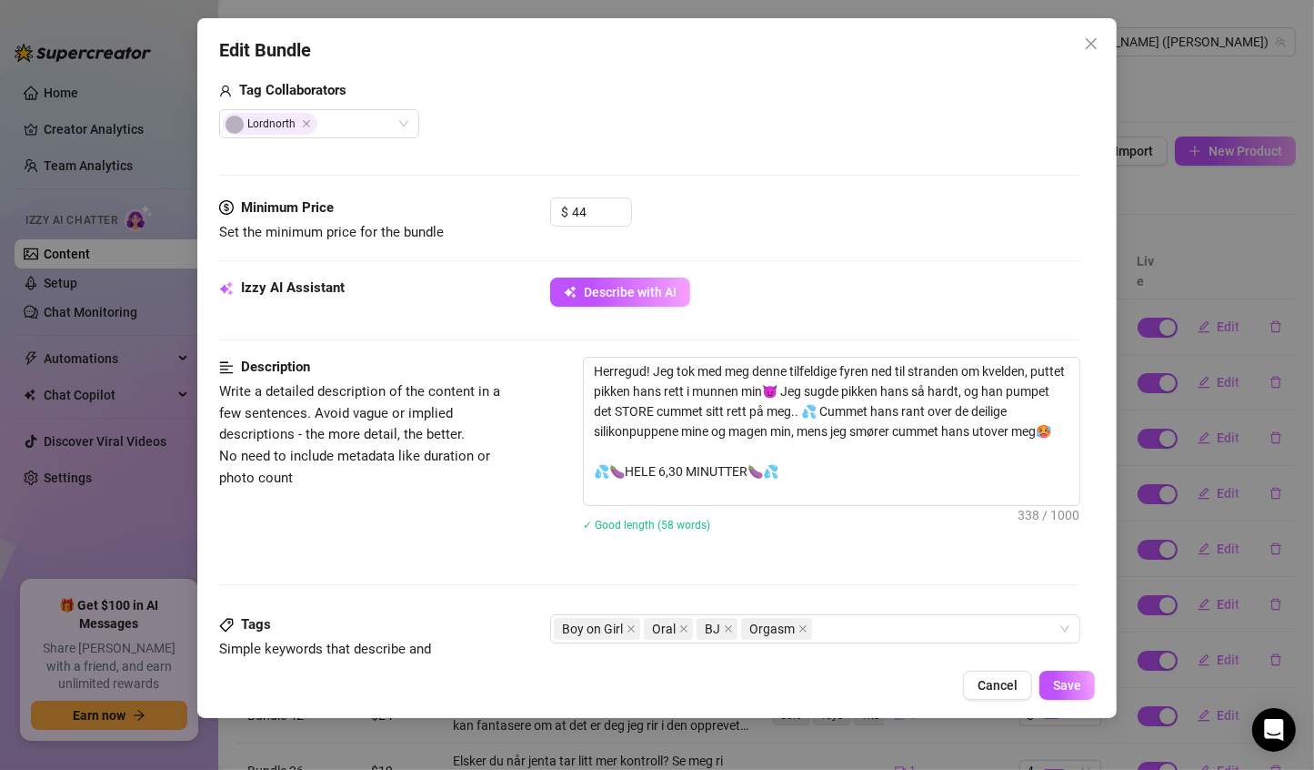
scroll to position [462, 0]
click at [872, 367] on textarea "Herregud! Jeg tok med meg denne tilfeldige fyren ned til stranden om kvelden, p…" at bounding box center [832, 431] width 497 height 147
click at [594, 388] on textarea "Herregud! Jeg tok med meg denne tilfeldige fyren ned til stranden om kvelden, p…" at bounding box center [832, 431] width 497 height 147
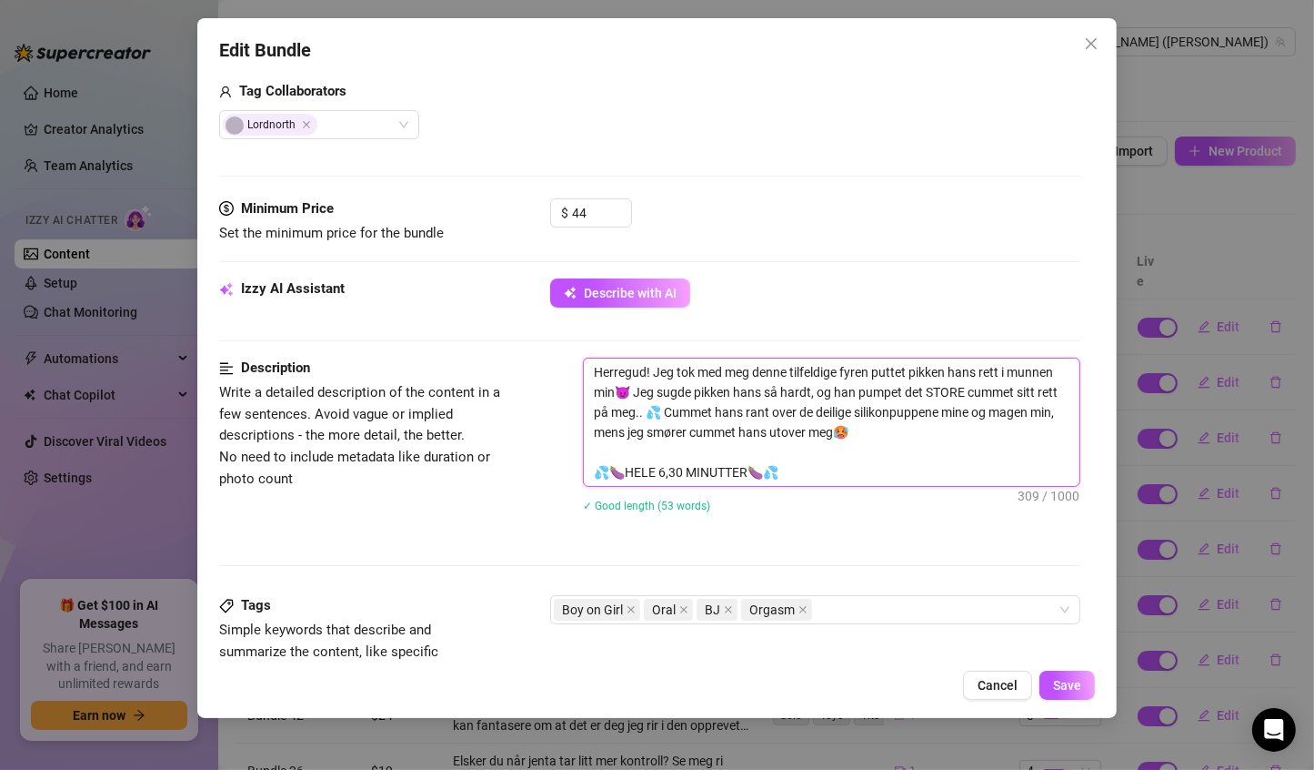
click at [845, 368] on textarea "Herregud! Jeg tok med meg denne tilfeldige fyren puttet pikken hans rett i munn…" at bounding box center [832, 421] width 497 height 127
click at [819, 367] on textarea "Herregud! Jeg tok med meg denne fyren puttet pikken hans rett i munnen min😈 Jeg…" at bounding box center [832, 421] width 497 height 127
drag, startPoint x: 592, startPoint y: 369, endPoint x: 830, endPoint y: 486, distance: 265.2
click at [830, 486] on div "Herregud! Jeg tok med meg han og puttet den store pikken hans rett i munnen min…" at bounding box center [832, 446] width 498 height 178
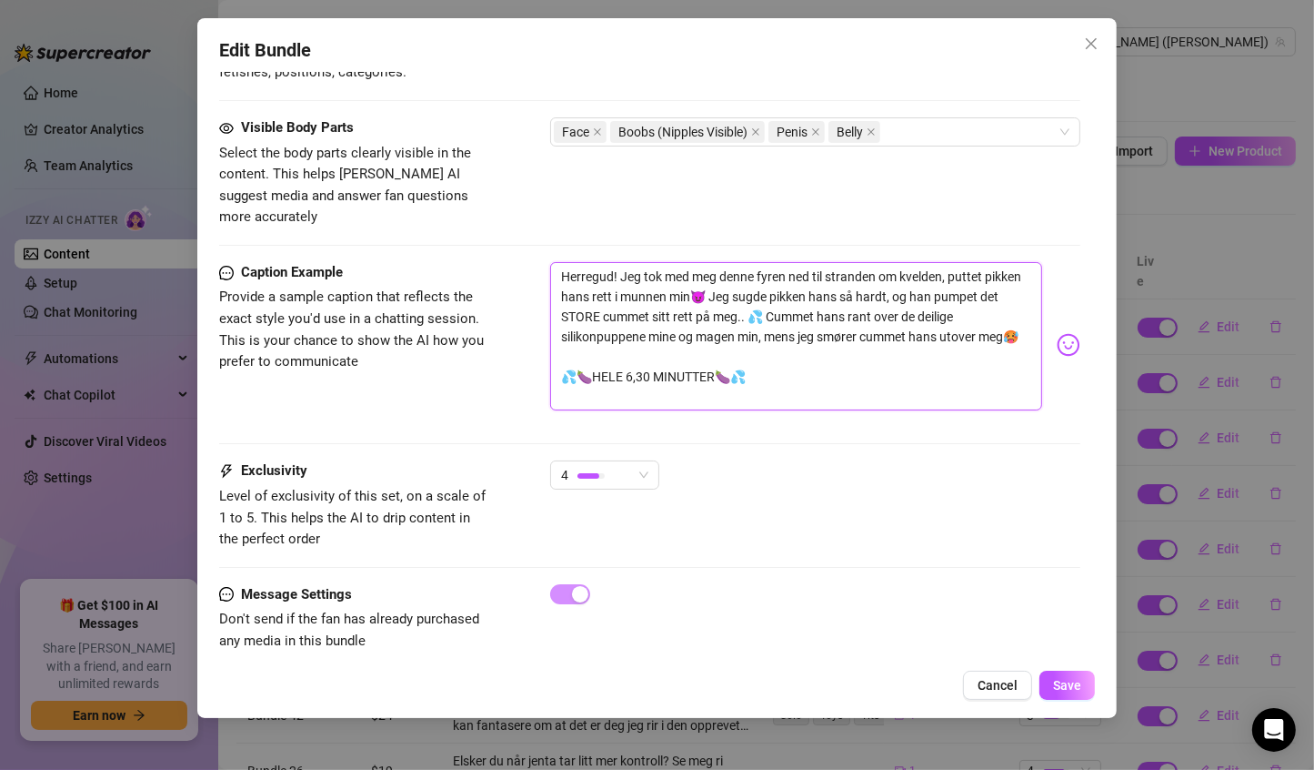
drag, startPoint x: 771, startPoint y: 366, endPoint x: 540, endPoint y: 224, distance: 271.1
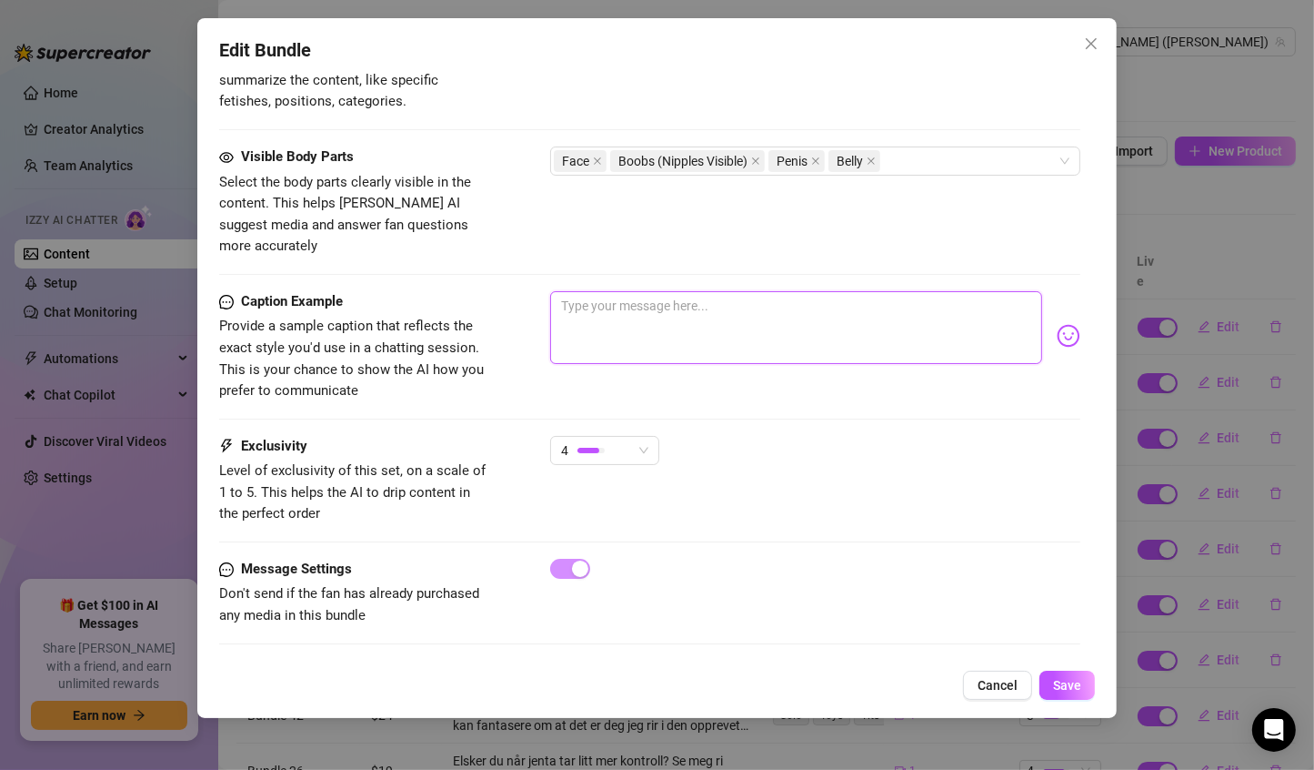
scroll to position [1009, 0]
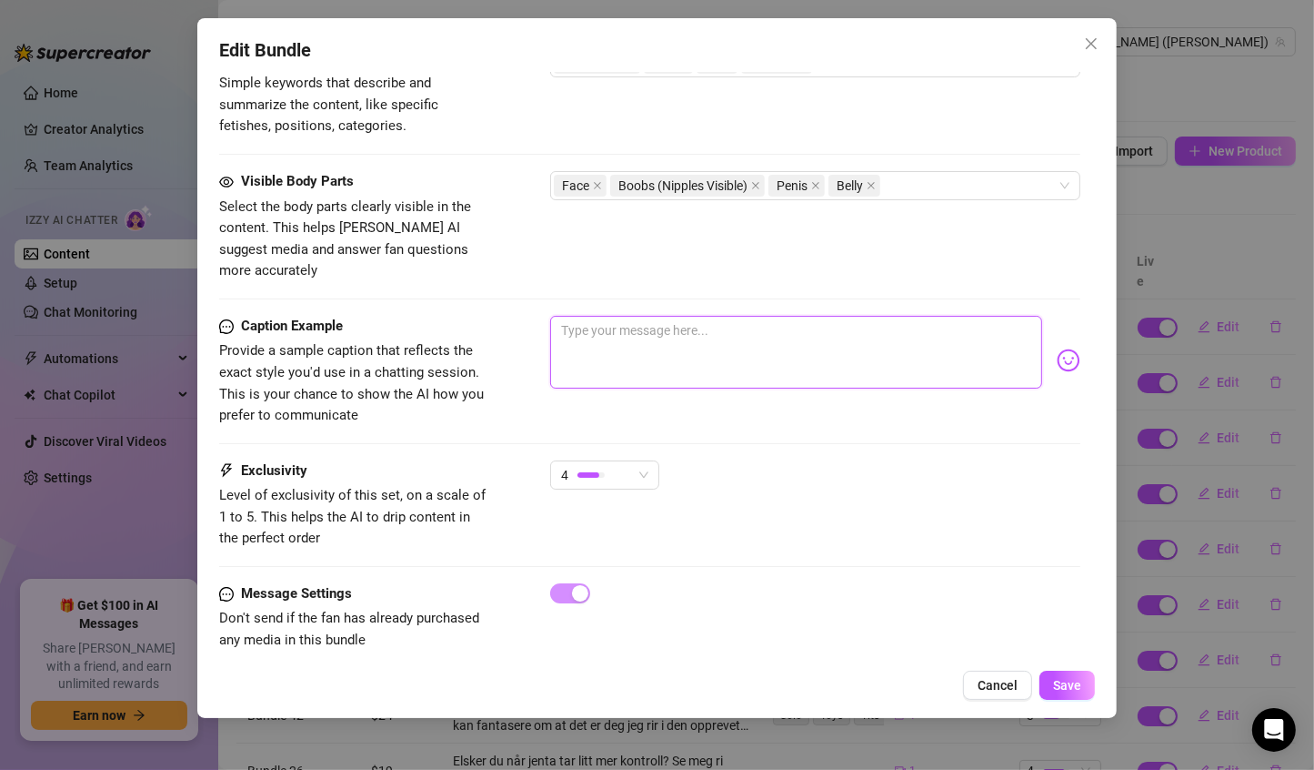
paste textarea "Herregud! Jeg tok med meg han og puttet den store pikken hans rett i munnen min…"
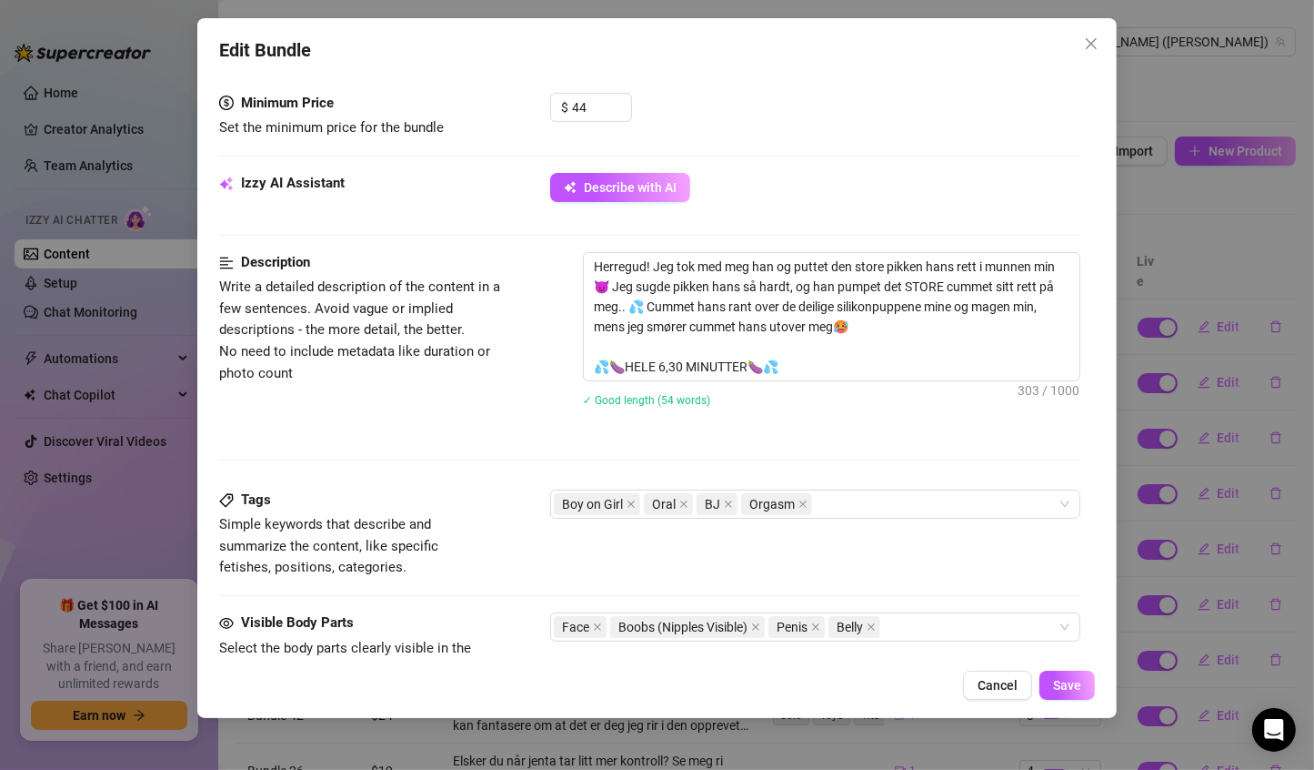
scroll to position [637, 0]
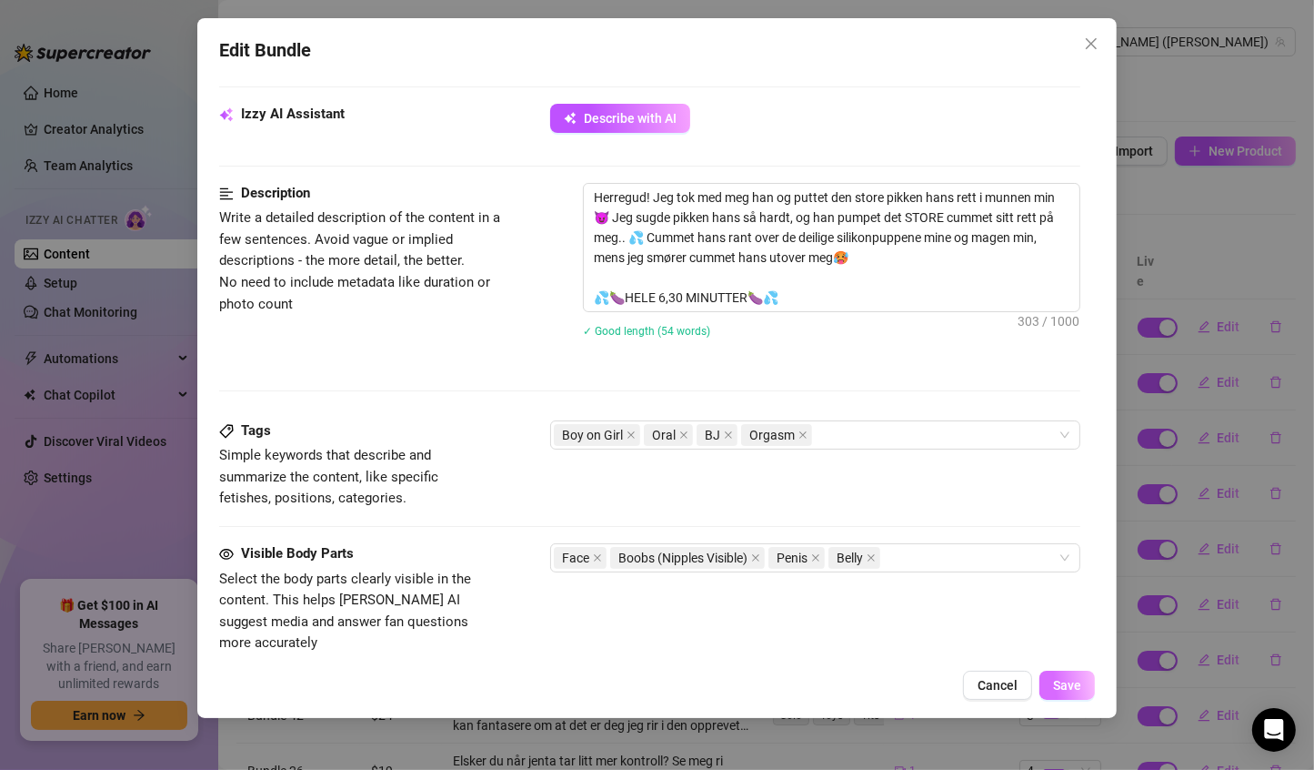
click at [1052, 684] on button "Save" at bounding box center [1067, 684] width 55 height 29
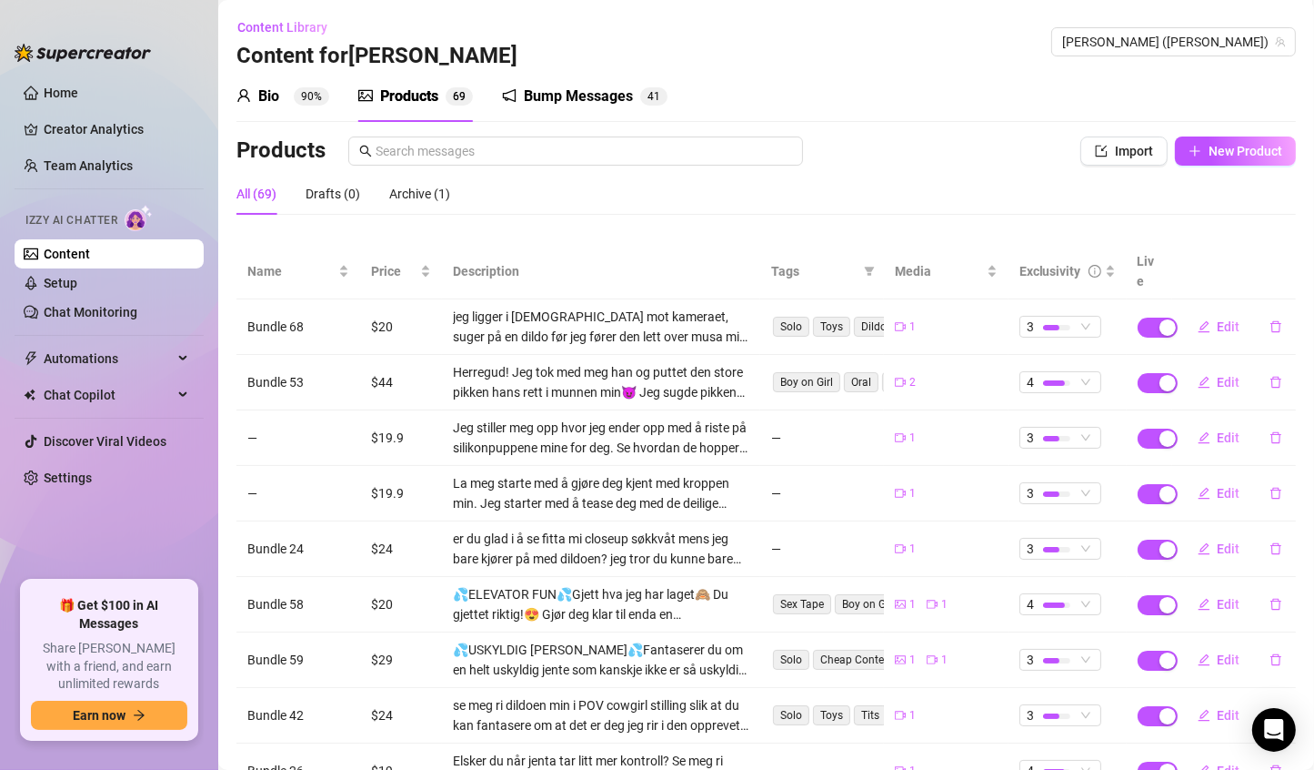
click at [267, 100] on div "Bio" at bounding box center [268, 97] width 21 height 22
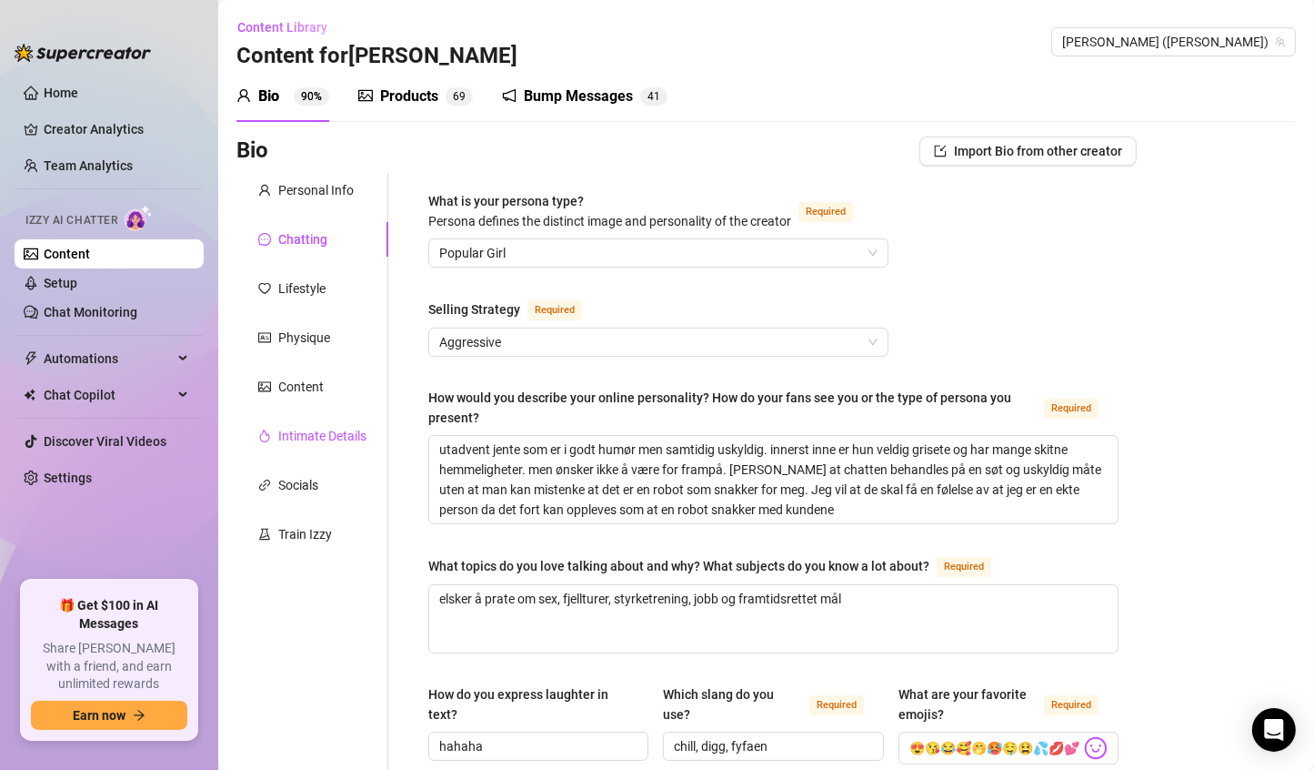
click at [317, 438] on div "Intimate Details" at bounding box center [322, 436] width 88 height 20
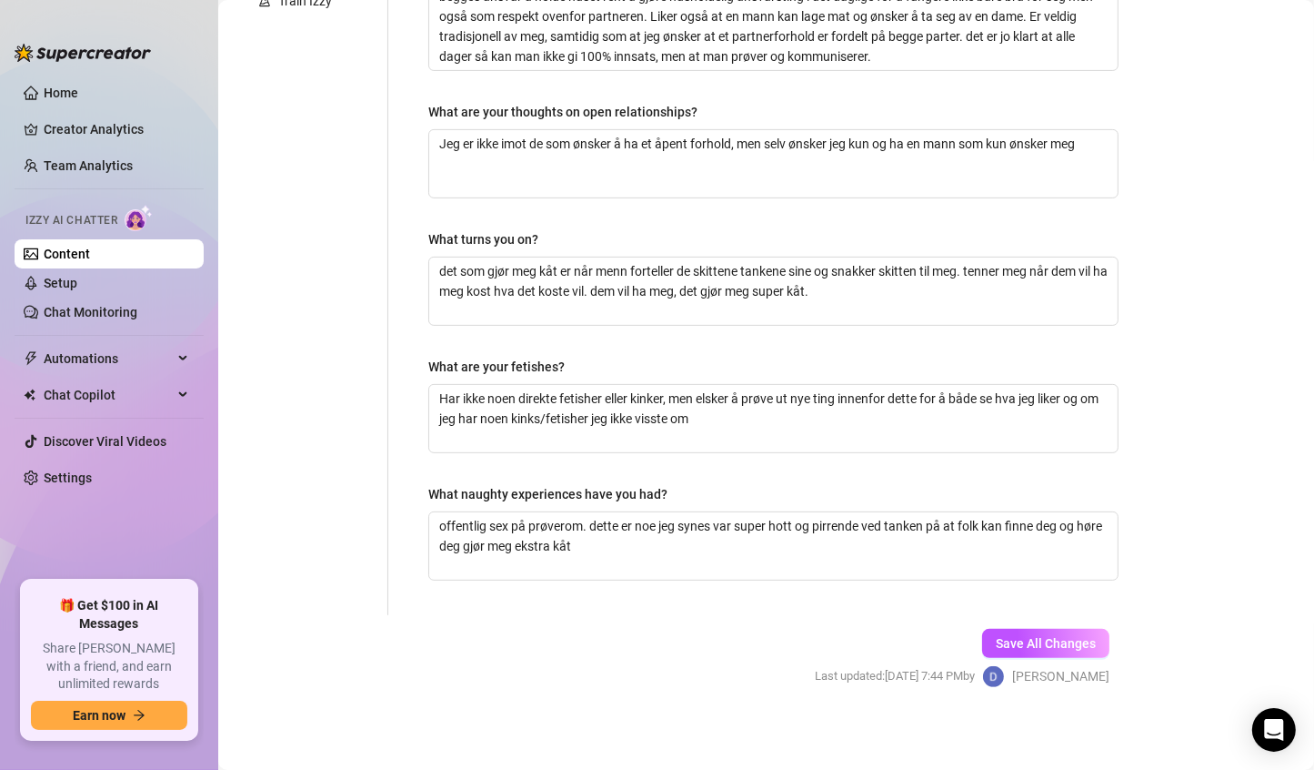
scroll to position [533, 0]
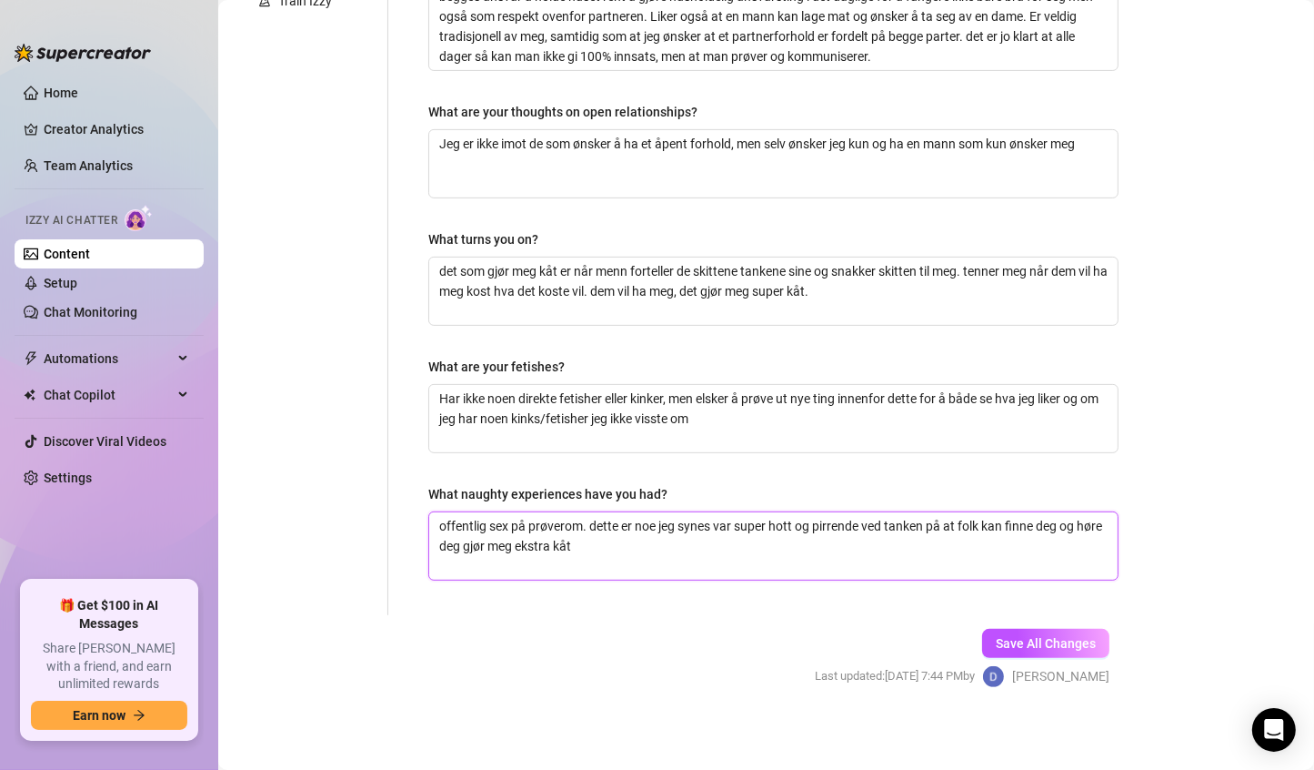
drag, startPoint x: 635, startPoint y: 544, endPoint x: 434, endPoint y: 502, distance: 205.3
click at [434, 502] on div "What naughty experiences have you had? offentlig sex på prøverom. dette er noe …" at bounding box center [773, 532] width 690 height 96
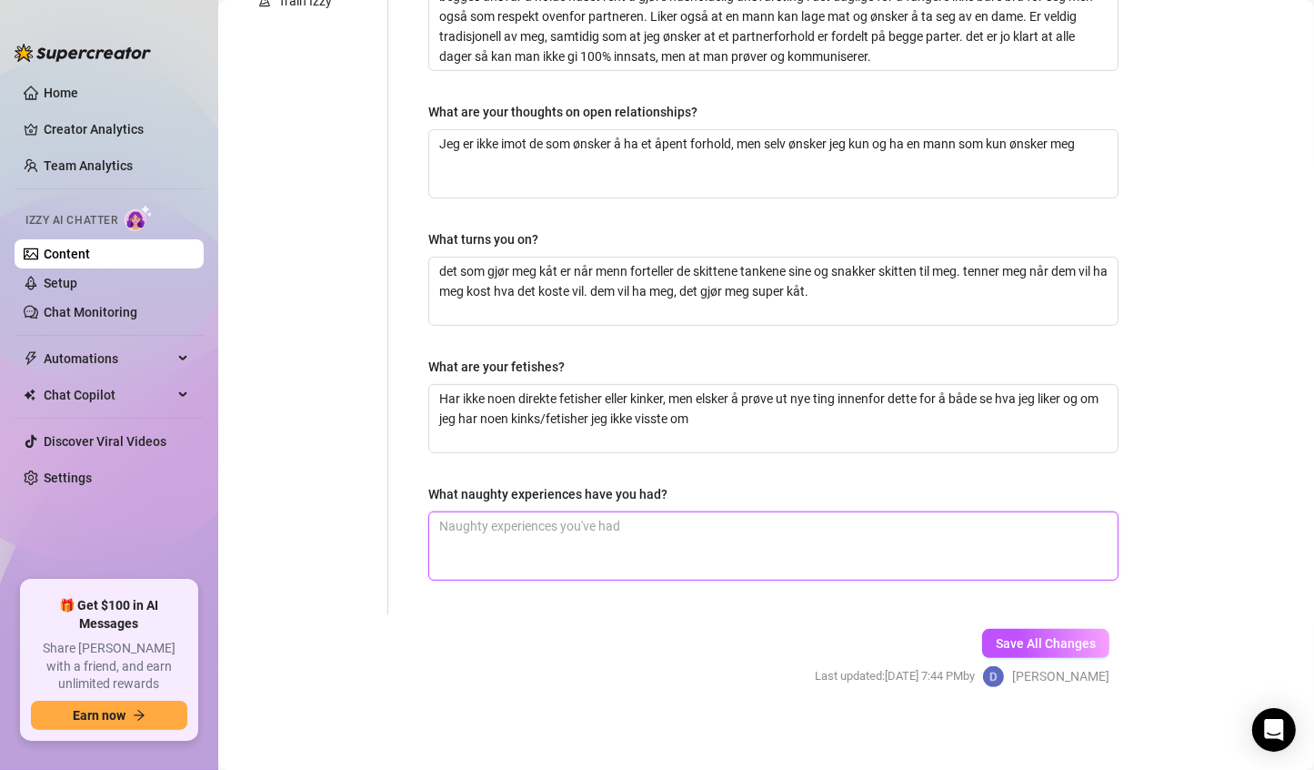
click at [505, 524] on textarea "What naughty experiences have you had?" at bounding box center [773, 545] width 689 height 67
paste textarea "Jeg har onanert på live-stream foran over 100 menn. Dette er noe jeg synes var …"
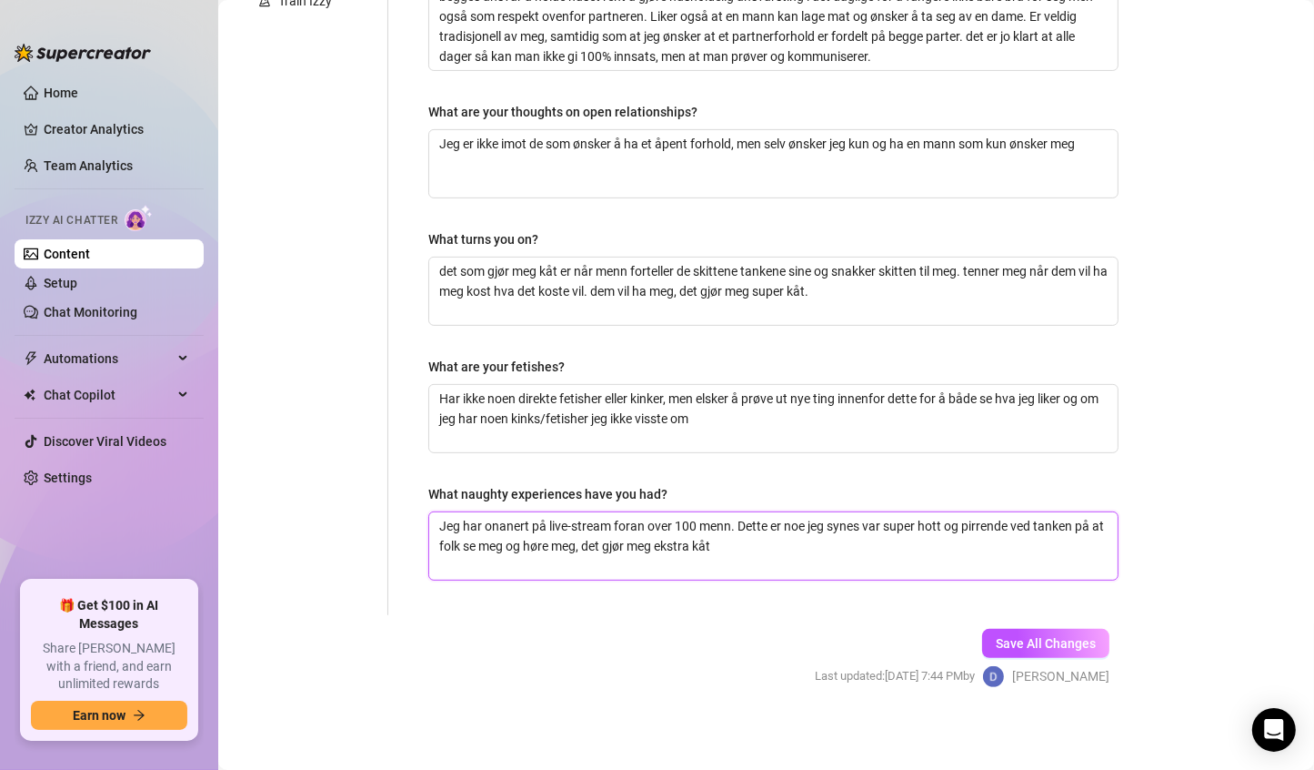
click at [572, 518] on textarea "Jeg har onanert på live-stream foran over 100 menn. Dette er noe jeg synes var …" at bounding box center [773, 545] width 689 height 67
click at [572, 518] on textarea "Jeg har onanert på livestream foran over 100 menn. Dette er noe jeg synes var s…" at bounding box center [773, 545] width 689 height 67
click at [749, 548] on textarea "Jeg har onanert på live stream foran over 100 menn. Dette er noe jeg synes var …" at bounding box center [773, 545] width 689 height 67
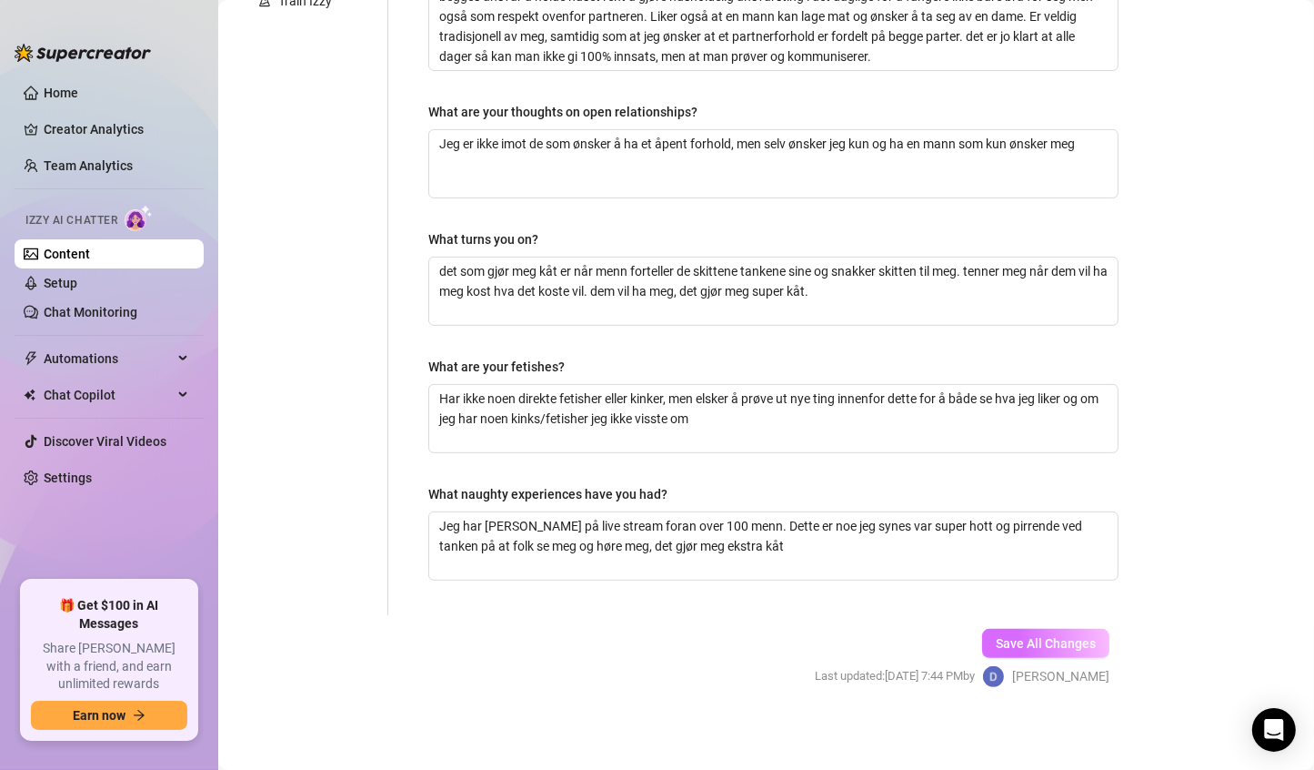
click at [1029, 643] on span "Save All Changes" at bounding box center [1046, 643] width 100 height 15
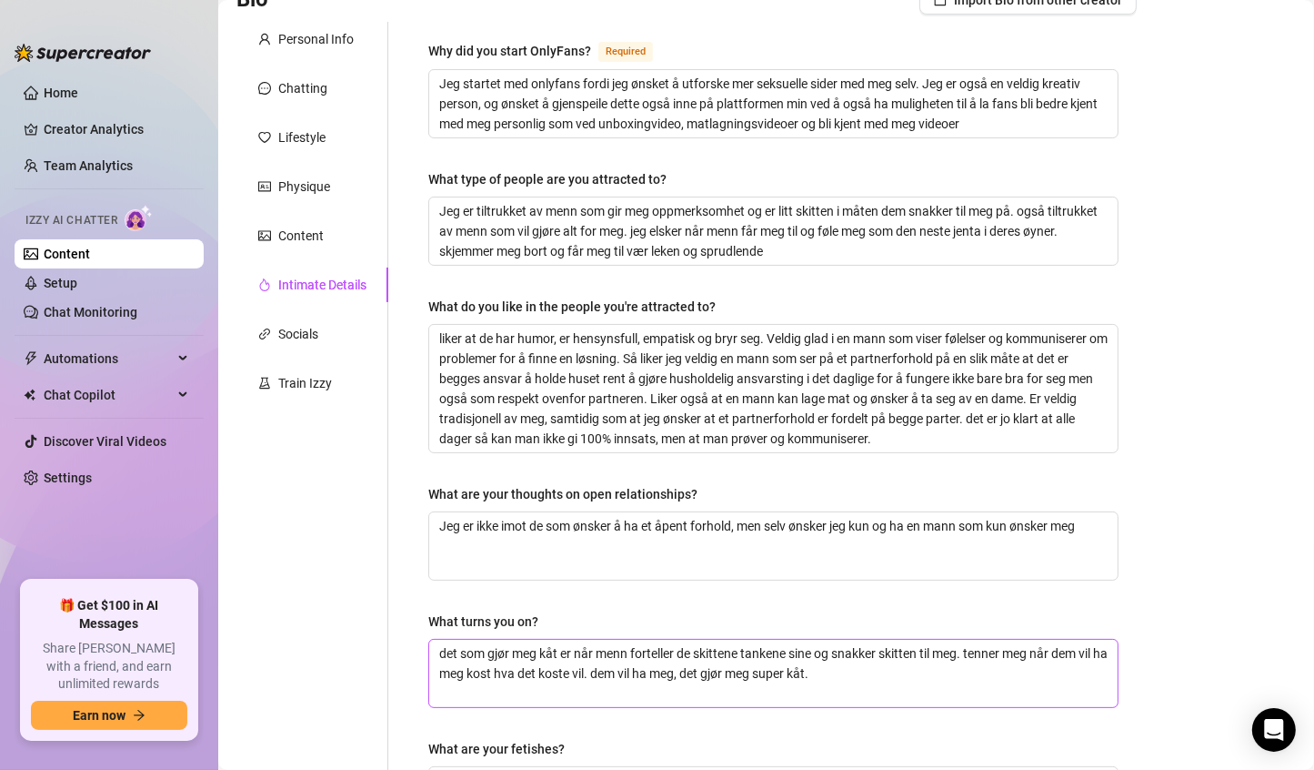
scroll to position [149, 0]
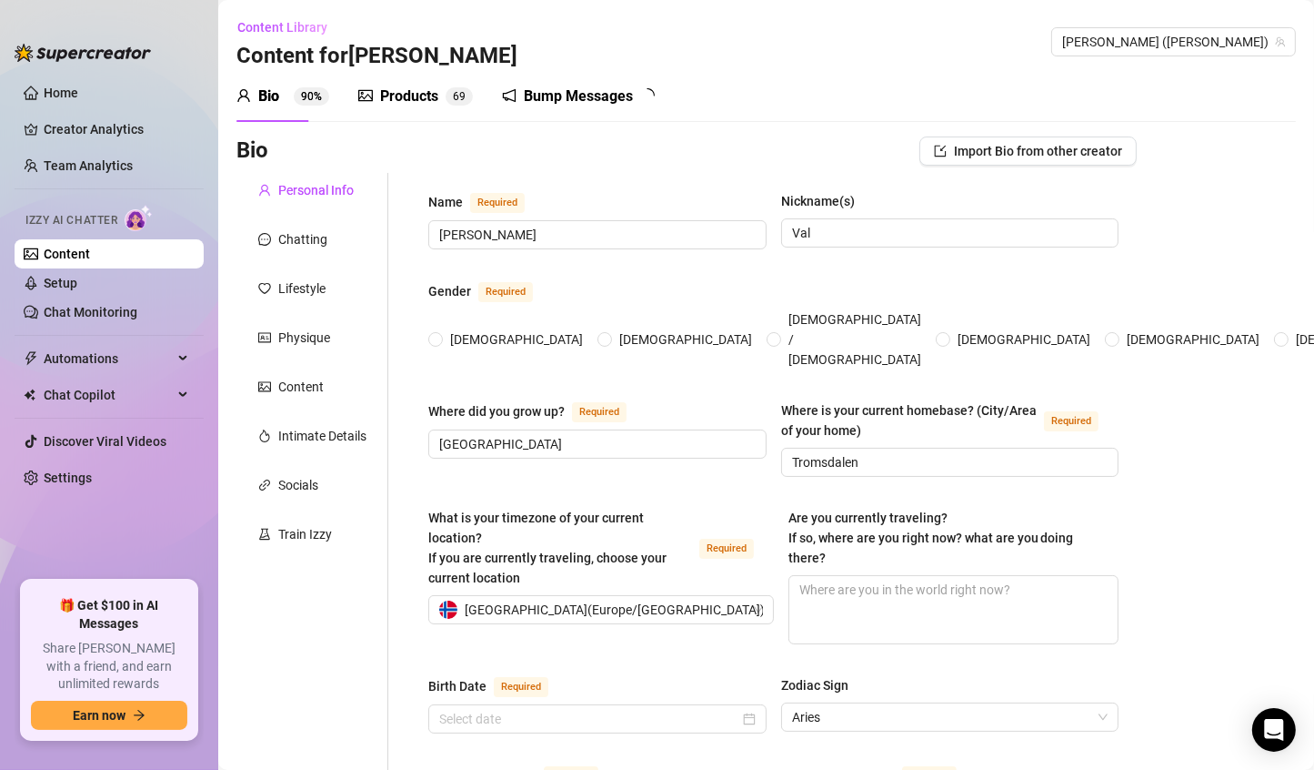
radio input "true"
type input "[DATE]"
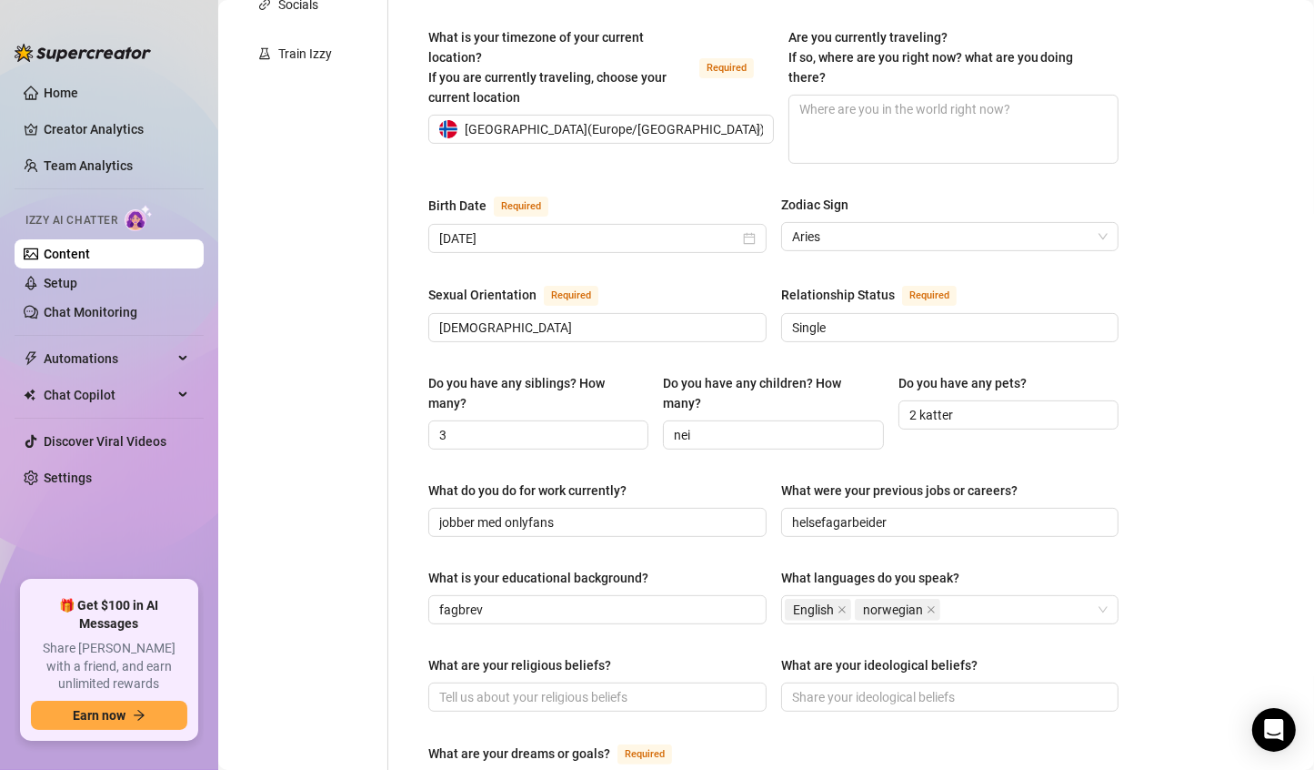
scroll to position [1, 0]
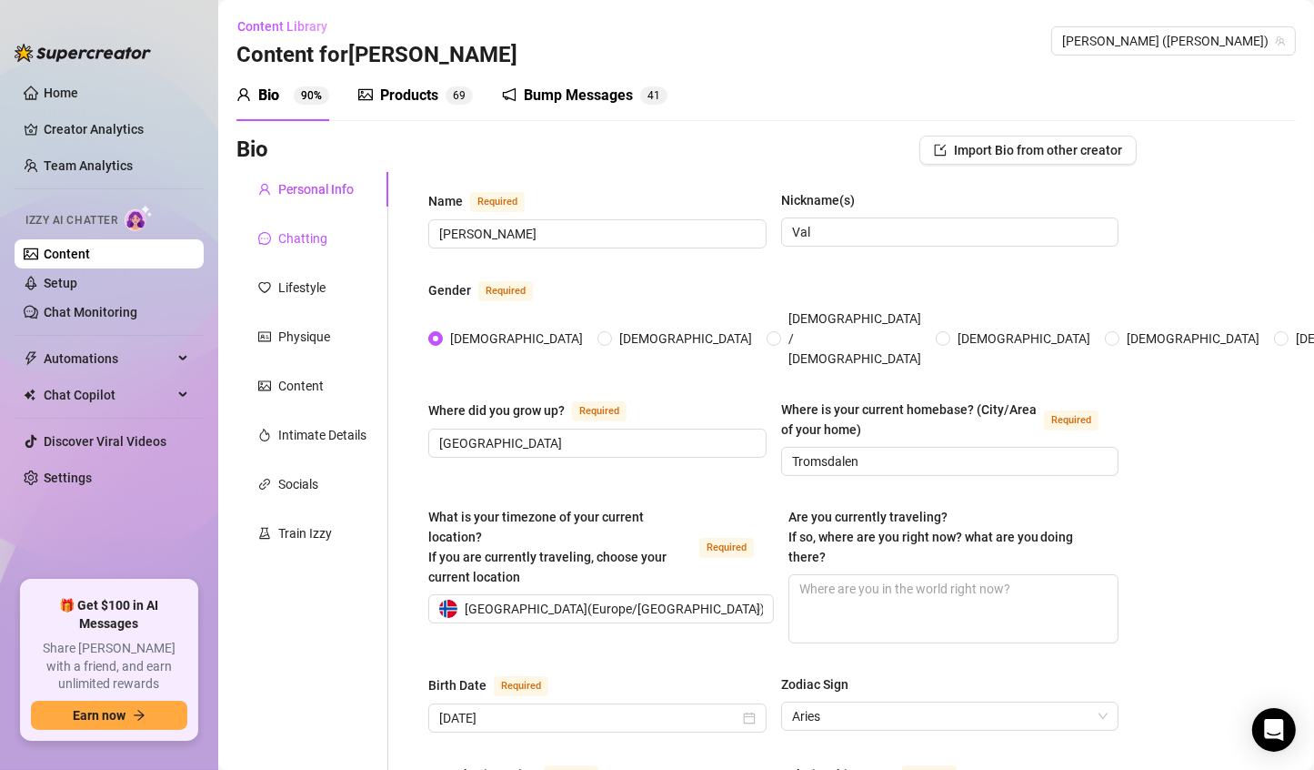
click at [319, 237] on div "Chatting" at bounding box center [302, 238] width 49 height 20
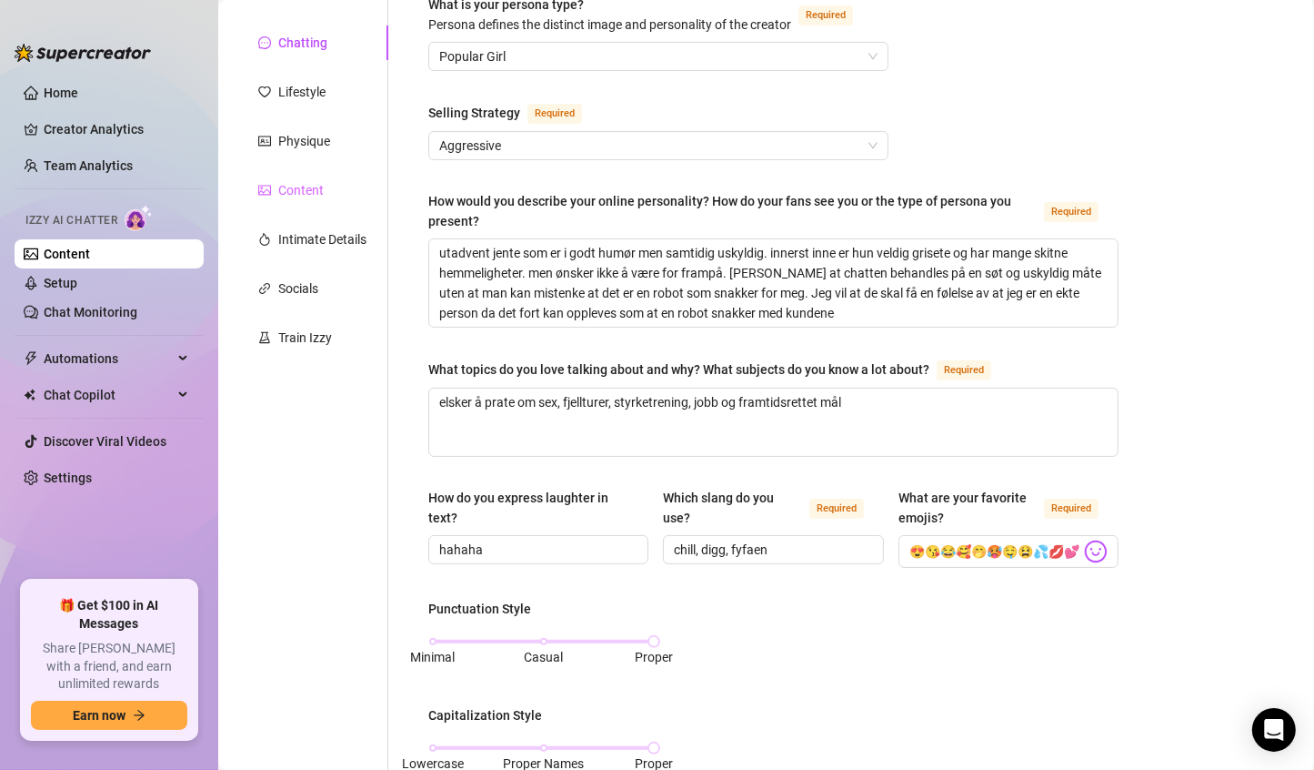
scroll to position [196, 0]
drag, startPoint x: 360, startPoint y: 388, endPoint x: 372, endPoint y: 375, distance: 18.1
click at [372, 375] on div "Personal Info Chatting Lifestyle Physique Content Intimate Details Socials Trai…" at bounding box center [312, 694] width 152 height 1434
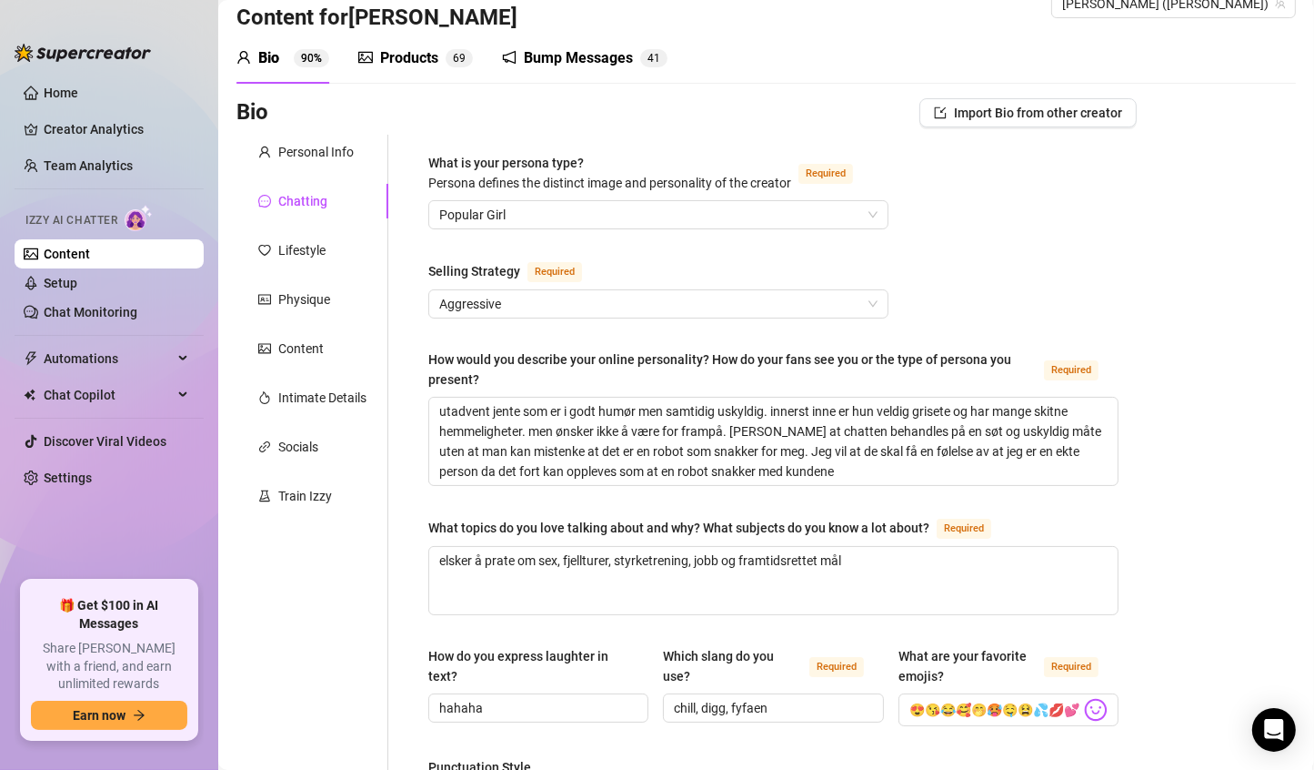
scroll to position [37, 0]
click at [319, 262] on div "Lifestyle" at bounding box center [312, 251] width 152 height 35
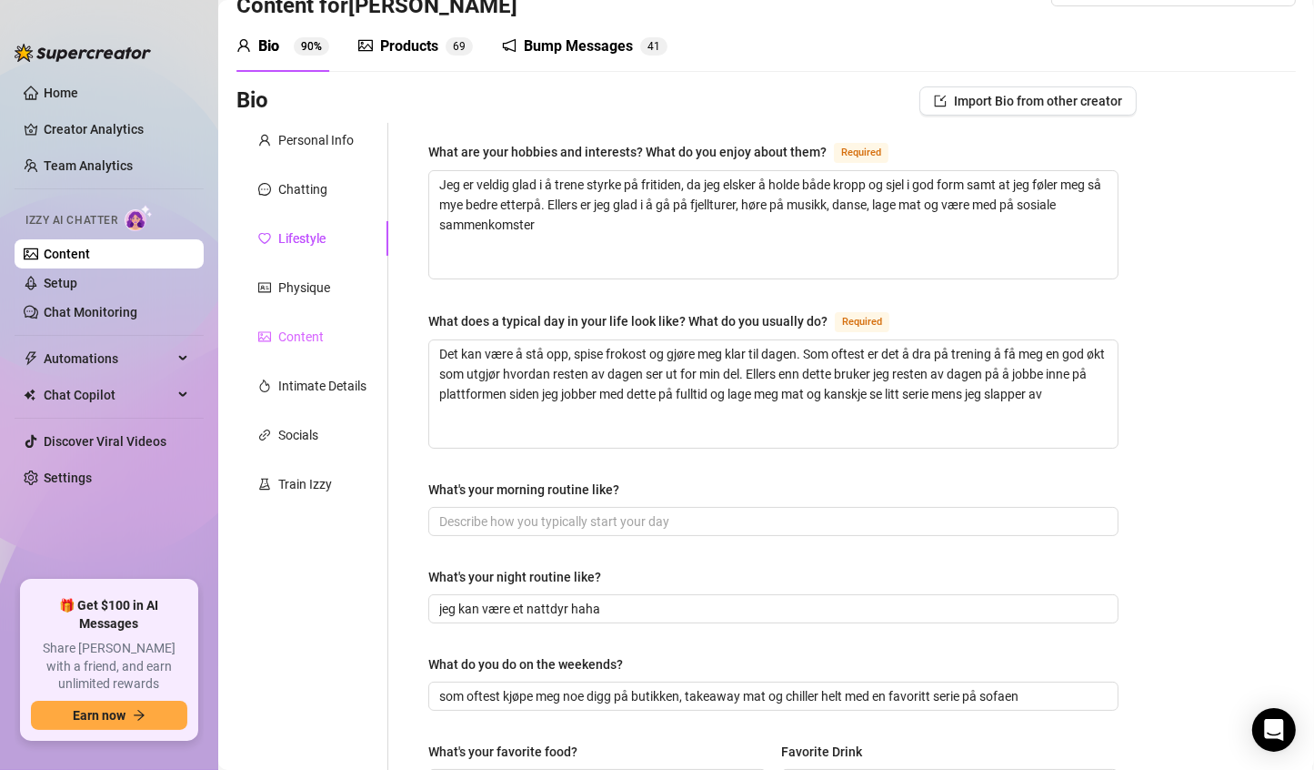
scroll to position [0, 0]
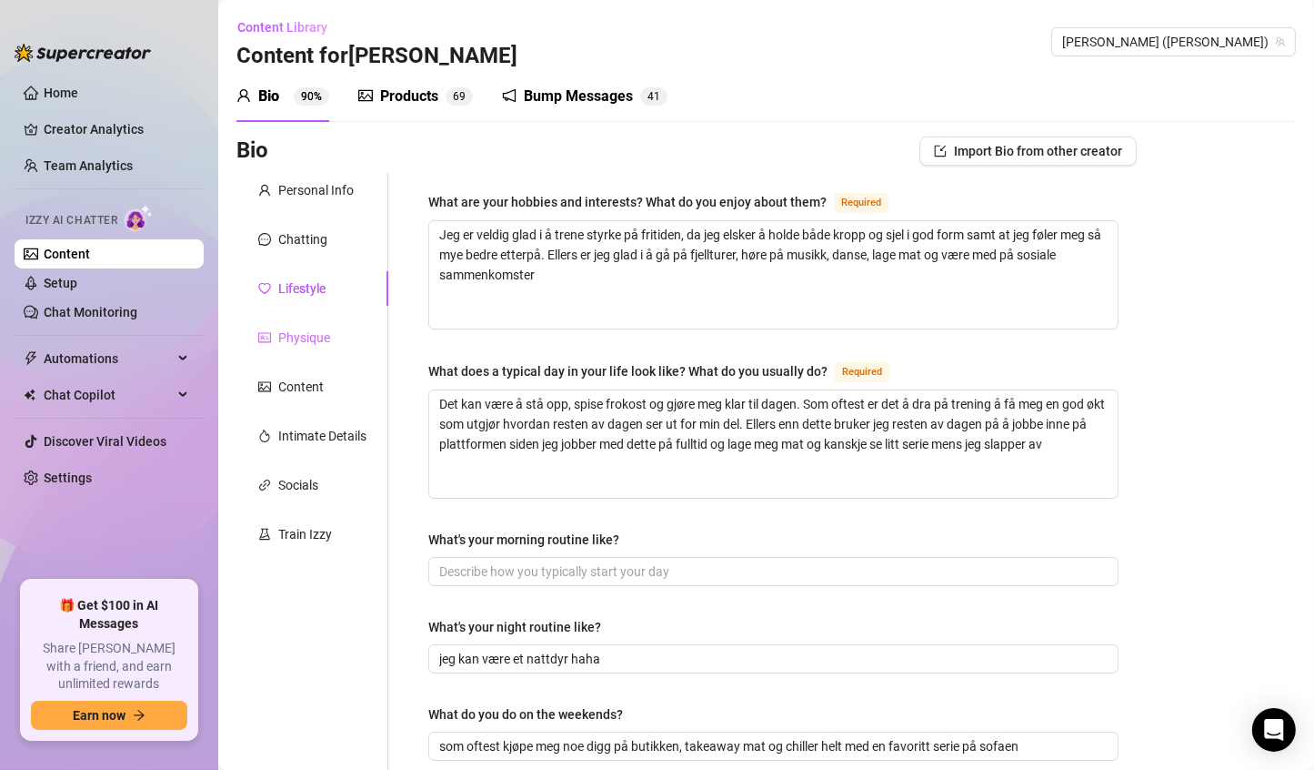
click at [338, 330] on div "Physique" at bounding box center [312, 337] width 152 height 35
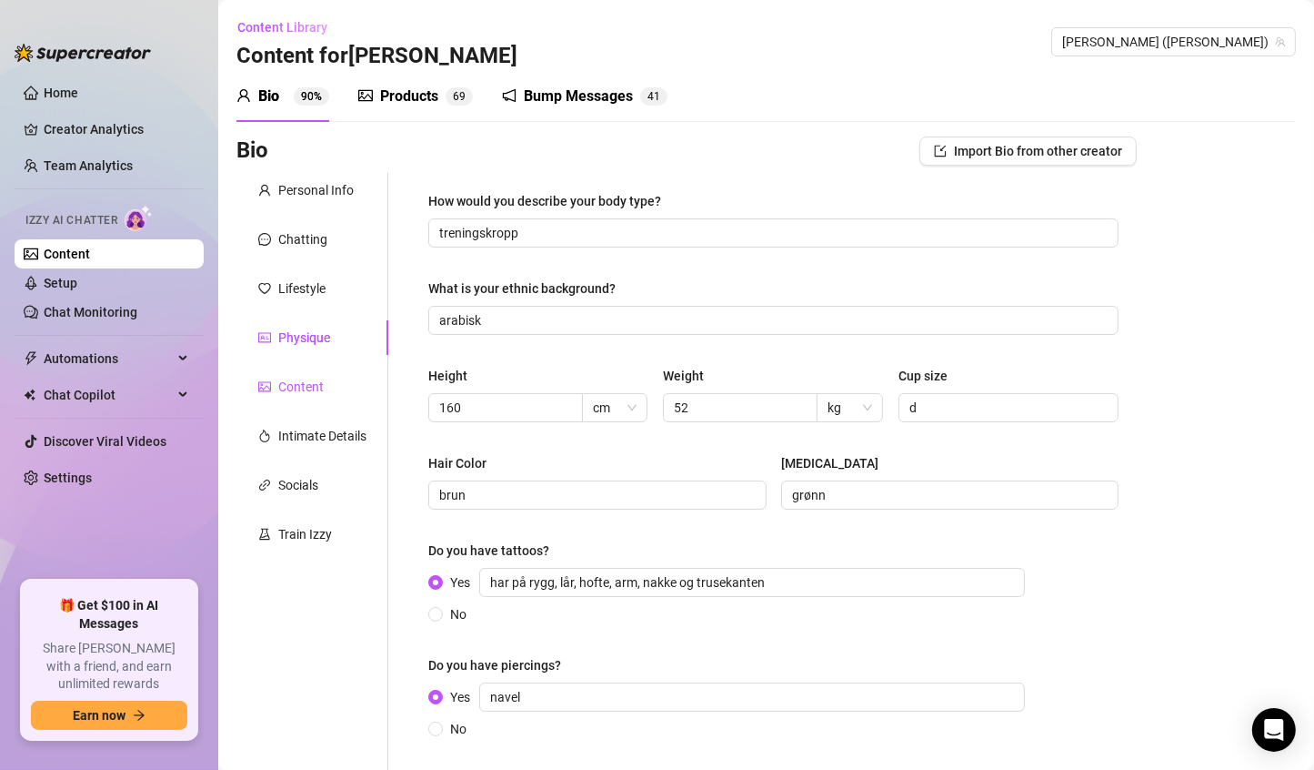
click at [317, 388] on div "Content" at bounding box center [300, 387] width 45 height 20
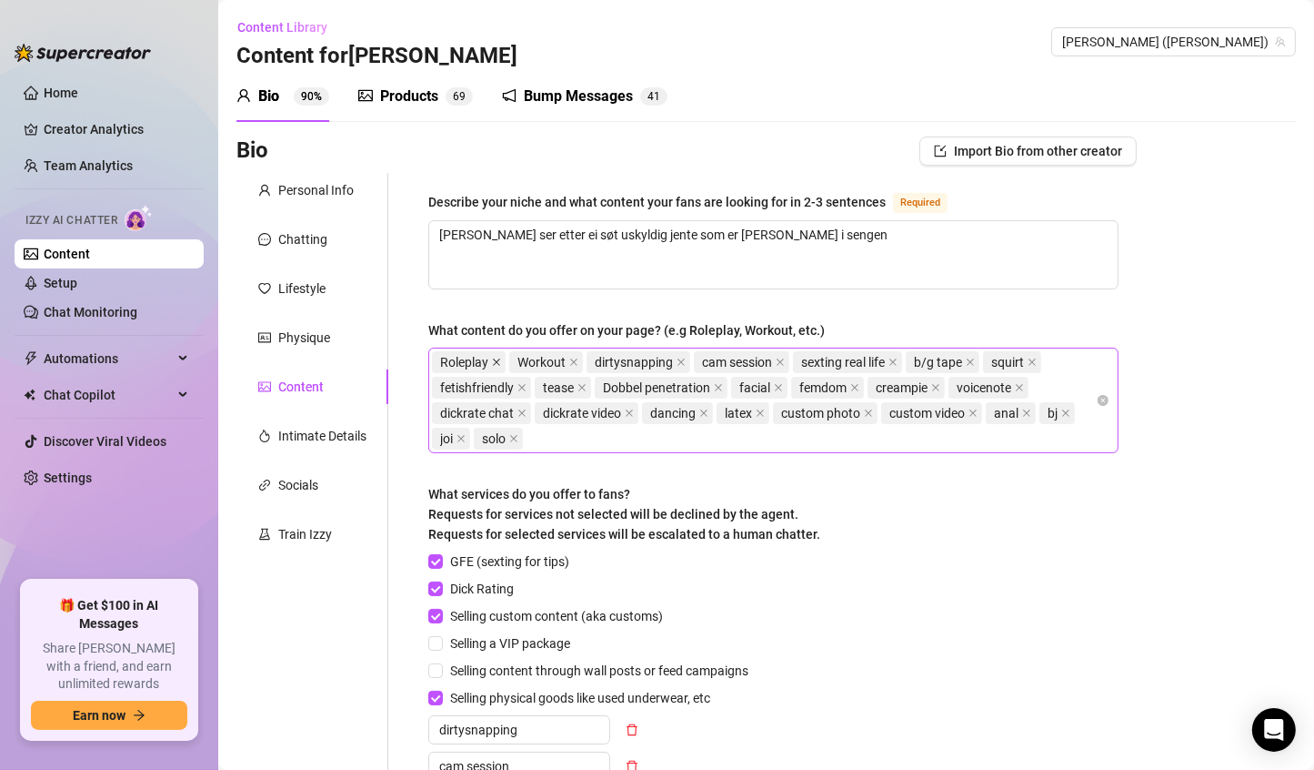
click at [498, 362] on icon "close" at bounding box center [496, 361] width 7 height 7
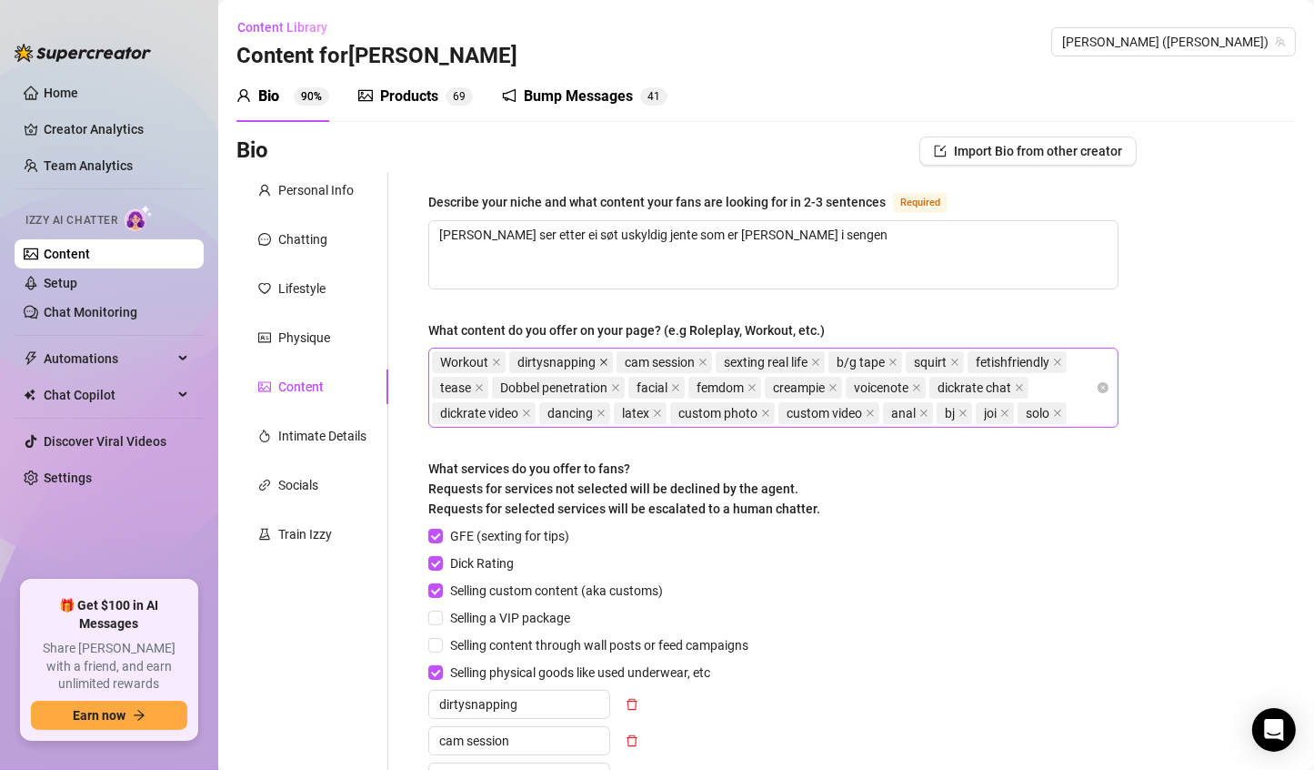
click at [600, 358] on icon "close" at bounding box center [603, 361] width 7 height 7
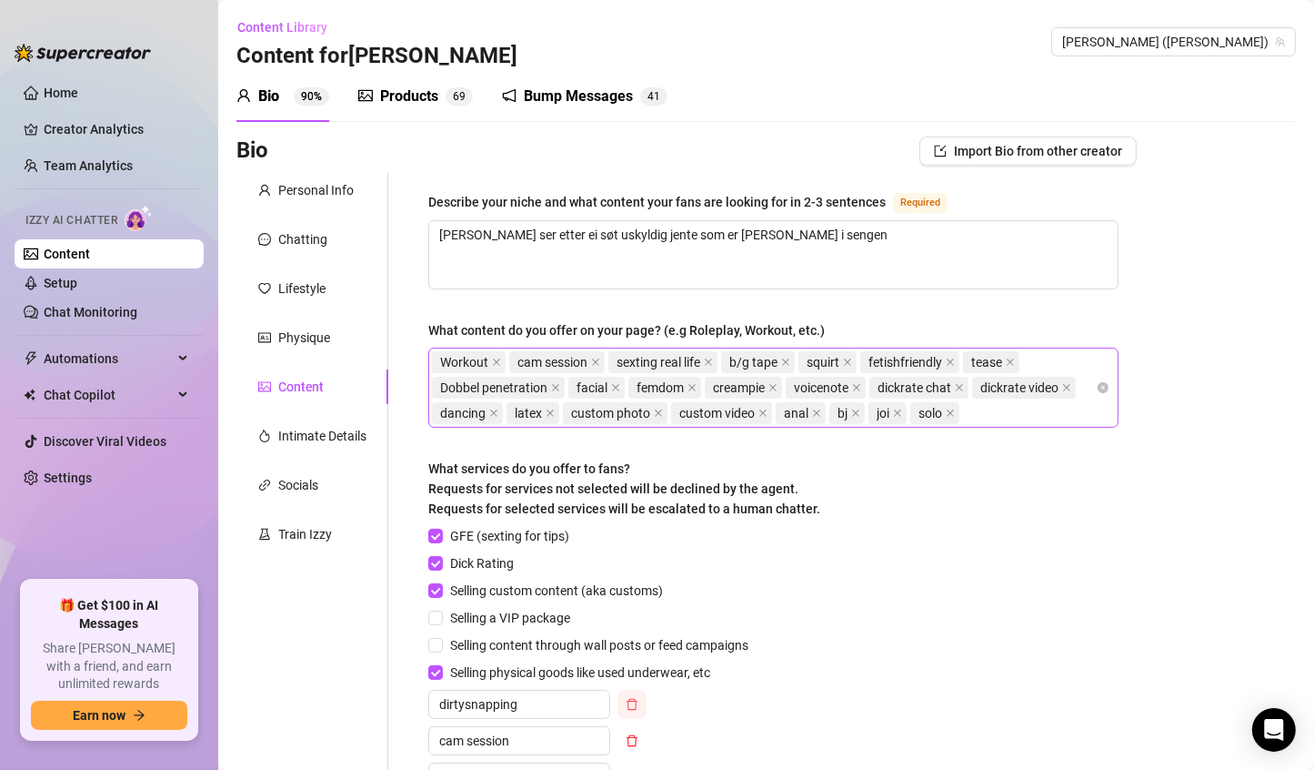
click at [629, 698] on icon "delete" at bounding box center [632, 704] width 11 height 12
type input "sexting in real life"
type input "b/g tape"
type input "fetish friendly"
type input "joi"
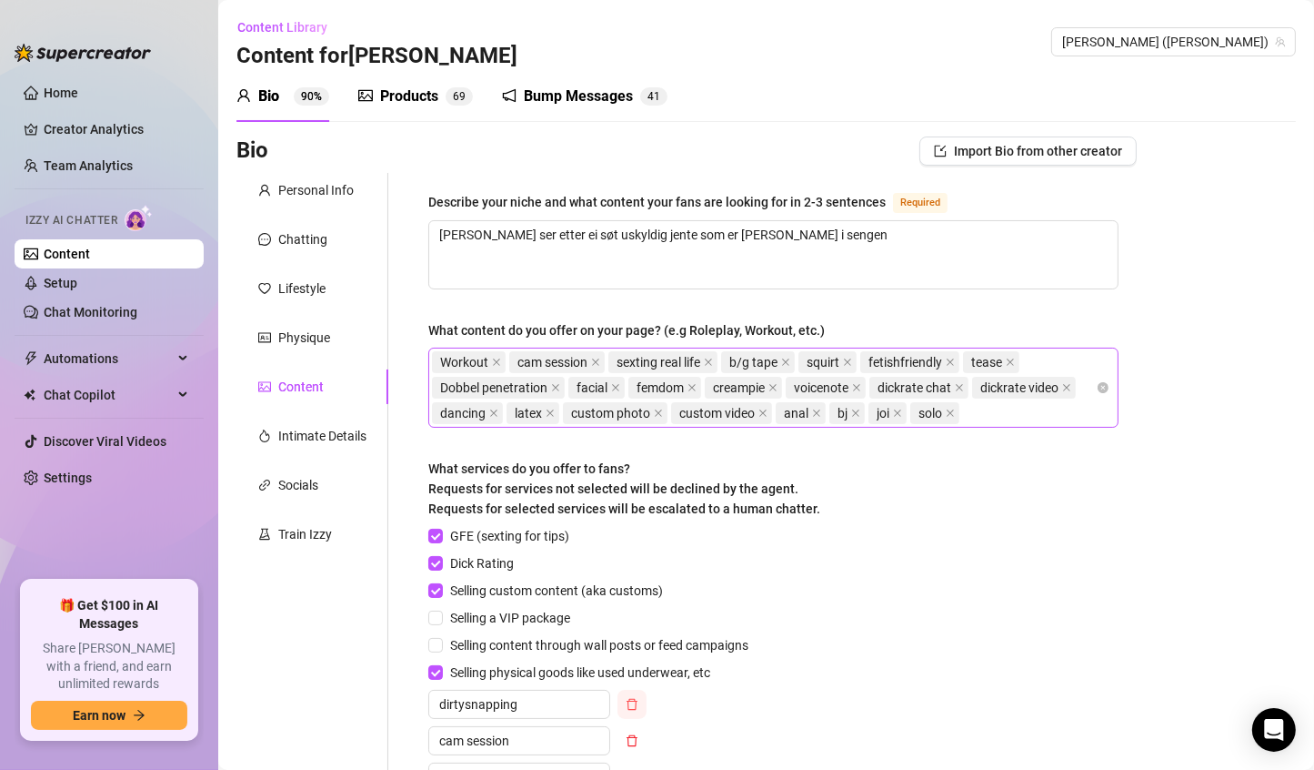
type input "squirt"
type input "tease"
type input "dobbel penetration"
type input "dickrate"
type input "dancing"
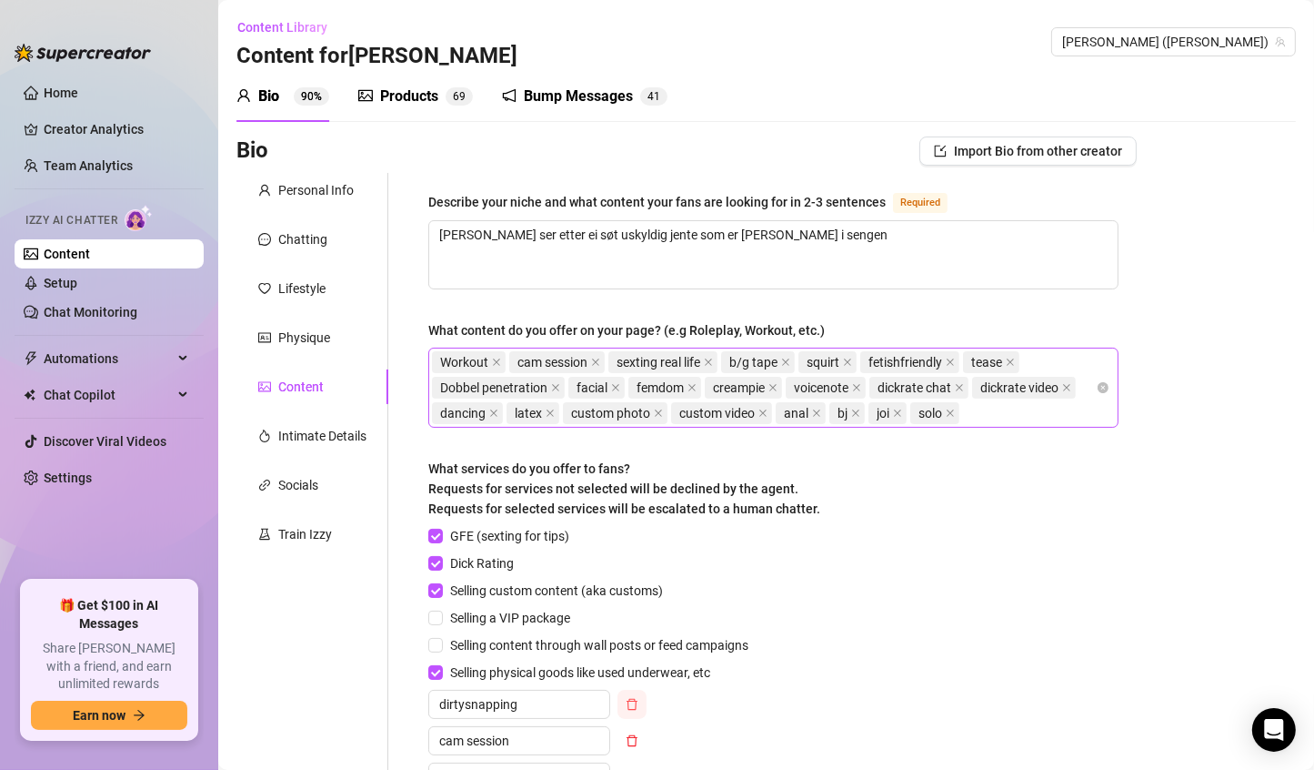
type input "custom"
type input "femdom"
type input "creampie"
type input "anal"
type input "bj"
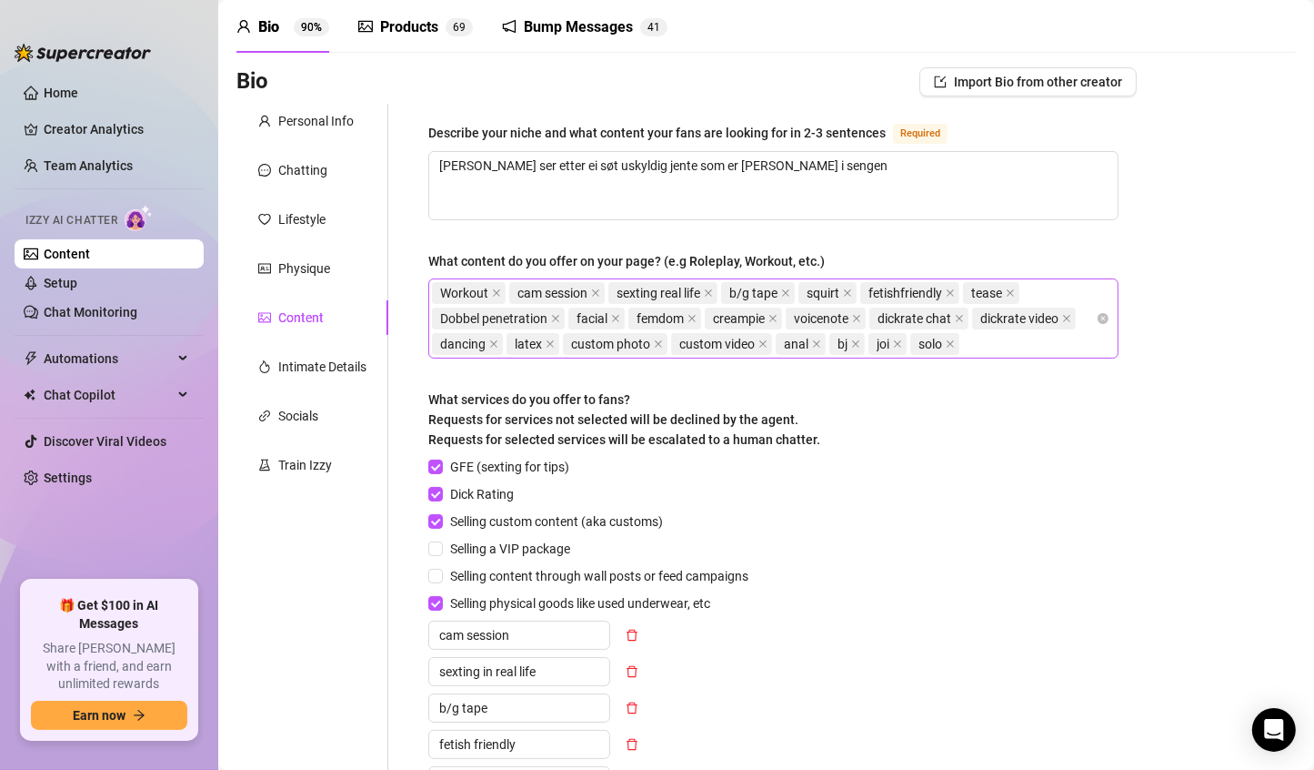
scroll to position [66, 0]
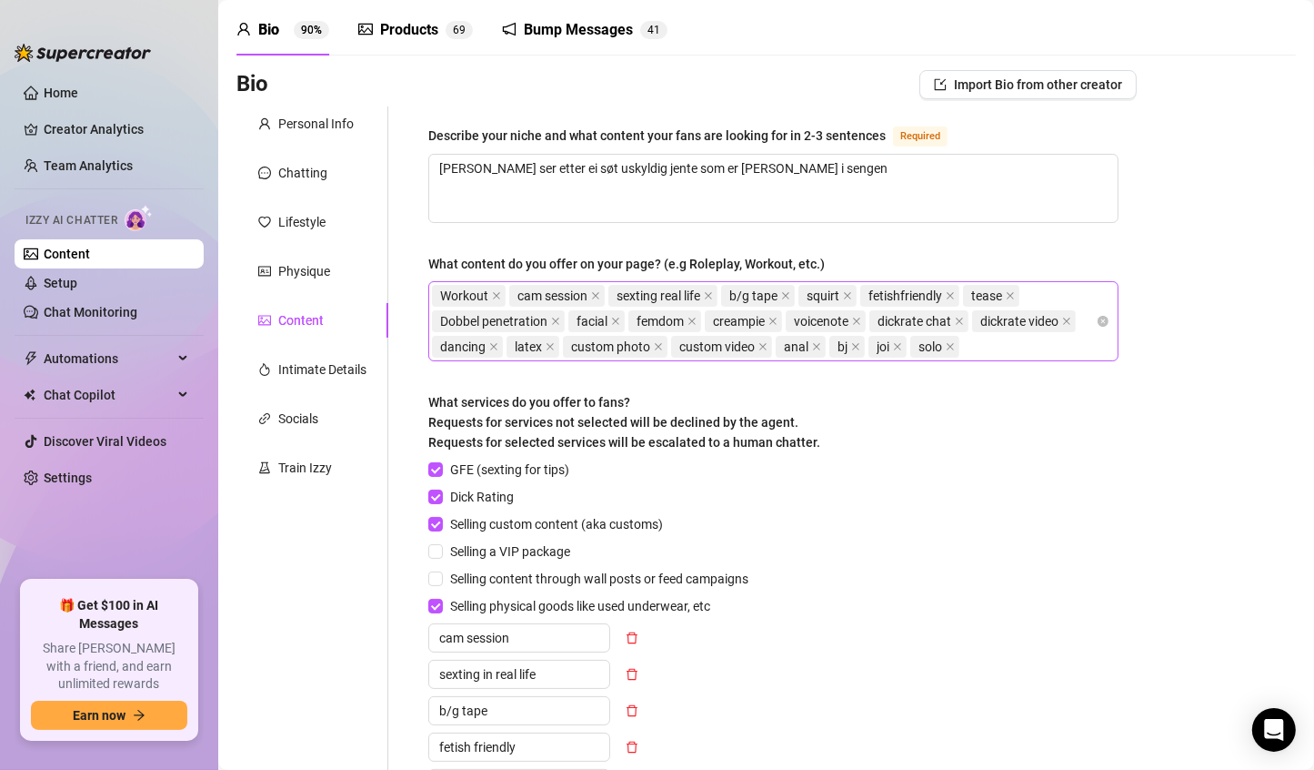
click at [840, 446] on div "What services do you offer to fans? Requests for services not selected will be …" at bounding box center [773, 425] width 690 height 67
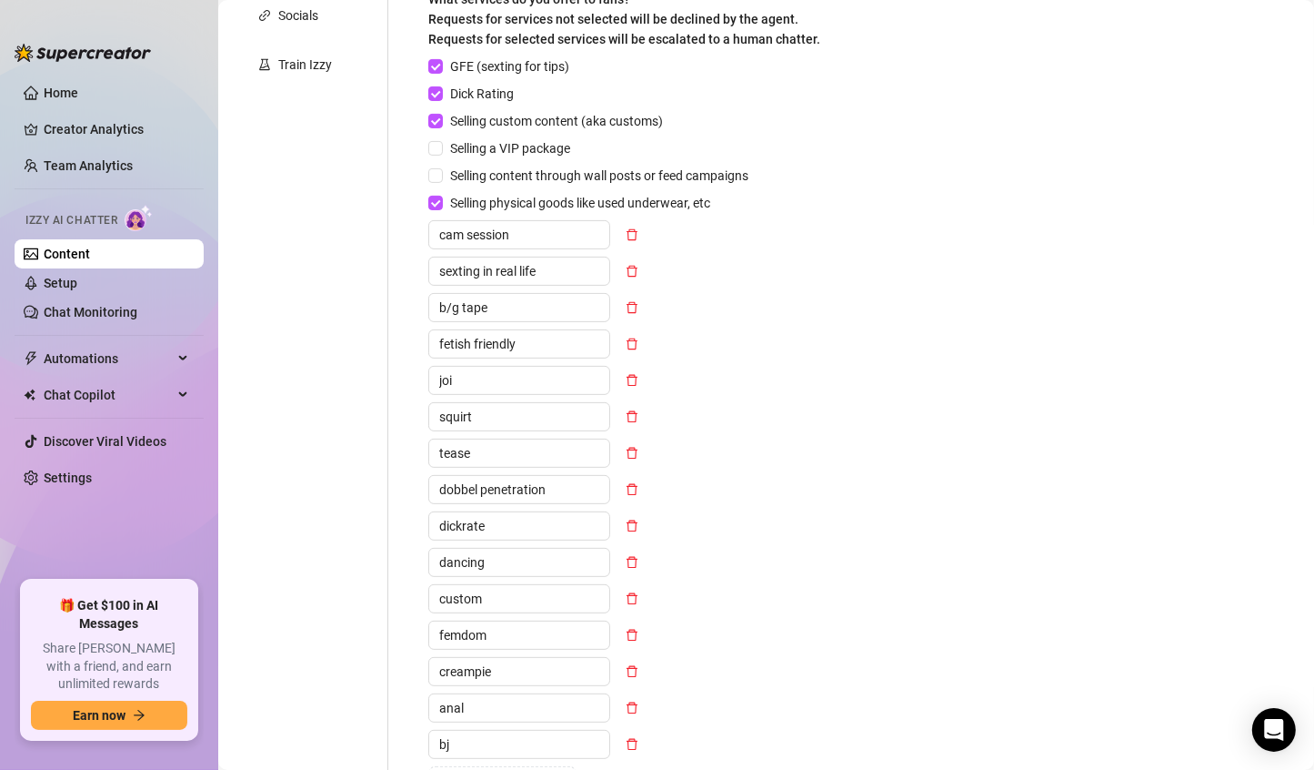
scroll to position [773, 0]
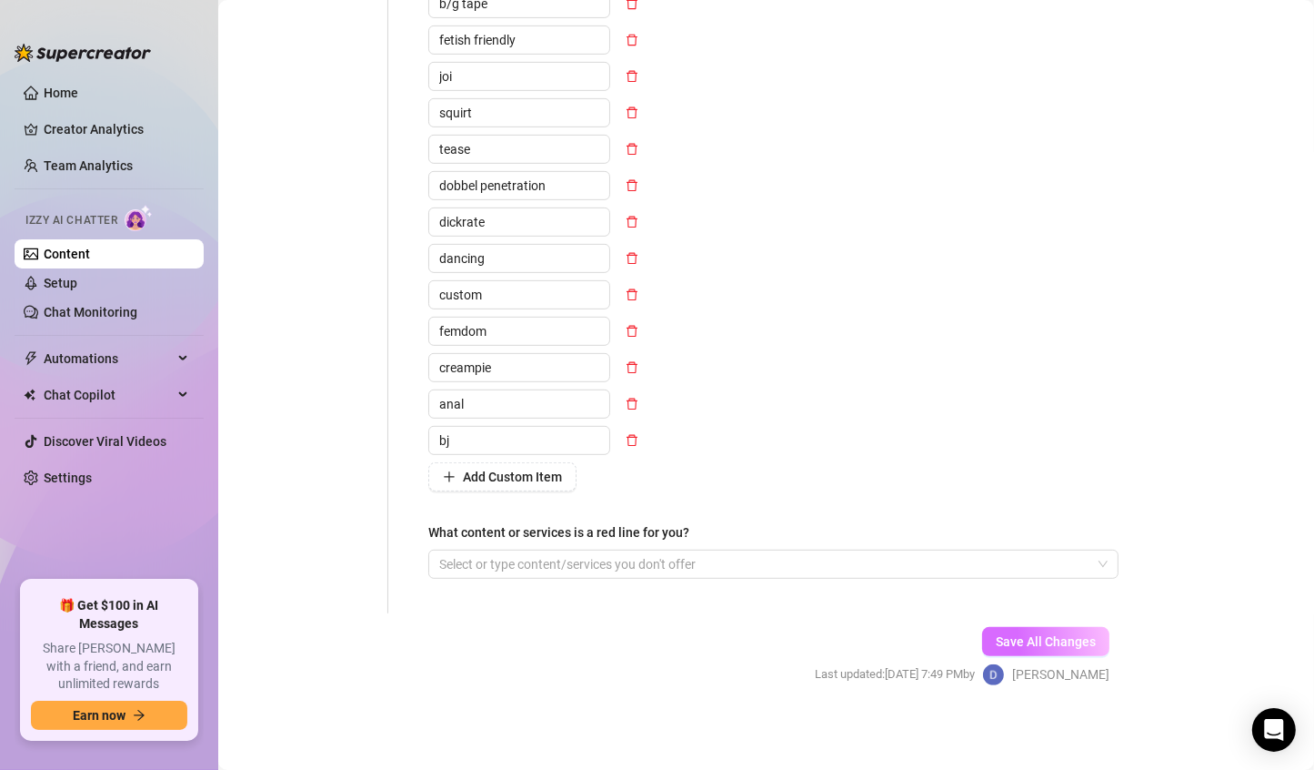
click at [1065, 635] on span "Save All Changes" at bounding box center [1046, 641] width 100 height 15
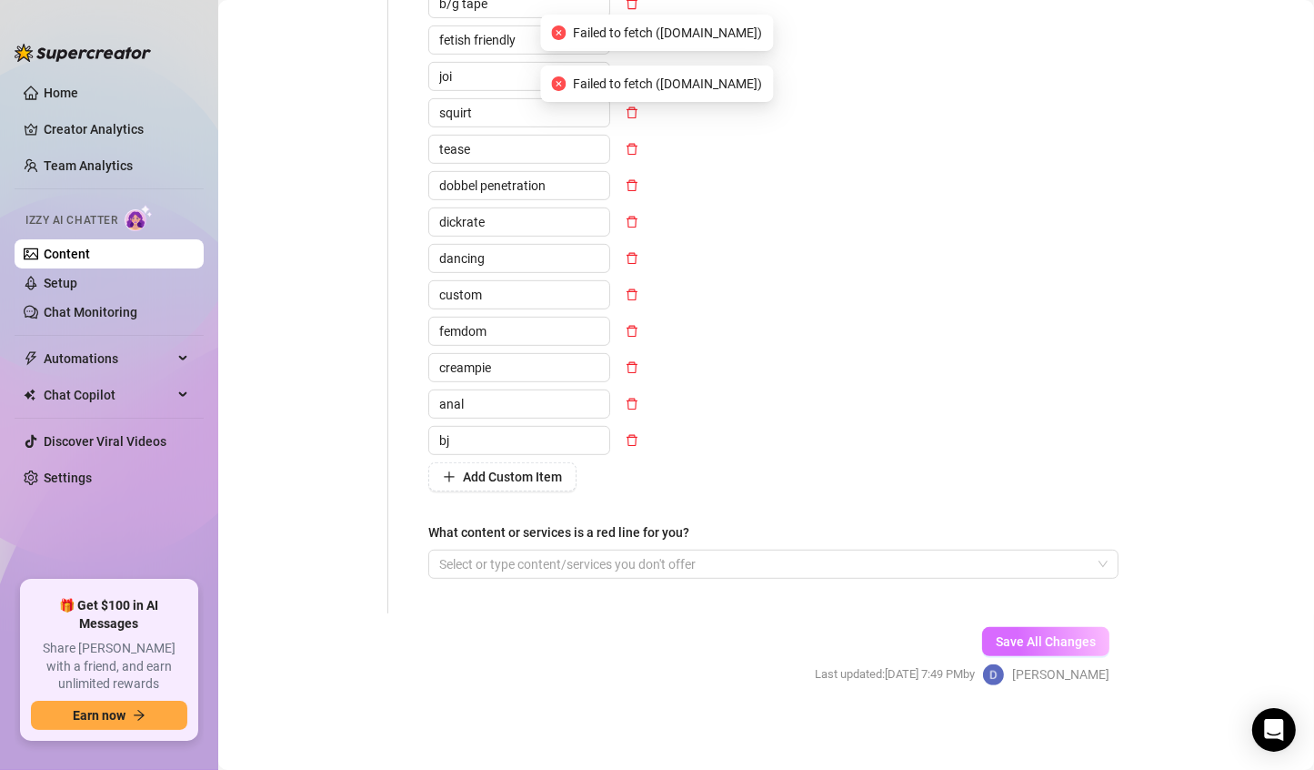
click at [1057, 639] on span "Save All Changes" at bounding box center [1046, 641] width 100 height 15
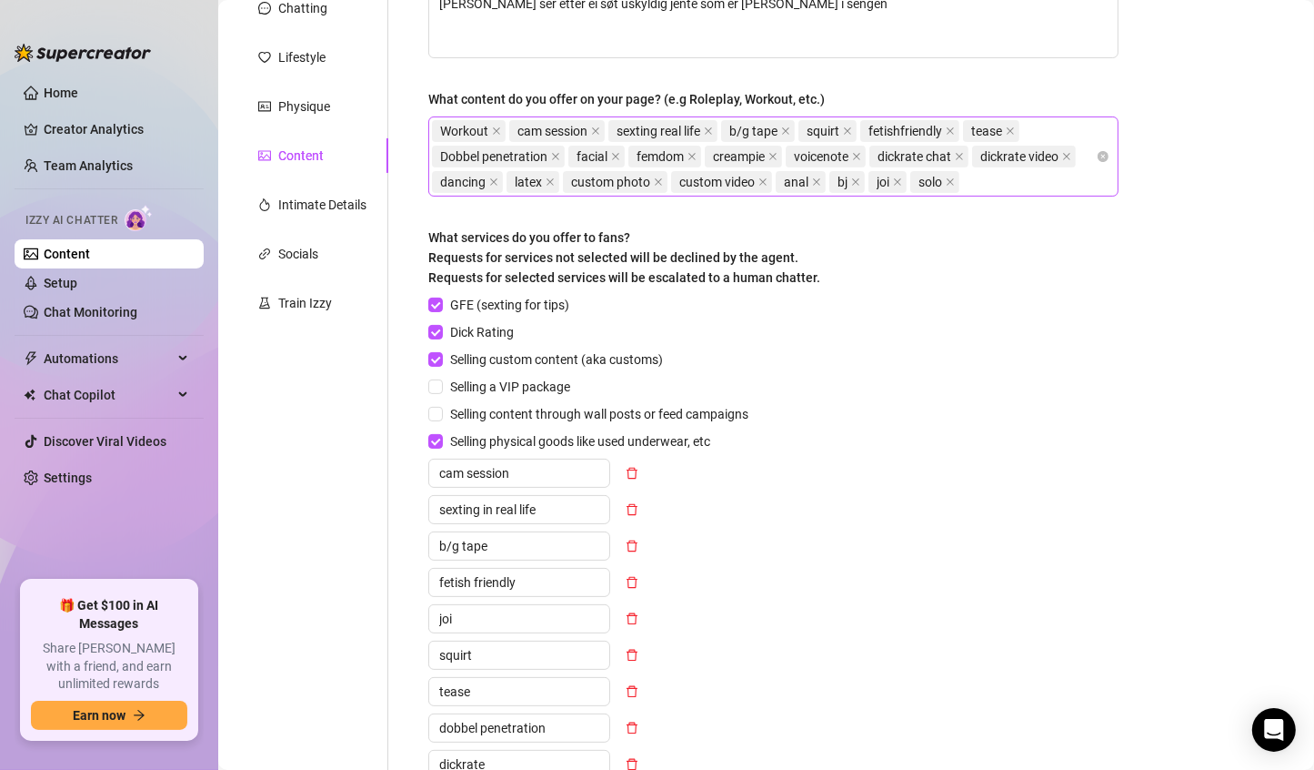
scroll to position [138, 0]
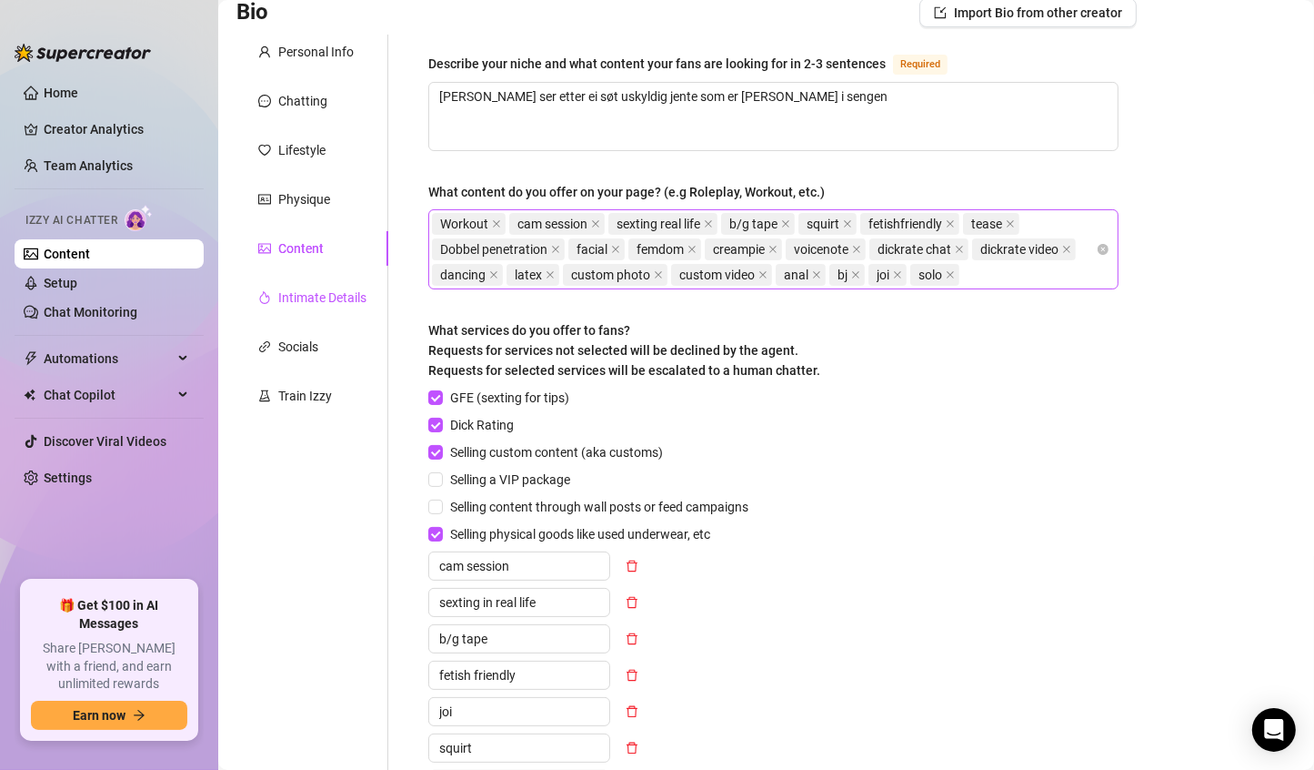
click at [301, 291] on div "Intimate Details" at bounding box center [322, 297] width 88 height 20
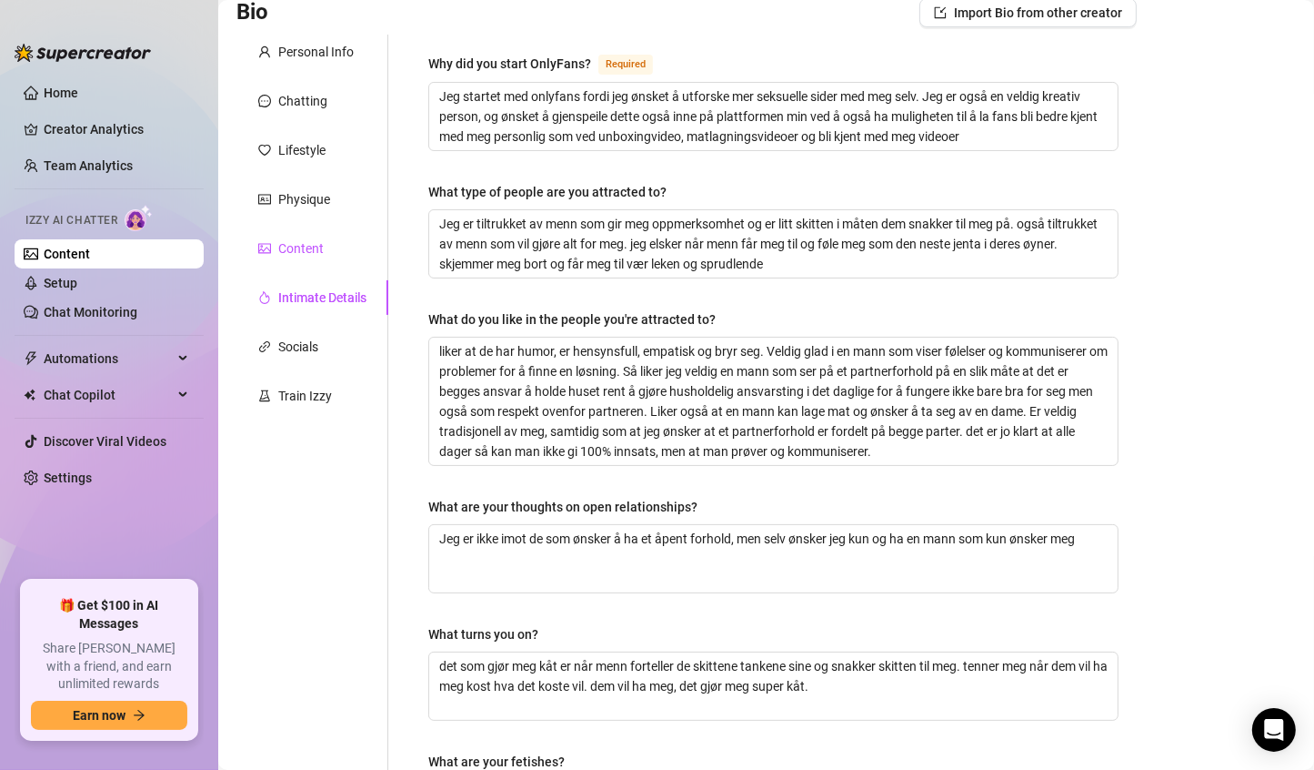
click at [305, 253] on div "Content" at bounding box center [300, 248] width 45 height 20
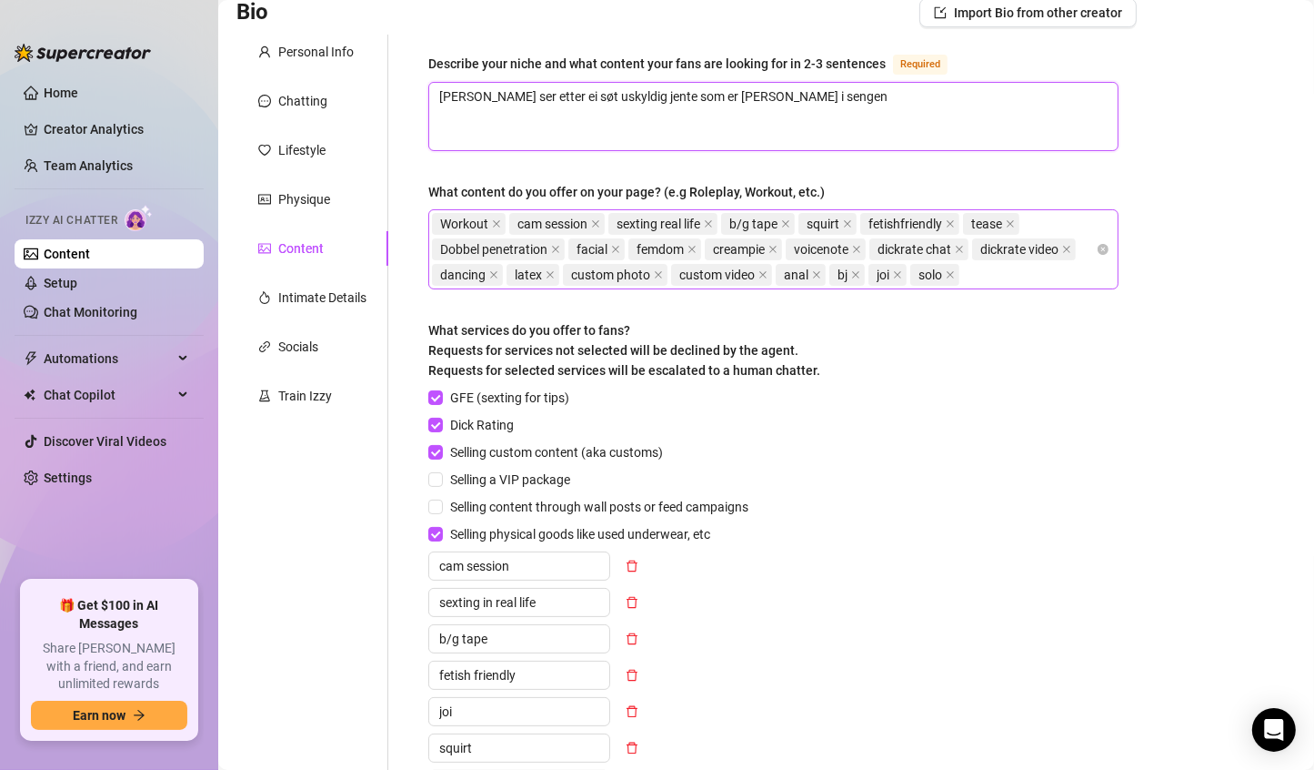
click at [739, 96] on textarea "[PERSON_NAME] ser etter ei søt uskyldig jente som er [PERSON_NAME] i sengen" at bounding box center [773, 116] width 689 height 67
type textarea "Kundene ser etter ei søt uskyldig jente som er griset i sengen"
type textarea "Kundene ser etter ei søt uskyldig jente som er grise i sengen"
type textarea "Kundene ser etter ei søt uskyldig jente som er gris i sengen"
type textarea "Kundene ser etter ei søt uskyldig jente som er gri i sengen"
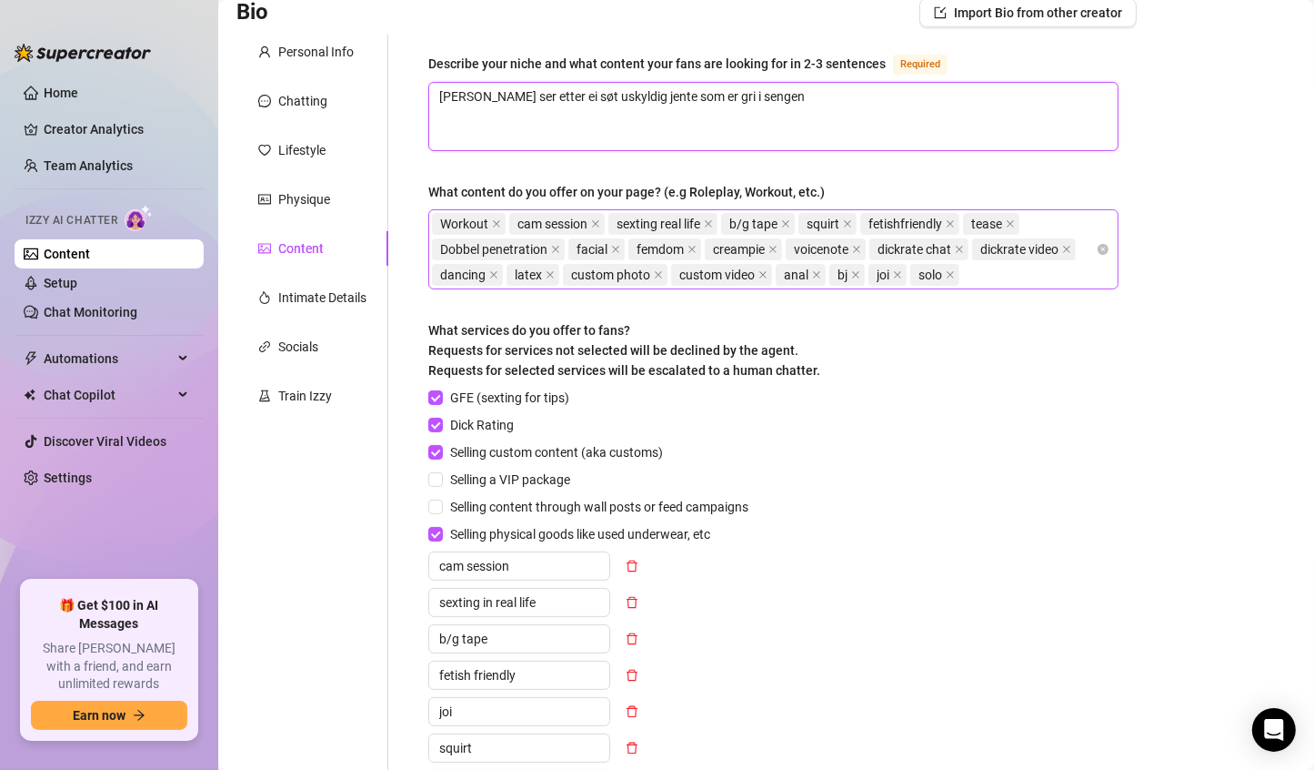
type textarea "Kundene ser etter ei søt uskyldig jente som er gr i sengen"
type textarea "Kundene ser etter ei søt uskyldig jente som er g i sengen"
type textarea "Kundene ser etter ei søt uskyldig jente som er i sengen"
type textarea "Kundene ser etter ei søt uskyldig jente som e i sengen"
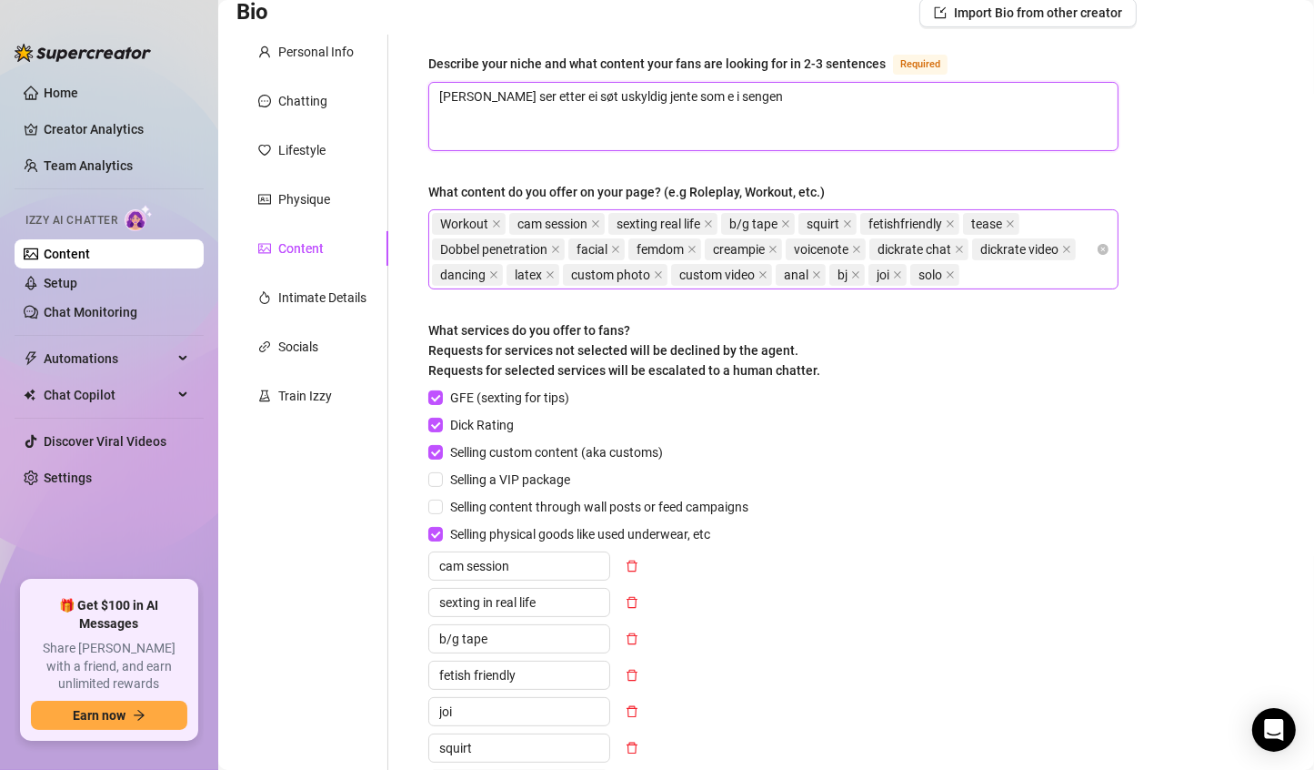
type textarea "Kundene ser etter ei søt uskyldig jente som i sengen"
type textarea "Kundene ser etter ei søt uskyldig jente som i i sengen"
type textarea "Kundene ser etter ei søt uskyldig jente som ik i sengen"
type textarea "Kundene ser etter ei søt uskyldig jente som ikke i sengen"
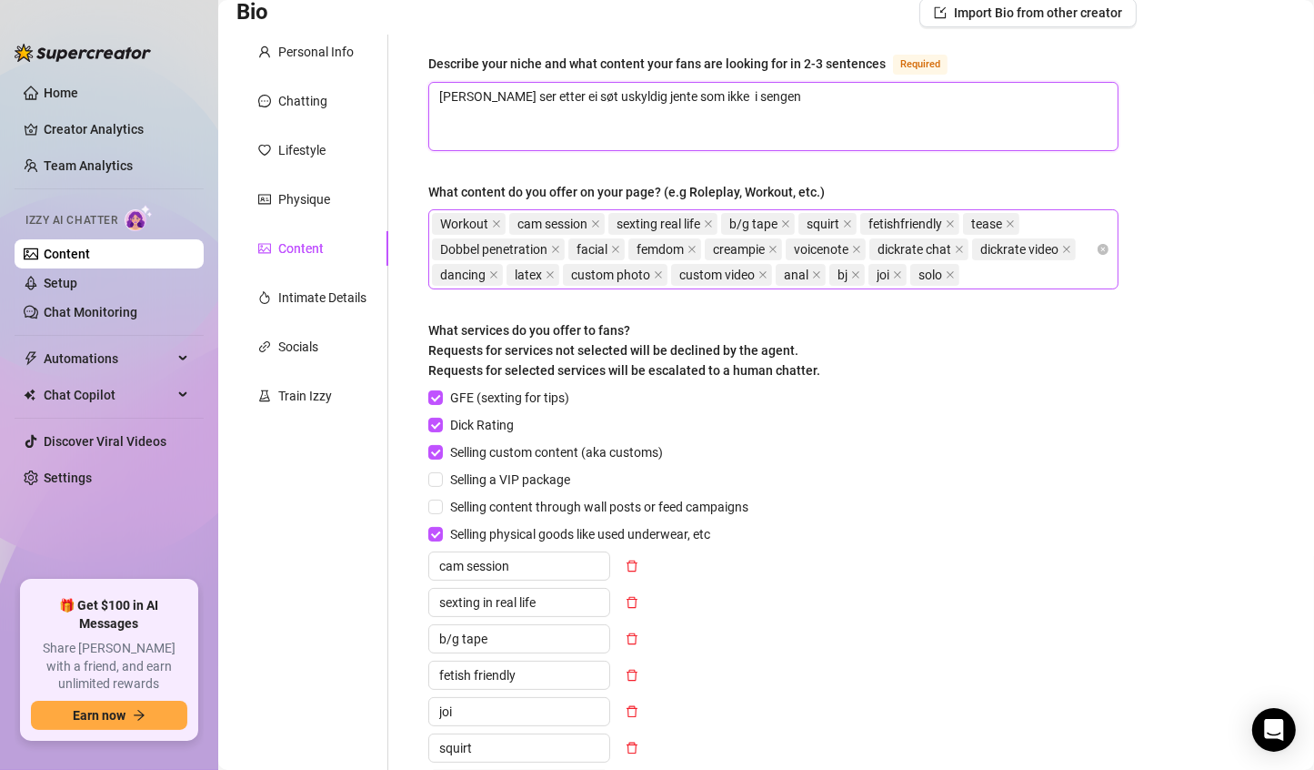
type textarea "Kundene ser etter ei søt uskyldig jente som ikke e i sengen"
type textarea "Kundene ser etter ei søt uskyldig jente som ikke er i sengen"
type textarea "Kundene ser etter ei søt uskyldig jente som ikke er s i sengen"
type textarea "Kundene ser etter ei søt uskyldig jente som ikke er så i sengen"
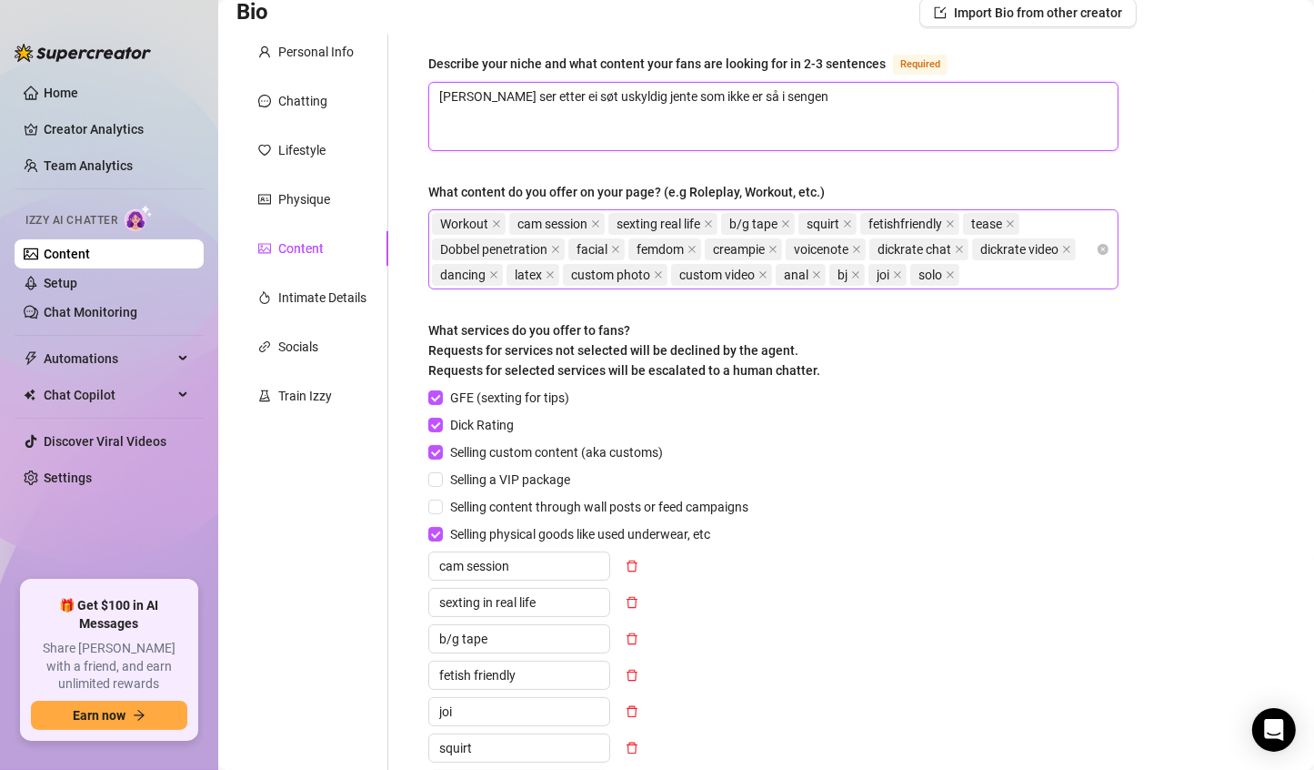
type textarea "Kundene ser etter ei søt uskyldig jente som ikke er så i sengen"
type textarea "Kundene ser etter ei søt uskyldig jente som ikke er så u i sengen"
type textarea "Kundene ser etter ei søt uskyldig jente som ikke er så us i sengen"
type textarea "Kundene ser etter ei søt uskyldig jente som ikke er så usk i sengen"
type textarea "Kundene ser etter ei søt uskyldig jente som ikke er så usky i sengen"
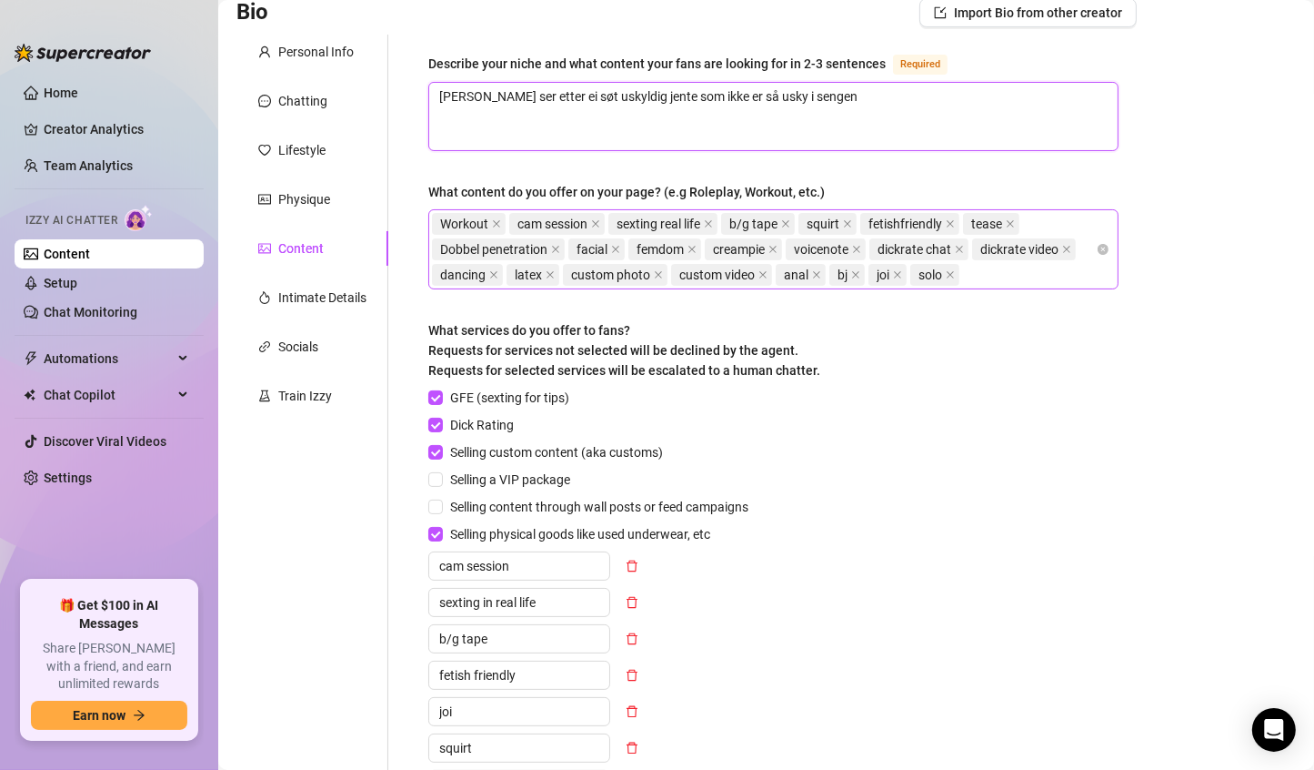
type textarea "Kundene ser etter ei søt uskyldig jente som ikke er så uskyl i sengen"
type textarea "Kundene ser etter ei søt uskyldig jente som ikke er så uskyli i sengen"
type textarea "Kundene ser etter ei søt uskyldig jente som ikke er så uskyl i sengen"
type textarea "Kundene ser etter ei søt uskyldig jente som ikke er så uskyld i sengen"
type textarea "Kundene ser etter ei søt uskyldig jente som ikke er så uskyldi i sengen"
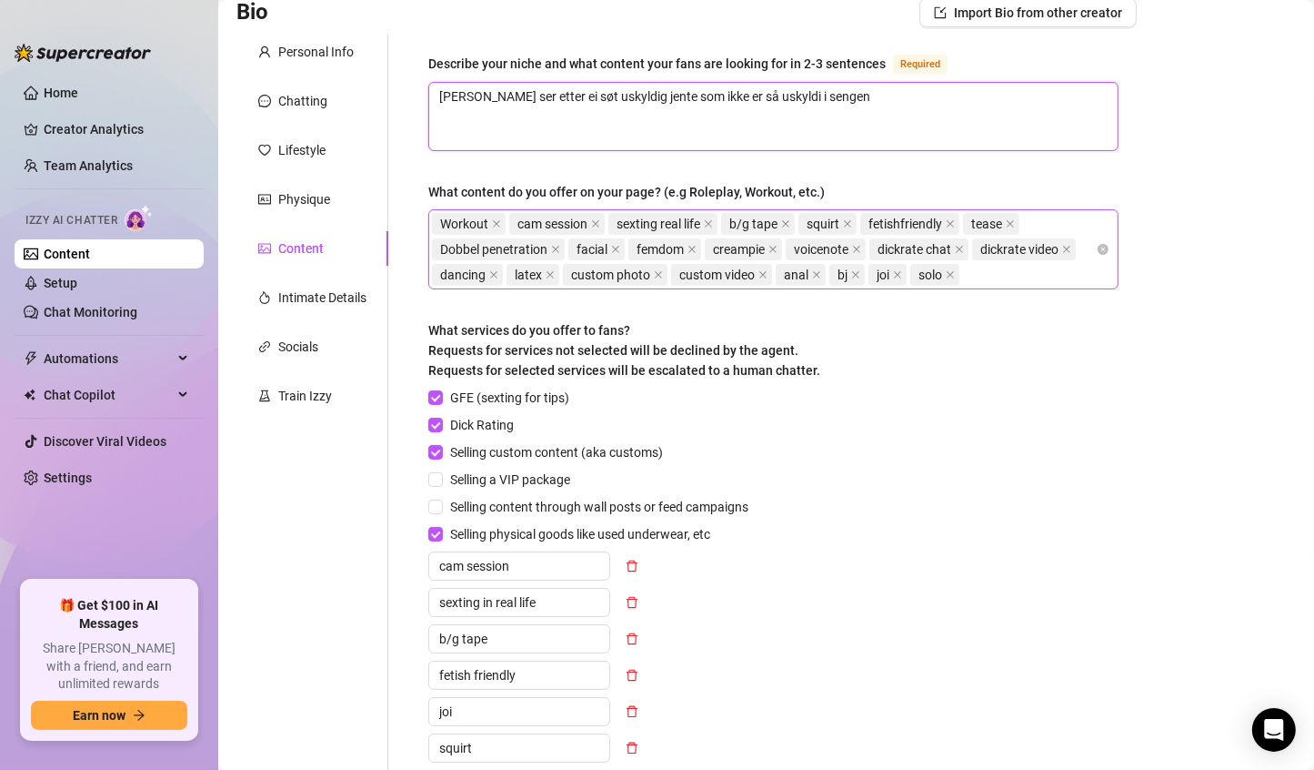
type textarea "Kundene ser etter ei søt uskyldig jente som ikke er så uskyldig i sengen"
type textarea "Kundene ser etter ei søt uskyldig jente som ikke er så uskyldig i i sengen"
type textarea "Kundene ser etter ei søt uskyldig jente som ikke er så uskyldig i sengen"
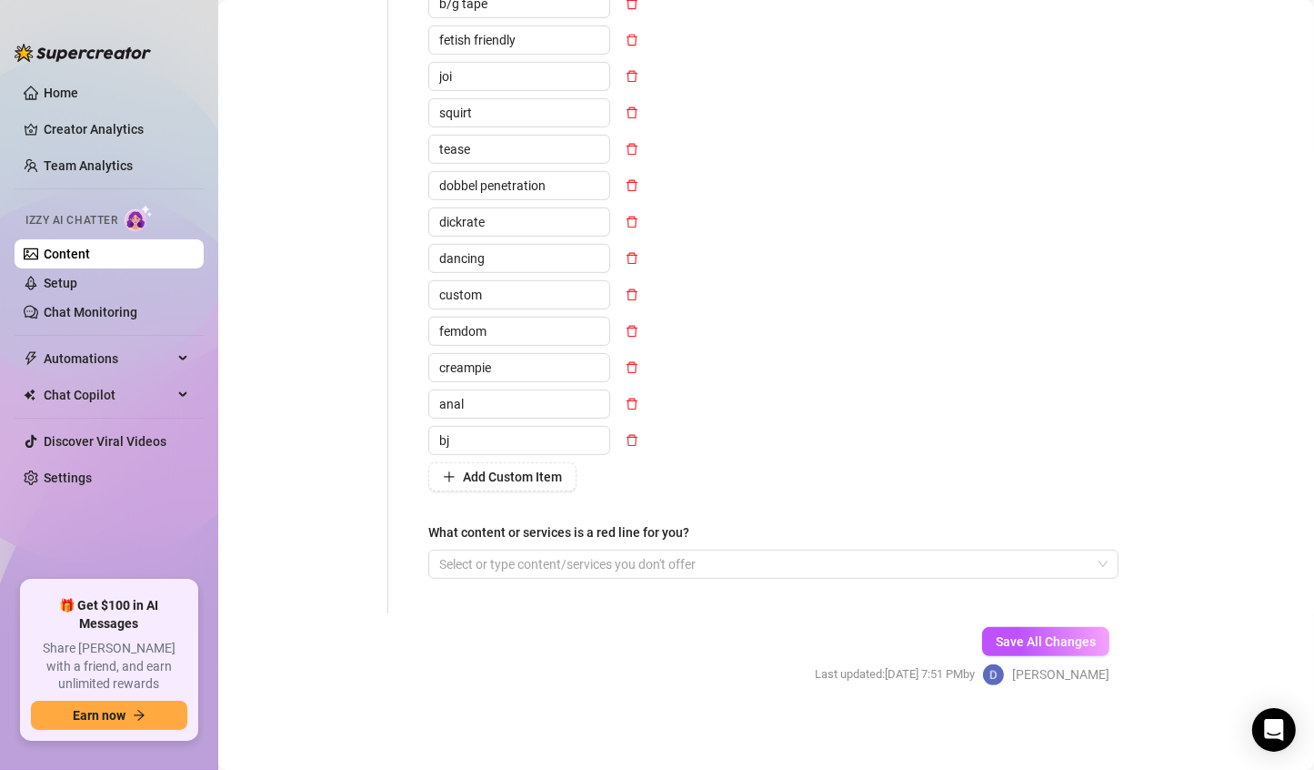
scroll to position [773, 0]
type textarea "Kundene ser etter ei søt uskyldig jente som ikke er så uskyldig i sengen"
click at [1019, 640] on span "Save All Changes" at bounding box center [1046, 641] width 100 height 15
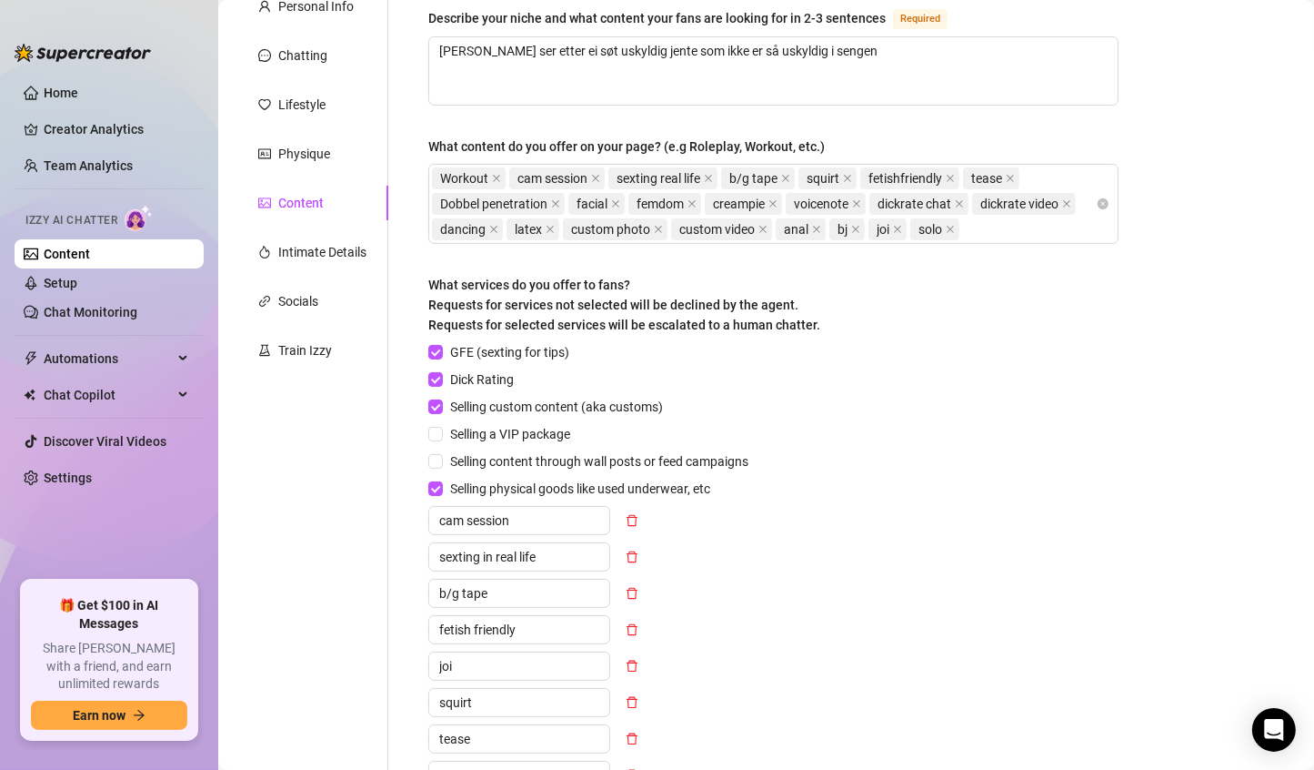
scroll to position [27, 0]
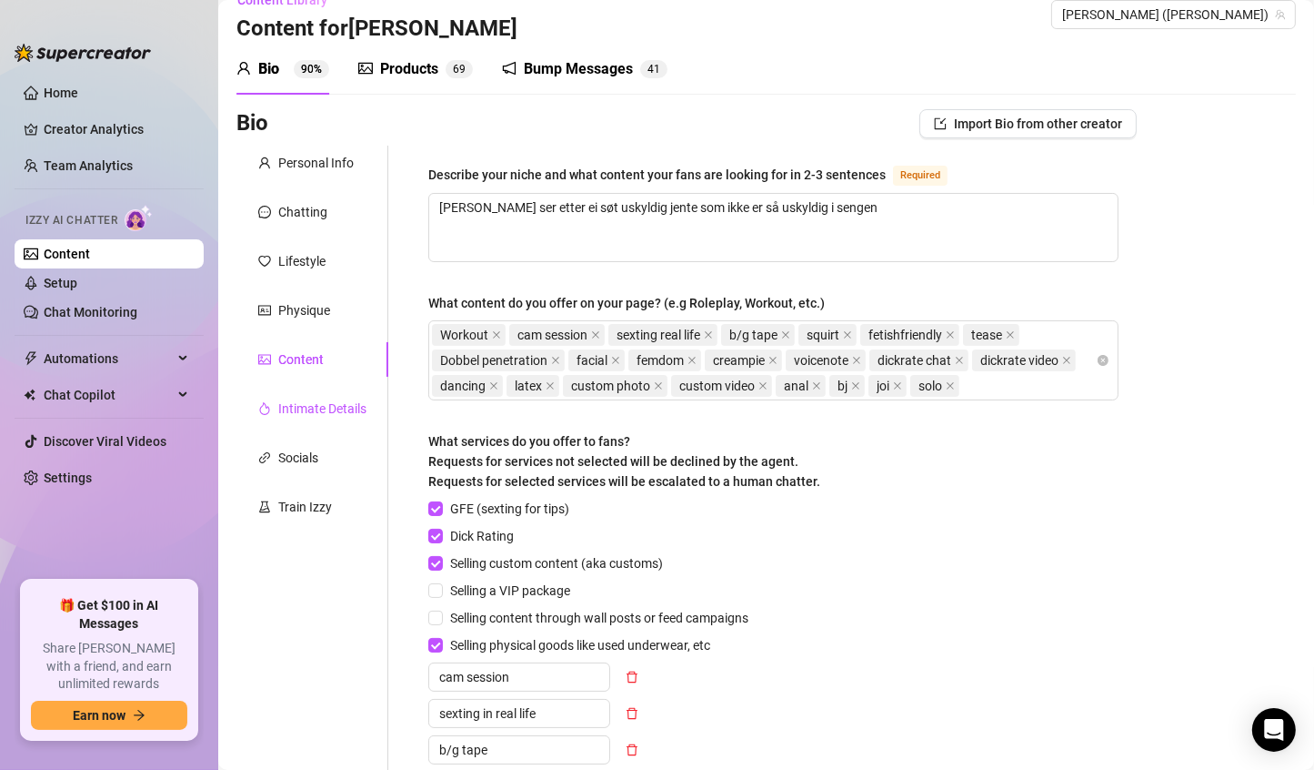
click at [324, 409] on div "Intimate Details" at bounding box center [322, 408] width 88 height 20
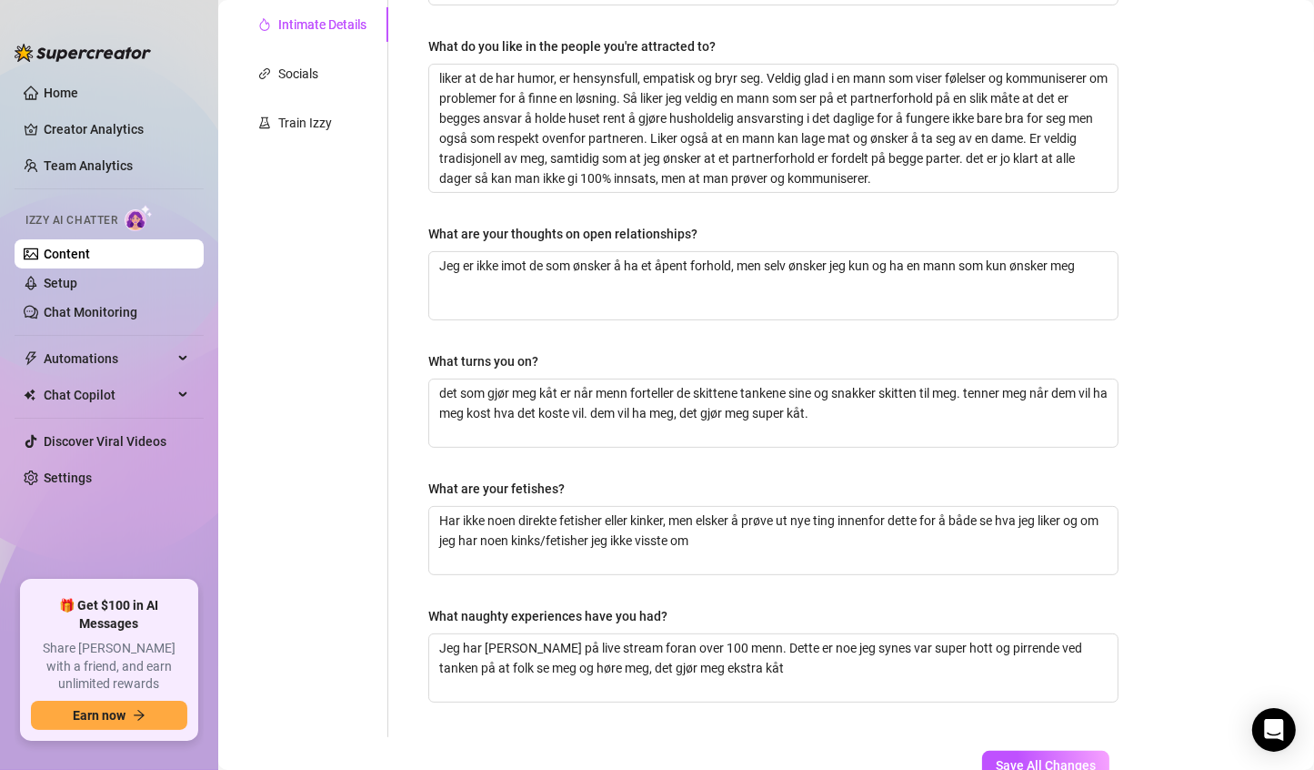
scroll to position [473, 0]
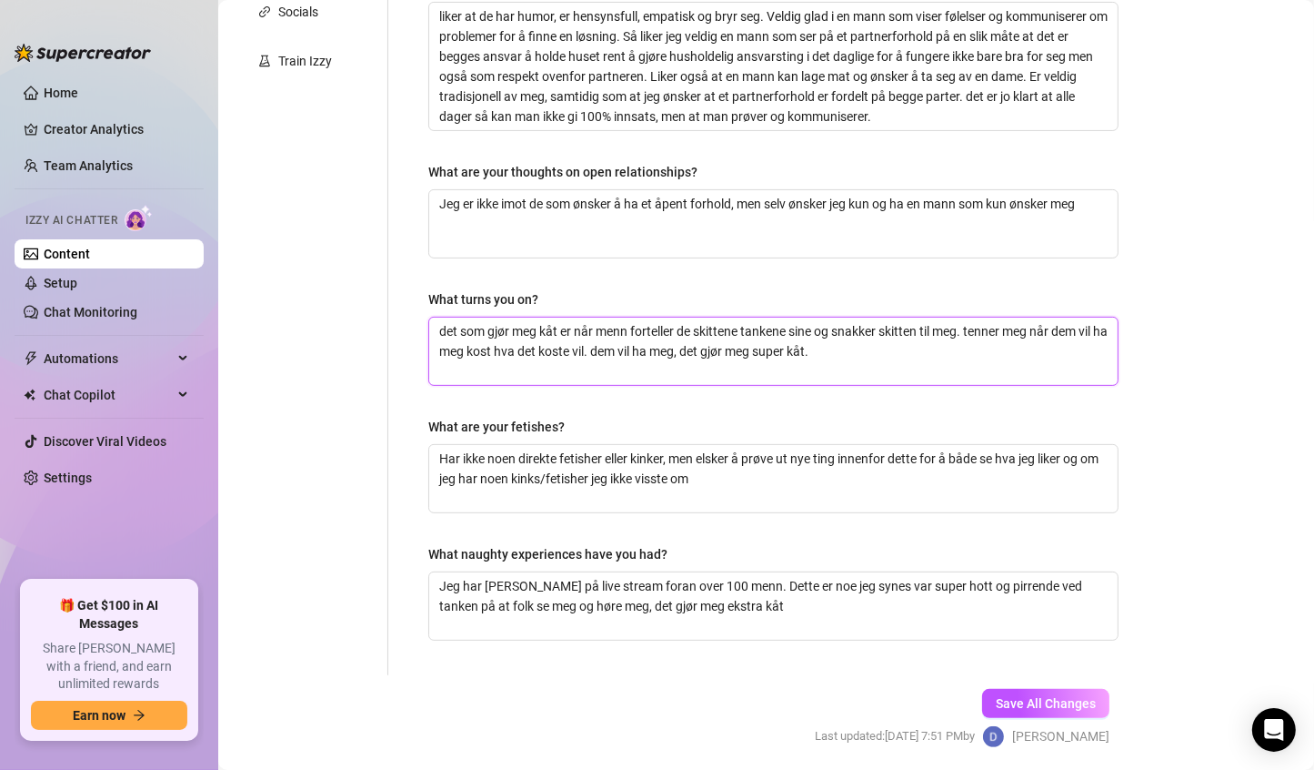
click at [528, 343] on textarea "det som gjør meg kåt er når menn forteller de skittene tankene sine og snakker …" at bounding box center [773, 350] width 689 height 67
drag, startPoint x: 619, startPoint y: 350, endPoint x: 972, endPoint y: 337, distance: 353.2
click at [972, 337] on textarea "det som gjør meg kåt er når menn forteller de skittene tankene sine og snakker …" at bounding box center [773, 350] width 689 height 67
type textarea "det som gjør meg kåt er når menn forteller de skittene tankene sine og snakker …"
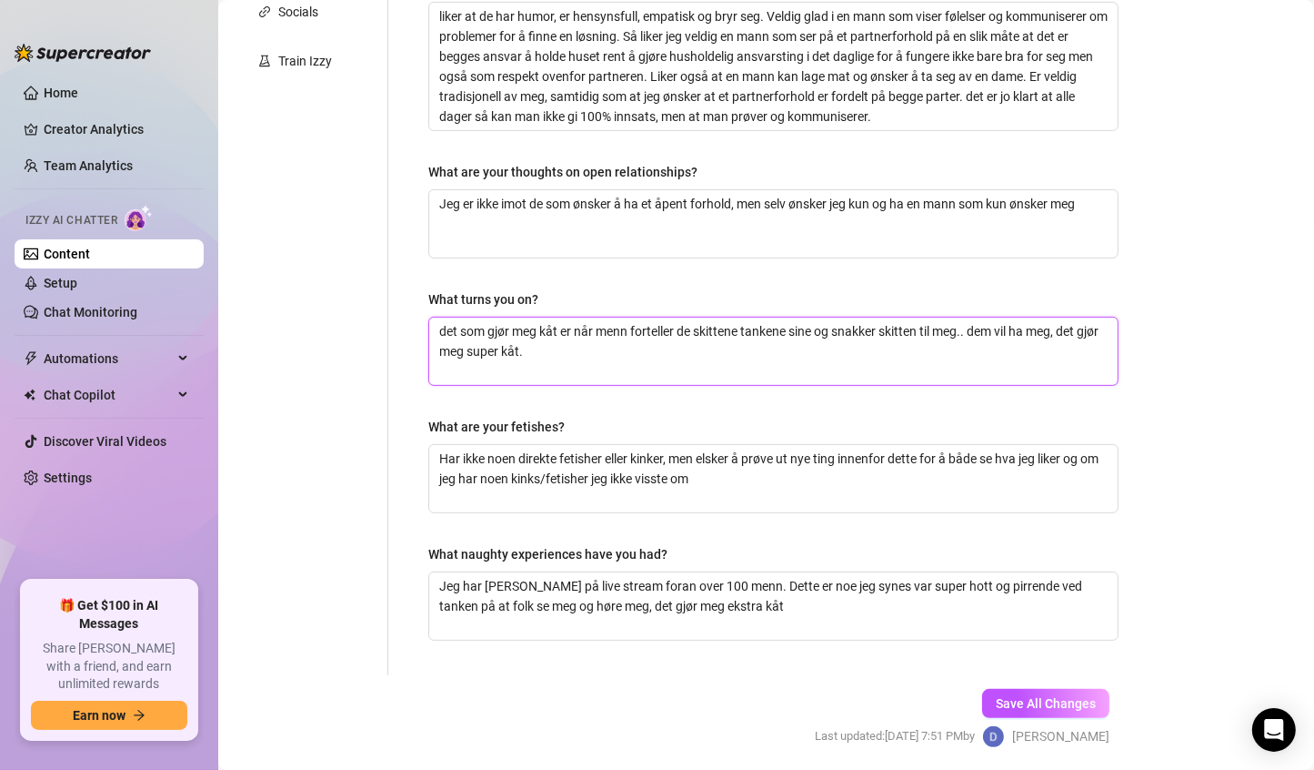
type textarea "det som gjør meg kåt er når menn forteller de skittene tankene sine og snakker …"
click at [743, 326] on textarea "det som gjør meg kåt er når menn forteller de skittene tankene sine og snakker …" at bounding box center [773, 350] width 689 height 67
type textarea "det som gjør meg kåt er når menn forteller de skitten tankene sine og snakker s…"
type textarea "det som gjør meg kåt er når menn forteller de skitte tankene sine og snakker sk…"
type textarea "det som gjør meg kåt er når menn forteller de skitt tankene sine og snakker ski…"
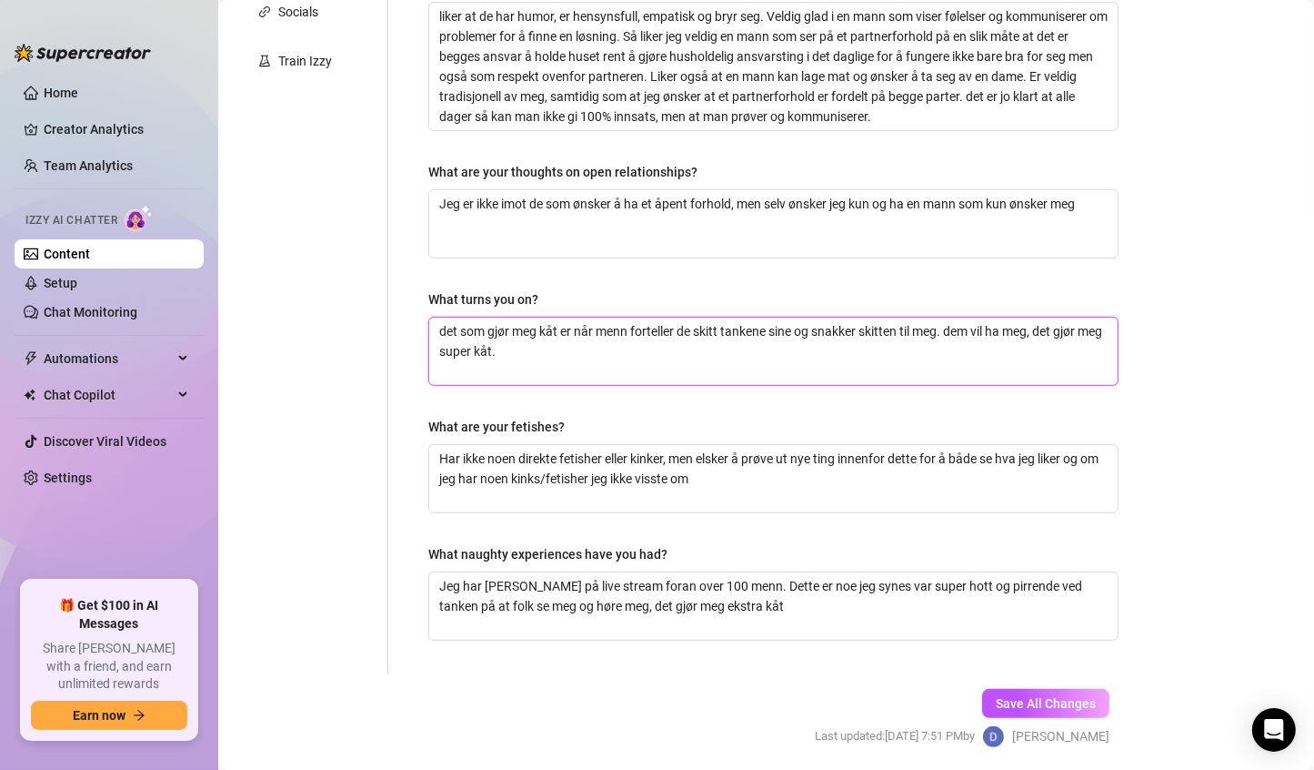
type textarea "det som gjør meg kåt er når menn forteller de skit tankene sine og snakker skit…"
type textarea "det som gjør meg kåt er når menn forteller de ski tankene sine og snakker skitt…"
type textarea "det som gjør meg kåt er når menn forteller de sk tankene sine og snakker skitte…"
type textarea "det som gjør meg kåt er når menn forteller de s tankene sine og snakker skitten…"
type textarea "det som gjør meg kåt er når menn forteller de tankene sine og snakker skitten t…"
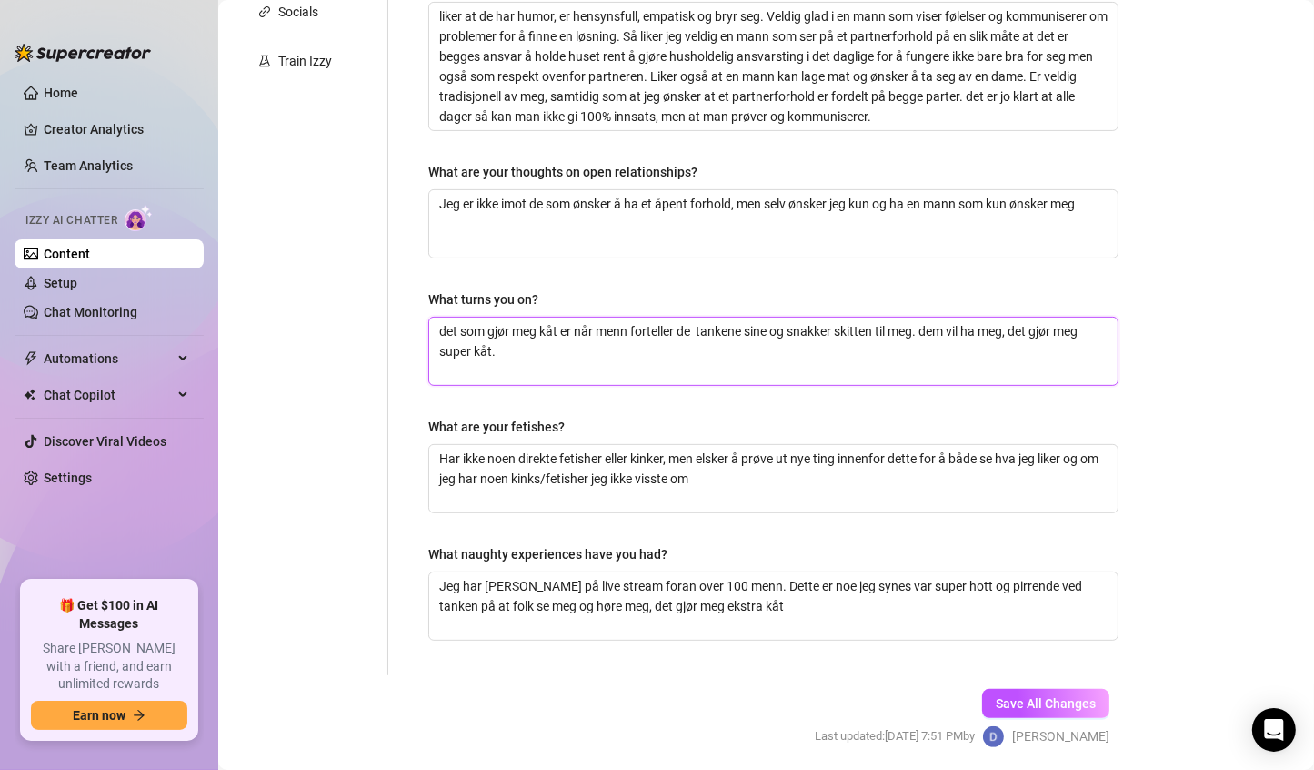
type textarea "det som gjør meg kåt er når menn forteller de tankene sine og snakker skitten t…"
type textarea "det som gjør meg kåt er når menn forteller d tankene sine og snakker skitten ti…"
type textarea "det som gjør meg kåt er når menn forteller tankene sine og snakker skitten til …"
type textarea "det som gjør meg kåt er når menn forteller f tankene sine og snakker skitten ti…"
type textarea "det som gjør meg kåt er når menn forteller fa tankene sine og snakker skitten t…"
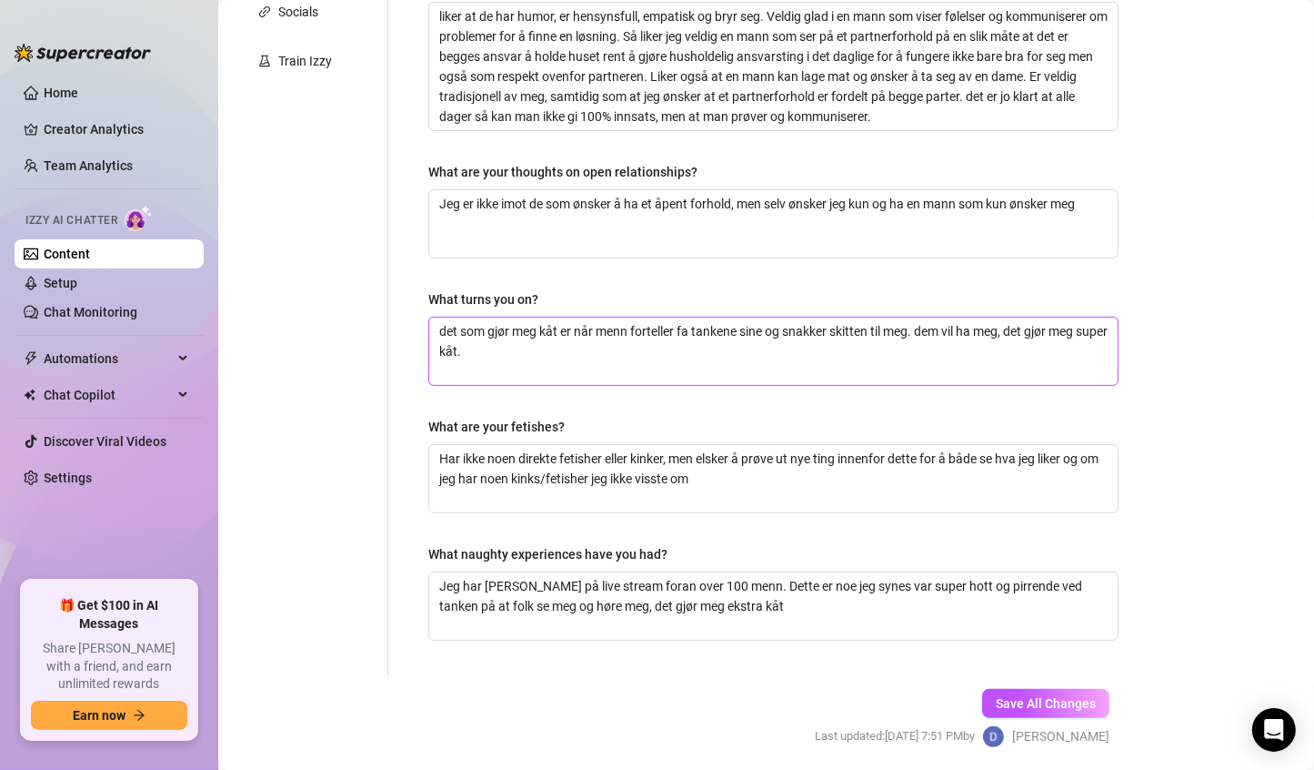
type textarea "det som gjør meg kåt er når menn forteller fan tankene sine og snakker skitten …"
type textarea "det som gjør meg kåt er når menn forteller fant tankene sine og snakker skitten…"
type textarea "det som gjør meg kåt er når menn forteller fanta tankene sine og snakker skitte…"
type textarea "det som gjør meg kåt er når menn forteller fantas tankene sine og snakker skitt…"
type textarea "det som gjør meg kåt er når menn forteller fantasi tankene sine og snakker skit…"
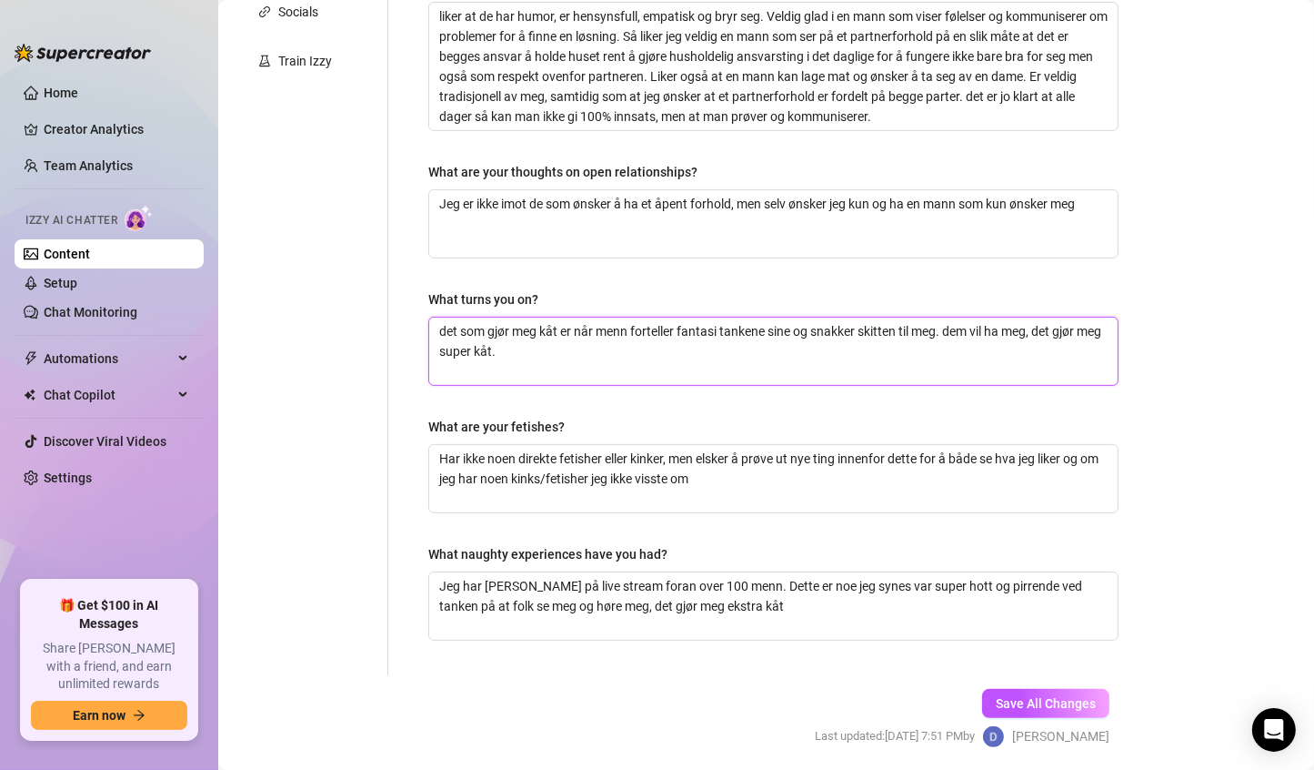
type textarea "det som gjør meg kåt er når menn forteller fantasie tankene sine og snakker ski…"
type textarea "det som gjør meg kåt er når menn forteller fantasier tankene sine og snakker sk…"
type textarea "det som gjør meg kåt er når menn forteller fantasier o tankene sine og snakker …"
type textarea "det som gjør meg kåt er når menn forteller fantasier og tankene sine og snakker…"
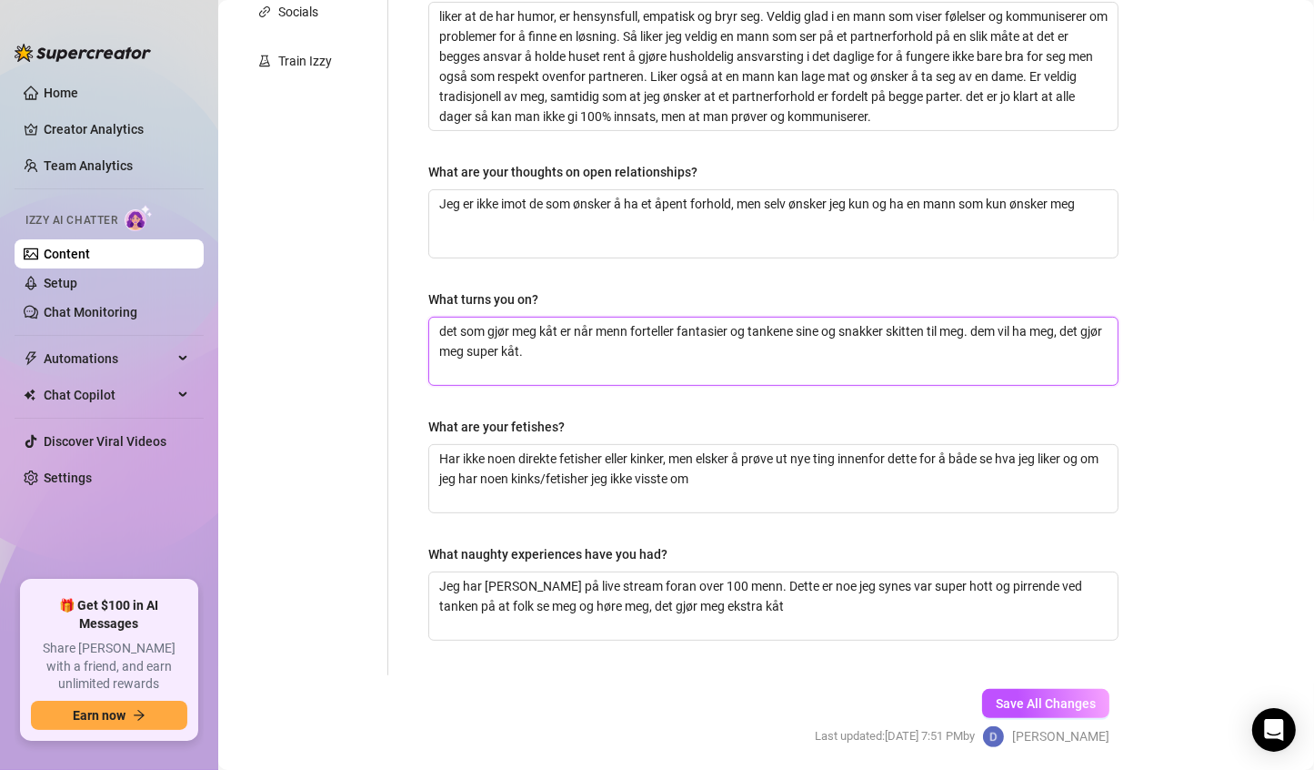
click at [972, 328] on textarea "det som gjør meg kåt er når menn forteller fantasier og tankene sine og snakker…" at bounding box center [773, 350] width 689 height 67
click at [975, 328] on textarea "det som gjør meg kåt er når menn forteller fantasier og tankene sine og snakker…" at bounding box center [773, 350] width 689 height 67
type textarea "det som gjør meg kåt er når menn forteller fantasier og tankene sine og snakker…"
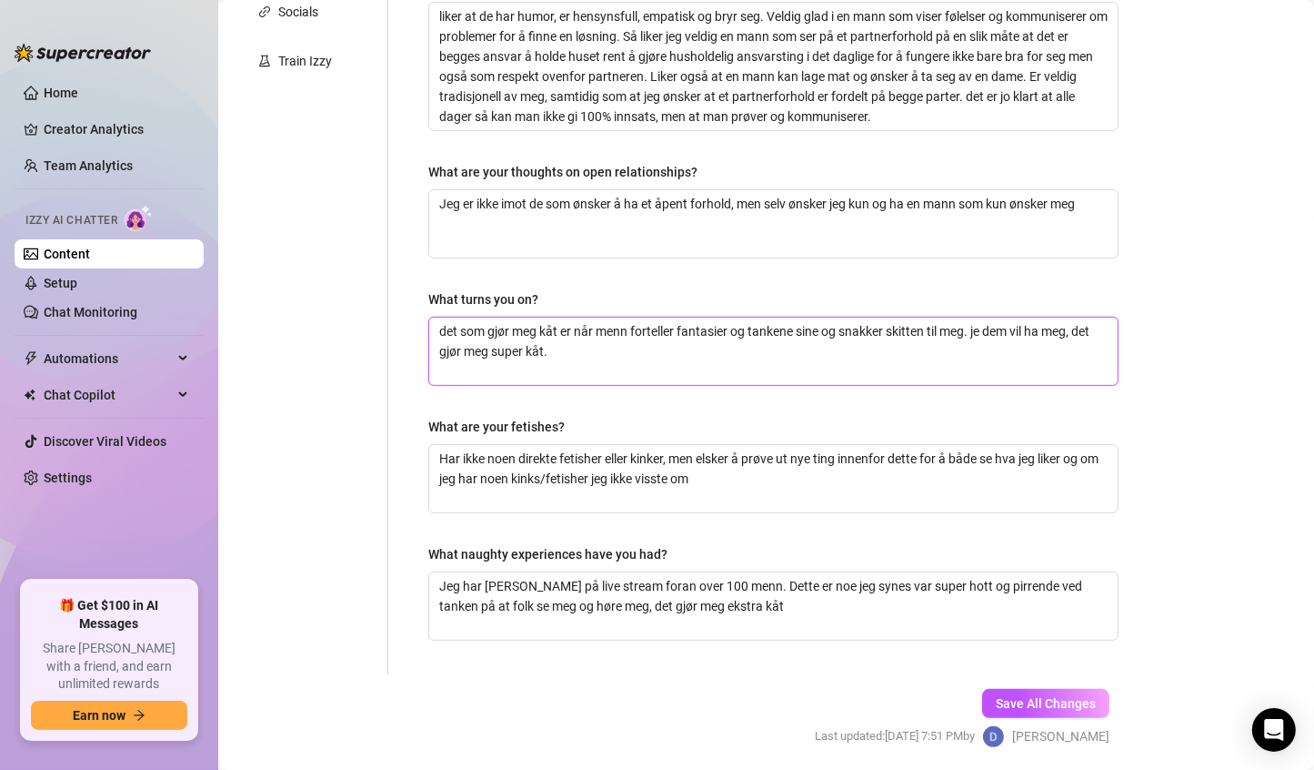
type textarea "det som gjør meg kåt er når menn forteller fantasier og tankene sine og snakker…"
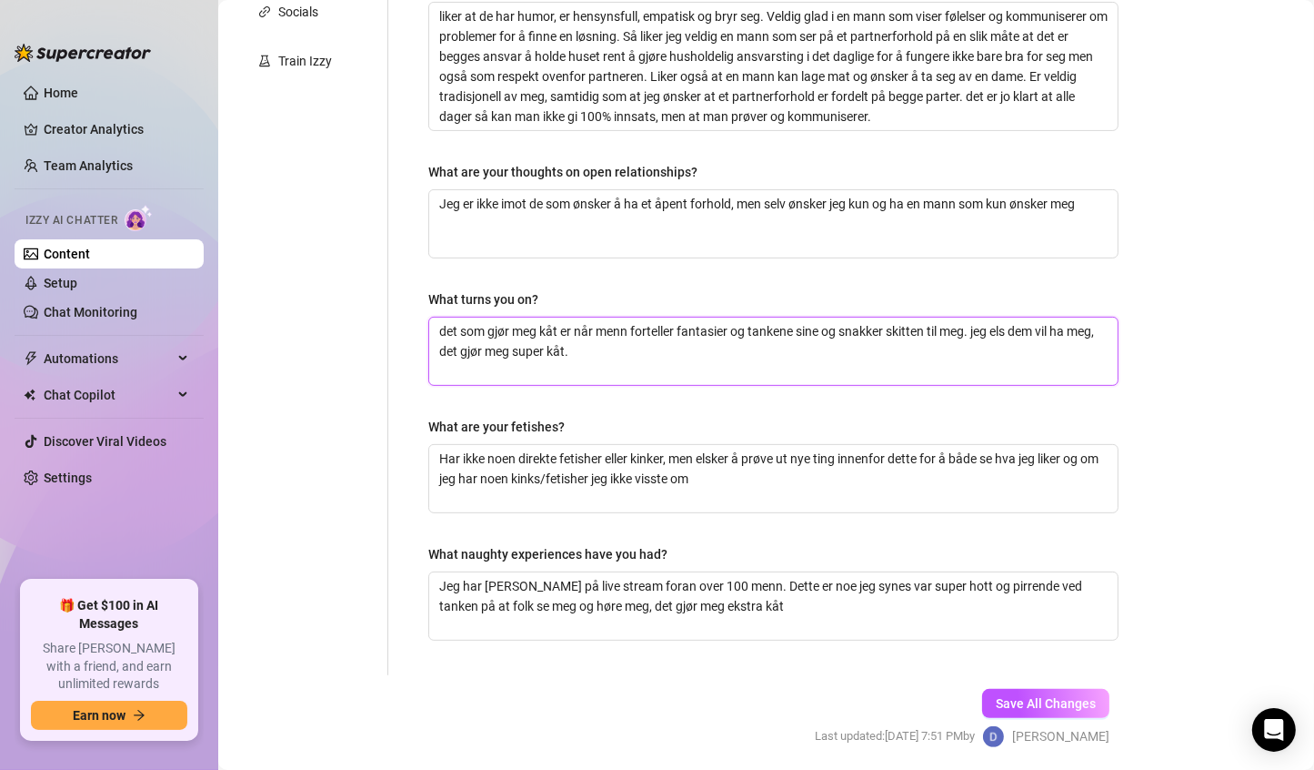
type textarea "det som gjør meg kåt er når menn forteller fantasier og tankene sine og snakker…"
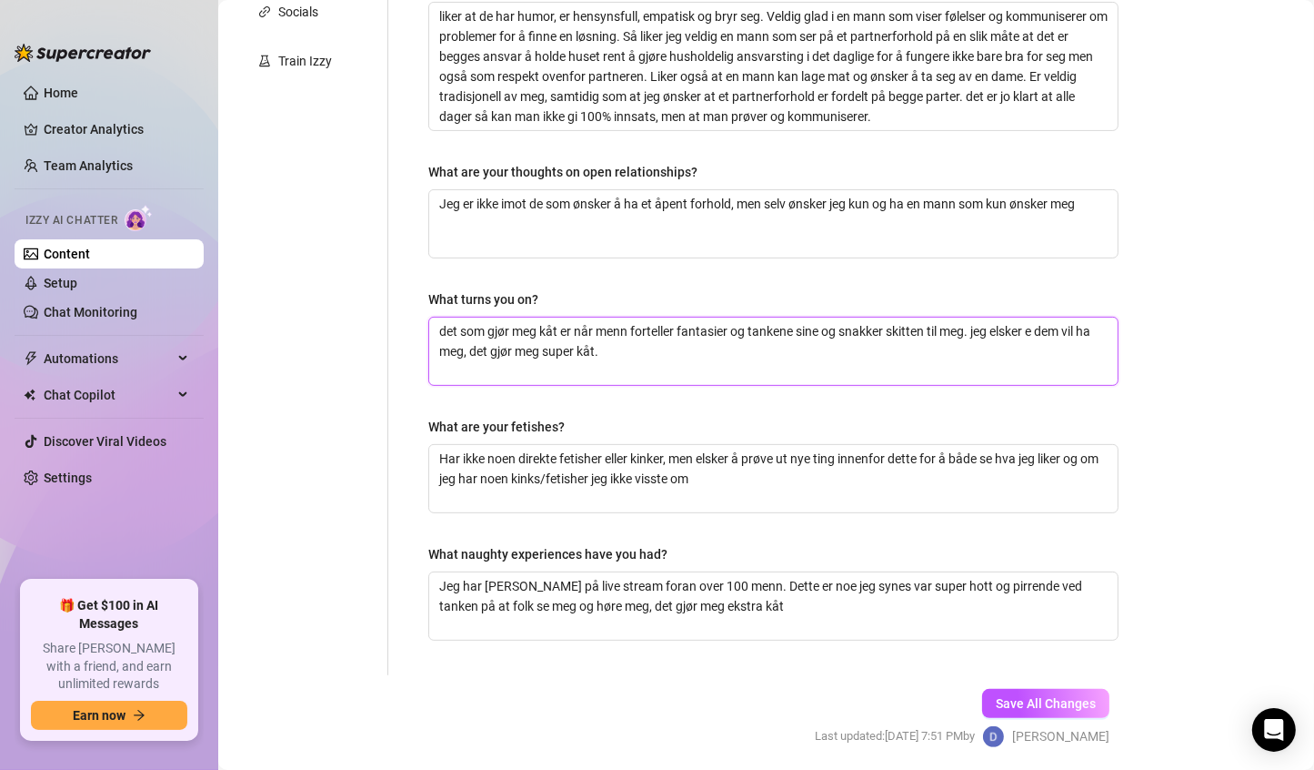
type textarea "det som gjør meg kåt er når menn forteller fantasier og tankene sine og snakker…"
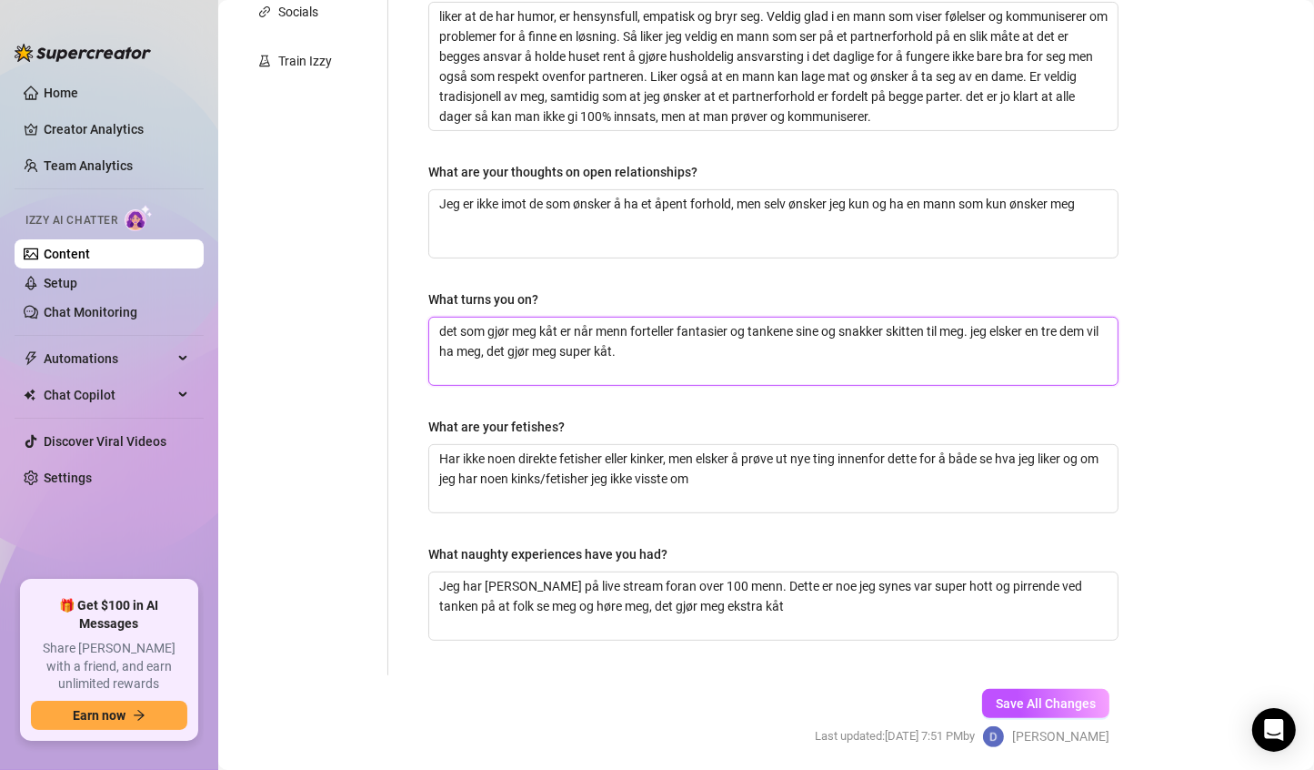
type textarea "det som gjør meg kåt er når menn forteller fantasier og tankene sine og snakker…"
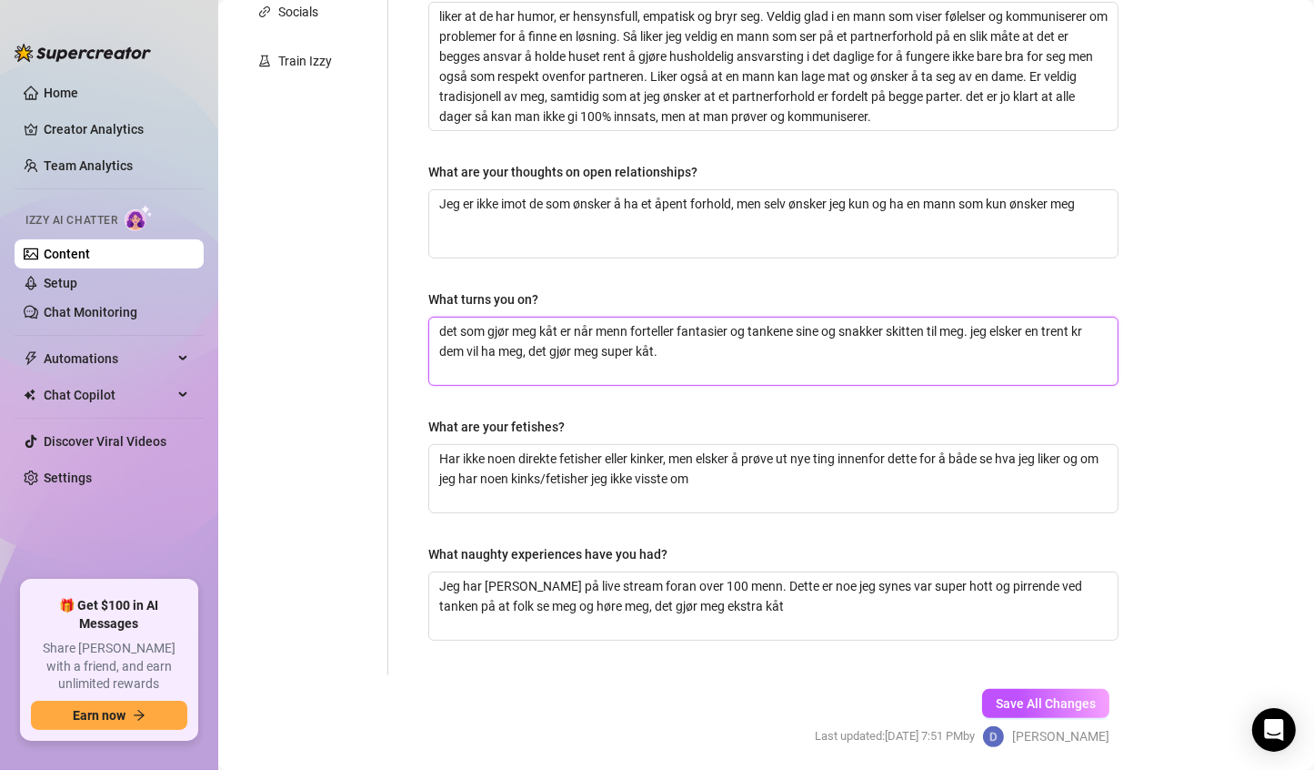
type textarea "det som gjør meg kåt er når menn forteller fantasier og tankene sine og snakker…"
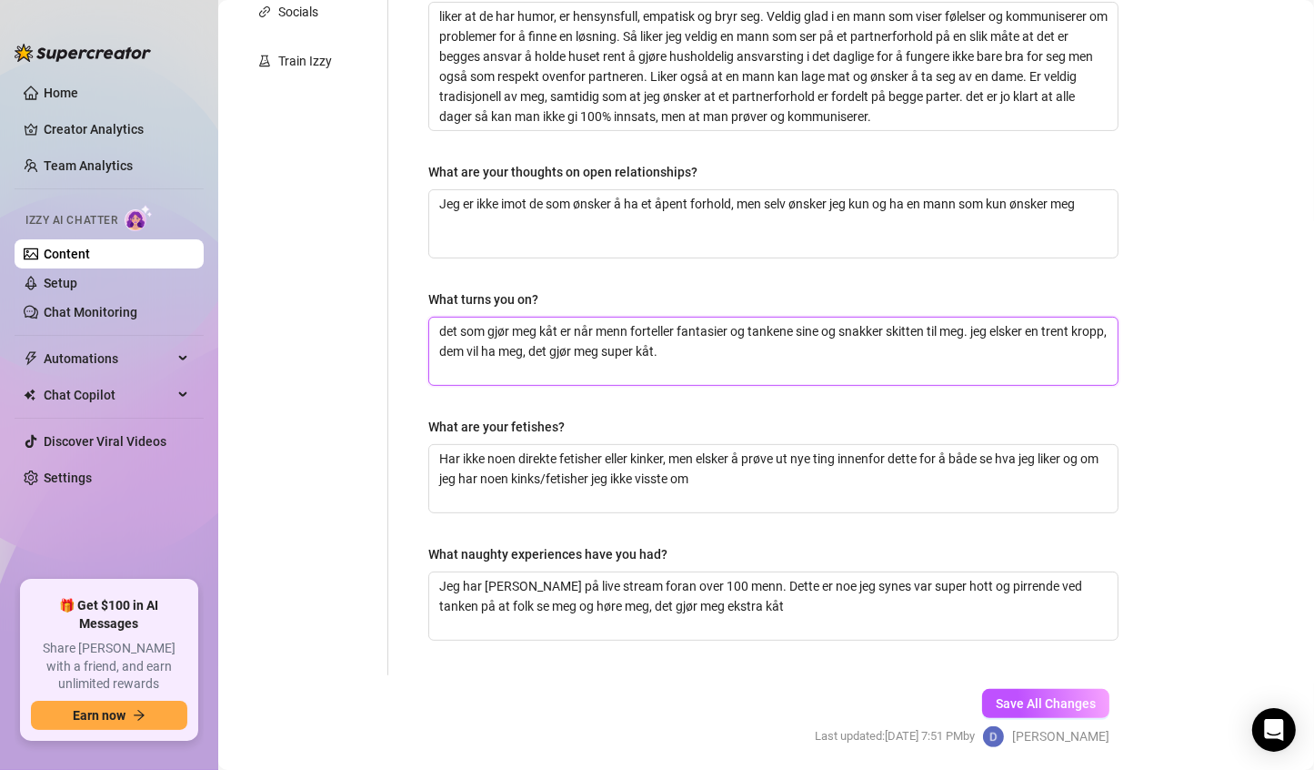
type textarea "det som gjør meg kåt er når menn forteller fantasier og tankene sine og snakker…"
drag, startPoint x: 1048, startPoint y: 340, endPoint x: 750, endPoint y: 364, distance: 298.4
click at [750, 364] on textarea "det som gjør meg kåt er når menn forteller fantasier og tankene sine og snakker…" at bounding box center [773, 350] width 689 height 67
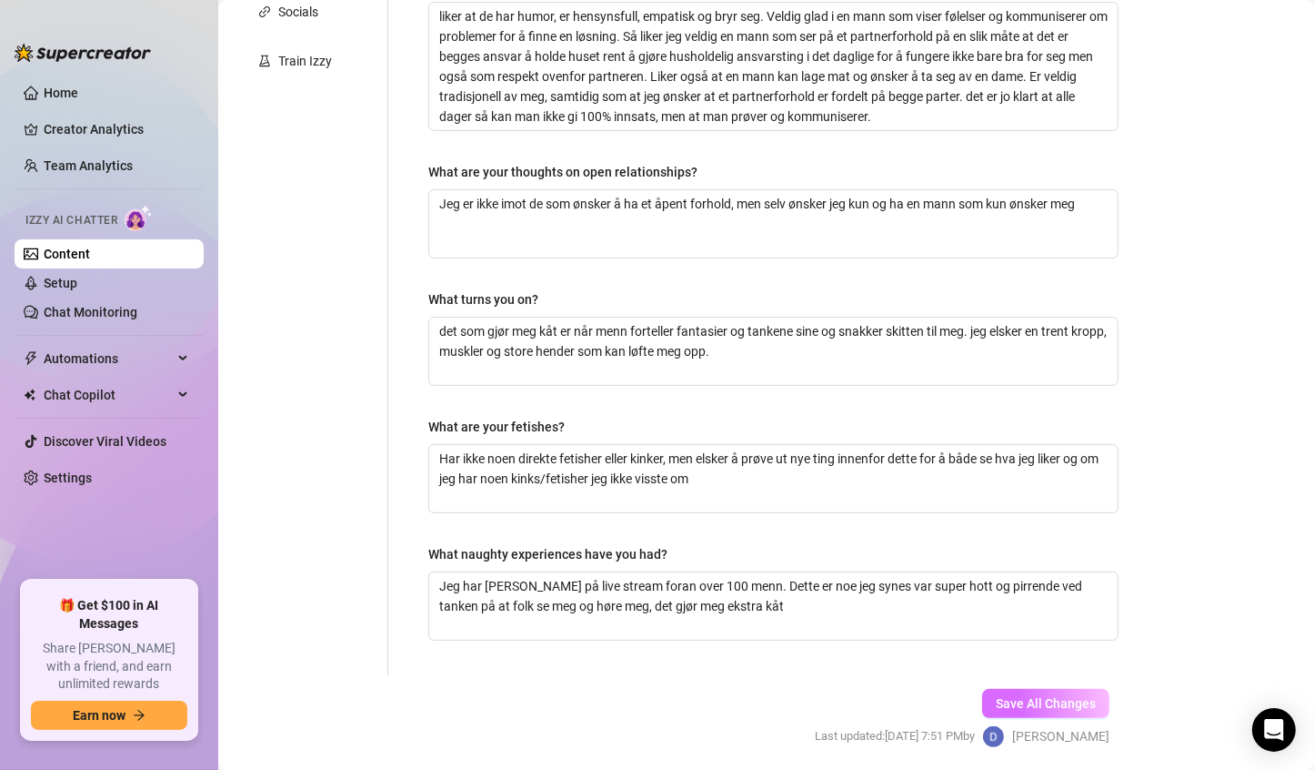
click at [1052, 701] on span "Save All Changes" at bounding box center [1046, 703] width 100 height 15
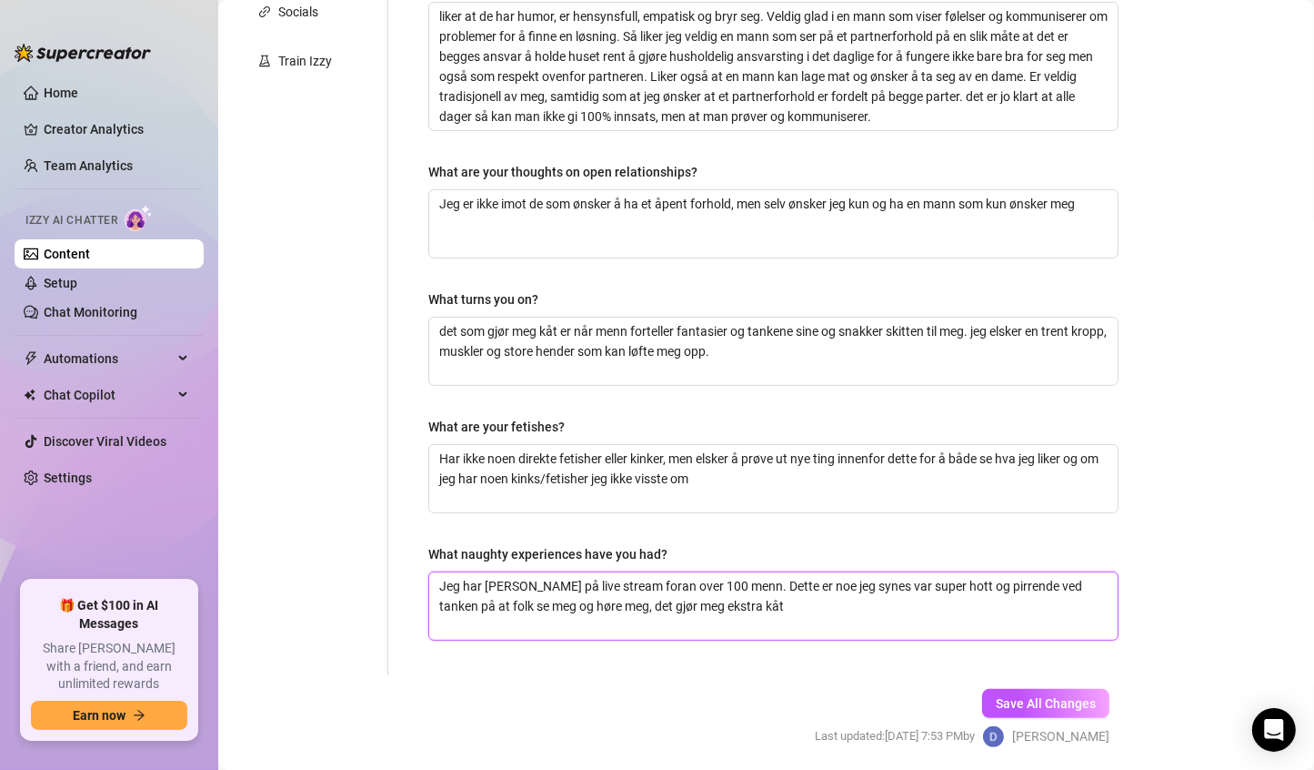
click at [674, 578] on textarea "Jeg har onanert på live stream foran over 100 menn. Dette er noe jeg synes var …" at bounding box center [773, 605] width 689 height 67
click at [462, 599] on textarea "Jeg har onanert på live stream foran 100 menn. Dette er noe jeg synes var super…" at bounding box center [773, 605] width 689 height 67
click at [548, 600] on textarea "Jeg har onanert på live stream foran 100 menn. Dette er noe jeg synes var super…" at bounding box center [773, 605] width 689 height 67
click at [770, 609] on textarea "Jeg har onanert på live stream foran 100 menn. Dette er noe jeg synes var super…" at bounding box center [773, 605] width 689 height 67
drag, startPoint x: 770, startPoint y: 609, endPoint x: 603, endPoint y: 599, distance: 167.7
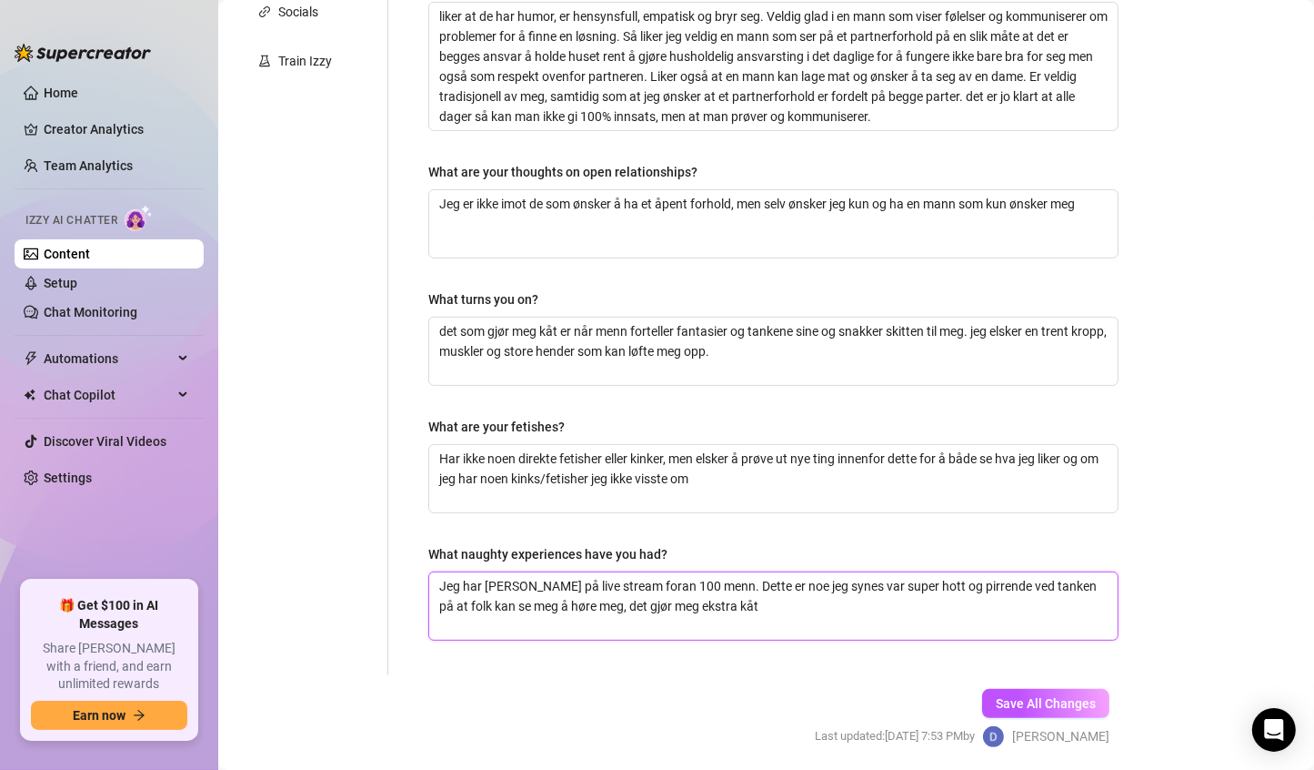
click at [603, 599] on textarea "Jeg har onanert på live stream foran 100 menn. Dette er noe jeg synes var super…" at bounding box center [773, 605] width 689 height 67
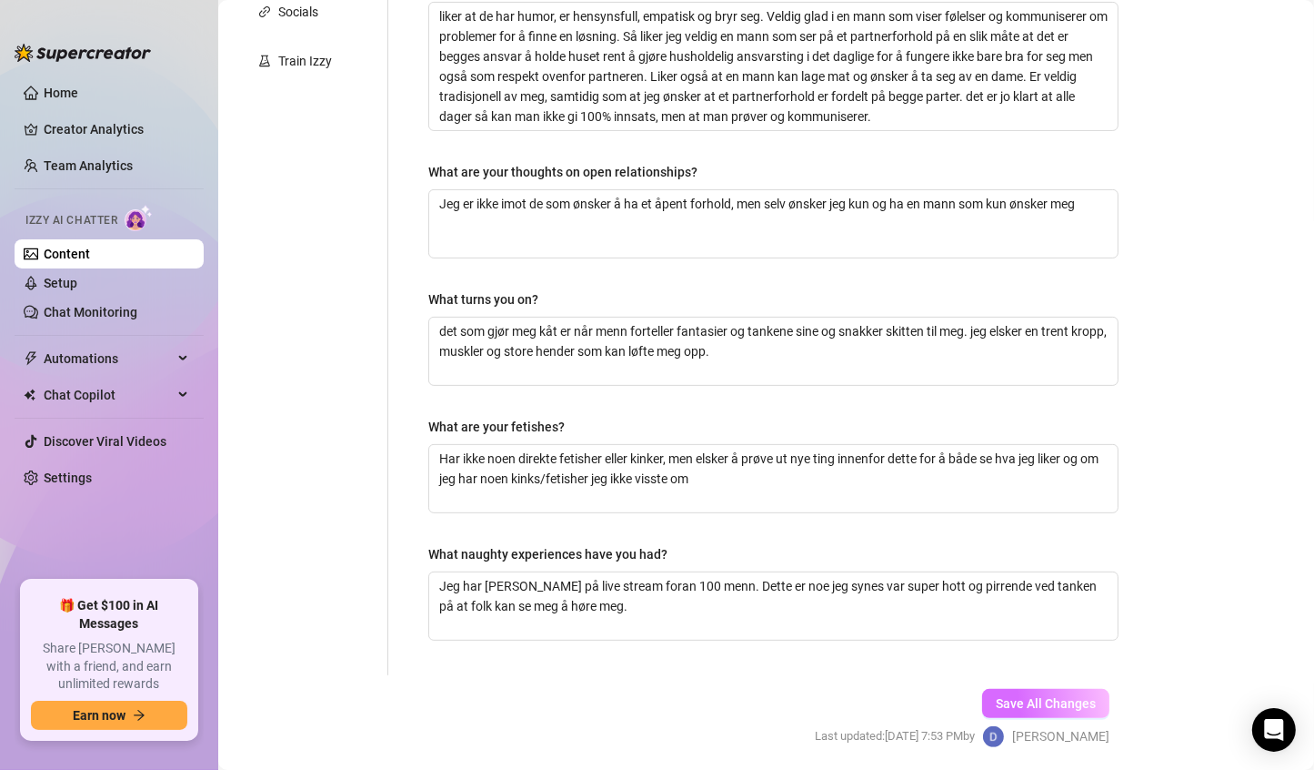
click at [996, 696] on span "Save All Changes" at bounding box center [1046, 703] width 100 height 15
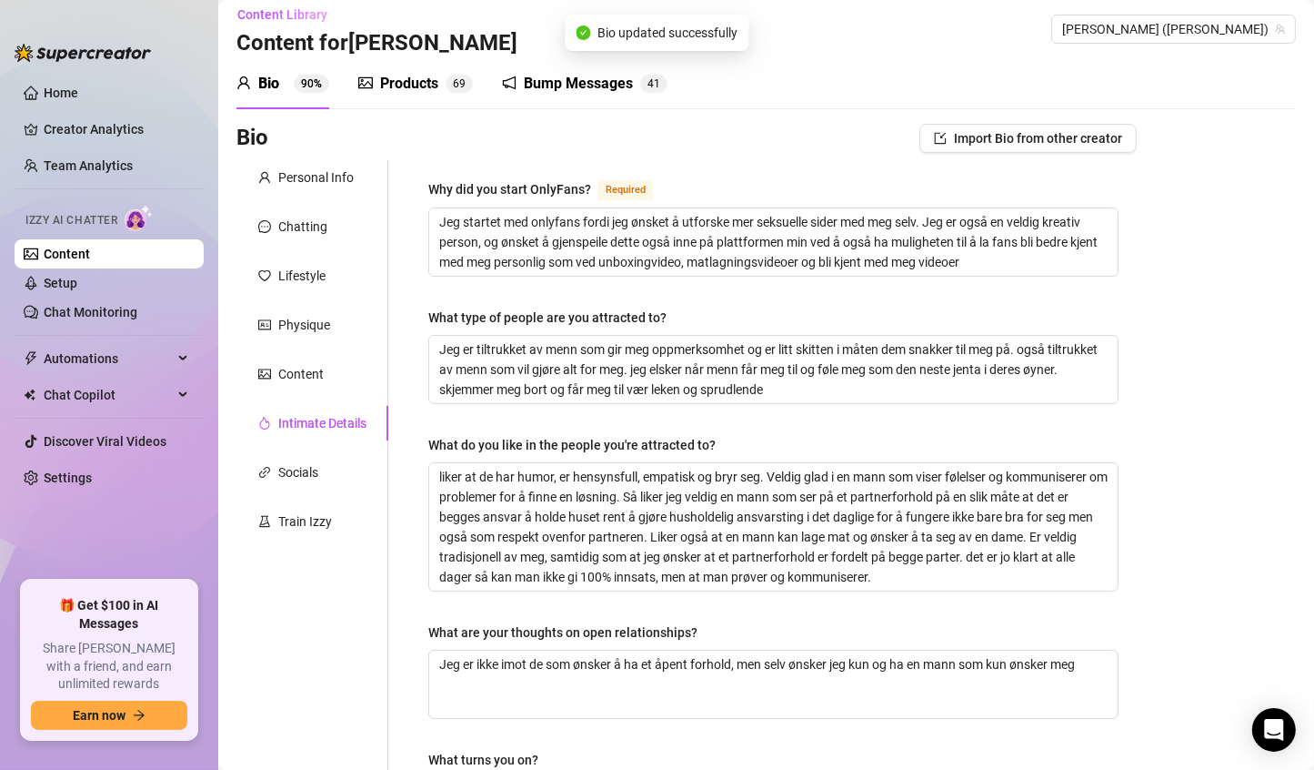
scroll to position [11, 0]
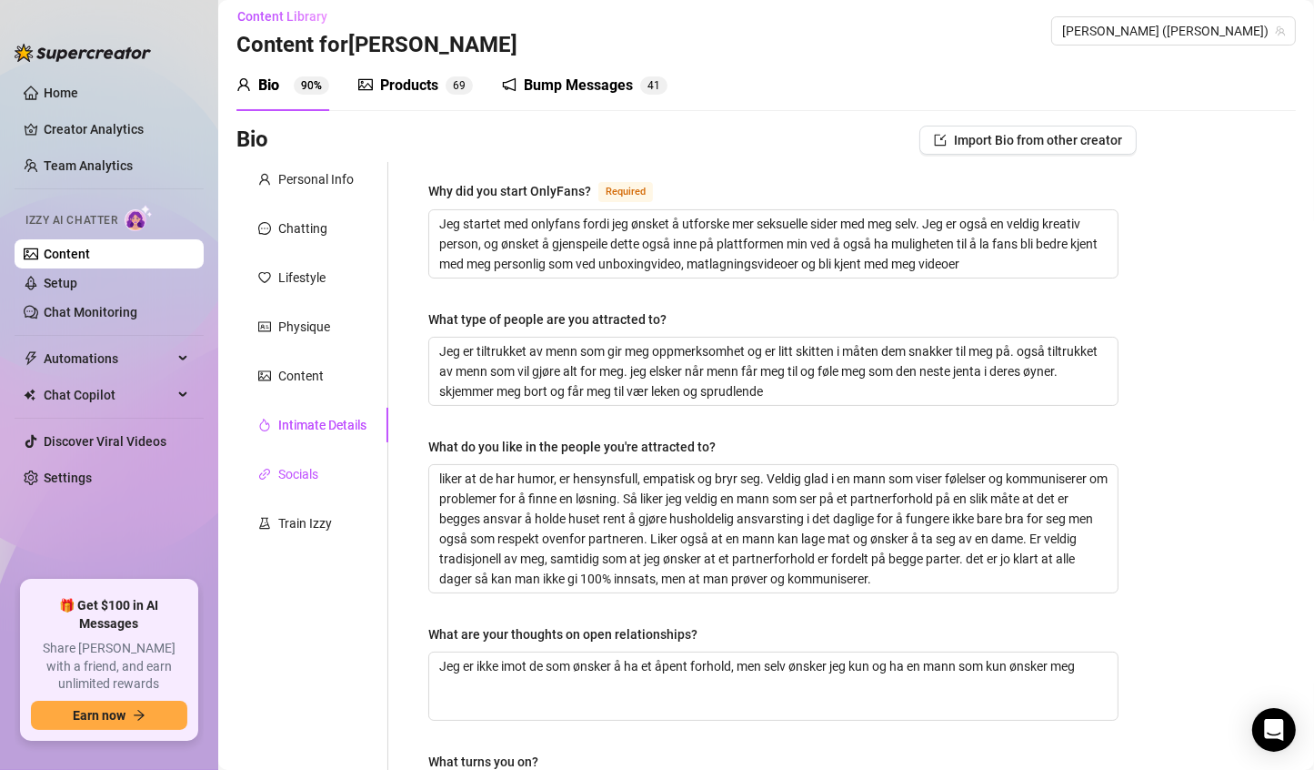
click at [278, 476] on div "Socials" at bounding box center [298, 474] width 40 height 20
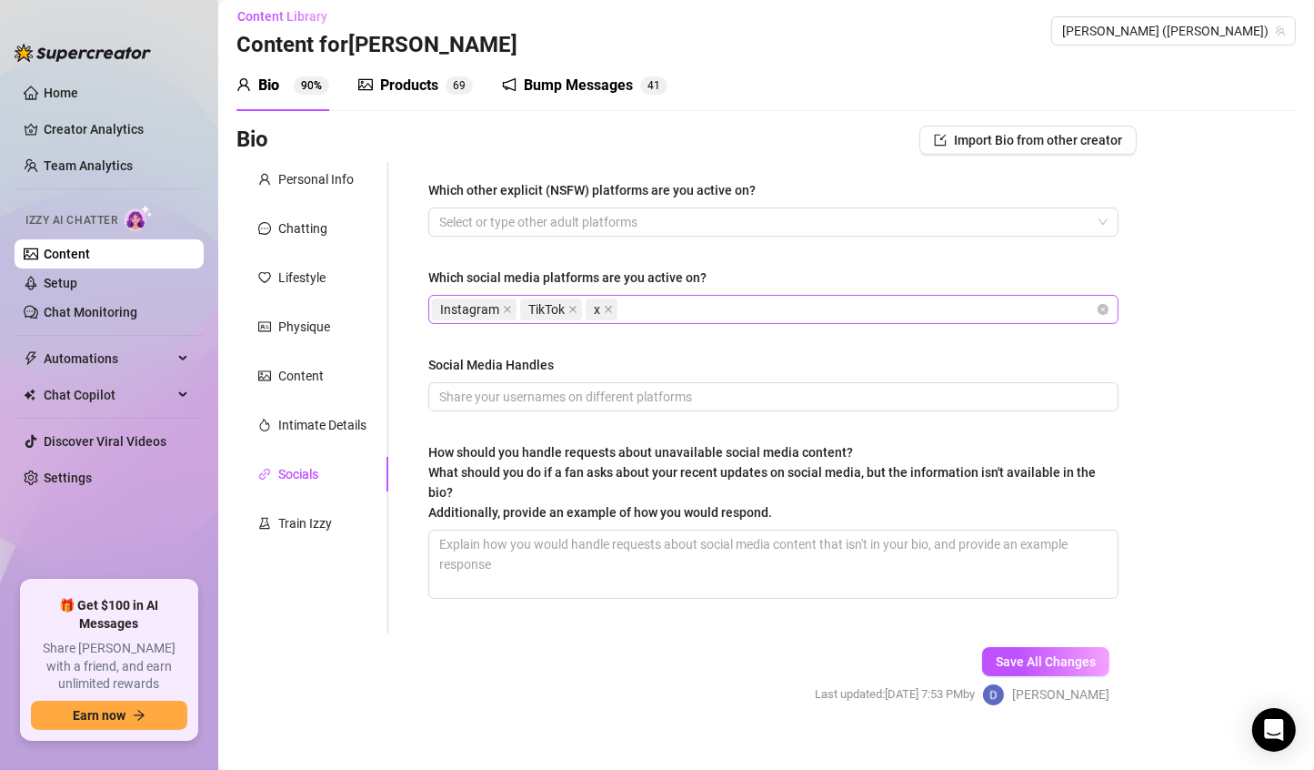
click at [475, 308] on span "Instagram" at bounding box center [469, 309] width 59 height 20
click at [625, 259] on div "Which other explicit (NSFW) platforms are you active on? Select or type other a…" at bounding box center [773, 397] width 690 height 435
click at [659, 222] on div at bounding box center [764, 221] width 664 height 25
click at [769, 148] on div "Bio Import Bio from other creator" at bounding box center [686, 140] width 901 height 29
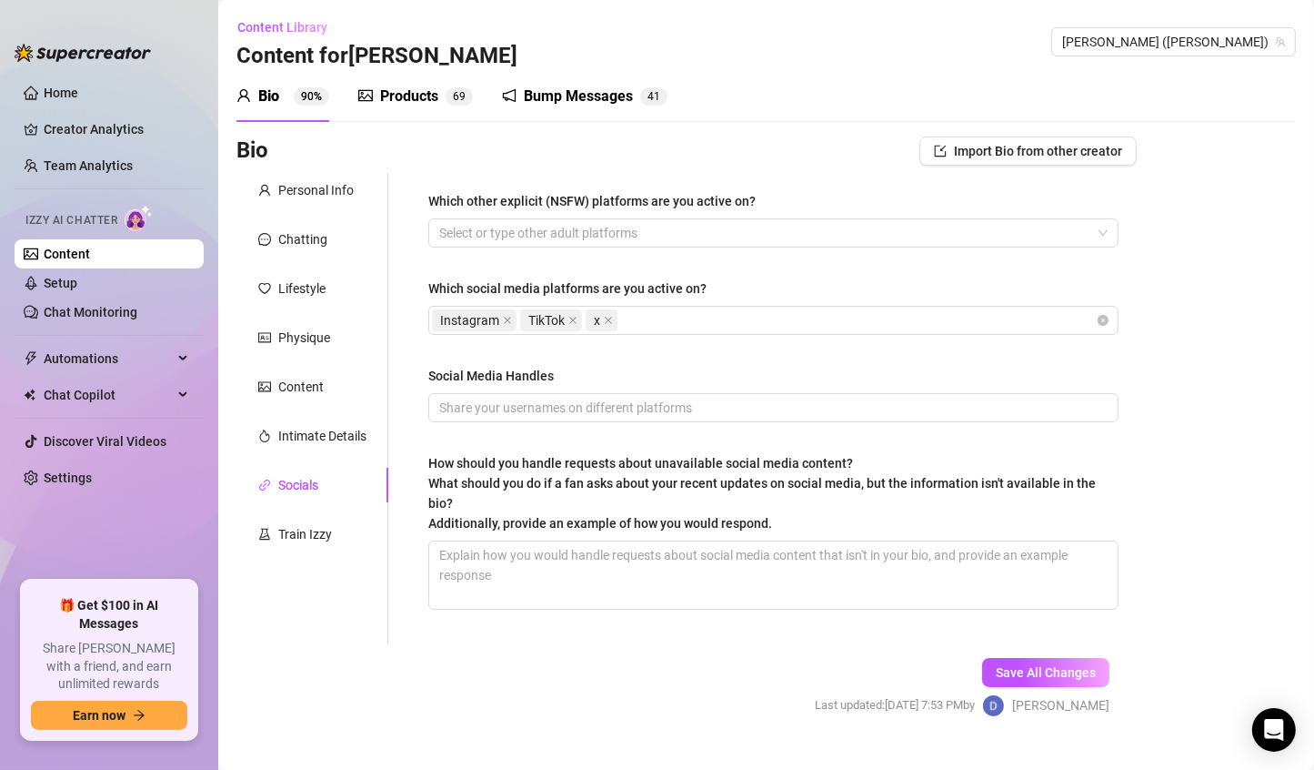
scroll to position [1, 0]
click at [300, 521] on div "Train Izzy" at bounding box center [312, 533] width 152 height 35
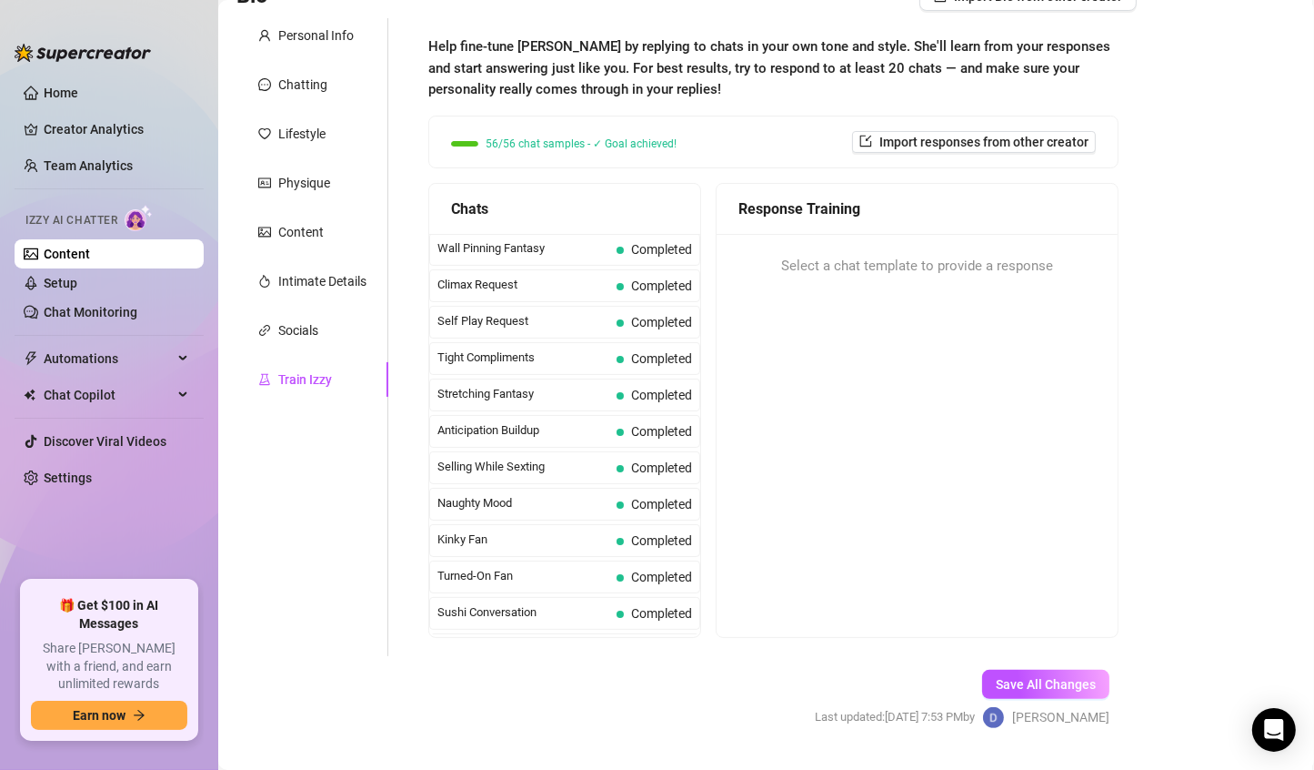
scroll to position [842, 0]
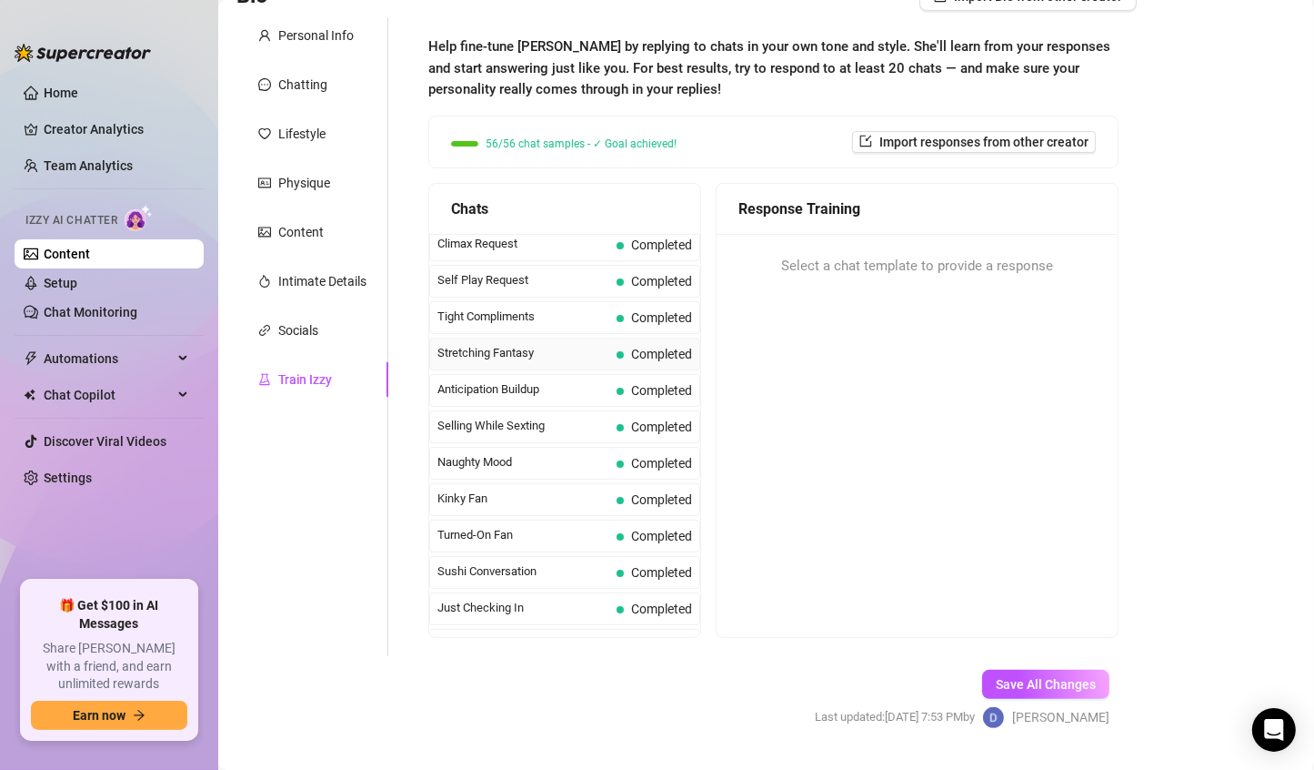
click at [541, 347] on span "Stretching Fantasy" at bounding box center [524, 353] width 172 height 18
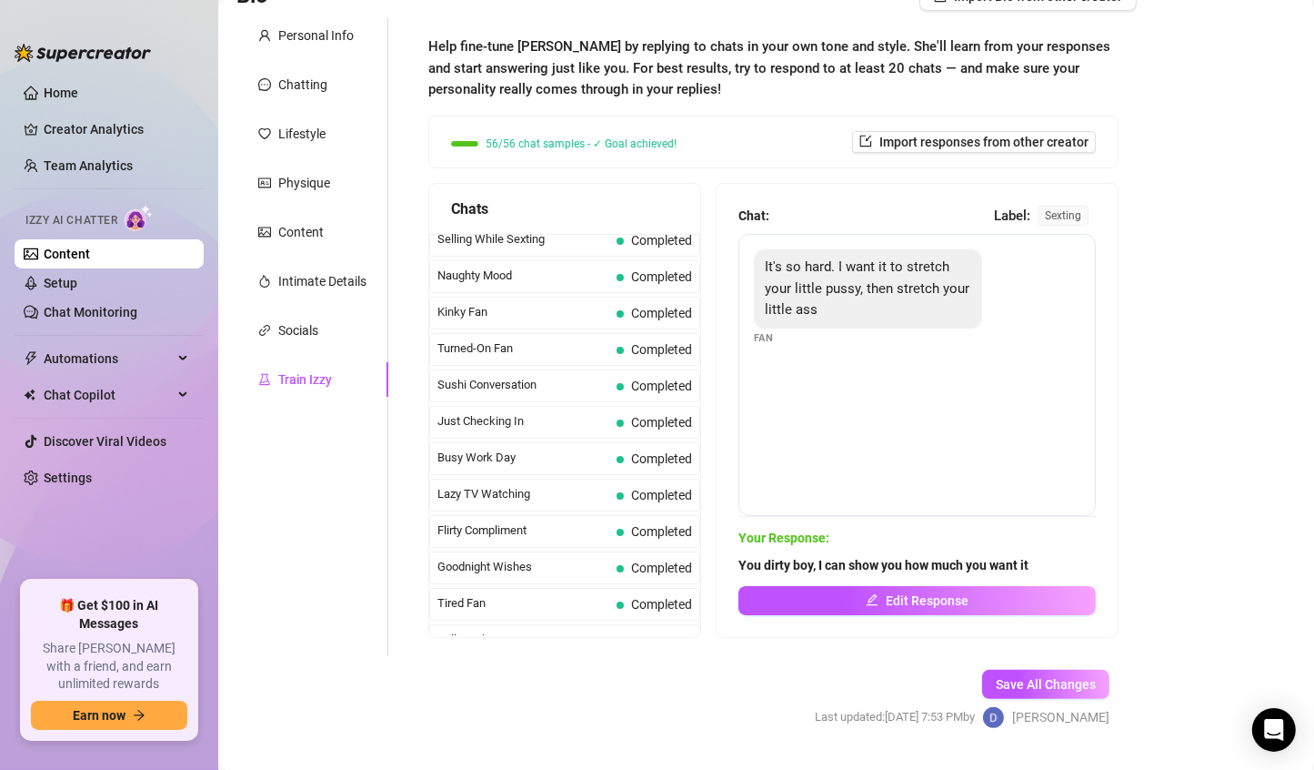
scroll to position [1031, 0]
click at [530, 375] on span "Sushi Conversation" at bounding box center [524, 382] width 172 height 18
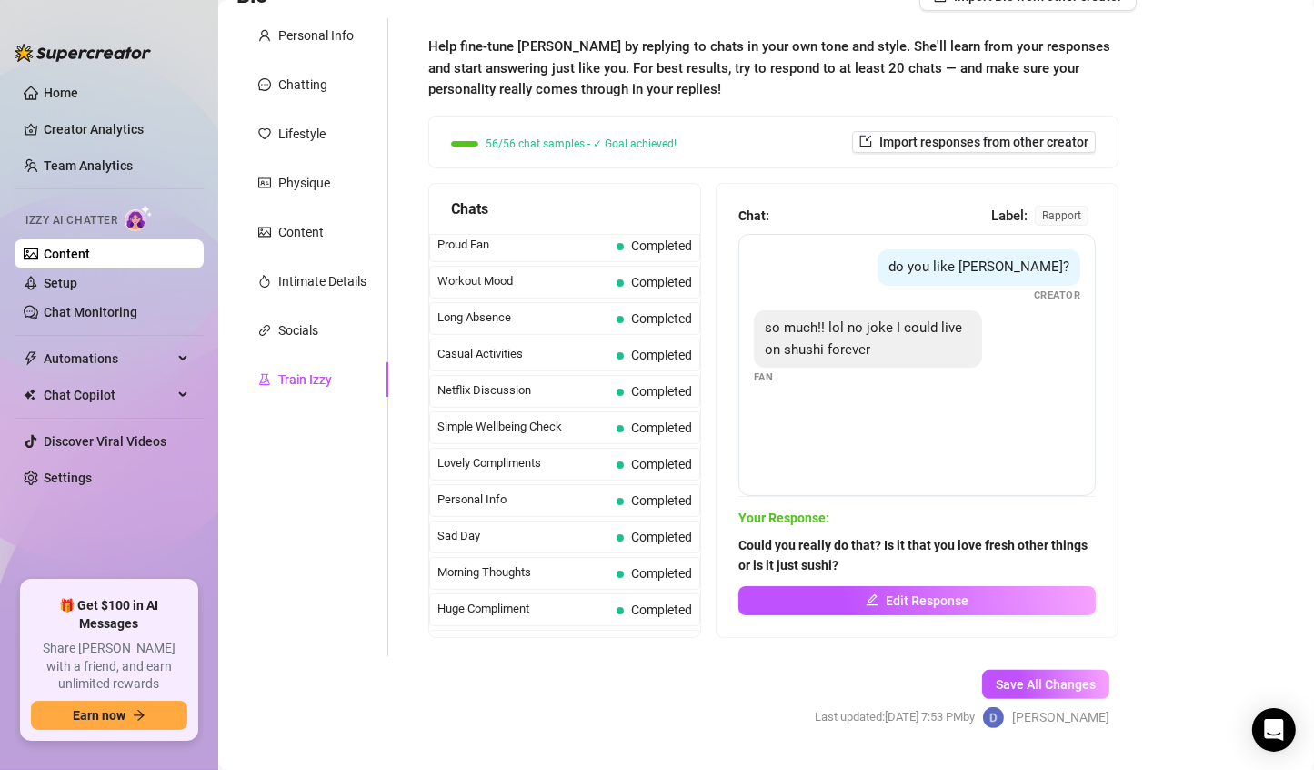
scroll to position [1612, 0]
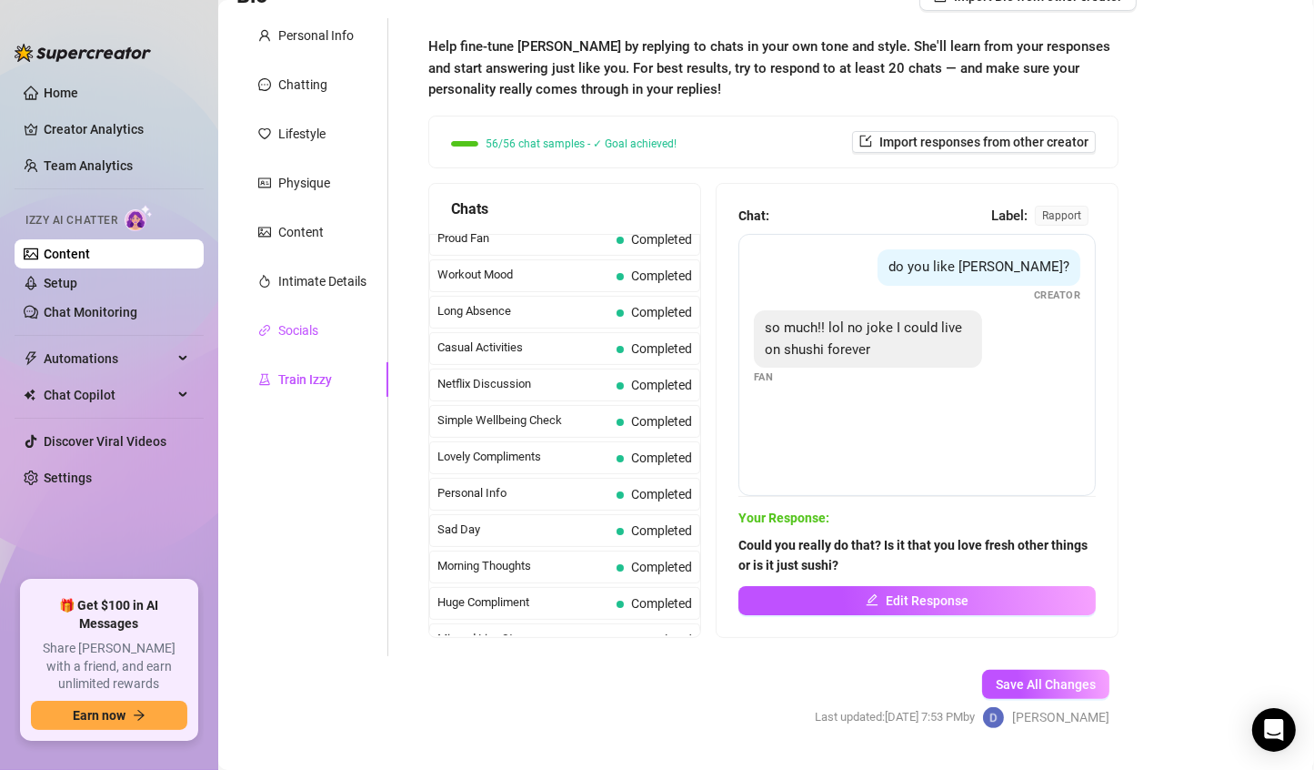
click at [301, 323] on div "Socials" at bounding box center [298, 330] width 40 height 20
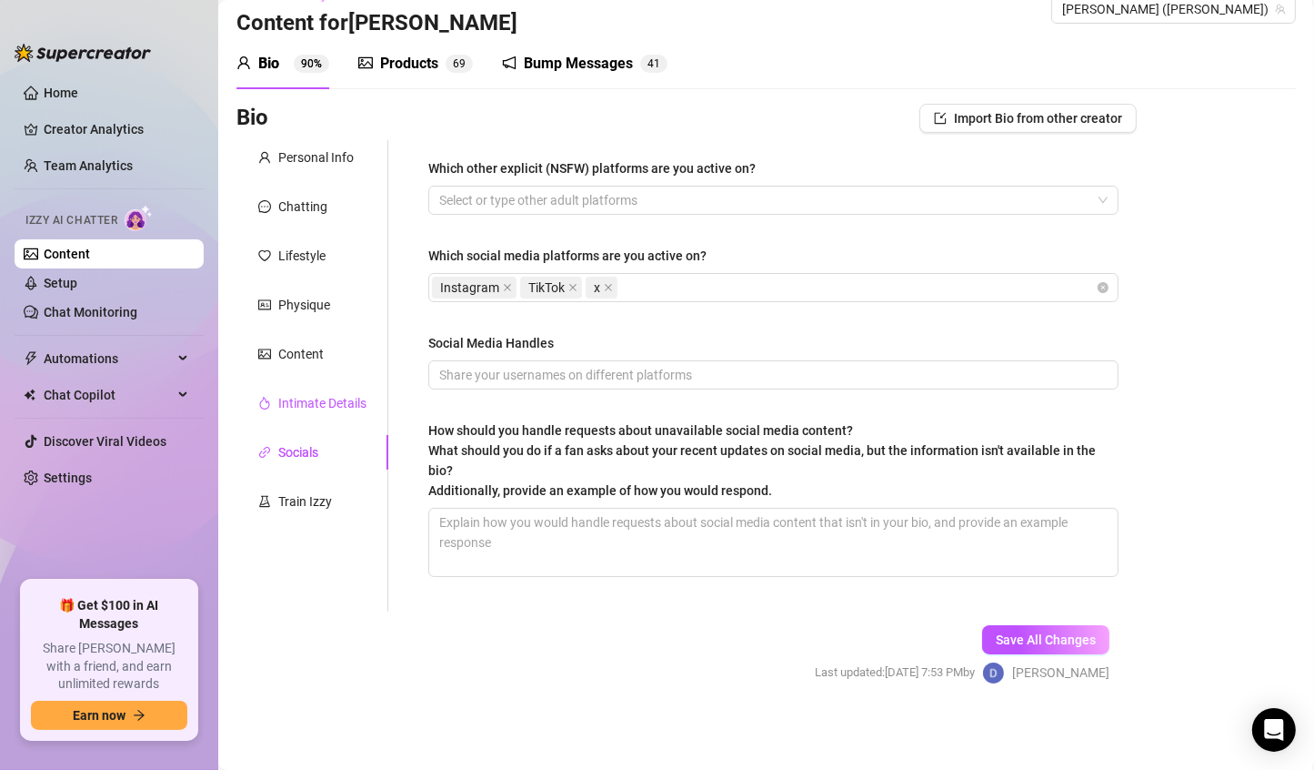
click at [319, 406] on div "Intimate Details" at bounding box center [322, 403] width 88 height 20
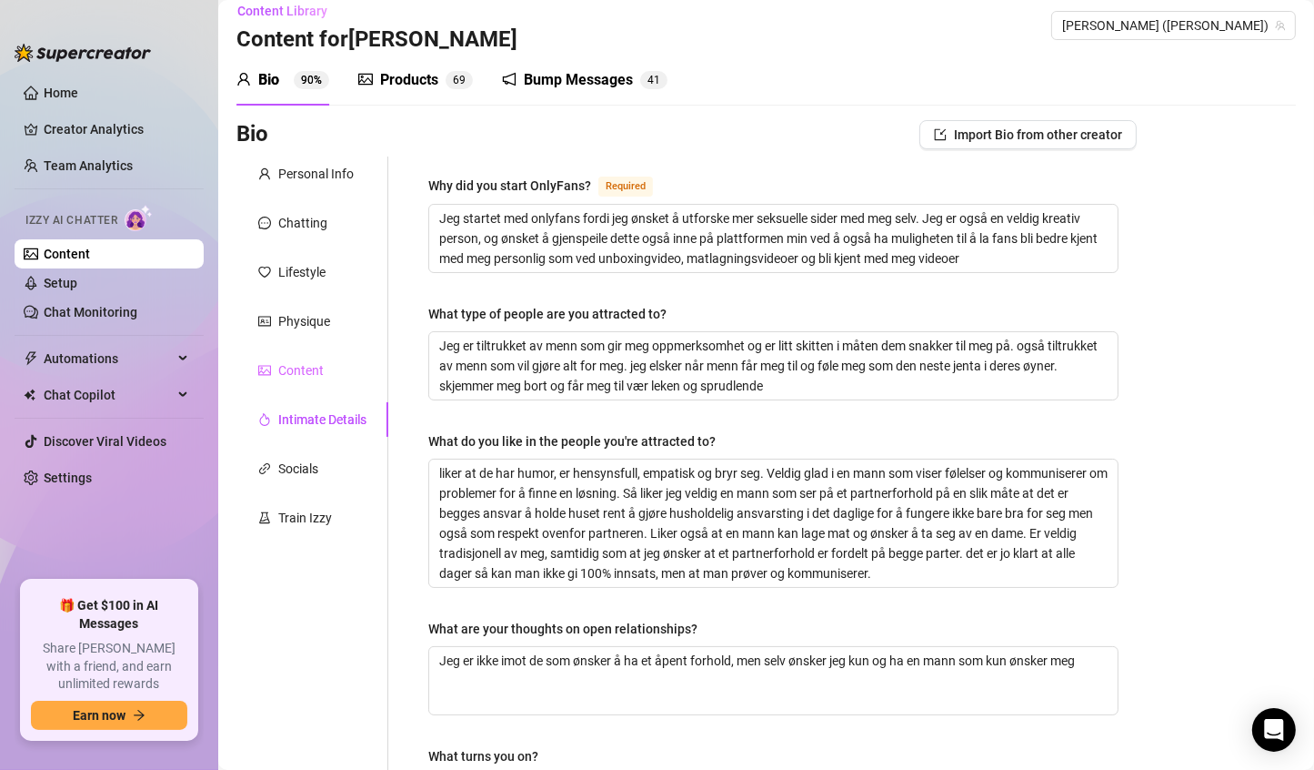
scroll to position [16, 0]
click at [319, 355] on div "Content" at bounding box center [312, 370] width 152 height 35
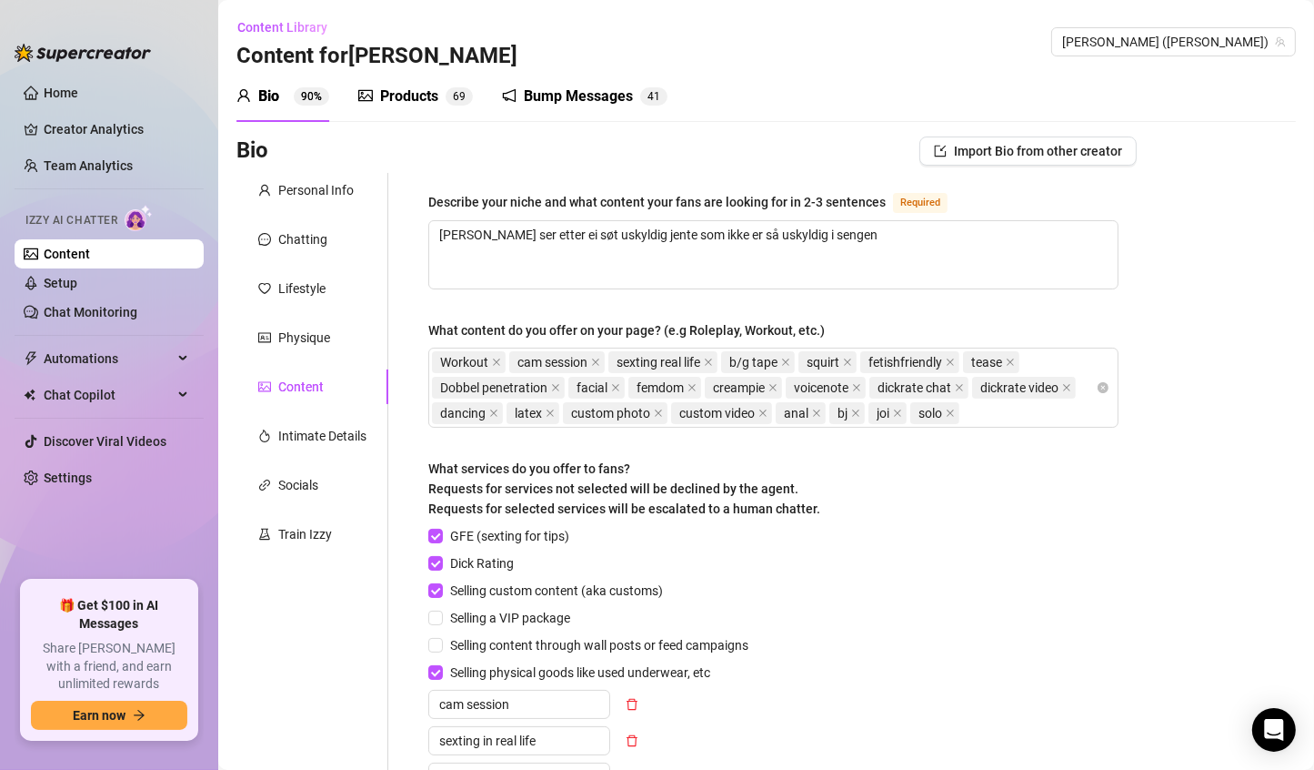
scroll to position [2, 0]
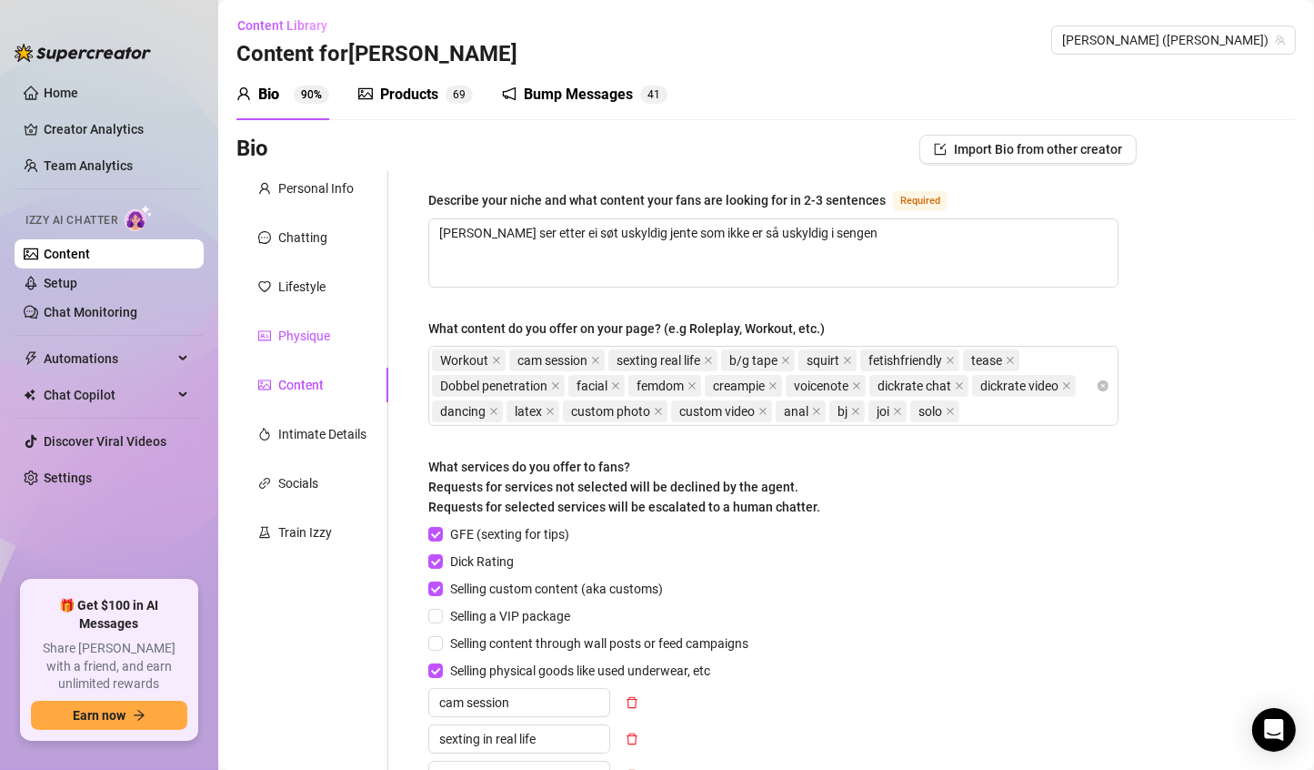
click at [318, 333] on div "Physique" at bounding box center [304, 336] width 52 height 20
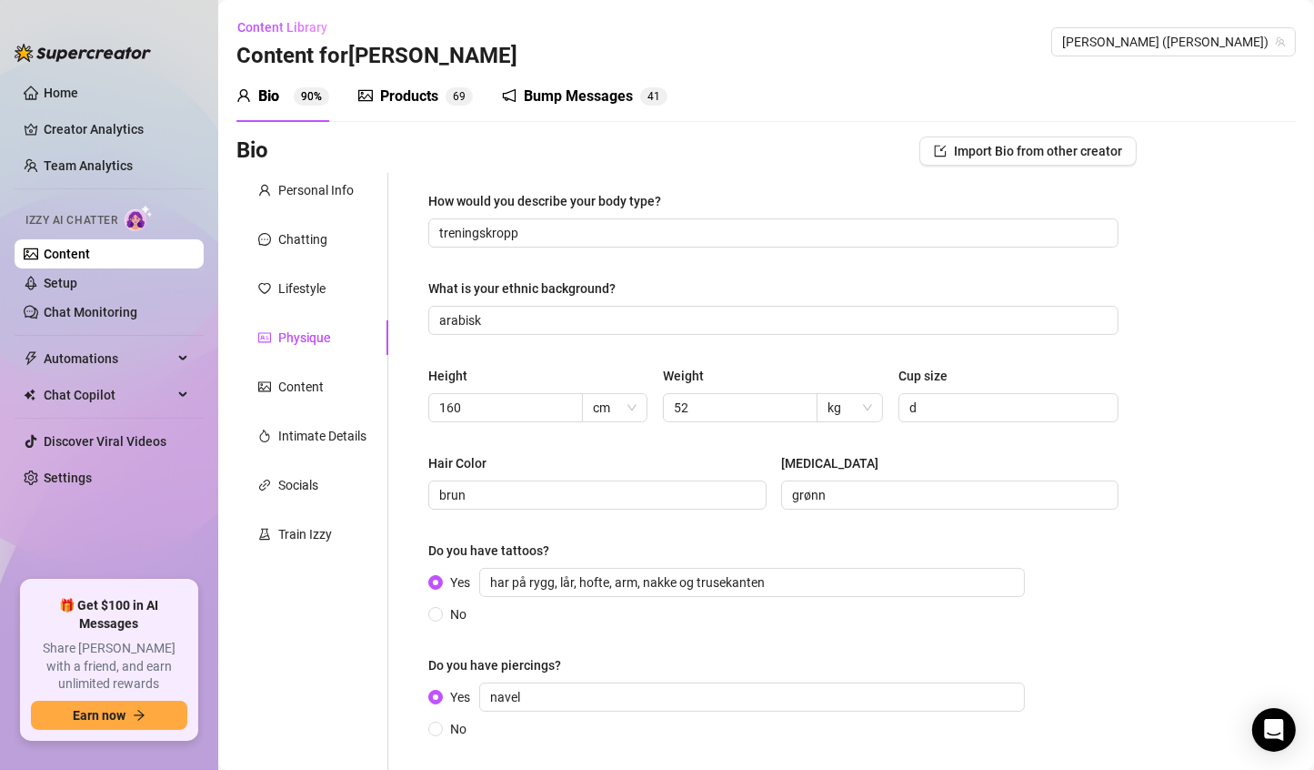
scroll to position [1, 0]
click at [296, 297] on div "Lifestyle" at bounding box center [312, 287] width 152 height 35
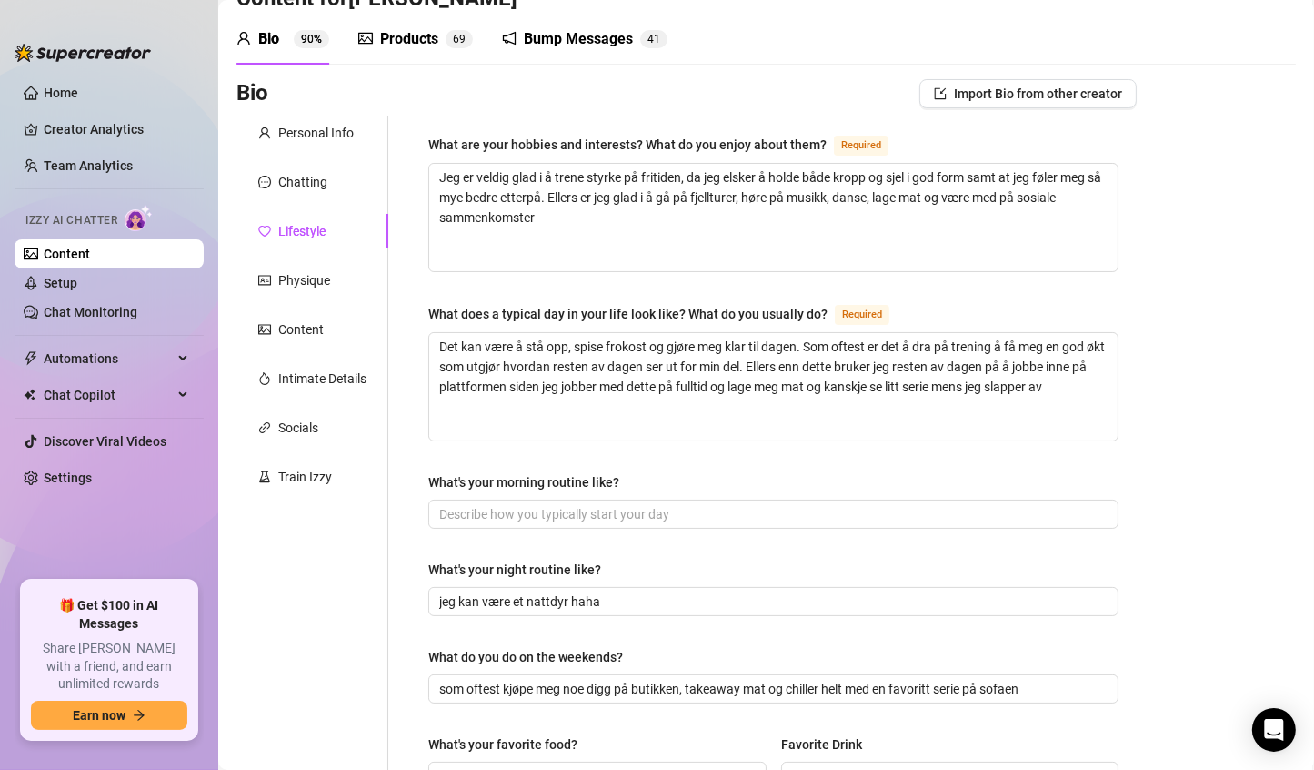
scroll to position [56, 0]
click at [328, 171] on div "Chatting" at bounding box center [312, 183] width 152 height 35
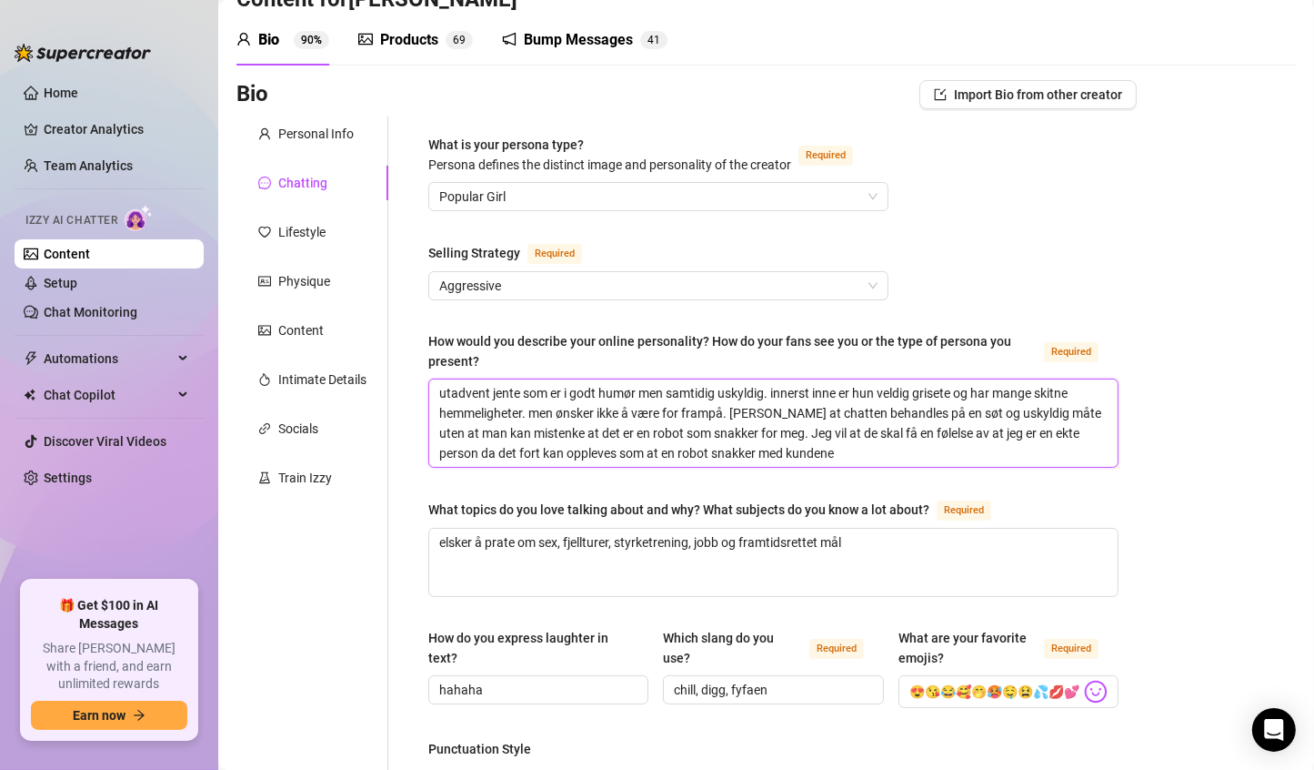
click at [959, 390] on textarea "utadvent jente som er i godt humør men samtidig uskyldig. innerst inne er hun v…" at bounding box center [773, 422] width 689 height 87
click at [1089, 393] on textarea "utadvent jente som er i godt humør men samtidig uskyldig. innerst inne er hun i…" at bounding box center [773, 422] width 689 height 87
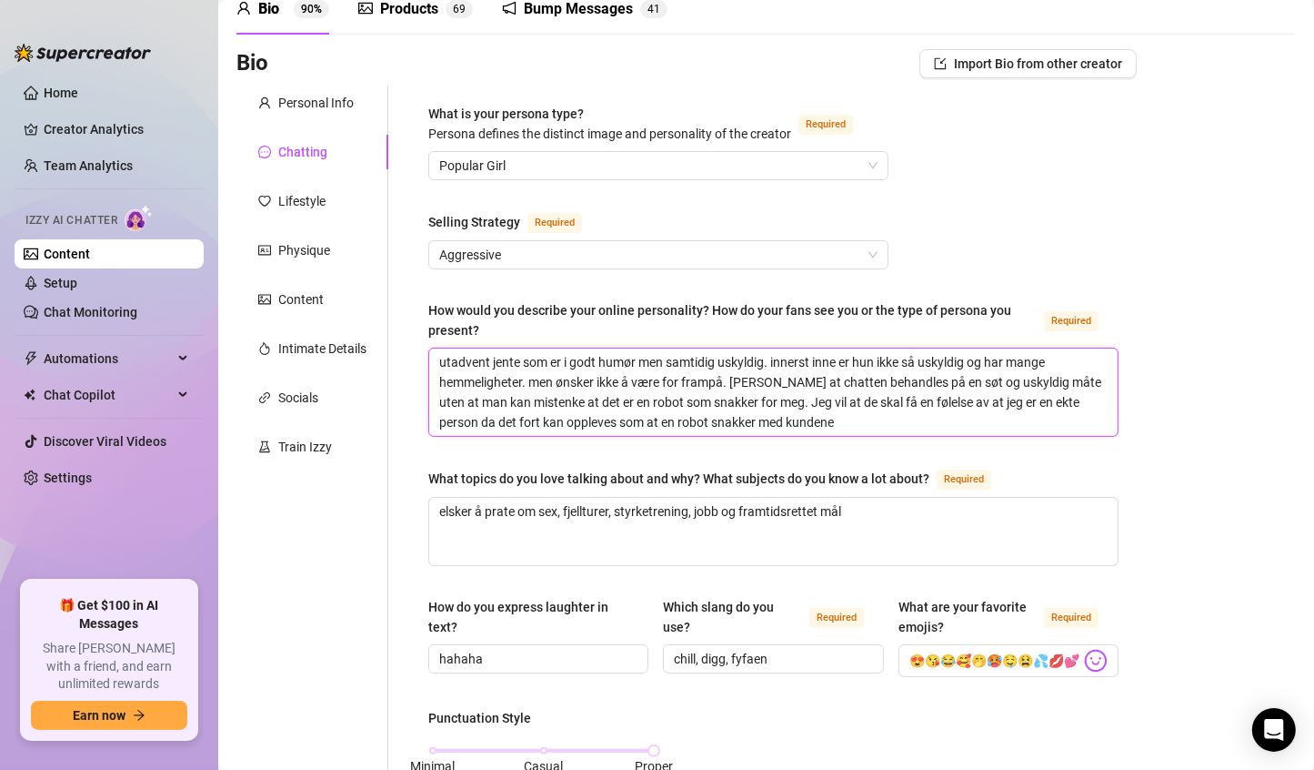
scroll to position [84, 0]
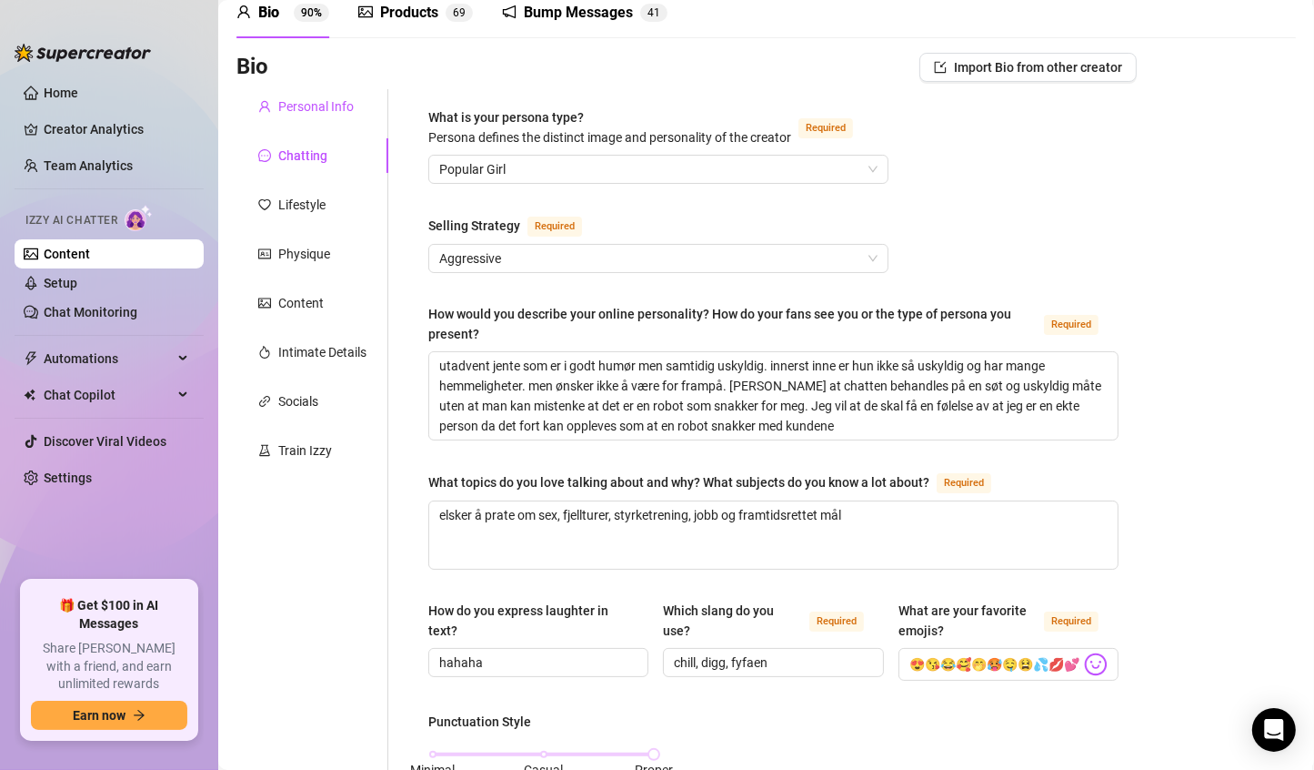
click at [322, 100] on div "Personal Info" at bounding box center [315, 106] width 75 height 20
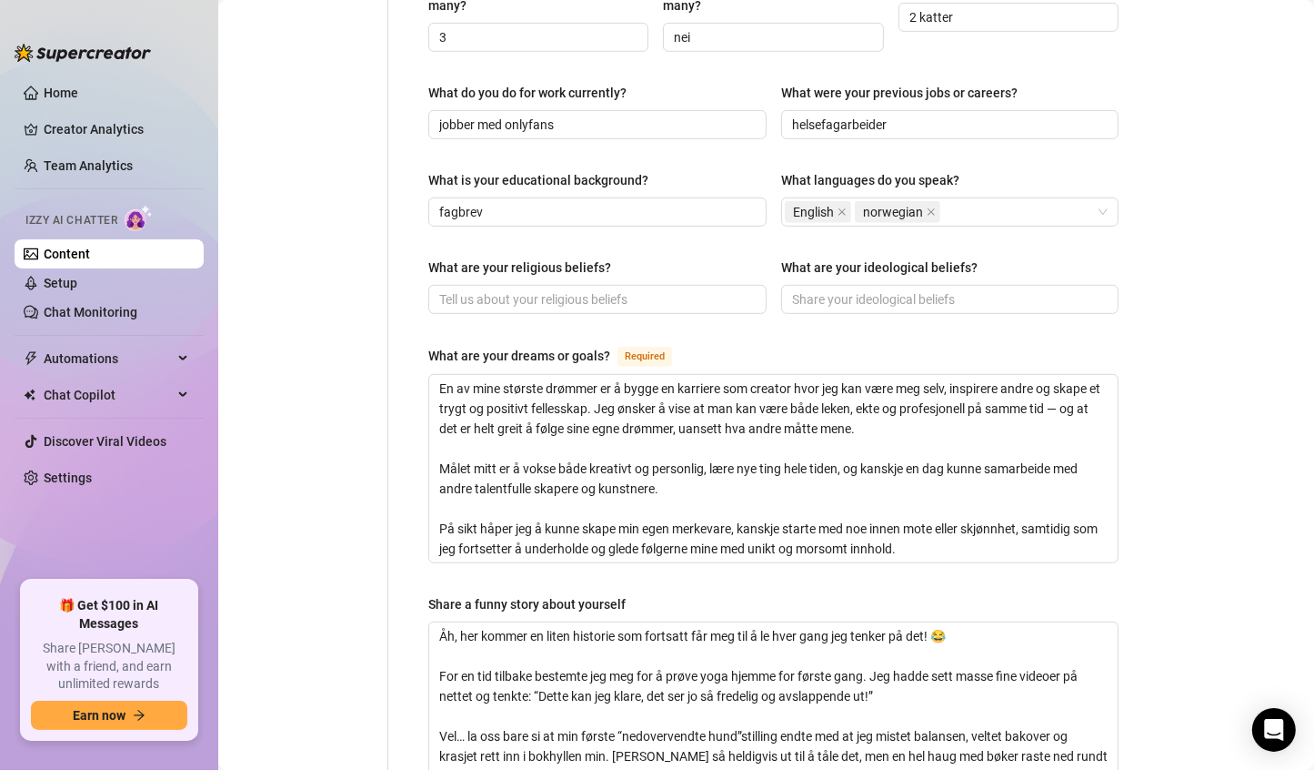
scroll to position [880, 0]
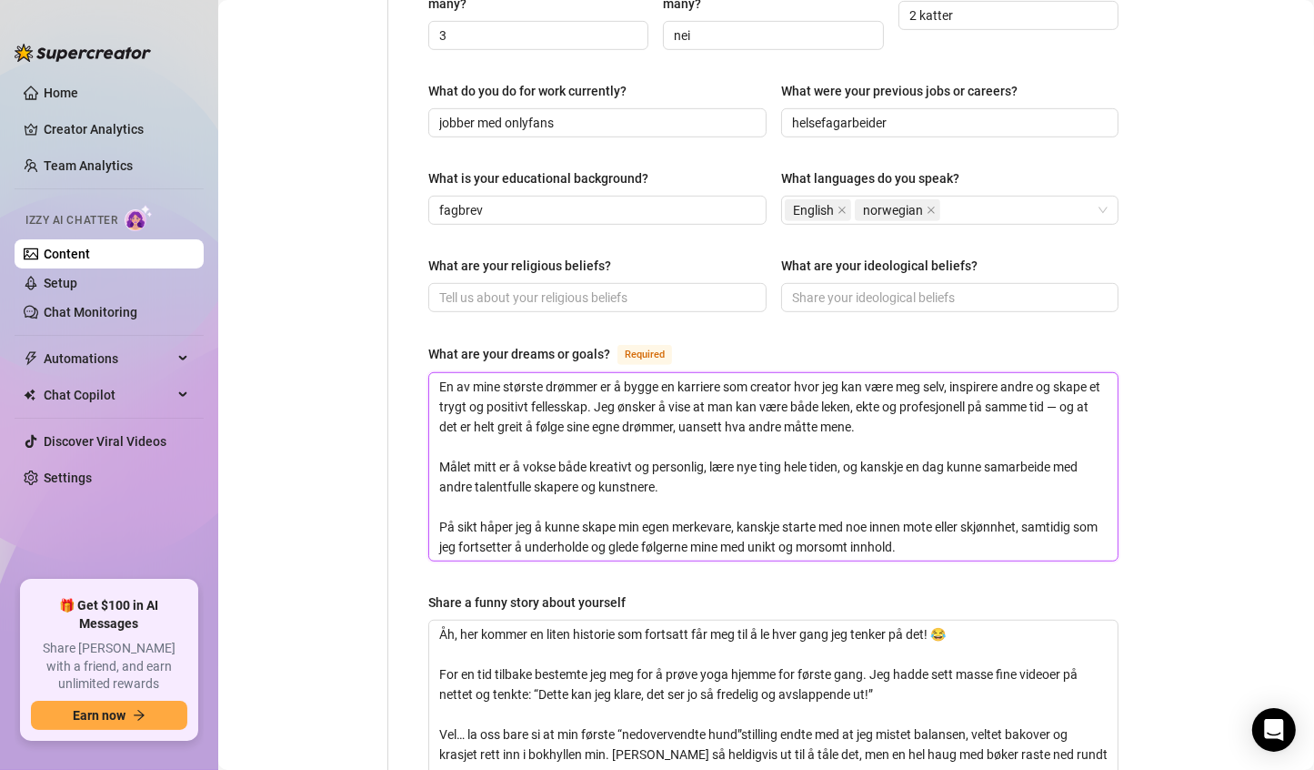
click at [1078, 373] on textarea "En av mine største drømmer er å bygge en karriere som creator hvor jeg kan være…" at bounding box center [773, 466] width 689 height 187
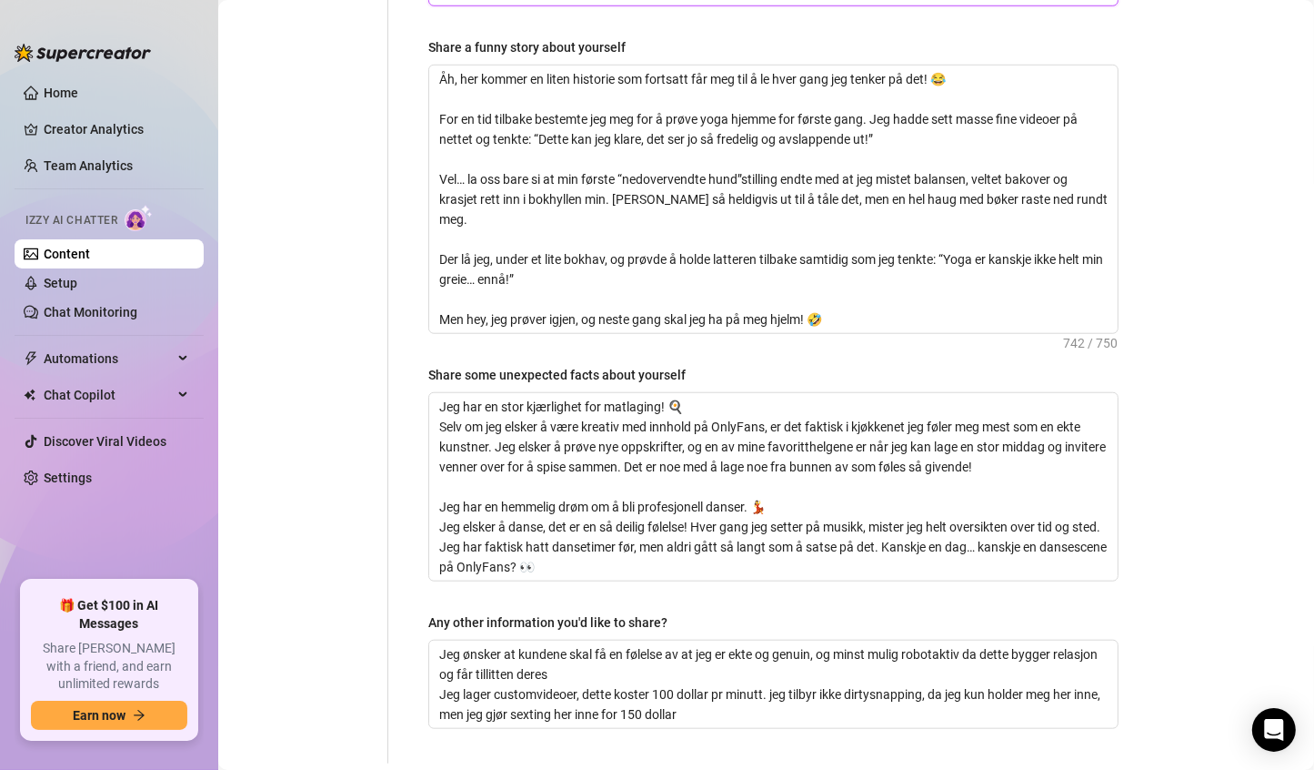
scroll to position [1439, 0]
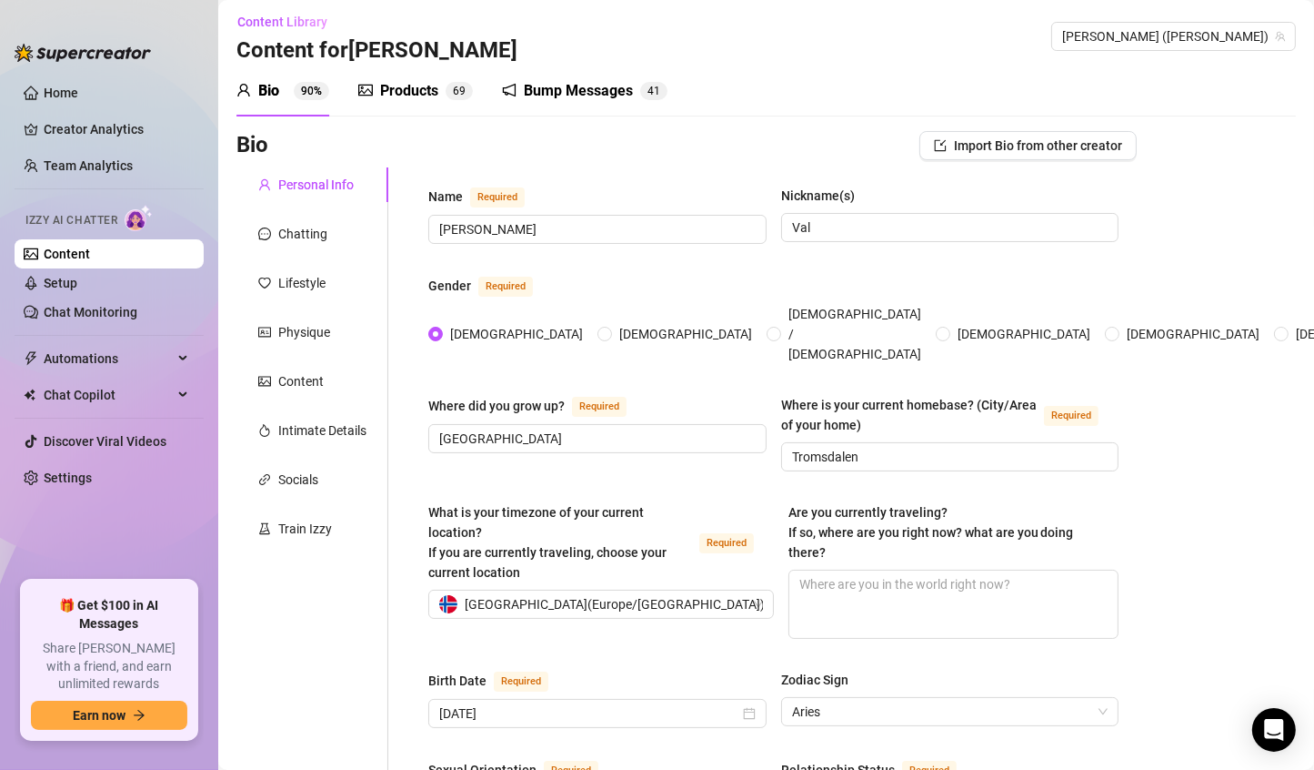
scroll to position [0, 0]
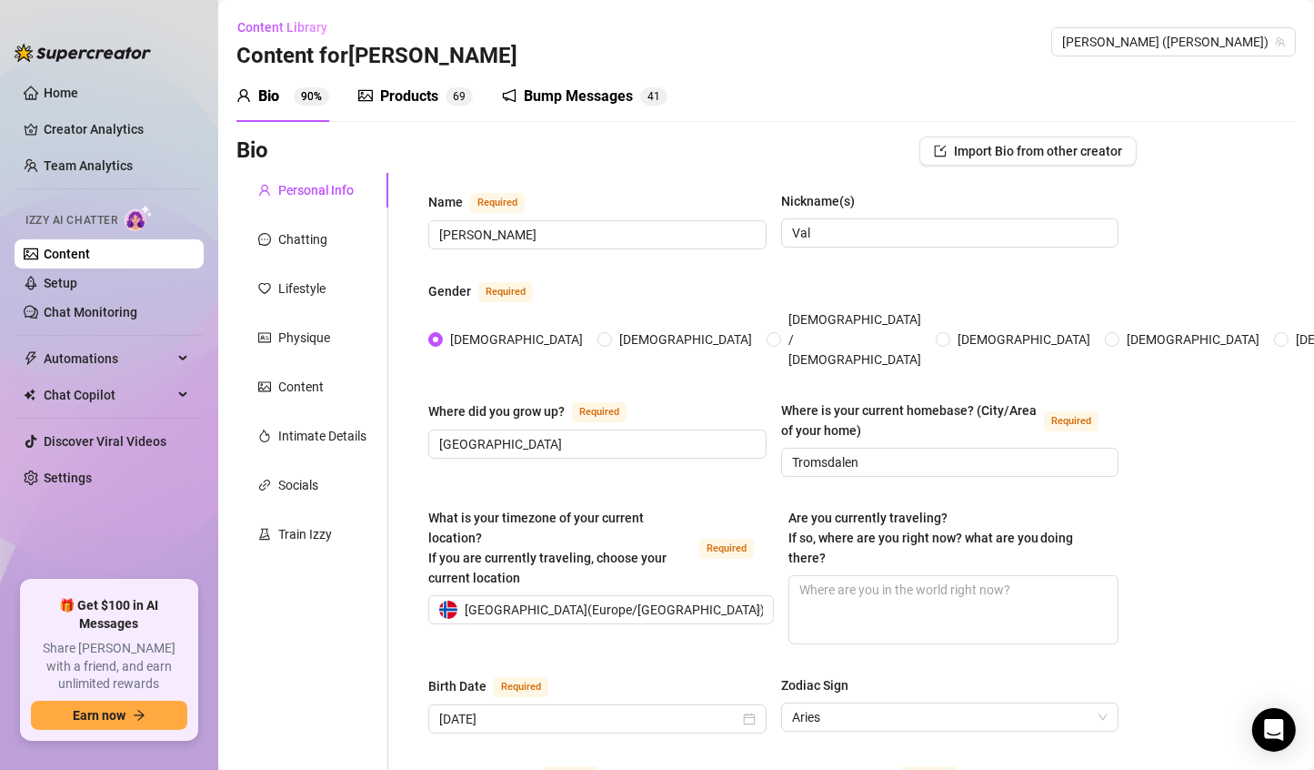
click at [398, 93] on div "Products" at bounding box center [409, 97] width 58 height 22
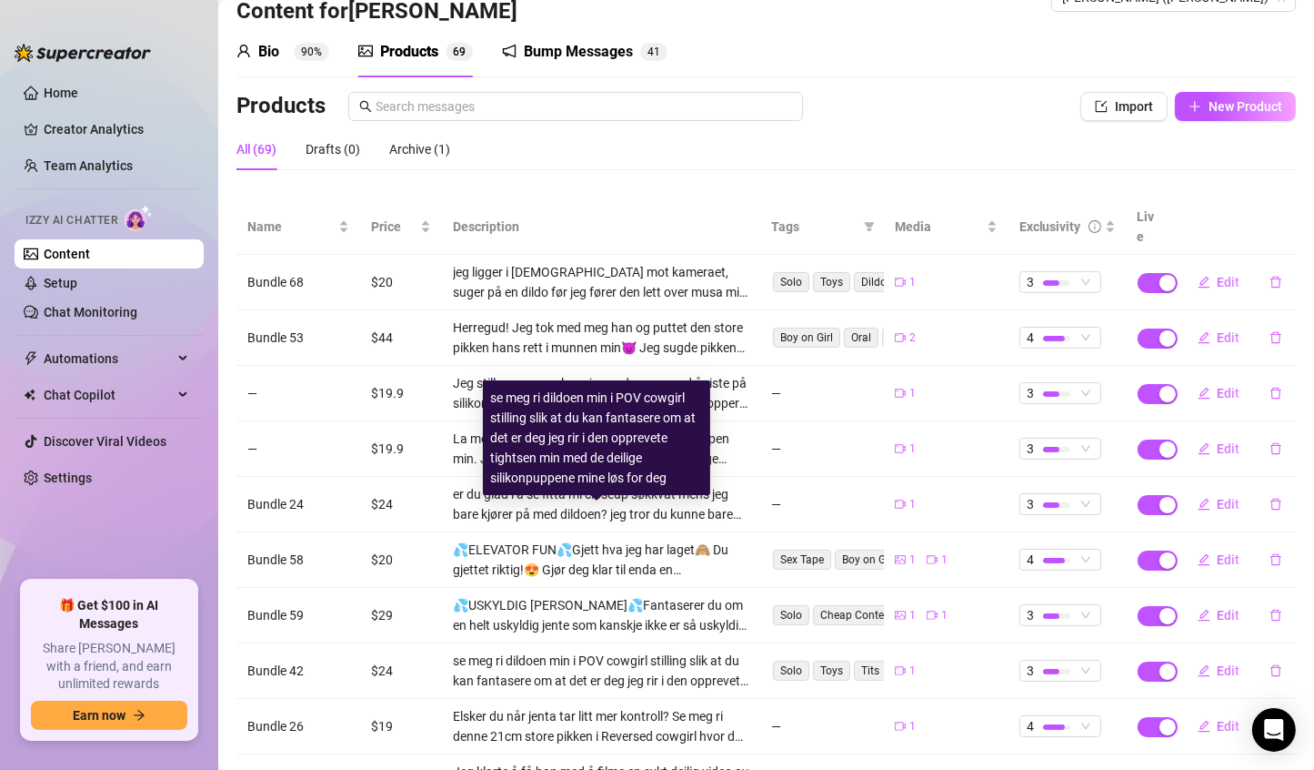
scroll to position [167, 0]
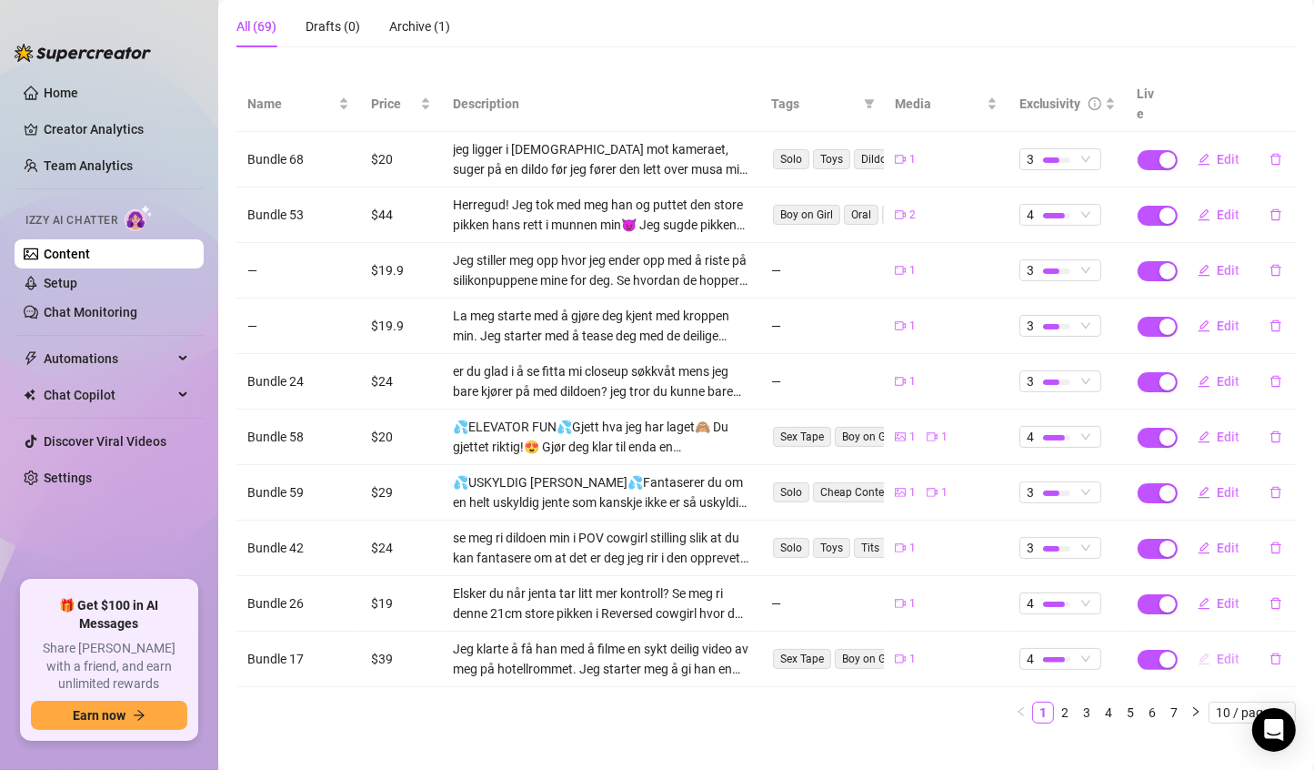
click at [1224, 651] on span "Edit" at bounding box center [1229, 658] width 23 height 15
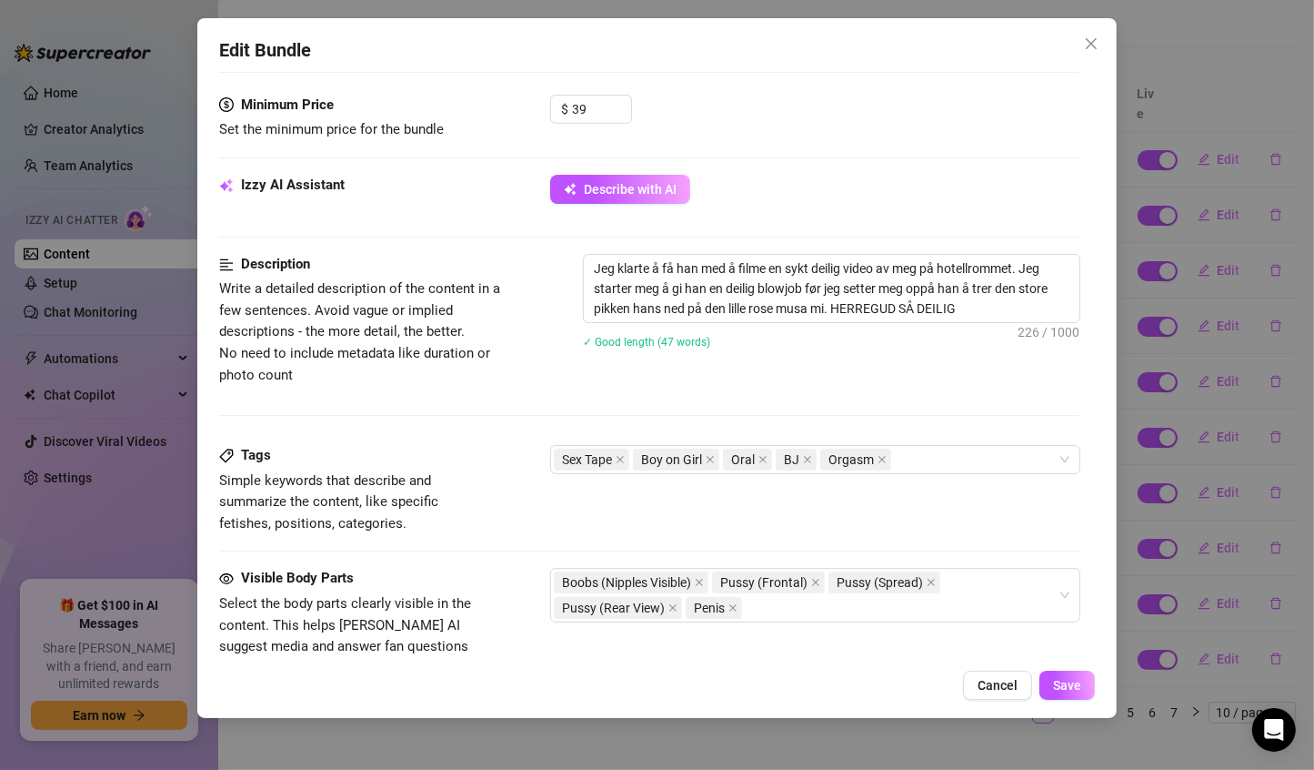
scroll to position [575, 0]
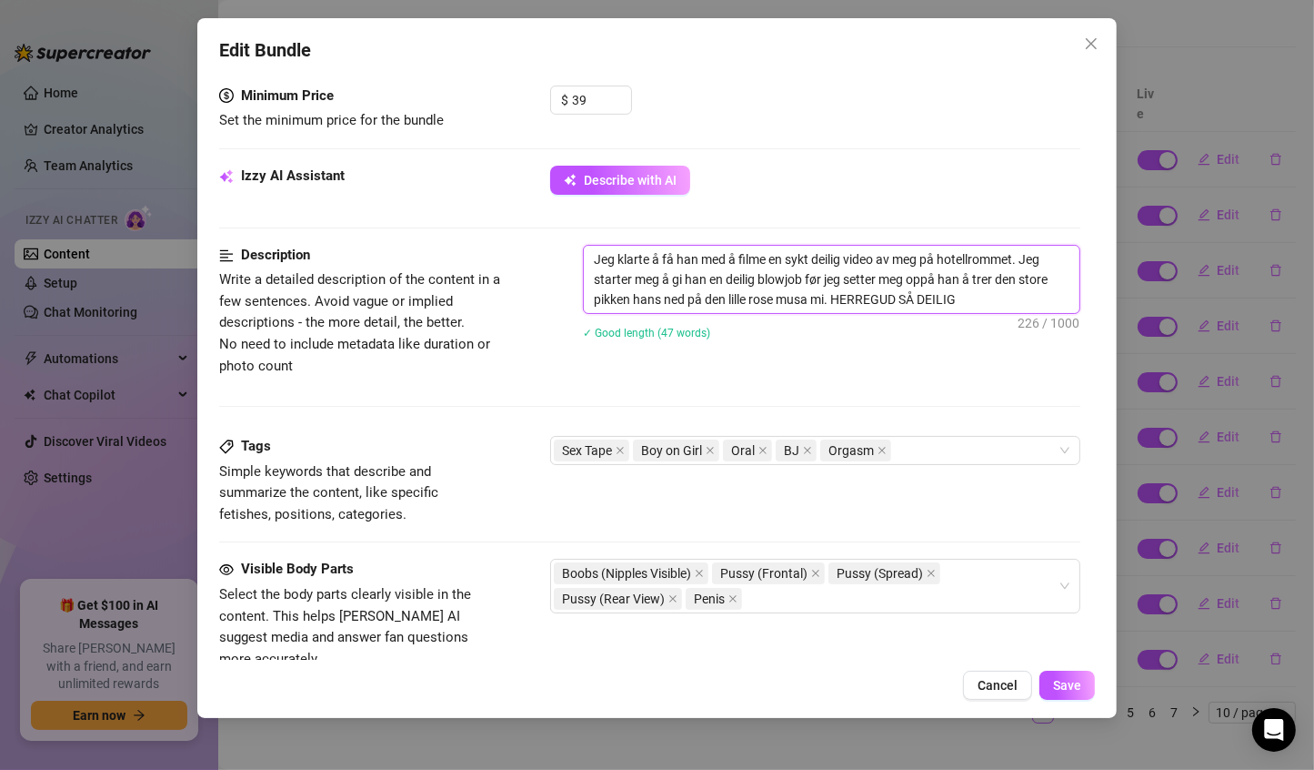
click at [1021, 257] on textarea "Jeg klarte å få han med å filme en sykt deilig video av meg på hotellrommet. Je…" at bounding box center [832, 279] width 497 height 67
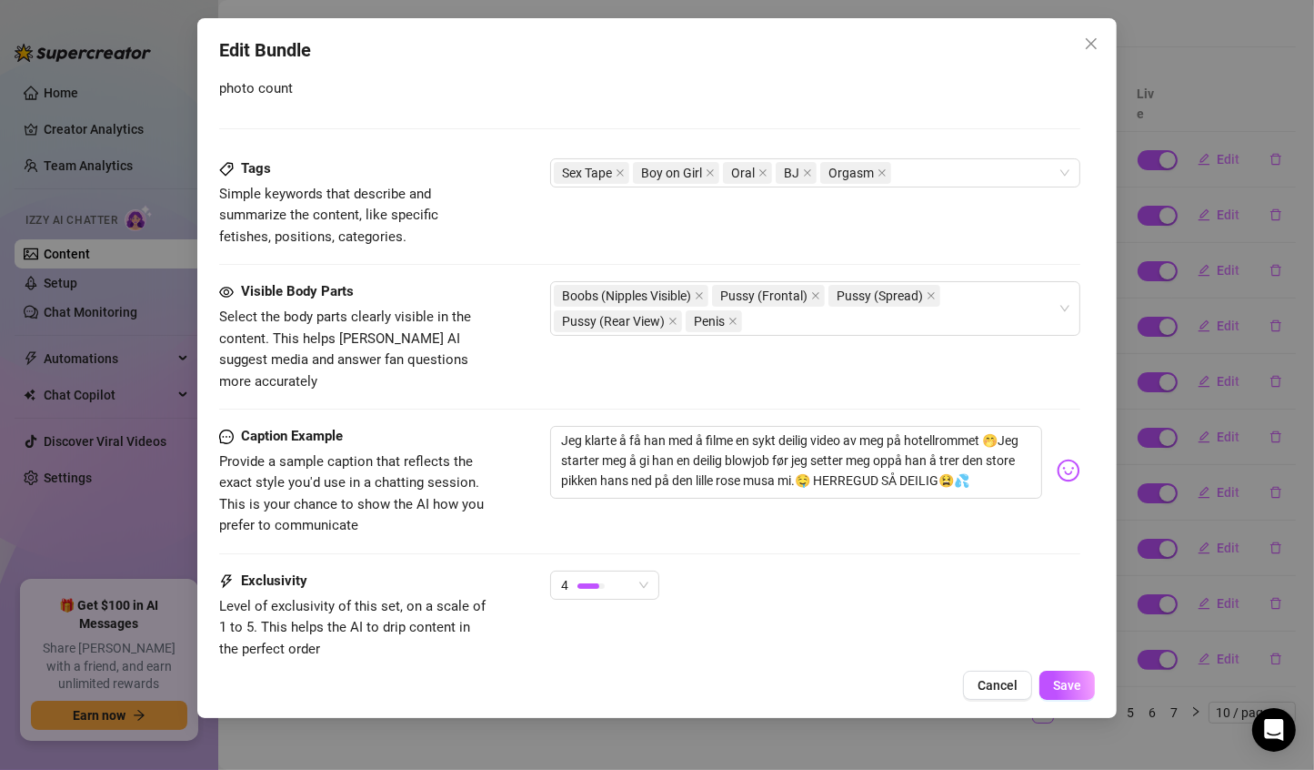
scroll to position [855, 0]
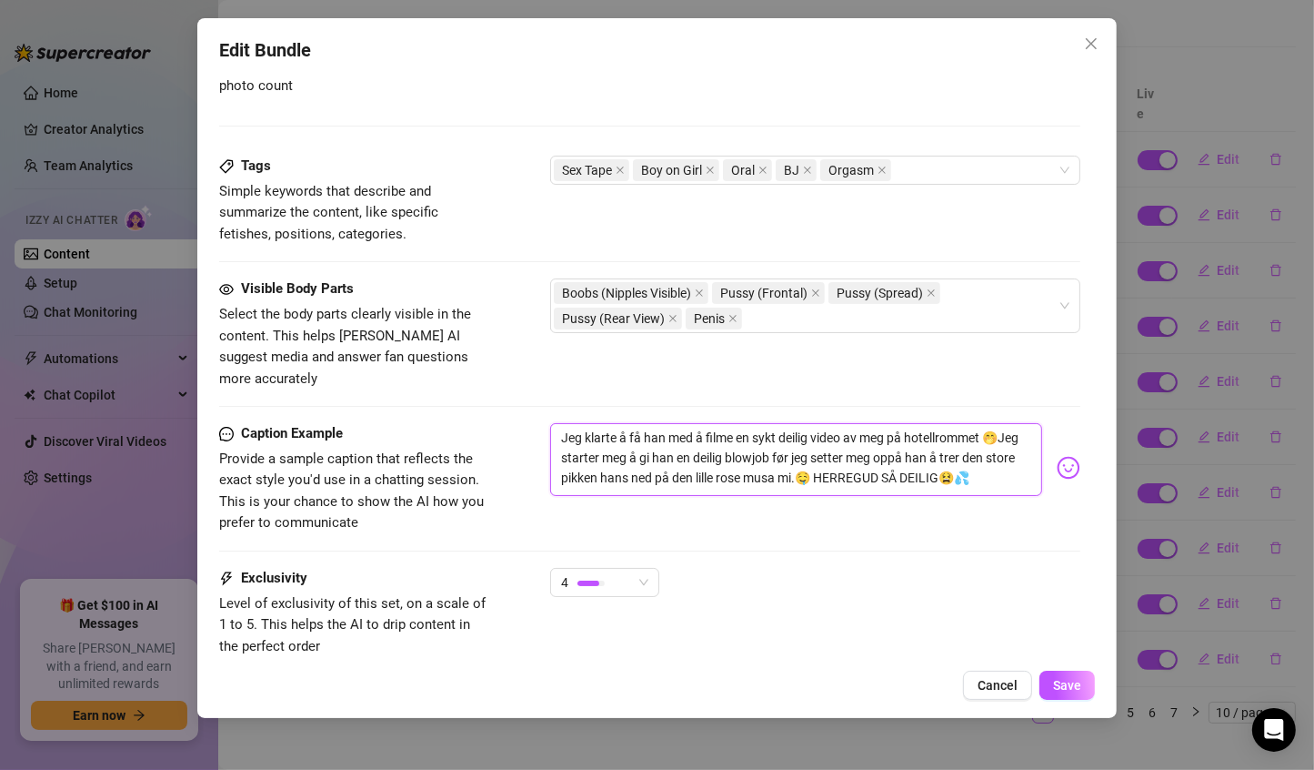
click at [985, 423] on textarea "Jeg klarte å få han med å filme en sykt deilig video av meg på hotellrommet 🤭Je…" at bounding box center [796, 459] width 493 height 73
click at [1000, 423] on textarea "Jeg klarte å få han med å filme en sykt deilig video av meg 🤭Jeg starter meg å …" at bounding box center [796, 459] width 493 height 73
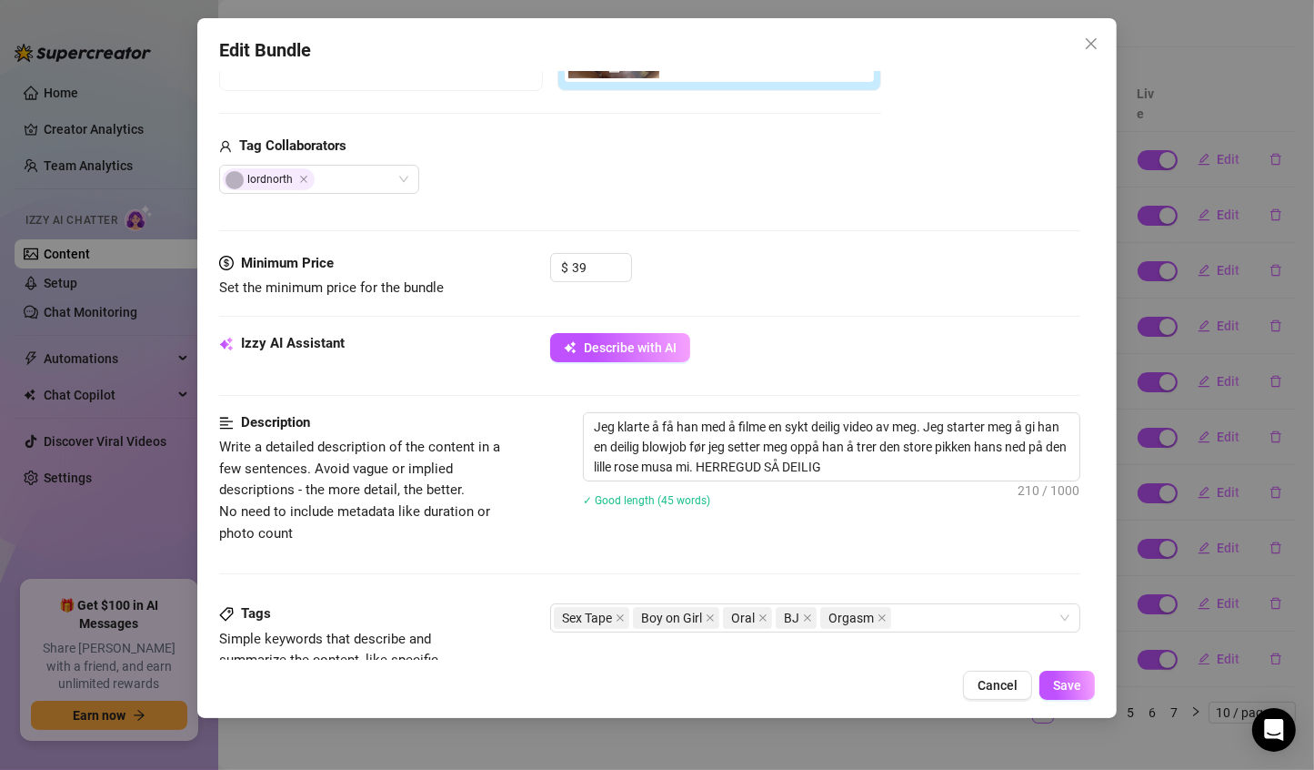
scroll to position [407, 0]
click at [1018, 422] on textarea "Jeg klarte å få han med å filme en sykt deilig video av meg. Jeg starter meg å …" at bounding box center [832, 447] width 497 height 67
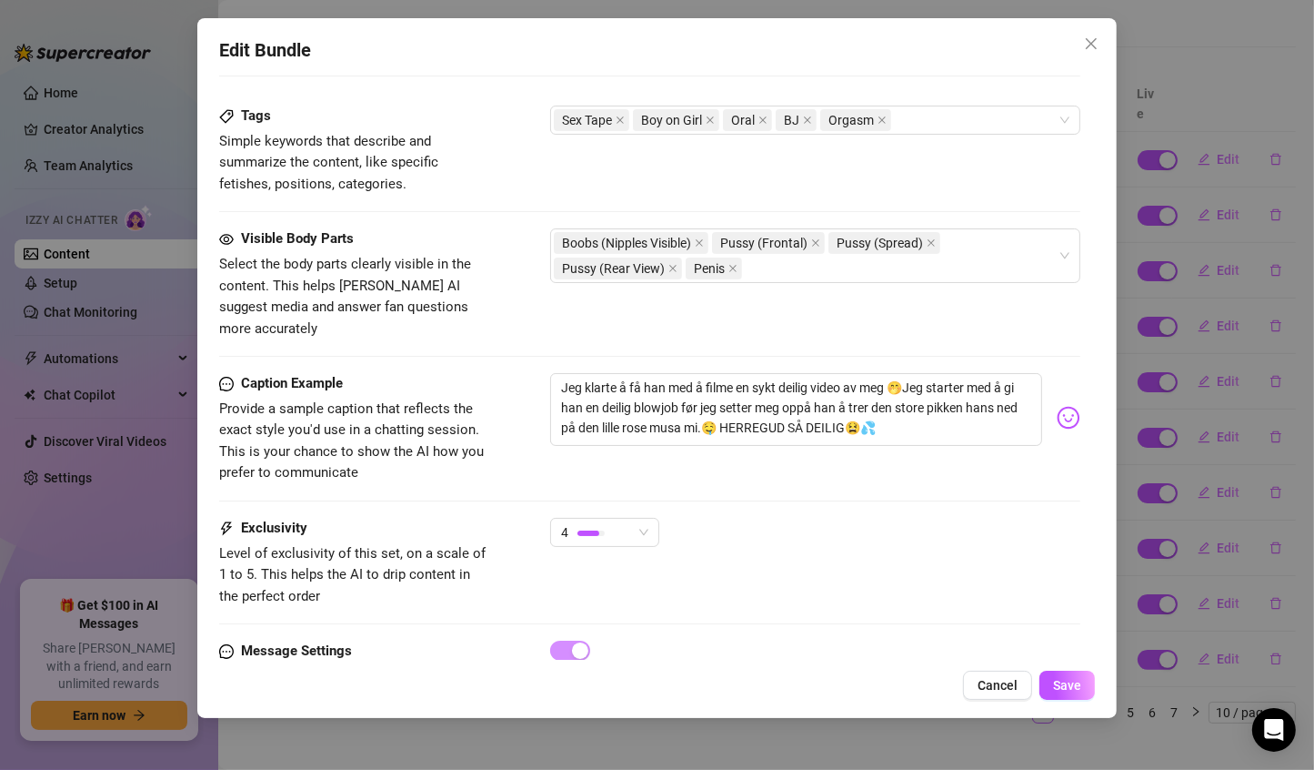
scroll to position [959, 0]
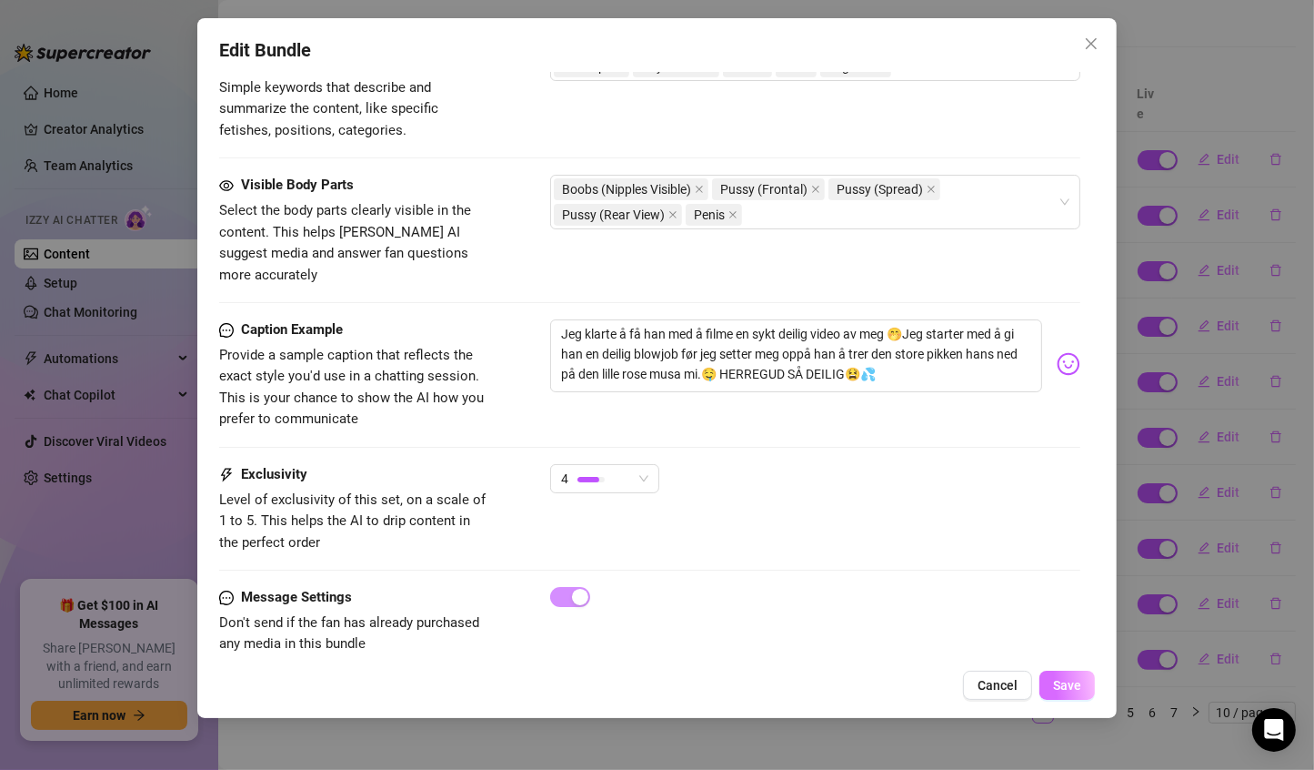
click at [1073, 690] on span "Save" at bounding box center [1067, 685] width 28 height 15
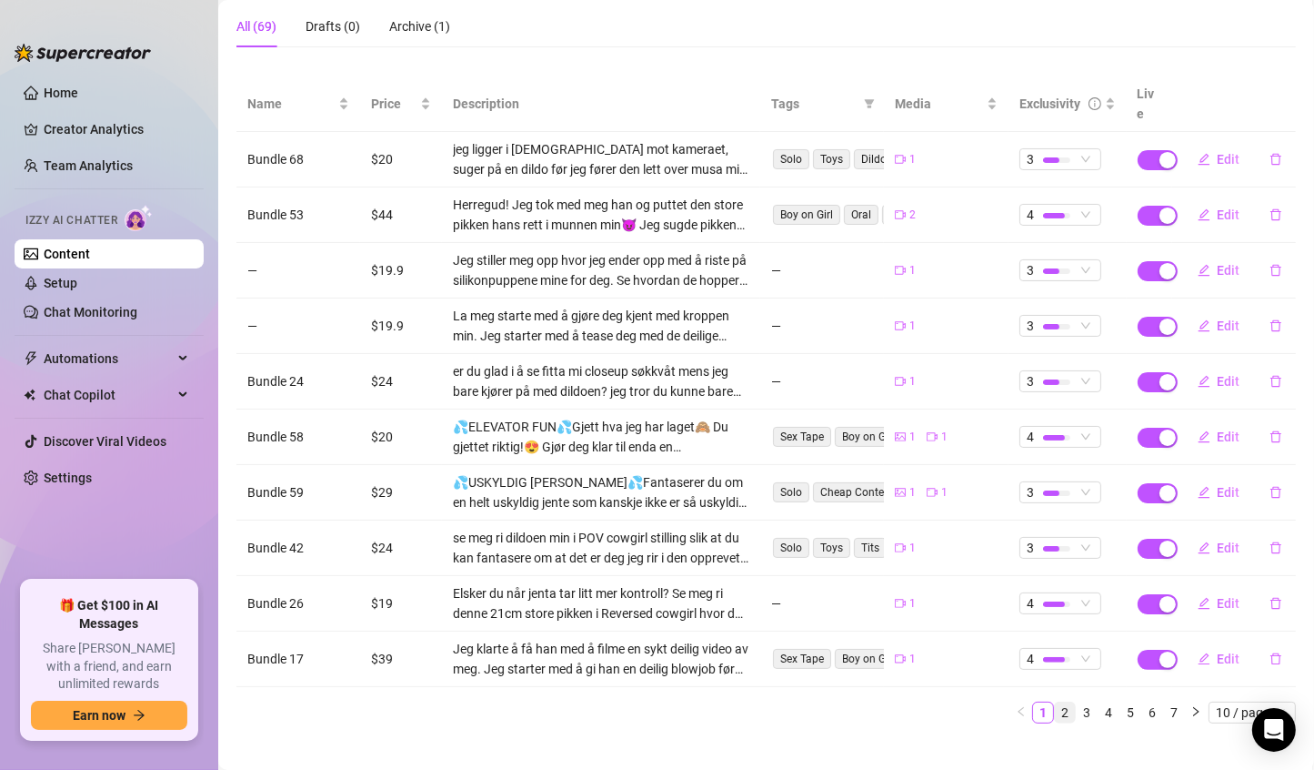
click at [1055, 702] on link "2" at bounding box center [1065, 712] width 20 height 20
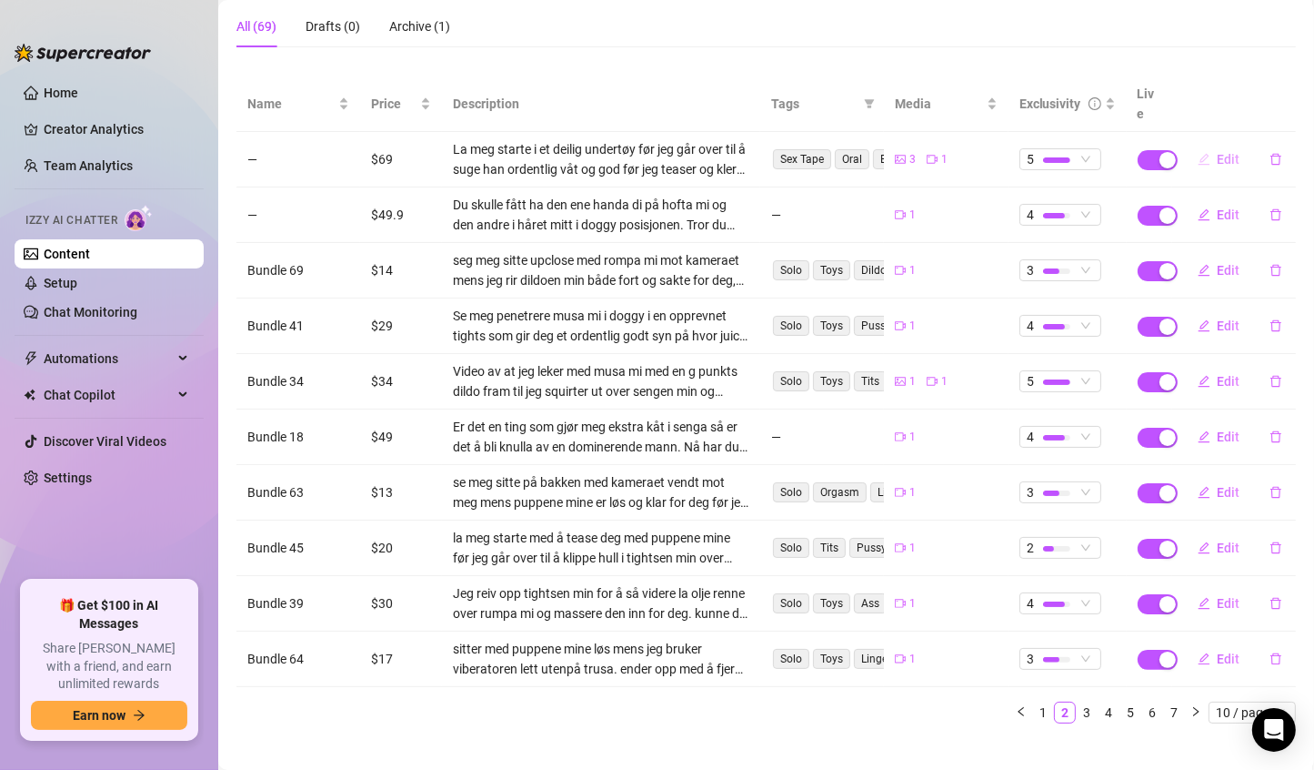
click at [1218, 152] on span "Edit" at bounding box center [1229, 159] width 23 height 15
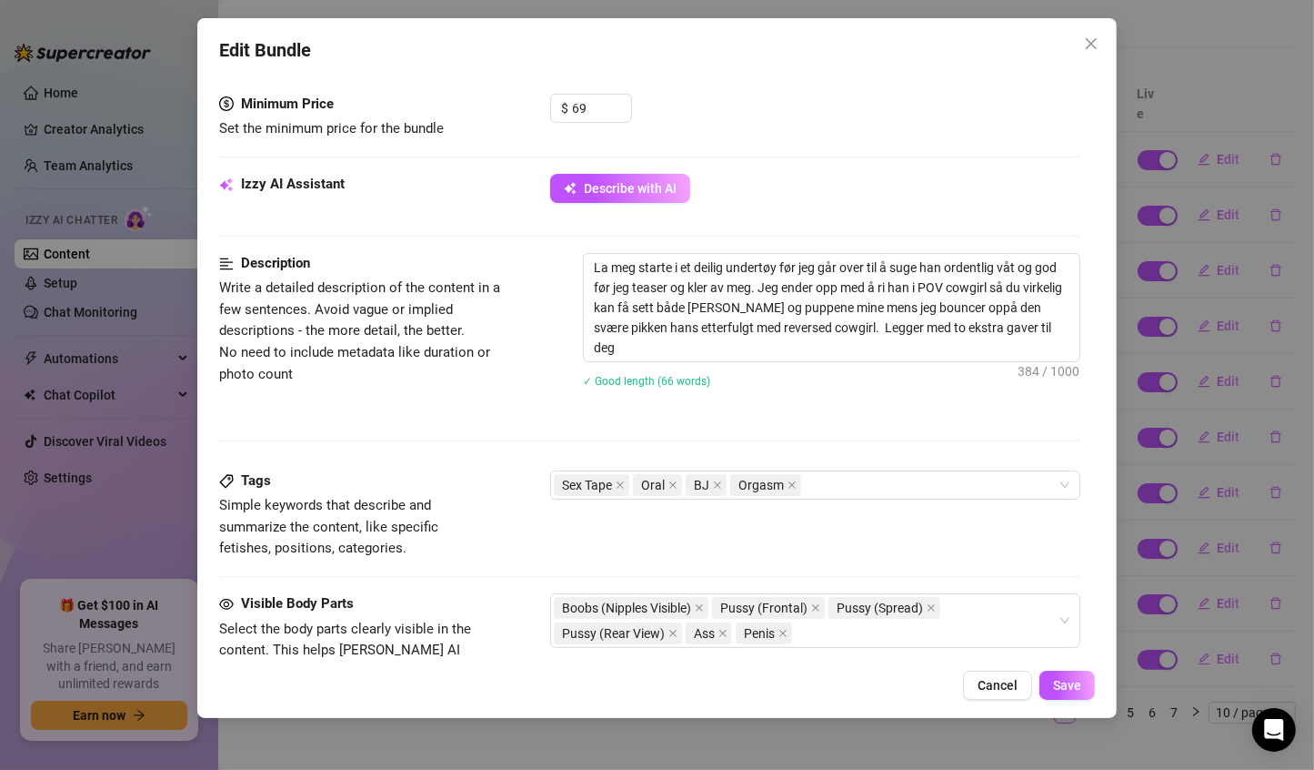
scroll to position [568, 0]
click at [971, 303] on textarea "La meg starte i et deilig undertøy før jeg går over til å suge han ordentlig vå…" at bounding box center [832, 306] width 497 height 107
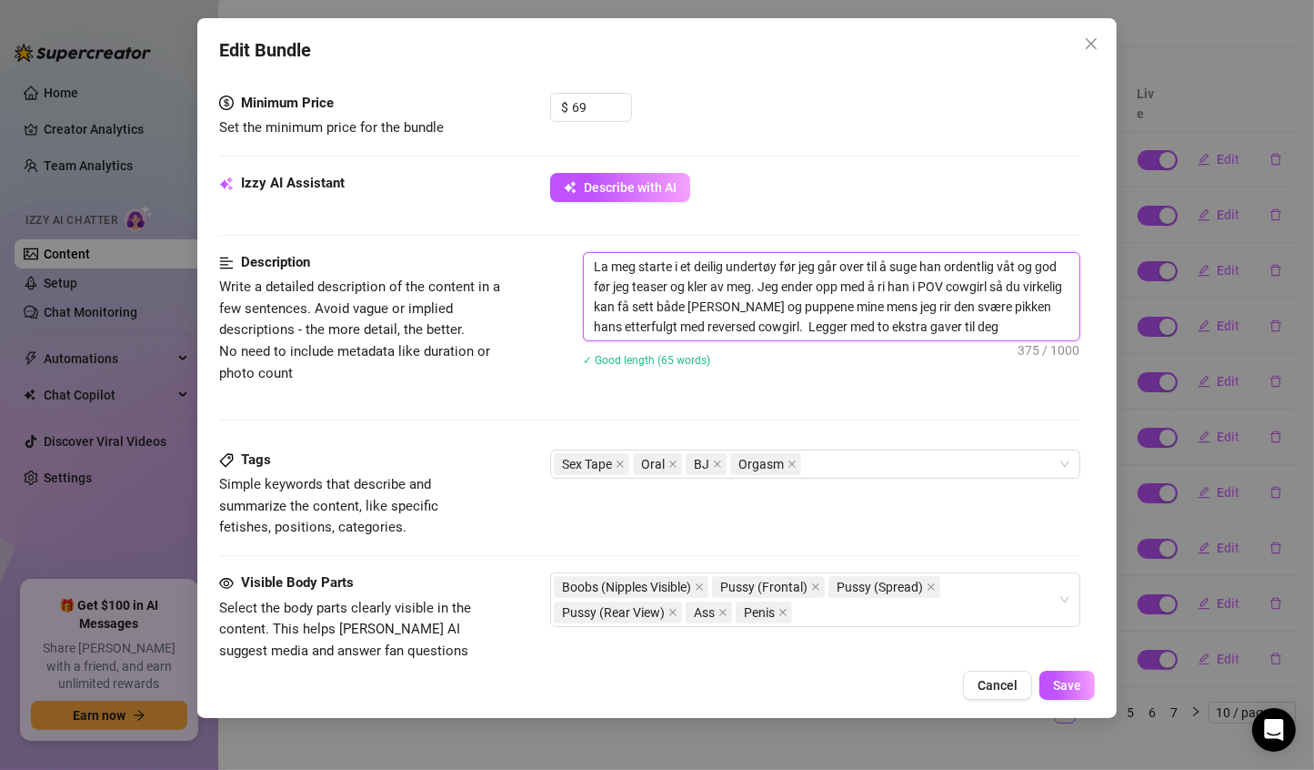
click at [992, 306] on textarea "La meg starte i et deilig undertøy før jeg går over til å suge han ordentlig vå…" at bounding box center [832, 296] width 497 height 87
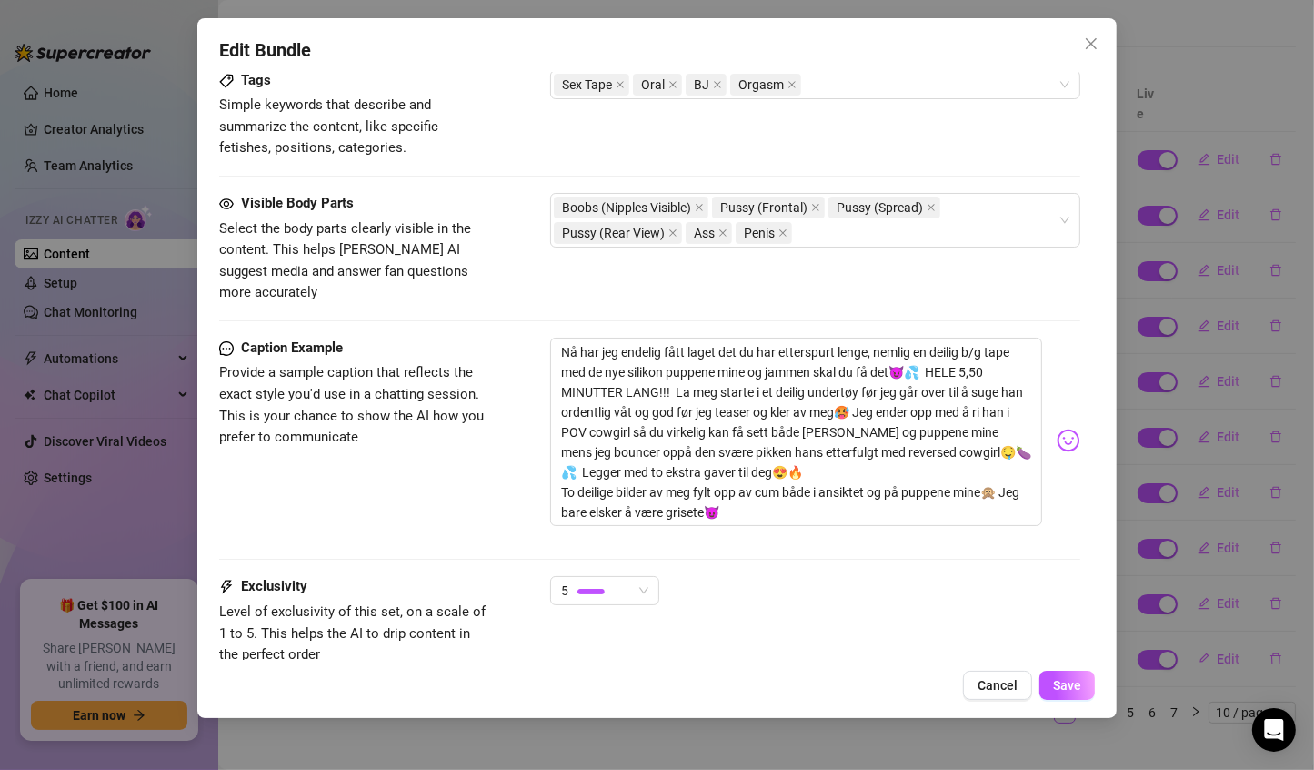
scroll to position [948, 0]
click at [624, 426] on textarea "Nå har jeg endelig fått laget det du har etterspurt lenge, nemlig en deilig b/g…" at bounding box center [796, 431] width 493 height 189
click at [658, 428] on textarea "Nå har jeg endelig fått laget det du har etterspurt lenge, nemlig en deilig b/g…" at bounding box center [796, 431] width 493 height 189
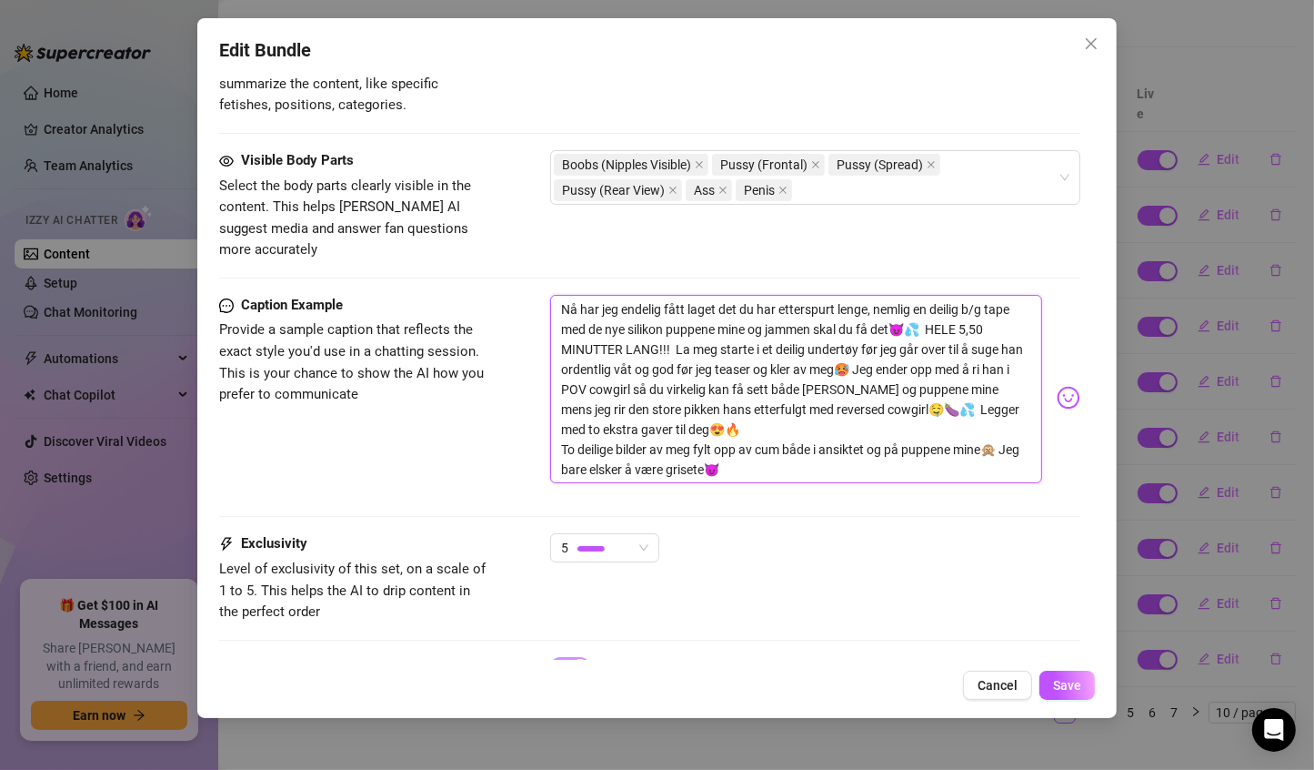
scroll to position [992, 0]
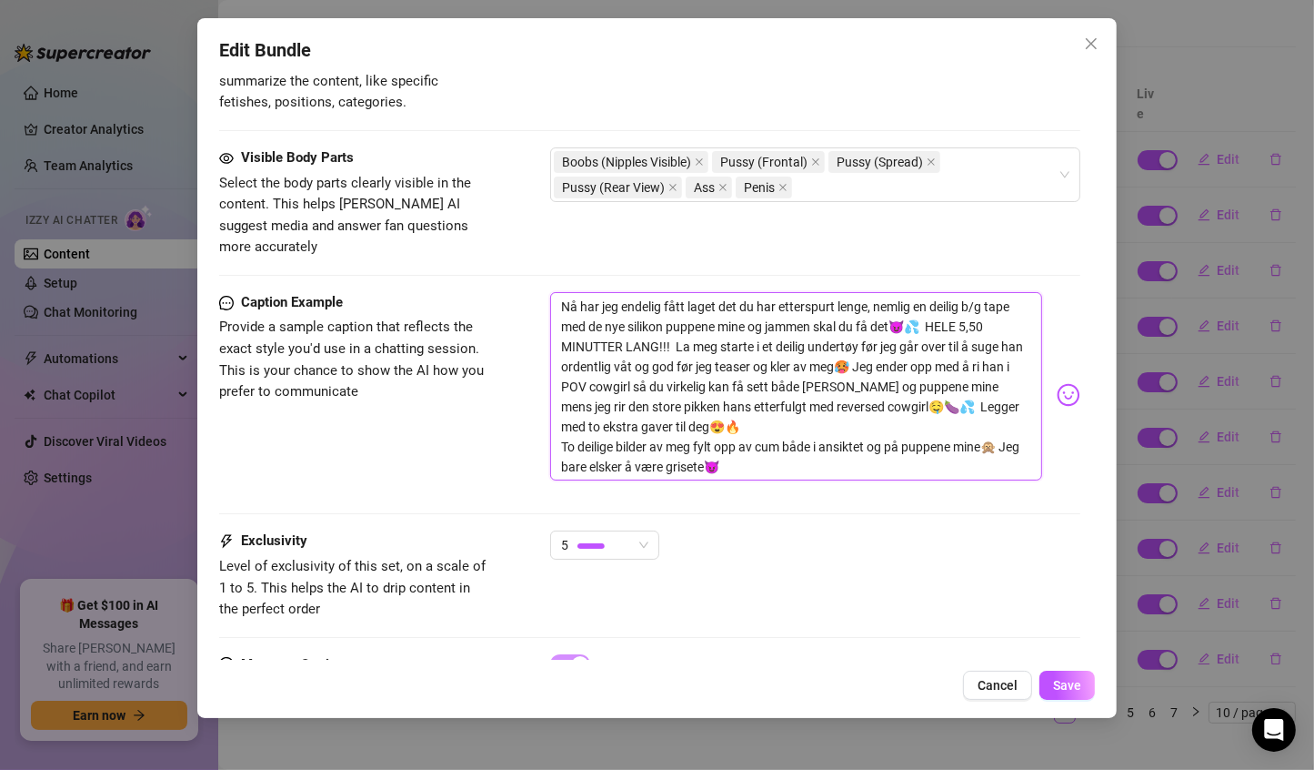
click at [734, 437] on textarea "Nå har jeg endelig fått laget det du har etterspurt lenge, nemlig en deilig b/g…" at bounding box center [796, 386] width 493 height 189
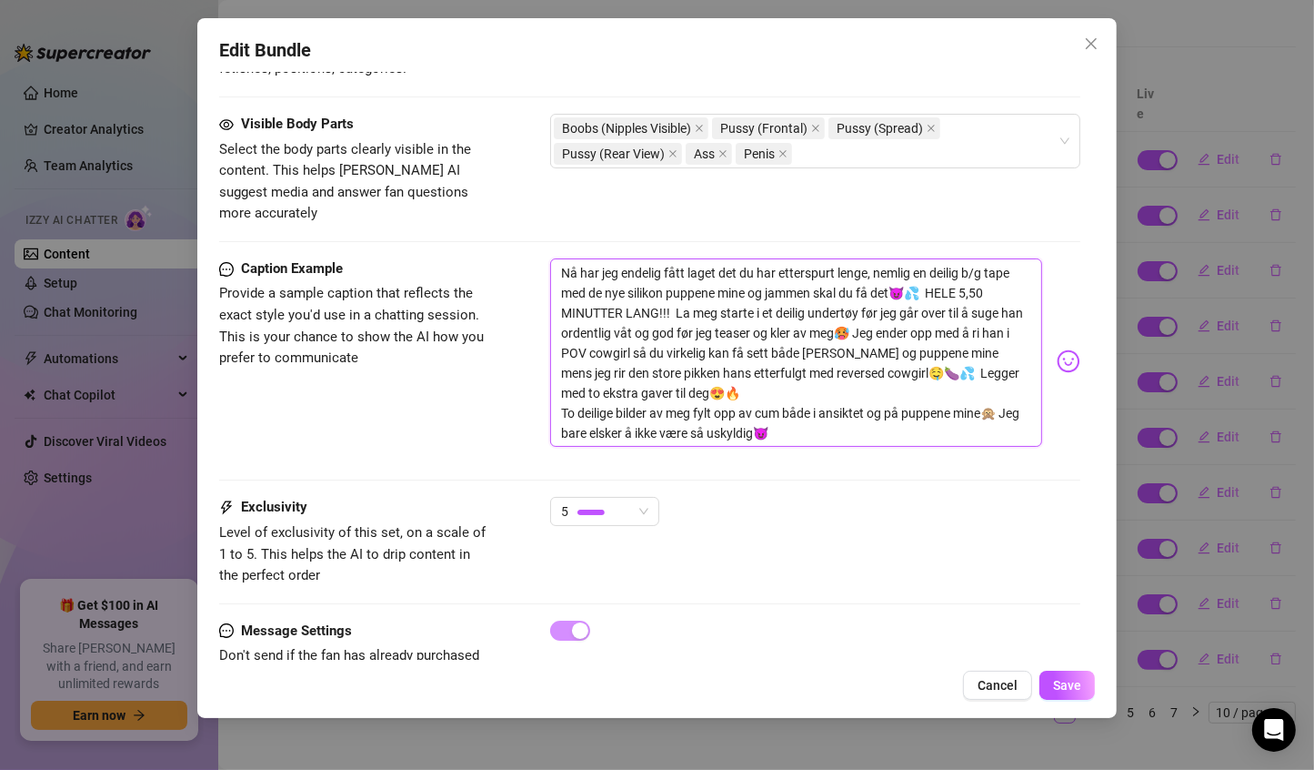
scroll to position [1027, 0]
click at [1072, 688] on span "Save" at bounding box center [1067, 685] width 28 height 15
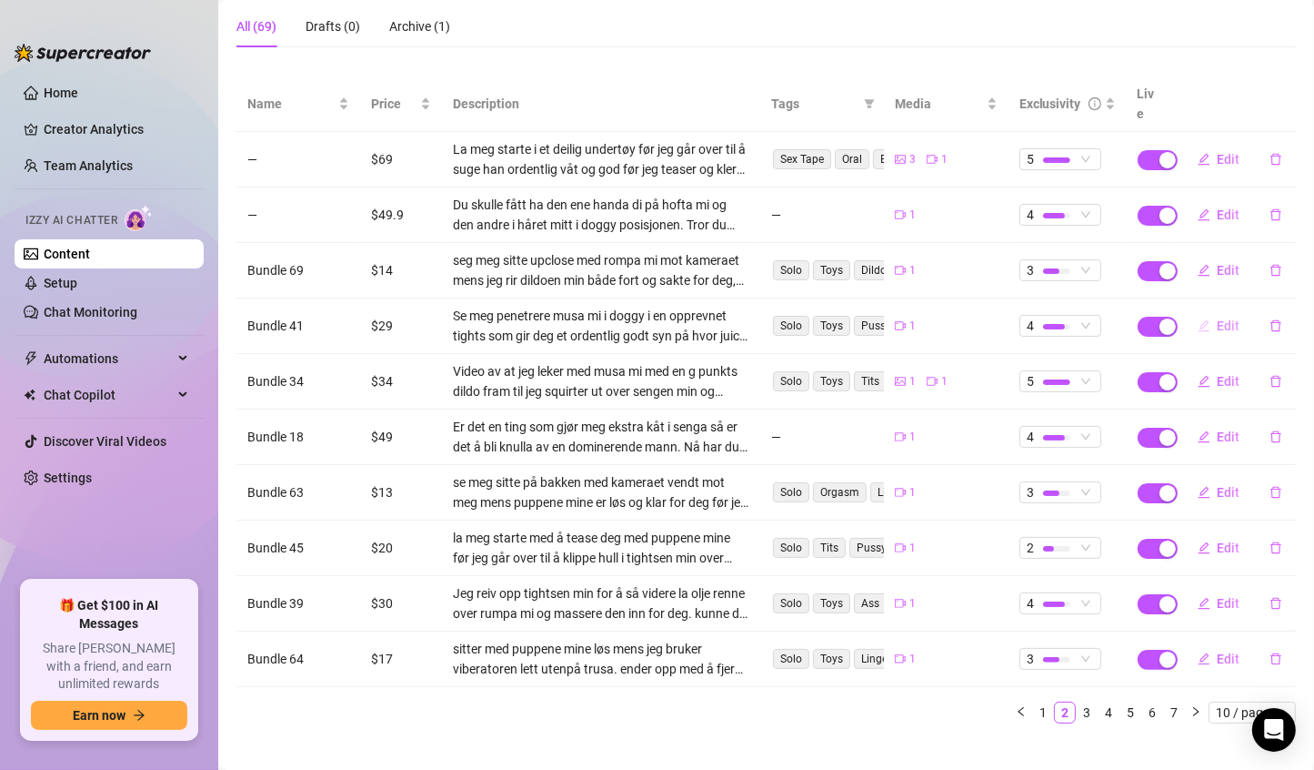
click at [1218, 318] on span "Edit" at bounding box center [1229, 325] width 23 height 15
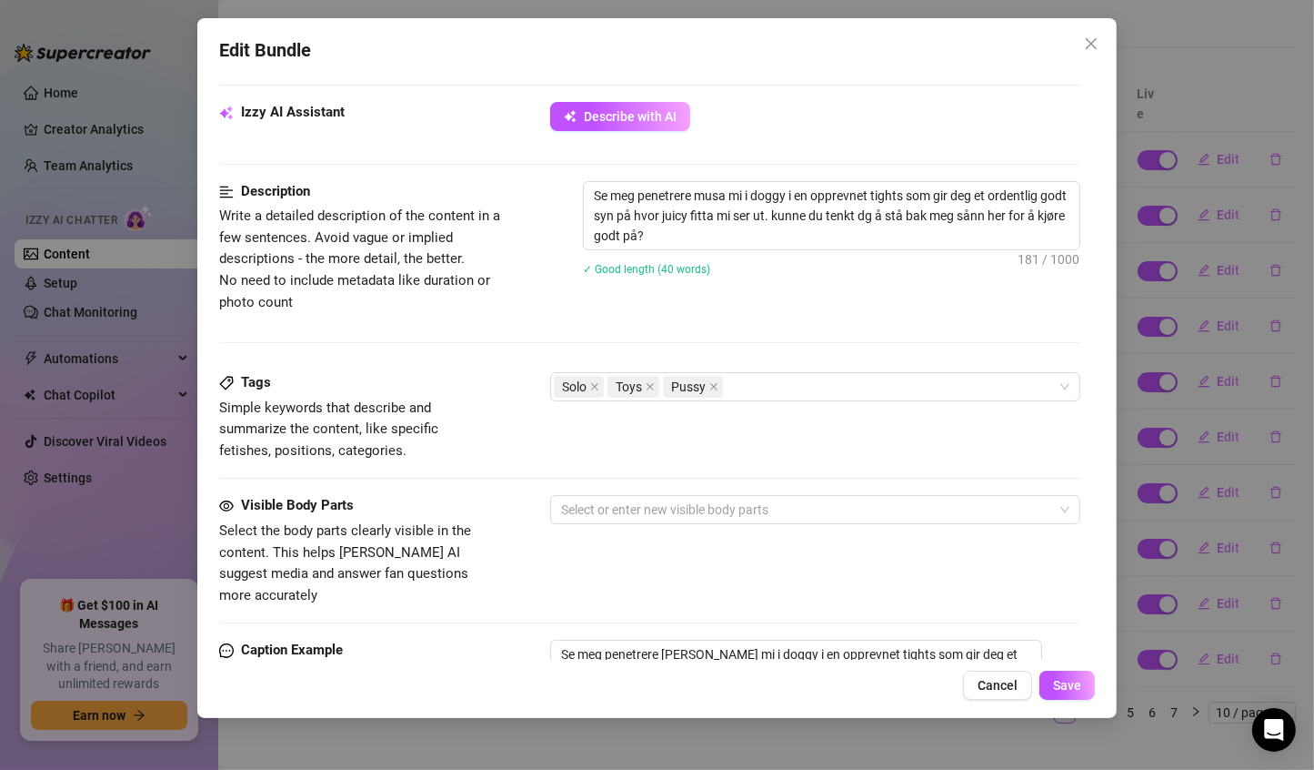
scroll to position [639, 0]
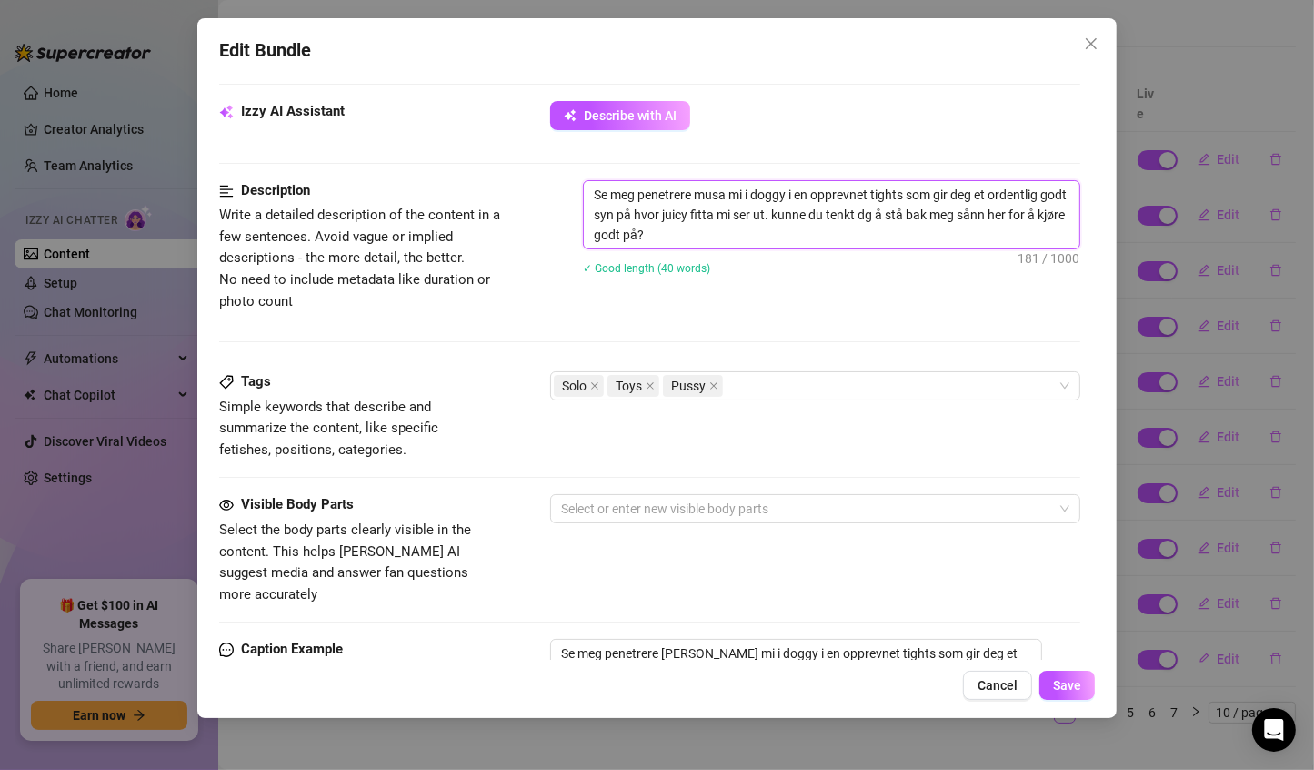
click at [682, 228] on textarea "Se meg penetrere musa mi i doggy i en opprevnet tights som gir deg et ordentlig…" at bounding box center [832, 214] width 497 height 67
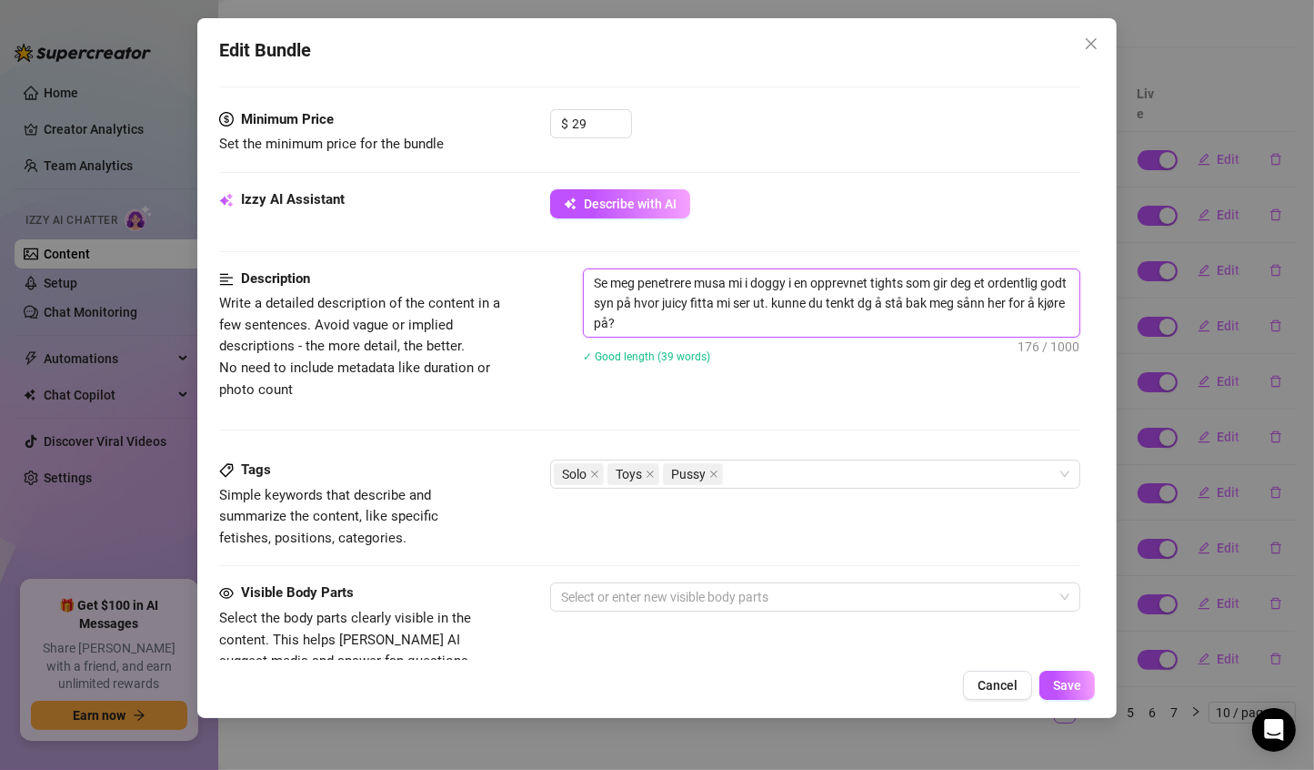
scroll to position [485, 0]
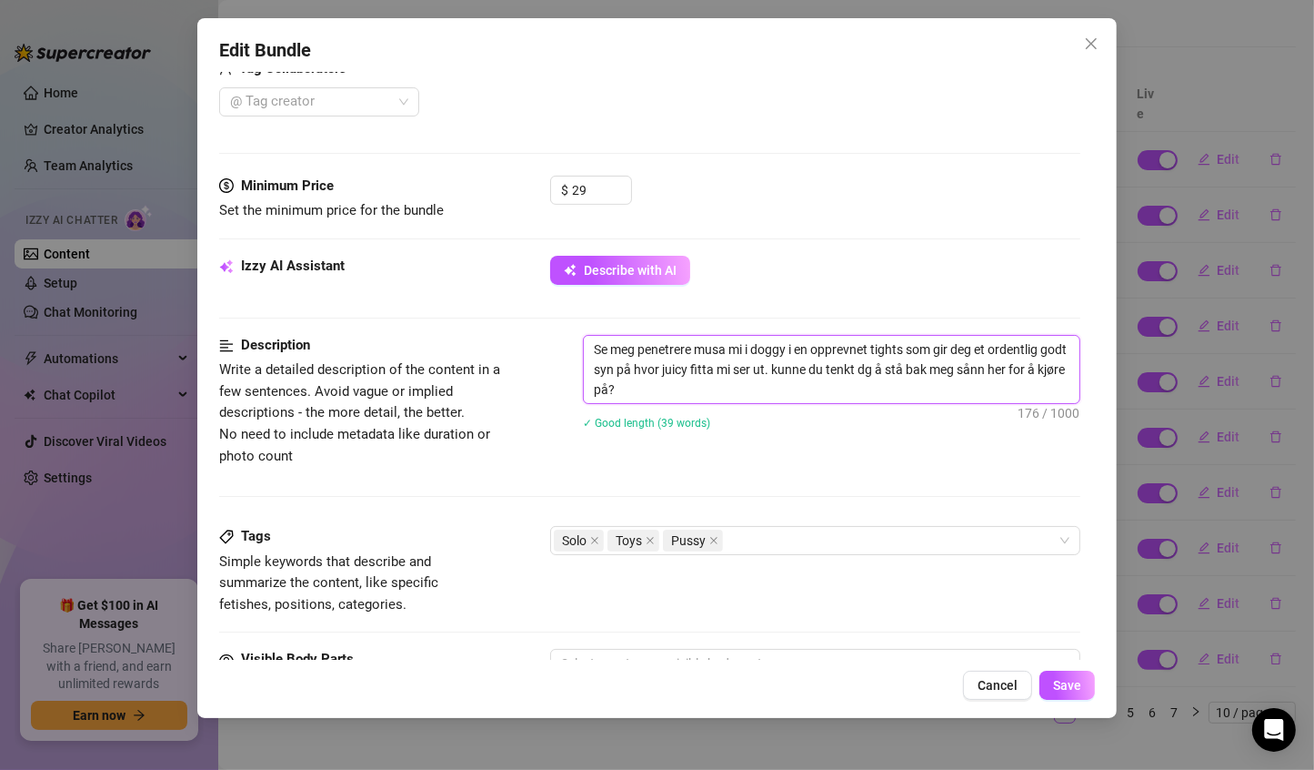
click at [743, 363] on textarea "Se meg penetrere musa mi i doggy i en opprevnet tights som gir deg et ordentlig…" at bounding box center [832, 369] width 497 height 67
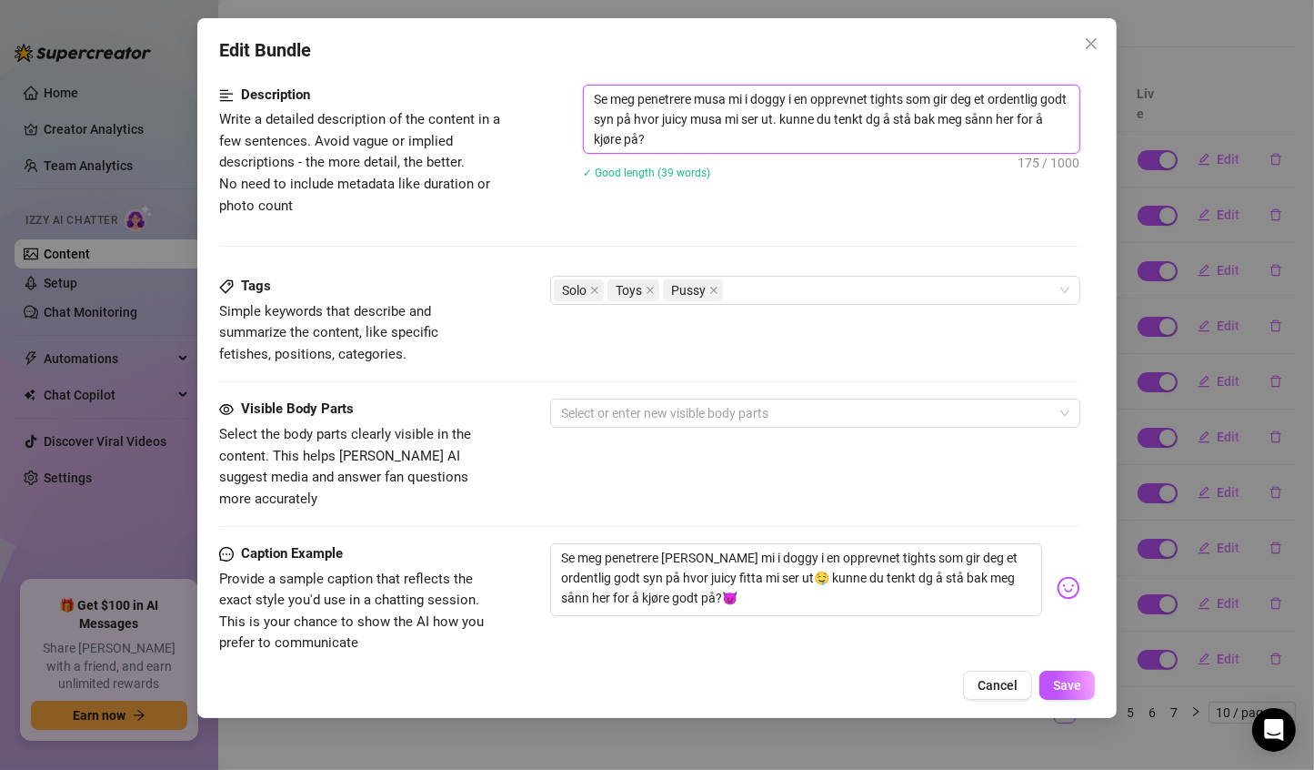
scroll to position [963, 0]
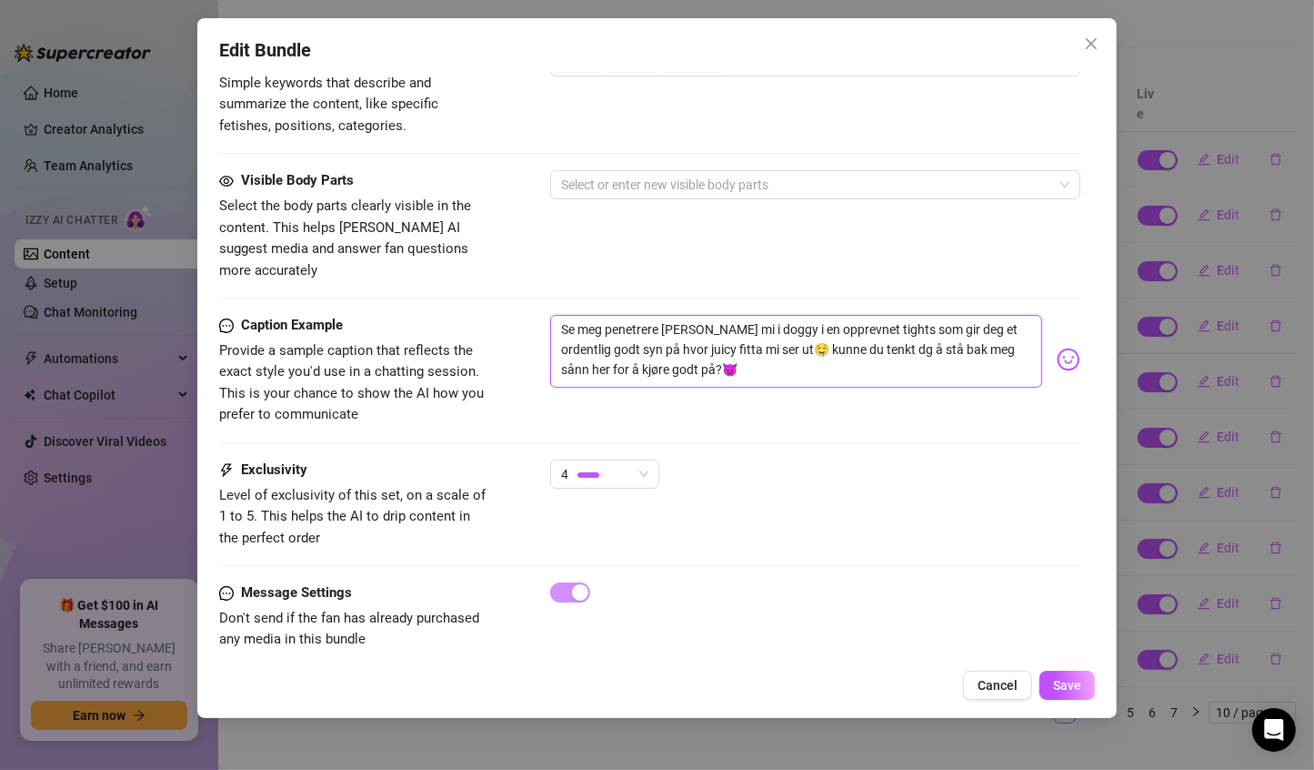
click at [712, 326] on textarea "Se meg penetrere [PERSON_NAME] mi i doggy i en opprevnet tights som gir deg et …" at bounding box center [796, 351] width 493 height 73
click at [669, 342] on textarea "Se meg penetrere musa mi i doggy i en opprevnet tights som gir deg et ordentlig…" at bounding box center [796, 351] width 493 height 73
click at [1072, 683] on span "Save" at bounding box center [1067, 685] width 28 height 15
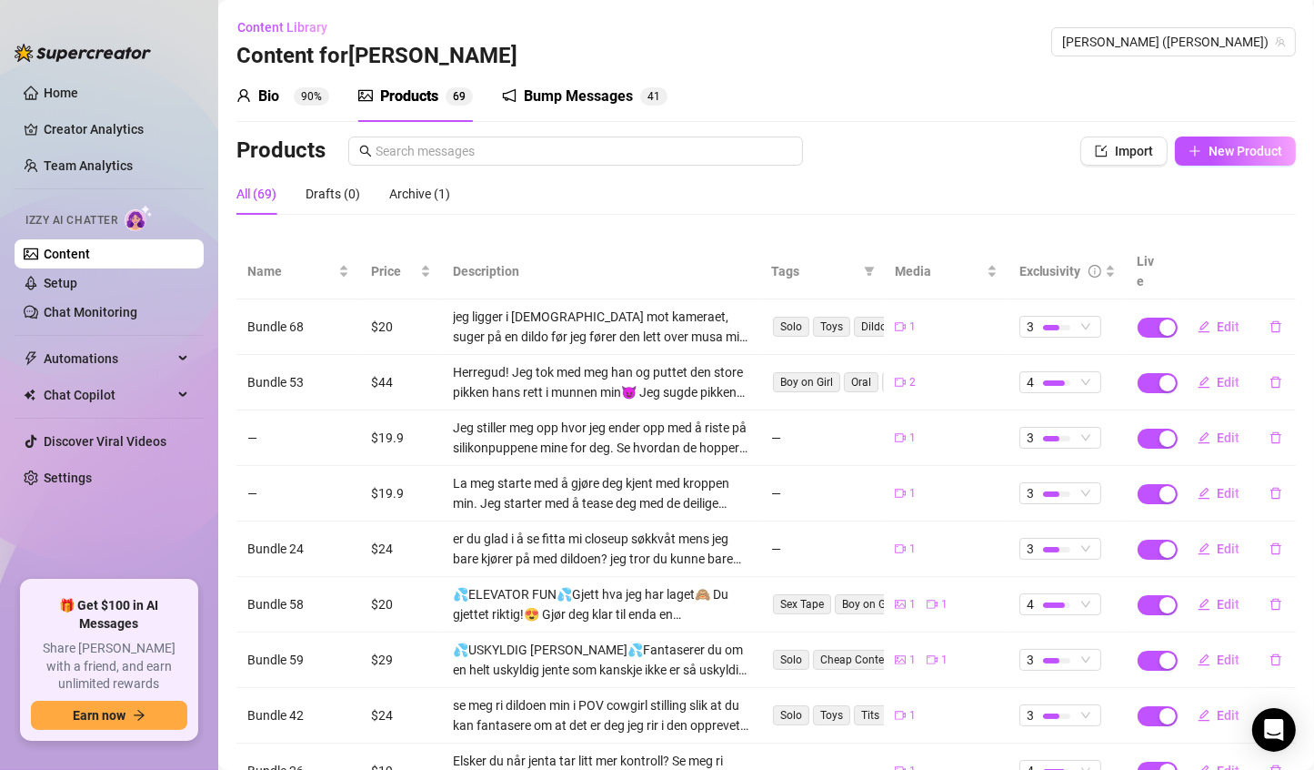
scroll to position [167, 0]
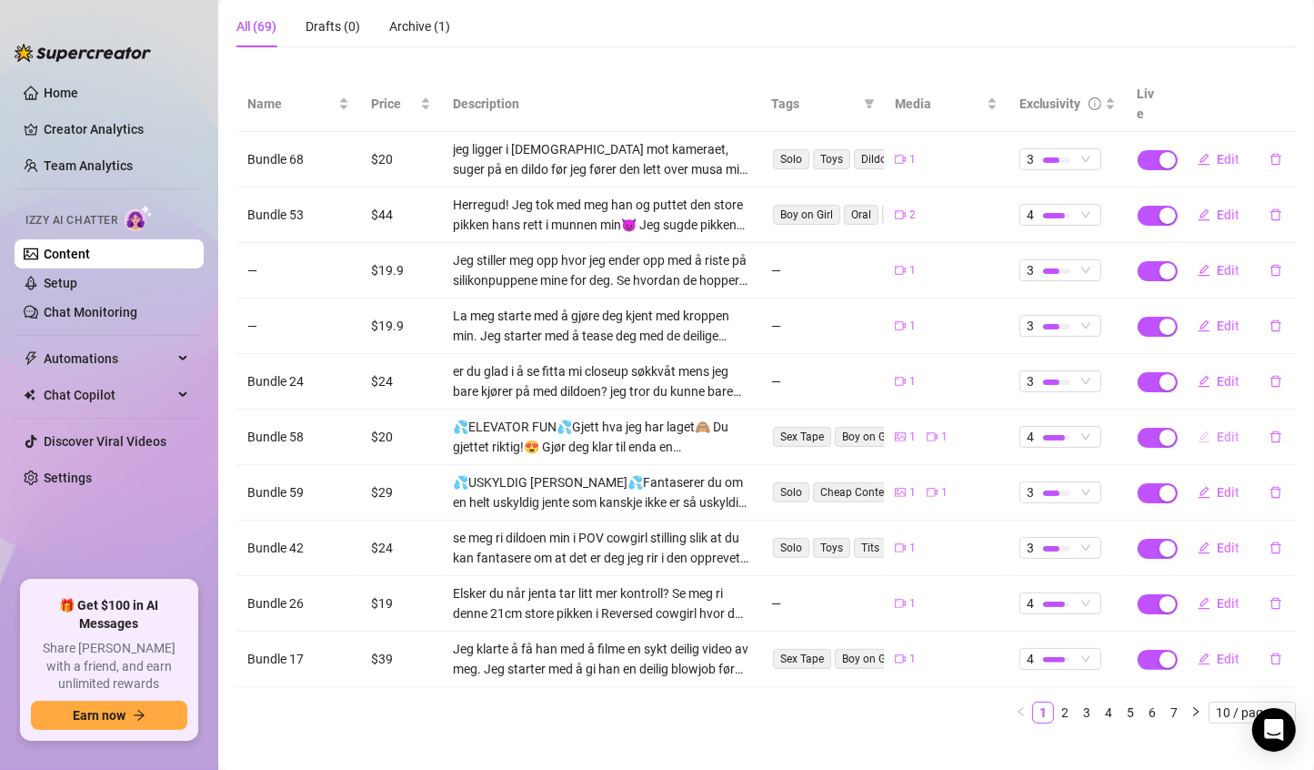
click at [1203, 422] on button "Edit" at bounding box center [1219, 436] width 72 height 29
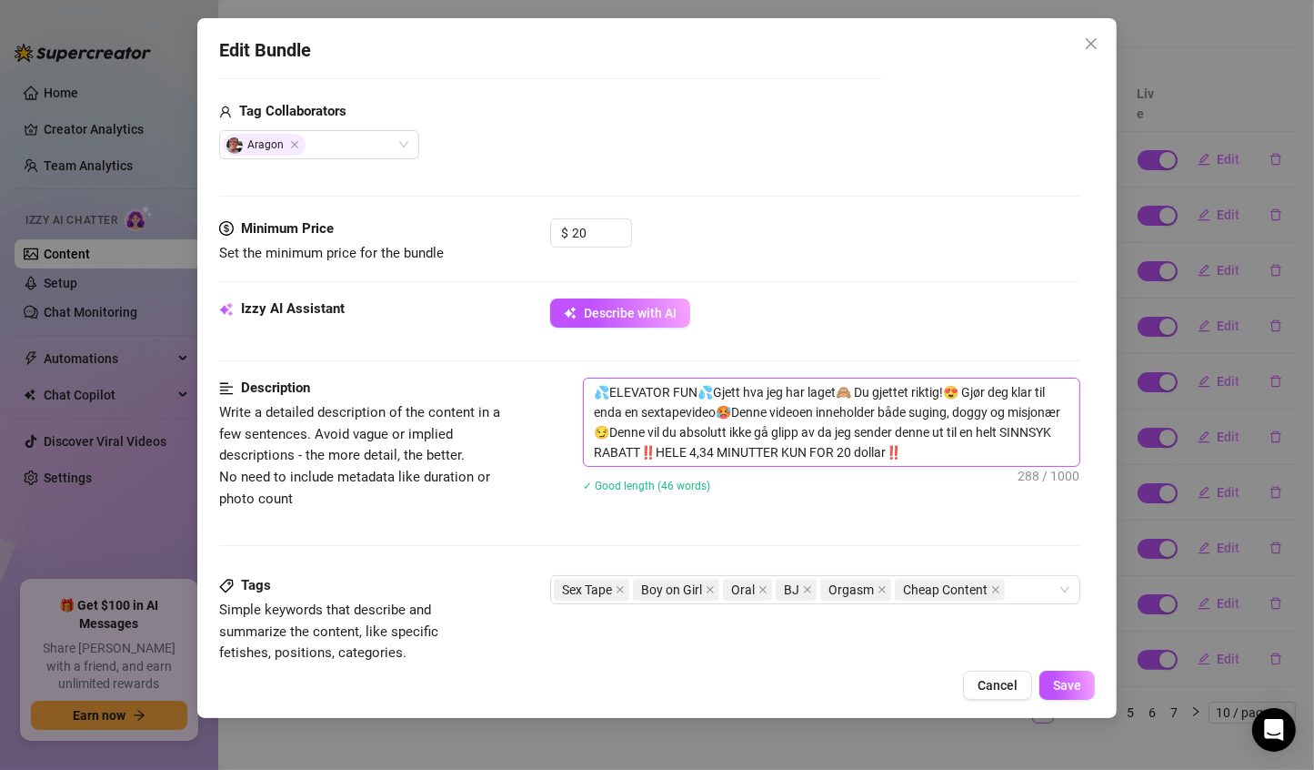
scroll to position [448, 0]
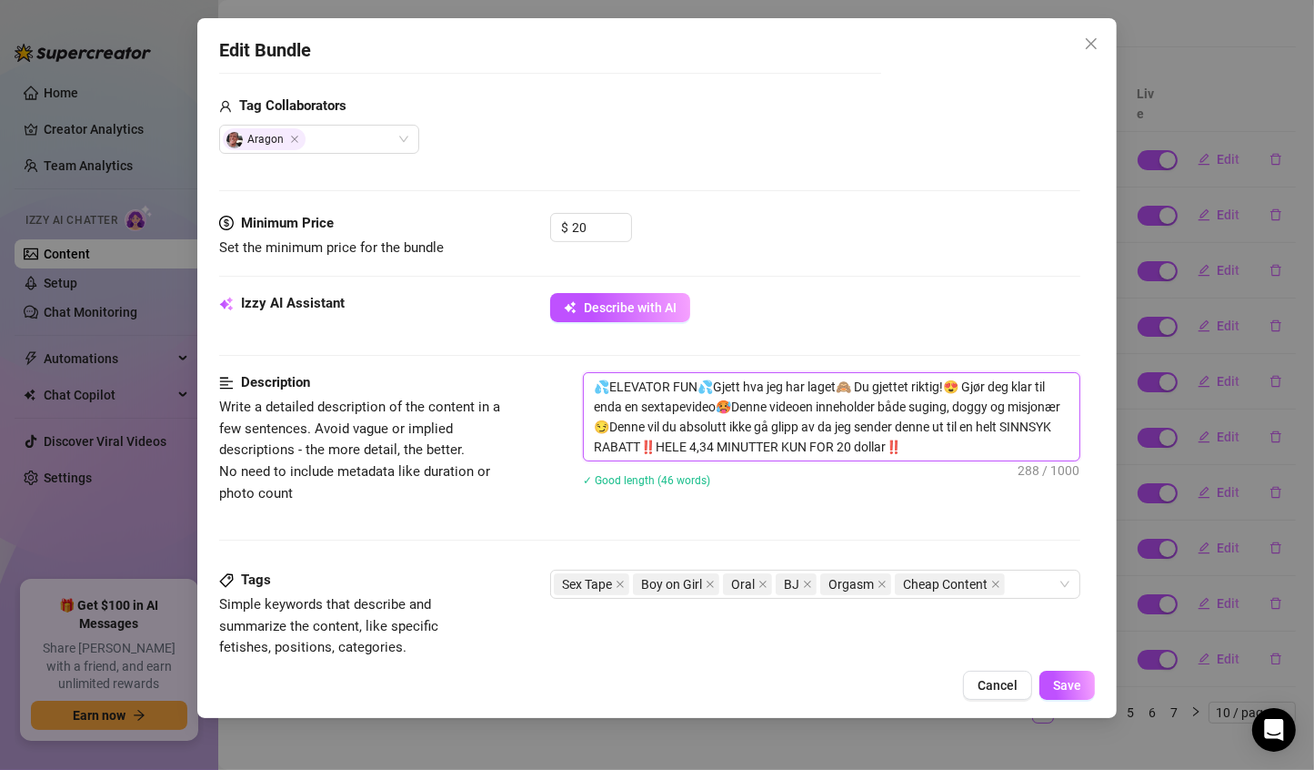
drag, startPoint x: 717, startPoint y: 379, endPoint x: 487, endPoint y: 383, distance: 230.2
click at [487, 383] on div "Description Write a detailed description of the content in a few sentences. Avo…" at bounding box center [650, 441] width 862 height 138
type textarea "Gjett hva jeg har laget🙈 Du gjettet riktig!😍 Gjør deg klar til enda en sextapev…"
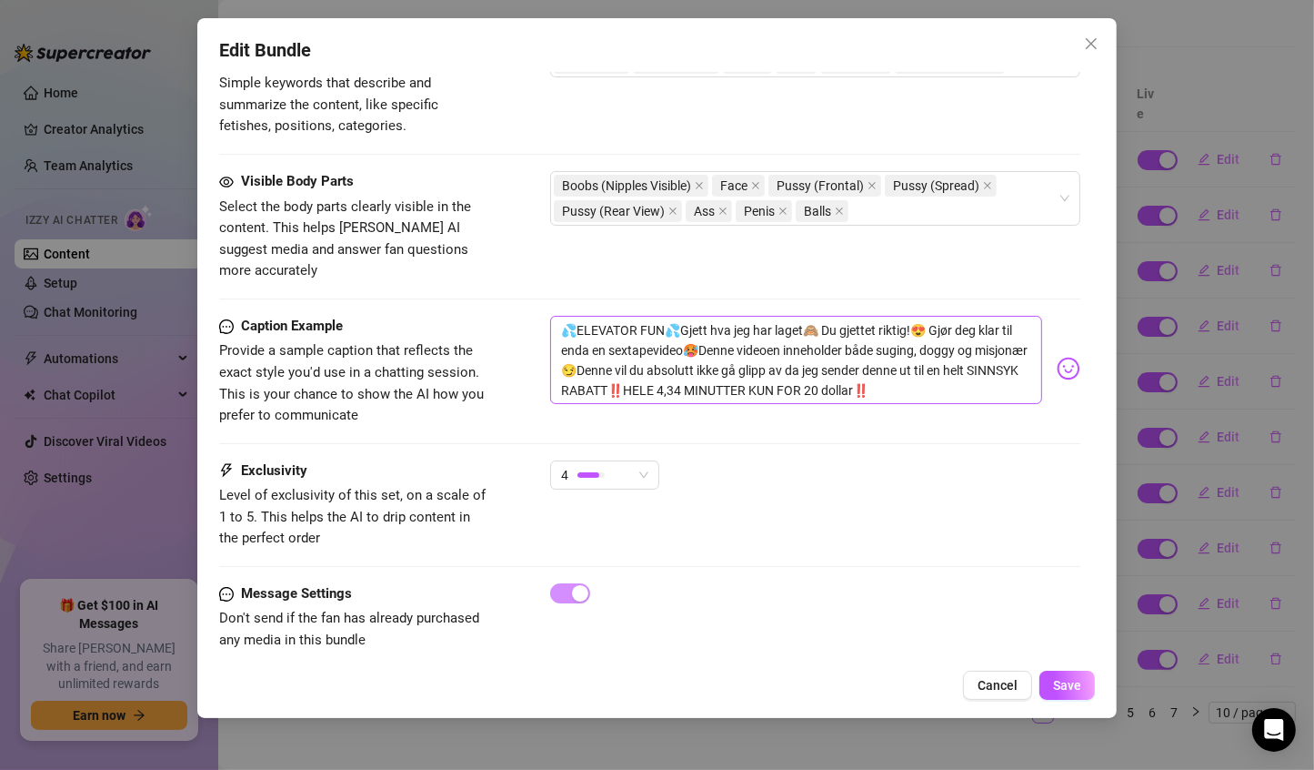
type textarea "Gjett hva jeg har laget🙈 Du gjettet riktig!😍 Gjør deg klar til enda en sextapev…"
drag, startPoint x: 684, startPoint y: 303, endPoint x: 413, endPoint y: 291, distance: 271.3
click at [413, 316] on div "Caption Example Provide a sample caption that reflects the exact style you'd us…" at bounding box center [650, 371] width 862 height 111
type textarea "Gjett hva jeg har laget🙈 Du gjettet riktig!😍 Gjør deg klar til enda en sextapev…"
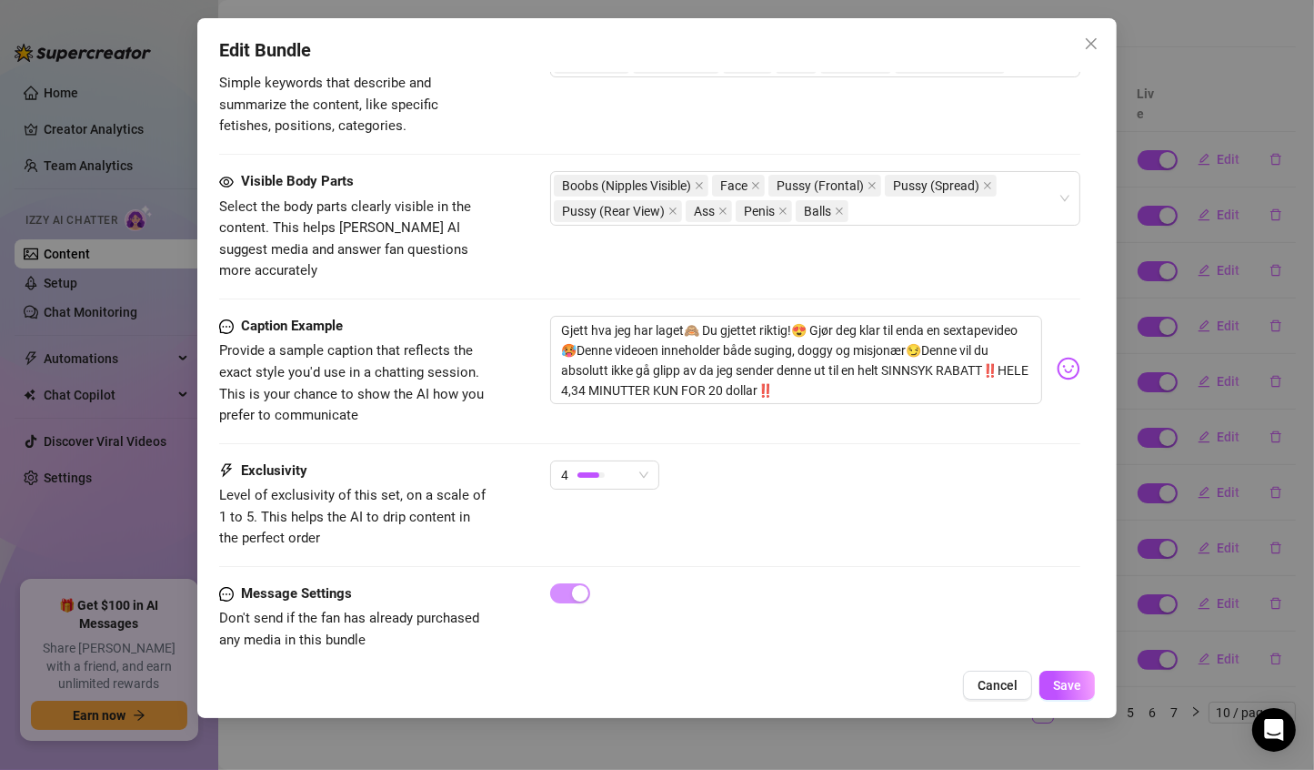
click at [1002, 619] on div "Message Settings Don't send if the fan has already purchased any media in this …" at bounding box center [650, 617] width 862 height 68
click at [1068, 689] on span "Save" at bounding box center [1067, 685] width 28 height 15
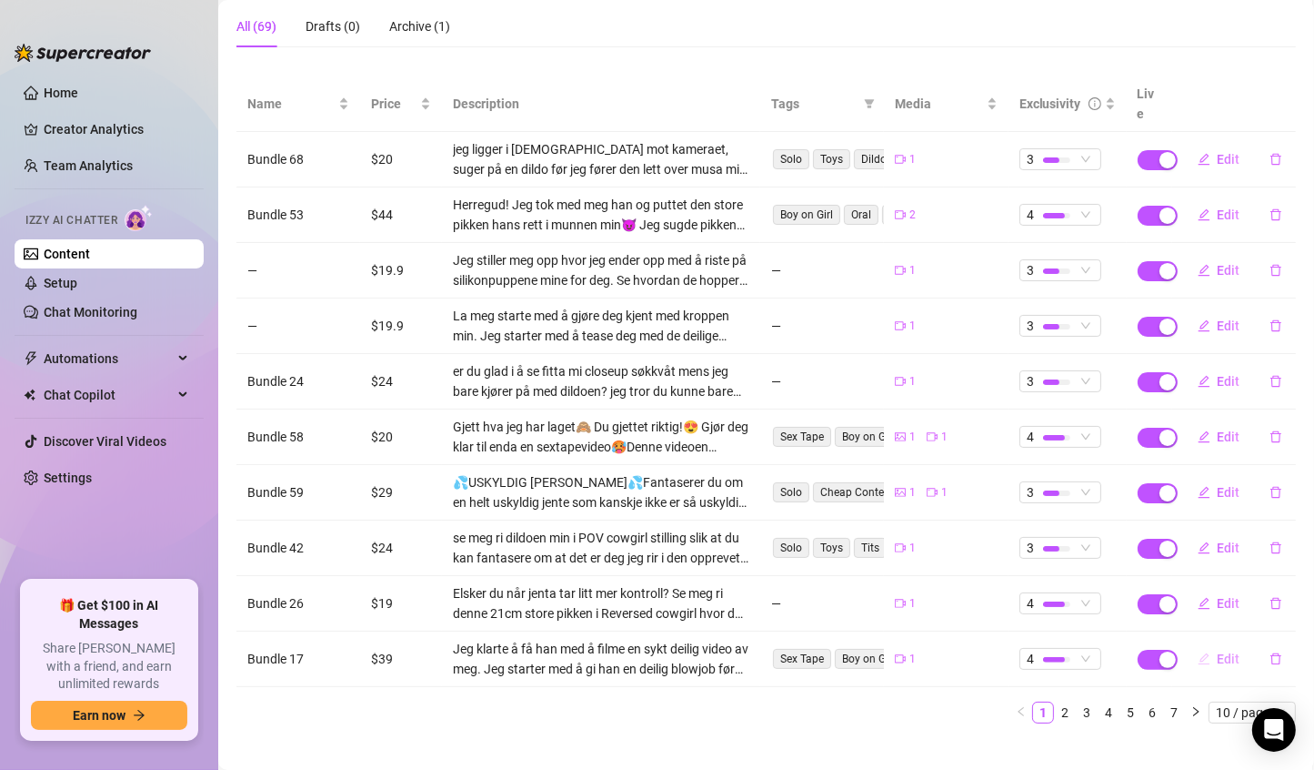
click at [1218, 651] on span "Edit" at bounding box center [1229, 658] width 23 height 15
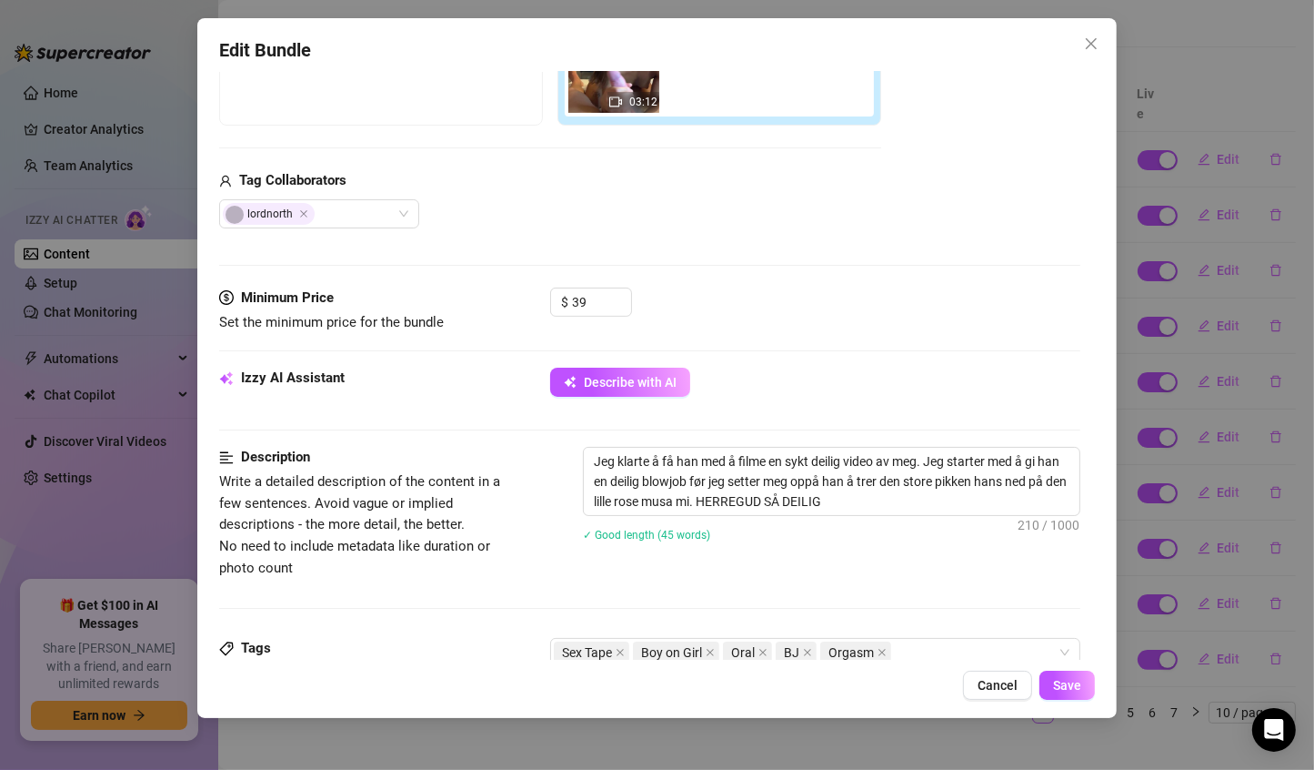
scroll to position [374, 0]
click at [705, 497] on textarea "Jeg klarte å få han med å filme en sykt deilig video av meg. Jeg starter med å …" at bounding box center [832, 480] width 497 height 67
type textarea "Jeg klarte å få han med å filme en sykt deilig video av meg. Jeg starter med å …"
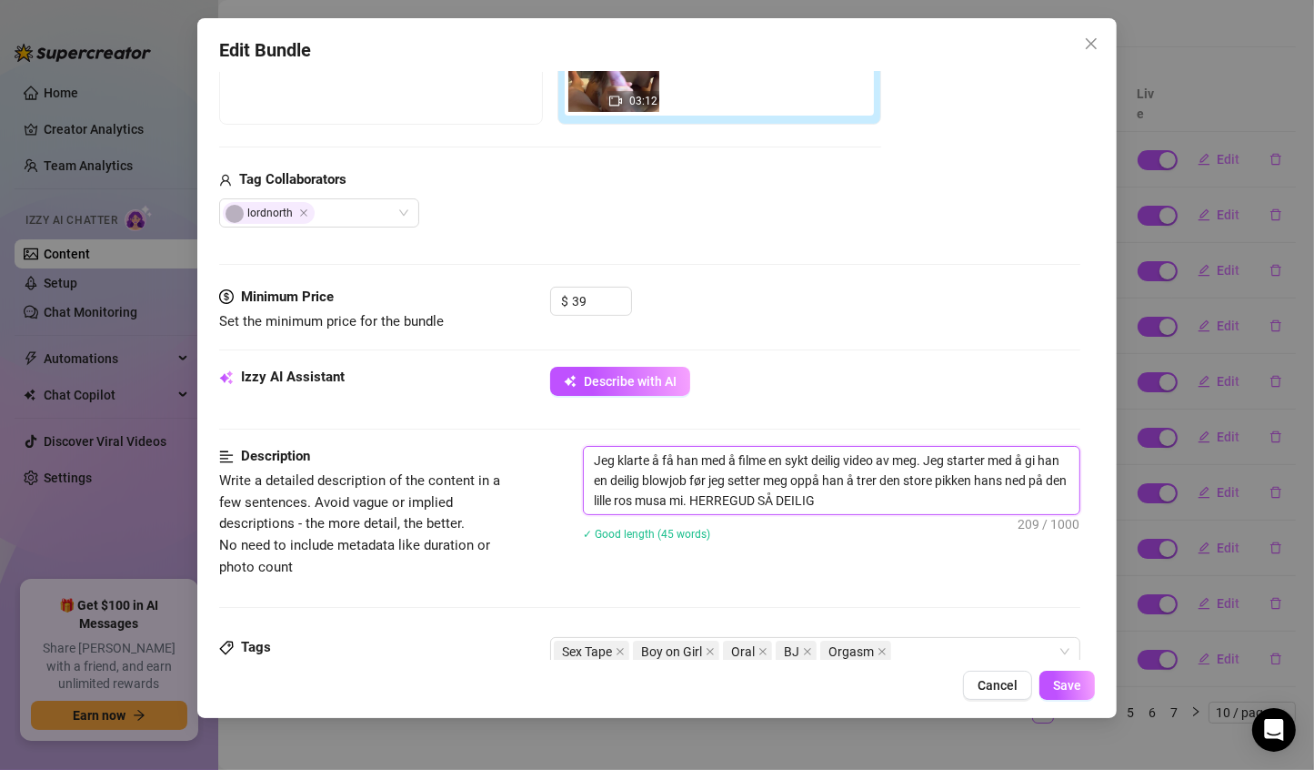
type textarea "Jeg klarte å få han med å filme en sykt deilig video av meg. Jeg starter med å …"
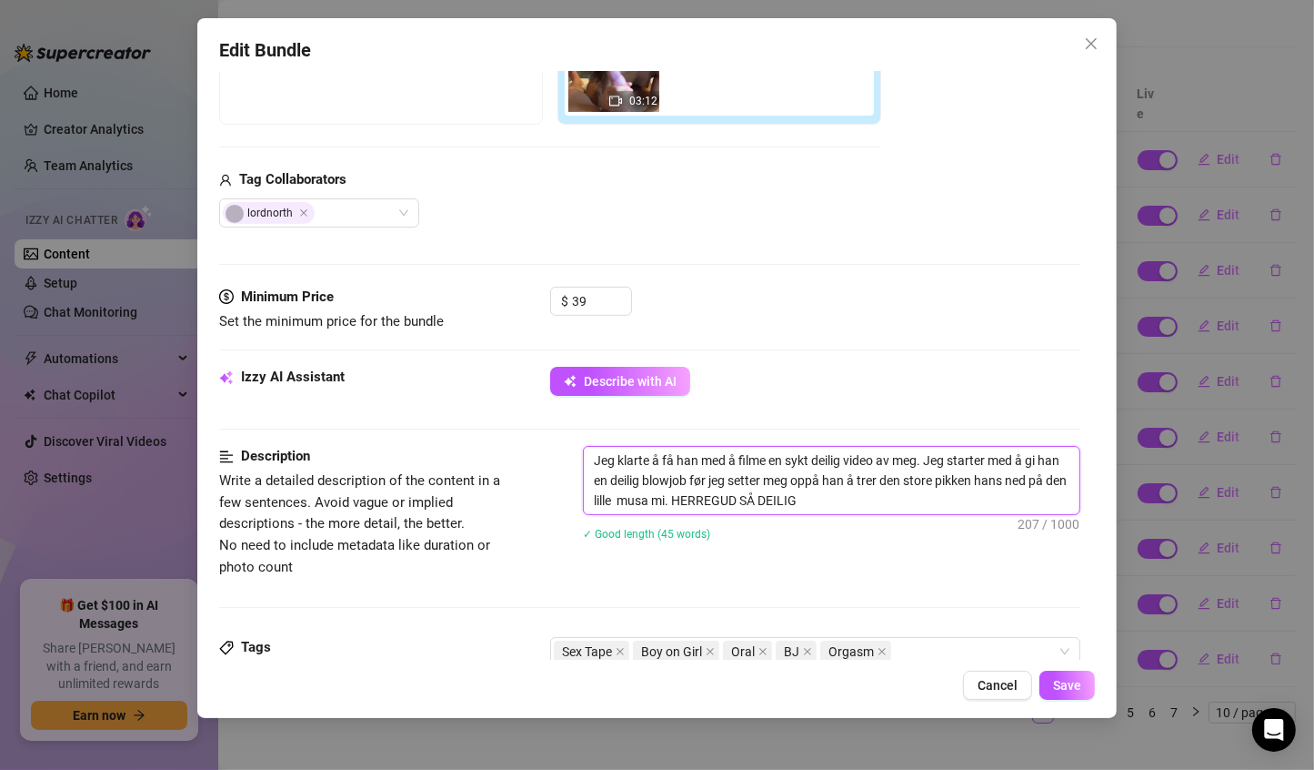
type textarea "Jeg klarte å få han med å filme en sykt deilig video av meg. Jeg starter med å …"
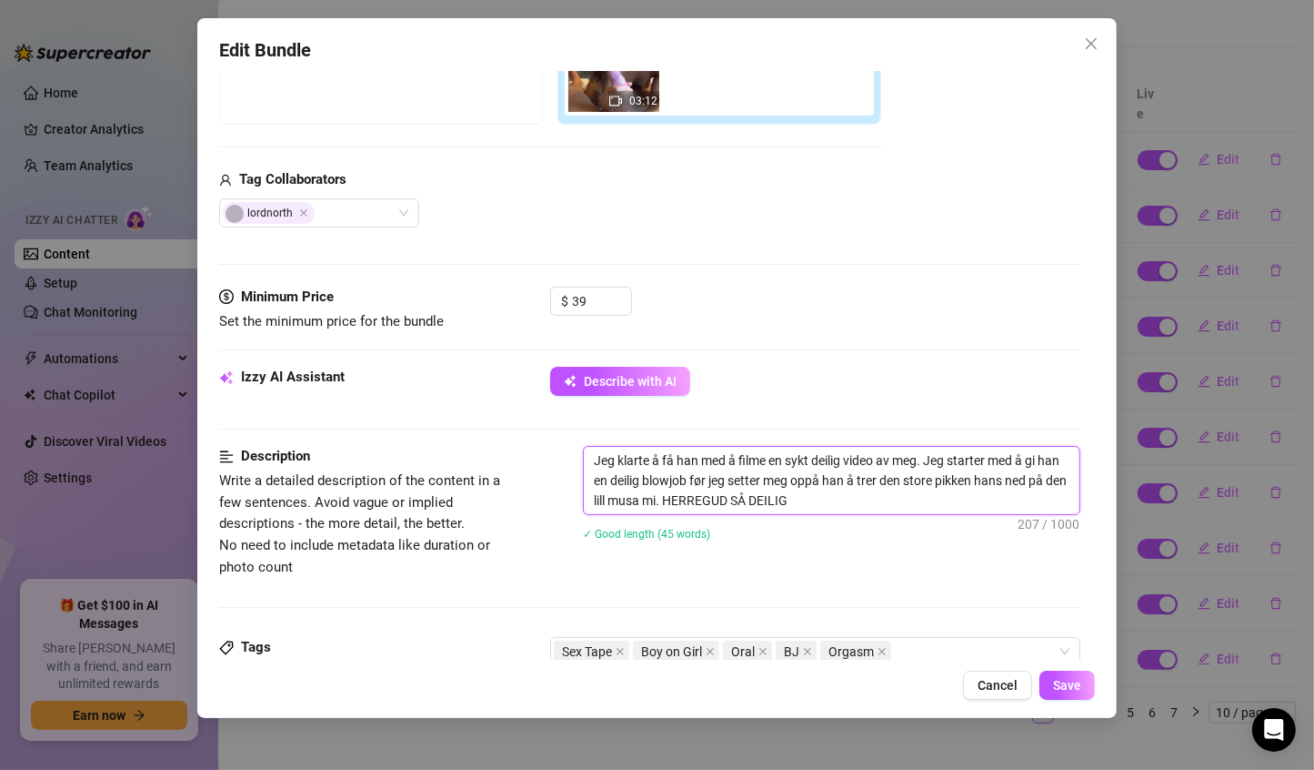
type textarea "Jeg klarte å få han med å filme en sykt deilig video av meg. Jeg starter med å …"
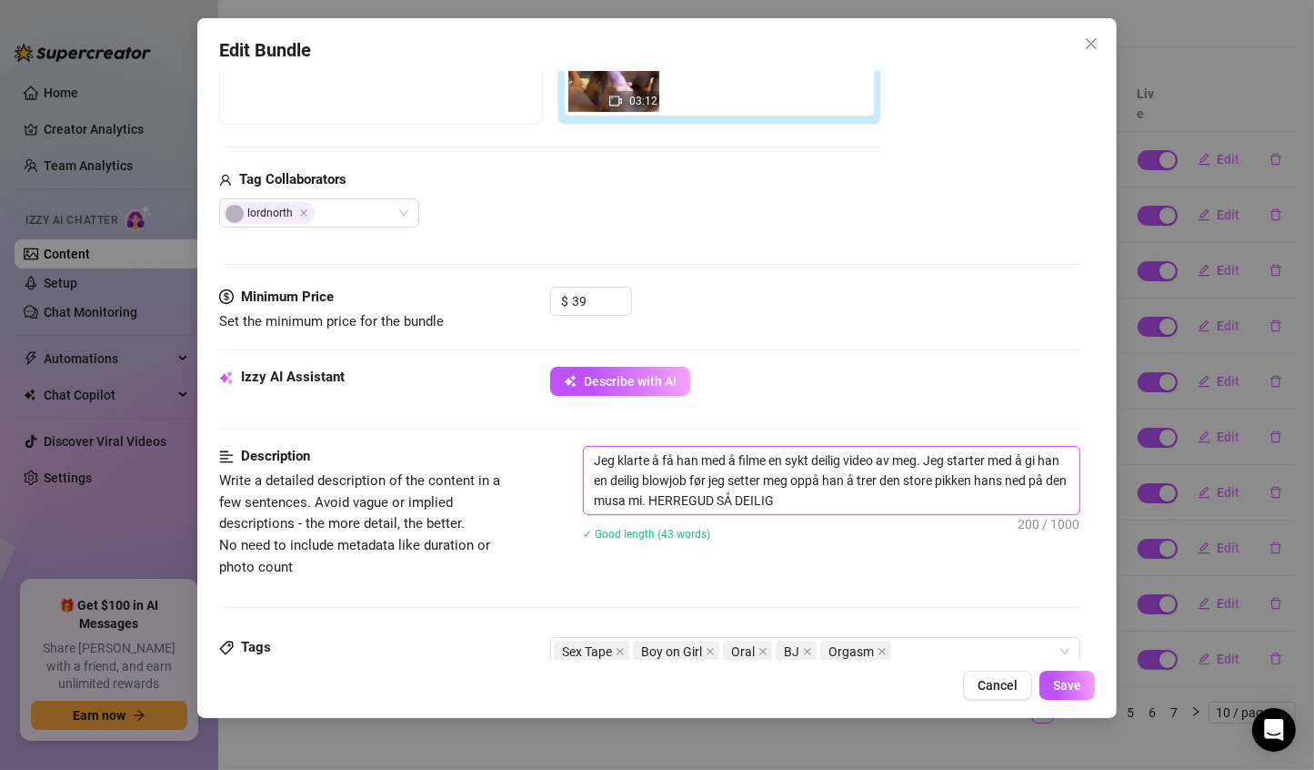
type textarea "Jeg klarte å få han med å filme en sykt deilig video av meg. Jeg starter med å …"
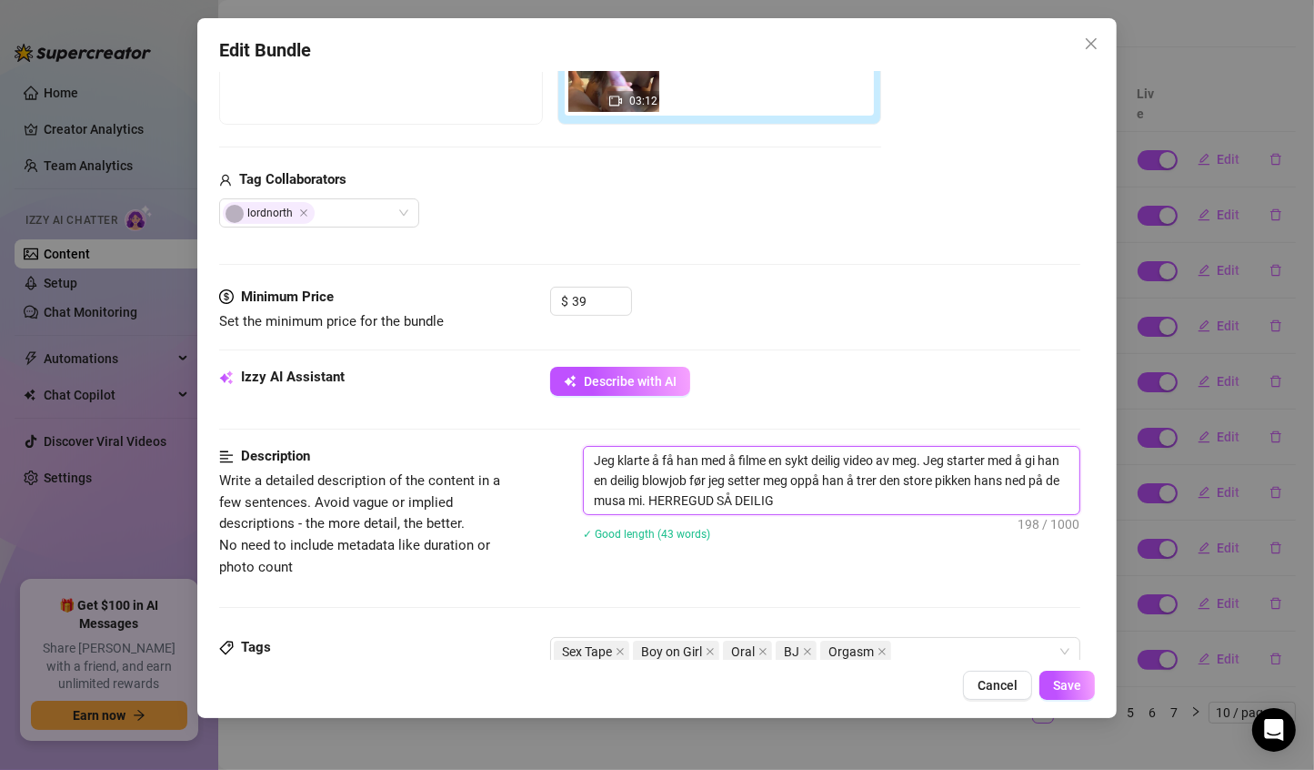
type textarea "Jeg klarte å få han med å filme en sykt deilig video av meg. Jeg starter med å …"
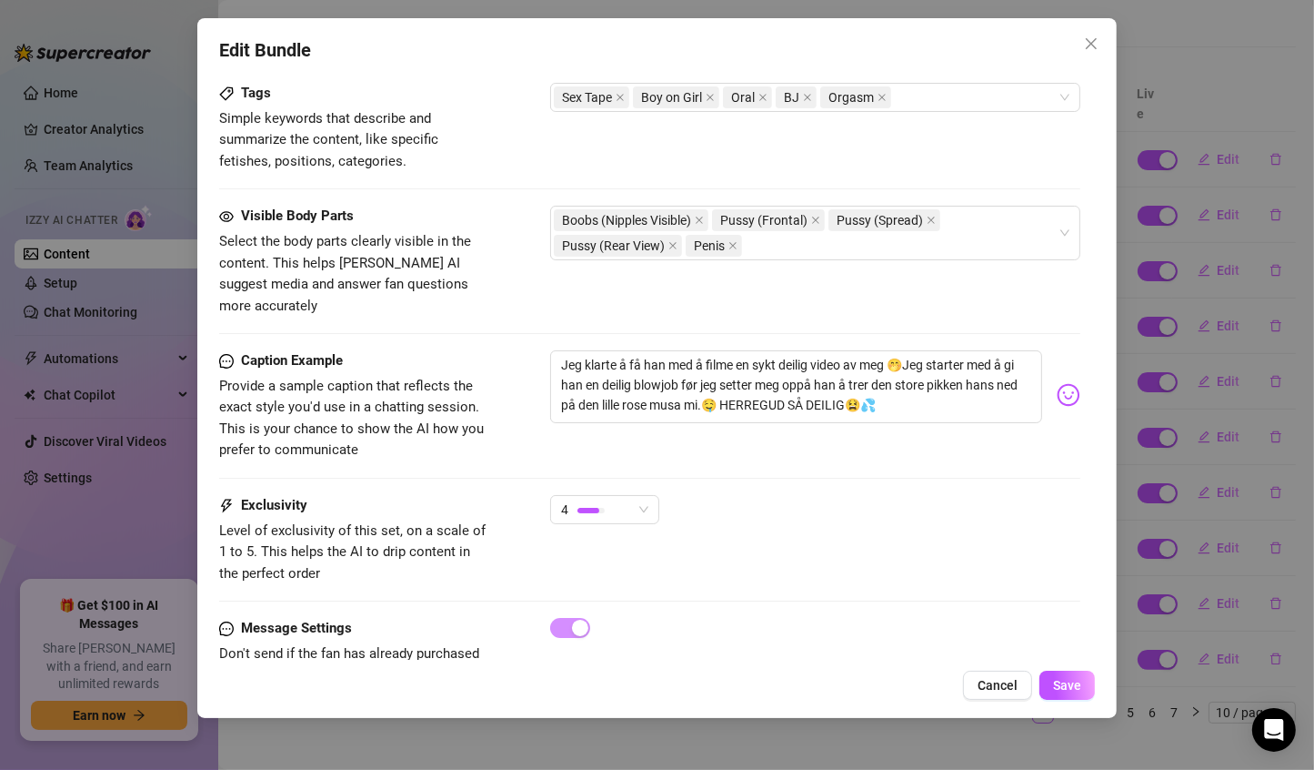
scroll to position [930, 0]
type textarea "Jeg klarte å få han med å filme en sykt deilig video av meg. Jeg starter med å …"
click at [673, 379] on textarea "Jeg klarte å få han med å filme en sykt deilig video av meg 🤭Jeg starter med å …" at bounding box center [796, 384] width 493 height 73
type textarea "Jeg klarte å få han med å filme en sykt deilig video av meg 🤭Jeg starter med å …"
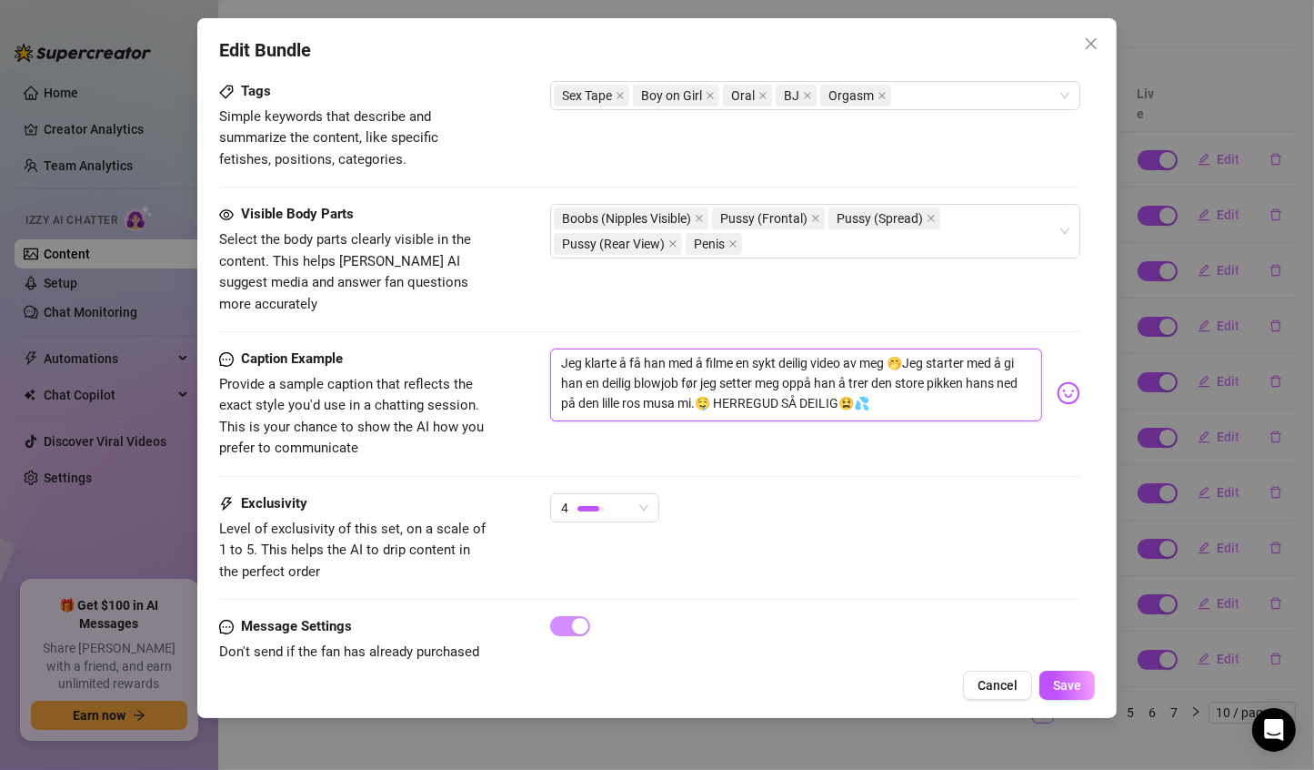
type textarea "Jeg klarte å få han med å filme en sykt deilig video av meg 🤭Jeg starter med å …"
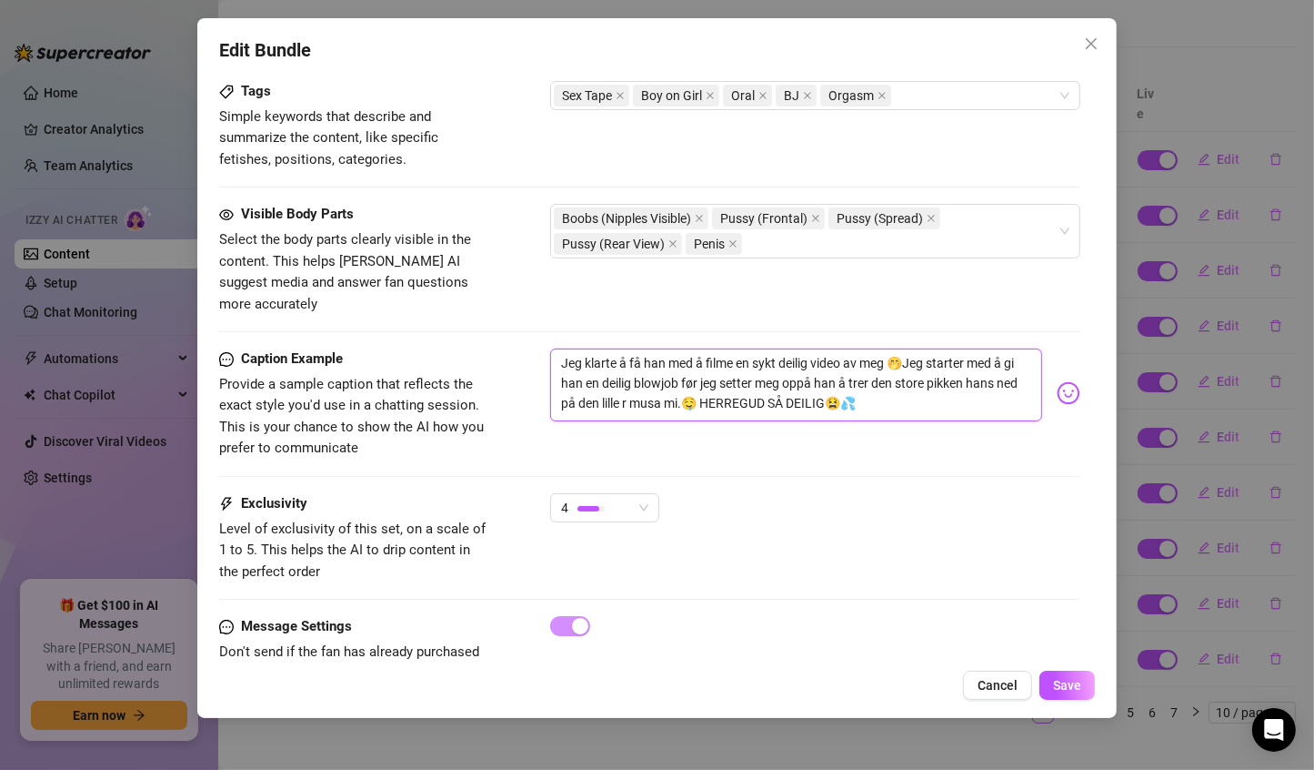
type textarea "Jeg klarte å få han med å filme en sykt deilig video av meg 🤭Jeg starter med å …"
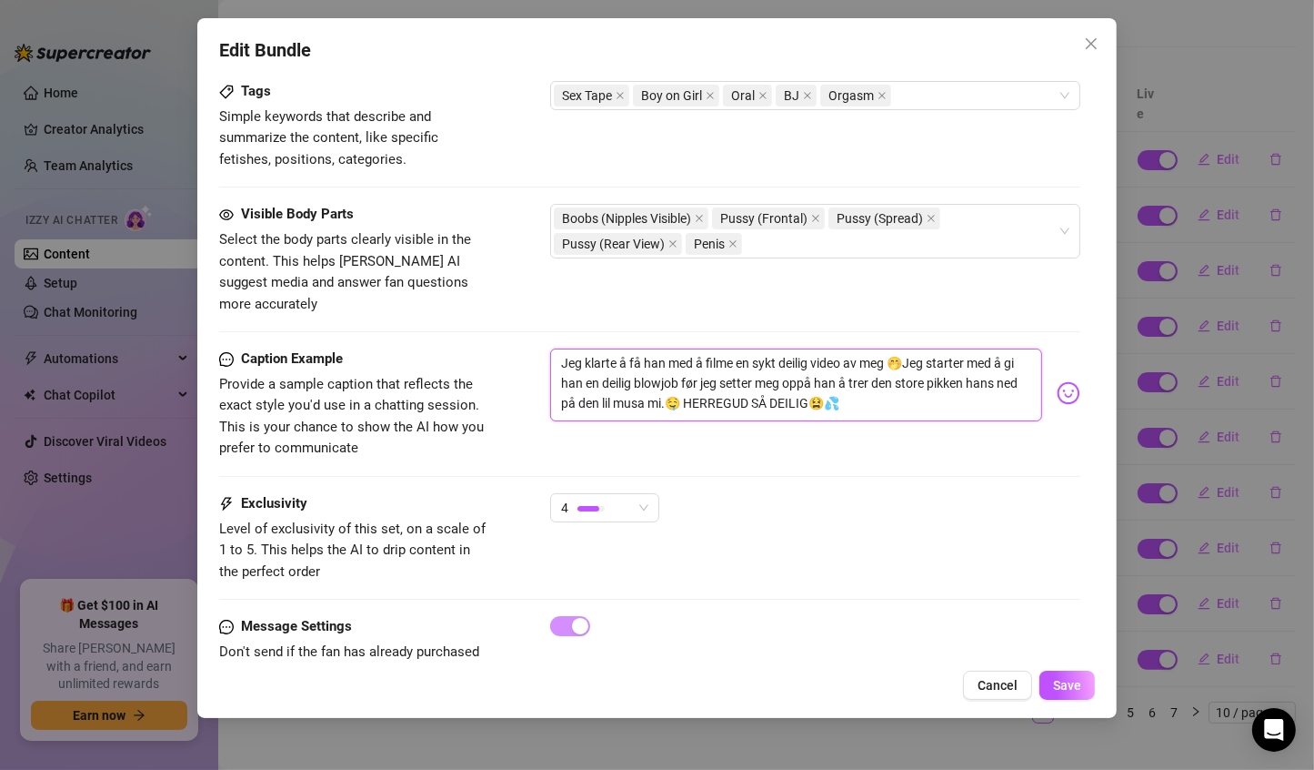
type textarea "Jeg klarte å få han med å filme en sykt deilig video av meg 🤭Jeg starter med å …"
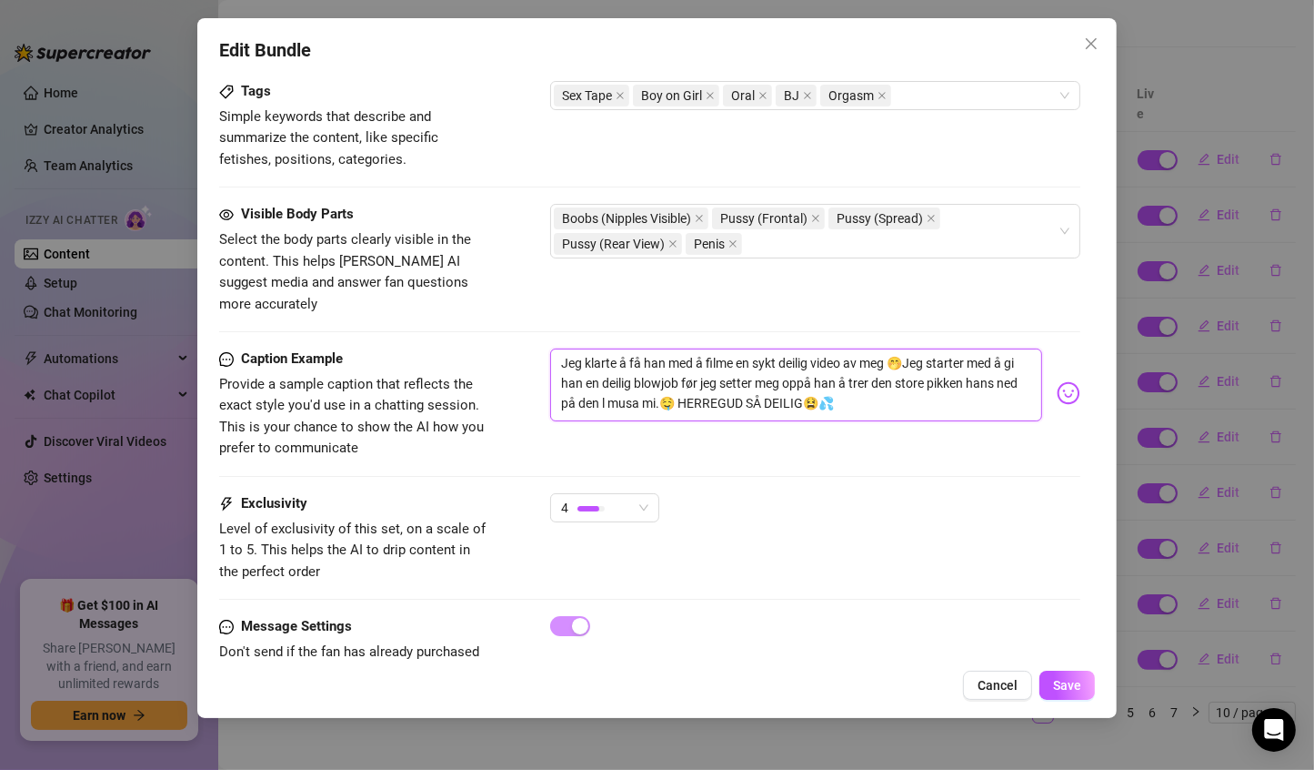
type textarea "Jeg klarte å få han med å filme en sykt deilig video av meg 🤭Jeg starter med å …"
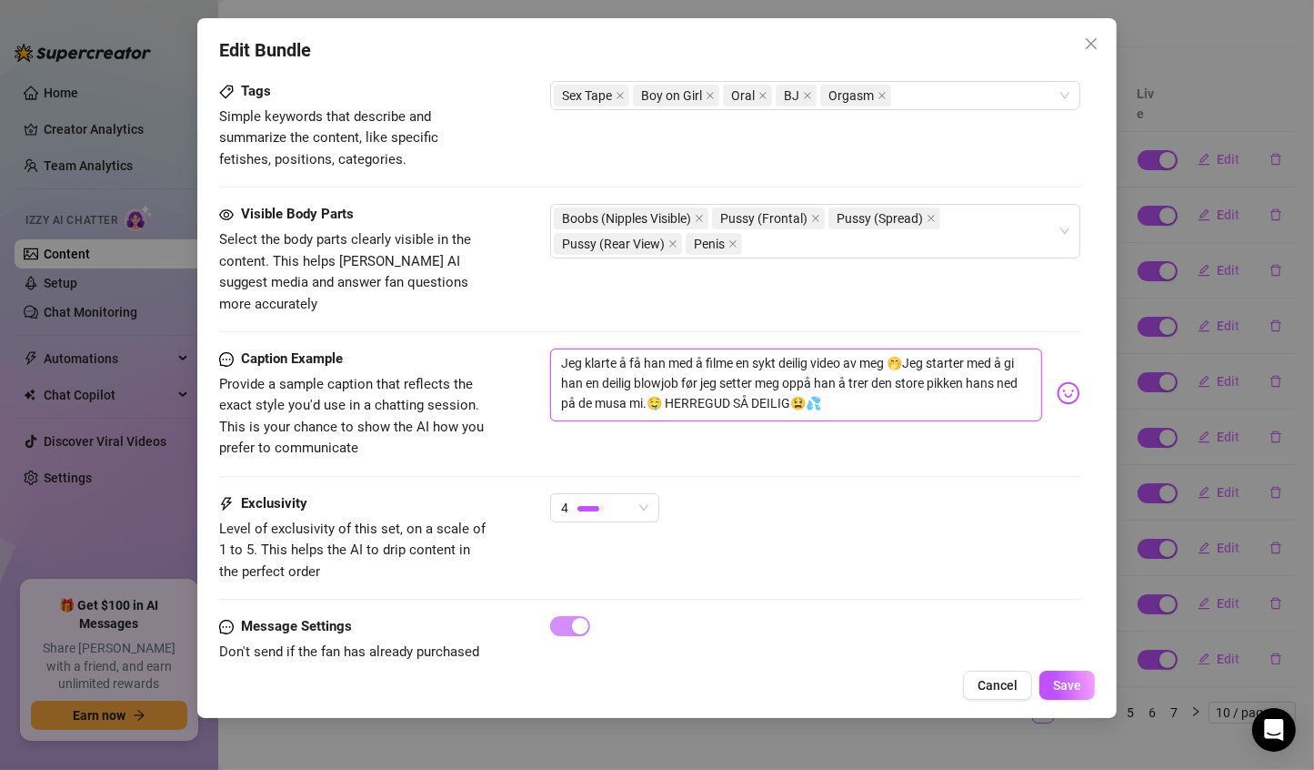
type textarea "Jeg klarte å få han med å filme en sykt deilig video av meg 🤭Jeg starter med å …"
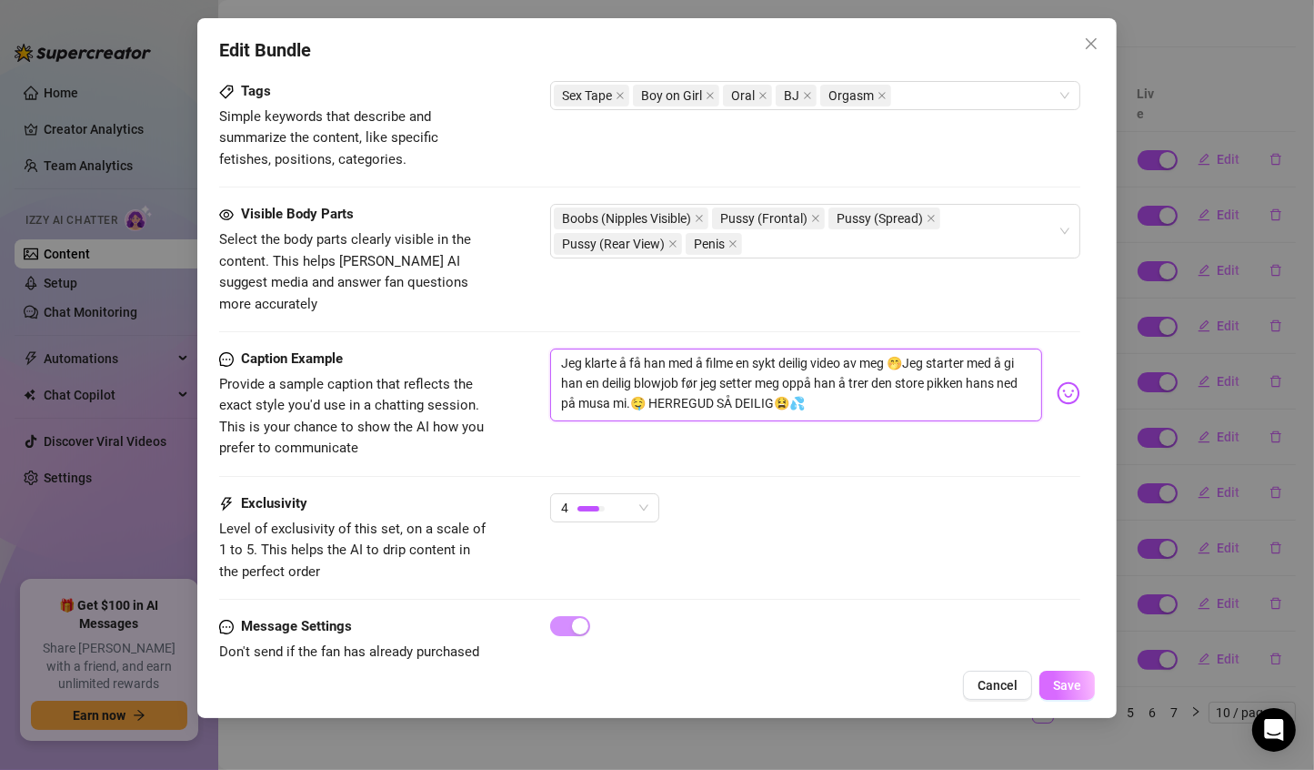
type textarea "Jeg klarte å få han med å filme en sykt deilig video av meg 🤭Jeg starter med å …"
click at [1051, 689] on button "Save" at bounding box center [1067, 684] width 55 height 29
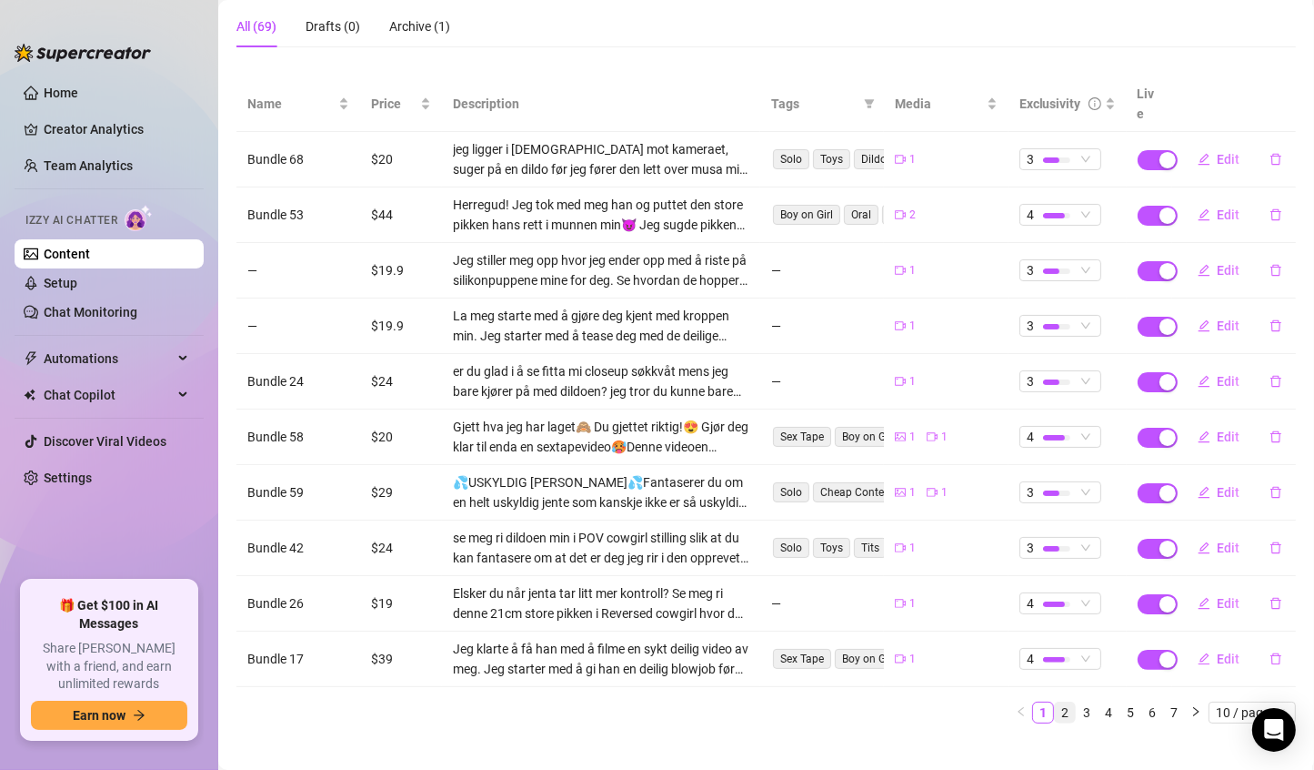
click at [1055, 702] on link "2" at bounding box center [1065, 712] width 20 height 20
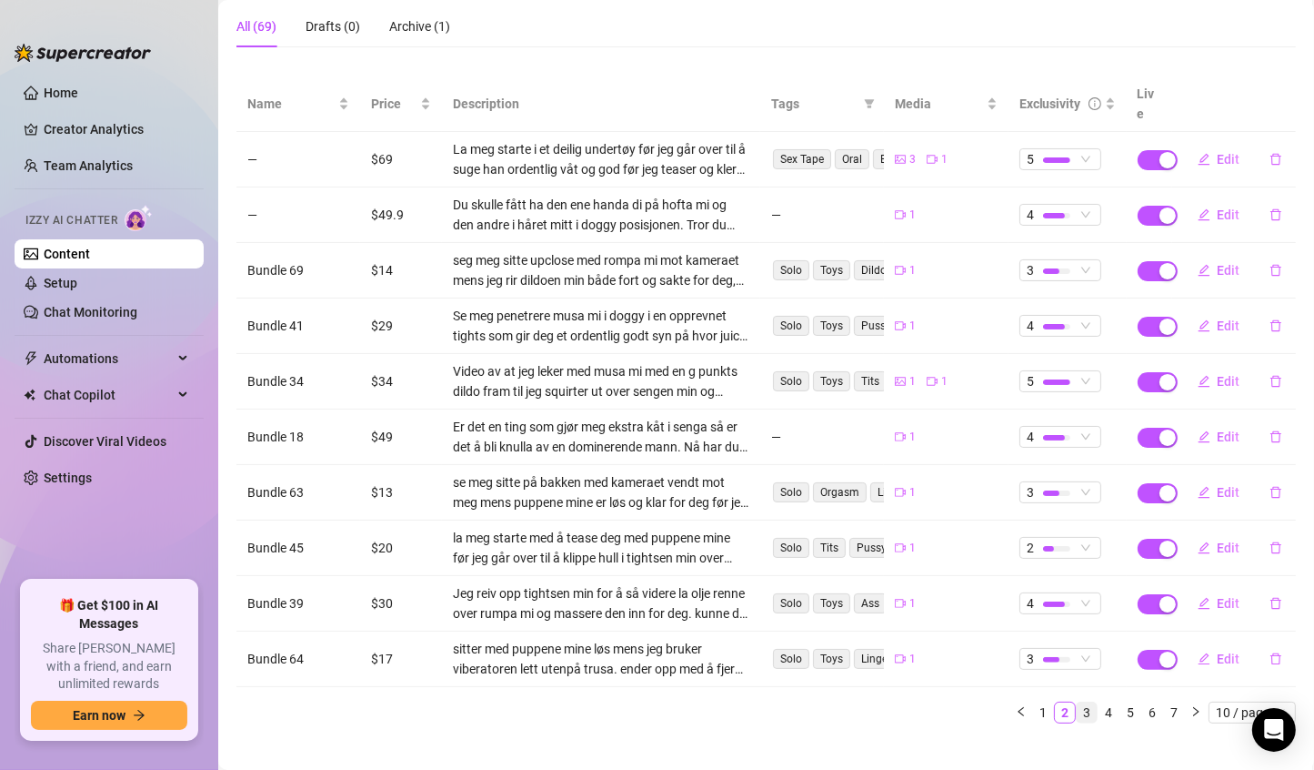
click at [1077, 702] on link "3" at bounding box center [1087, 712] width 20 height 20
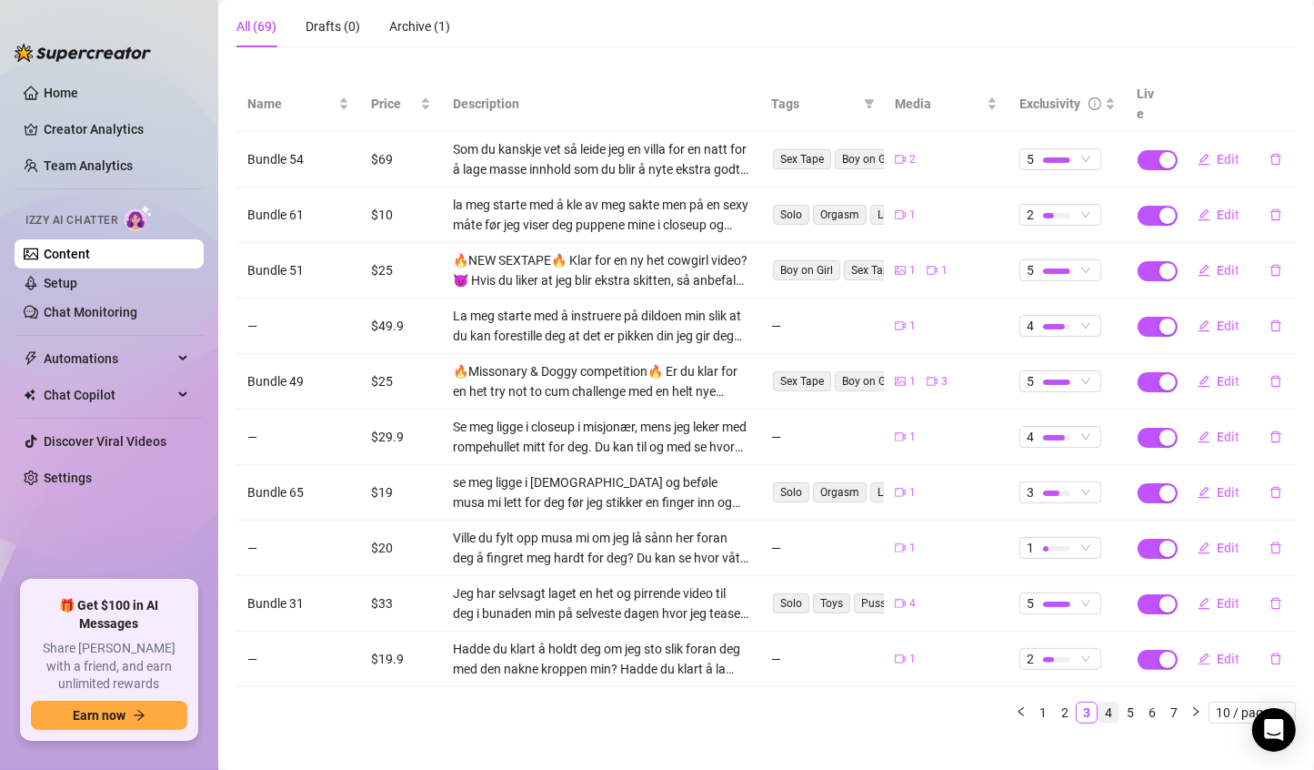
click at [1103, 702] on link "4" at bounding box center [1109, 712] width 20 height 20
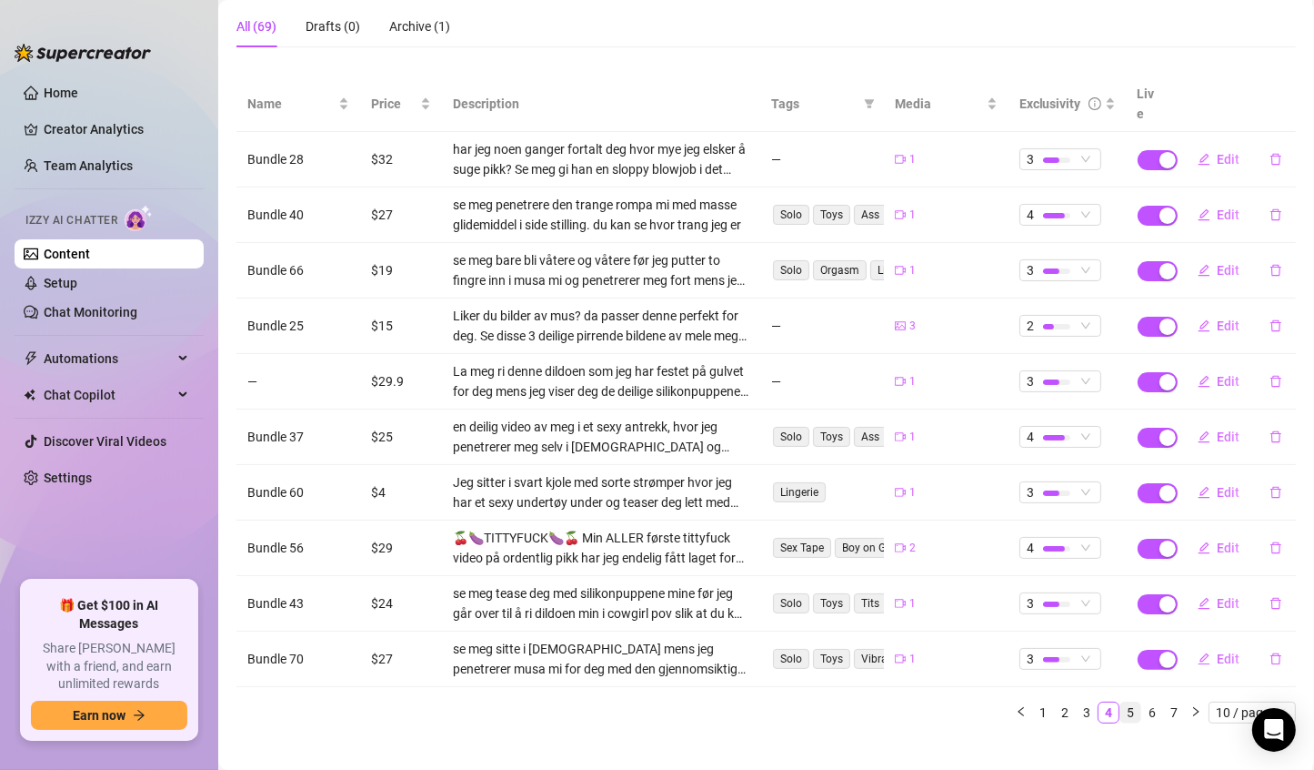
click at [1122, 702] on link "5" at bounding box center [1131, 712] width 20 height 20
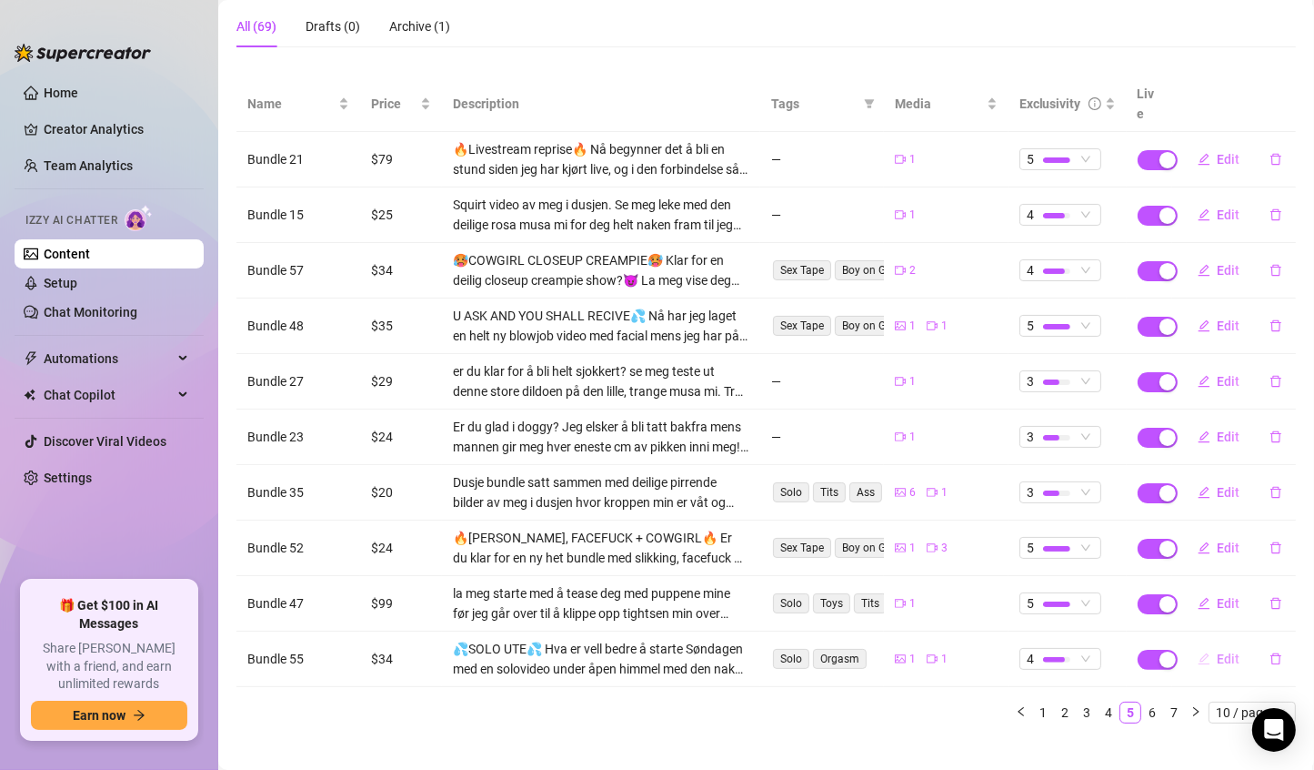
click at [1198, 652] on icon "edit" at bounding box center [1204, 658] width 13 height 13
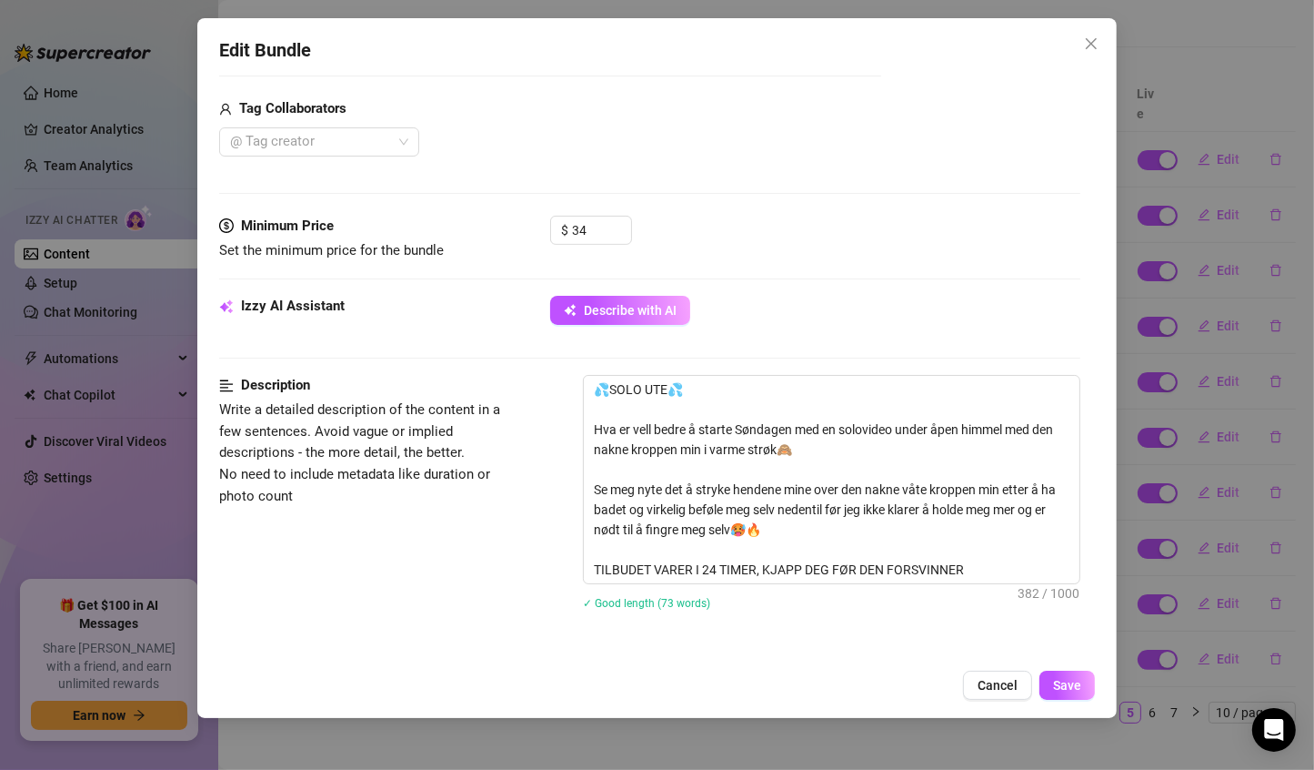
scroll to position [446, 0]
drag, startPoint x: 587, startPoint y: 423, endPoint x: 566, endPoint y: 327, distance: 97.8
click at [566, 327] on form "Account Valentina (@valentinamyriad) Name Name is for your internal organizatio…" at bounding box center [650, 545] width 862 height 1794
type textarea "Hva er vell bedre å starte Søndagen med en solovideo under åpen himmel med den …"
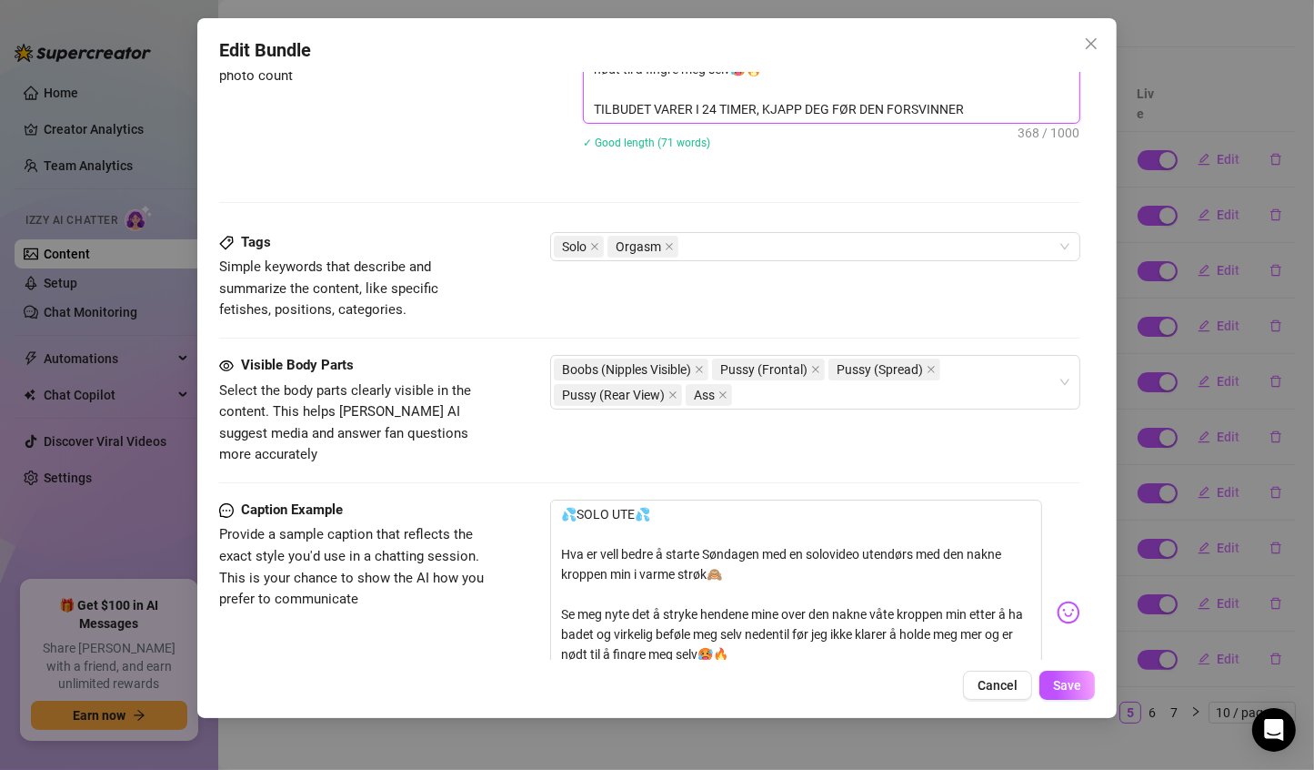
scroll to position [864, 0]
type textarea "Hva er vell bedre å starte Søndagen med en solovideo under åpen himmel med den …"
click at [561, 532] on textarea "💦SOLO UTE💦 Hva er vell bedre å starte Søndagen med en solovideo utendørs med de…" at bounding box center [796, 604] width 493 height 209
type textarea "💦SOLO UTE💦 Hva er vell bedre å starte Søndagen med en solovideo utendørs med de…"
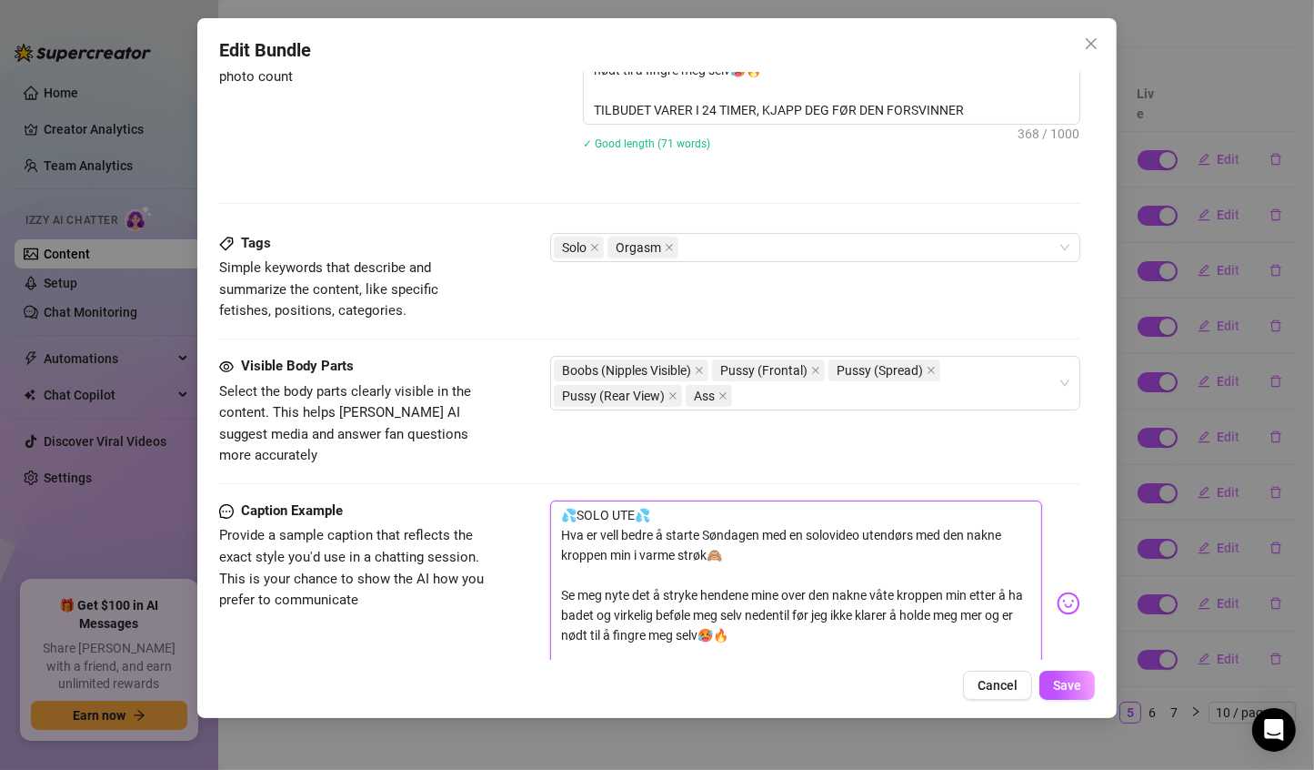
type textarea "💦SOLO UTE💦Hva er vell bedre å starte Søndagen med en solovideo utendørs med den…"
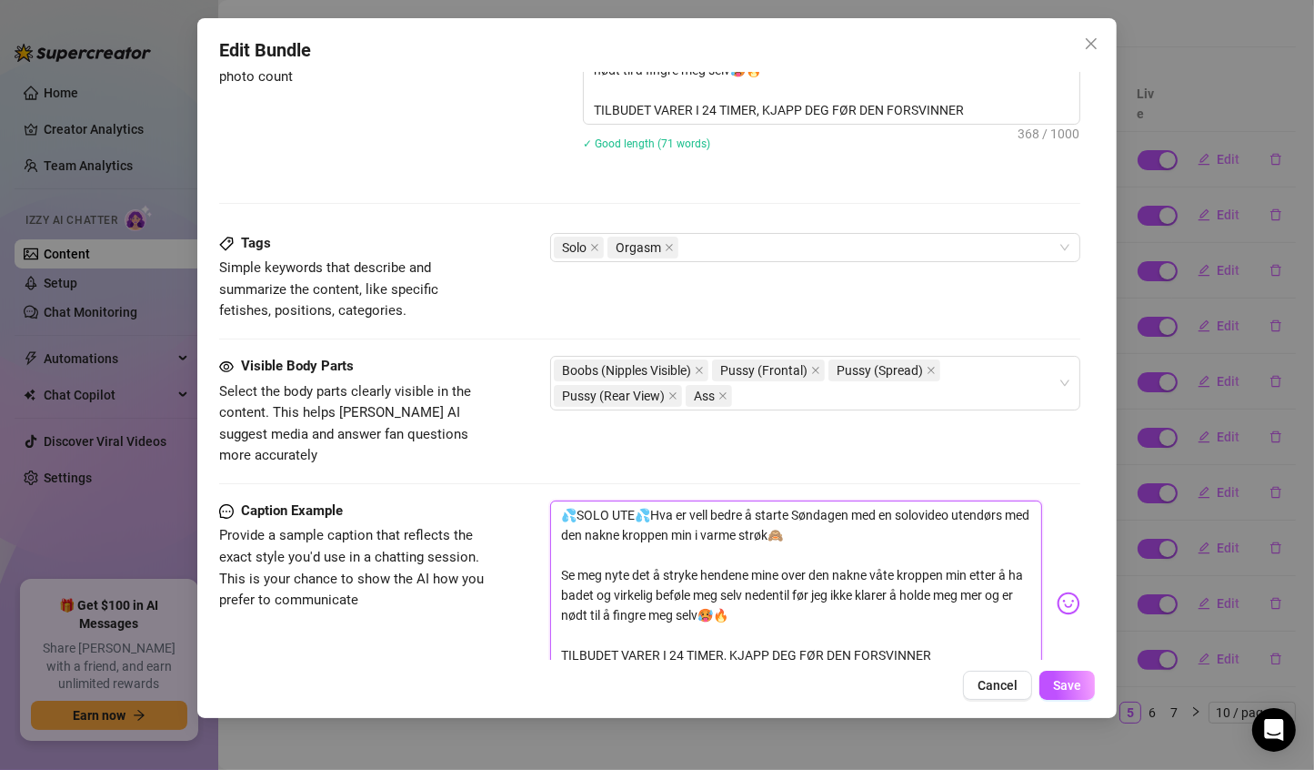
type textarea "💦SOLO UTEHva er vell bedre å starte Søndagen med en solovideo utendørs med den …"
type textarea "💦SOLO UTHva er vell bedre å starte Søndagen med en solovideo utendørs med den n…"
type textarea "💦SOLO UHva er vell bedre å starte Søndagen med en solovideo utendørs med den na…"
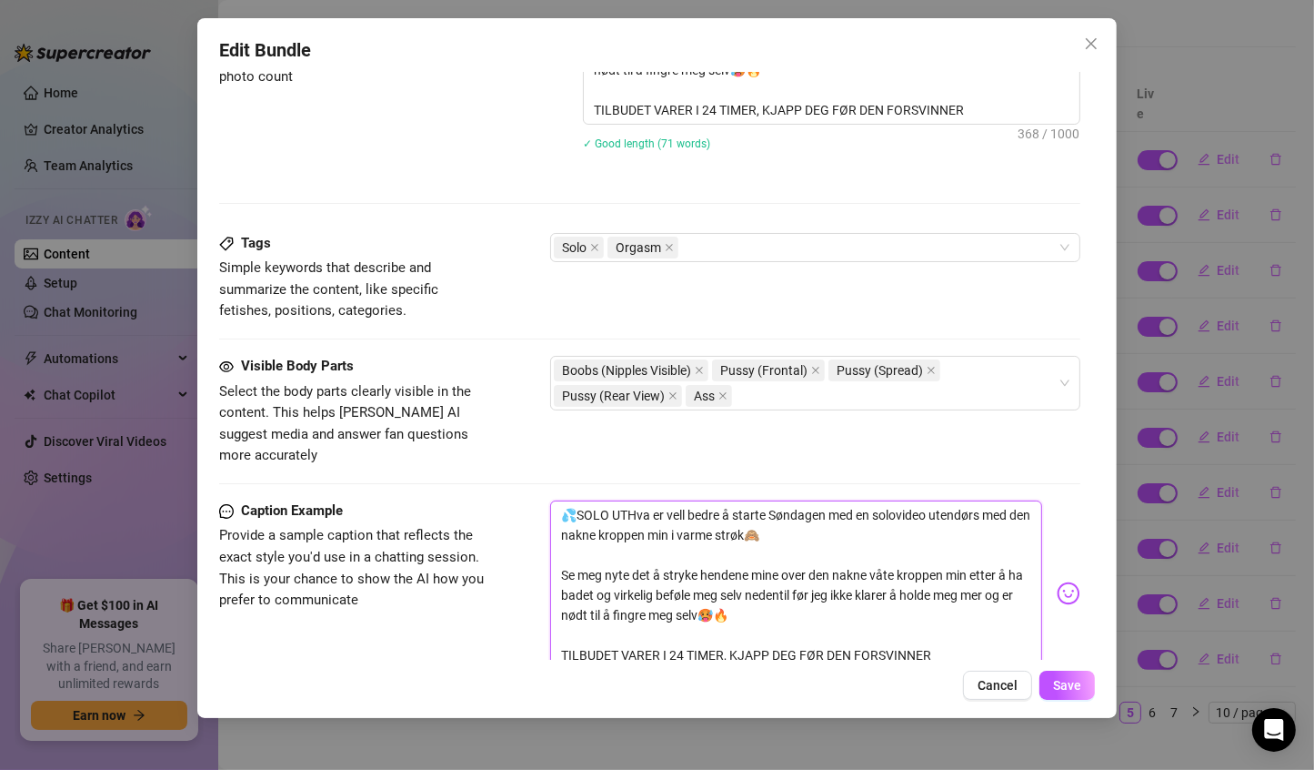
type textarea "💦SOLO UHva er vell bedre å starte Søndagen med en solovideo utendørs med den na…"
type textarea "💦SOLO Hva er vell bedre å starte Søndagen med en solovideo utendørs med den nak…"
type textarea "💦SOLOHva er vell bedre å starte Søndagen med en solovideo utendørs med den nakn…"
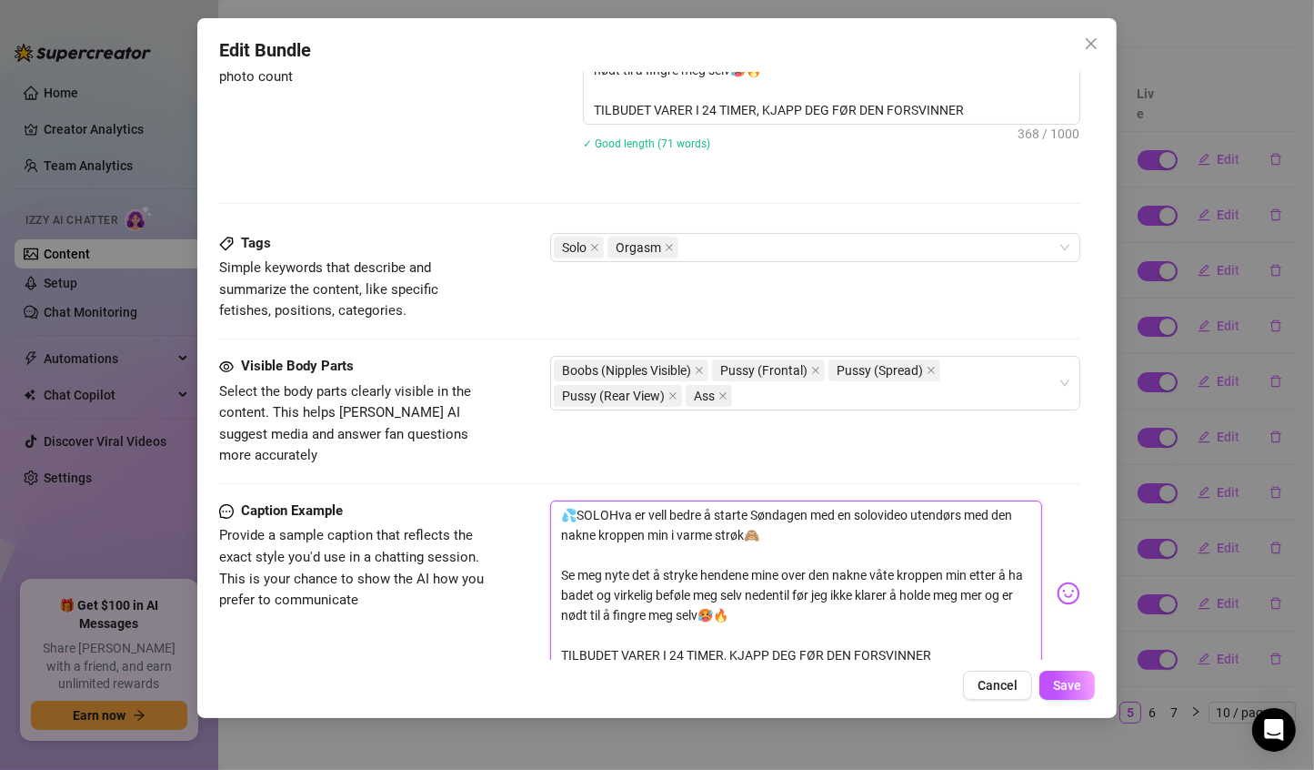
type textarea "💦SOLHva er vell bedre å starte Søndagen med en solovideo utendørs med den nakne…"
type textarea "💦SOHva er vell bedre å starte Søndagen med en solovideo utendørs med den nakne …"
type textarea "💦SHva er vell bedre å starte Søndagen med en solovideo utendørs med den nakne k…"
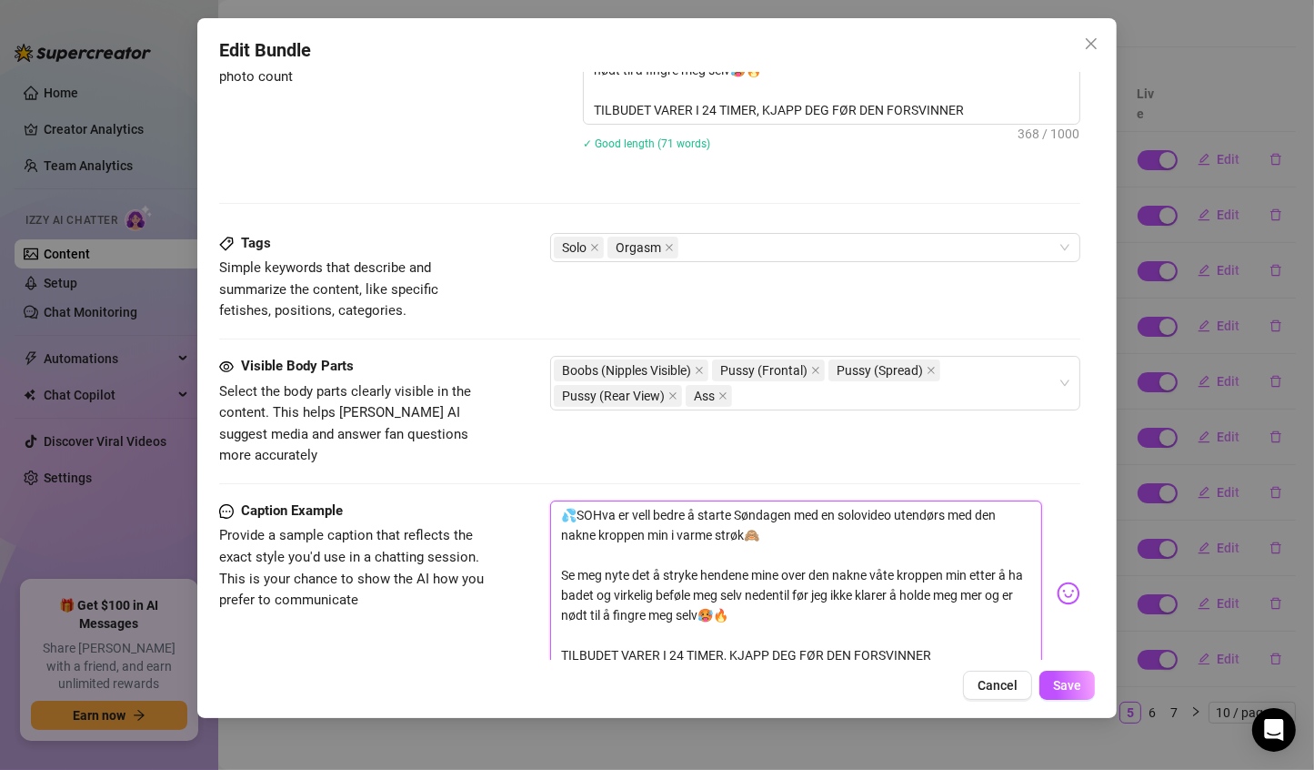
type textarea "💦SHva er vell bedre å starte Søndagen med en solovideo utendørs med den nakne k…"
type textarea "💦Hva er vell bedre å starte Søndagen med en solovideo utendørs med den nakne kr…"
type textarea "Hva er vell bedre å starte Søndagen med en solovideo utendørs med den nakne kro…"
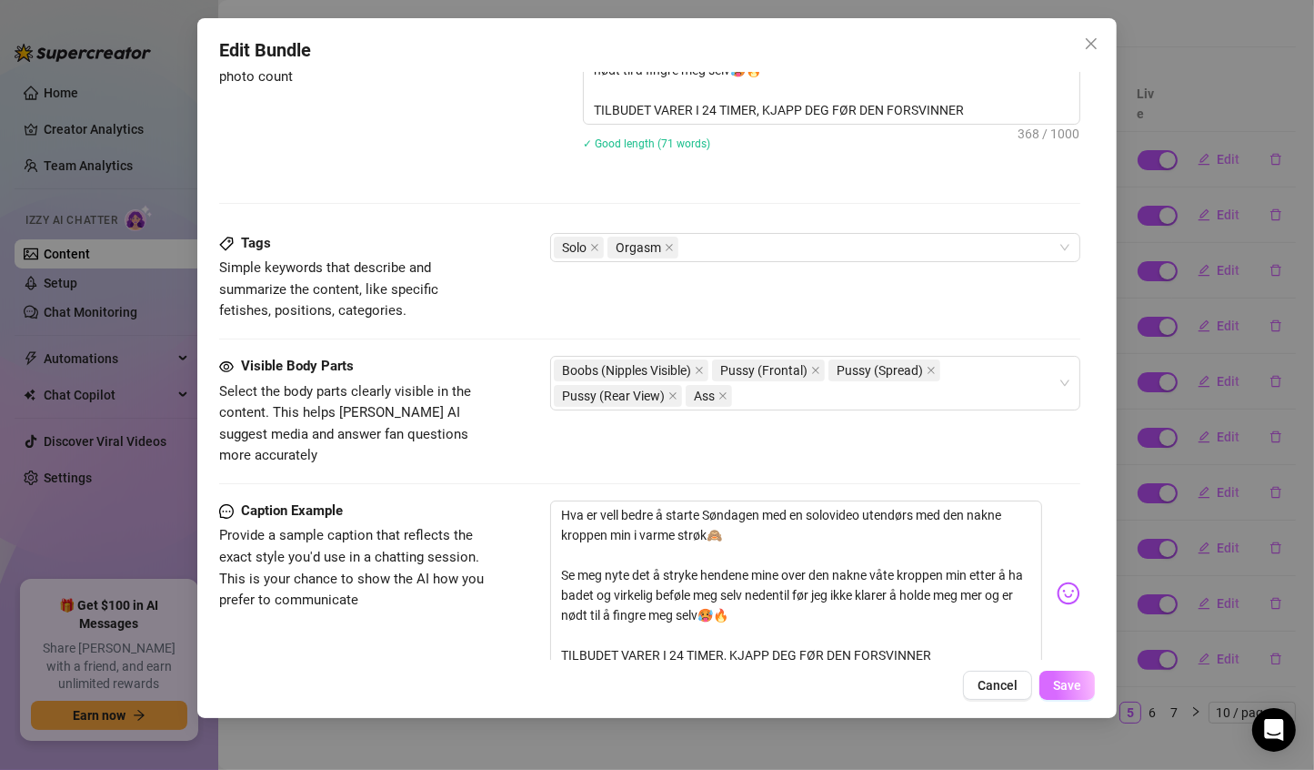
click at [1055, 680] on span "Save" at bounding box center [1067, 685] width 28 height 15
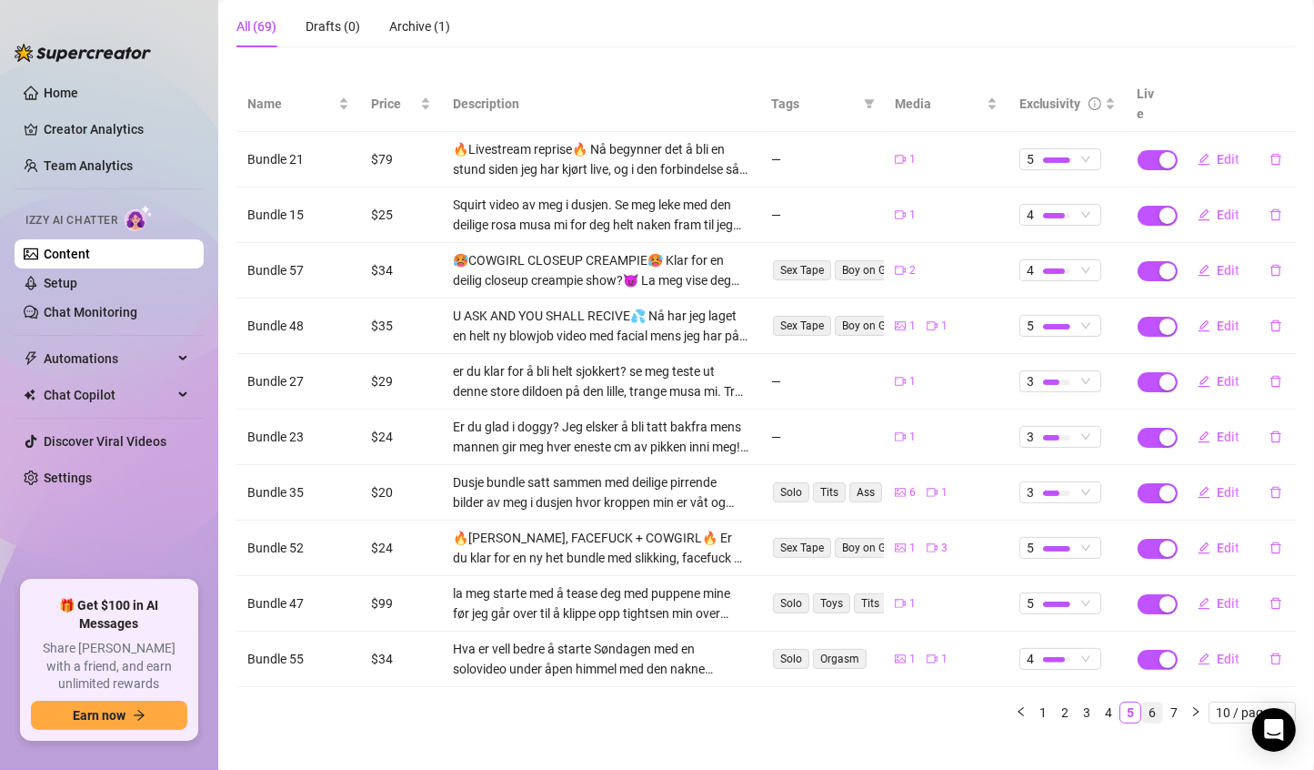
click at [1142, 702] on link "6" at bounding box center [1152, 712] width 20 height 20
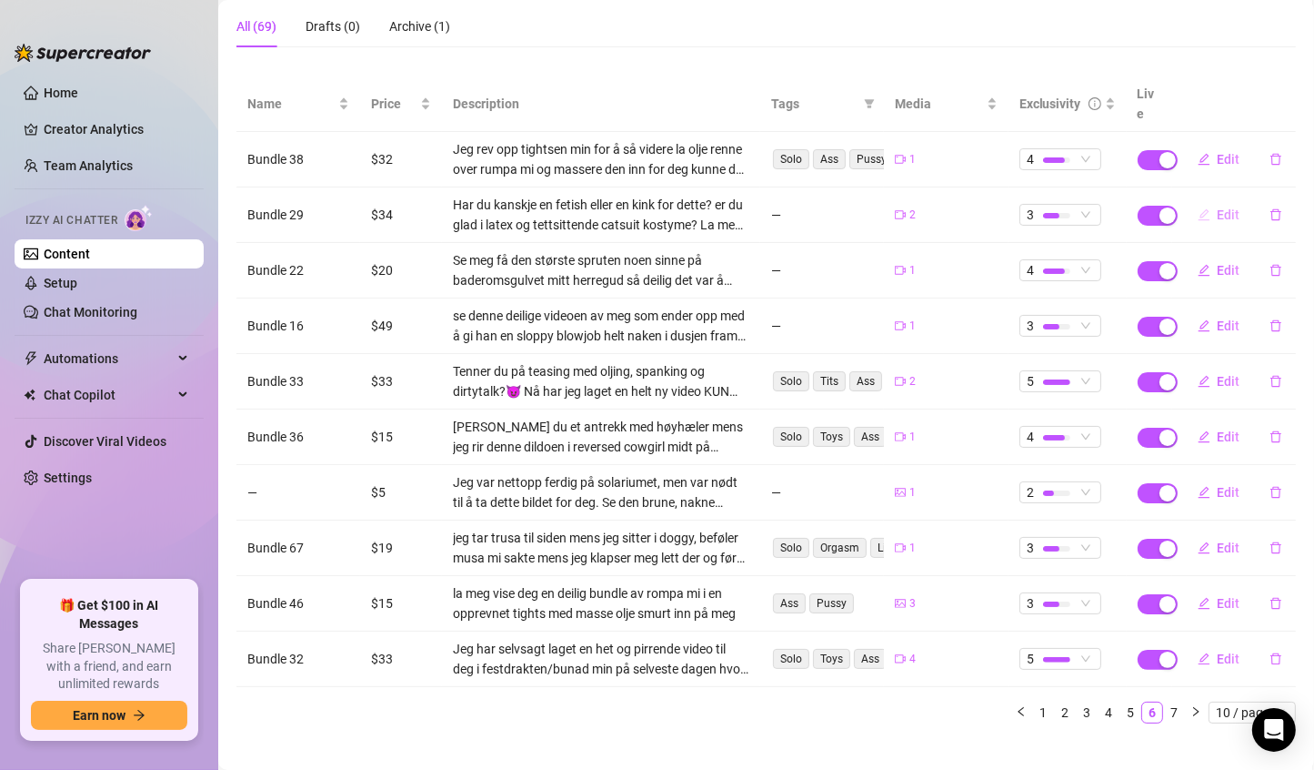
click at [1203, 202] on button "Edit" at bounding box center [1219, 214] width 72 height 29
type textarea "er du glad i latex og tettsittende catsuit kostyme?😈 La meg starte med å tease …"
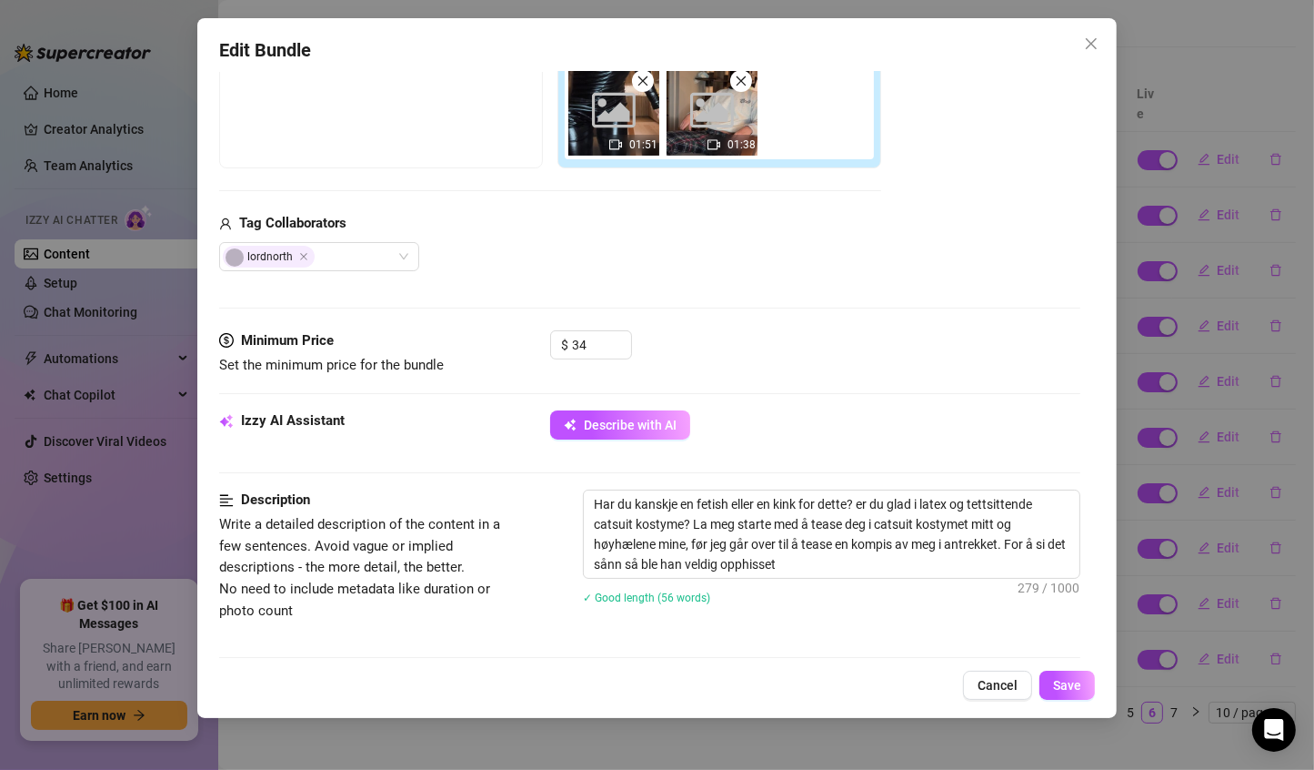
scroll to position [346, 0]
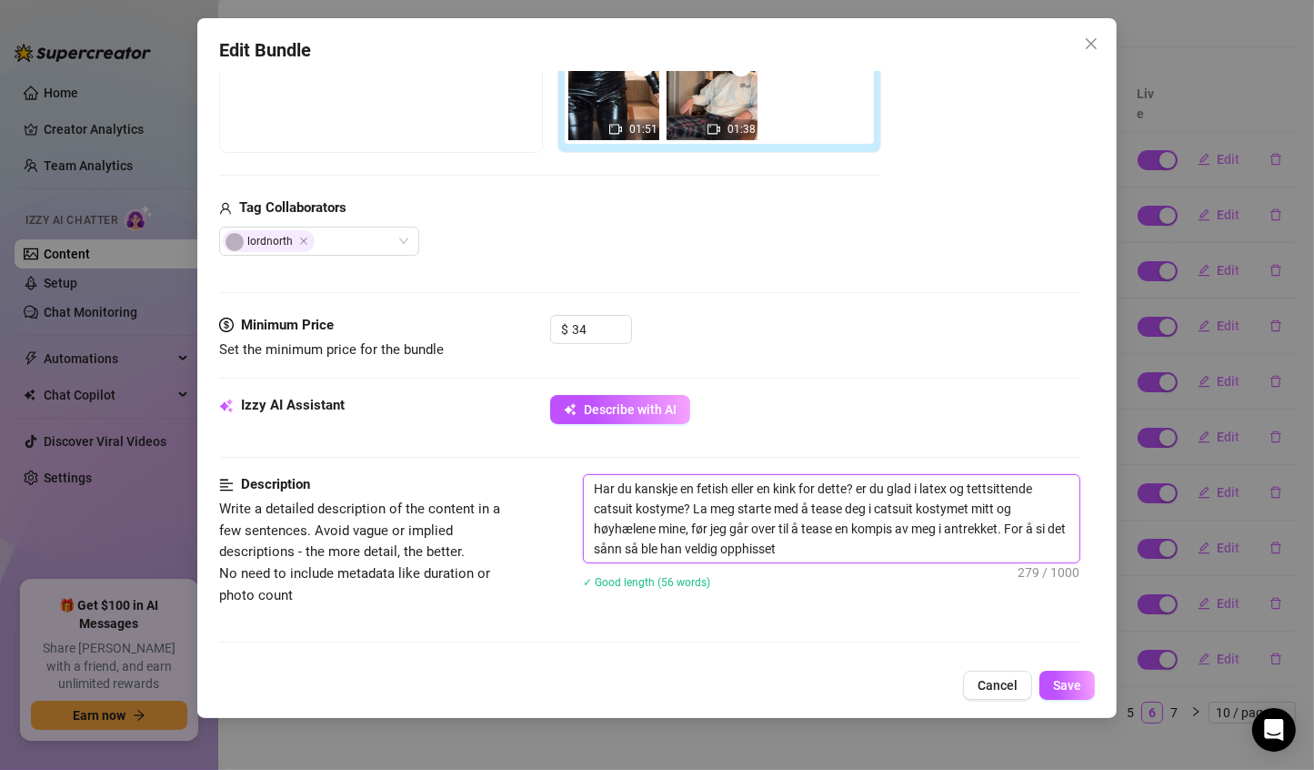
drag, startPoint x: 689, startPoint y: 505, endPoint x: 557, endPoint y: 468, distance: 136.8
click at [557, 468] on form "Account Valentina (@valentinamyriad) Name Name is for your internal organizatio…" at bounding box center [650, 527] width 862 height 1559
type textarea "La meg starte med å tease deg i catsuit kostymet mitt og høyhælene mine, før je…"
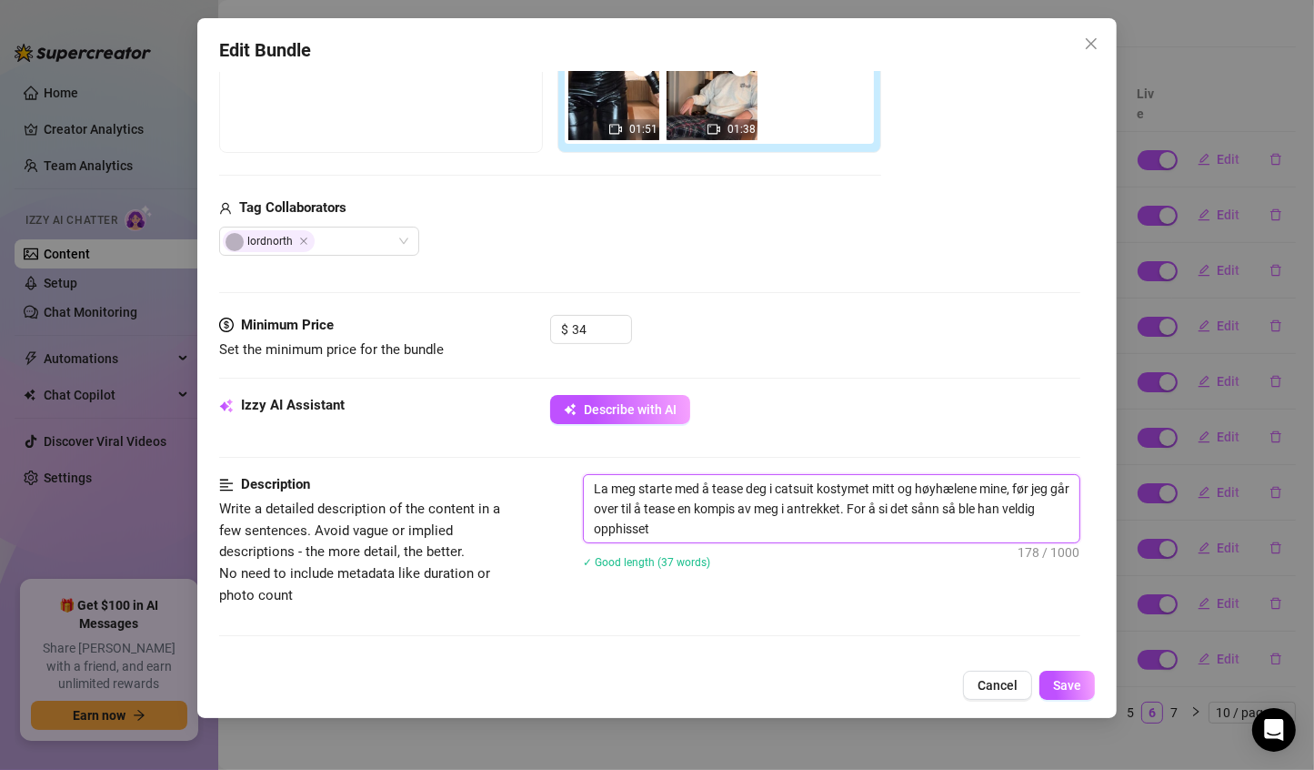
click at [820, 486] on textarea "La meg starte med å tease deg i catsuit kostymet mitt og høyhælene mine, før je…" at bounding box center [832, 508] width 497 height 67
drag, startPoint x: 901, startPoint y: 485, endPoint x: 786, endPoint y: 474, distance: 116.0
click at [786, 475] on textarea "La meg starte med å tease deg i catsuit kostymet mitt og høyhælene mine, før je…" at bounding box center [832, 508] width 497 height 67
type textarea "La meg starte med å tease deg i c og høyhælene mine, før jeg går over til å tea…"
type textarea "La meg starte med å tease deg i og høyhælene mine, før jeg går over til å tease…"
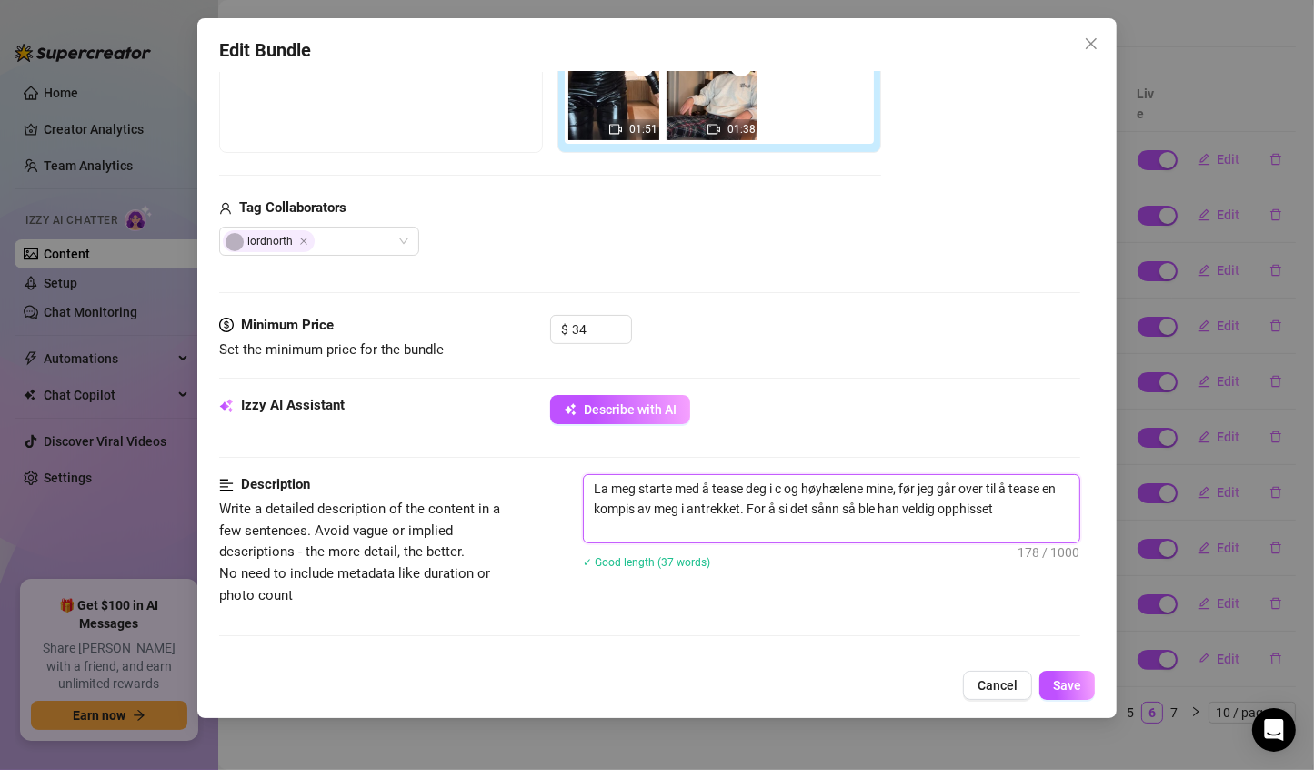
type textarea "La meg starte med å tease deg i og høyhælene mine, før jeg går over til å tease…"
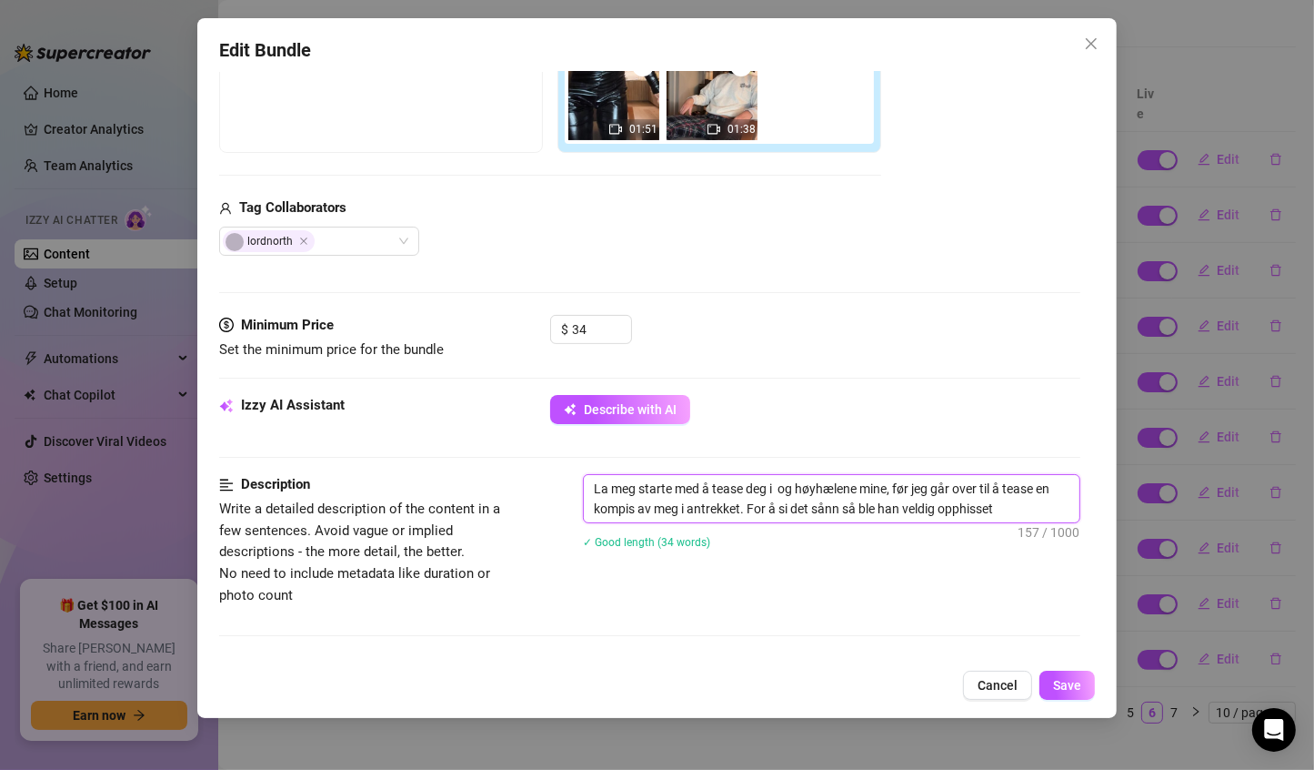
type textarea "La meg starte med å tease deg i a og høyhælene mine, før jeg går over til å tea…"
type textarea "La meg starte med å tease deg i an og høyhælene mine, før jeg går over til å te…"
type textarea "La meg starte med å tease deg i ant og høyhælene mine, før jeg går over til å t…"
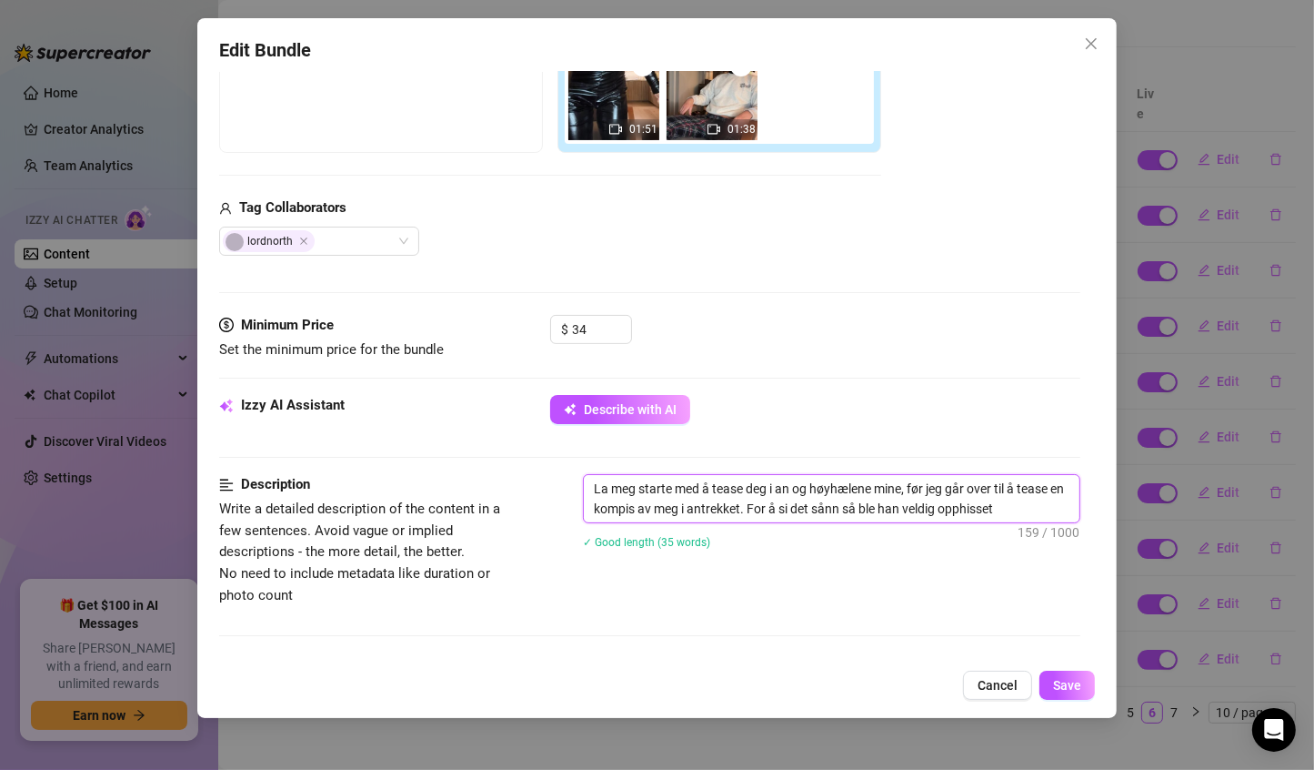
type textarea "La meg starte med å tease deg i ant og høyhælene mine, før jeg går over til å t…"
type textarea "La meg starte med å tease deg i antr og høyhælene mine, før jeg går over til å …"
type textarea "La meg starte med å tease deg i antre og høyhælene mine, før jeg går over til å…"
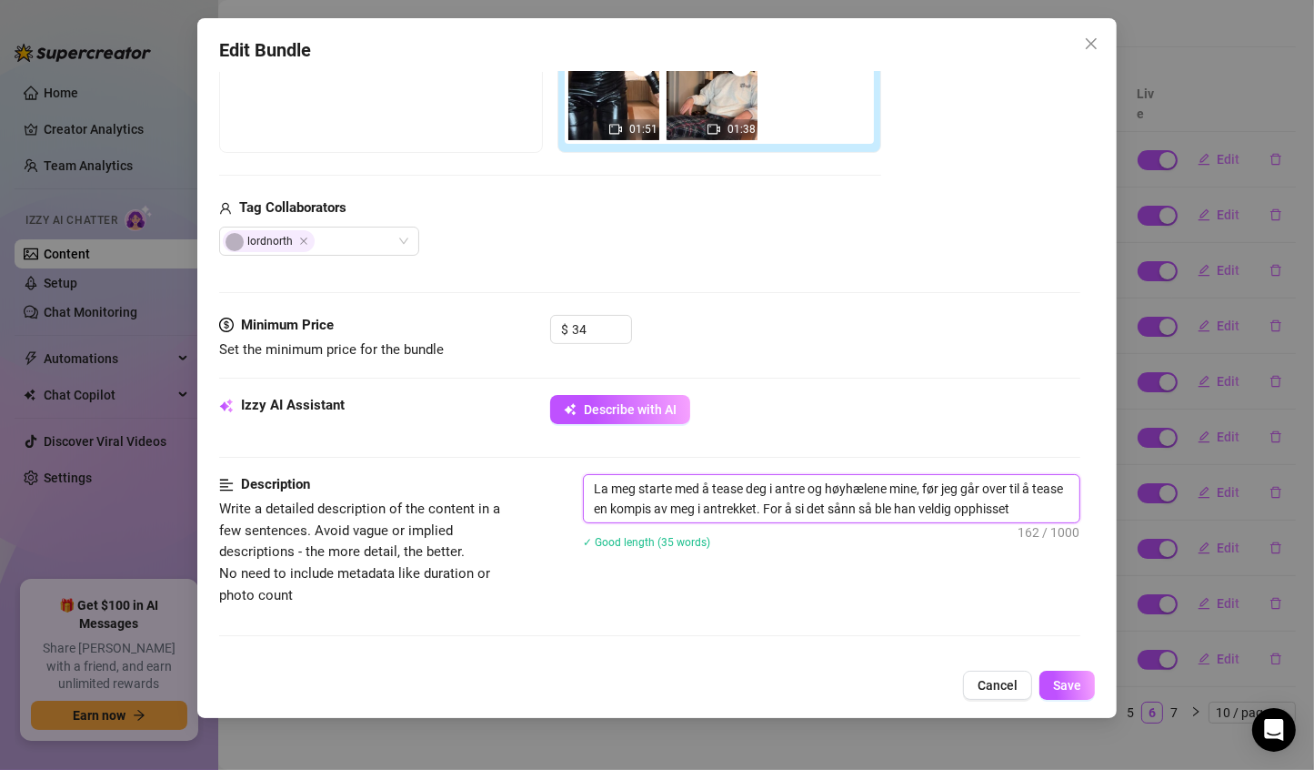
type textarea "La meg starte med å tease deg i antrek og høyhælene mine, før jeg går over til …"
type textarea "La meg starte med å tease deg i antrekk og høyhælene mine, før jeg går over til…"
type textarea "La meg starte med å tease deg i antrekke og høyhælene mine, før jeg går over ti…"
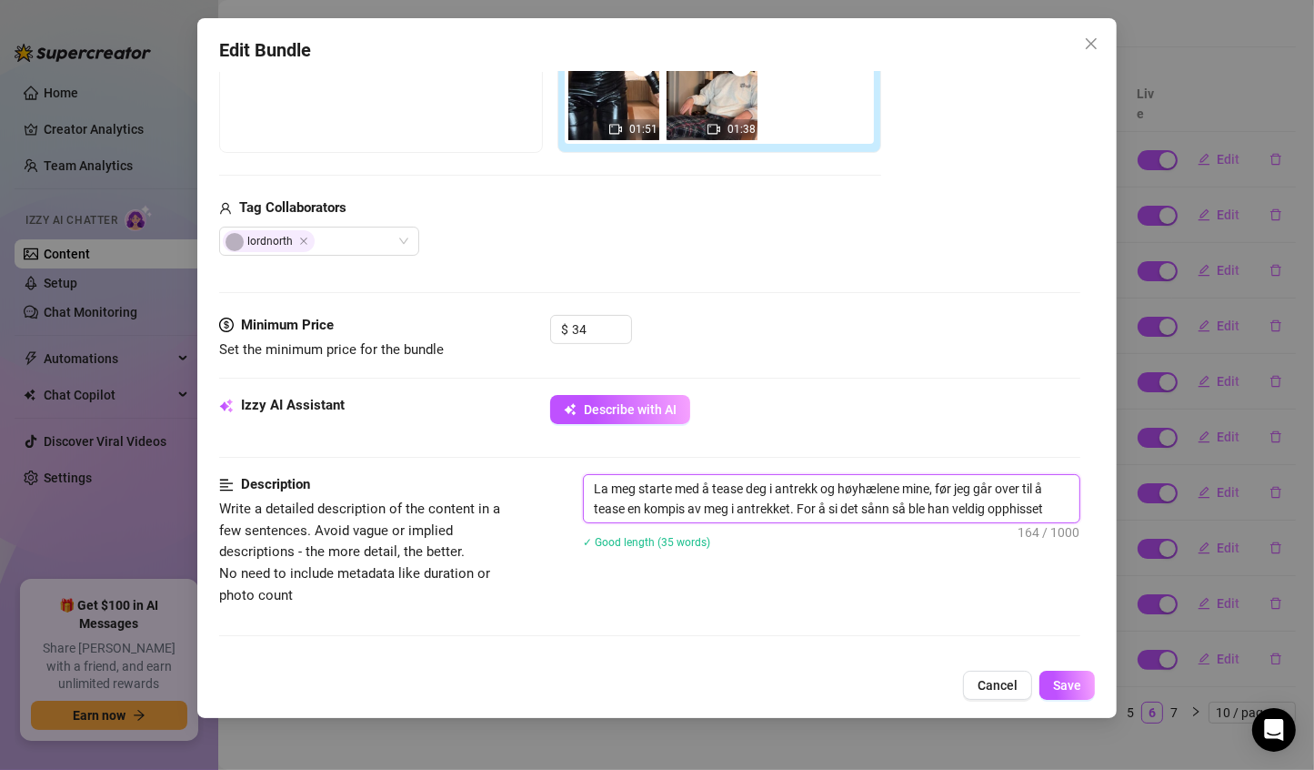
type textarea "La meg starte med å tease deg i antrekke og høyhælene mine, før jeg går over ti…"
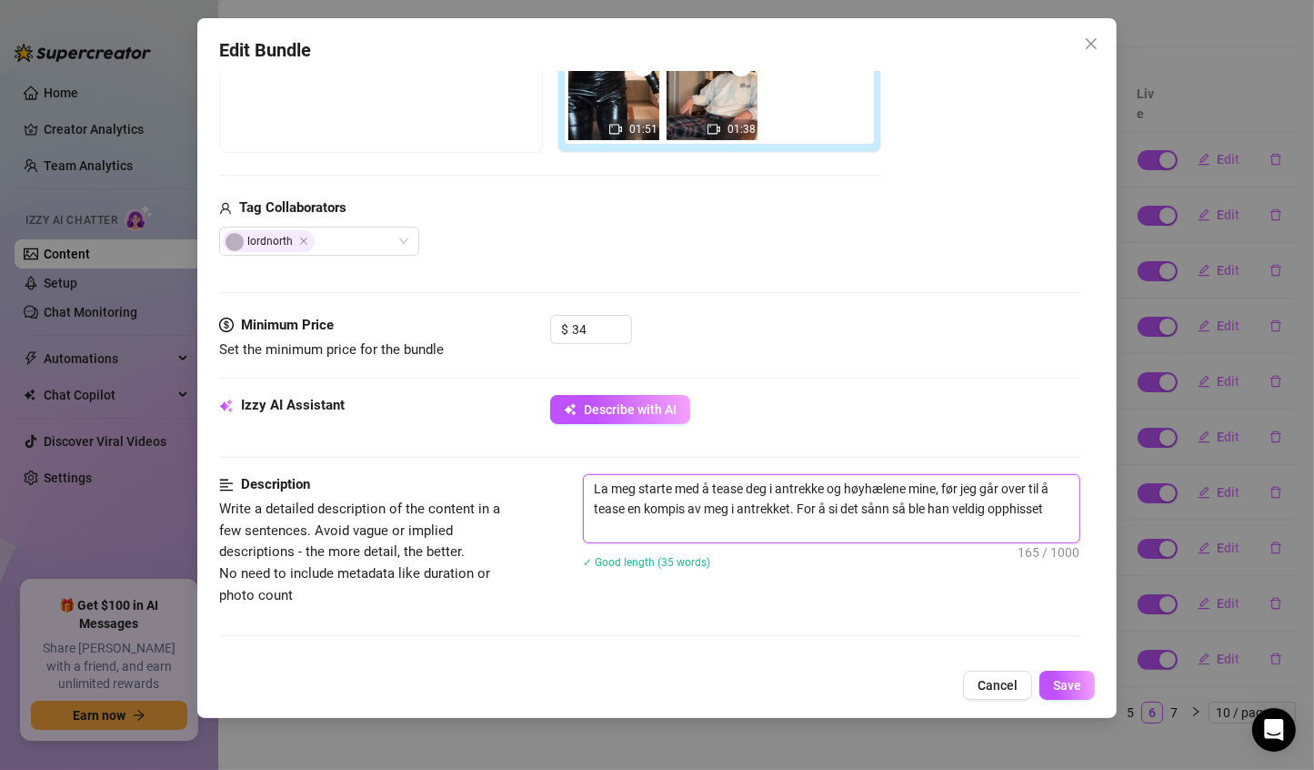
type textarea "La meg starte med å tease deg i antrekket og høyhælene mine, før jeg går over t…"
type textarea "La meg starte med å tease deg i antrekket m og høyhælene mine, før jeg går over…"
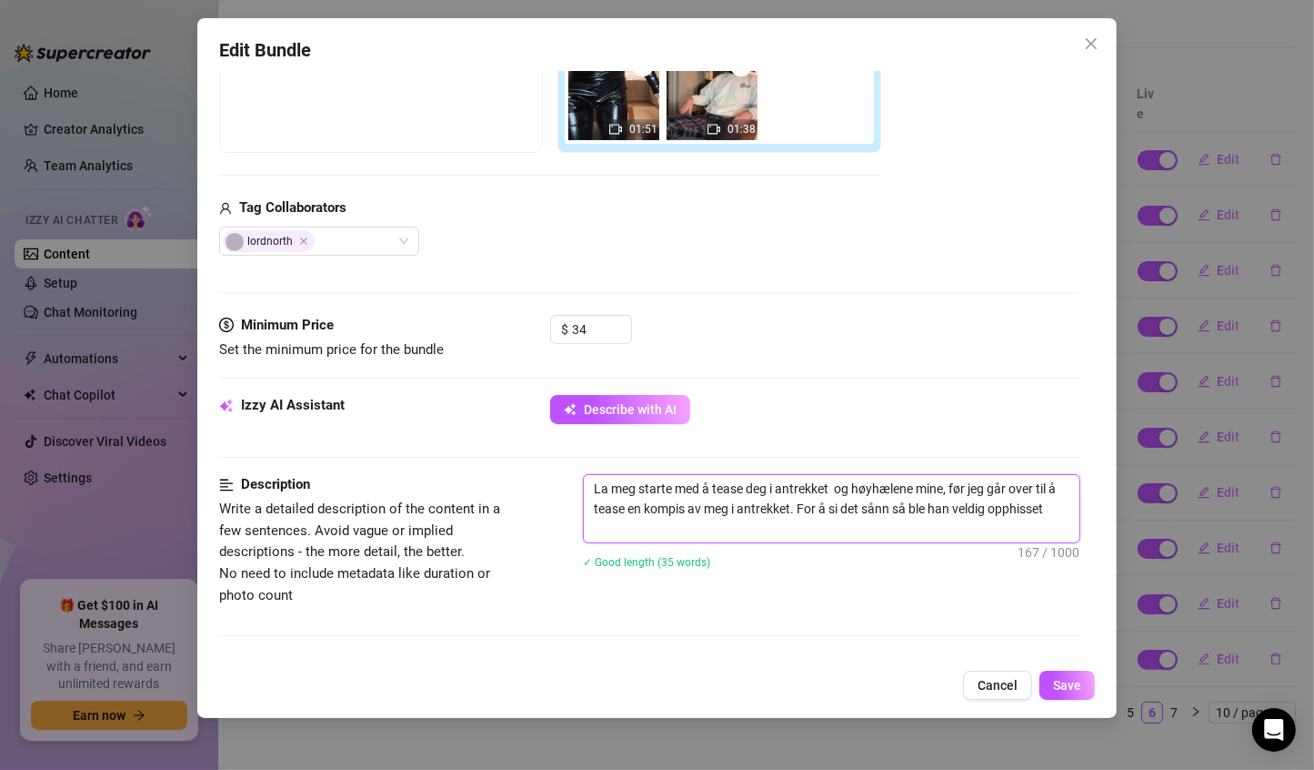
type textarea "La meg starte med å tease deg i antrekket m og høyhælene mine, før jeg går over…"
type textarea "La meg starte med å tease deg i antrekket mi og høyhælene mine, før jeg går ove…"
type textarea "La meg starte med å tease deg i antrekket mit og høyhælene mine, før jeg går ov…"
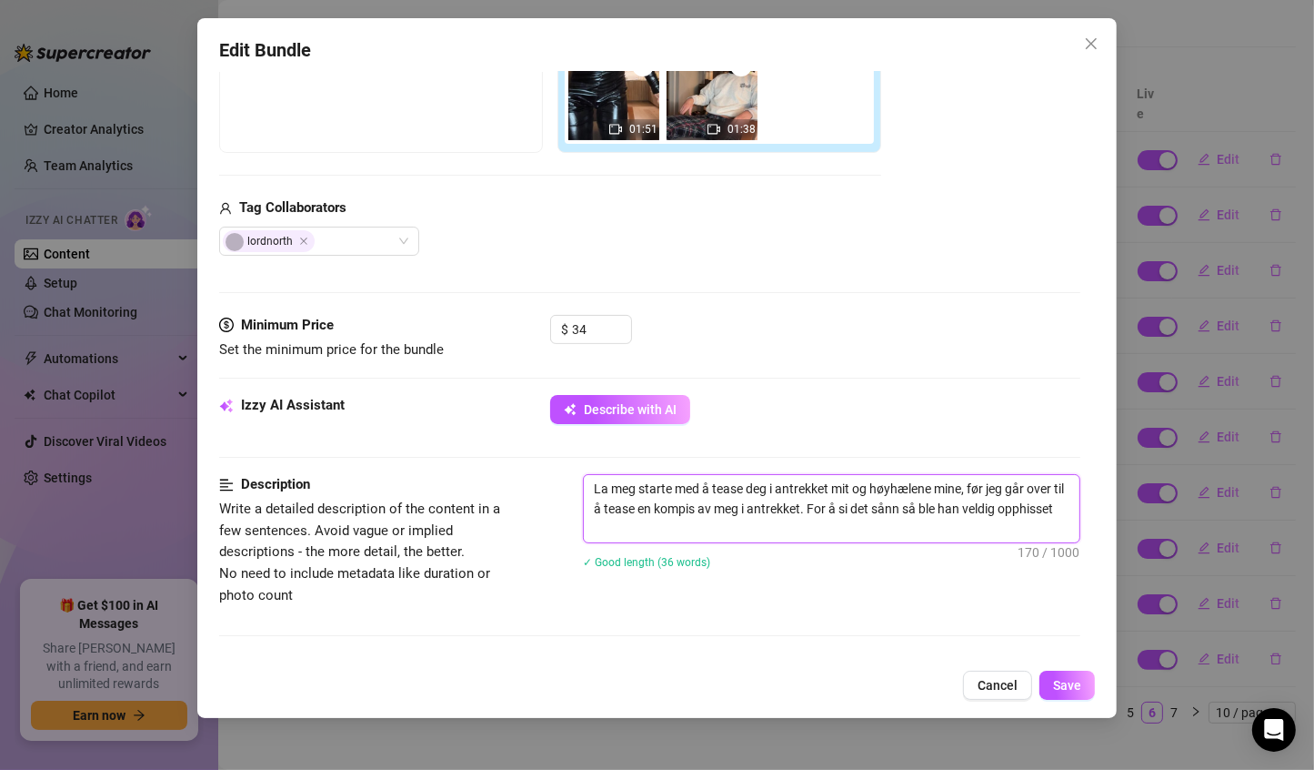
type textarea "La meg starte med å tease deg i antrekket mitt og høyhælene mine, før jeg går o…"
click at [738, 503] on textarea "La meg starte med å tease deg i antrekket mitt og høyhælene mine, før jeg går o…" at bounding box center [832, 508] width 497 height 67
type textarea "La meg starte med å tease deg i antrekket mitt og høyhælene mine, før jeg går o…"
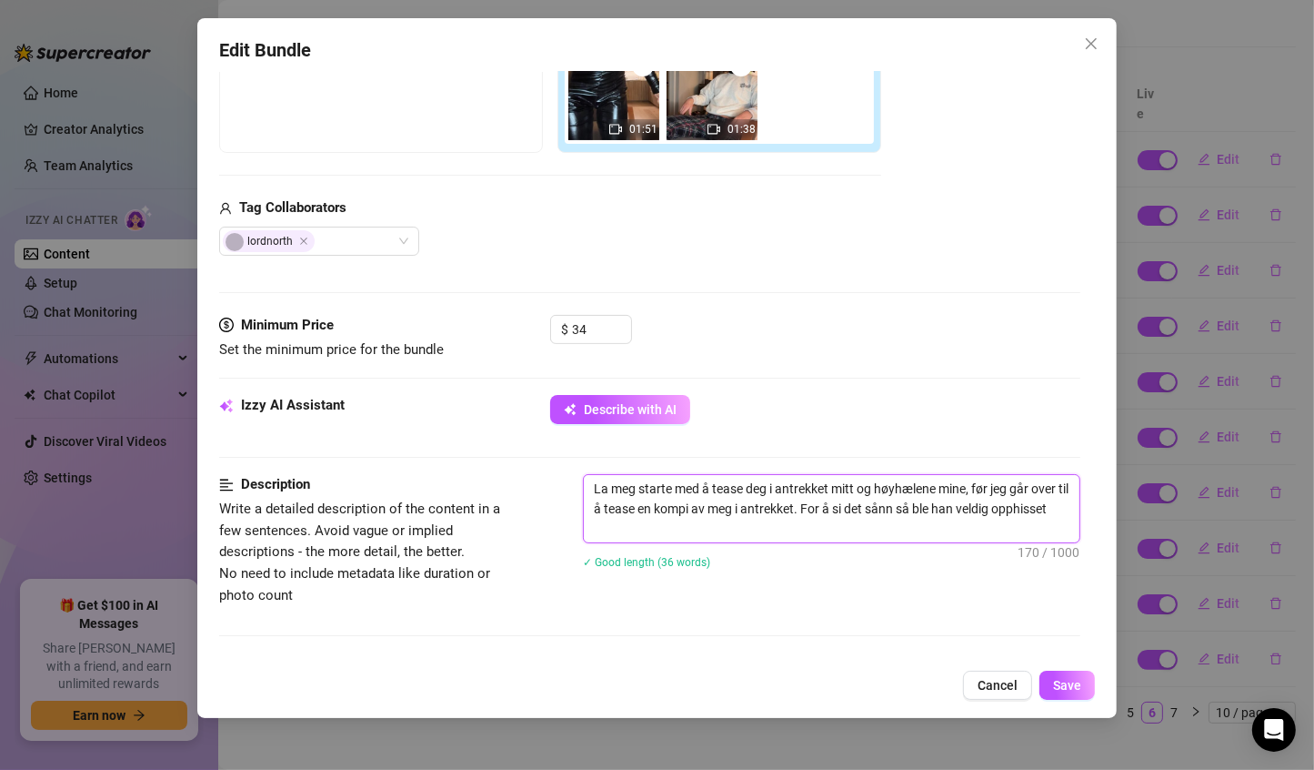
type textarea "La meg starte med å tease deg i antrekket mitt og høyhælene mine, før jeg går o…"
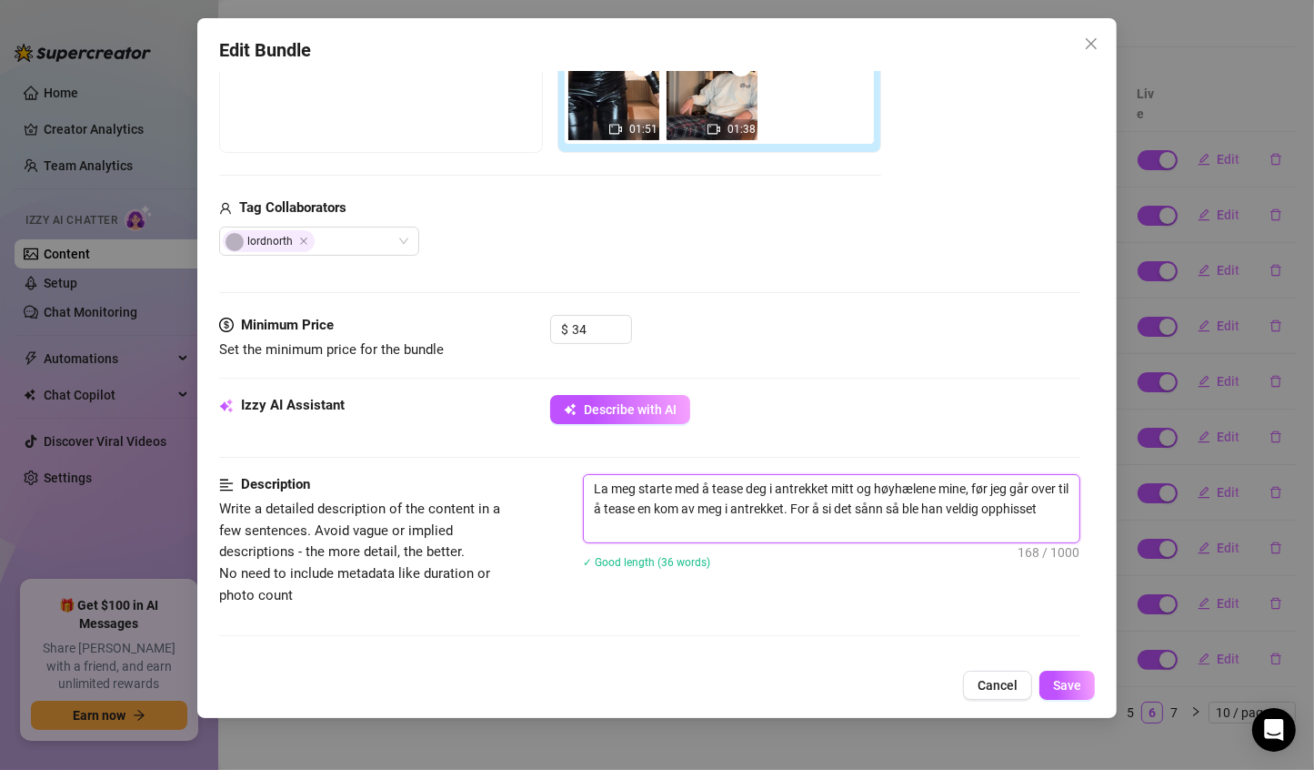
type textarea "La meg starte med å tease deg i antrekket mitt og høyhælene mine, før jeg går o…"
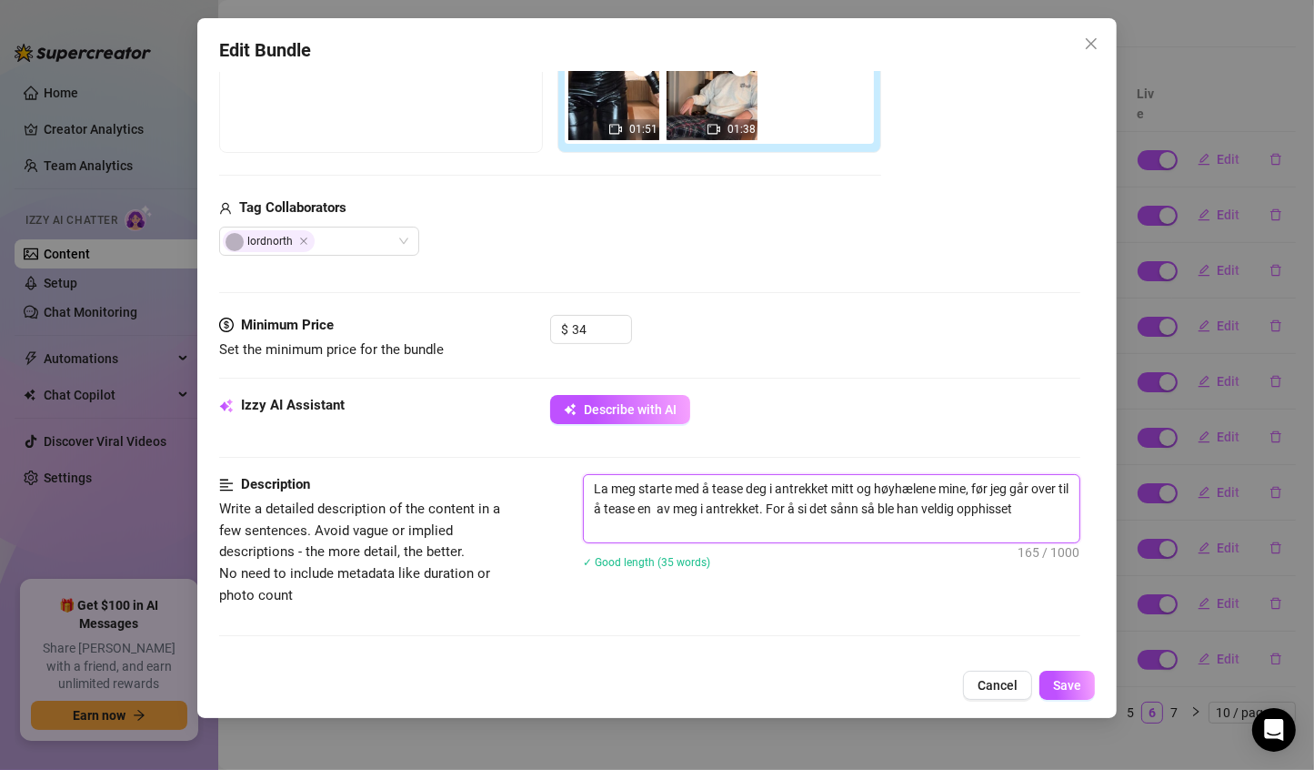
type textarea "La meg starte med å tease deg i antrekket mitt og høyhælene mine, før jeg går o…"
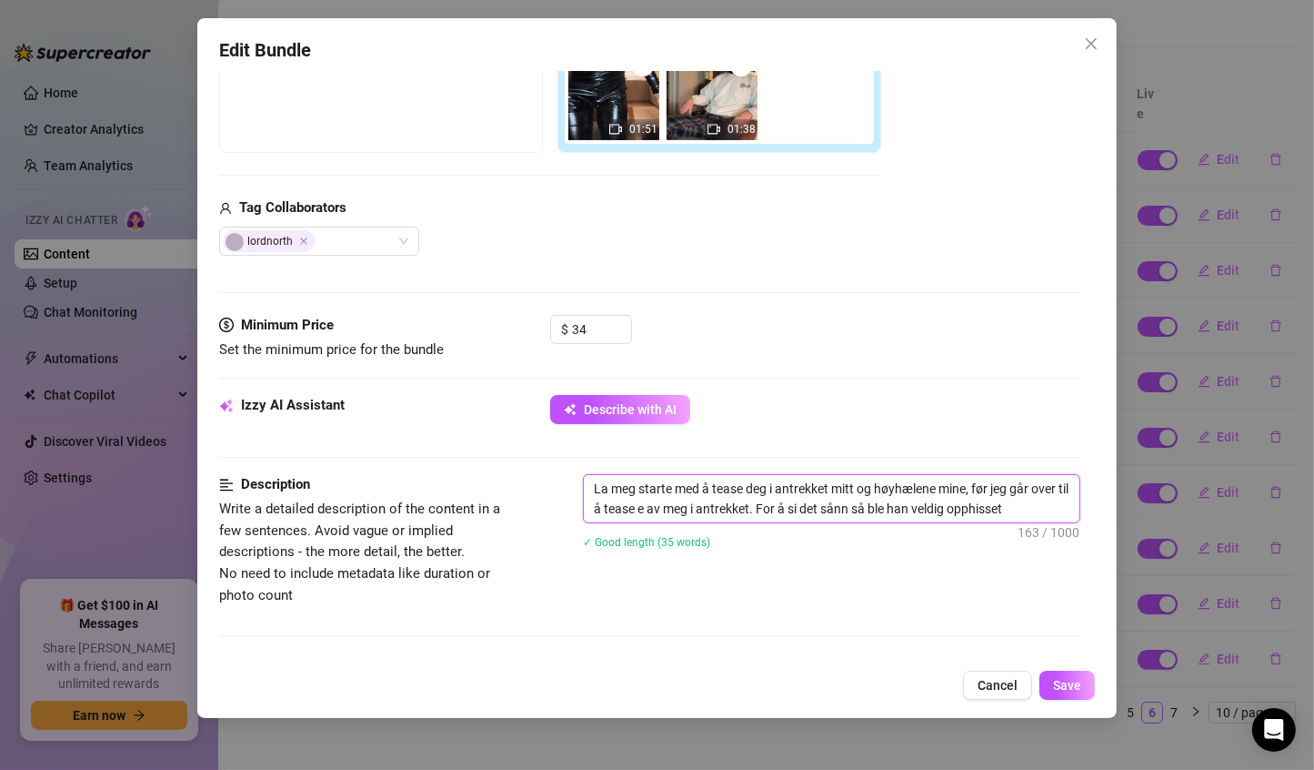
type textarea "La meg starte med å tease deg i antrekket mitt og høyhælene mine, før jeg går o…"
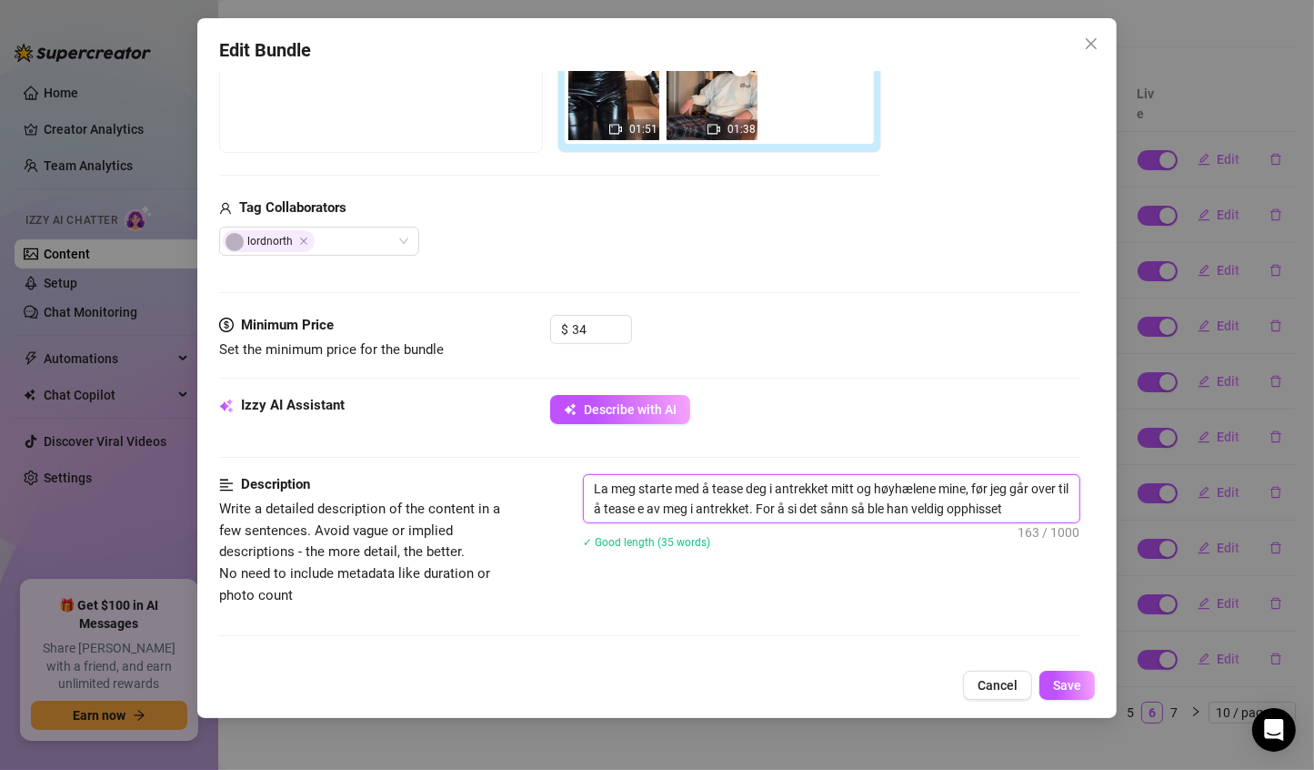
type textarea "La meg starte med å tease deg i antrekket mitt og høyhælene mine, før jeg går o…"
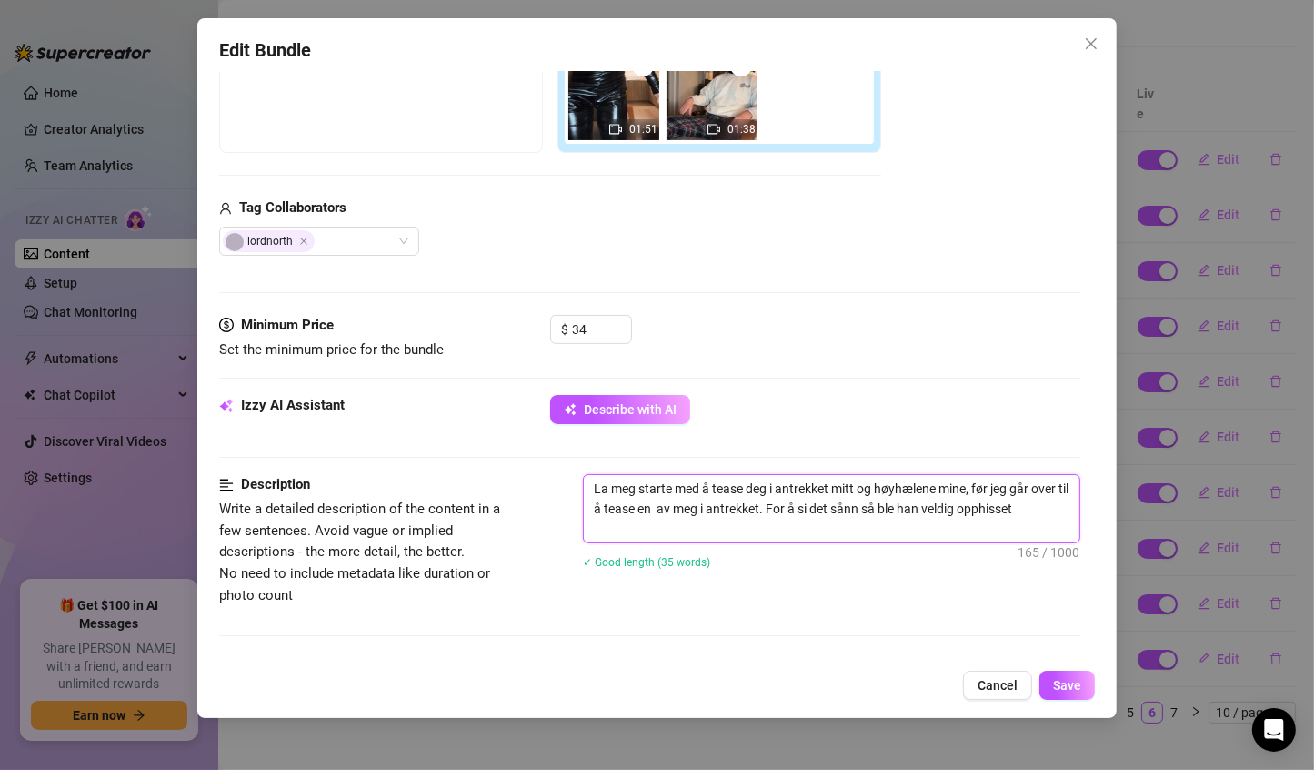
type textarea "La meg starte med å tease deg i antrekket mitt og høyhælene mine, før jeg går o…"
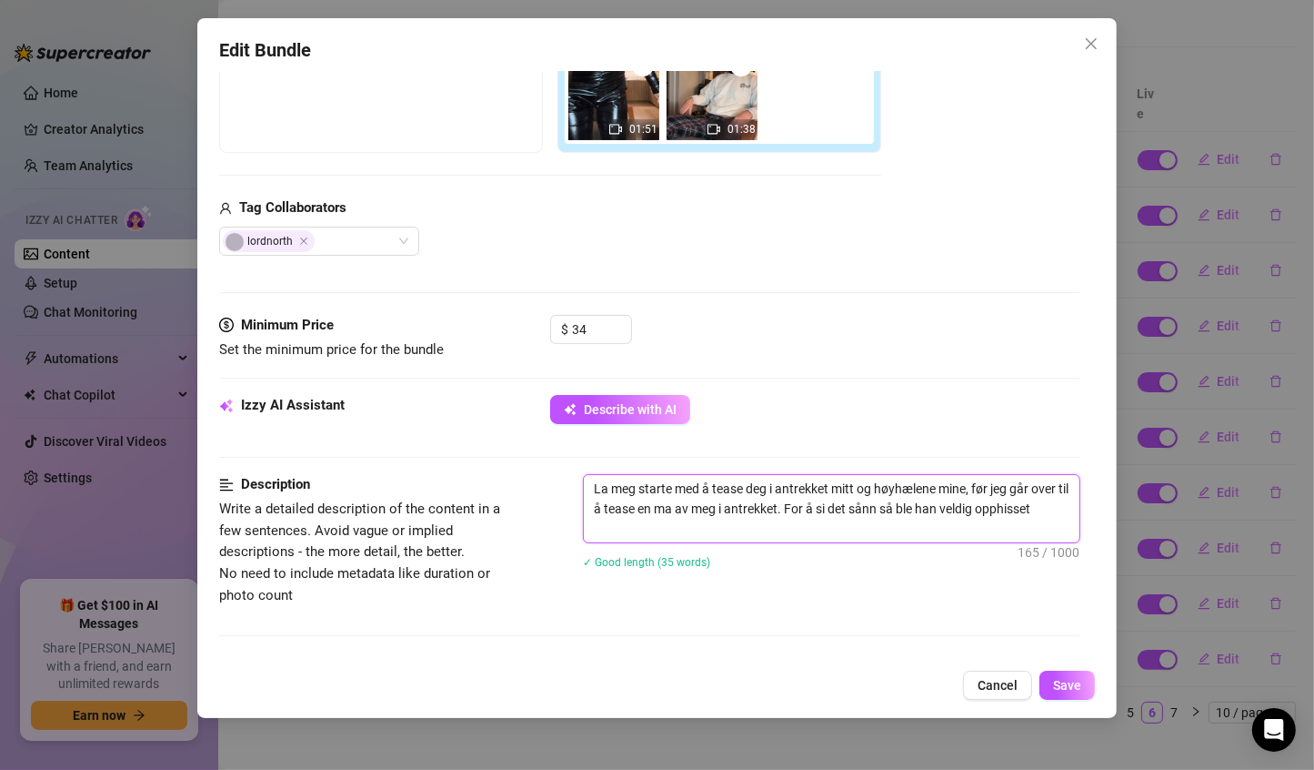
type textarea "La meg starte med å tease deg i antrekket mitt og høyhælene mine, før jeg går o…"
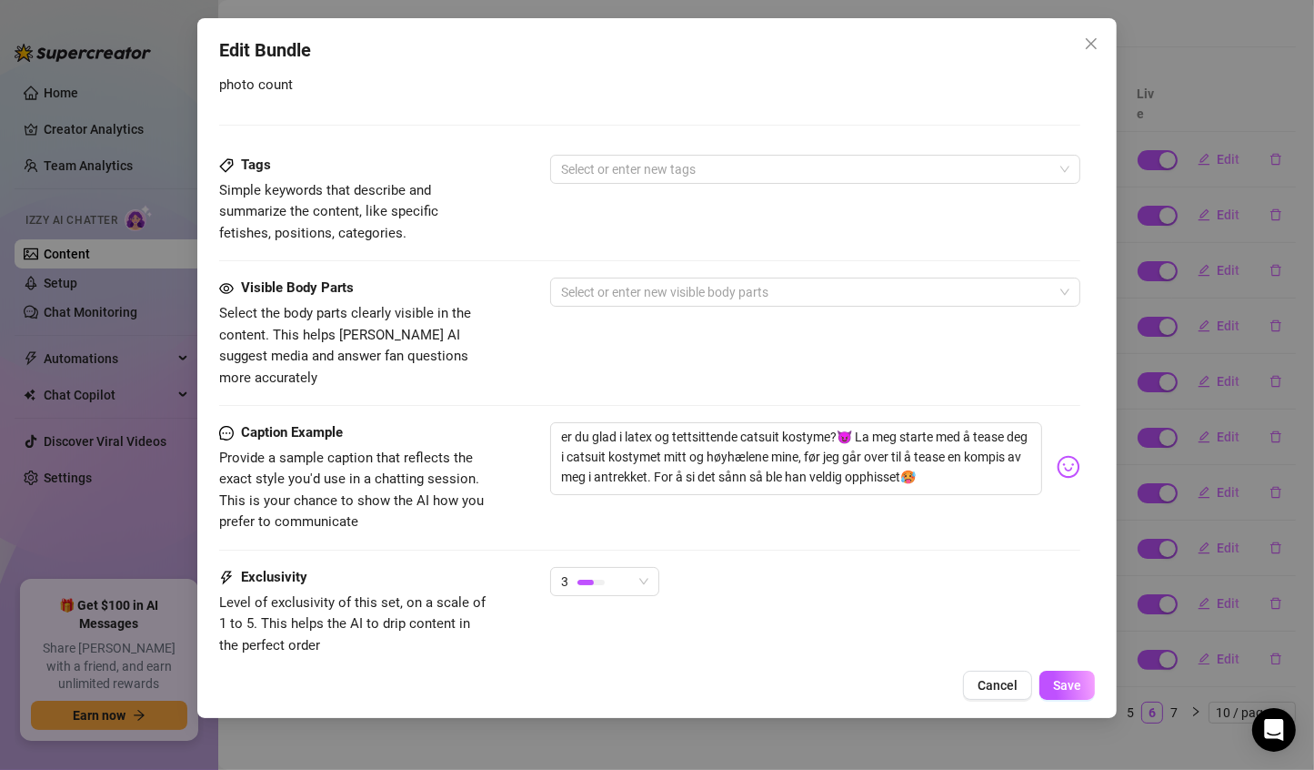
scroll to position [857, 0]
type textarea "La meg starte med å tease deg i antrekket mitt og høyhælene mine, før jeg går o…"
drag, startPoint x: 833, startPoint y: 409, endPoint x: 659, endPoint y: 395, distance: 174.3
click at [659, 395] on form "Account Valentina (@valentinamyriad) Name Name is for your internal organizatio…" at bounding box center [650, 14] width 862 height 1554
type textarea "er du glad i latex ?😈 La meg starte med å tease deg i catsuit kostymet mitt og …"
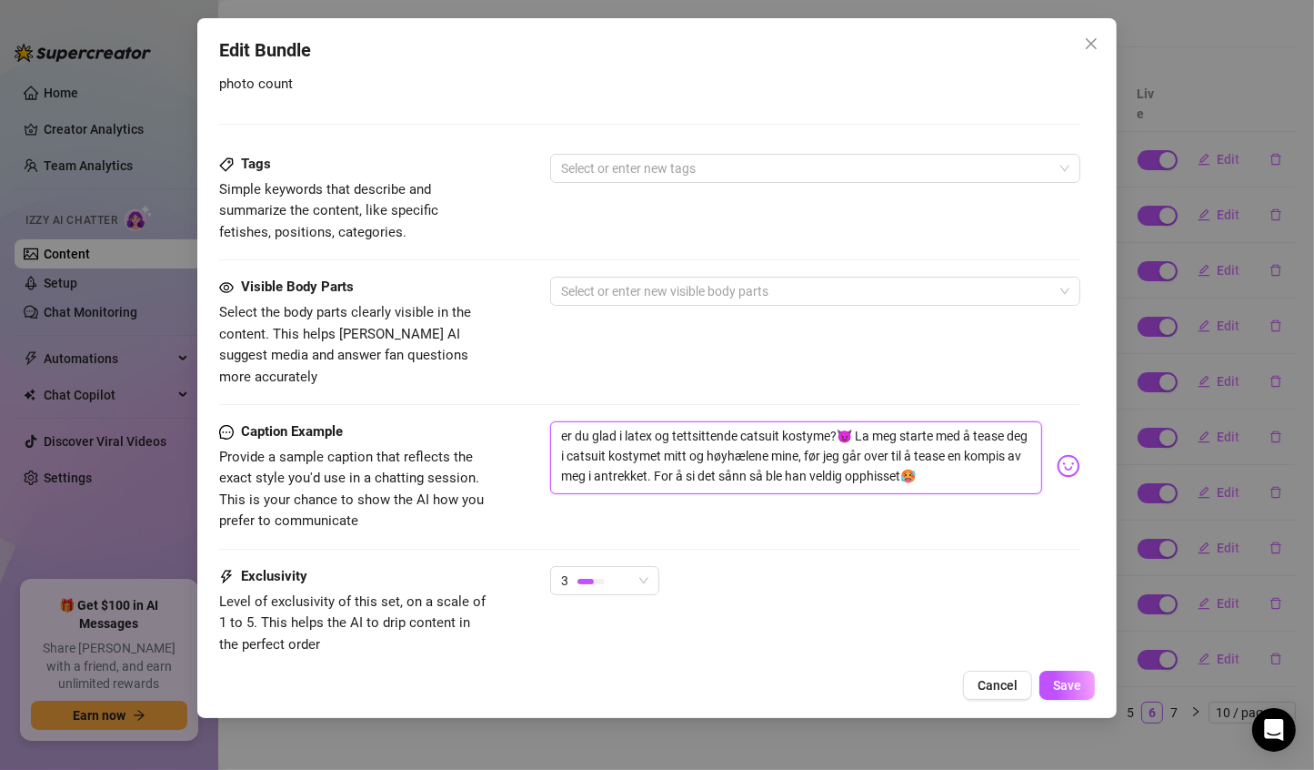
type textarea "er du glad i latex ?😈 La meg starte med å tease deg i catsuit kostymet mitt og …"
type textarea "er du glad i latex?😈 La meg starte med å tease deg i catsuit kostymet mitt og h…"
drag, startPoint x: 961, startPoint y: 410, endPoint x: 865, endPoint y: 406, distance: 96.5
click at [865, 421] on textarea "er du glad i latex?😈 La meg starte med å tease deg i catsuit kostymet mitt og h…" at bounding box center [796, 457] width 493 height 73
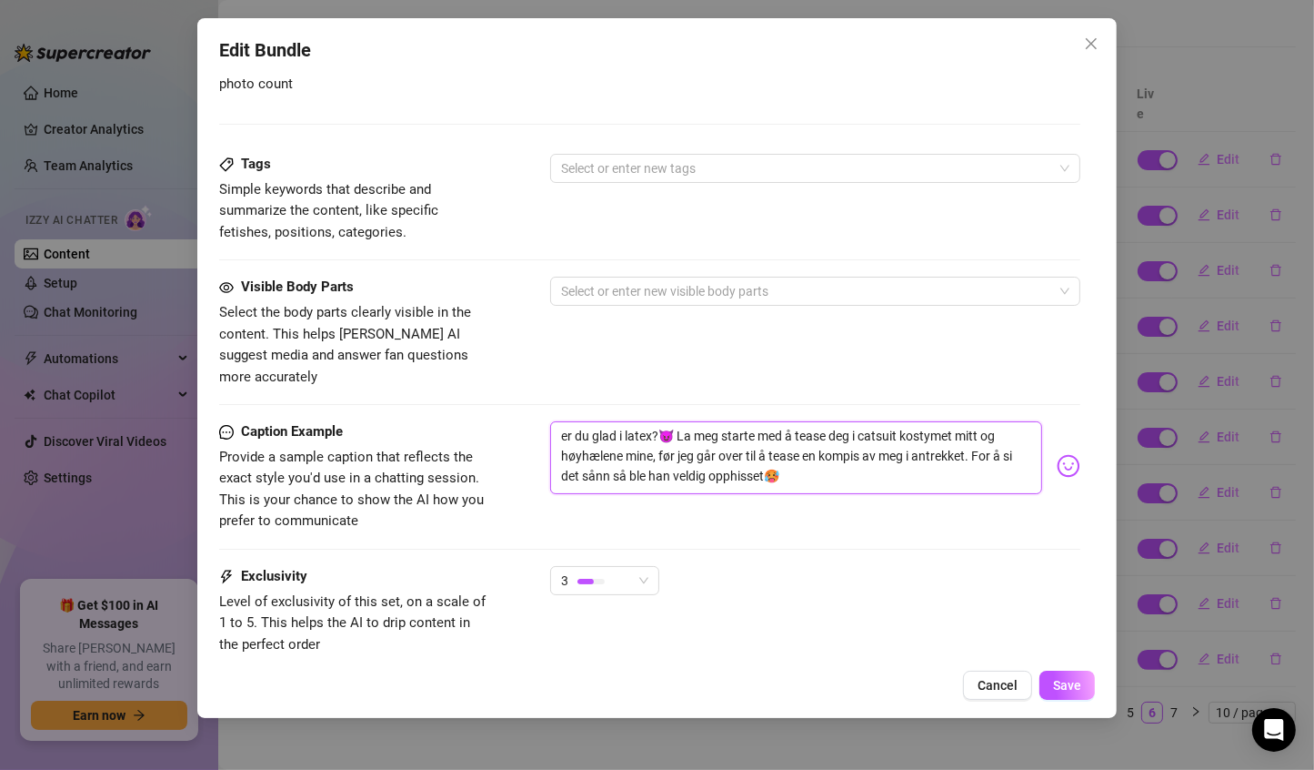
type textarea "er du glad i latex?😈 La meg starte med å tease deg i mitt og høyhælene mine, fø…"
type textarea "er du glad i latex?😈 La meg starte med å tease deg i amitt og høyhælene mine, f…"
type textarea "er du glad i latex?😈 La meg starte med å tease deg i anmitt og høyhælene mine, …"
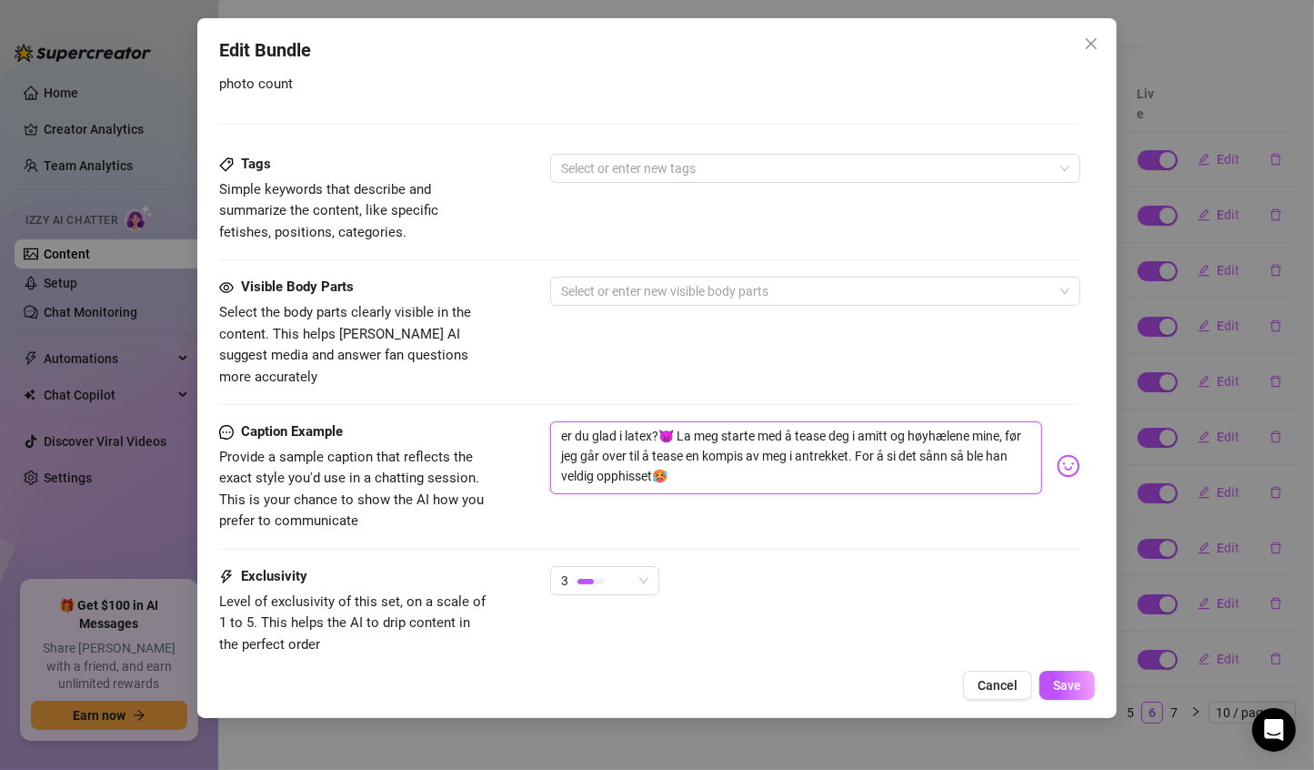
type textarea "er du glad i latex?😈 La meg starte med å tease deg i anmitt og høyhælene mine, …"
type textarea "er du glad i latex?😈 La meg starte med å tease deg i antmitt og høyhælene mine,…"
type textarea "er du glad i latex?😈 La meg starte med å tease deg i antrmitt og høyhælene mine…"
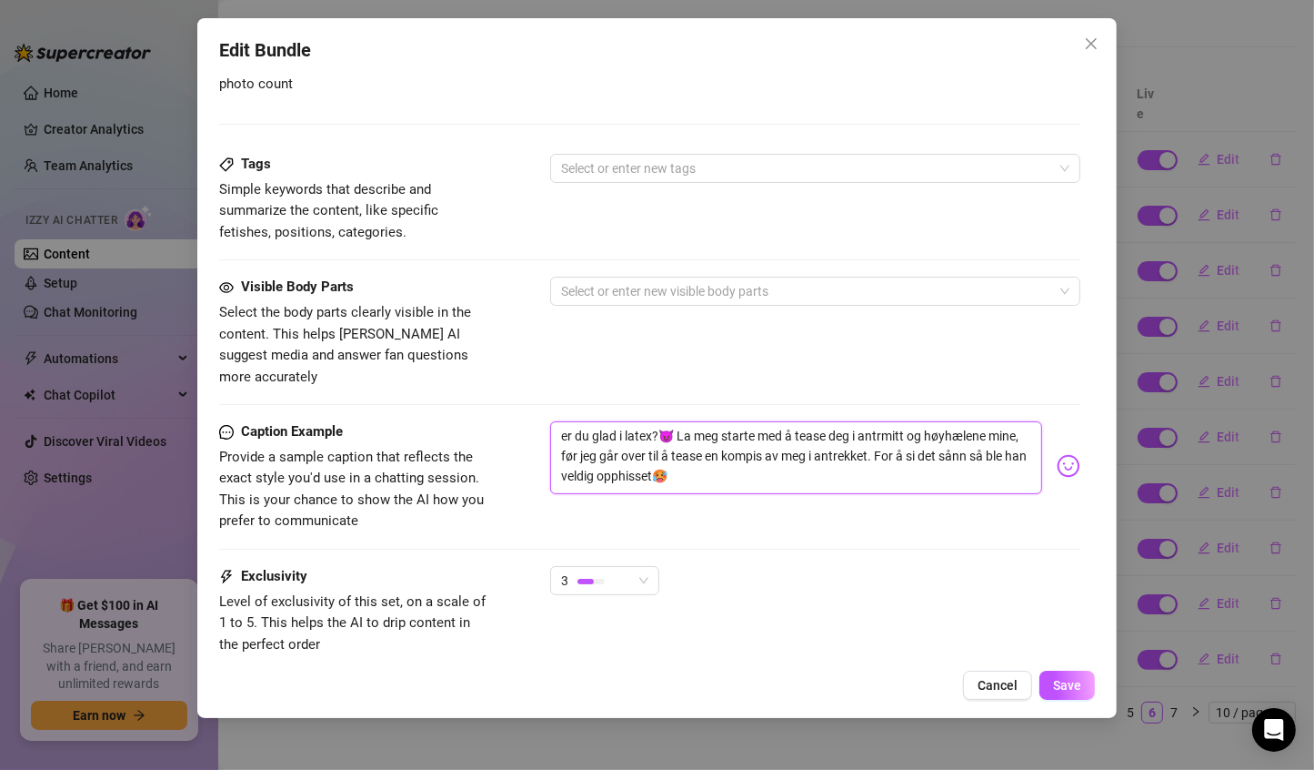
type textarea "er du glad i latex?😈 La meg starte med å tease deg i antremitt og høyhælene min…"
type textarea "er du glad i latex?😈 La meg starte med å tease deg i antrekmitt og høyhælene mi…"
type textarea "er du glad i latex?😈 La meg starte med å tease deg i antrekkmitt og høyhælene m…"
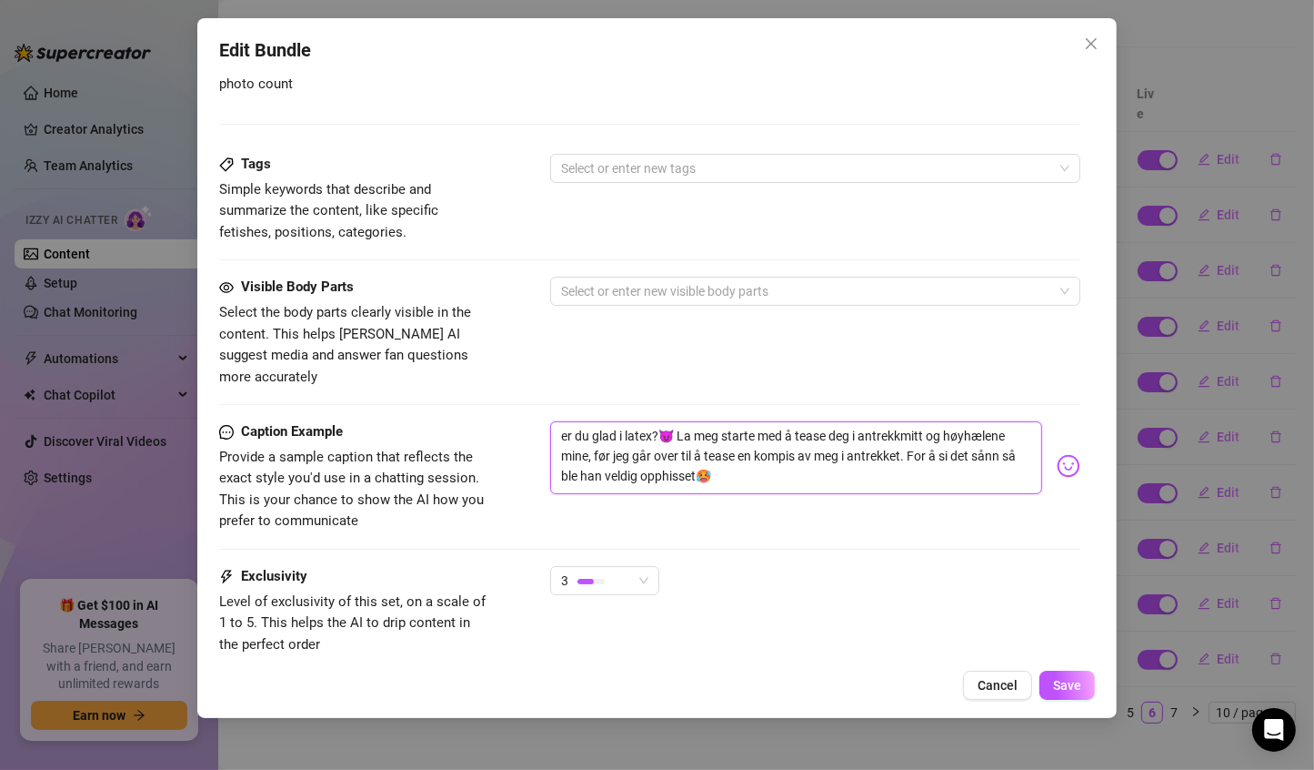
type textarea "er du glad i latex?😈 La meg starte med å tease deg i antrekkemitt og høyhælene …"
type textarea "er du glad i latex?😈 La meg starte med å tease deg i antrekketmitt og høyhælene…"
type textarea "er du glad i latex?😈 La meg starte med å tease deg i antrekket mitt og høyhælen…"
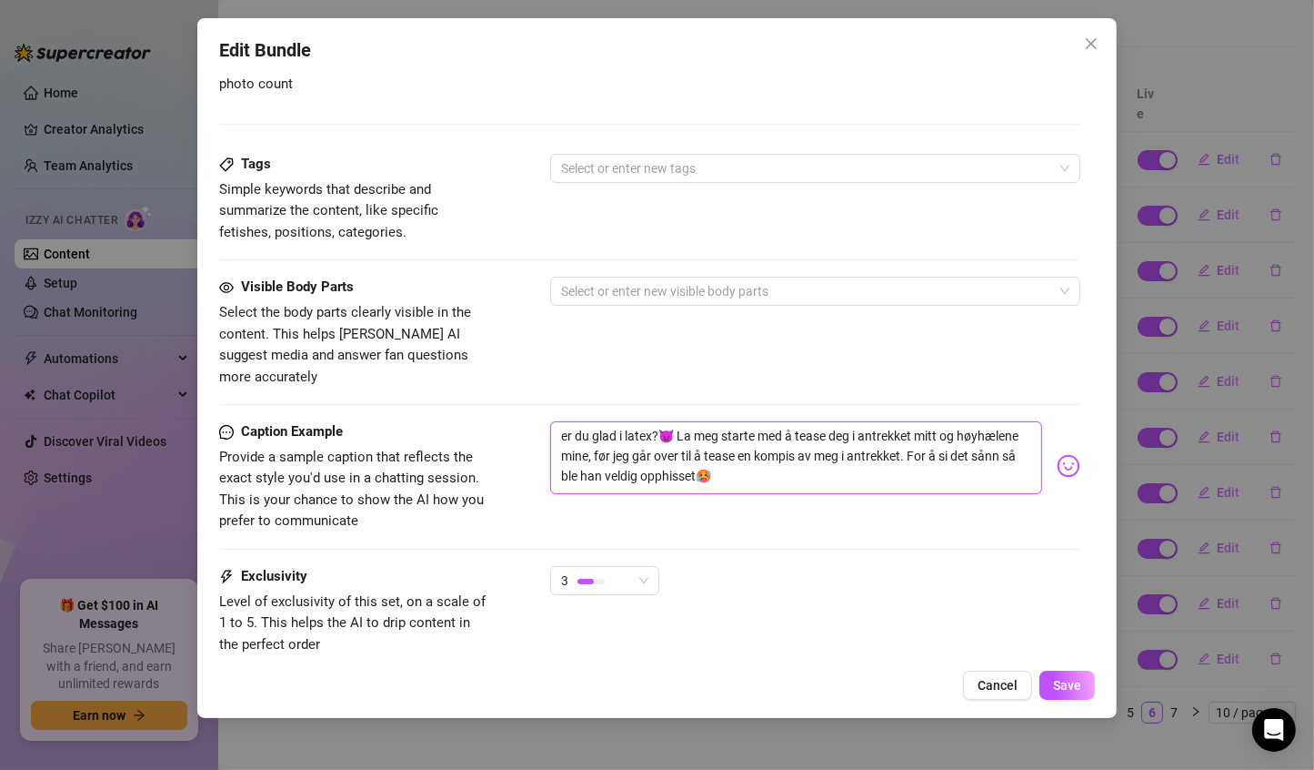
click at [867, 437] on textarea "er du glad i latex?😈 La meg starte med å tease deg i antrekket mitt og høyhælen…" at bounding box center [796, 457] width 493 height 73
type textarea "er du glad i latex?😈 La meg starte med å tease deg i antrekket mitt og høyhælen…"
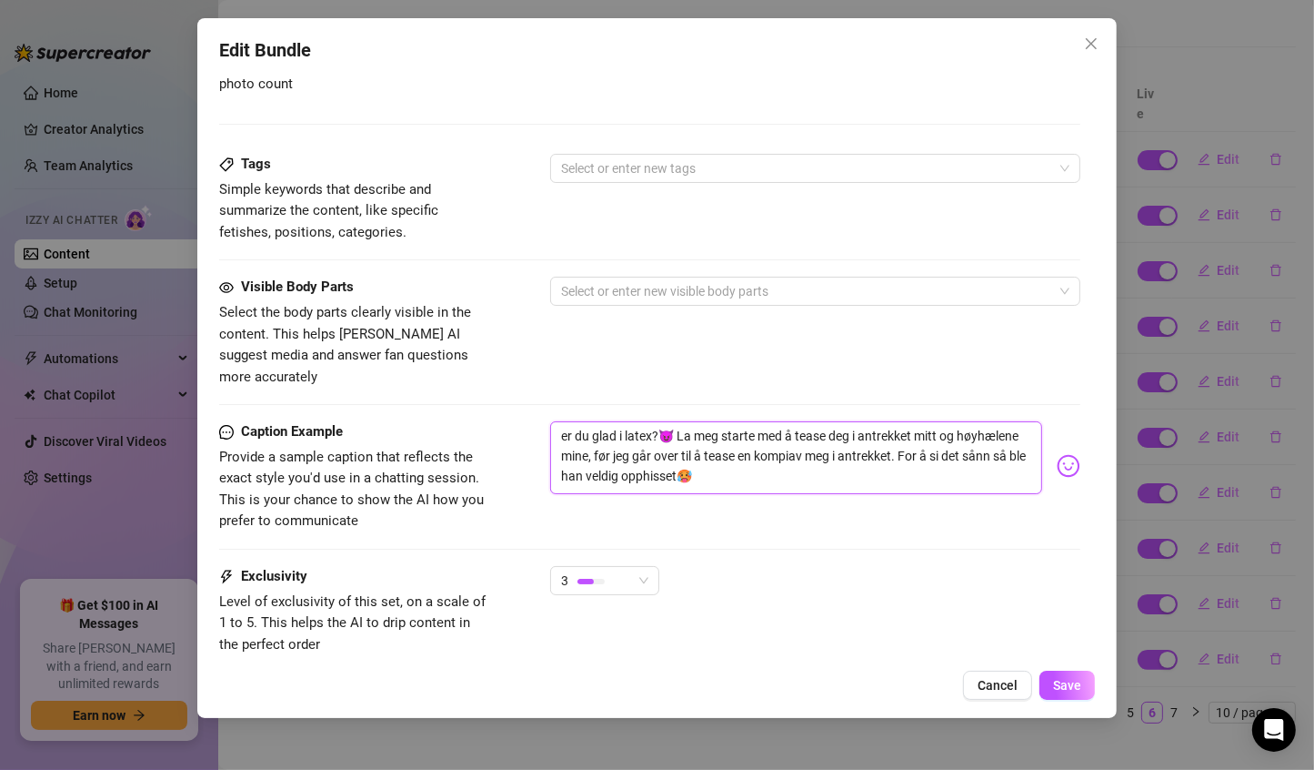
type textarea "er du glad i latex?😈 La meg starte med å tease deg i antrekket mitt og høyhælen…"
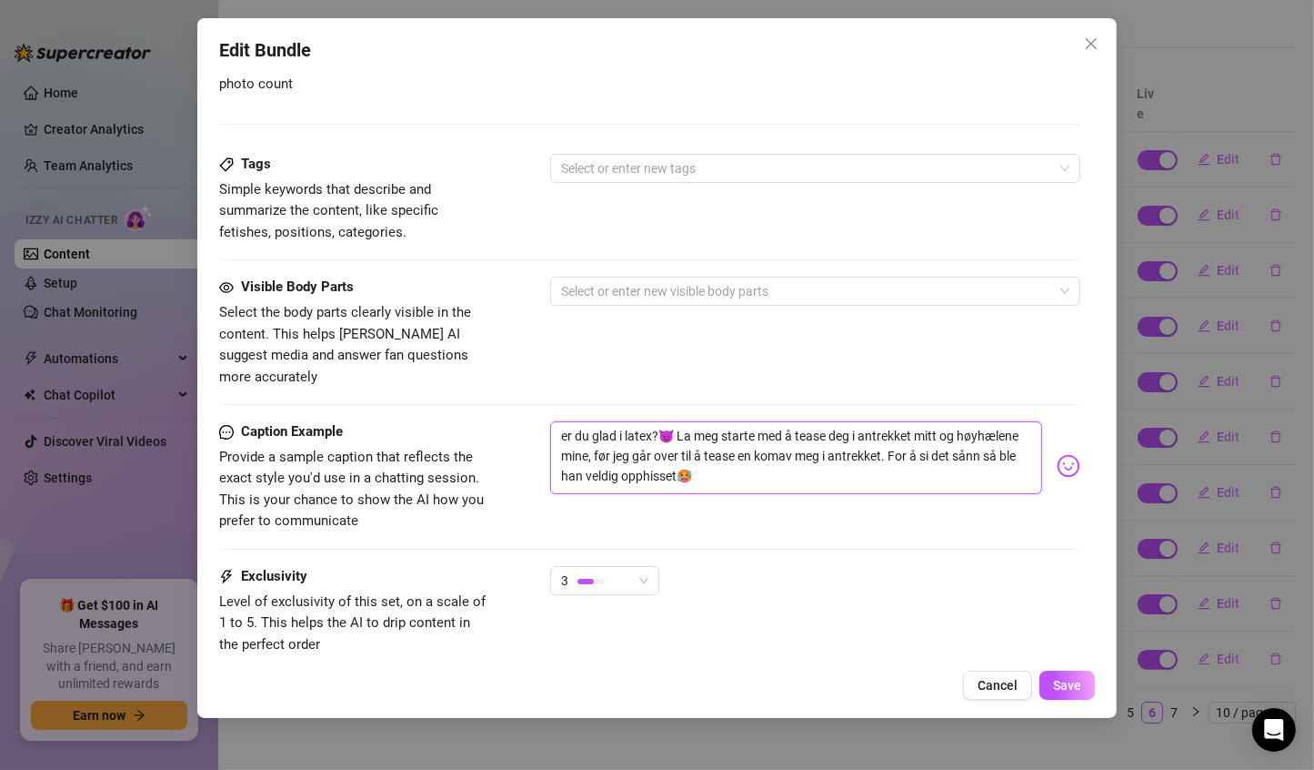
type textarea "er du glad i latex?😈 La meg starte med å tease deg i antrekket mitt og høyhælen…"
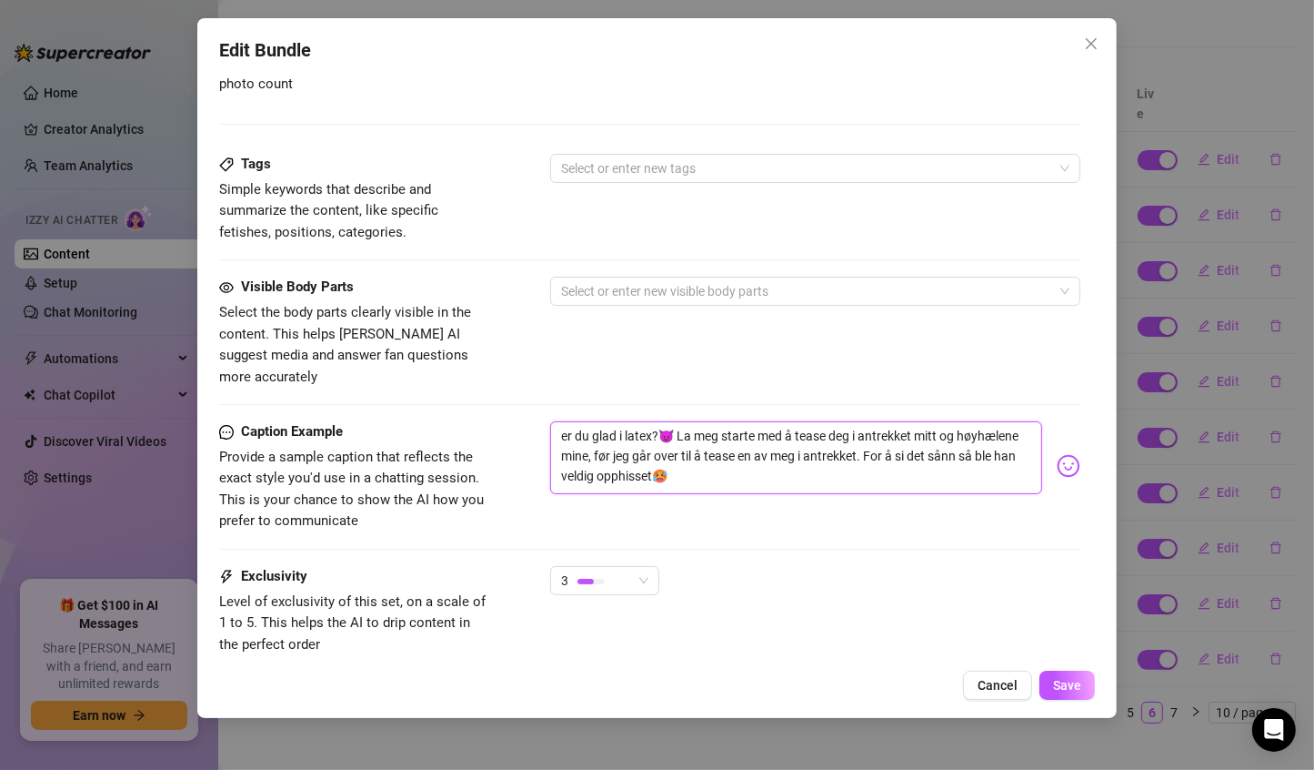
type textarea "er du glad i latex?😈 La meg starte med å tease deg i antrekket mitt og høyhælen…"
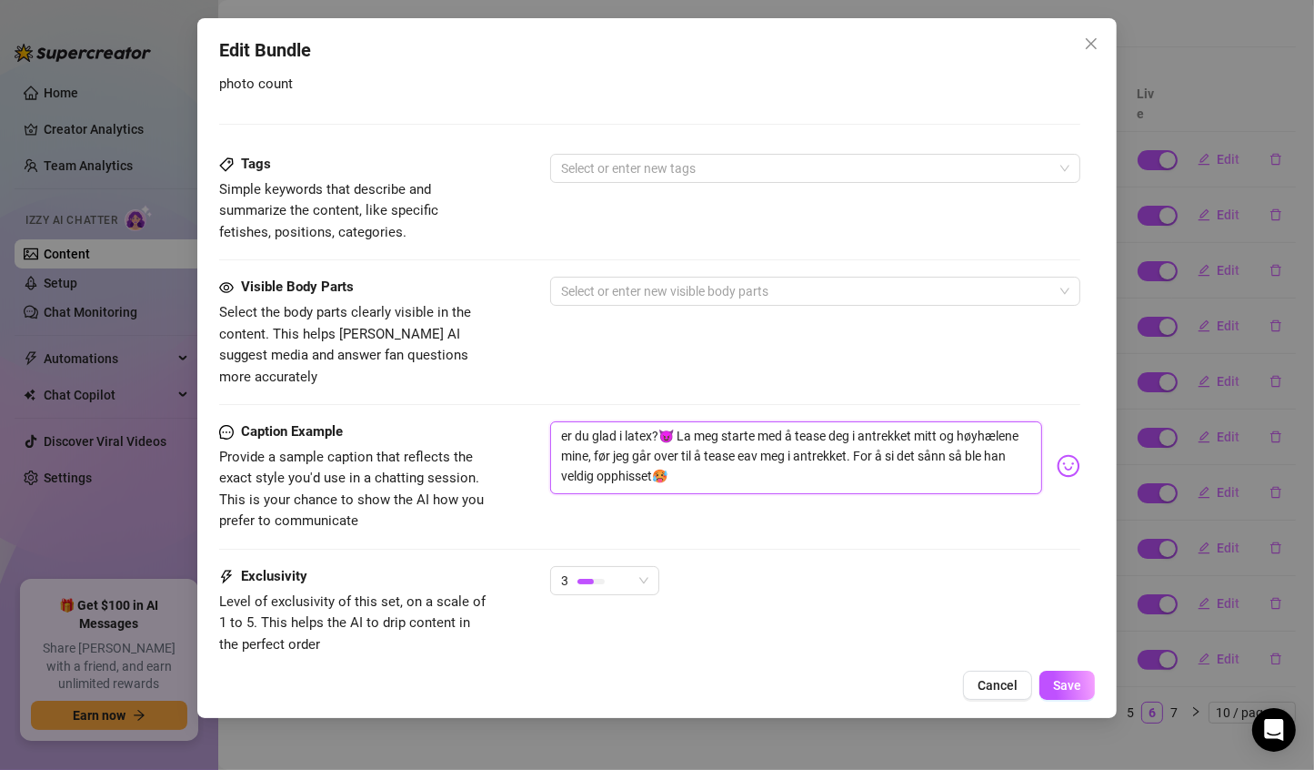
type textarea "er du glad i latex?😈 La meg starte med å tease deg i antrekket mitt og høyhælen…"
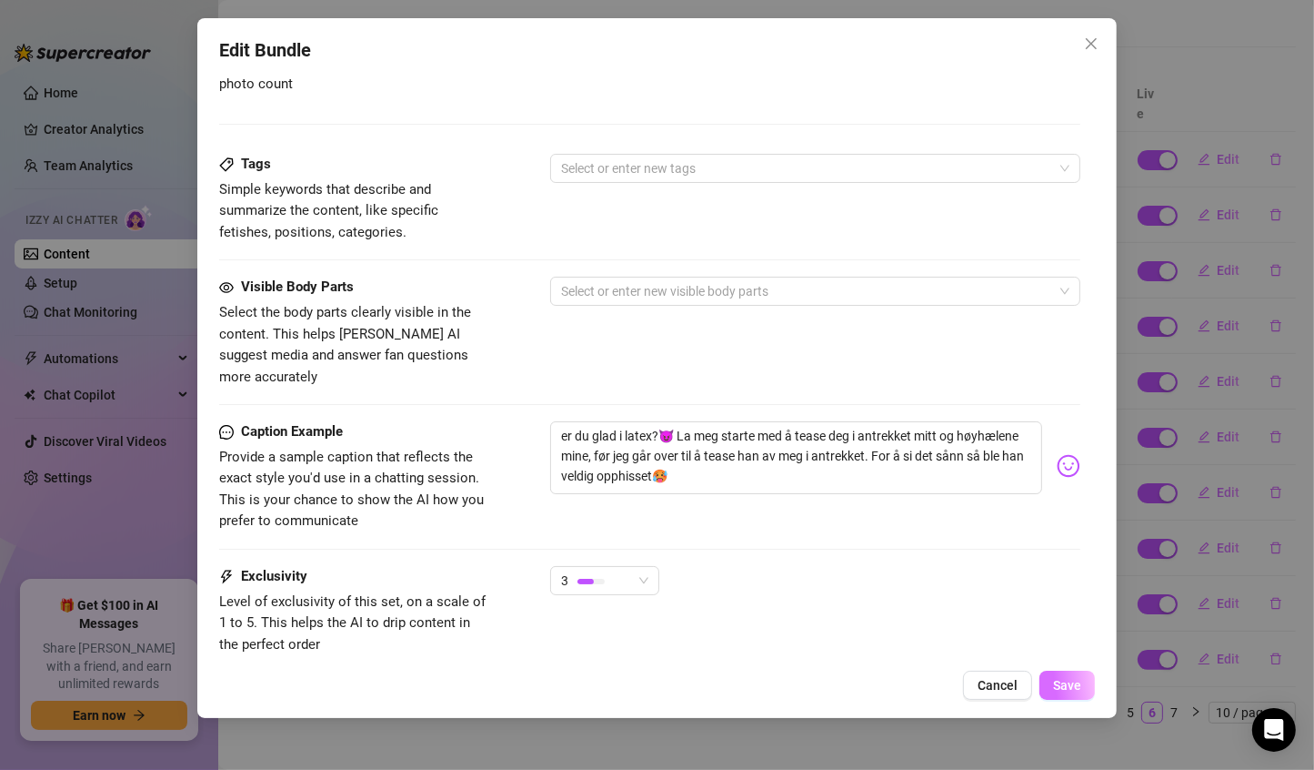
click at [1051, 675] on button "Save" at bounding box center [1067, 684] width 55 height 29
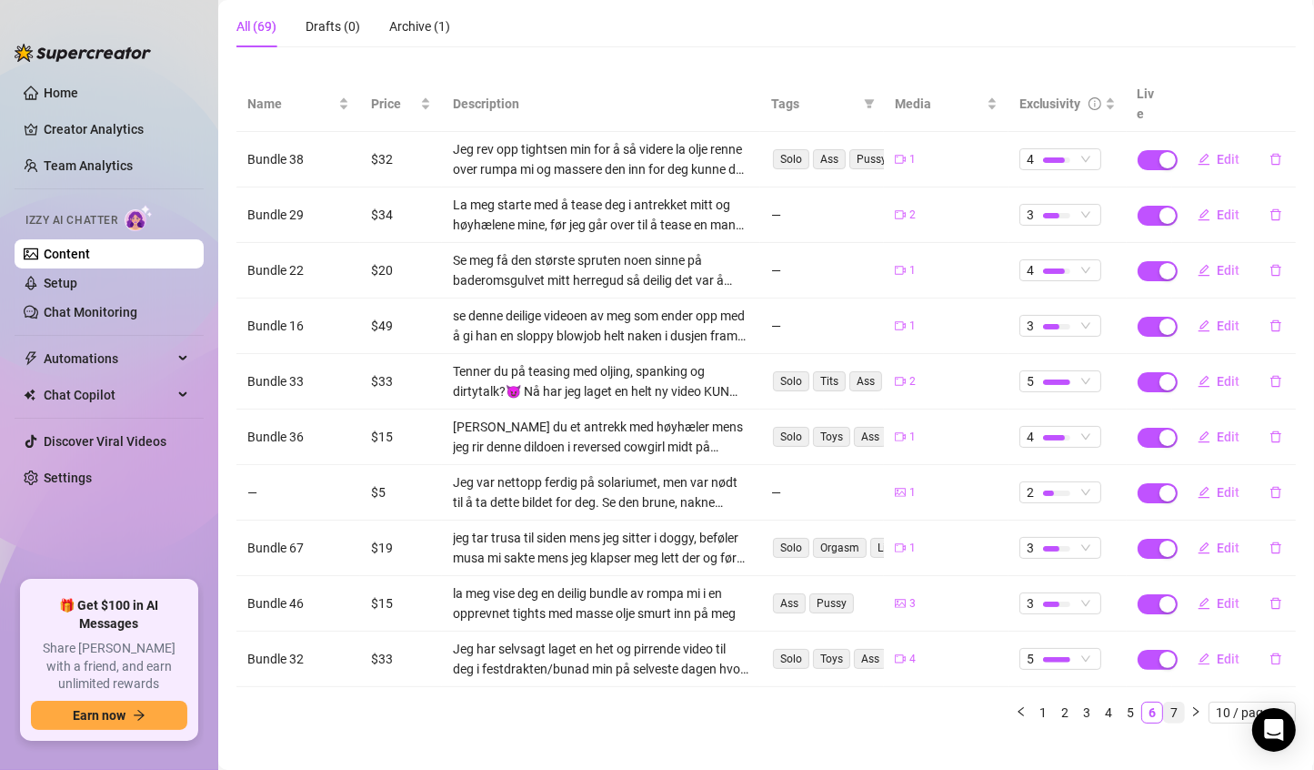
click at [1164, 702] on link "7" at bounding box center [1174, 712] width 20 height 20
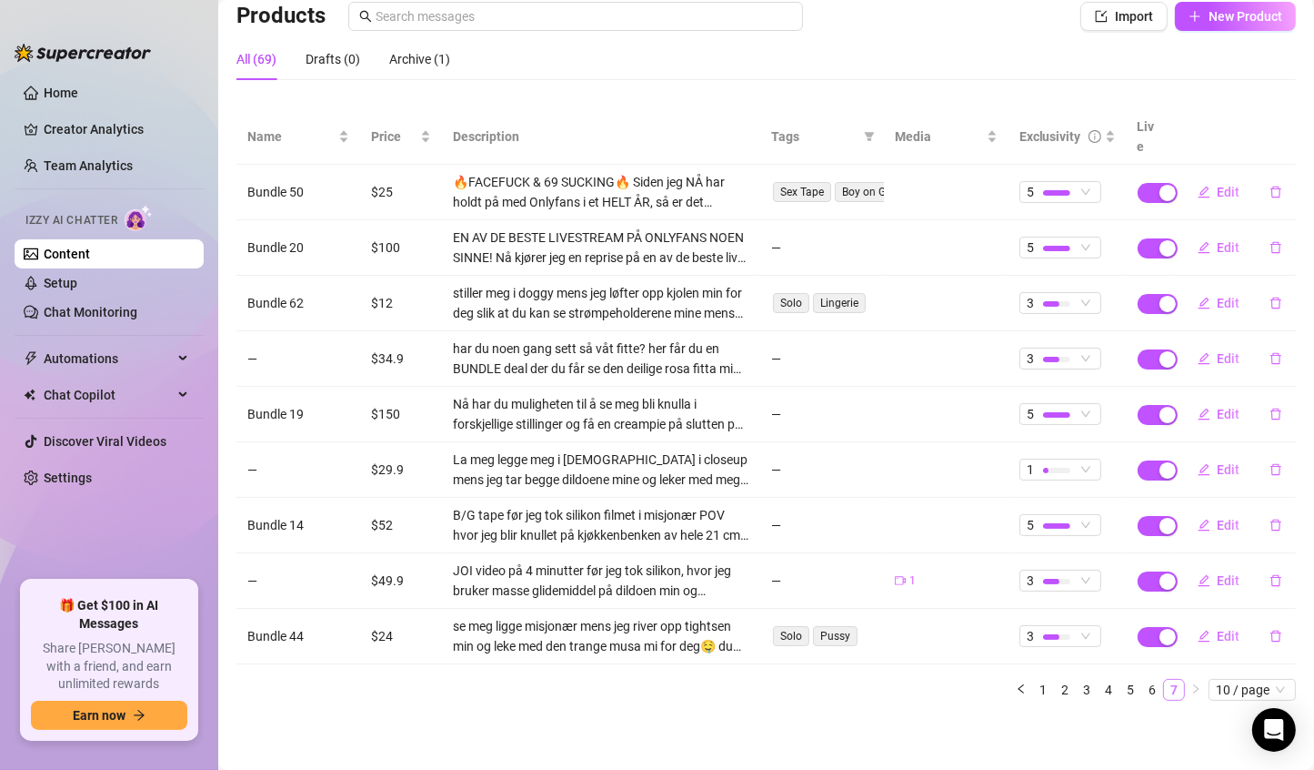
scroll to position [113, 0]
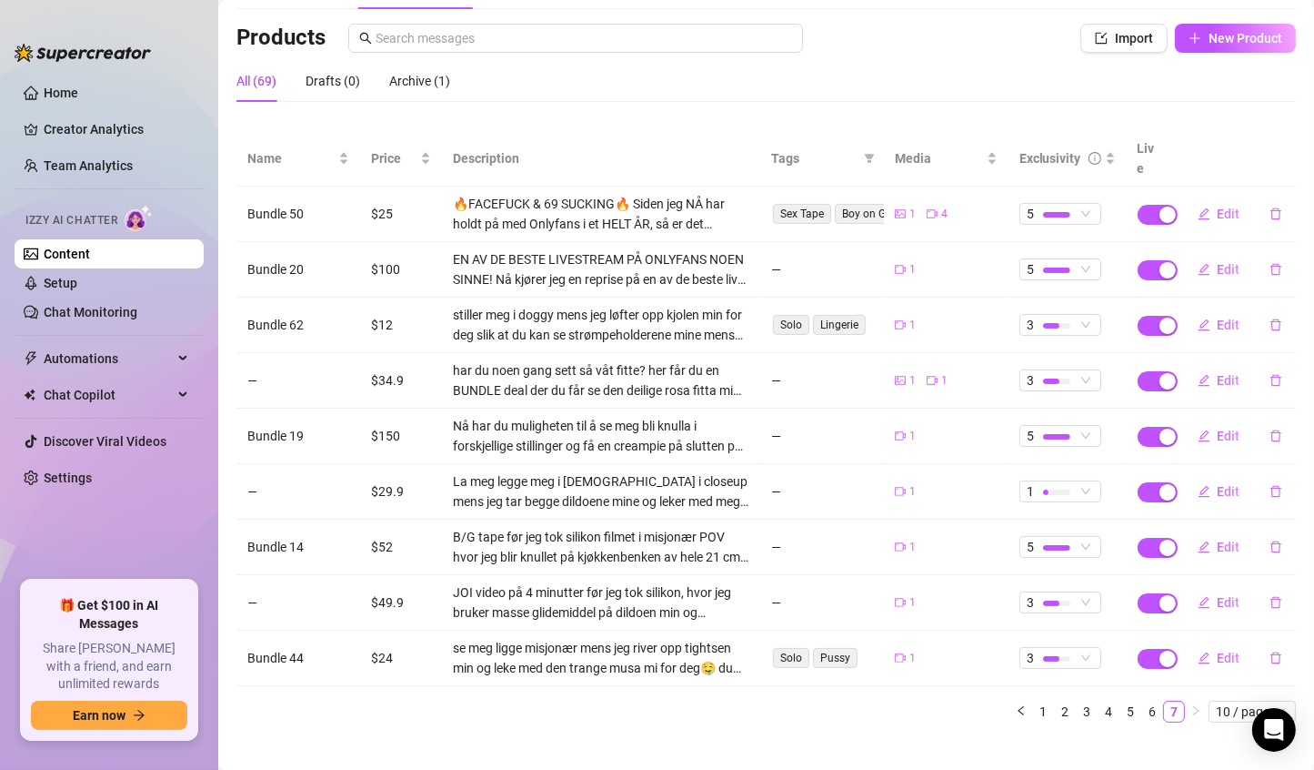
click at [66, 247] on link "Content" at bounding box center [67, 254] width 46 height 15
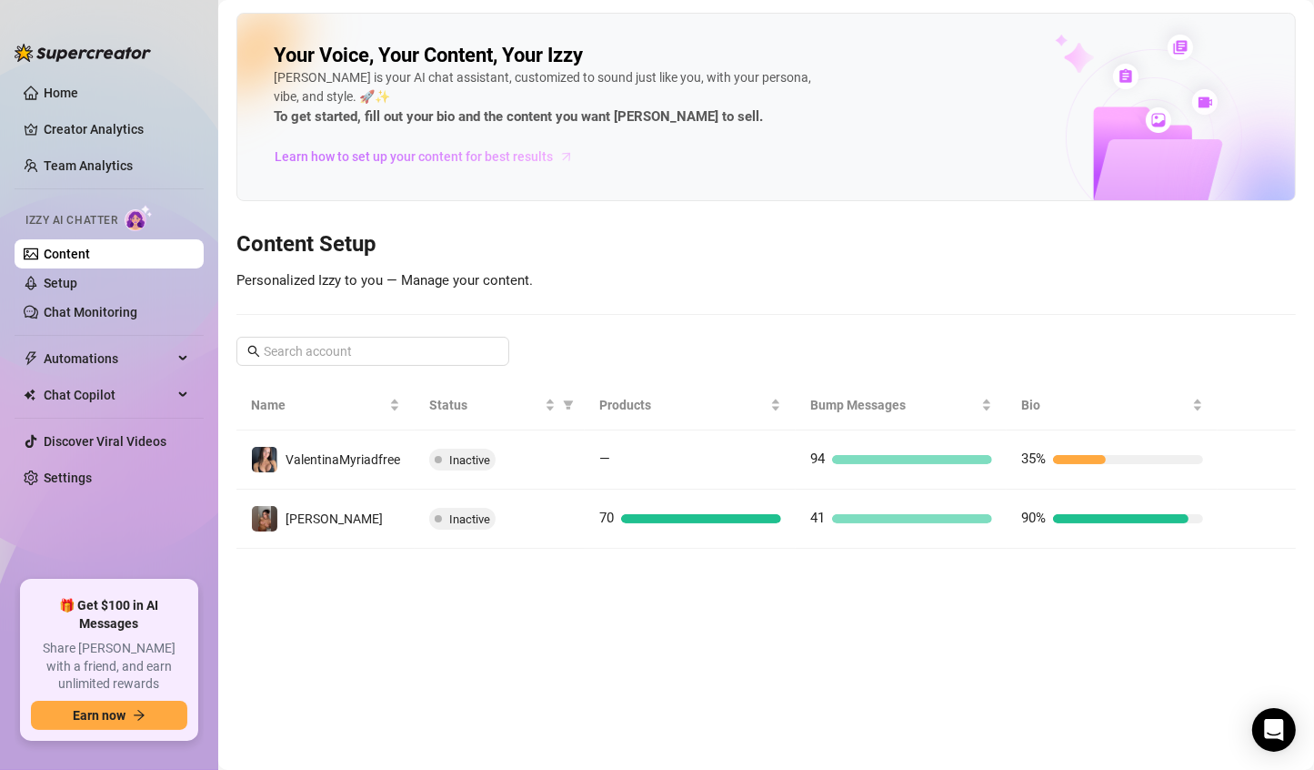
click at [367, 146] on span "Learn how to set up your content for best results" at bounding box center [414, 156] width 278 height 20
